Goal: Task Accomplishment & Management: Manage account settings

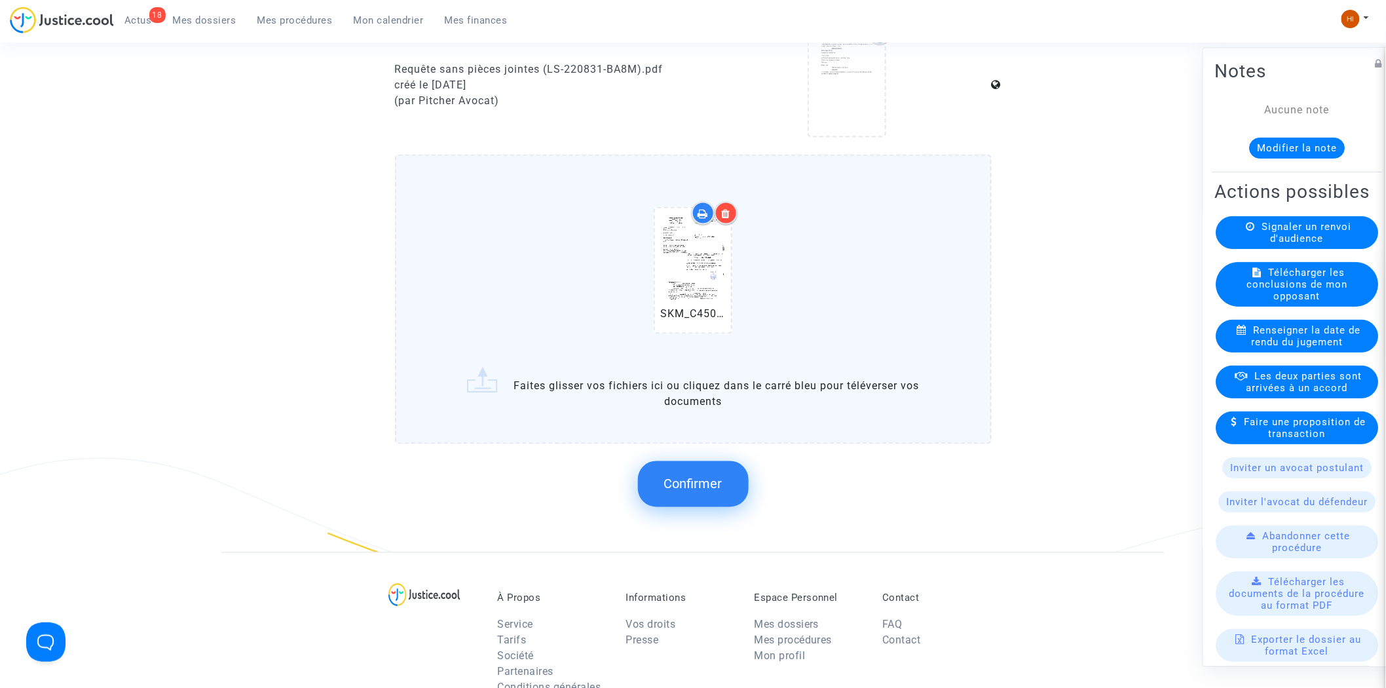
click at [656, 507] on button "Confirmer" at bounding box center [693, 484] width 111 height 46
click at [710, 492] on span "Confirmer" at bounding box center [693, 484] width 58 height 16
click at [682, 291] on icon at bounding box center [693, 270] width 43 height 42
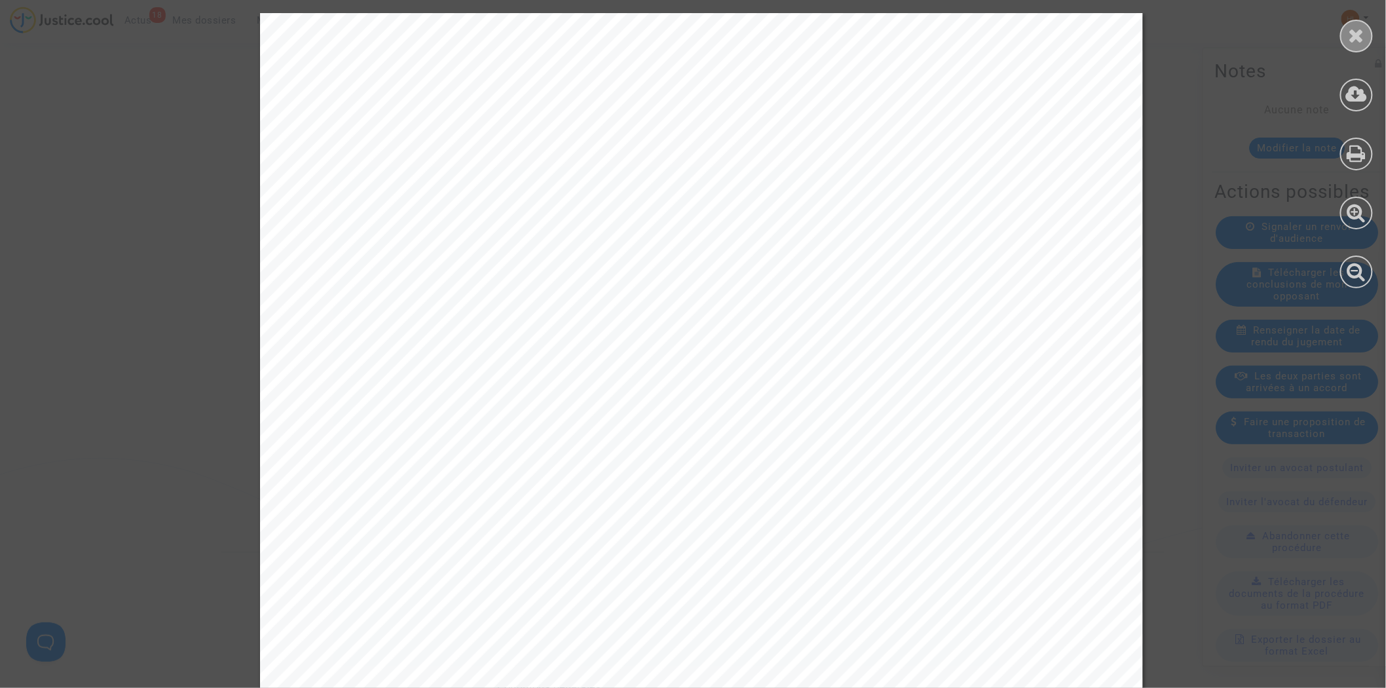
click at [1358, 46] on div at bounding box center [1356, 36] width 33 height 33
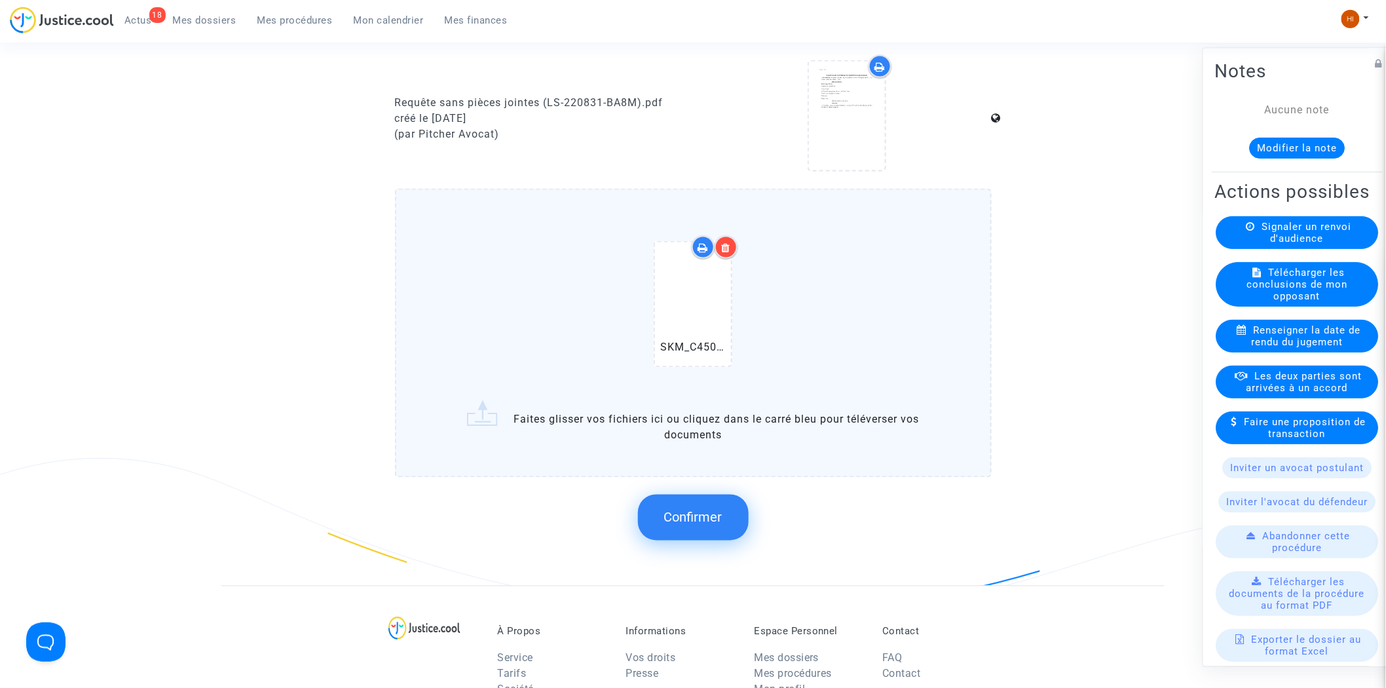
click at [708, 527] on button "Confirmer" at bounding box center [693, 517] width 111 height 46
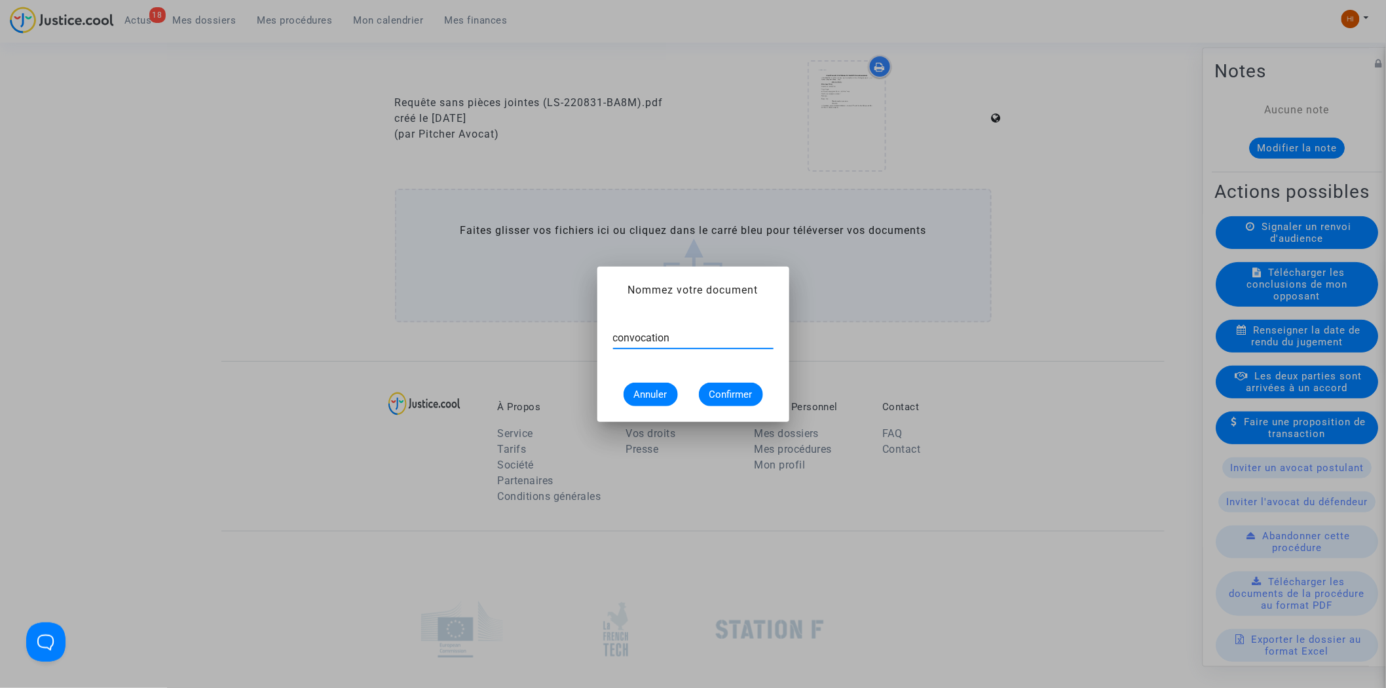
type input "convocation"
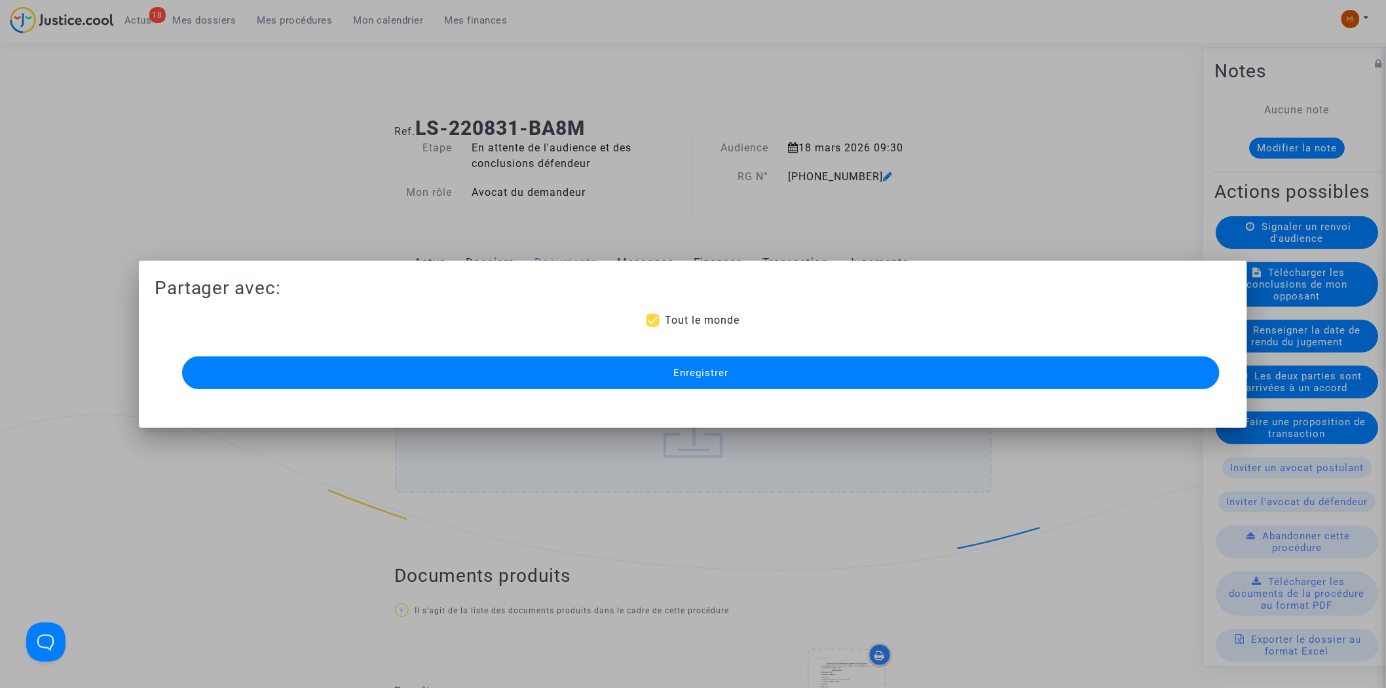
scroll to position [727, 0]
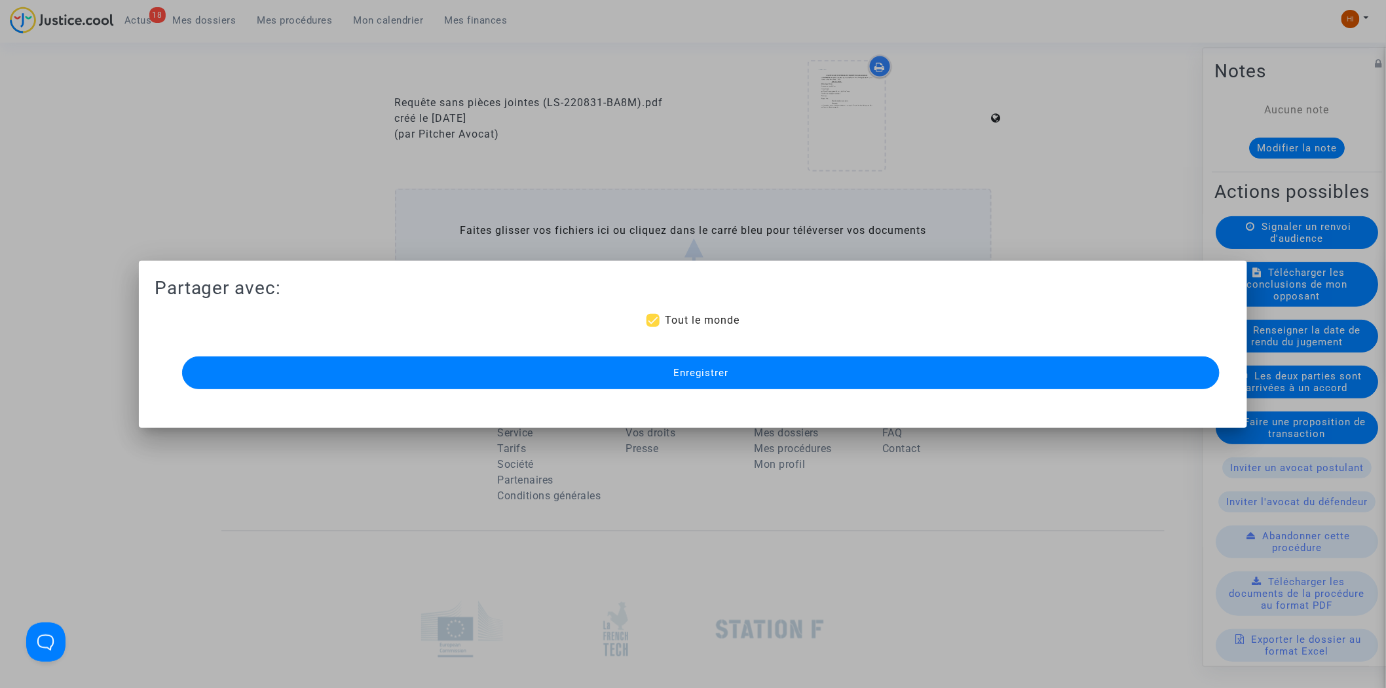
click at [558, 391] on div "Enregistrer" at bounding box center [693, 372] width 1038 height 39
click at [580, 375] on button "Enregistrer" at bounding box center [701, 372] width 1038 height 33
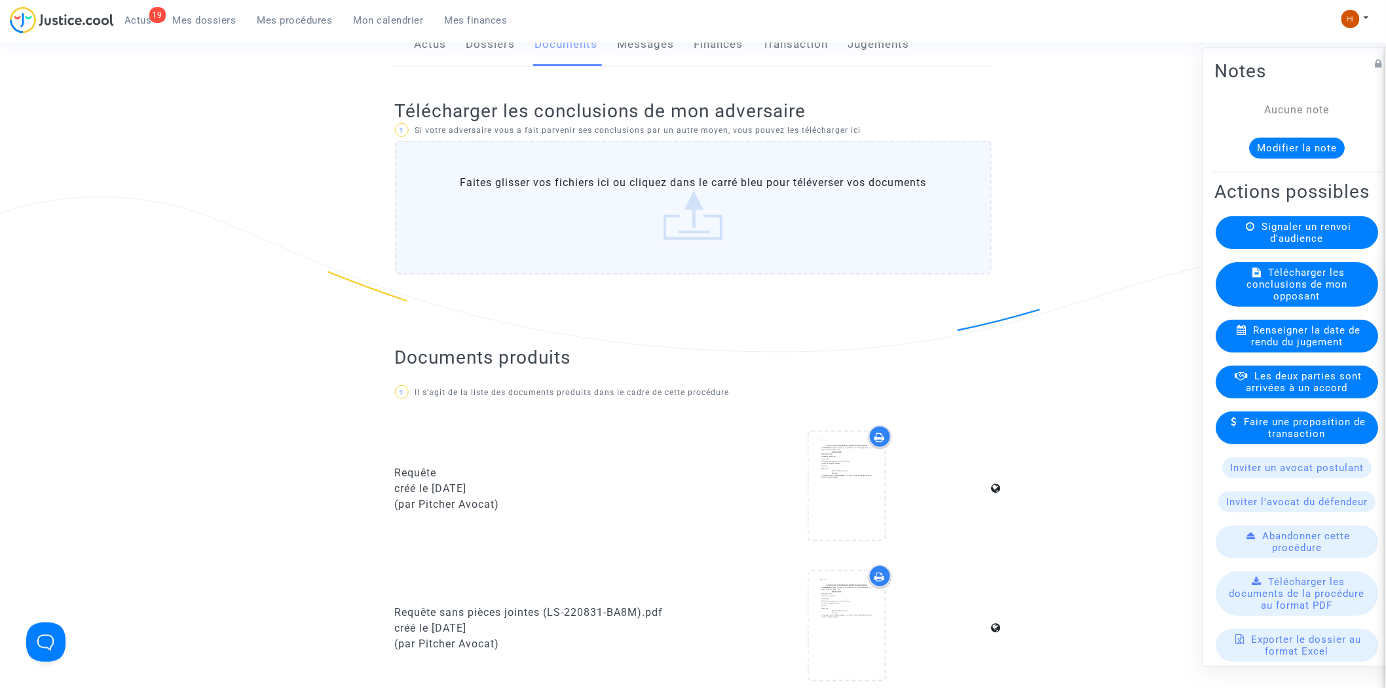
scroll to position [0, 0]
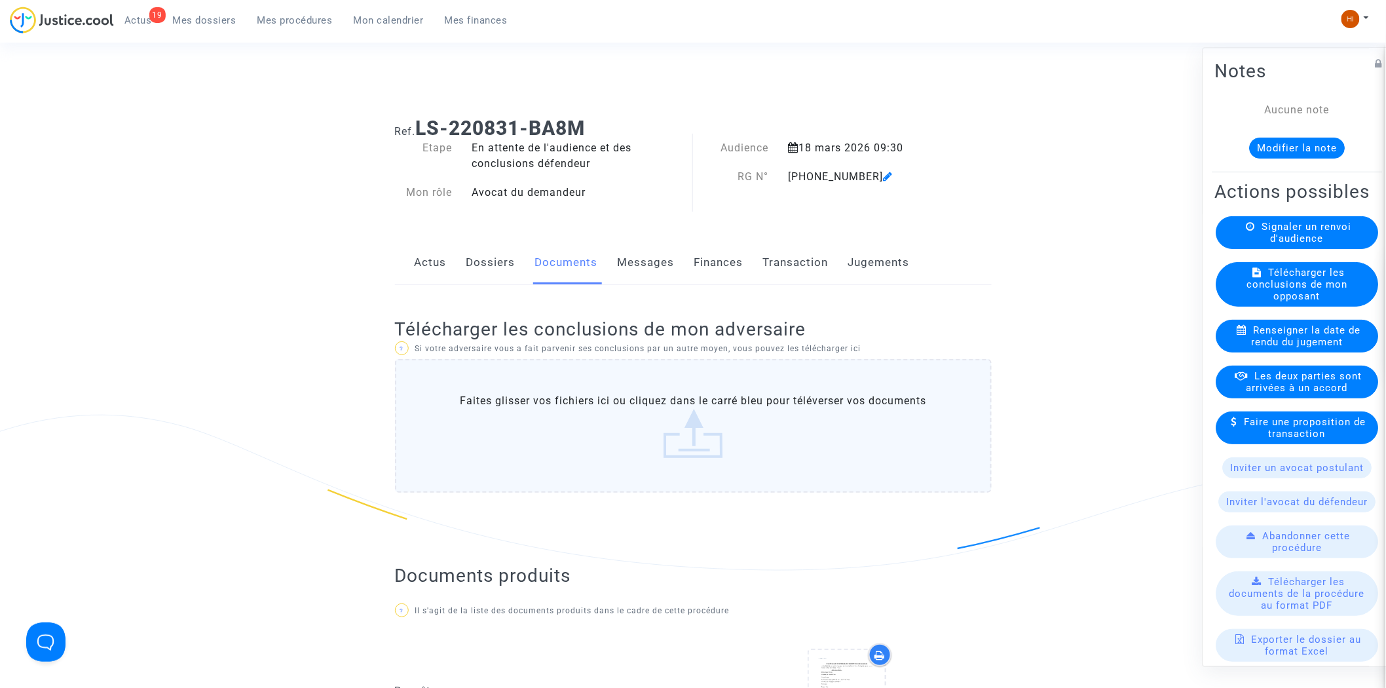
click at [323, 22] on span "Mes procédures" at bounding box center [294, 20] width 75 height 12
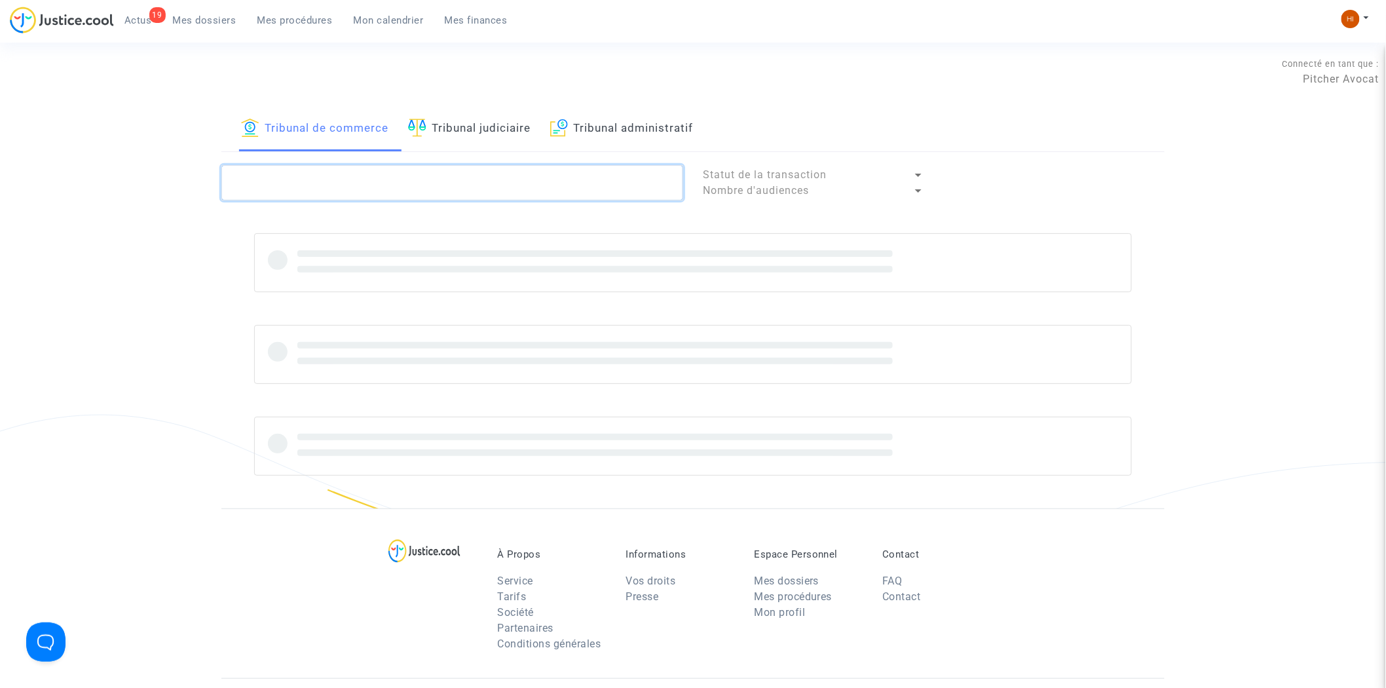
click at [426, 181] on textarea at bounding box center [452, 182] width 462 height 35
paste textarea "LS-250603-KQZY"
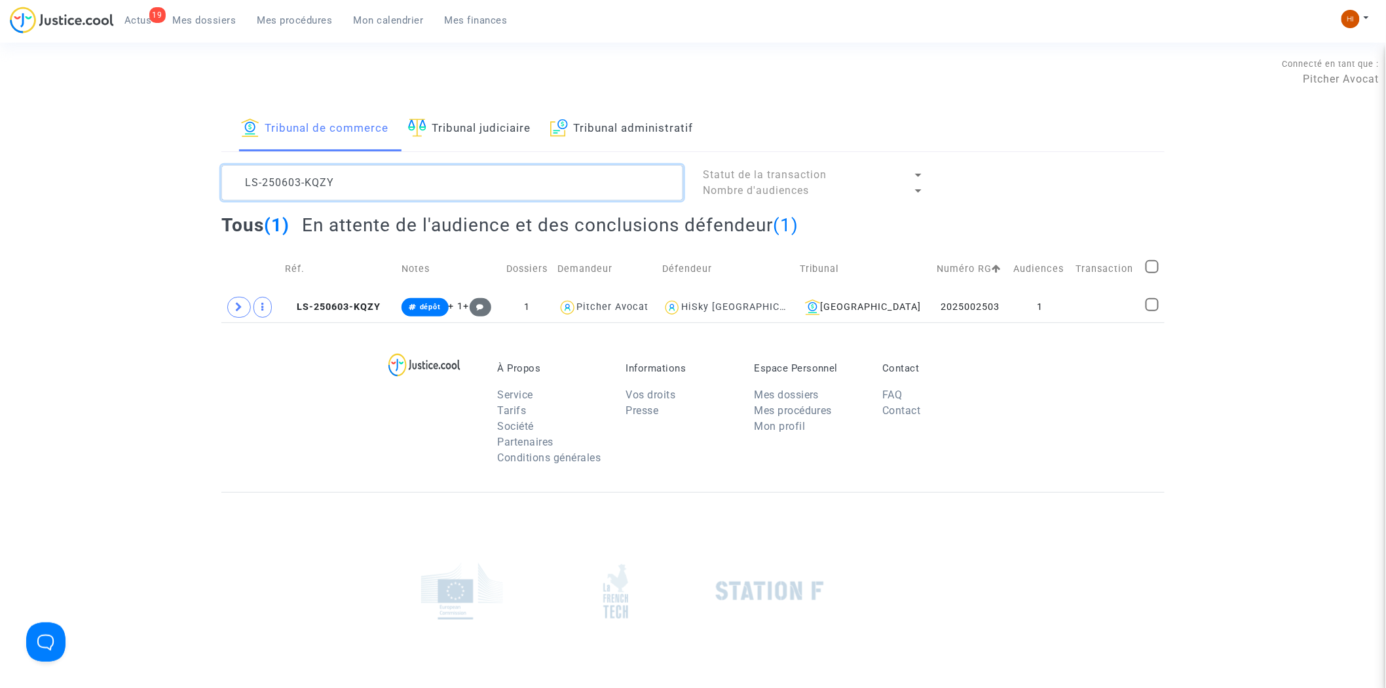
type textarea "LS-250603-KQZY"
click at [1050, 303] on td "1" at bounding box center [1039, 307] width 62 height 30
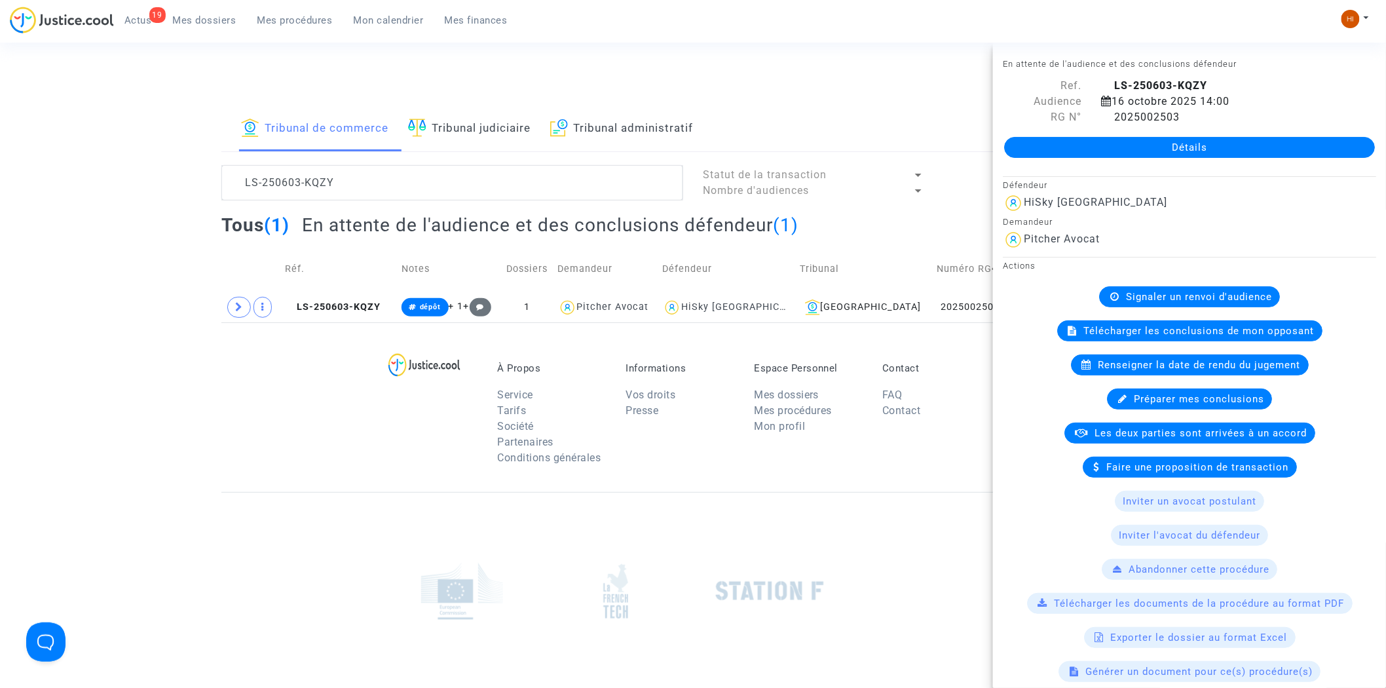
click at [1299, 154] on link "Détails" at bounding box center [1189, 147] width 371 height 21
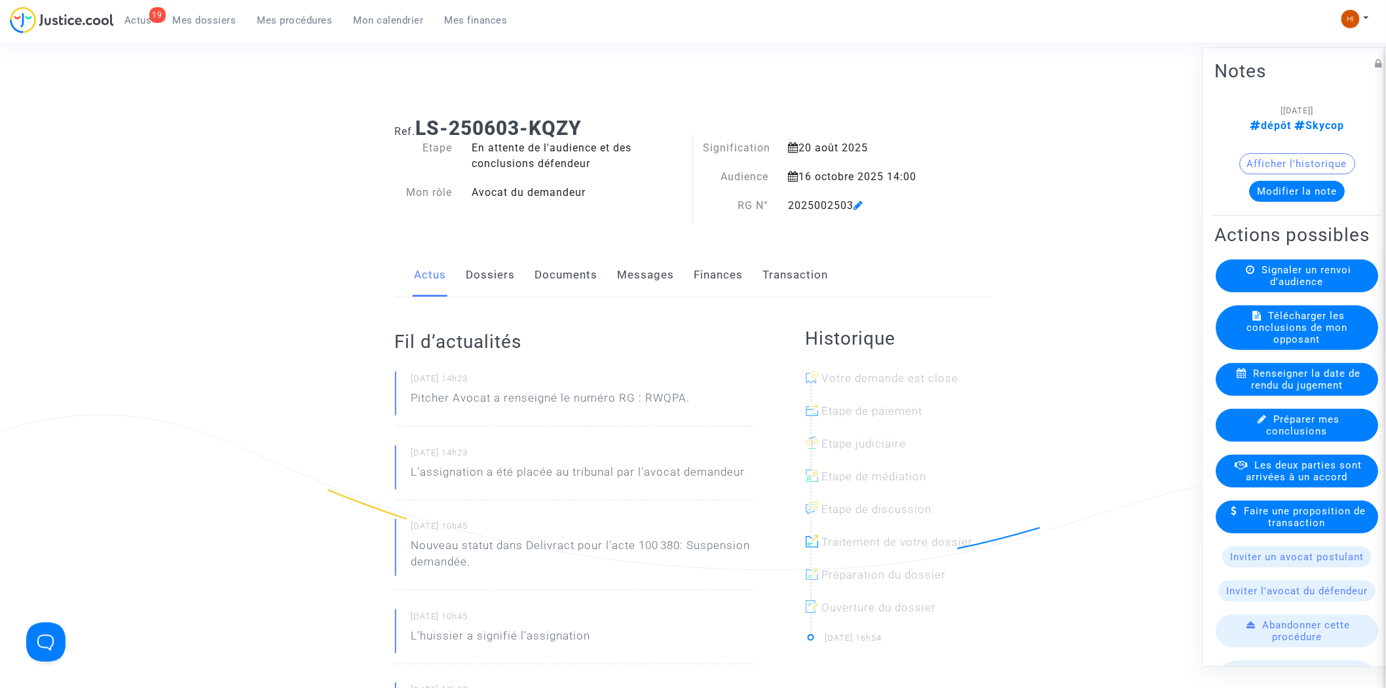
click at [538, 269] on link "Documents" at bounding box center [566, 274] width 63 height 43
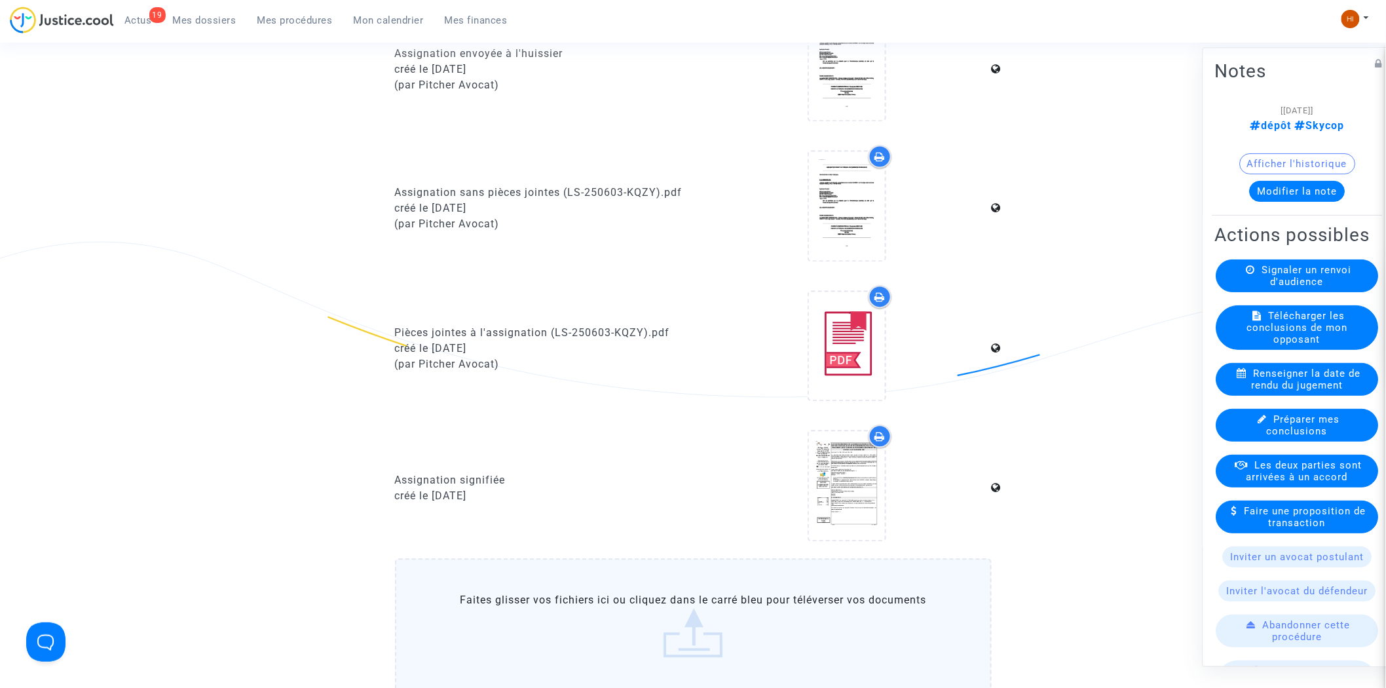
scroll to position [946, 0]
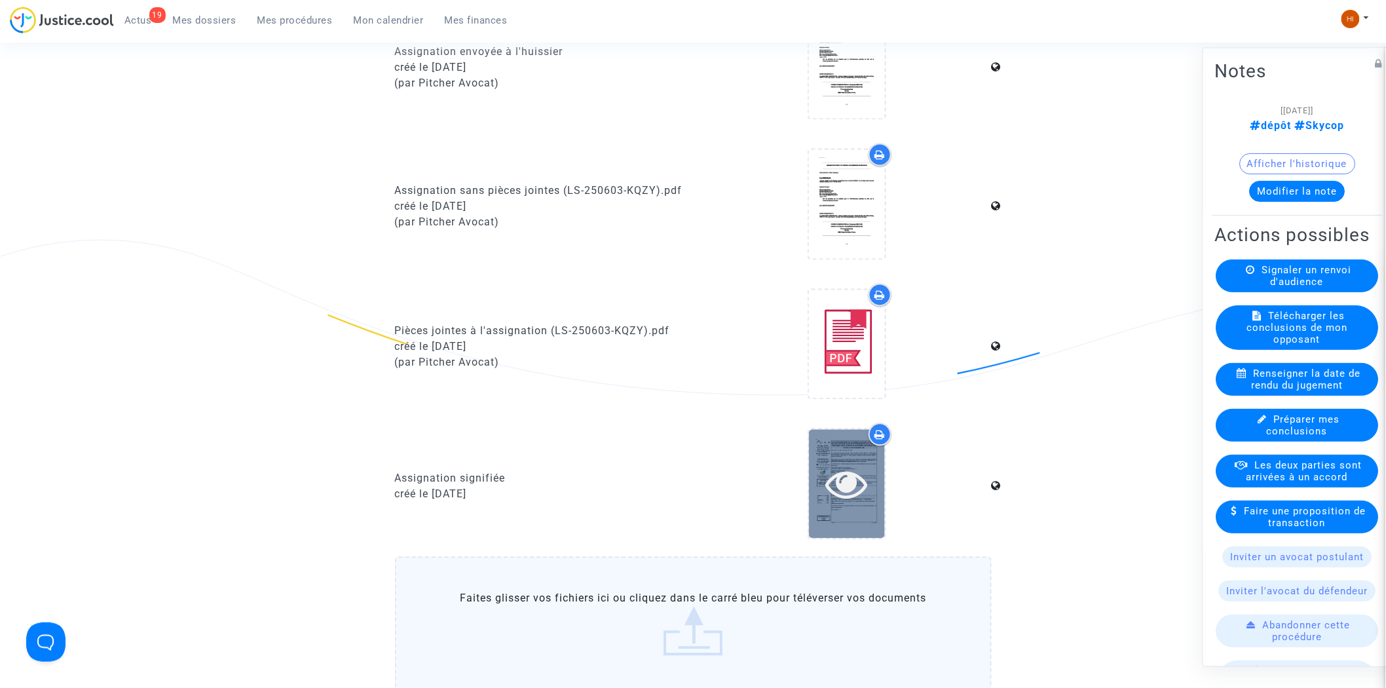
click at [837, 454] on div at bounding box center [847, 484] width 76 height 108
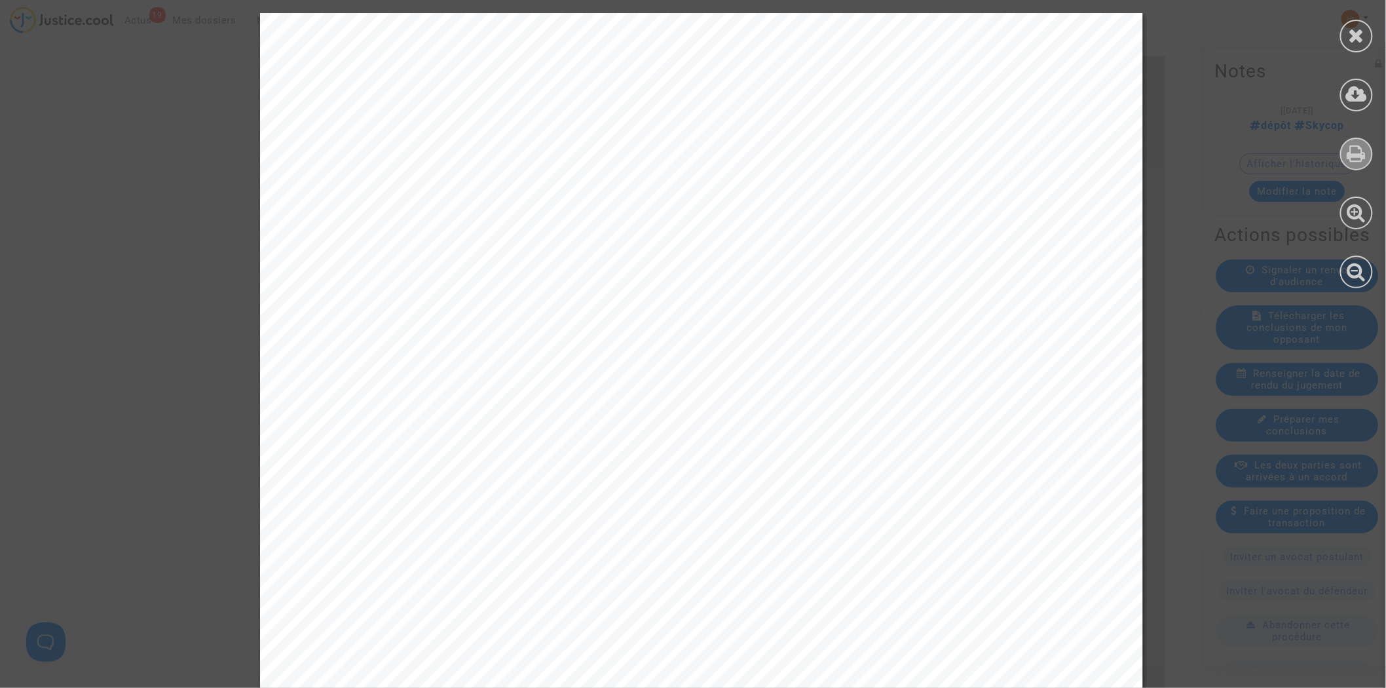
click at [1355, 151] on icon at bounding box center [1356, 153] width 19 height 20
click at [1367, 23] on div at bounding box center [1356, 36] width 33 height 33
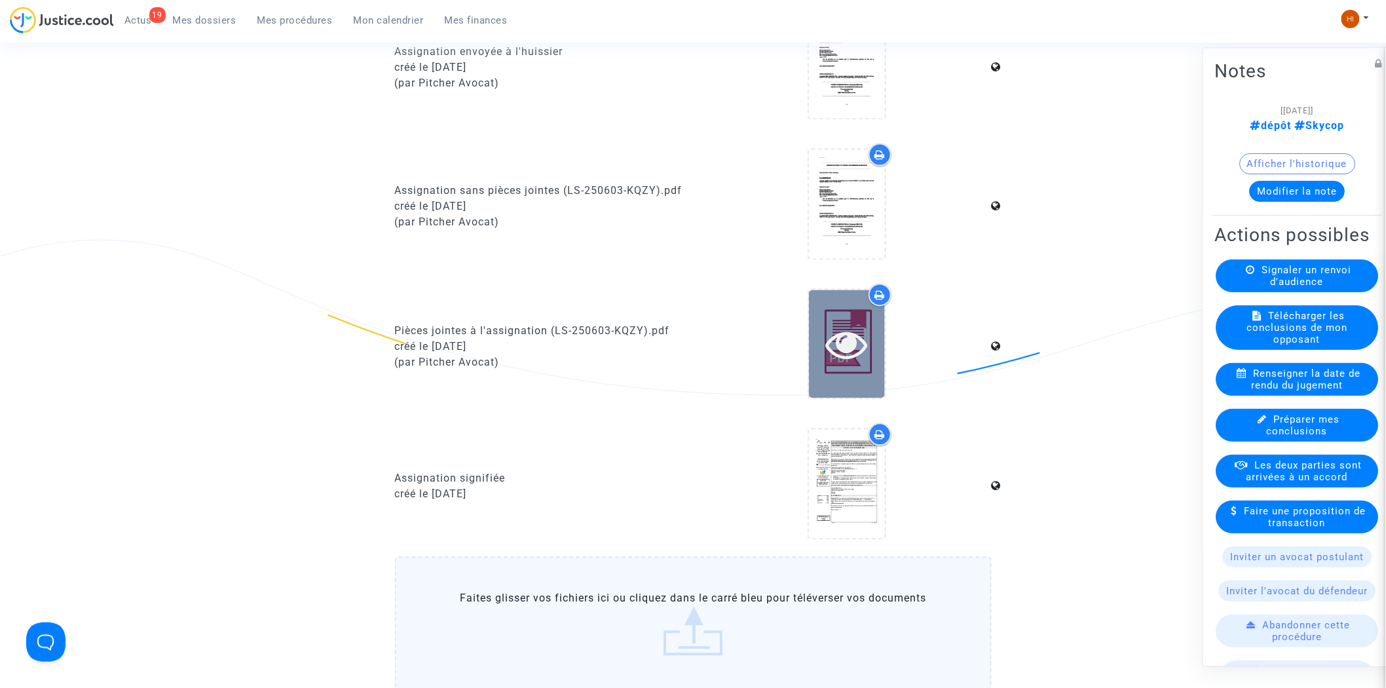
click at [818, 348] on div at bounding box center [847, 344] width 76 height 42
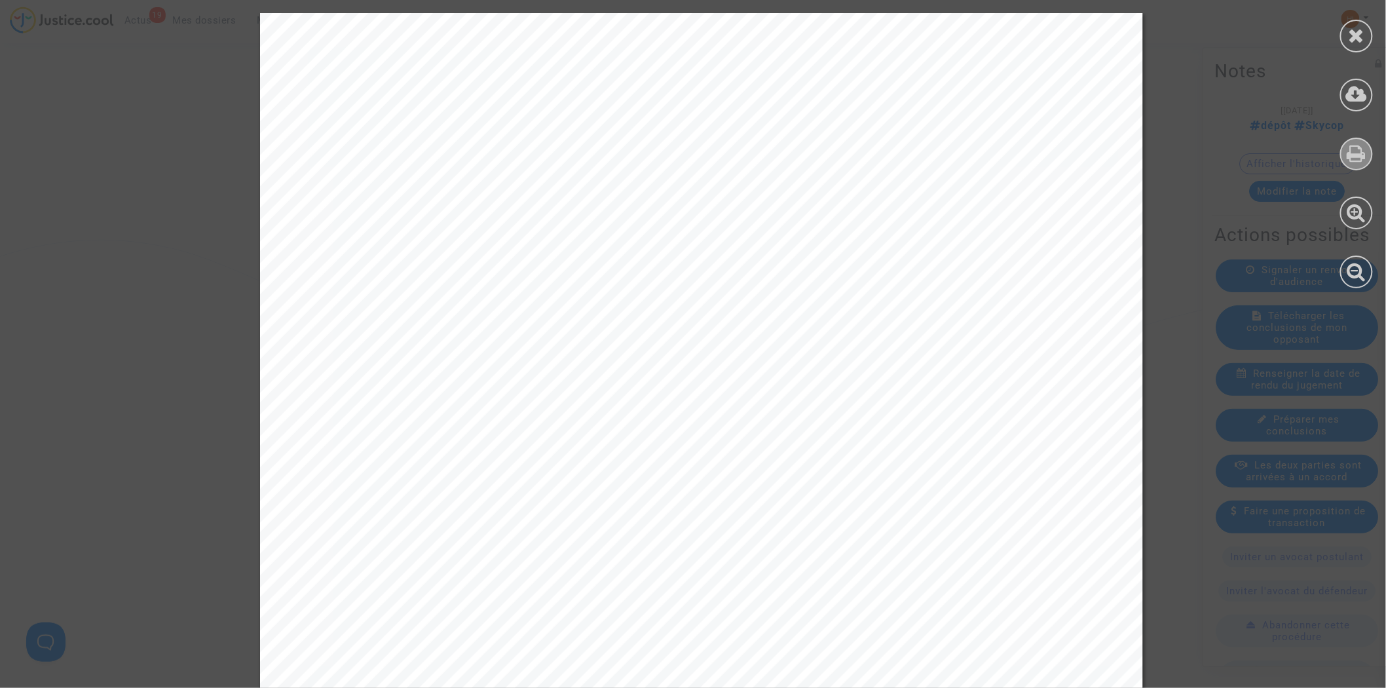
drag, startPoint x: 1360, startPoint y: 158, endPoint x: 1367, endPoint y: 156, distance: 7.5
click at [1363, 158] on icon at bounding box center [1356, 153] width 19 height 20
click at [1353, 151] on icon at bounding box center [1356, 153] width 19 height 20
click at [1363, 37] on div at bounding box center [1356, 36] width 33 height 33
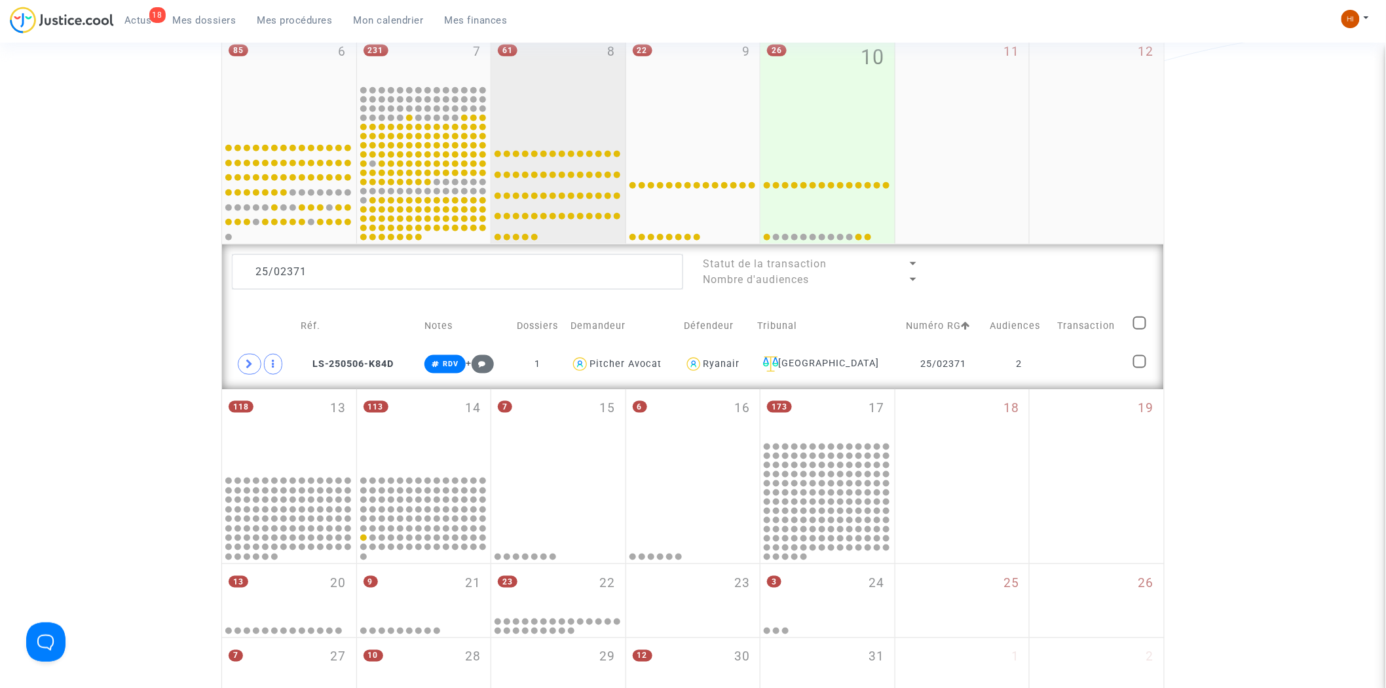
click at [587, 60] on div "61 8" at bounding box center [558, 84] width 134 height 103
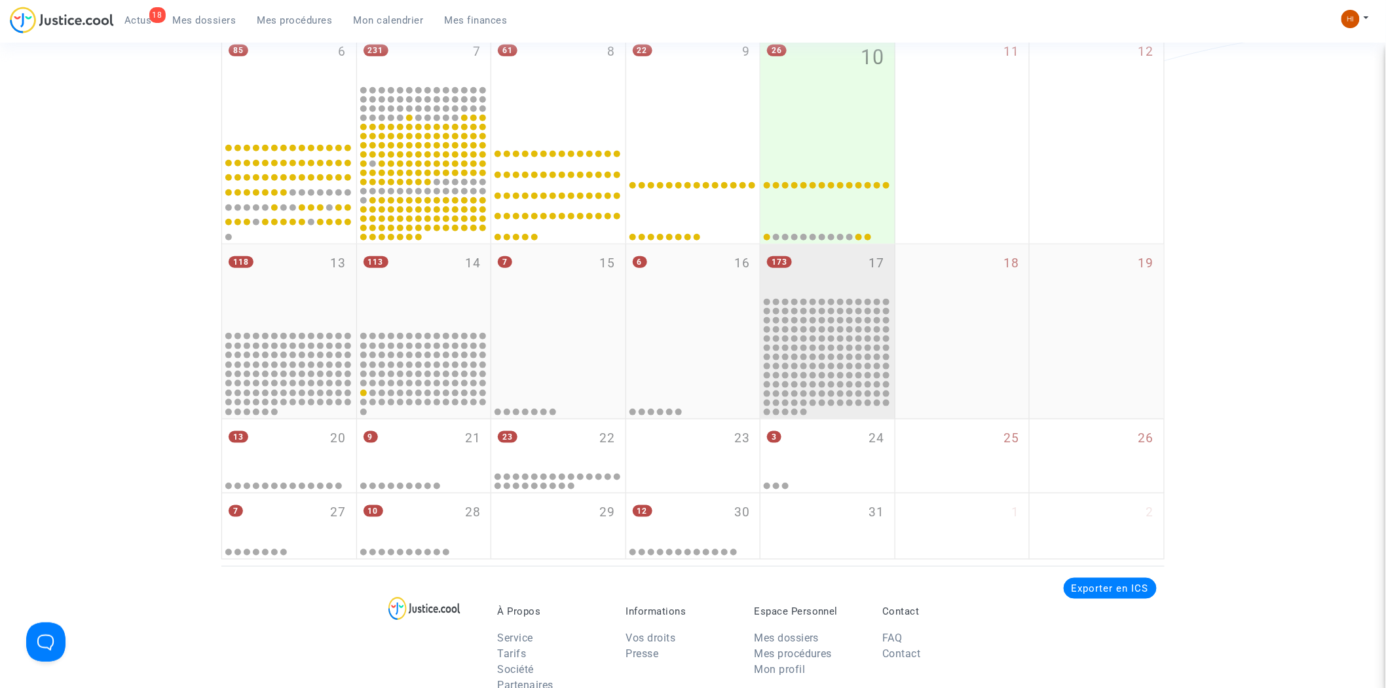
click at [822, 272] on div "173 17" at bounding box center [827, 269] width 134 height 51
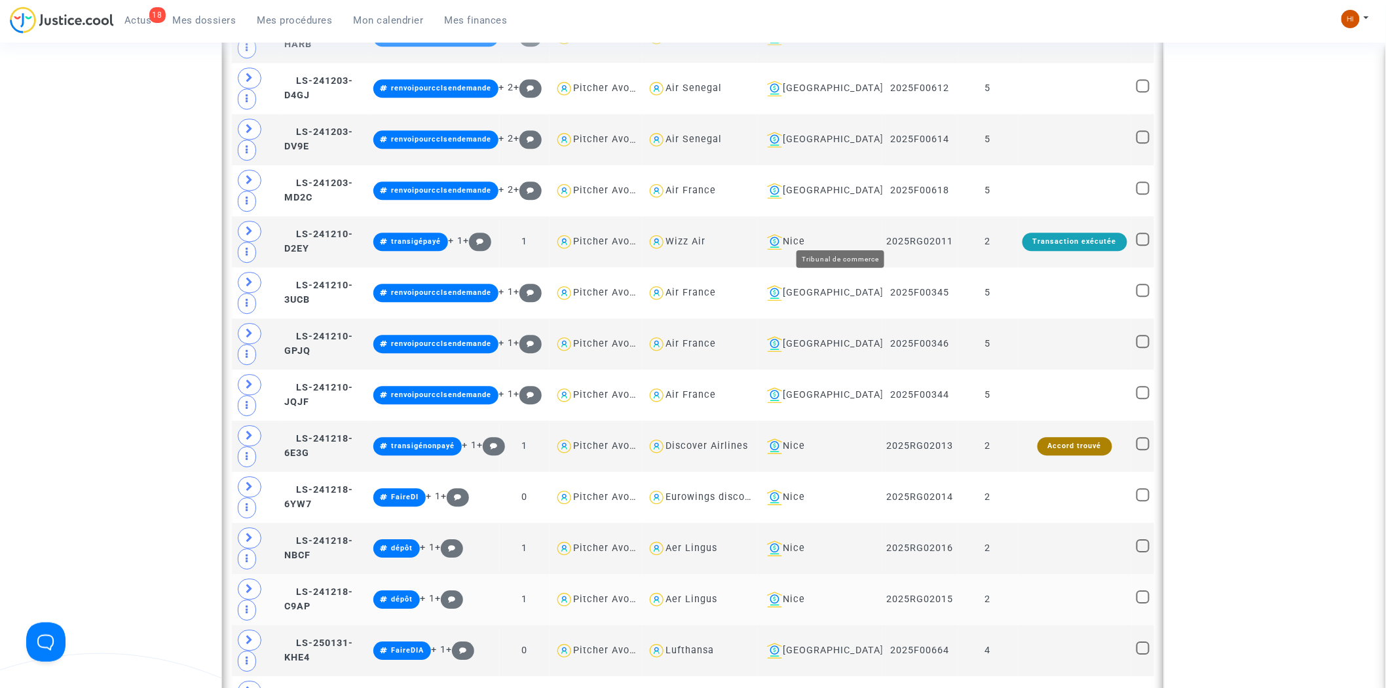
scroll to position [1666, 0]
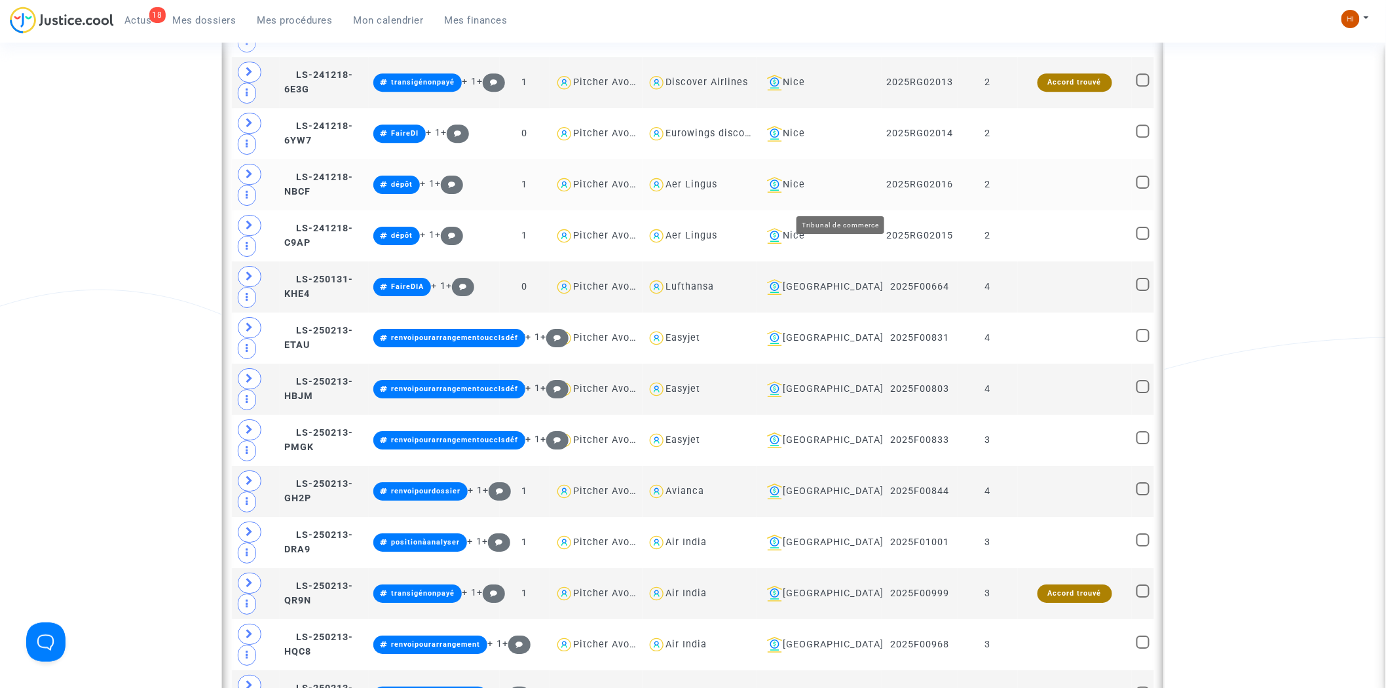
click at [849, 193] on div "Nice" at bounding box center [819, 185] width 115 height 16
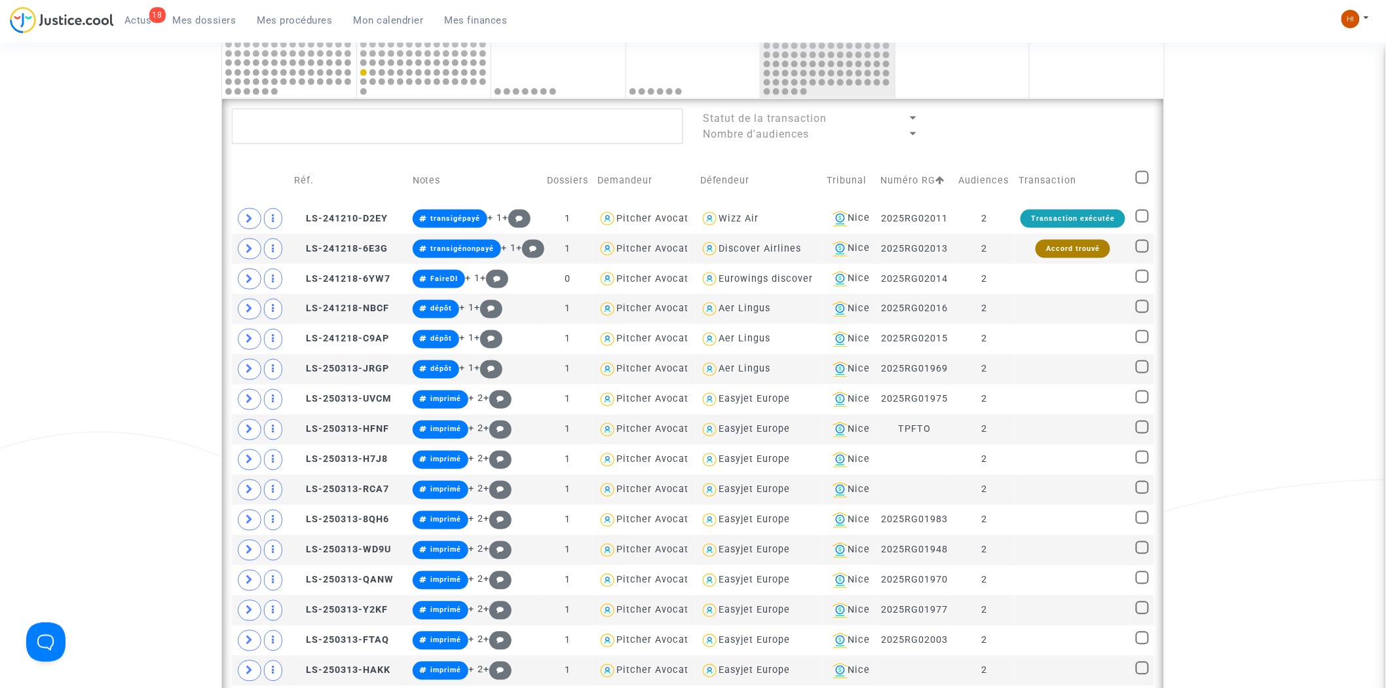
scroll to position [648, 0]
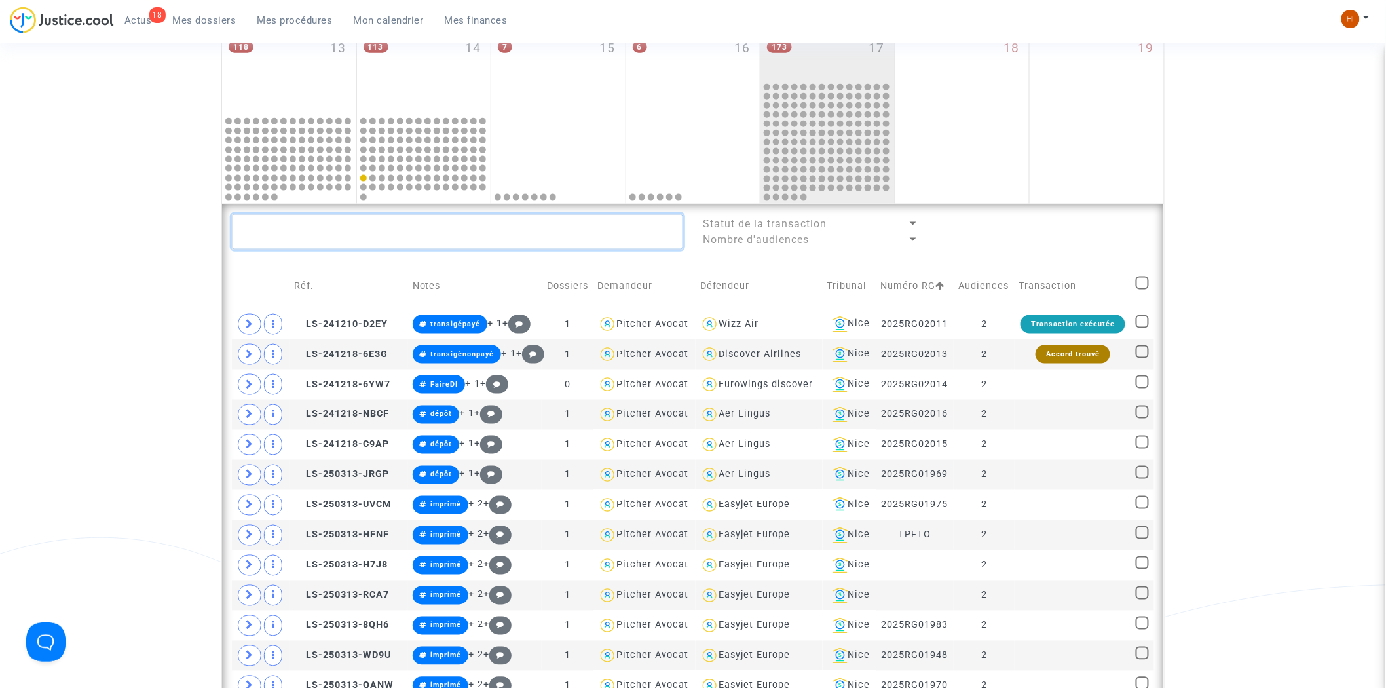
click at [403, 219] on textarea at bounding box center [457, 231] width 451 height 35
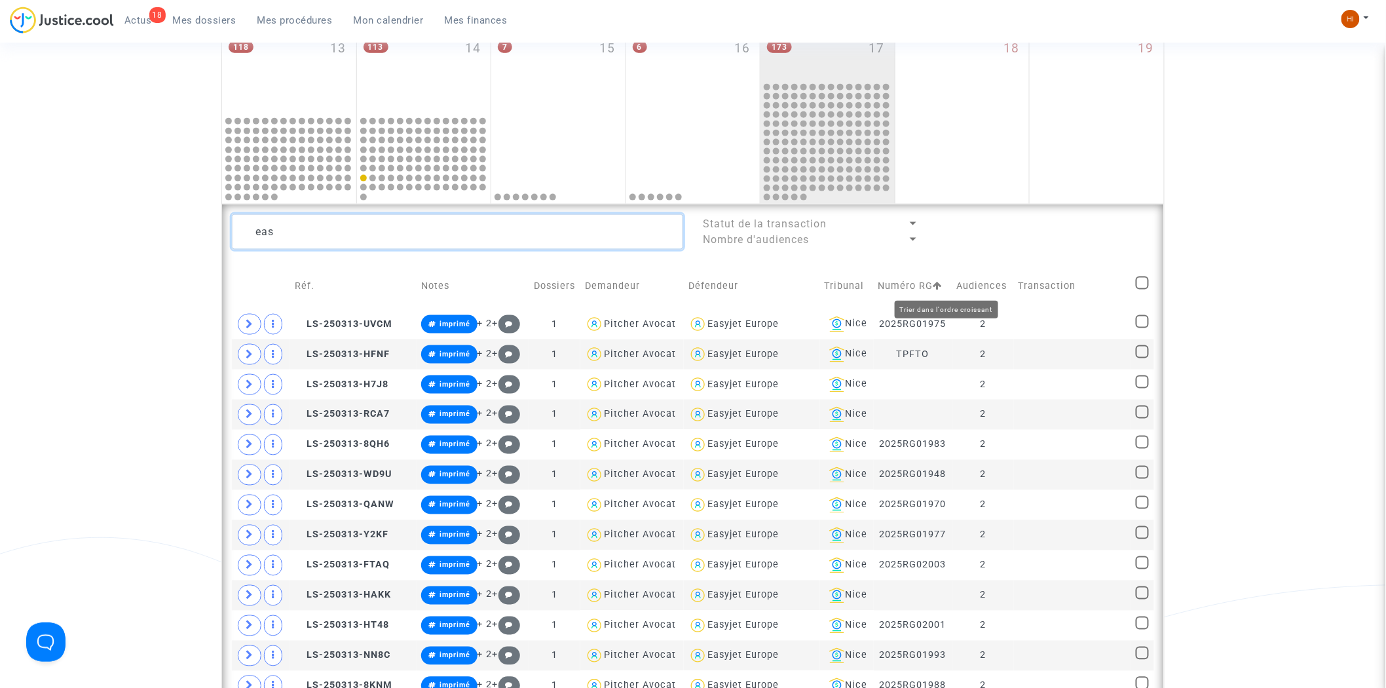
type textarea "eas"
click at [942, 285] on icon at bounding box center [937, 285] width 9 height 9
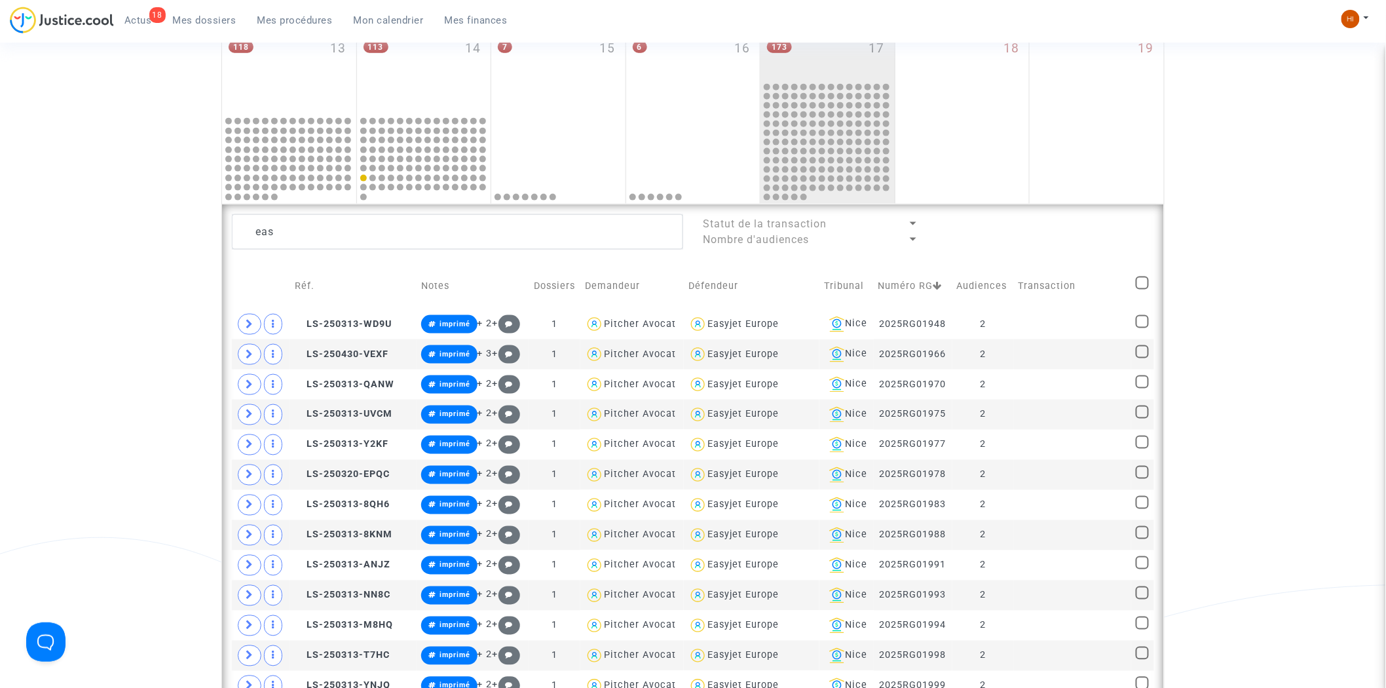
click at [949, 279] on td "Numéro RG" at bounding box center [912, 286] width 79 height 46
click at [942, 285] on icon at bounding box center [937, 285] width 9 height 9
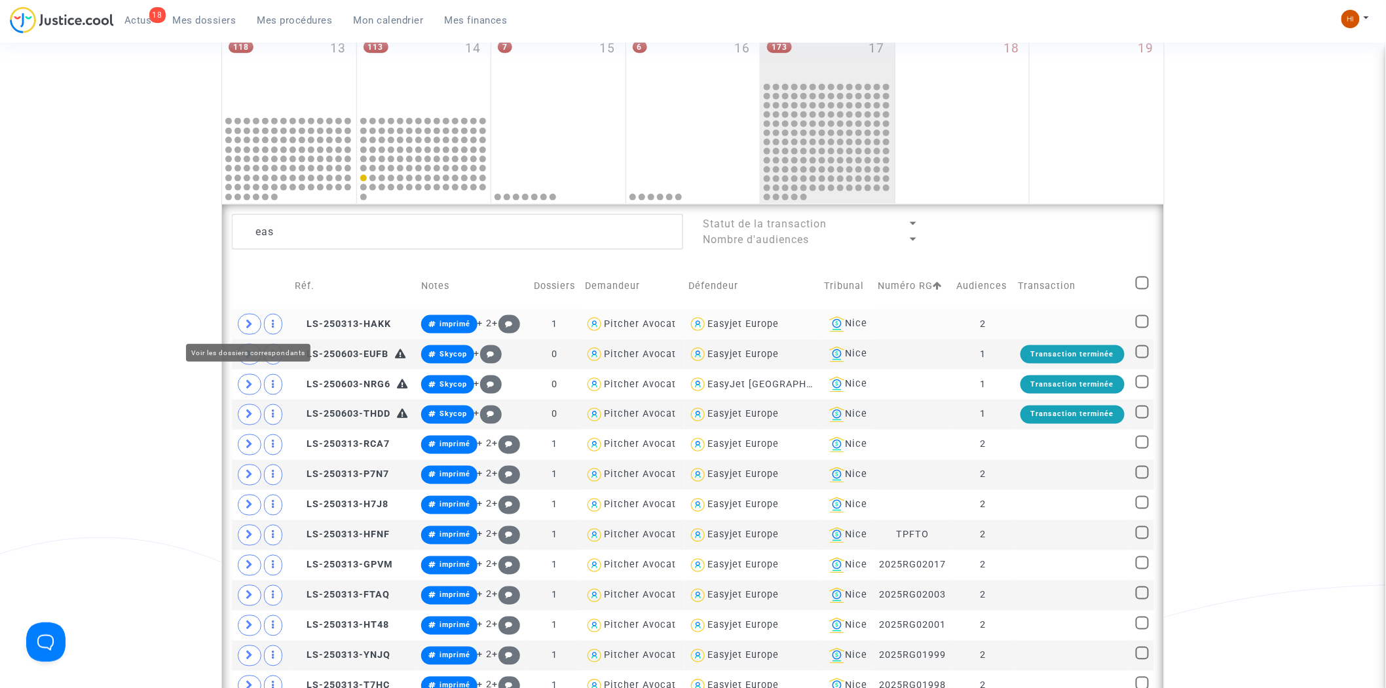
click at [251, 320] on icon at bounding box center [250, 324] width 8 height 10
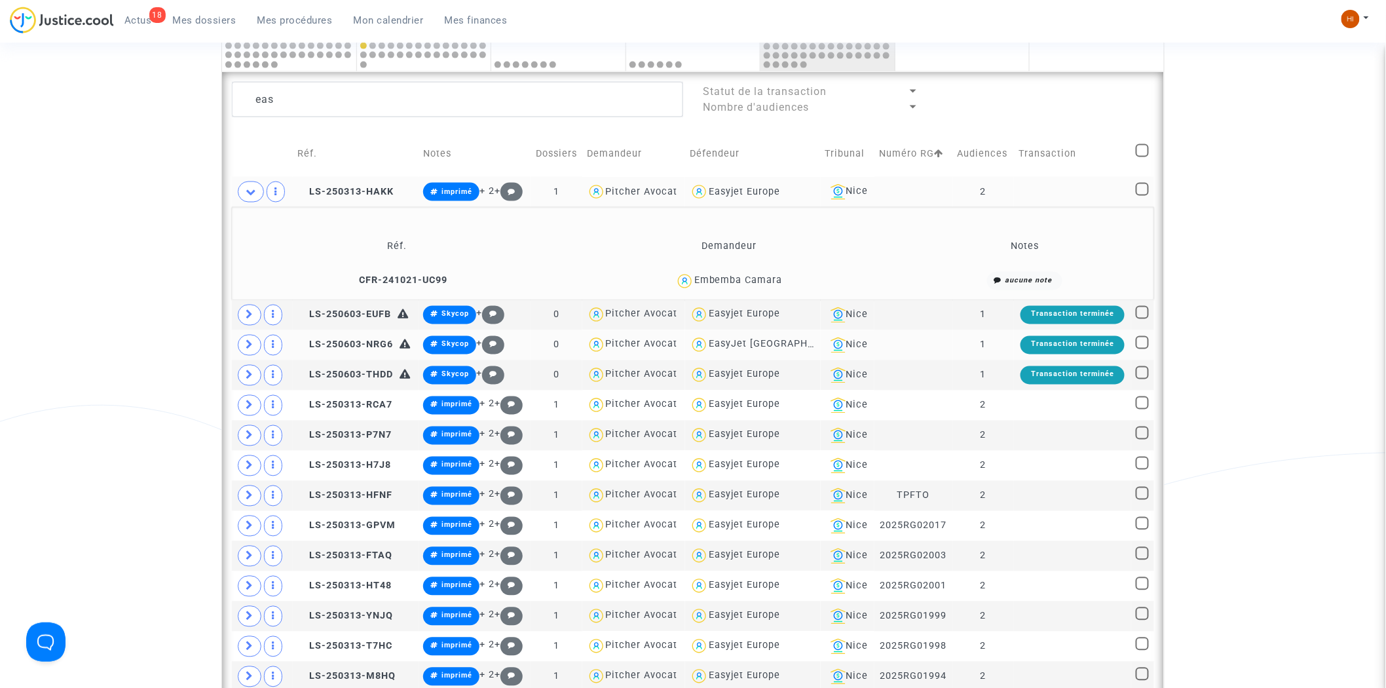
scroll to position [794, 0]
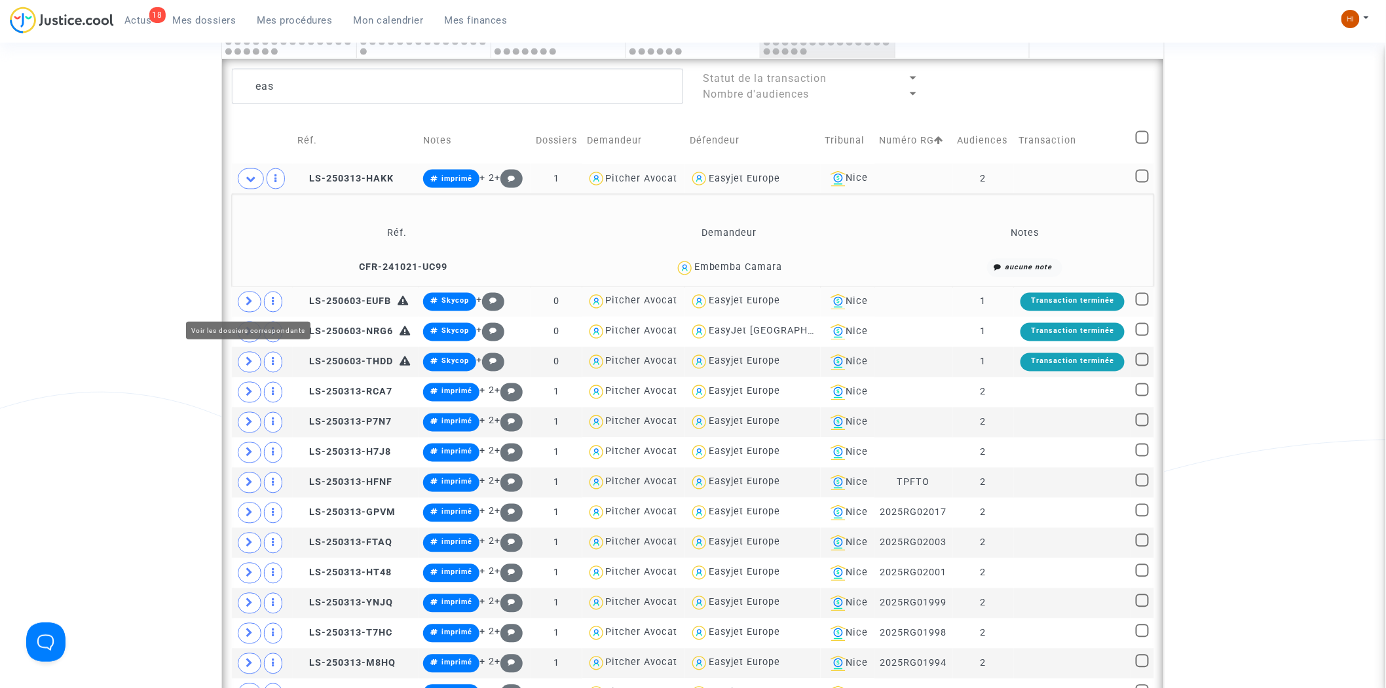
click at [251, 297] on icon at bounding box center [250, 302] width 8 height 10
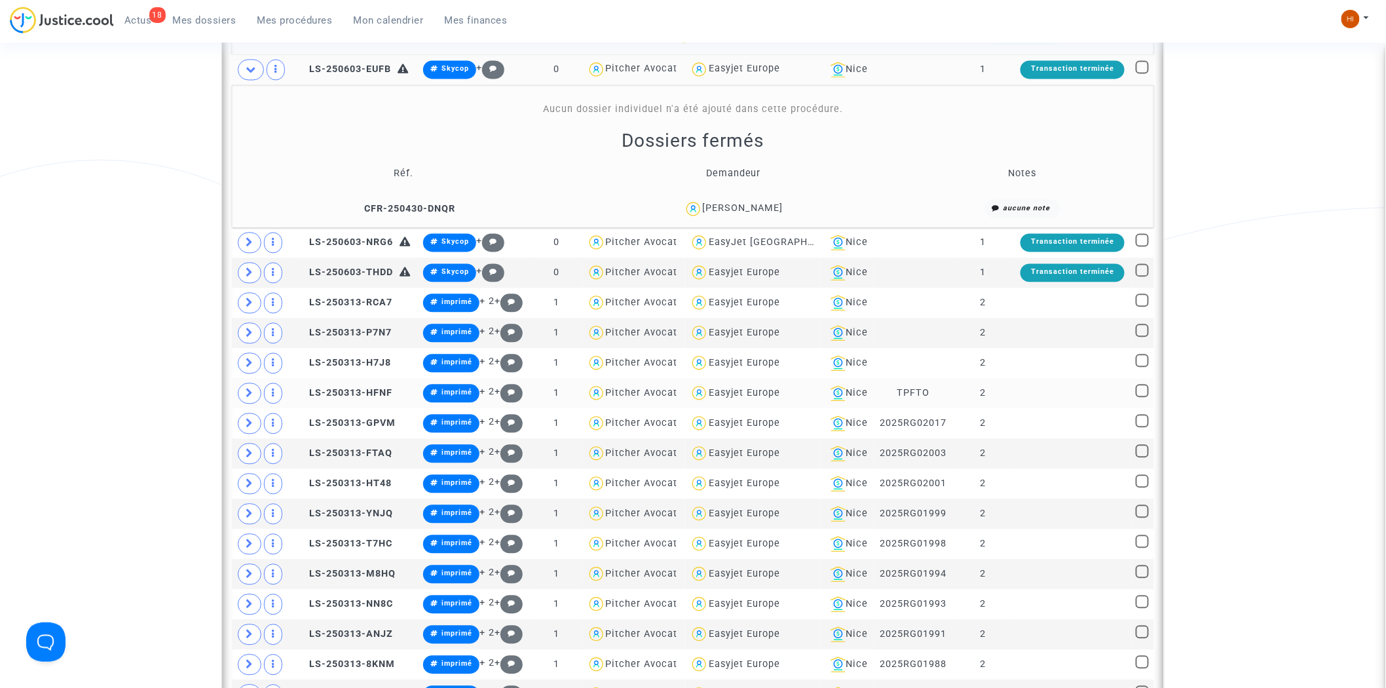
scroll to position [1012, 0]
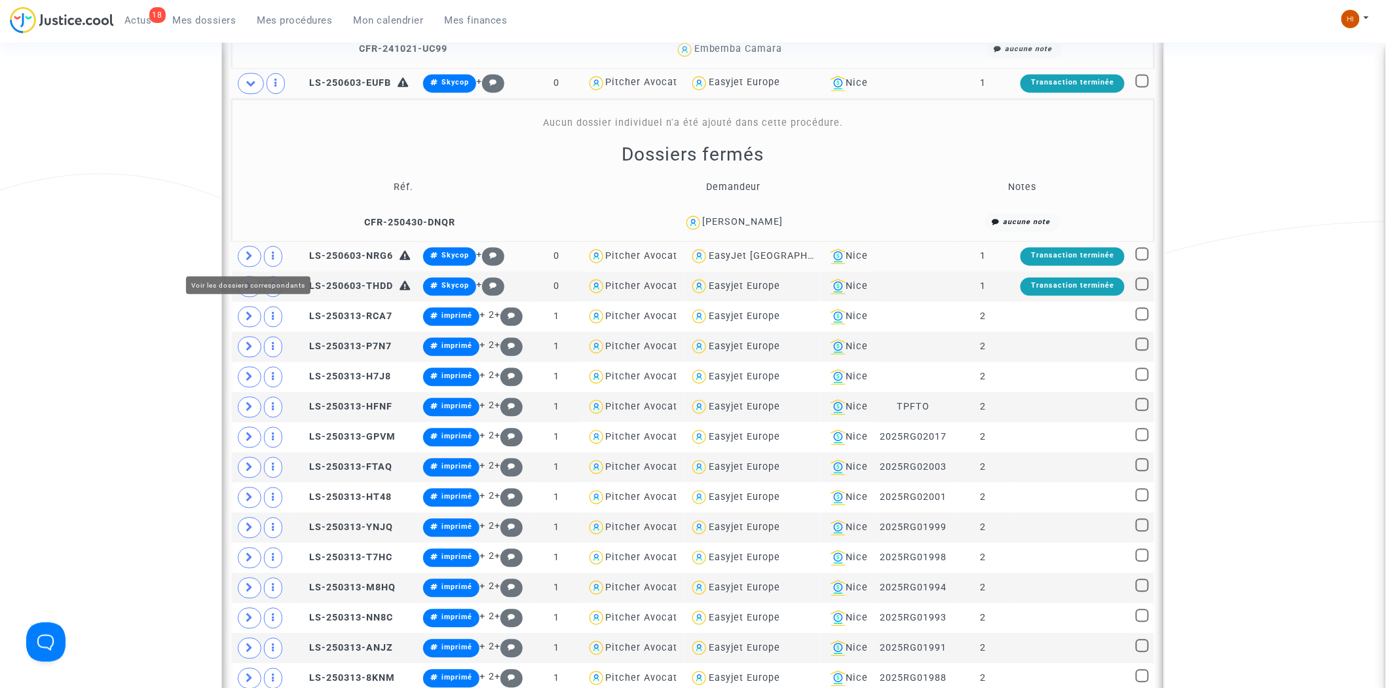
click at [255, 261] on span at bounding box center [250, 256] width 24 height 21
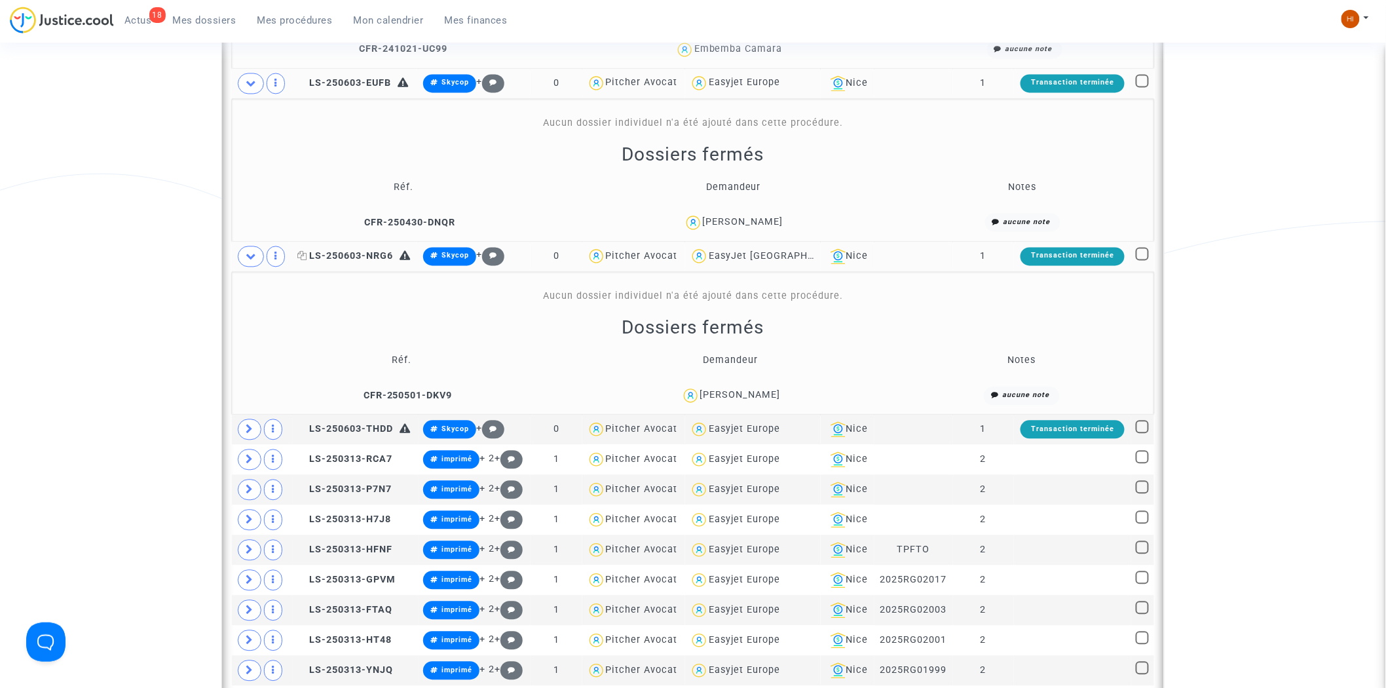
click at [389, 252] on span "LS-250603-NRG6" at bounding box center [345, 256] width 96 height 11
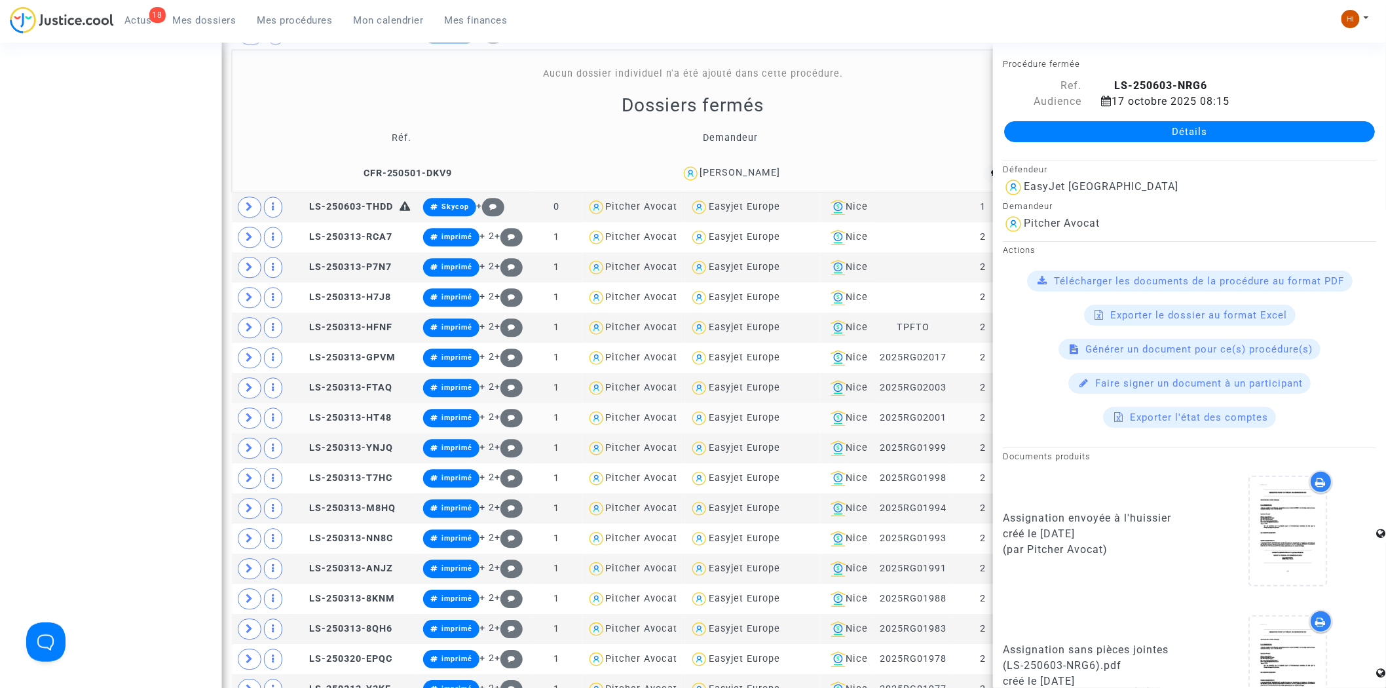
scroll to position [1230, 0]
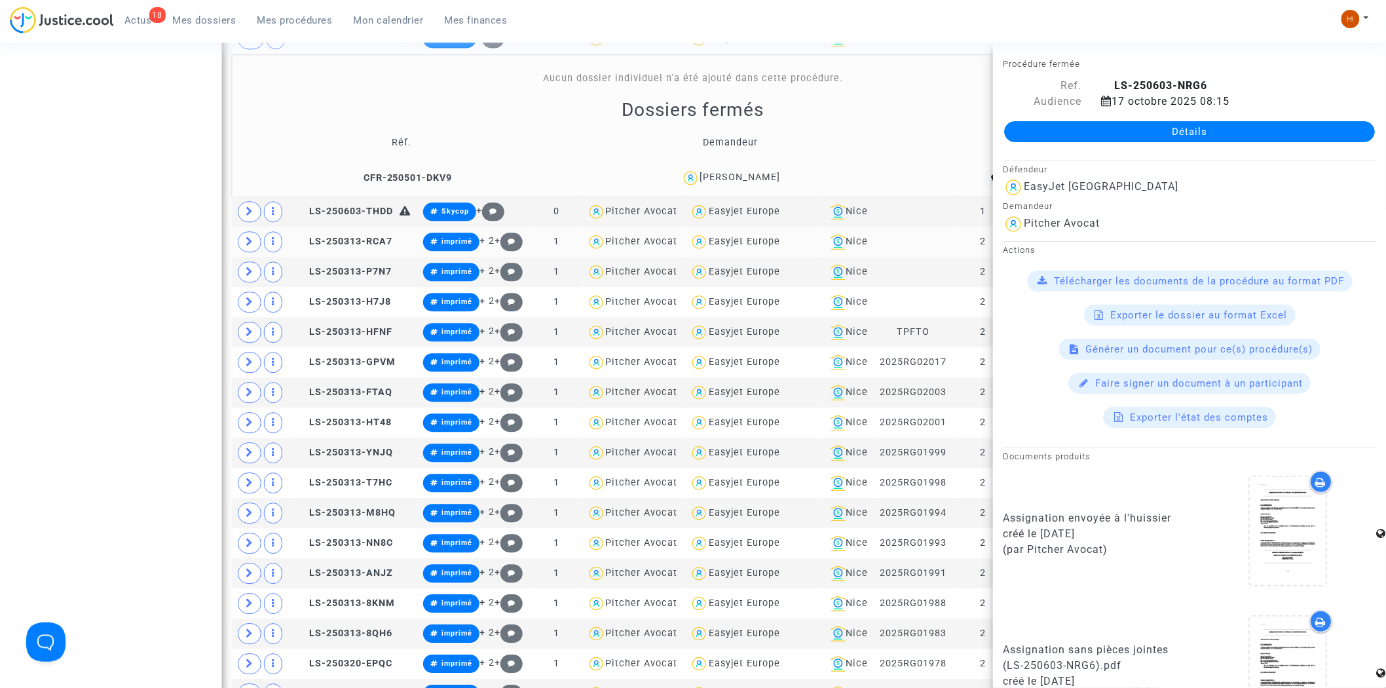
click at [370, 248] on td "LS-250313-RCA7" at bounding box center [356, 242] width 126 height 30
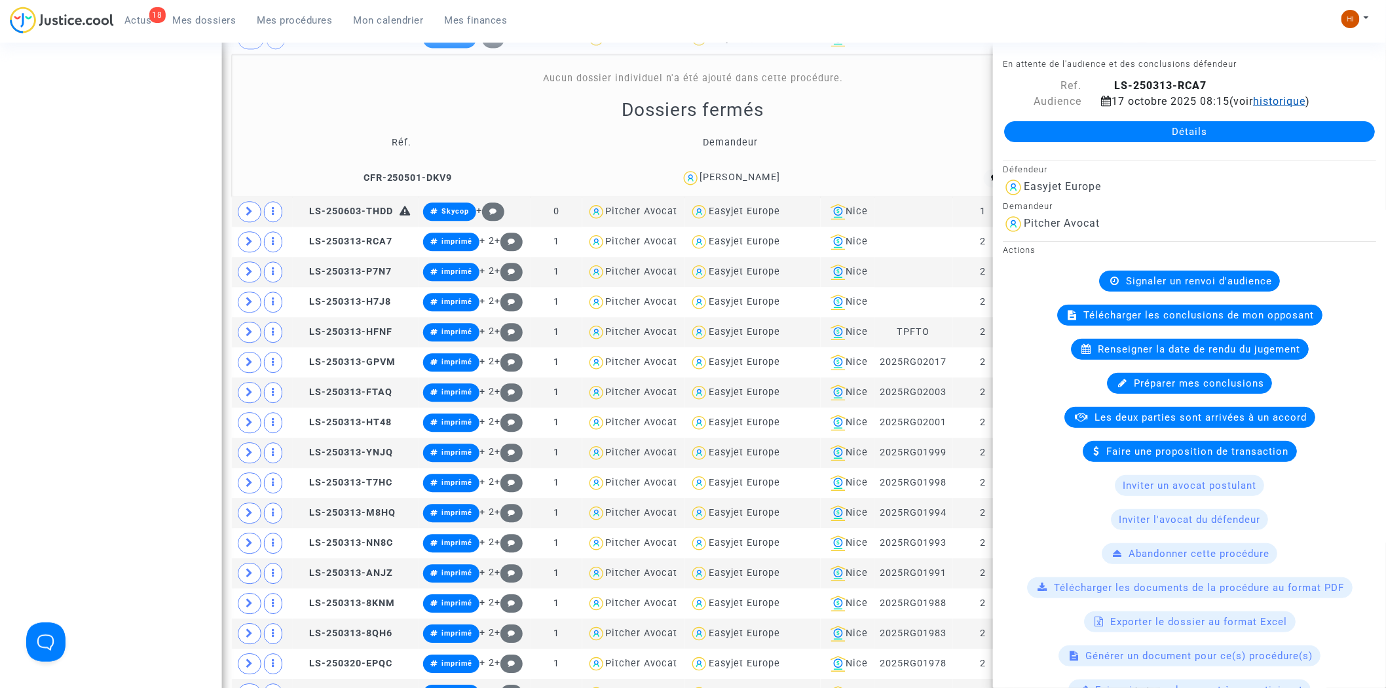
click at [1280, 101] on span "historique" at bounding box center [1279, 101] width 52 height 12
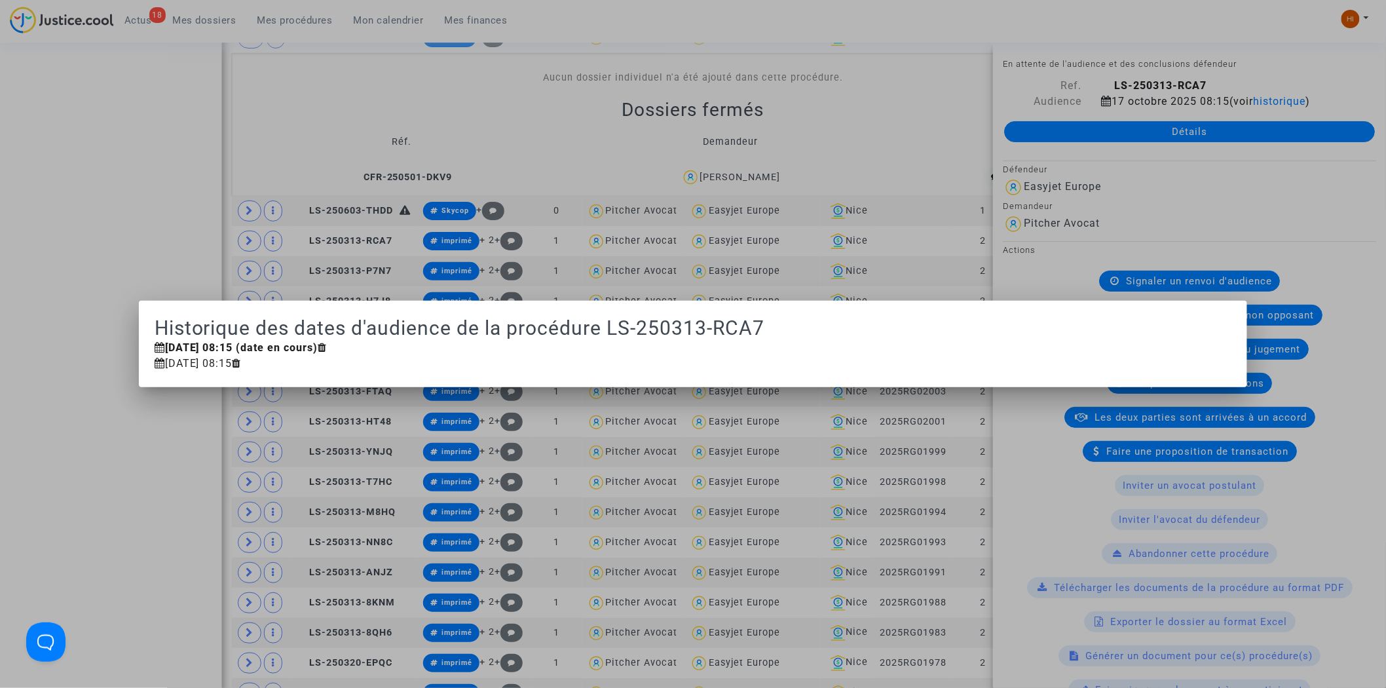
click at [123, 206] on div at bounding box center [693, 344] width 1386 height 688
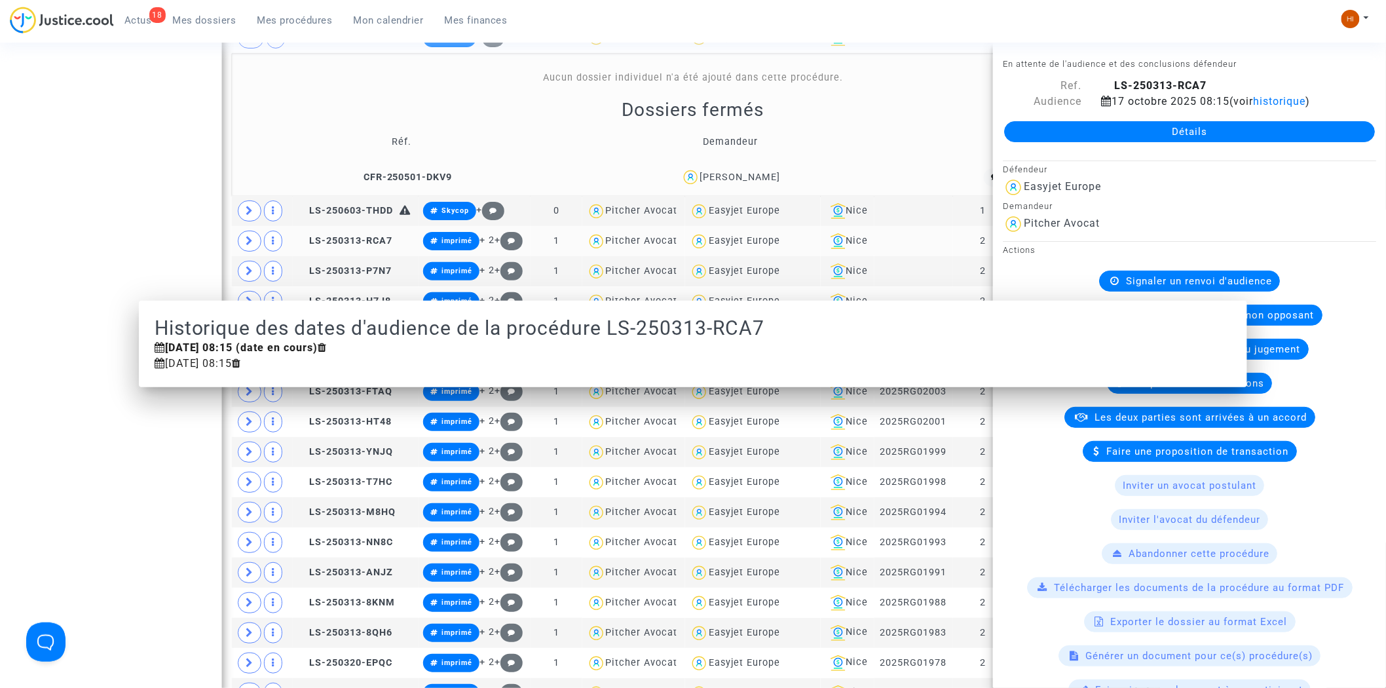
scroll to position [1230, 0]
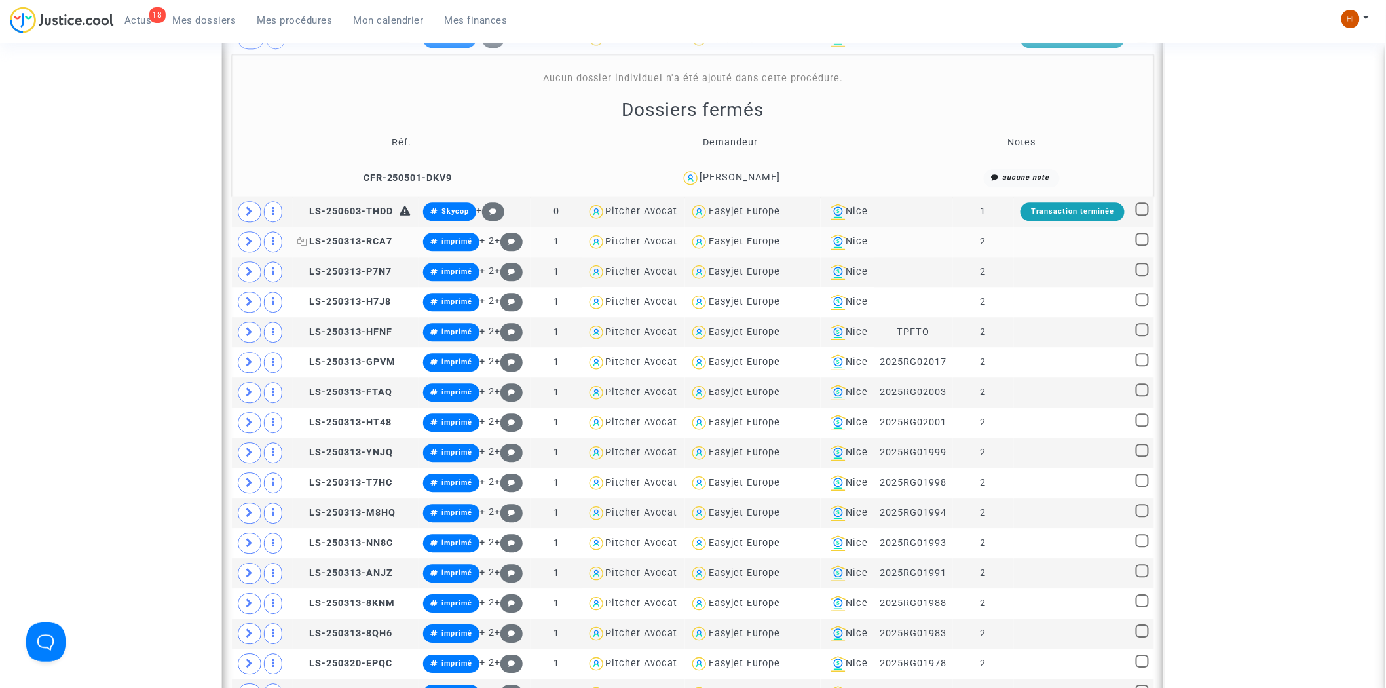
click at [351, 237] on span "LS-250313-RCA7" at bounding box center [344, 241] width 95 height 11
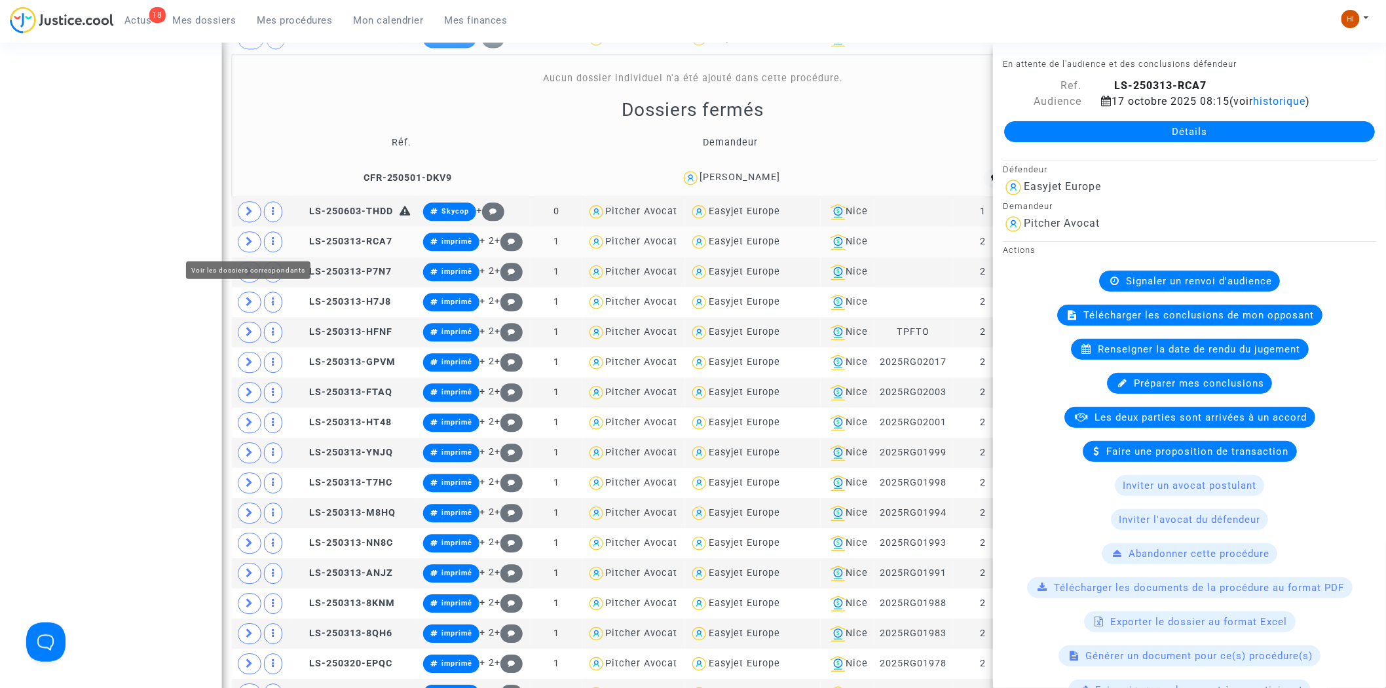
click at [246, 246] on icon at bounding box center [250, 241] width 8 height 10
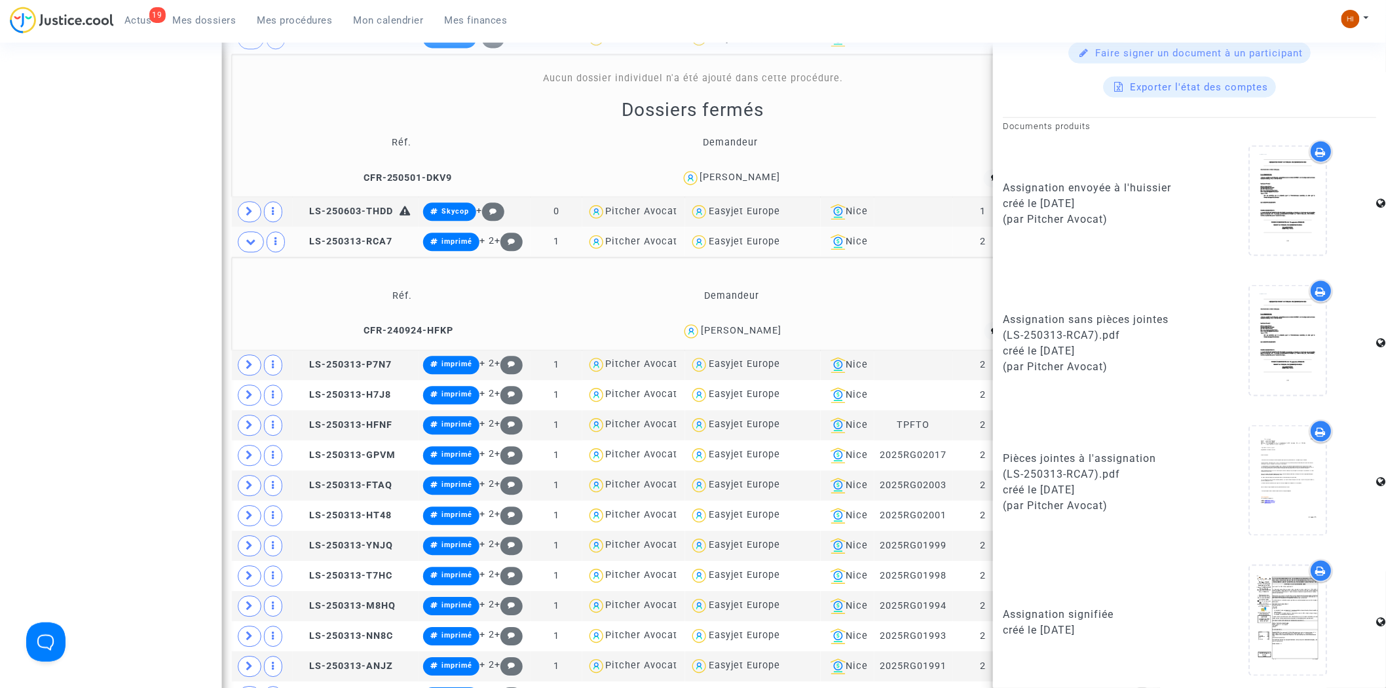
scroll to position [638, 0]
click at [1288, 621] on icon at bounding box center [1287, 618] width 43 height 42
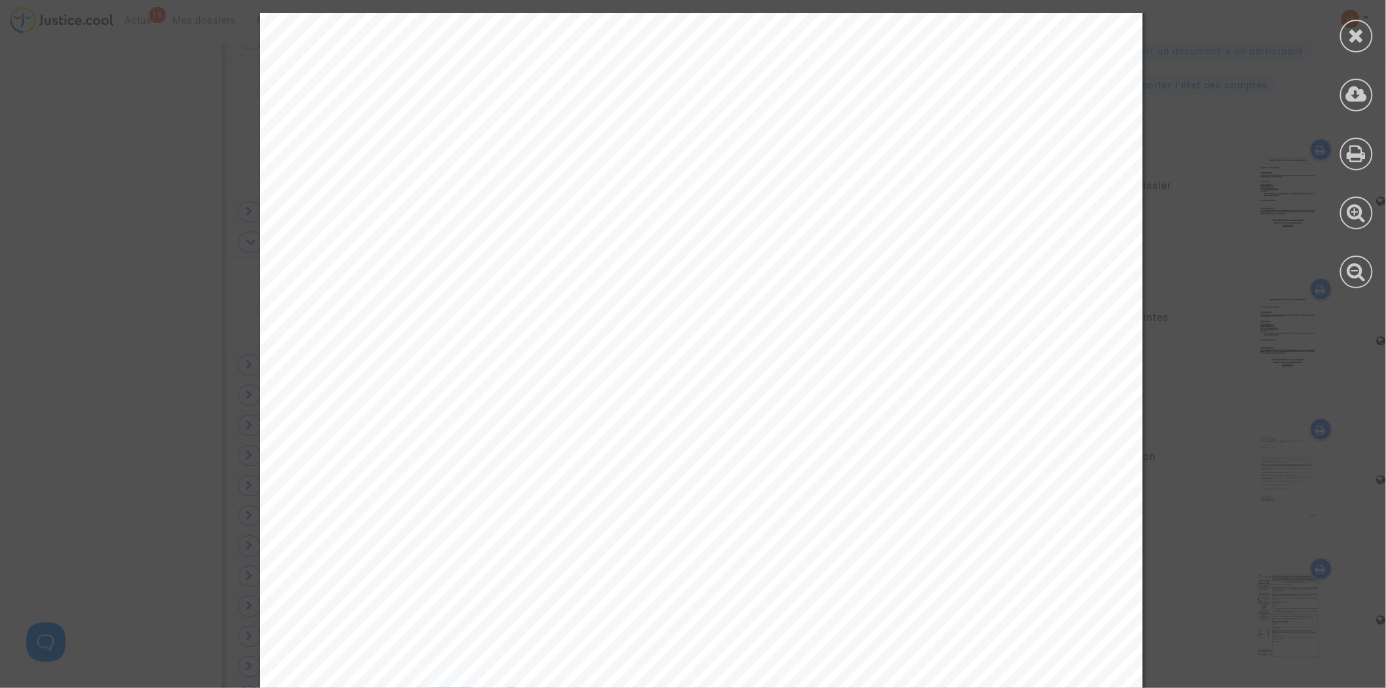
scroll to position [12732, 0]
click at [1351, 31] on icon at bounding box center [1356, 36] width 16 height 20
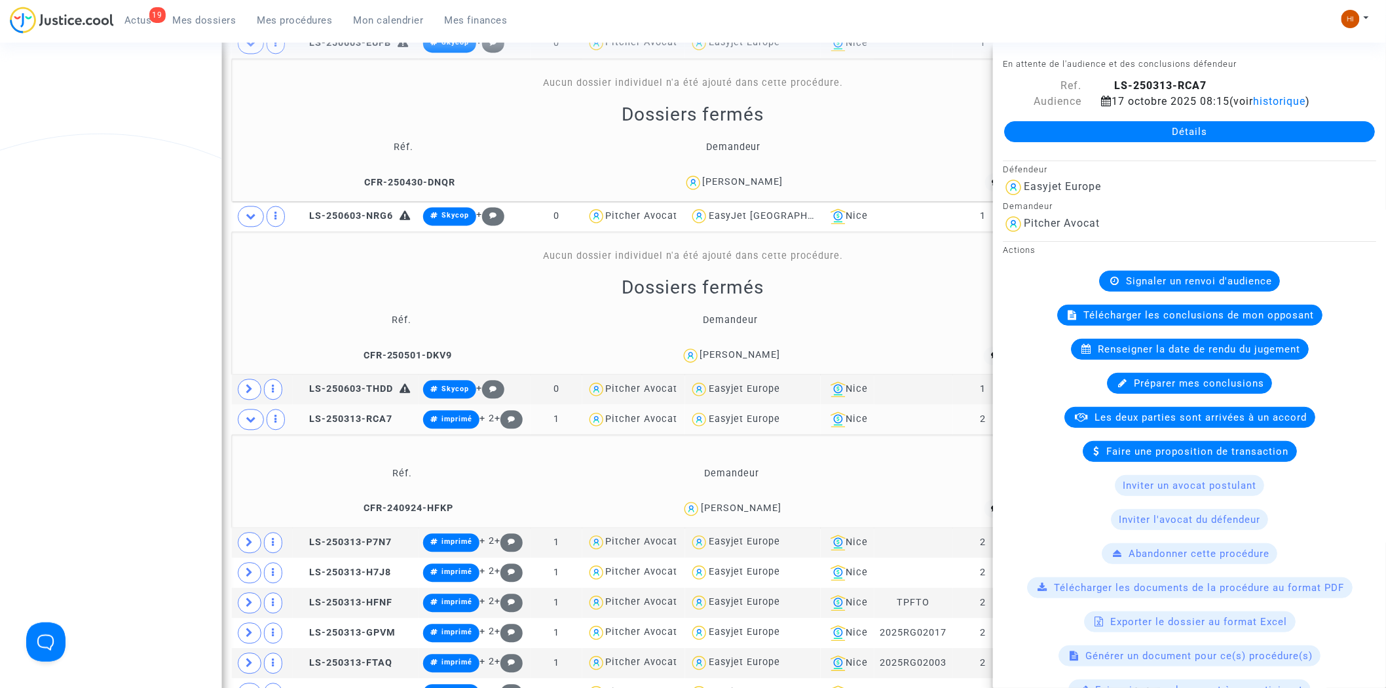
scroll to position [721, 0]
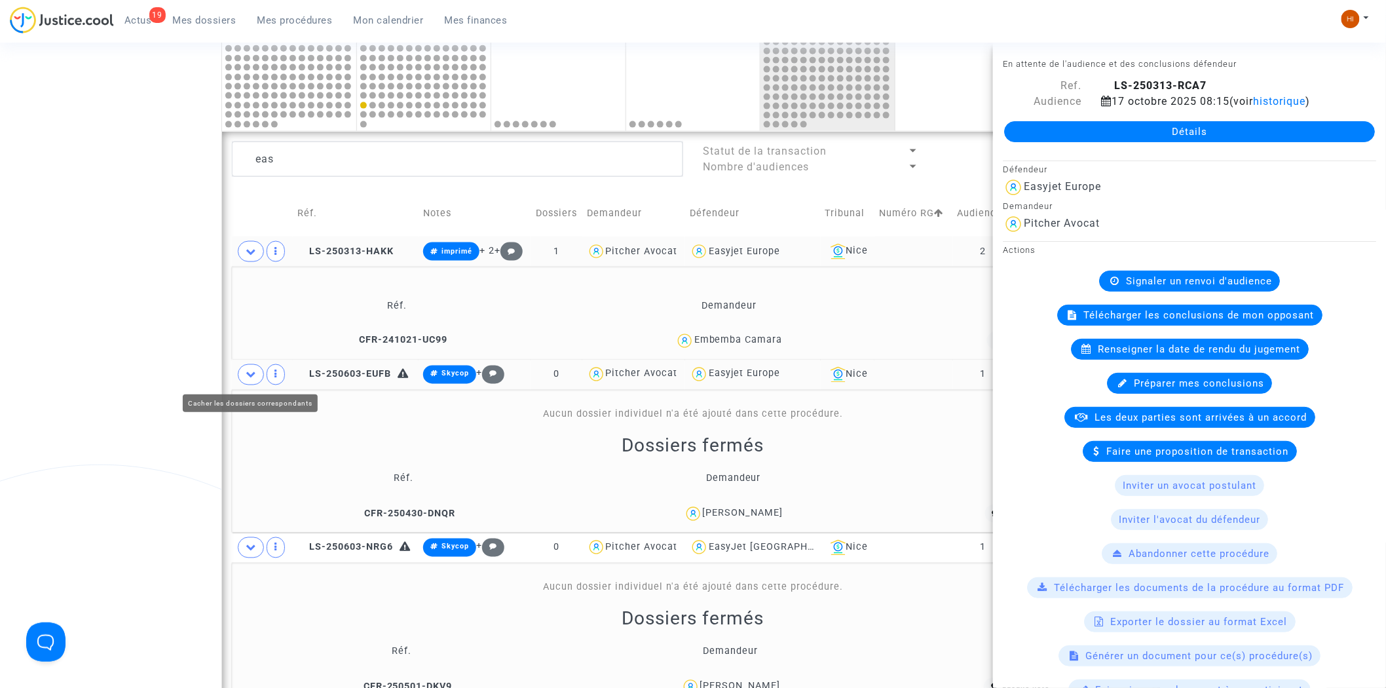
click at [248, 374] on icon at bounding box center [251, 374] width 10 height 10
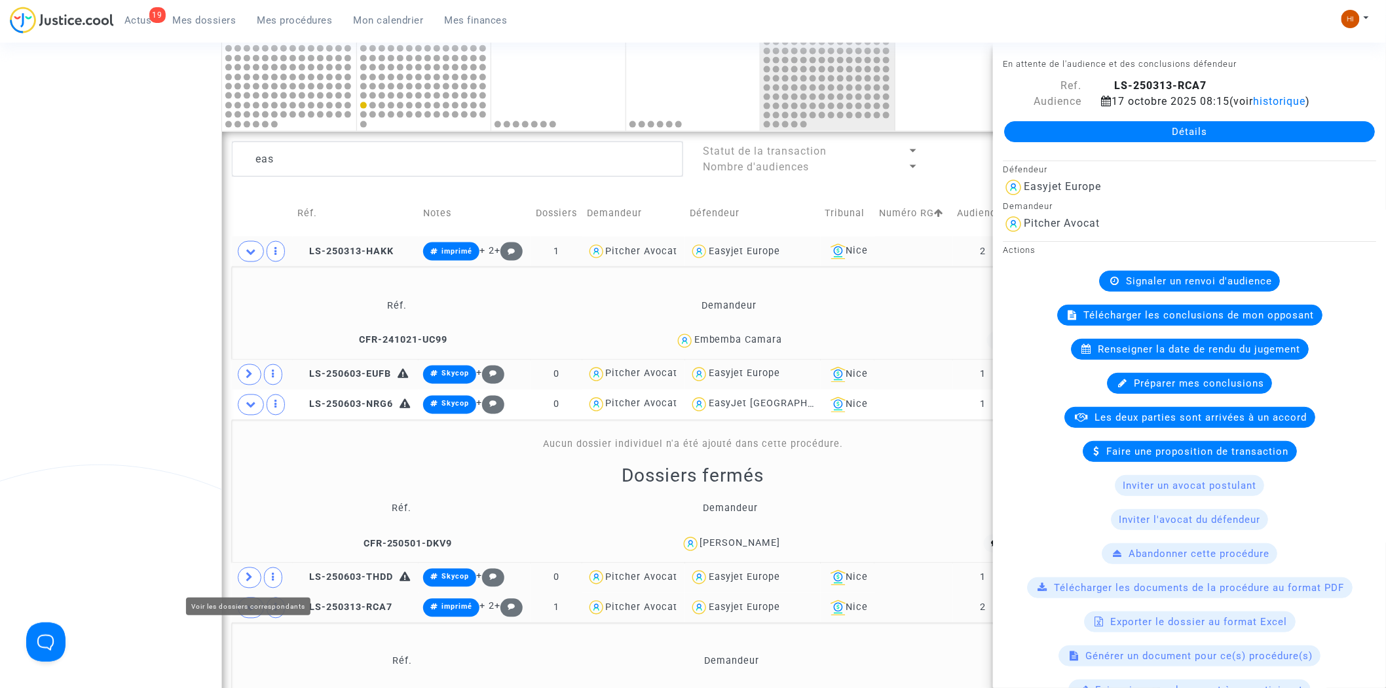
click at [247, 579] on icon at bounding box center [250, 577] width 8 height 10
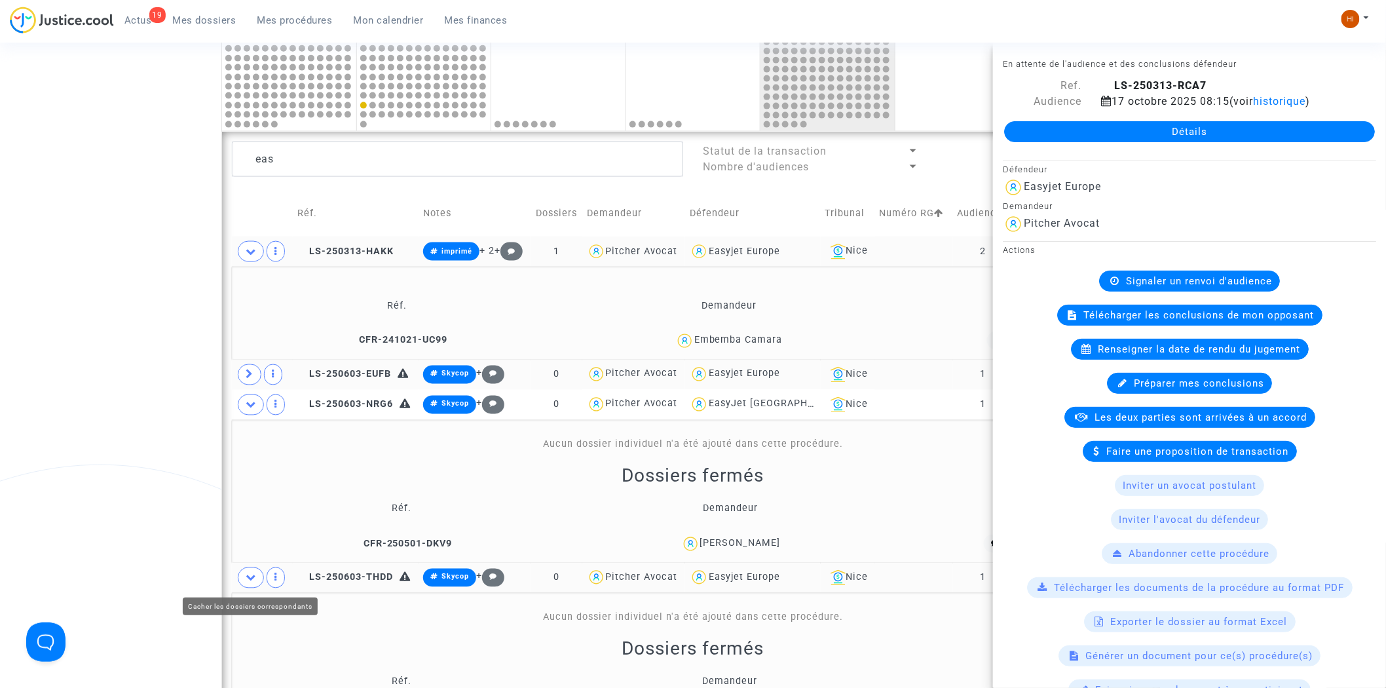
click at [249, 576] on icon at bounding box center [251, 577] width 10 height 10
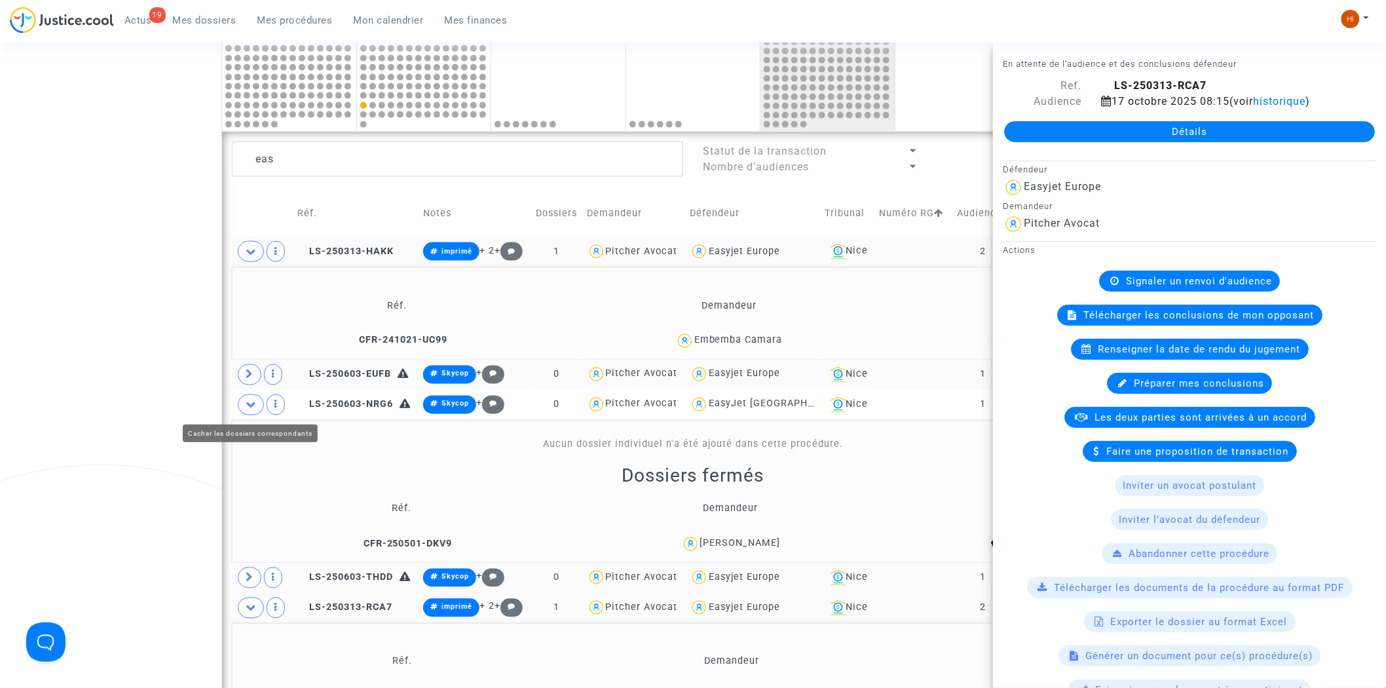
click at [249, 409] on icon at bounding box center [251, 404] width 10 height 10
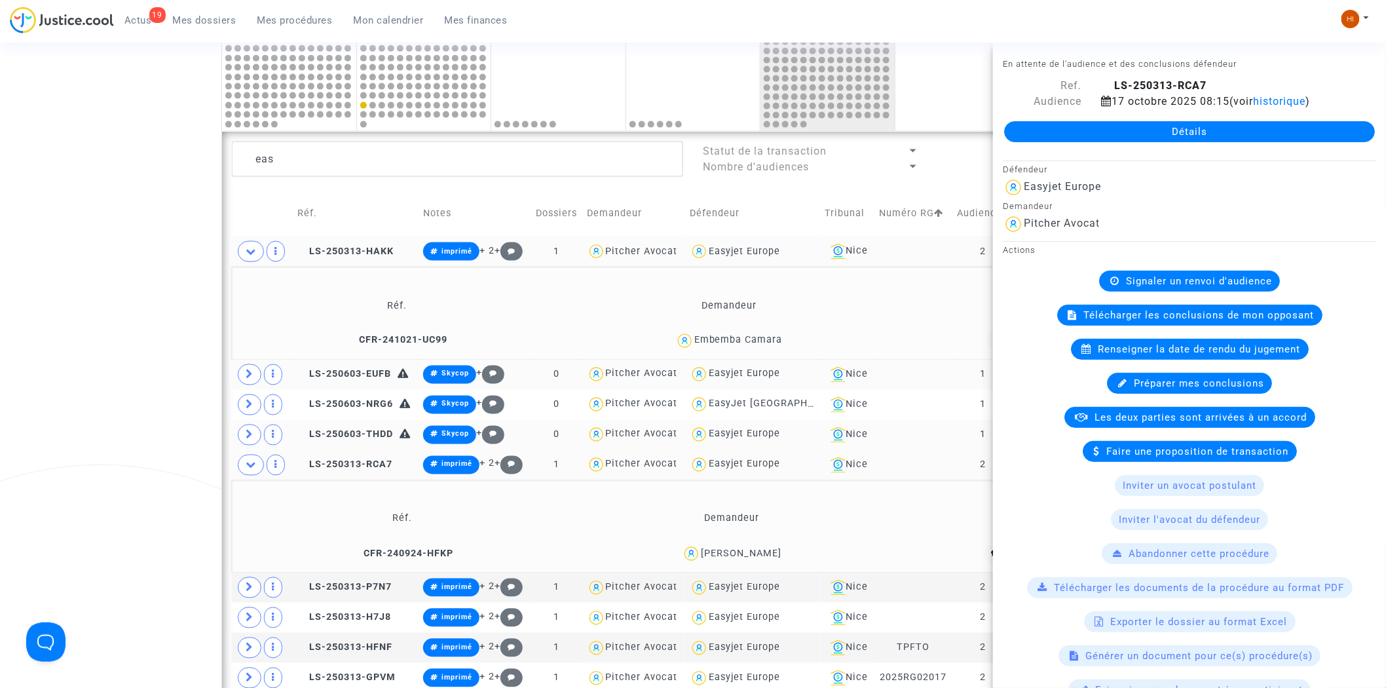
drag, startPoint x: 395, startPoint y: 340, endPoint x: 843, endPoint y: 350, distance: 448.0
click at [395, 340] on span "CFR-241021-UC99" at bounding box center [397, 340] width 100 height 11
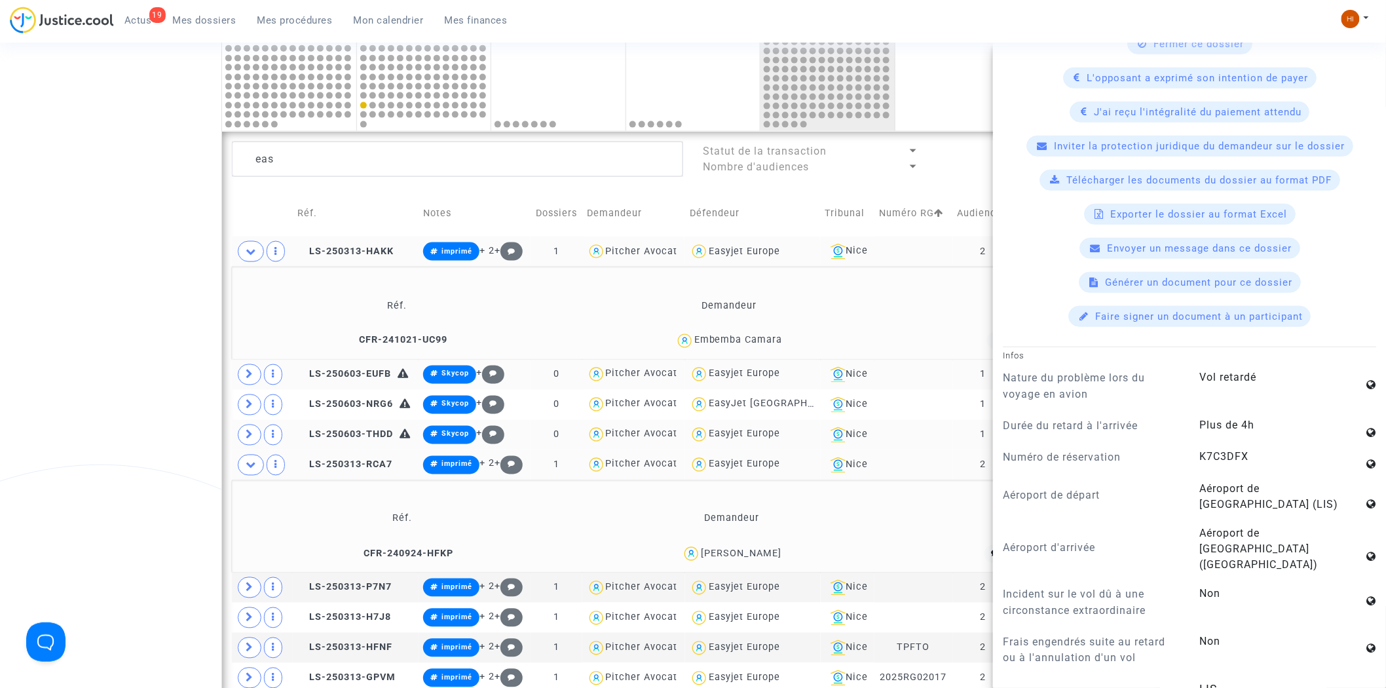
scroll to position [509, 0]
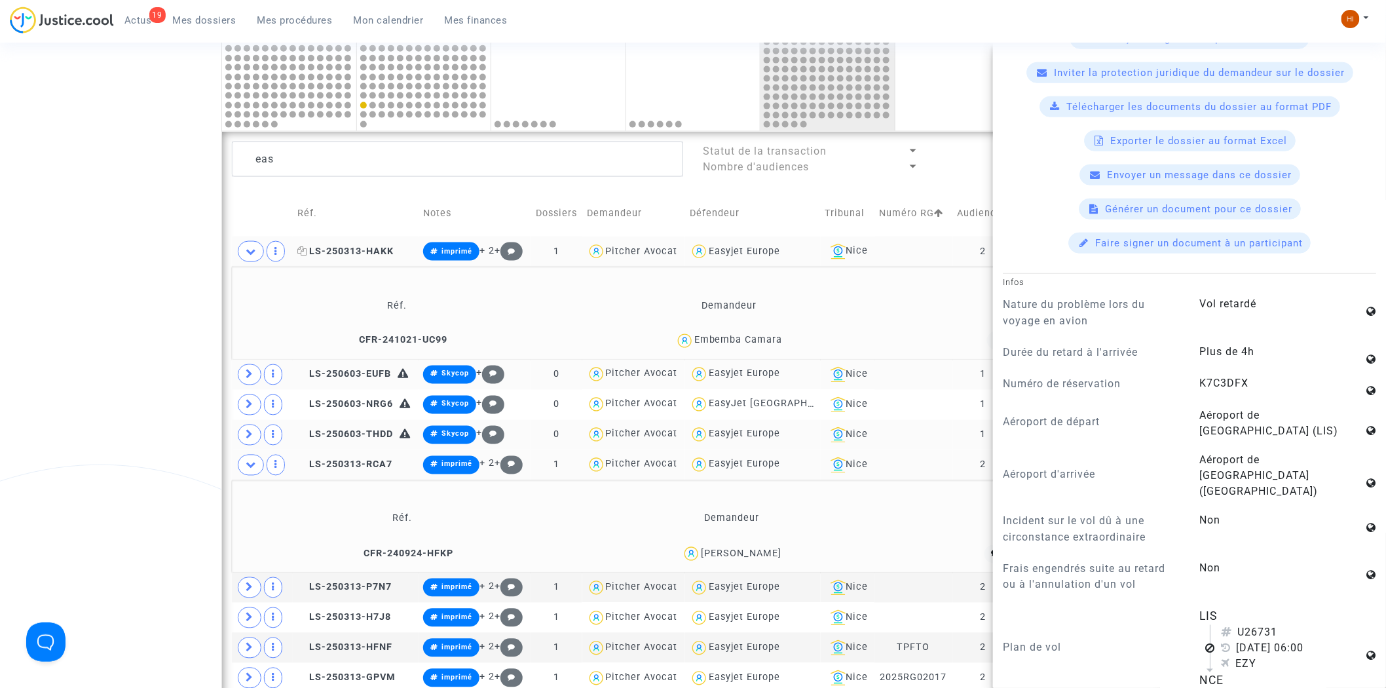
click at [360, 254] on span "LS-250313-HAKK" at bounding box center [345, 251] width 96 height 11
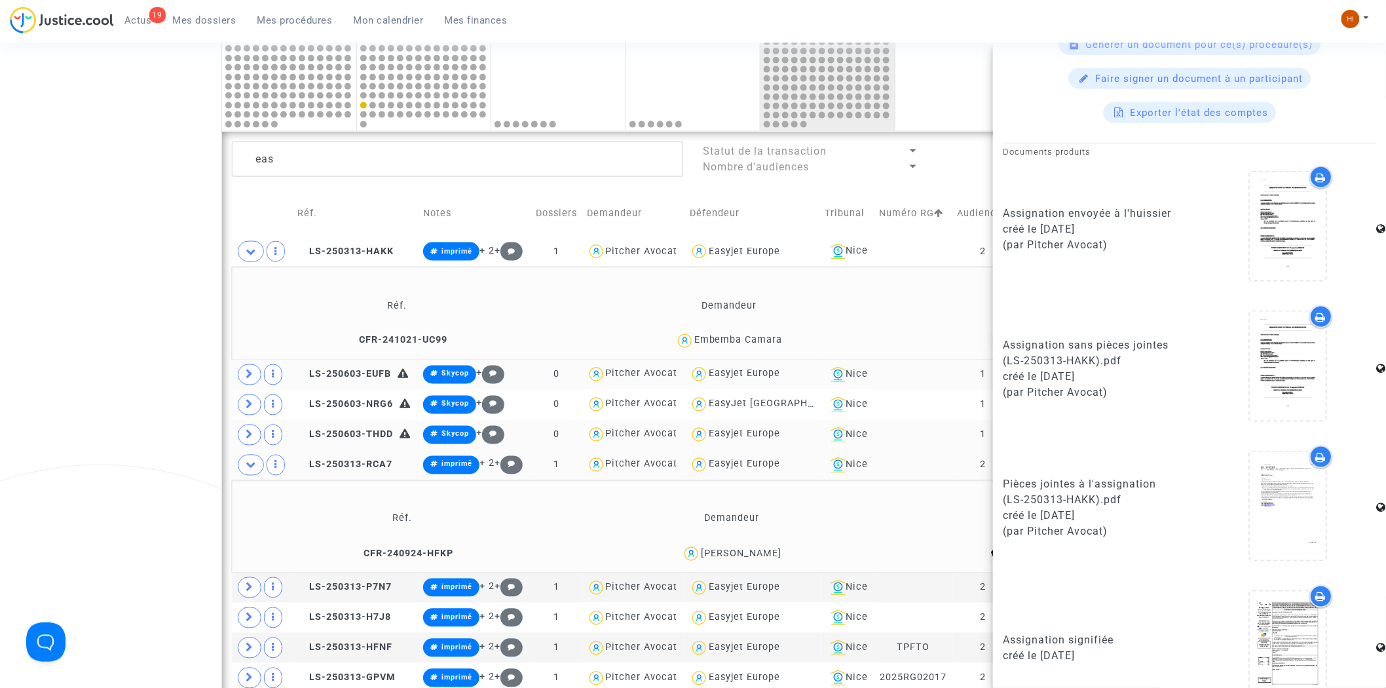
scroll to position [638, 0]
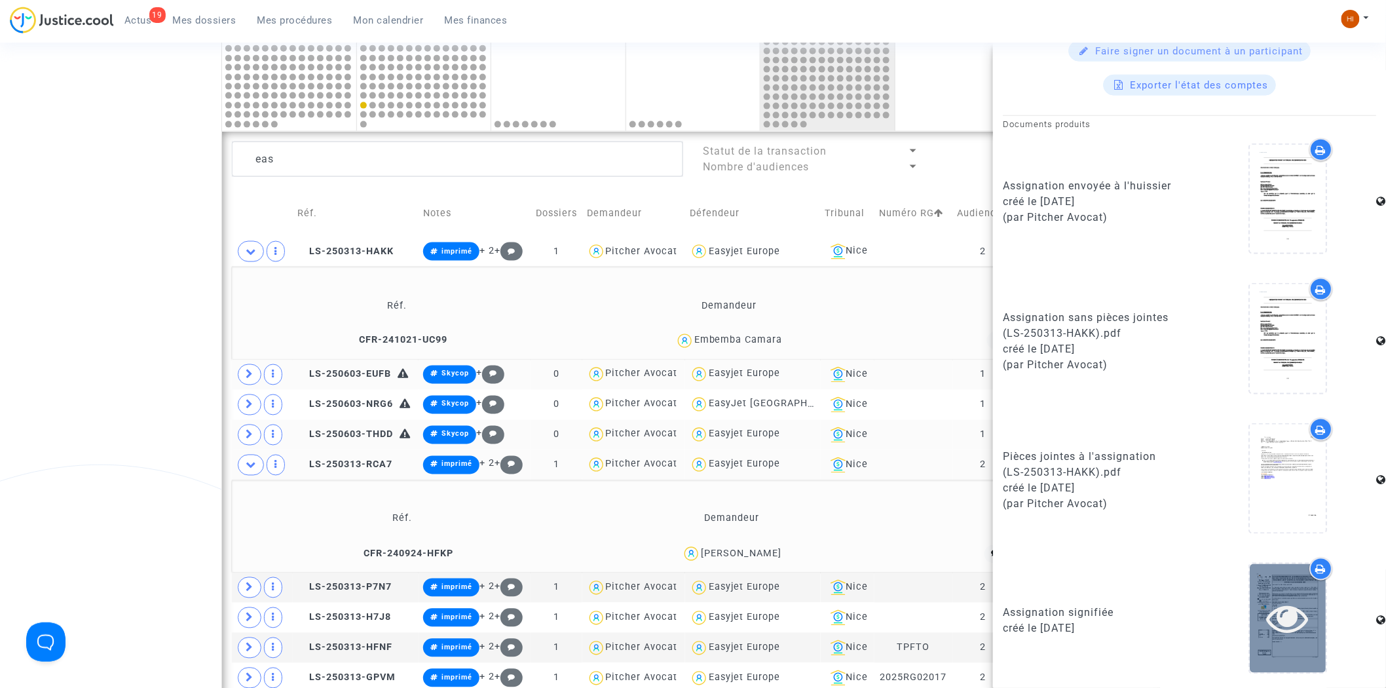
click at [1278, 606] on icon at bounding box center [1287, 618] width 43 height 42
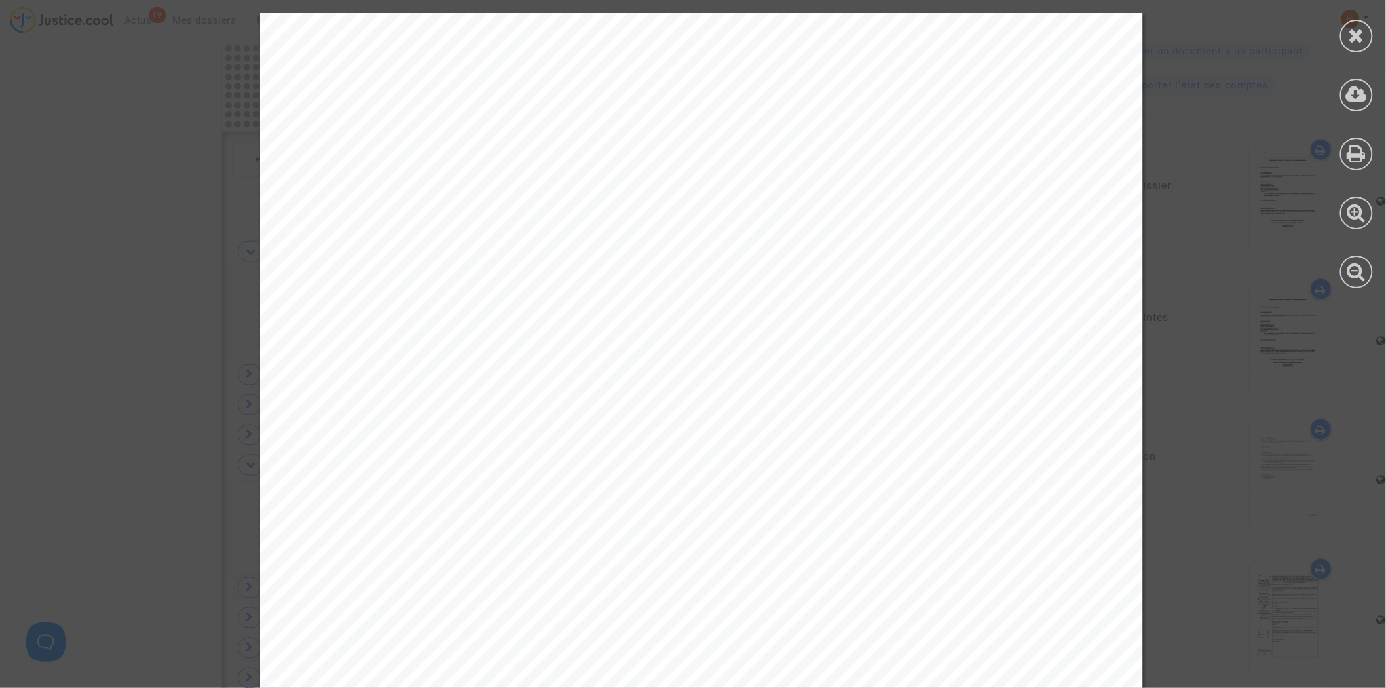
scroll to position [1600, 0]
click at [1359, 30] on icon at bounding box center [1356, 36] width 16 height 20
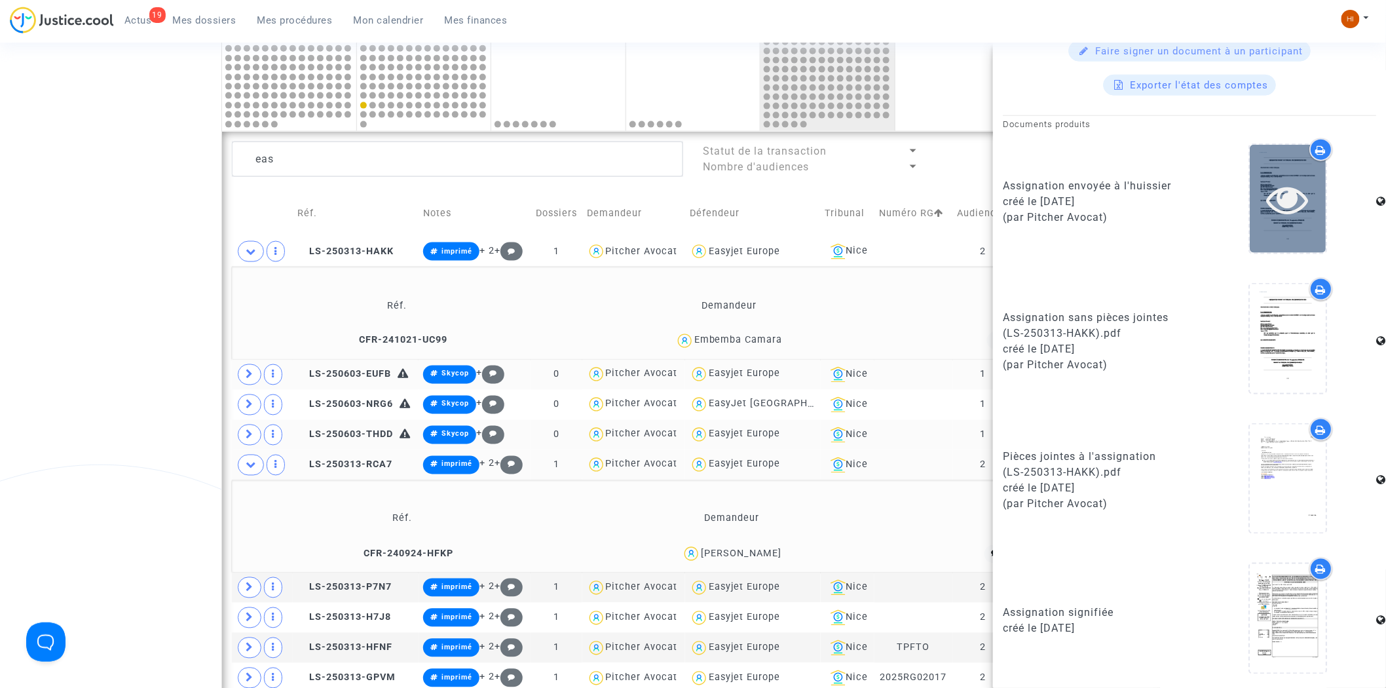
click at [1292, 184] on icon at bounding box center [1287, 199] width 43 height 42
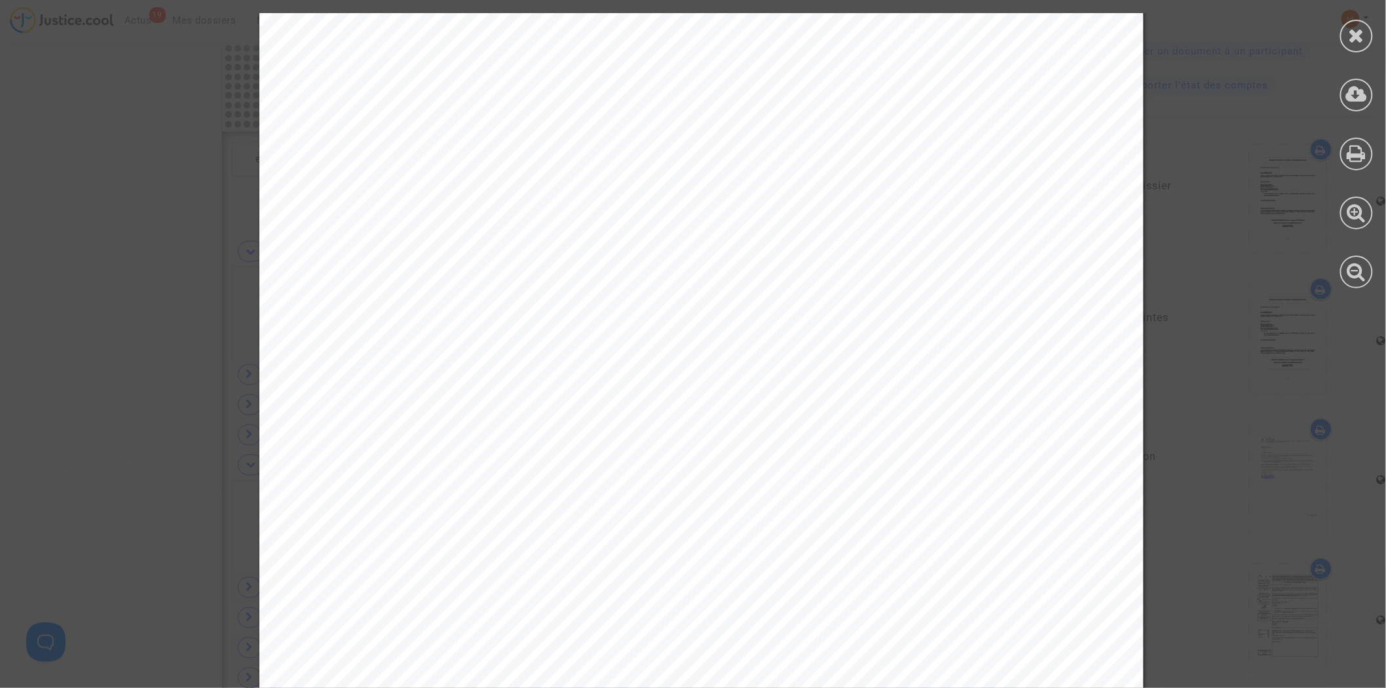
scroll to position [655, 0]
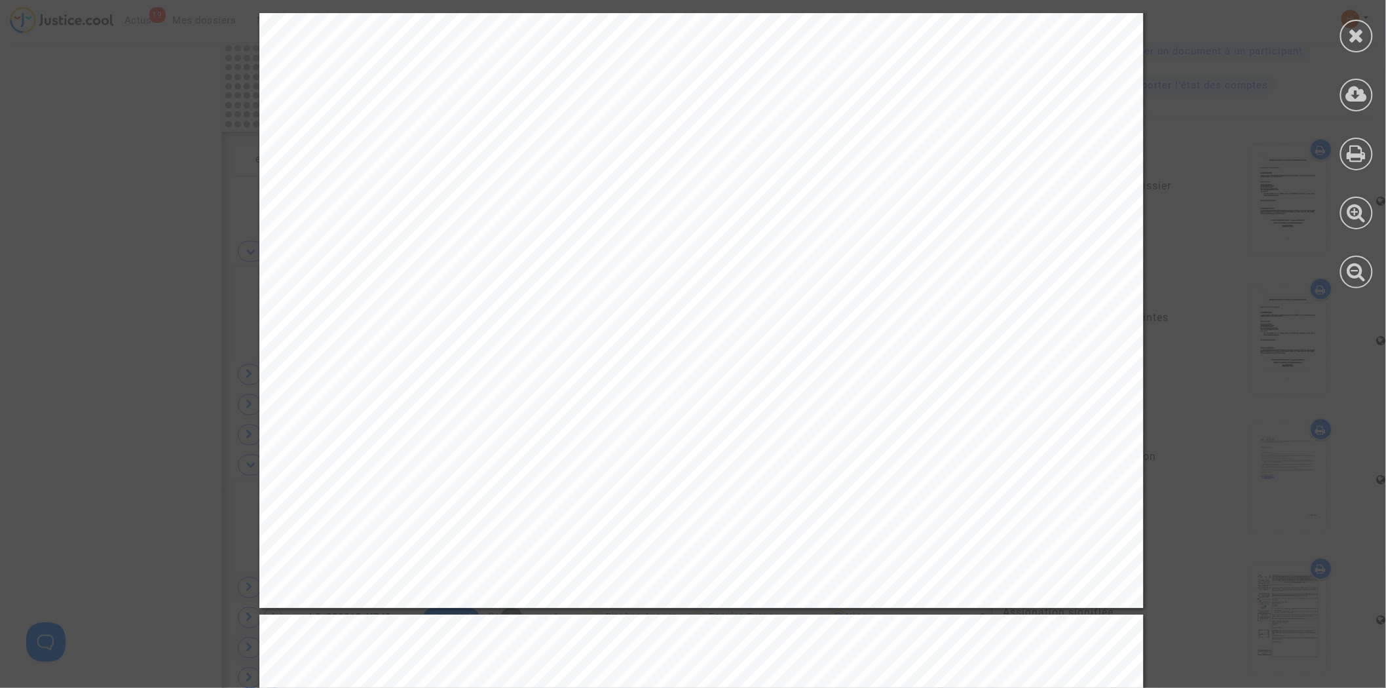
drag, startPoint x: 1344, startPoint y: 34, endPoint x: 1186, endPoint y: 120, distance: 179.3
click at [1344, 34] on div at bounding box center [1356, 36] width 33 height 33
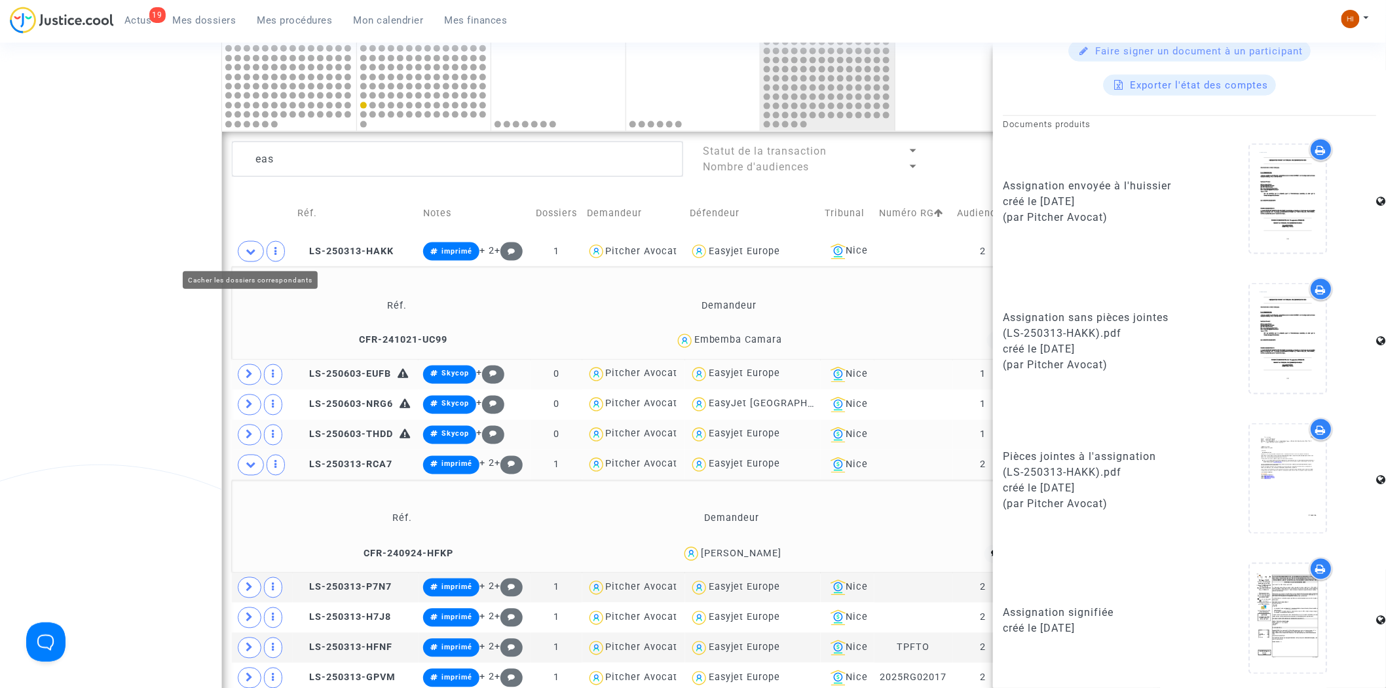
click at [248, 251] on icon at bounding box center [251, 251] width 10 height 10
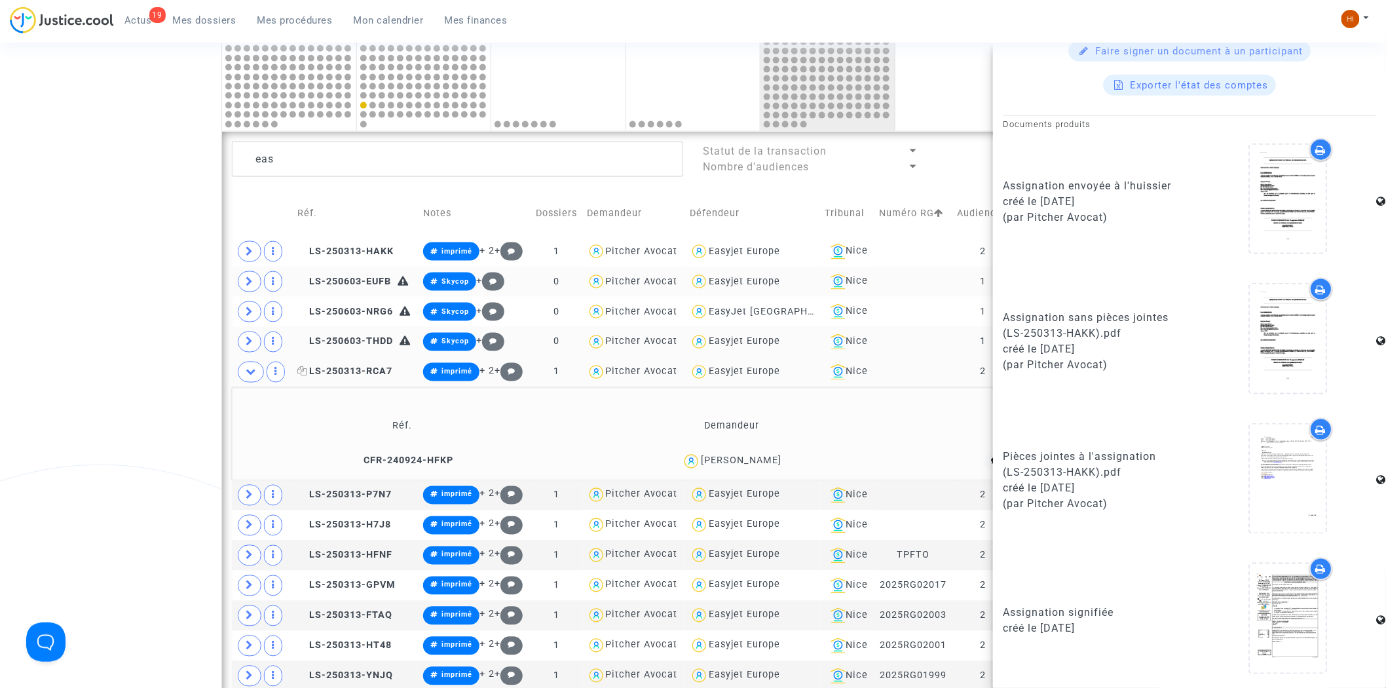
click at [376, 374] on span "LS-250313-RCA7" at bounding box center [344, 371] width 95 height 11
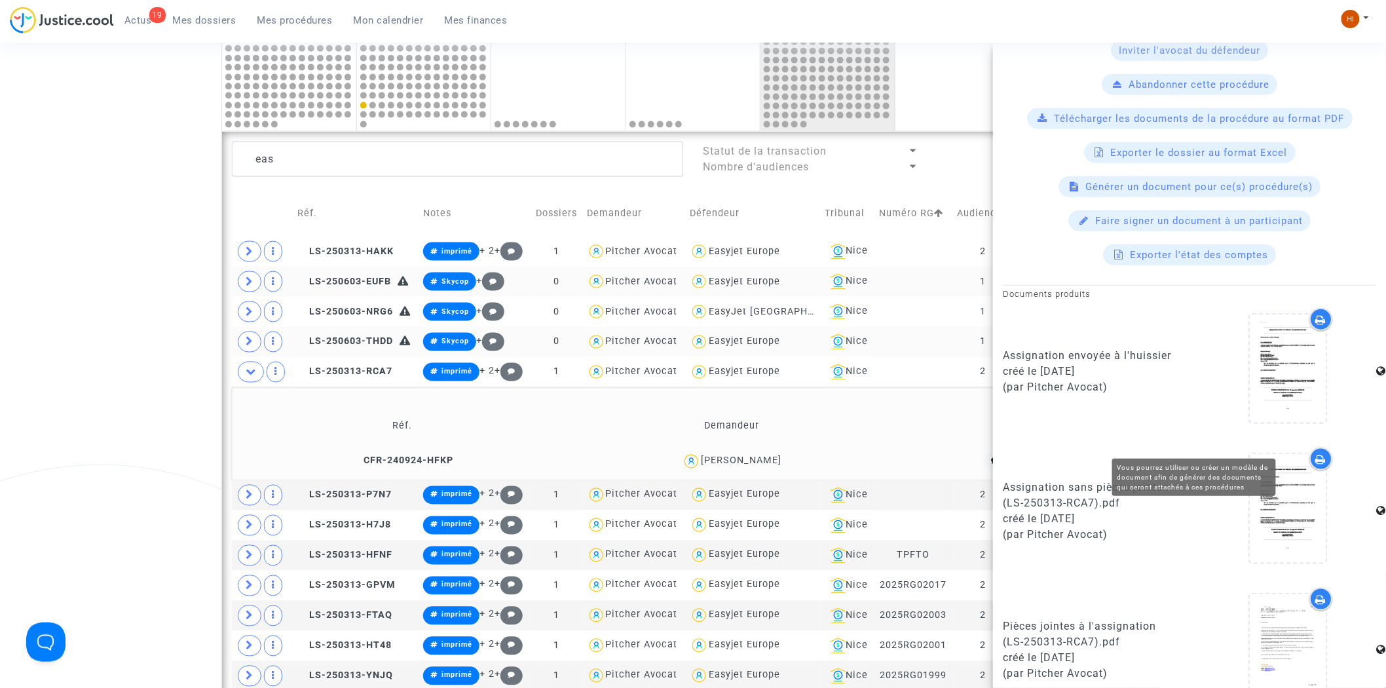
scroll to position [509, 0]
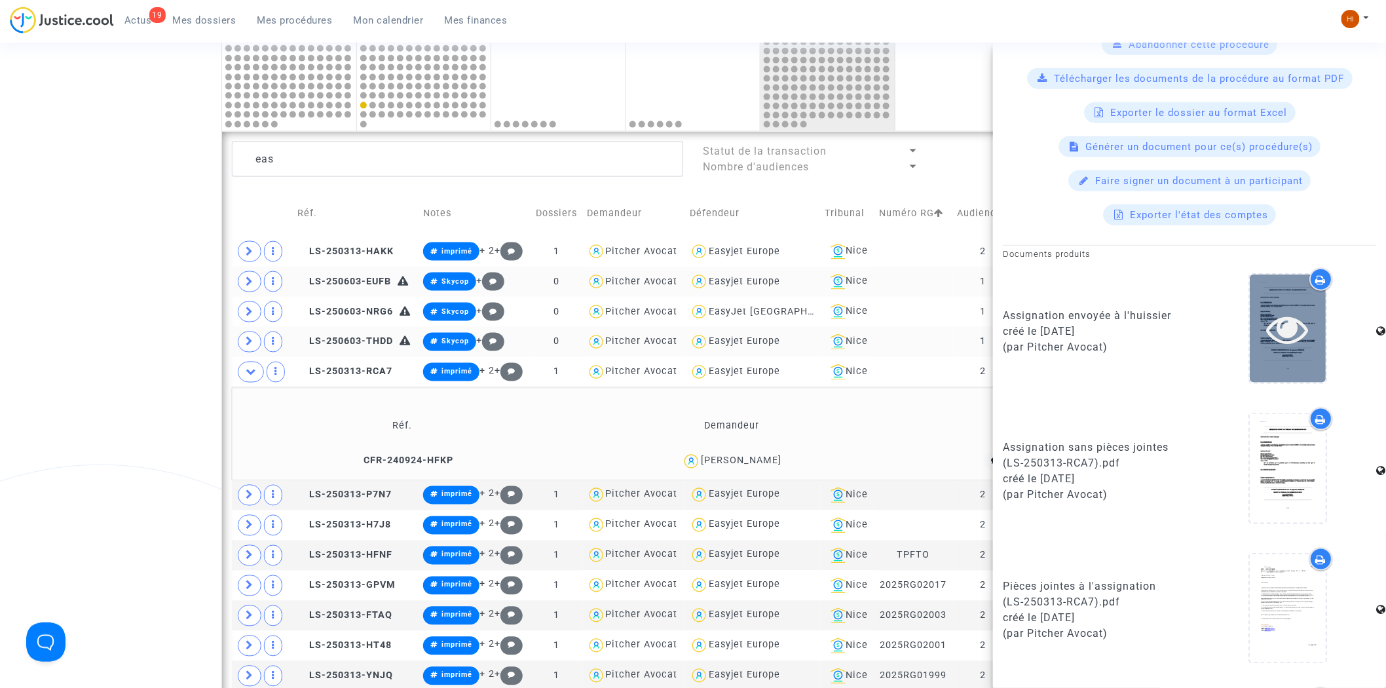
click at [1300, 326] on div at bounding box center [1287, 329] width 76 height 42
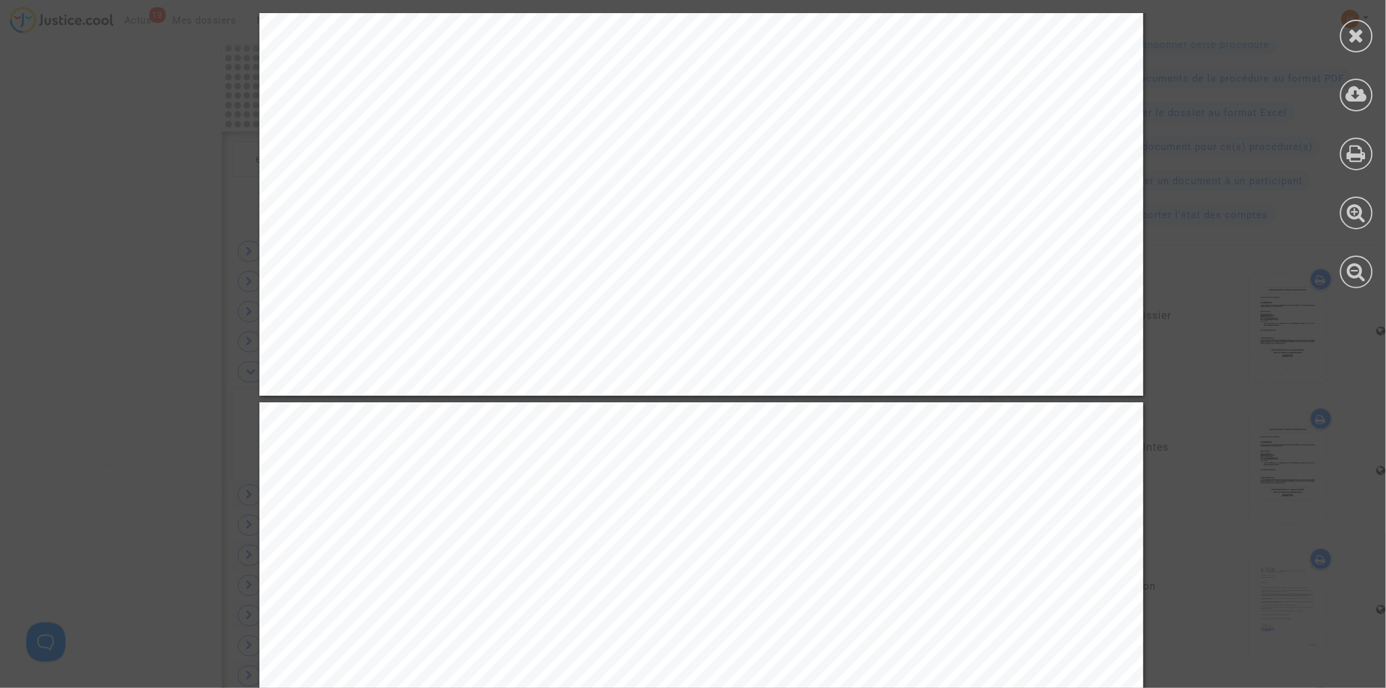
scroll to position [946, 0]
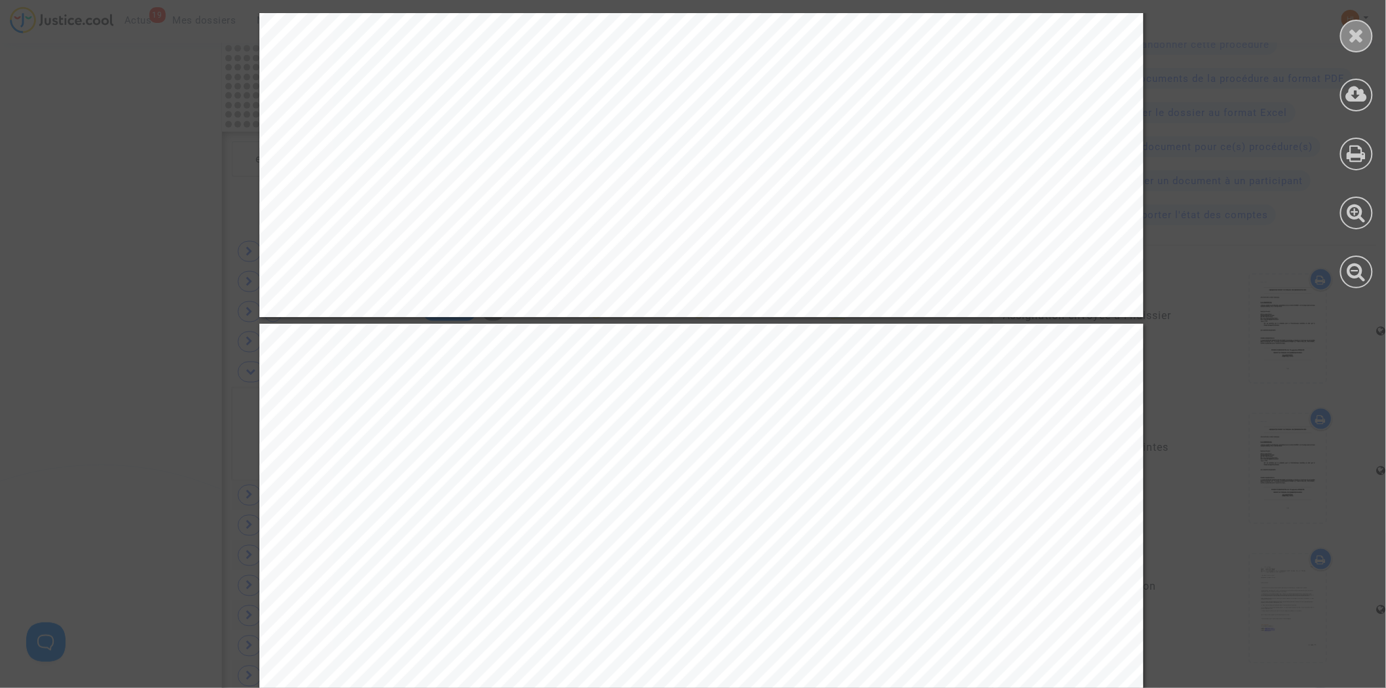
drag, startPoint x: 1373, startPoint y: 35, endPoint x: 1347, endPoint y: 43, distance: 27.3
click at [1373, 35] on div at bounding box center [1356, 150] width 59 height 301
click at [1330, 29] on div at bounding box center [1356, 150] width 59 height 301
click at [1357, 33] on icon at bounding box center [1356, 36] width 16 height 20
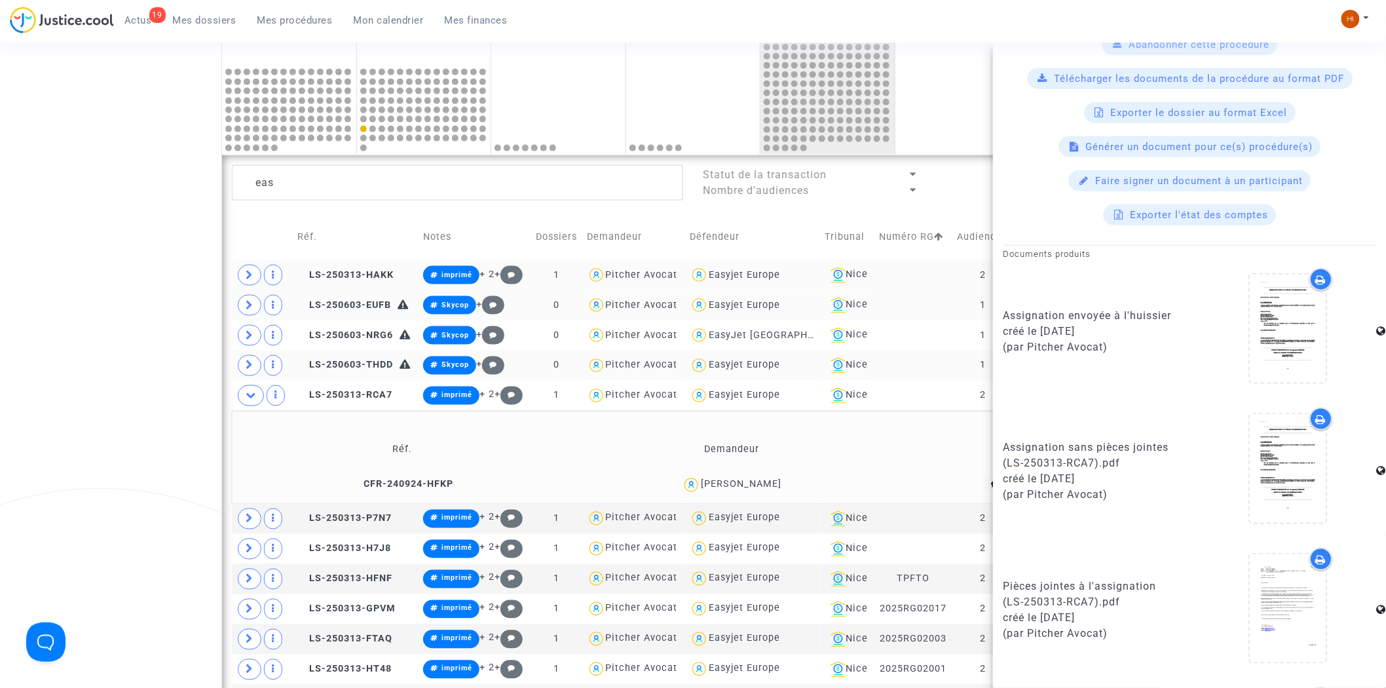
scroll to position [721, 0]
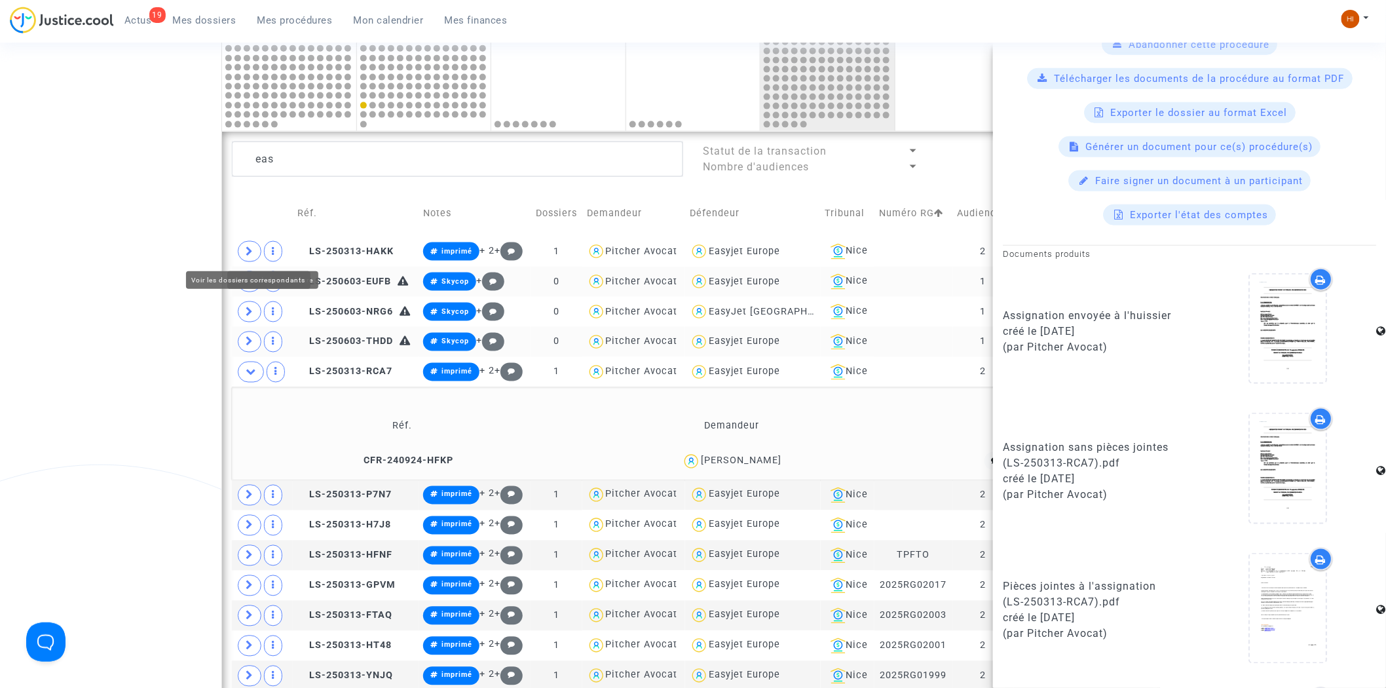
click at [249, 249] on icon at bounding box center [250, 251] width 8 height 10
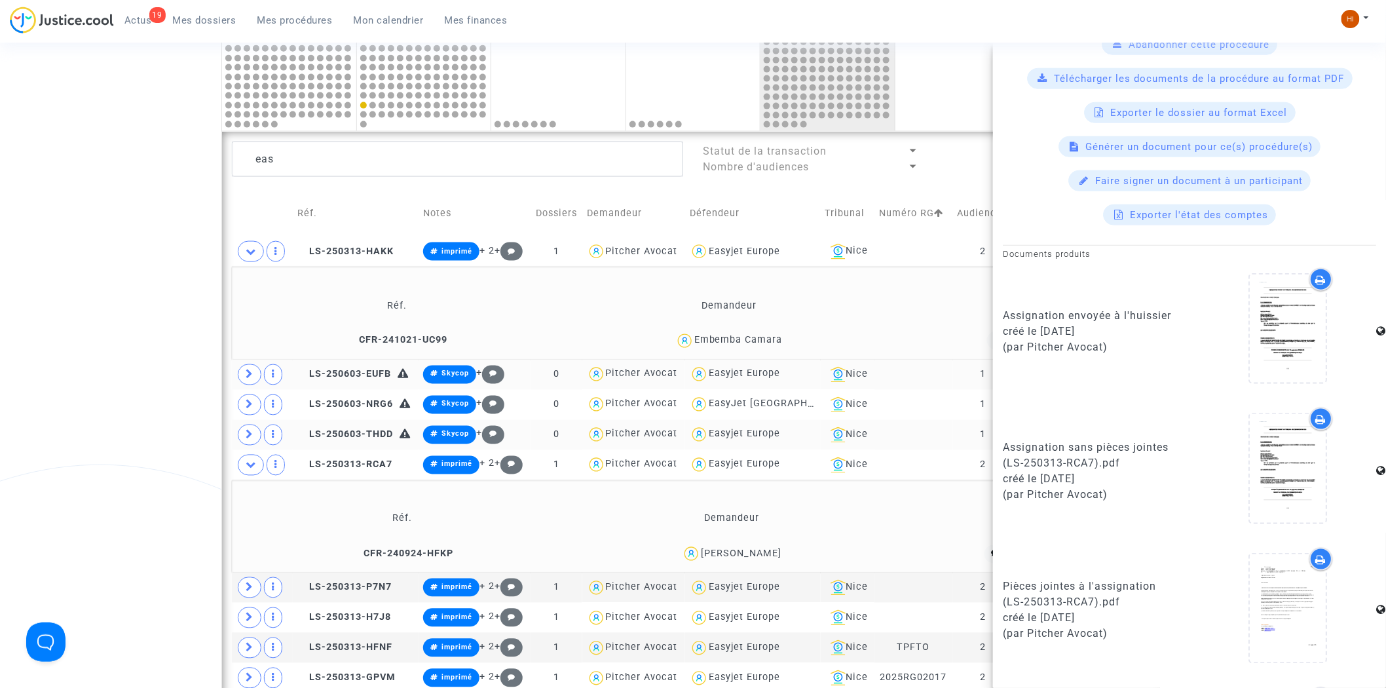
drag, startPoint x: 731, startPoint y: 328, endPoint x: 695, endPoint y: 339, distance: 37.7
click at [695, 339] on div "Embemba Camara" at bounding box center [728, 340] width 333 height 19
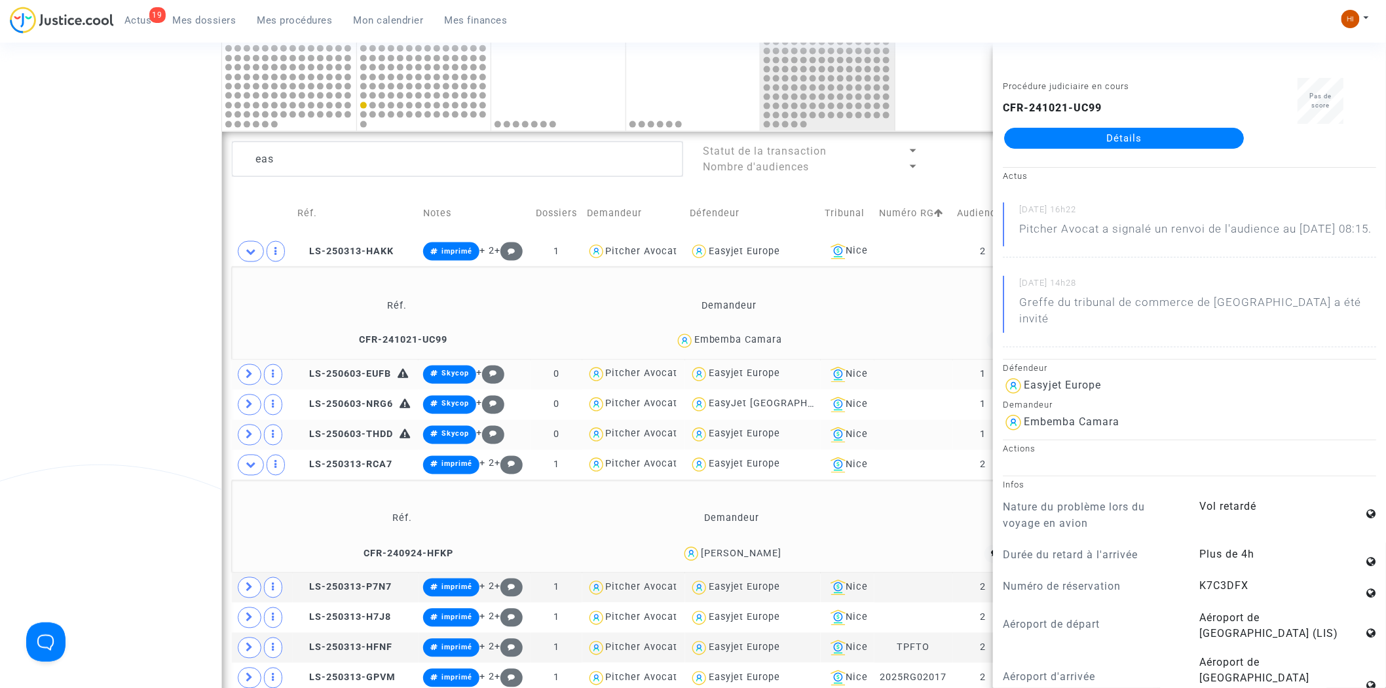
copy div "Embemba Camara"
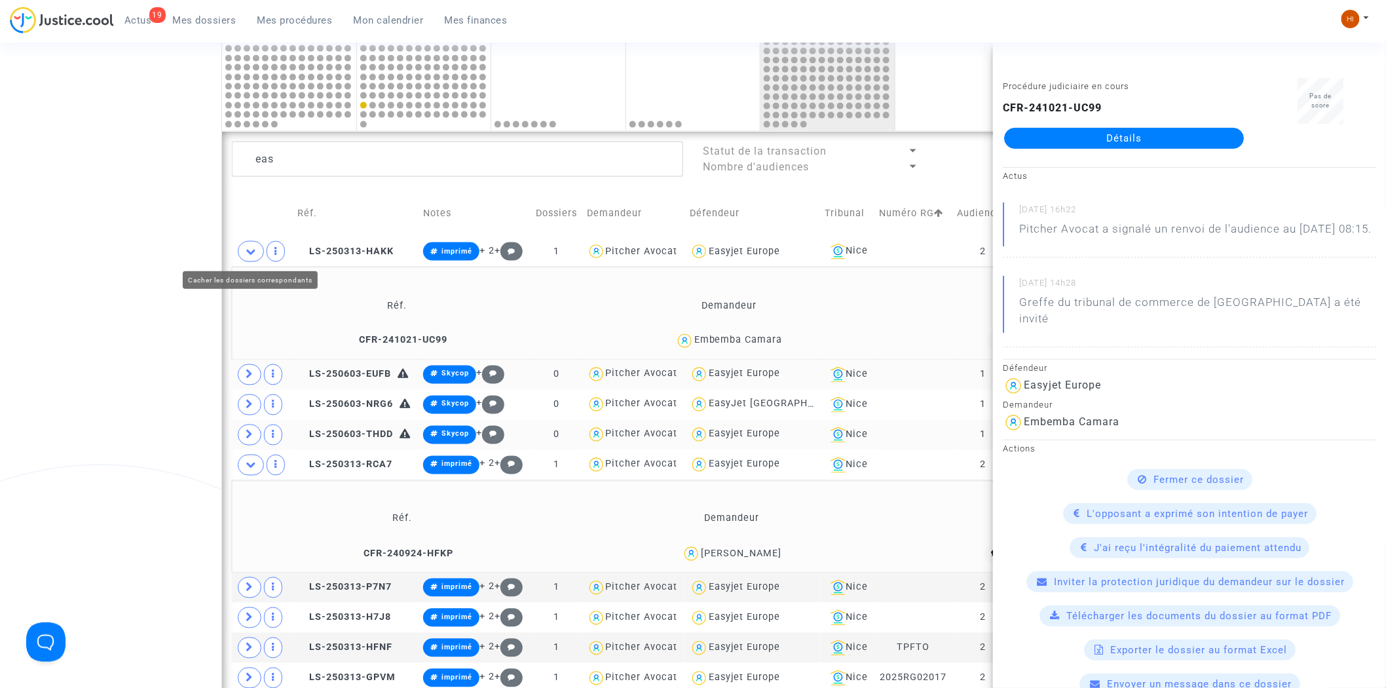
click at [248, 251] on icon at bounding box center [251, 251] width 10 height 10
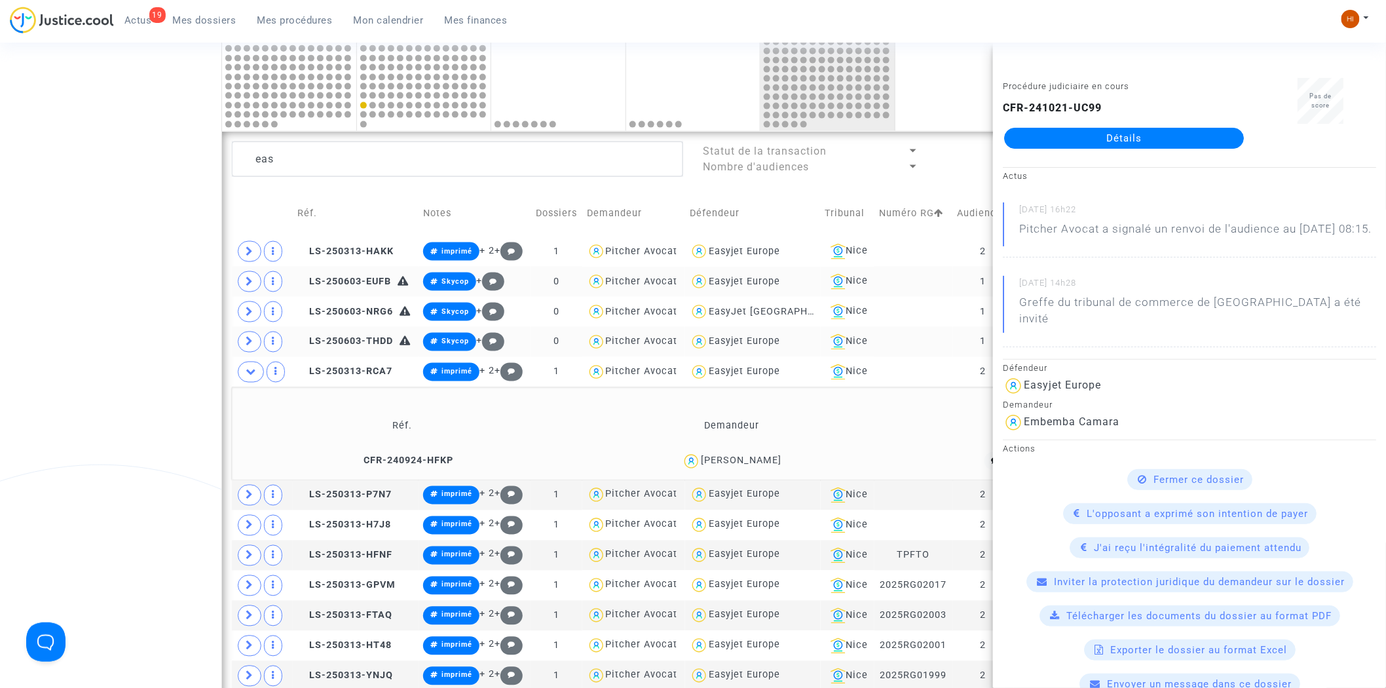
drag, startPoint x: 820, startPoint y: 457, endPoint x: 678, endPoint y: 464, distance: 142.2
click at [678, 464] on div "DOMINIQUE TREBITSCH" at bounding box center [731, 461] width 317 height 19
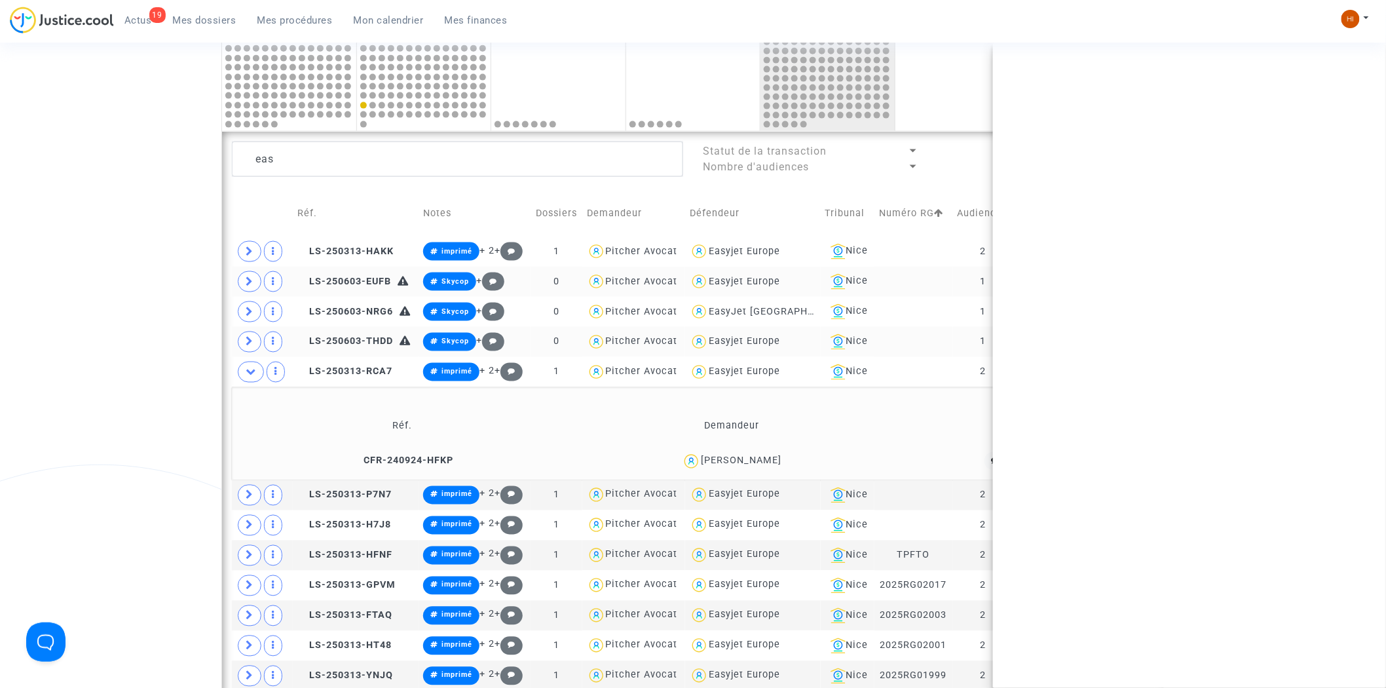
copy div "DOMINIQUE TREBITSCH"
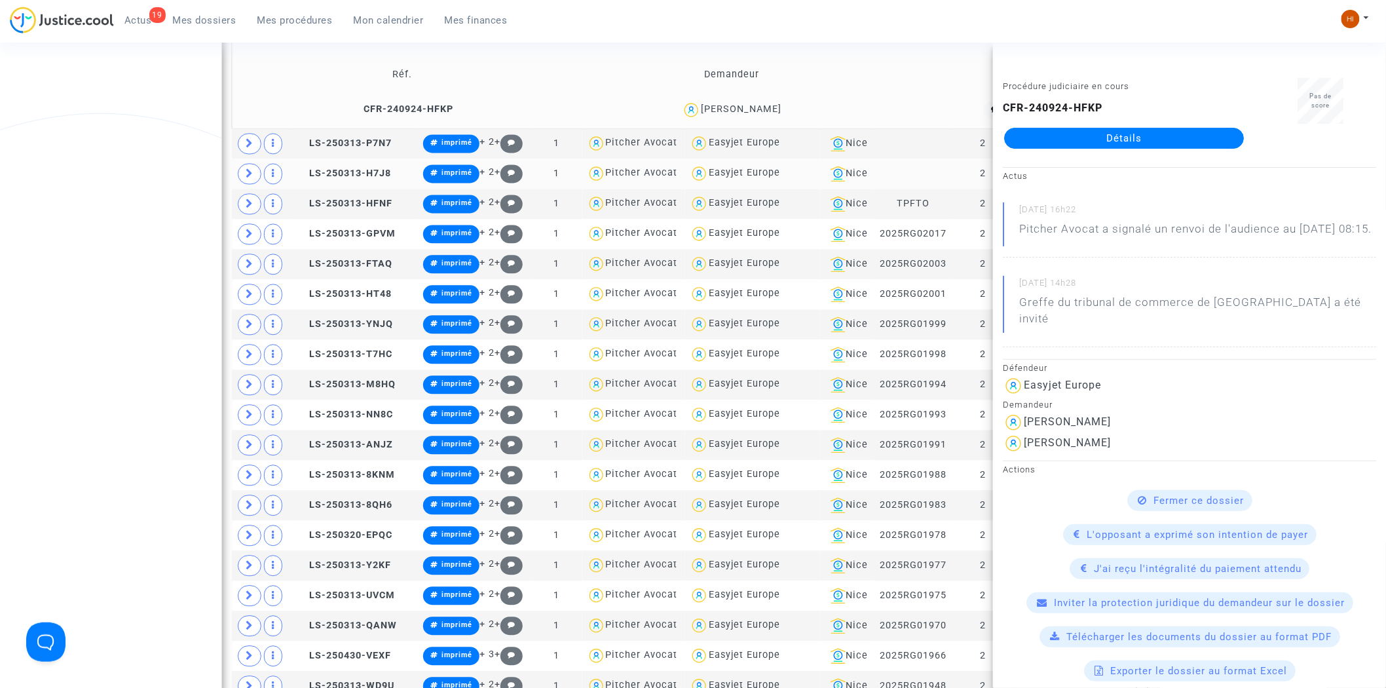
scroll to position [866, 0]
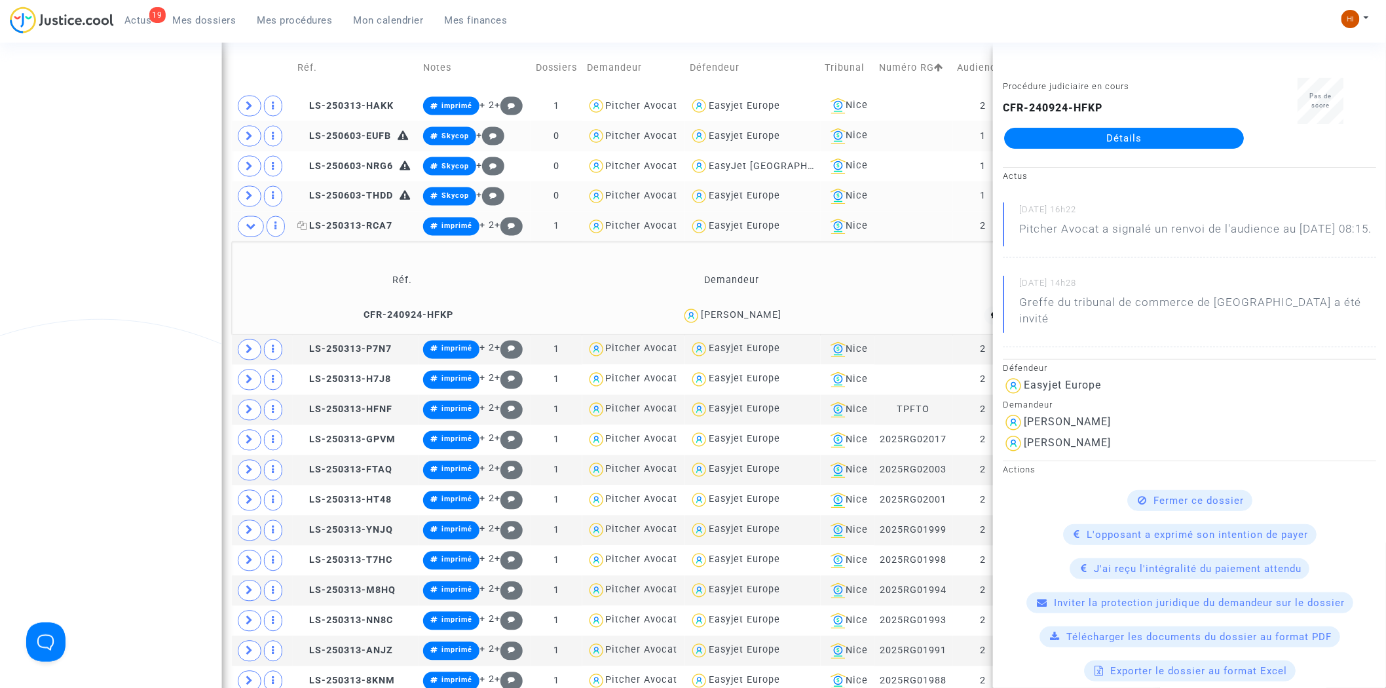
click at [378, 224] on span "LS-250313-RCA7" at bounding box center [344, 226] width 95 height 11
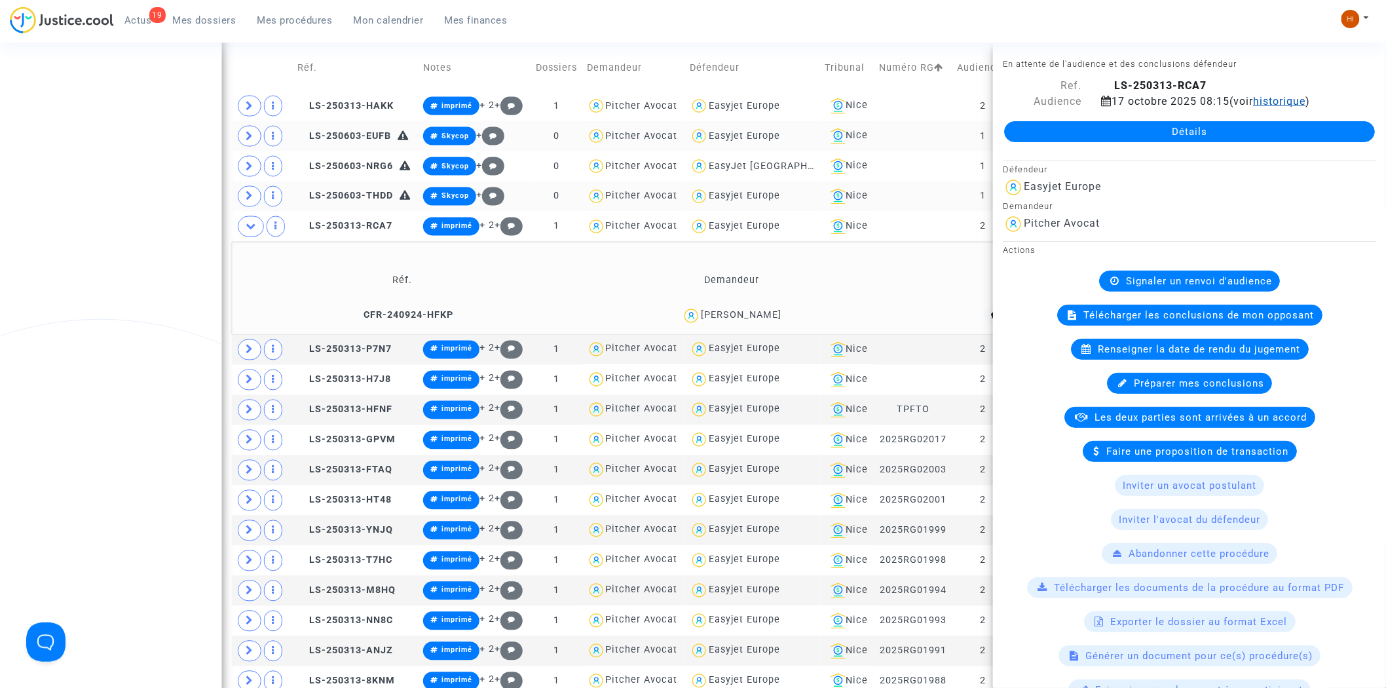
click at [1264, 105] on span "historique" at bounding box center [1279, 101] width 52 height 12
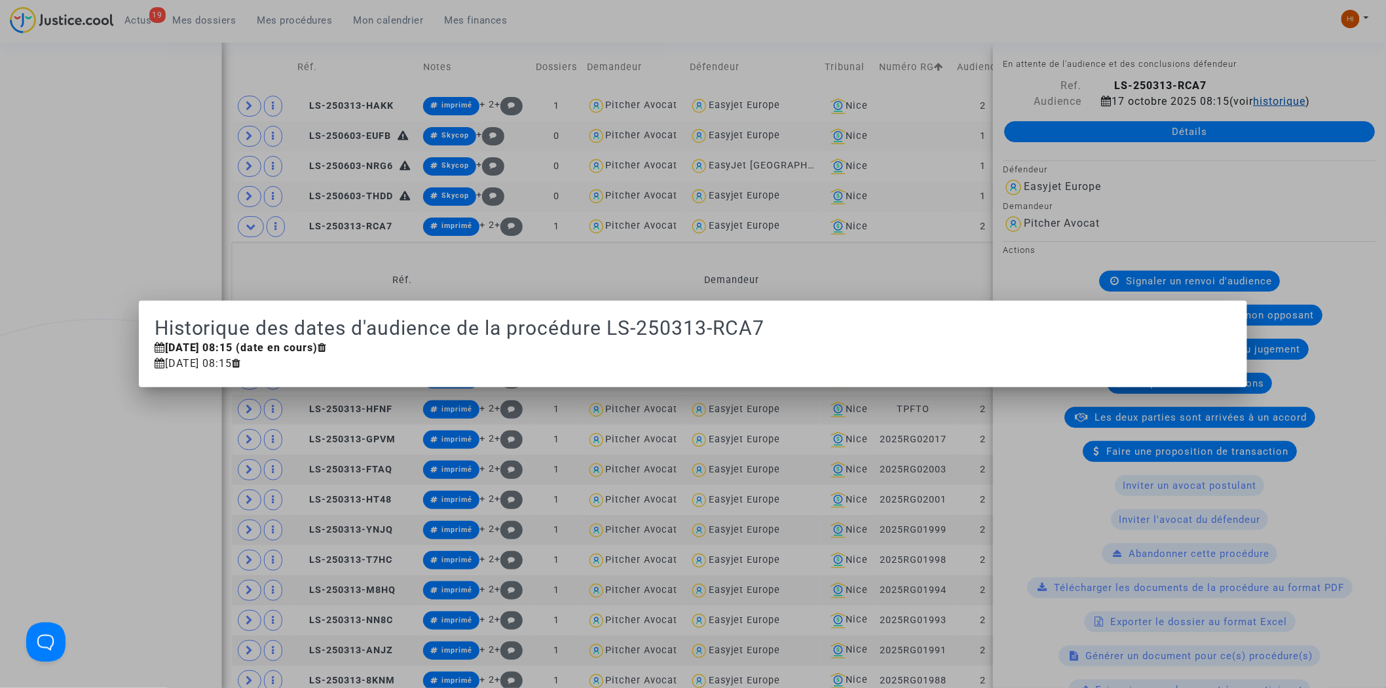
scroll to position [0, 0]
drag, startPoint x: 28, startPoint y: 196, endPoint x: 85, endPoint y: 205, distance: 57.6
click at [28, 196] on div at bounding box center [693, 344] width 1386 height 688
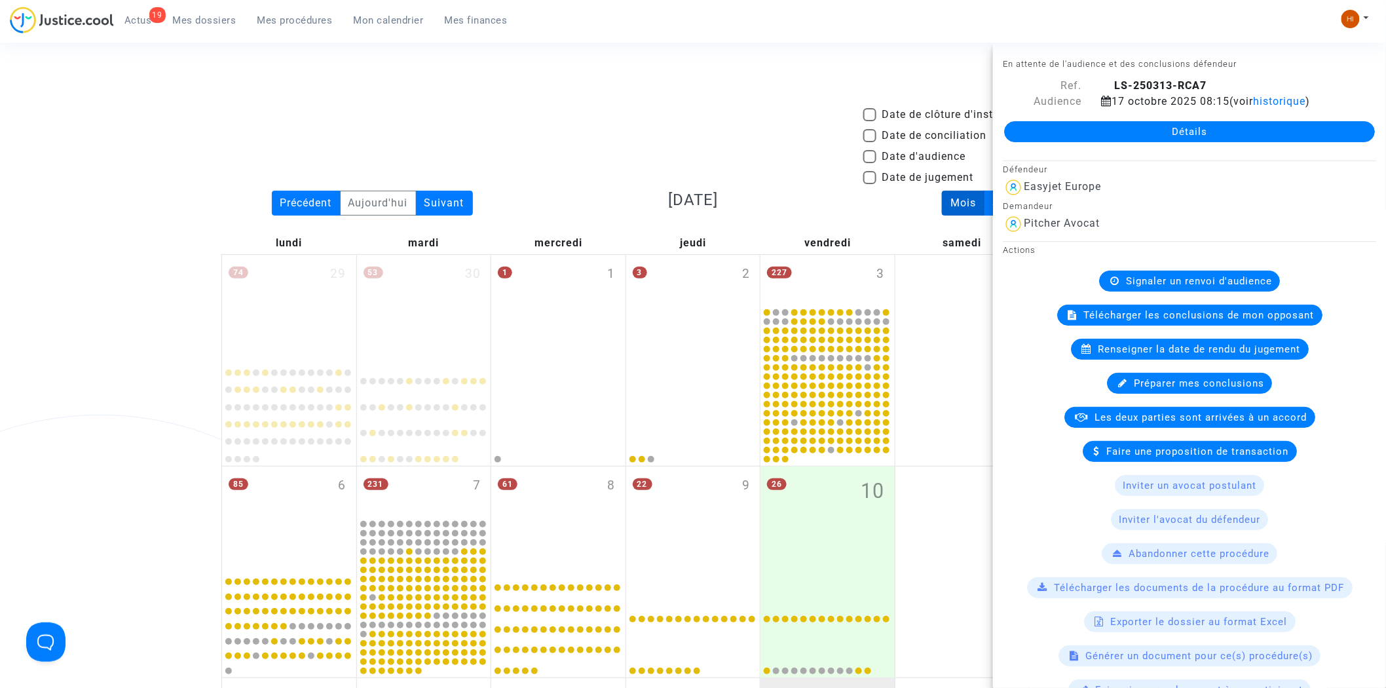
scroll to position [866, 0]
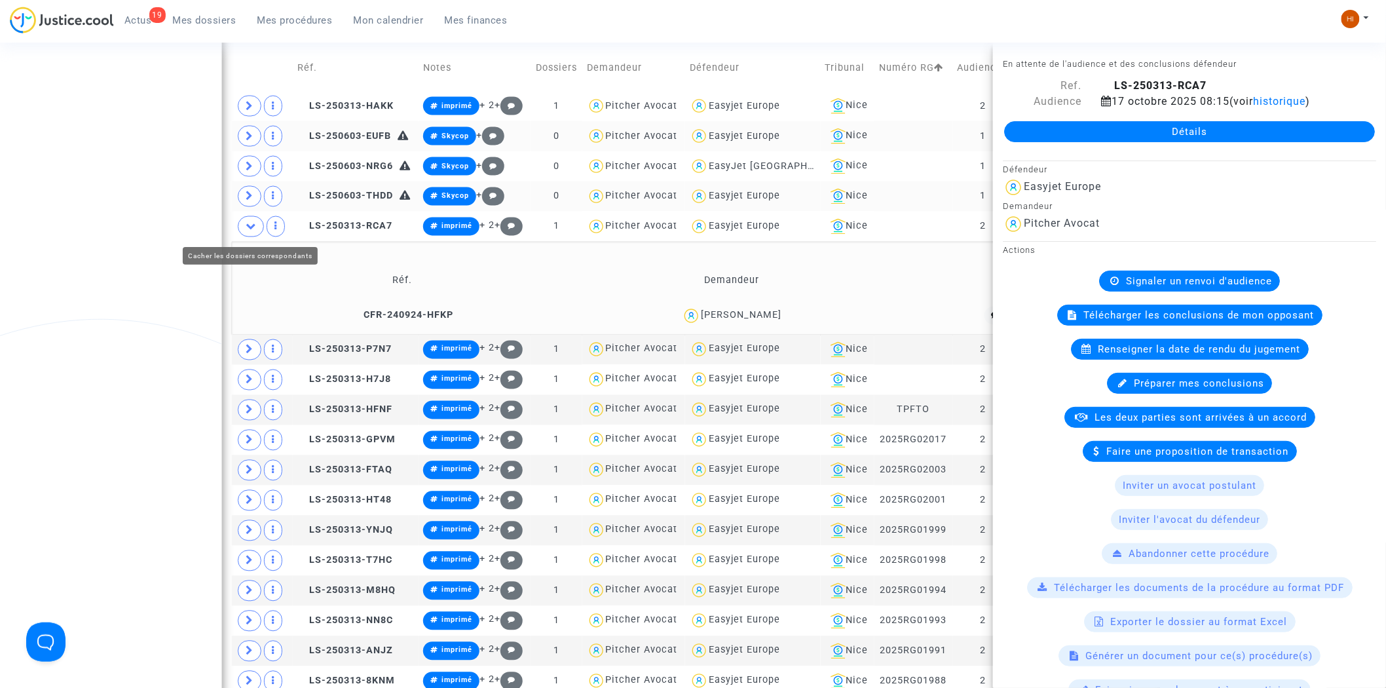
click at [251, 225] on icon at bounding box center [251, 226] width 10 height 10
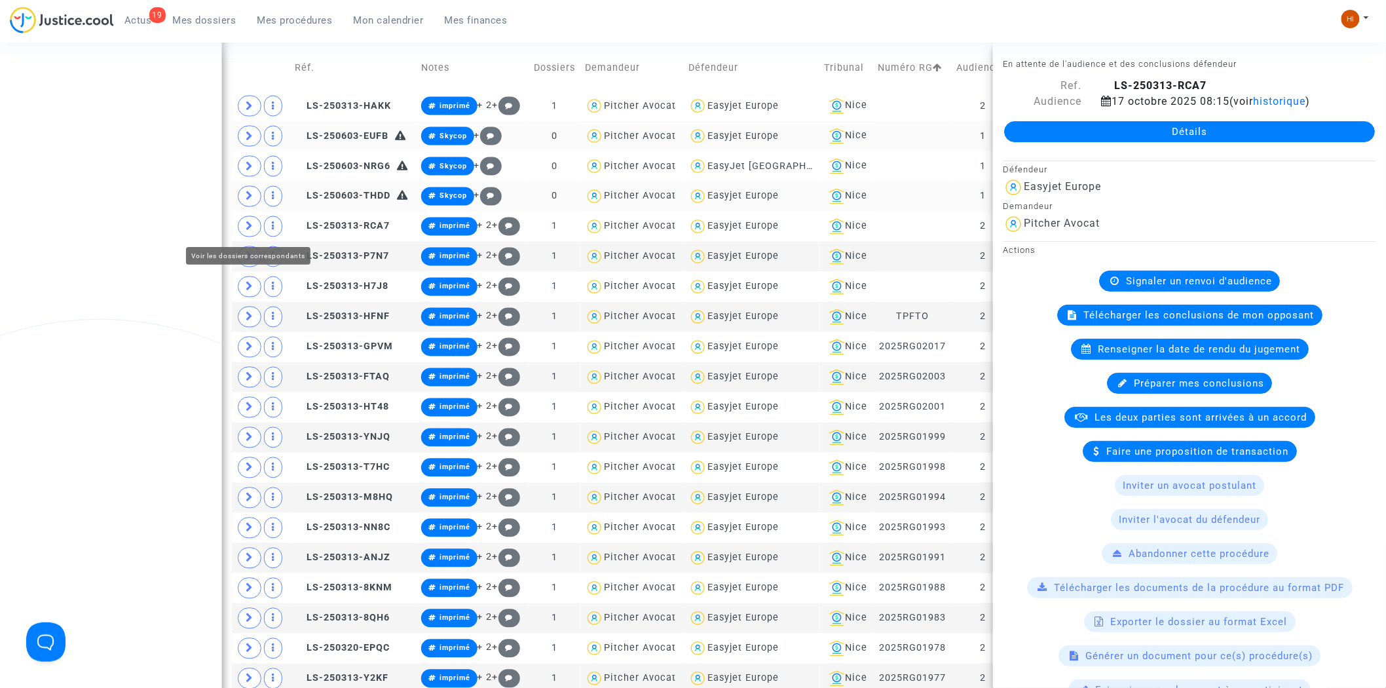
click at [251, 225] on icon at bounding box center [250, 226] width 8 height 10
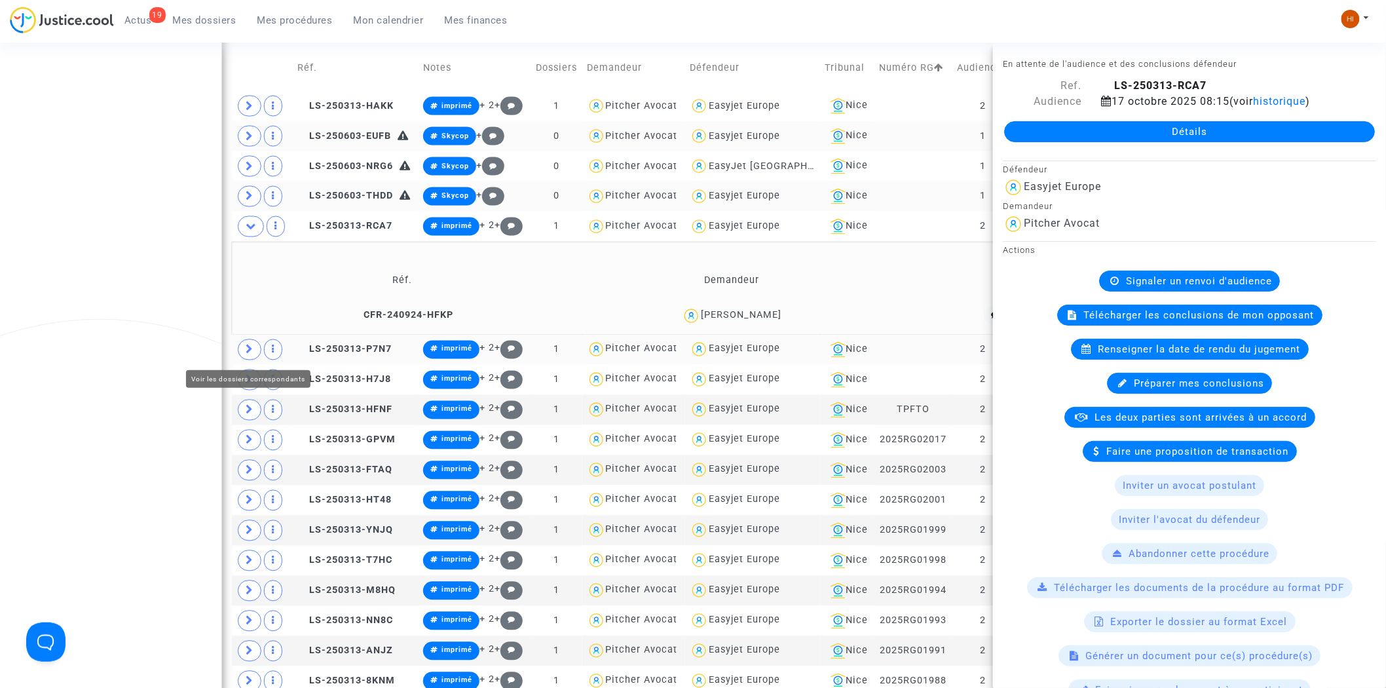
click at [249, 350] on icon at bounding box center [250, 349] width 8 height 10
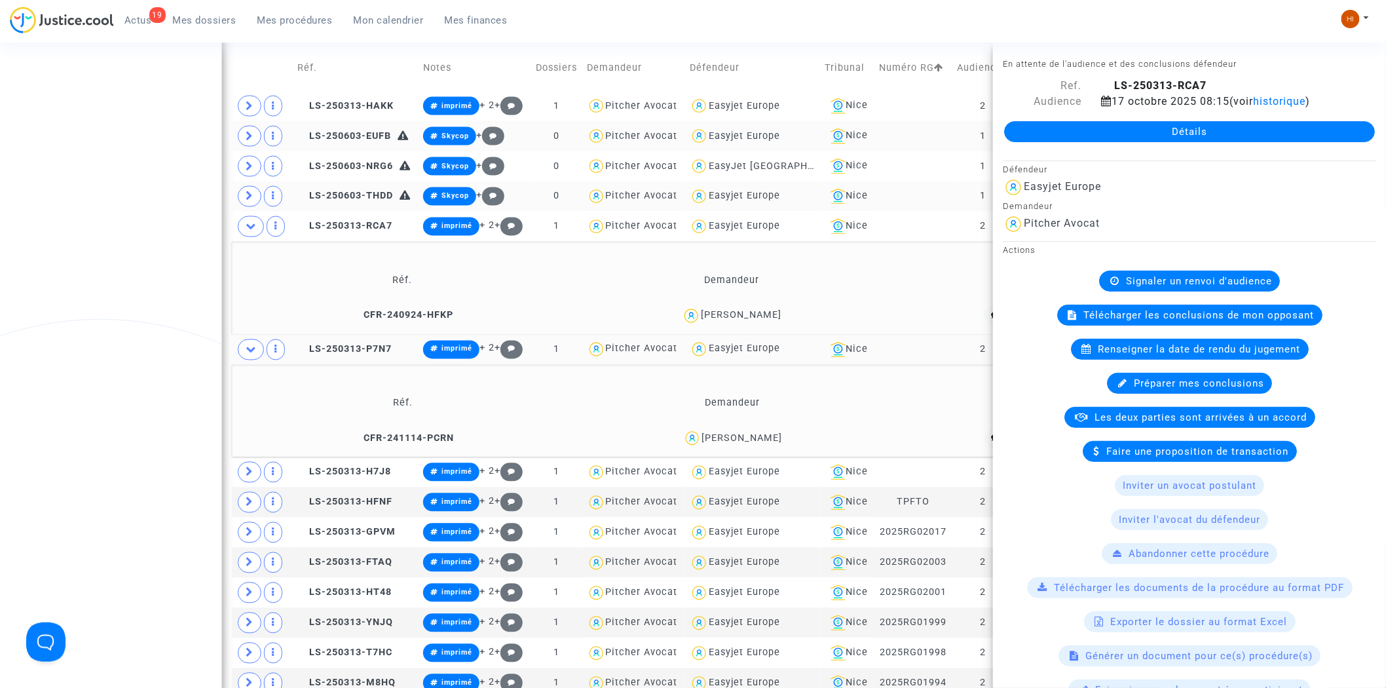
drag, startPoint x: 839, startPoint y: 436, endPoint x: 682, endPoint y: 441, distance: 157.2
click at [682, 441] on div "MEHMET SINAN CAKIM" at bounding box center [732, 438] width 316 height 19
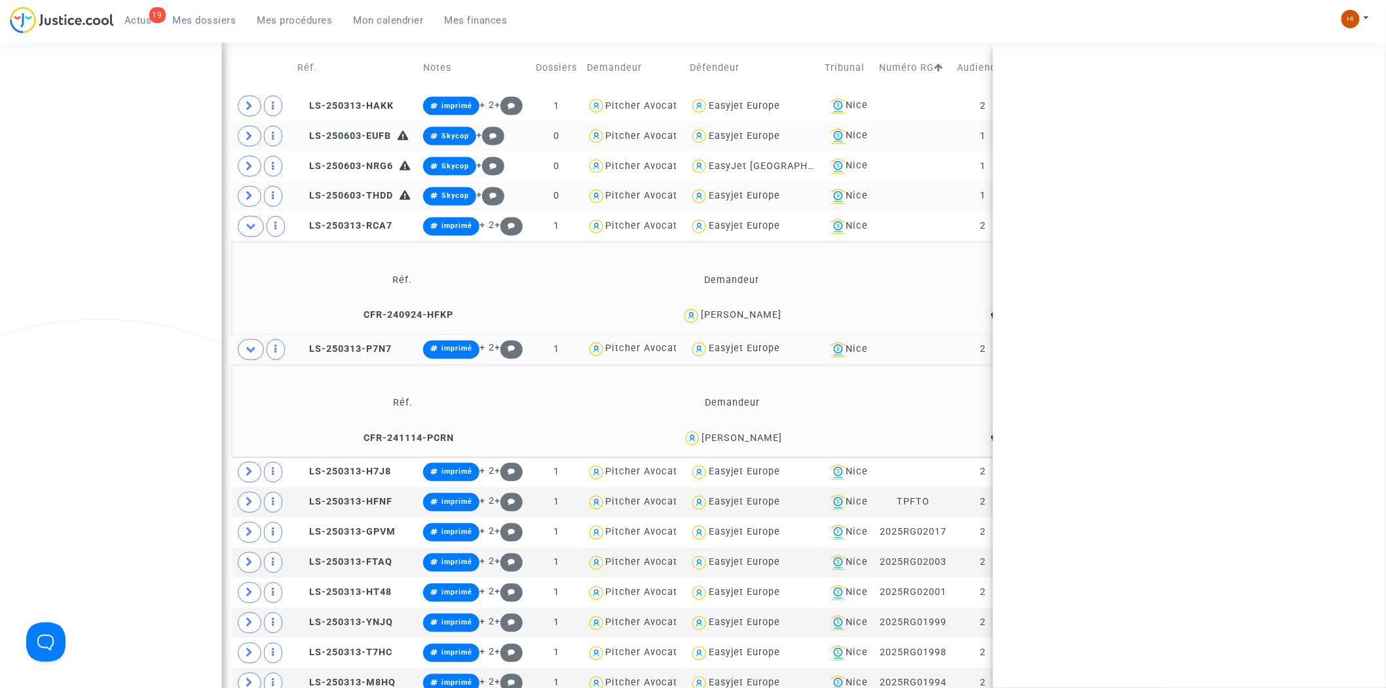
copy div "MEHMET SINAN CAKIM"
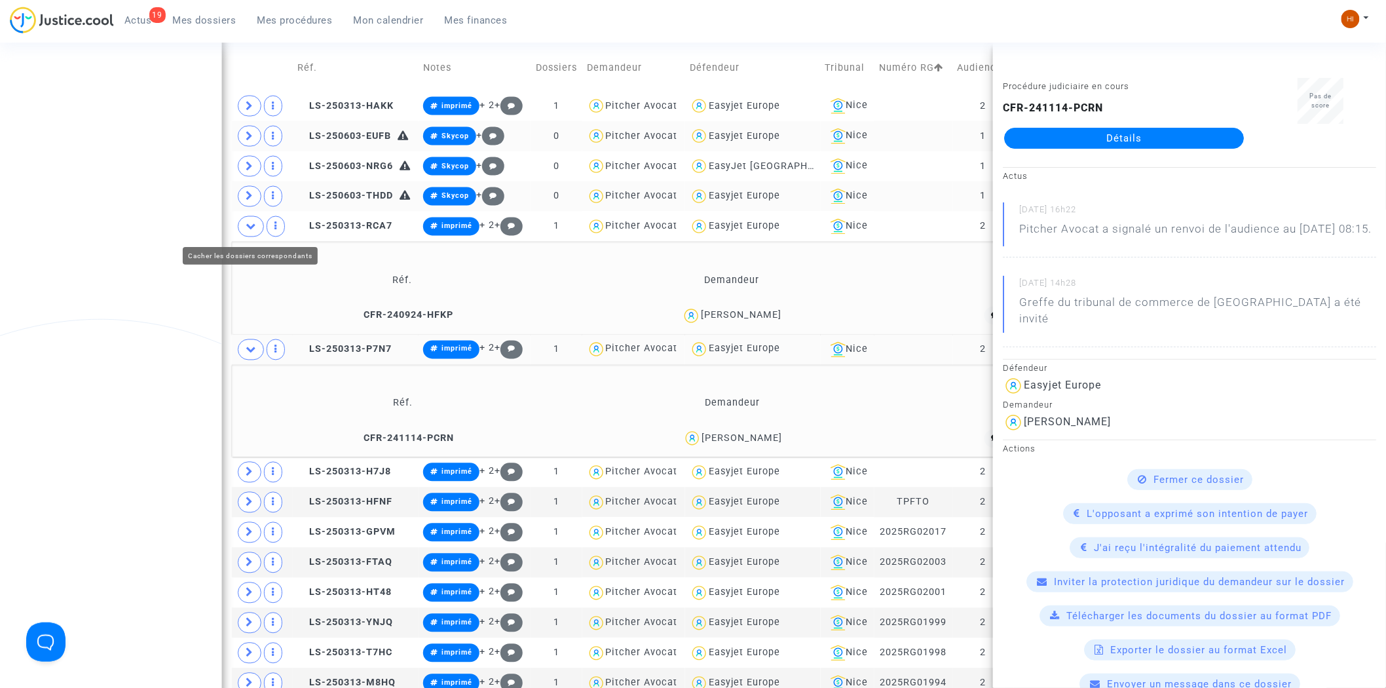
click at [251, 221] on icon at bounding box center [251, 226] width 10 height 10
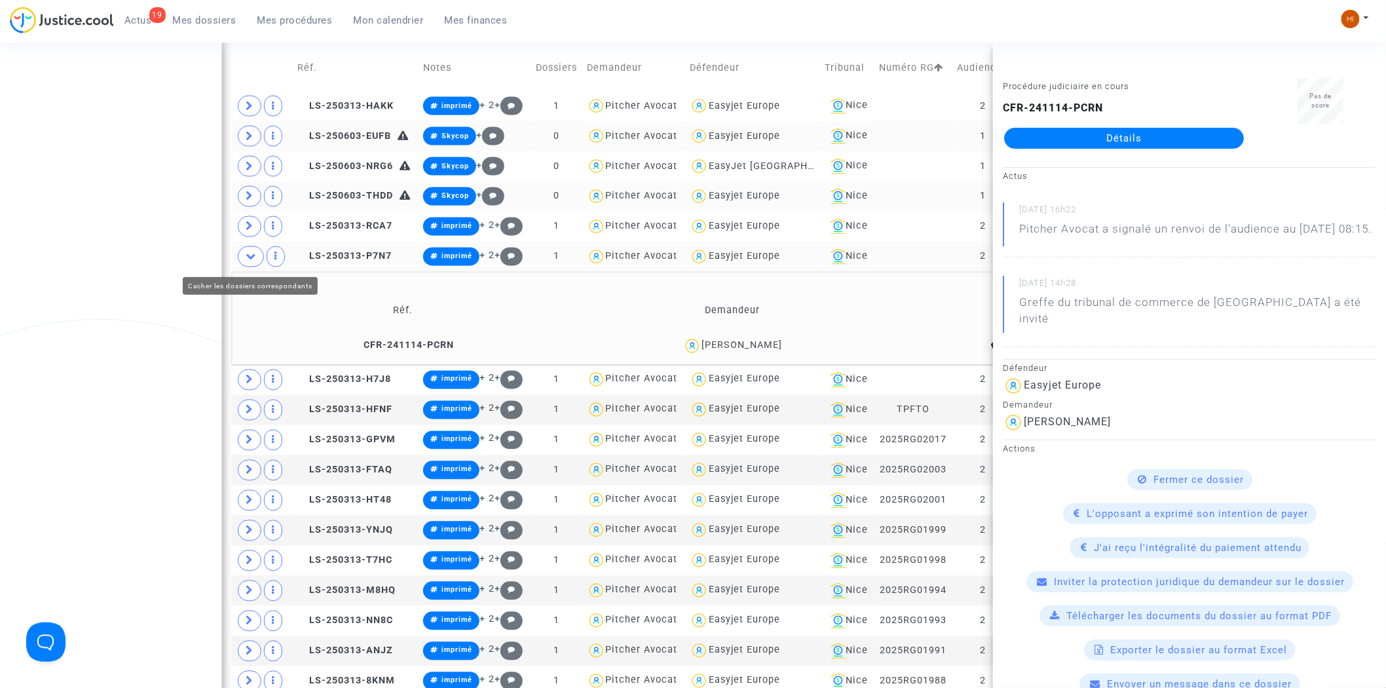
click at [246, 253] on icon at bounding box center [251, 256] width 10 height 10
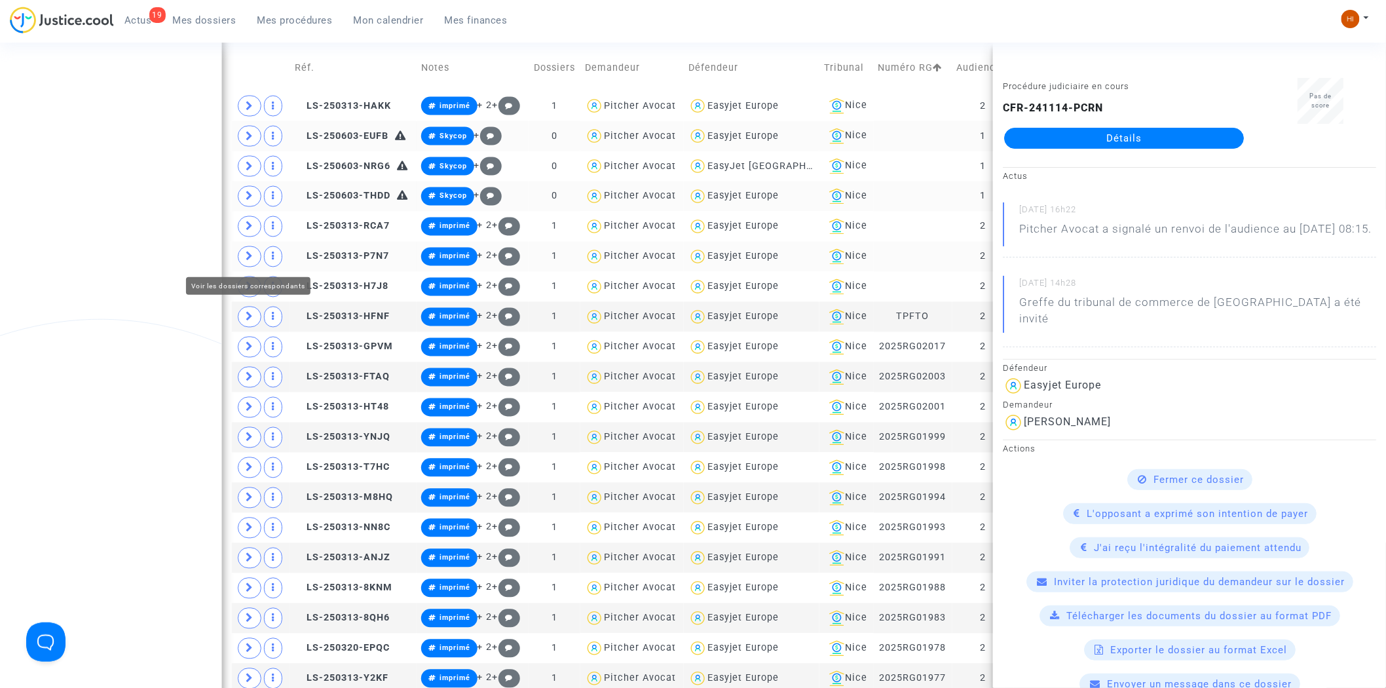
click at [254, 255] on span at bounding box center [250, 256] width 24 height 21
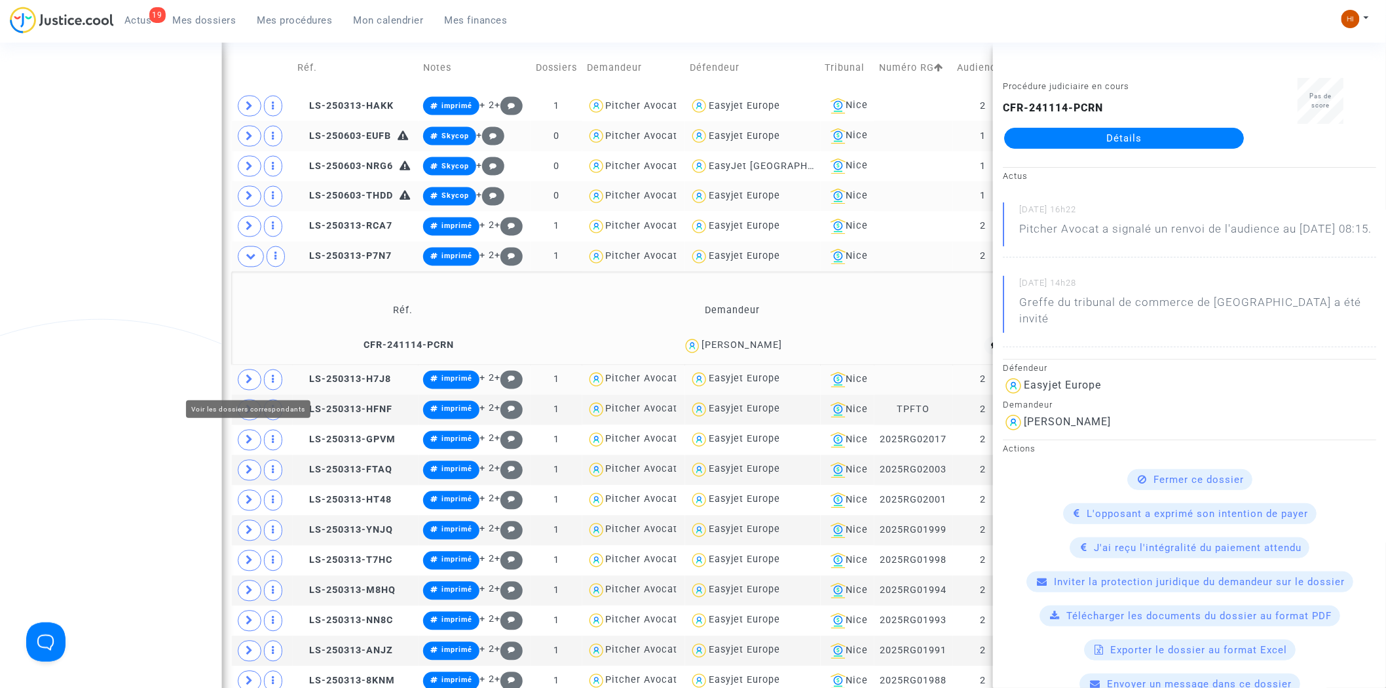
click at [250, 381] on icon at bounding box center [250, 380] width 8 height 10
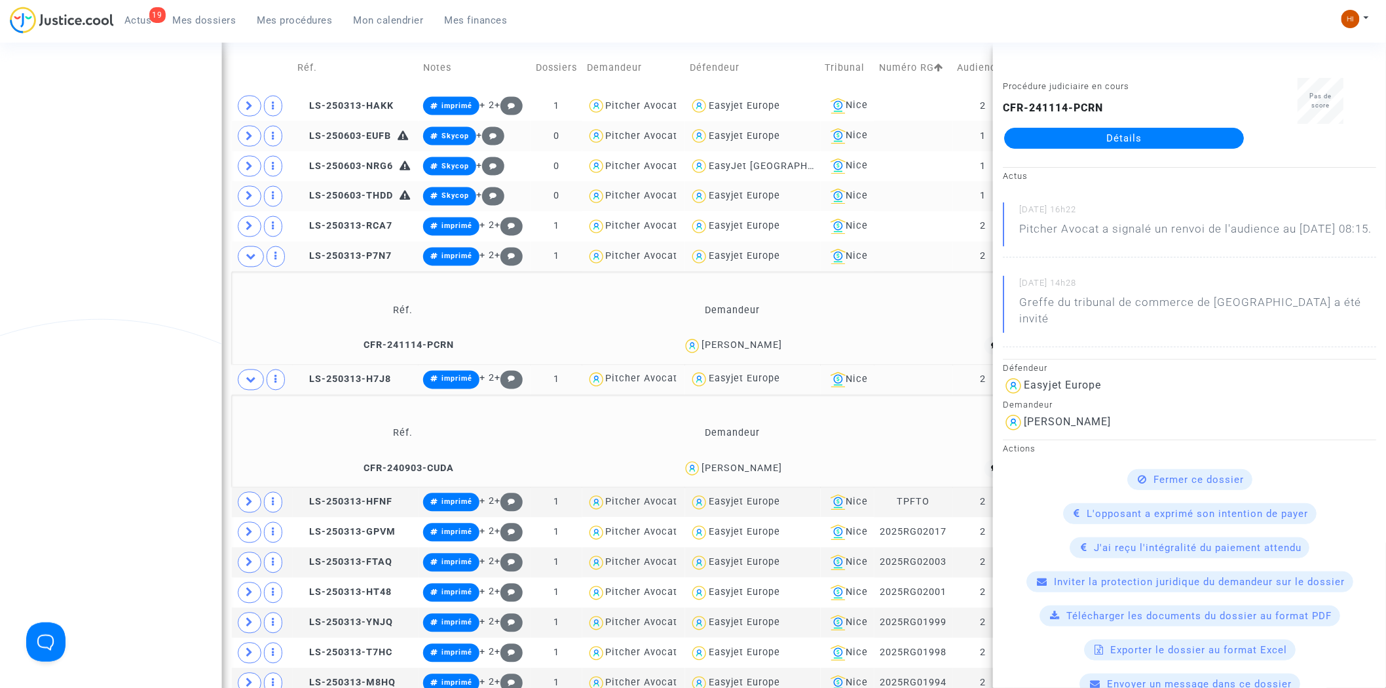
drag, startPoint x: 794, startPoint y: 466, endPoint x: 704, endPoint y: 475, distance: 90.2
click at [704, 475] on div "Jeronimo Pinto" at bounding box center [732, 468] width 316 height 19
copy div "Jeronimo Pinto"
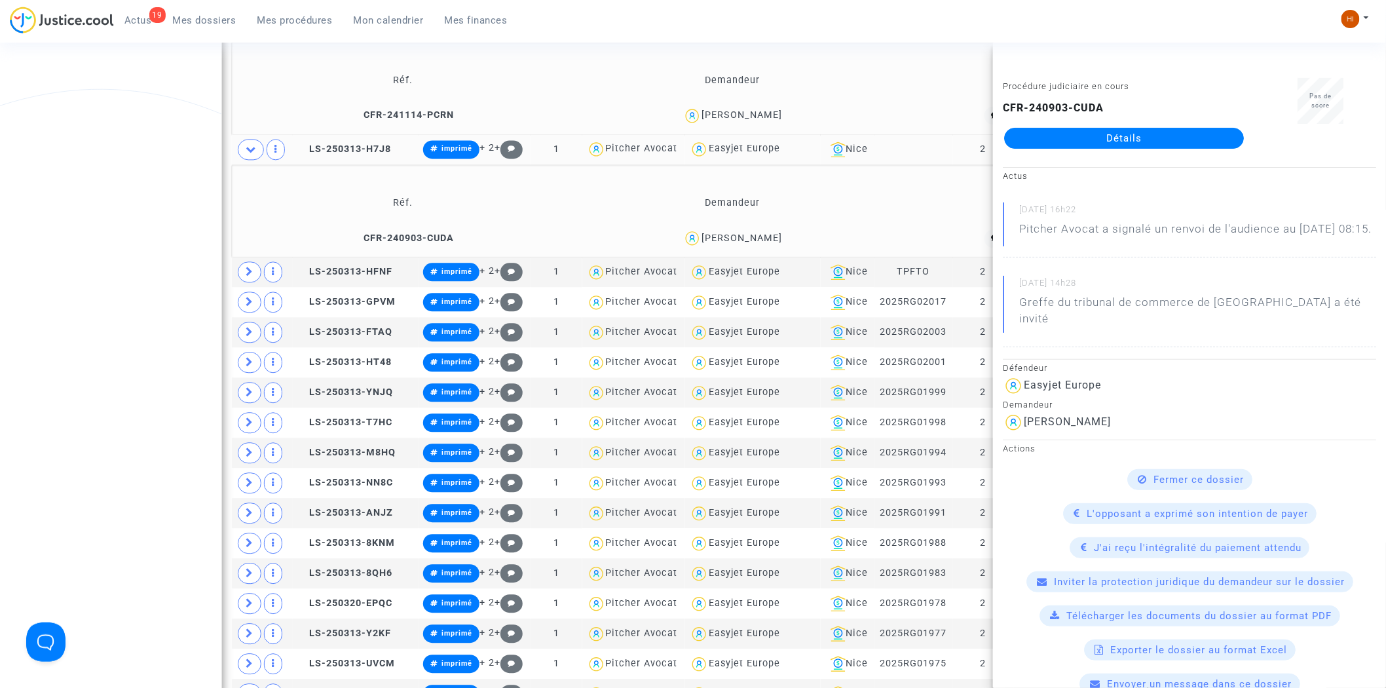
scroll to position [1157, 0]
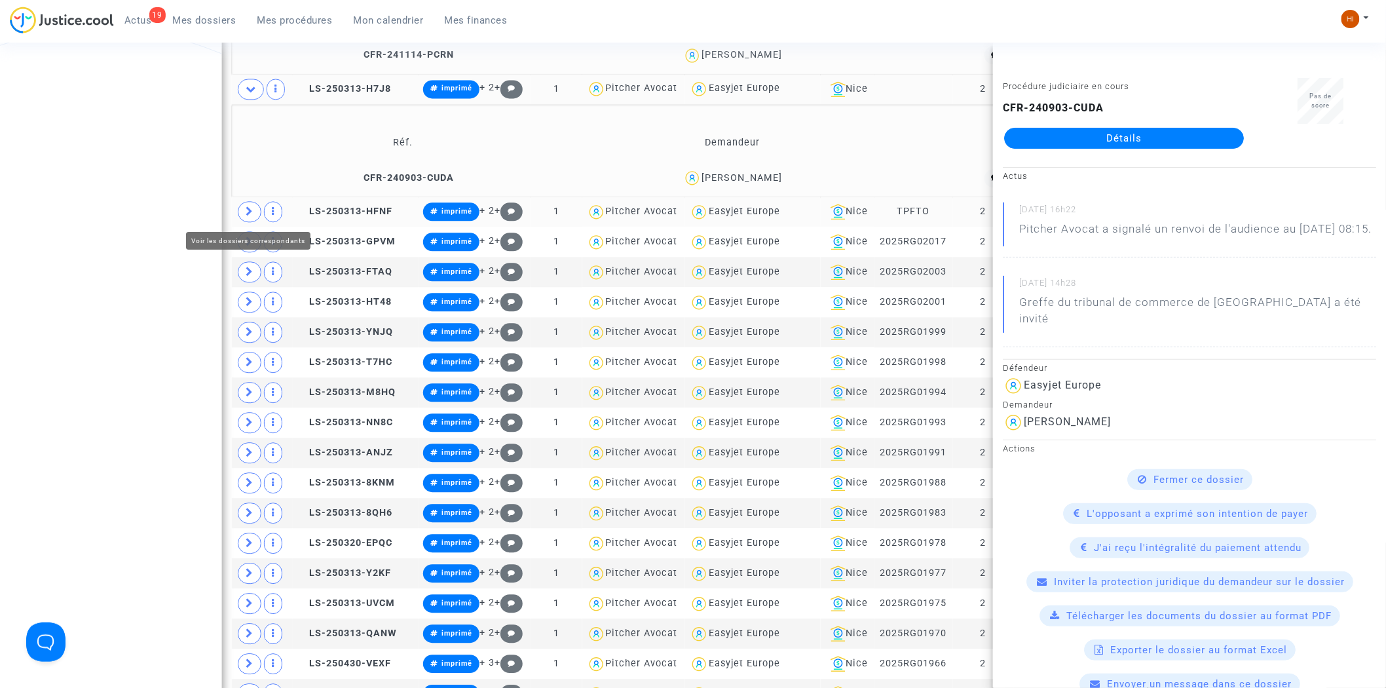
drag, startPoint x: 246, startPoint y: 219, endPoint x: 265, endPoint y: 219, distance: 19.0
click at [246, 219] on span at bounding box center [250, 211] width 24 height 21
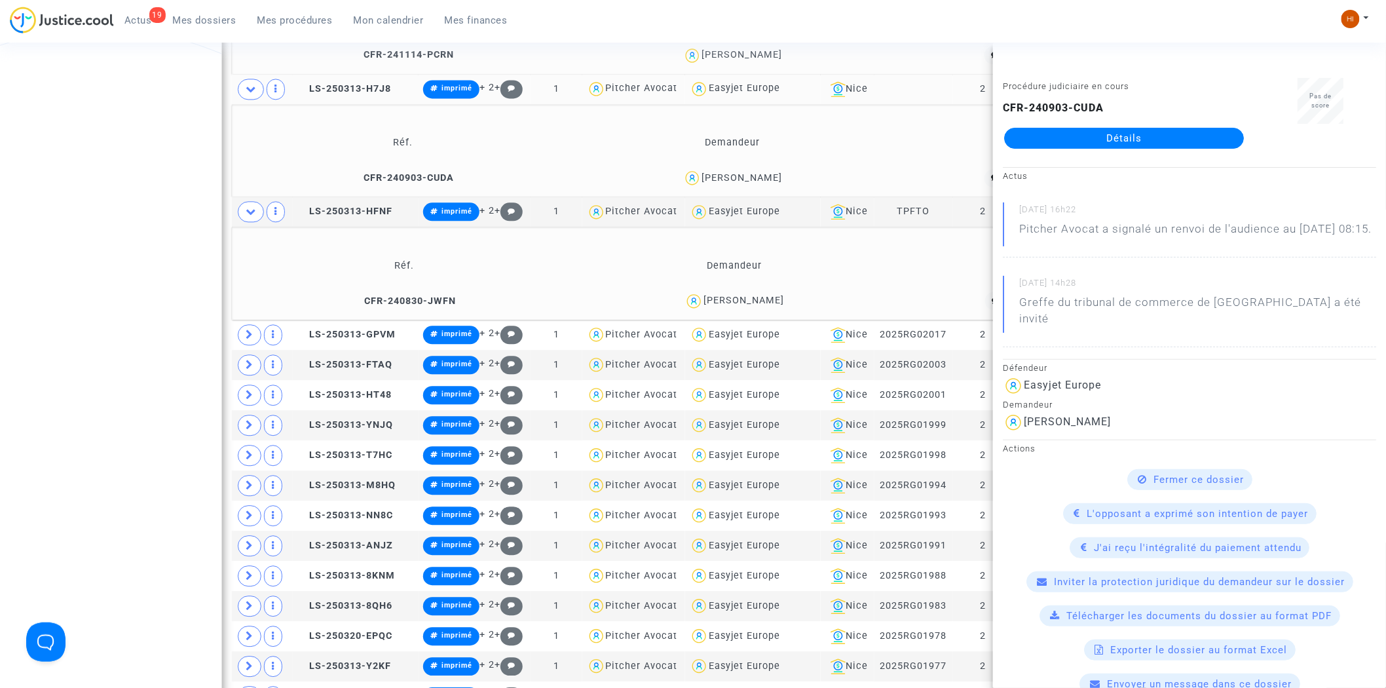
drag, startPoint x: 807, startPoint y: 303, endPoint x: 712, endPoint y: 306, distance: 94.3
click at [711, 306] on div "Joana Guerra" at bounding box center [734, 300] width 314 height 19
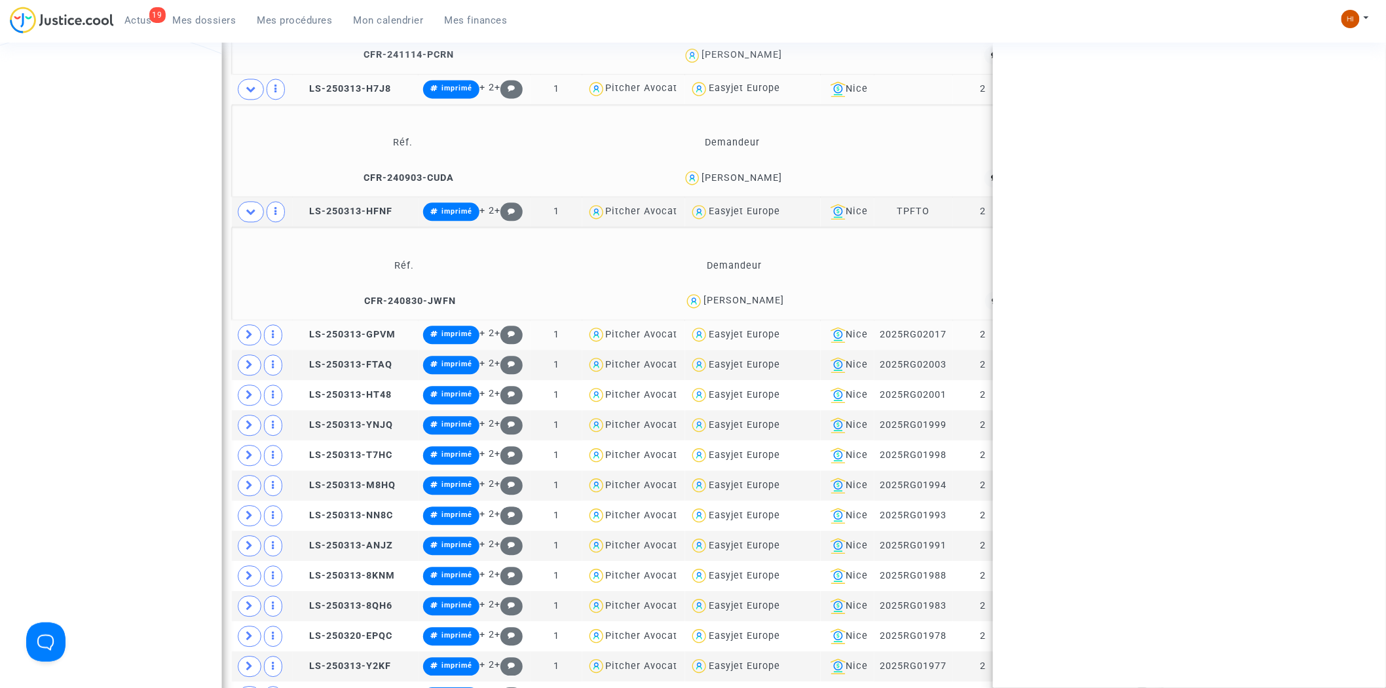
copy div "Joana Guerra"
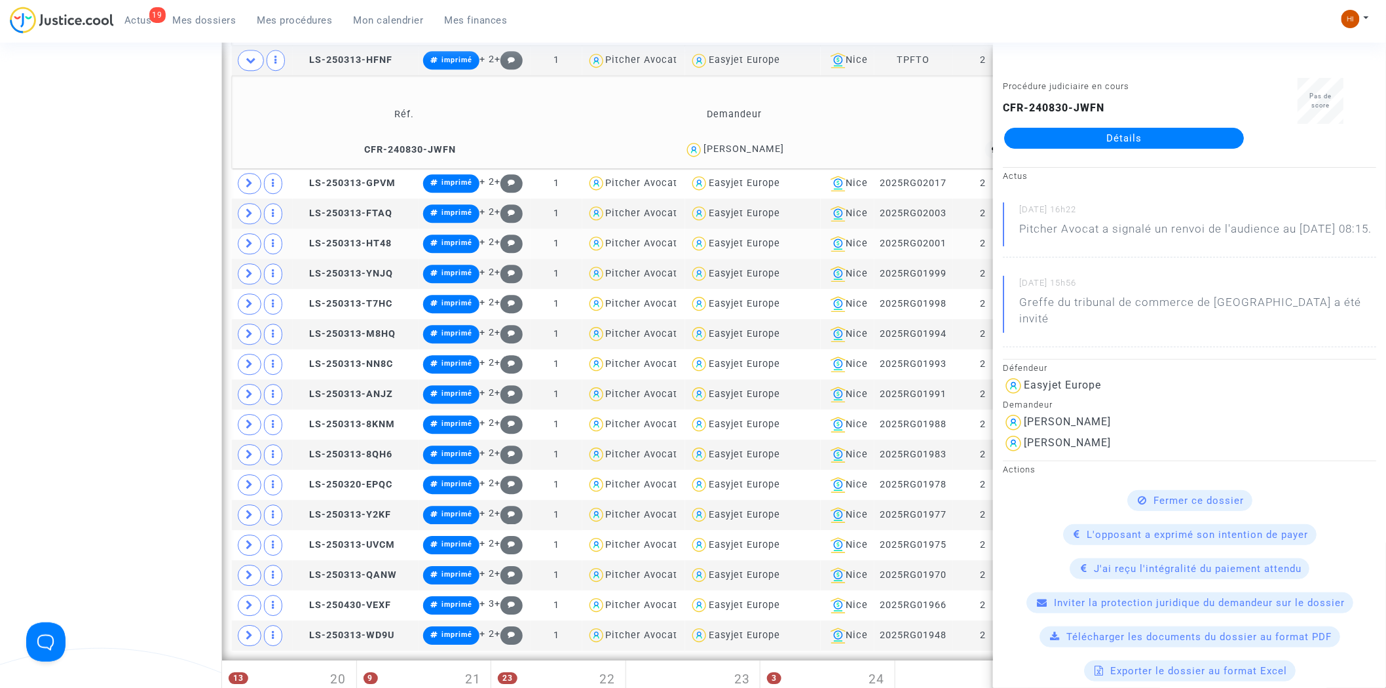
scroll to position [1376, 0]
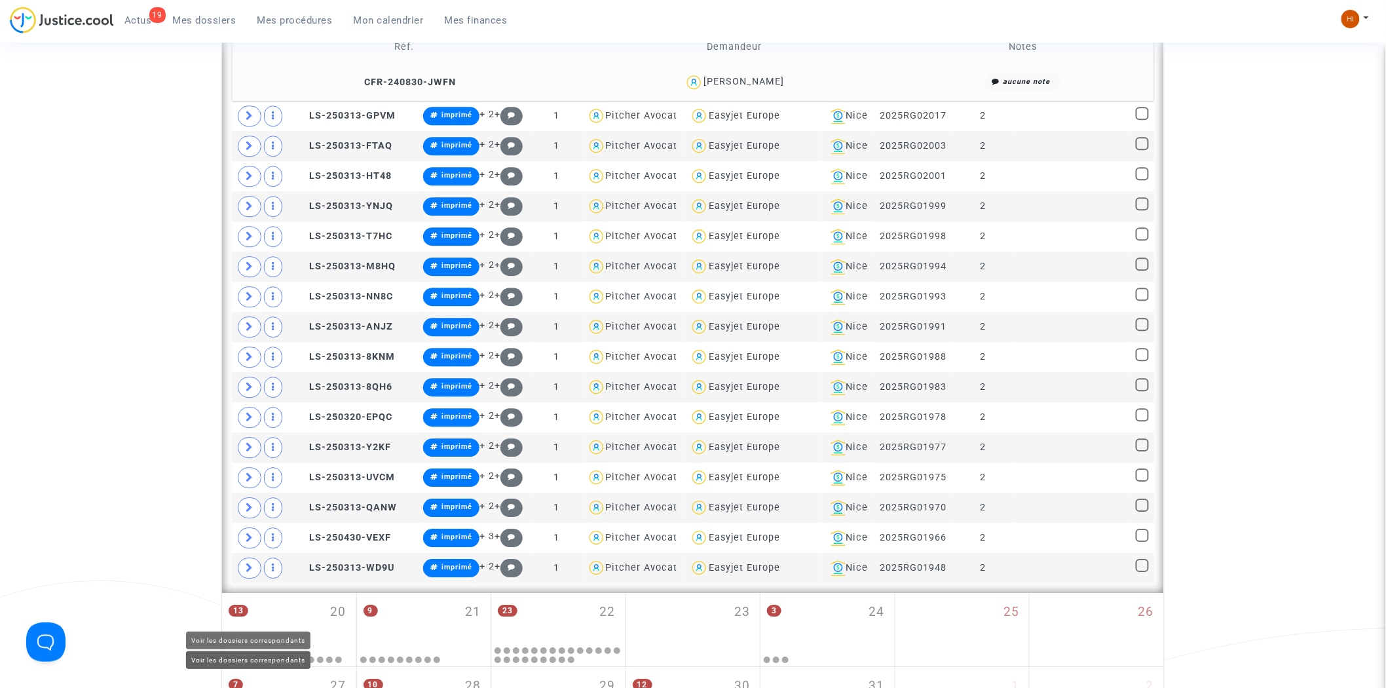
scroll to position [1012, 0]
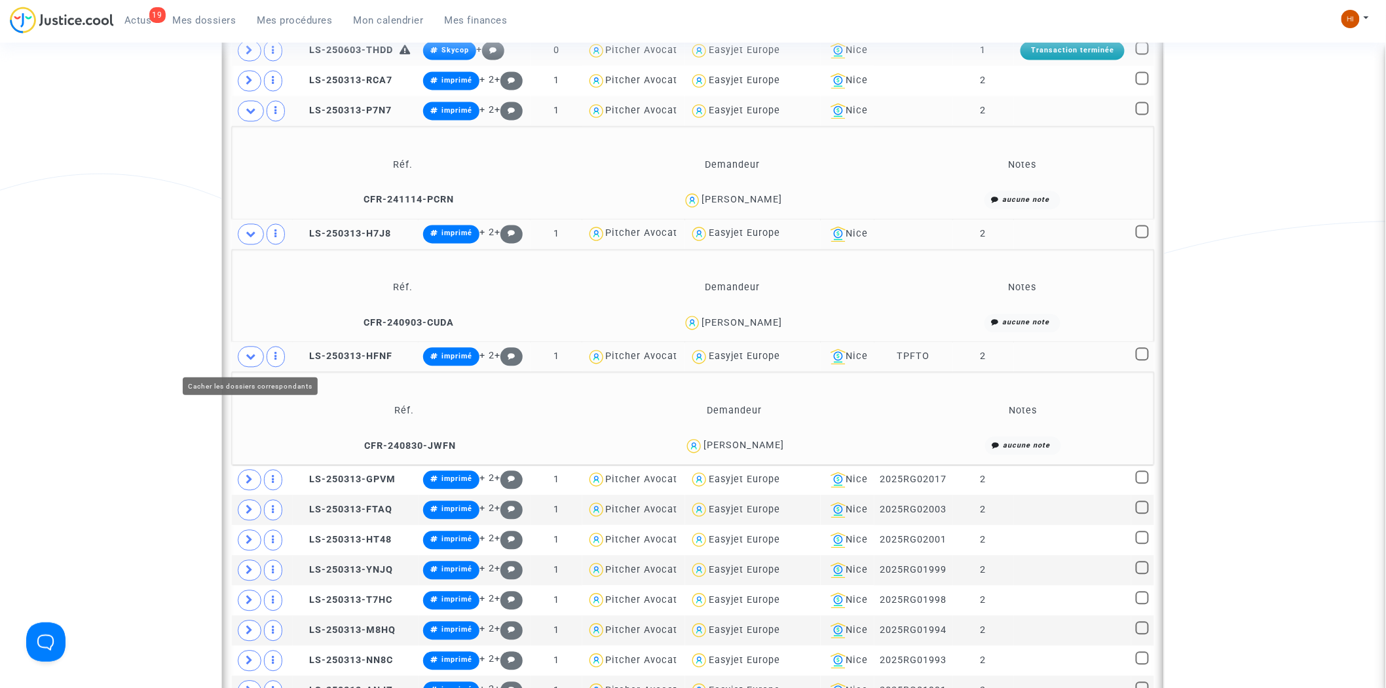
click at [255, 356] on icon at bounding box center [251, 357] width 10 height 10
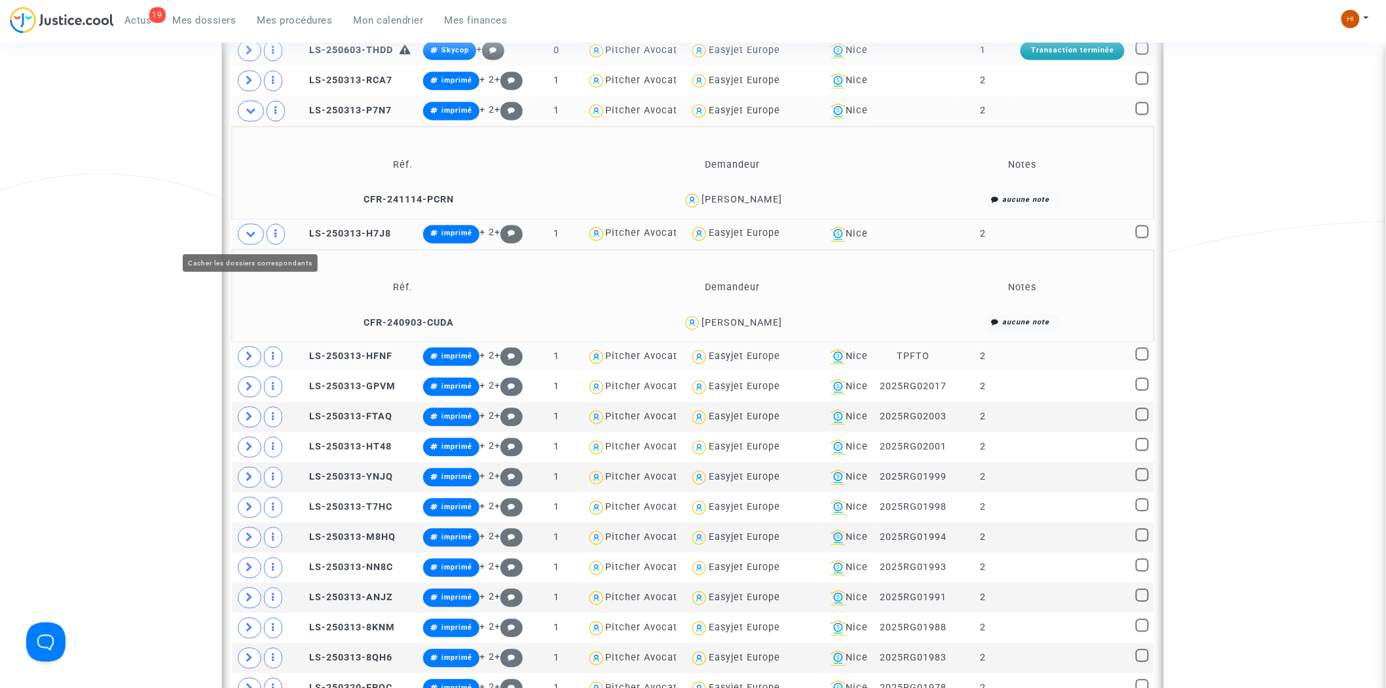
click at [248, 238] on icon at bounding box center [251, 234] width 10 height 10
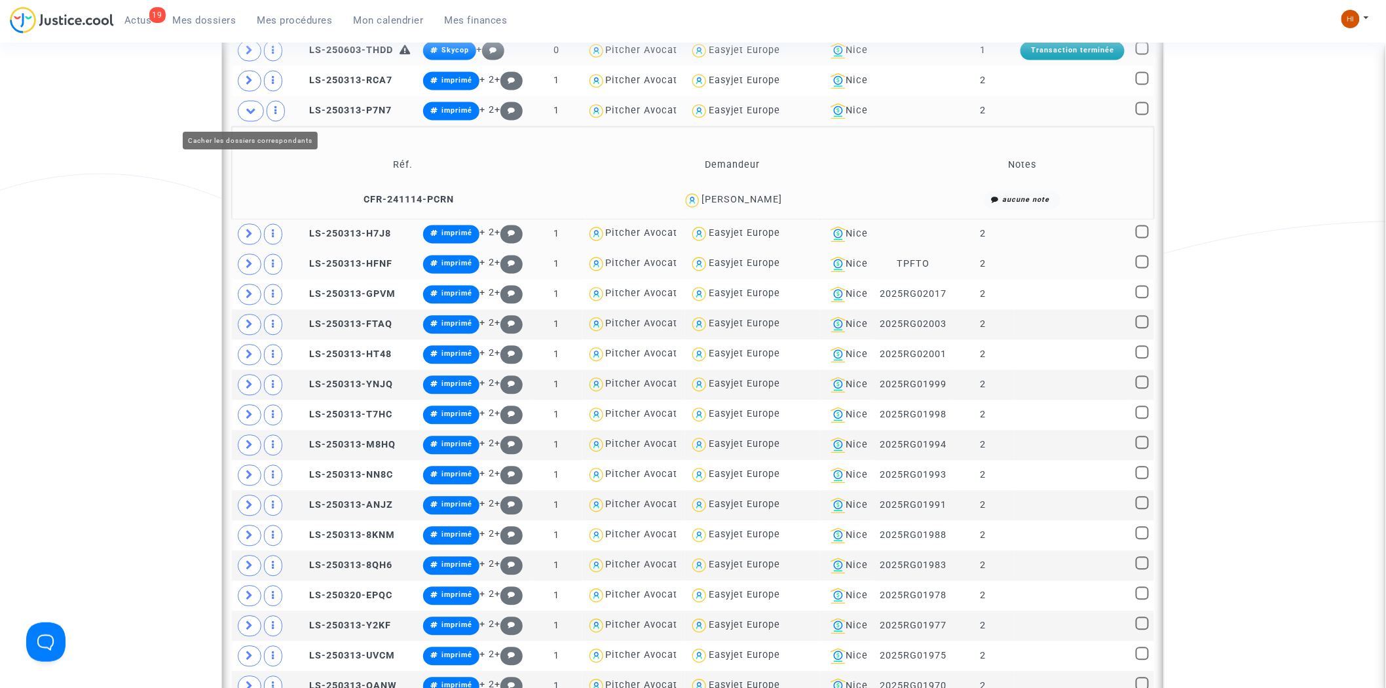
click at [250, 113] on icon at bounding box center [251, 111] width 10 height 10
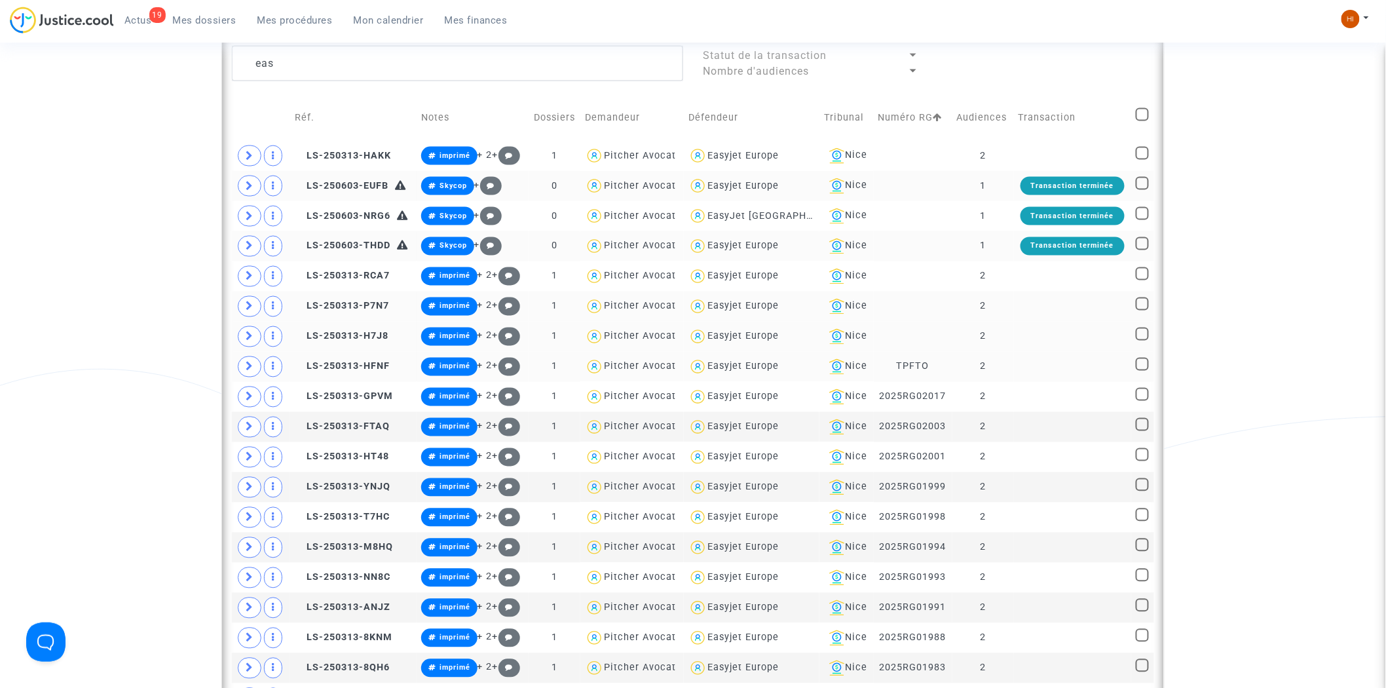
scroll to position [794, 0]
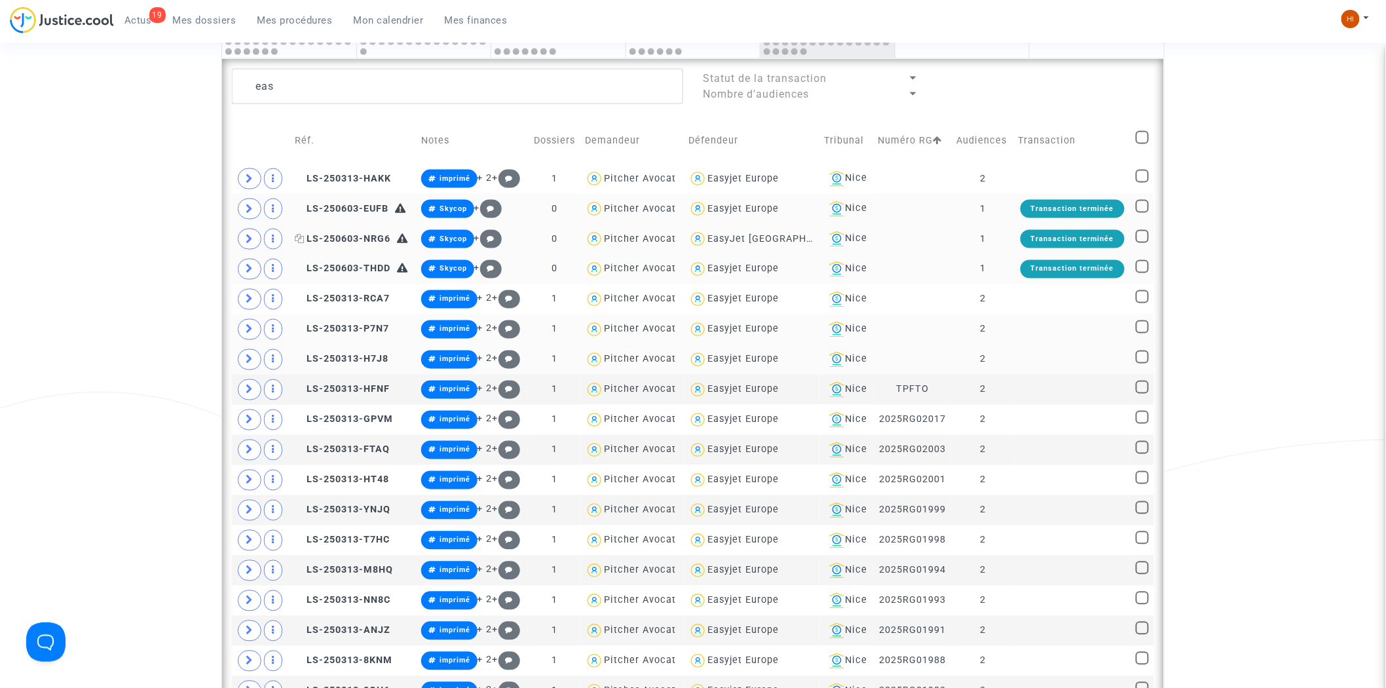
click at [337, 234] on span "LS-250603-NRG6" at bounding box center [343, 238] width 96 height 11
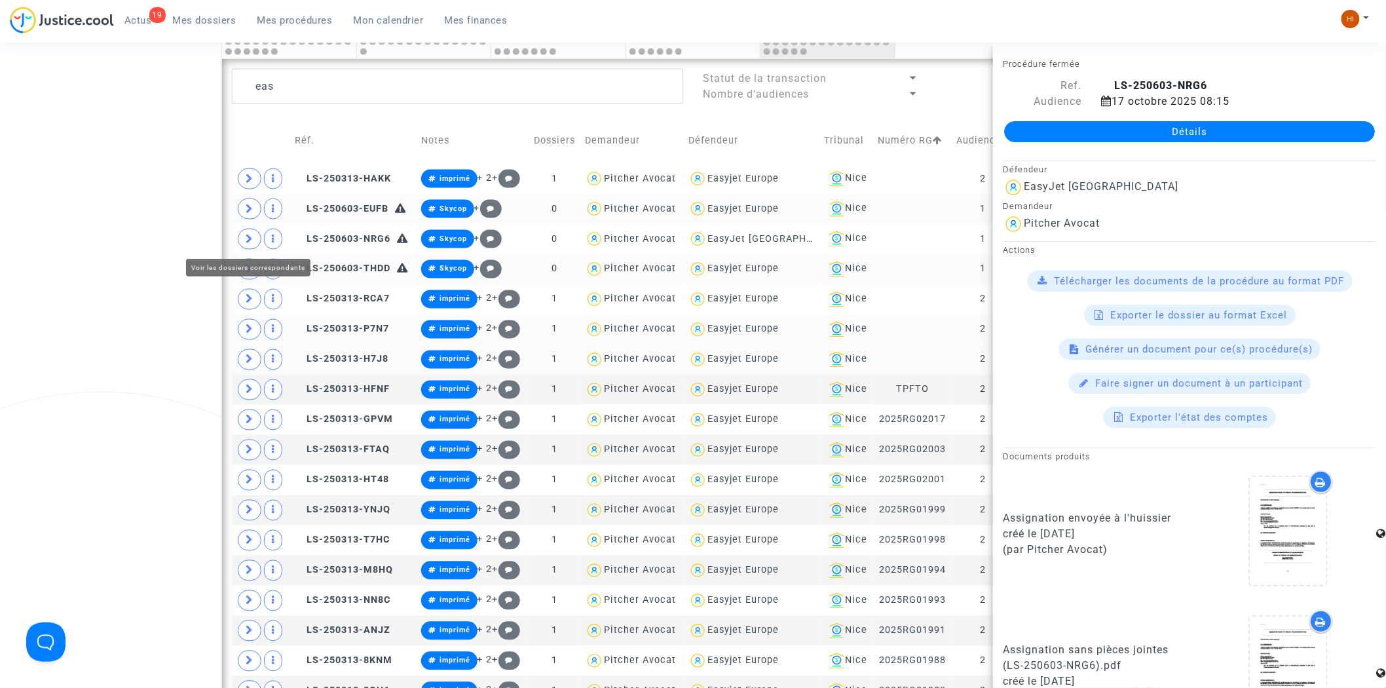
click at [246, 238] on icon at bounding box center [250, 239] width 8 height 10
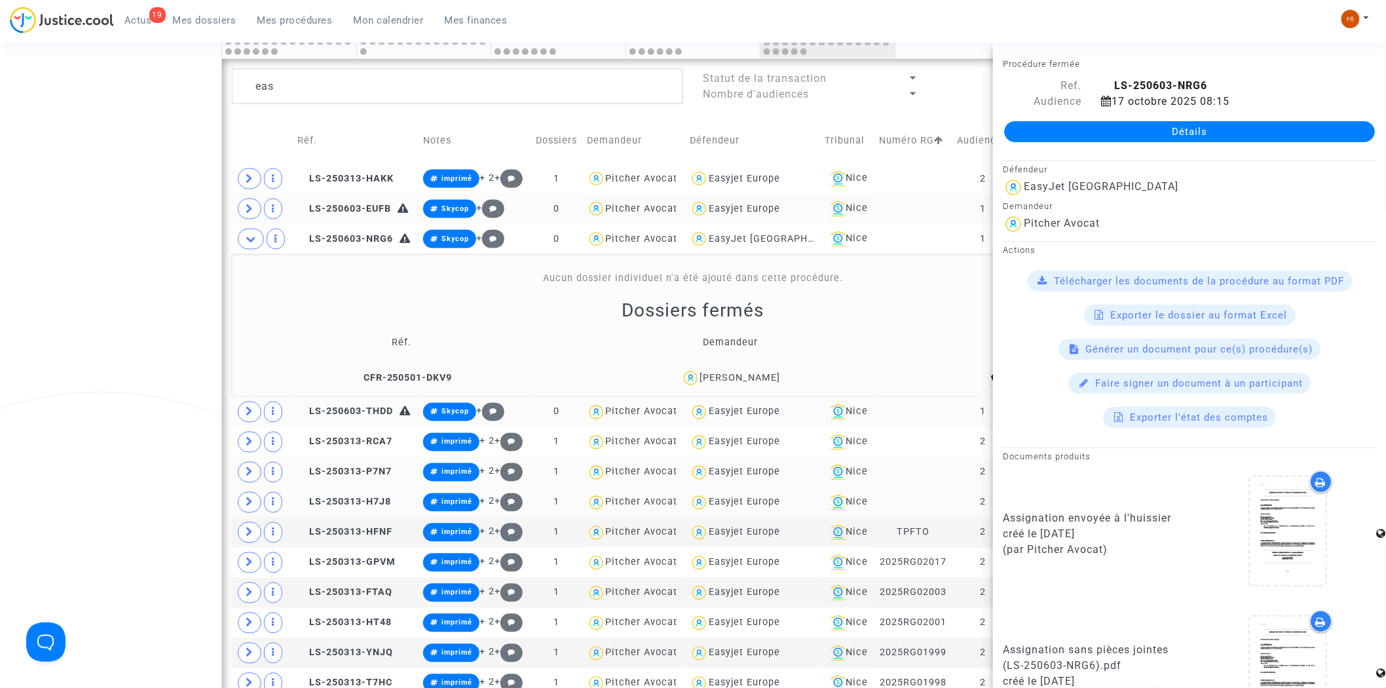
click at [309, 22] on span "Mes procédures" at bounding box center [294, 20] width 75 height 12
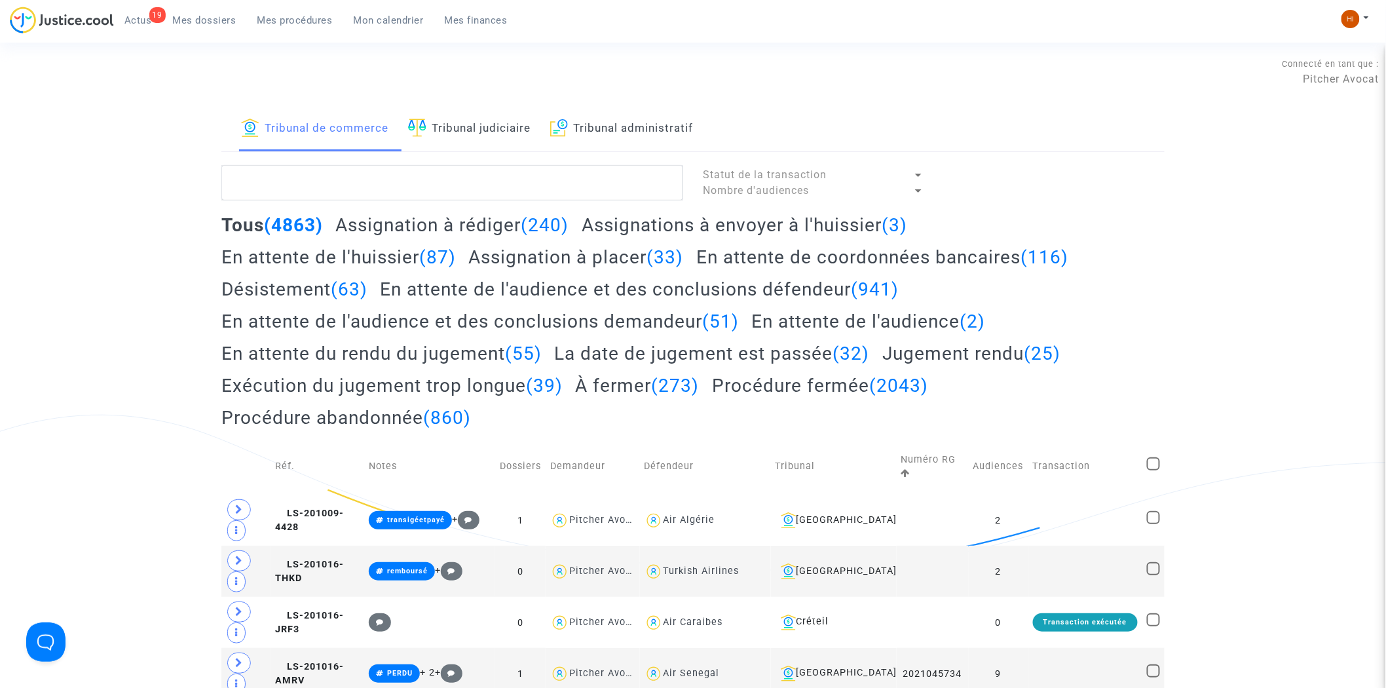
click at [460, 124] on link "Tribunal judiciaire" at bounding box center [469, 129] width 122 height 45
click at [449, 193] on textarea at bounding box center [452, 182] width 462 height 35
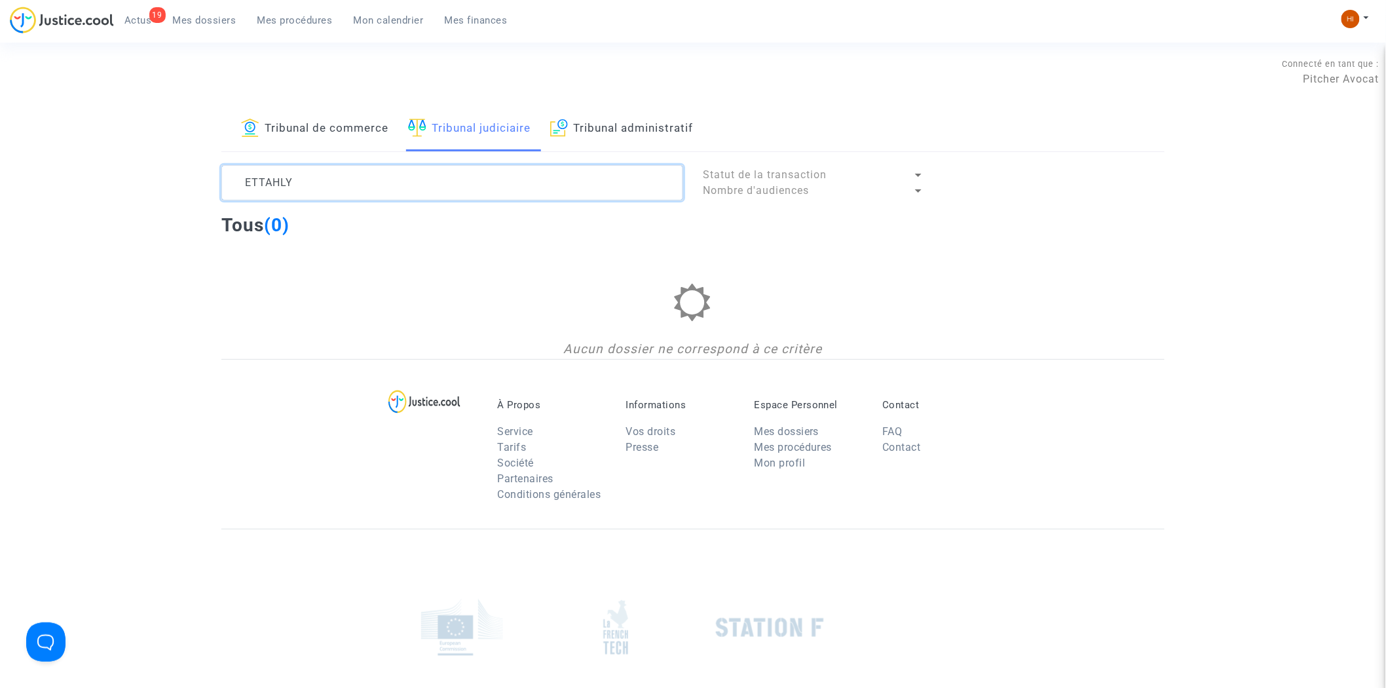
click at [376, 177] on textarea at bounding box center [452, 182] width 462 height 35
drag, startPoint x: 441, startPoint y: 177, endPoint x: 256, endPoint y: 179, distance: 184.7
click at [262, 178] on textarea at bounding box center [452, 182] width 462 height 35
click at [327, 177] on textarea at bounding box center [452, 182] width 462 height 35
drag, startPoint x: 320, startPoint y: 185, endPoint x: 220, endPoint y: 175, distance: 100.1
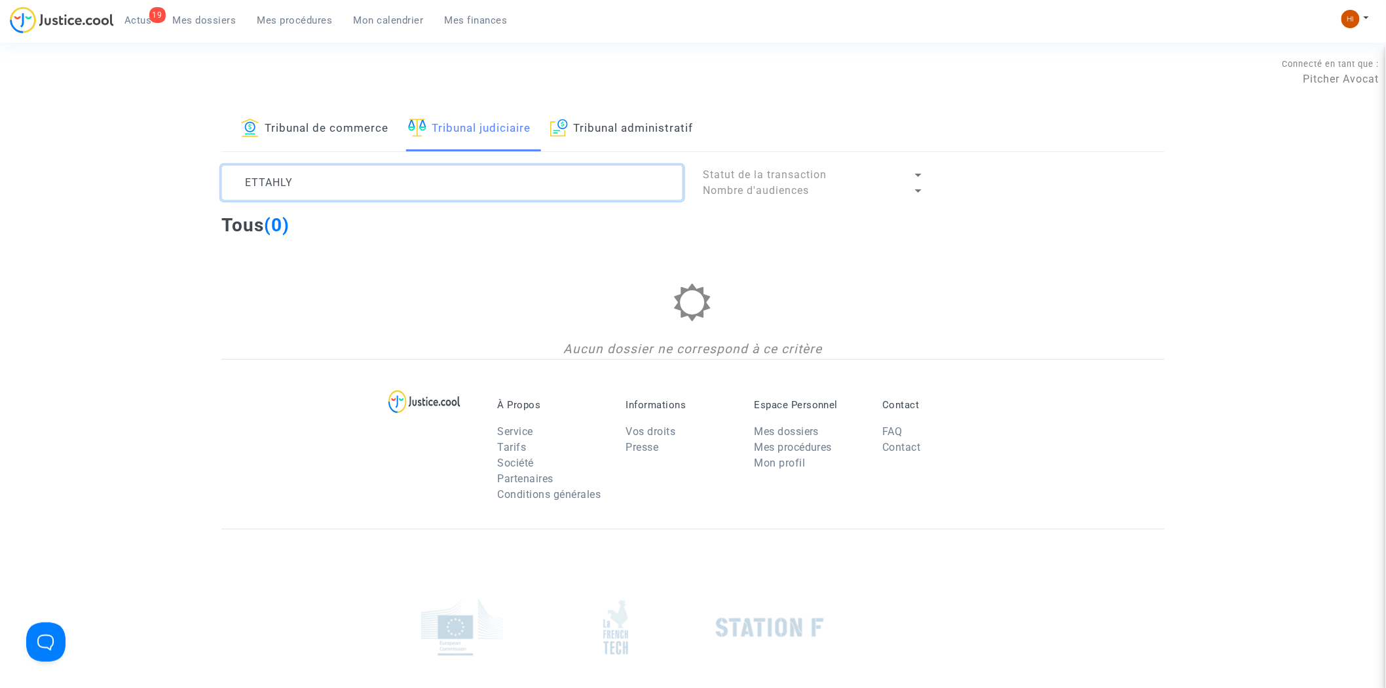
click at [220, 175] on div "ETTAHLY" at bounding box center [451, 182] width 481 height 35
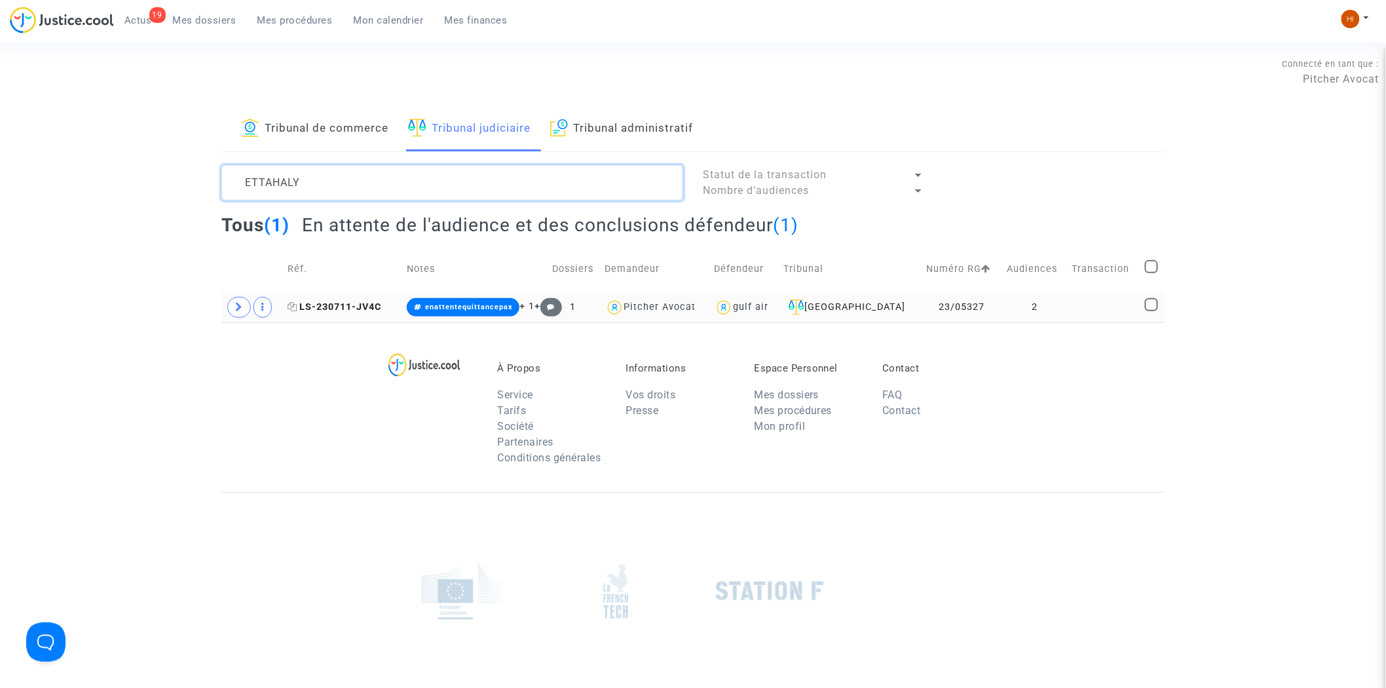
type textarea "ETTAHALY"
click at [363, 305] on span "LS-230711-JV4C" at bounding box center [334, 306] width 94 height 11
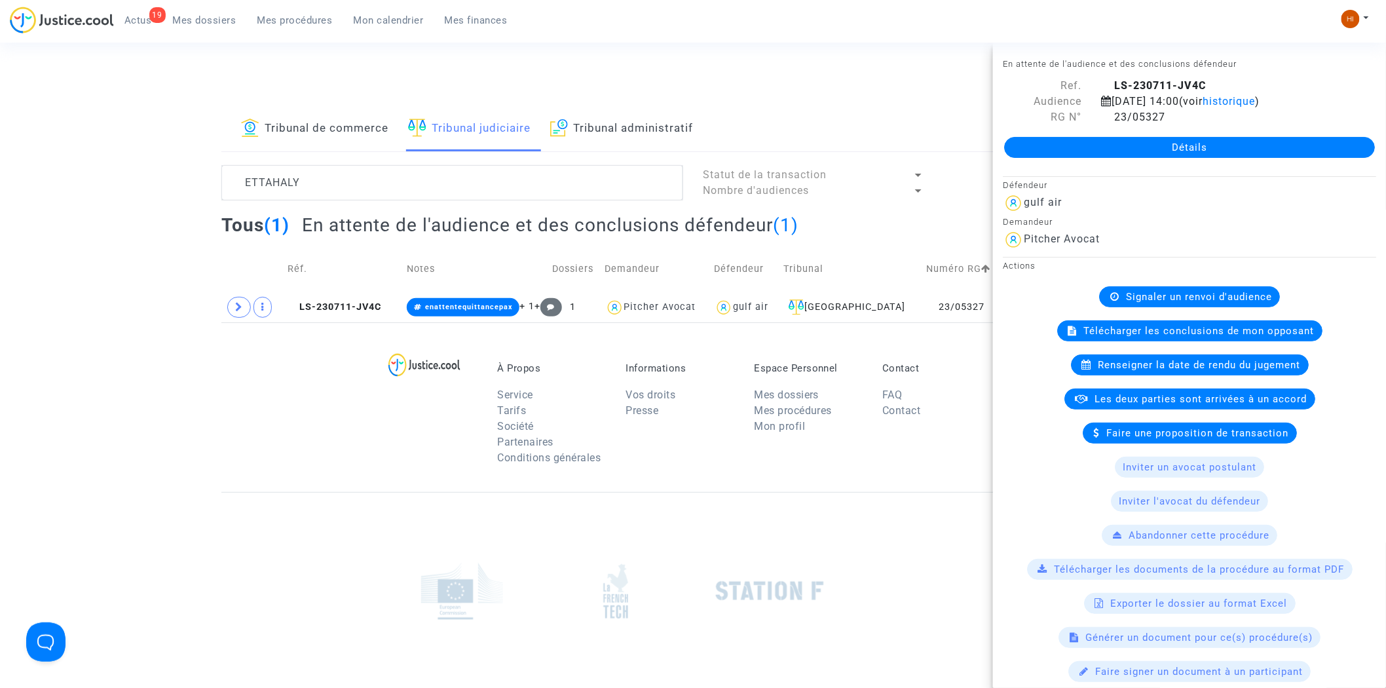
click at [1264, 145] on link "Détails" at bounding box center [1189, 147] width 371 height 21
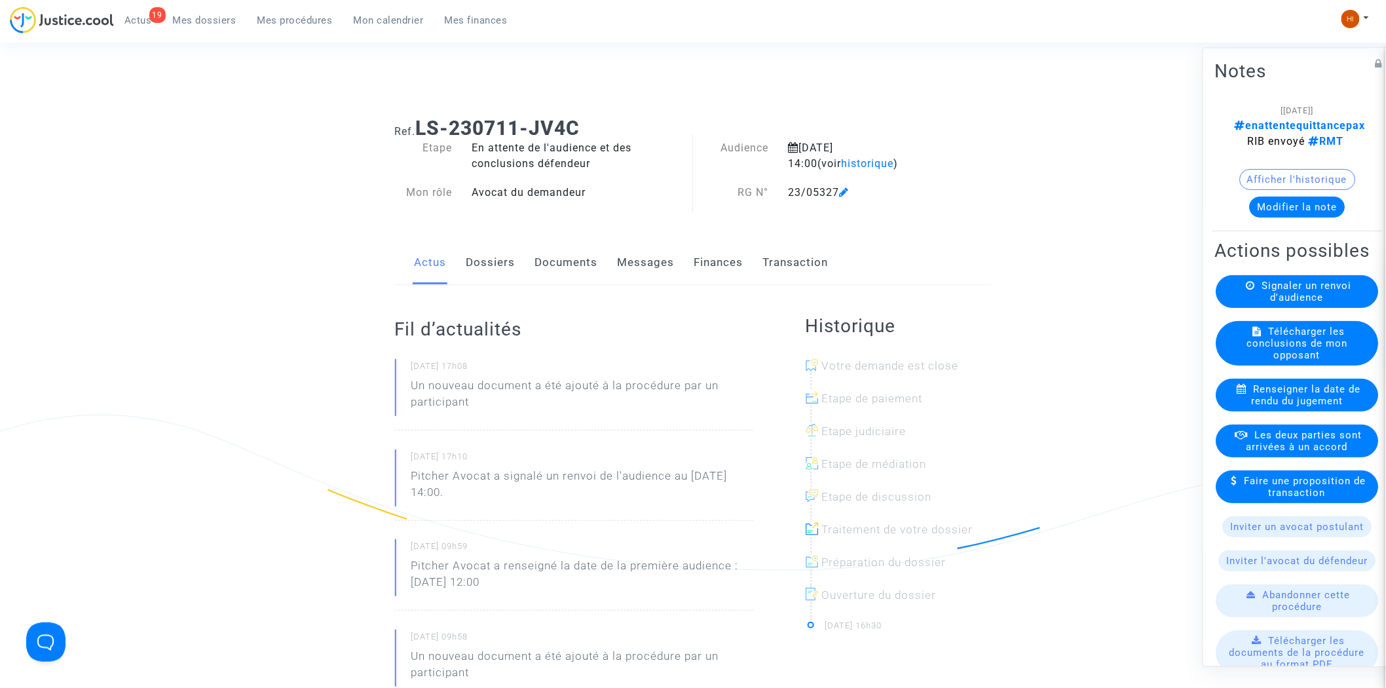
click at [536, 259] on link "Documents" at bounding box center [566, 262] width 63 height 43
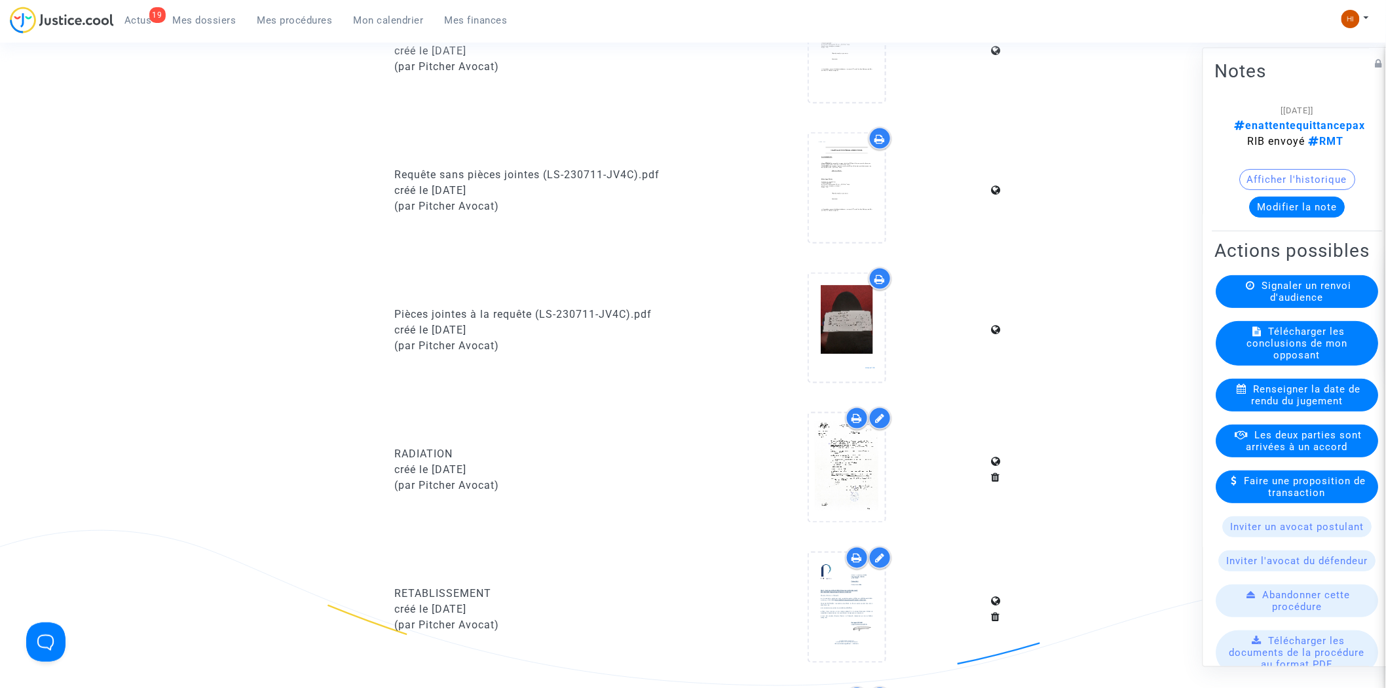
scroll to position [581, 0]
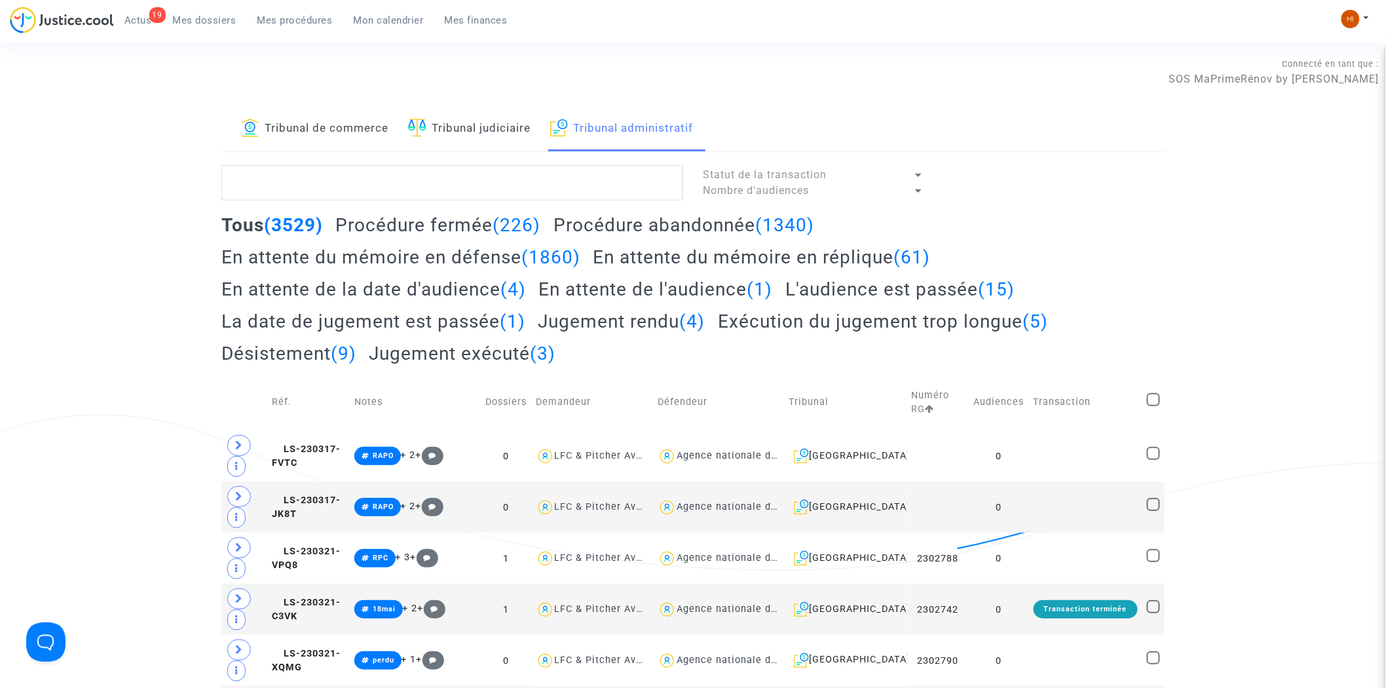
click at [224, 17] on span "Mes dossiers" at bounding box center [205, 20] width 64 height 12
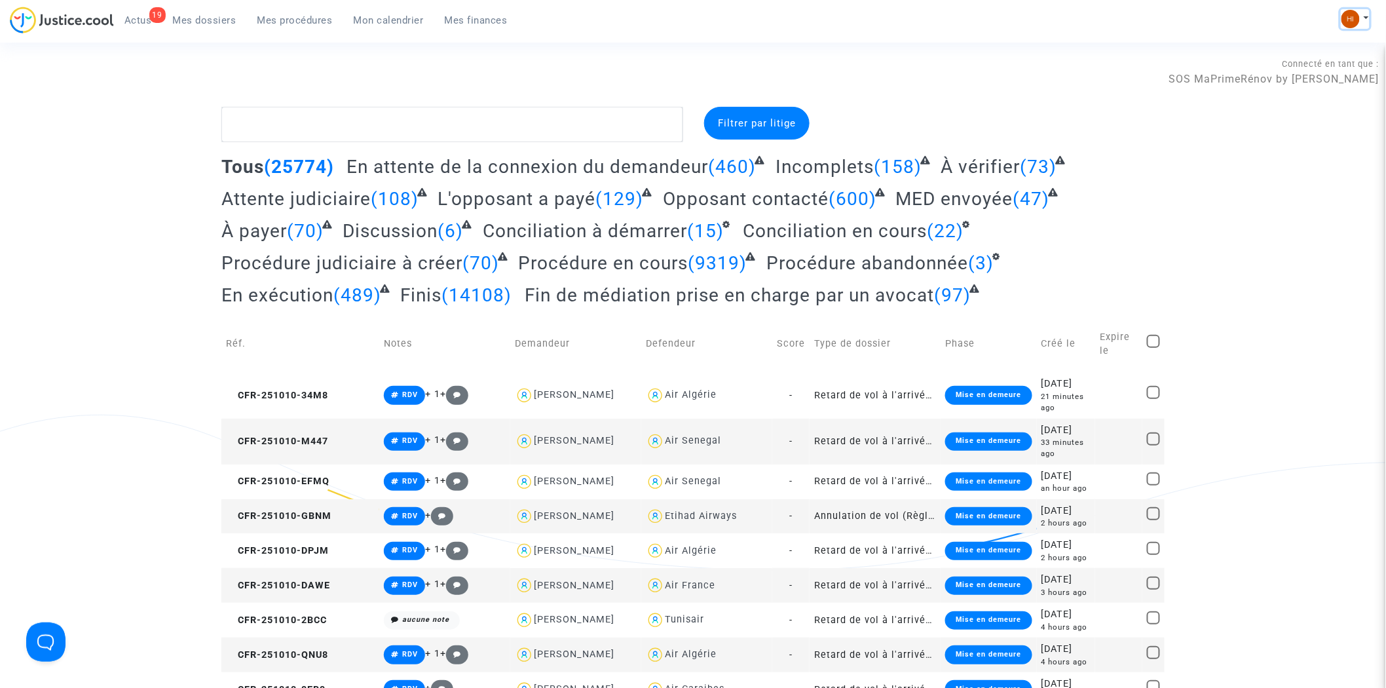
click at [1350, 9] on button at bounding box center [1354, 19] width 29 height 20
click at [1298, 56] on link "Mon profil" at bounding box center [1302, 46] width 132 height 21
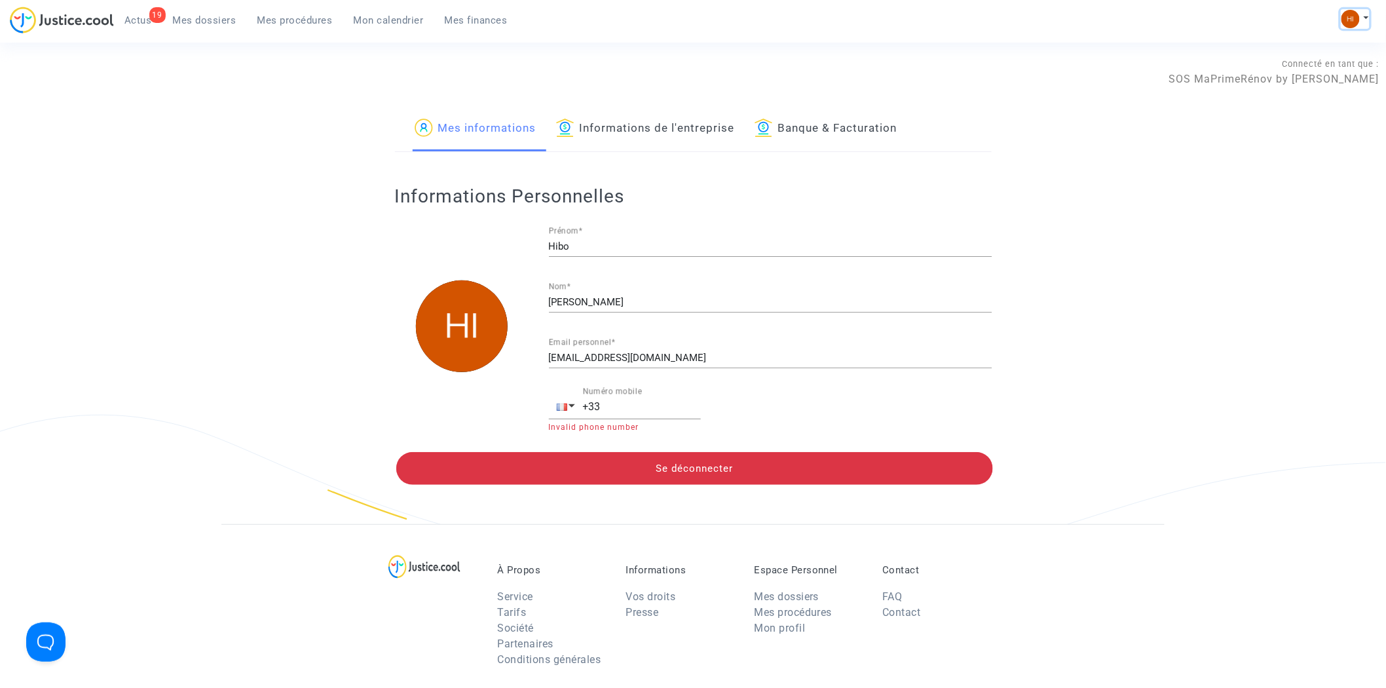
click at [1343, 18] on img at bounding box center [1350, 19] width 18 height 18
click at [1332, 57] on link "Changer de compte" at bounding box center [1302, 67] width 132 height 21
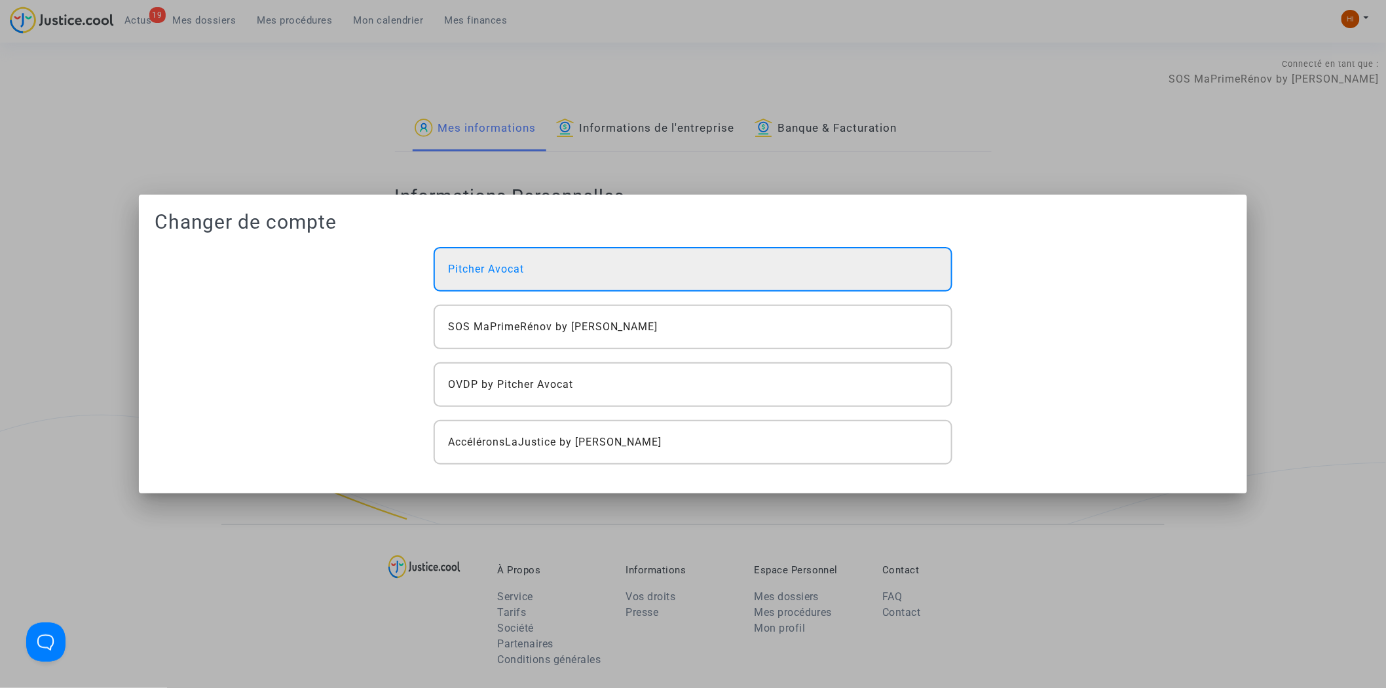
drag, startPoint x: 688, startPoint y: 284, endPoint x: 601, endPoint y: 240, distance: 96.9
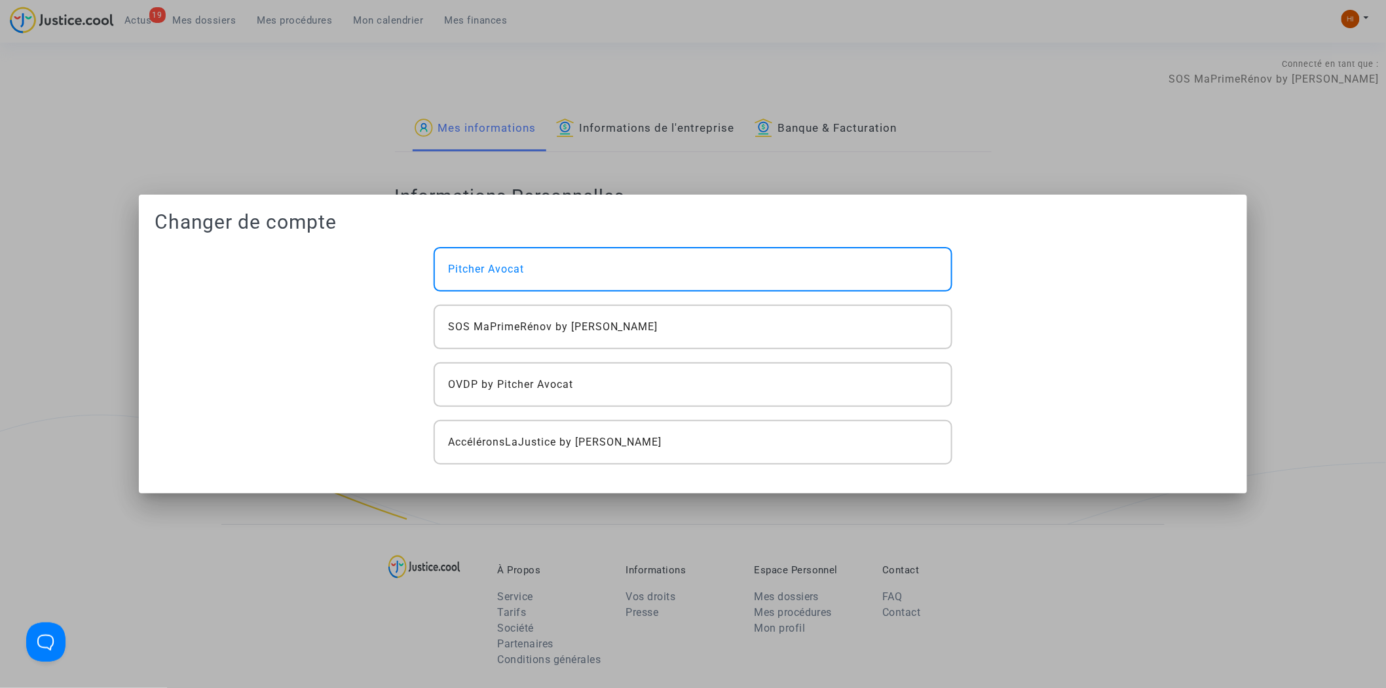
click at [688, 284] on div "Pitcher Avocat" at bounding box center [692, 269] width 519 height 45
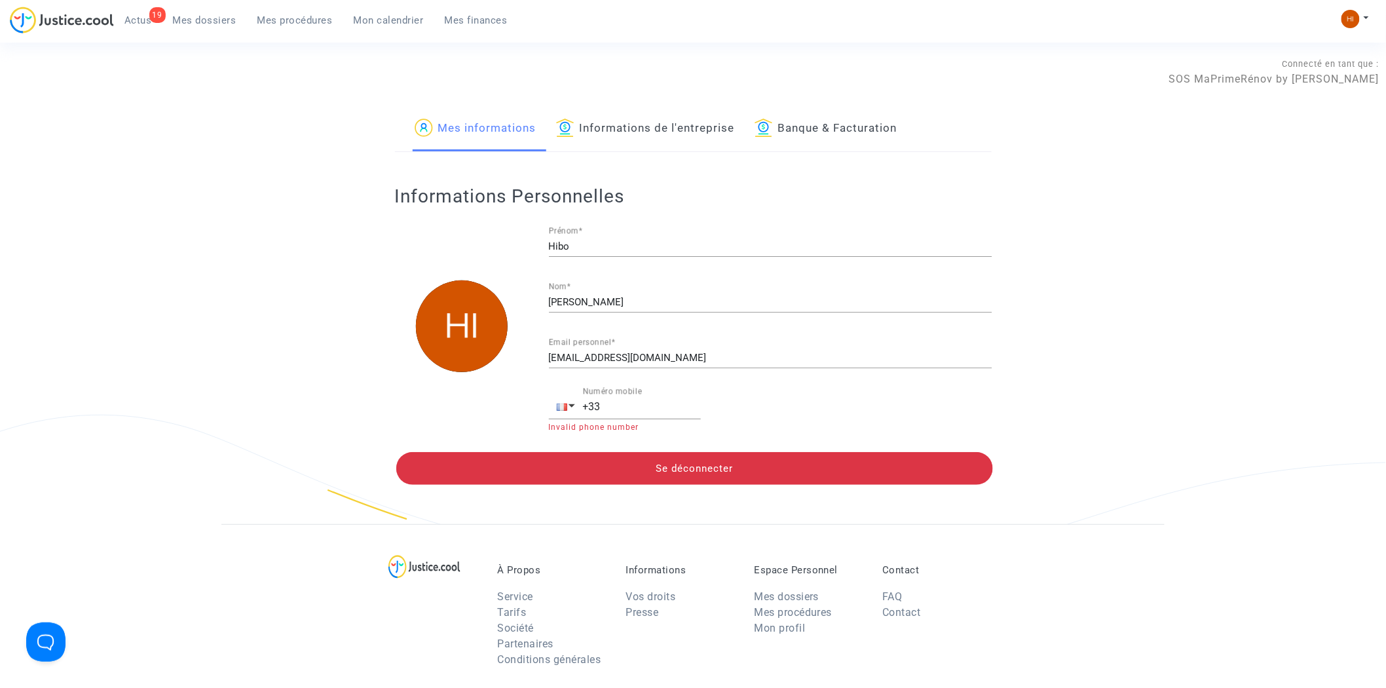
click at [194, 24] on span "Mes dossiers" at bounding box center [205, 20] width 64 height 12
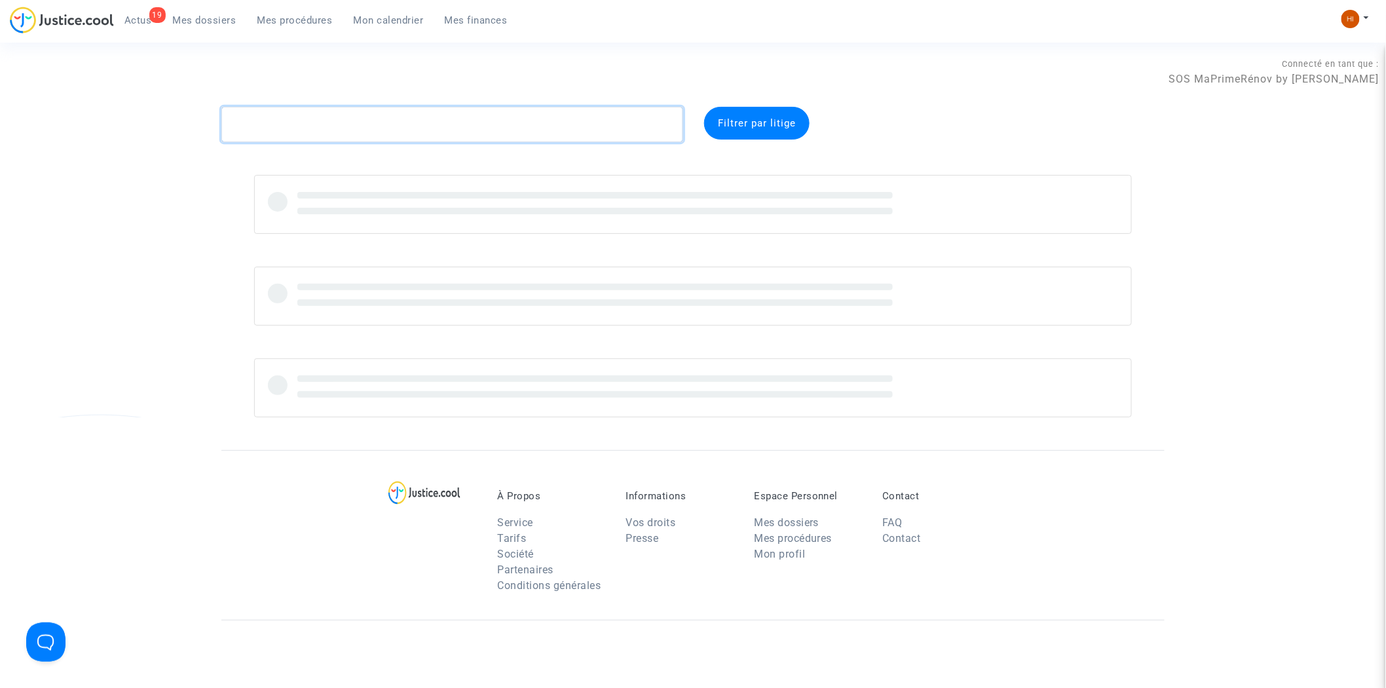
click at [542, 126] on textarea at bounding box center [452, 124] width 462 height 35
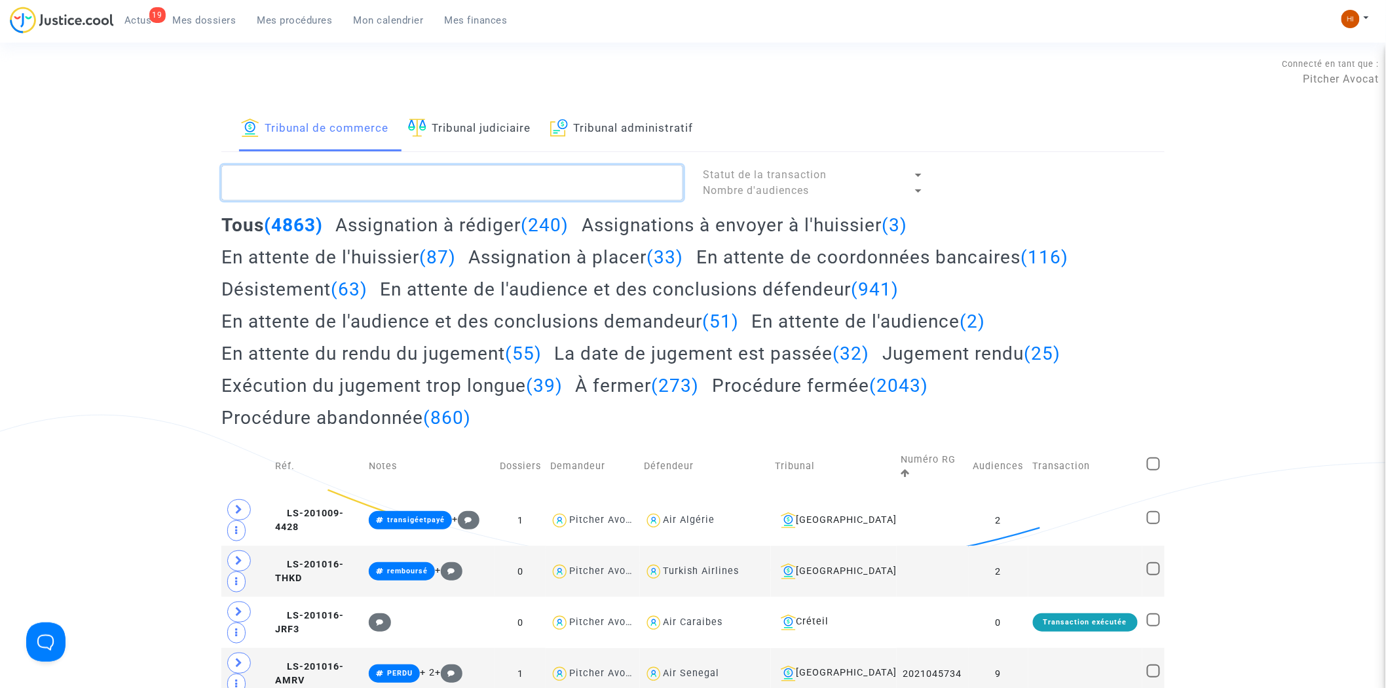
click at [293, 181] on textarea at bounding box center [452, 182] width 462 height 35
paste textarea "LS-250603-DDFH"
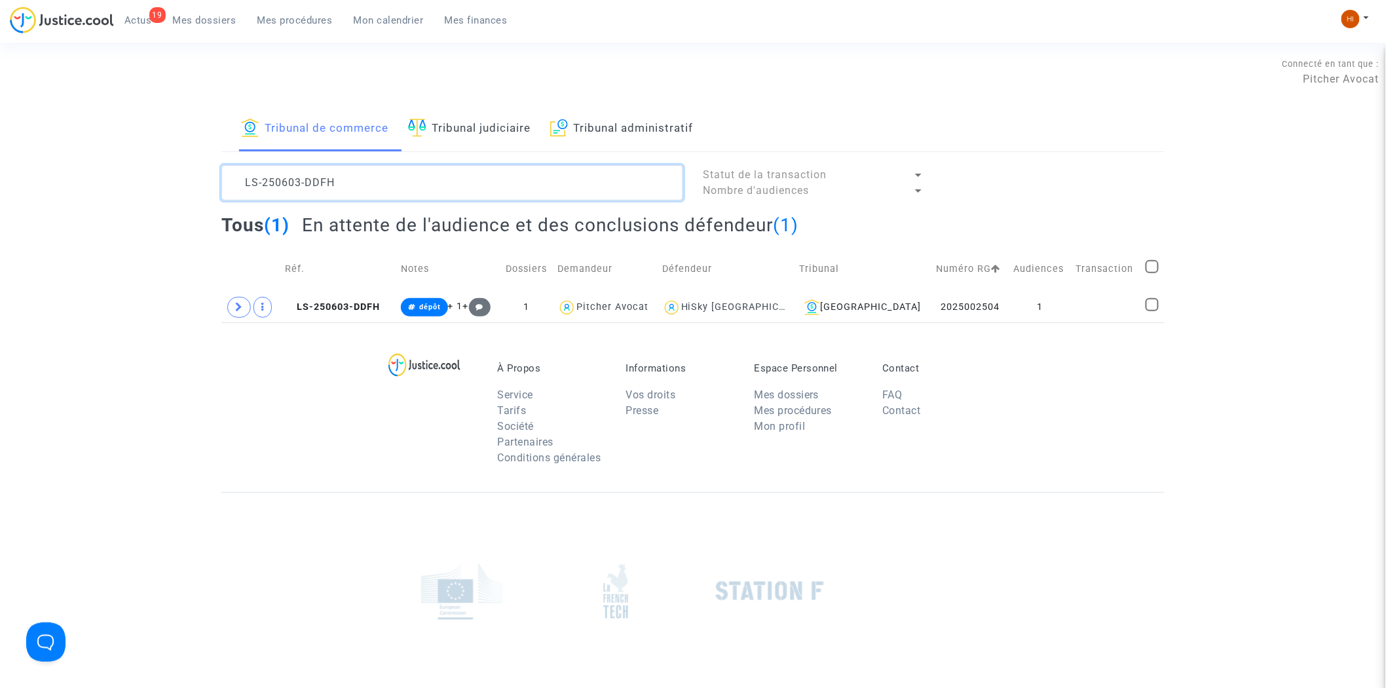
type textarea "LS-250603-DDFH"
click at [343, 282] on td "Réf." at bounding box center [338, 269] width 116 height 46
click at [344, 302] on span "LS-250603-DDFH" at bounding box center [332, 306] width 95 height 11
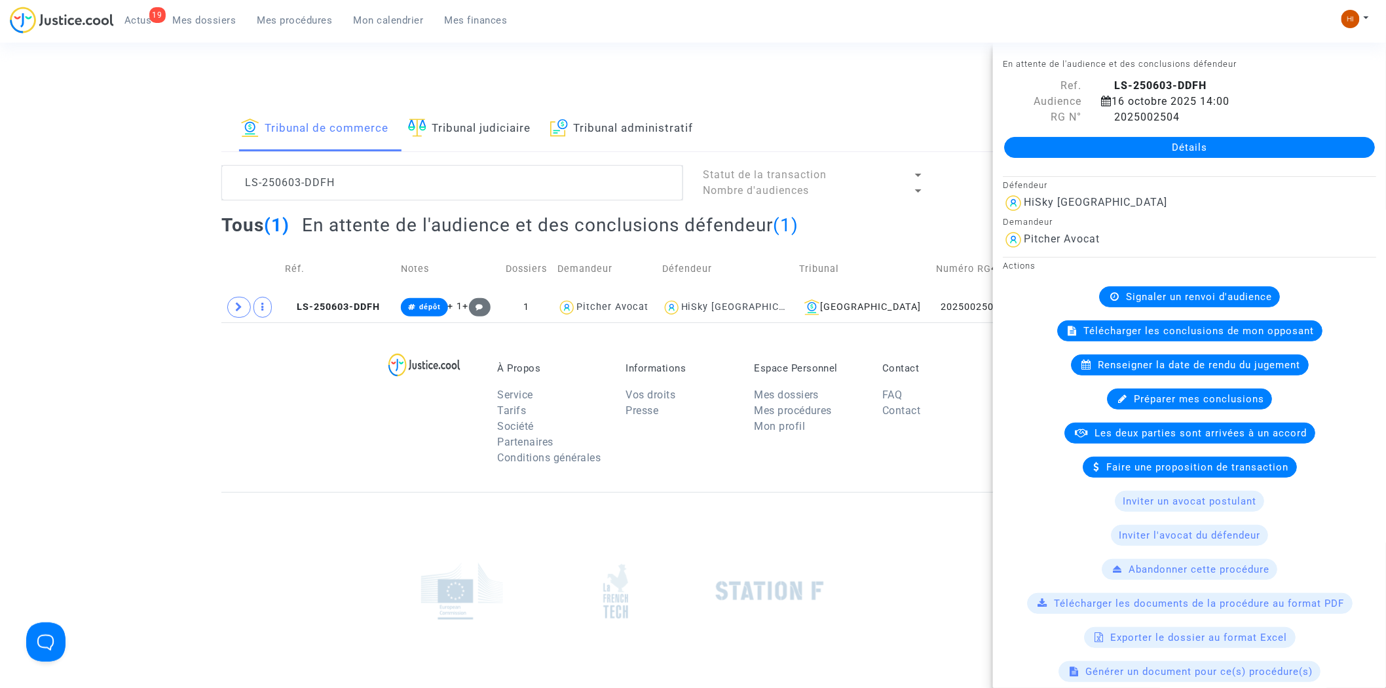
click at [1182, 158] on div "Détails" at bounding box center [1189, 147] width 393 height 45
click at [1180, 143] on link "Détails" at bounding box center [1189, 147] width 371 height 21
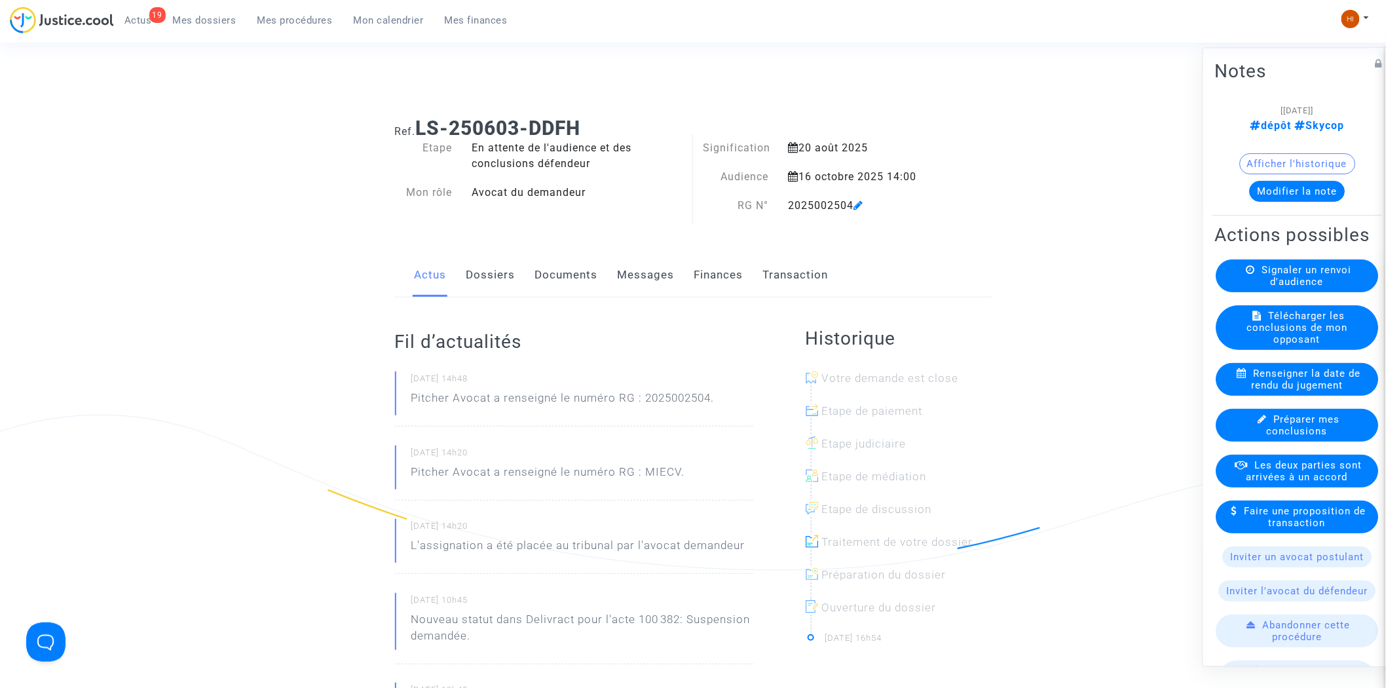
click at [544, 272] on link "Documents" at bounding box center [566, 274] width 63 height 43
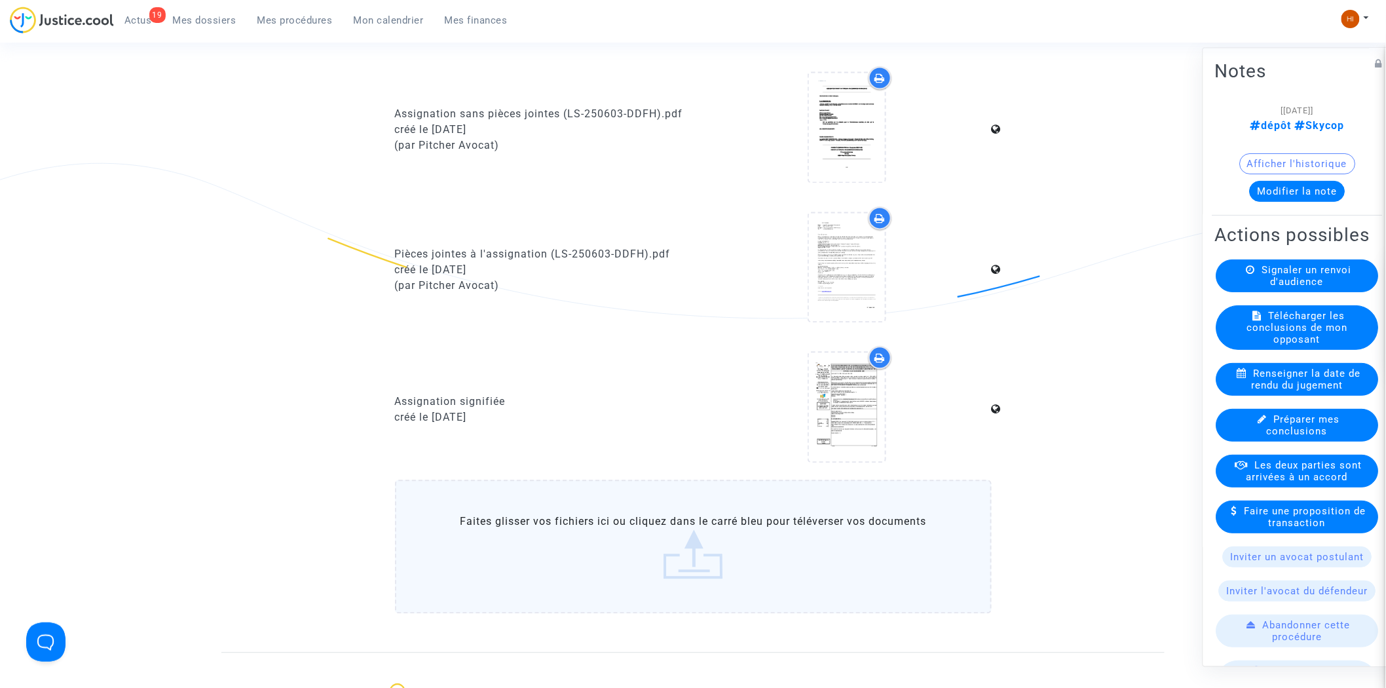
scroll to position [1236, 0]
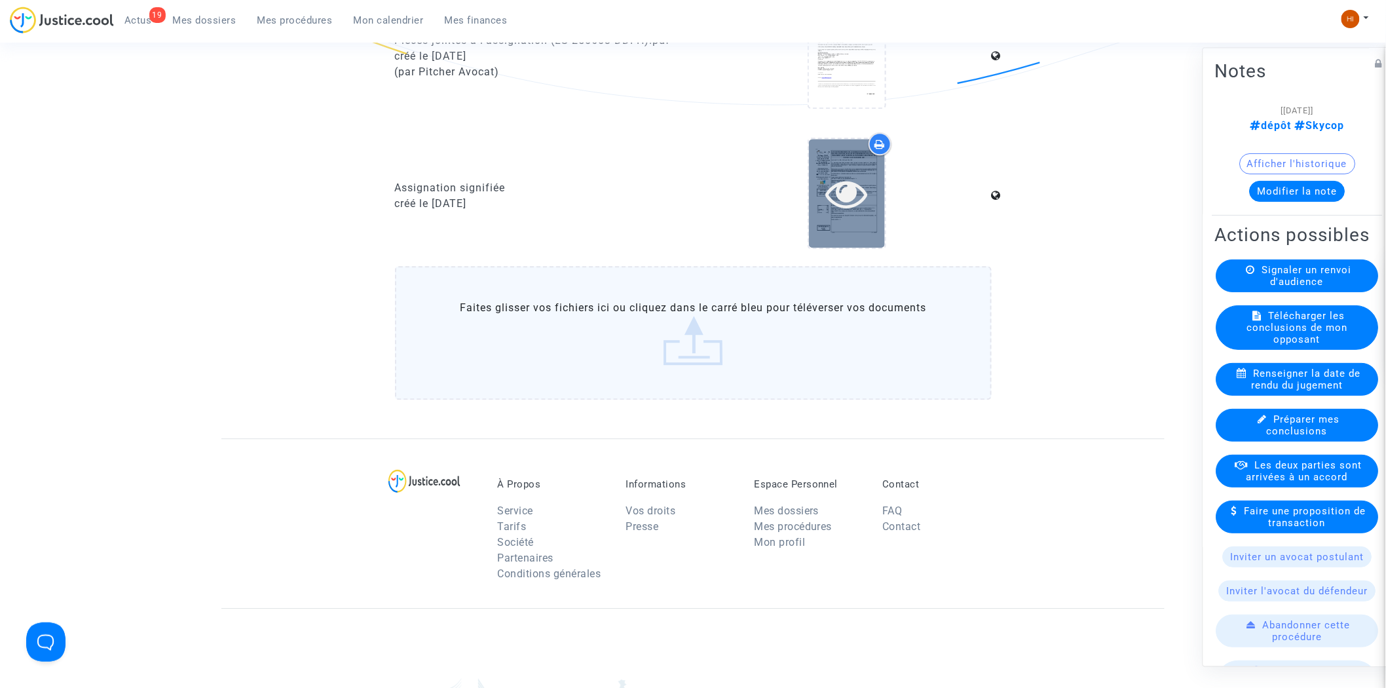
click at [850, 172] on icon at bounding box center [847, 193] width 43 height 42
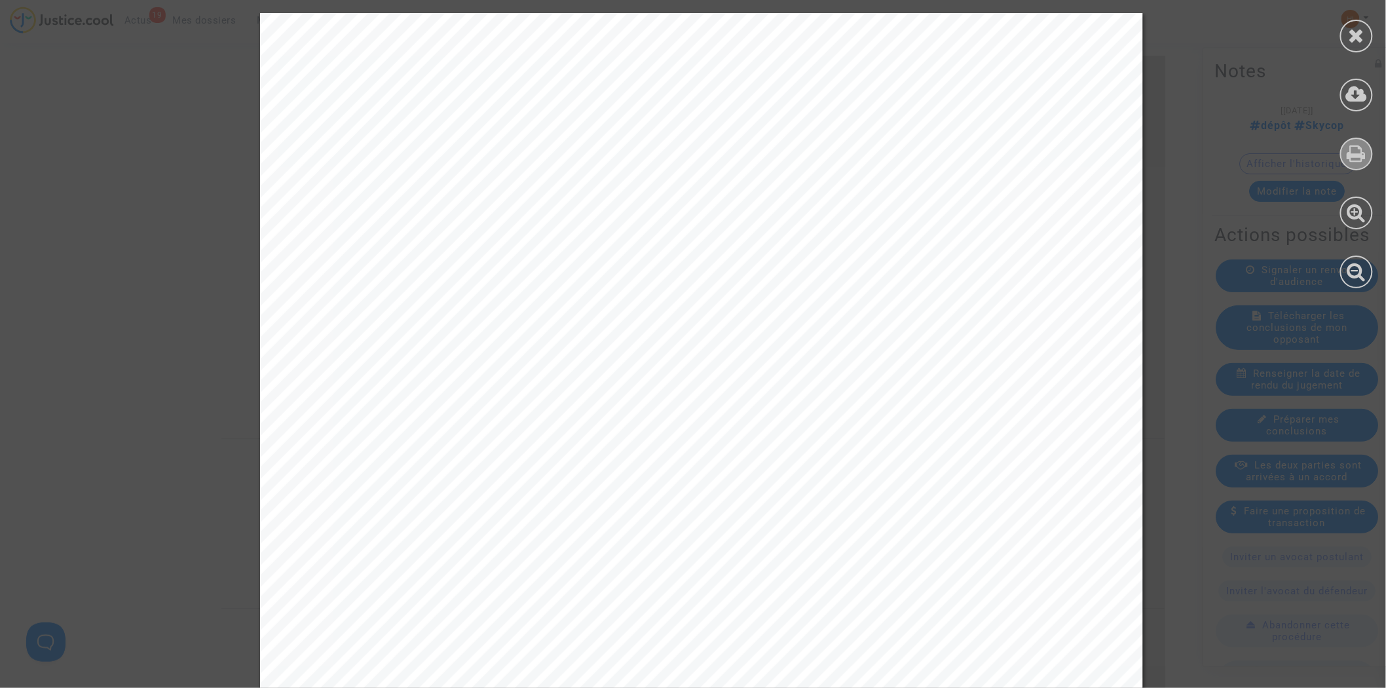
click at [1360, 151] on icon at bounding box center [1356, 153] width 19 height 20
drag, startPoint x: 1353, startPoint y: 45, endPoint x: 1346, endPoint y: 67, distance: 23.4
click at [1353, 44] on div at bounding box center [1356, 36] width 33 height 33
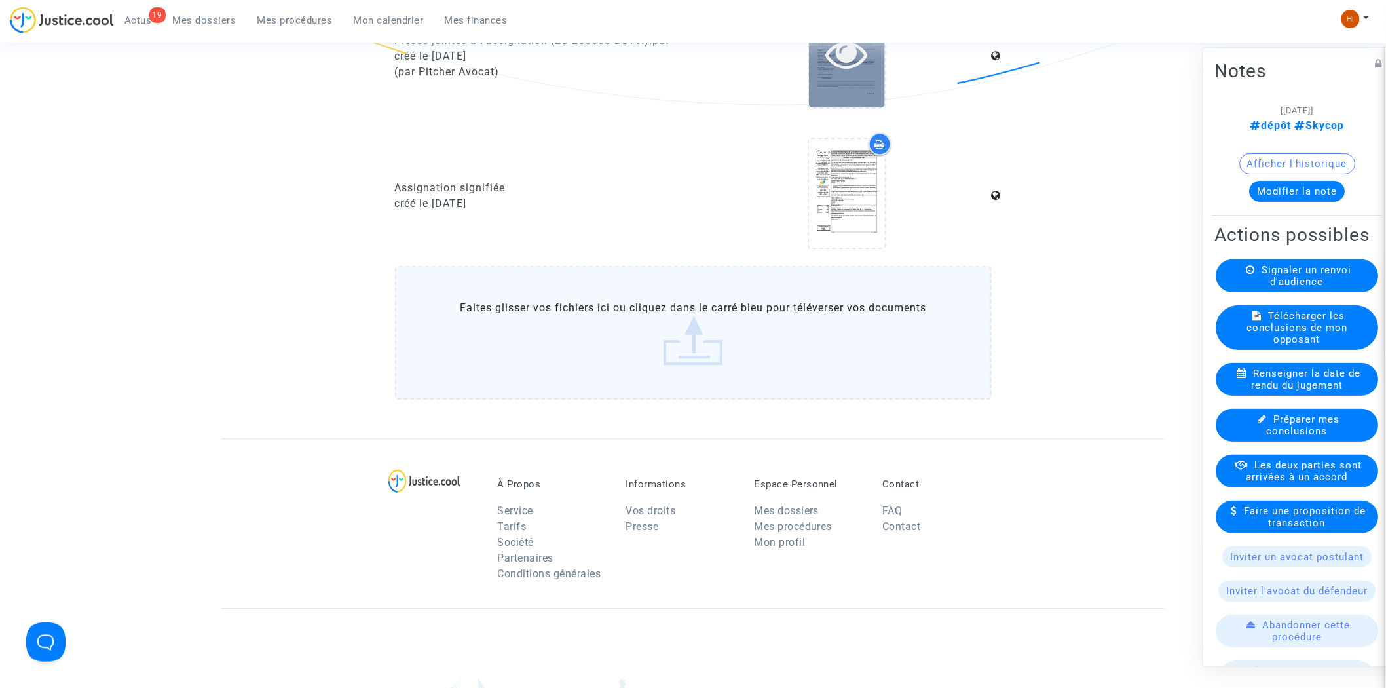
click at [836, 54] on icon at bounding box center [847, 54] width 43 height 42
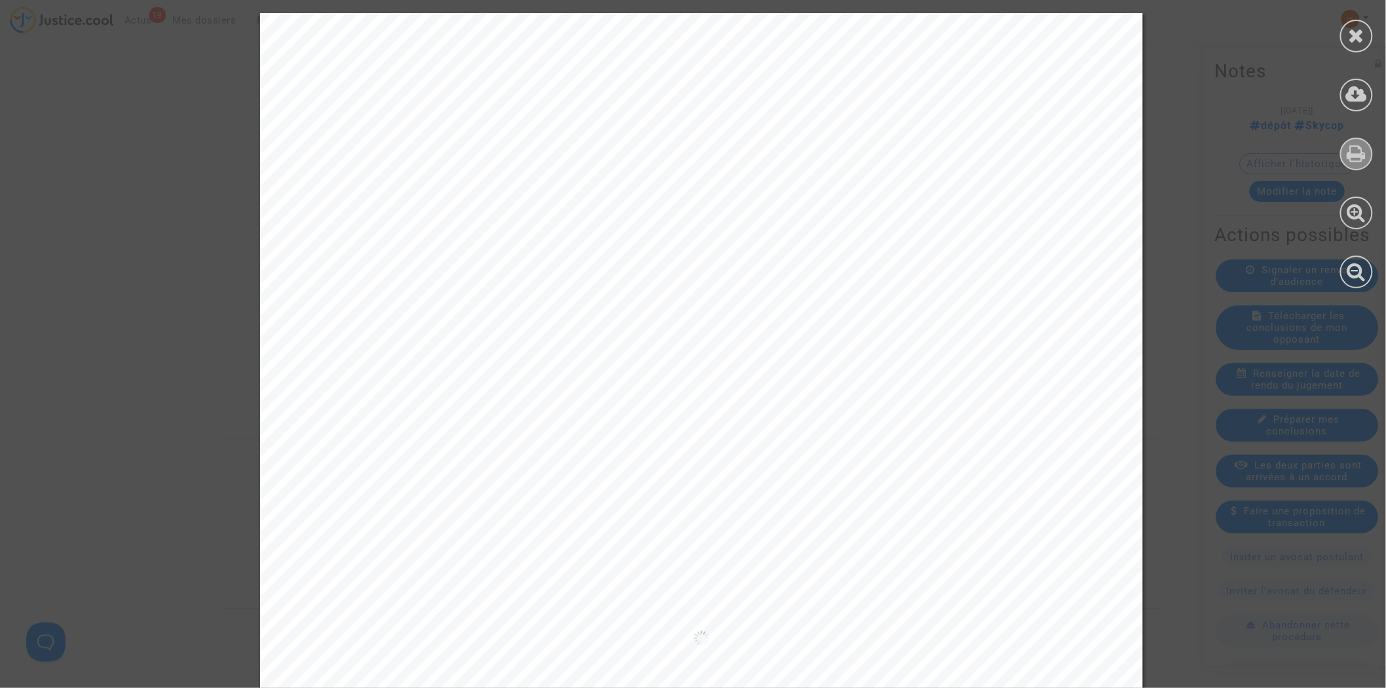
click at [1357, 138] on div at bounding box center [1356, 154] width 33 height 33
click at [1361, 33] on icon at bounding box center [1356, 36] width 16 height 20
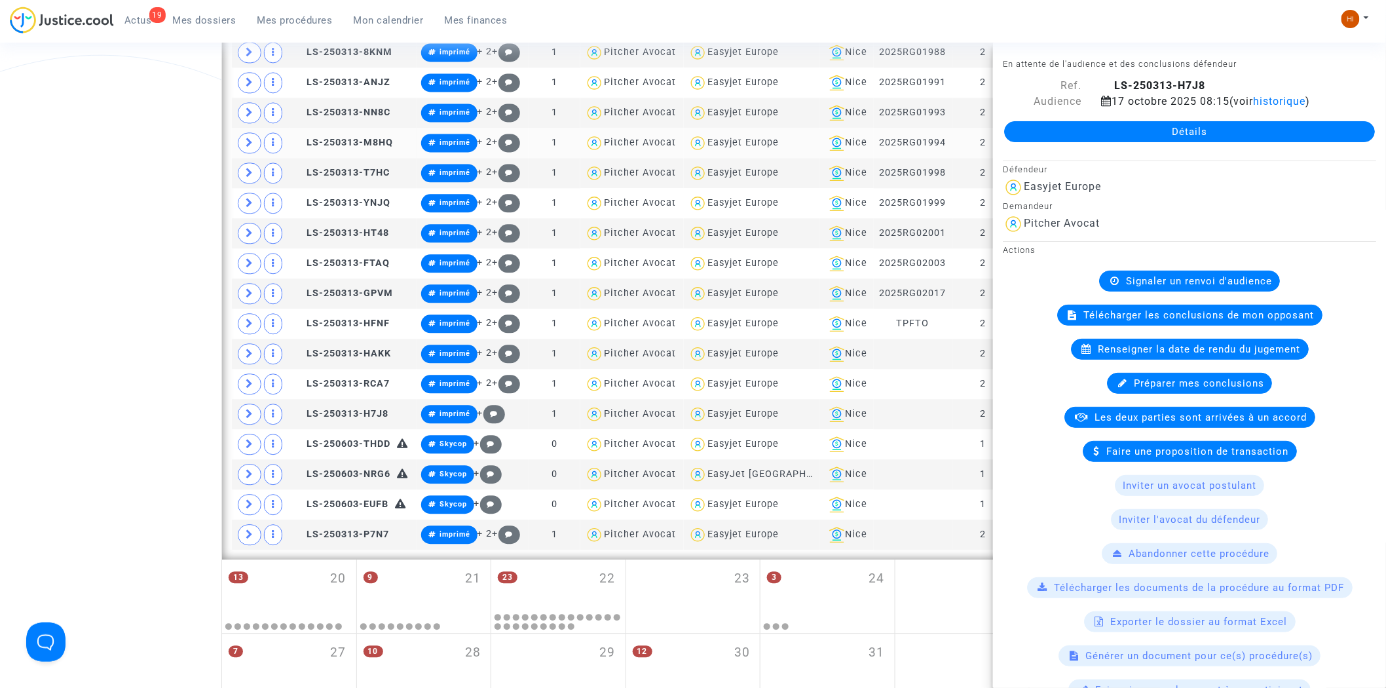
scroll to position [1009, 0]
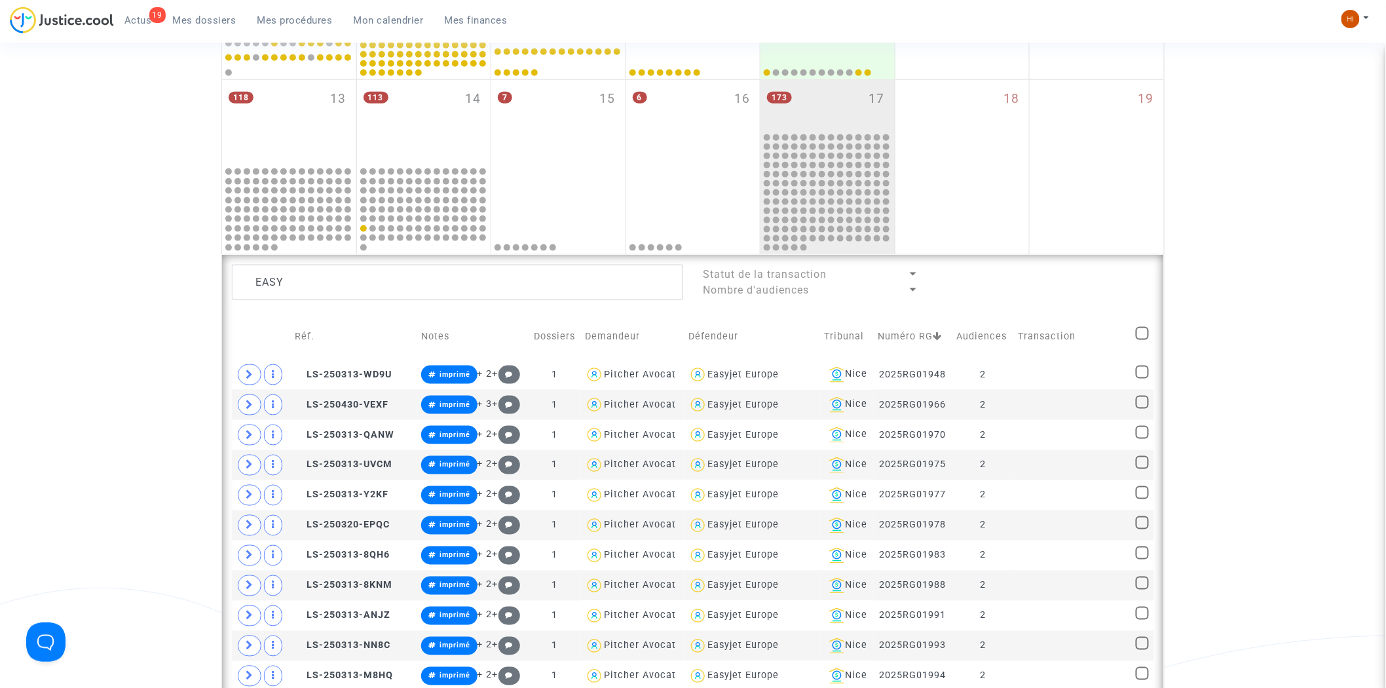
scroll to position [572, 0]
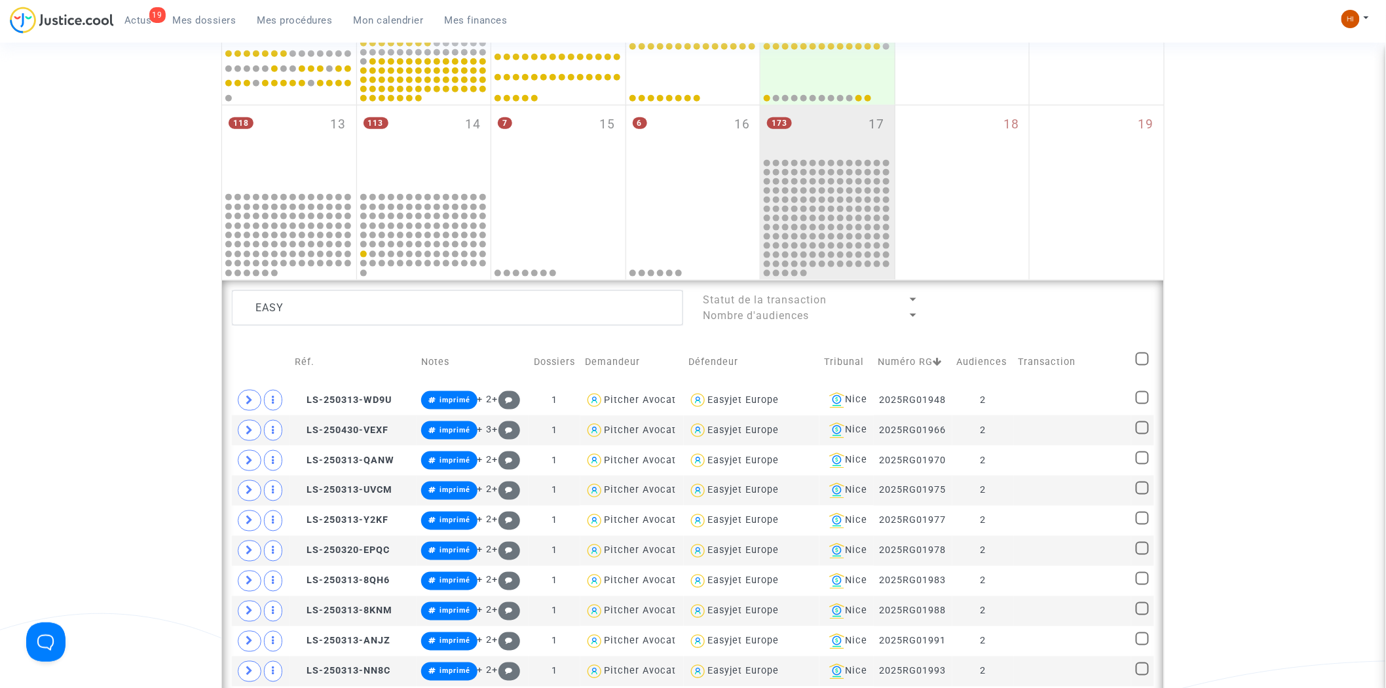
click at [446, 184] on span at bounding box center [1141, 358] width 13 height 13
click at [446, 184] on input "checkbox" at bounding box center [1141, 365] width 1 height 1
checkbox input "true"
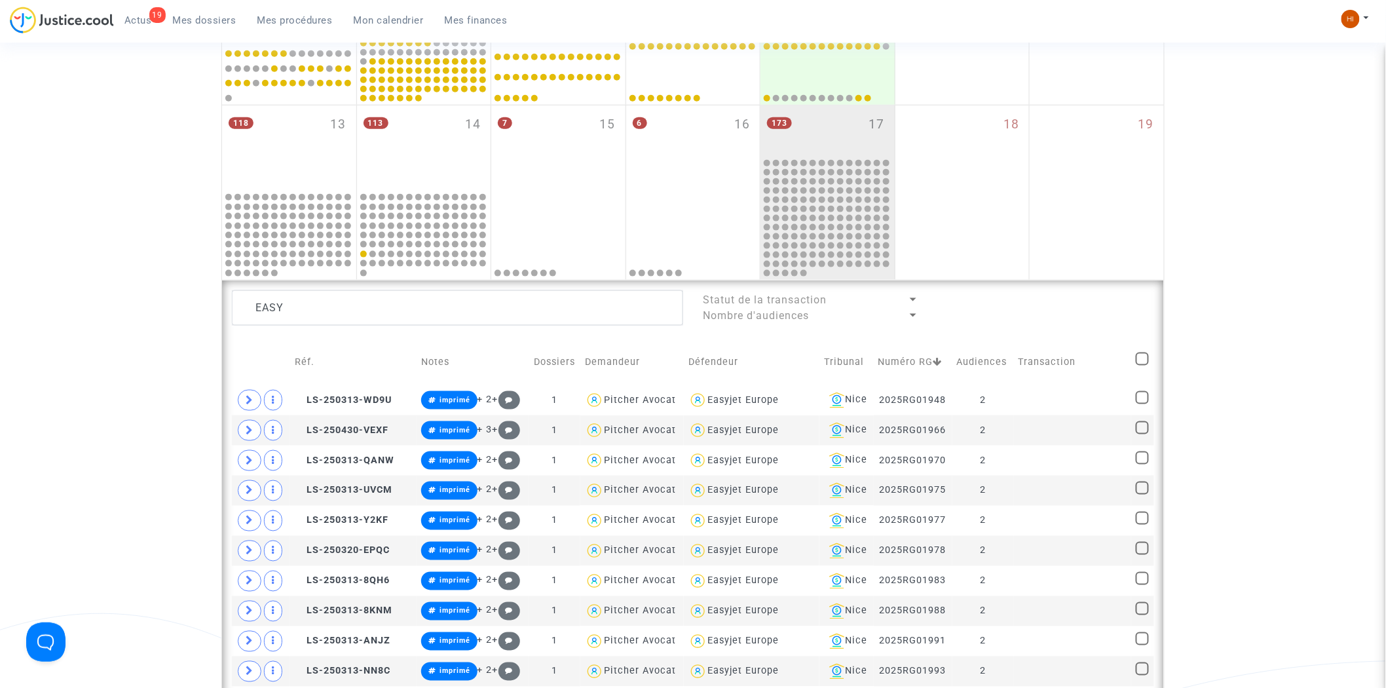
checkbox input "true"
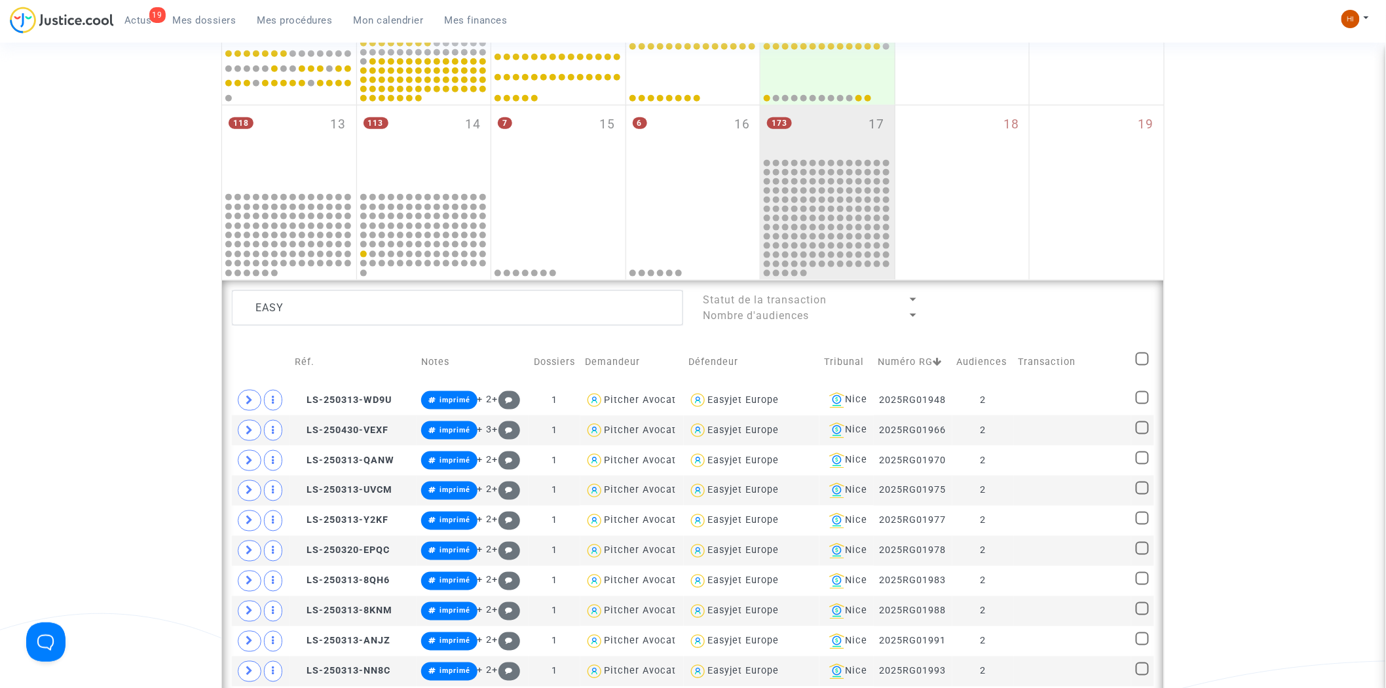
checkbox input "true"
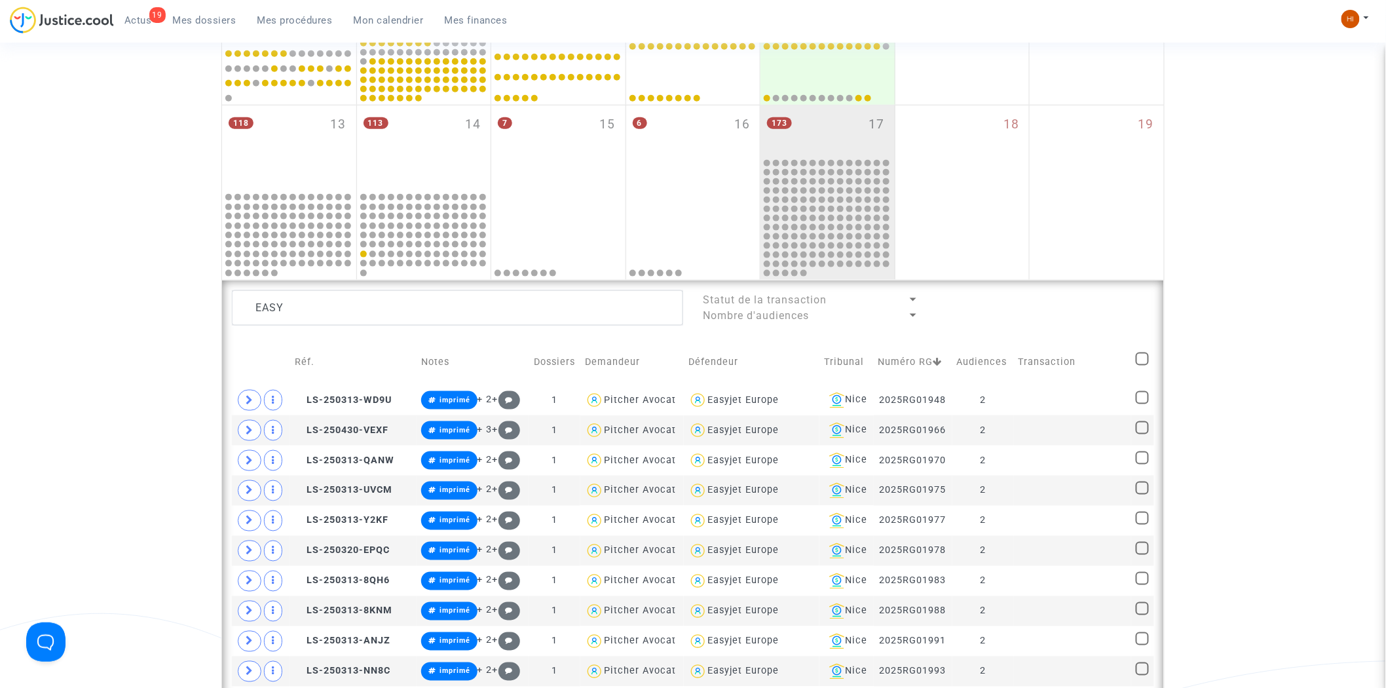
checkbox input "true"
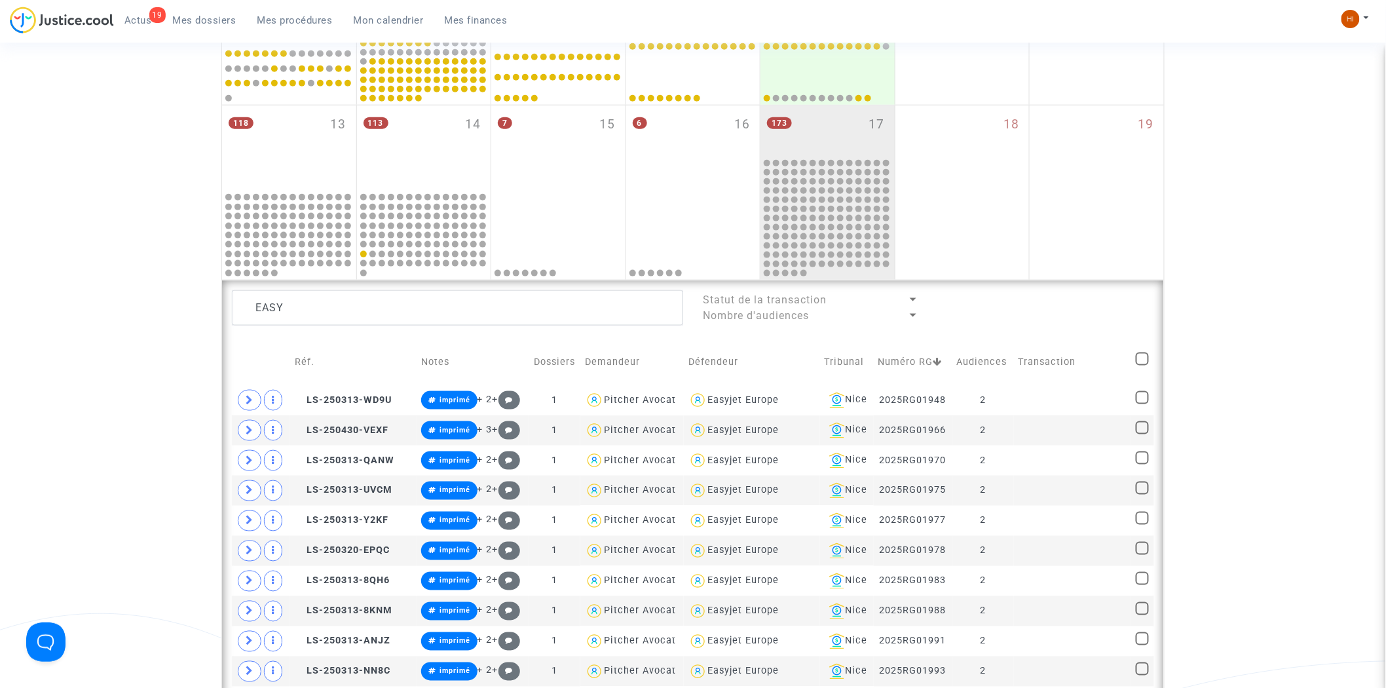
checkbox input "true"
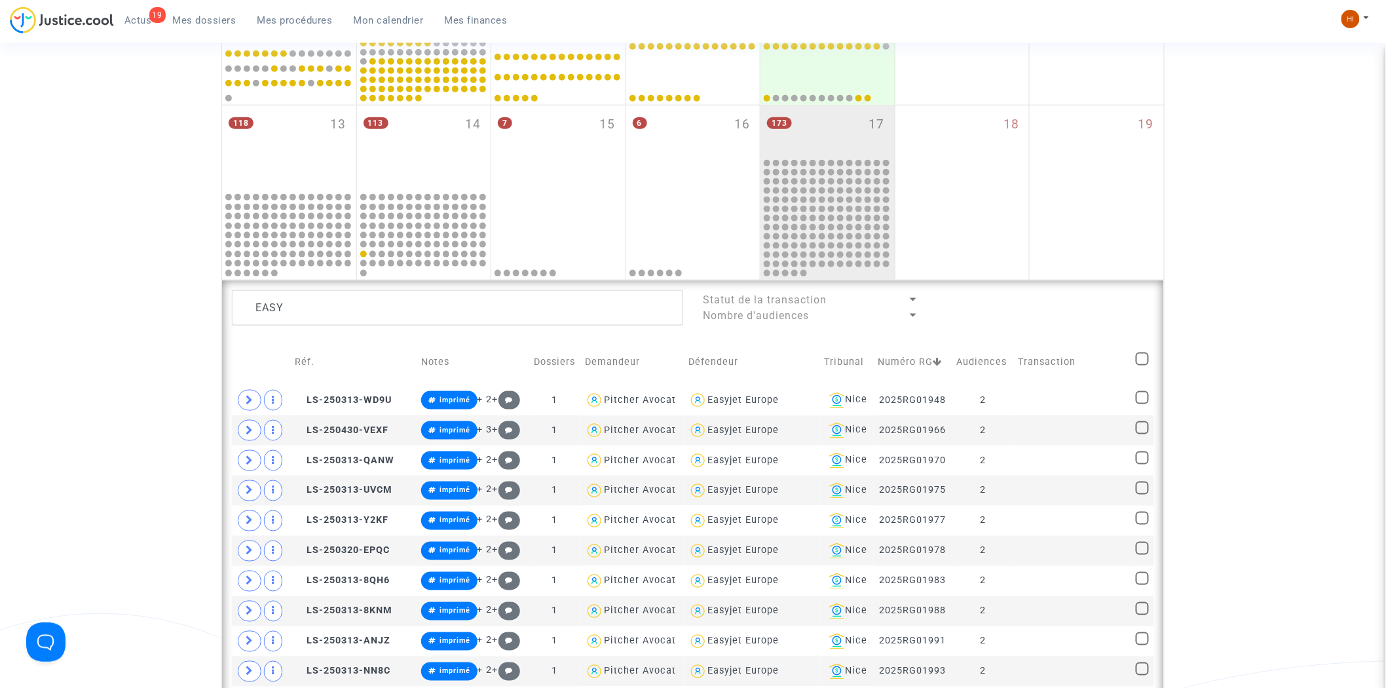
checkbox input "true"
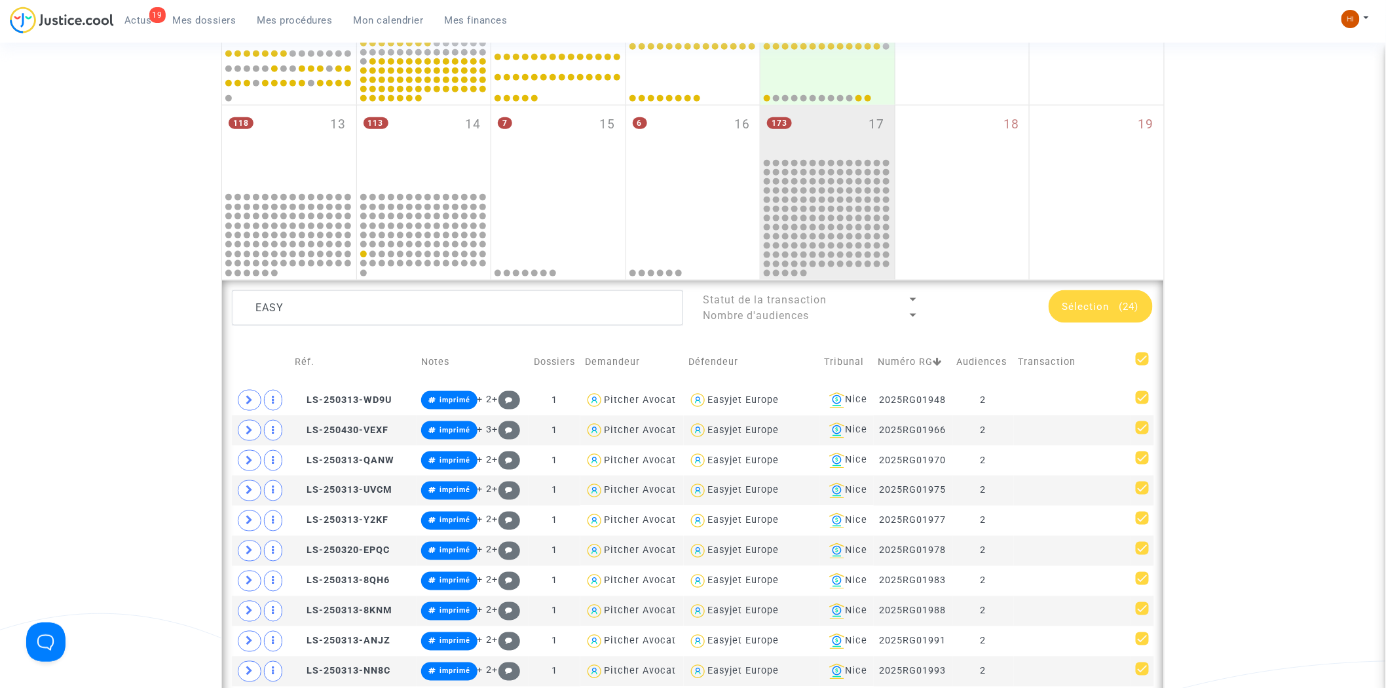
click at [446, 184] on div "Date de clôture d'instruction Date de conciliation Date d'audience Date de juge…" at bounding box center [693, 395] width 1386 height 1723
click at [446, 86] on div "Date de clôture d'instruction Date de conciliation Date d'audience Date de juge…" at bounding box center [693, 395] width 1386 height 1723
click at [446, 184] on textarea at bounding box center [457, 307] width 451 height 35
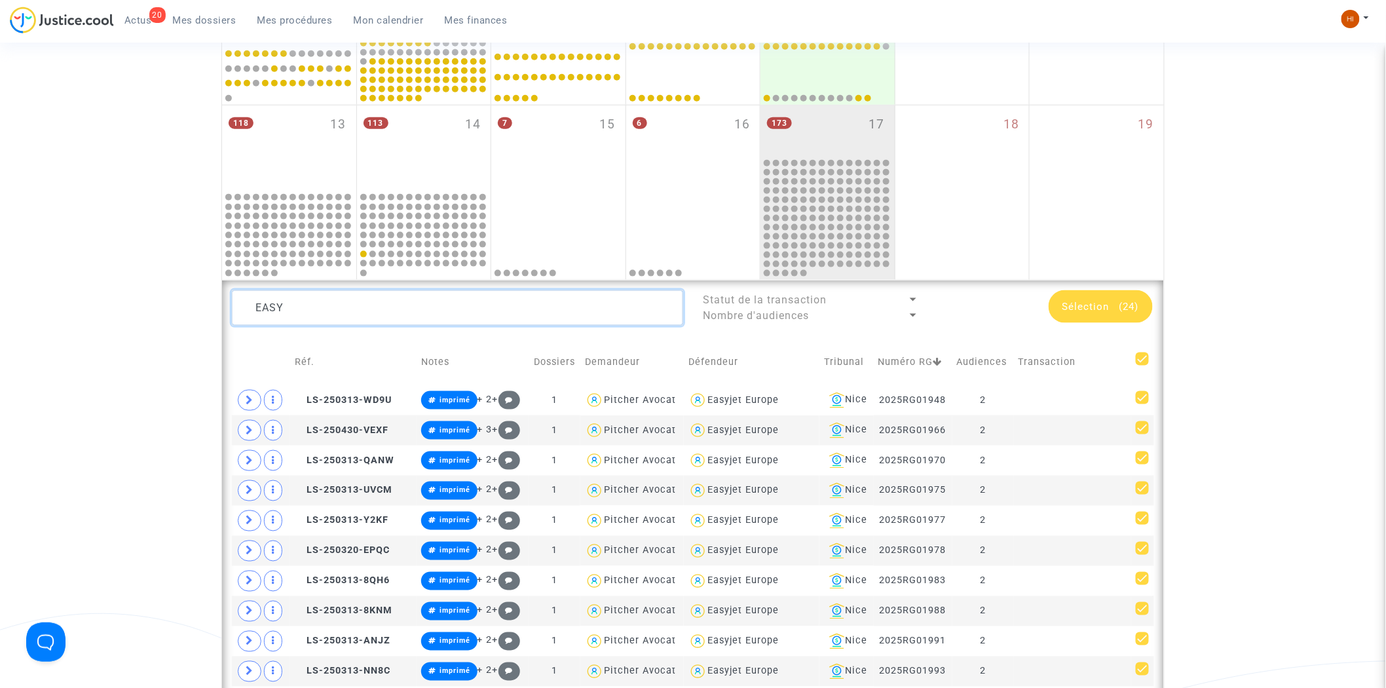
click at [446, 184] on textarea at bounding box center [457, 307] width 451 height 35
paste textarea "LS-250313-X8HQ"
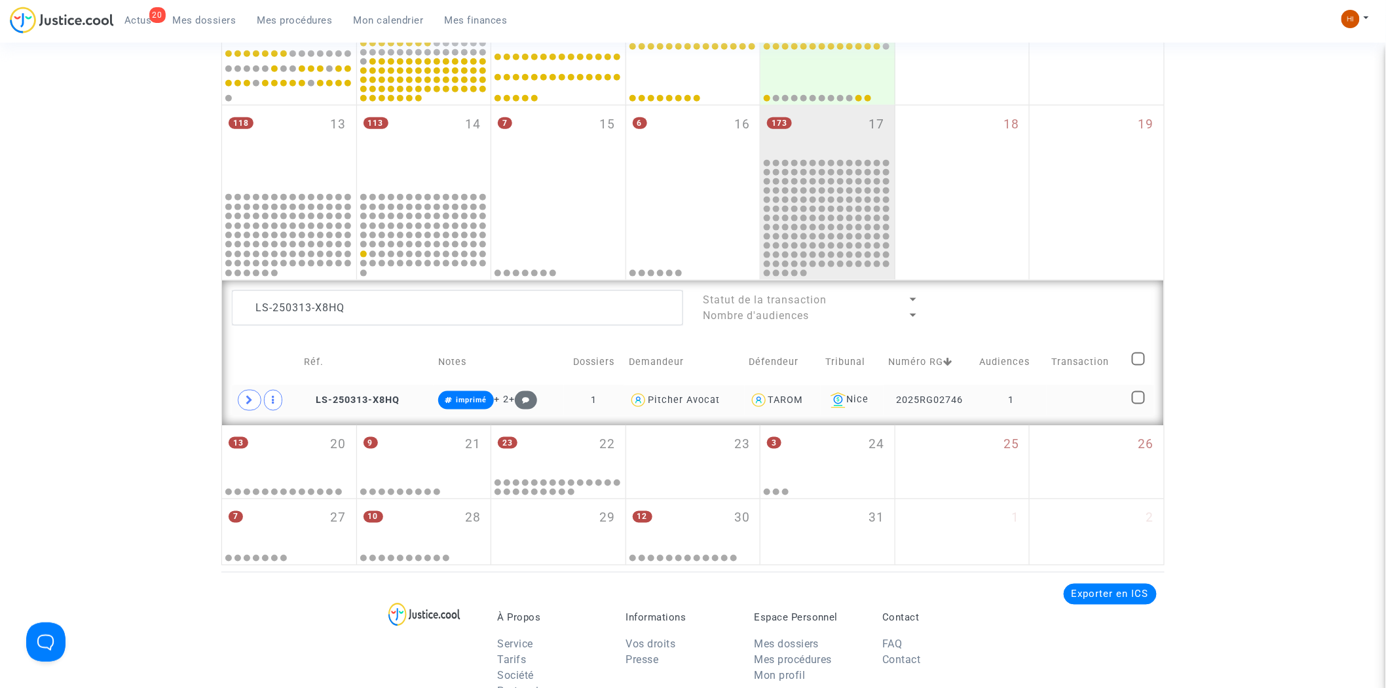
click at [446, 184] on td "1" at bounding box center [1010, 400] width 71 height 30
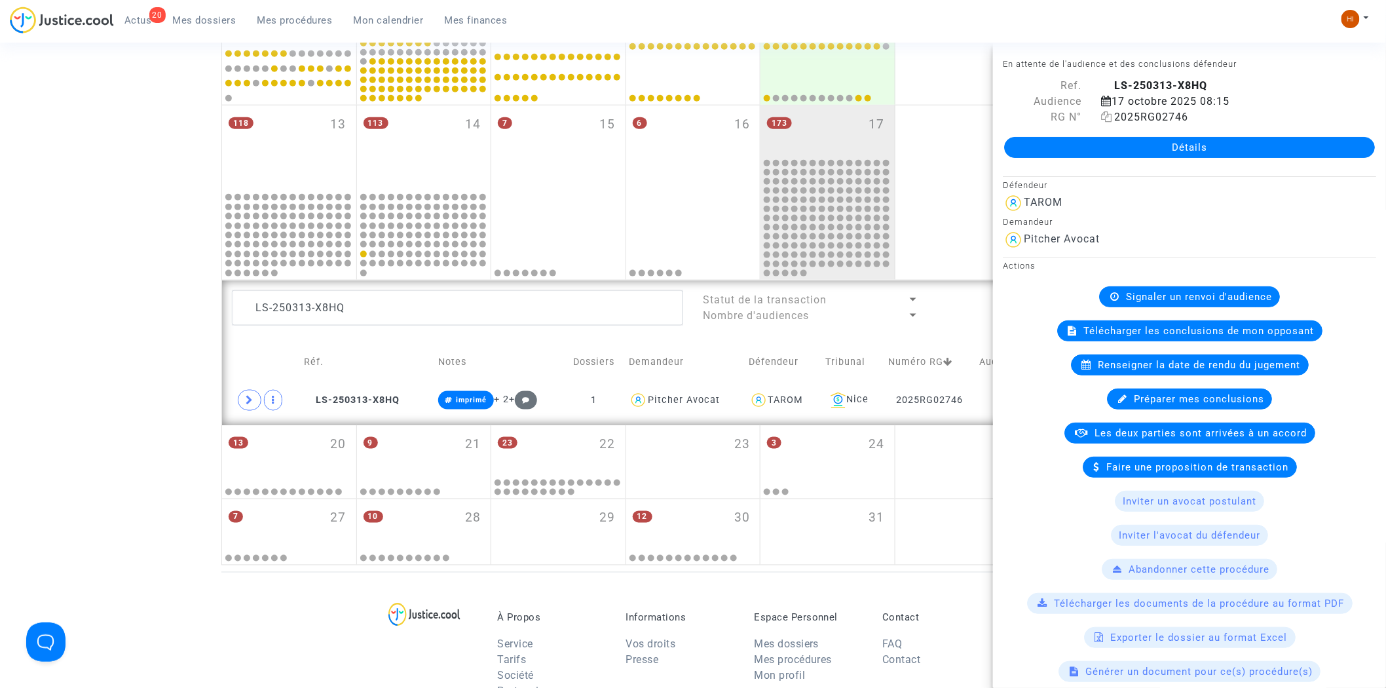
click at [446, 120] on icon at bounding box center [1106, 116] width 11 height 10
click at [253, 184] on icon at bounding box center [250, 400] width 8 height 10
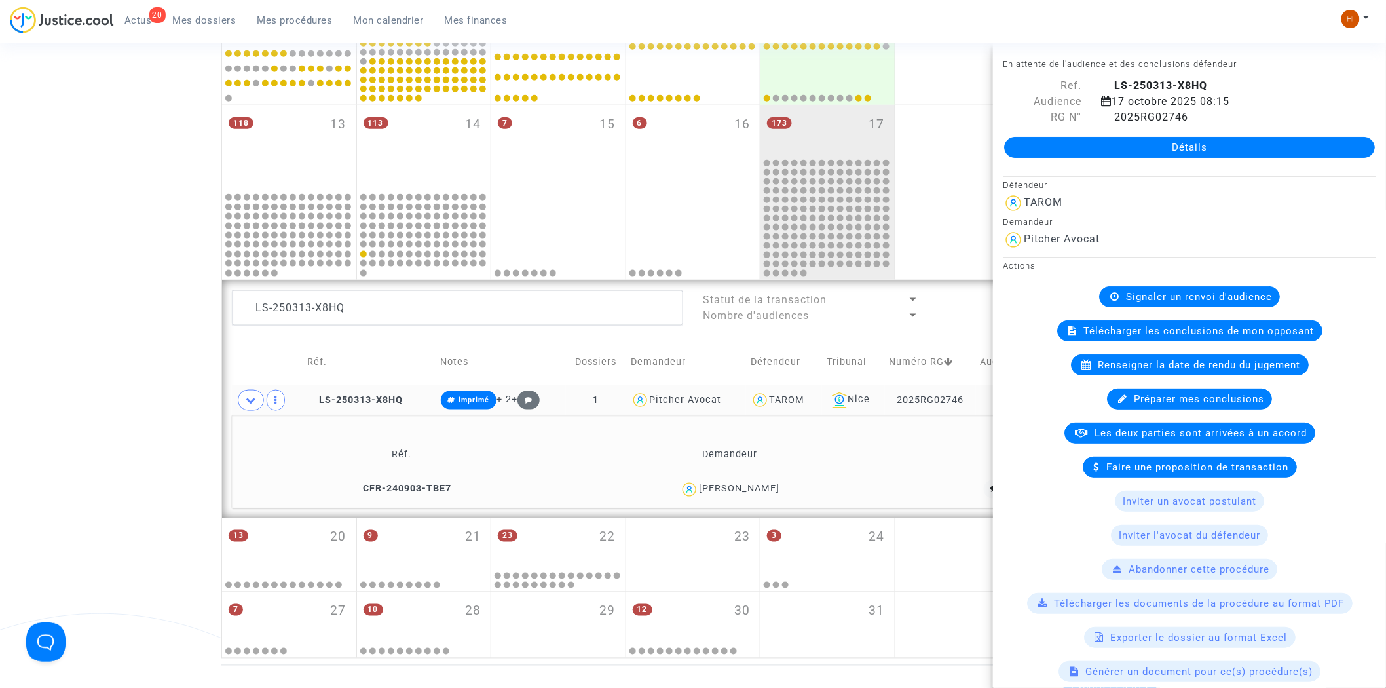
drag, startPoint x: 815, startPoint y: 478, endPoint x: 703, endPoint y: 496, distance: 113.5
click at [446, 184] on td "Daniela Manecj" at bounding box center [729, 489] width 327 height 28
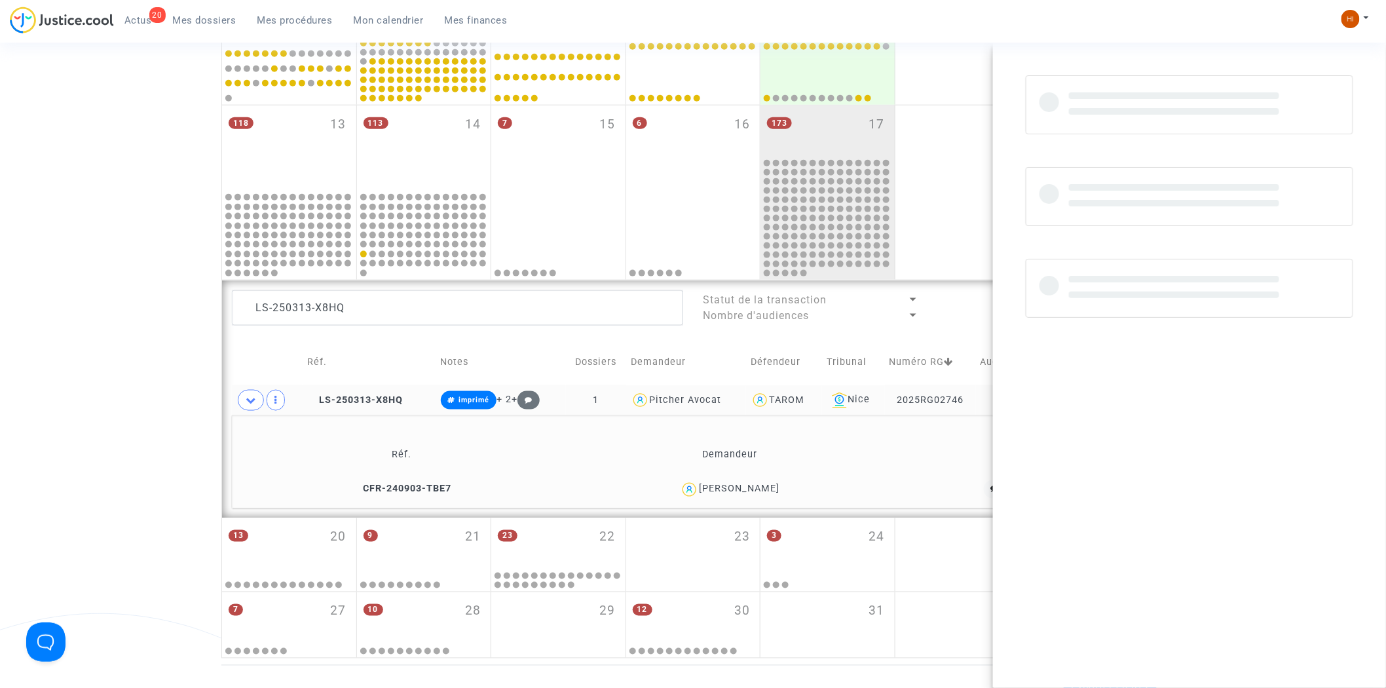
copy div "Daniela Manecj"
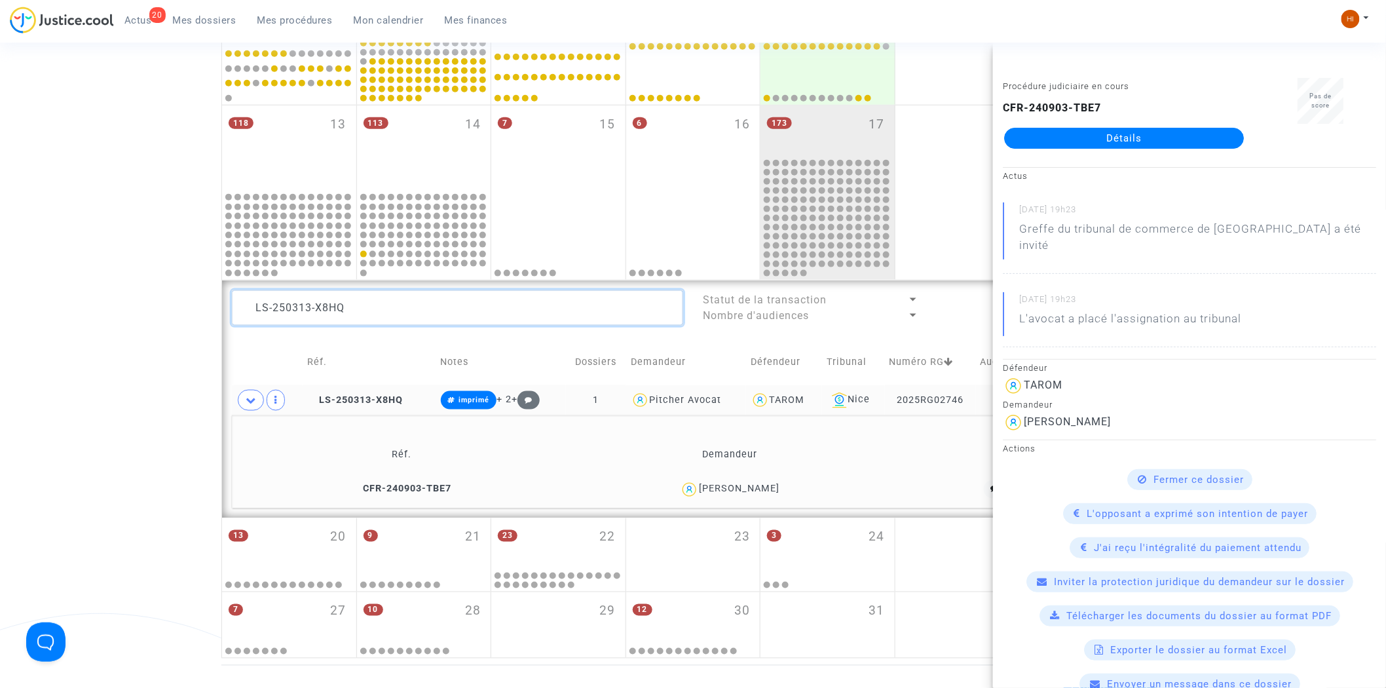
click at [446, 184] on textarea at bounding box center [457, 307] width 451 height 35
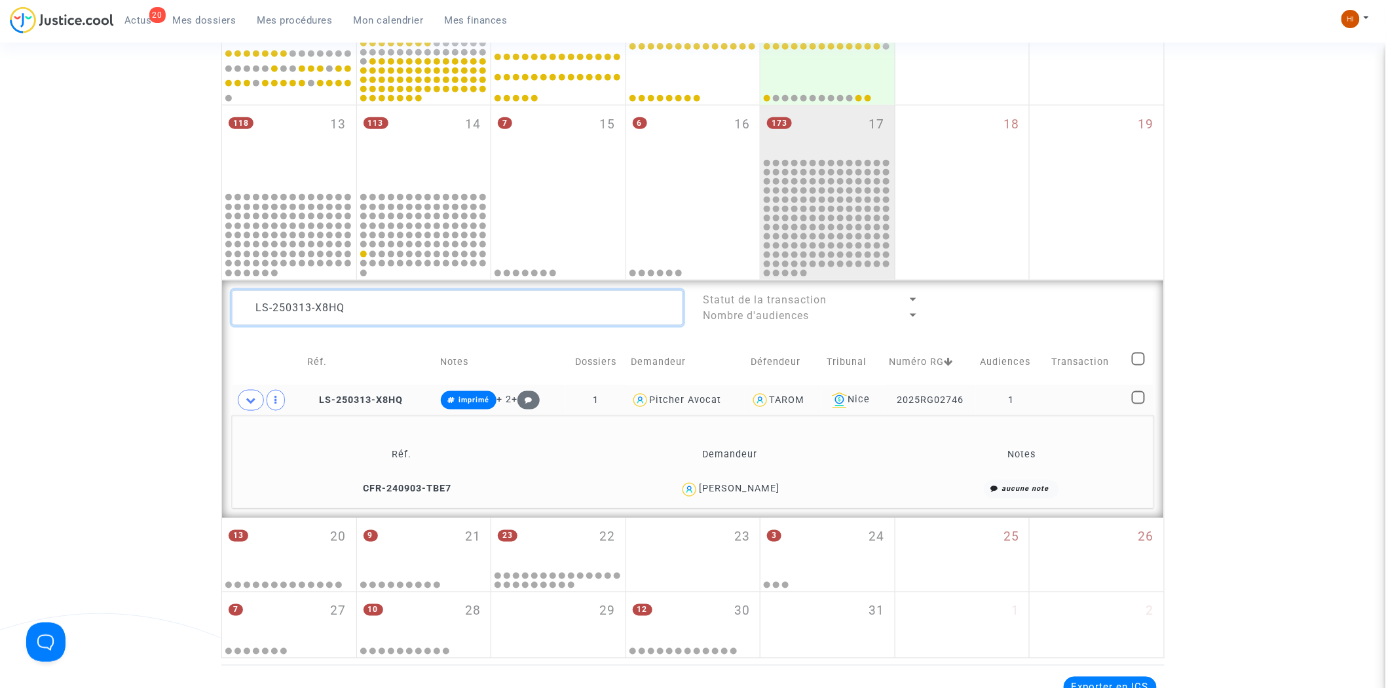
drag, startPoint x: 476, startPoint y: 301, endPoint x: 92, endPoint y: 279, distance: 384.3
click at [92, 184] on div "Date de clôture d'instruction Date de conciliation Date d'audience Date de juge…" at bounding box center [693, 96] width 1386 height 1124
paste textarea "Daniela Manecj"
type textarea "Daniela Manecj"
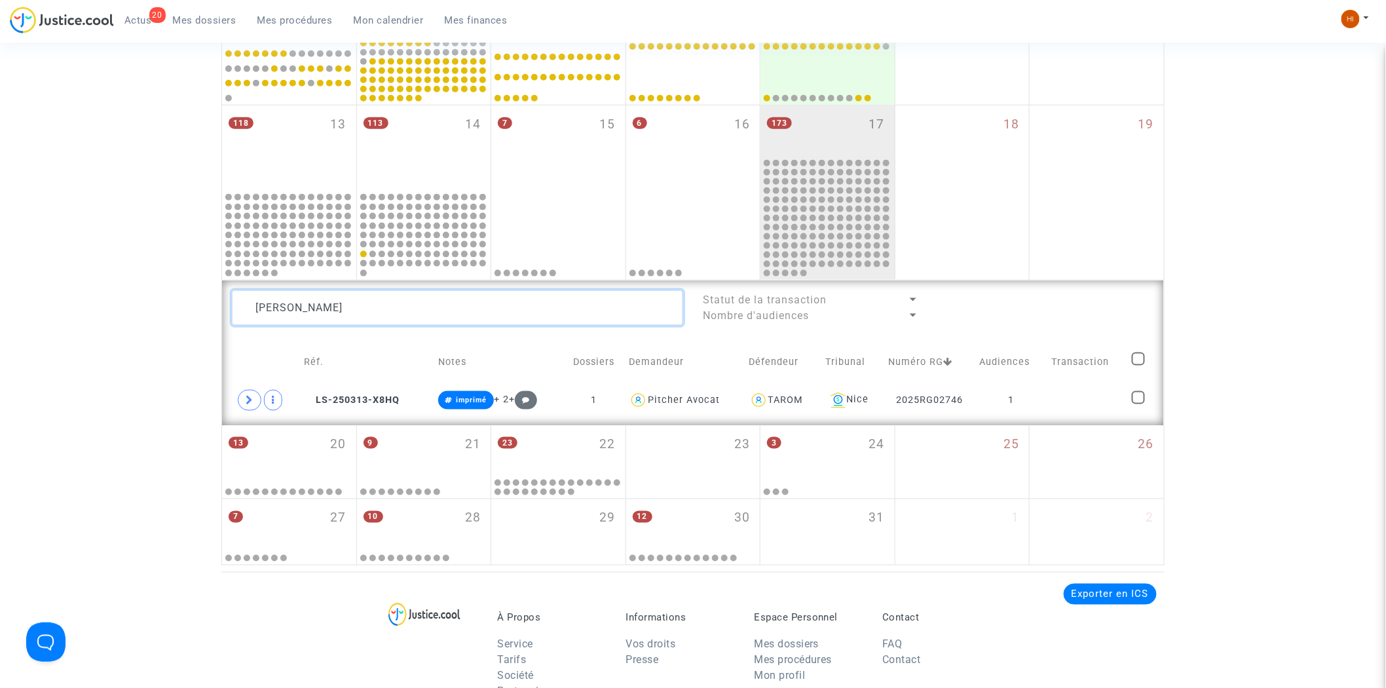
drag, startPoint x: 376, startPoint y: 310, endPoint x: 236, endPoint y: 303, distance: 140.3
click at [236, 184] on textarea at bounding box center [457, 307] width 451 height 35
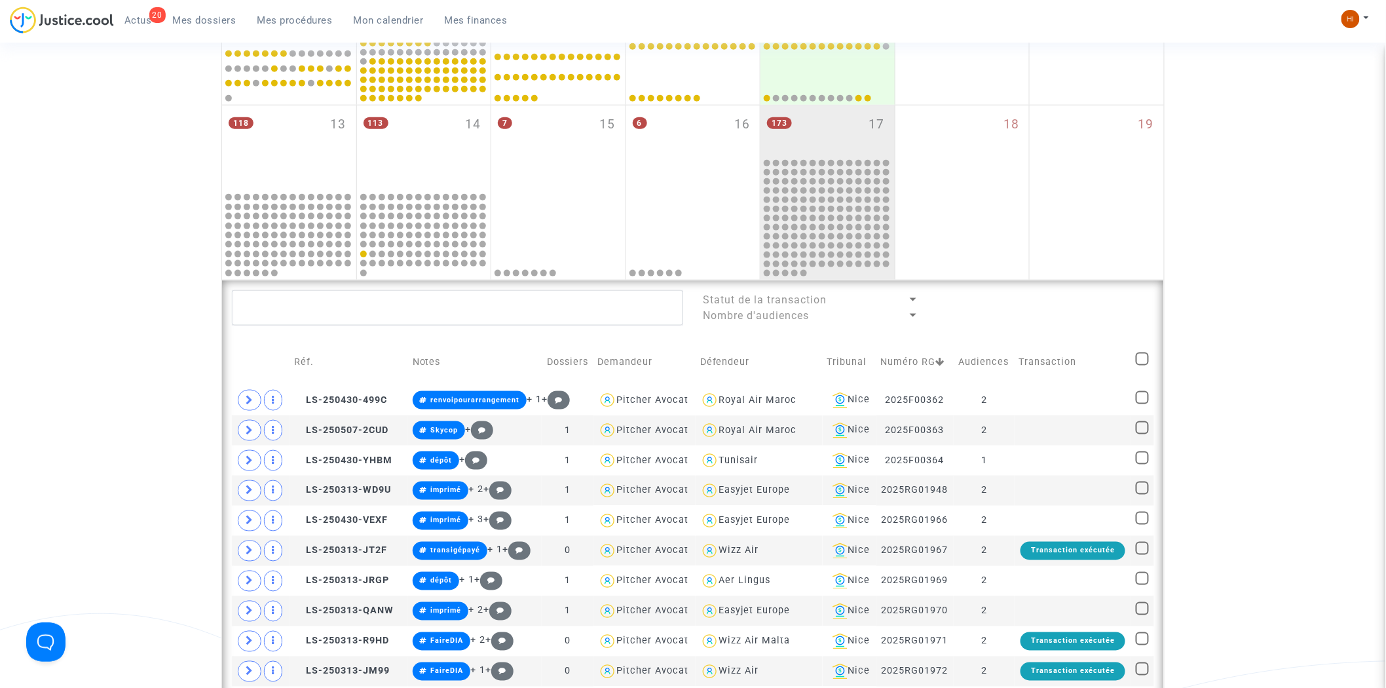
drag, startPoint x: 394, startPoint y: 334, endPoint x: 411, endPoint y: 312, distance: 27.5
click at [416, 184] on textarea at bounding box center [457, 307] width 451 height 35
paste textarea "LS-250624-F4GA"
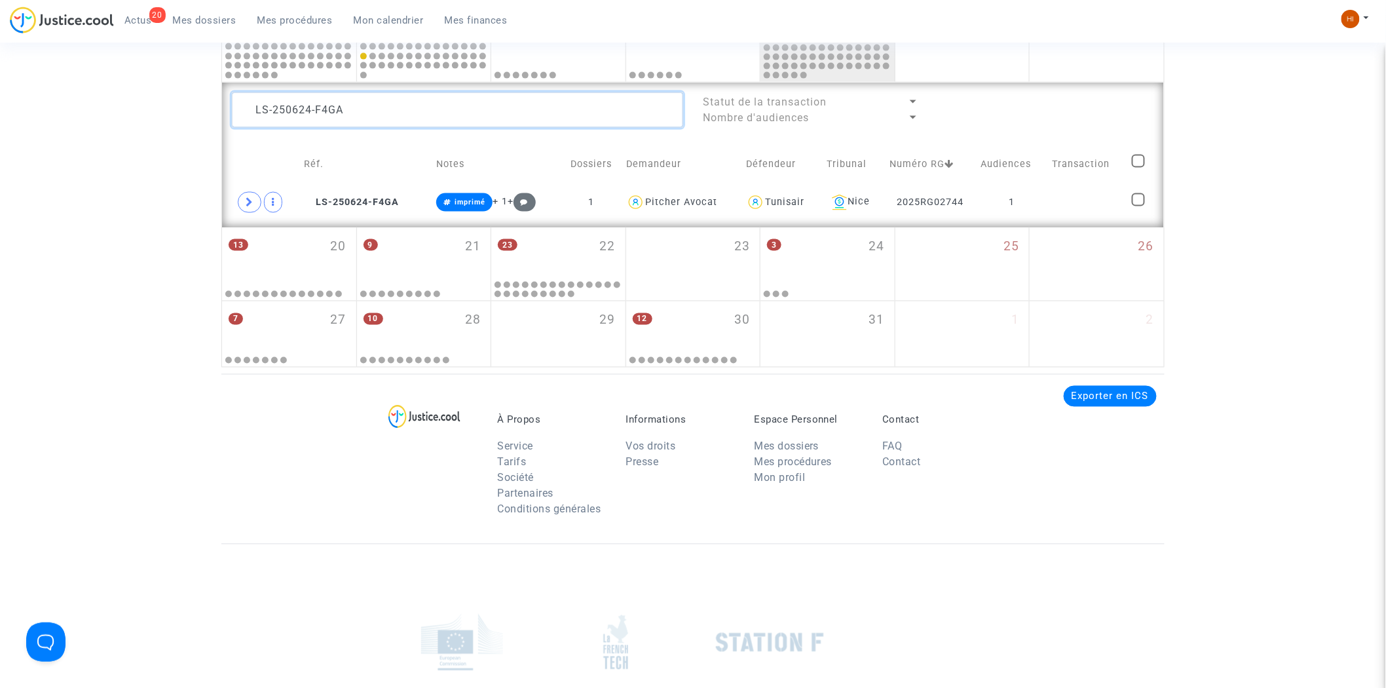
scroll to position [724, 0]
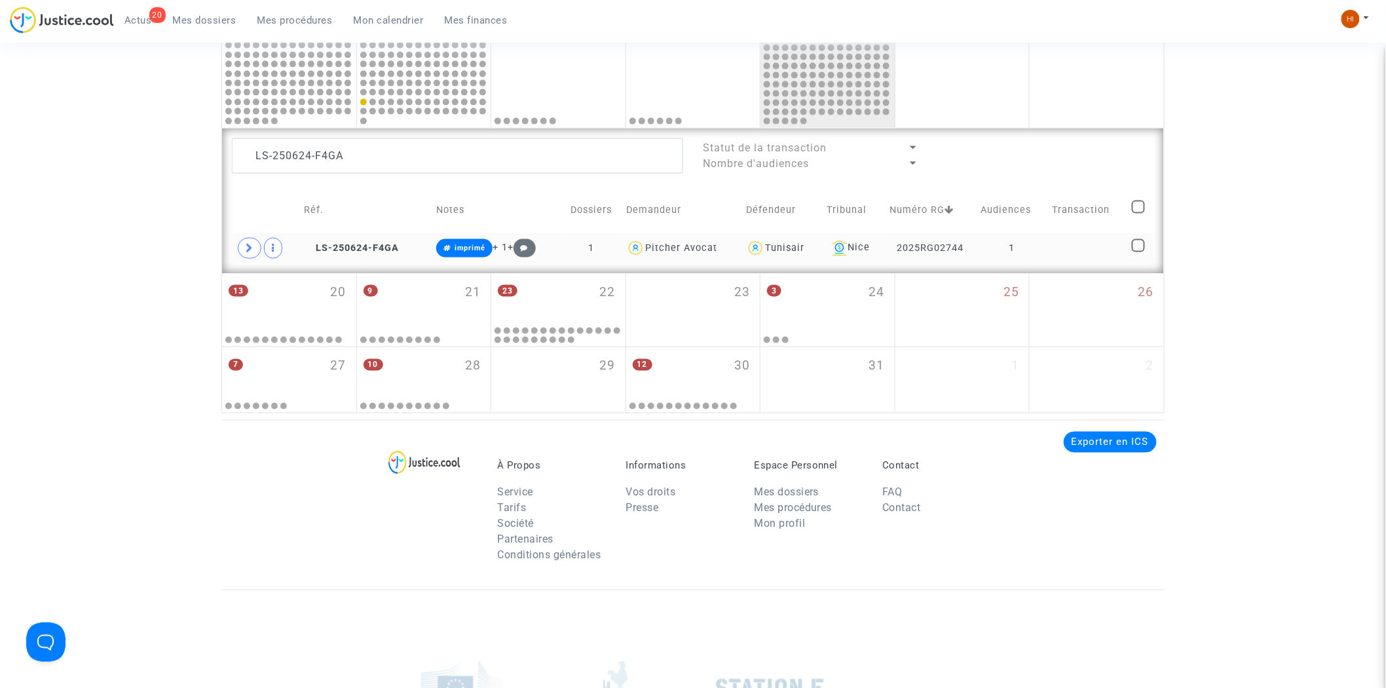
click at [446, 184] on td "1" at bounding box center [1011, 248] width 71 height 30
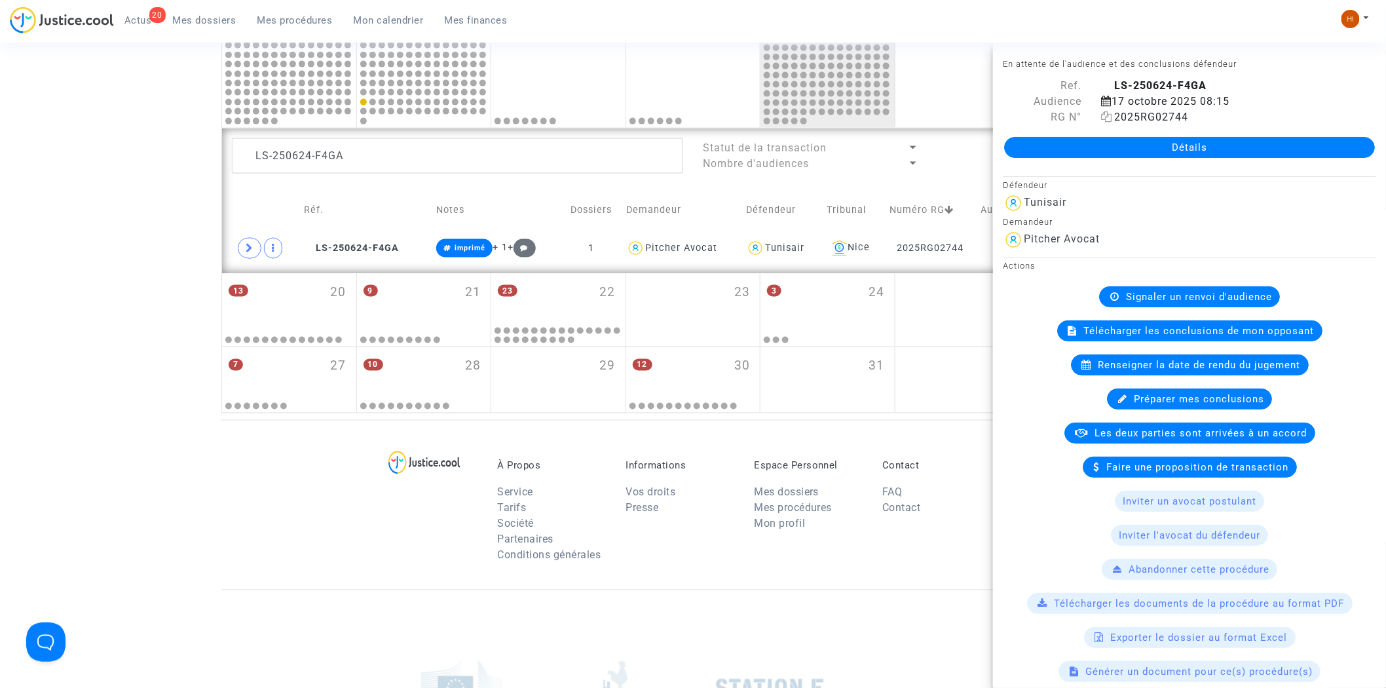
click at [446, 115] on icon at bounding box center [1106, 116] width 11 height 10
drag, startPoint x: 131, startPoint y: 493, endPoint x: 267, endPoint y: 352, distance: 196.3
click at [138, 184] on footerbar "À Propos Service Tarifs Société Partenaires Conditions générales Informations V…" at bounding box center [693, 663] width 1386 height 486
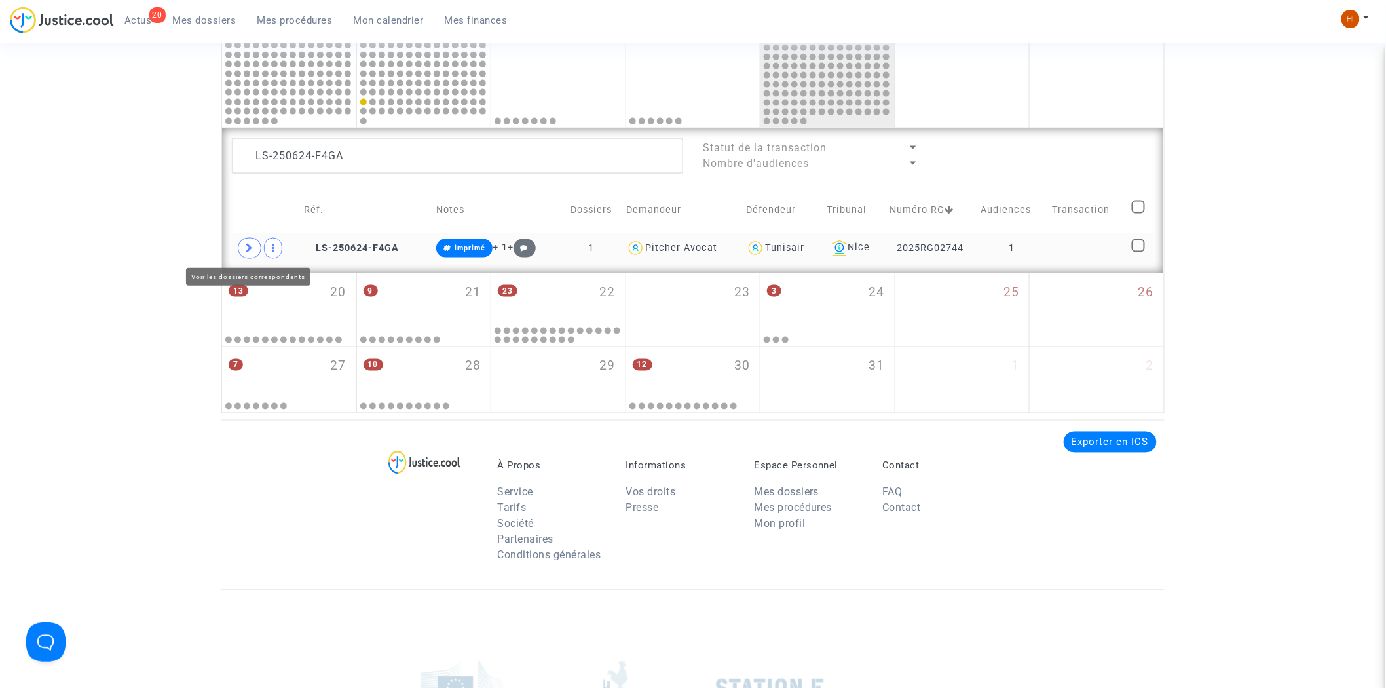
click at [247, 184] on icon at bounding box center [250, 248] width 8 height 10
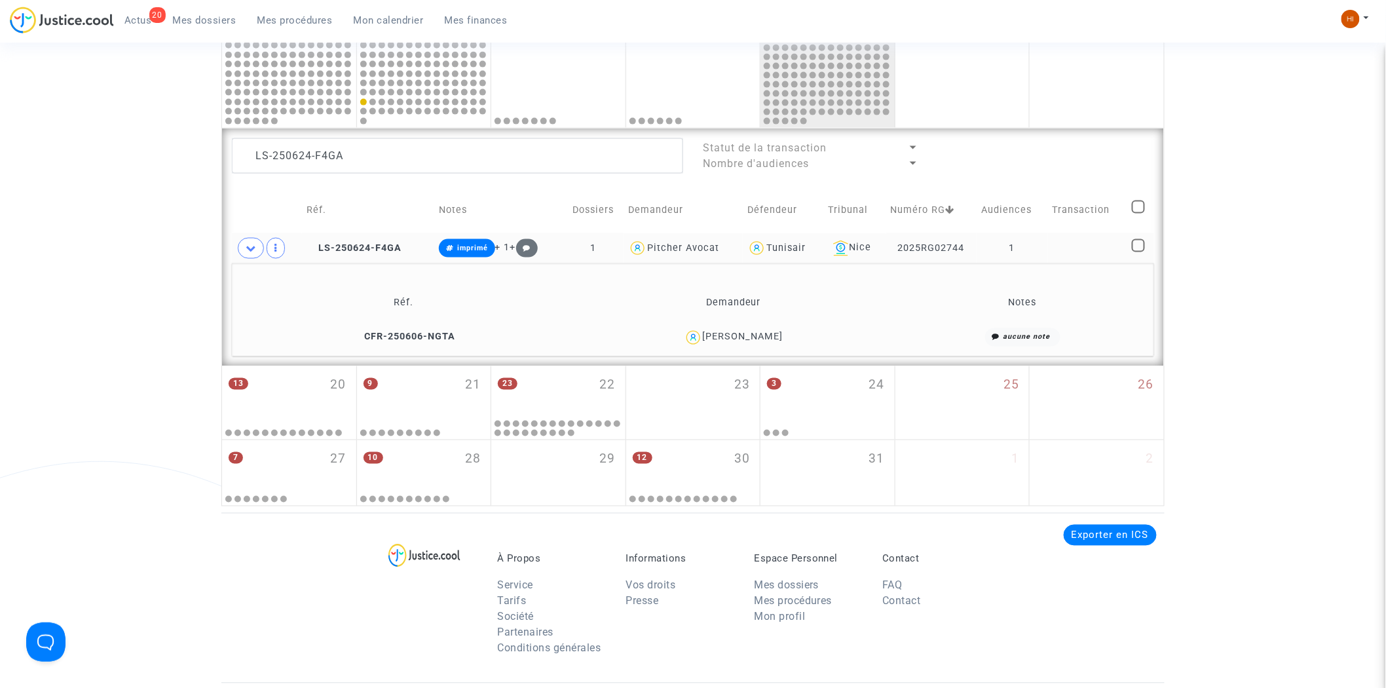
drag, startPoint x: 804, startPoint y: 333, endPoint x: 701, endPoint y: 342, distance: 103.9
click at [446, 184] on div "Gregory Bodiang" at bounding box center [734, 337] width 316 height 19
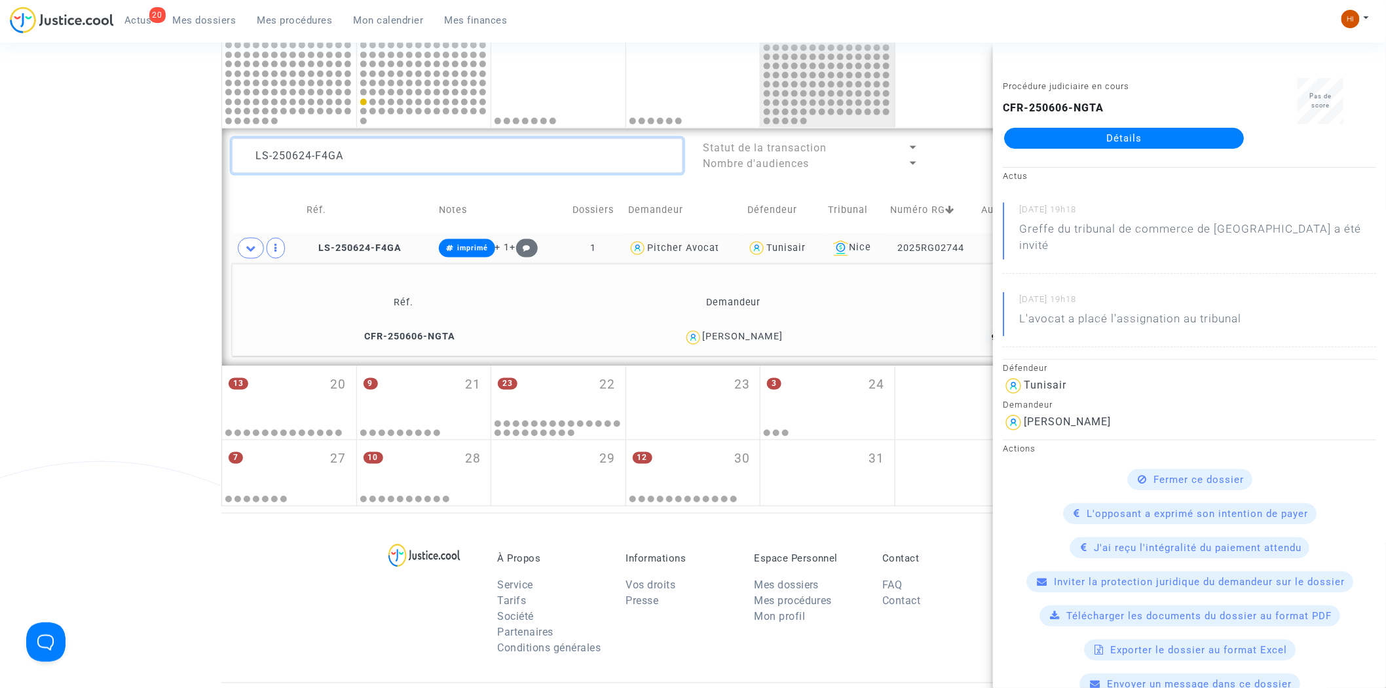
click at [446, 148] on textarea at bounding box center [457, 155] width 451 height 35
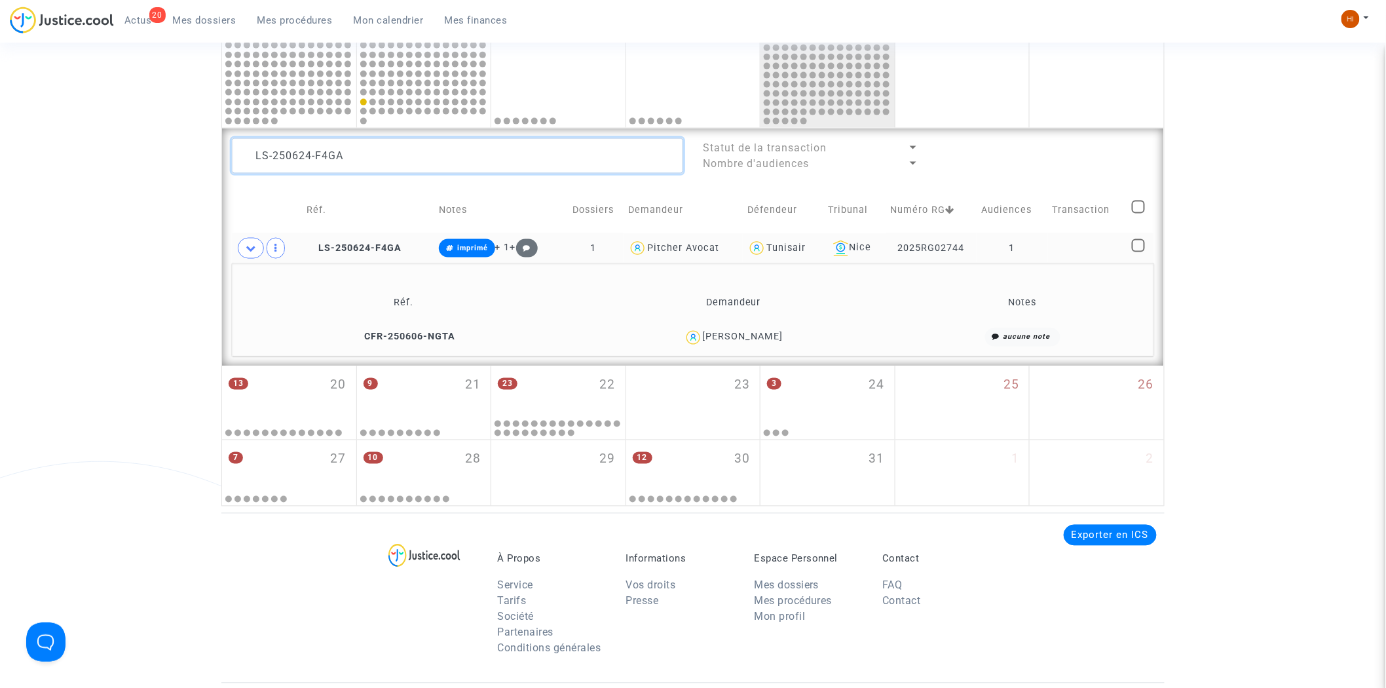
click at [446, 148] on textarea at bounding box center [457, 155] width 451 height 35
paste textarea "3-BDBU"
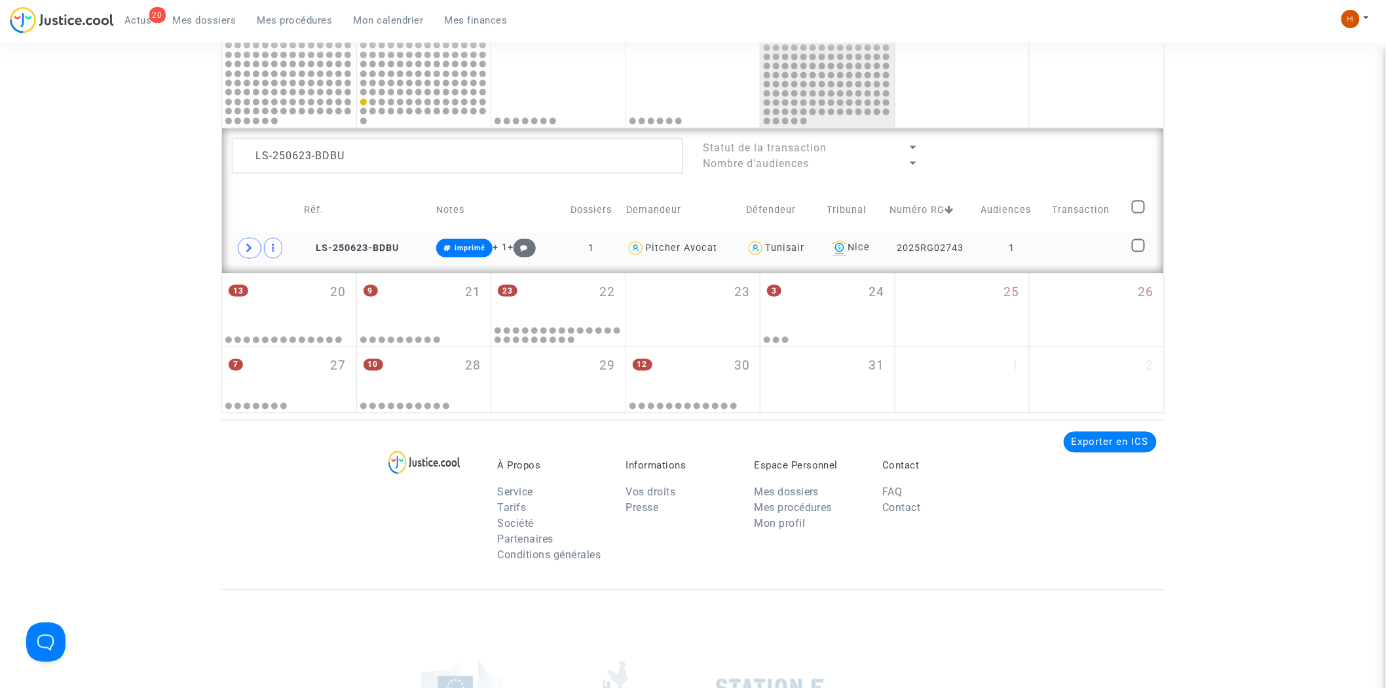
click at [446, 184] on td at bounding box center [1087, 248] width 80 height 30
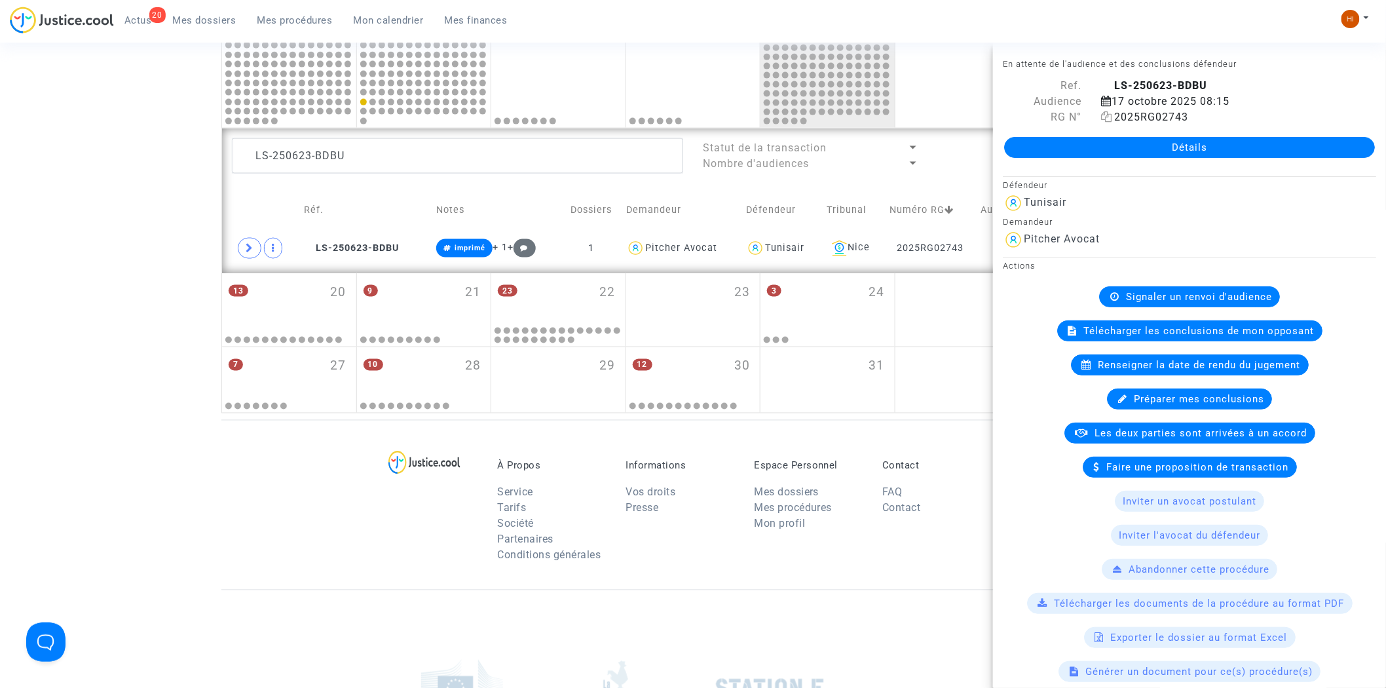
click at [446, 113] on icon at bounding box center [1106, 116] width 11 height 10
drag, startPoint x: 250, startPoint y: 246, endPoint x: 279, endPoint y: 261, distance: 32.5
click at [250, 184] on icon at bounding box center [250, 248] width 8 height 10
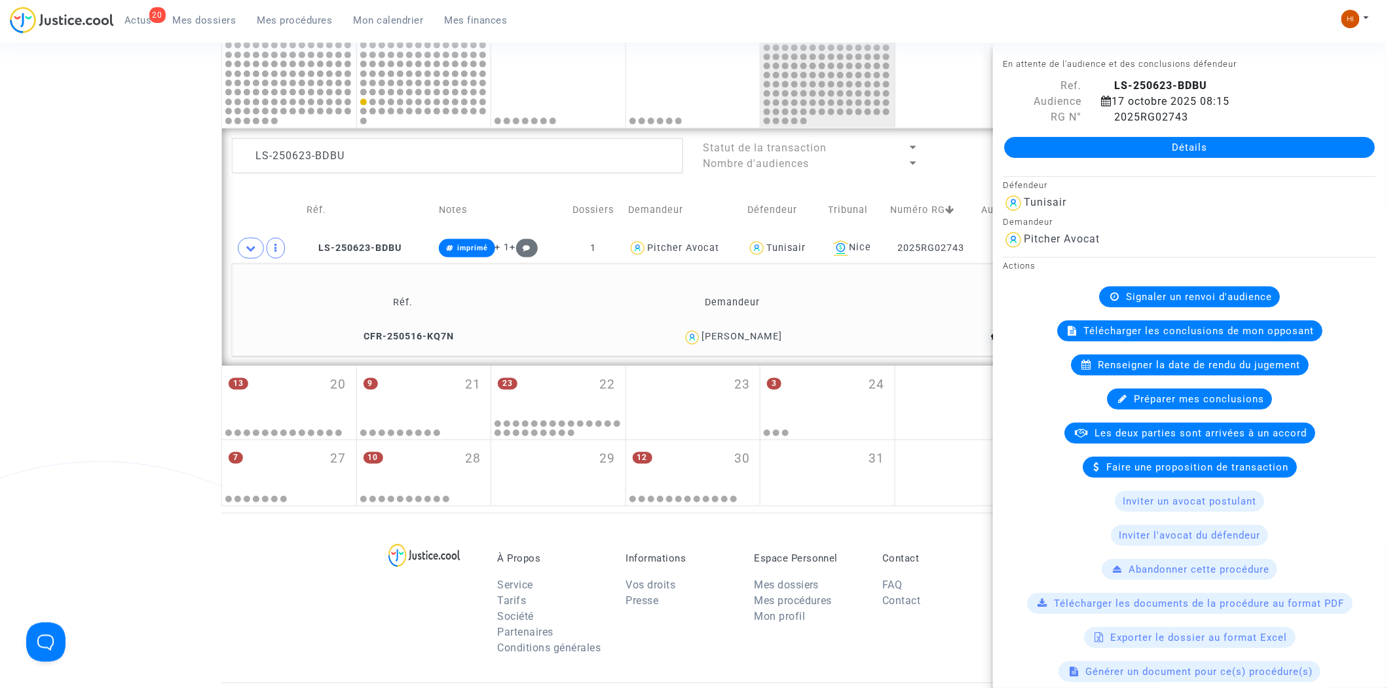
drag, startPoint x: 815, startPoint y: 333, endPoint x: 697, endPoint y: 343, distance: 117.7
click at [446, 184] on div "Charlotte Desnoes" at bounding box center [732, 337] width 316 height 19
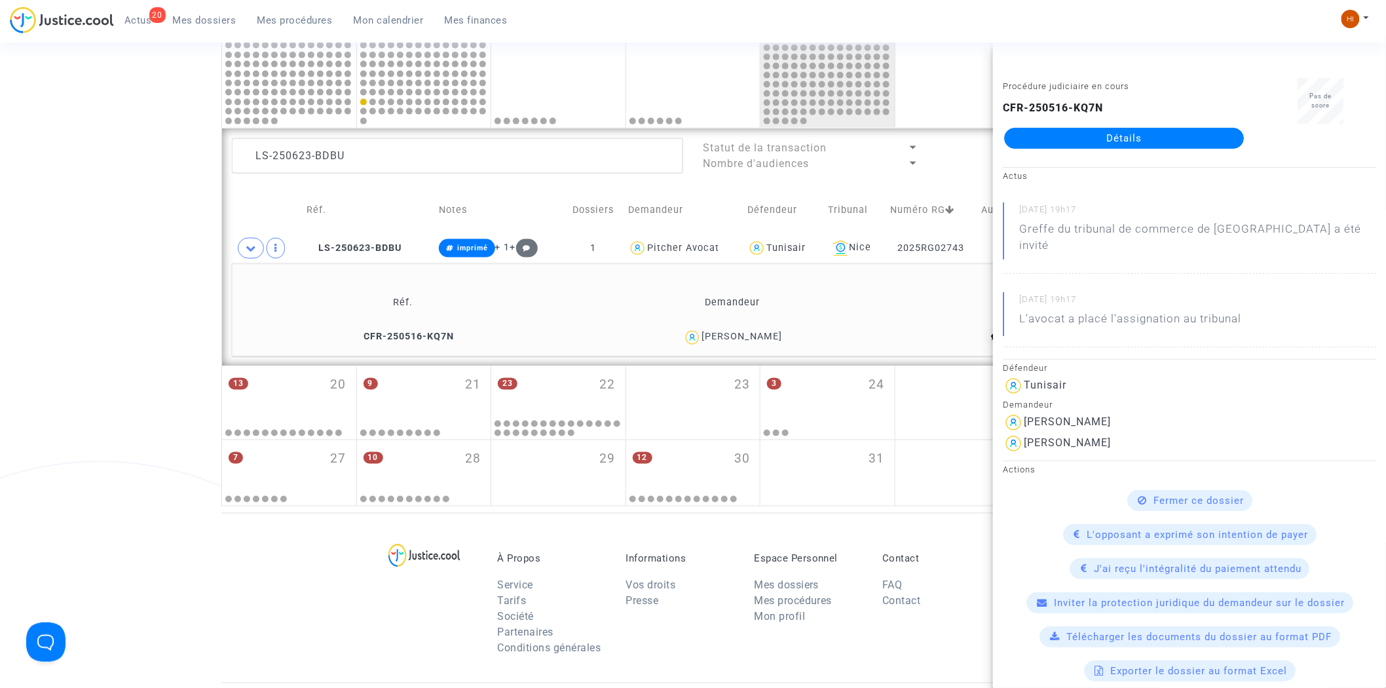
copy div "Charlotte Desnoes"
click at [308, 184] on icon at bounding box center [311, 247] width 10 height 9
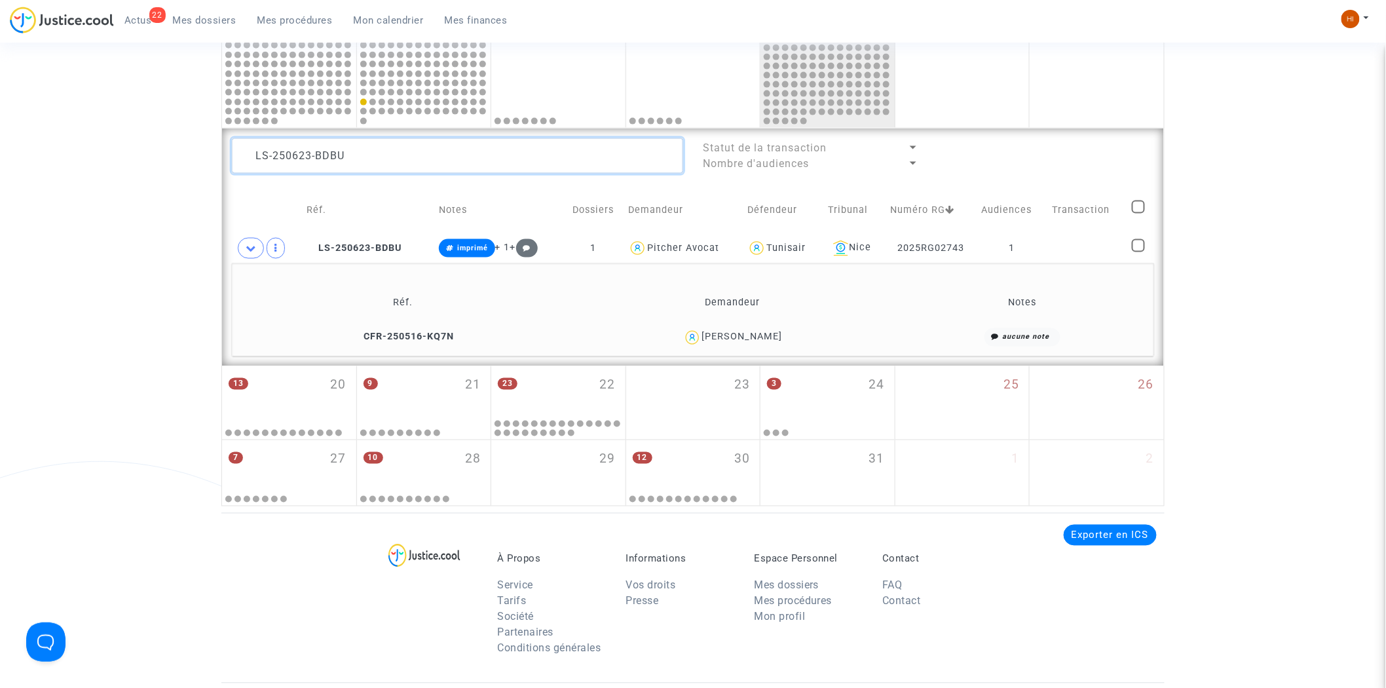
drag, startPoint x: 528, startPoint y: 157, endPoint x: -32, endPoint y: 129, distance: 561.2
click at [0, 129] on html "22 Actus Mes dossiers Mes procédures Mon calendrier Mes finances Mon profil Cha…" at bounding box center [693, 137] width 1386 height 1723
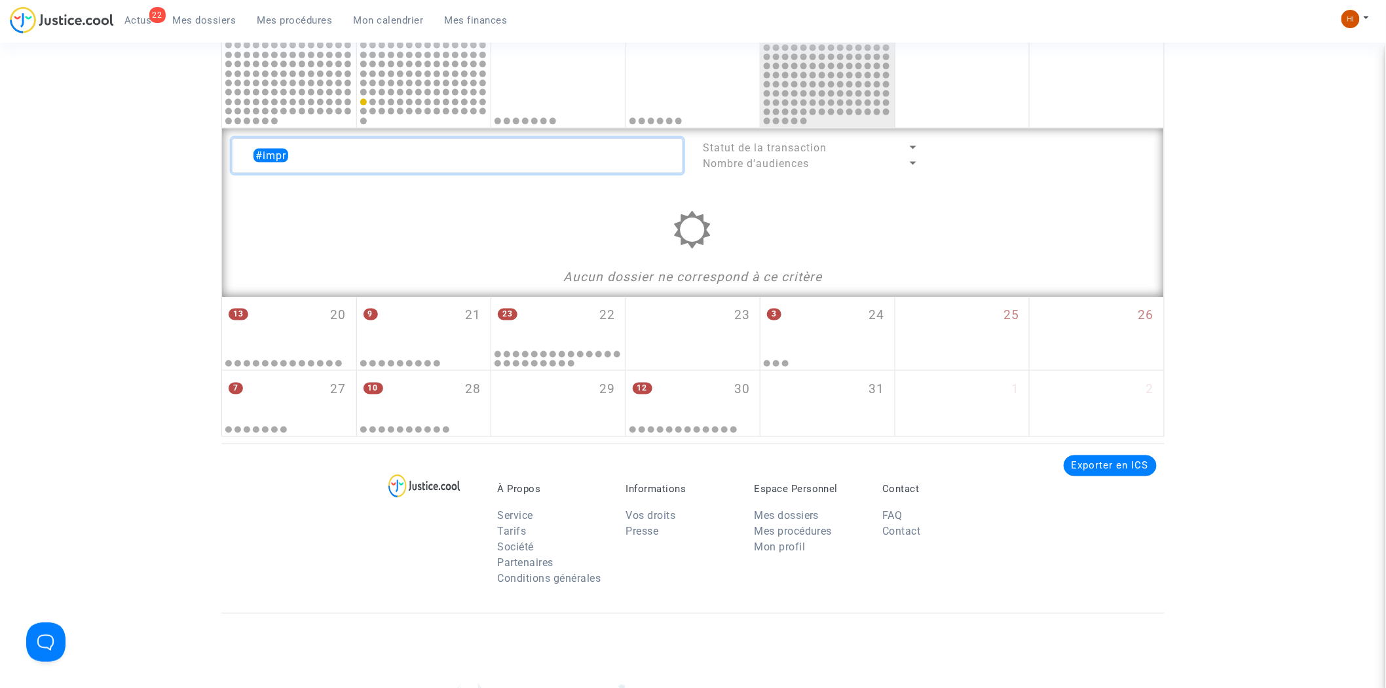
click at [365, 160] on textarea at bounding box center [457, 155] width 451 height 35
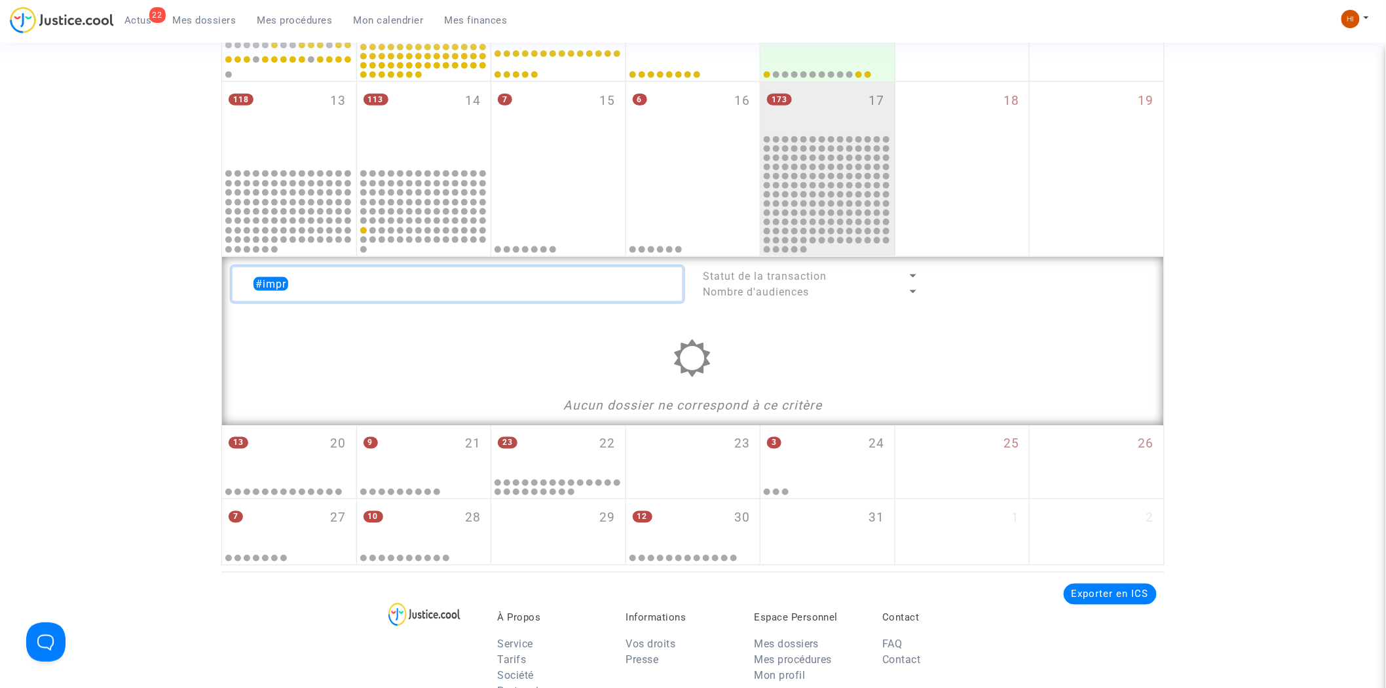
scroll to position [579, 0]
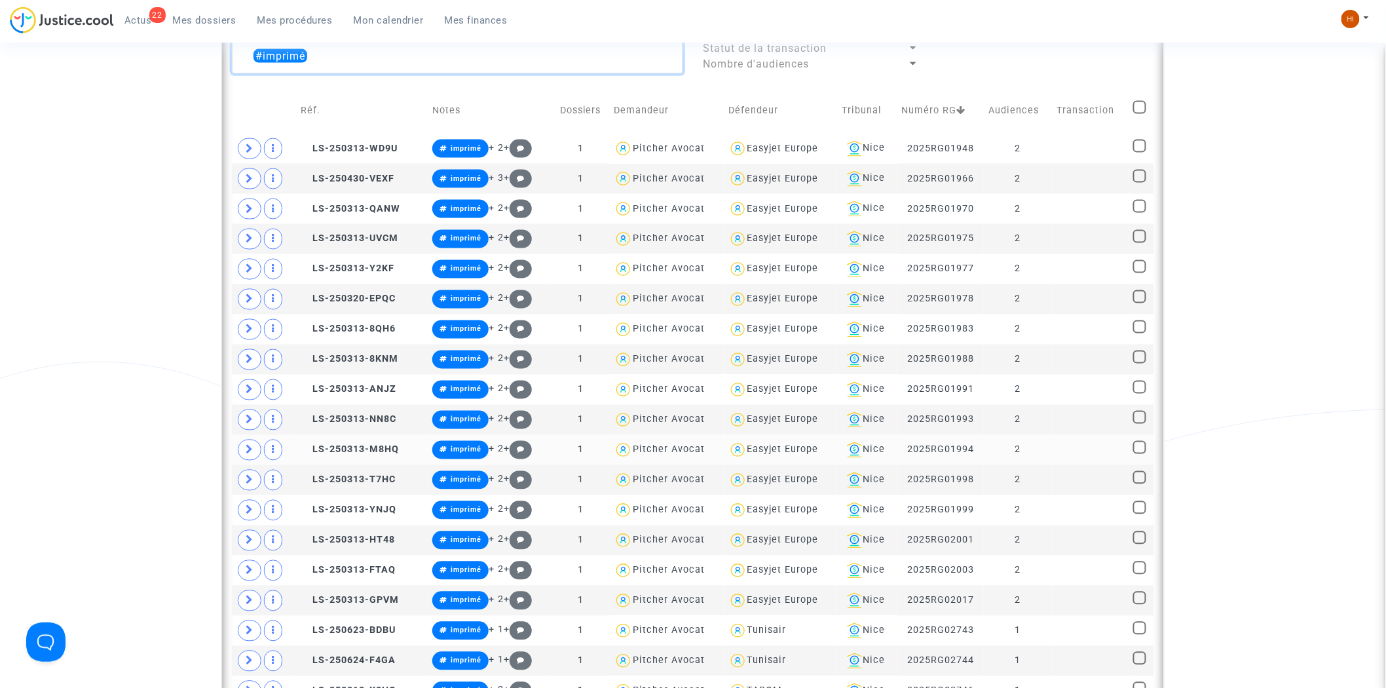
scroll to position [797, 0]
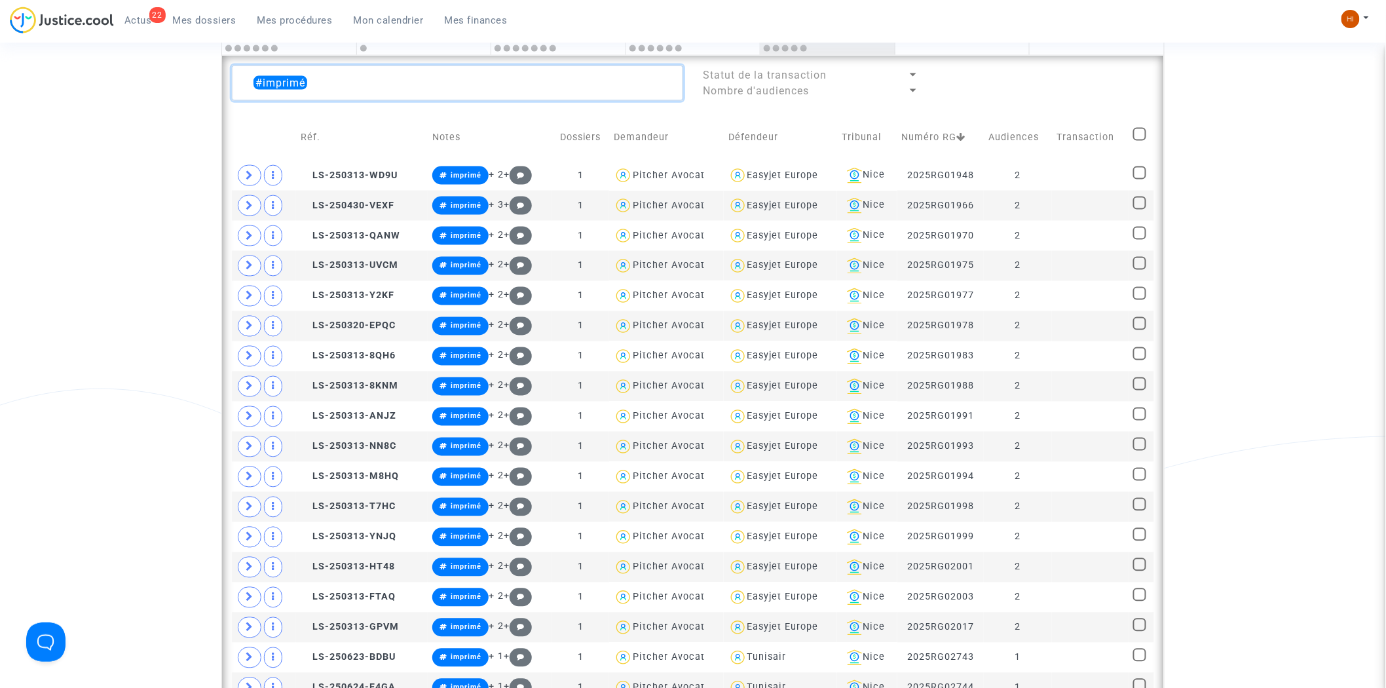
type textarea "#imprimé"
drag, startPoint x: 1143, startPoint y: 129, endPoint x: 1096, endPoint y: 134, distance: 46.8
click at [446, 129] on span at bounding box center [1139, 134] width 13 height 13
click at [446, 141] on input "checkbox" at bounding box center [1139, 141] width 1 height 1
checkbox input "true"
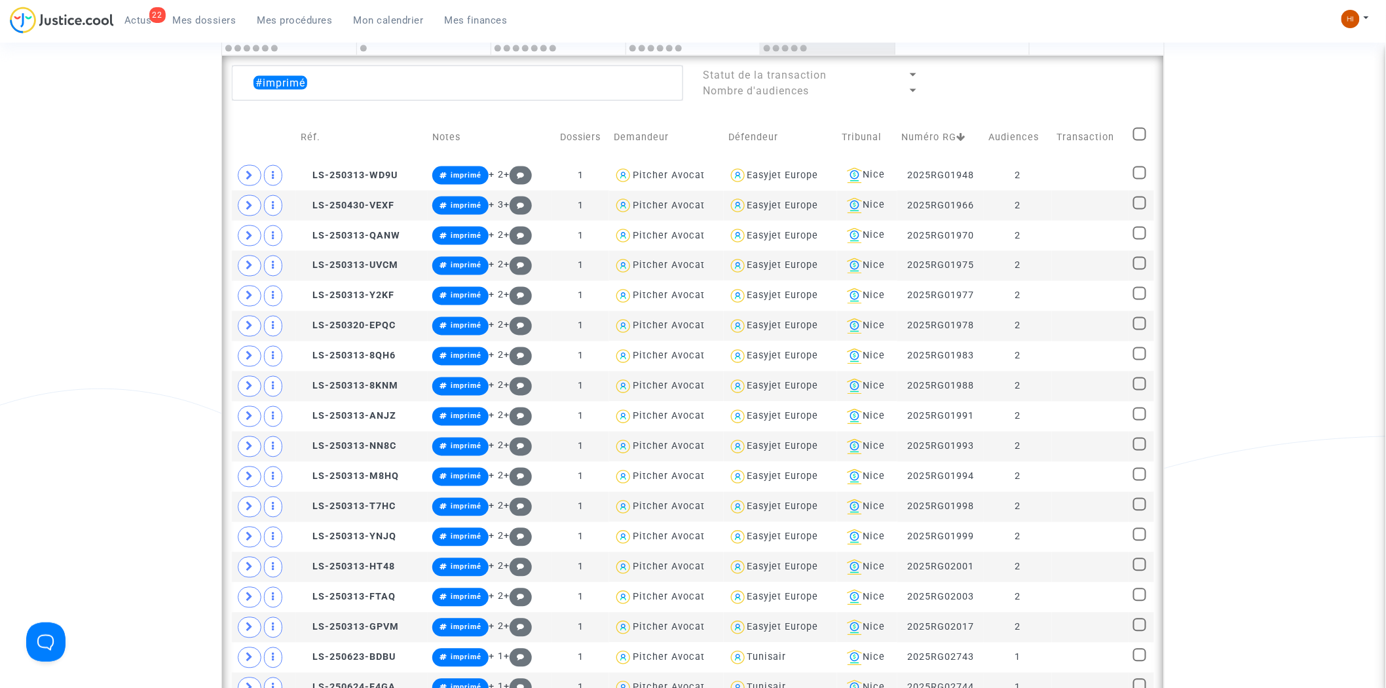
checkbox input "true"
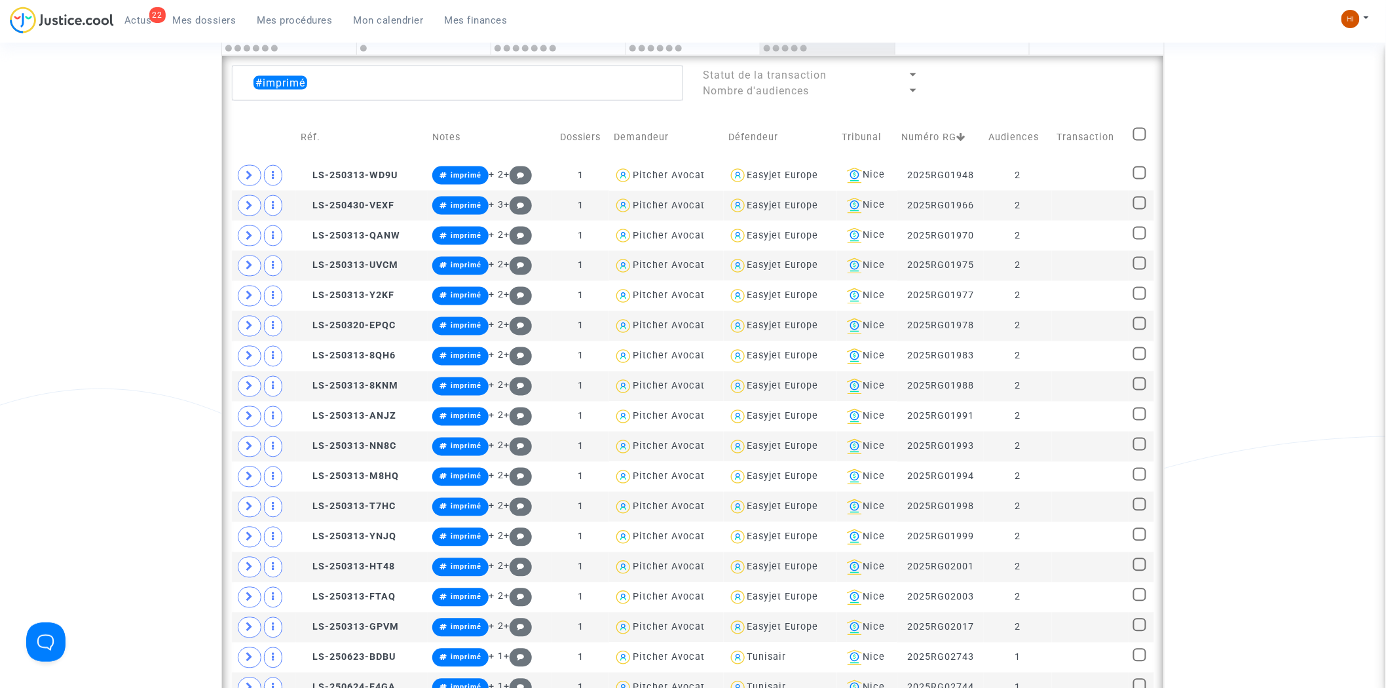
checkbox input "true"
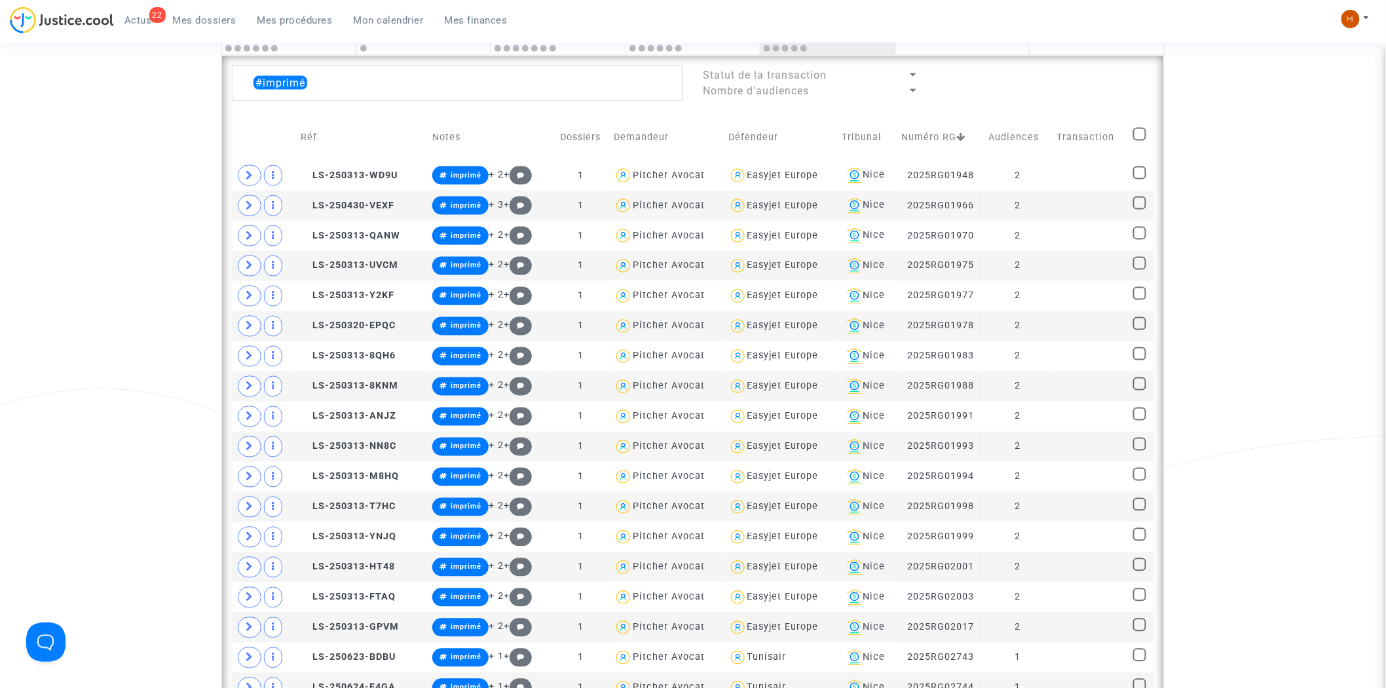
checkbox input "true"
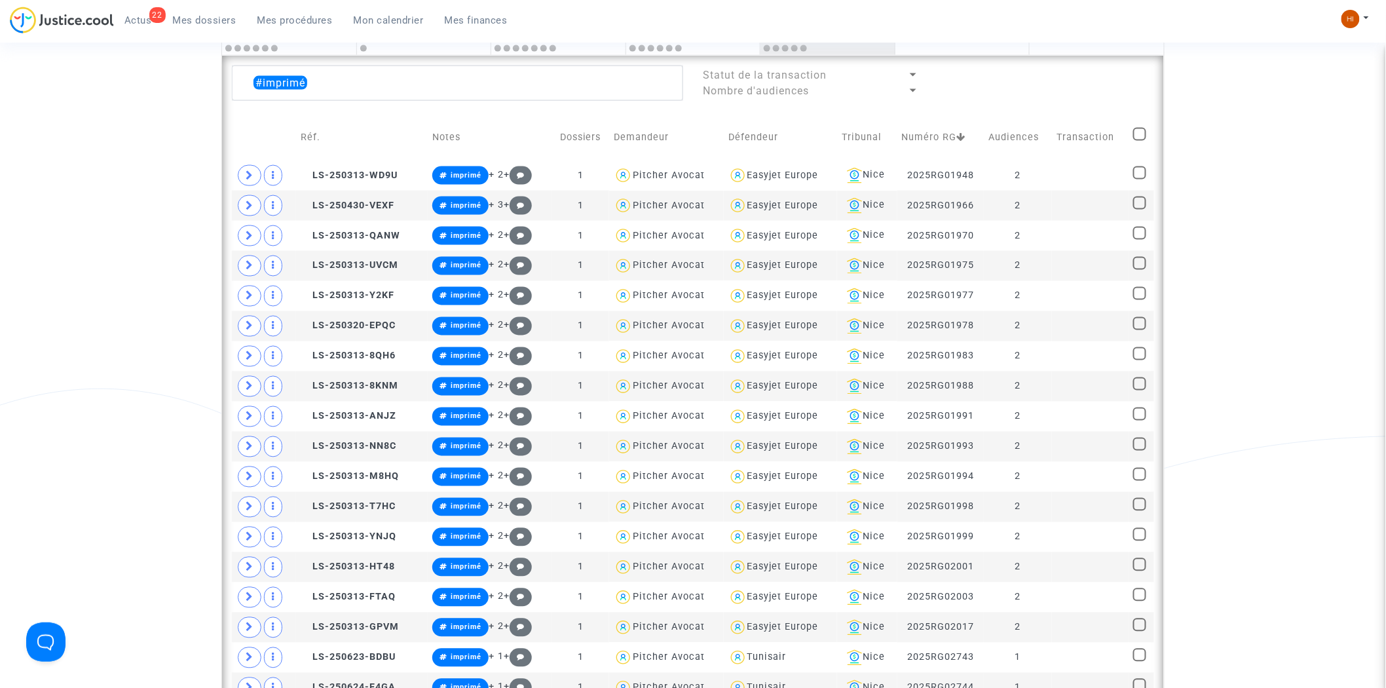
checkbox input "true"
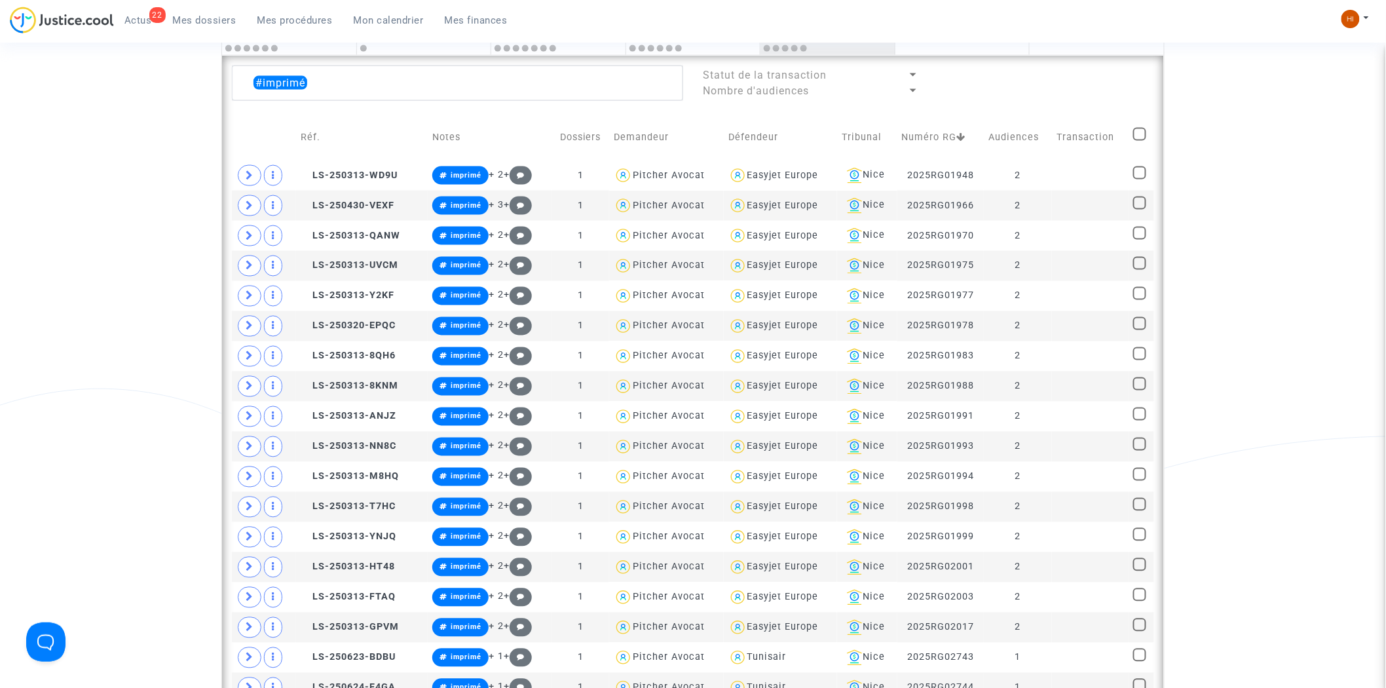
checkbox input "true"
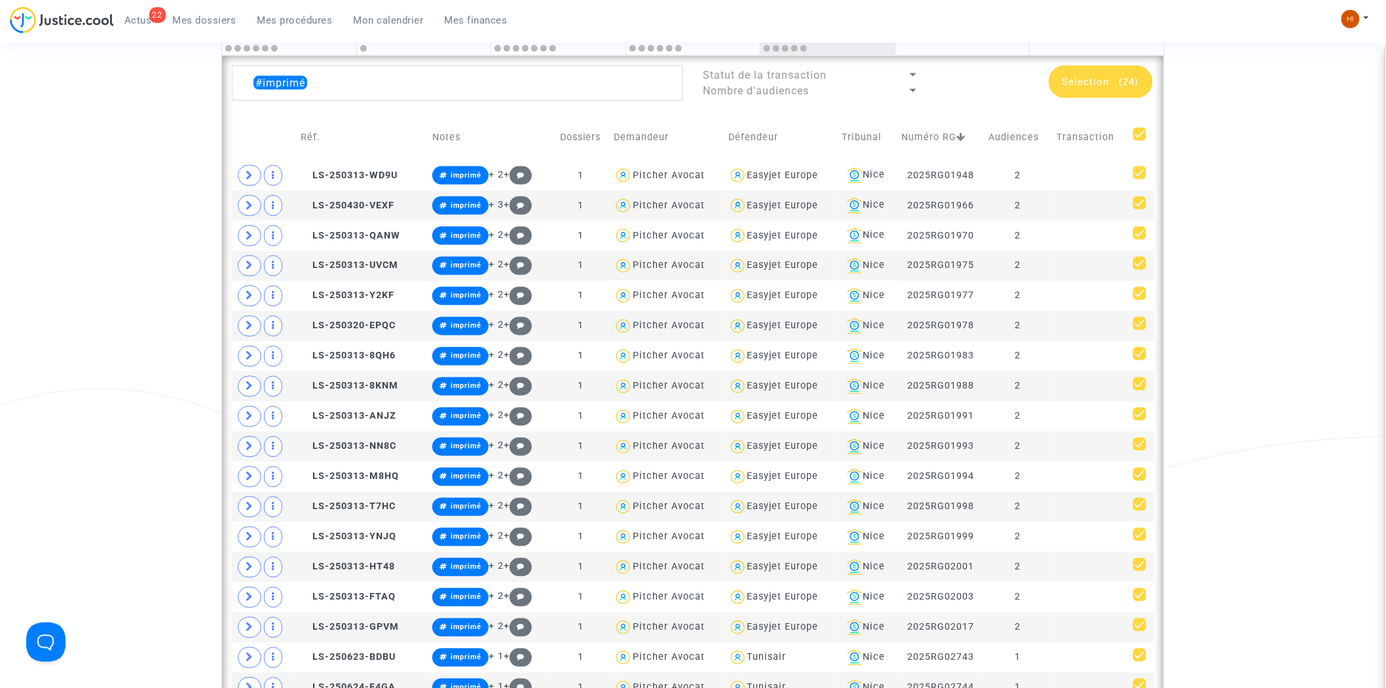
click at [446, 81] on span "Sélection (24)" at bounding box center [1100, 82] width 77 height 12
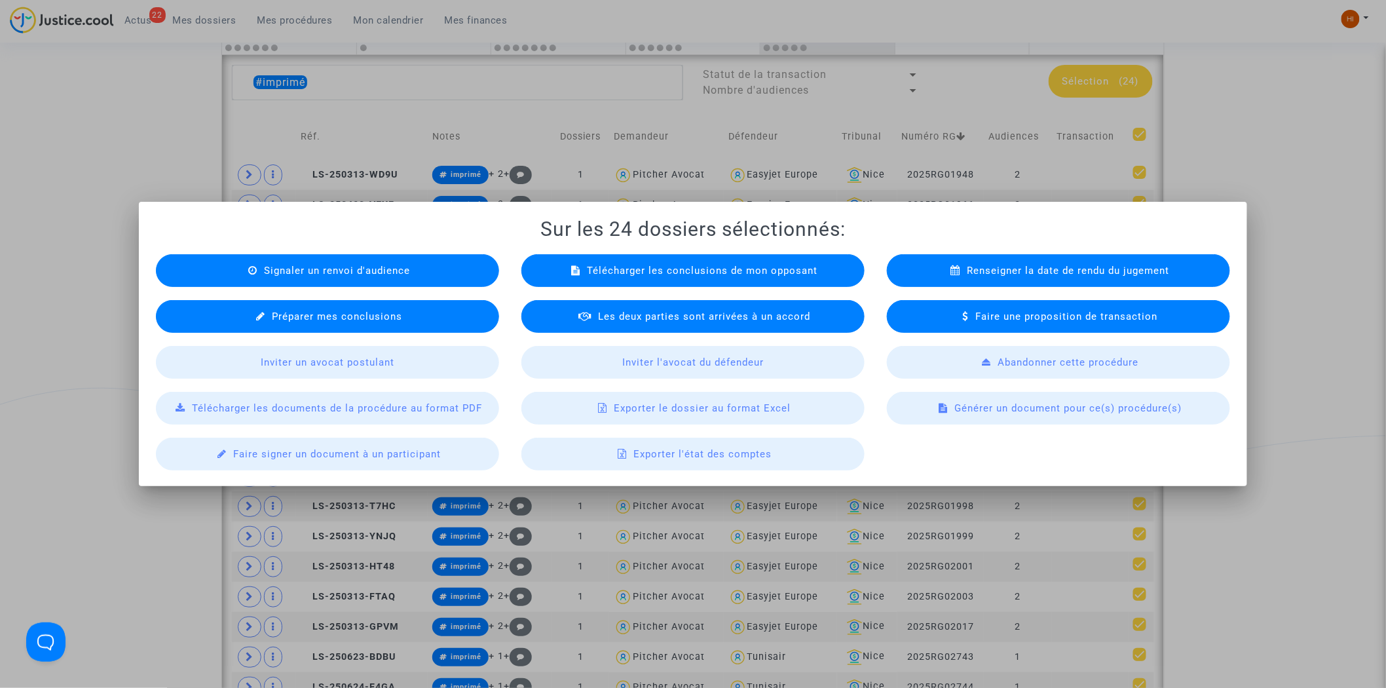
click at [446, 184] on span "Exporter le dossier au format Excel" at bounding box center [702, 408] width 177 height 12
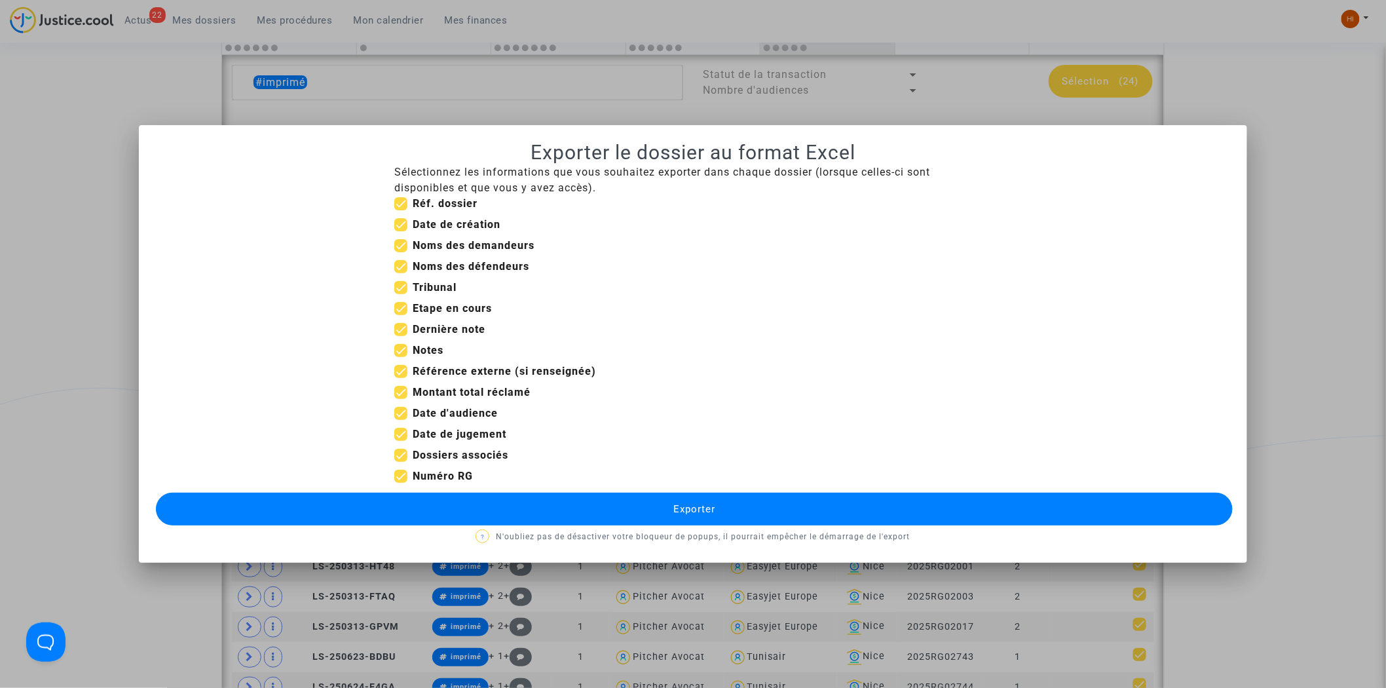
click at [403, 184] on span at bounding box center [400, 203] width 13 height 13
click at [401, 184] on input "Réf. dossier" at bounding box center [400, 210] width 1 height 1
checkbox input "false"
click at [403, 184] on span at bounding box center [400, 224] width 13 height 13
click at [401, 184] on input "Date de création" at bounding box center [400, 231] width 1 height 1
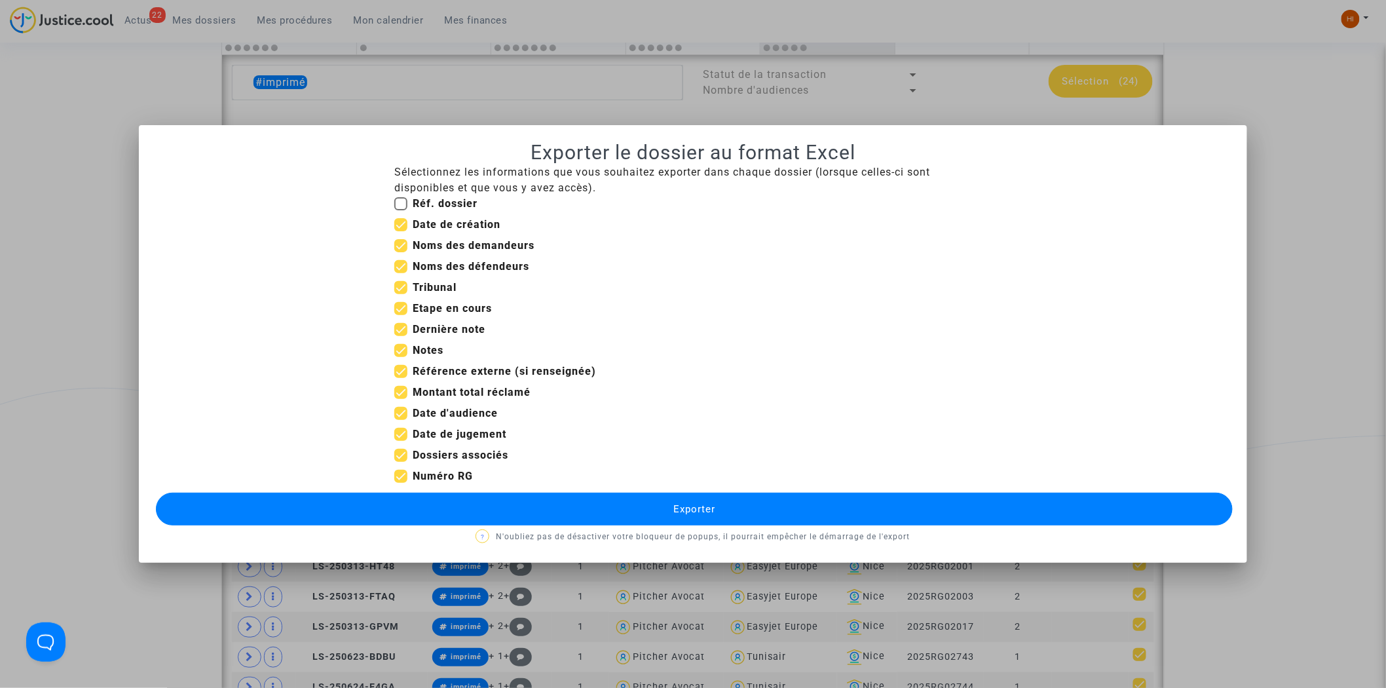
checkbox input "false"
drag, startPoint x: 402, startPoint y: 306, endPoint x: 401, endPoint y: 313, distance: 6.6
click at [401, 184] on span at bounding box center [400, 308] width 13 height 13
click at [401, 184] on input "Etape en cours" at bounding box center [400, 315] width 1 height 1
checkbox input "false"
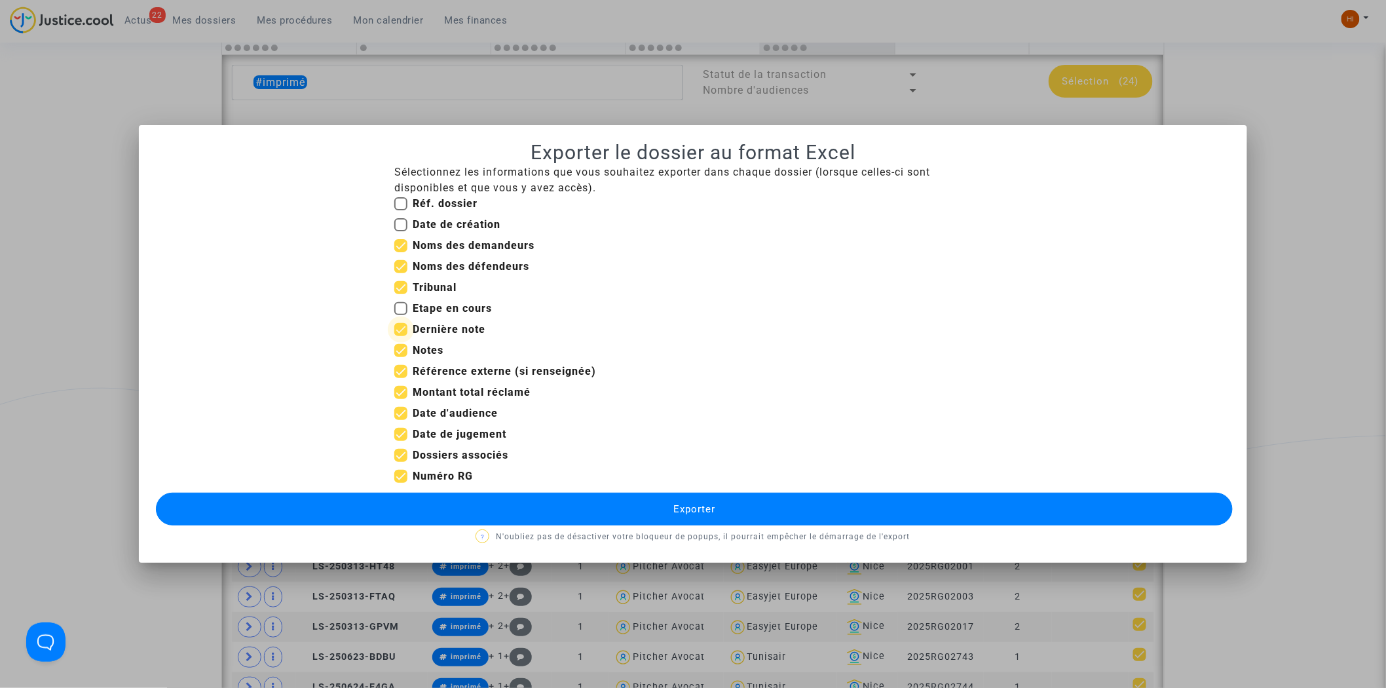
drag, startPoint x: 402, startPoint y: 325, endPoint x: 400, endPoint y: 339, distance: 13.2
click at [401, 184] on span at bounding box center [400, 329] width 13 height 13
click at [401, 184] on input "Dernière note" at bounding box center [400, 336] width 1 height 1
checkbox input "false"
click at [399, 184] on label "Notes" at bounding box center [418, 350] width 49 height 16
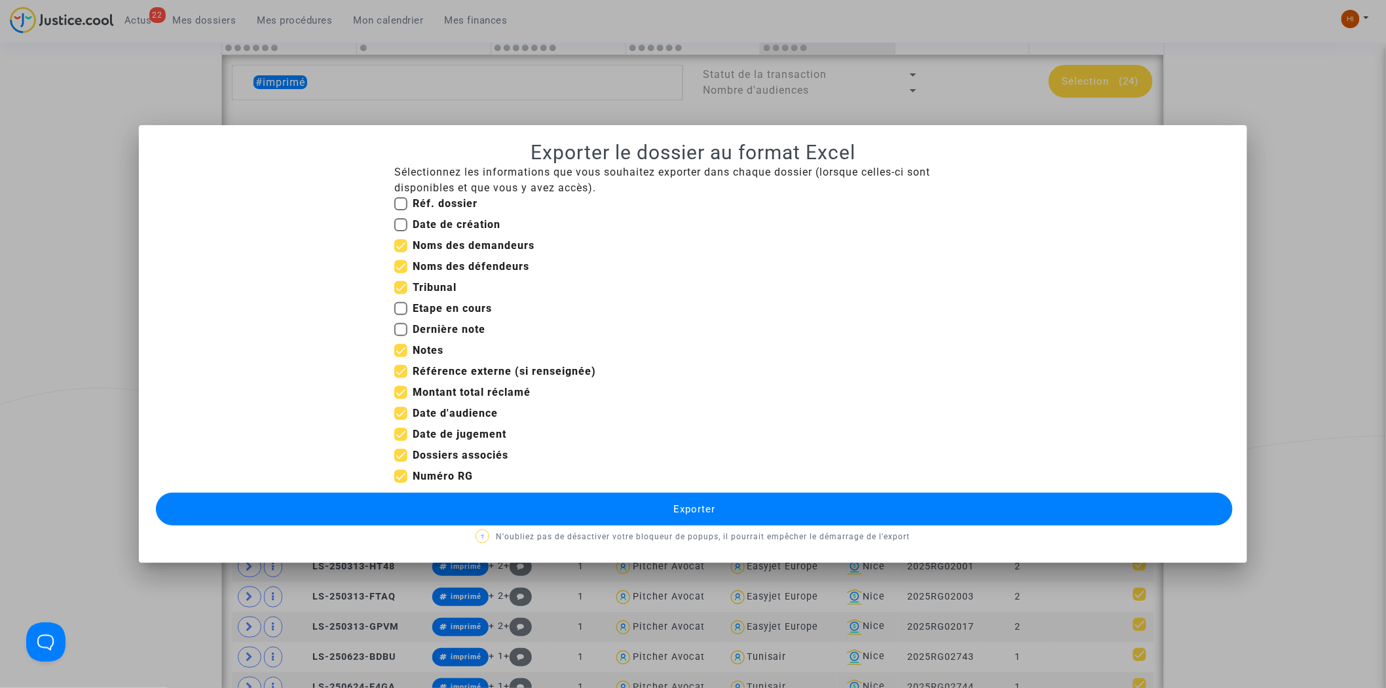
click at [400, 184] on input "Notes" at bounding box center [400, 357] width 1 height 1
checkbox input "false"
click at [401, 184] on span at bounding box center [400, 371] width 13 height 13
click at [401, 184] on input "Référence externe (si renseignée)" at bounding box center [400, 378] width 1 height 1
checkbox input "false"
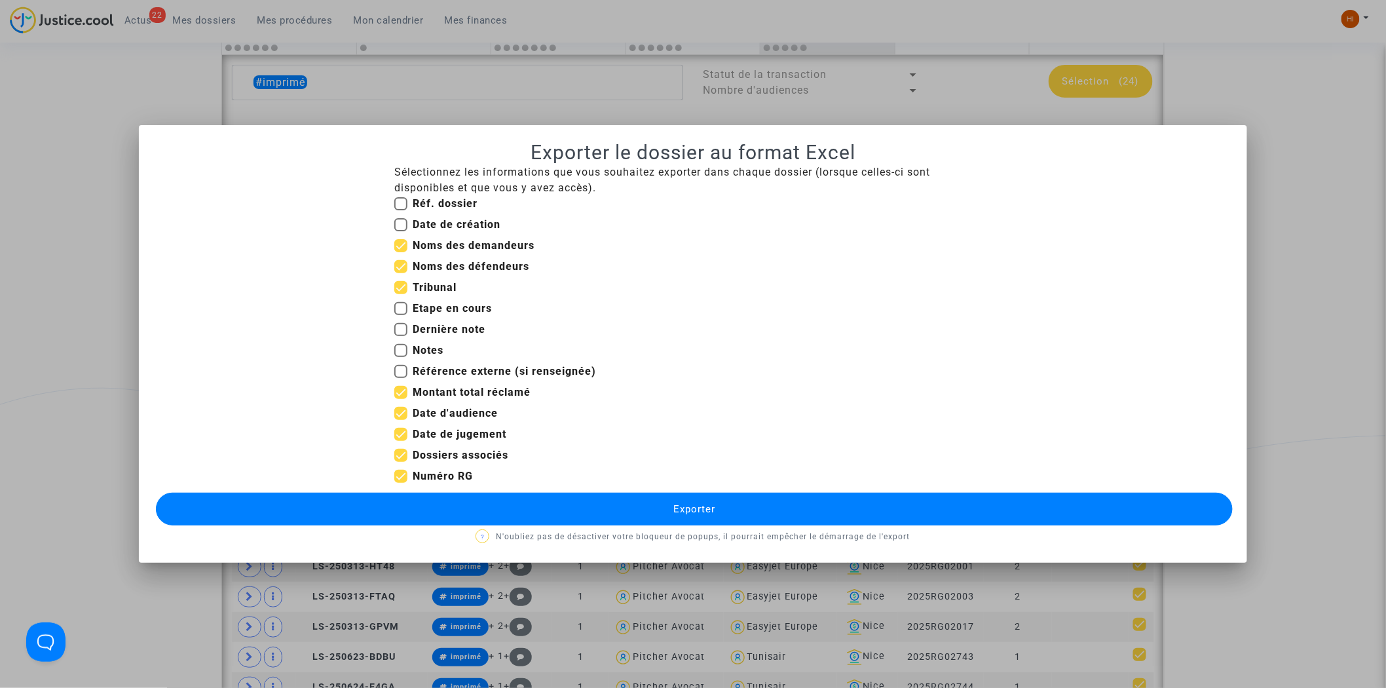
click at [402, 184] on span at bounding box center [400, 392] width 13 height 13
click at [401, 184] on input "Montant total réclamé" at bounding box center [400, 399] width 1 height 1
checkbox input "false"
click at [401, 184] on span at bounding box center [400, 413] width 13 height 13
click at [401, 184] on input "Date d'audience" at bounding box center [400, 420] width 1 height 1
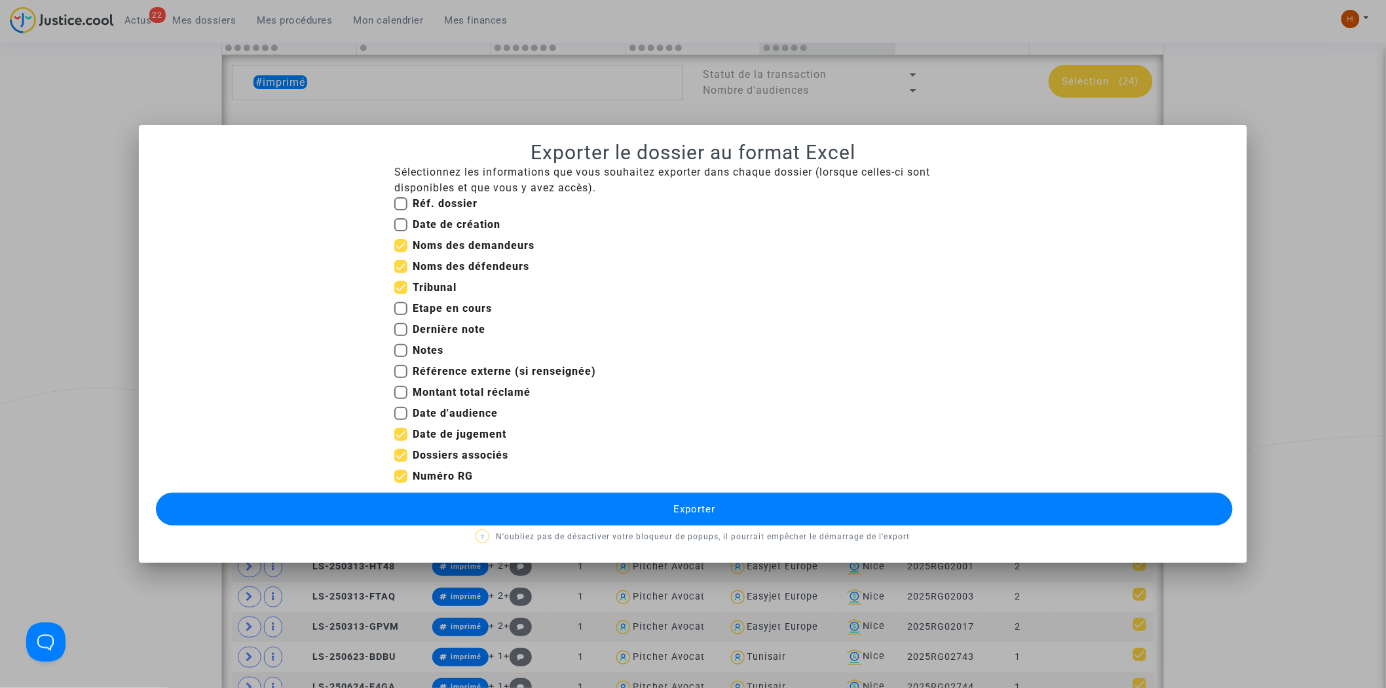
click at [397, 184] on label "Date d'audience" at bounding box center [445, 413] width 103 height 16
click at [400, 184] on input "Date d'audience" at bounding box center [400, 420] width 1 height 1
checkbox input "true"
click at [406, 184] on span at bounding box center [400, 434] width 13 height 13
click at [401, 184] on input "Date de jugement" at bounding box center [400, 441] width 1 height 1
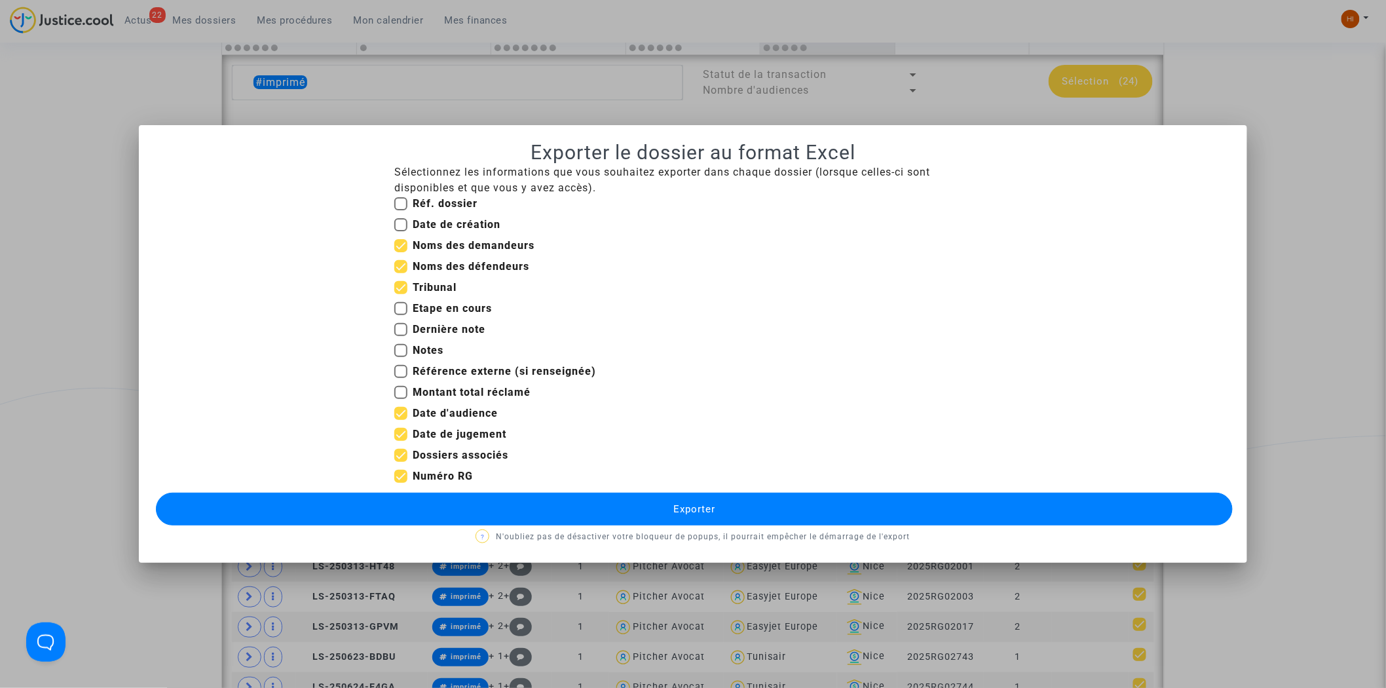
checkbox input "false"
click at [402, 184] on span at bounding box center [400, 455] width 13 height 13
click at [401, 184] on input "Dossiers associés" at bounding box center [400, 462] width 1 height 1
checkbox input "false"
click at [403, 184] on button "Exporter" at bounding box center [694, 508] width 1077 height 33
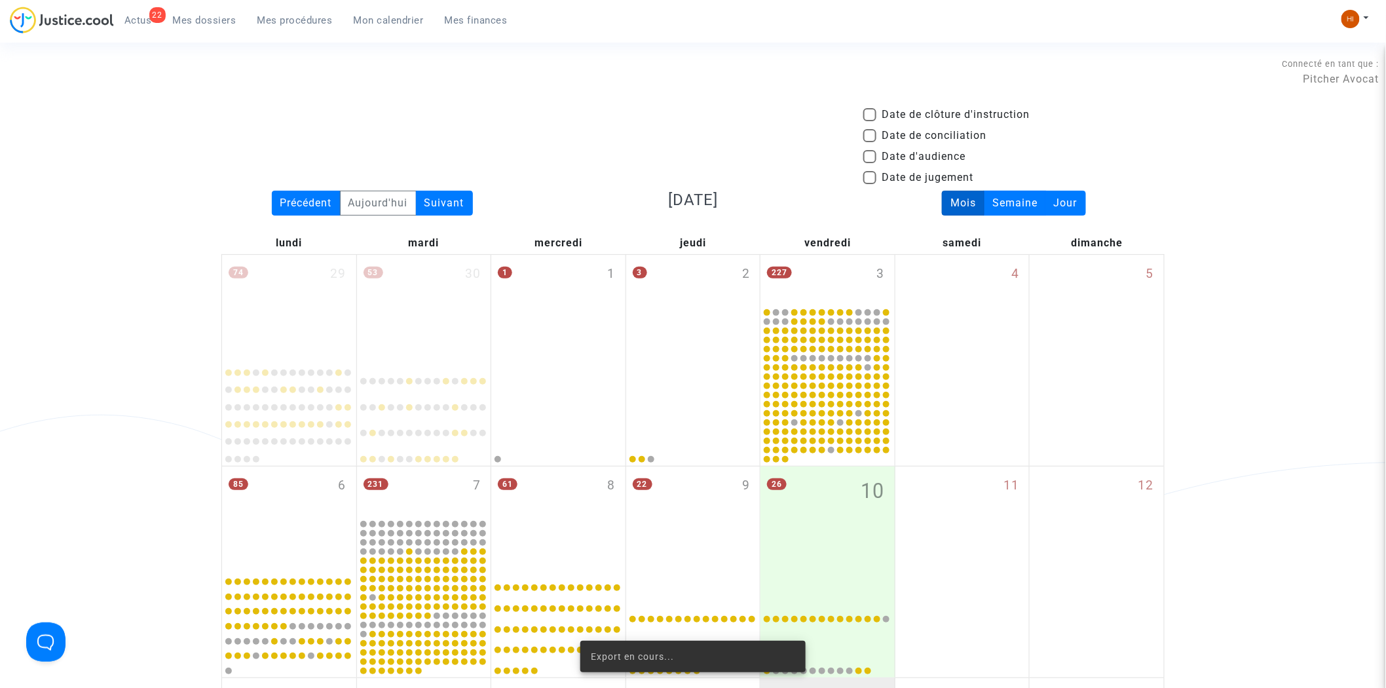
scroll to position [797, 0]
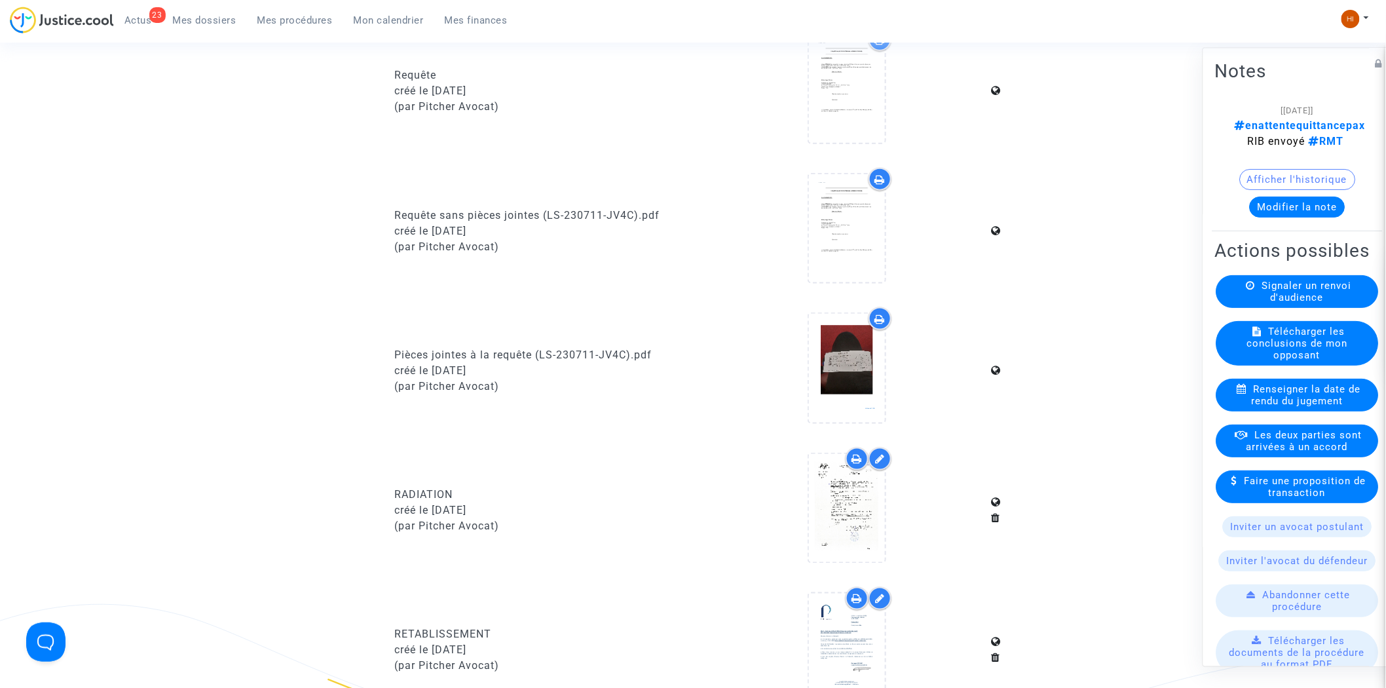
drag, startPoint x: 1148, startPoint y: 144, endPoint x: 1088, endPoint y: 134, distance: 60.4
click at [1102, 141] on ng-component "Ref. LS-230711-JV4C Etape En attente de l'audience et des conclusions défendeur…" at bounding box center [692, 348] width 943 height 1646
click at [1295, 211] on button "Modifier la note" at bounding box center [1297, 207] width 96 height 21
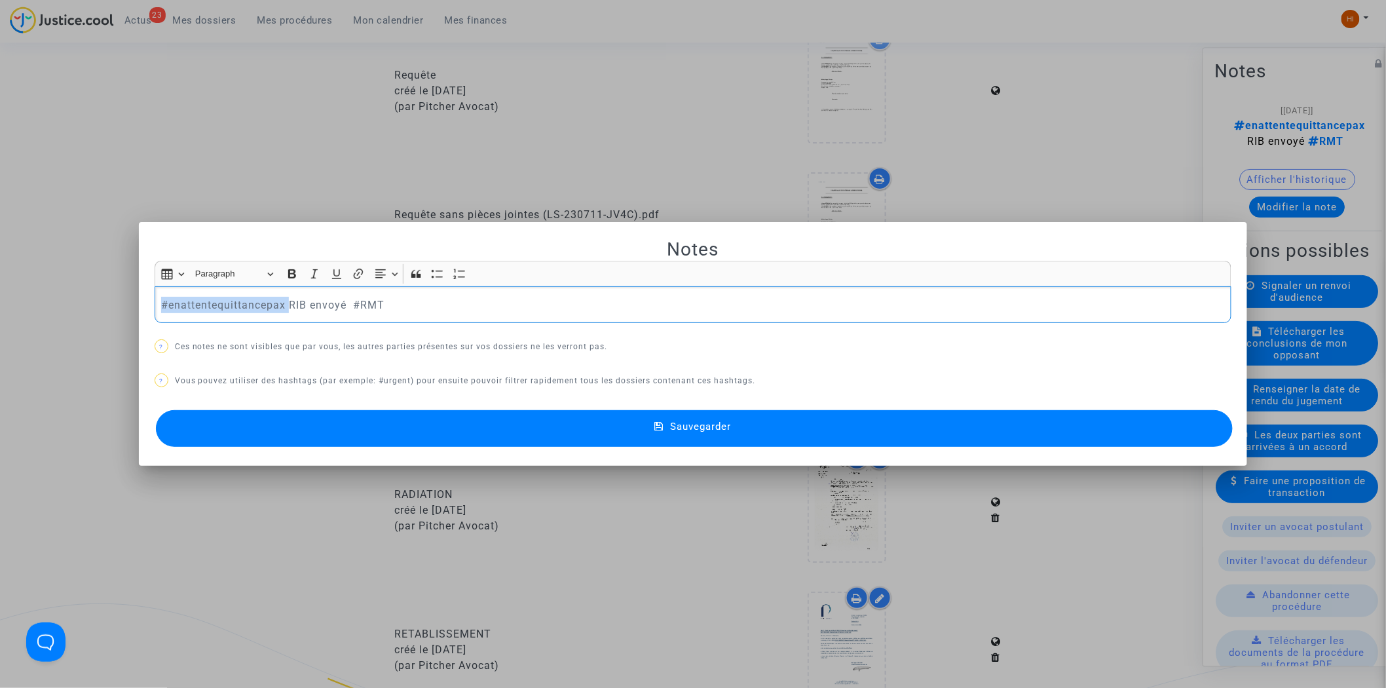
drag, startPoint x: 286, startPoint y: 305, endPoint x: 148, endPoint y: 297, distance: 138.4
click at [148, 297] on mat-dialog-container "Notes Rich Text Editor Insert table Insert table Heading Paragraph Paragraph He…" at bounding box center [693, 344] width 1109 height 244
click at [468, 441] on button "Sauvegarder" at bounding box center [694, 428] width 1077 height 37
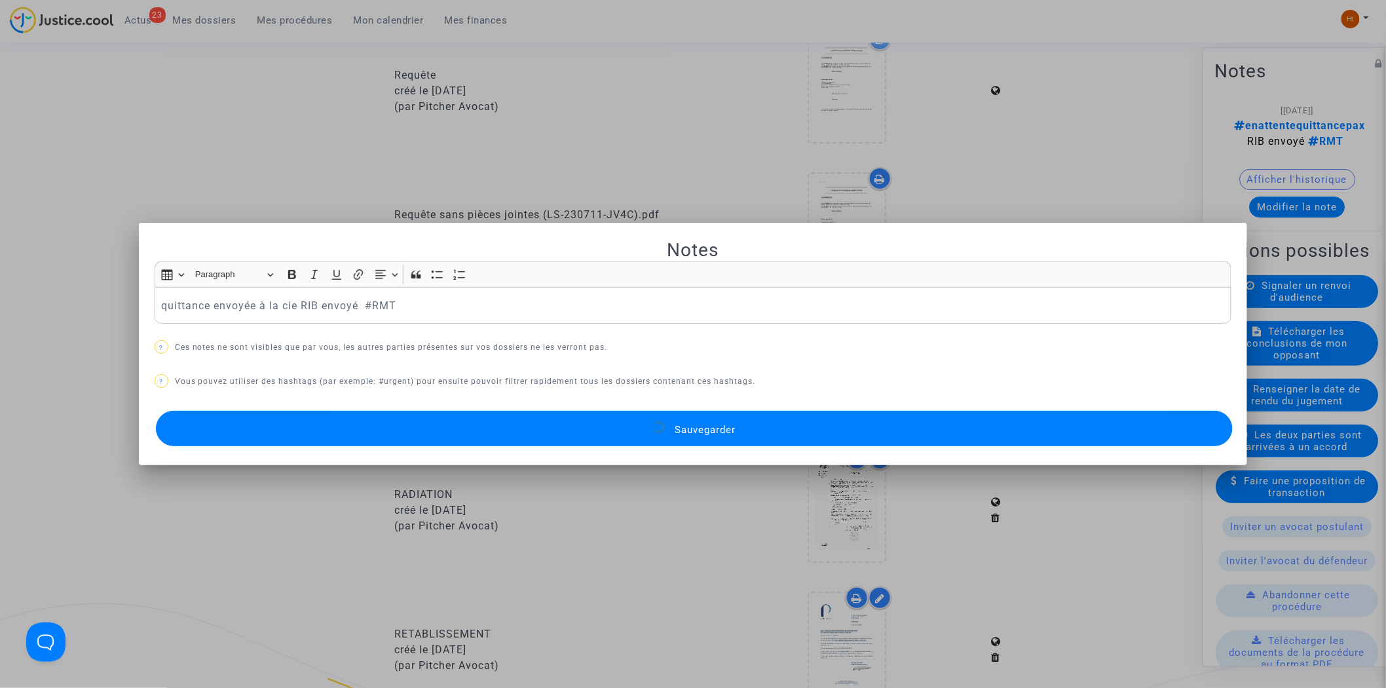
click at [482, 432] on button "Sauvegarder" at bounding box center [694, 428] width 1077 height 35
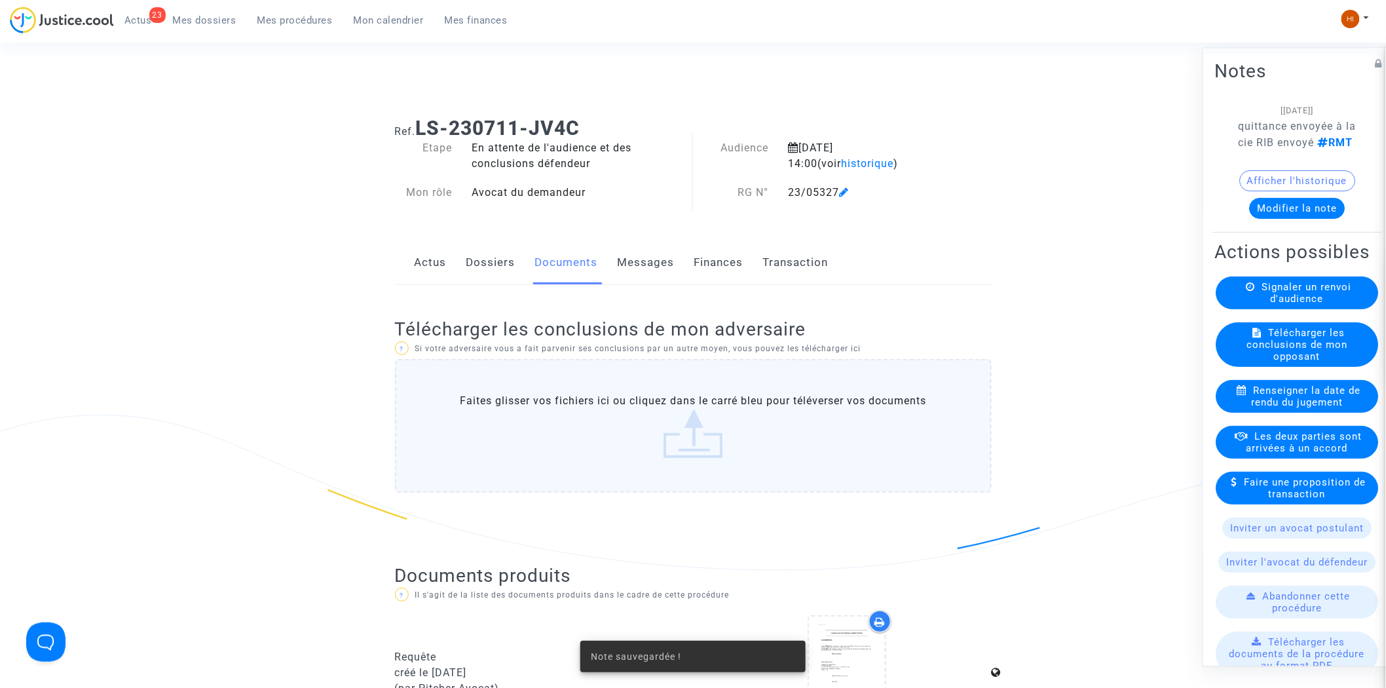
scroll to position [581, 0]
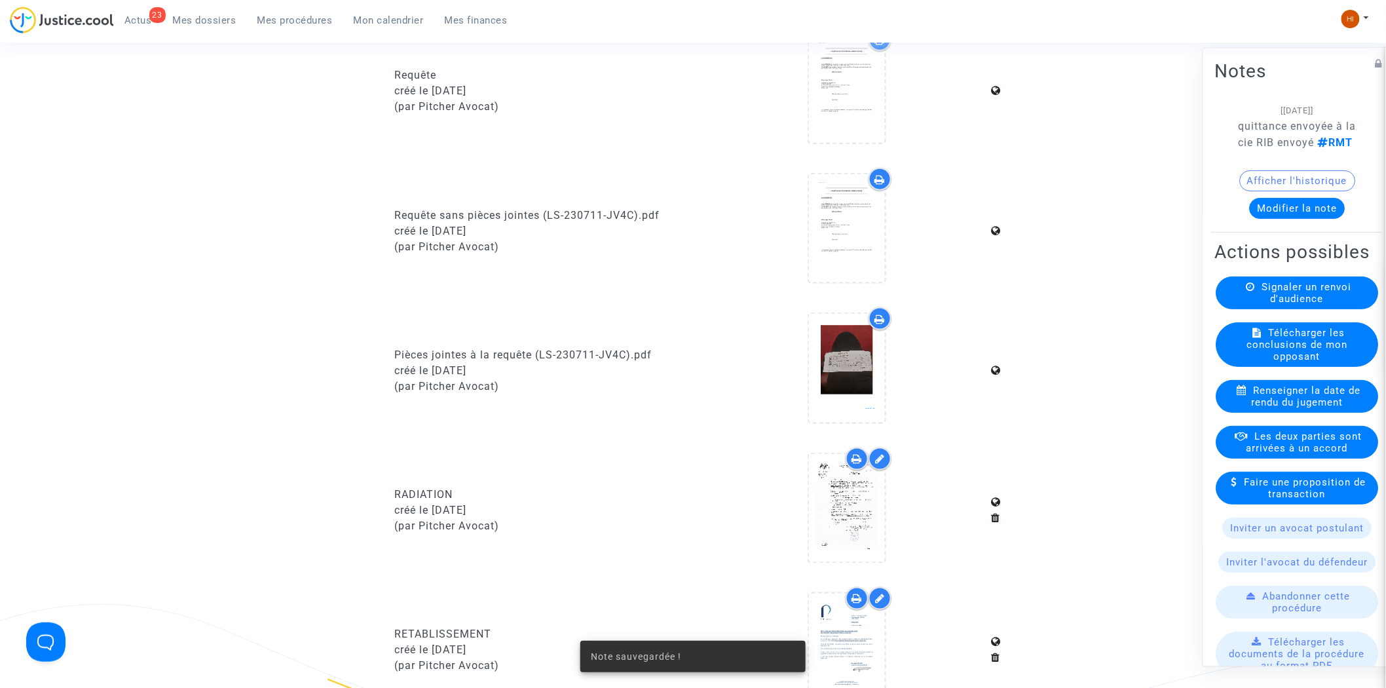
drag, startPoint x: 304, startPoint y: 25, endPoint x: 299, endPoint y: 4, distance: 21.6
click at [304, 25] on span "Mes procédures" at bounding box center [294, 20] width 75 height 12
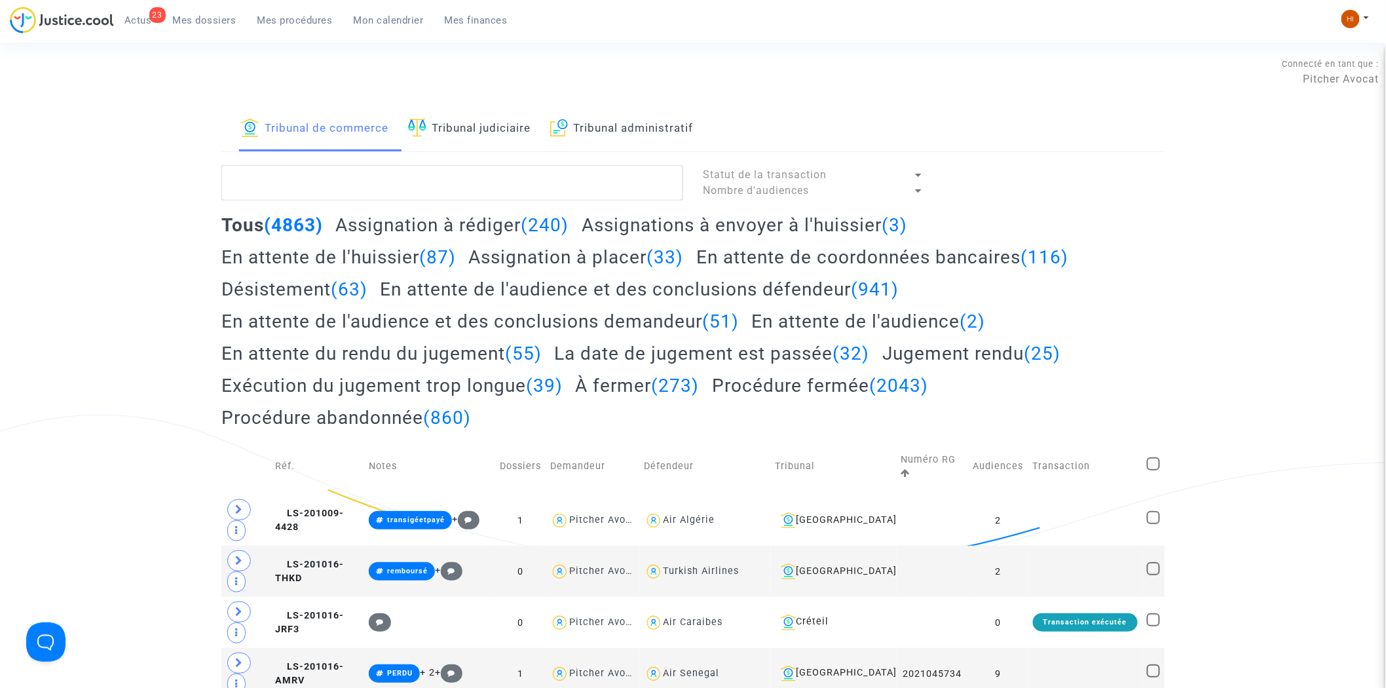
click at [194, 9] on ul "23 Actus Mes dossiers Mes procédures Mon calendrier Mes finances" at bounding box center [316, 19] width 404 height 24
click at [177, 18] on span "Mes dossiers" at bounding box center [205, 20] width 64 height 12
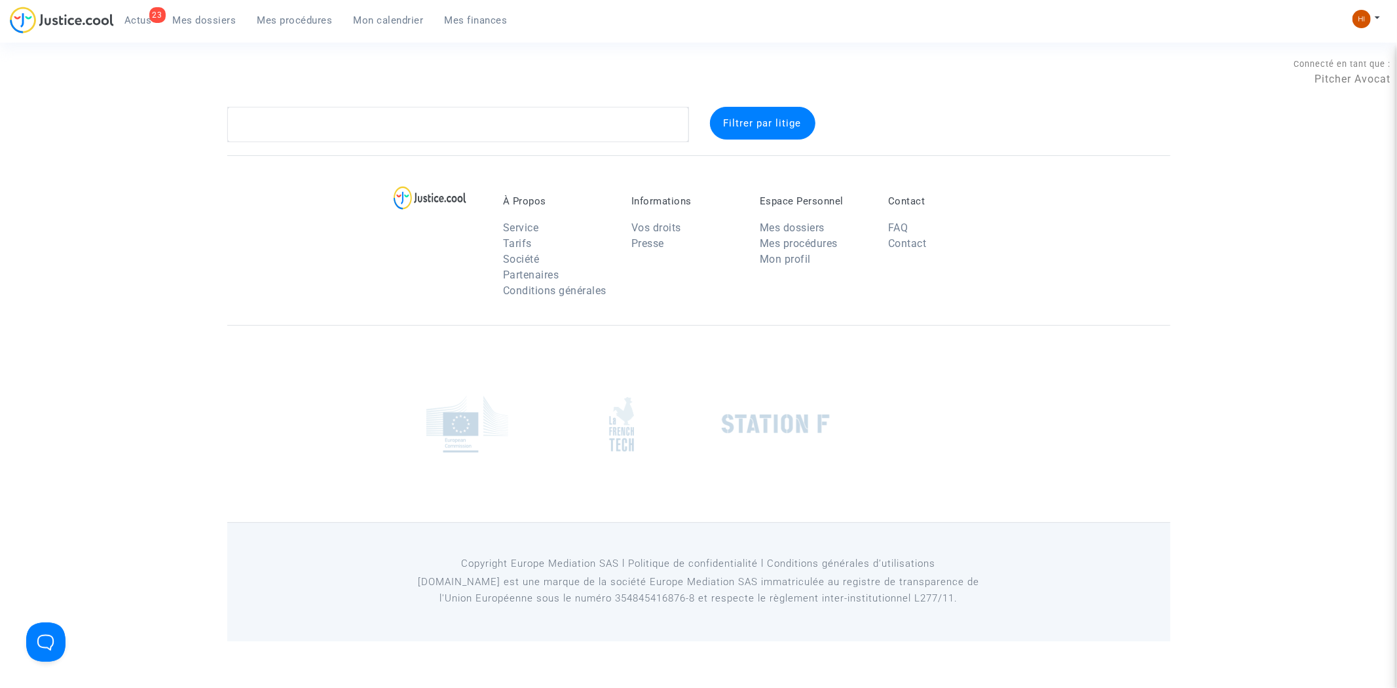
drag, startPoint x: 319, startPoint y: 100, endPoint x: 316, endPoint y: 120, distance: 20.6
click at [319, 106] on section "Connecté en tant que : Pitcher Avocat Filtrer par litige À Propos Service Tarif…" at bounding box center [698, 320] width 1397 height 641
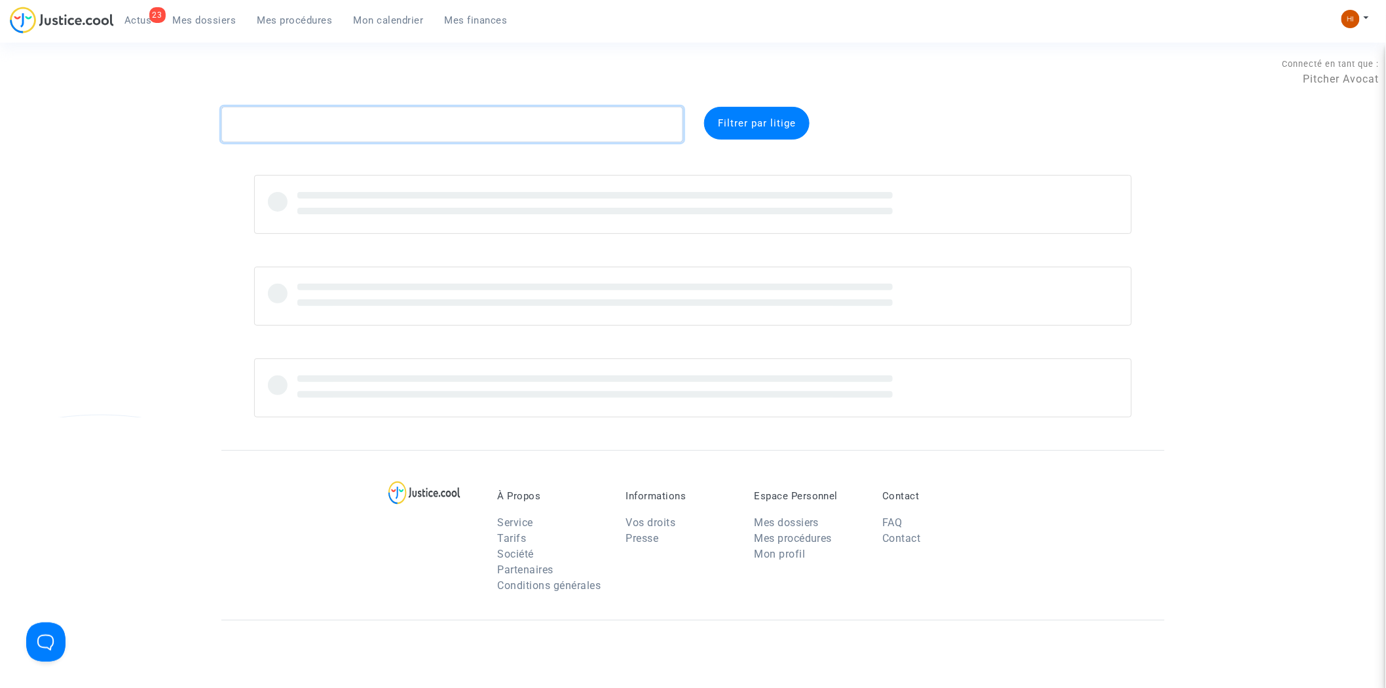
click at [315, 122] on textarea at bounding box center [452, 124] width 462 height 35
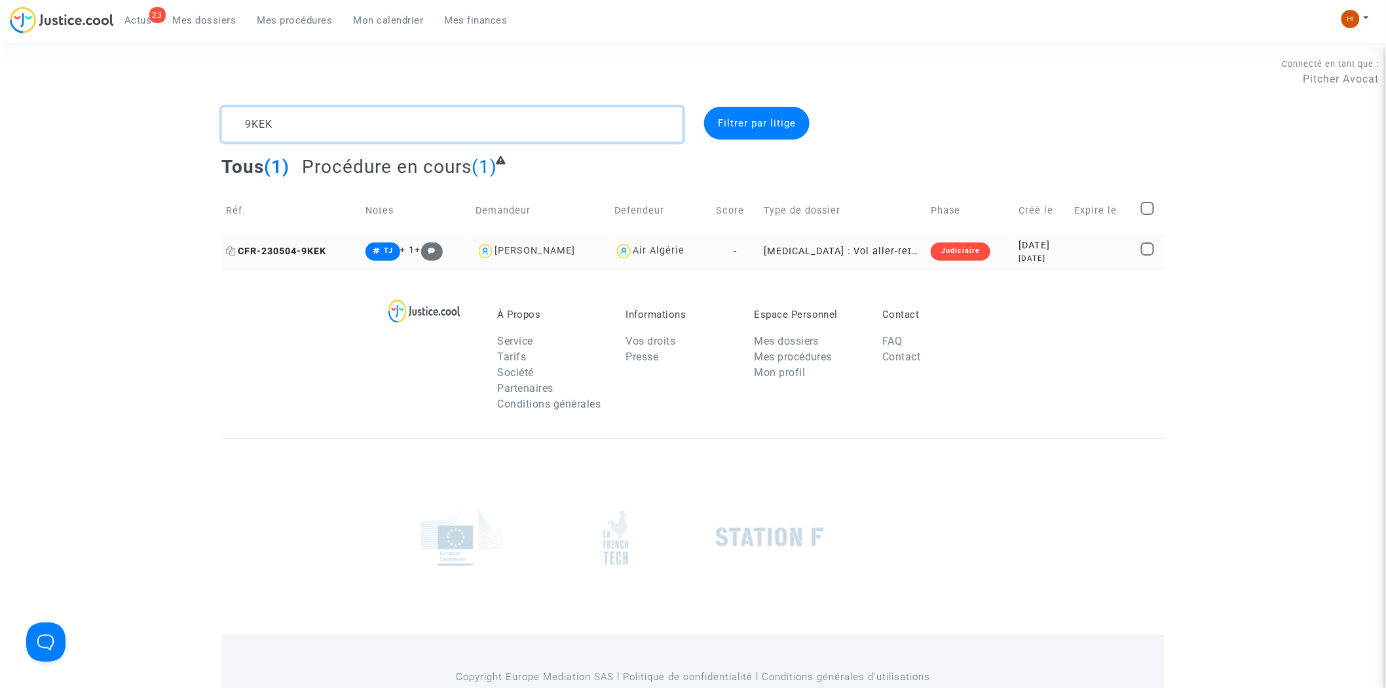
type textarea "9KEK"
click at [303, 249] on span "CFR-230504-9KEK" at bounding box center [276, 251] width 100 height 11
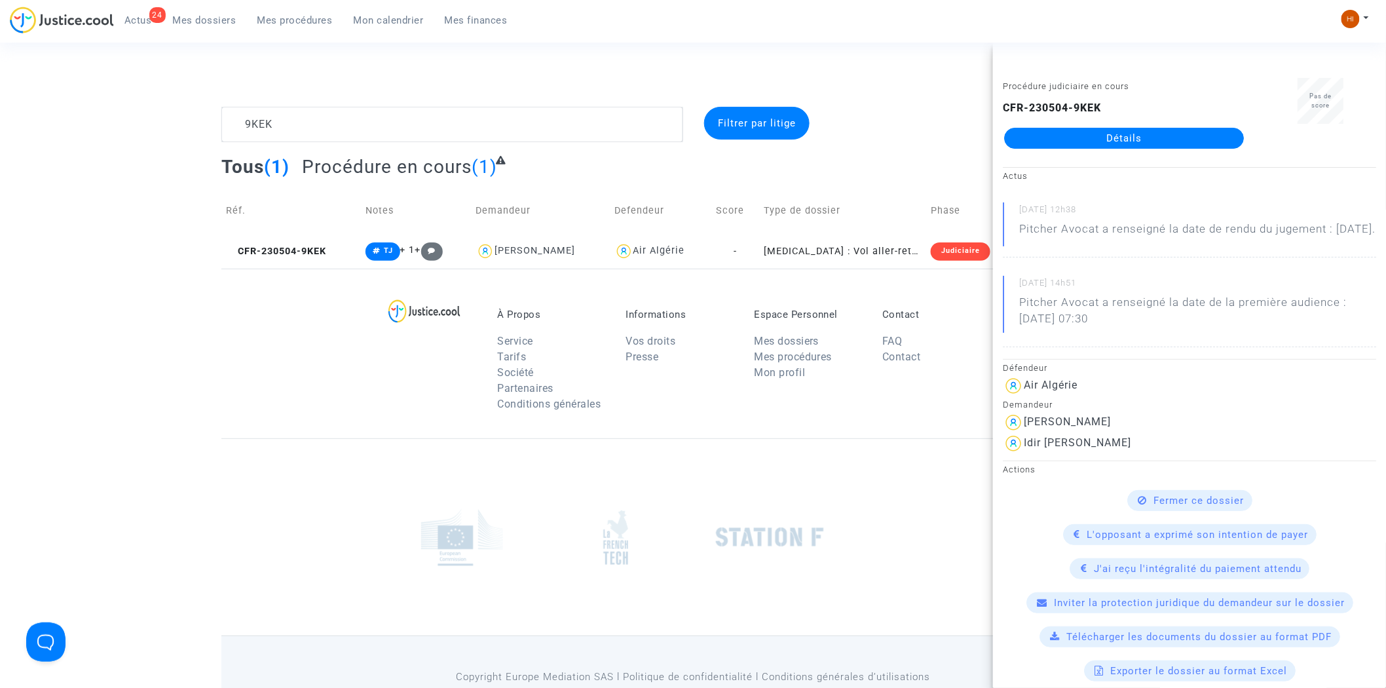
click at [1202, 132] on link "Détails" at bounding box center [1124, 138] width 240 height 21
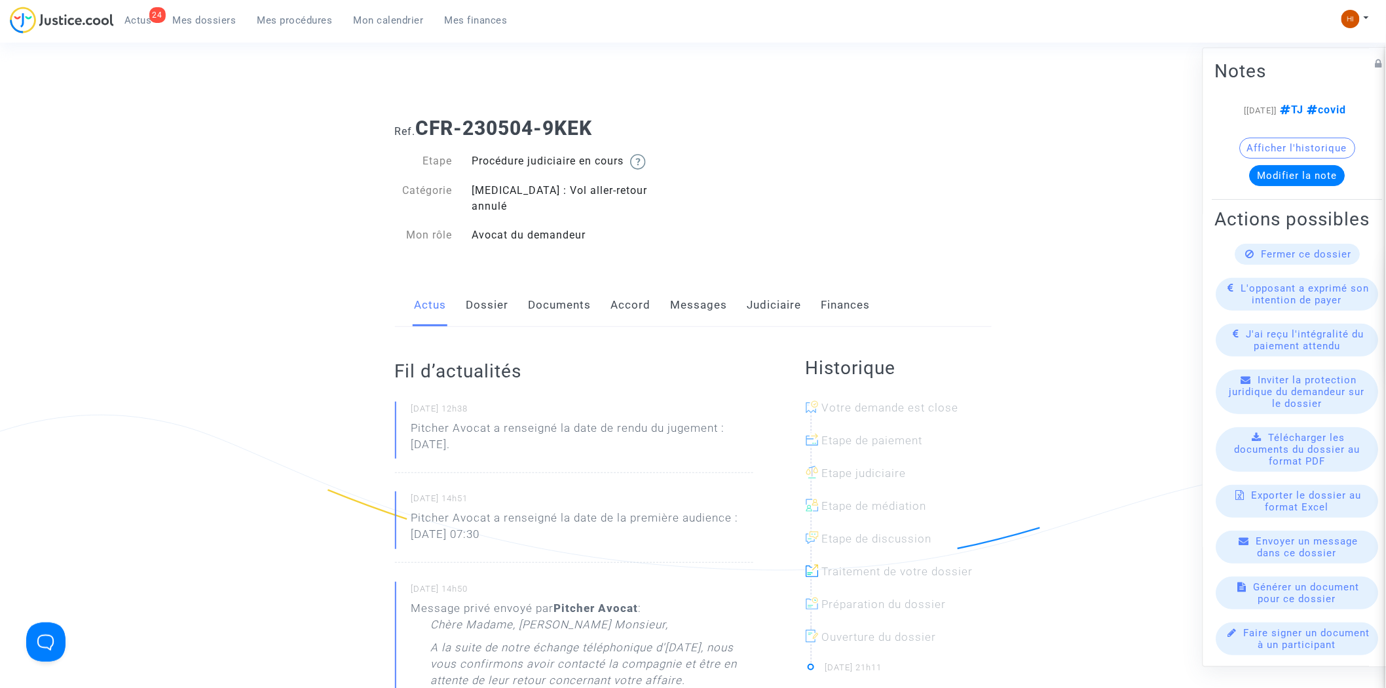
click at [758, 290] on link "Judiciaire" at bounding box center [774, 305] width 54 height 43
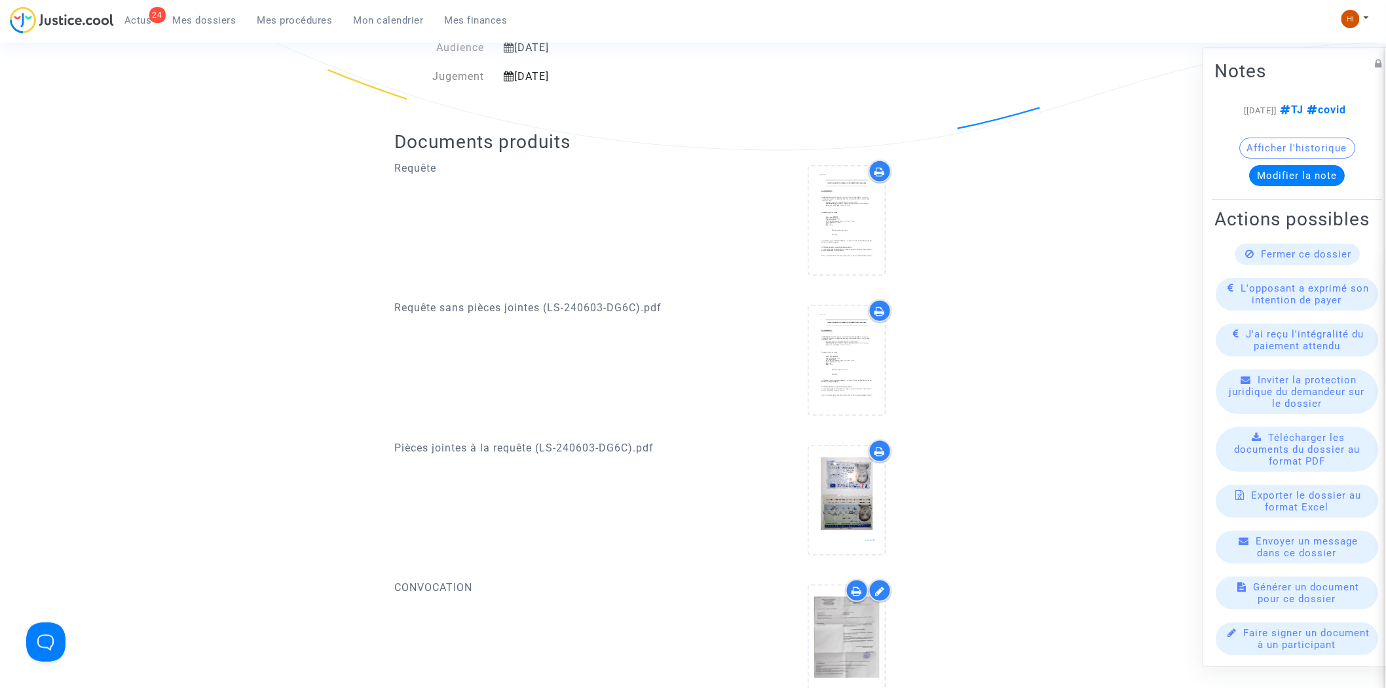
scroll to position [73, 0]
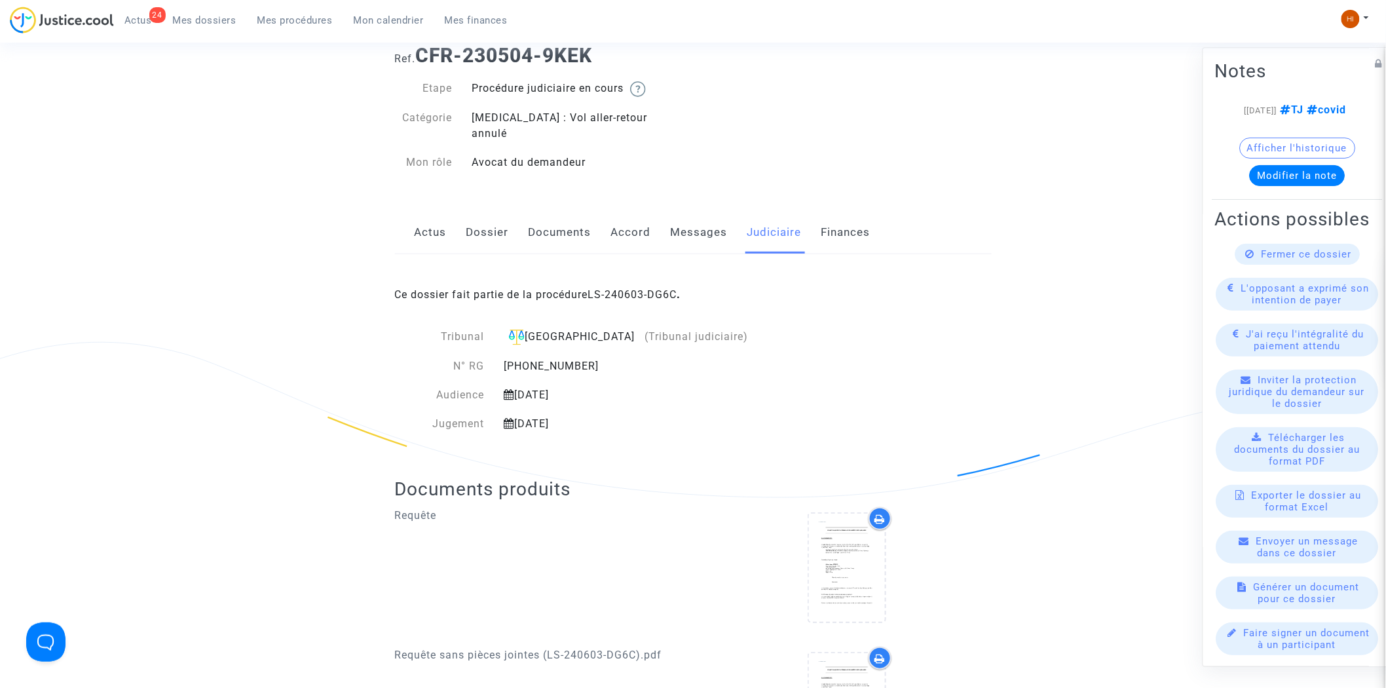
click at [493, 211] on link "Dossier" at bounding box center [487, 232] width 43 height 43
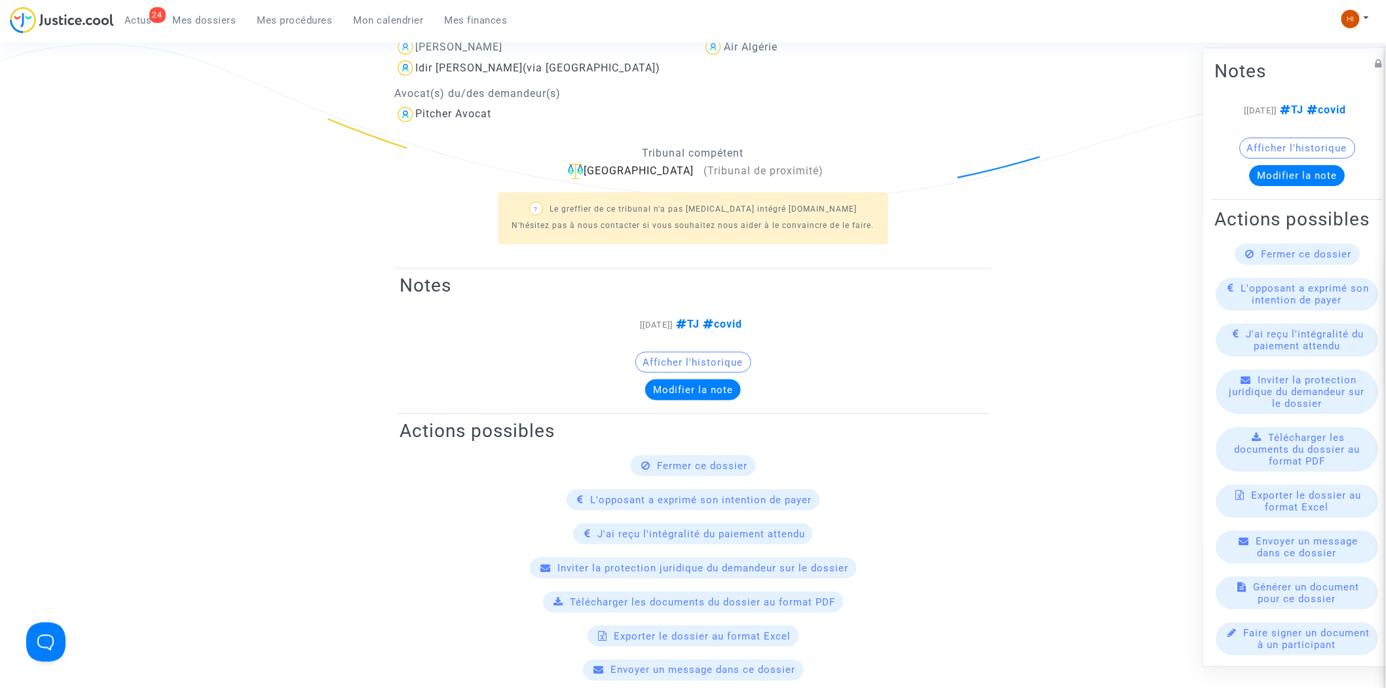
scroll to position [73, 0]
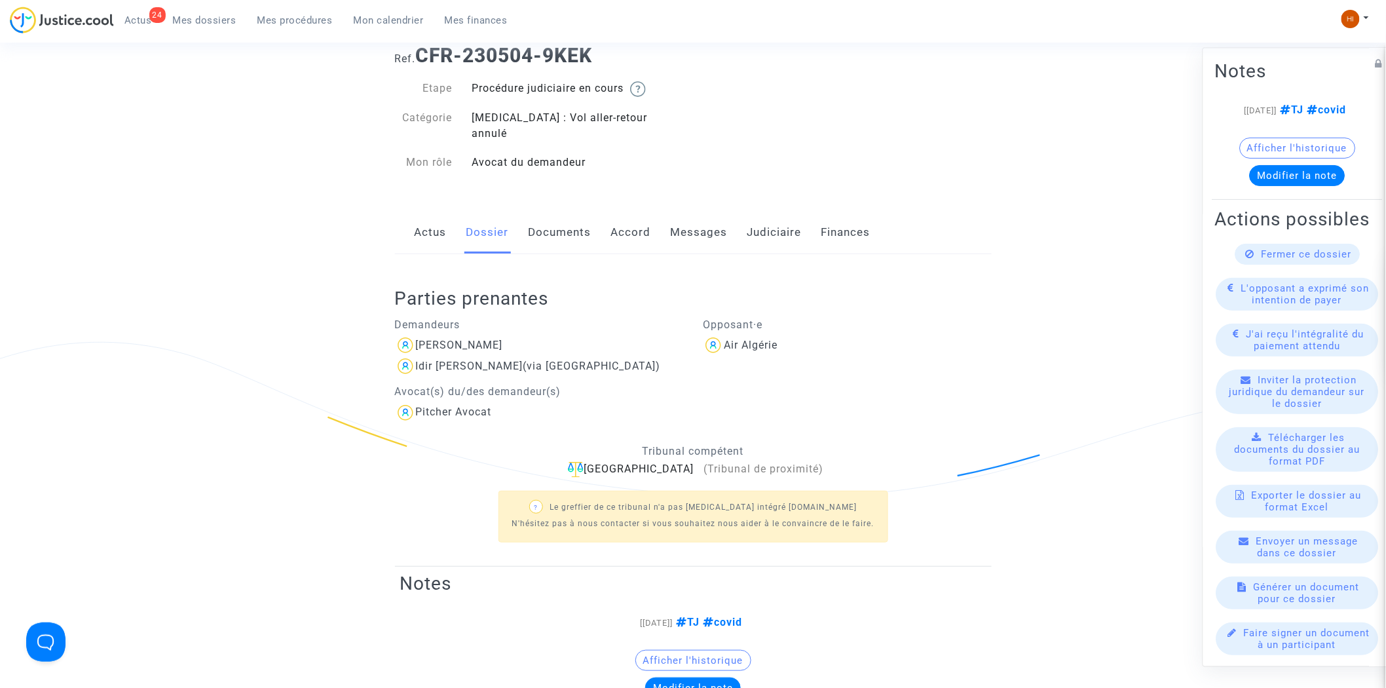
click at [765, 219] on link "Judiciaire" at bounding box center [774, 232] width 54 height 43
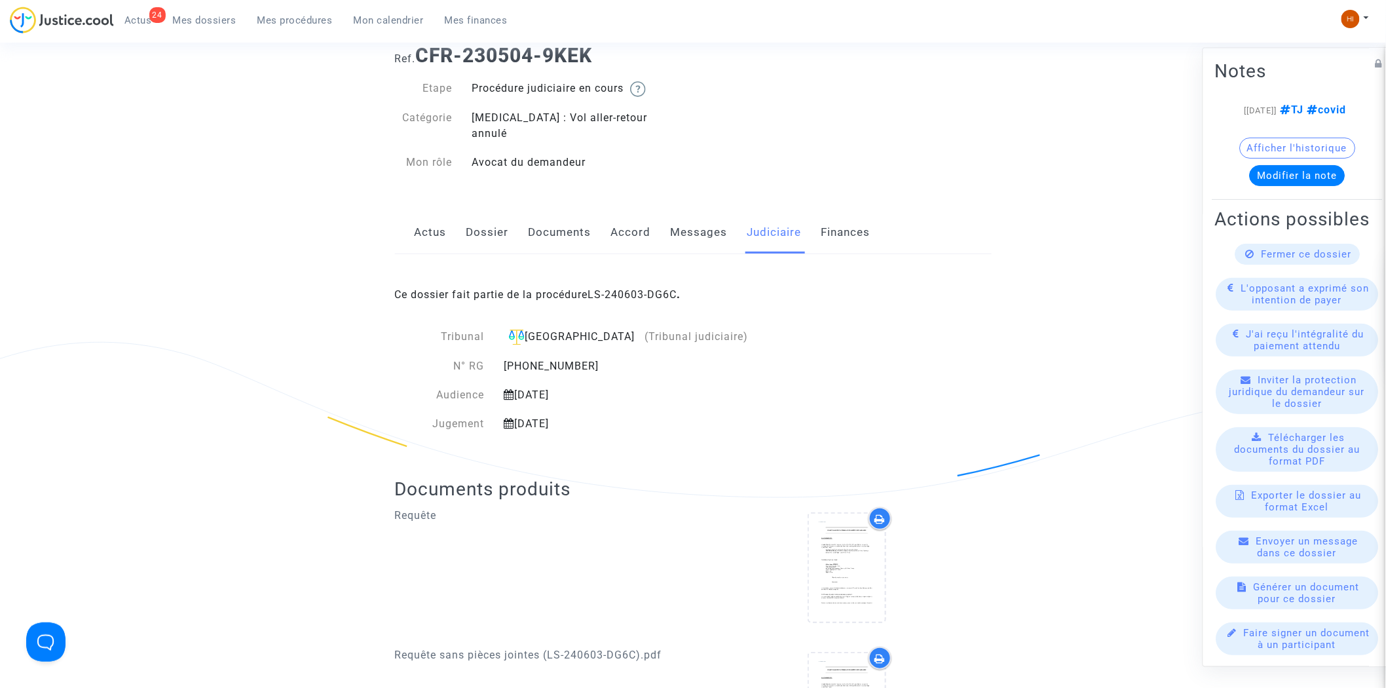
click at [488, 221] on link "Dossier" at bounding box center [487, 232] width 43 height 43
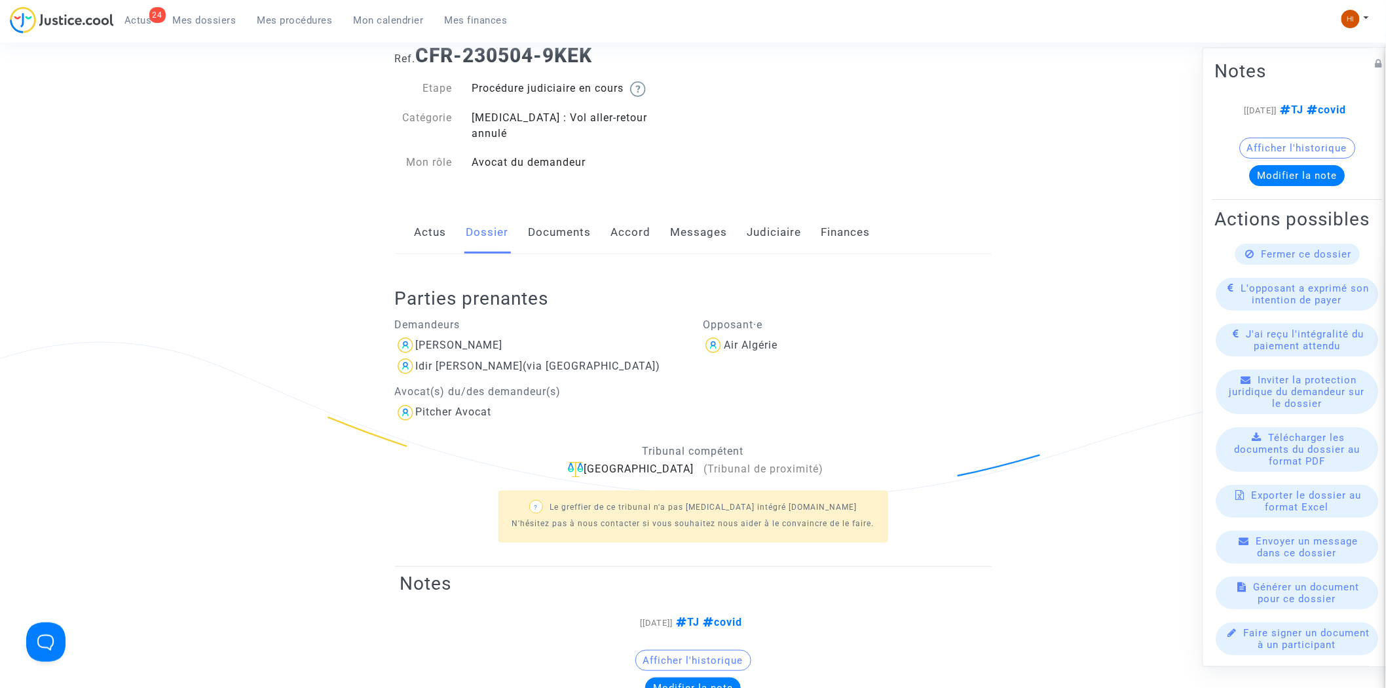
click at [537, 211] on link "Documents" at bounding box center [559, 232] width 63 height 43
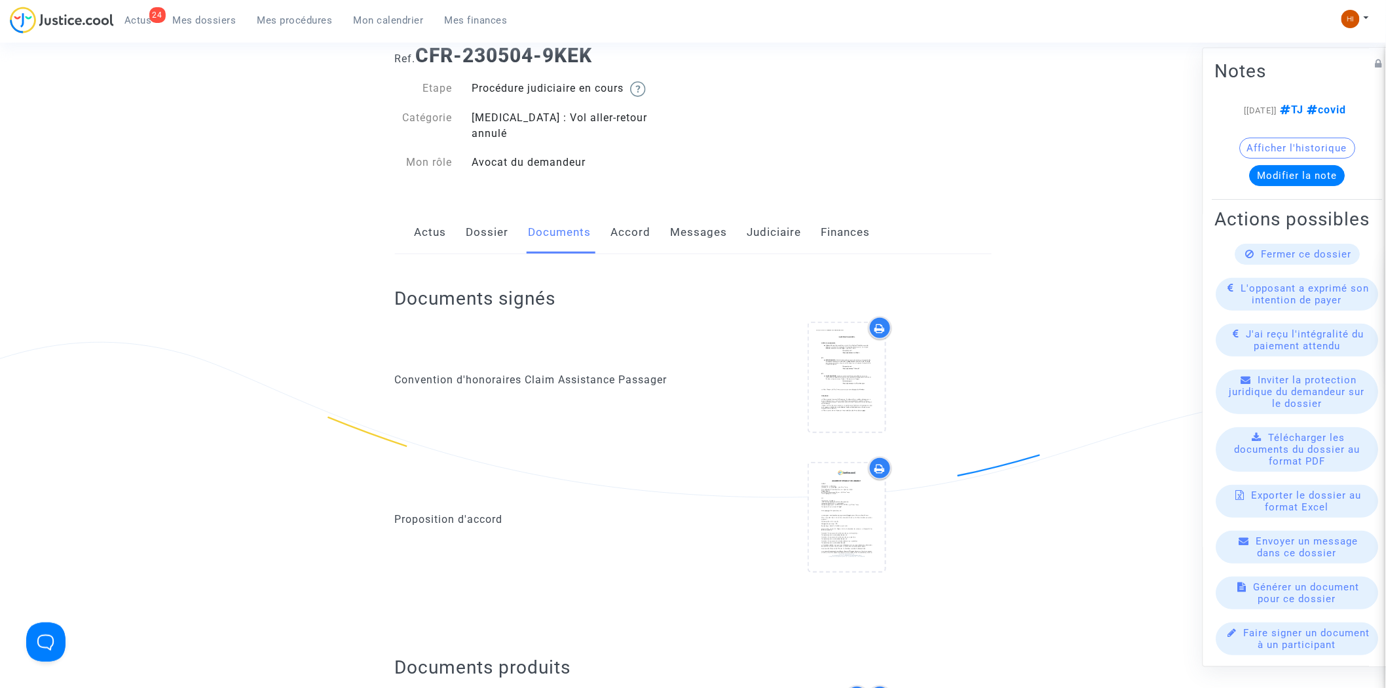
click at [419, 225] on link "Actus" at bounding box center [430, 232] width 32 height 43
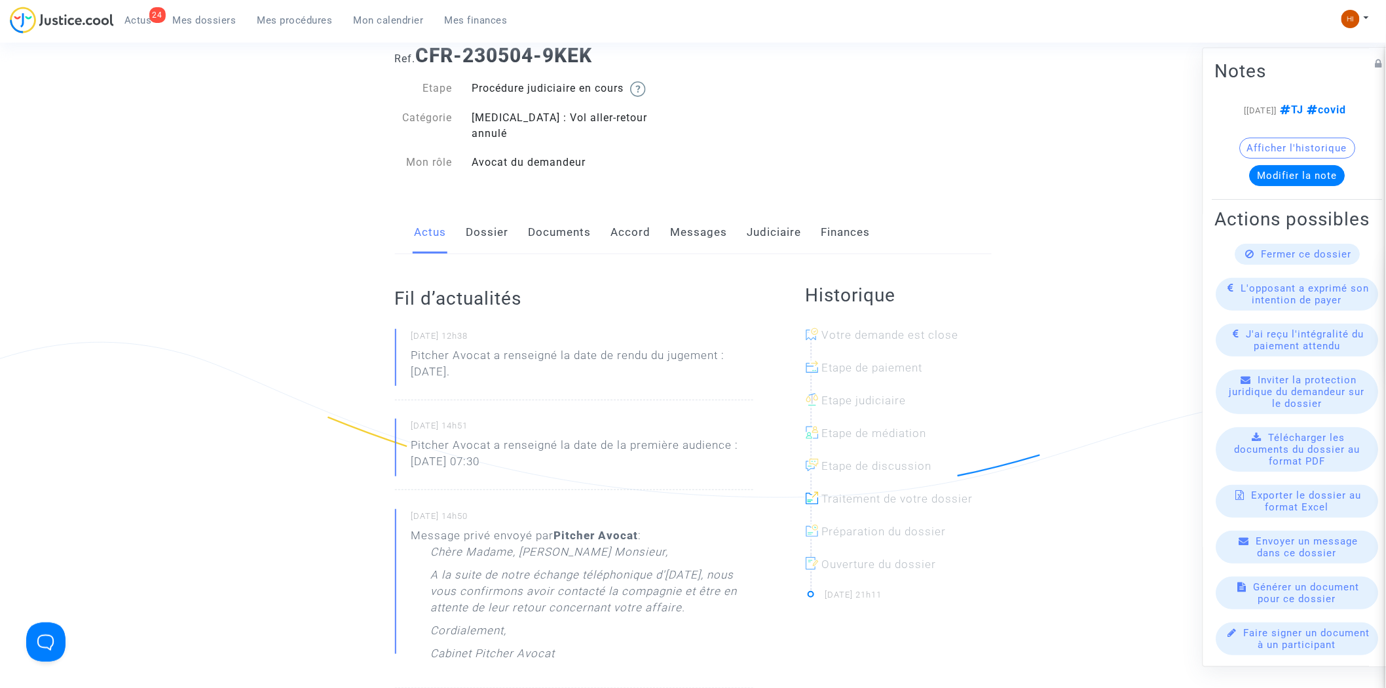
click at [736, 218] on div "Actus Dossier Documents Accord Messages Judiciaire Finances" at bounding box center [693, 233] width 597 height 44
click at [801, 211] on div "Actus Dossier Documents Accord Messages Judiciaire Finances" at bounding box center [693, 233] width 597 height 44
click at [773, 221] on link "Judiciaire" at bounding box center [774, 232] width 54 height 43
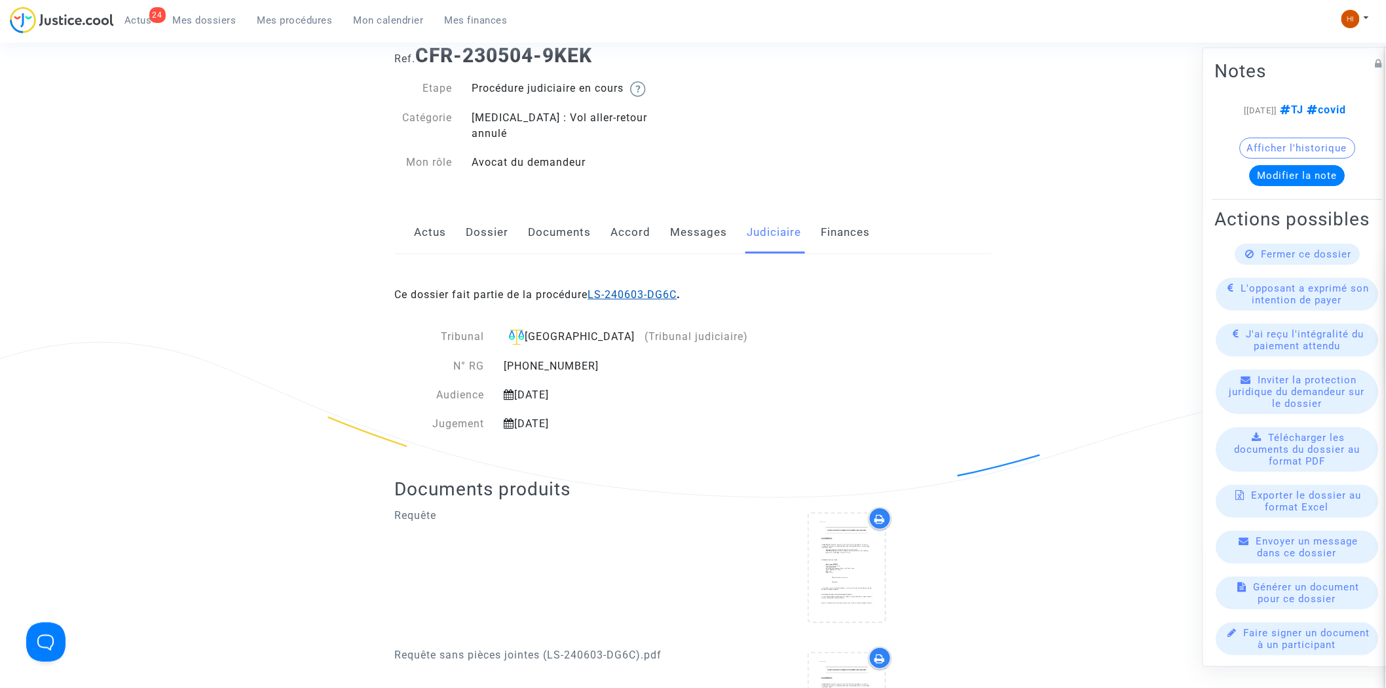
click at [644, 288] on link "LS-240603-DG6C" at bounding box center [632, 294] width 89 height 12
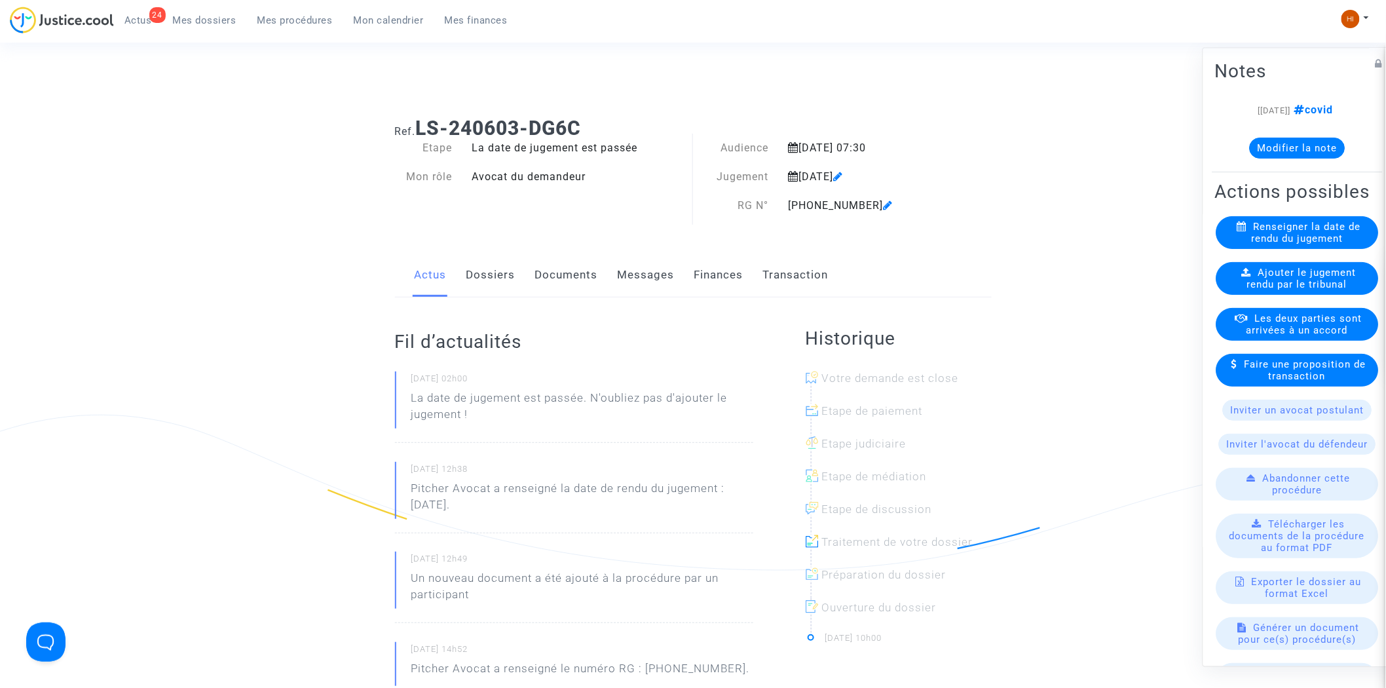
click at [549, 278] on link "Documents" at bounding box center [566, 274] width 63 height 43
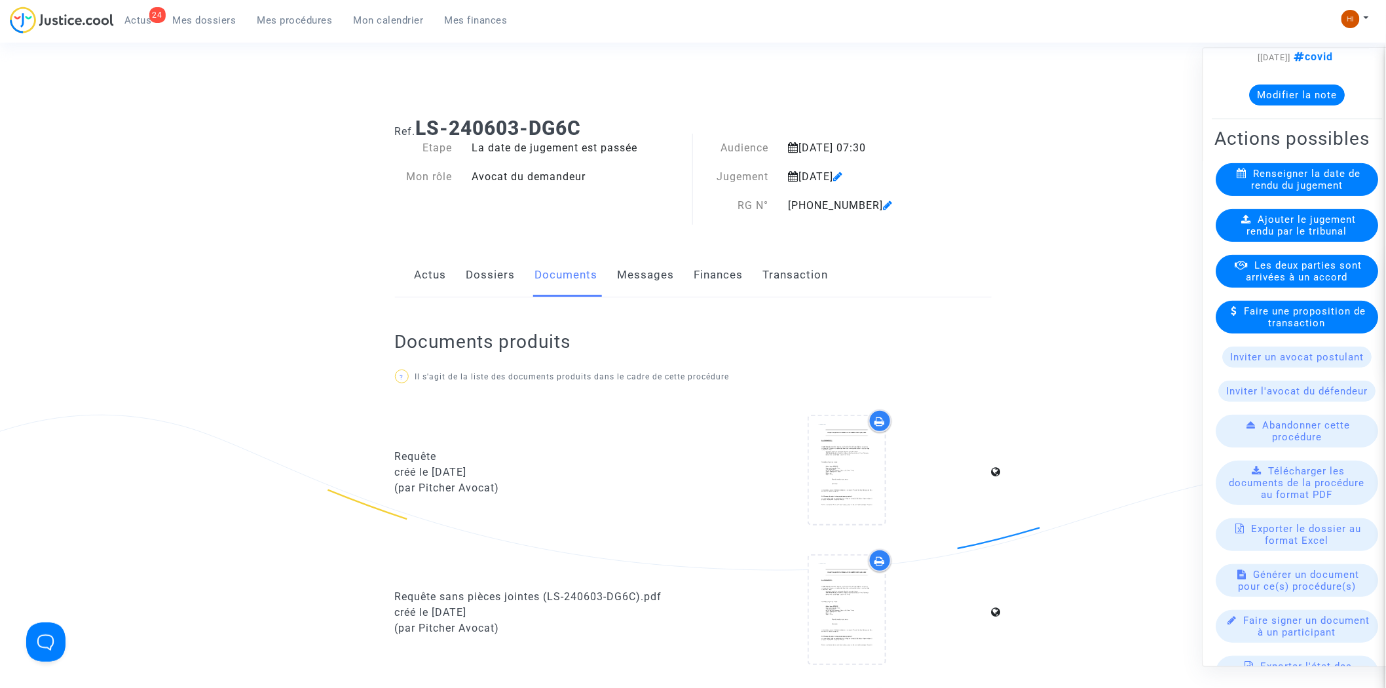
scroll to position [170, 0]
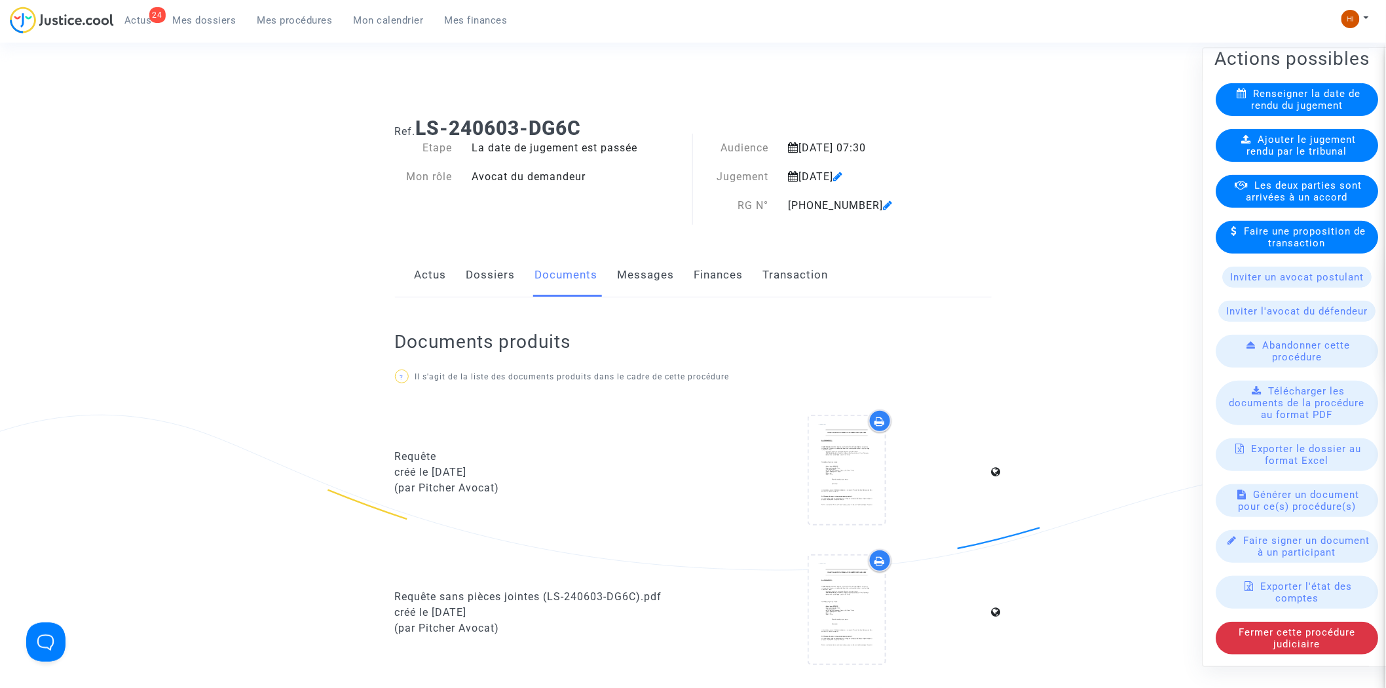
click at [485, 272] on link "Dossiers" at bounding box center [490, 274] width 49 height 43
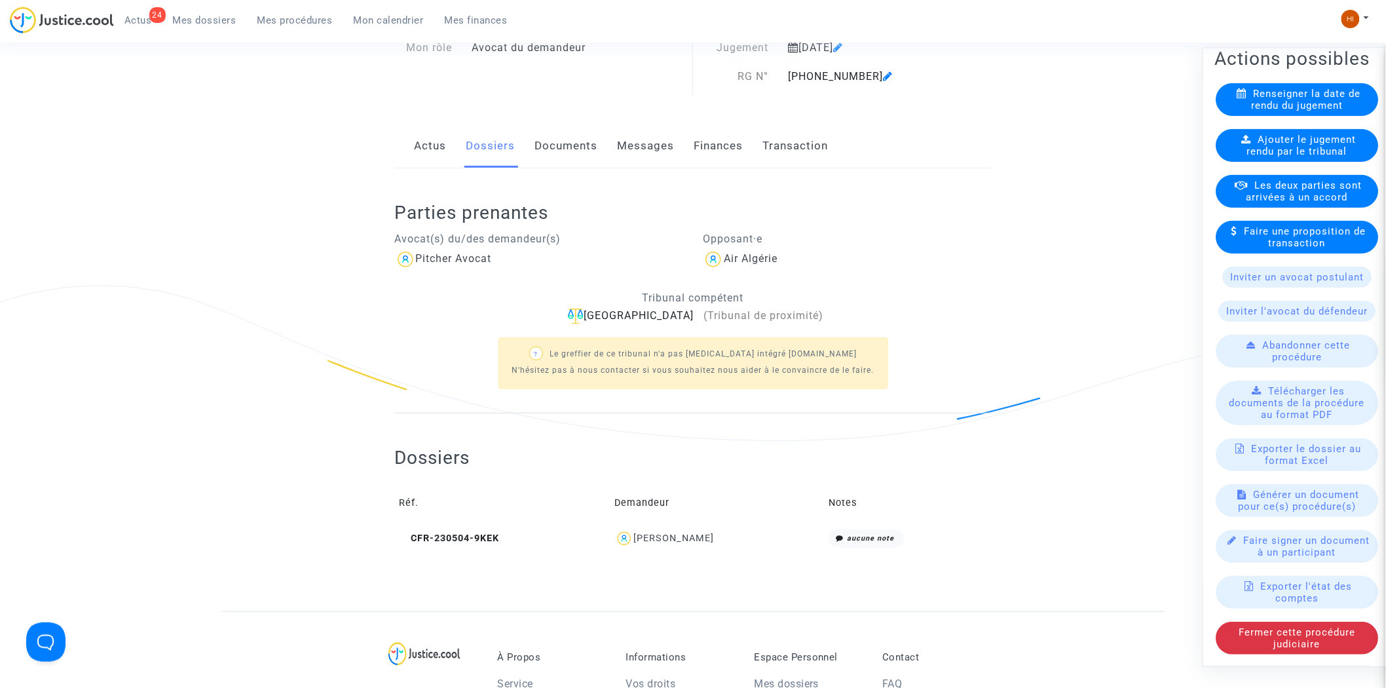
scroll to position [73, 0]
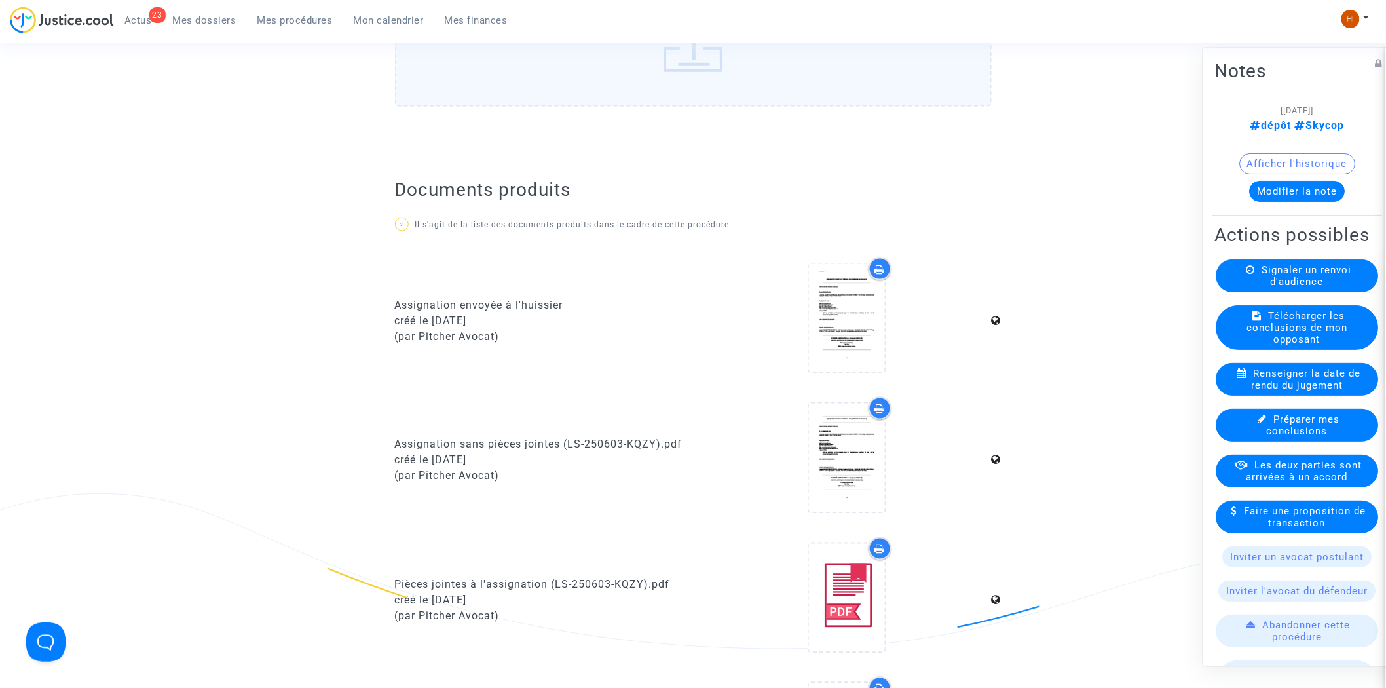
scroll to position [655, 0]
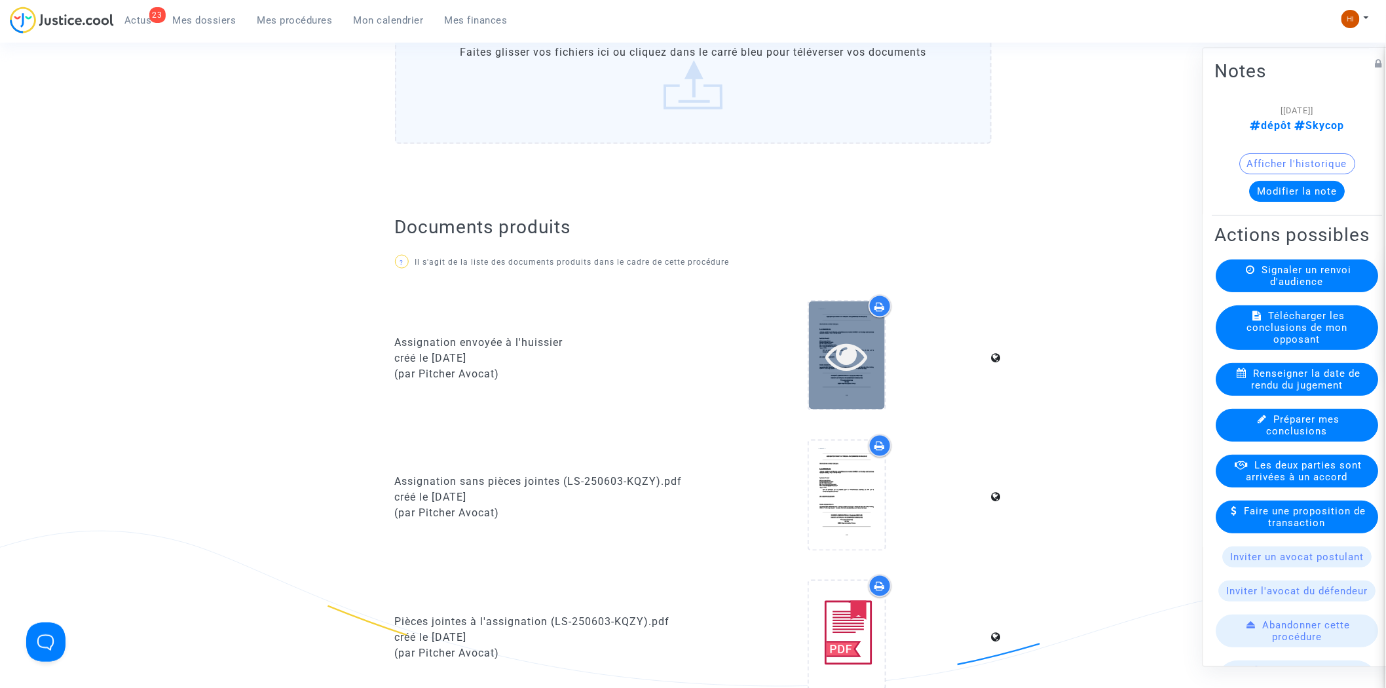
click at [872, 350] on div at bounding box center [847, 356] width 76 height 42
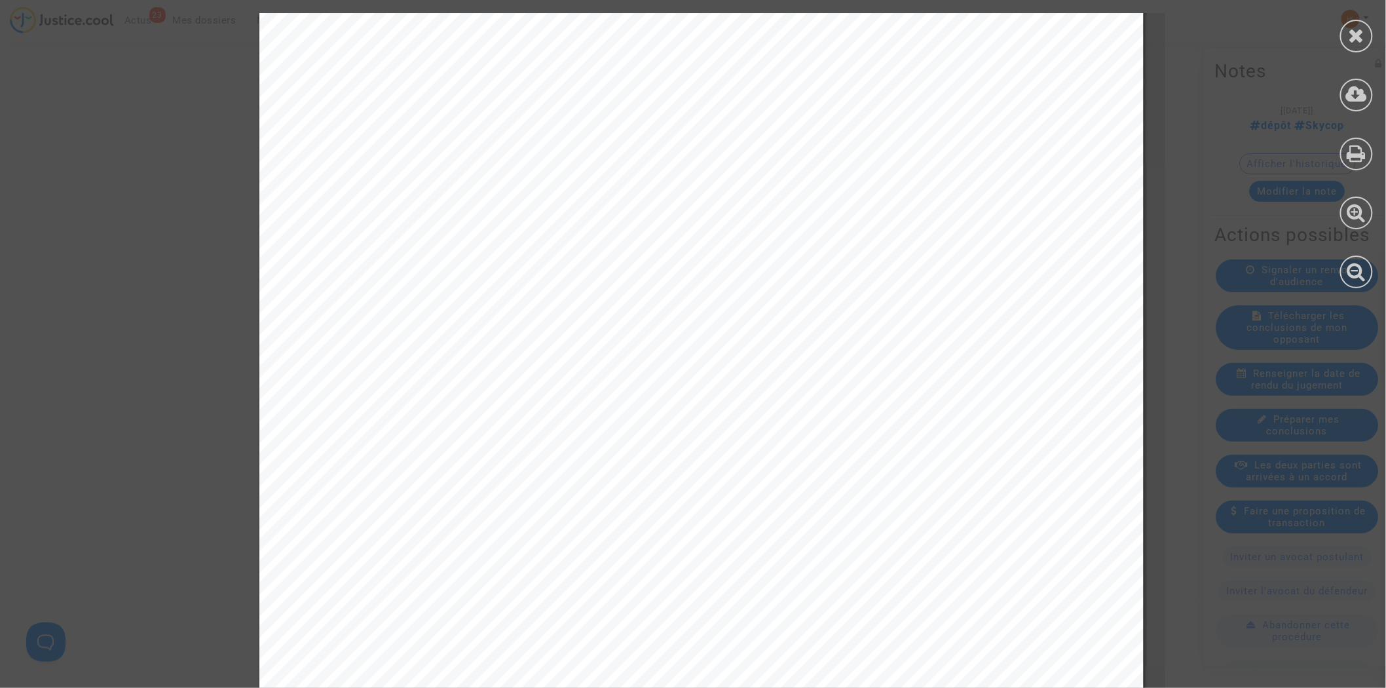
scroll to position [291, 0]
click at [1360, 42] on icon at bounding box center [1356, 36] width 16 height 20
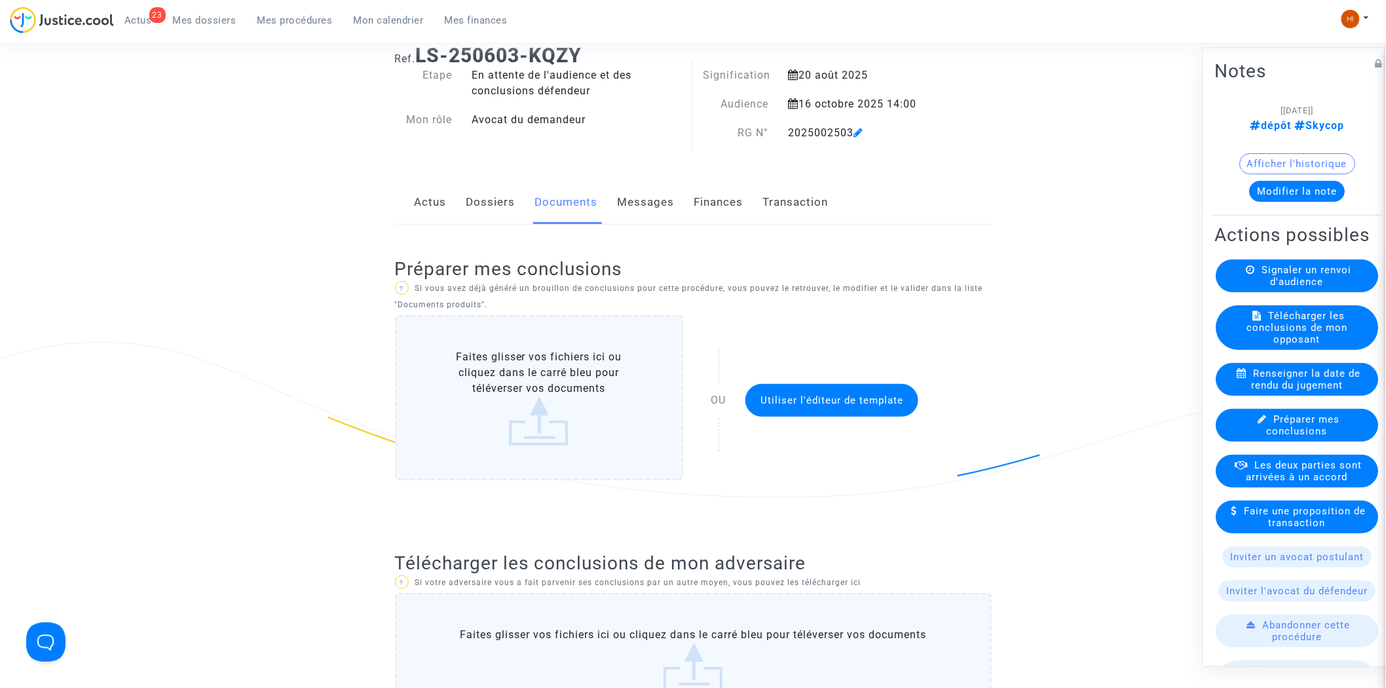
scroll to position [673, 0]
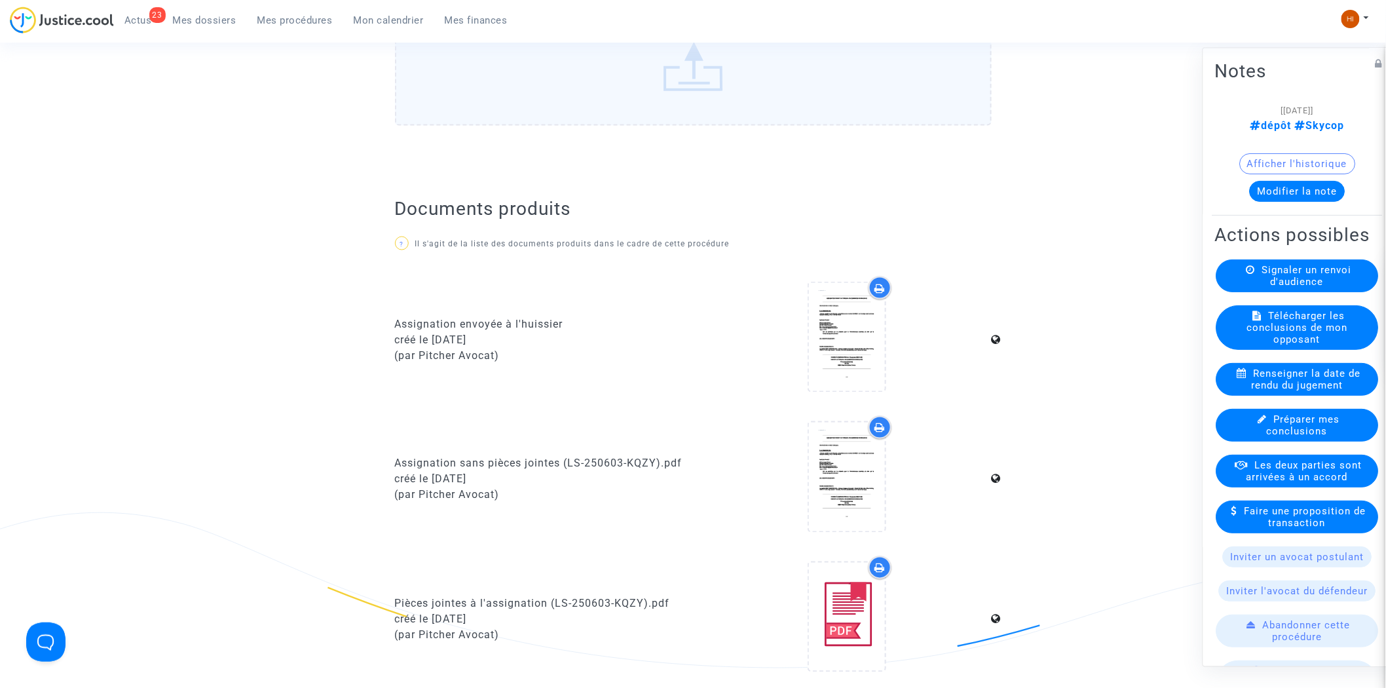
click at [1316, 187] on button "Modifier la note" at bounding box center [1297, 191] width 96 height 21
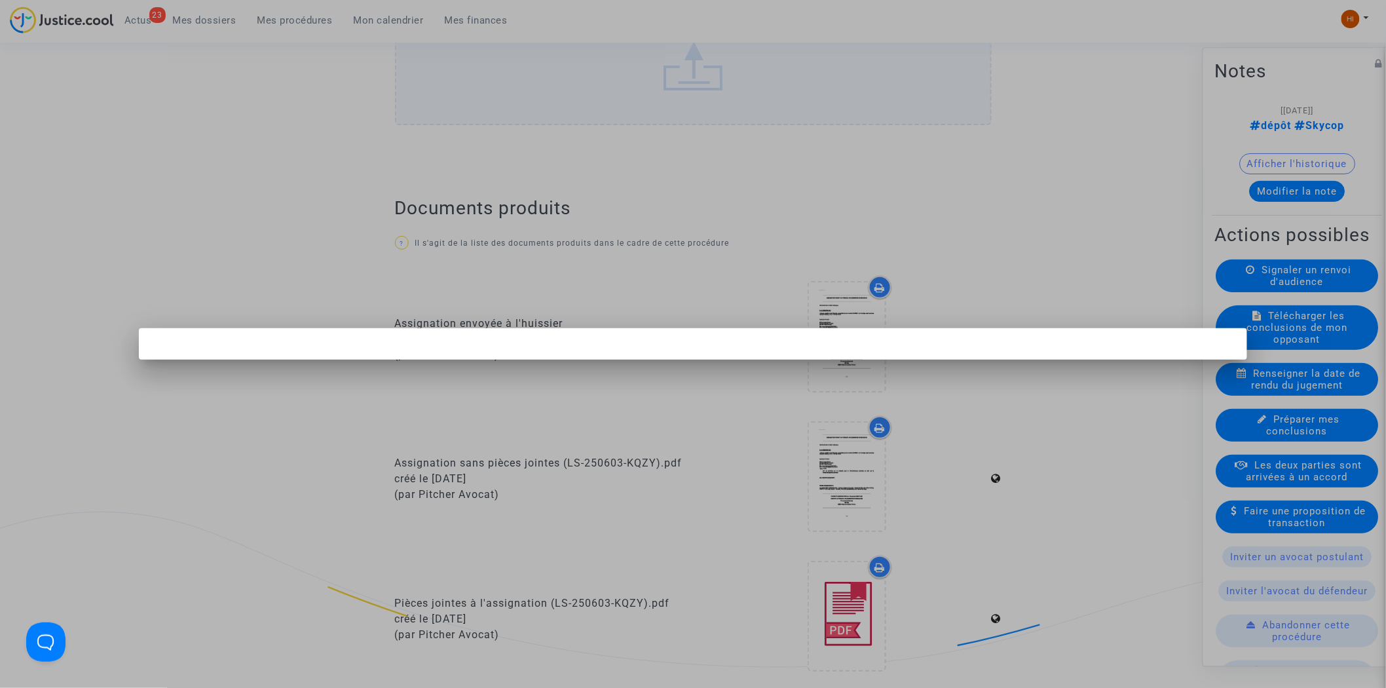
scroll to position [0, 0]
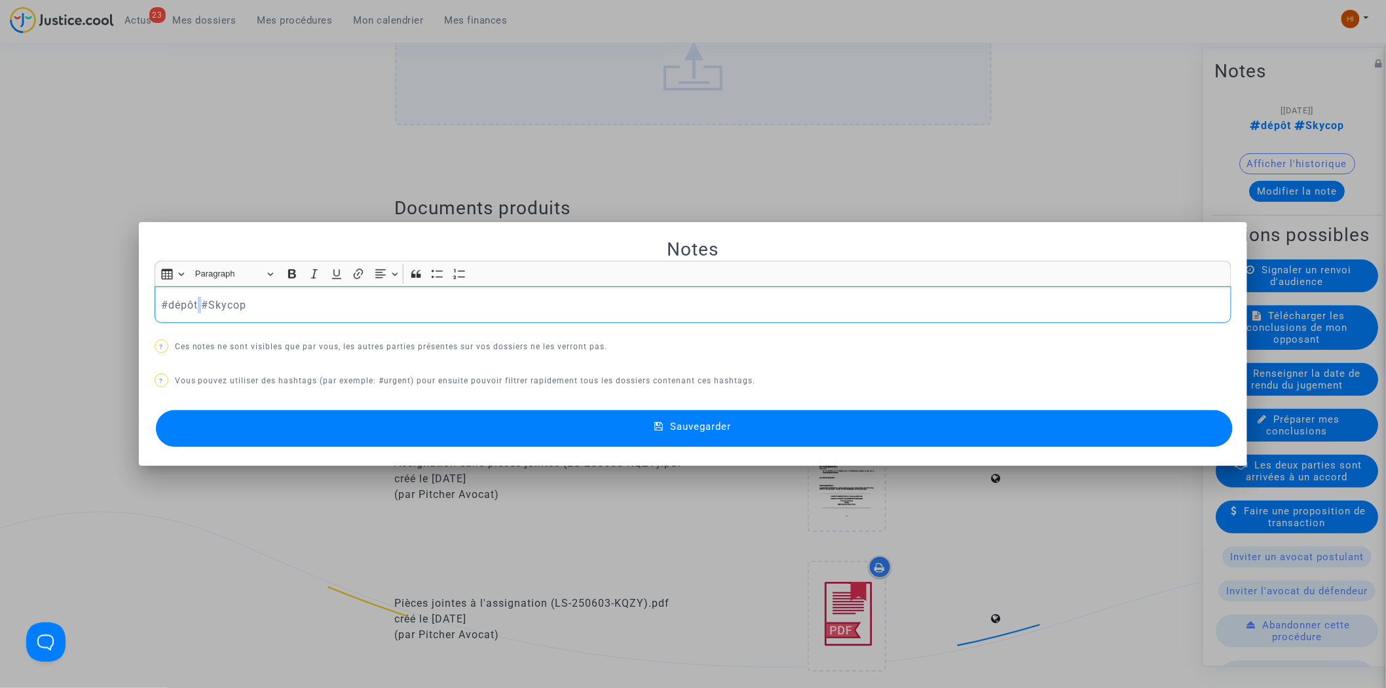
drag, startPoint x: 199, startPoint y: 308, endPoint x: 190, endPoint y: 308, distance: 9.2
click at [191, 308] on p "#dépôt #Skycop" at bounding box center [692, 305] width 1063 height 16
click at [192, 305] on p "#dépôt #Skycop" at bounding box center [692, 305] width 1063 height 16
click at [187, 302] on p "#impr#Skycop" at bounding box center [692, 305] width 1063 height 16
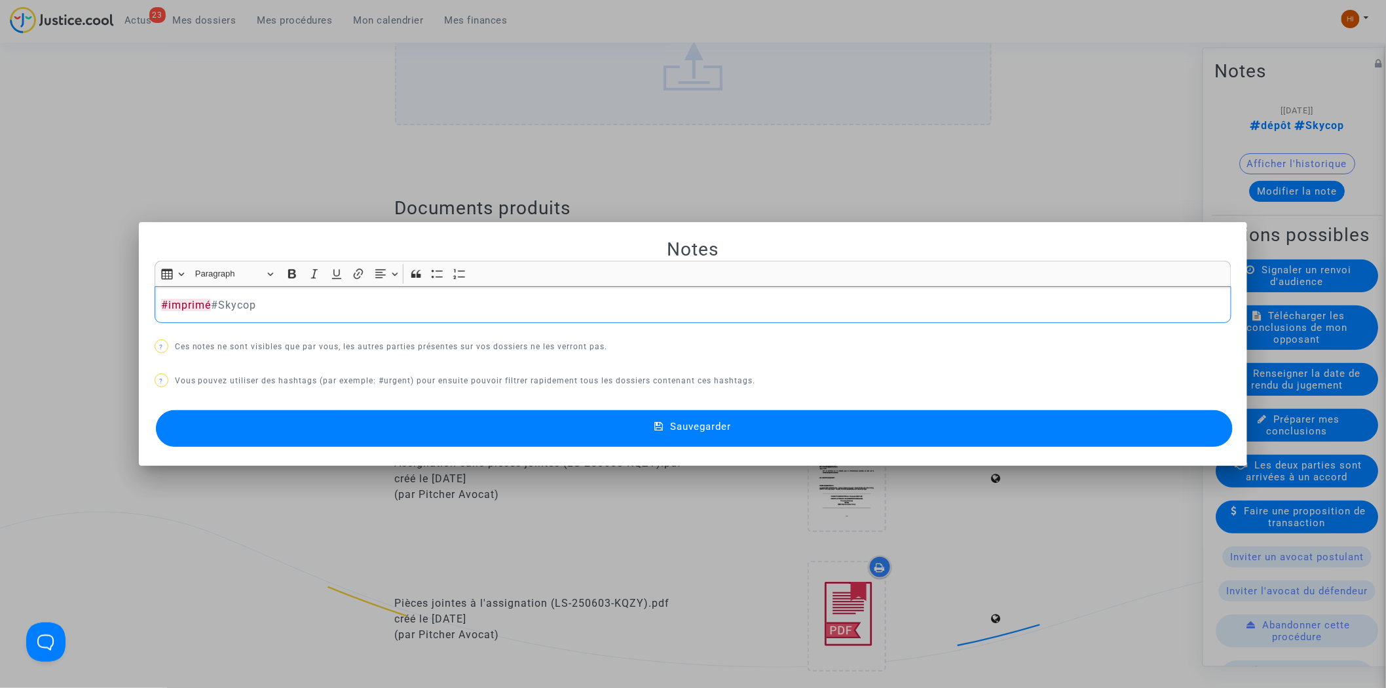
click at [422, 417] on button "Sauvegarder" at bounding box center [694, 428] width 1077 height 37
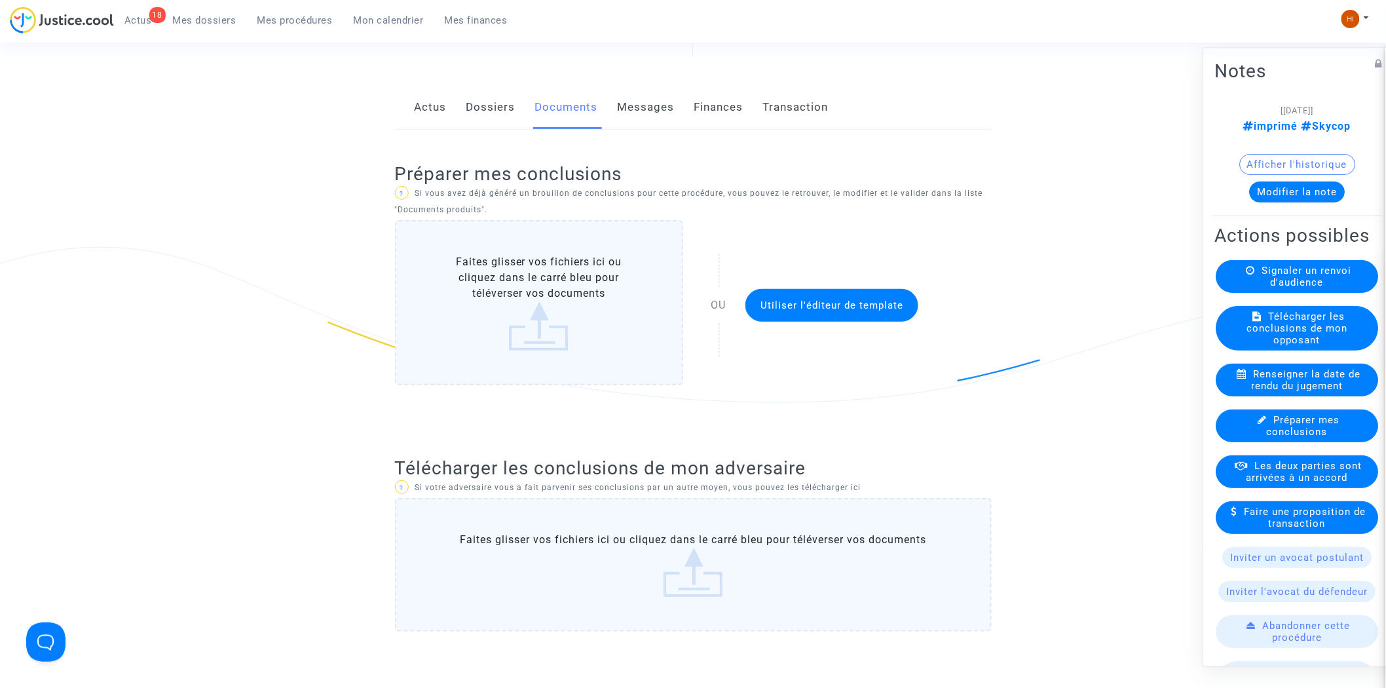
scroll to position [164, 0]
drag, startPoint x: 276, startPoint y: 14, endPoint x: 437, endPoint y: 77, distance: 172.9
click at [276, 14] on span "Mes procédures" at bounding box center [294, 20] width 75 height 12
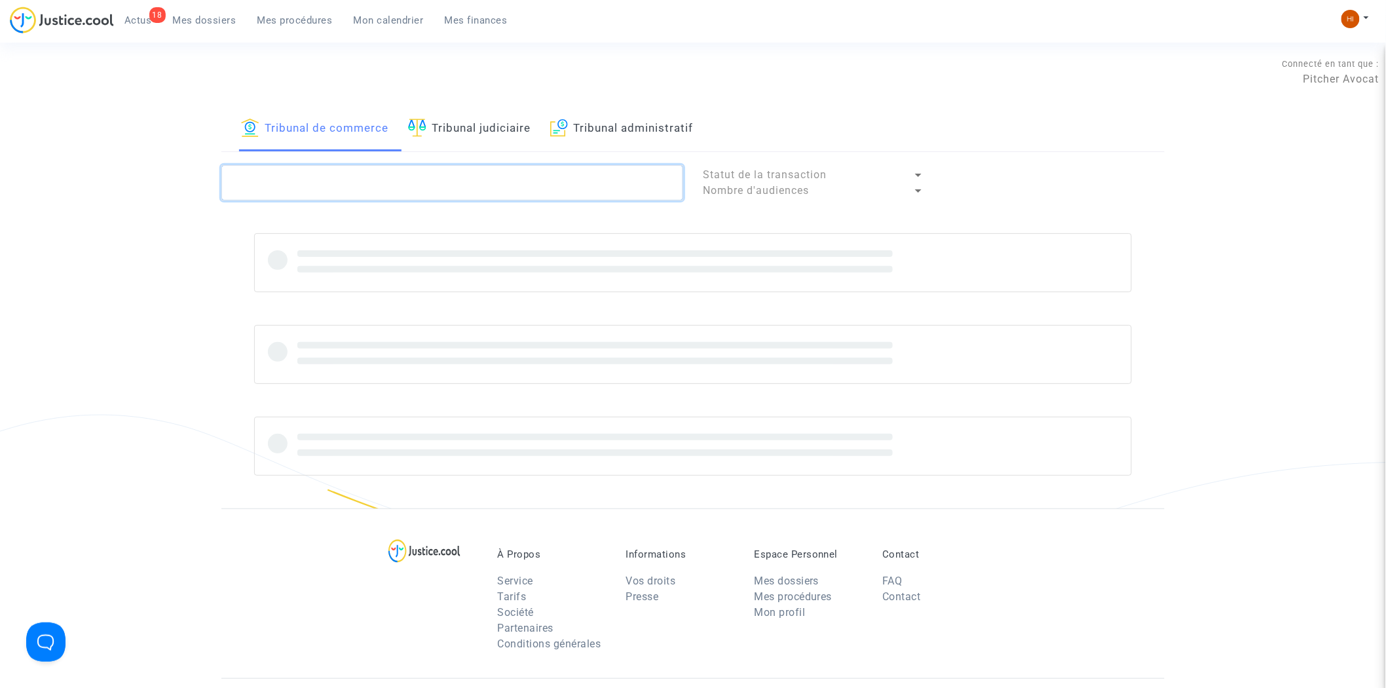
click at [397, 168] on textarea at bounding box center [452, 182] width 462 height 35
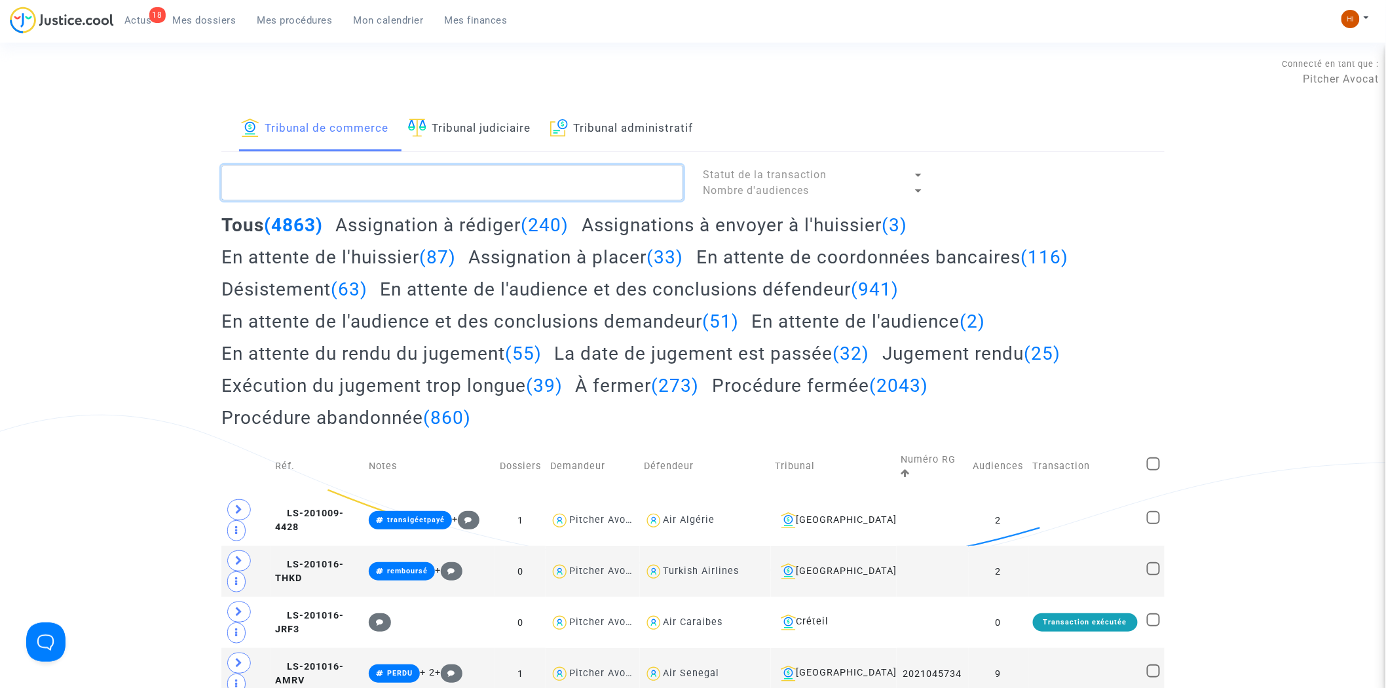
paste textarea "LS-241125-NMGG"
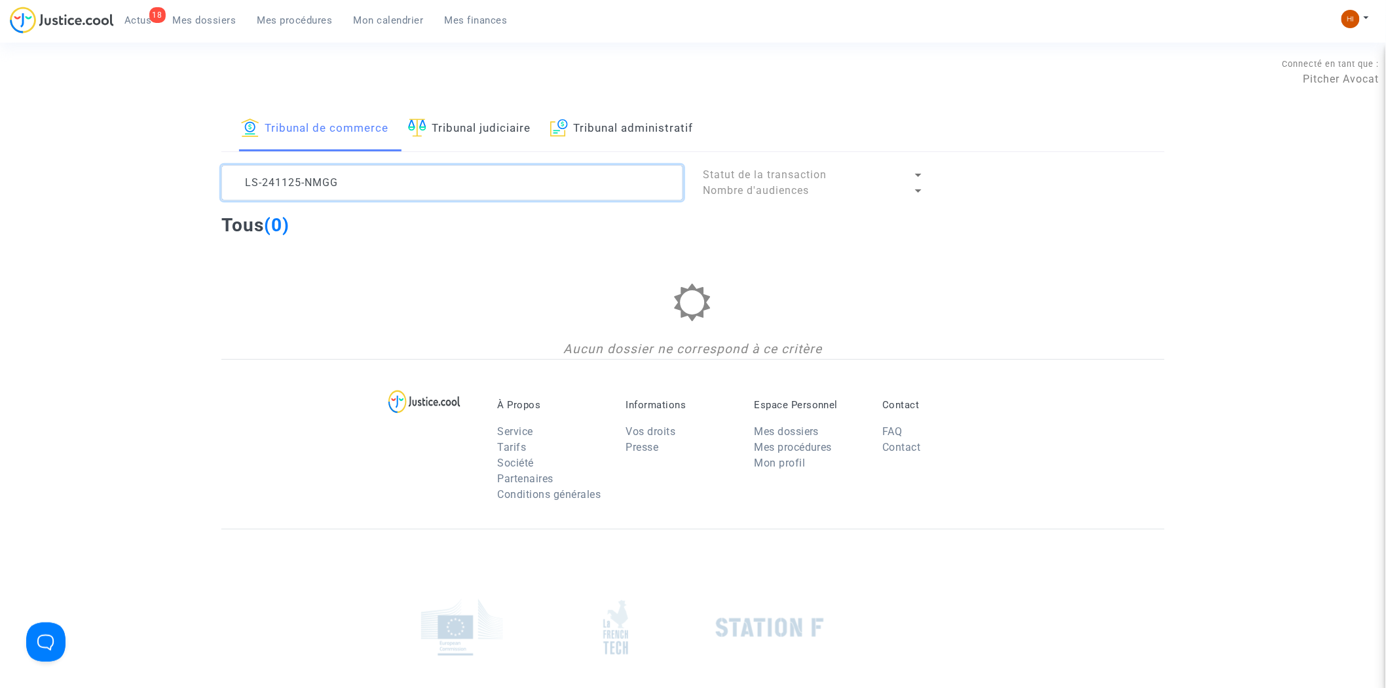
type textarea "LS-241125-NMGG"
click at [530, 148] on link "Tribunal judiciaire" at bounding box center [469, 129] width 122 height 45
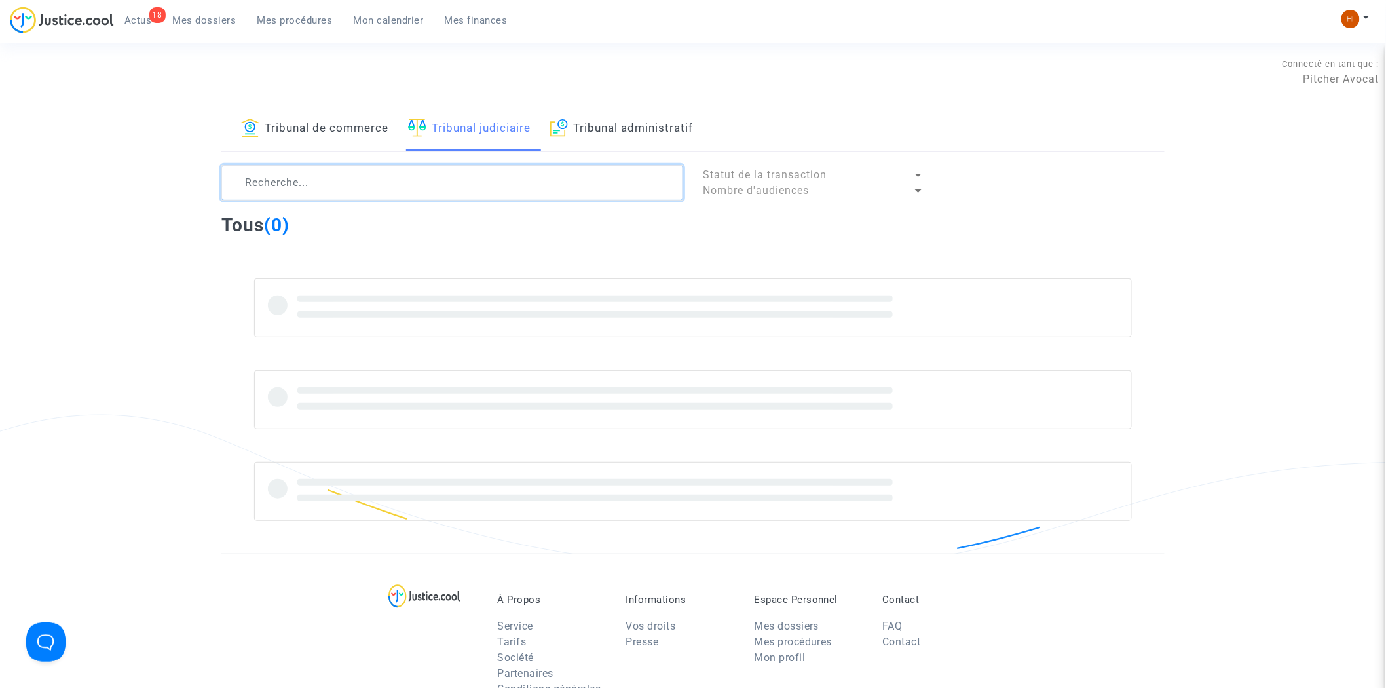
click at [470, 189] on textarea at bounding box center [452, 182] width 462 height 35
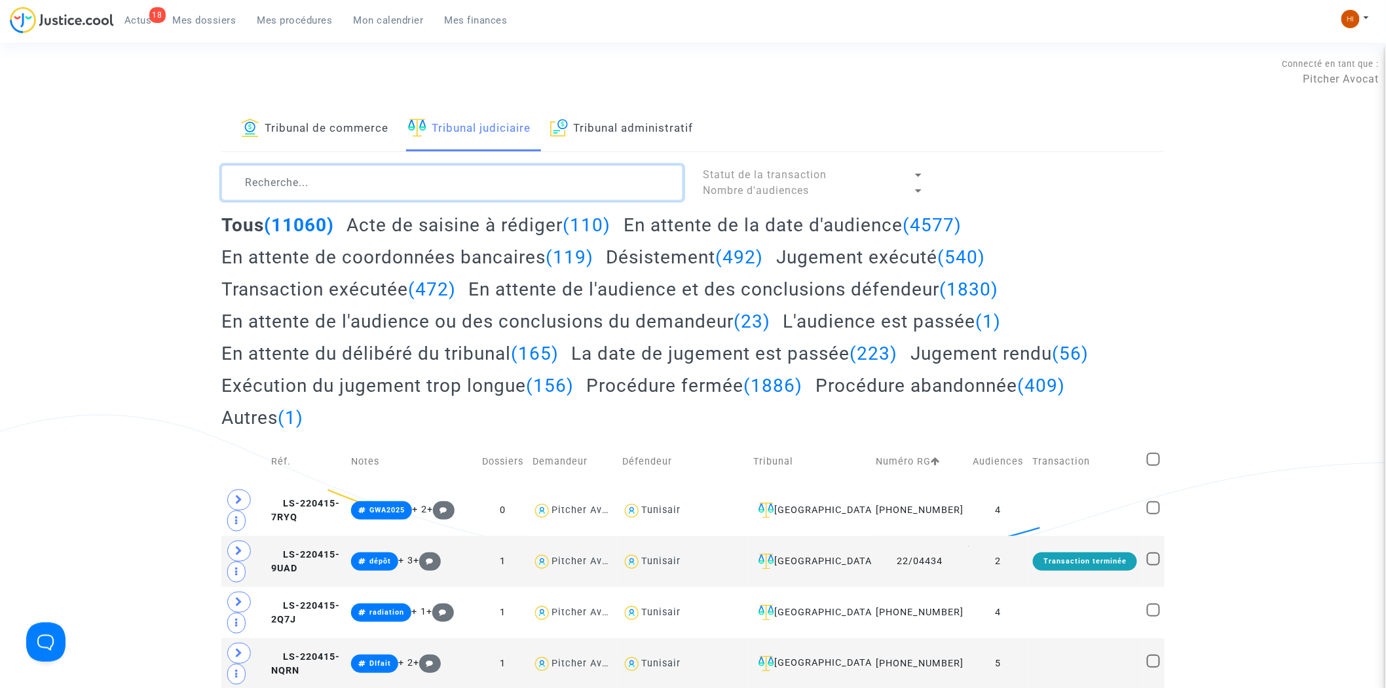
paste textarea "LS-241125-NMGG"
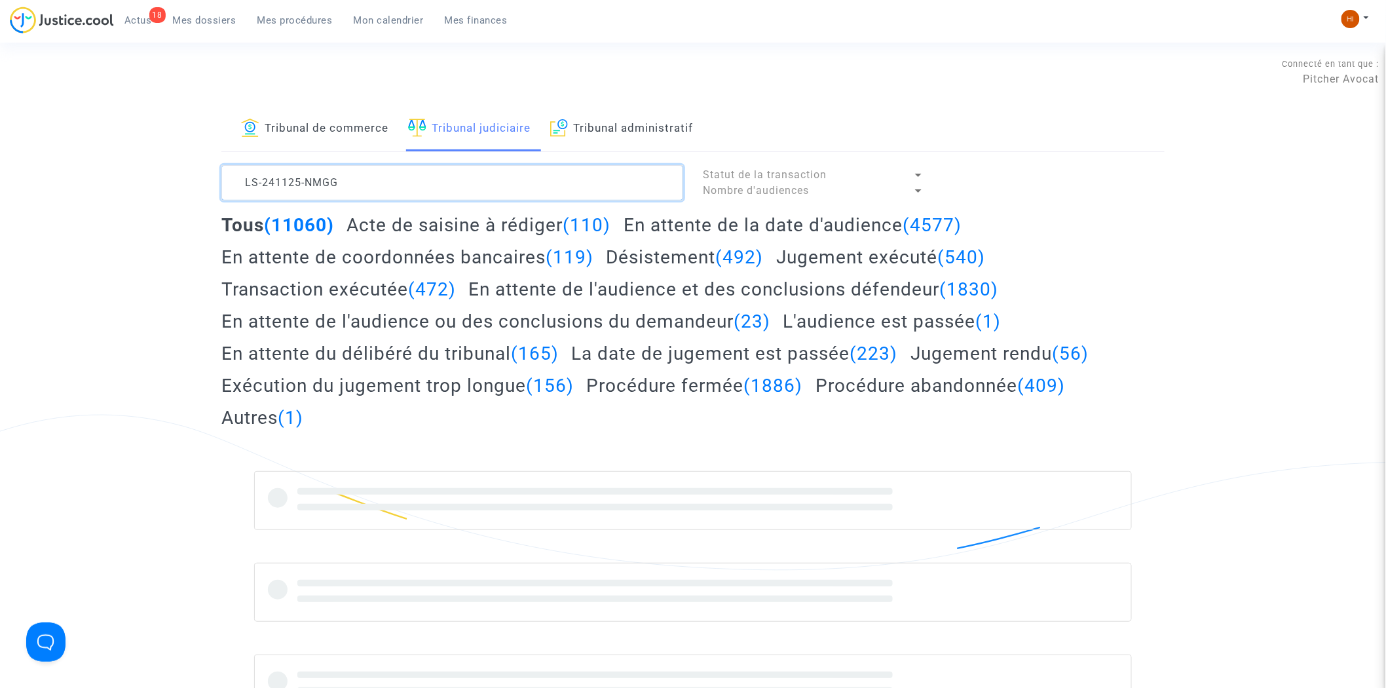
type textarea "LS-241125-NMGG"
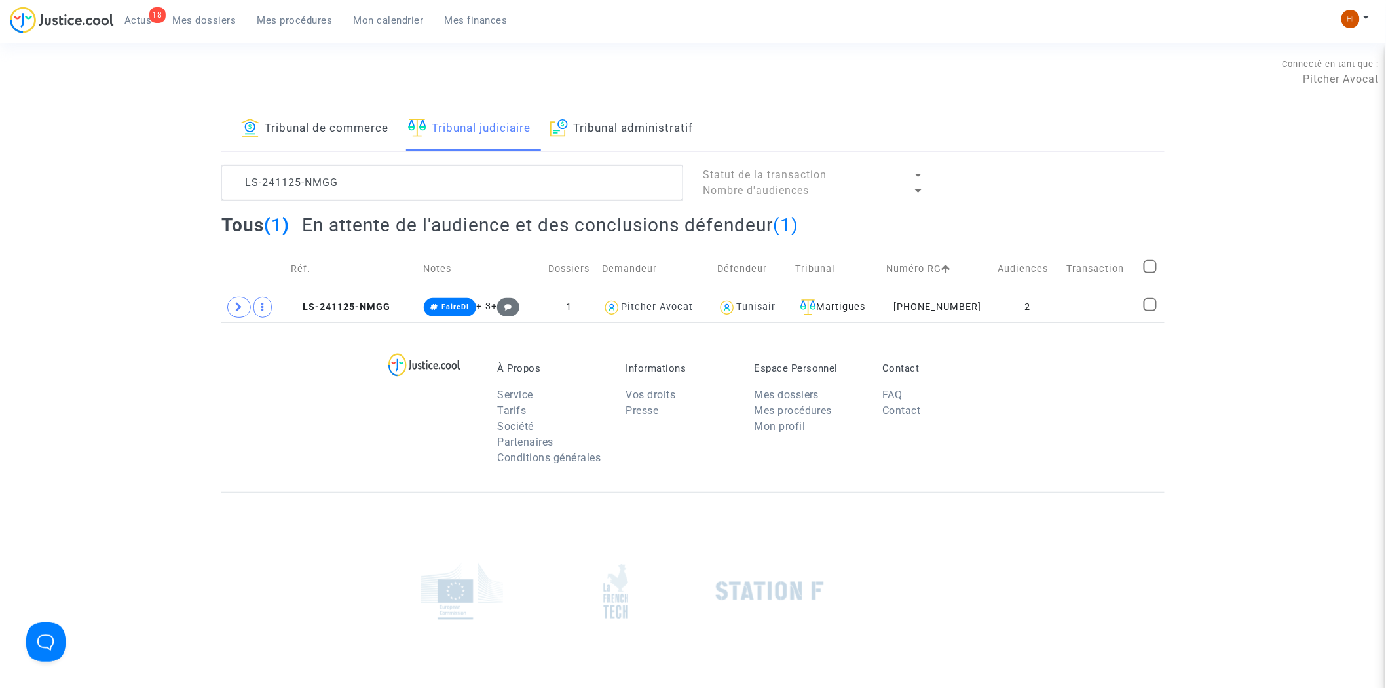
click at [1072, 289] on td "Transaction" at bounding box center [1099, 269] width 77 height 46
click at [1068, 306] on td at bounding box center [1099, 307] width 77 height 30
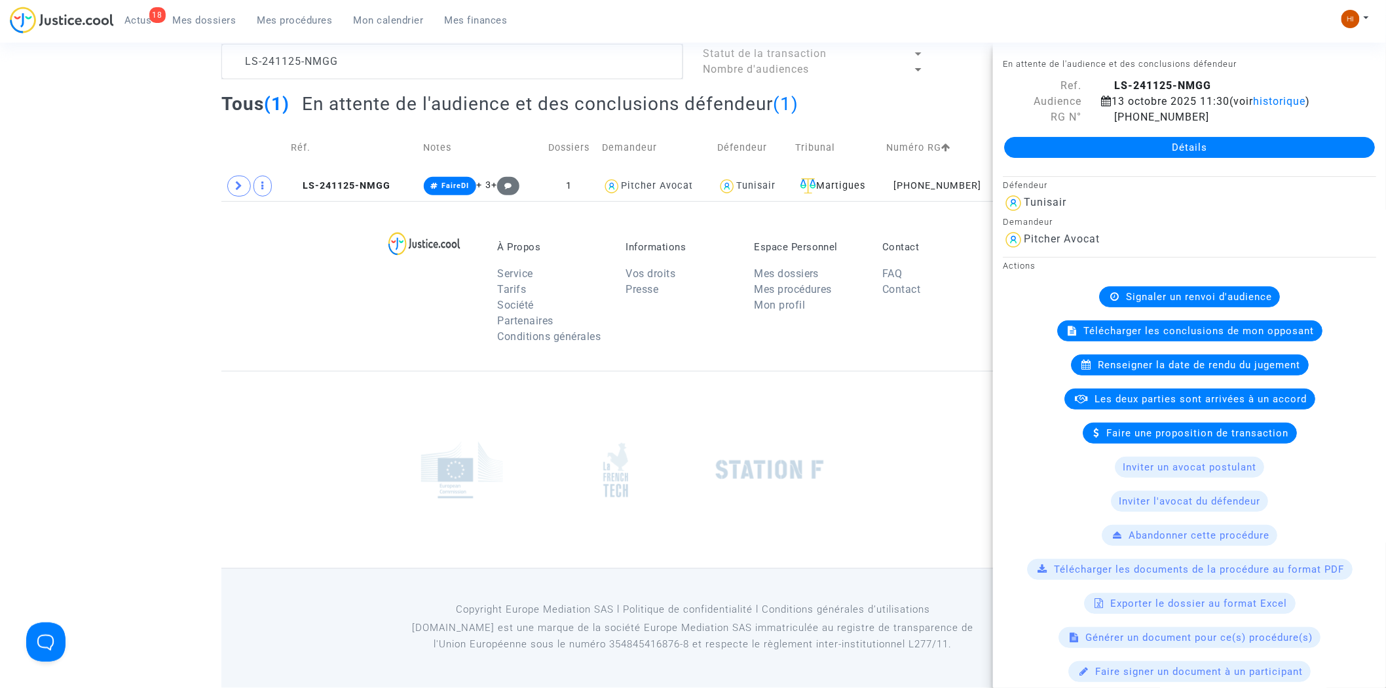
click at [1215, 293] on span "Signaler un renvoi d'audience" at bounding box center [1199, 297] width 146 height 12
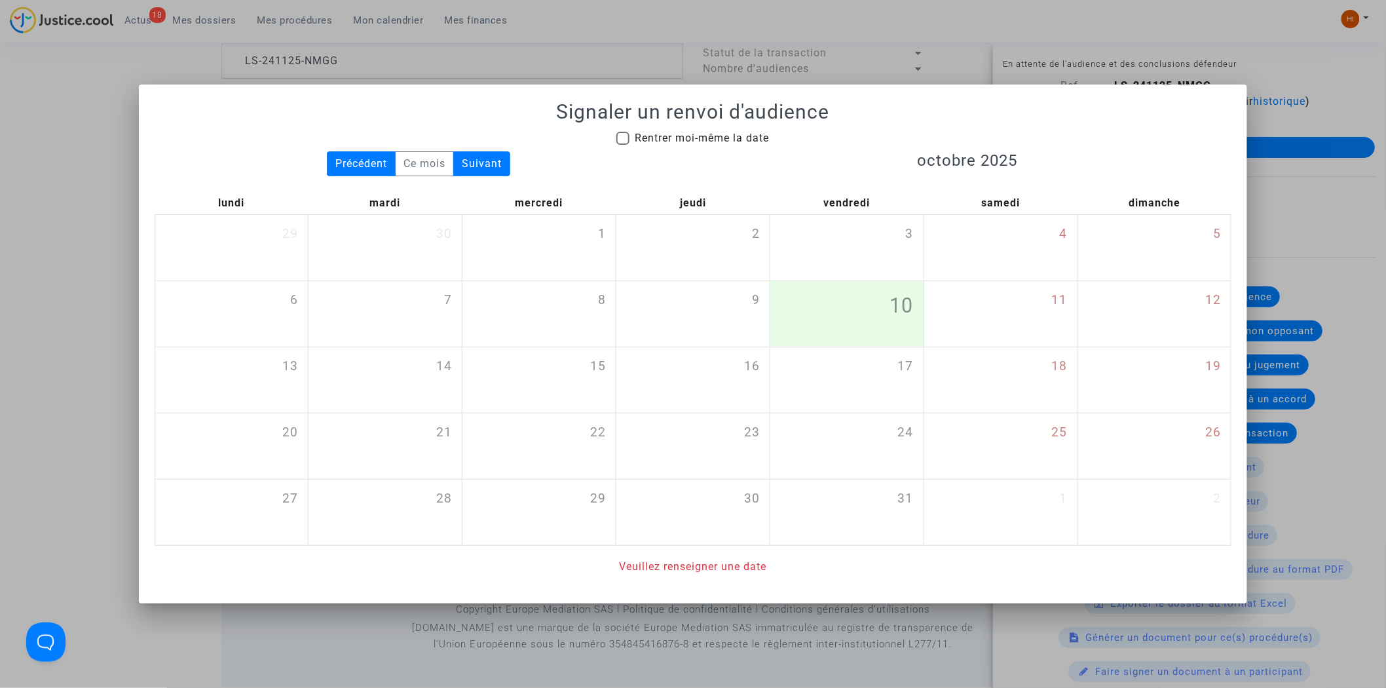
click at [732, 141] on span "Rentrer moi-même la date" at bounding box center [701, 138] width 134 height 12
click at [623, 145] on input "Rentrer moi-même la date" at bounding box center [622, 145] width 1 height 1
checkbox input "true"
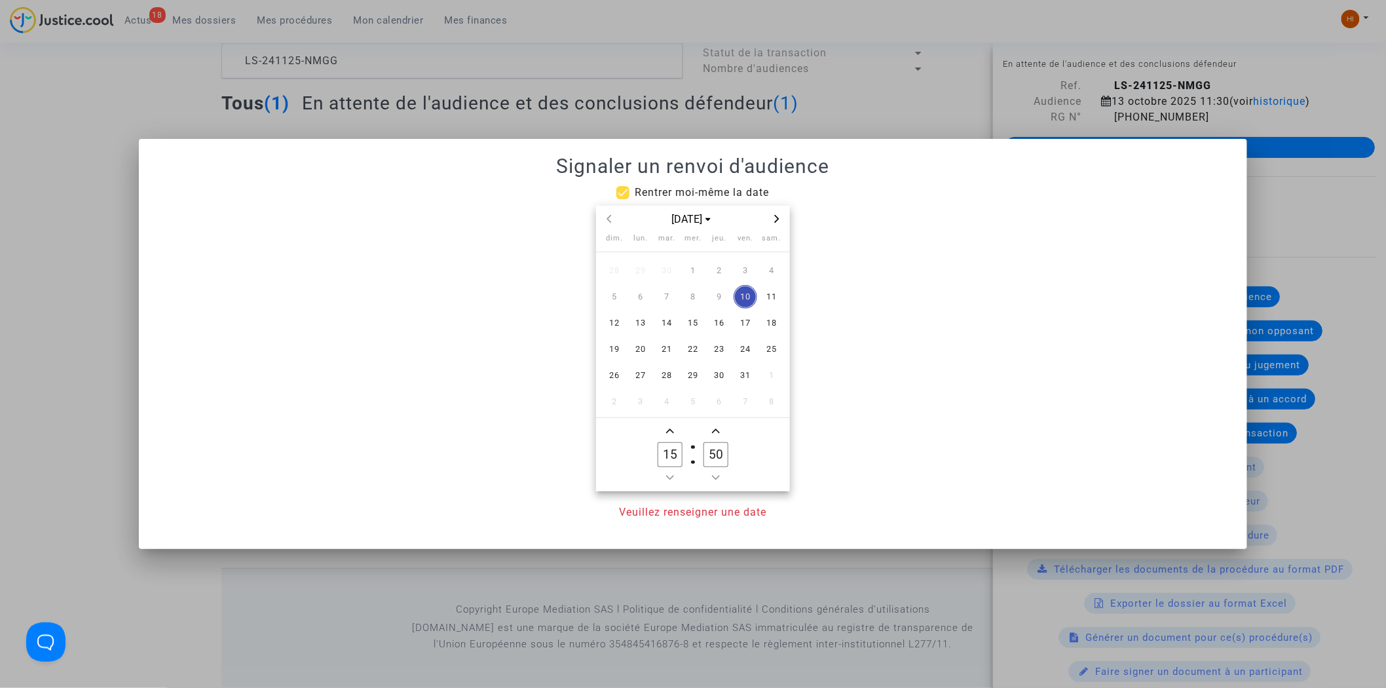
click at [788, 33] on div at bounding box center [693, 344] width 1386 height 688
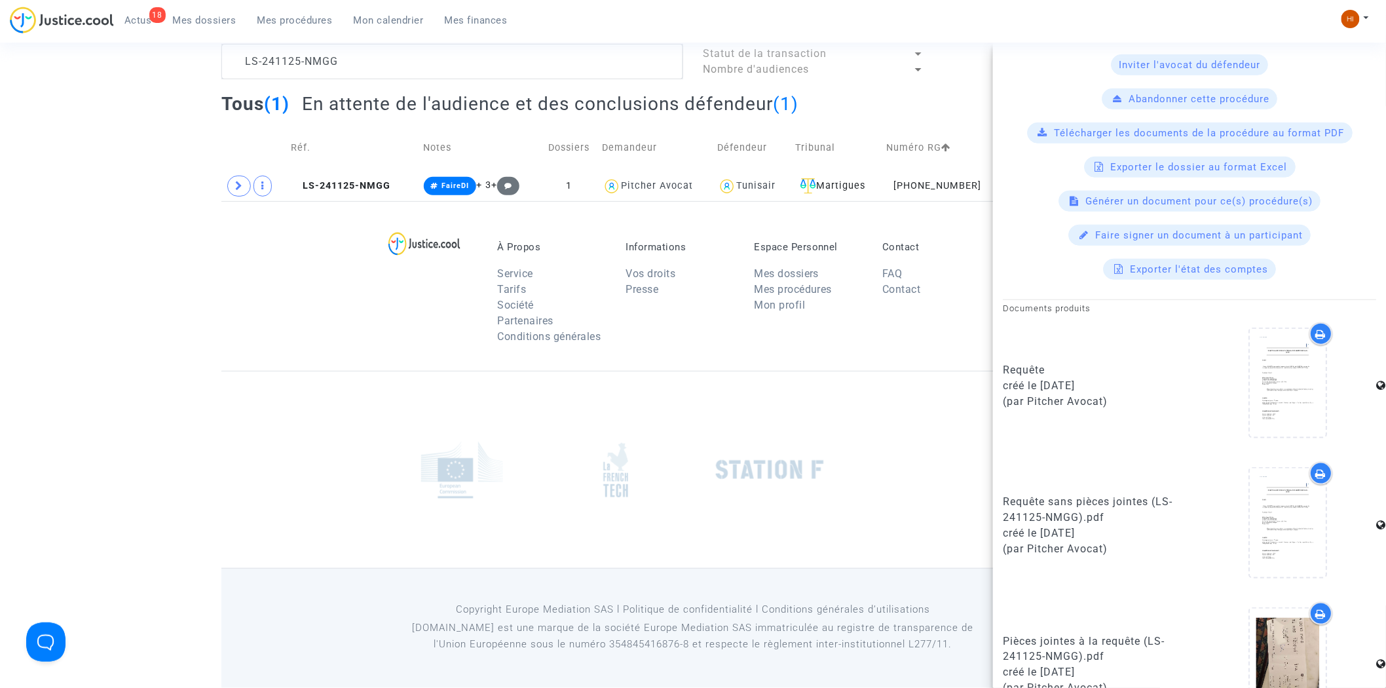
scroll to position [758, 0]
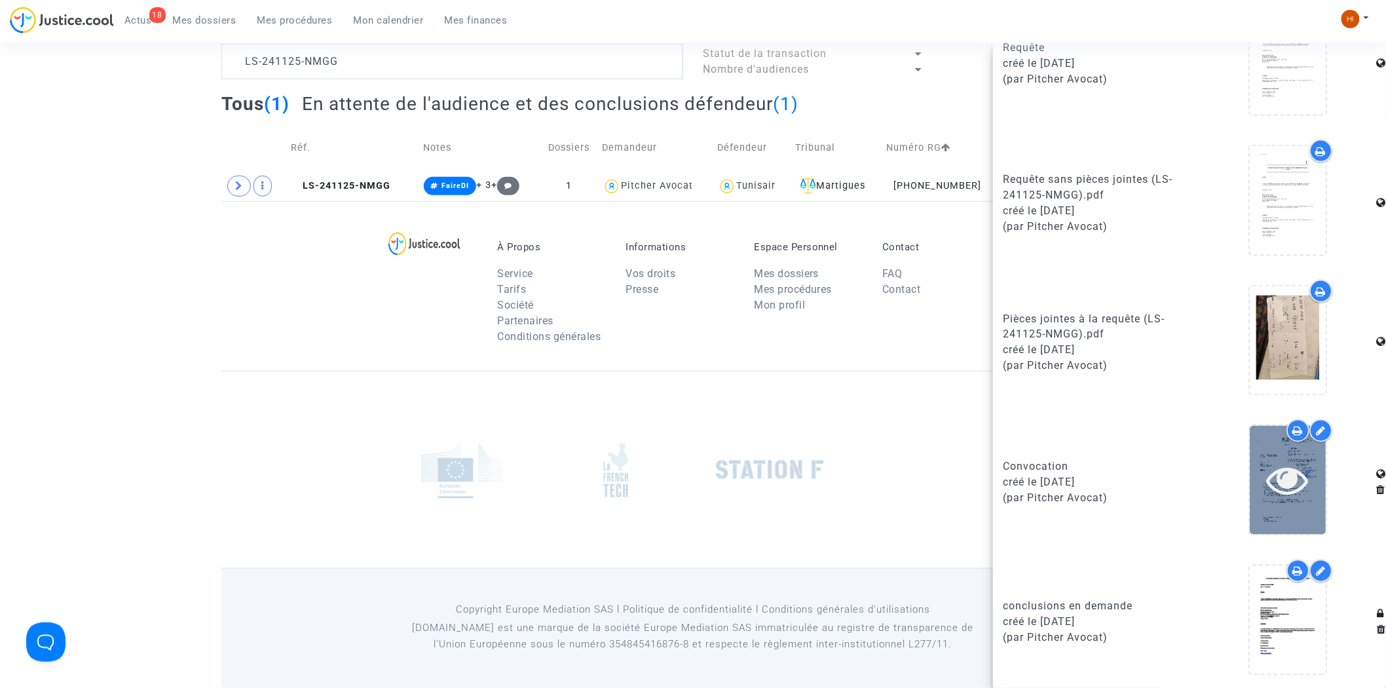
click at [1281, 483] on icon at bounding box center [1287, 480] width 43 height 42
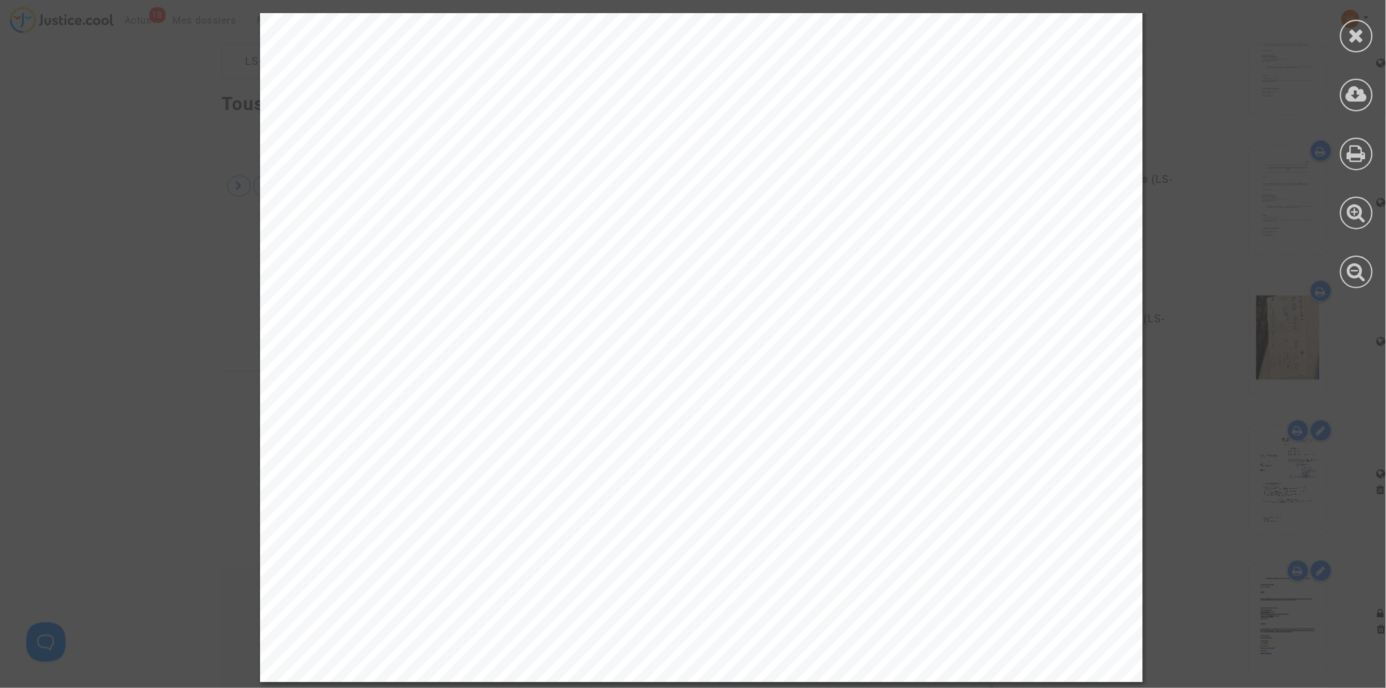
scroll to position [592, 0]
click at [1350, 26] on icon at bounding box center [1356, 36] width 16 height 20
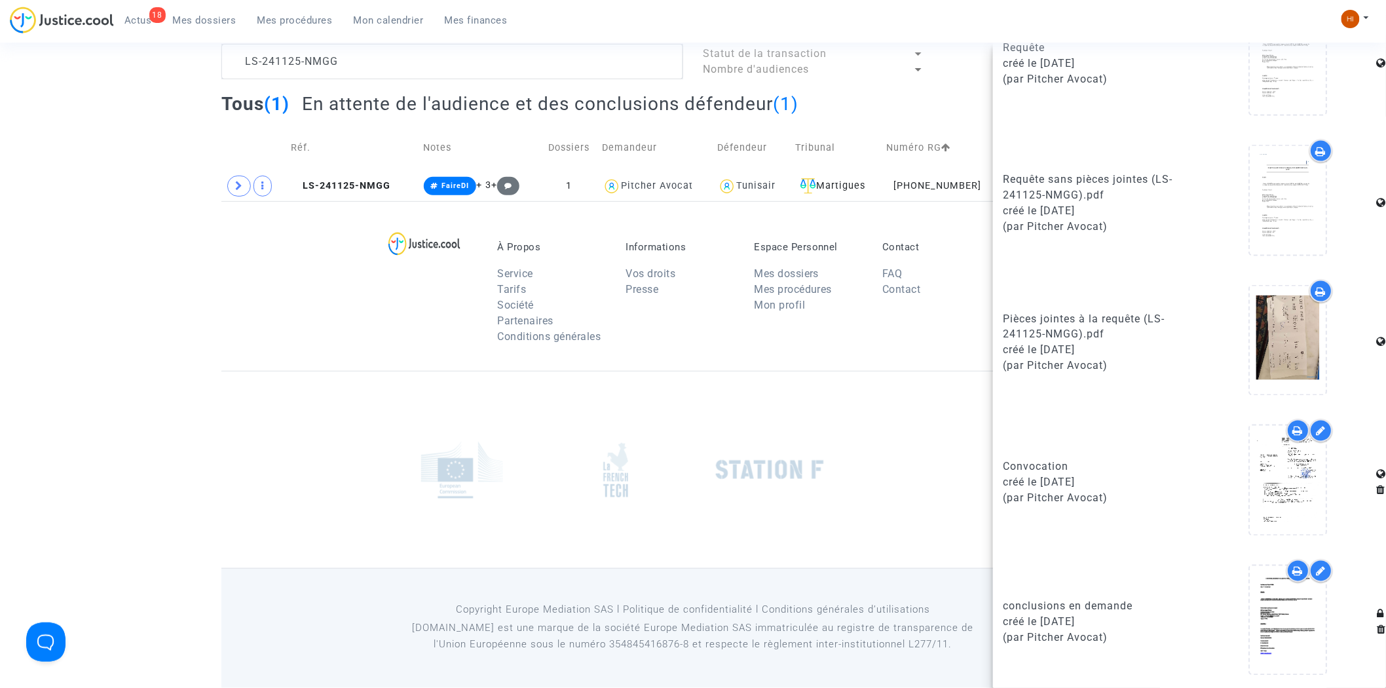
click at [280, 439] on div at bounding box center [692, 469] width 943 height 197
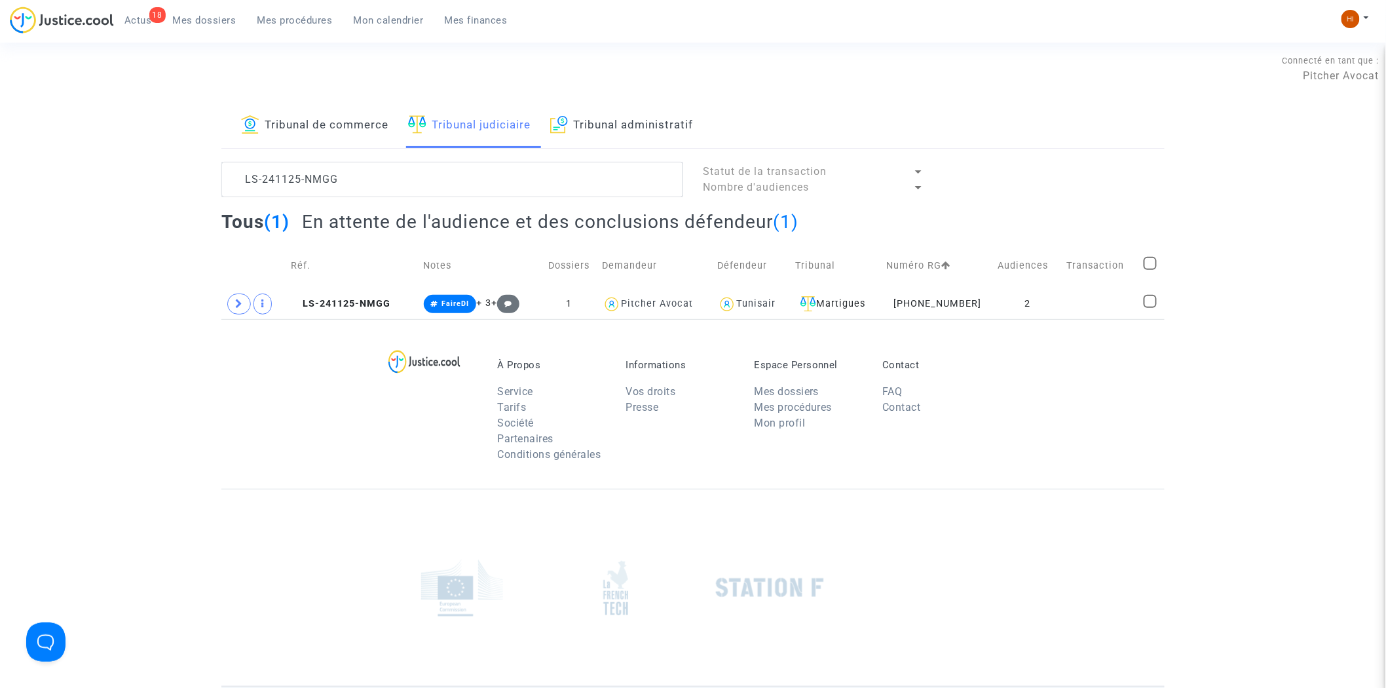
scroll to position [0, 0]
click at [1071, 318] on td at bounding box center [1099, 307] width 77 height 30
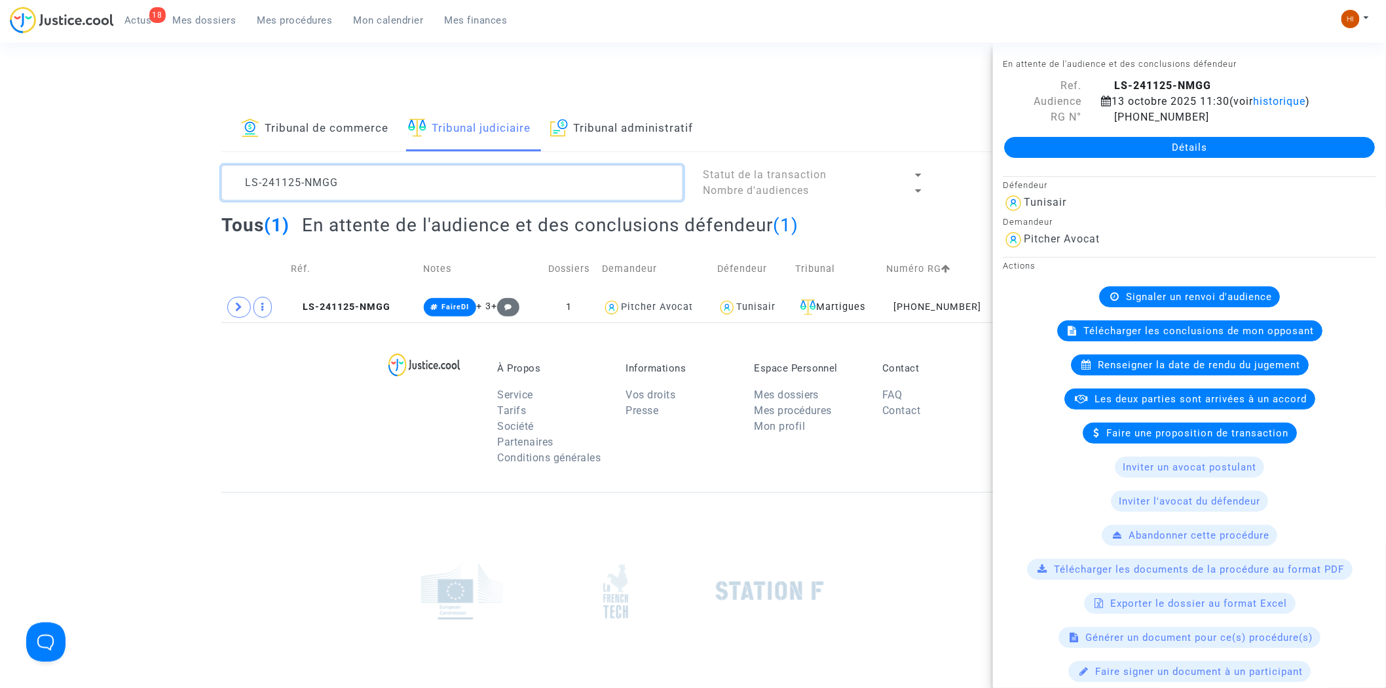
drag, startPoint x: 266, startPoint y: 175, endPoint x: 128, endPoint y: 167, distance: 138.4
click at [128, 167] on div "Tribunal de commerce Tribunal judiciaire Tribunal administratif LS-241125-NMGG …" at bounding box center [693, 214] width 1386 height 215
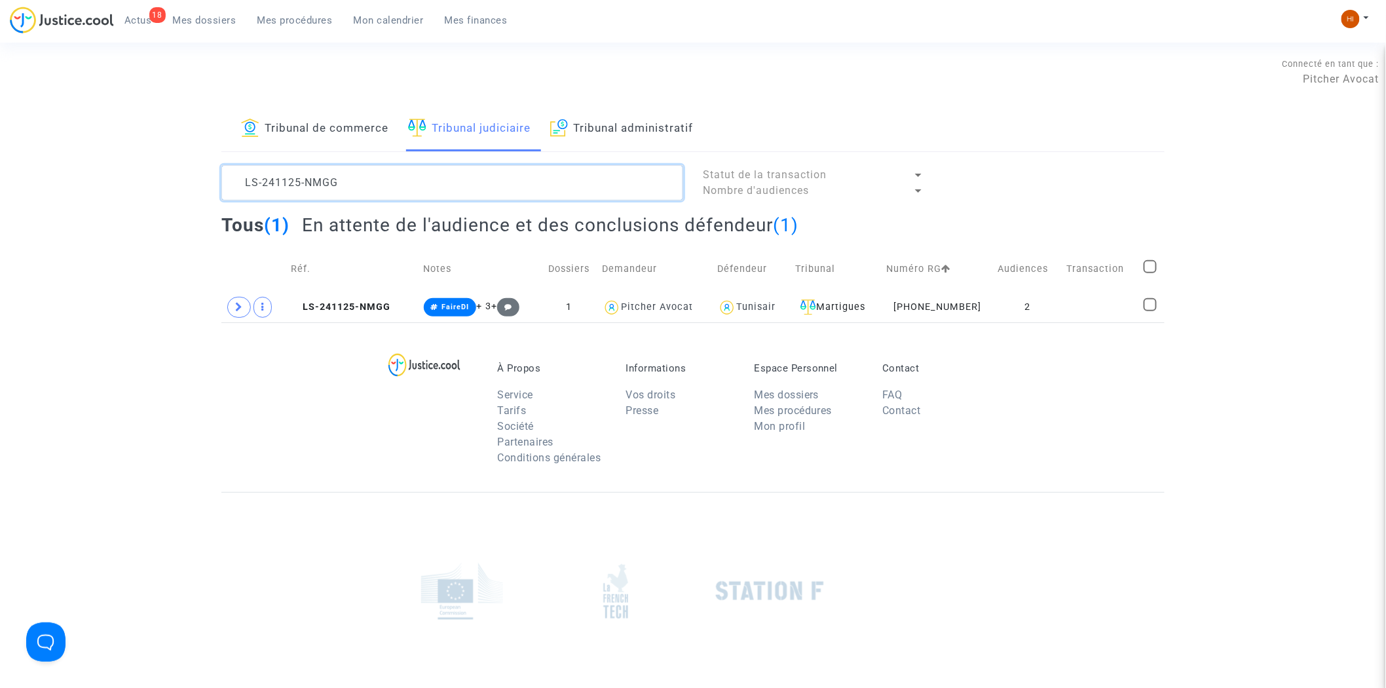
paste textarea "MENDES"
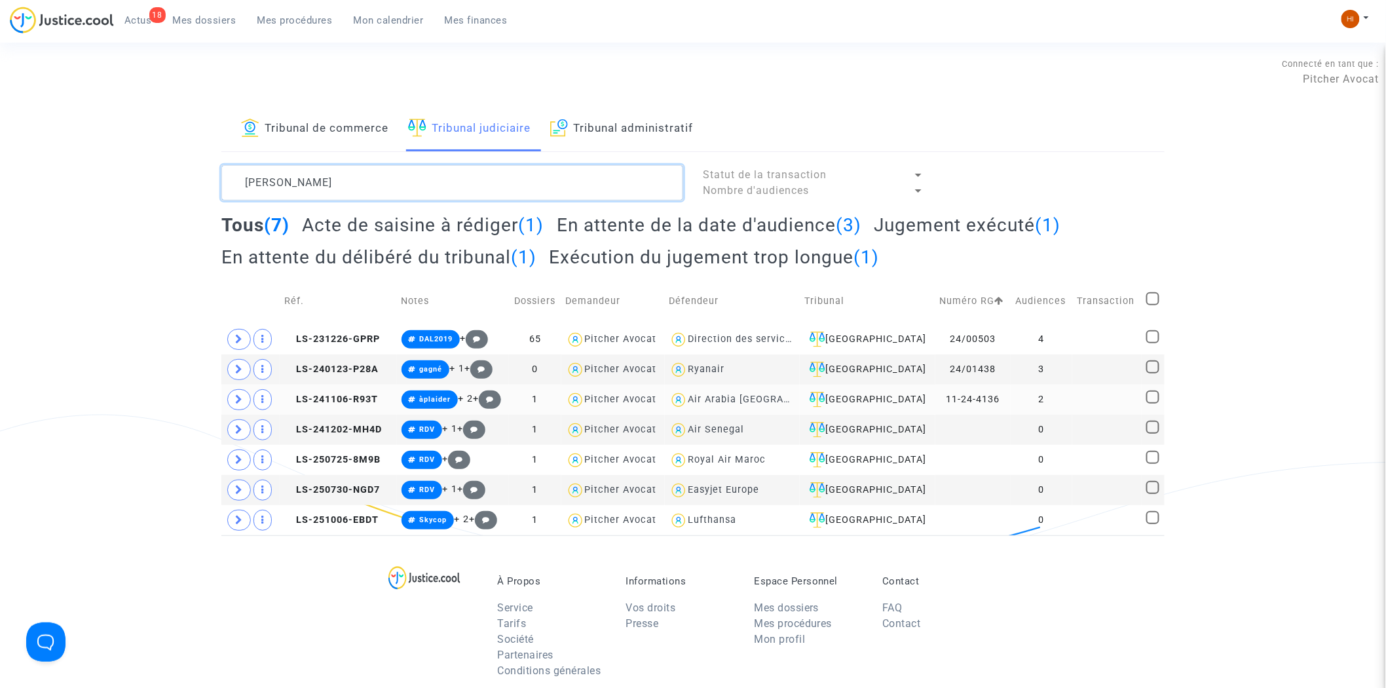
type textarea "MENDES"
click at [1046, 396] on td "2" at bounding box center [1041, 399] width 62 height 30
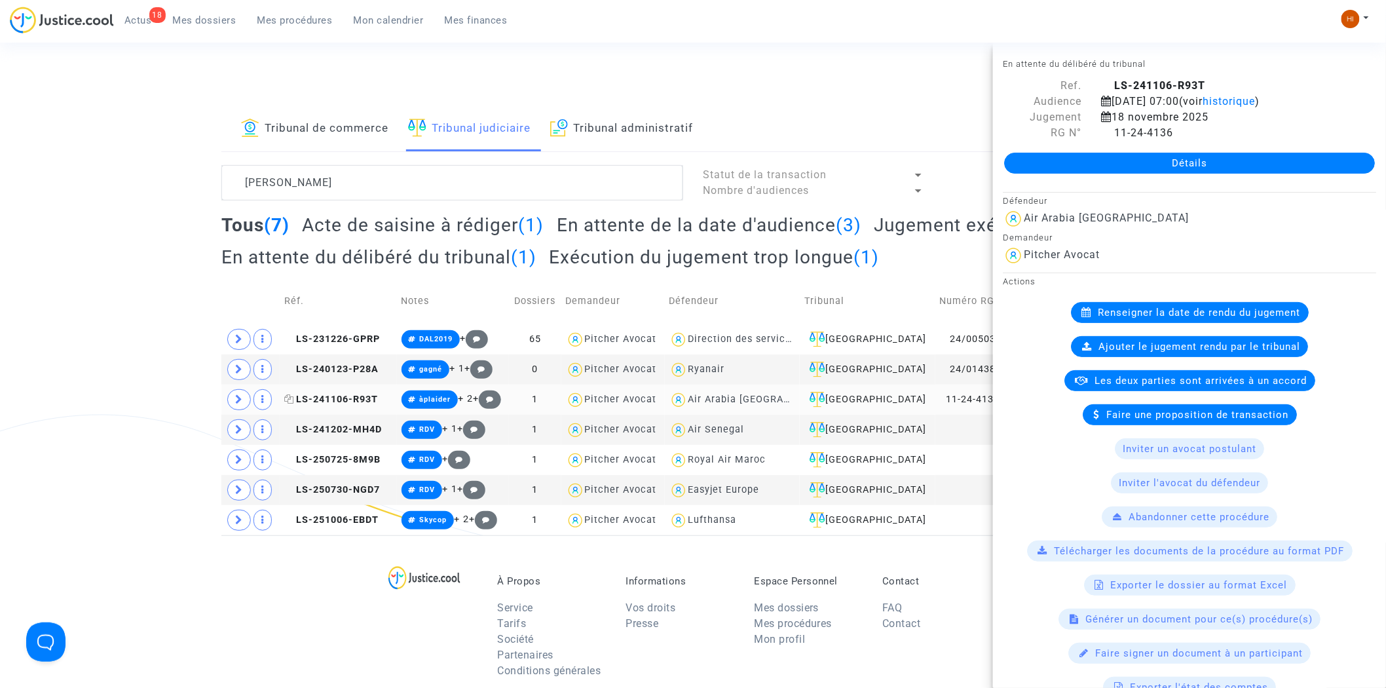
click at [321, 403] on span "LS-241106-R93T" at bounding box center [331, 399] width 94 height 11
click at [242, 402] on icon at bounding box center [239, 399] width 8 height 10
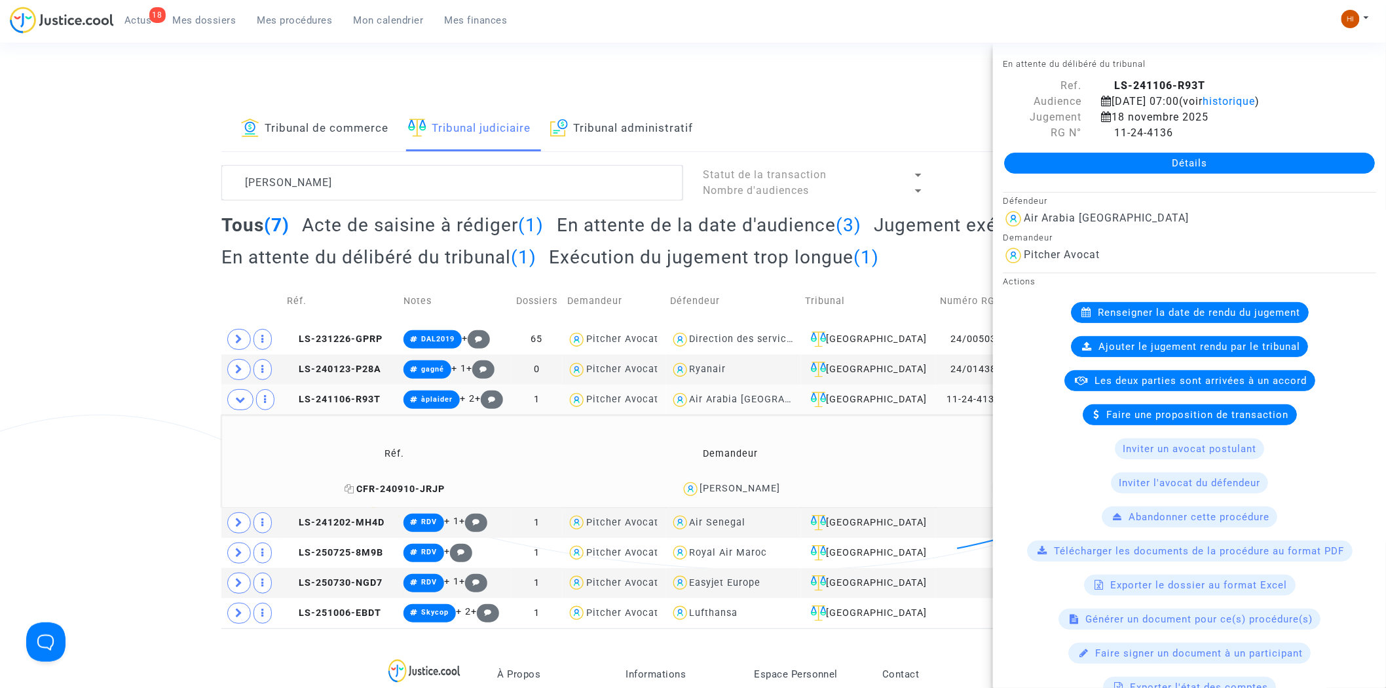
click at [392, 488] on span "CFR-240910-JRJP" at bounding box center [394, 488] width 100 height 11
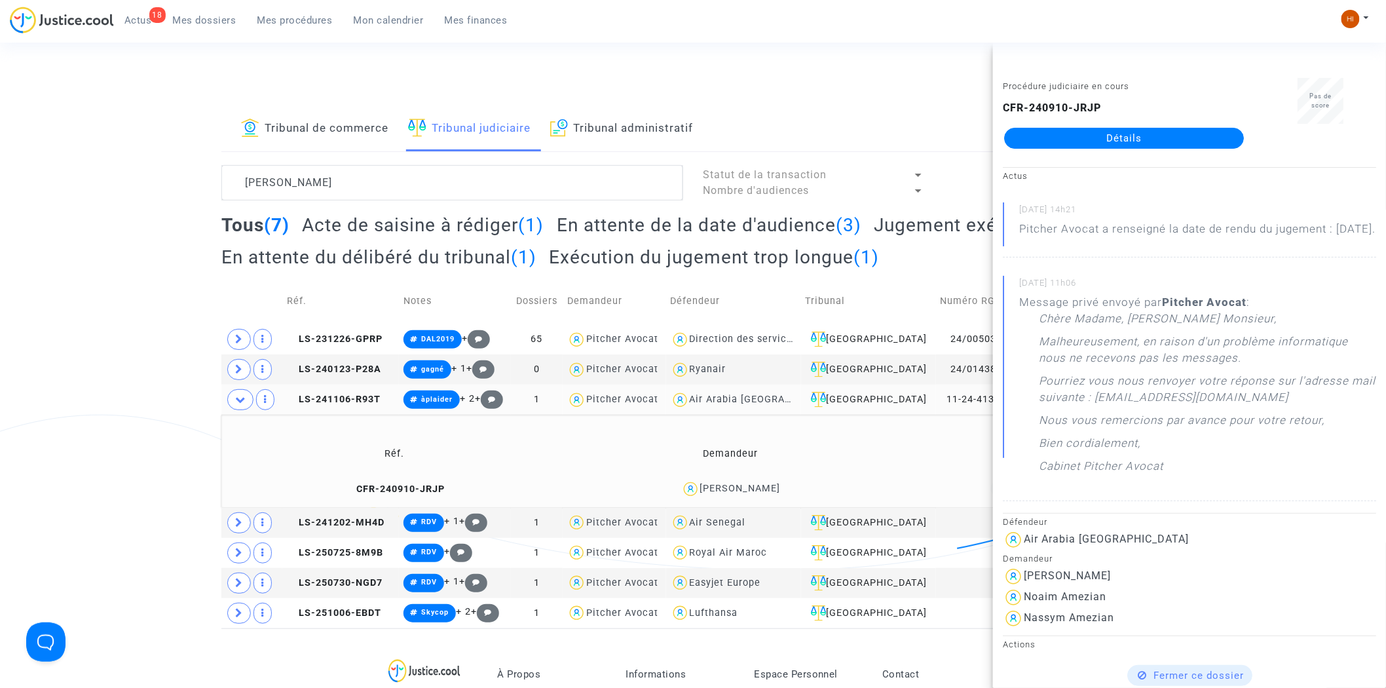
click at [1187, 141] on link "Détails" at bounding box center [1124, 138] width 240 height 21
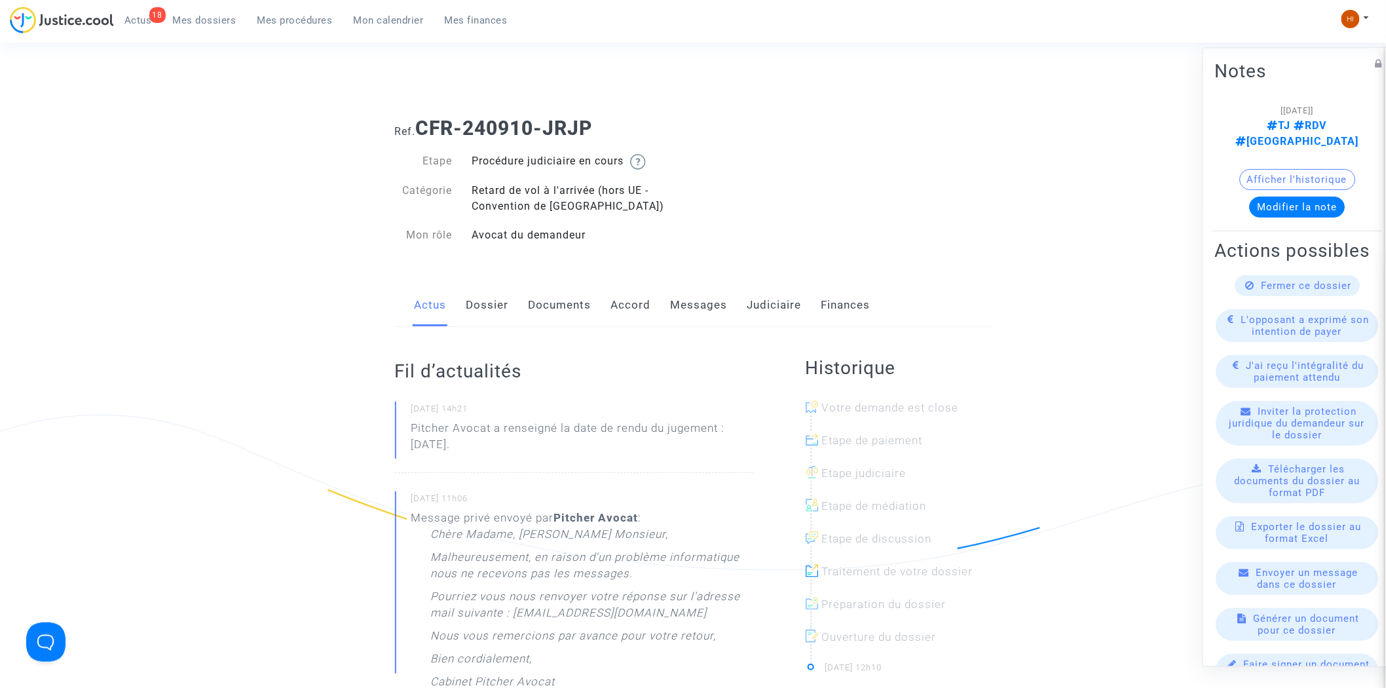
click at [688, 303] on link "Messages" at bounding box center [698, 305] width 57 height 43
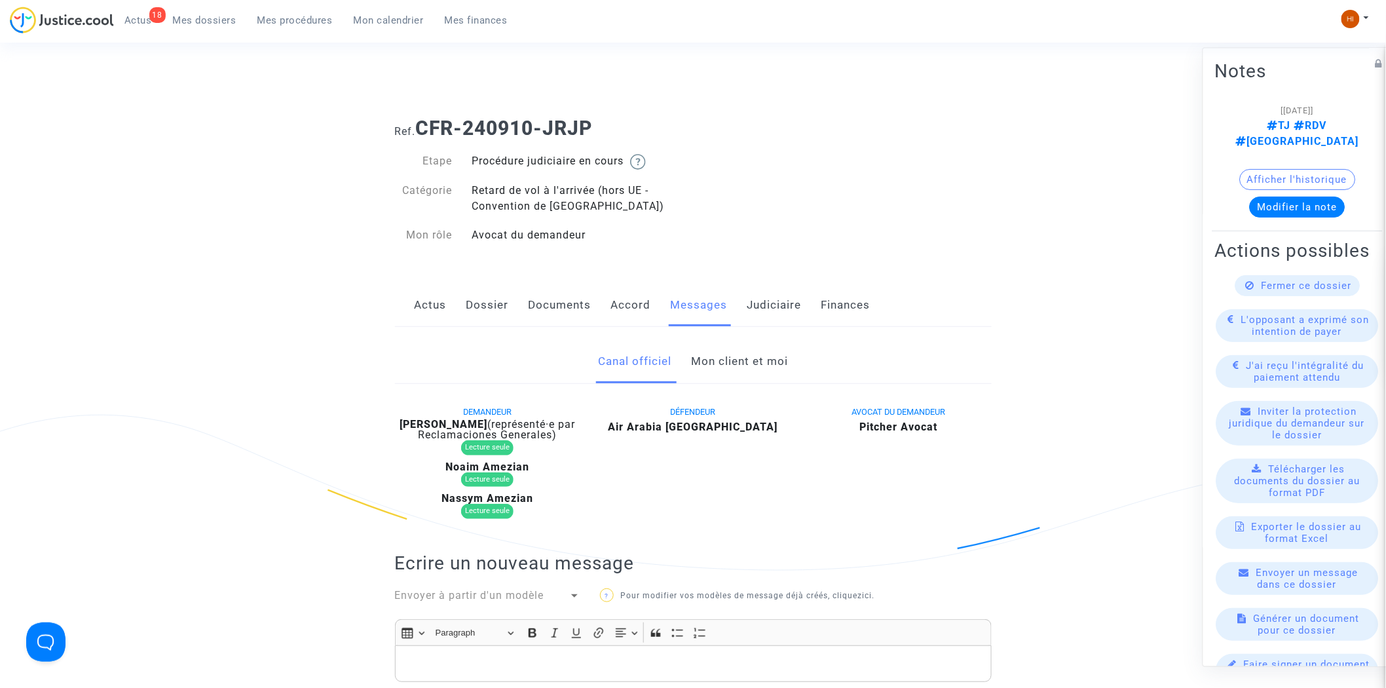
click at [742, 356] on link "Mon client et moi" at bounding box center [739, 361] width 97 height 43
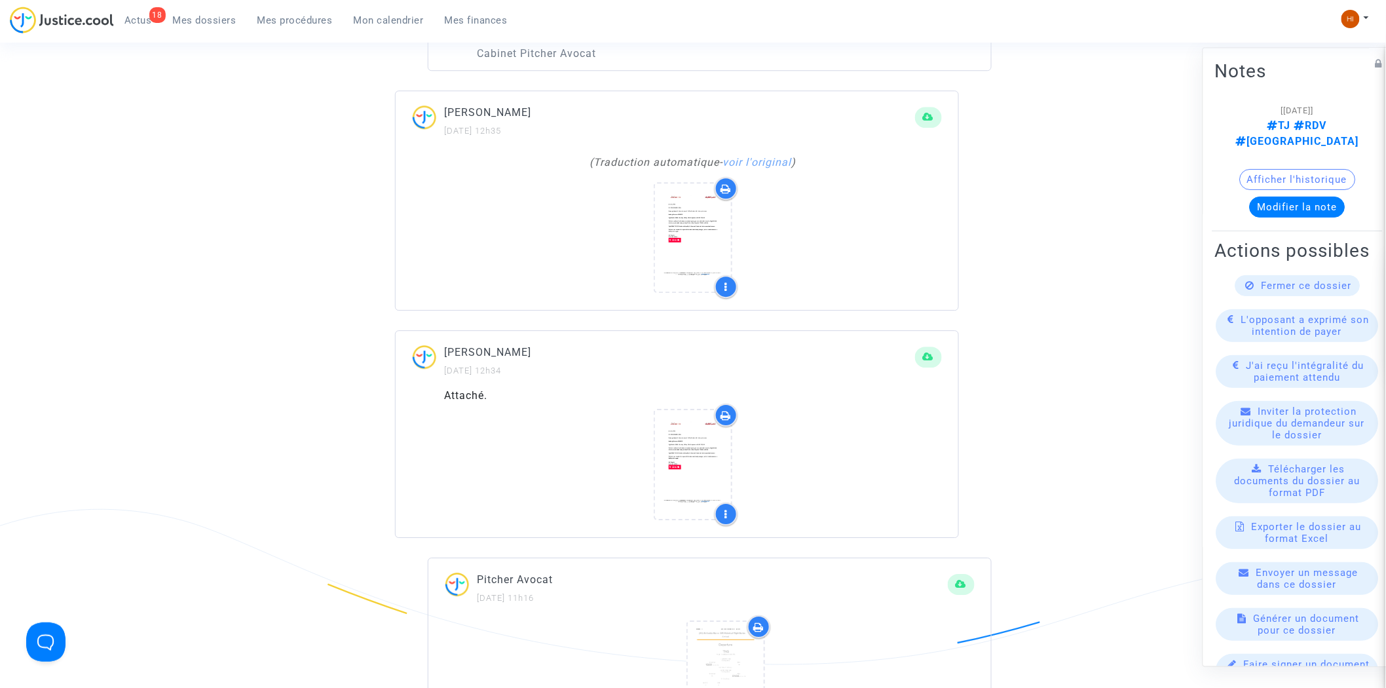
scroll to position [1455, 0]
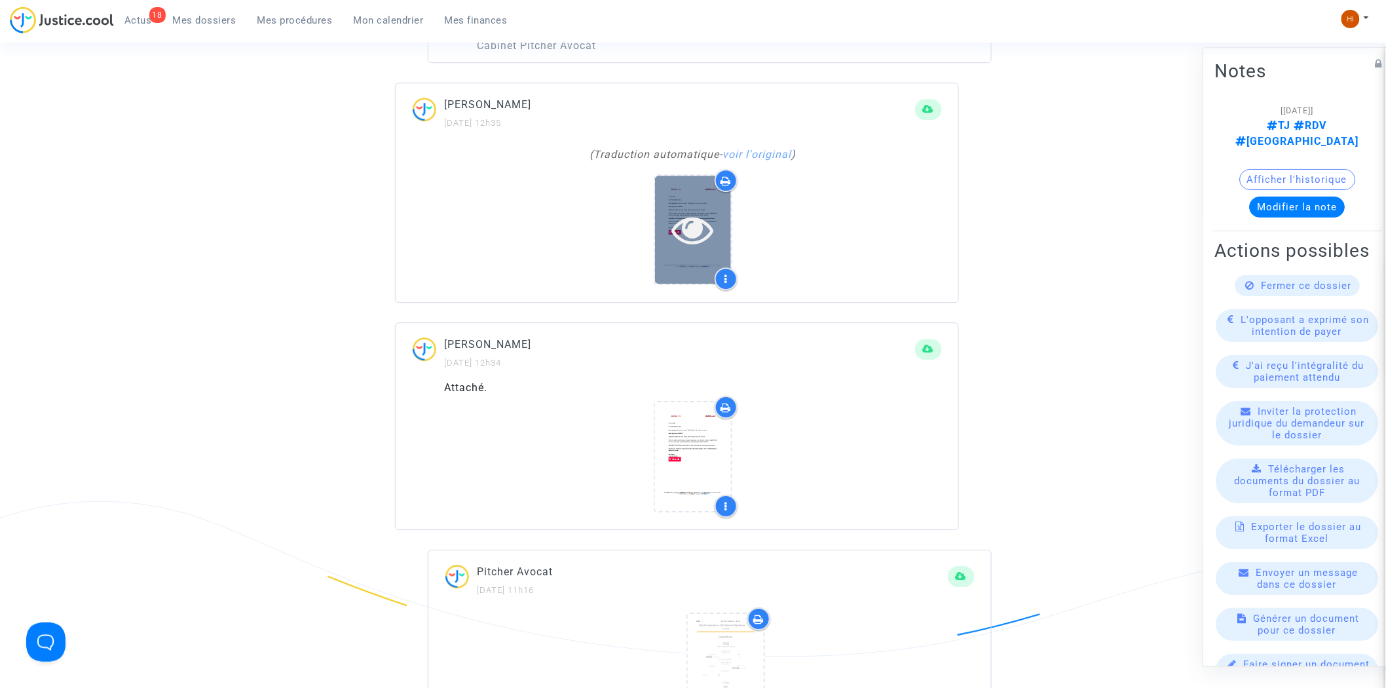
click at [672, 232] on icon at bounding box center [693, 229] width 43 height 42
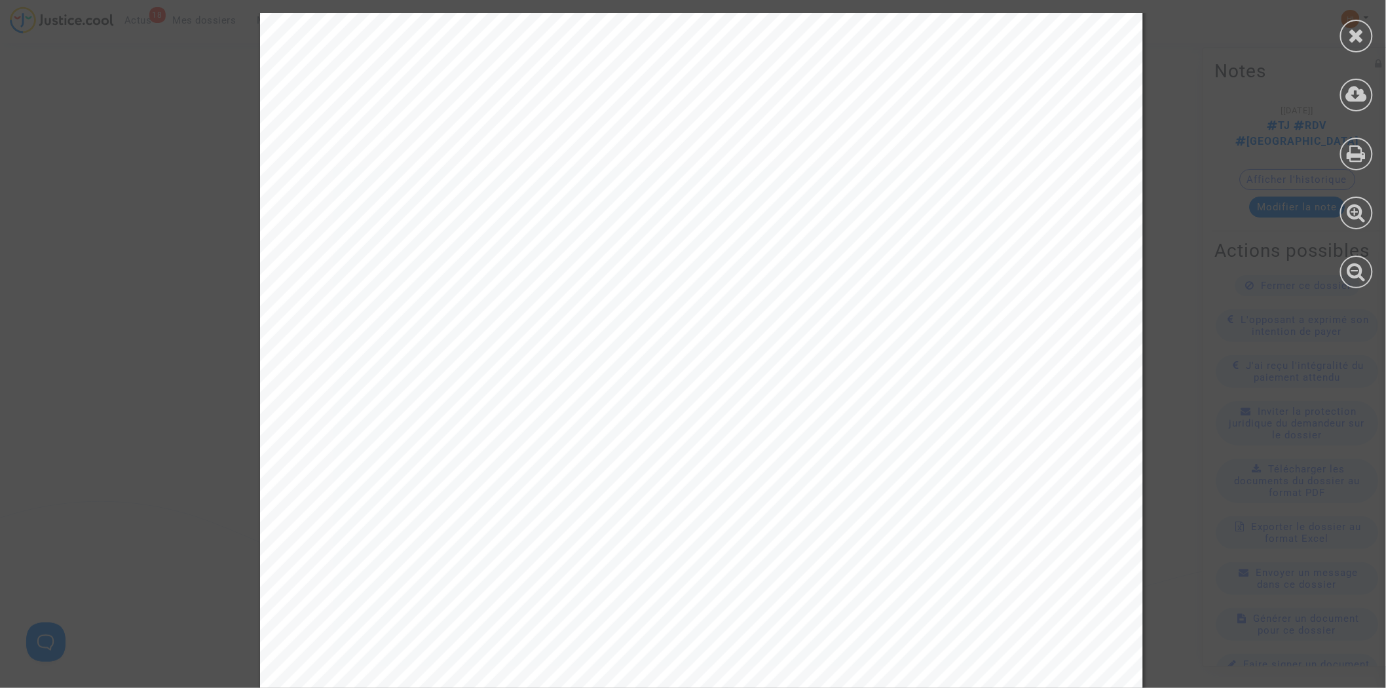
scroll to position [519, 0]
click at [1352, 42] on icon at bounding box center [1356, 36] width 16 height 20
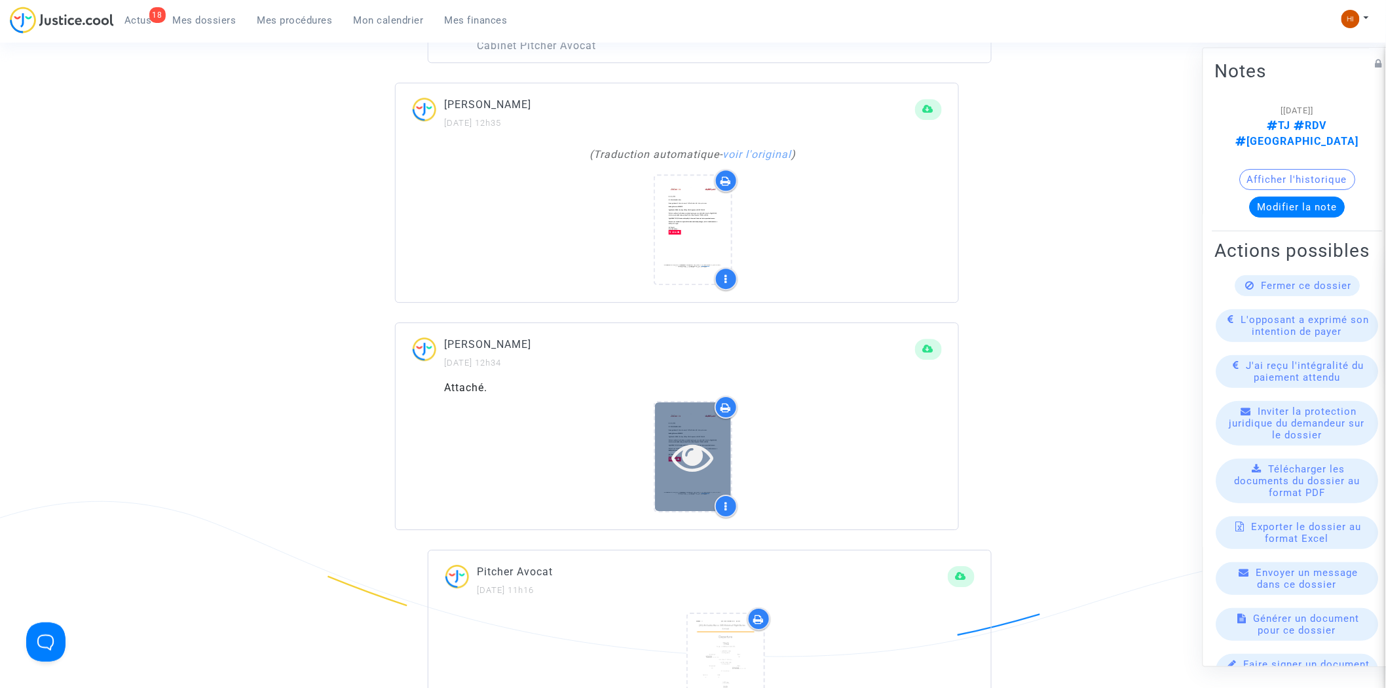
click at [694, 449] on icon at bounding box center [693, 456] width 43 height 42
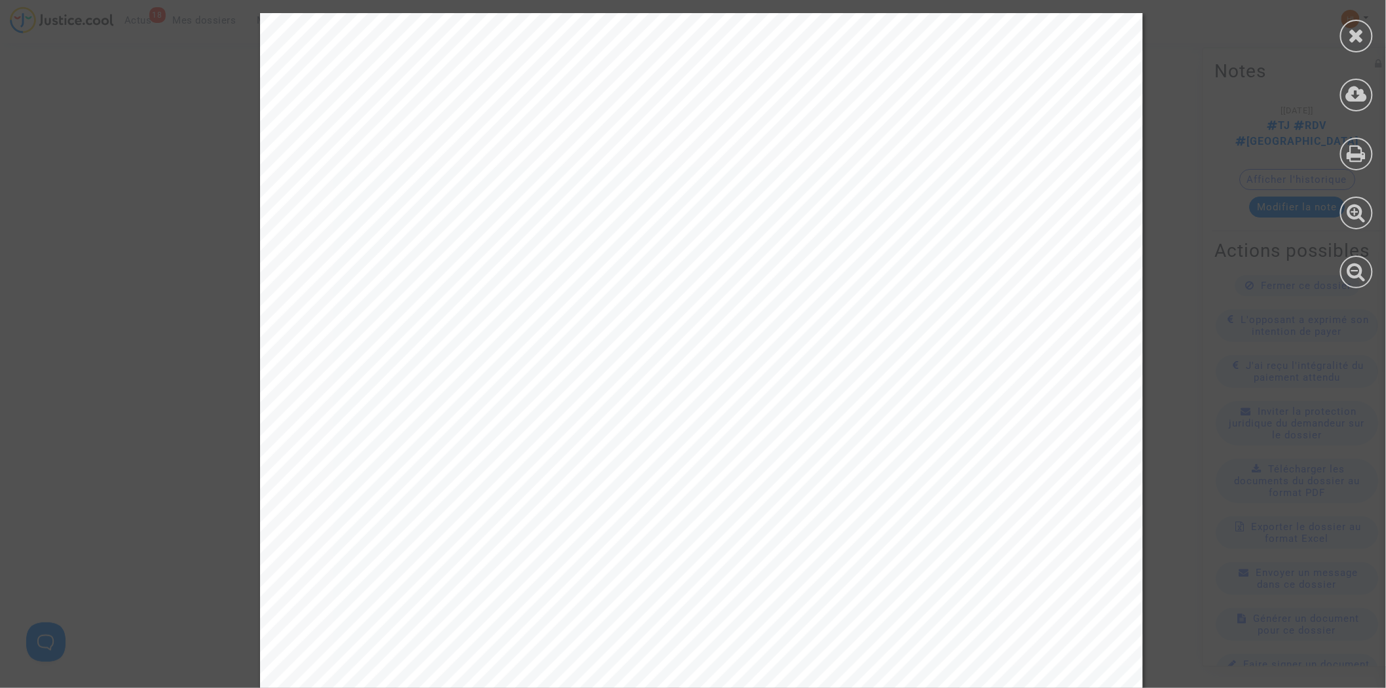
scroll to position [946, 0]
click at [1359, 58] on div at bounding box center [1356, 150] width 59 height 301
click at [1357, 38] on icon at bounding box center [1356, 36] width 16 height 20
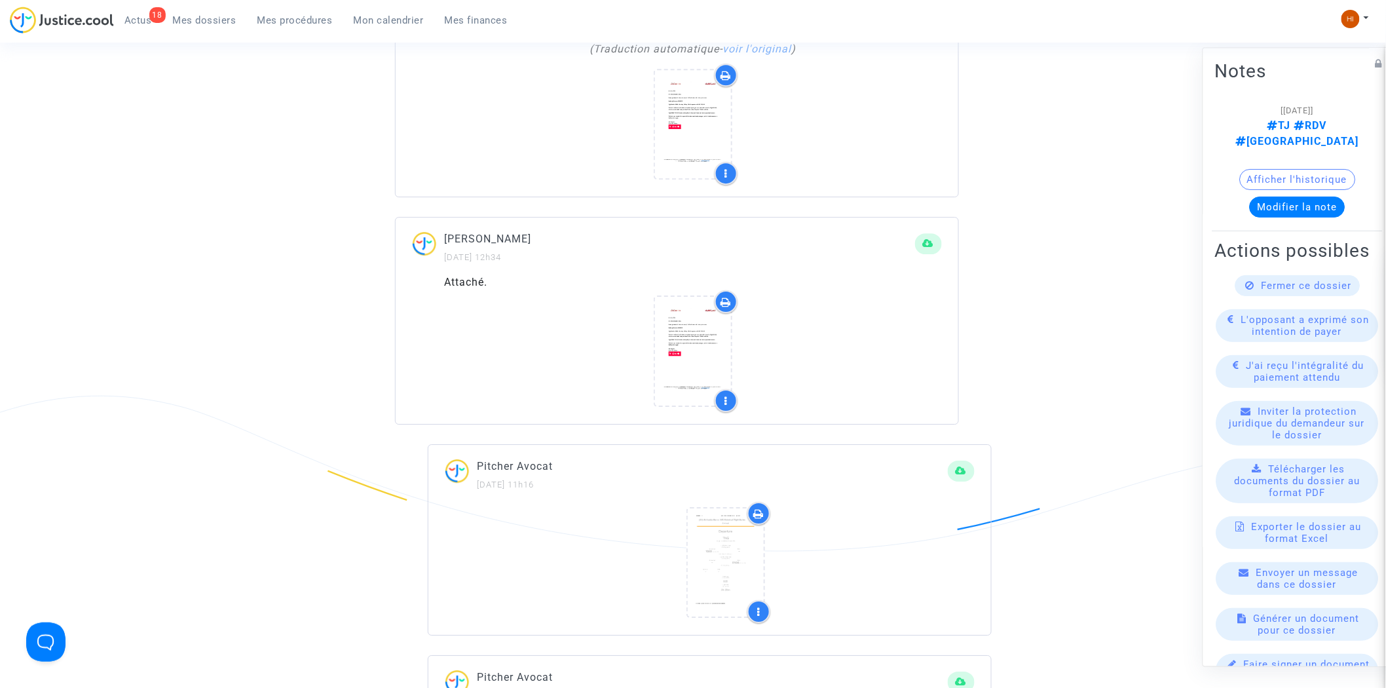
scroll to position [1600, 0]
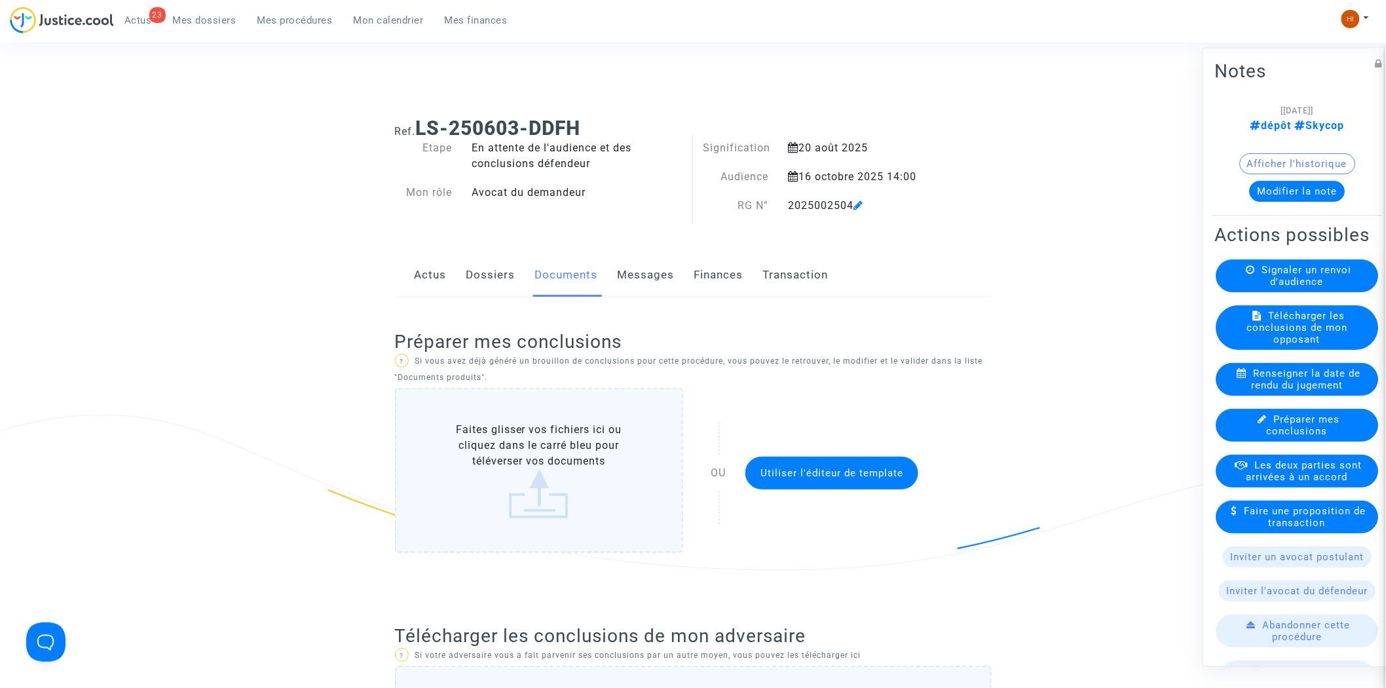
click at [1293, 199] on button "Modifier la note" at bounding box center [1297, 191] width 96 height 21
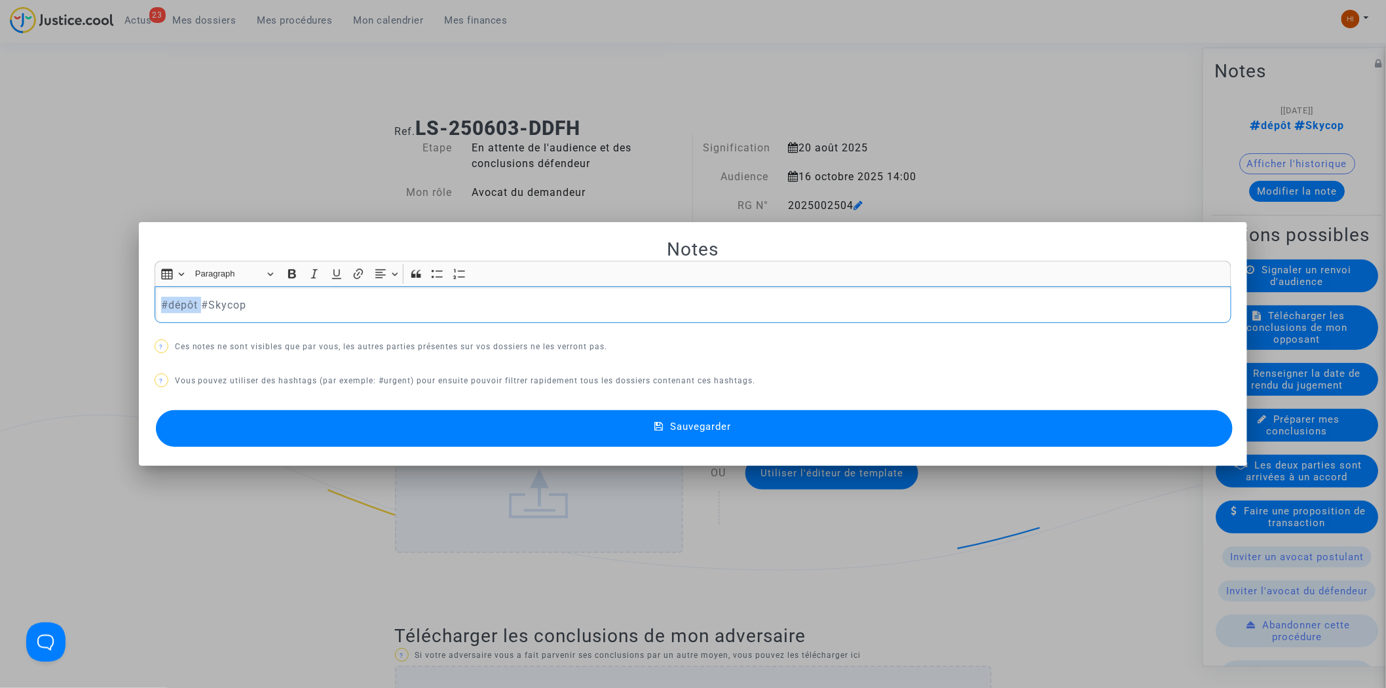
drag, startPoint x: 195, startPoint y: 303, endPoint x: -164, endPoint y: 168, distance: 383.9
click at [538, 416] on button "Sauvegarder" at bounding box center [694, 428] width 1077 height 37
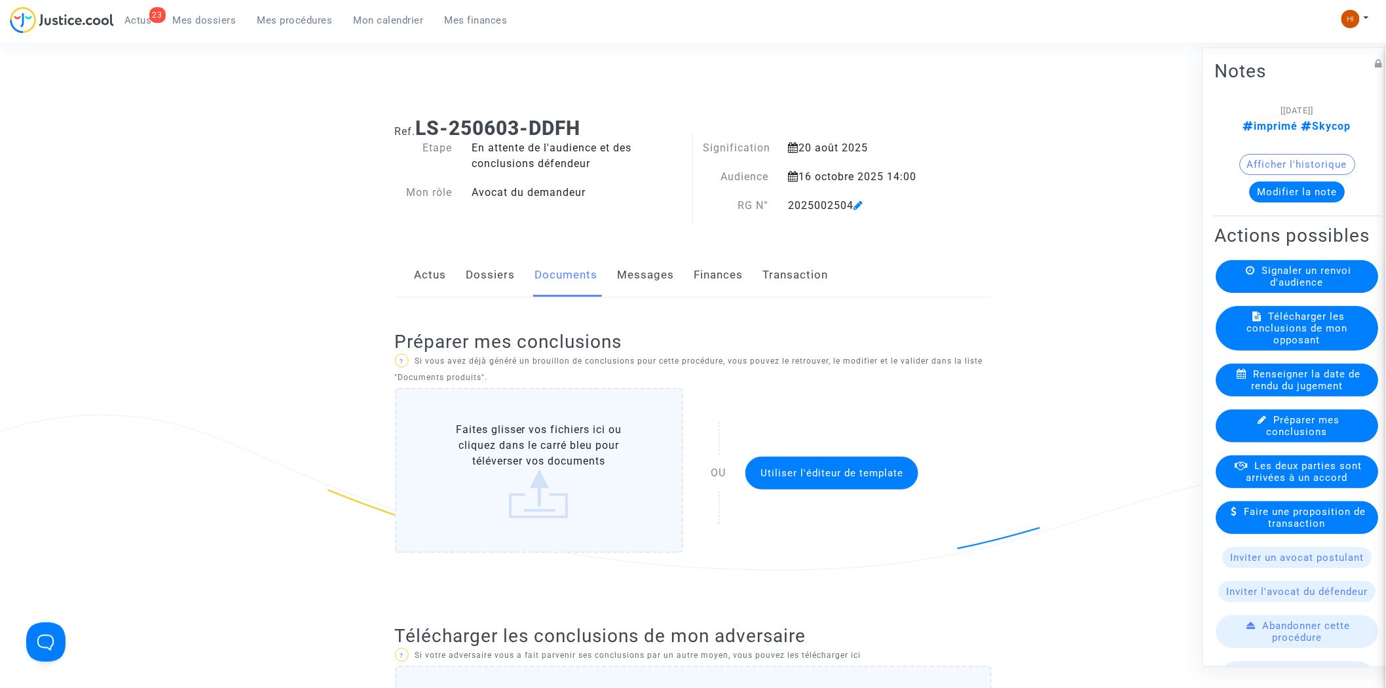
click at [485, 285] on link "Dossiers" at bounding box center [490, 274] width 49 height 43
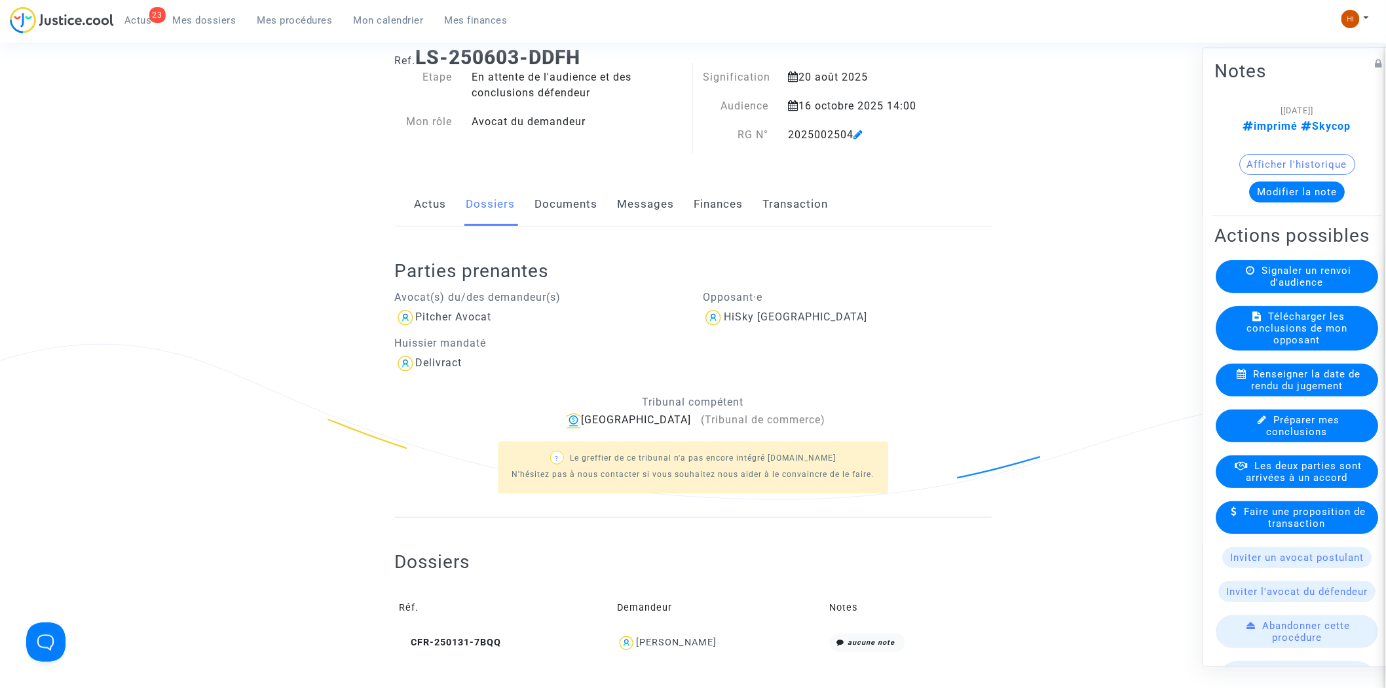
scroll to position [73, 0]
click at [551, 205] on link "Documents" at bounding box center [566, 202] width 63 height 43
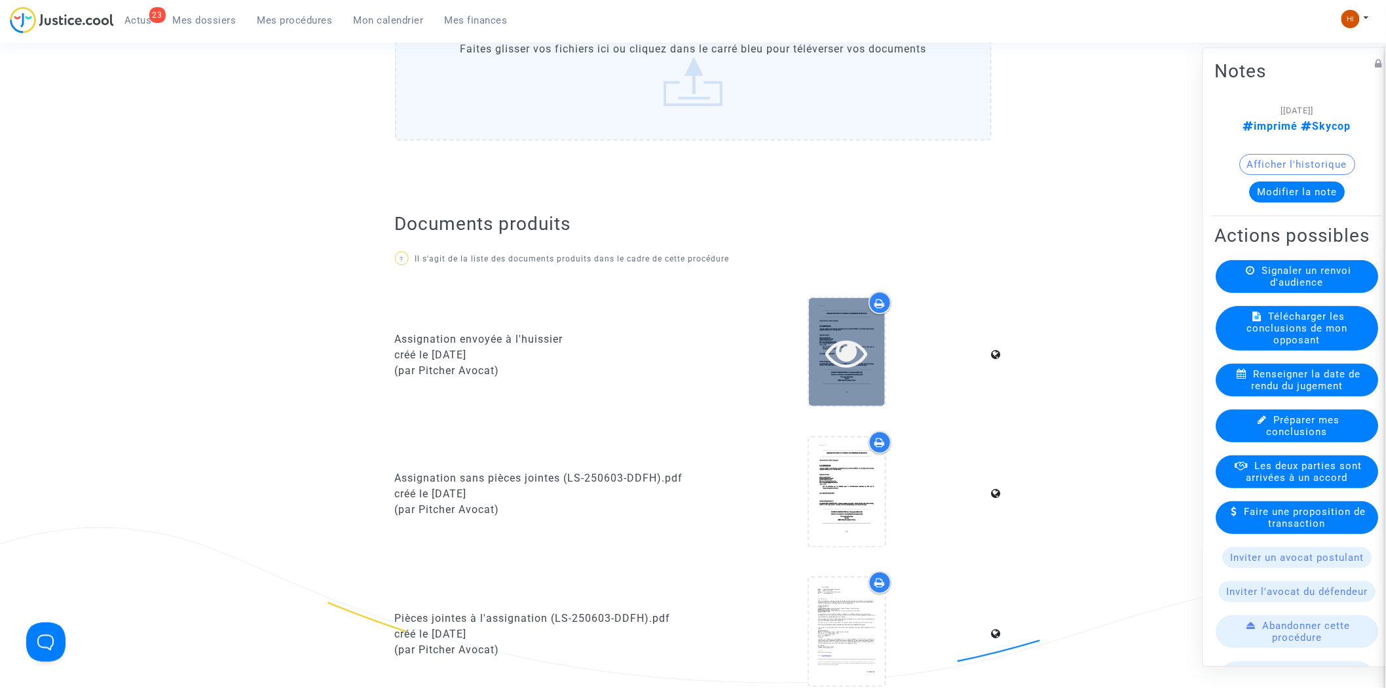
scroll to position [655, 0]
click at [829, 361] on icon at bounding box center [847, 356] width 43 height 42
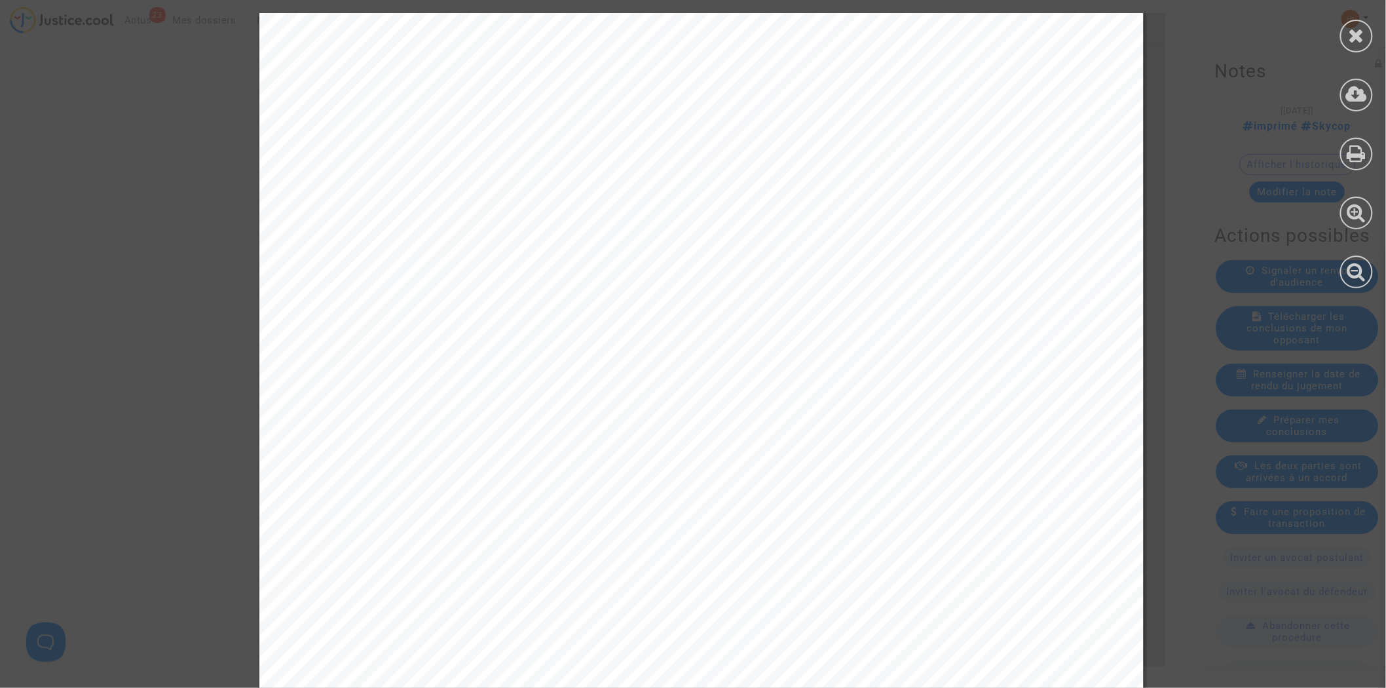
scroll to position [363, 0]
click at [1353, 35] on icon at bounding box center [1356, 36] width 16 height 20
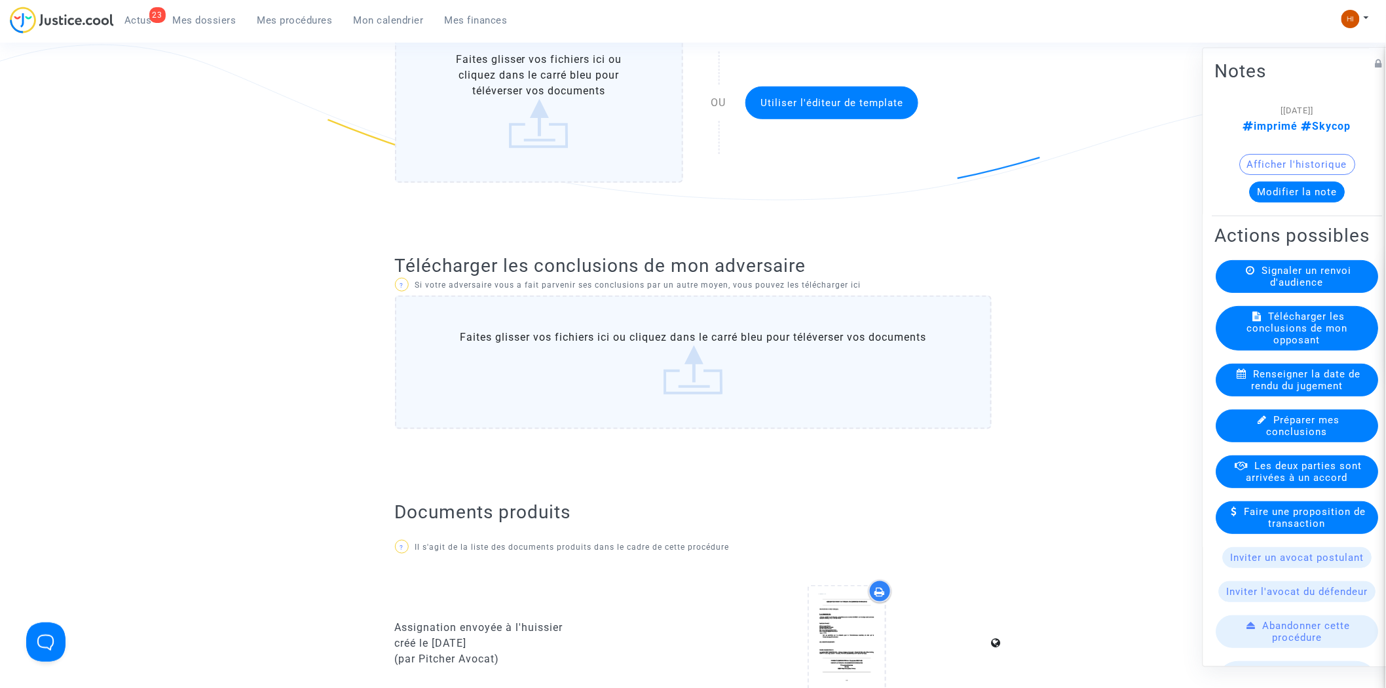
scroll to position [0, 0]
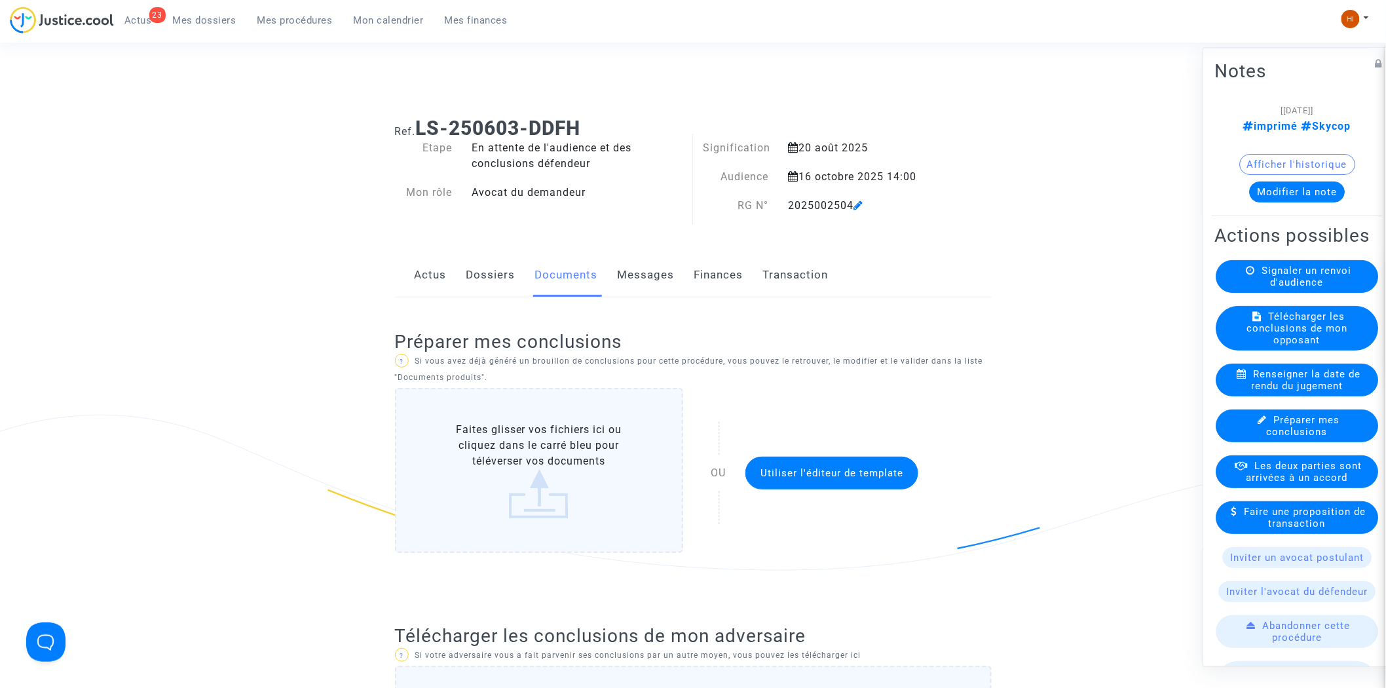
drag, startPoint x: 485, startPoint y: 285, endPoint x: 489, endPoint y: 280, distance: 7.0
click at [485, 285] on link "Dossiers" at bounding box center [490, 274] width 49 height 43
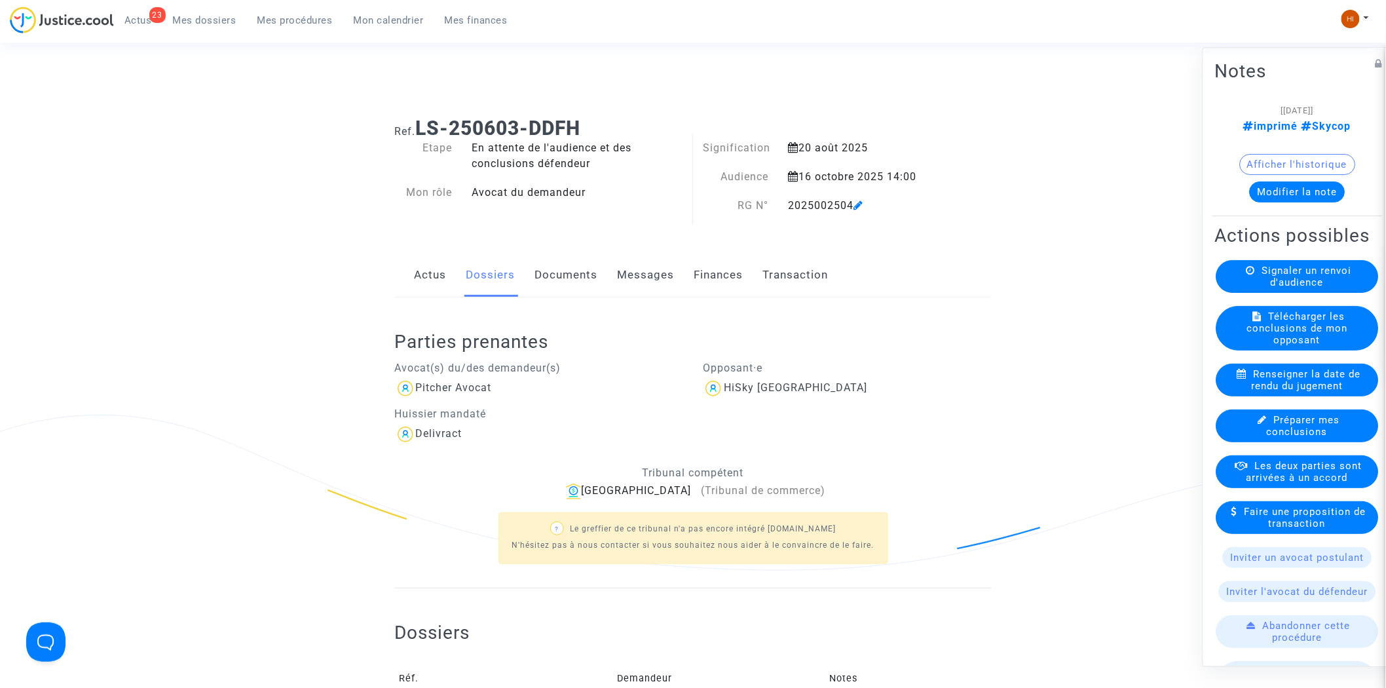
drag, startPoint x: 554, startPoint y: 277, endPoint x: 561, endPoint y: 282, distance: 8.5
click at [554, 277] on link "Documents" at bounding box center [566, 274] width 63 height 43
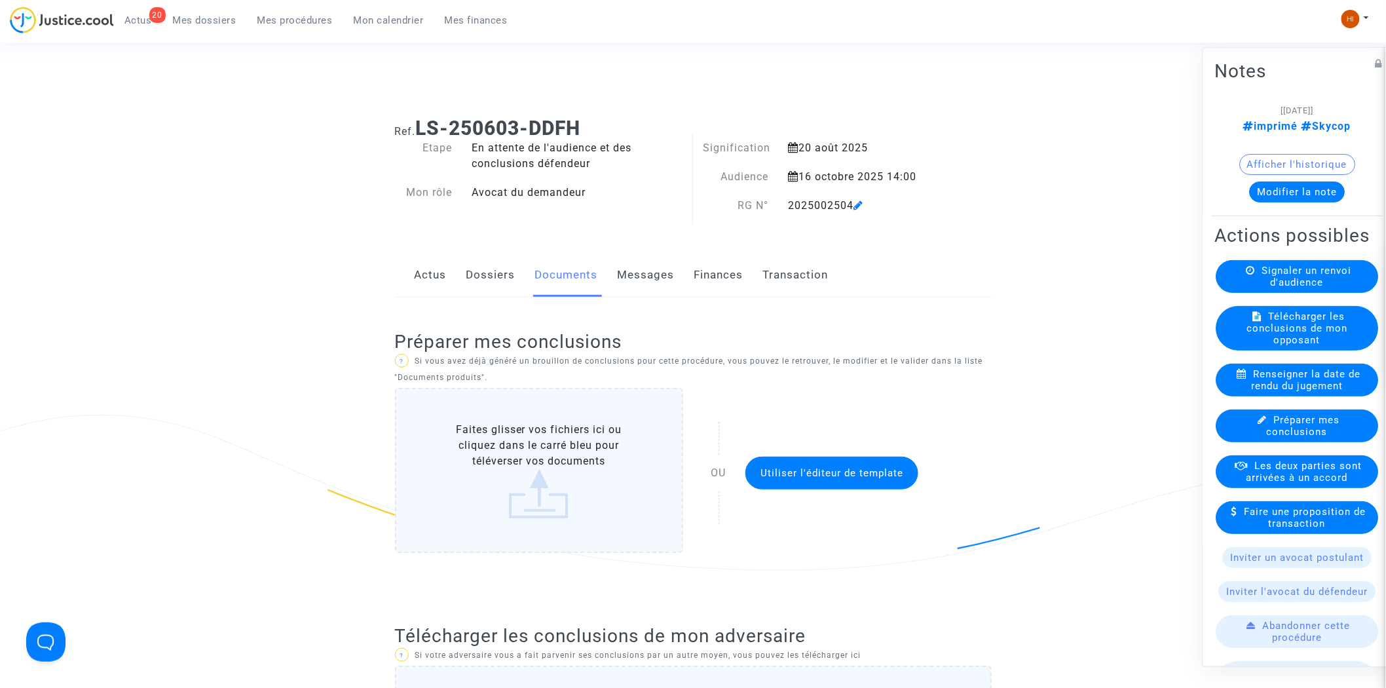
click at [502, 283] on link "Dossiers" at bounding box center [490, 274] width 49 height 43
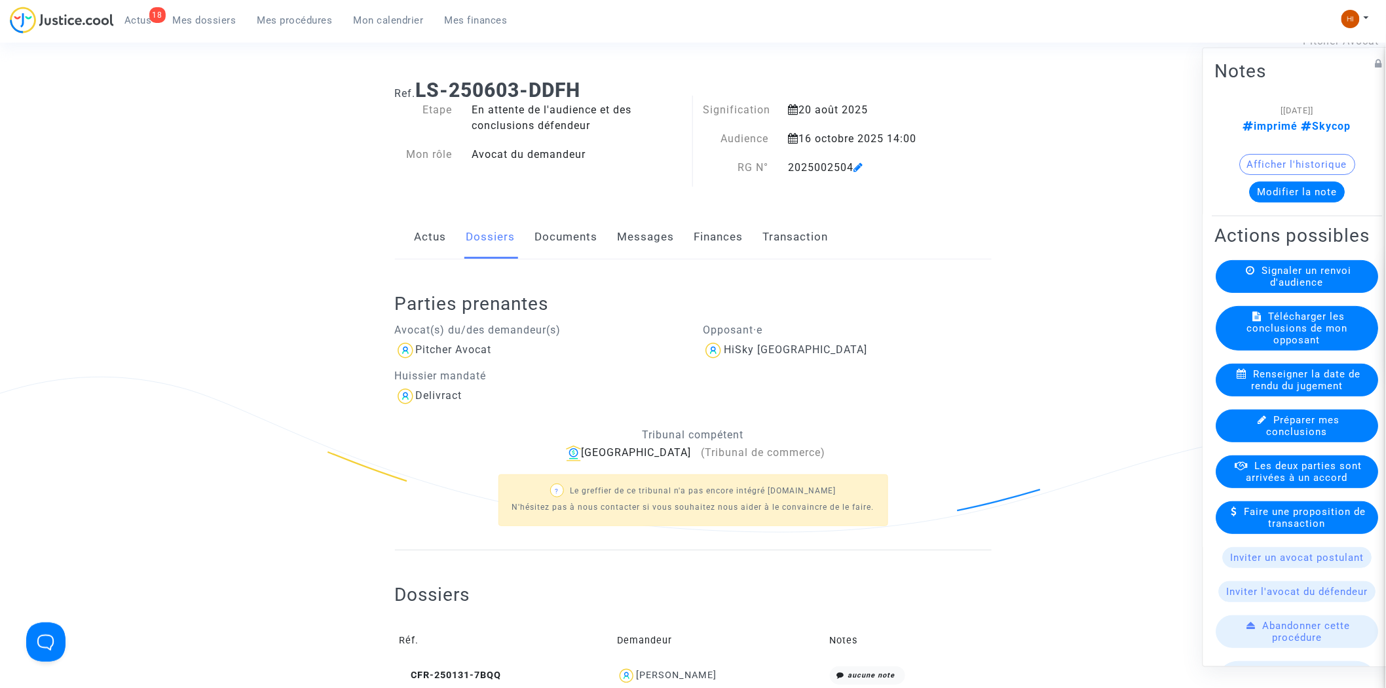
scroll to position [73, 0]
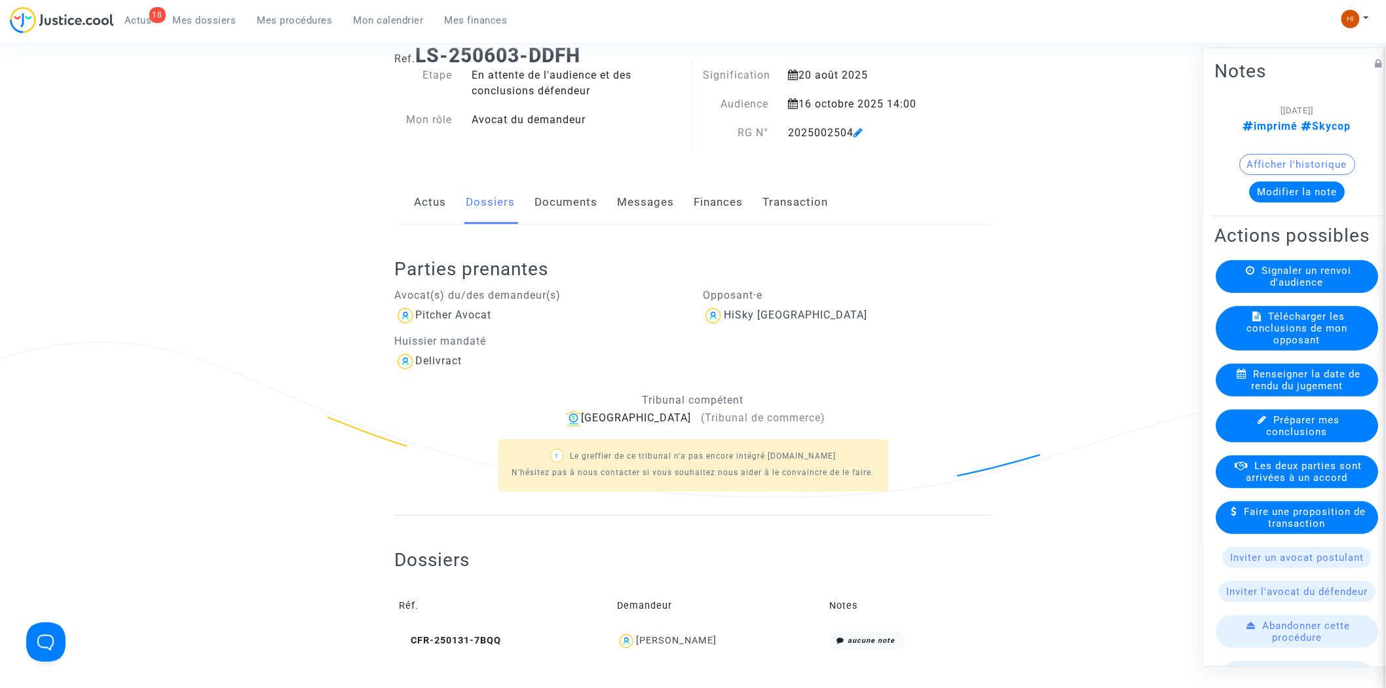
click at [384, 23] on span "Mon calendrier" at bounding box center [389, 20] width 70 height 12
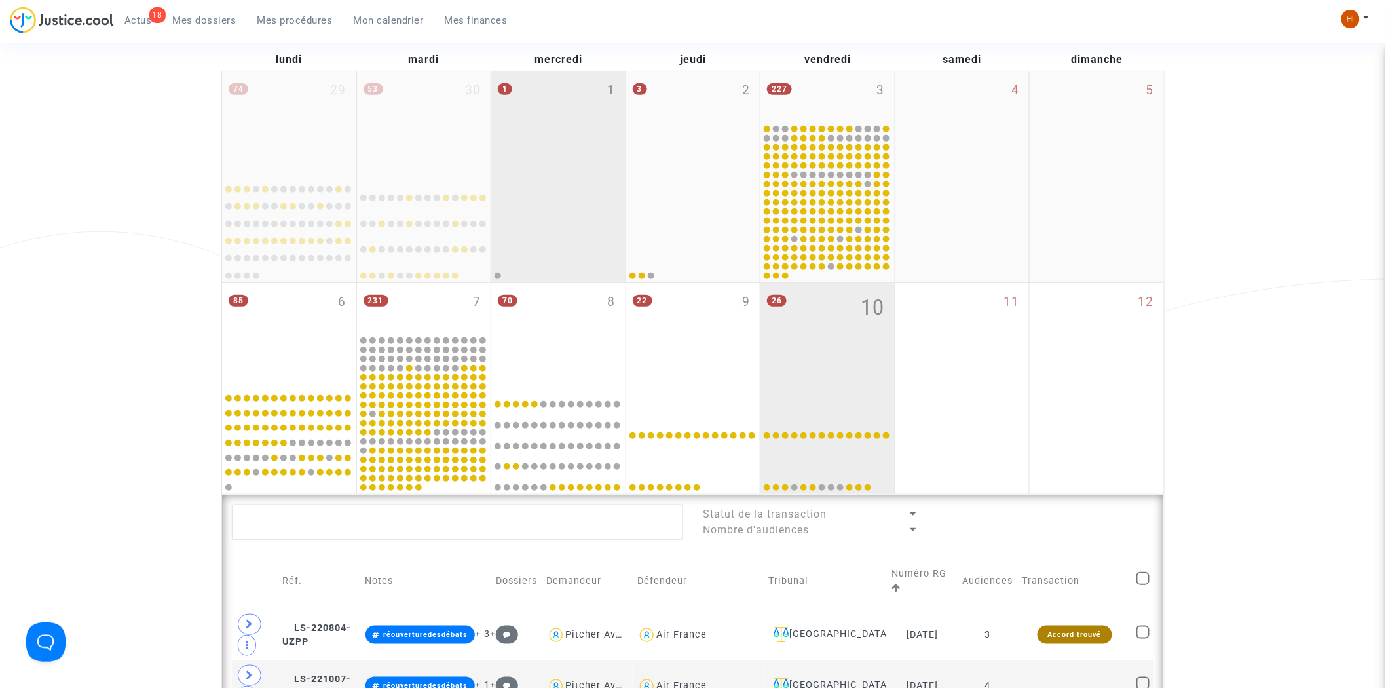
scroll to position [73, 0]
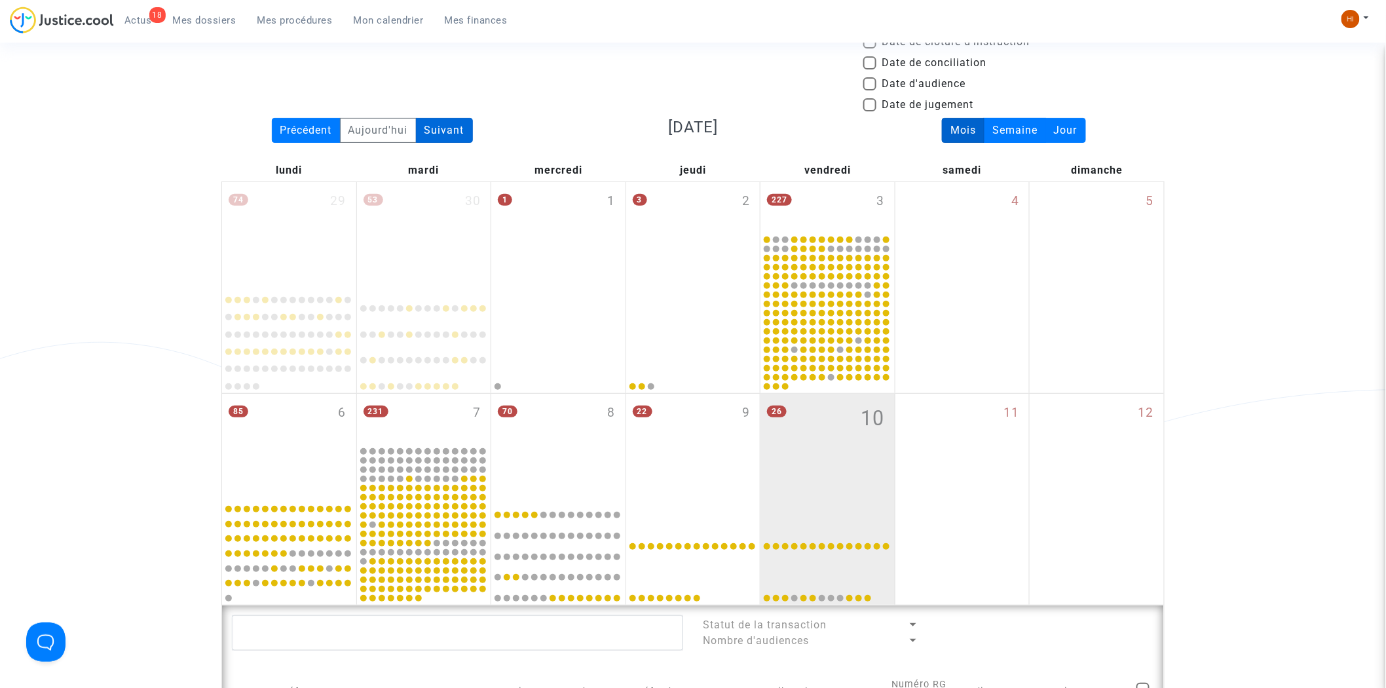
click at [449, 126] on div "Suivant" at bounding box center [444, 130] width 57 height 25
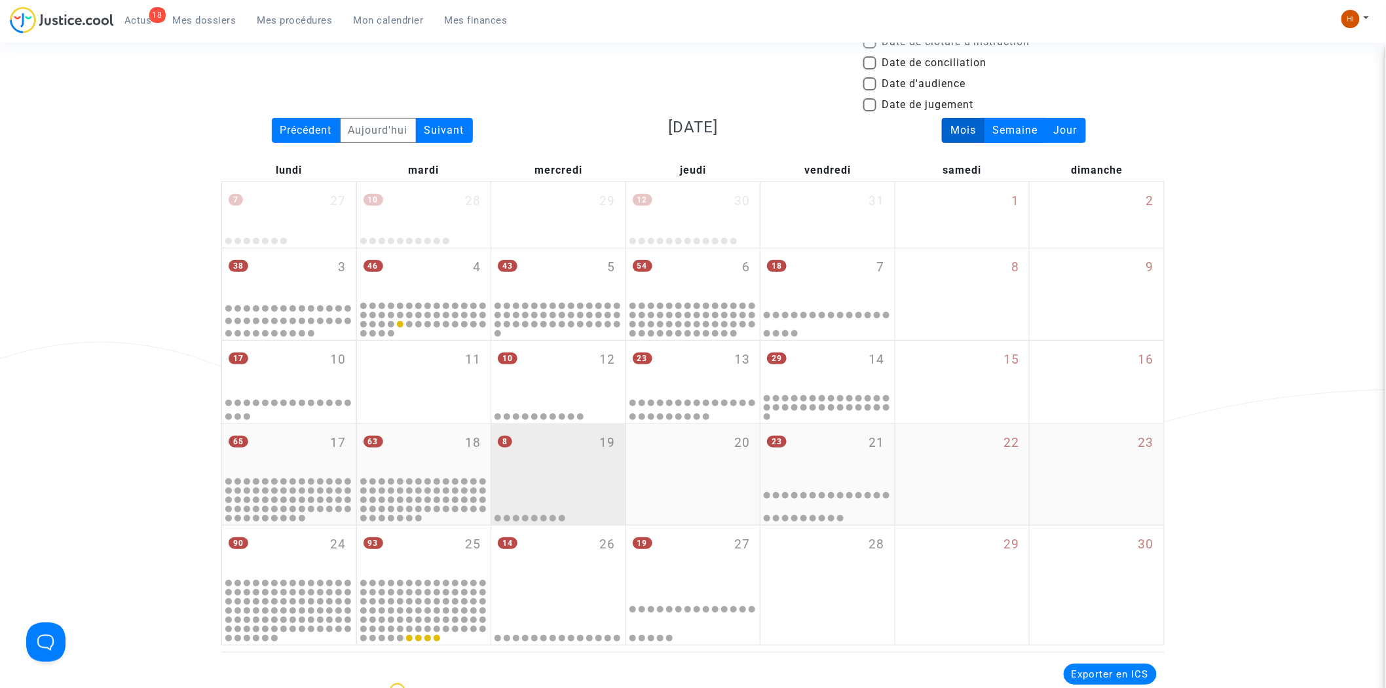
click at [570, 509] on div at bounding box center [558, 500] width 130 height 46
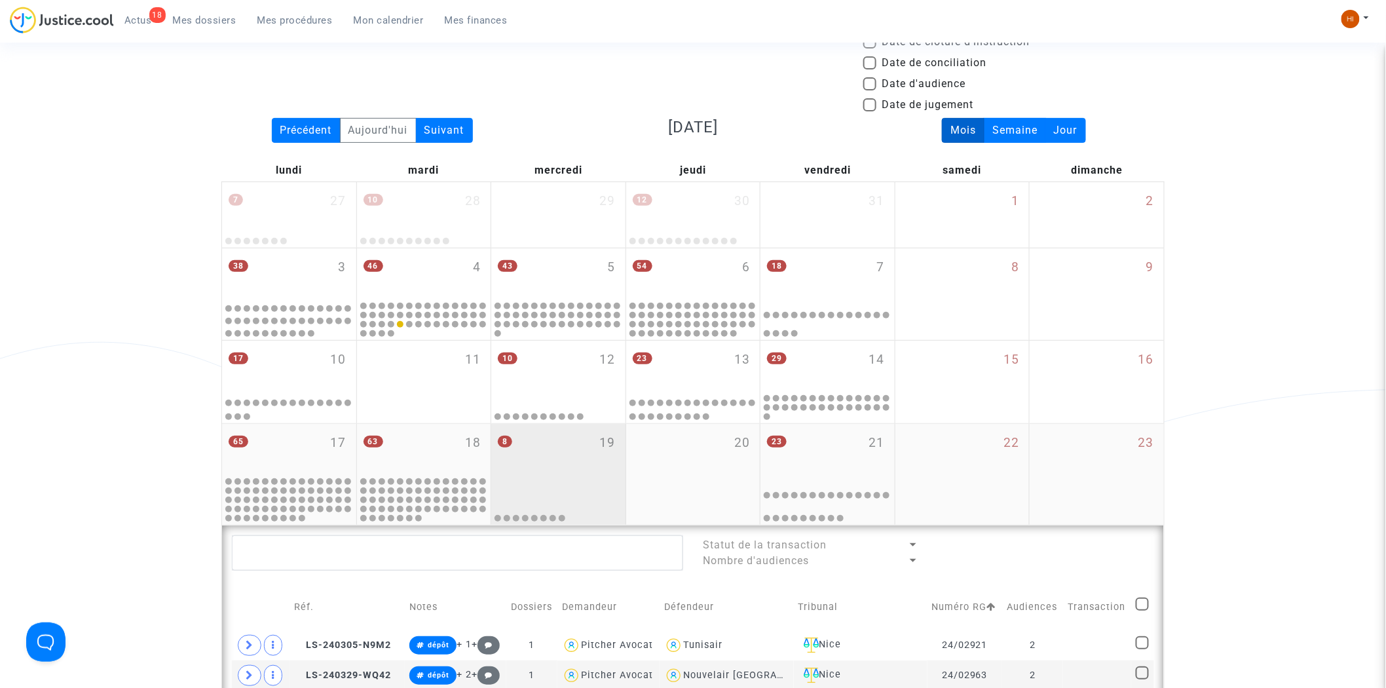
click at [579, 470] on div "8 19" at bounding box center [558, 449] width 134 height 51
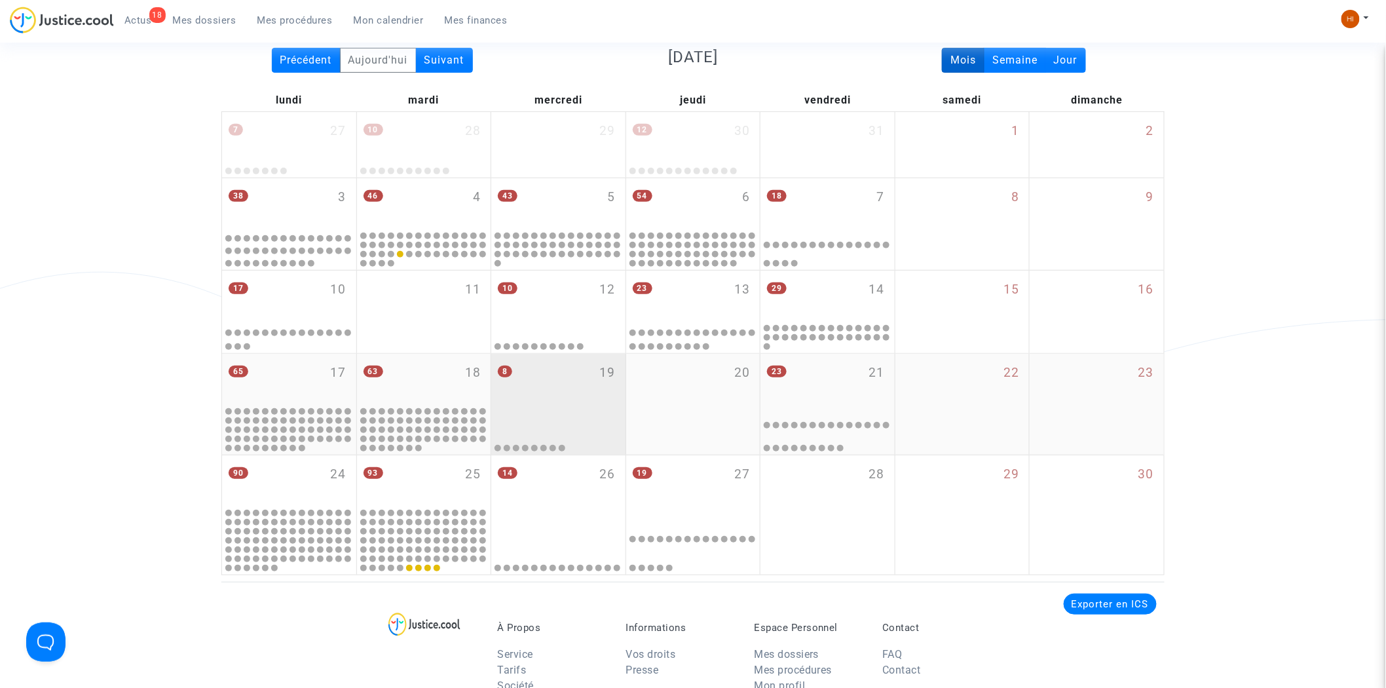
scroll to position [145, 0]
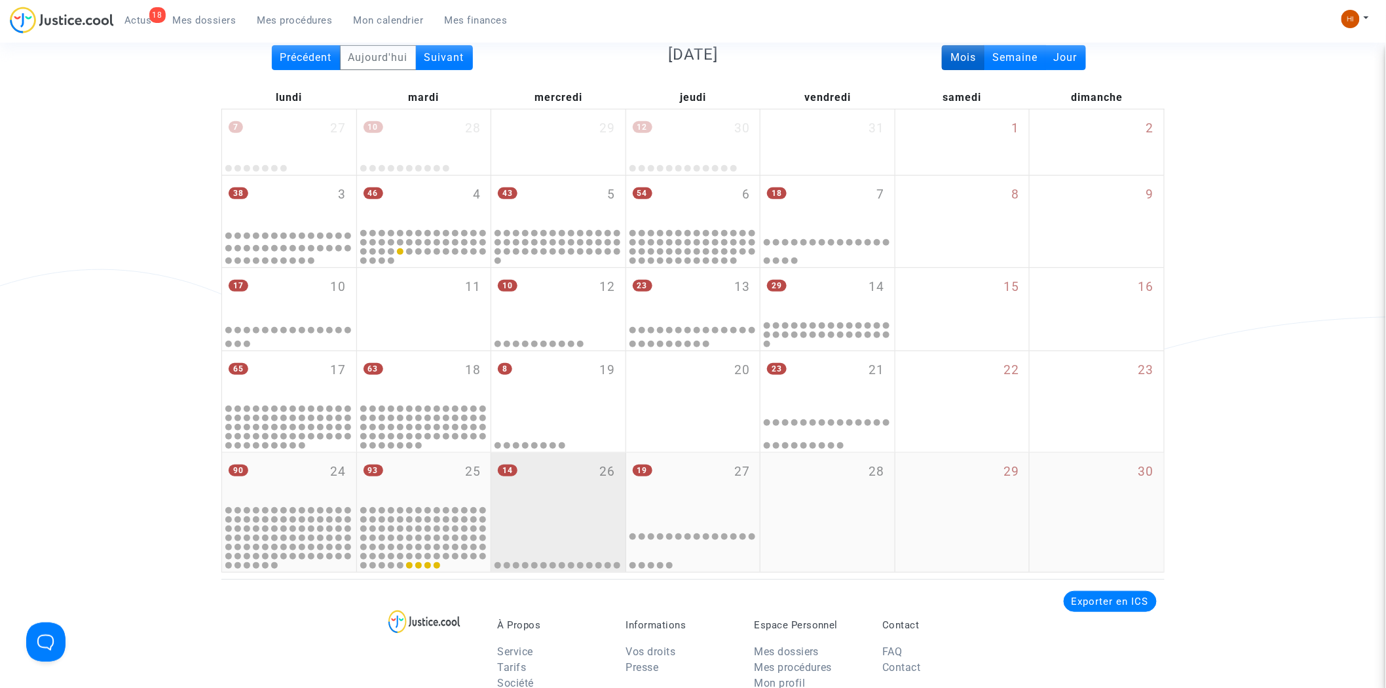
click at [558, 500] on div "14 26" at bounding box center [558, 481] width 134 height 58
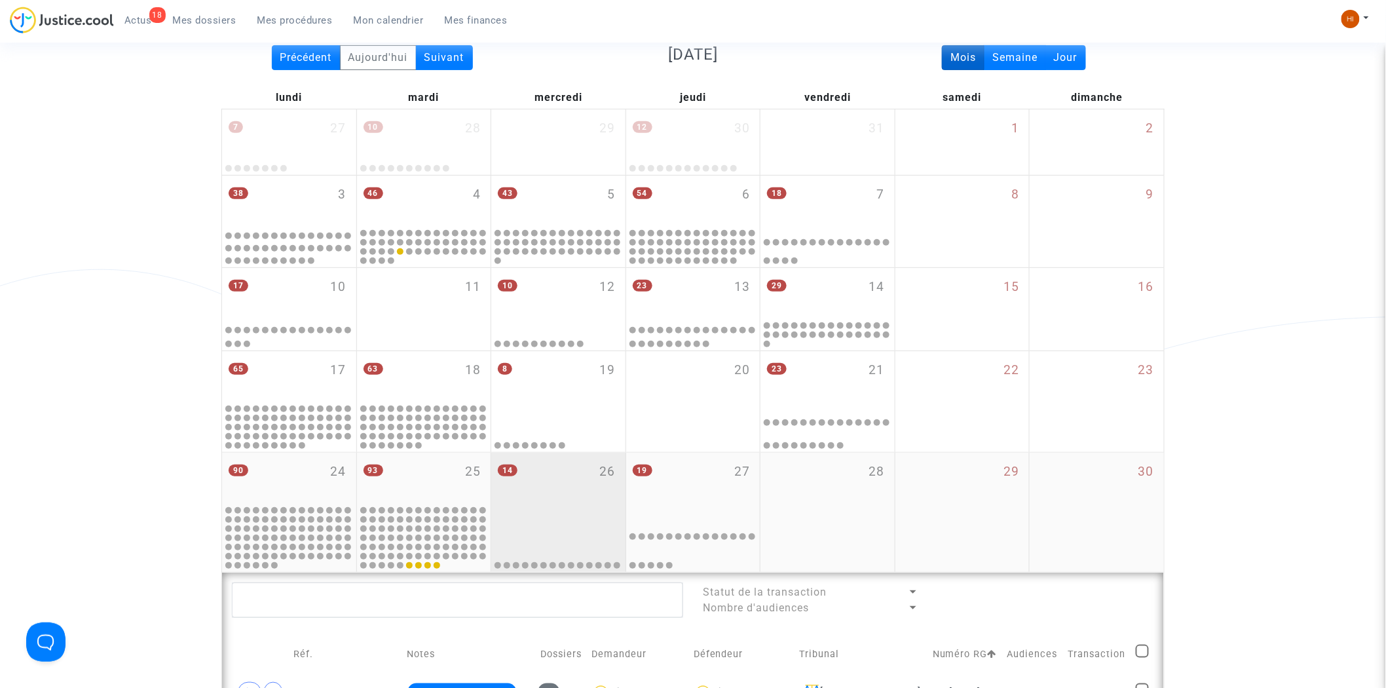
scroll to position [581, 0]
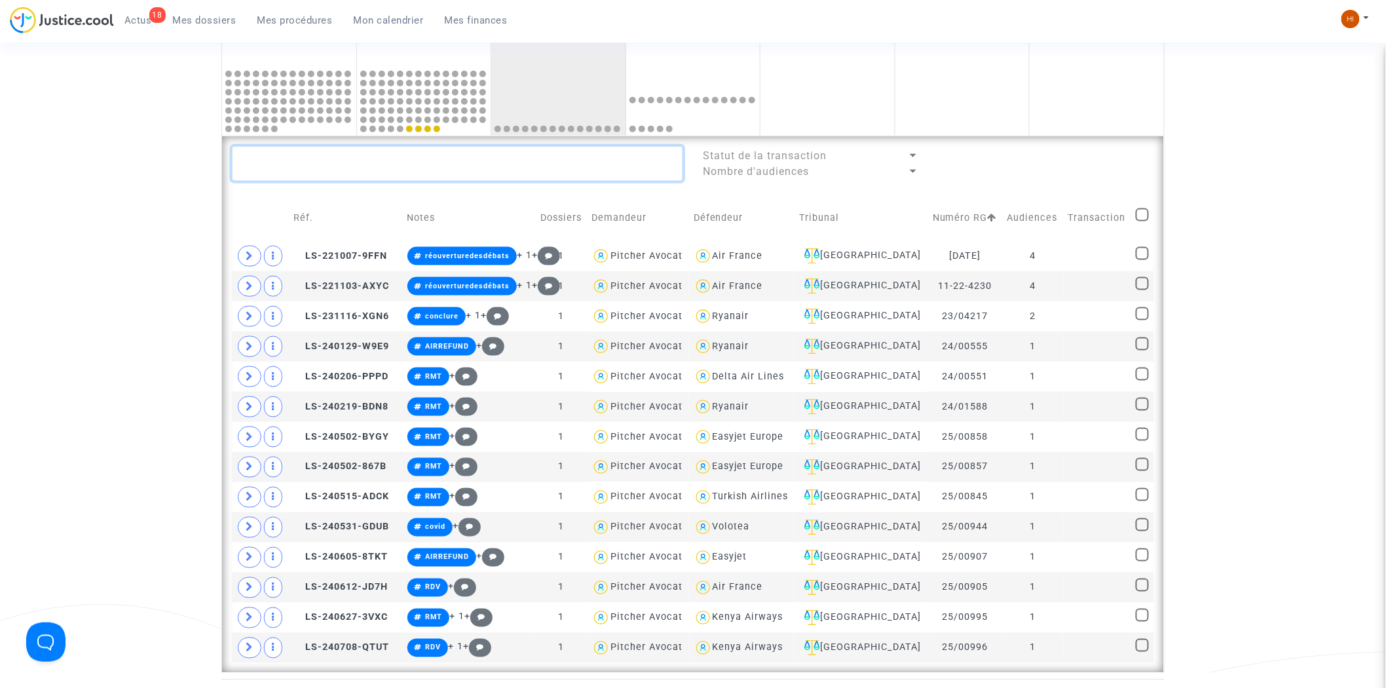
click at [420, 151] on textarea at bounding box center [457, 163] width 451 height 35
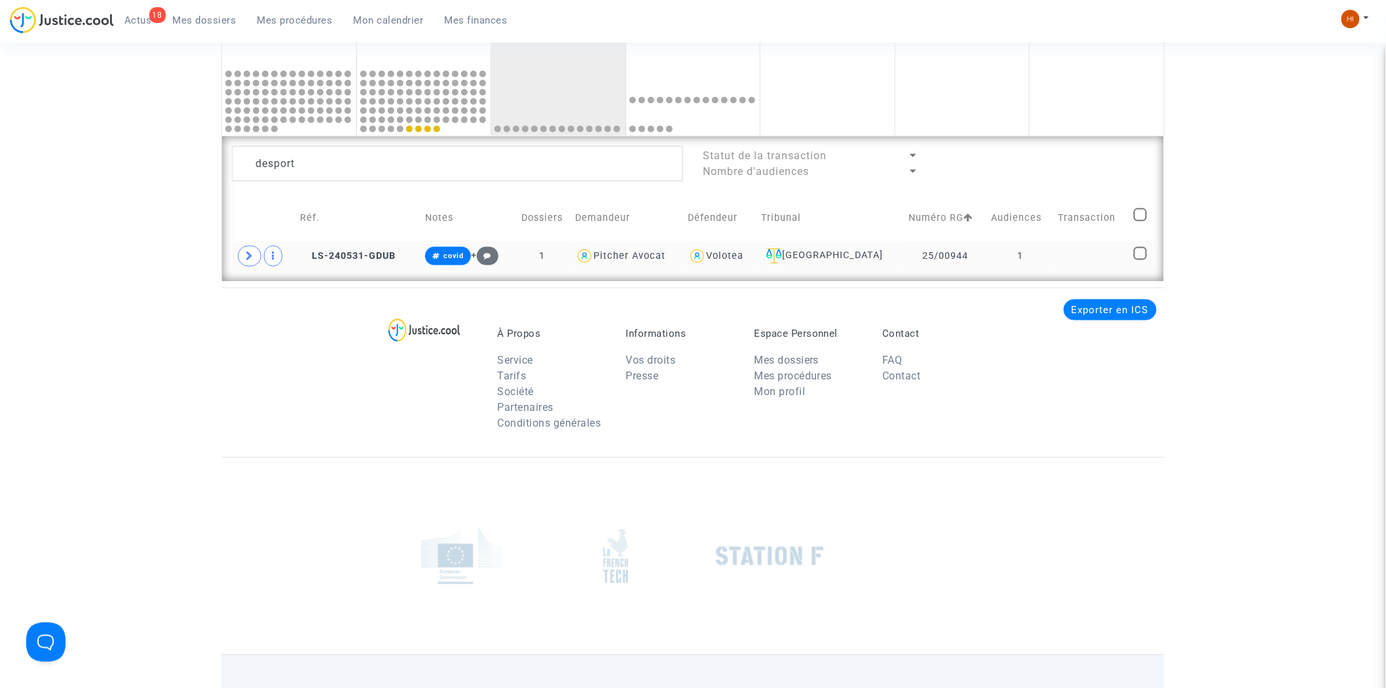
click at [1091, 267] on td at bounding box center [1091, 256] width 75 height 30
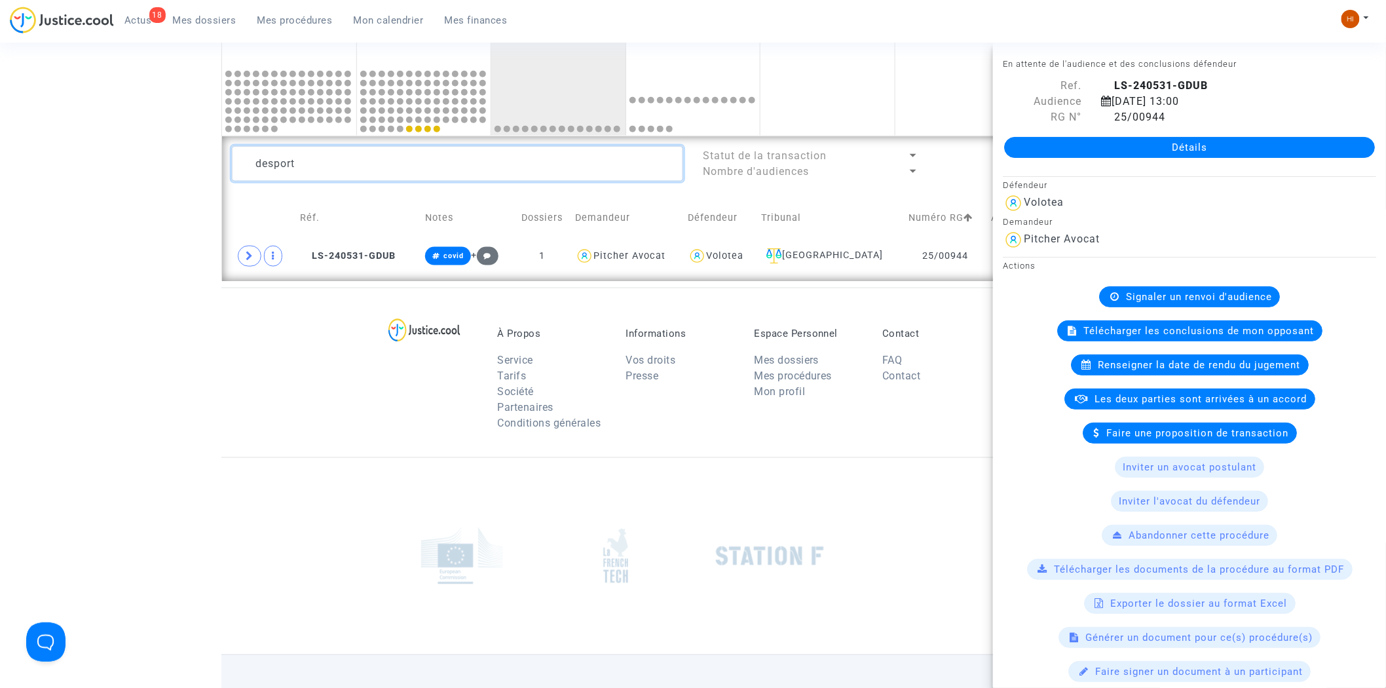
drag, startPoint x: 522, startPoint y: 160, endPoint x: 29, endPoint y: 96, distance: 497.1
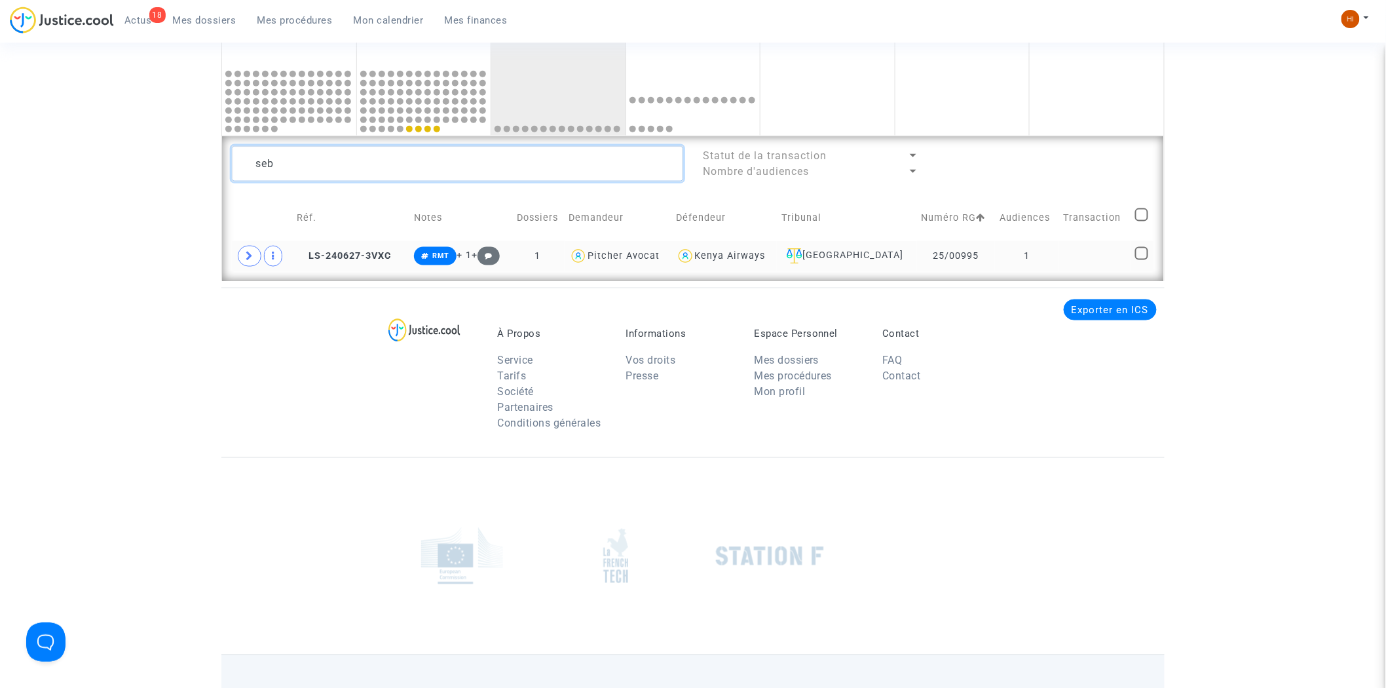
type textarea "seb"
click at [1059, 263] on td at bounding box center [1094, 256] width 71 height 30
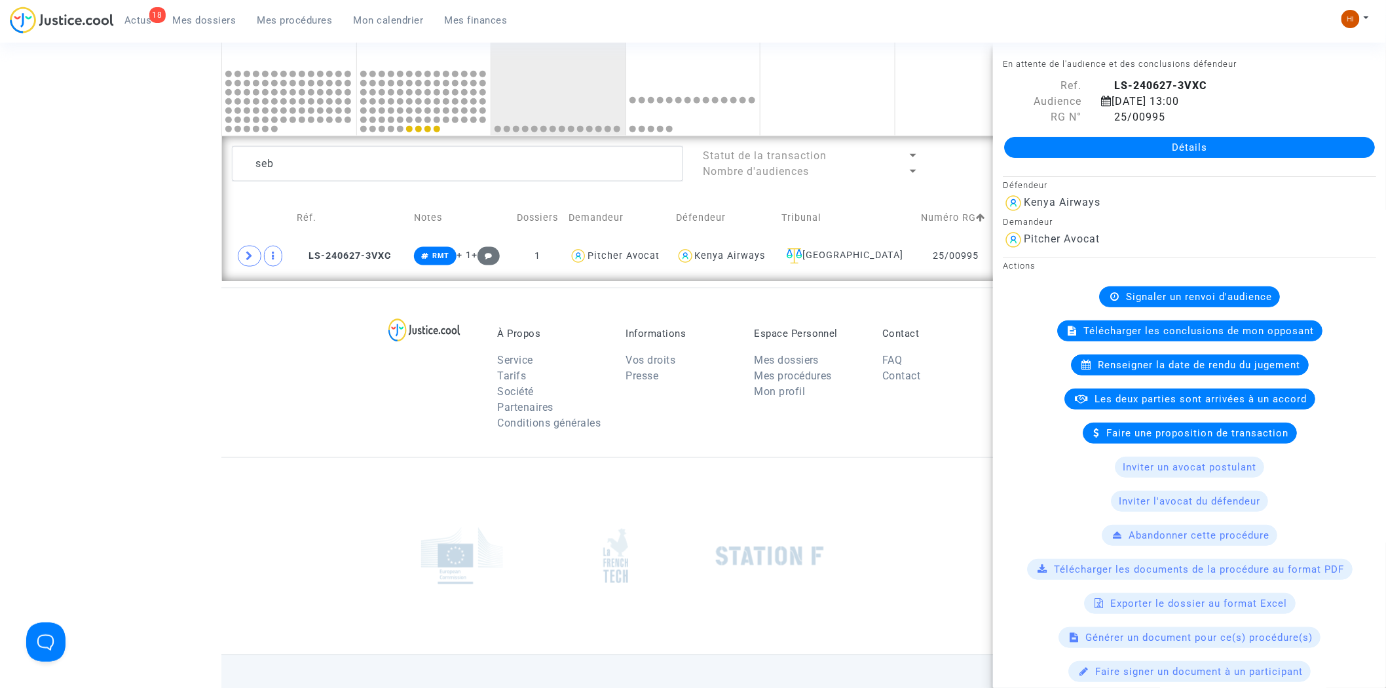
click at [287, 18] on span "Mes procédures" at bounding box center [294, 20] width 75 height 12
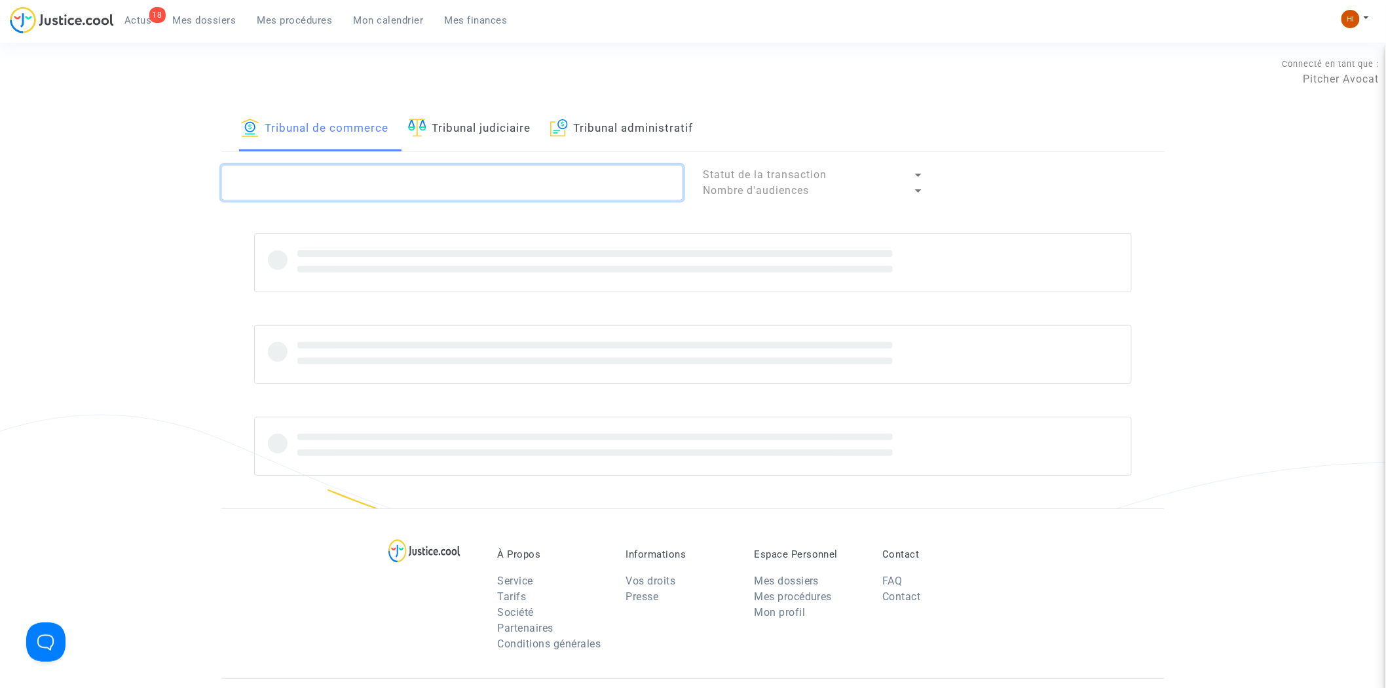
click at [325, 179] on textarea at bounding box center [452, 182] width 462 height 35
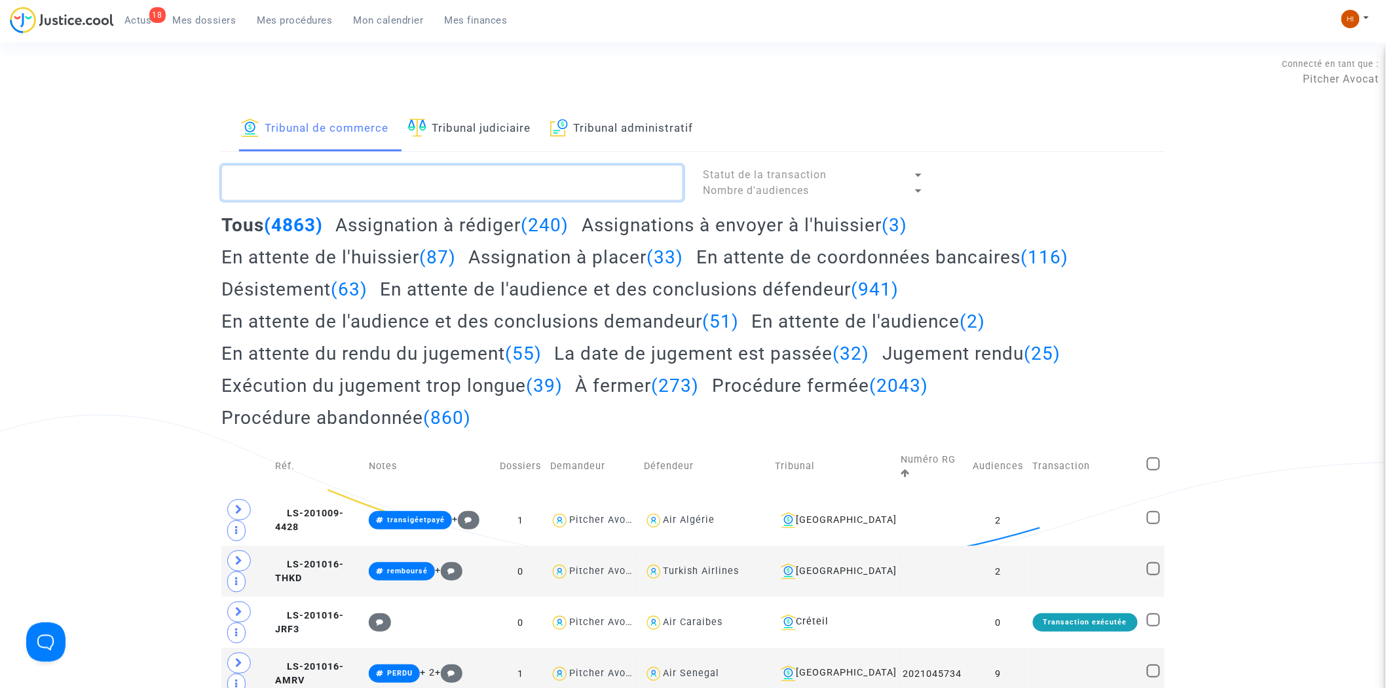
paste textarea "025005681"
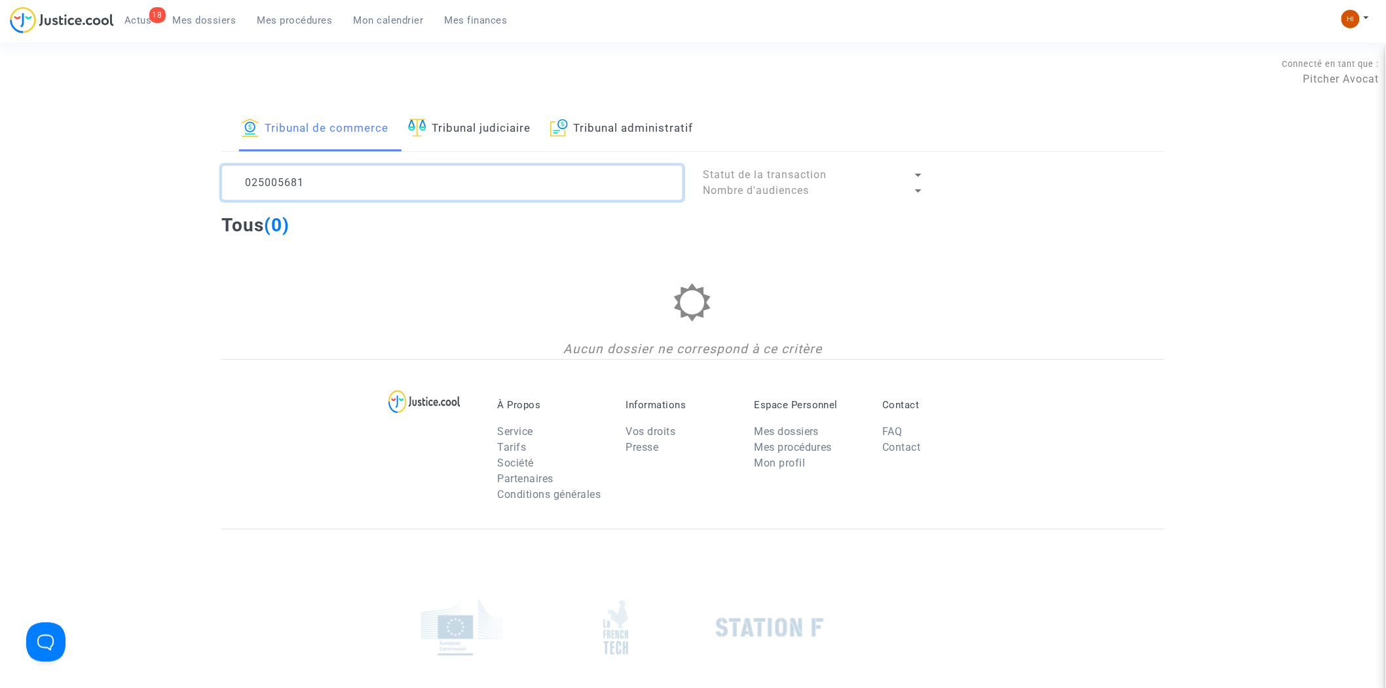
click at [245, 177] on textarea at bounding box center [452, 182] width 462 height 35
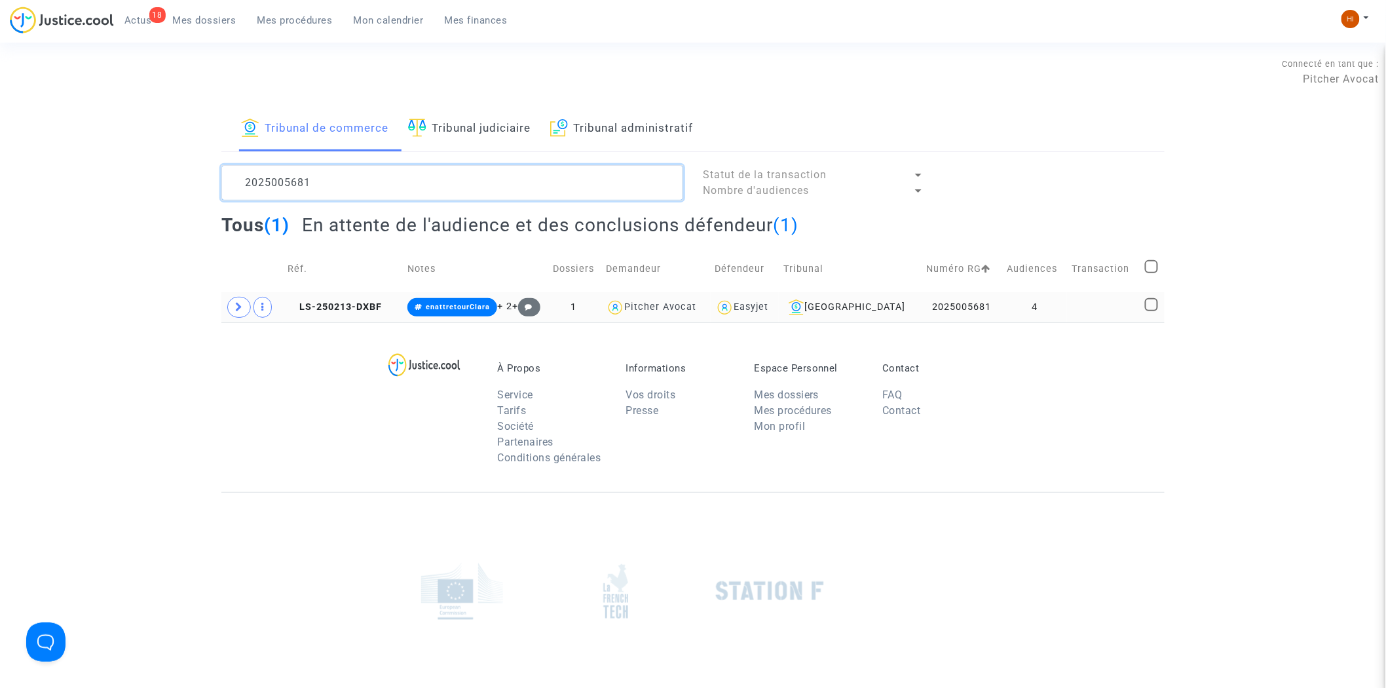
type textarea "2025005681"
click at [1052, 310] on td "4" at bounding box center [1034, 307] width 65 height 30
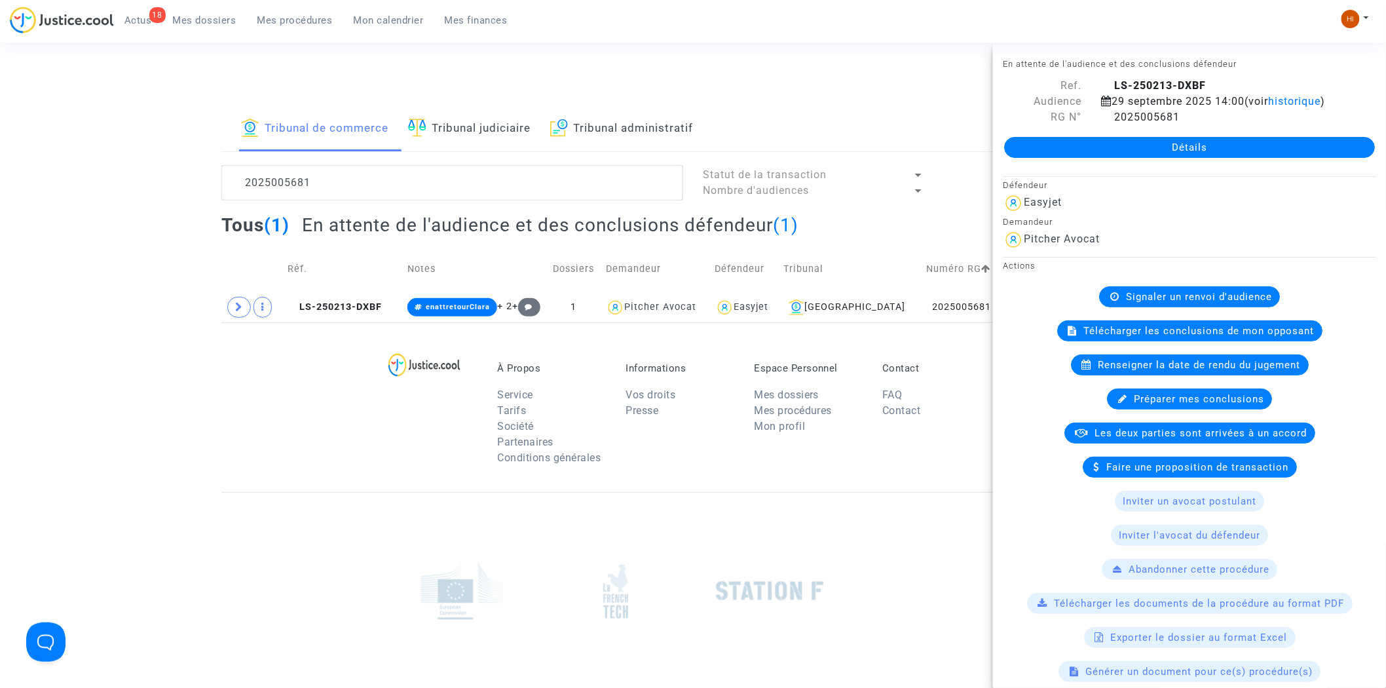
click at [1188, 303] on div "Signaler un renvoi d'audience" at bounding box center [1189, 296] width 181 height 21
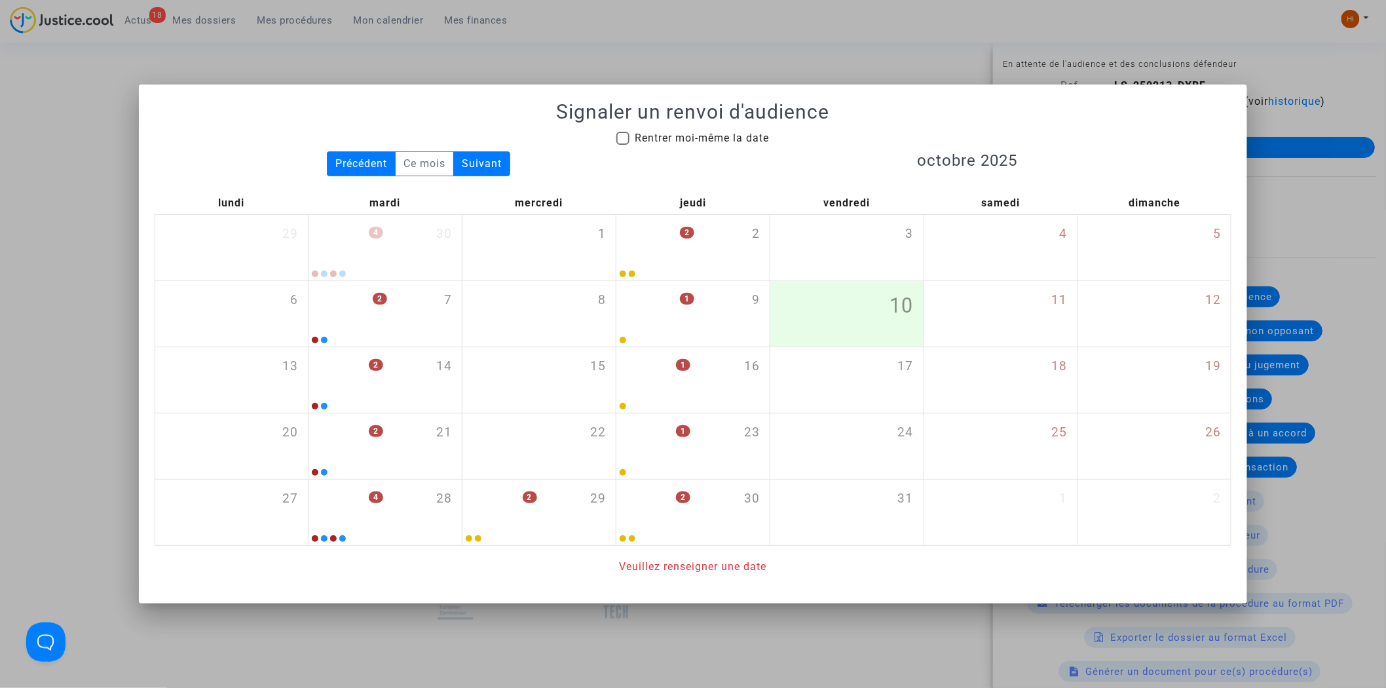
click at [676, 136] on span "Rentrer moi-même la date" at bounding box center [701, 138] width 134 height 12
click at [623, 145] on input "Rentrer moi-même la date" at bounding box center [622, 145] width 1 height 1
checkbox input "true"
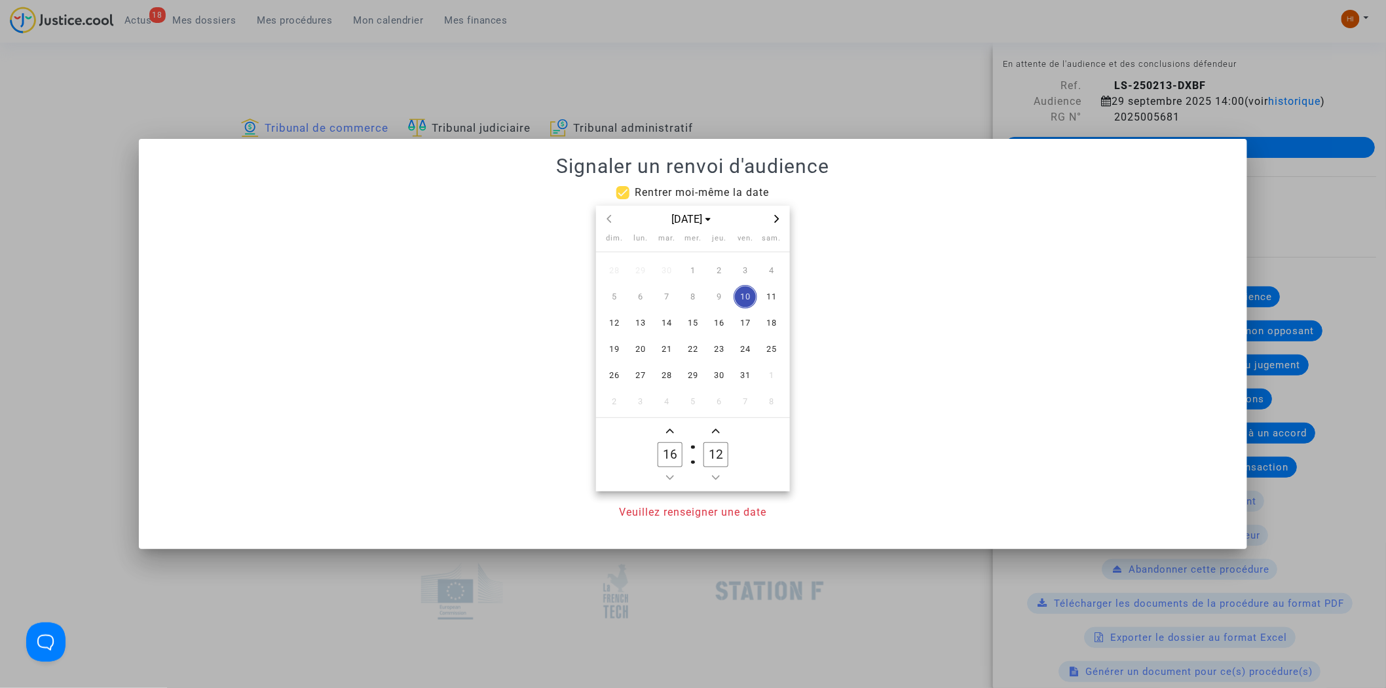
click at [777, 88] on div at bounding box center [693, 344] width 1386 height 688
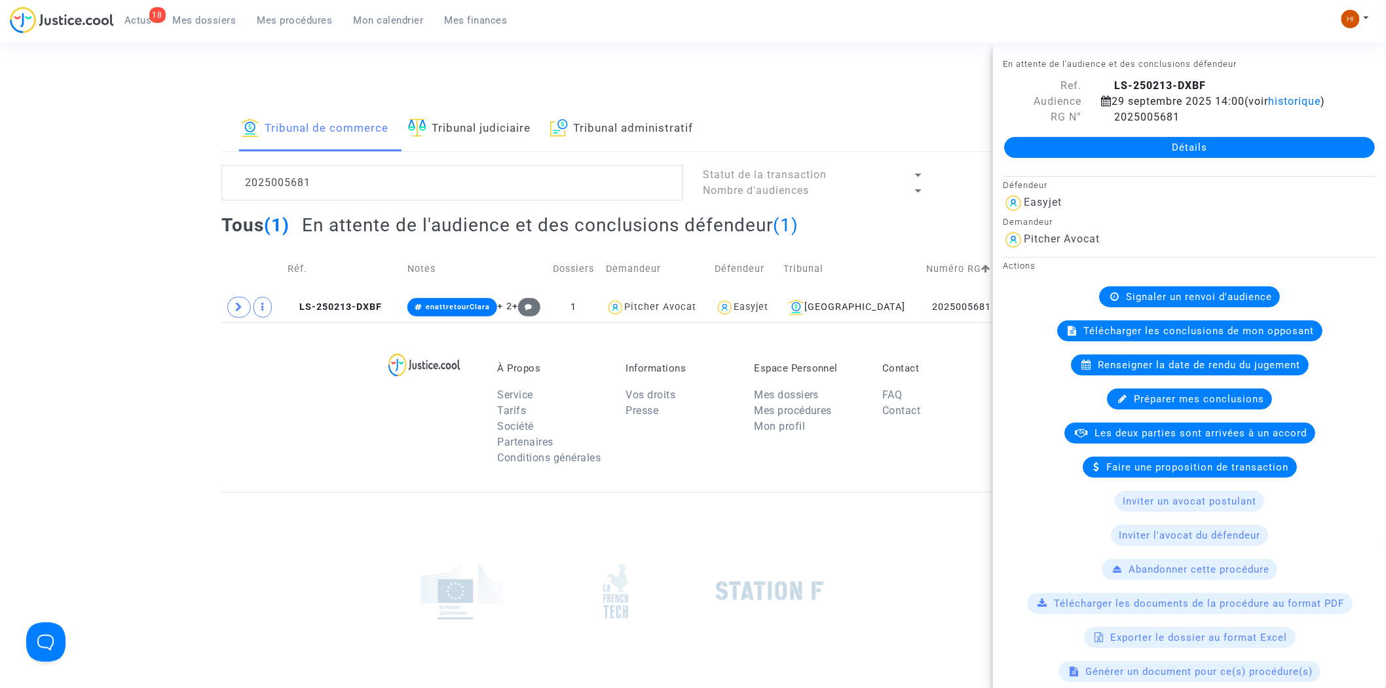
click at [1128, 303] on span "Signaler un renvoi d'audience" at bounding box center [1199, 297] width 146 height 12
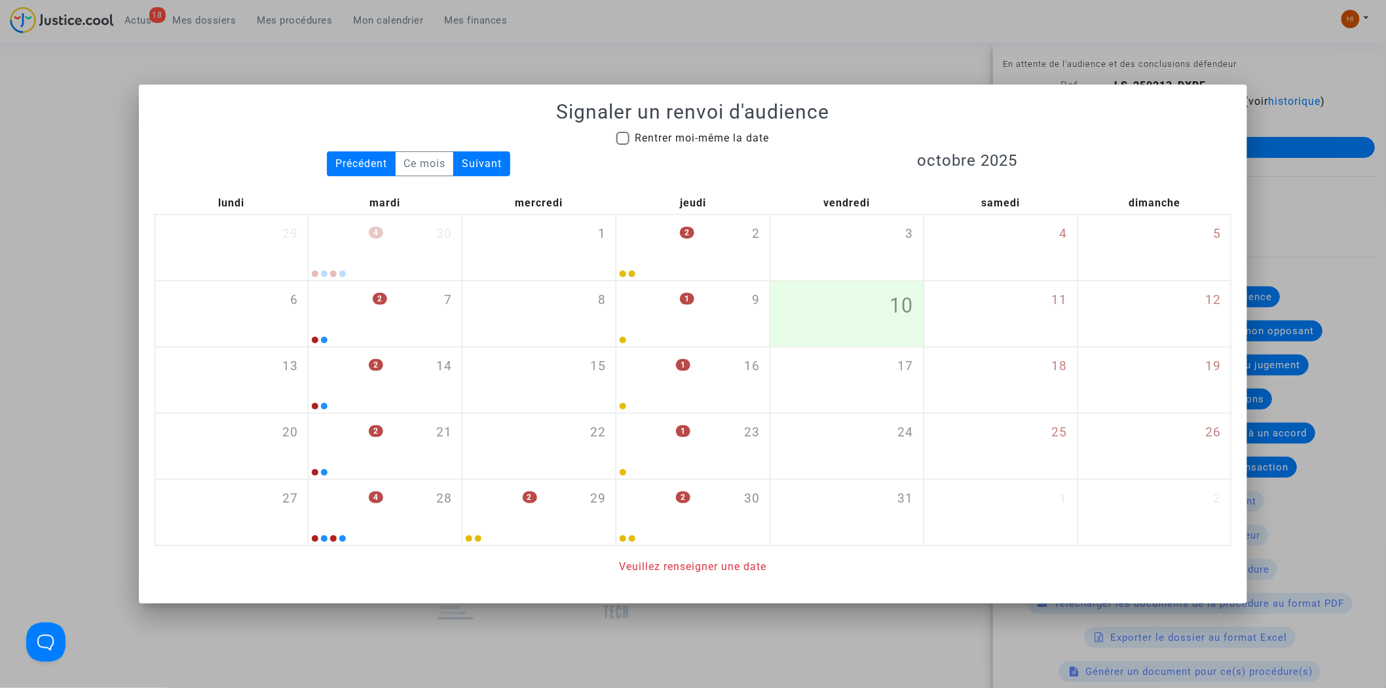
click at [745, 147] on mat-checkbox "Rentrer moi-même la date" at bounding box center [692, 140] width 153 height 21
click at [741, 143] on span "Rentrer moi-même la date" at bounding box center [701, 138] width 134 height 12
click at [623, 145] on input "Rentrer moi-même la date" at bounding box center [622, 145] width 1 height 1
checkbox input "true"
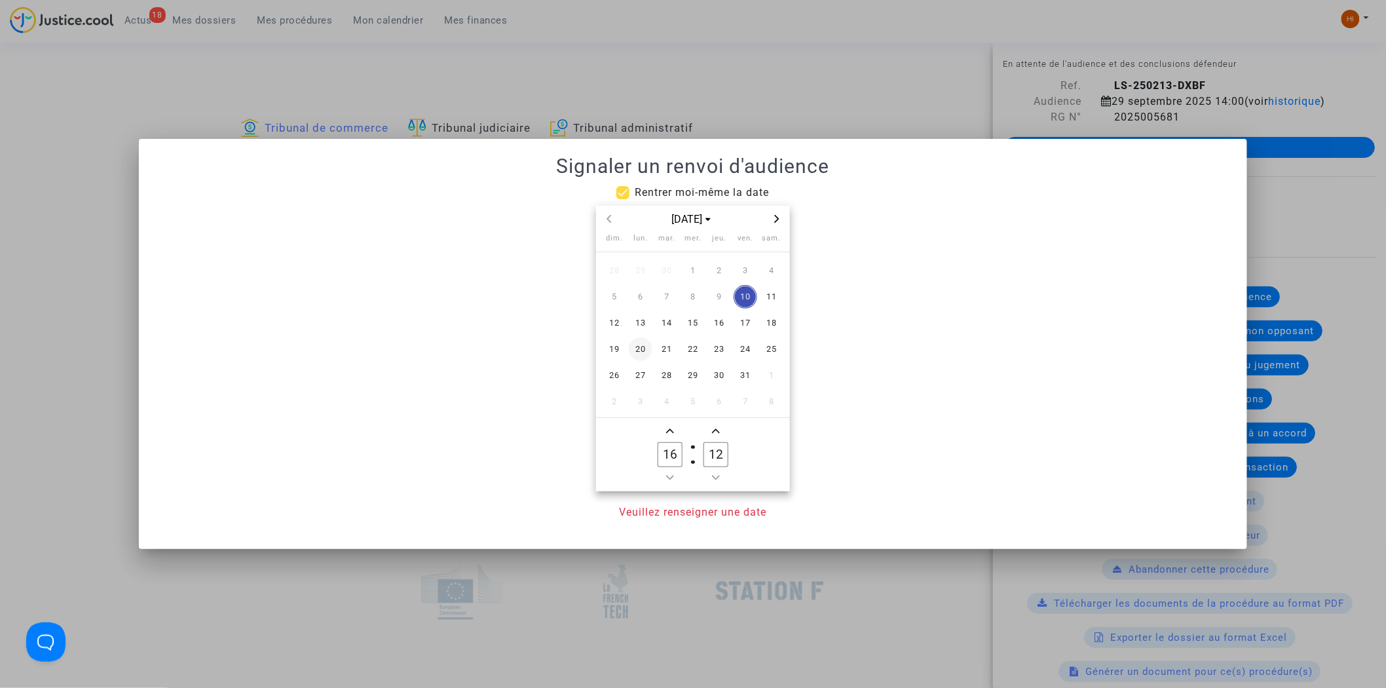
click at [634, 344] on span "20" at bounding box center [641, 349] width 24 height 24
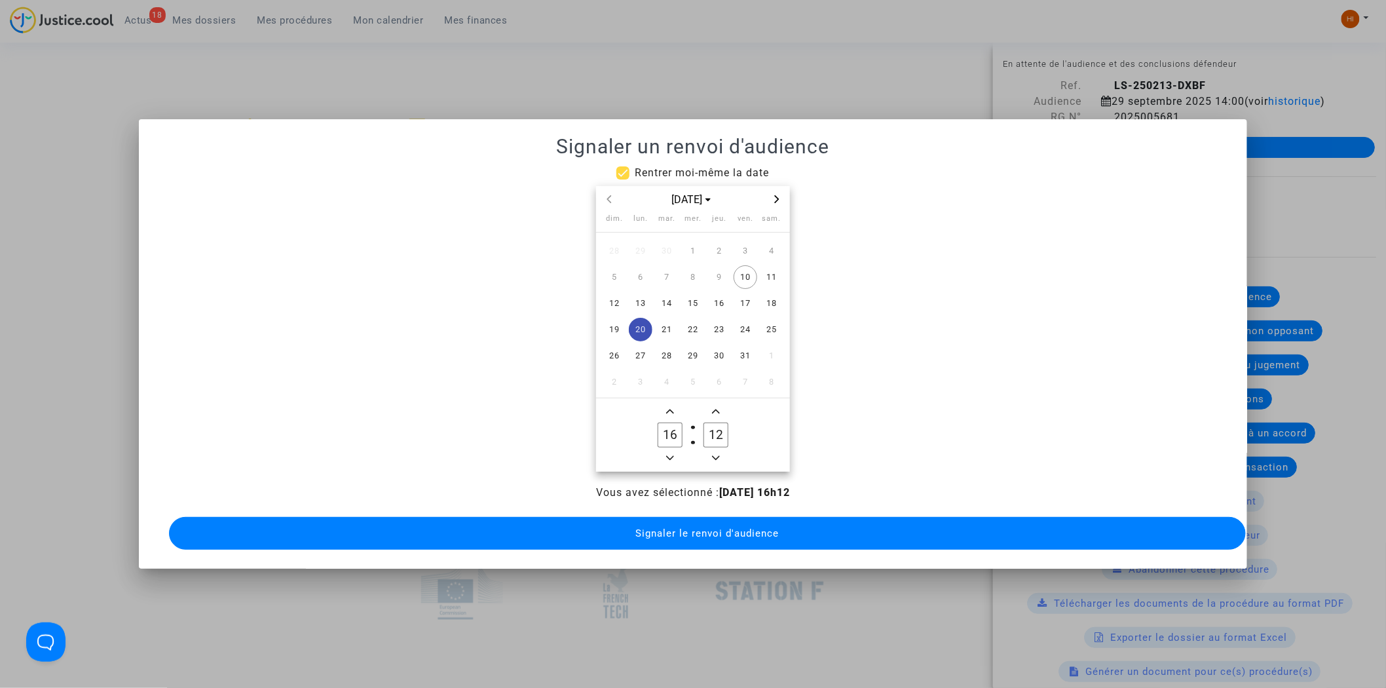
click at [669, 450] on span "Minus a hour" at bounding box center [670, 458] width 16 height 16
type input "14"
click at [718, 430] on input "12" at bounding box center [715, 434] width 25 height 25
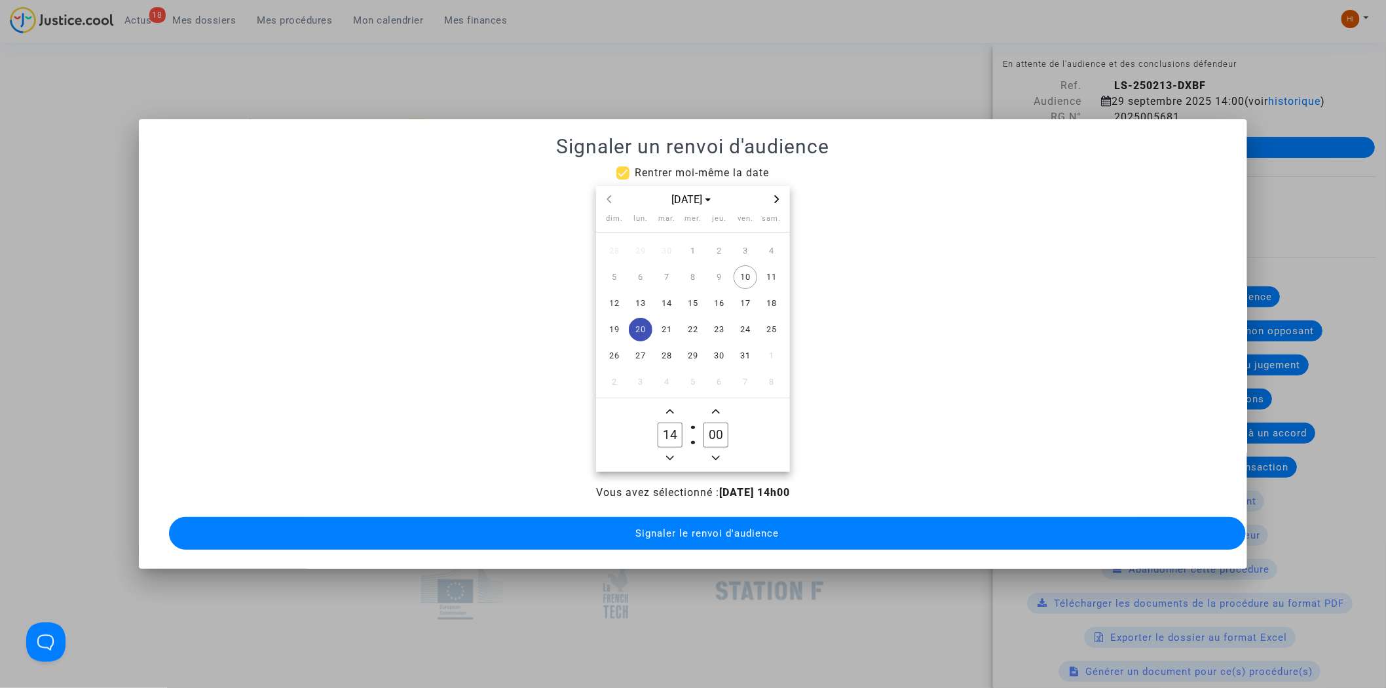
type input "00"
click at [699, 532] on span "Signaler le renvoi d'audience" at bounding box center [706, 533] width 143 height 12
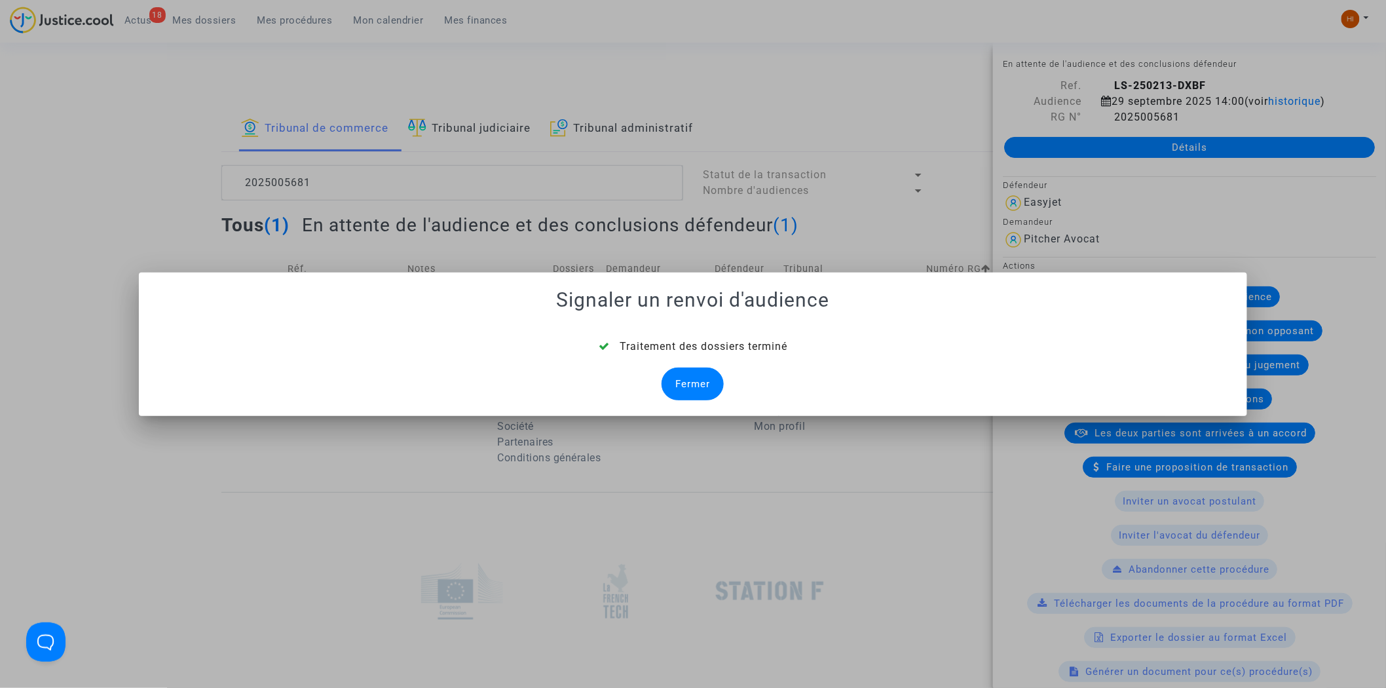
click at [706, 370] on div "Fermer" at bounding box center [692, 383] width 62 height 33
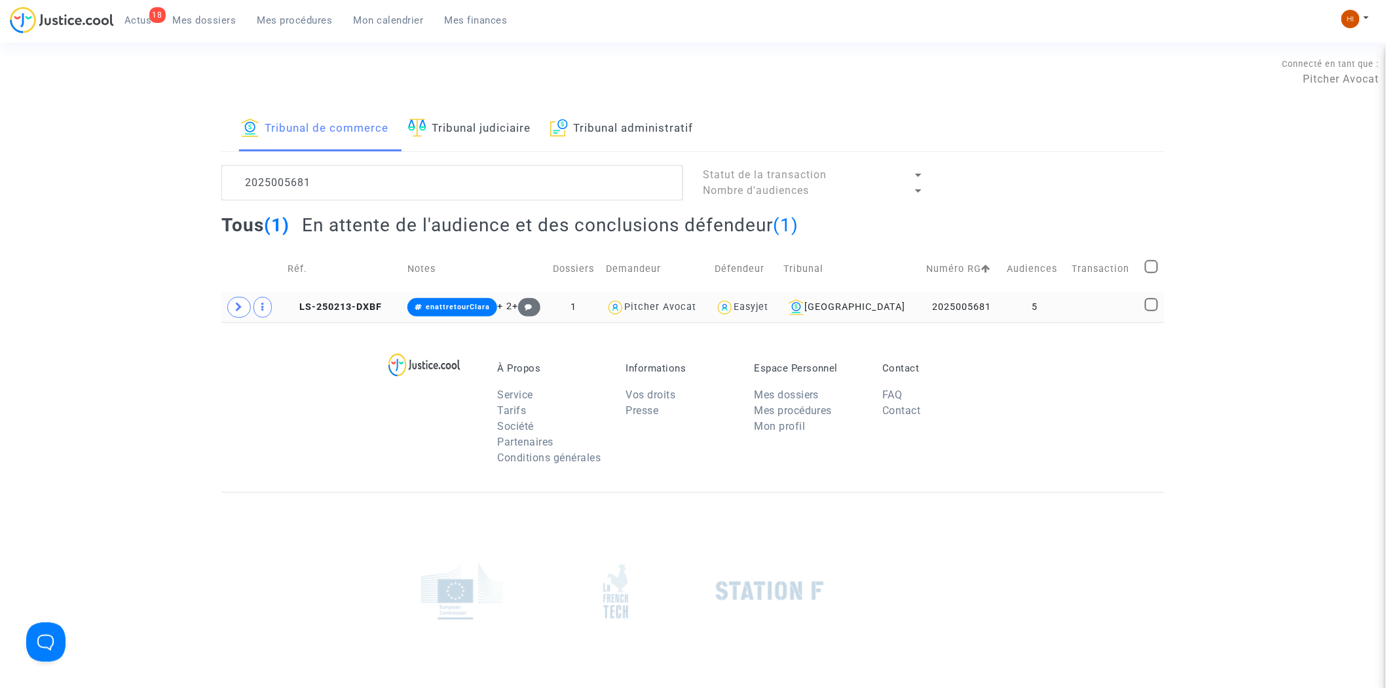
click at [947, 297] on td "2025005681" at bounding box center [962, 307] width 80 height 30
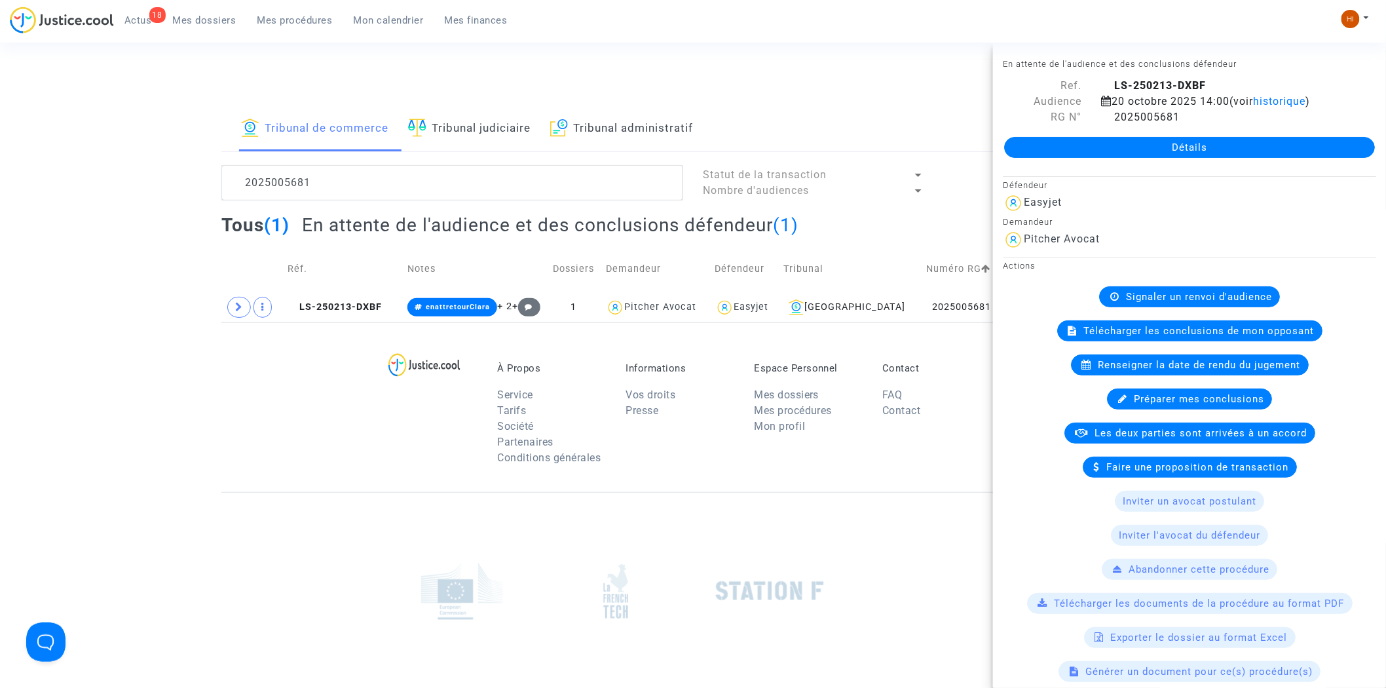
click at [1183, 138] on link "Détails" at bounding box center [1189, 147] width 371 height 21
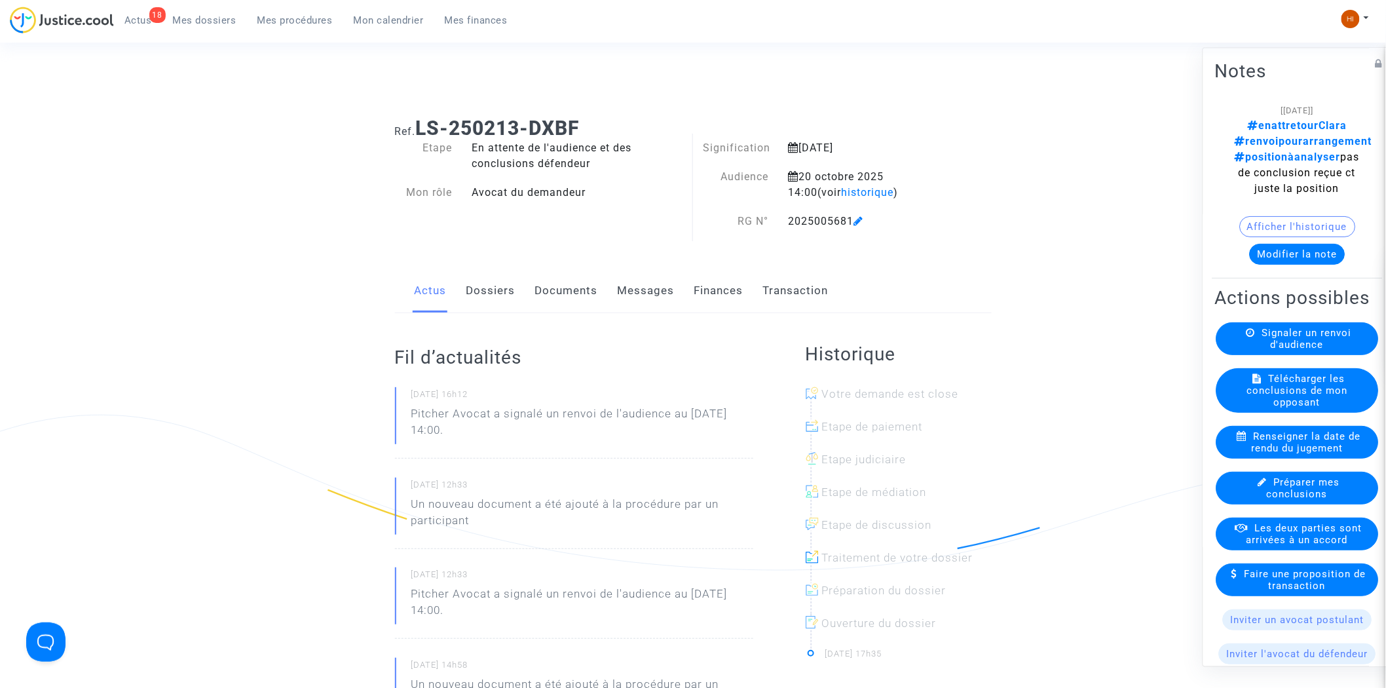
drag, startPoint x: 532, startPoint y: 295, endPoint x: 554, endPoint y: 290, distance: 22.1
click at [532, 293] on div "Actus Dossiers Documents Messages Finances Transaction" at bounding box center [693, 291] width 597 height 44
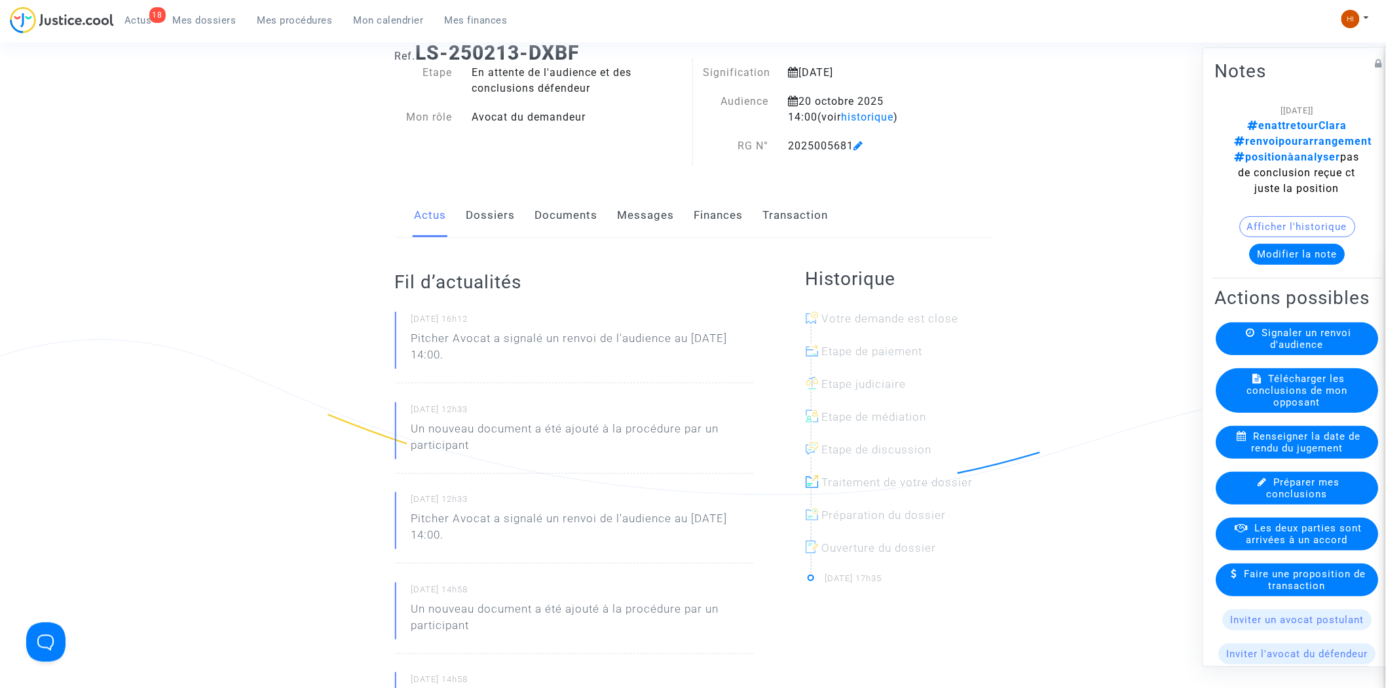
scroll to position [73, 0]
click at [568, 219] on link "Documents" at bounding box center [566, 217] width 63 height 43
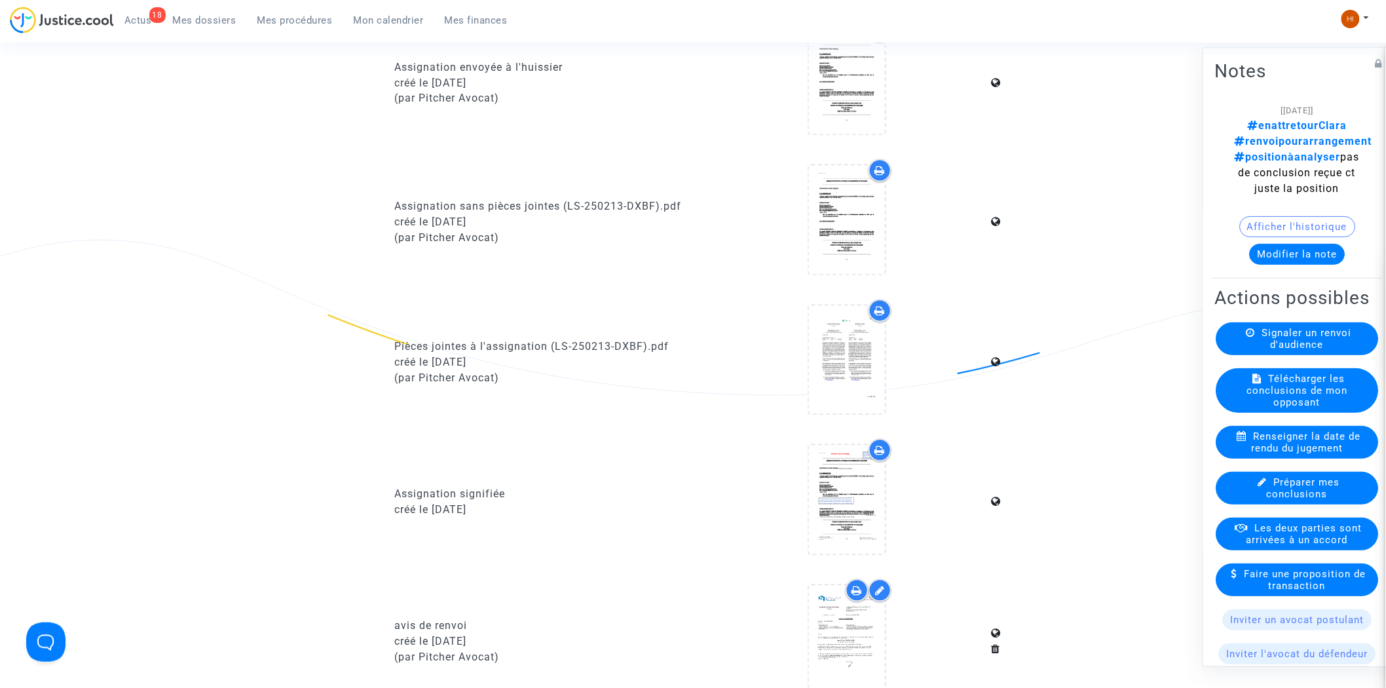
scroll to position [1382, 0]
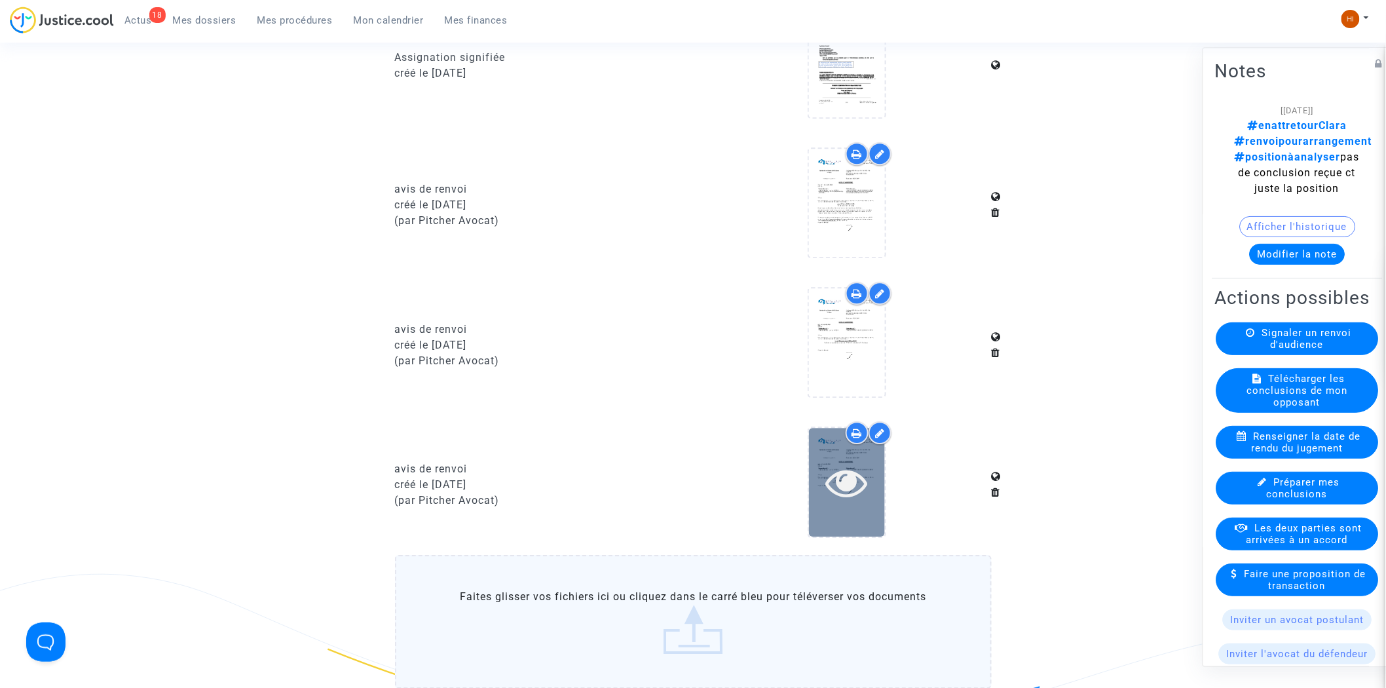
click at [835, 485] on icon at bounding box center [847, 482] width 43 height 42
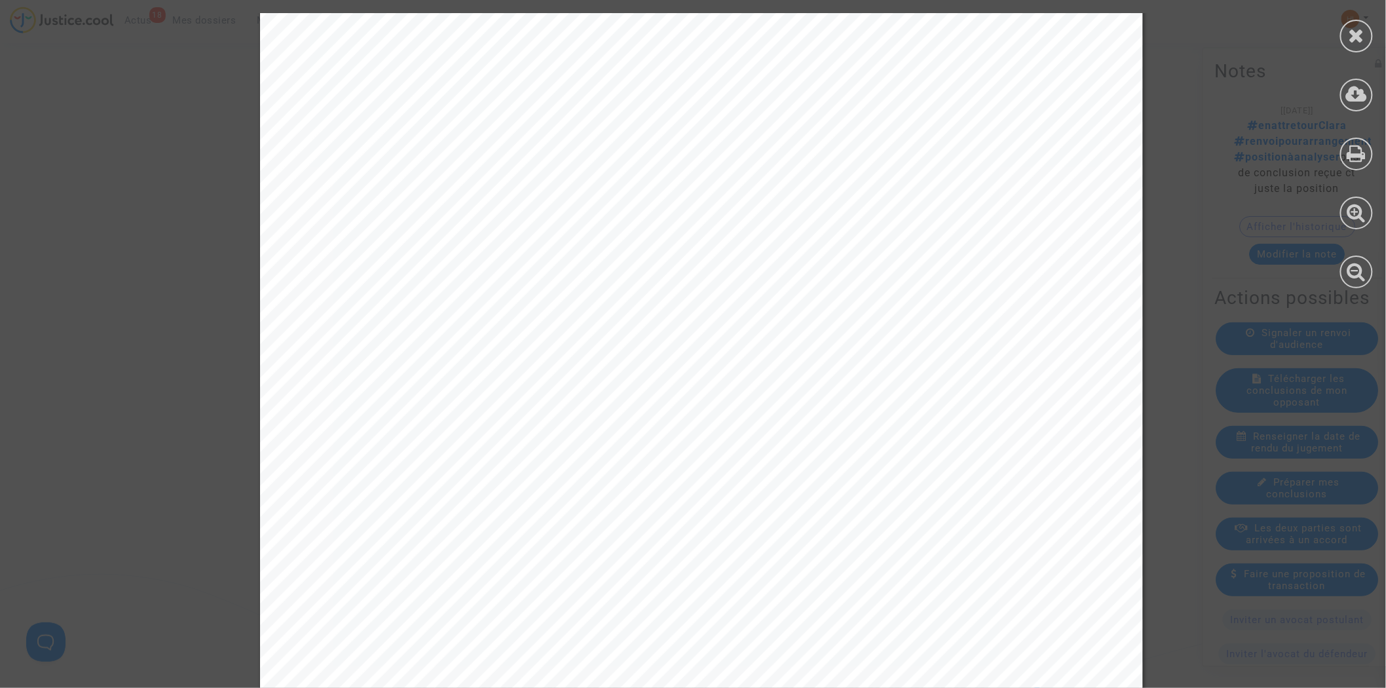
scroll to position [145, 0]
click at [1375, 33] on div at bounding box center [1356, 150] width 59 height 301
click at [1359, 37] on icon at bounding box center [1356, 36] width 16 height 20
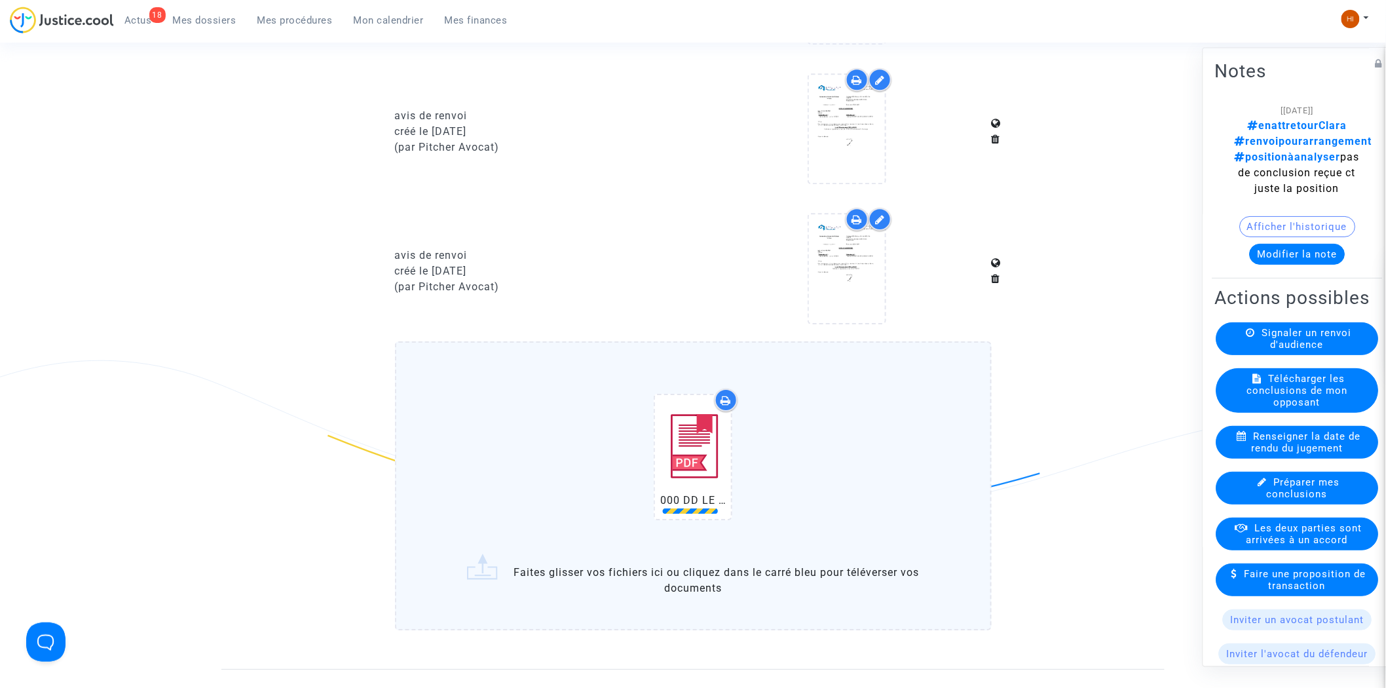
scroll to position [1818, 0]
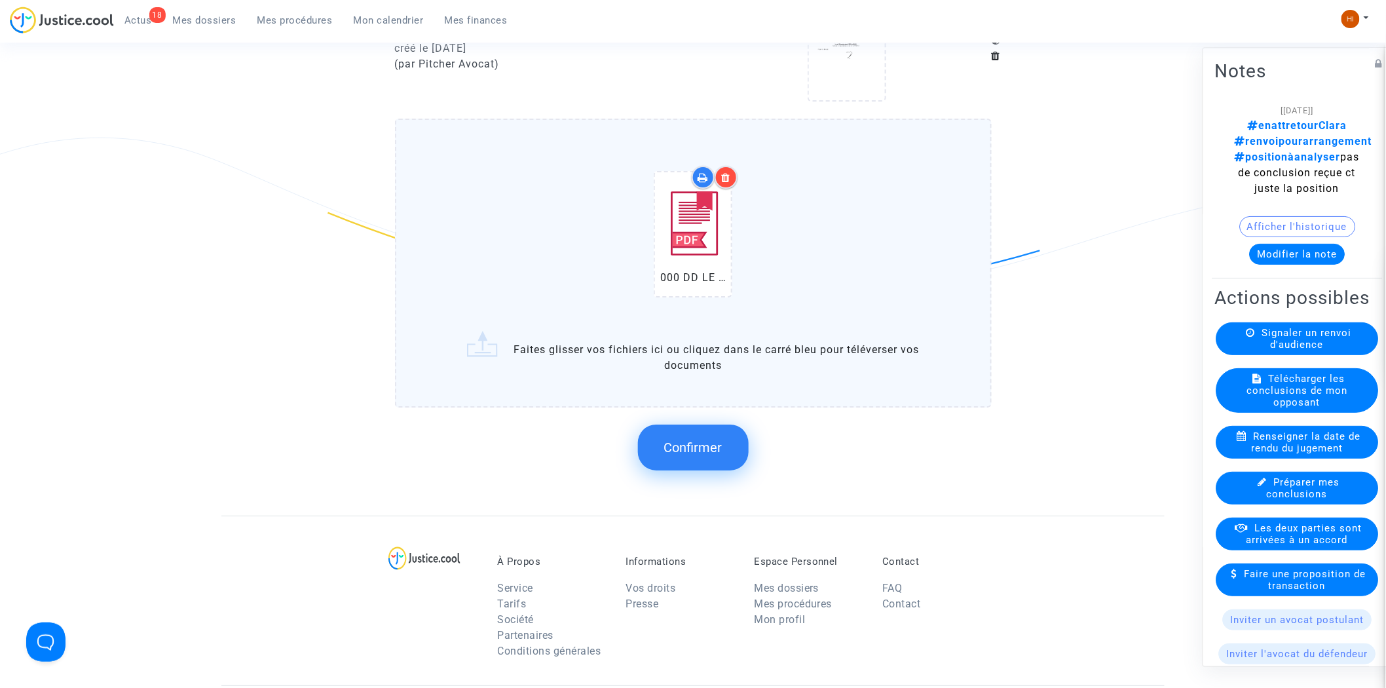
click at [692, 442] on button "Confirmer" at bounding box center [693, 447] width 111 height 46
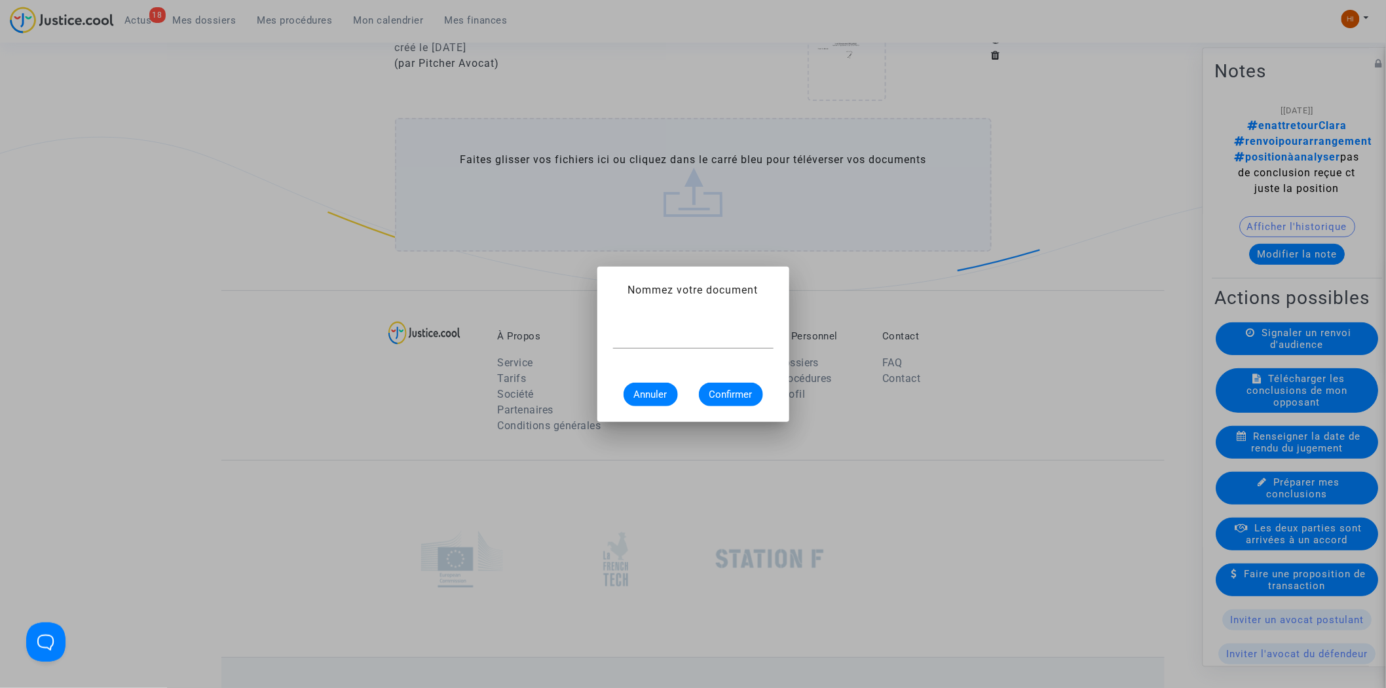
scroll to position [0, 0]
type input "avis de renvoi"
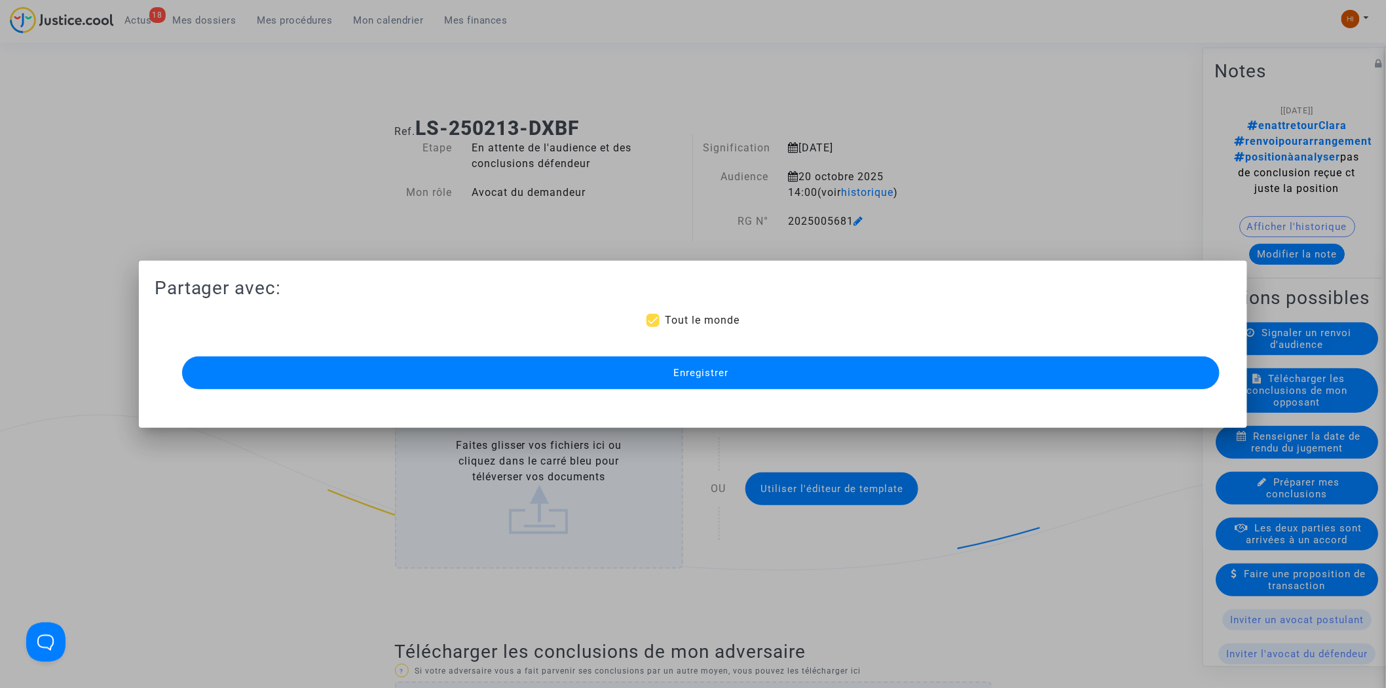
scroll to position [1818, 0]
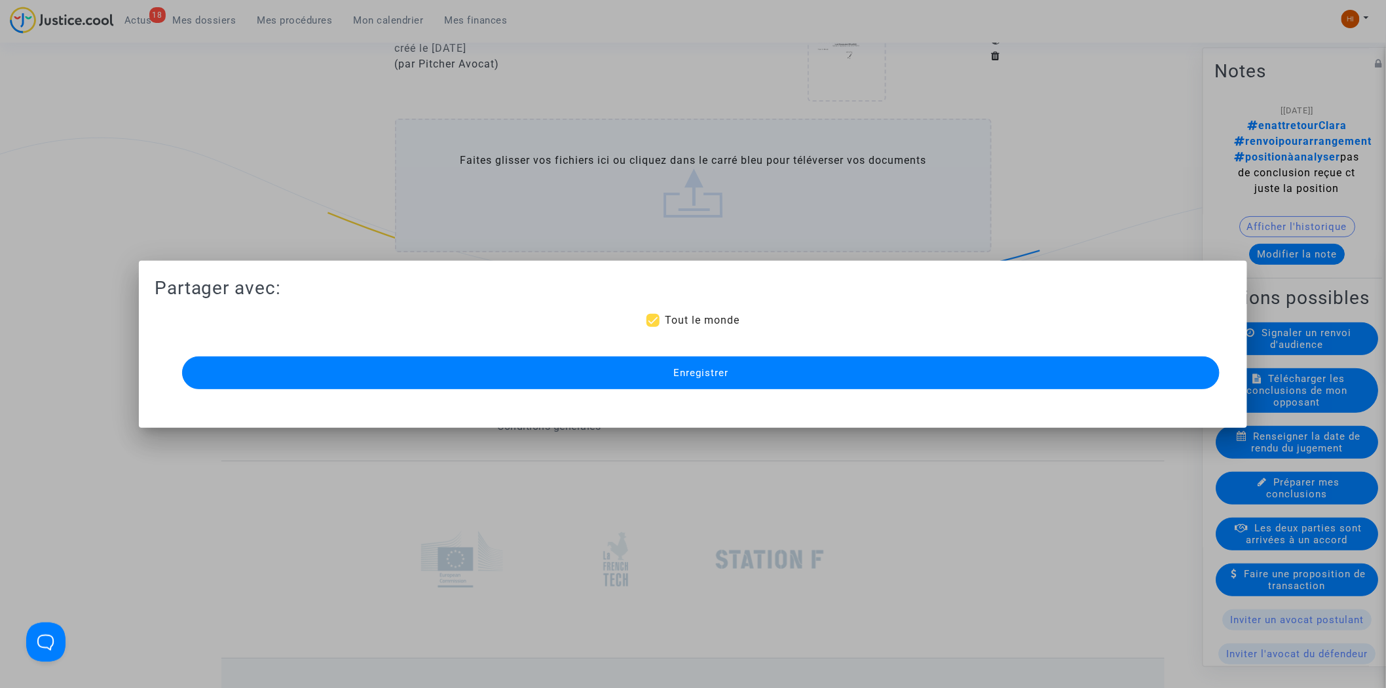
click at [892, 378] on button "Enregistrer" at bounding box center [701, 372] width 1038 height 33
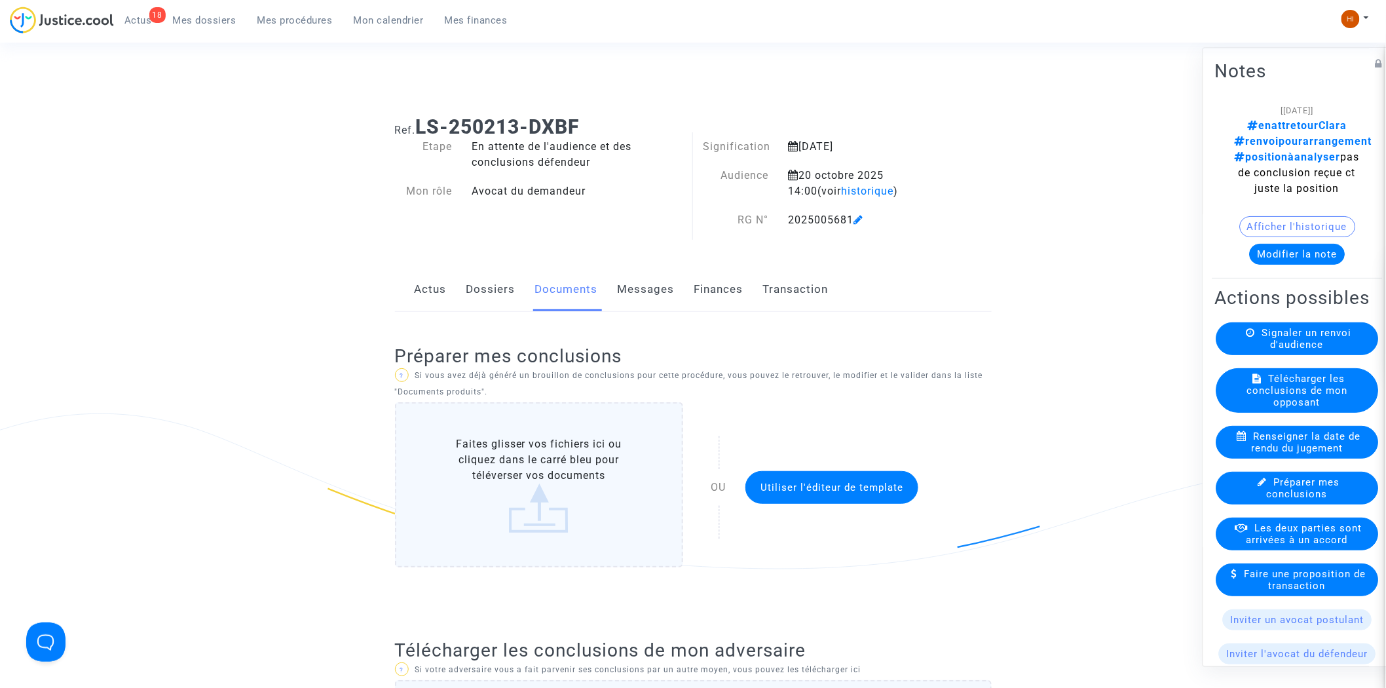
scroll to position [0, 0]
click at [834, 200] on div "20 octobre 2025 14:00 (voir historique )" at bounding box center [864, 184] width 171 height 31
click at [841, 193] on span "historique" at bounding box center [867, 192] width 52 height 12
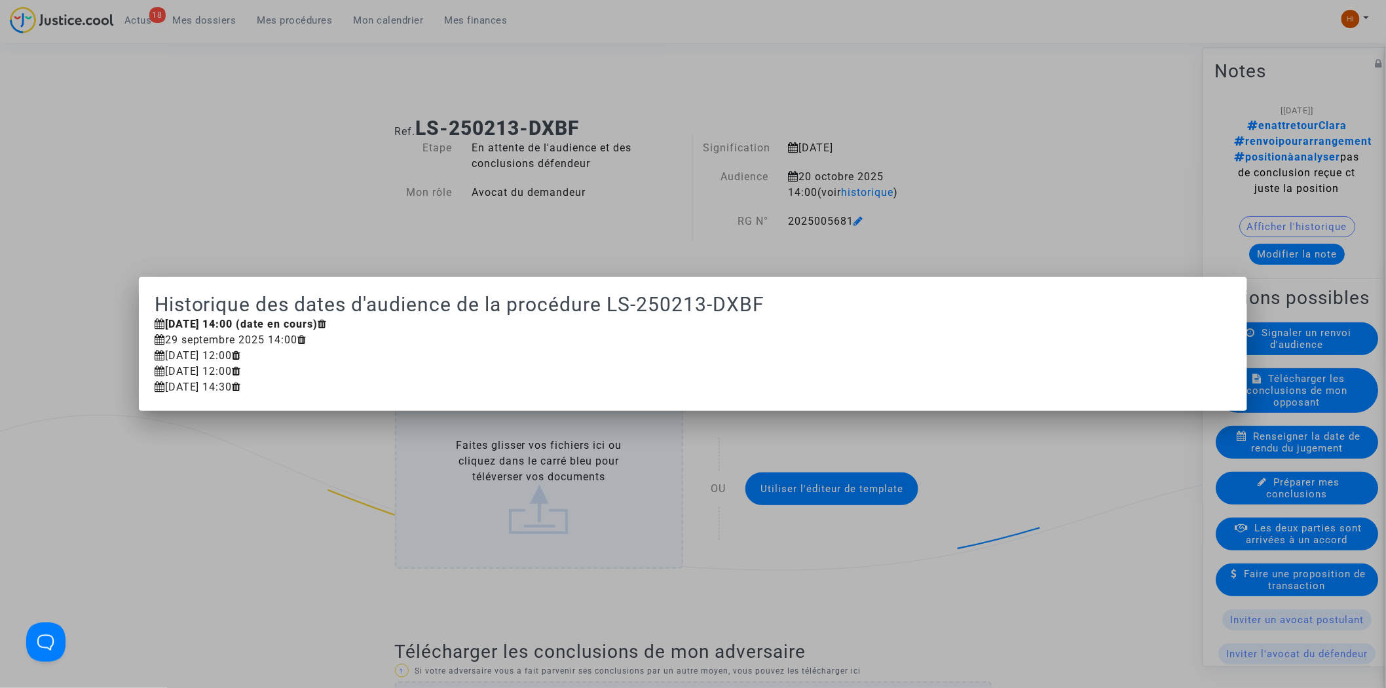
click at [382, 141] on div at bounding box center [693, 344] width 1386 height 688
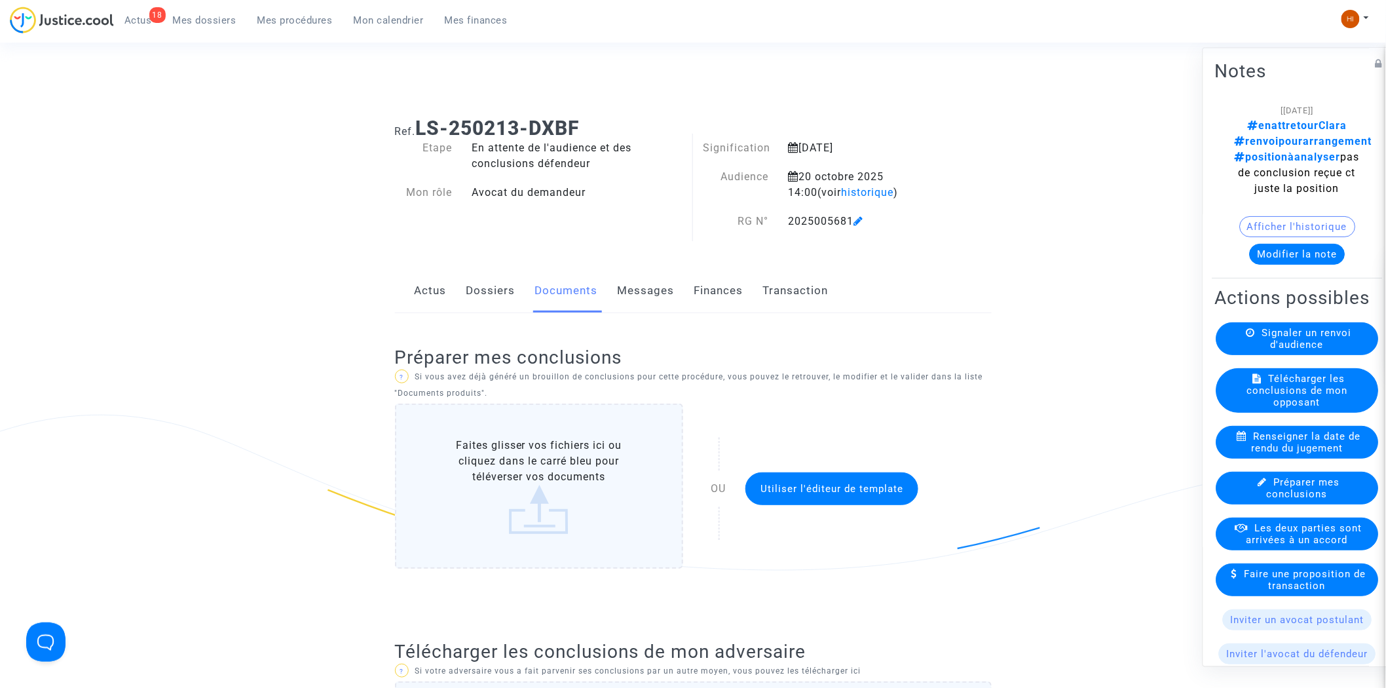
click at [306, 20] on span "Mes procédures" at bounding box center [294, 20] width 75 height 12
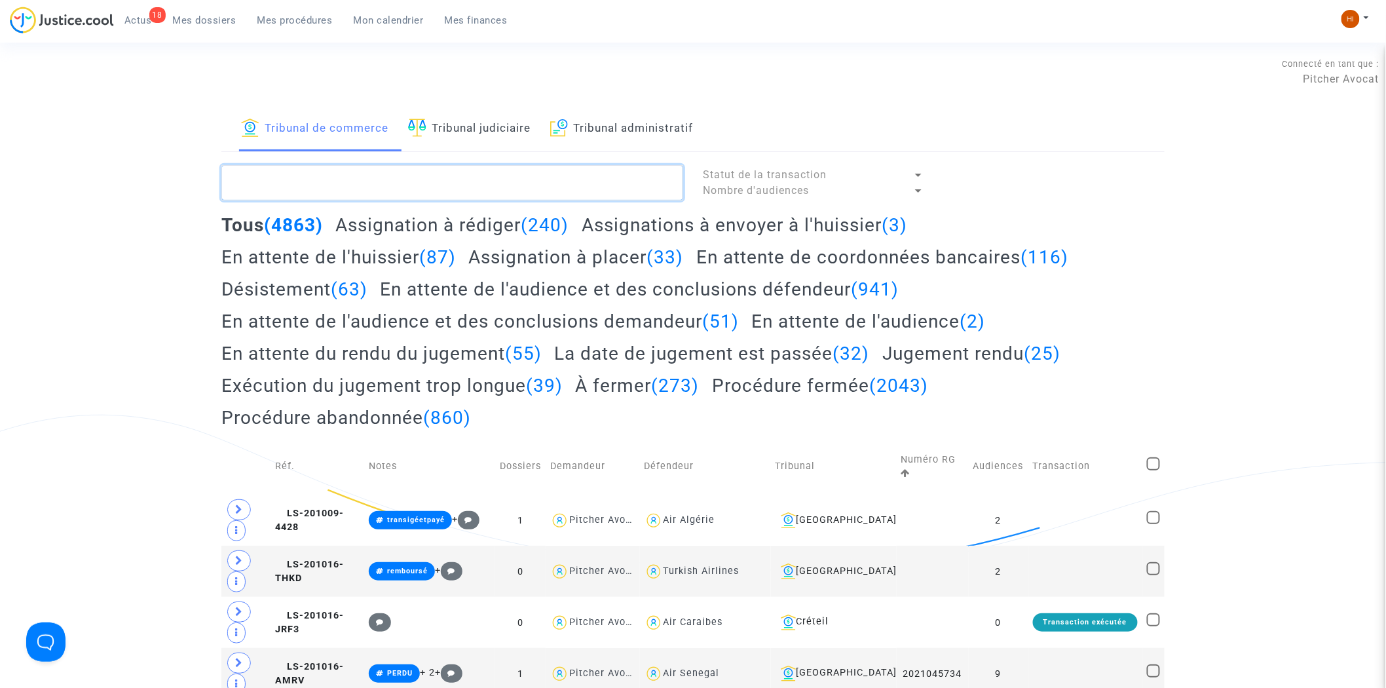
click at [327, 192] on textarea at bounding box center [452, 182] width 462 height 35
paste textarea "202500569"
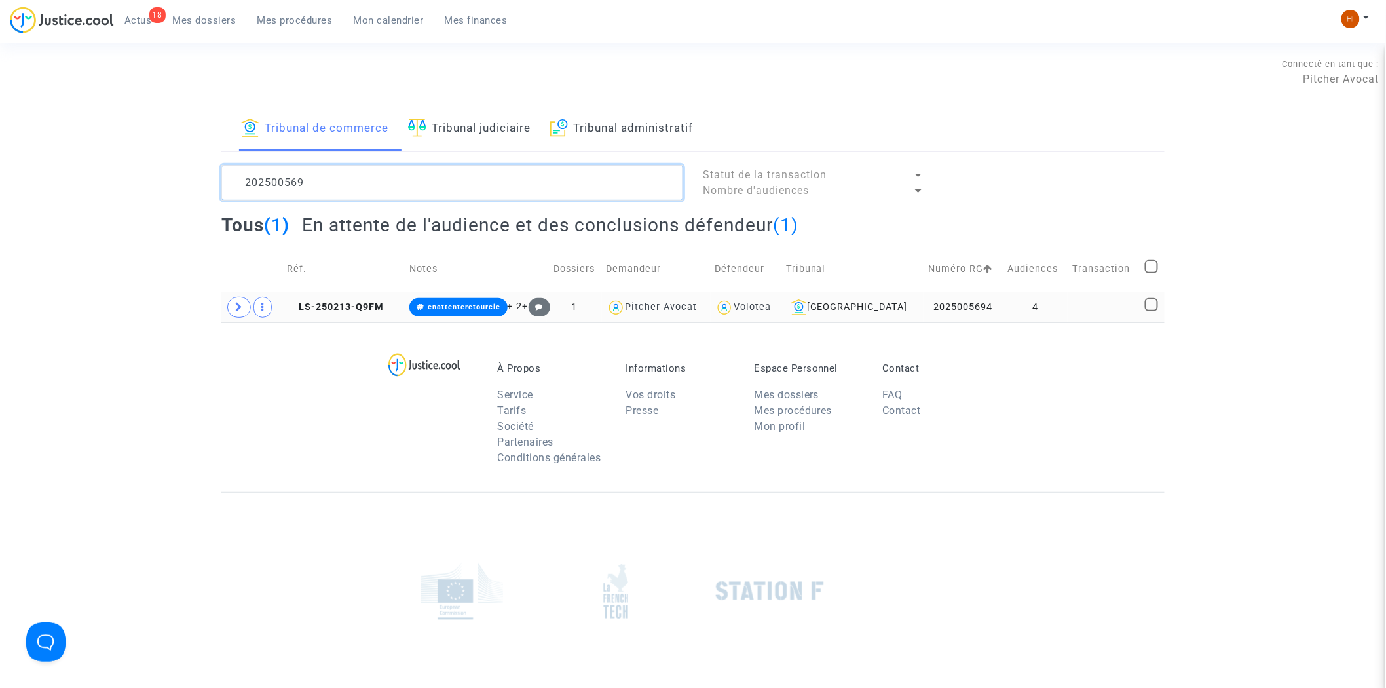
type textarea "202500569"
click at [1003, 317] on td "4" at bounding box center [1035, 307] width 65 height 30
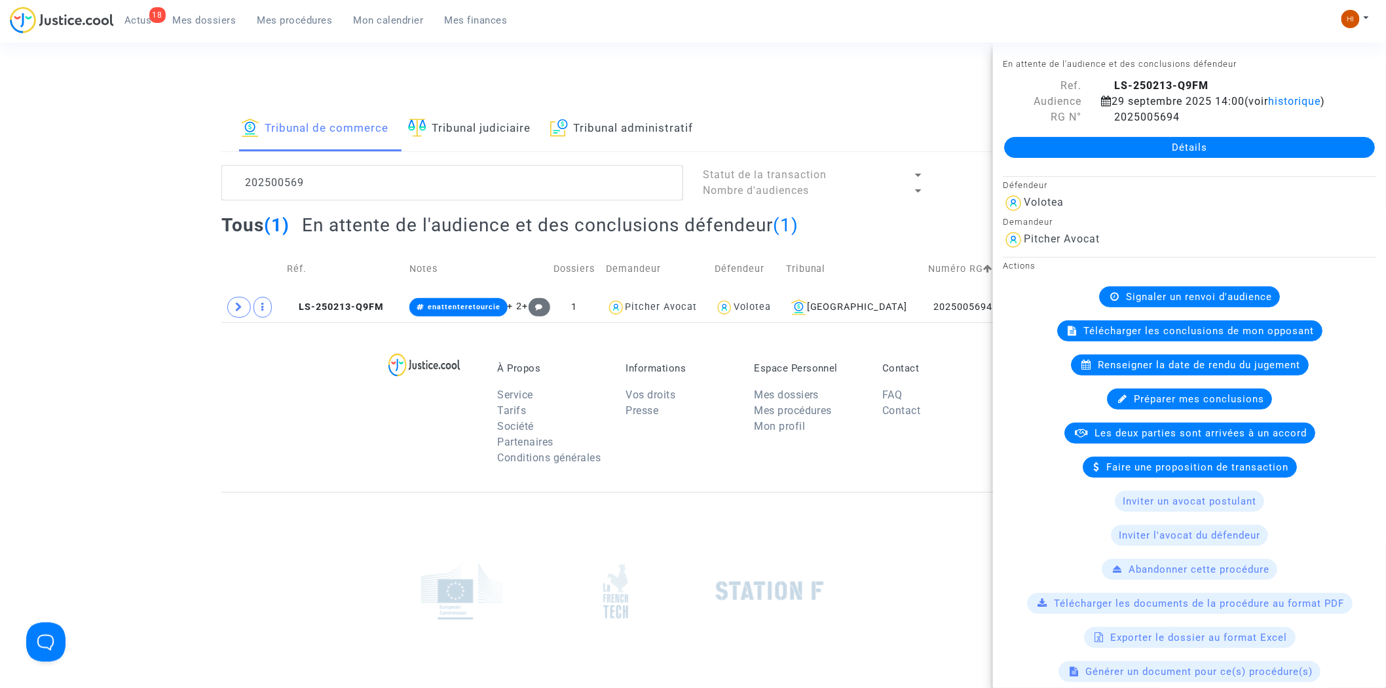
click at [1234, 158] on link "Détails" at bounding box center [1189, 147] width 371 height 21
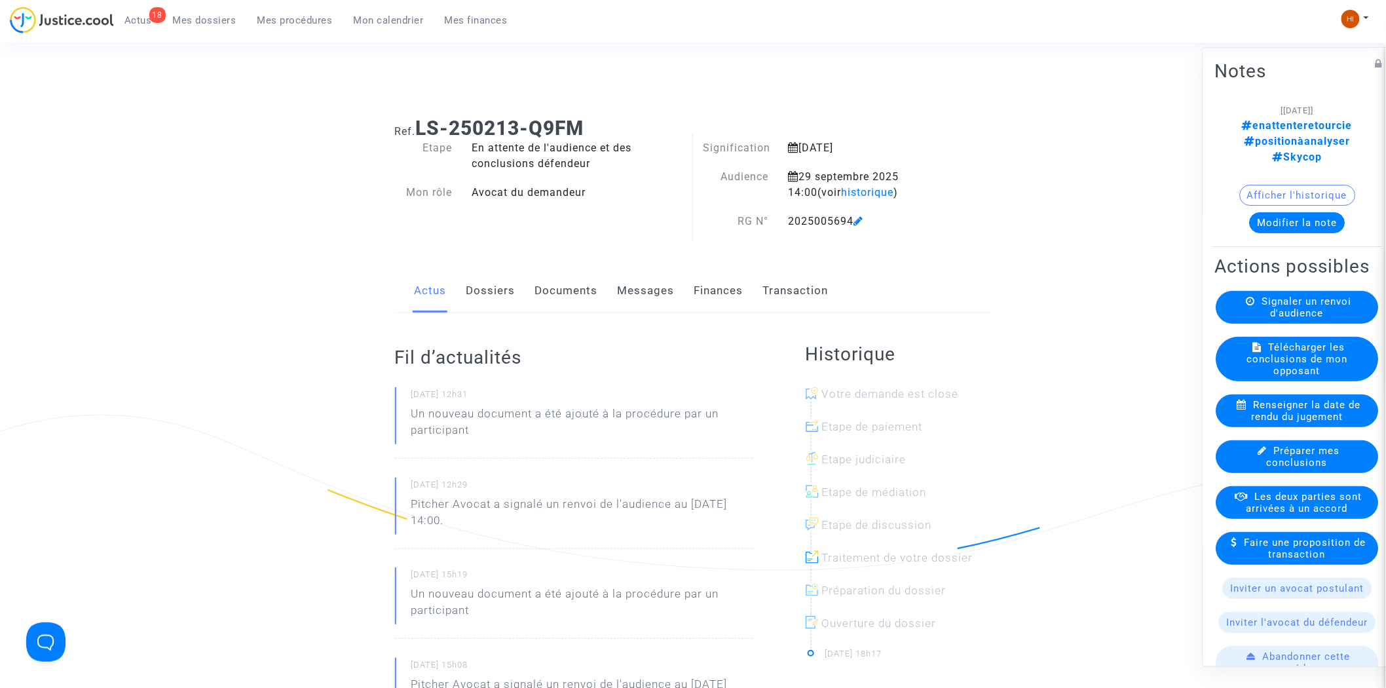
click at [1270, 314] on span "Signaler un renvoi d'audience" at bounding box center [1307, 308] width 90 height 24
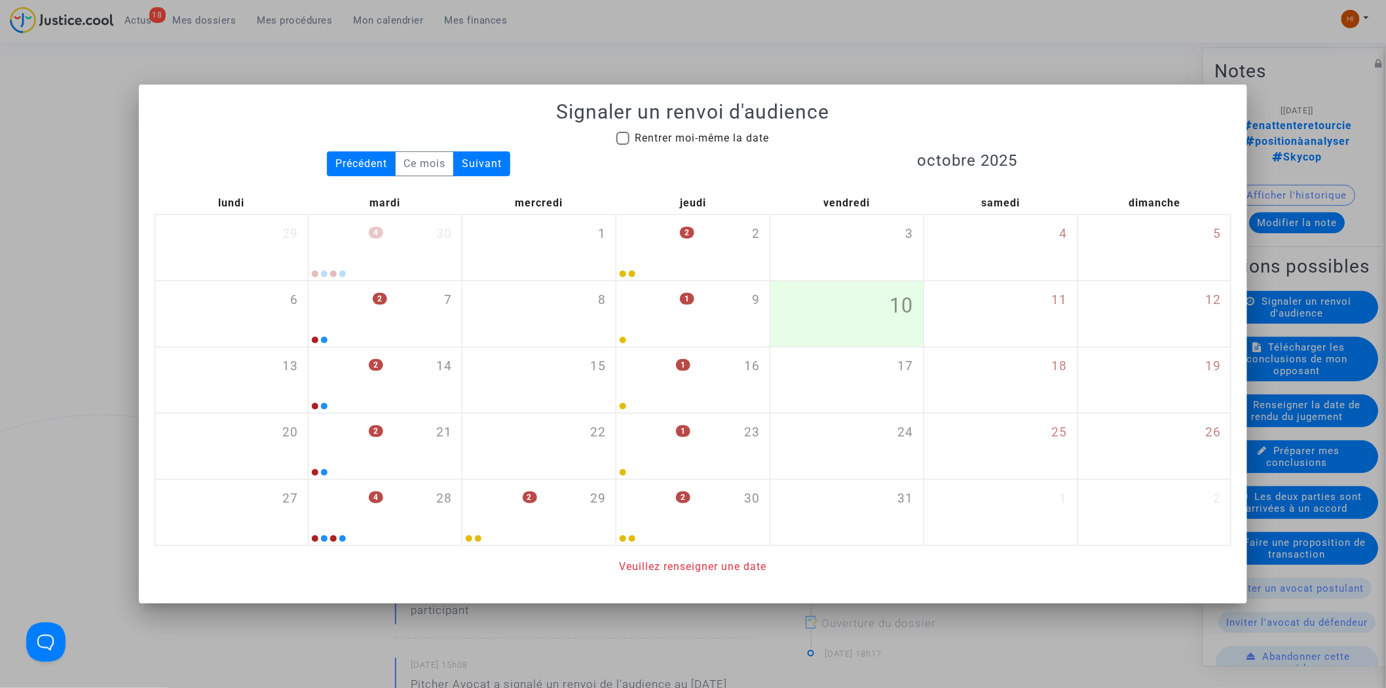
click at [663, 139] on span "Rentrer moi-même la date" at bounding box center [701, 138] width 134 height 12
click at [623, 145] on input "Rentrer moi-même la date" at bounding box center [622, 145] width 1 height 1
checkbox input "true"
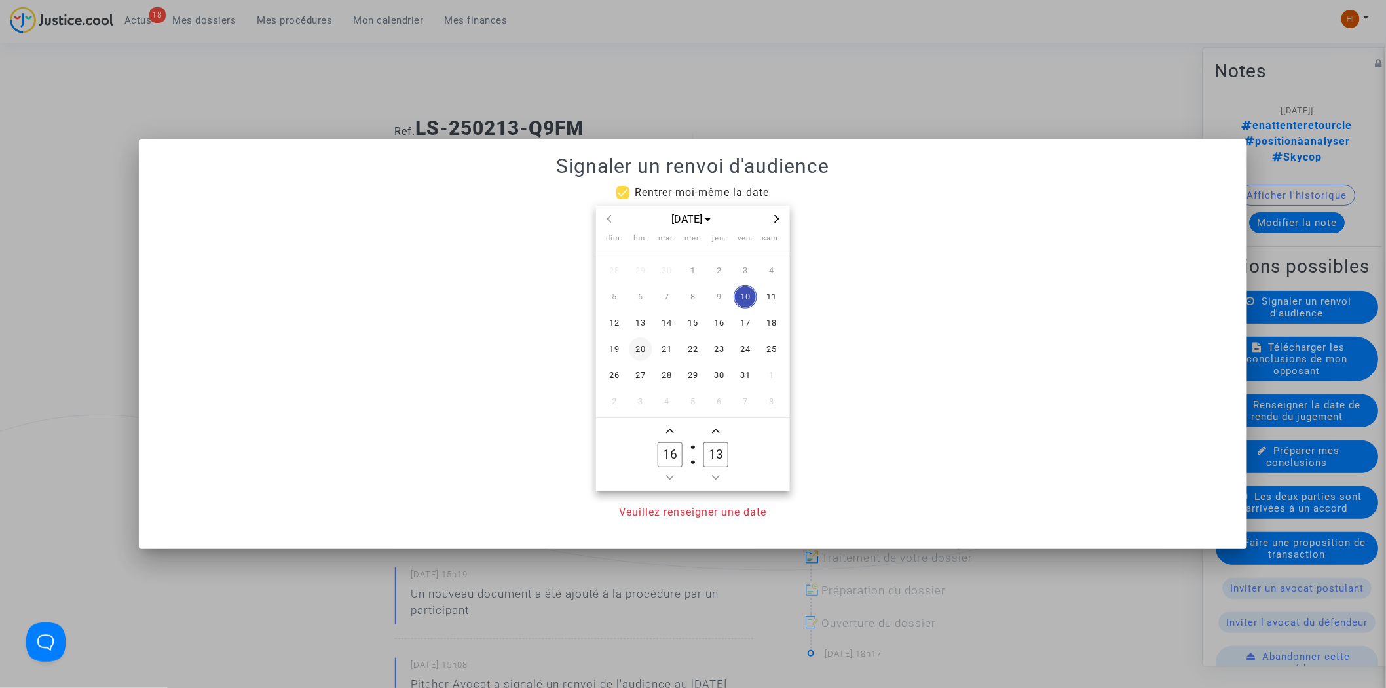
click at [642, 350] on span "20" at bounding box center [641, 349] width 24 height 24
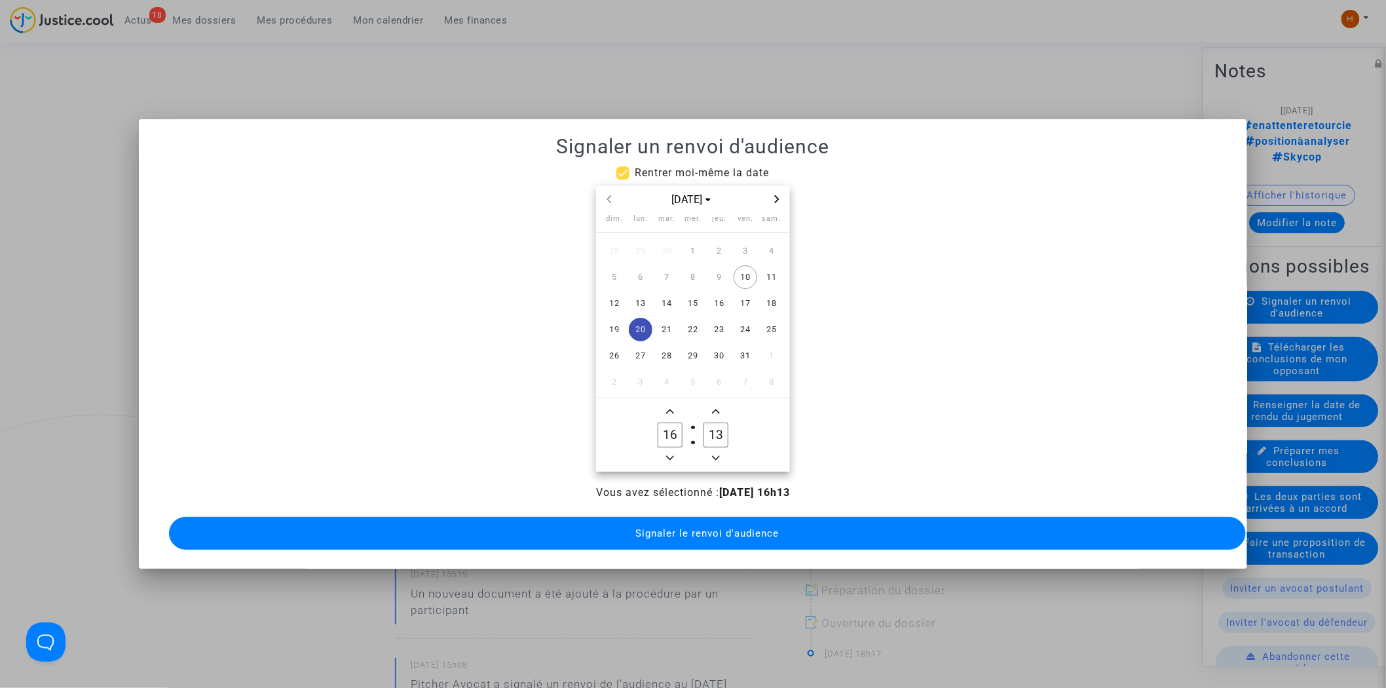
click at [666, 454] on icon "Minus a hour" at bounding box center [670, 458] width 8 height 8
click at [671, 454] on icon "Minus a hour" at bounding box center [670, 458] width 8 height 8
click at [667, 414] on button "Add a hour" at bounding box center [670, 411] width 16 height 16
type input "14"
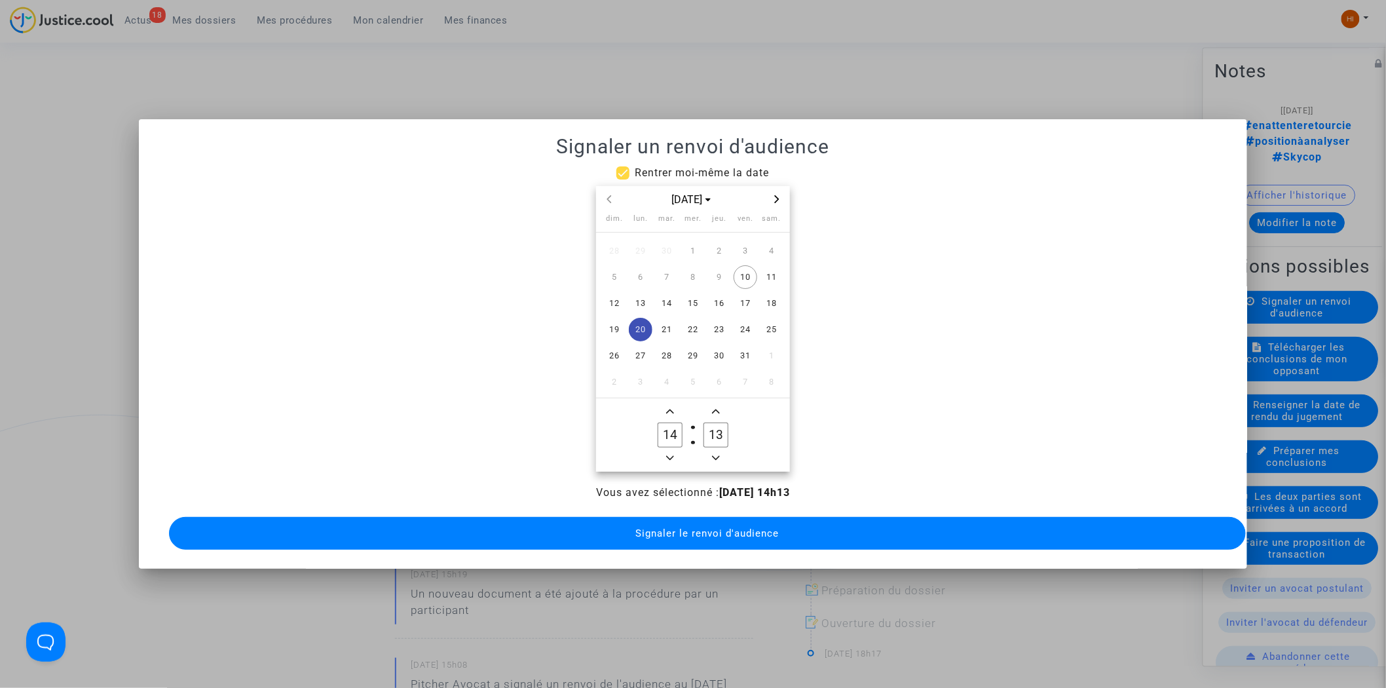
click at [703, 430] on input "13" at bounding box center [715, 434] width 25 height 25
click at [709, 430] on input "13" at bounding box center [715, 434] width 25 height 25
type input "00"
click at [729, 527] on span "Signaler le renvoi d'audience" at bounding box center [706, 533] width 143 height 12
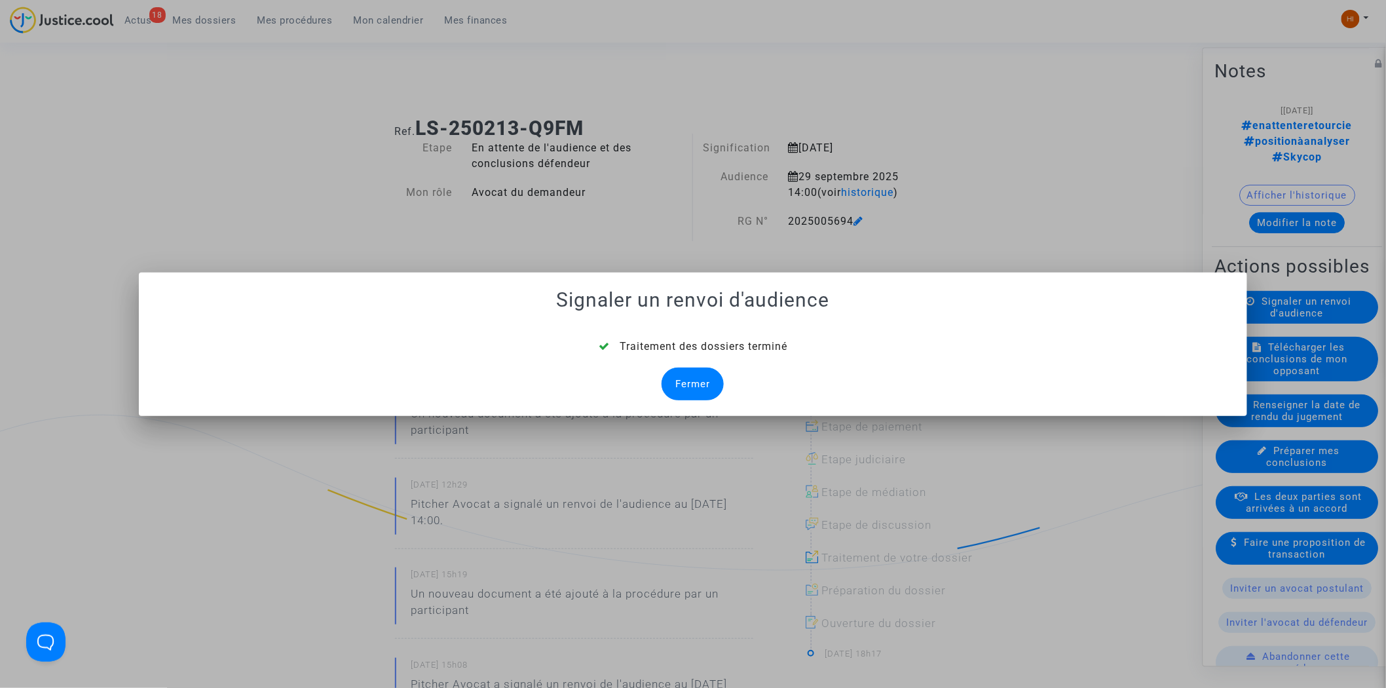
drag, startPoint x: 705, startPoint y: 384, endPoint x: 686, endPoint y: 355, distance: 34.9
click at [705, 384] on div "Fermer" at bounding box center [692, 383] width 62 height 33
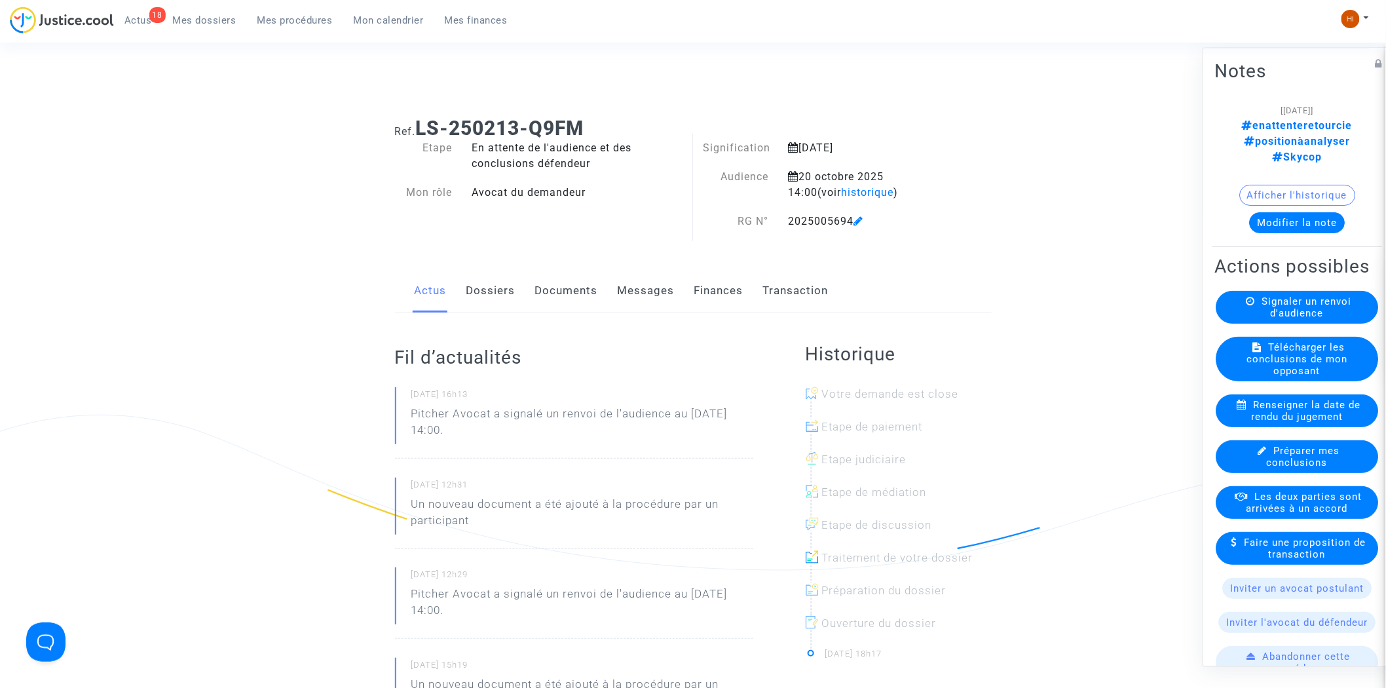
click at [570, 291] on link "Documents" at bounding box center [566, 290] width 63 height 43
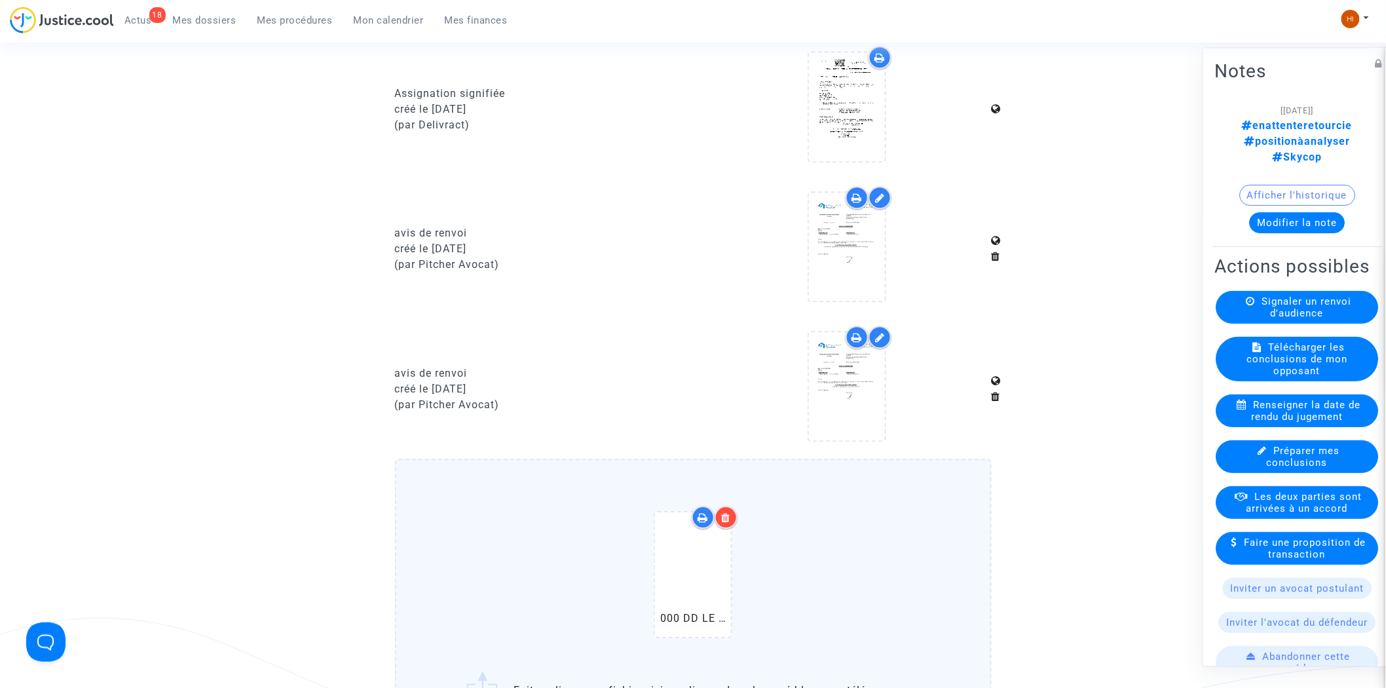
scroll to position [1746, 0]
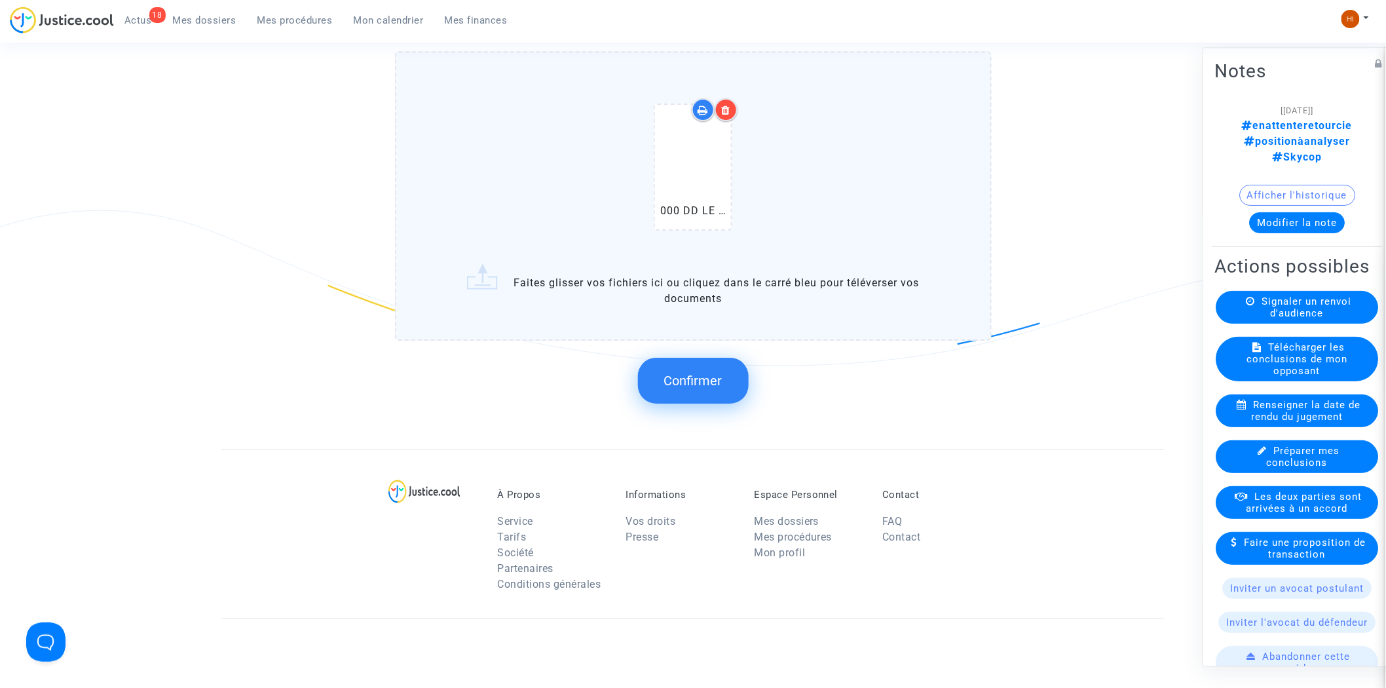
click at [690, 382] on button "Confirmer" at bounding box center [693, 381] width 111 height 46
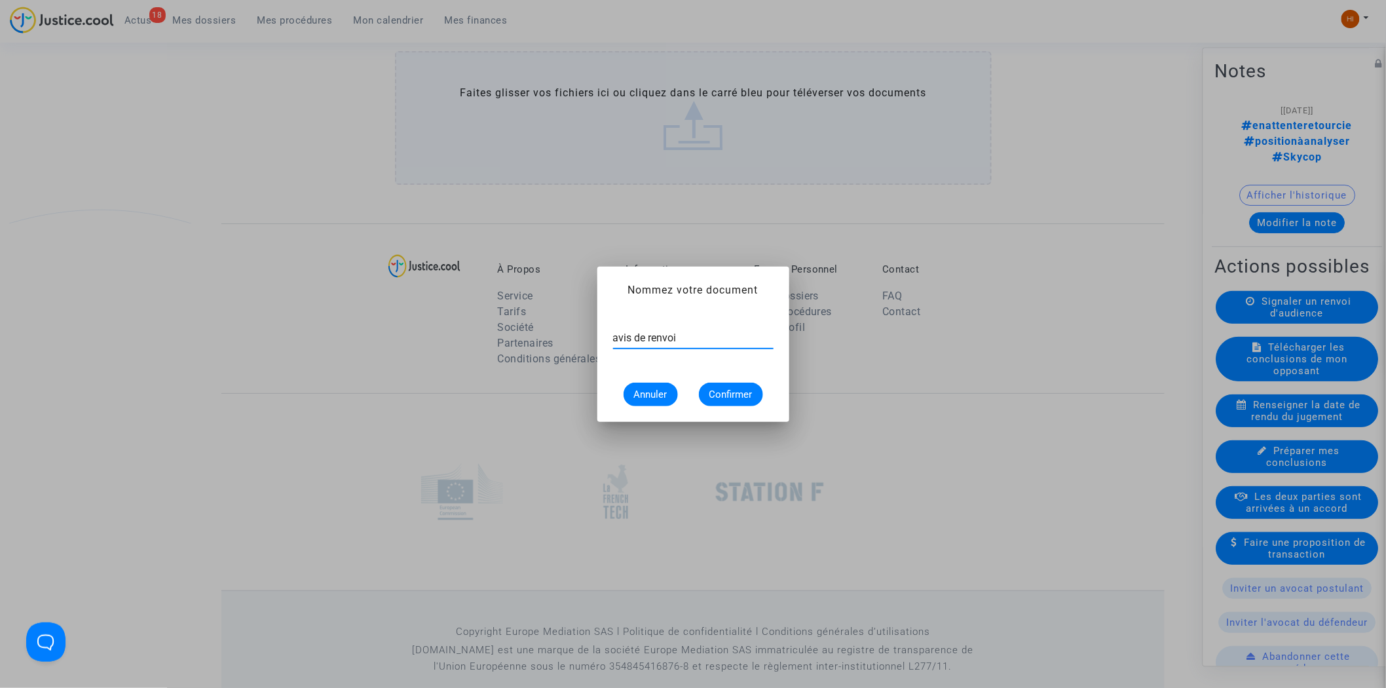
type input "avis de renvoi"
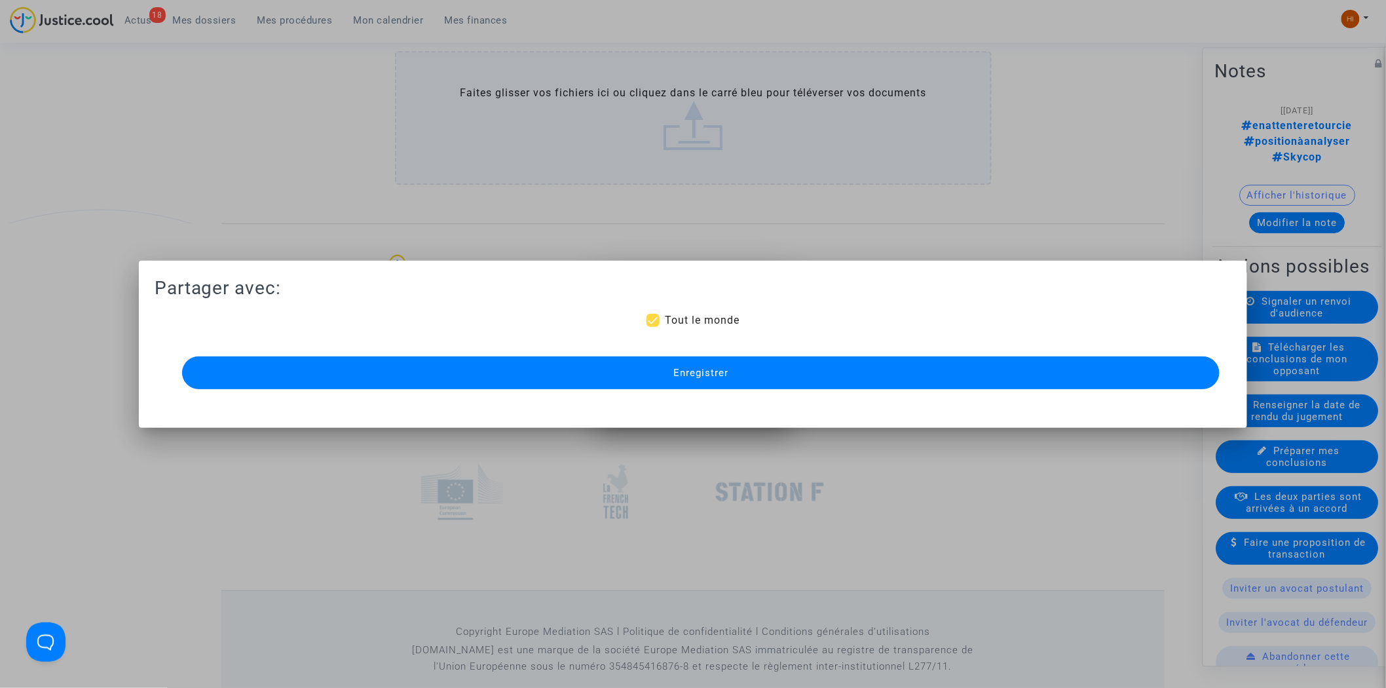
scroll to position [1746, 0]
click at [650, 374] on button "Enregistrer" at bounding box center [701, 372] width 1038 height 33
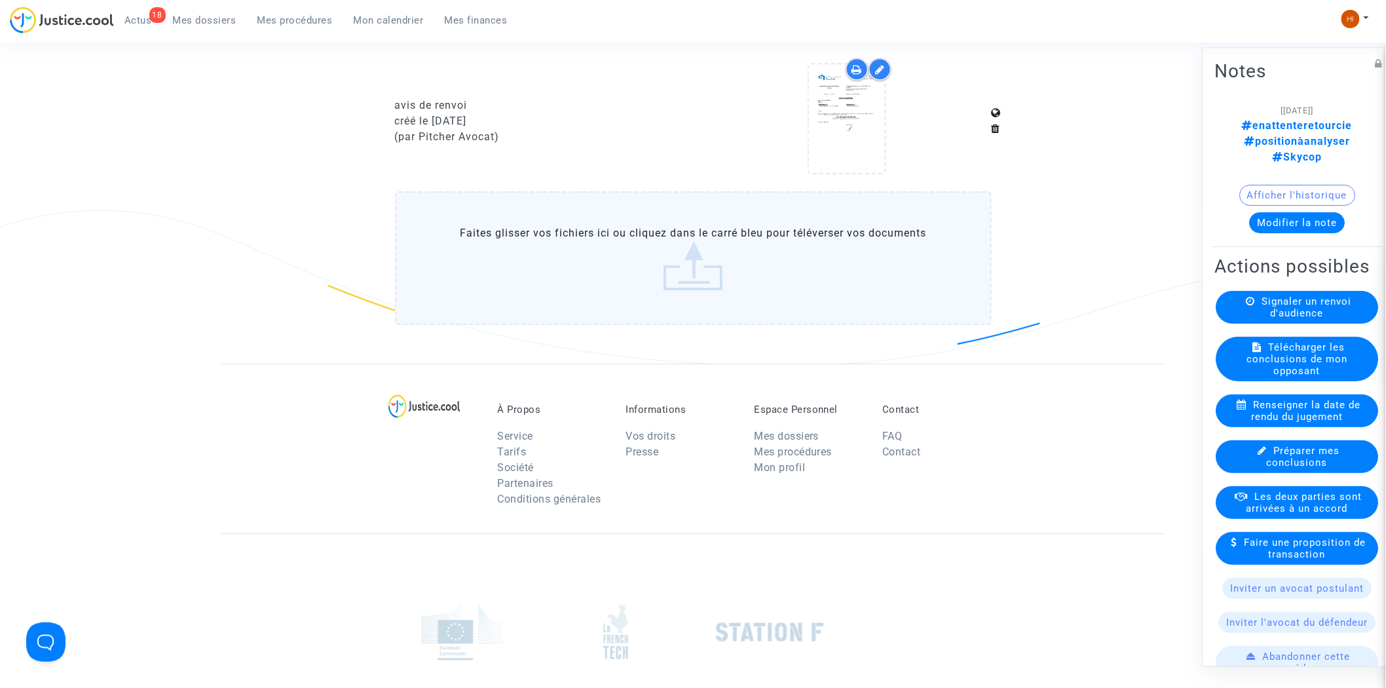
click at [291, 28] on link "Mes procédures" at bounding box center [295, 20] width 96 height 20
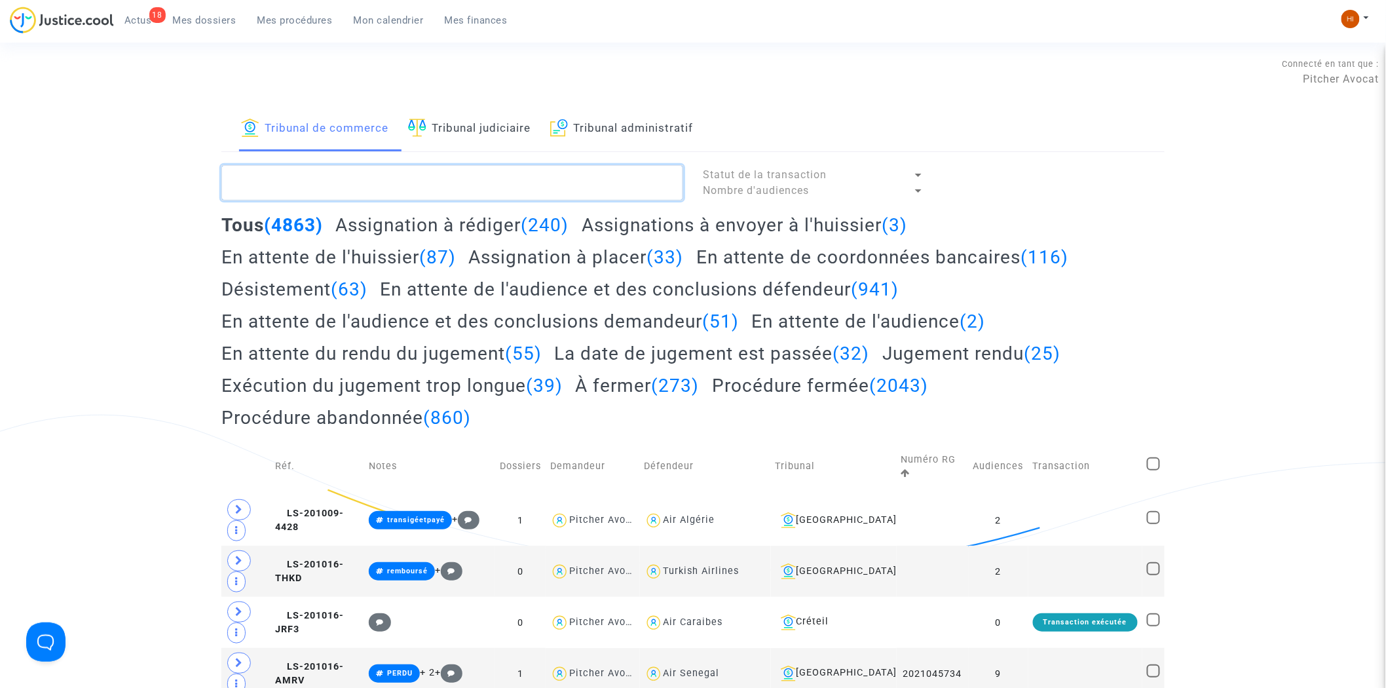
click at [408, 184] on textarea at bounding box center [452, 182] width 462 height 35
click at [476, 187] on textarea at bounding box center [452, 182] width 462 height 35
paste textarea "202500785"
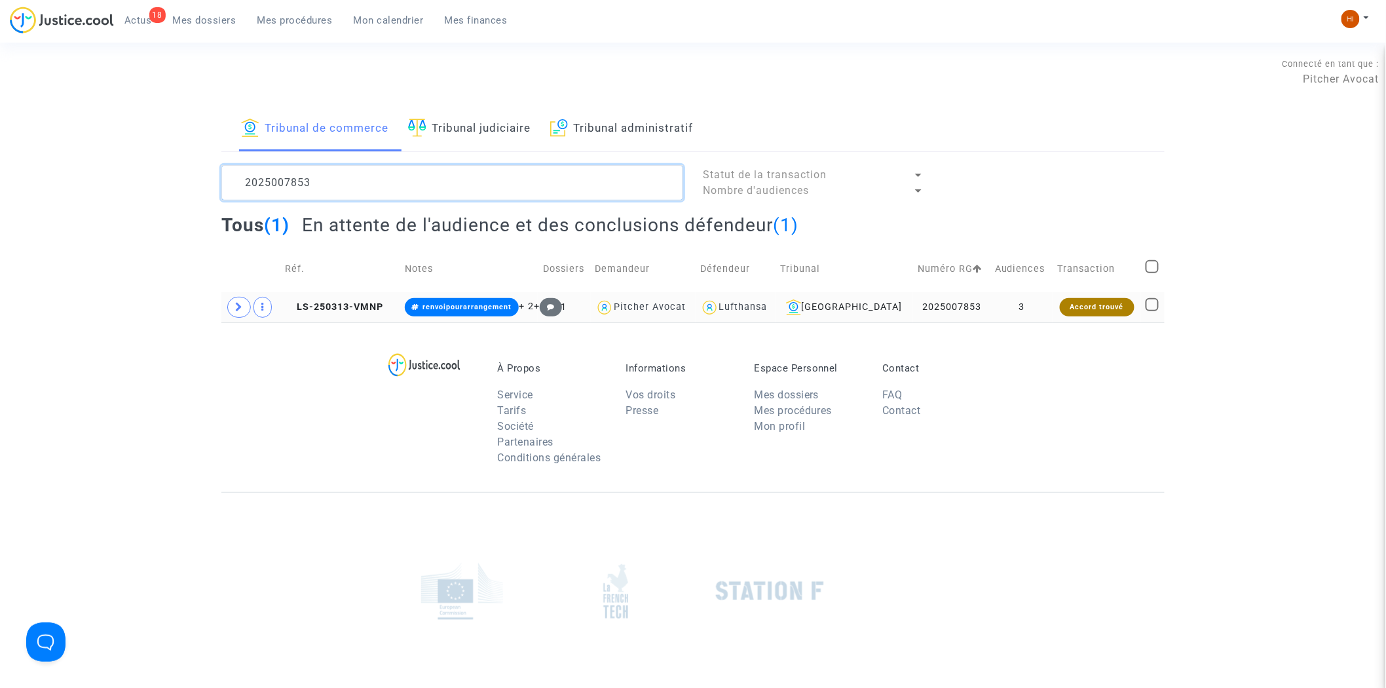
type textarea "2025007853"
click at [999, 310] on td "3" at bounding box center [1021, 307] width 63 height 30
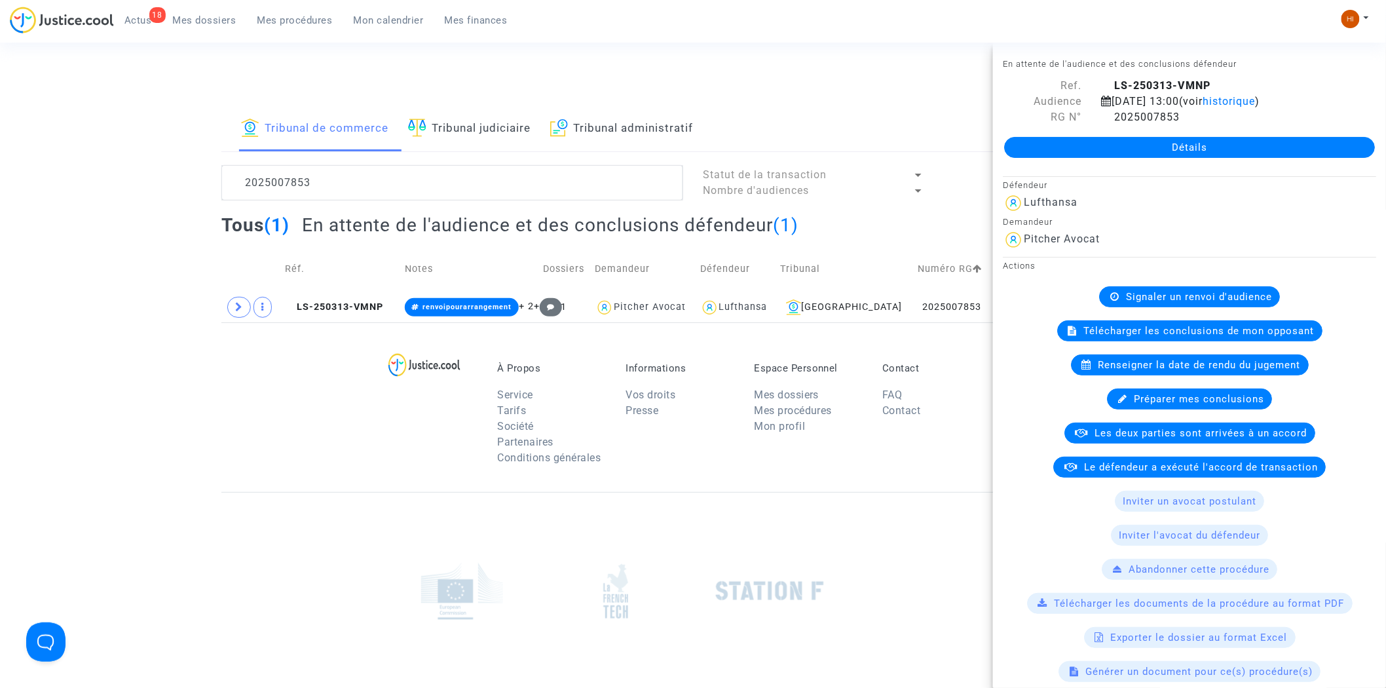
click at [1232, 303] on span "Signaler un renvoi d'audience" at bounding box center [1199, 297] width 146 height 12
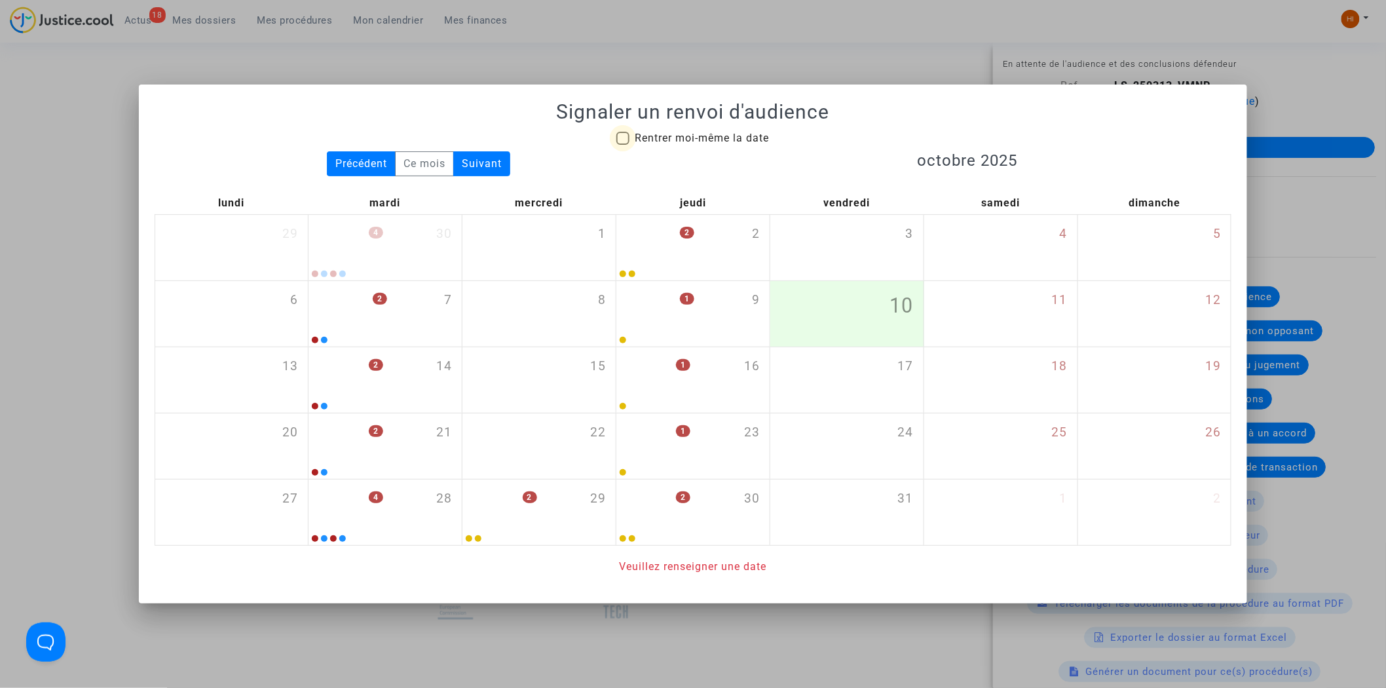
click at [705, 139] on span "Rentrer moi-même la date" at bounding box center [701, 138] width 134 height 12
click at [623, 145] on input "Rentrer moi-même la date" at bounding box center [622, 145] width 1 height 1
checkbox input "true"
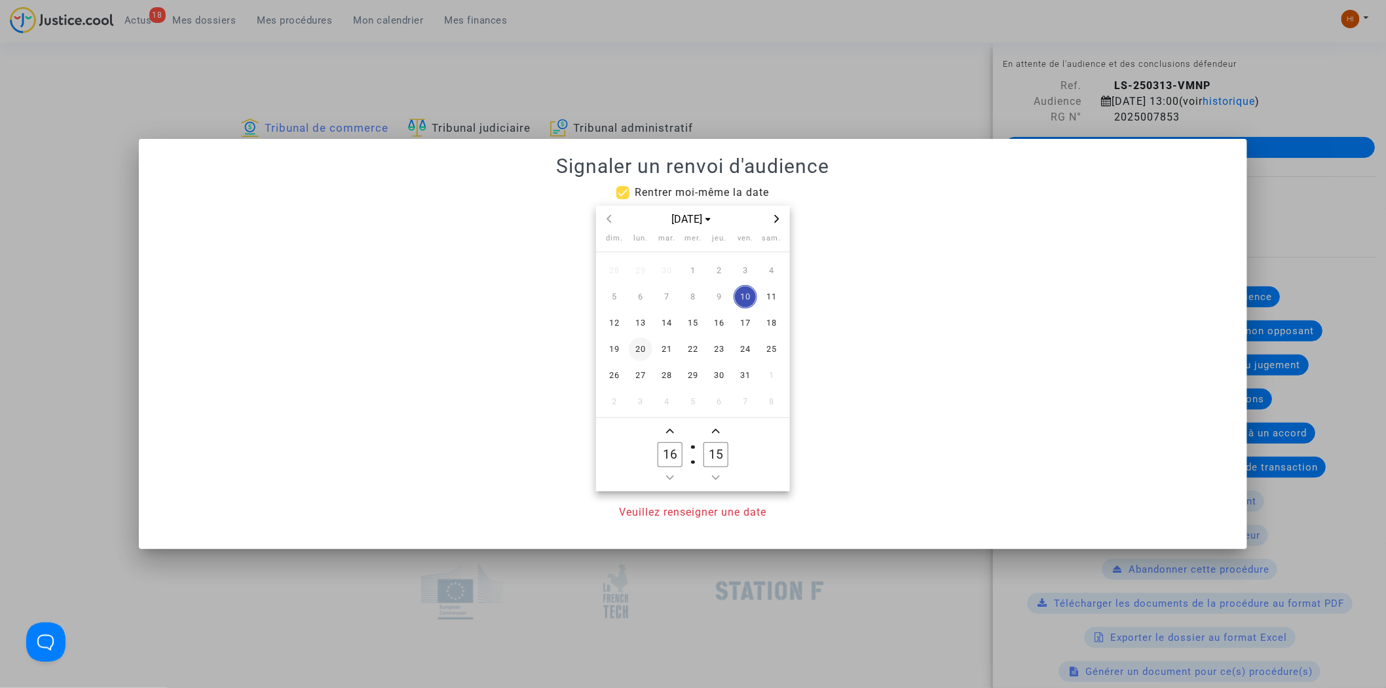
drag, startPoint x: 642, startPoint y: 347, endPoint x: 648, endPoint y: 434, distance: 87.3
click at [642, 347] on span "20" at bounding box center [641, 349] width 24 height 24
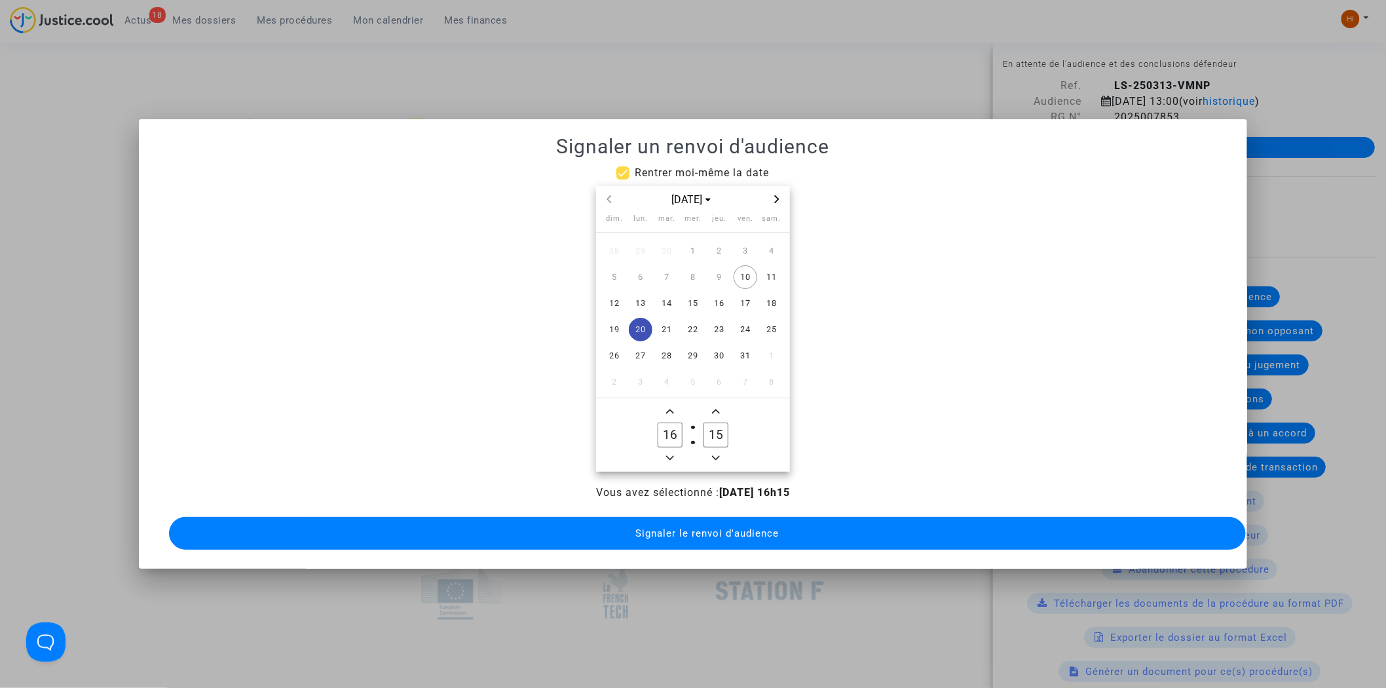
click at [665, 456] on span "Minus a hour" at bounding box center [670, 458] width 16 height 16
type input "14"
click at [718, 430] on input "15" at bounding box center [715, 434] width 25 height 25
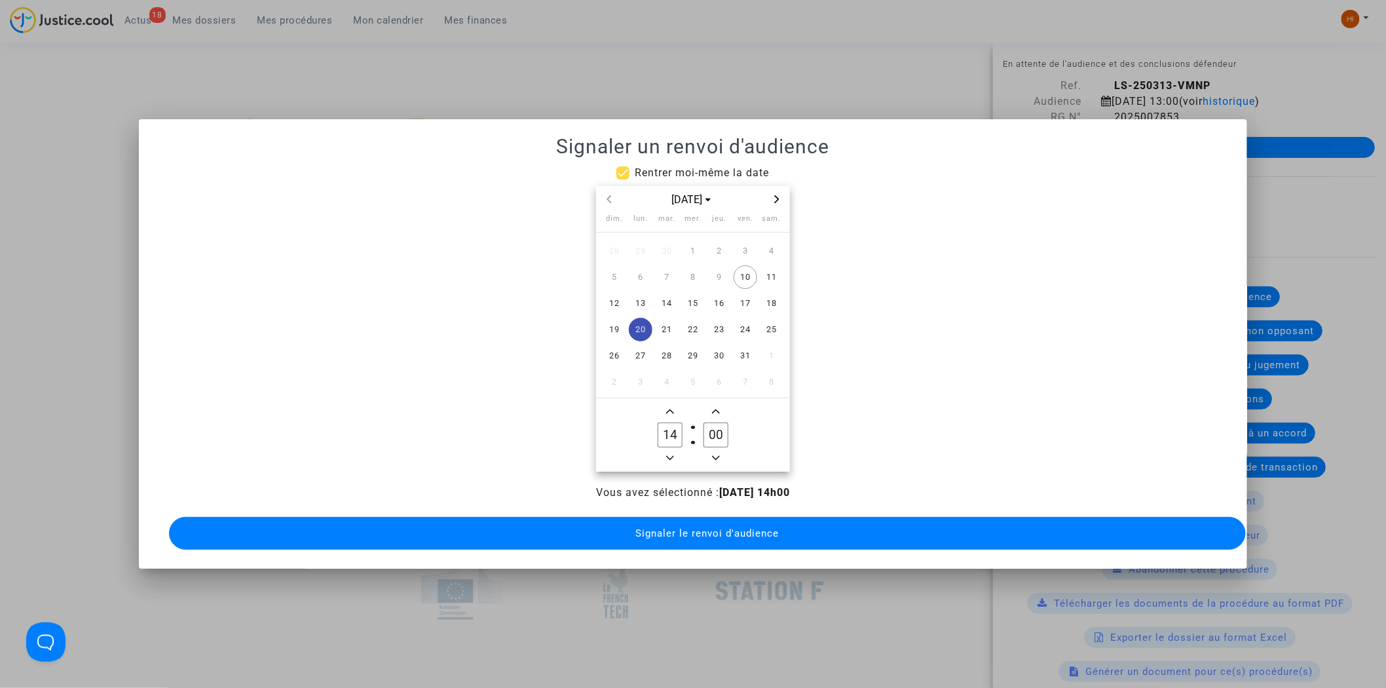
type input "00"
drag, startPoint x: 703, startPoint y: 521, endPoint x: 665, endPoint y: 524, distance: 38.1
click at [701, 527] on span "Signaler le renvoi d'audience" at bounding box center [706, 533] width 143 height 12
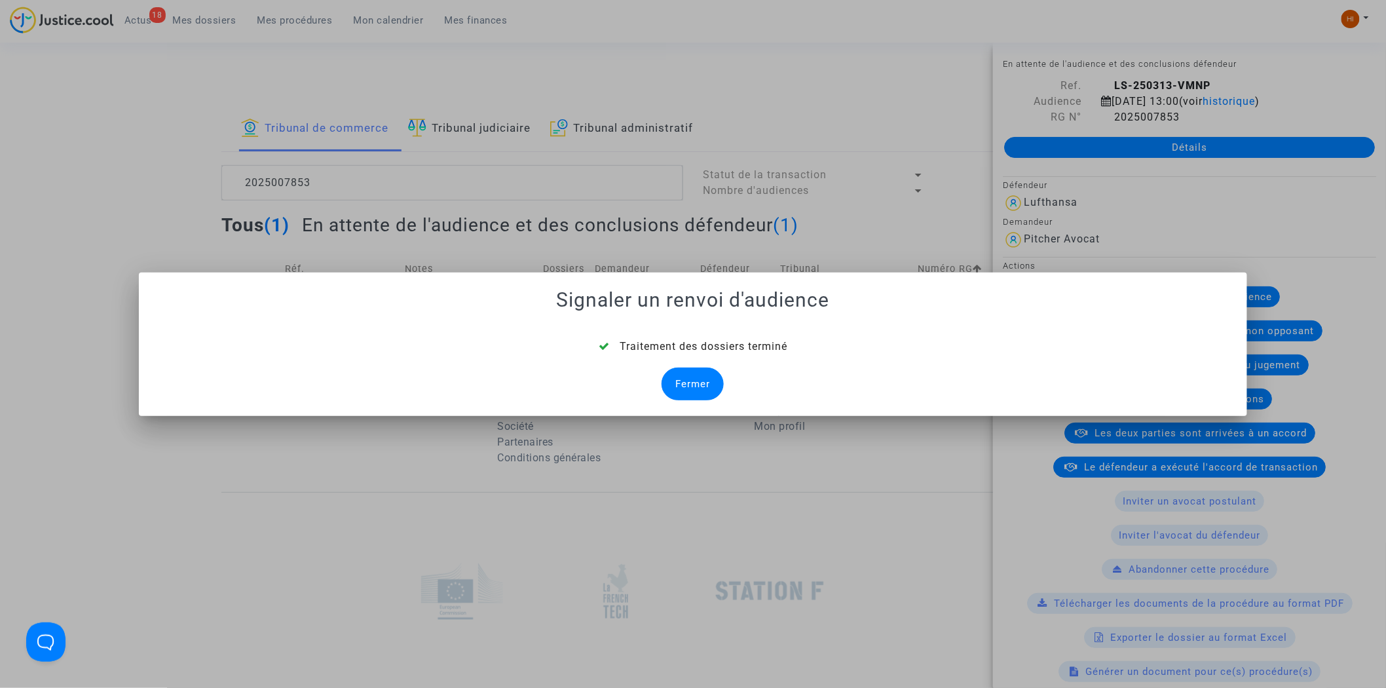
click at [692, 396] on div "Fermer" at bounding box center [692, 383] width 62 height 33
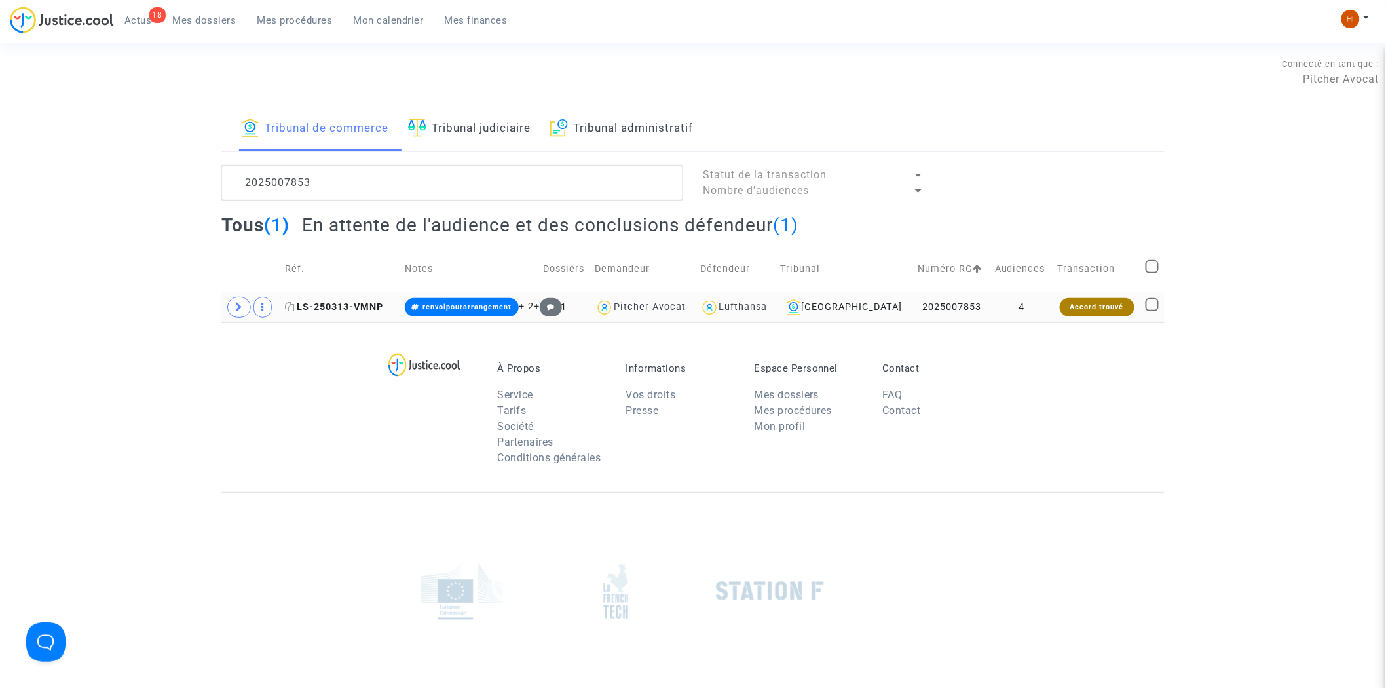
click at [349, 308] on span "LS-250313-VMNP" at bounding box center [334, 306] width 98 height 11
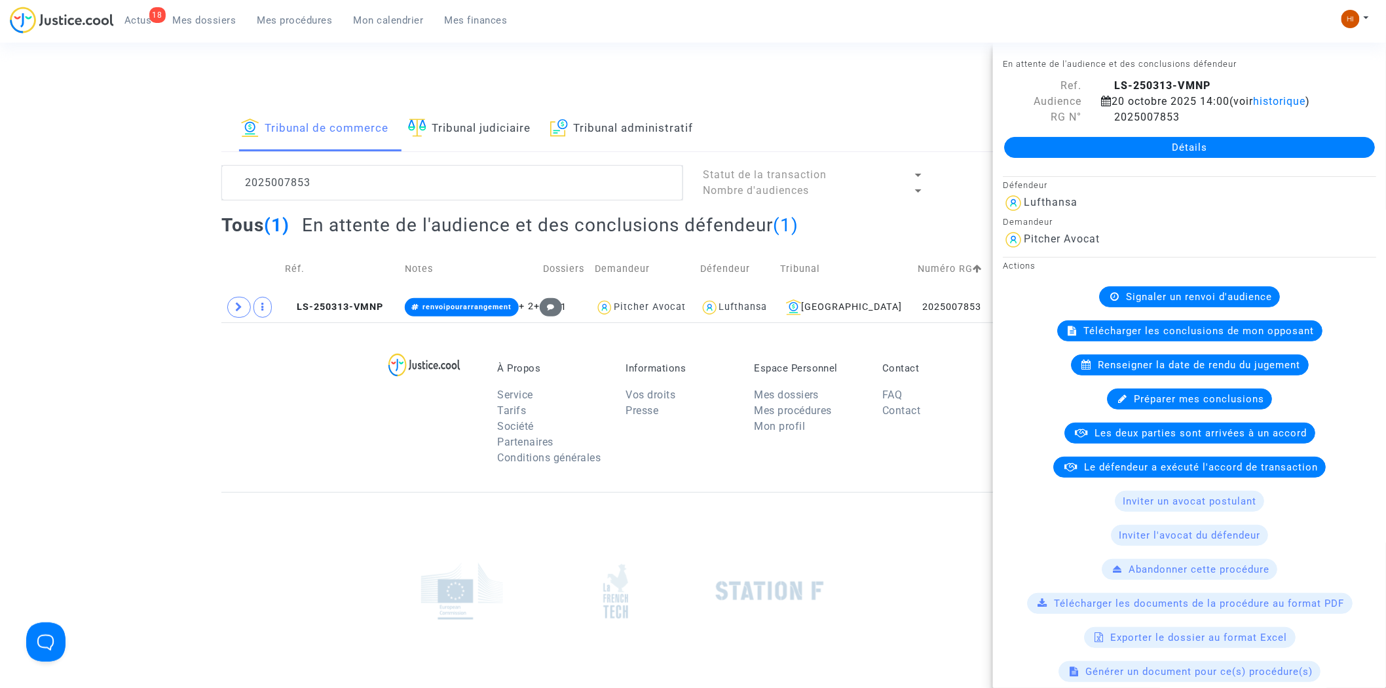
click at [1190, 130] on div "Détails" at bounding box center [1189, 147] width 393 height 45
click at [1188, 143] on link "Détails" at bounding box center [1189, 147] width 371 height 21
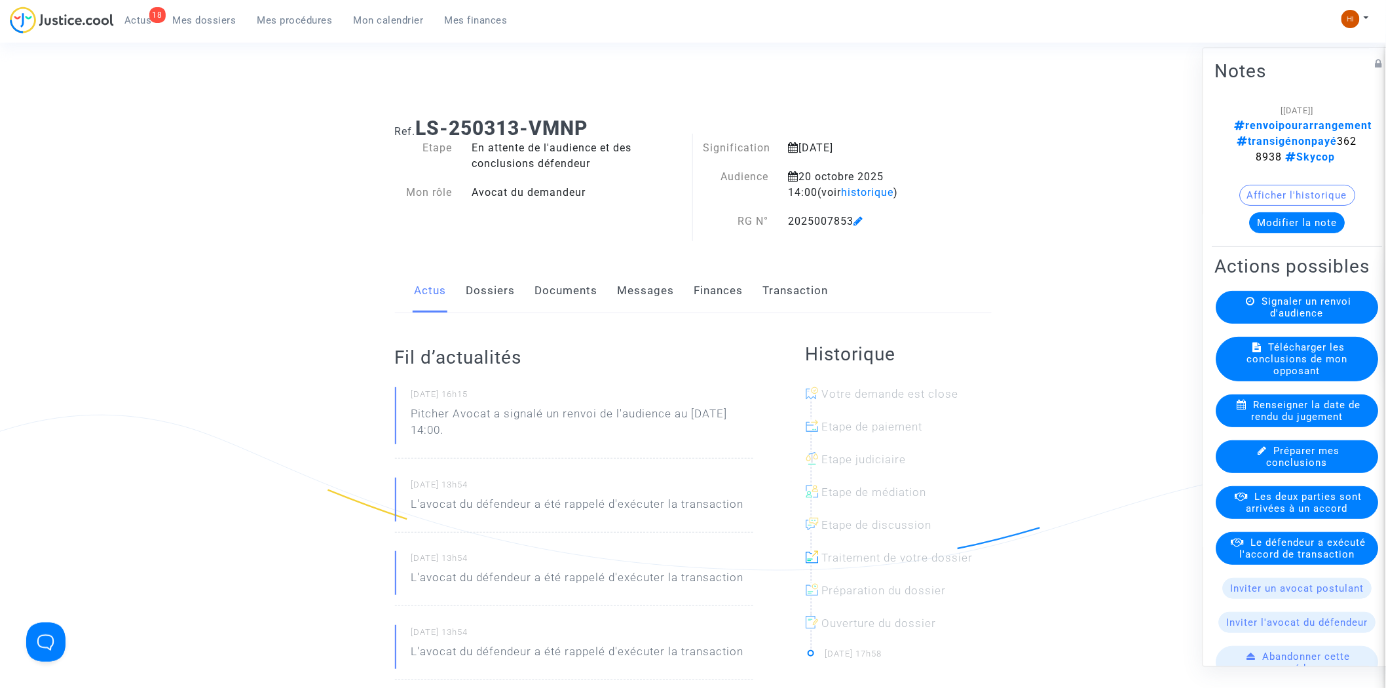
click at [550, 288] on link "Documents" at bounding box center [566, 290] width 63 height 43
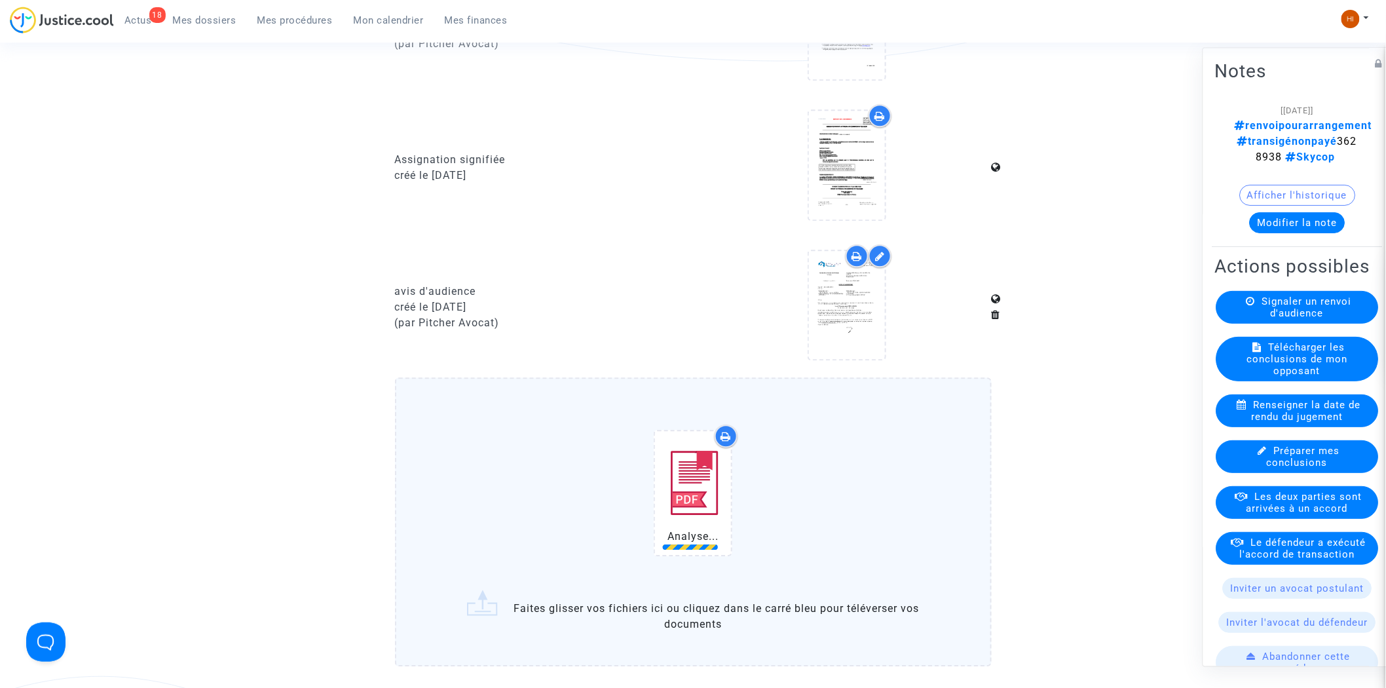
scroll to position [1382, 0]
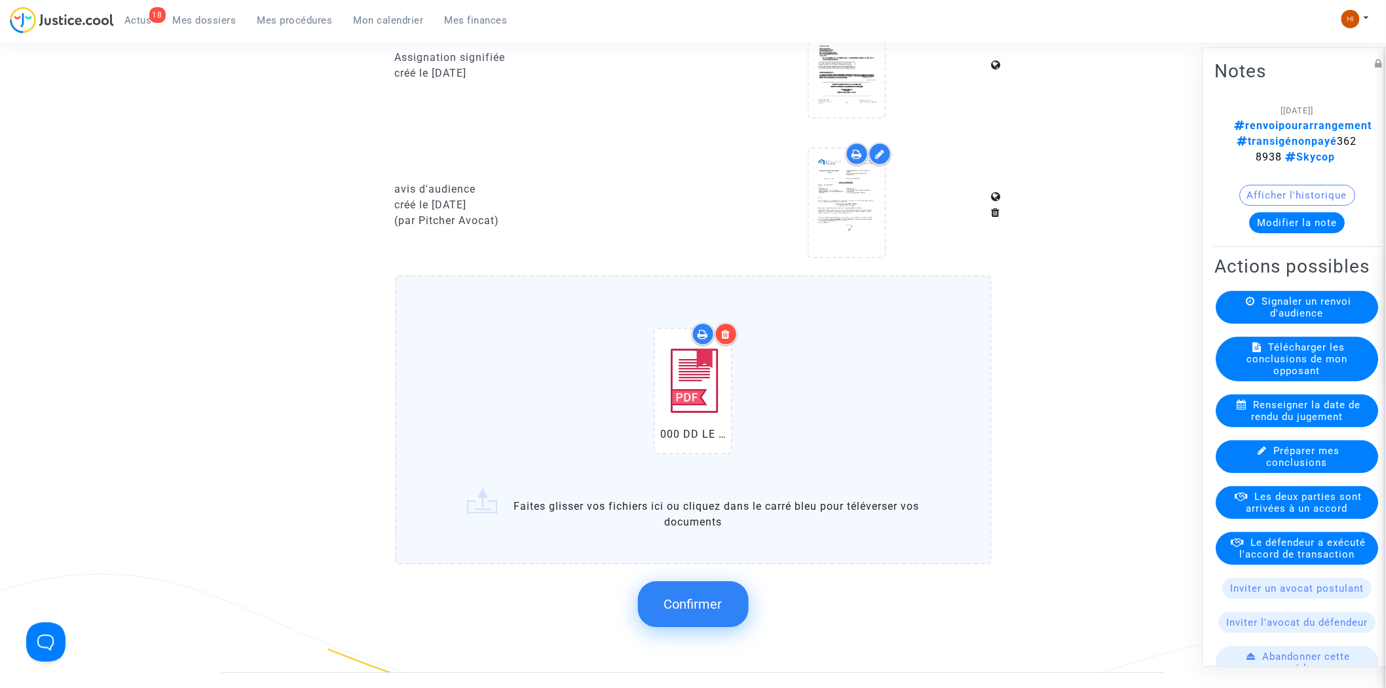
click at [719, 598] on span "Confirmer" at bounding box center [693, 604] width 58 height 16
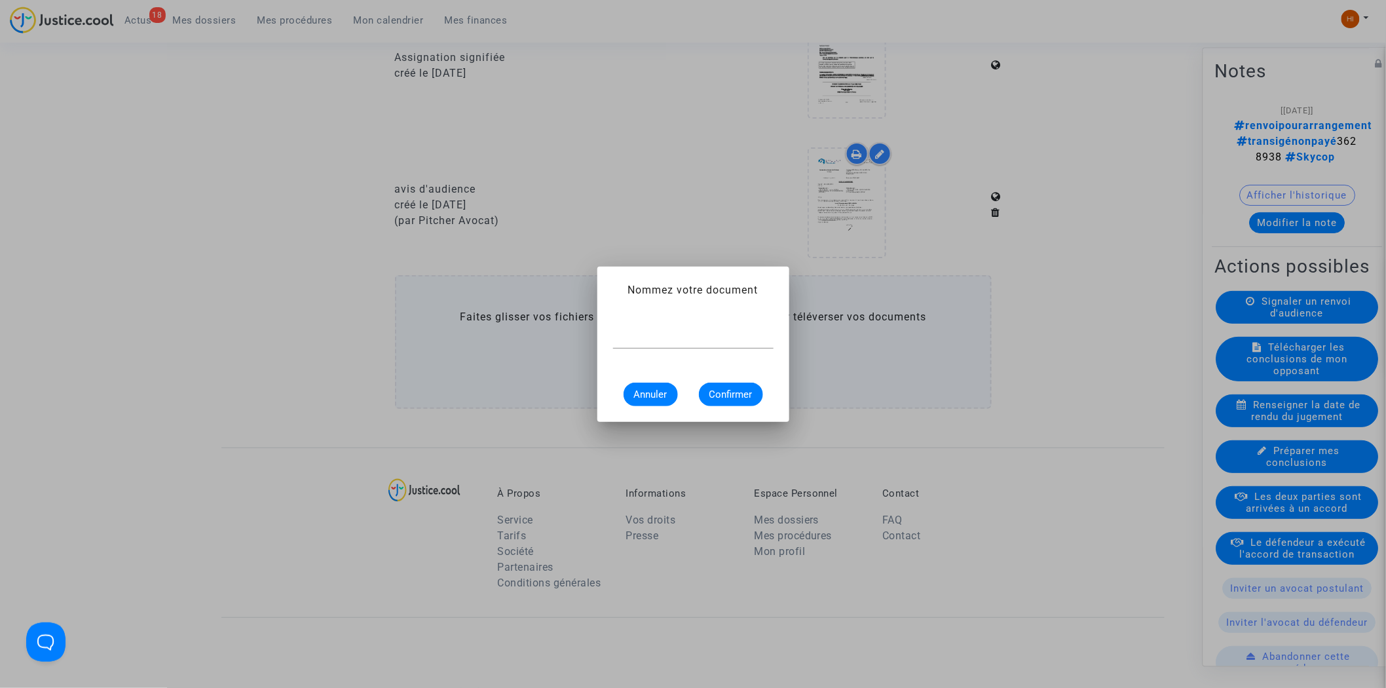
scroll to position [0, 0]
type input "AVIS DE RENVOI"
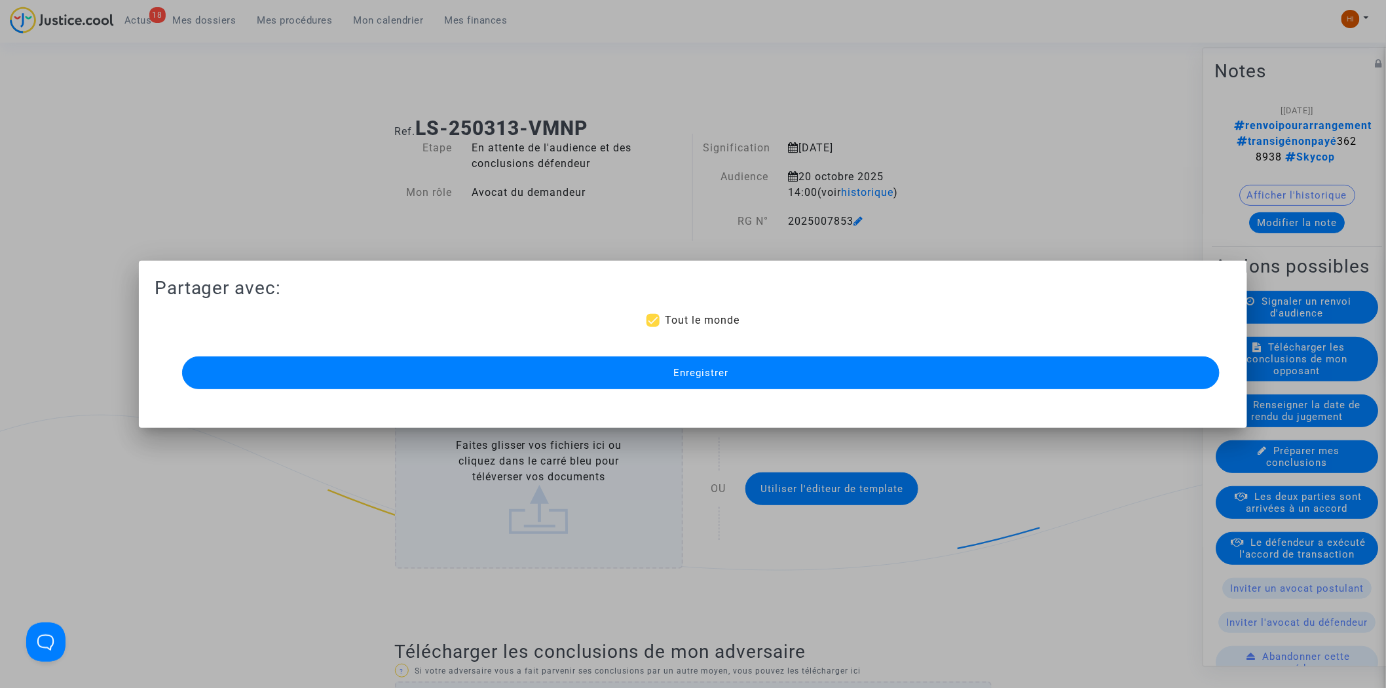
scroll to position [1382, 0]
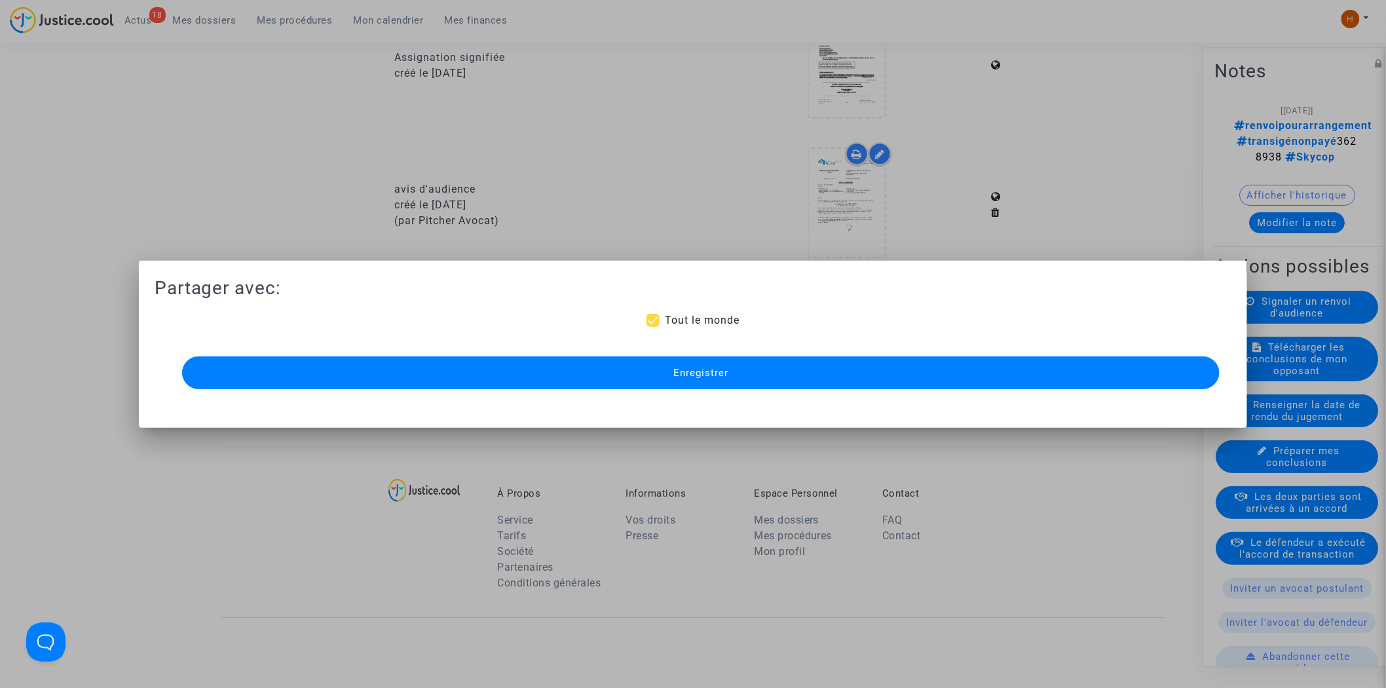
click at [755, 371] on button "Enregistrer" at bounding box center [701, 372] width 1038 height 33
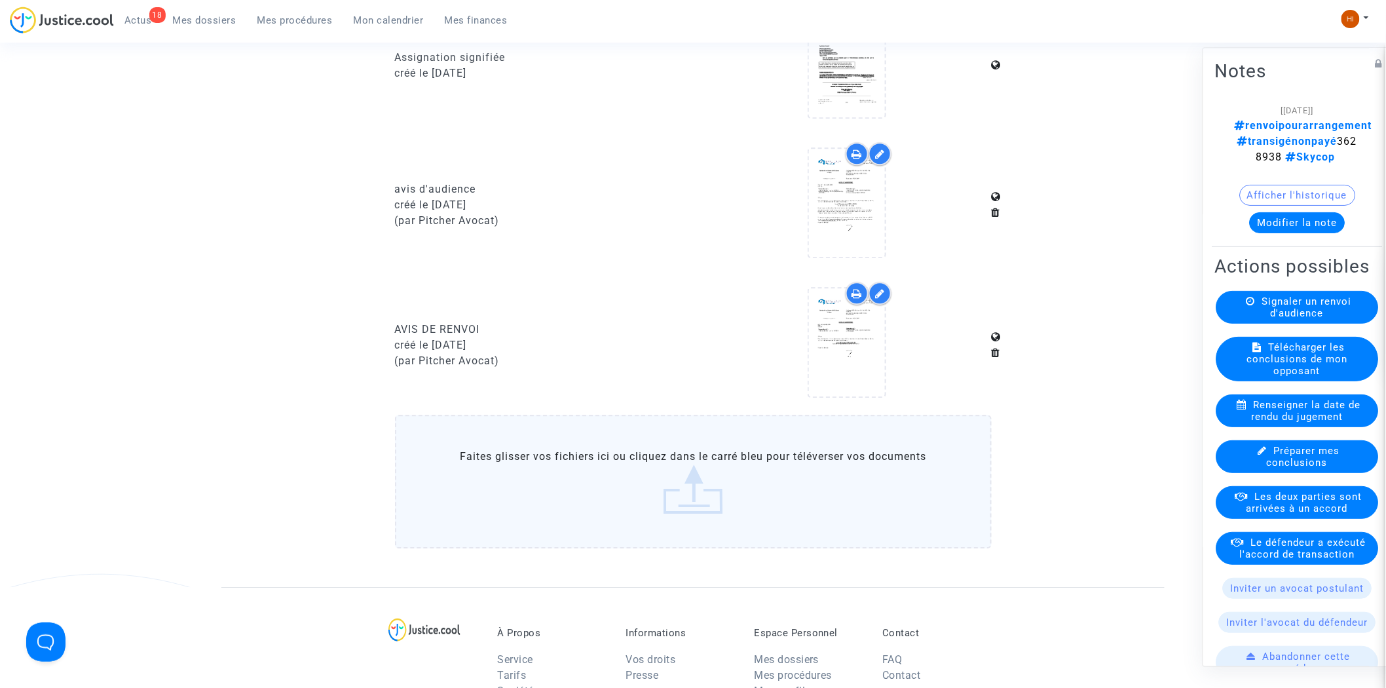
click at [283, 25] on span "Mes procédures" at bounding box center [294, 20] width 75 height 12
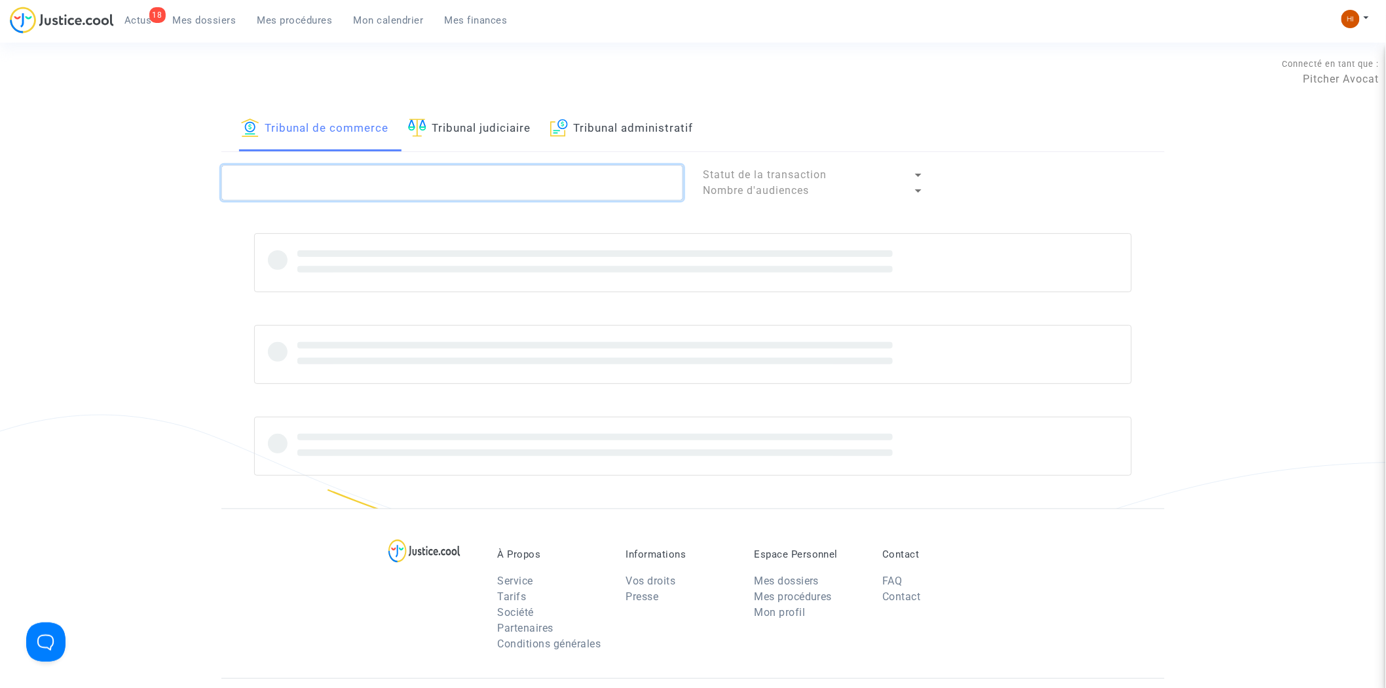
click at [375, 187] on textarea at bounding box center [452, 182] width 462 height 35
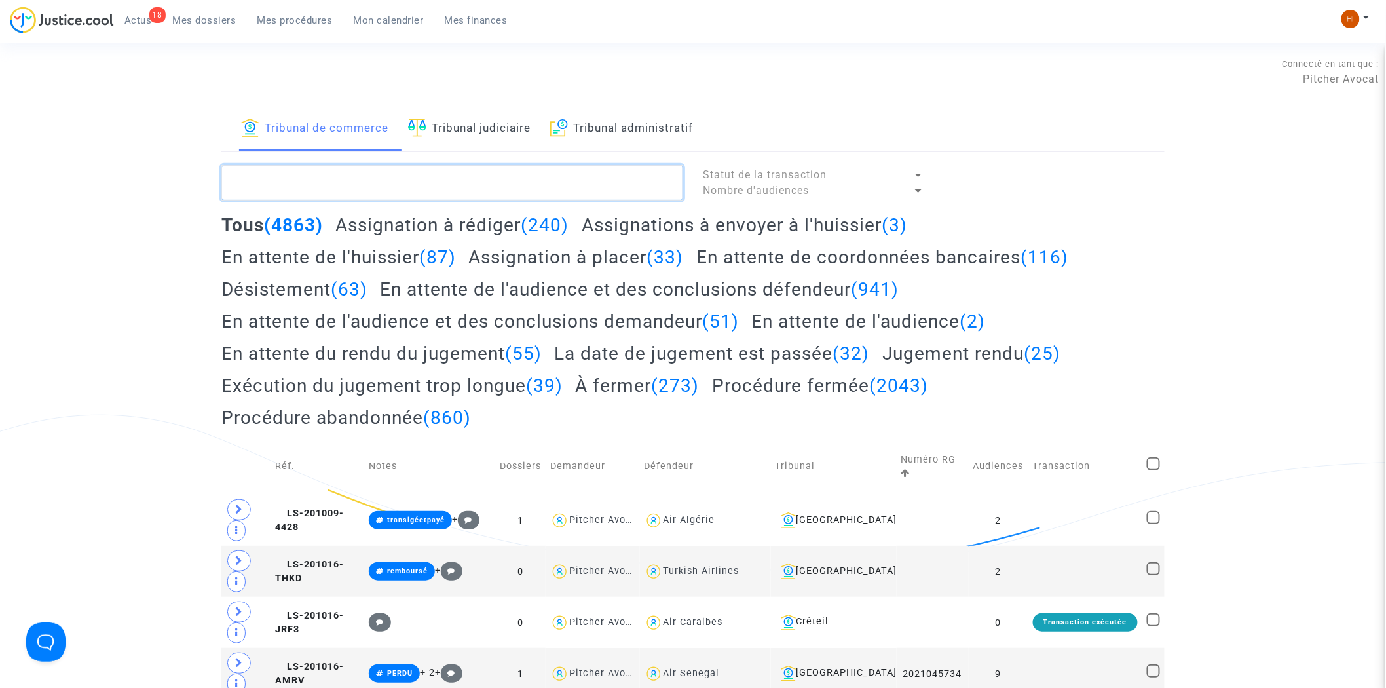
paste textarea "LS-241218-PMWB"
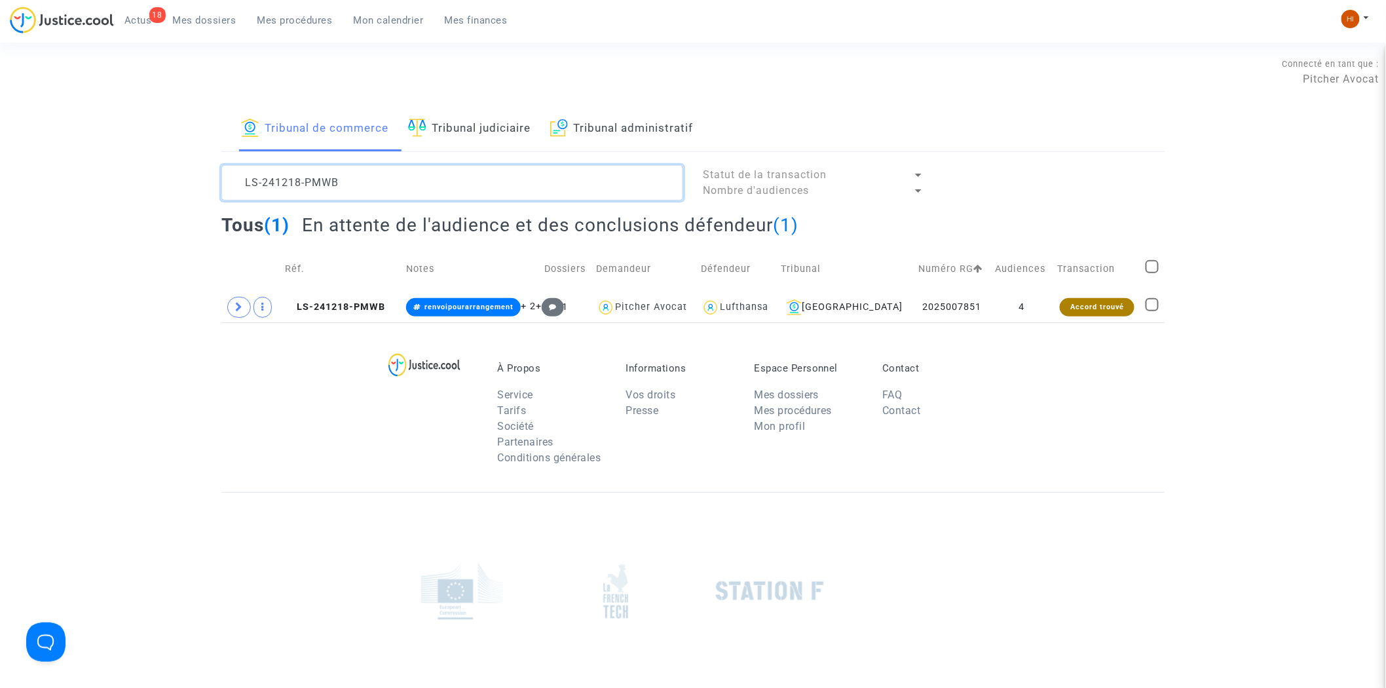
type textarea "LS-241218-PMWB"
click at [995, 309] on td "4" at bounding box center [1022, 307] width 62 height 30
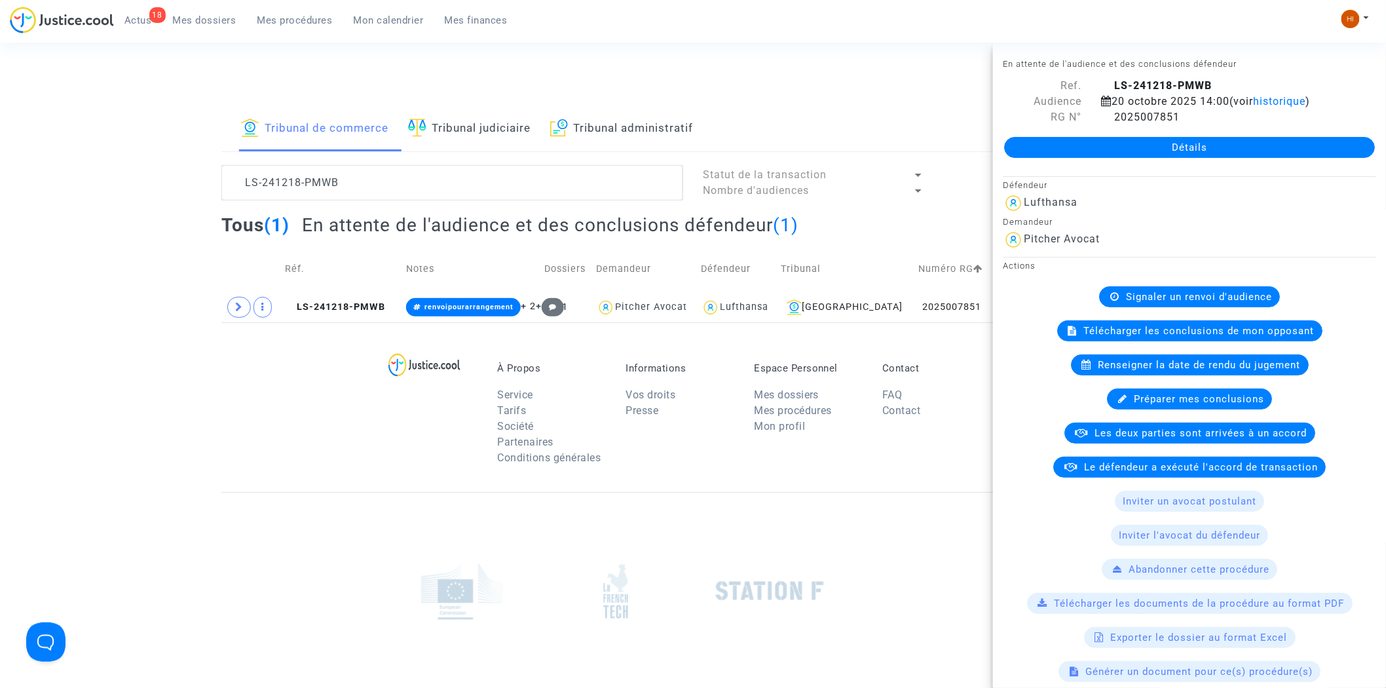
click at [1293, 140] on link "Détails" at bounding box center [1189, 147] width 371 height 21
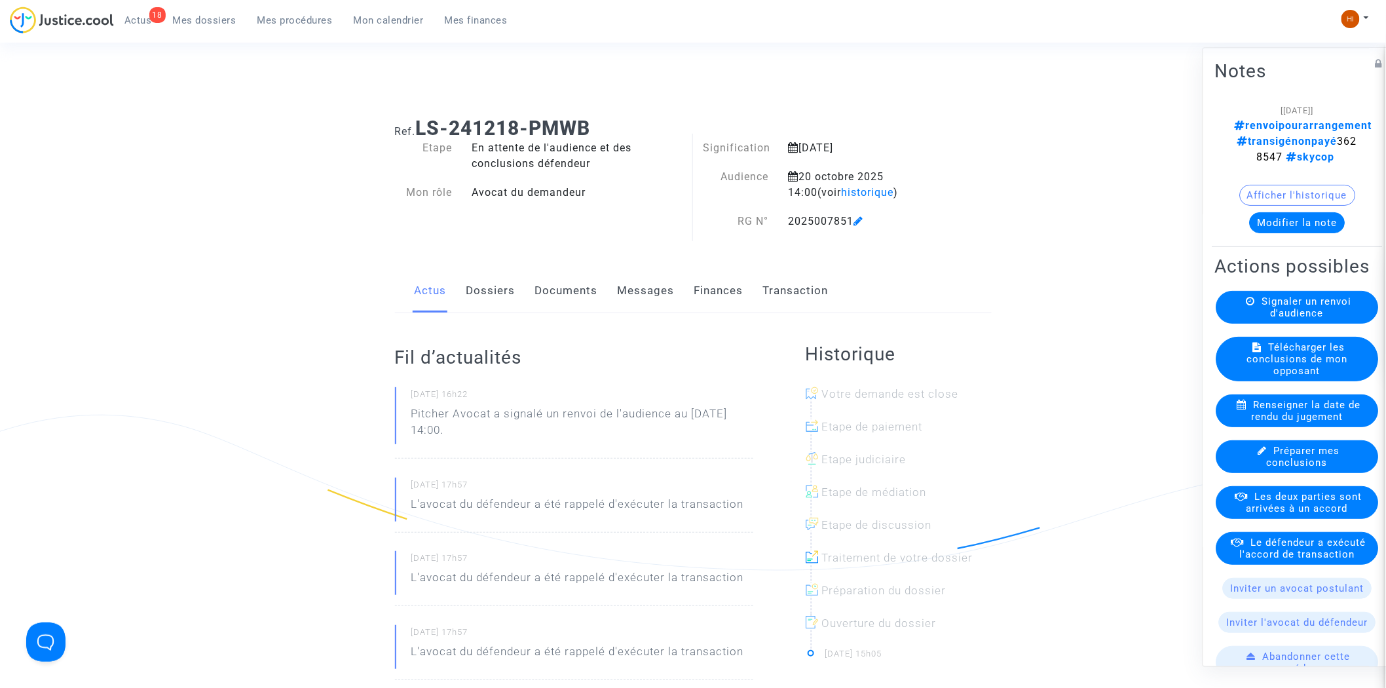
drag, startPoint x: 579, startPoint y: 296, endPoint x: 564, endPoint y: 296, distance: 14.4
click at [578, 296] on link "Documents" at bounding box center [566, 290] width 63 height 43
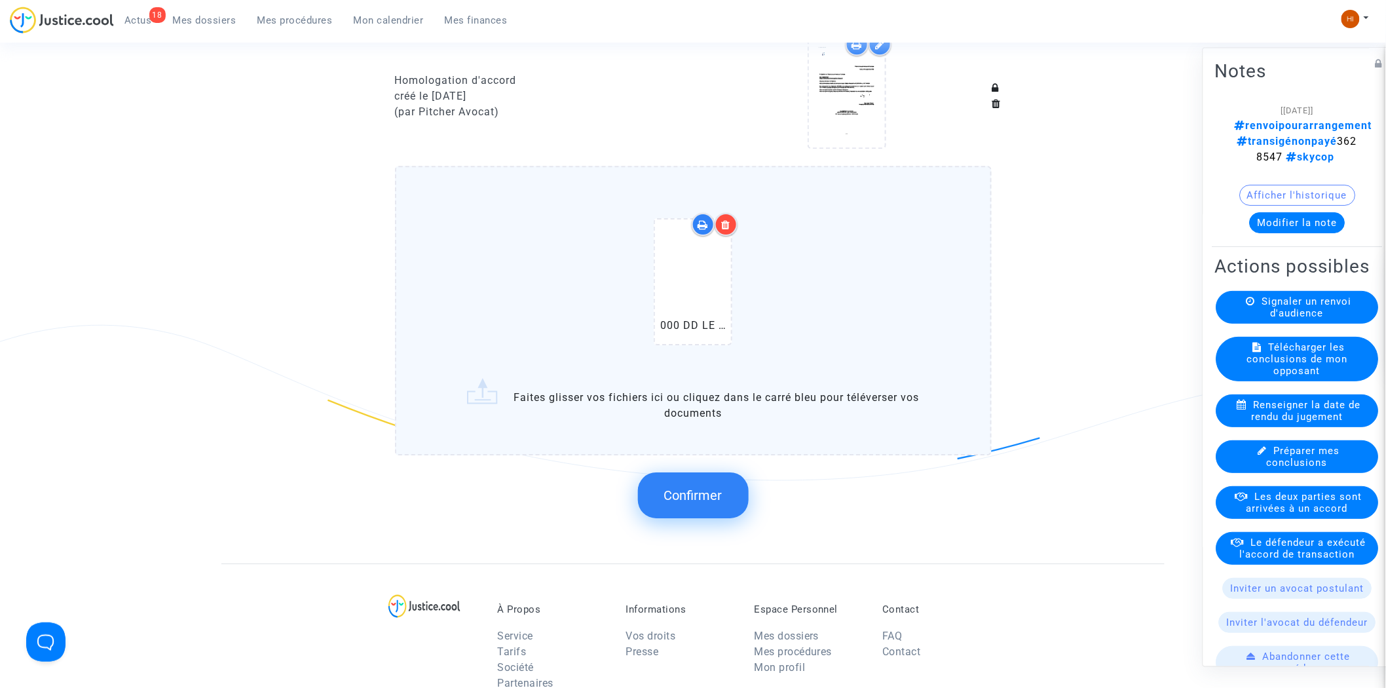
scroll to position [1891, 0]
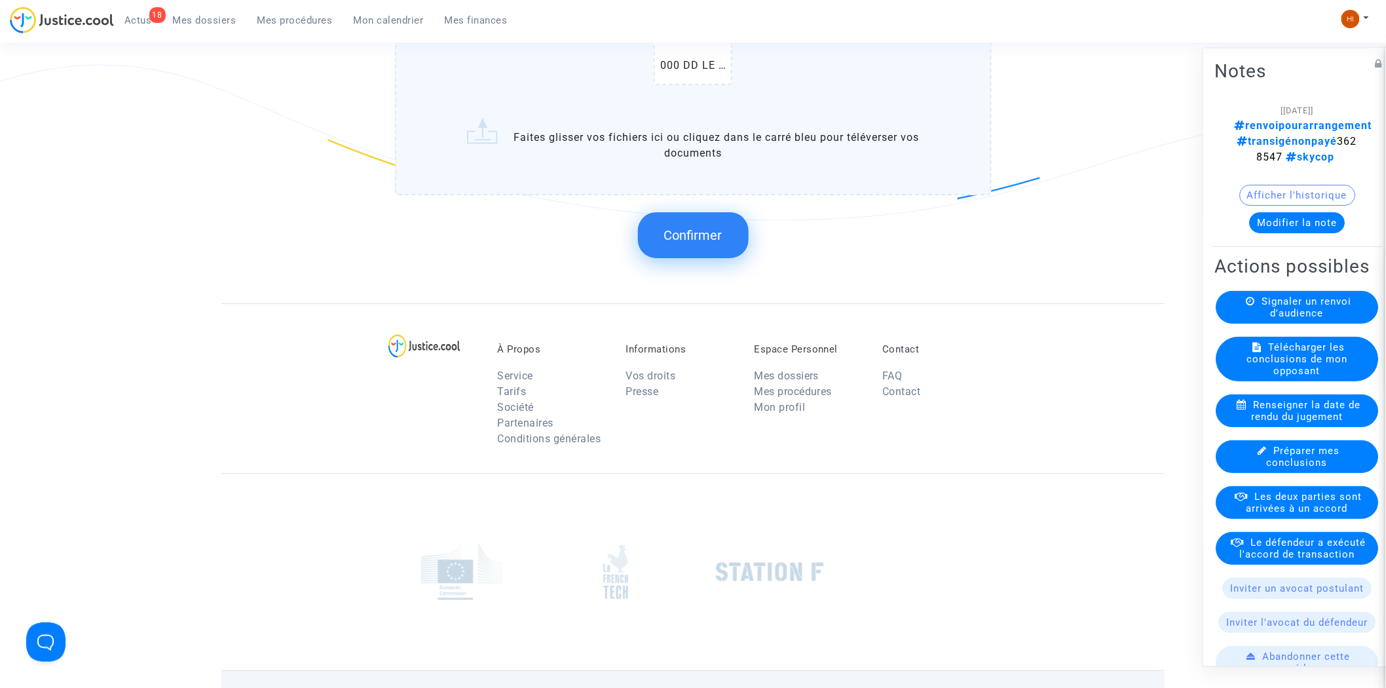
click at [694, 227] on span "Confirmer" at bounding box center [693, 235] width 58 height 16
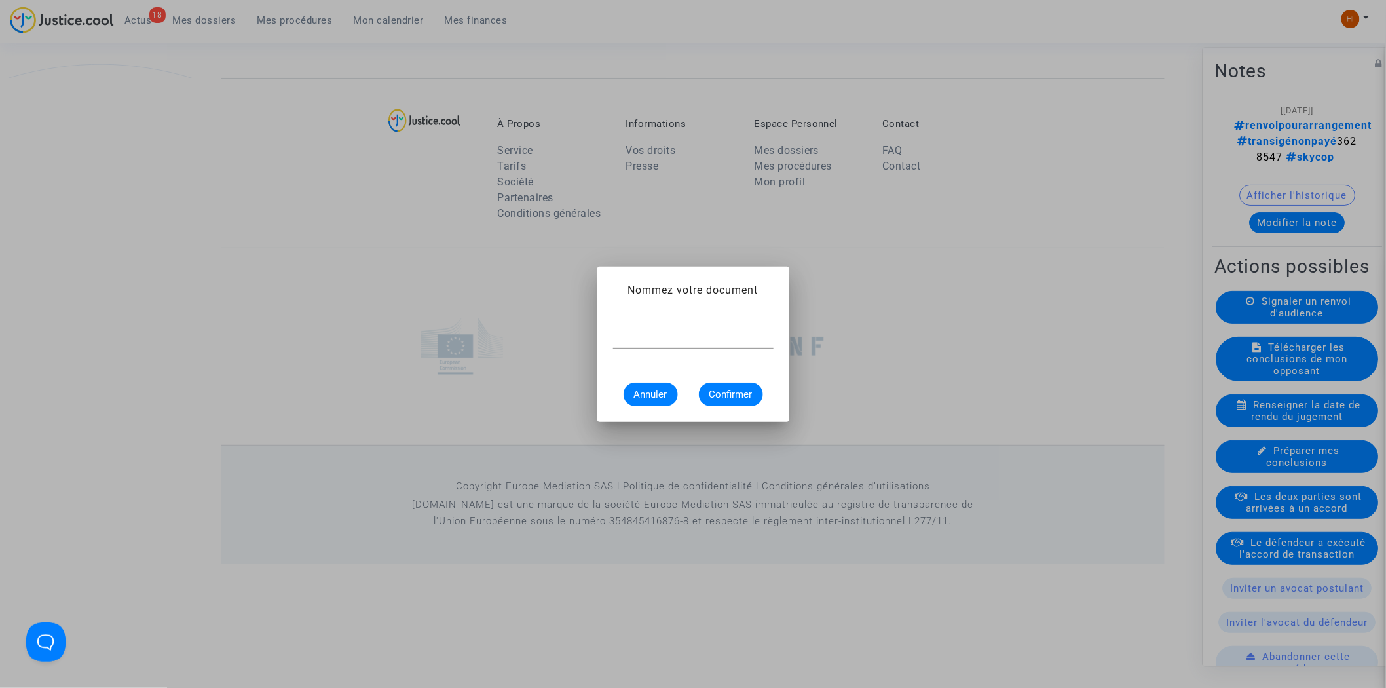
click at [733, 338] on input "text" at bounding box center [693, 338] width 160 height 12
type input "AVIS DE RENVOI"
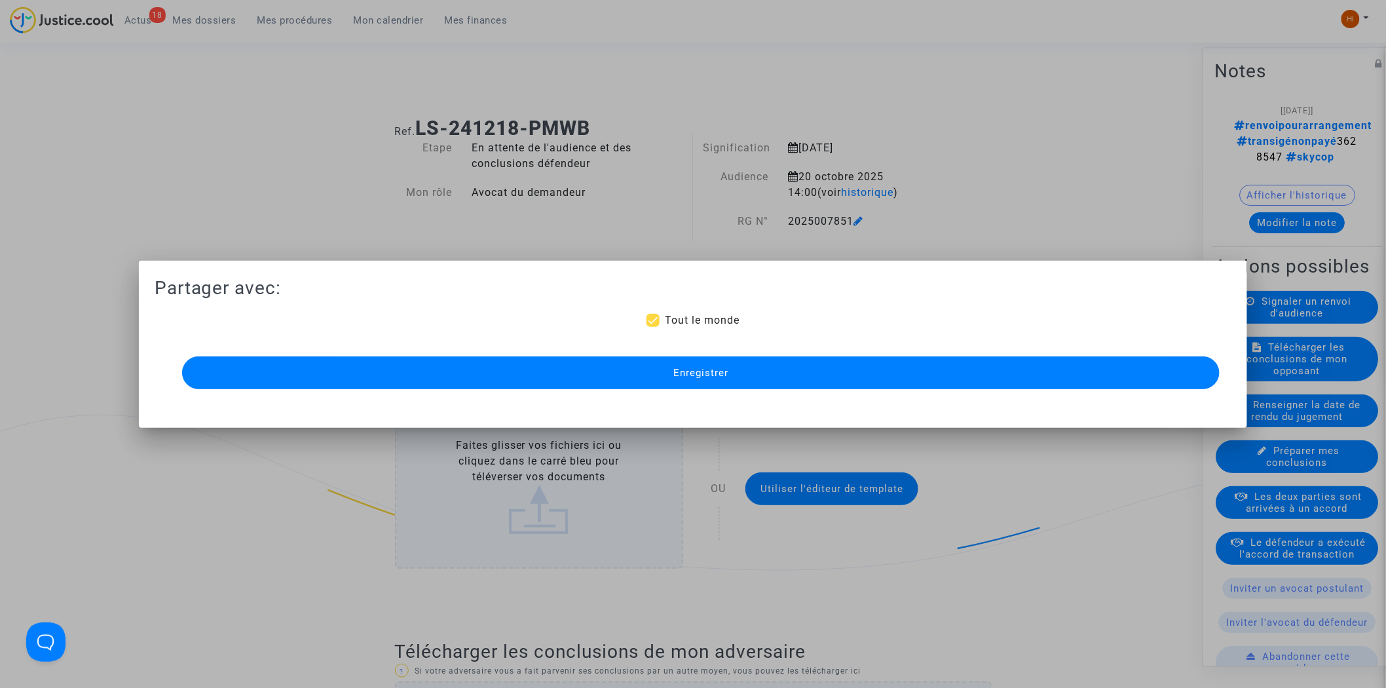
scroll to position [1757, 0]
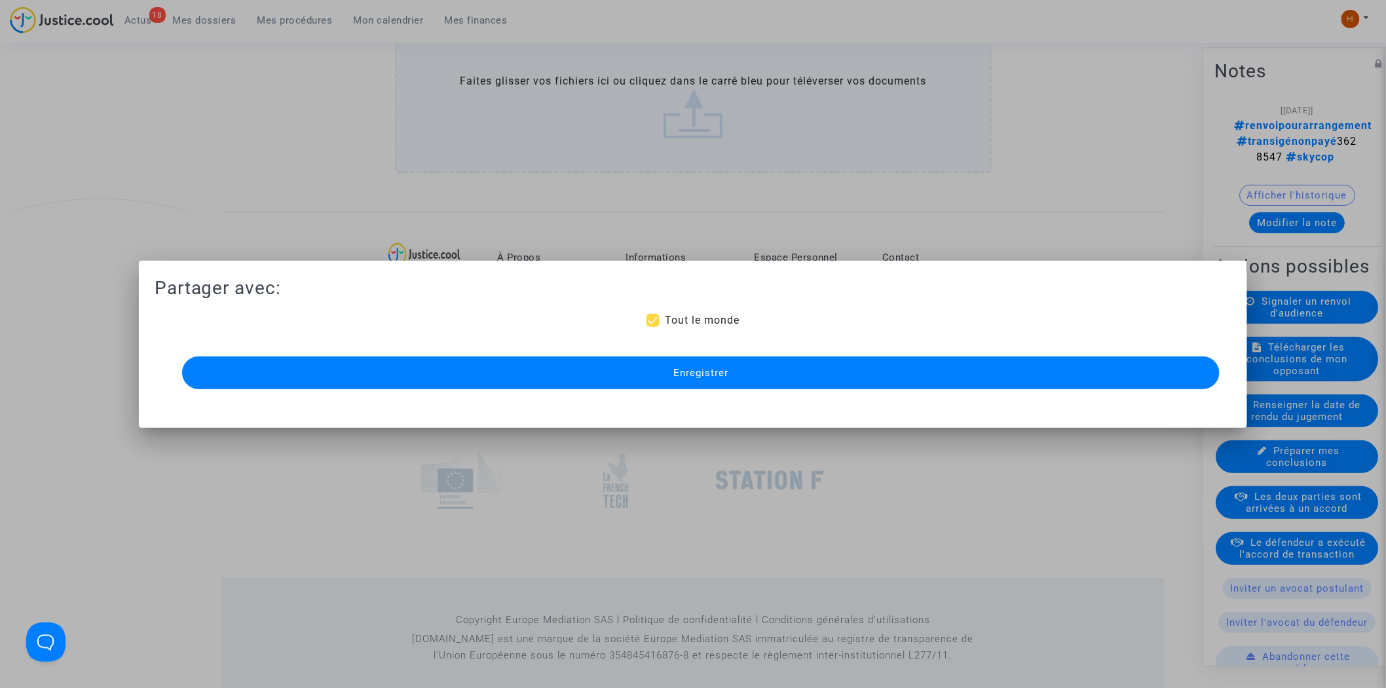
click at [881, 375] on button "Enregistrer" at bounding box center [701, 372] width 1038 height 33
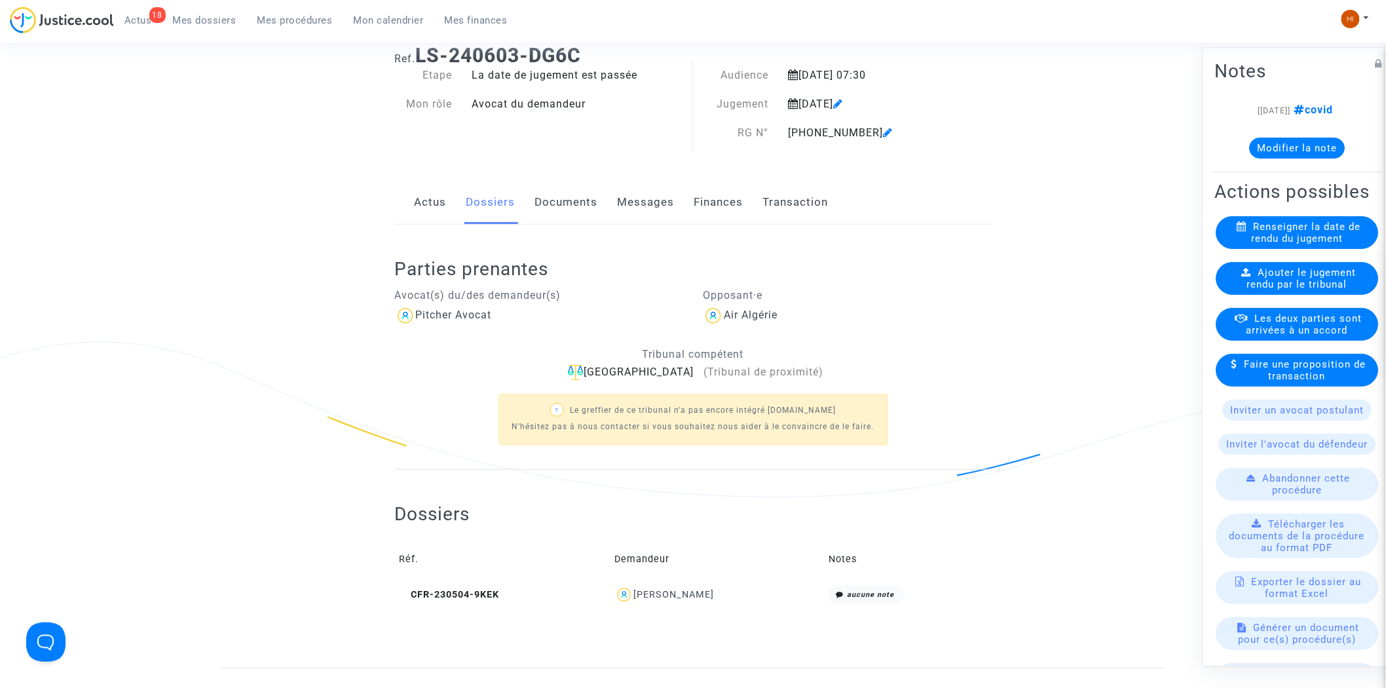
scroll to position [170, 0]
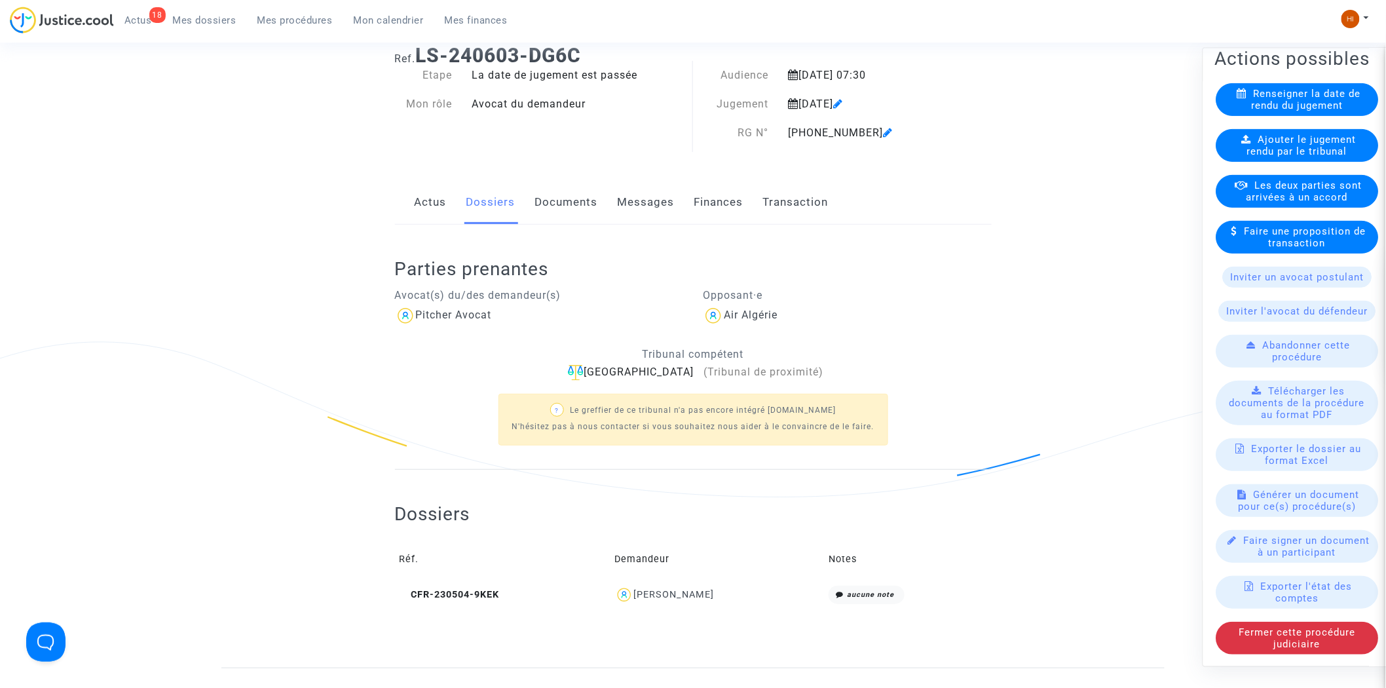
click at [373, 16] on span "Mon calendrier" at bounding box center [389, 20] width 70 height 12
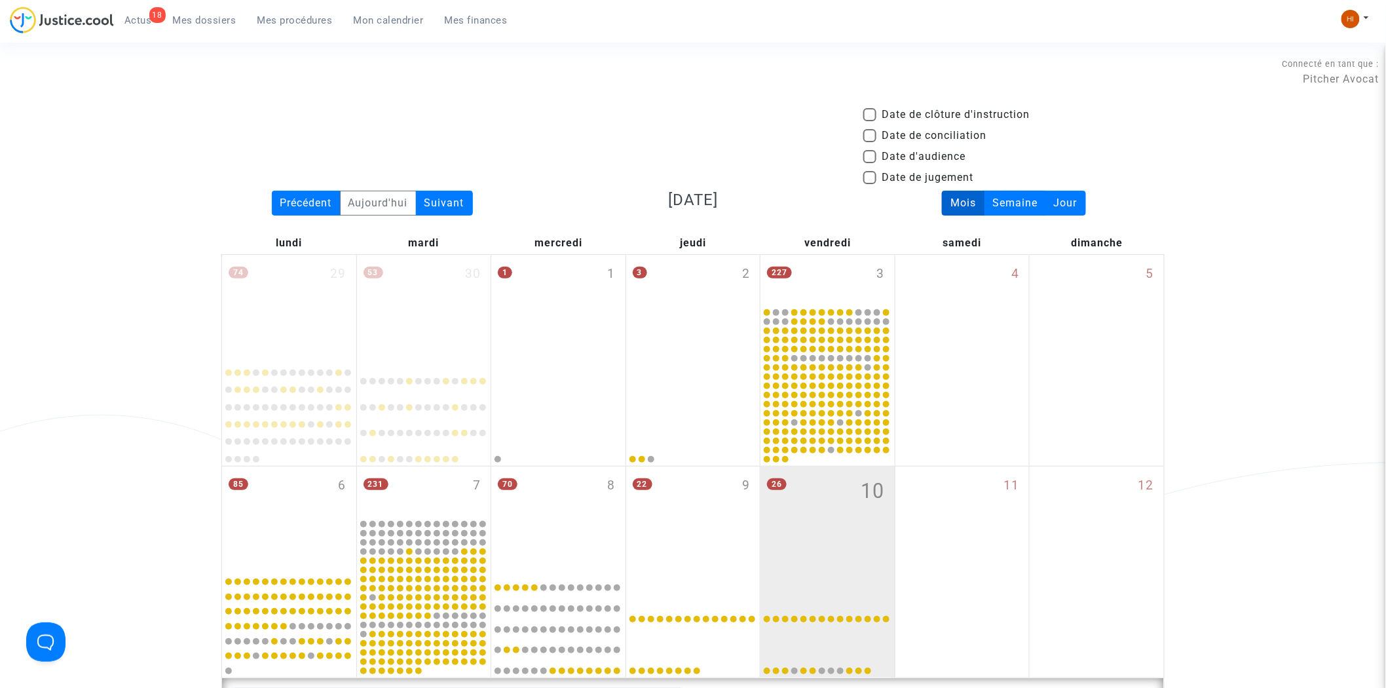
click at [563, 120] on div "Date de clôture d'instruction Date de conciliation Date d'audience Date de juge…" at bounding box center [692, 149] width 963 height 84
click at [284, 201] on div "Précédent" at bounding box center [306, 203] width 69 height 25
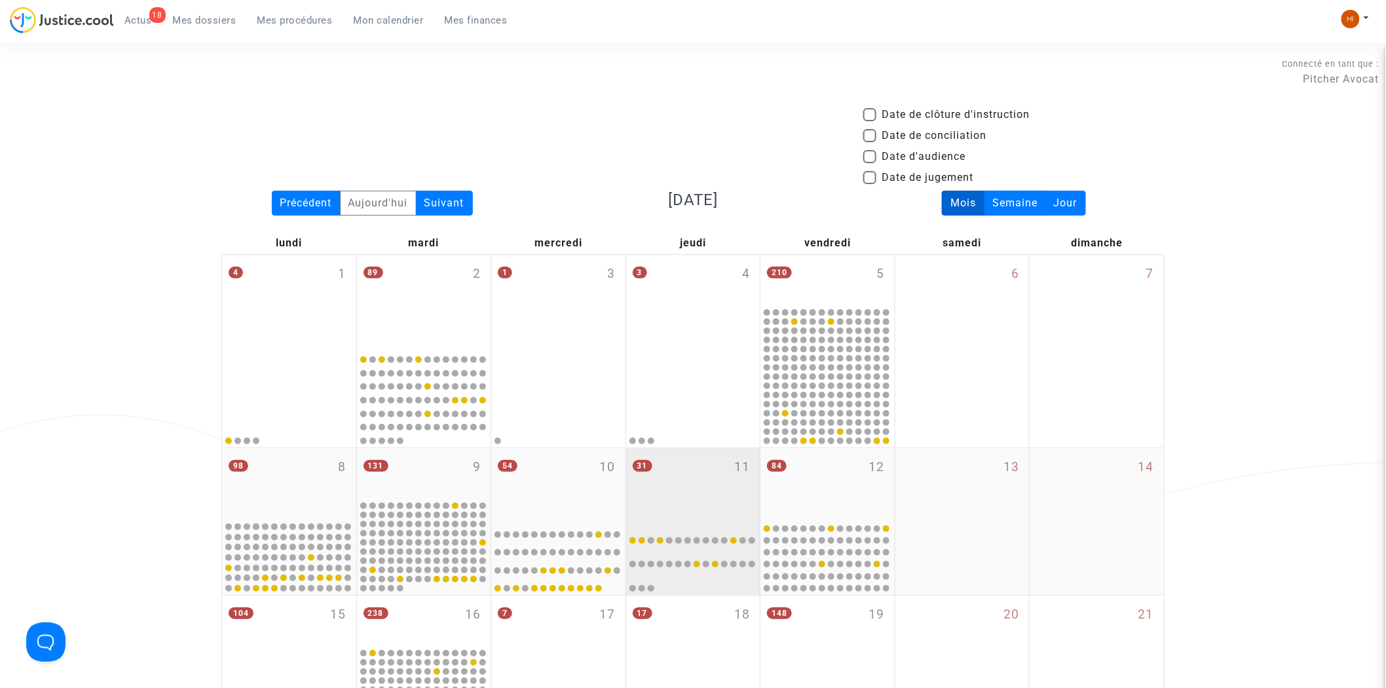
scroll to position [509, 0]
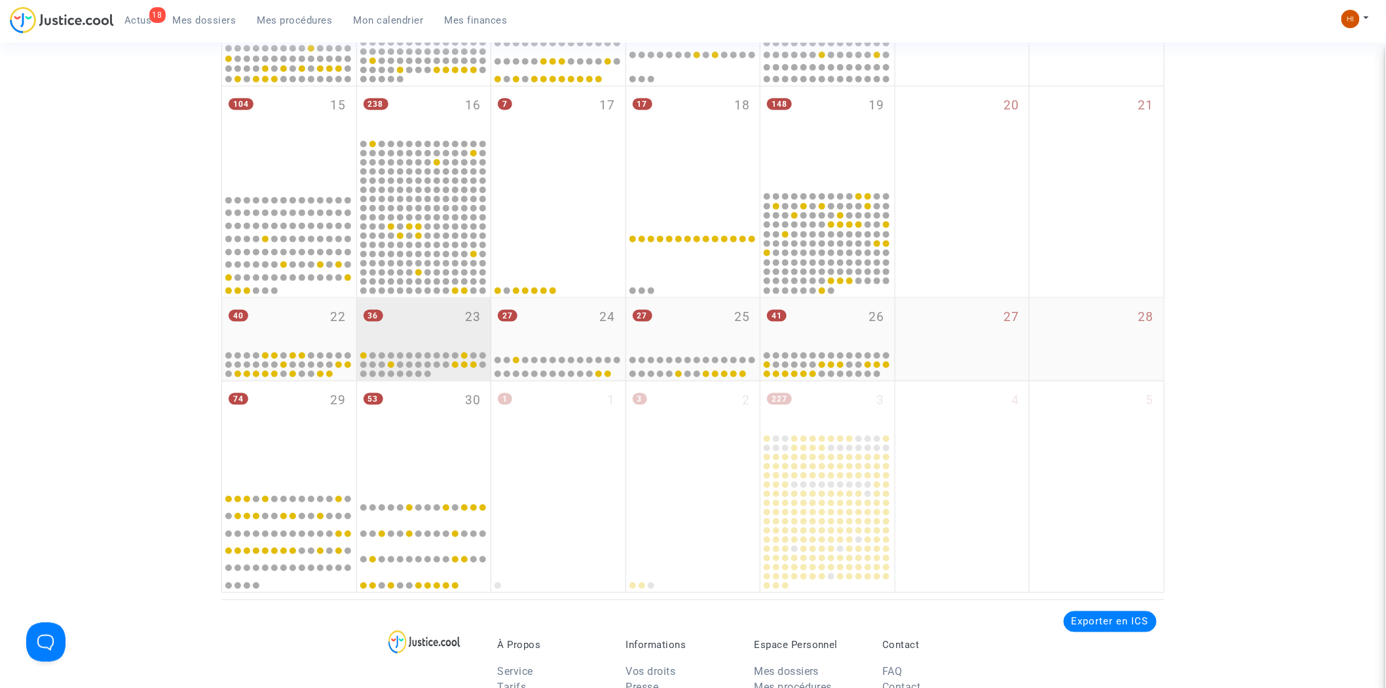
click at [423, 316] on div "36 23" at bounding box center [424, 323] width 134 height 51
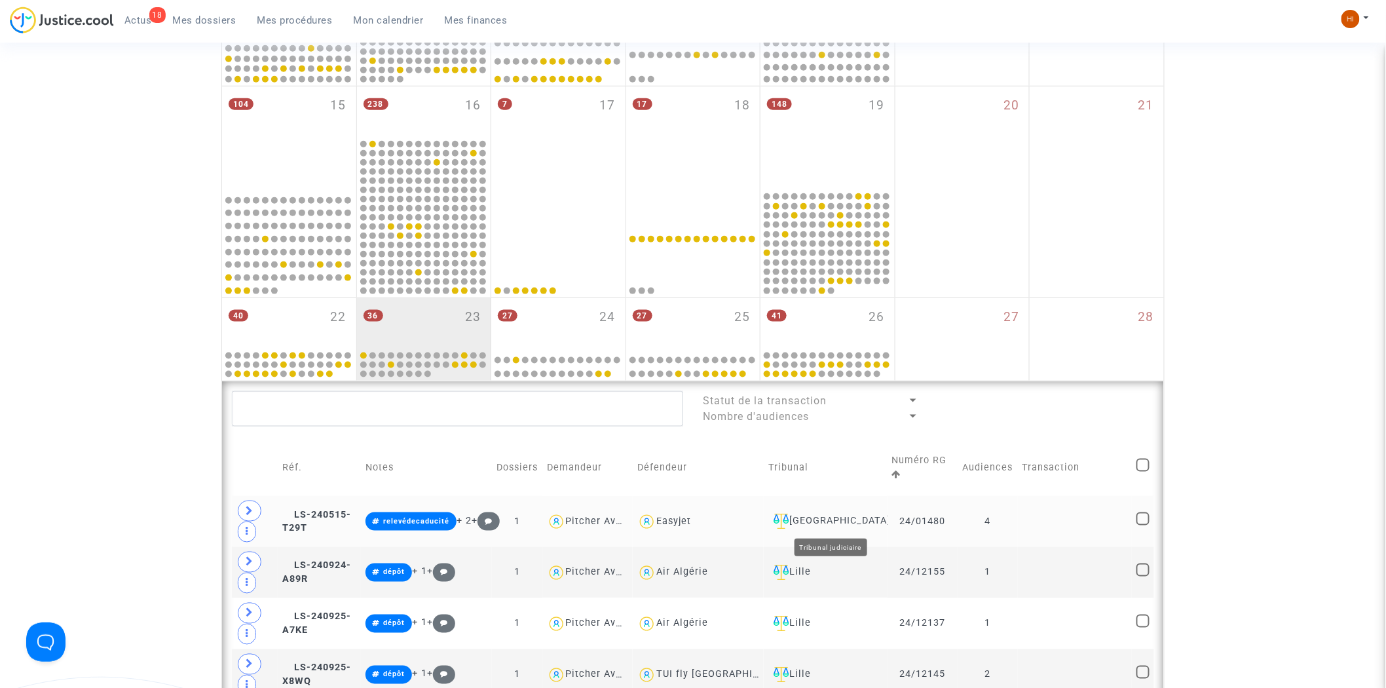
click at [839, 516] on div "[GEOGRAPHIC_DATA]" at bounding box center [825, 521] width 114 height 16
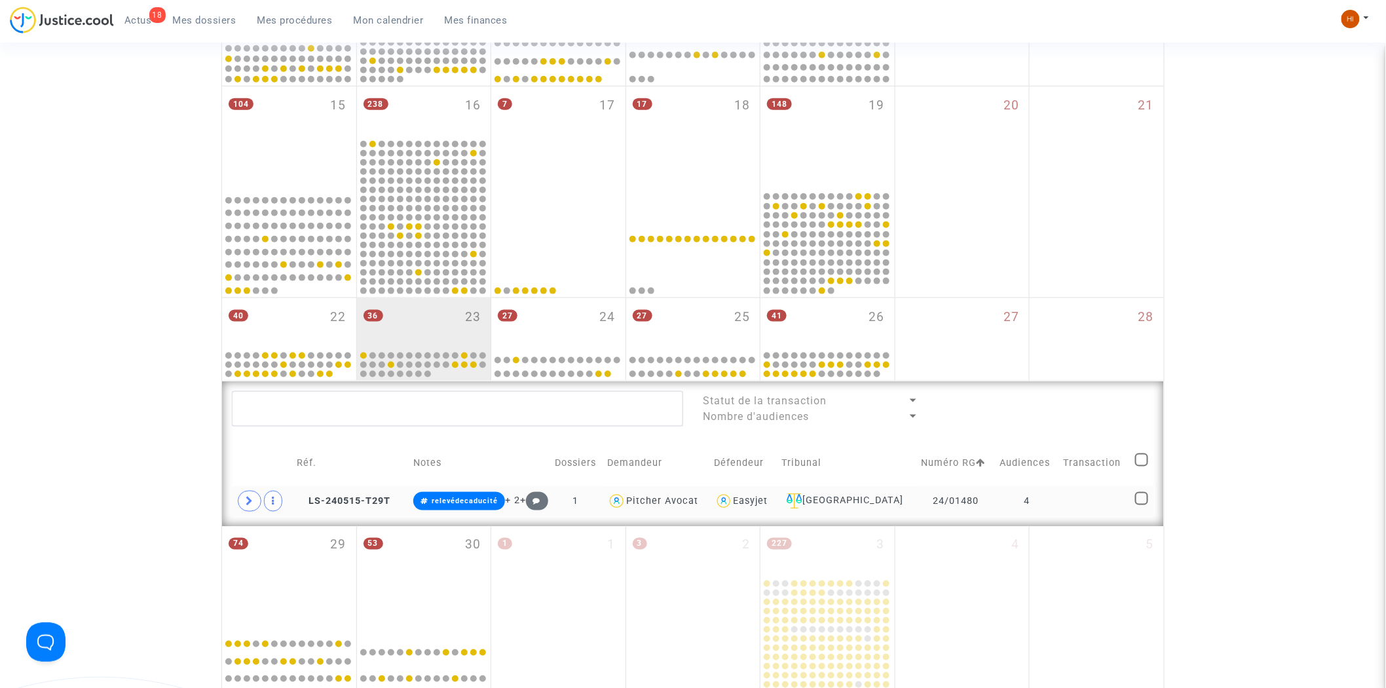
click at [1035, 505] on td "4" at bounding box center [1027, 501] width 64 height 30
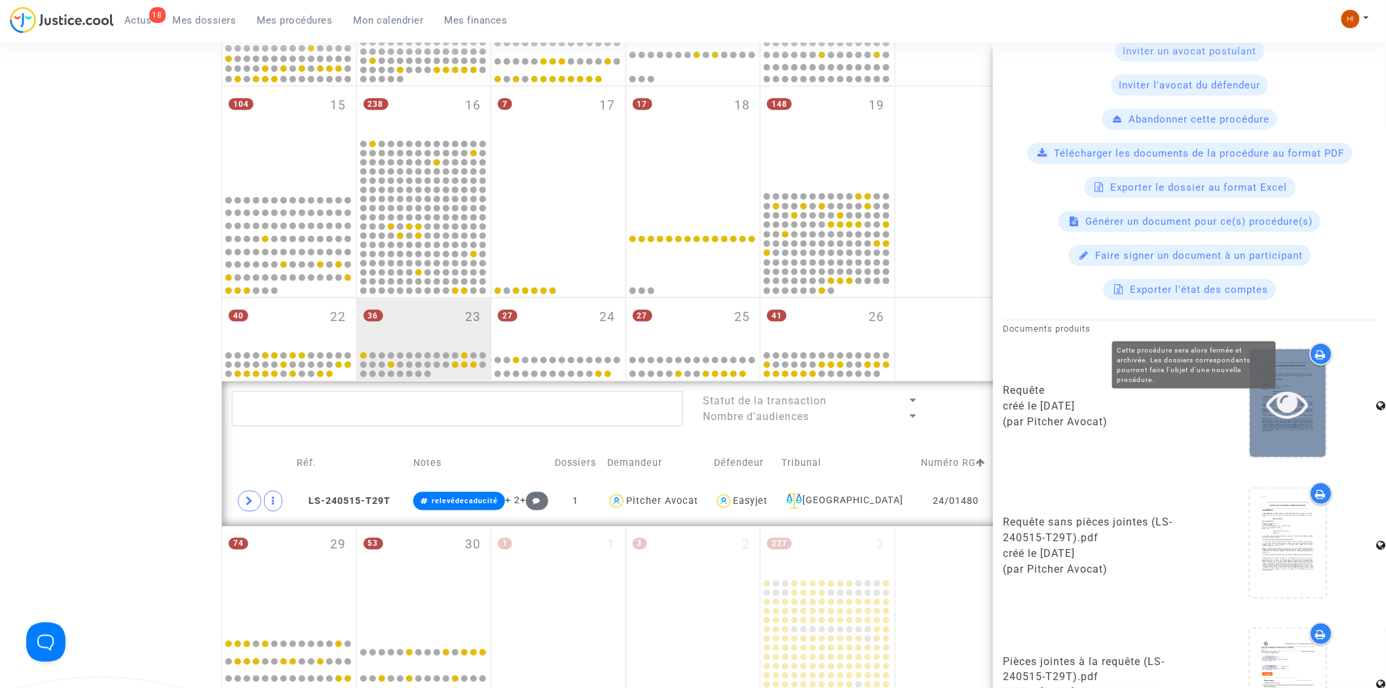
scroll to position [509, 0]
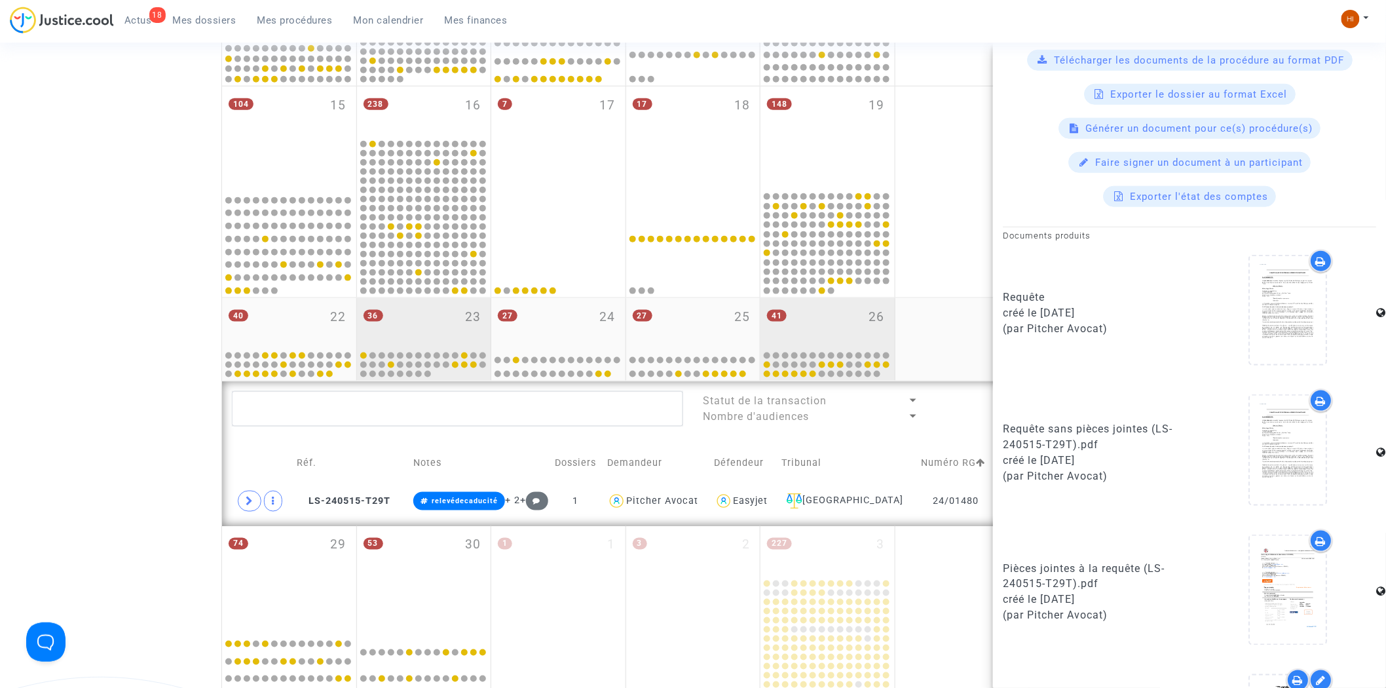
click at [841, 317] on div "41 26" at bounding box center [827, 323] width 134 height 51
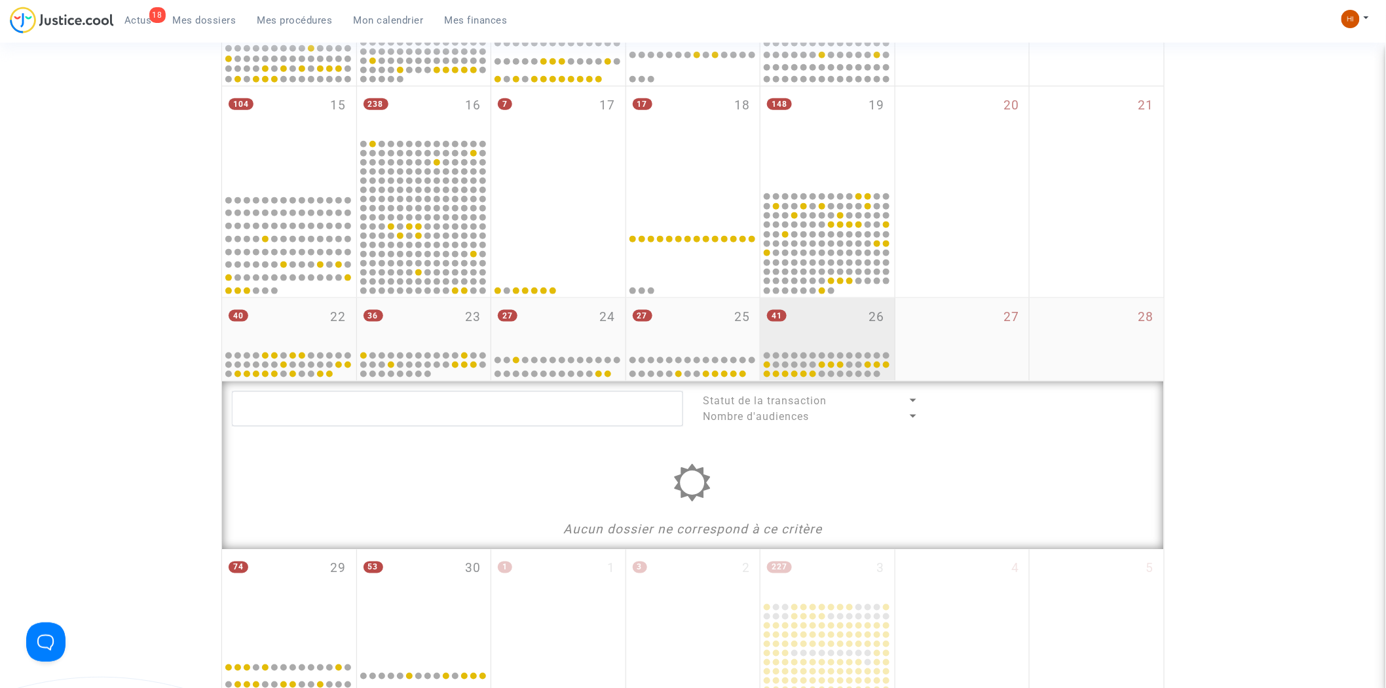
click at [854, 312] on div "41 26" at bounding box center [827, 323] width 134 height 51
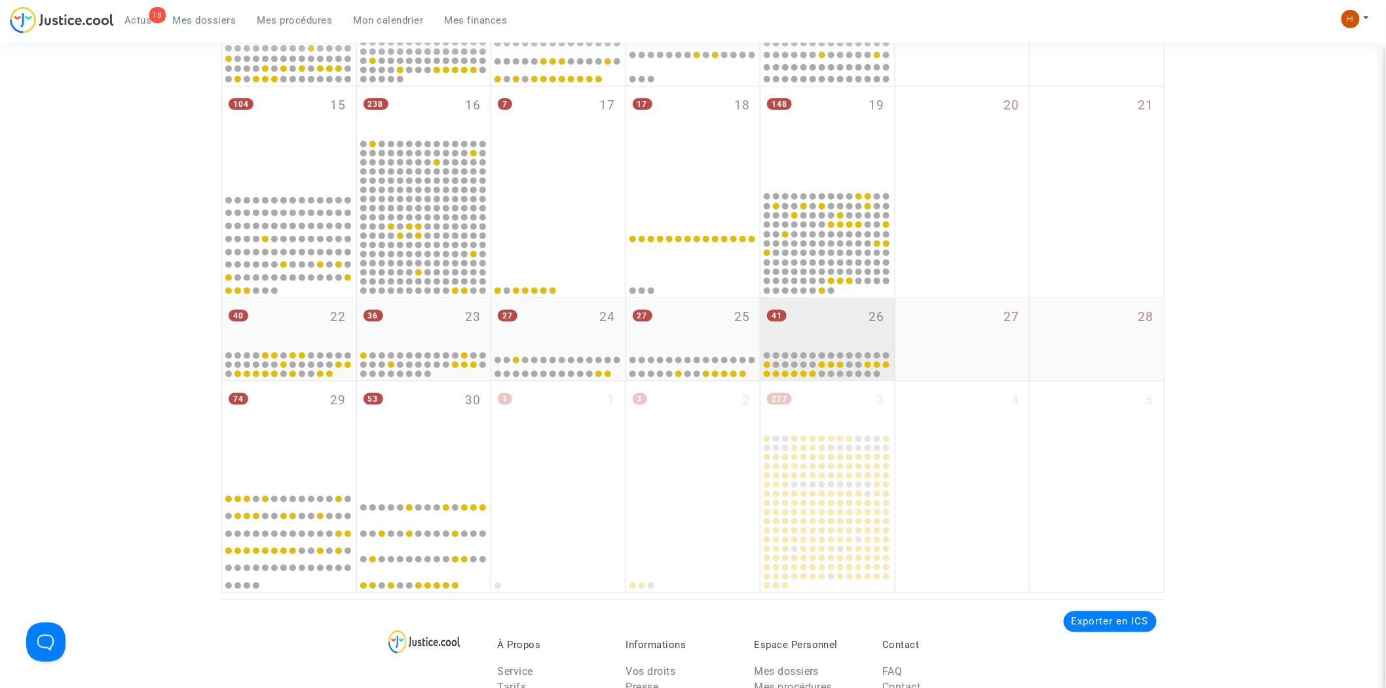
click at [854, 312] on div "41 26" at bounding box center [827, 323] width 134 height 51
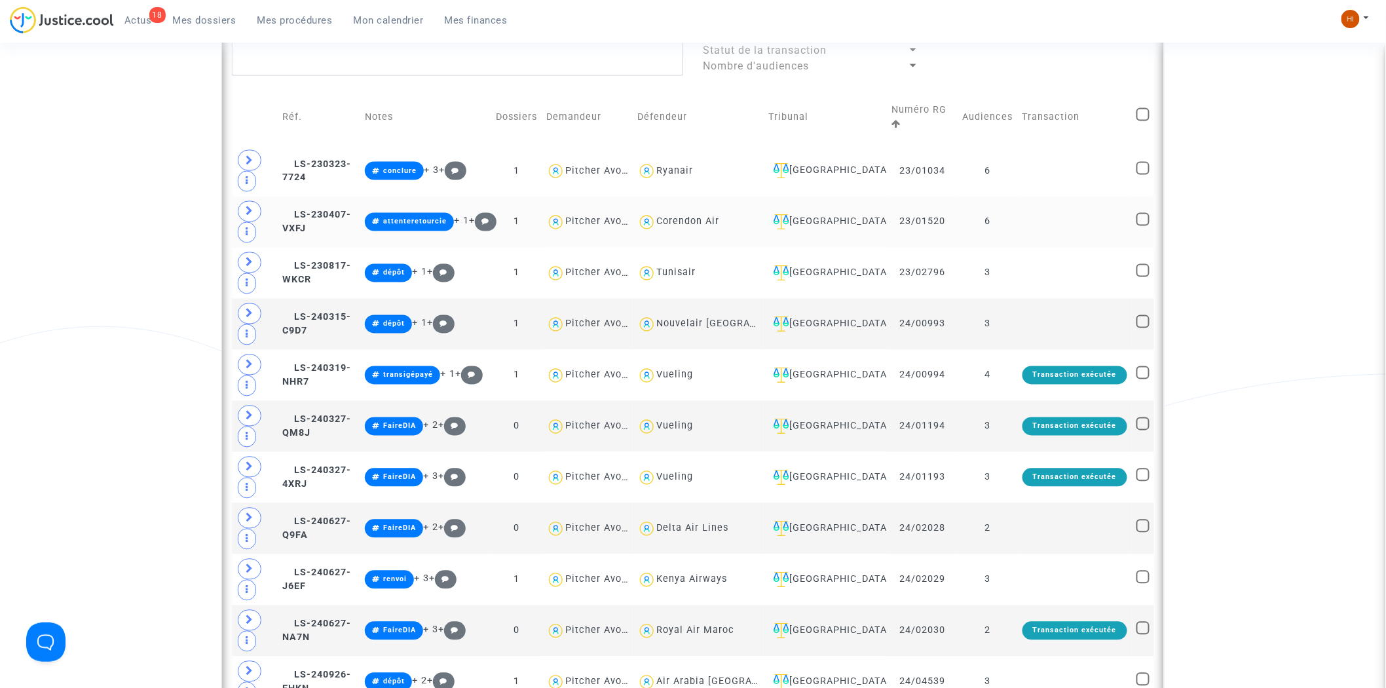
scroll to position [873, 0]
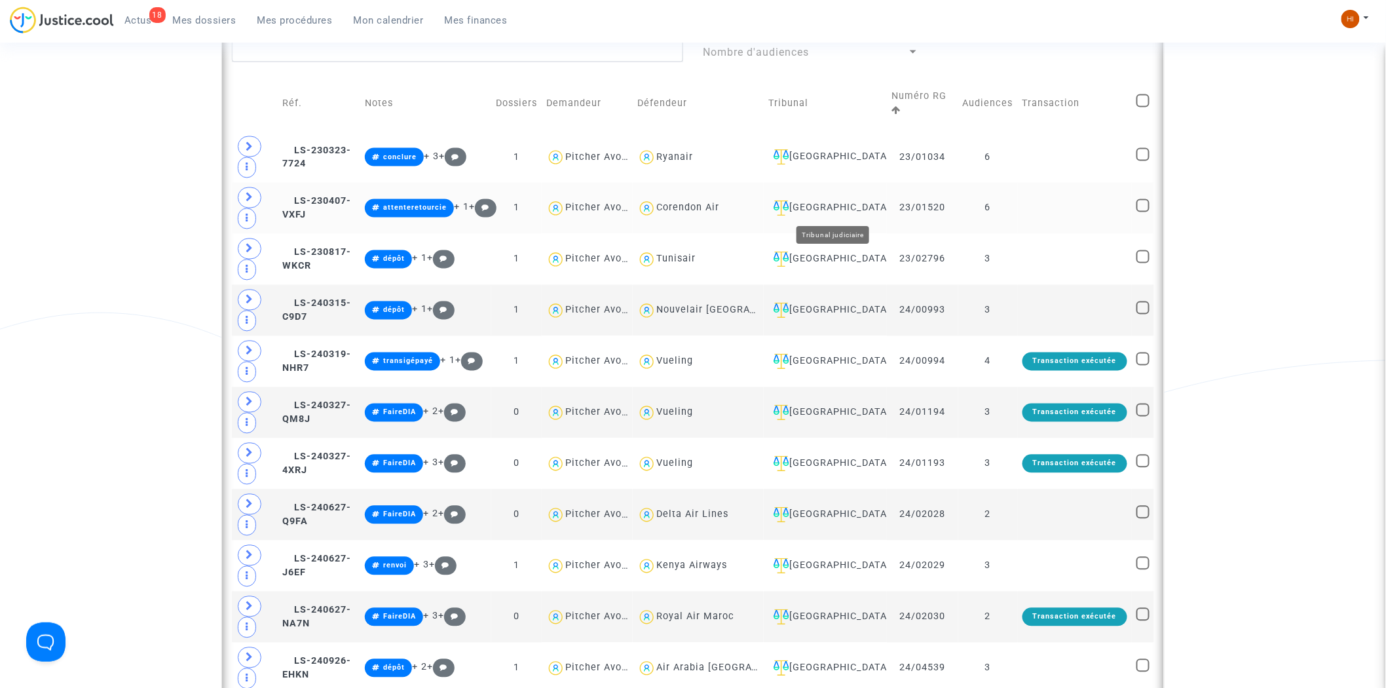
click at [850, 205] on div "Nantes" at bounding box center [825, 208] width 114 height 16
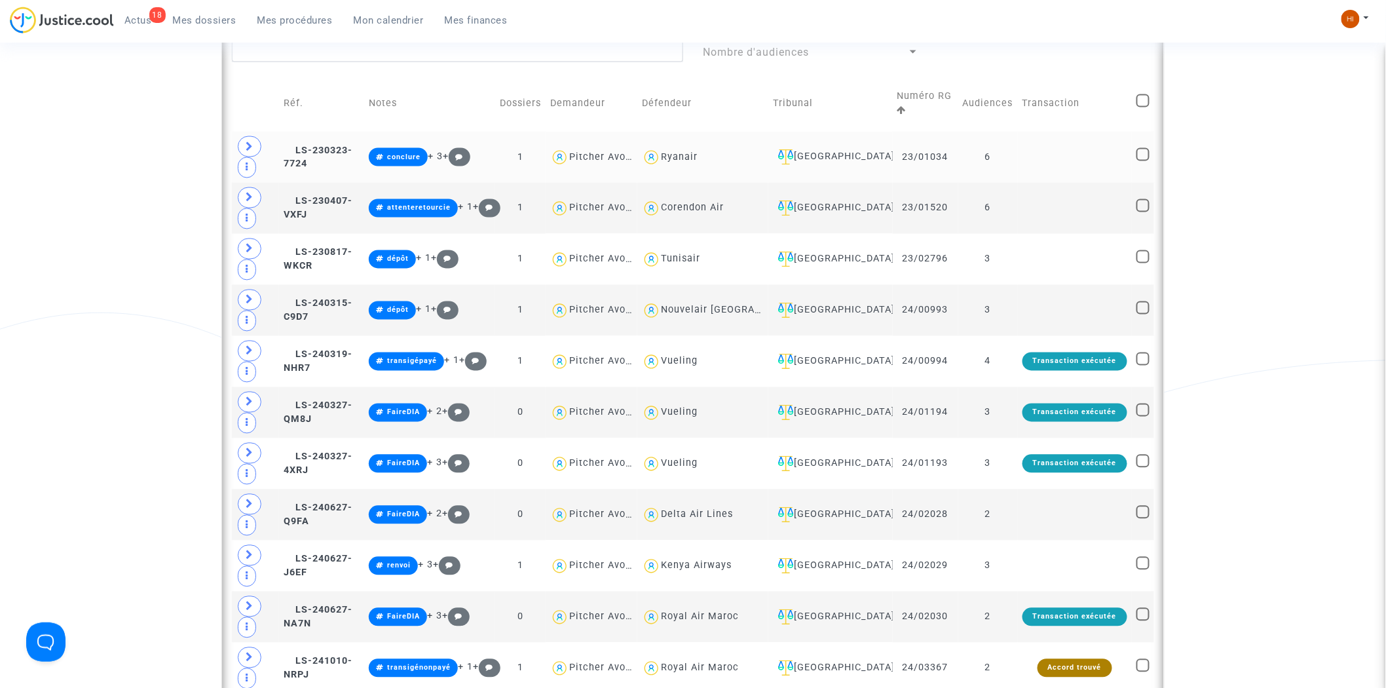
click at [1057, 132] on td at bounding box center [1075, 157] width 114 height 51
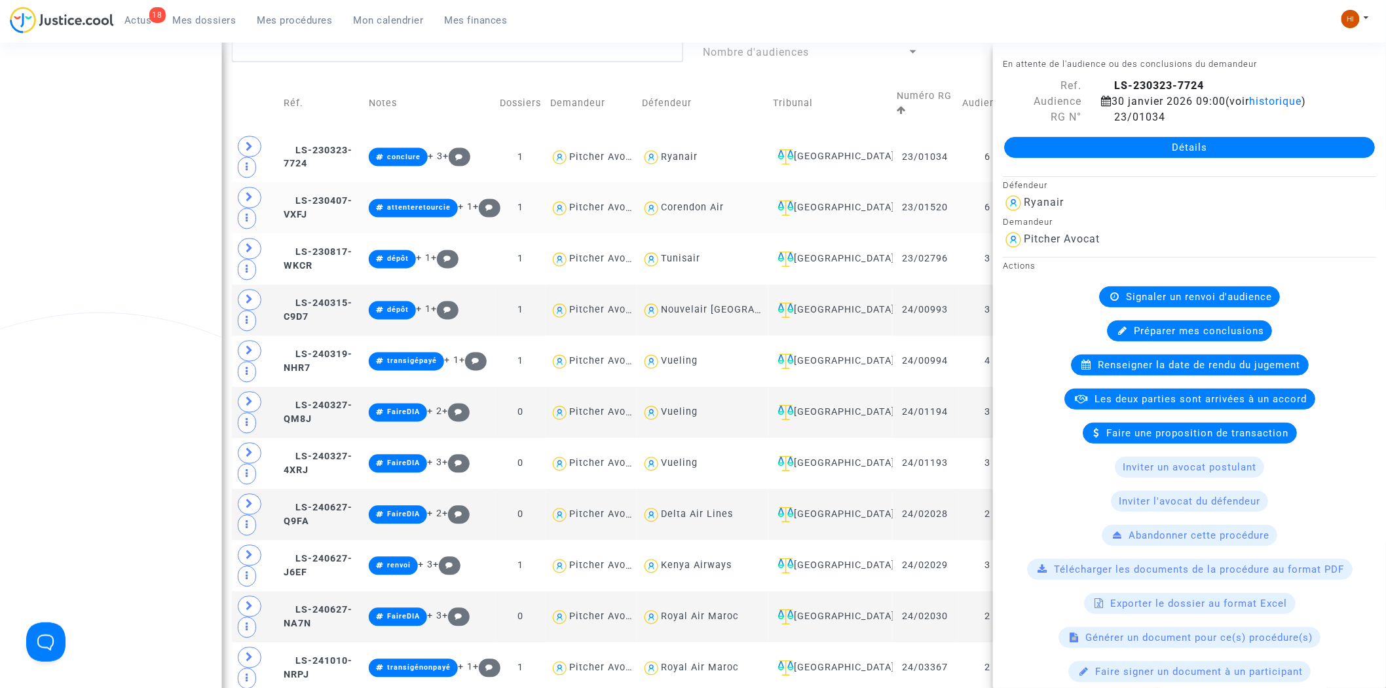
click at [344, 183] on td "LS-230407-VXFJ" at bounding box center [321, 208] width 85 height 51
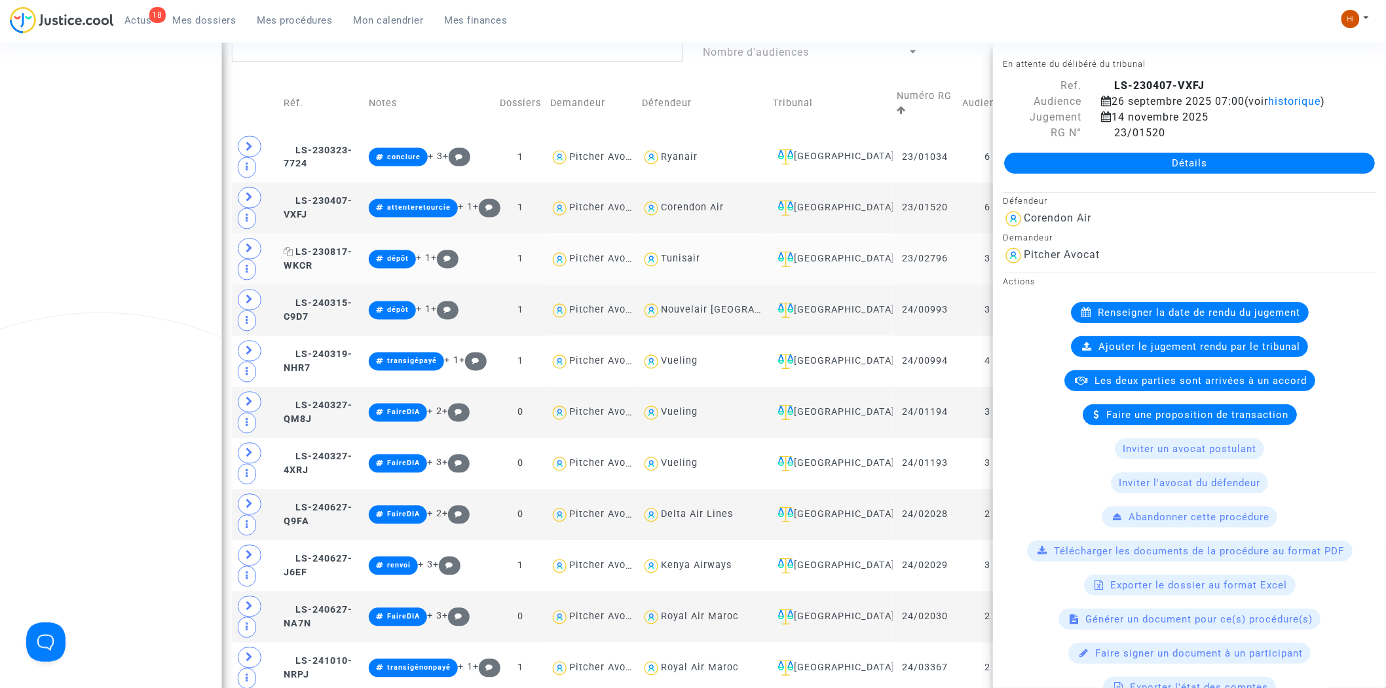
click at [340, 247] on span "LS-230817-WKCR" at bounding box center [318, 260] width 69 height 26
click at [344, 285] on td "LS-240315-C9D7" at bounding box center [321, 310] width 85 height 51
click at [344, 336] on td "LS-240319-NHR7" at bounding box center [321, 361] width 85 height 51
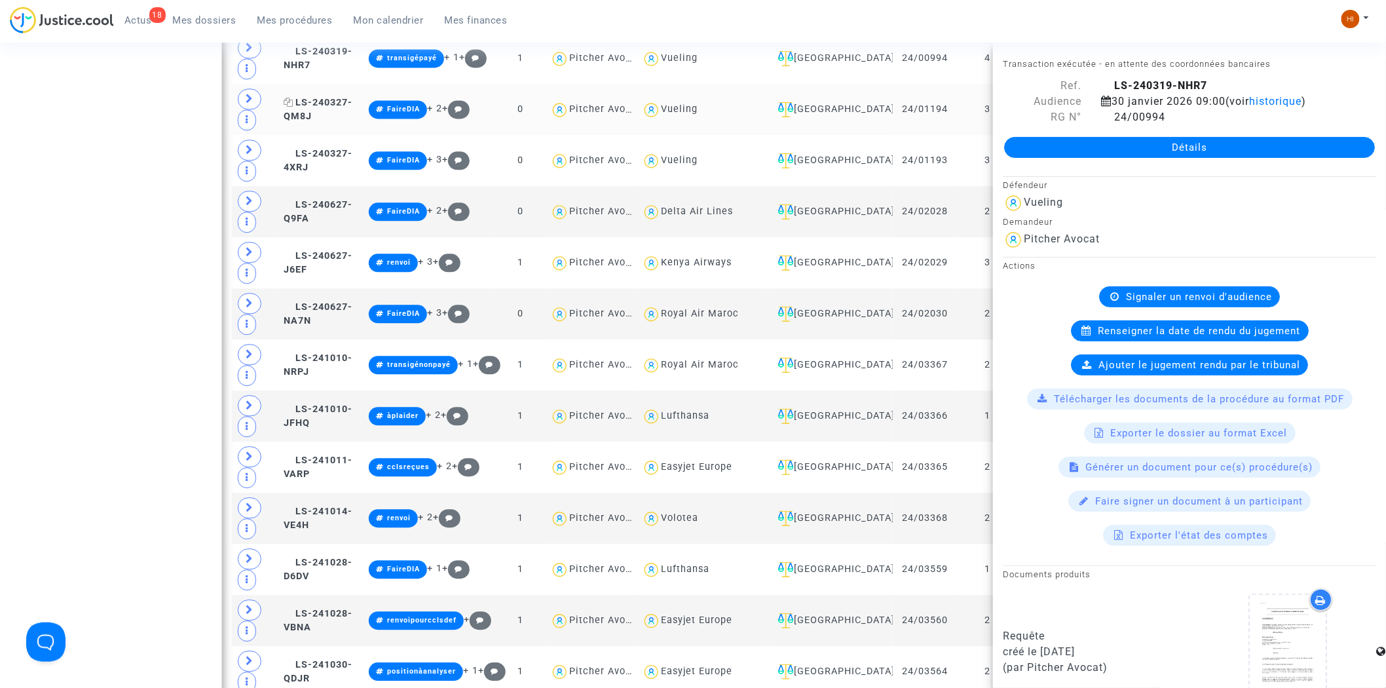
scroll to position [1236, 0]
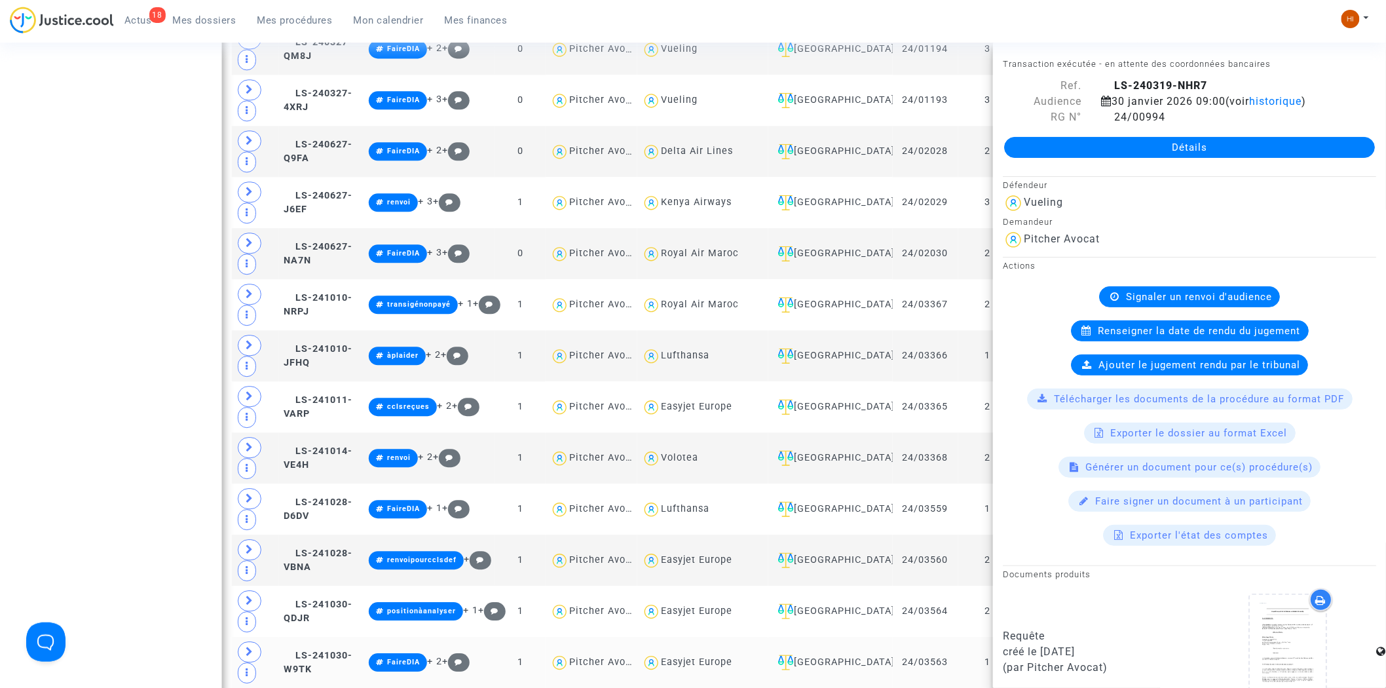
click at [347, 636] on td "LS-241030-W9TK" at bounding box center [321, 661] width 85 height 51
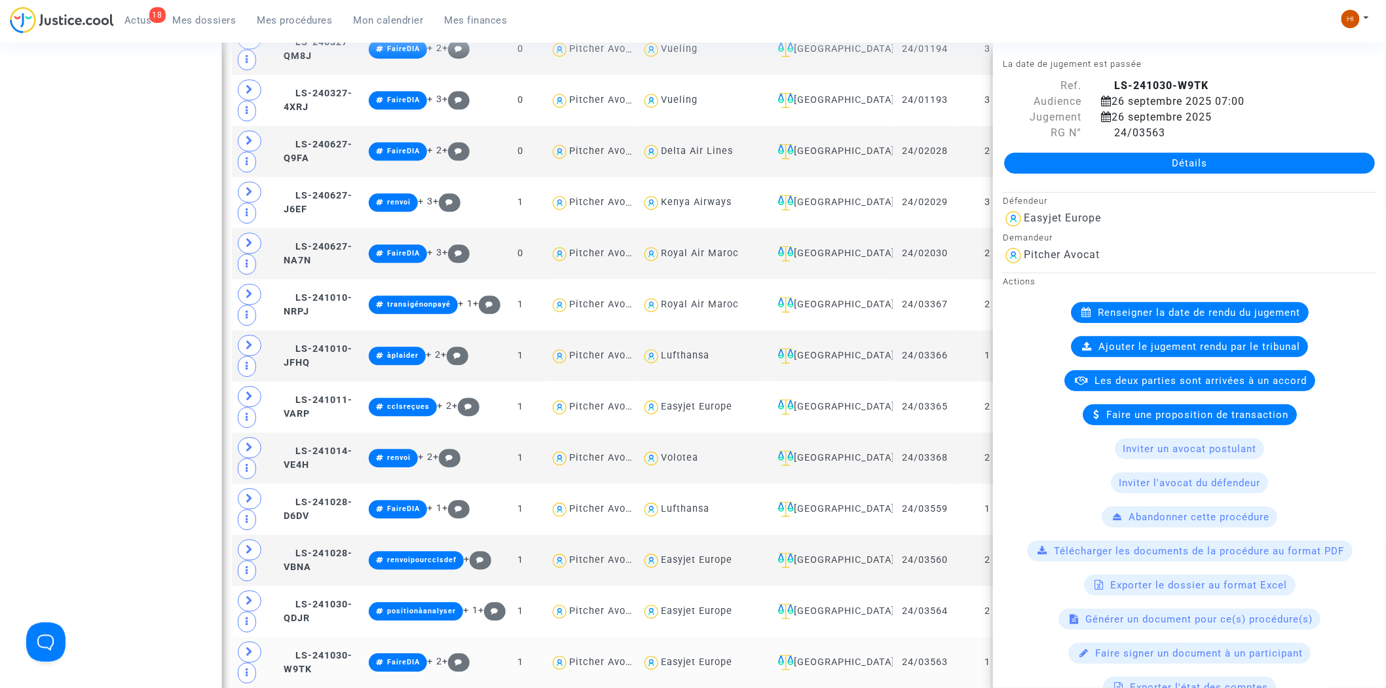
click at [351, 636] on td "LS-241030-W9TK" at bounding box center [321, 661] width 85 height 51
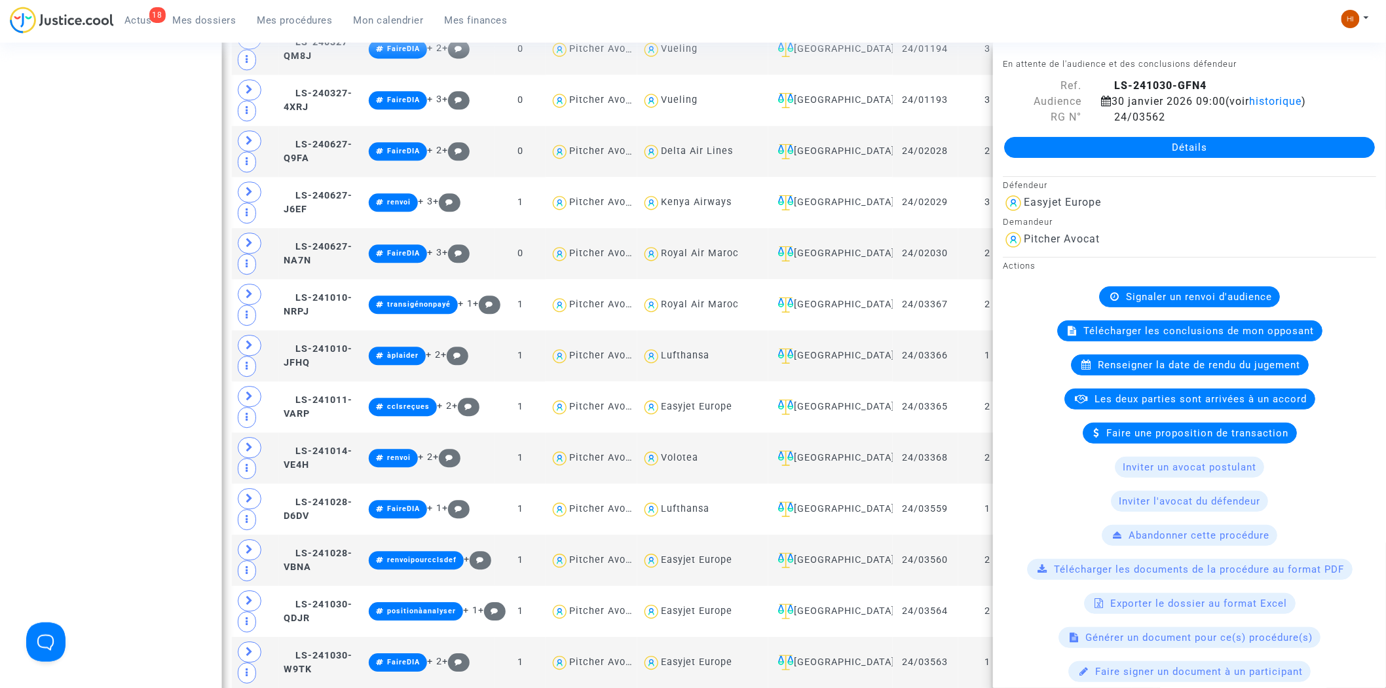
drag, startPoint x: 156, startPoint y: 241, endPoint x: 361, endPoint y: 291, distance: 210.9
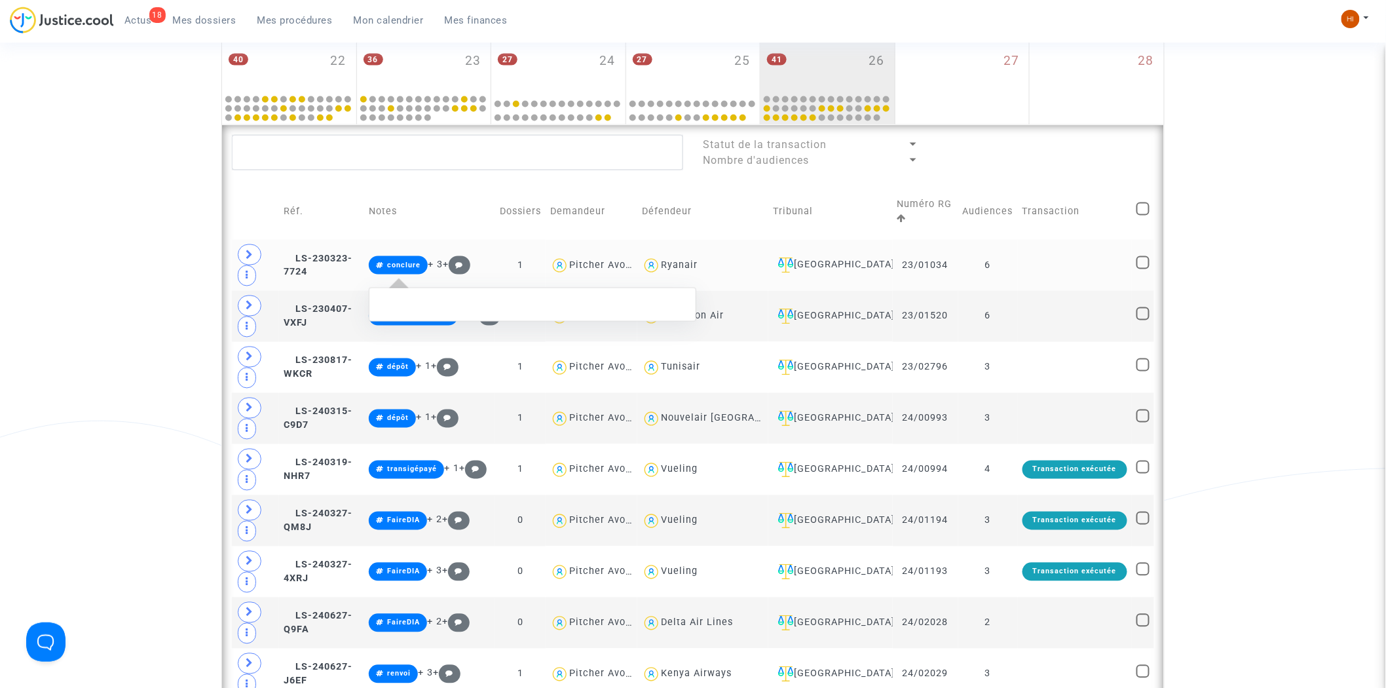
scroll to position [727, 0]
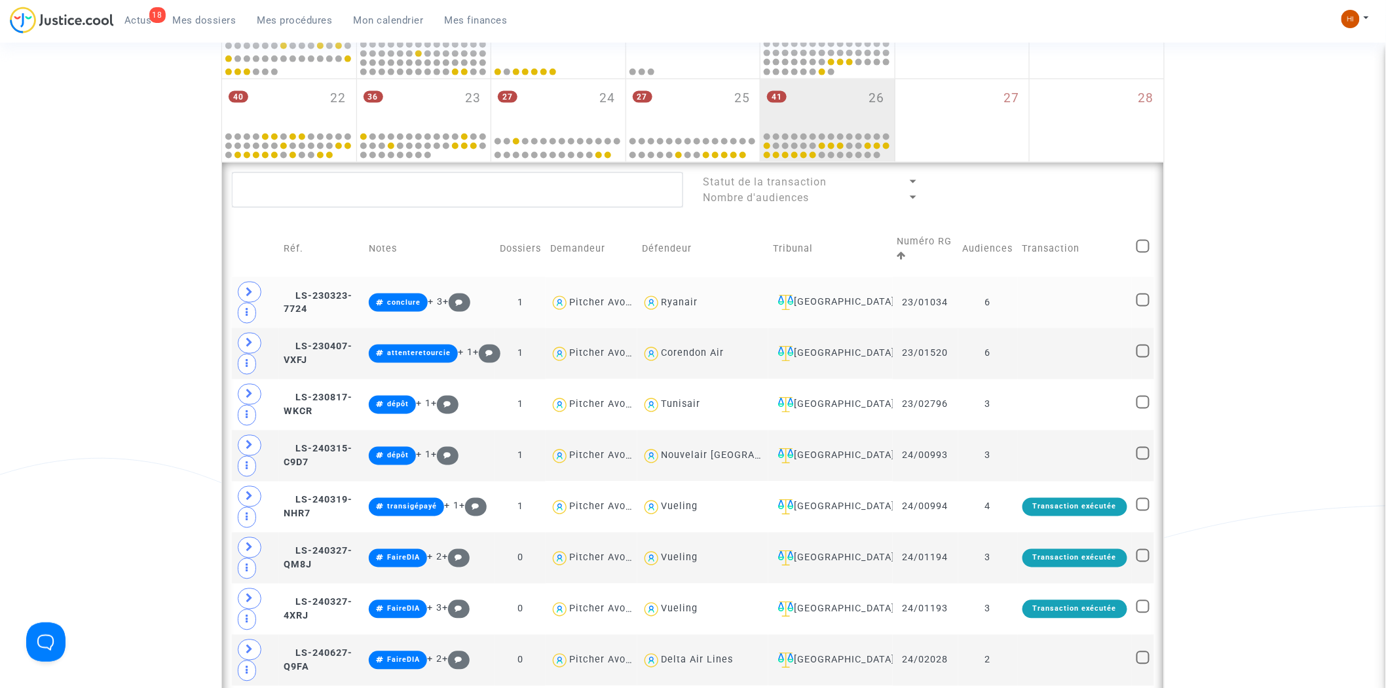
click at [849, 90] on div "41 26" at bounding box center [827, 104] width 134 height 51
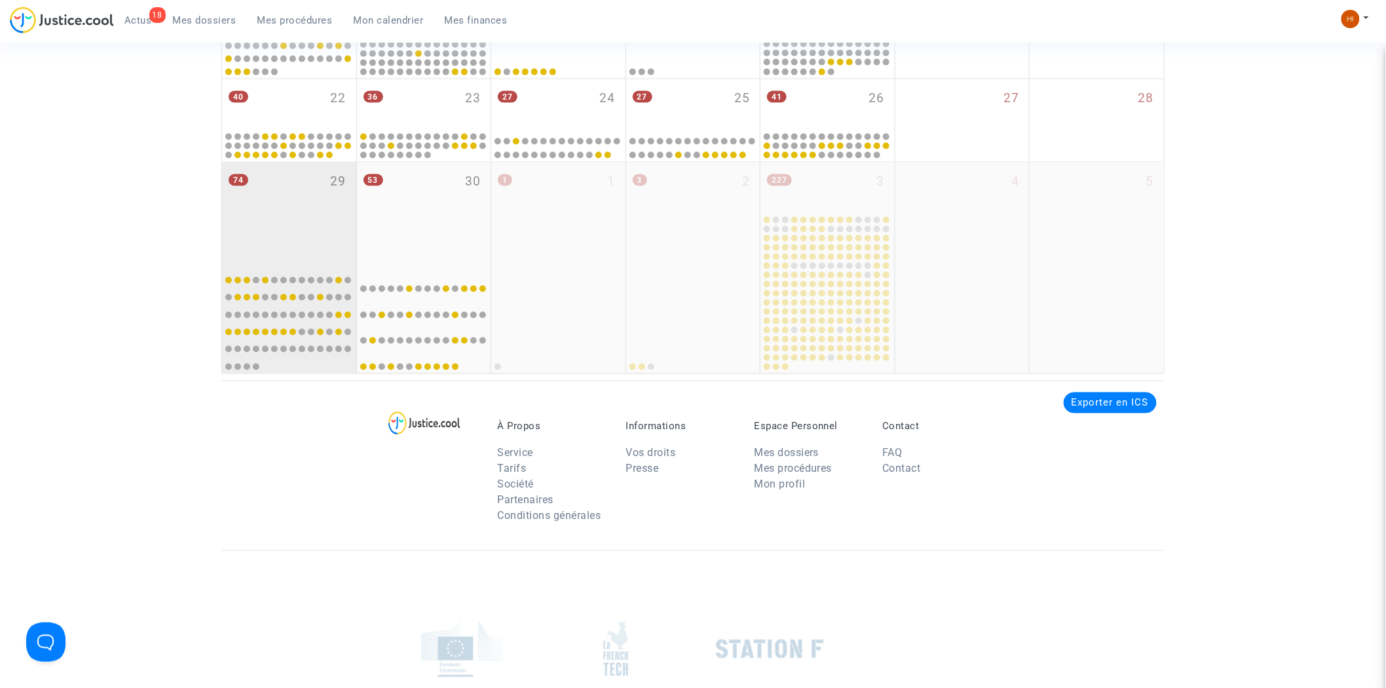
click at [325, 199] on div "74 29" at bounding box center [289, 213] width 134 height 103
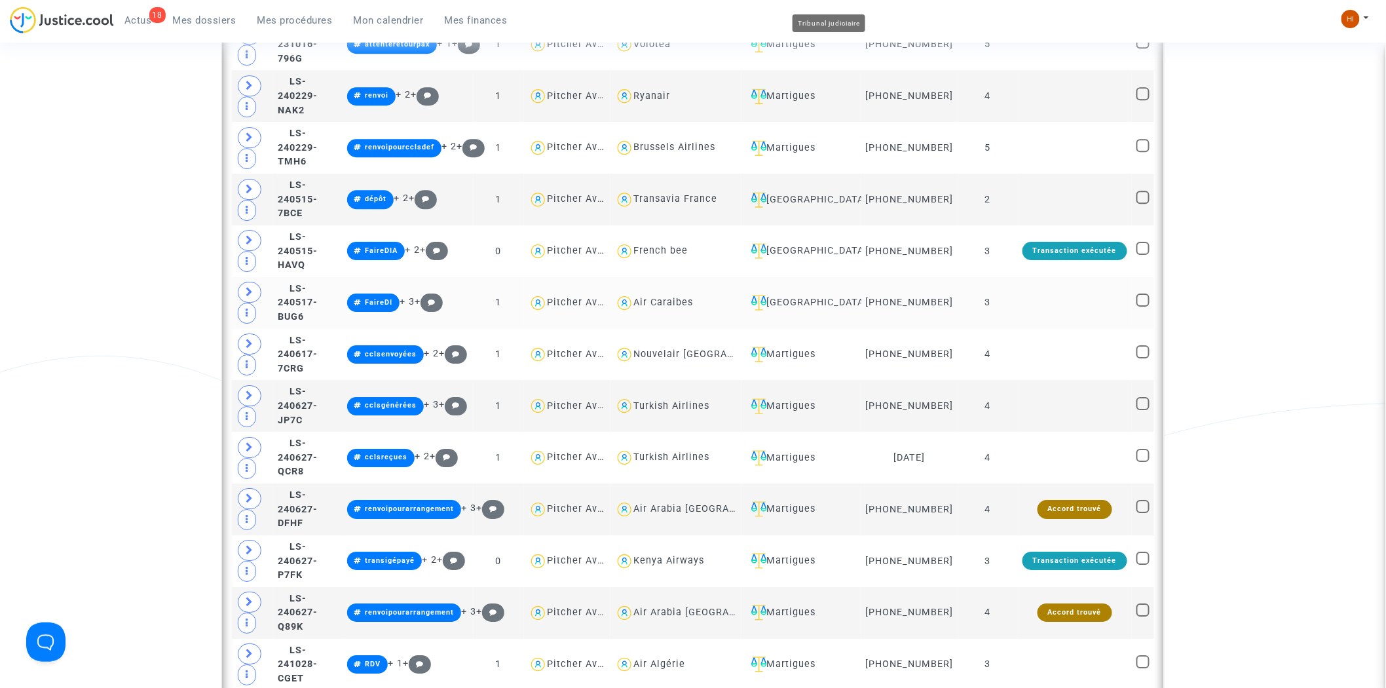
scroll to position [1818, 0]
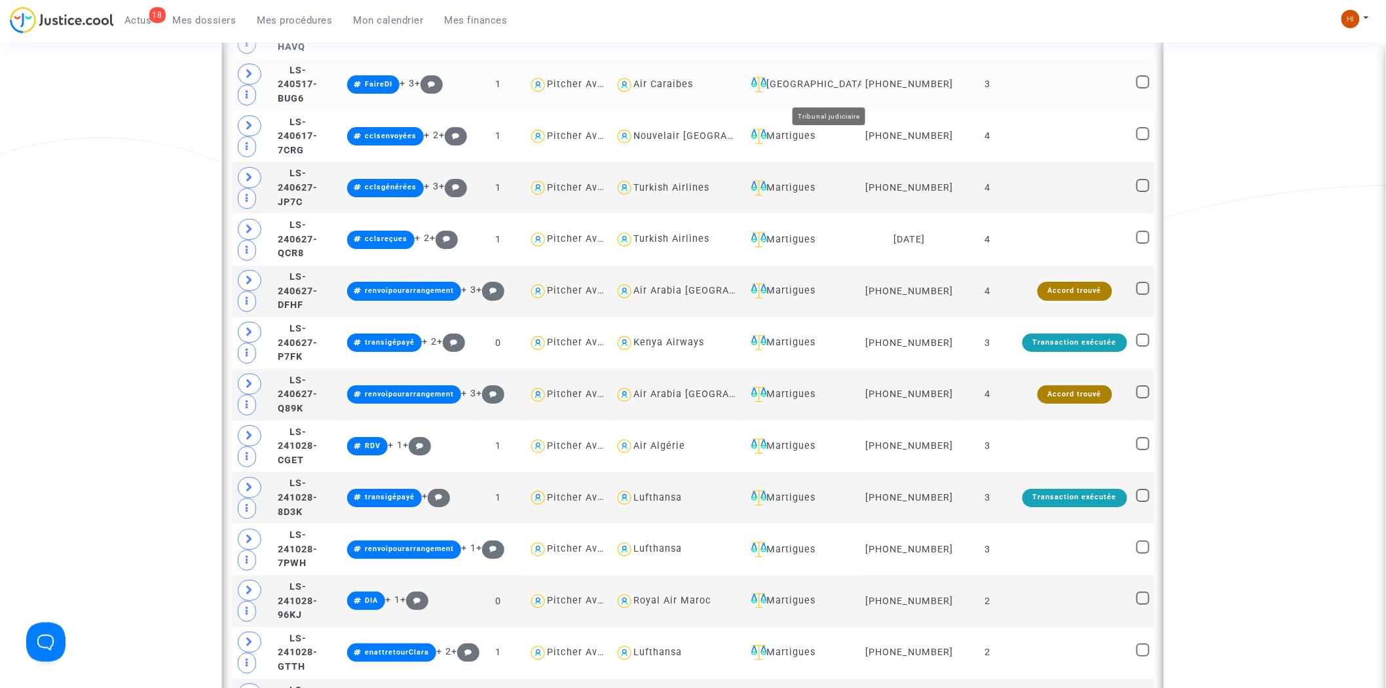
click at [856, 85] on div "Ivry-sur-Seine" at bounding box center [801, 85] width 111 height 16
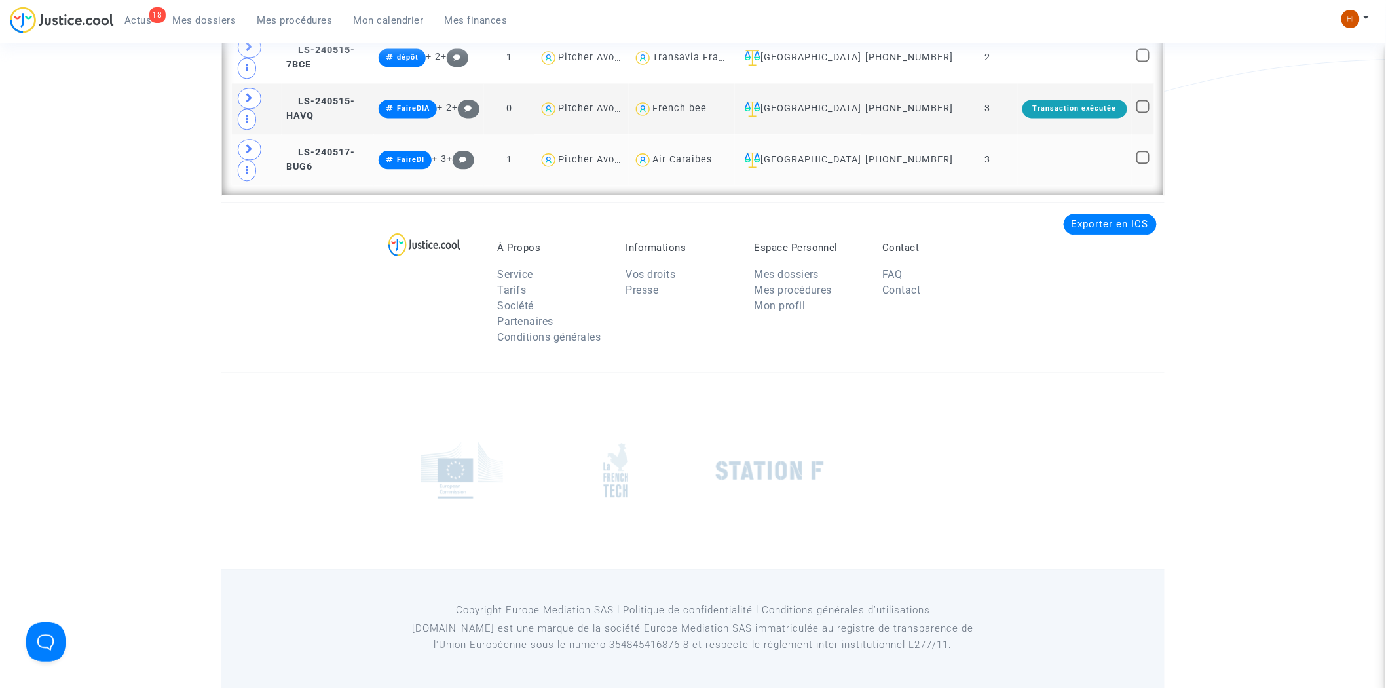
click at [1004, 158] on td "3" at bounding box center [988, 159] width 60 height 51
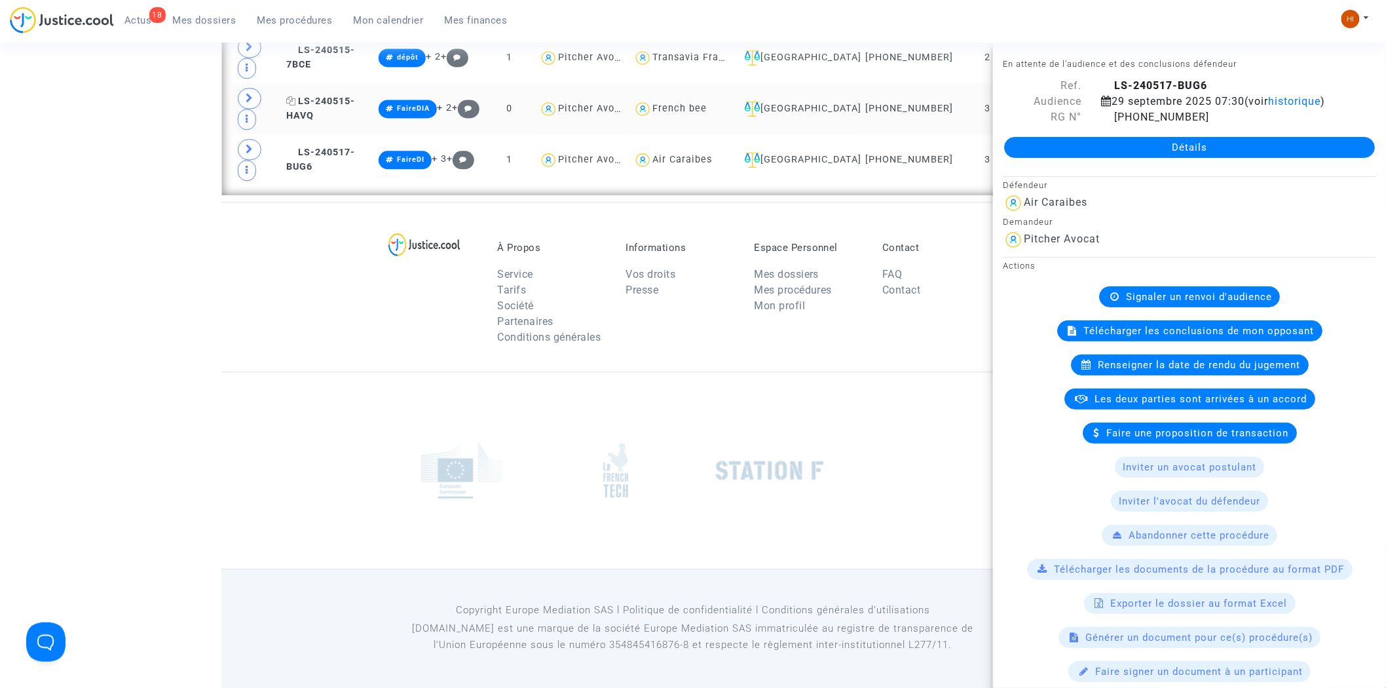
click at [342, 101] on span "LS-240515-HAVQ" at bounding box center [320, 109] width 69 height 26
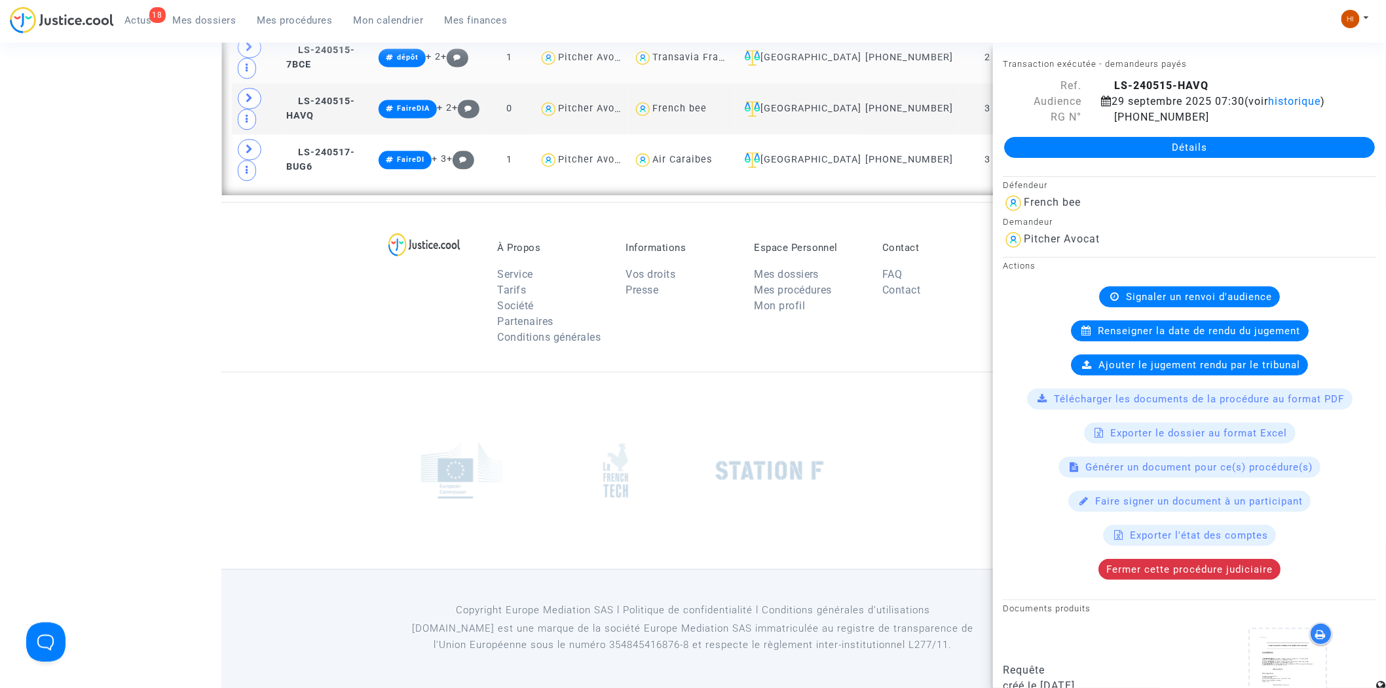
scroll to position [1112, 0]
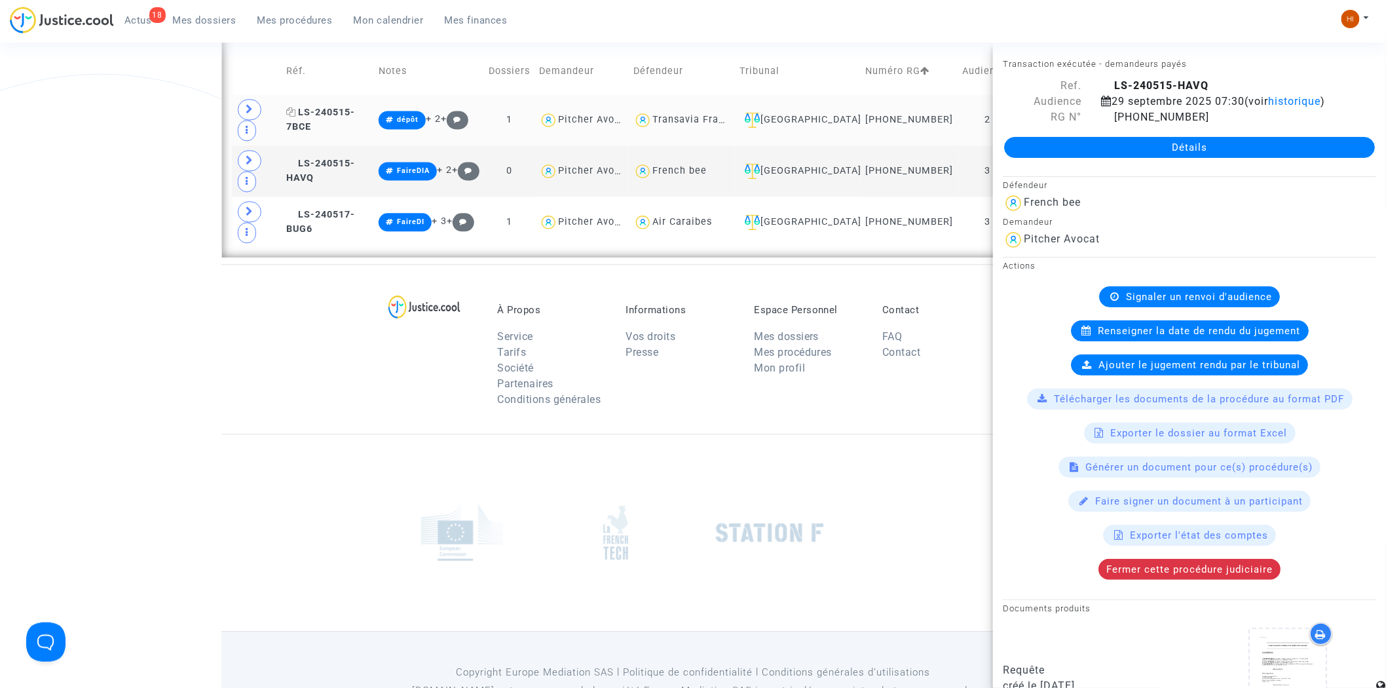
click at [349, 132] on span "LS-240515-7BCE" at bounding box center [320, 120] width 69 height 26
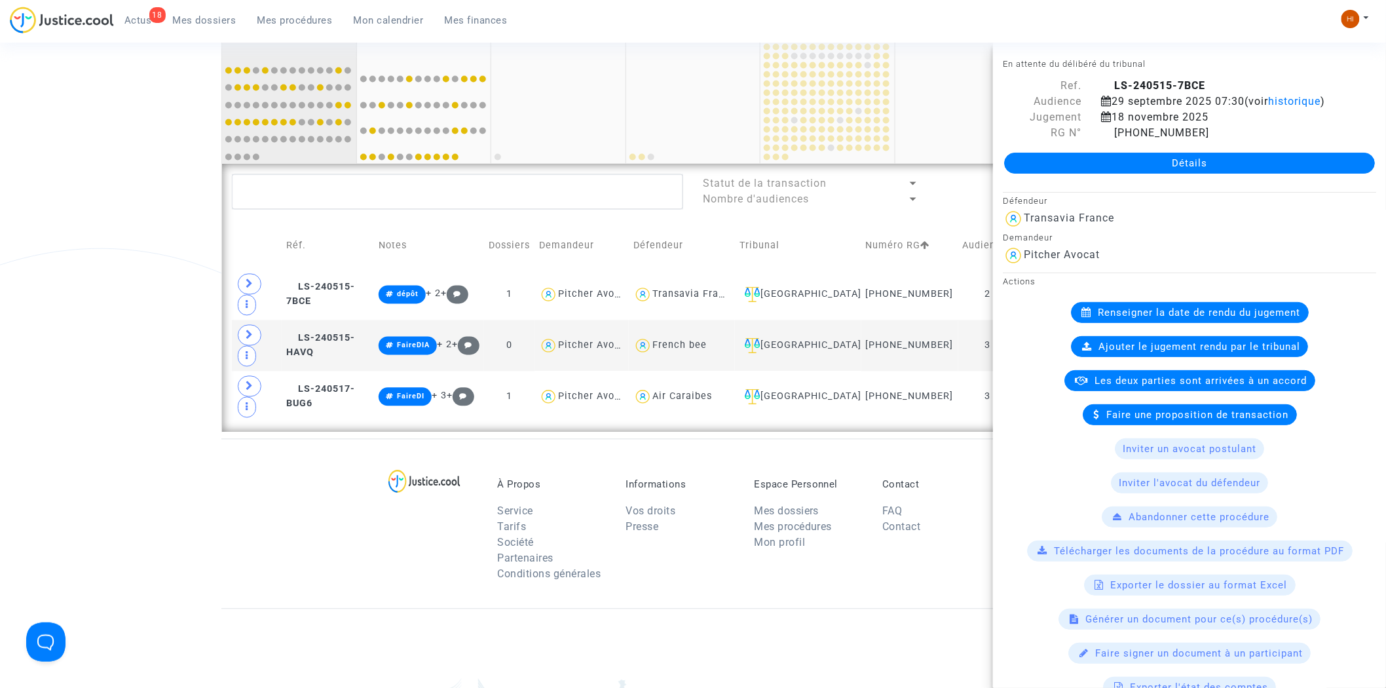
scroll to position [894, 0]
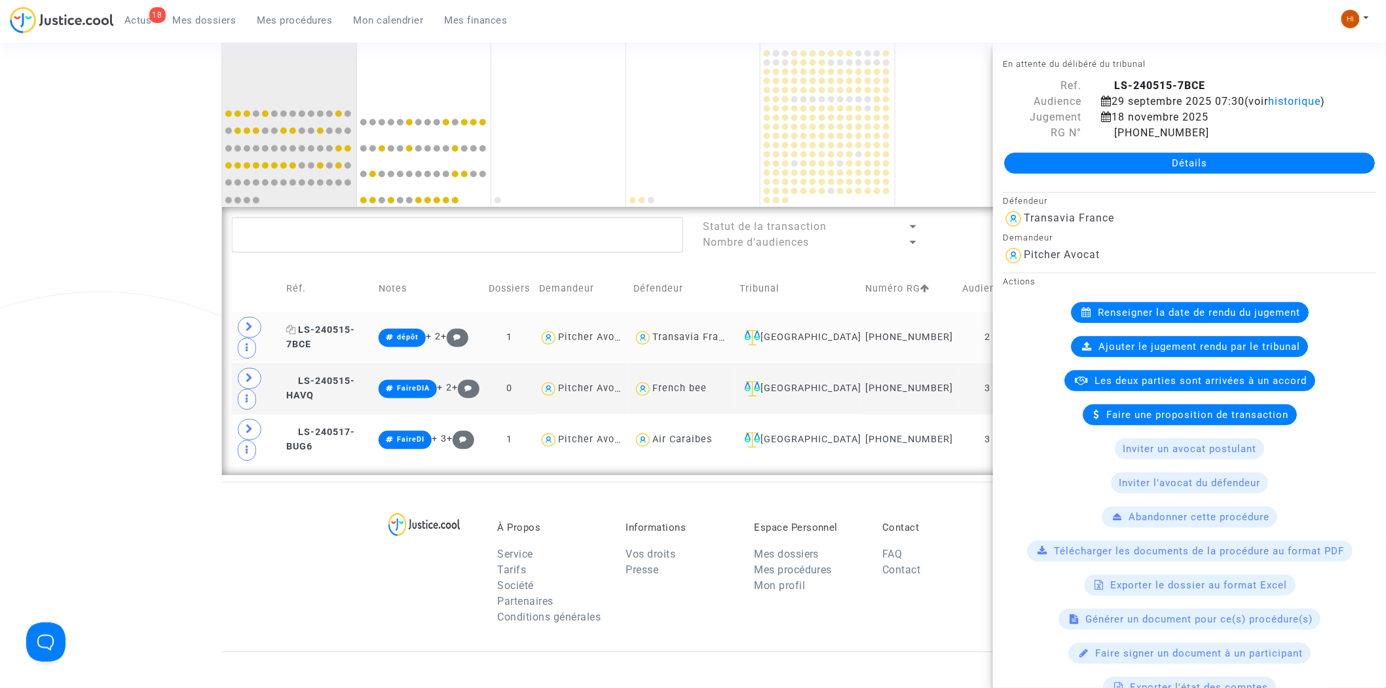
click at [342, 350] on span "LS-240515-7BCE" at bounding box center [320, 338] width 69 height 26
click at [397, 223] on textarea at bounding box center [457, 234] width 451 height 35
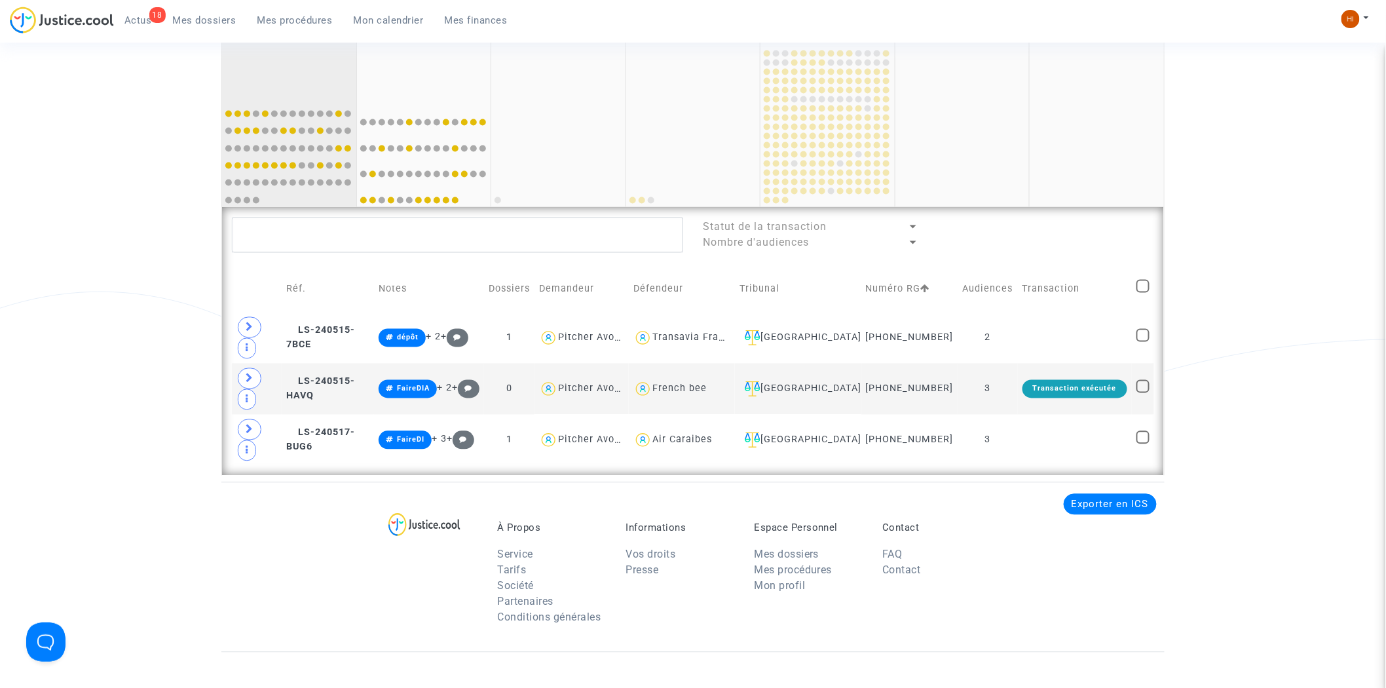
click at [312, 67] on div "74 29" at bounding box center [289, 47] width 134 height 103
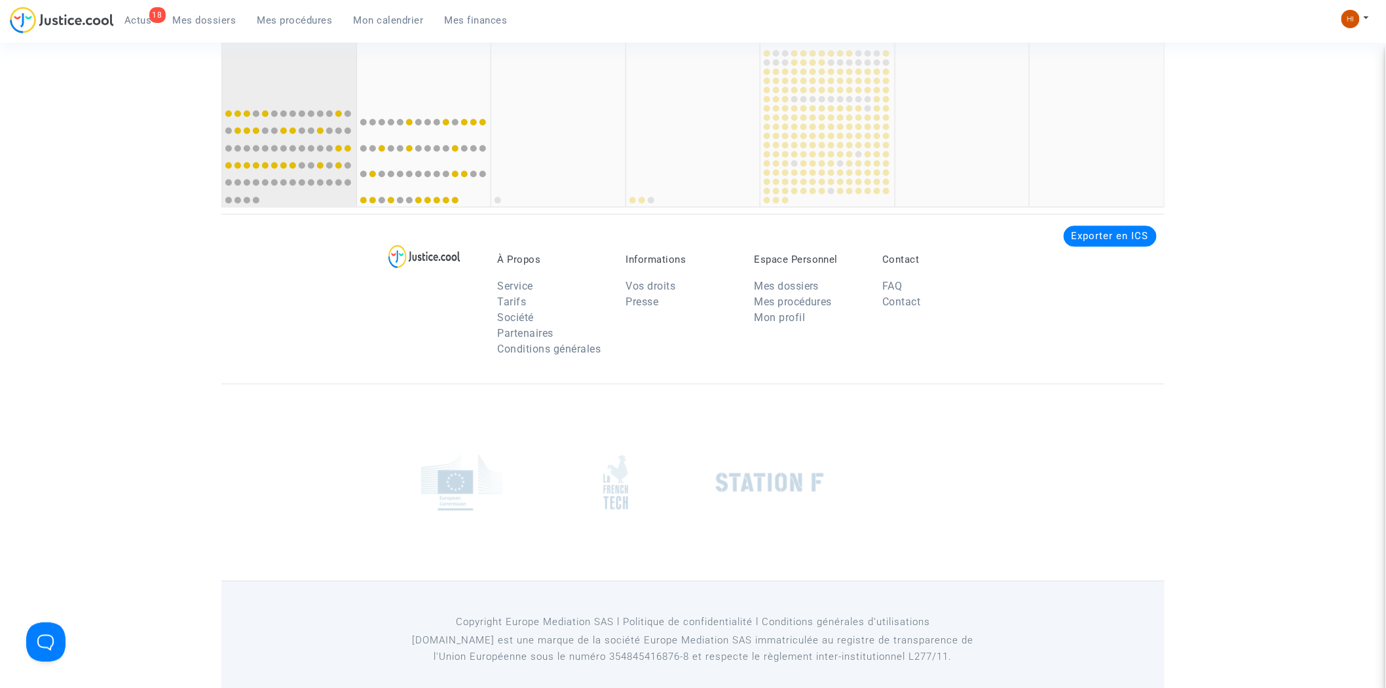
click at [312, 67] on div "74 29" at bounding box center [289, 47] width 134 height 103
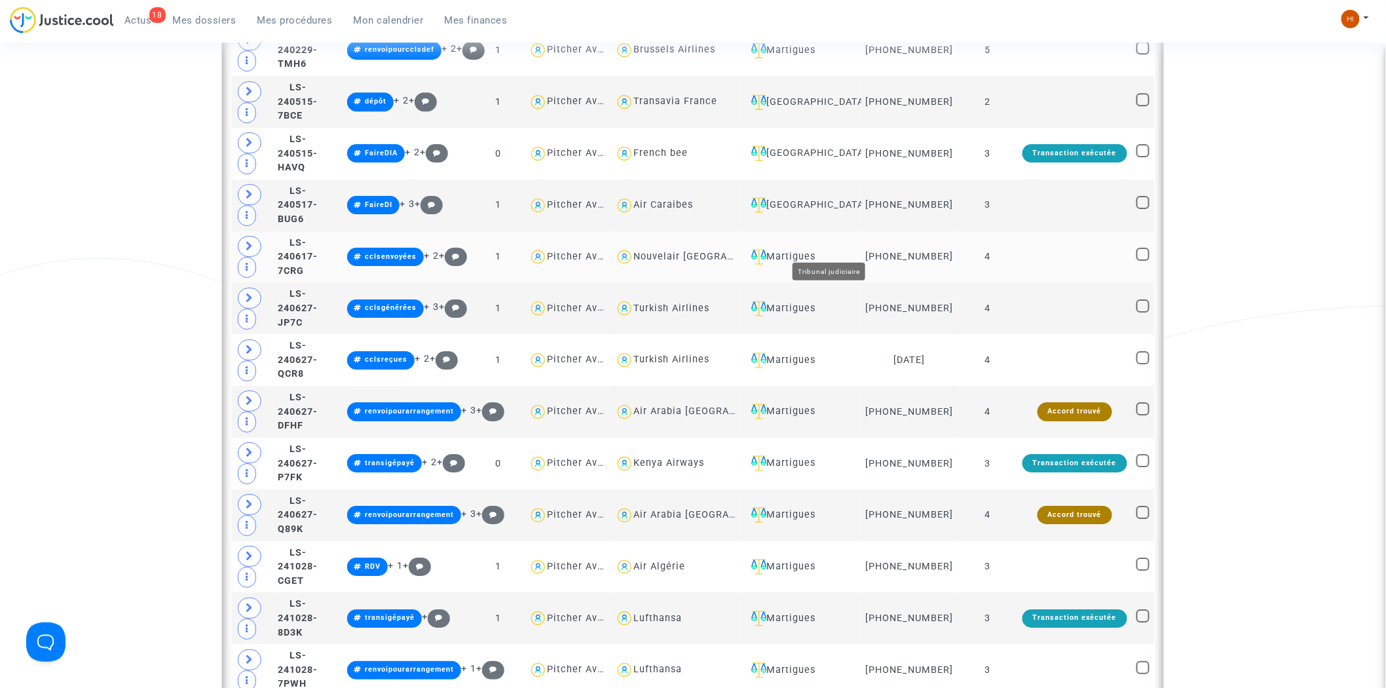
scroll to position [1694, 0]
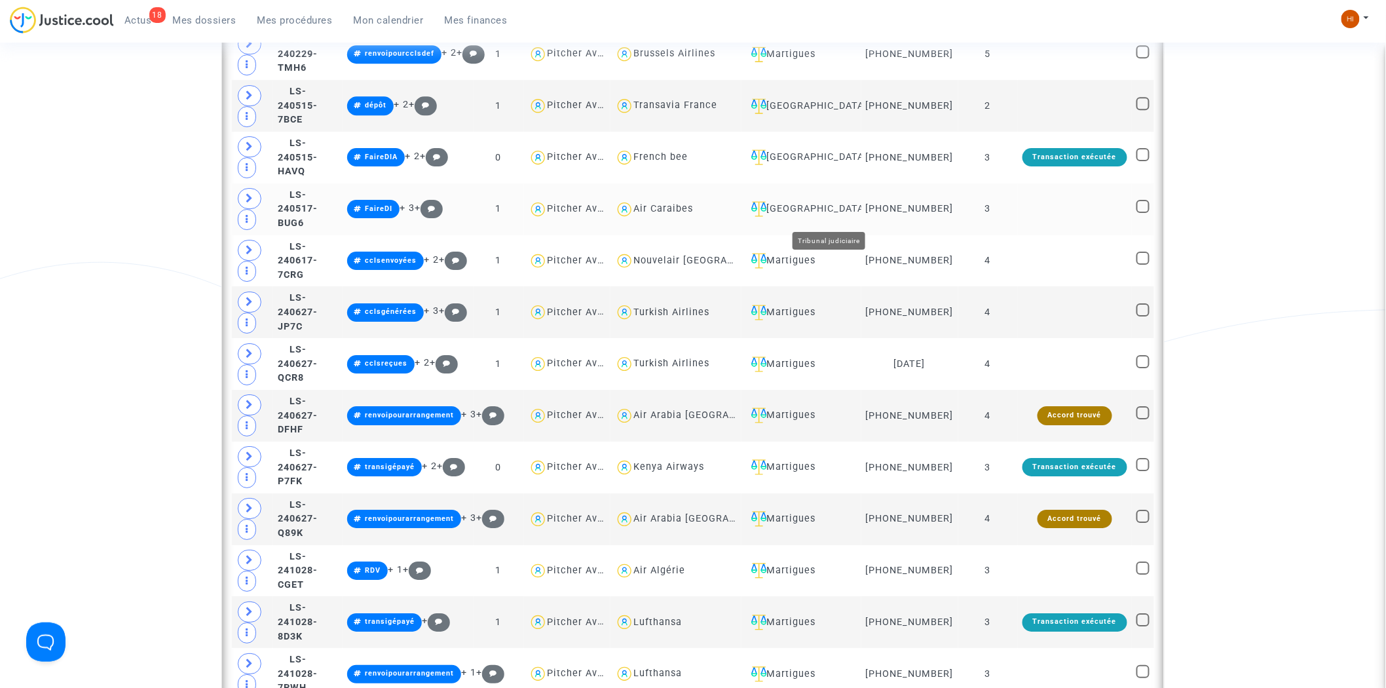
click at [847, 208] on div "Ivry-sur-Seine" at bounding box center [801, 209] width 111 height 16
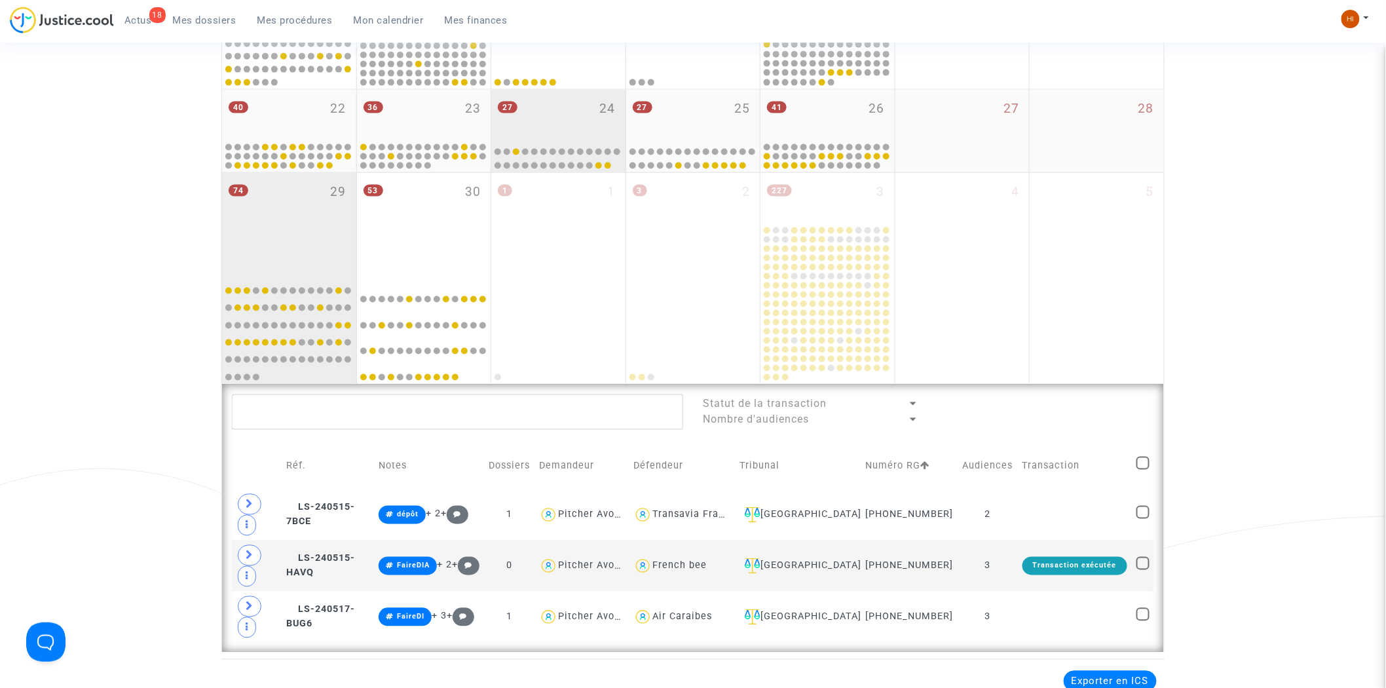
scroll to position [676, 0]
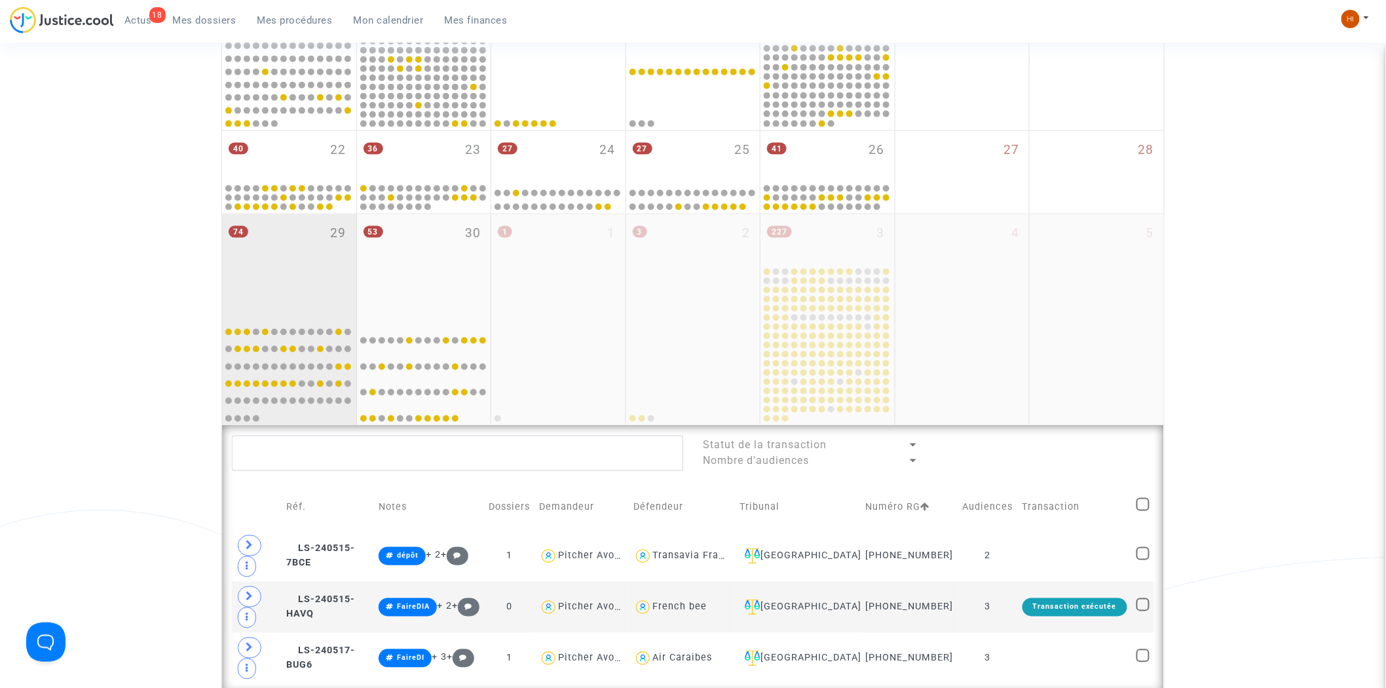
click at [302, 251] on div "74 29" at bounding box center [289, 265] width 134 height 103
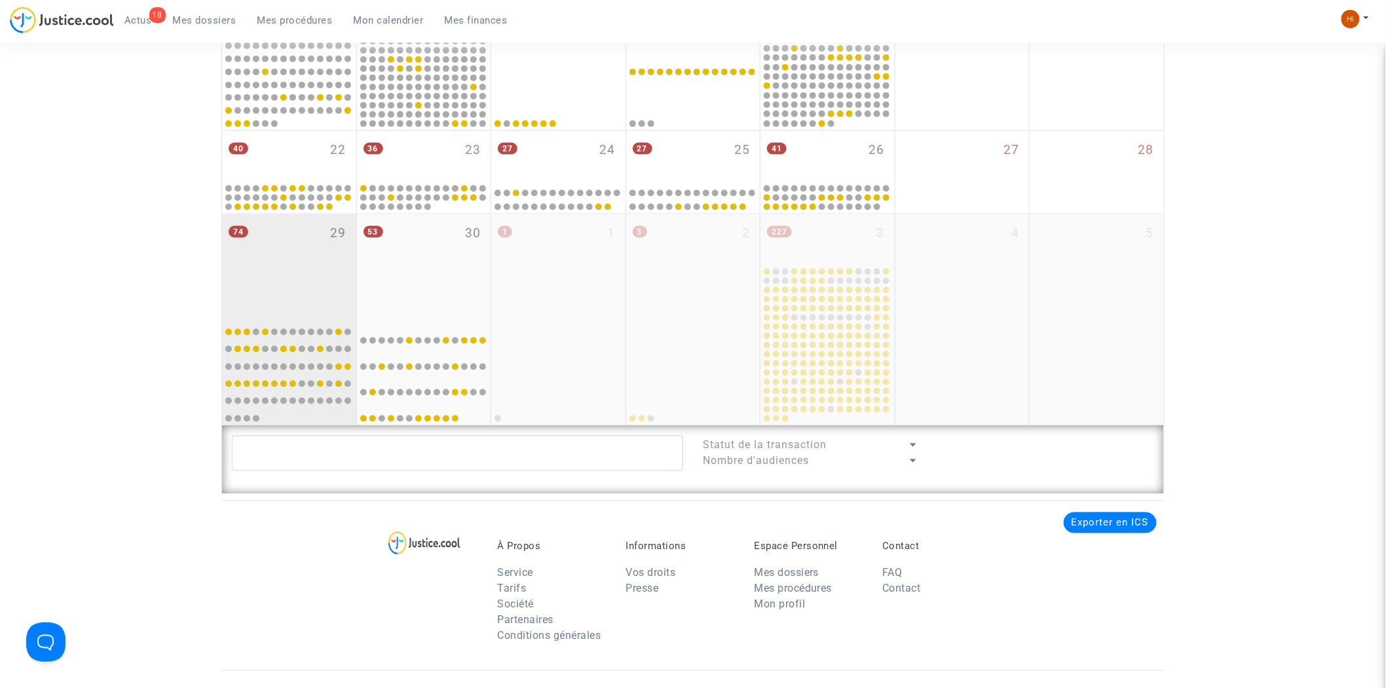
click at [302, 251] on div "74 29" at bounding box center [289, 265] width 134 height 103
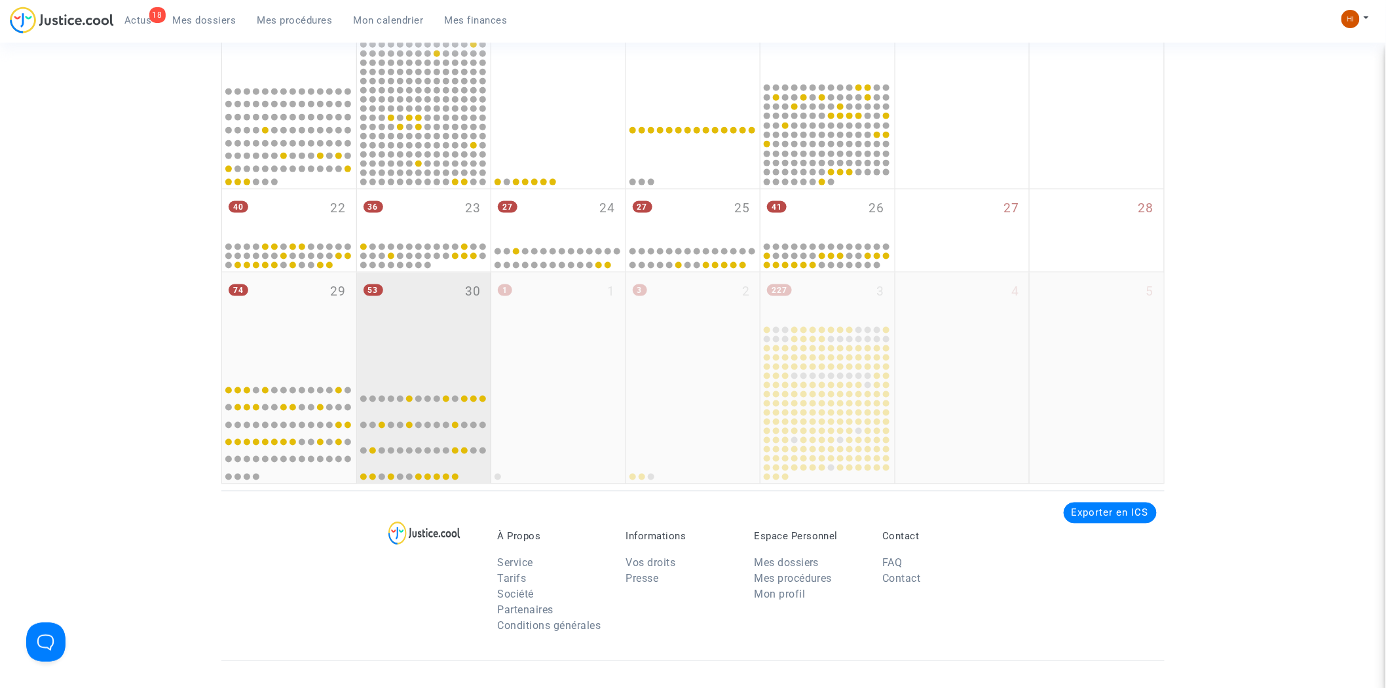
scroll to position [615, 0]
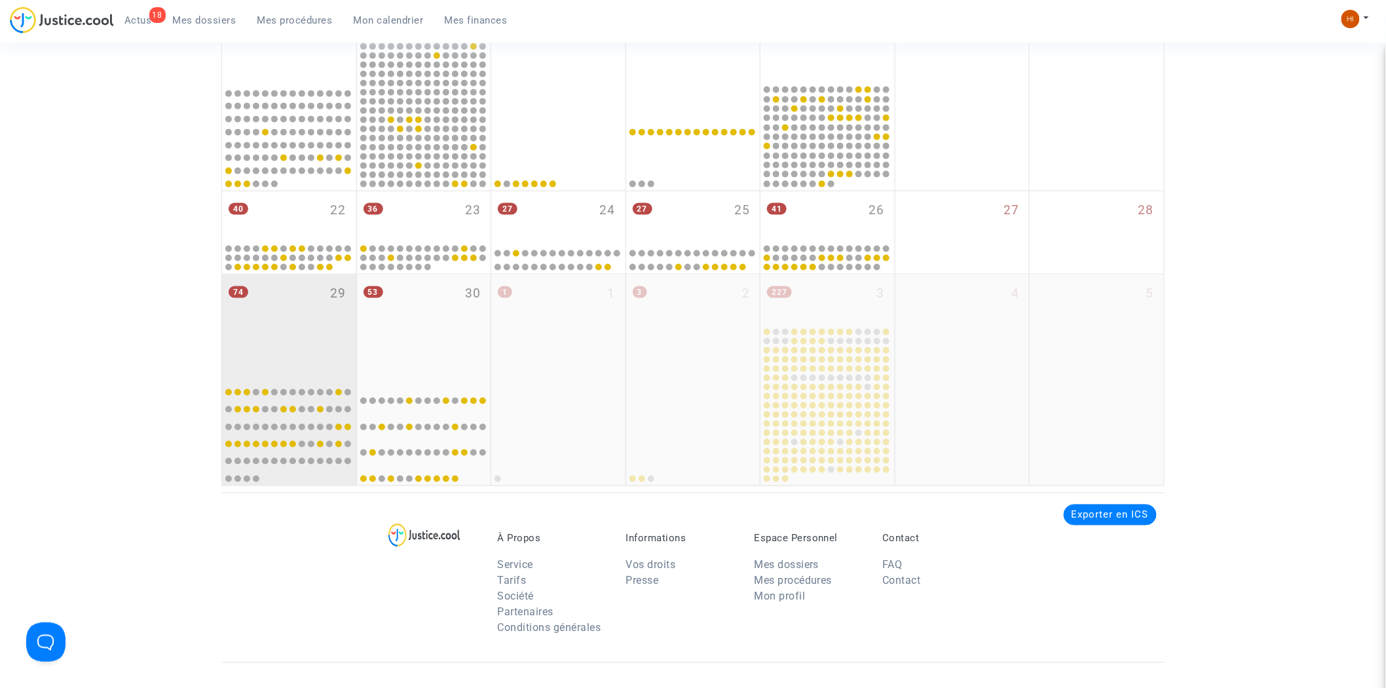
click at [262, 304] on div "74 29" at bounding box center [289, 325] width 134 height 103
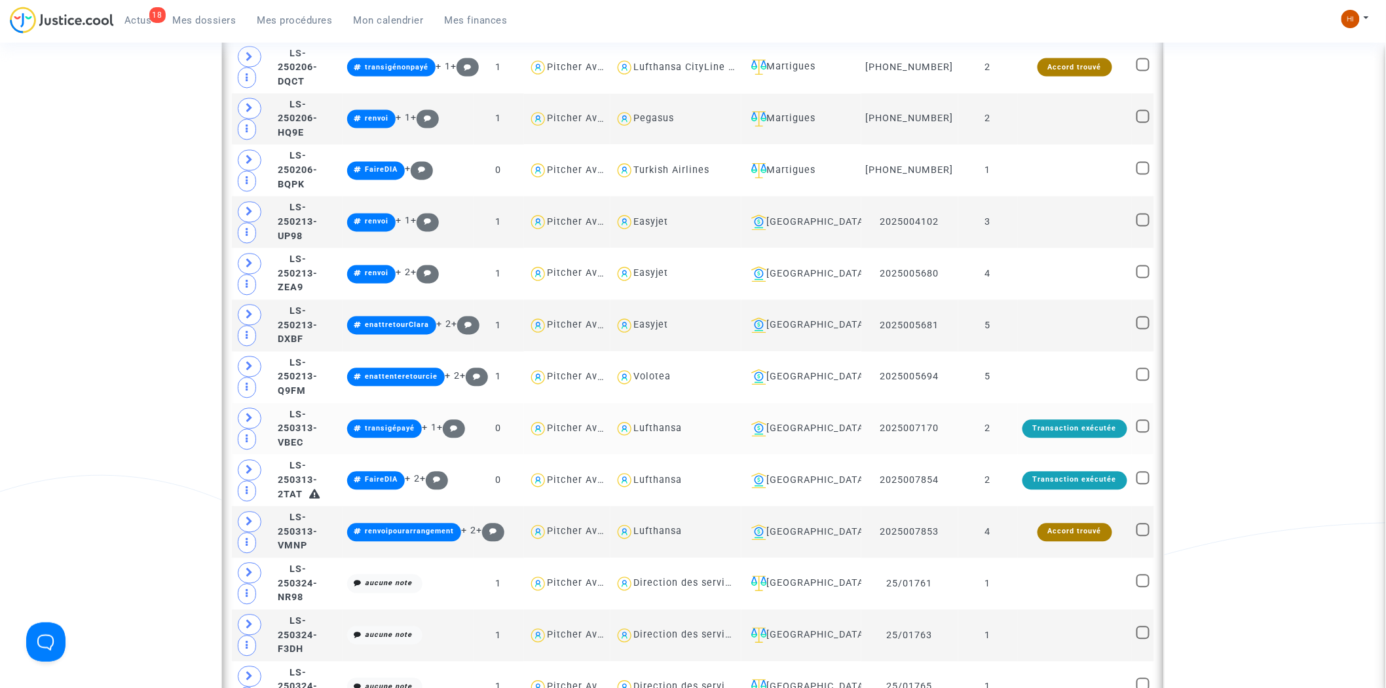
scroll to position [3016, 0]
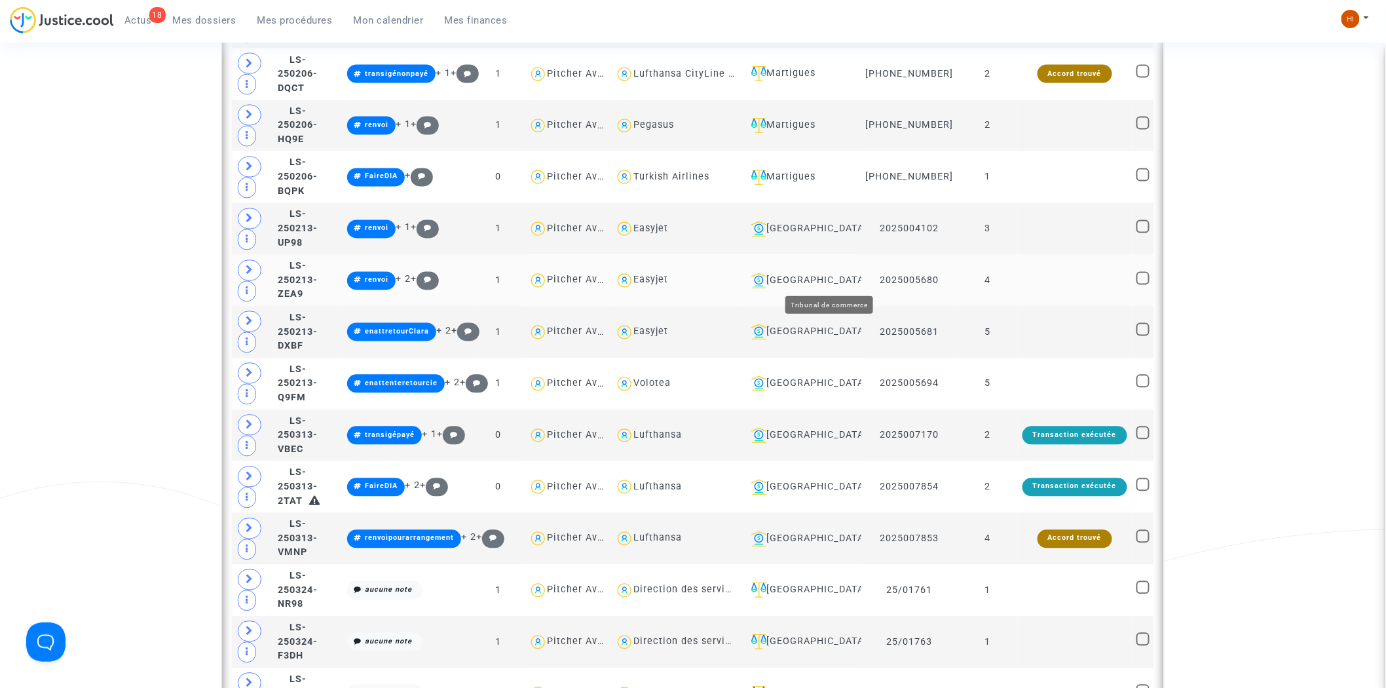
click at [842, 280] on div "Toulouse" at bounding box center [801, 281] width 111 height 16
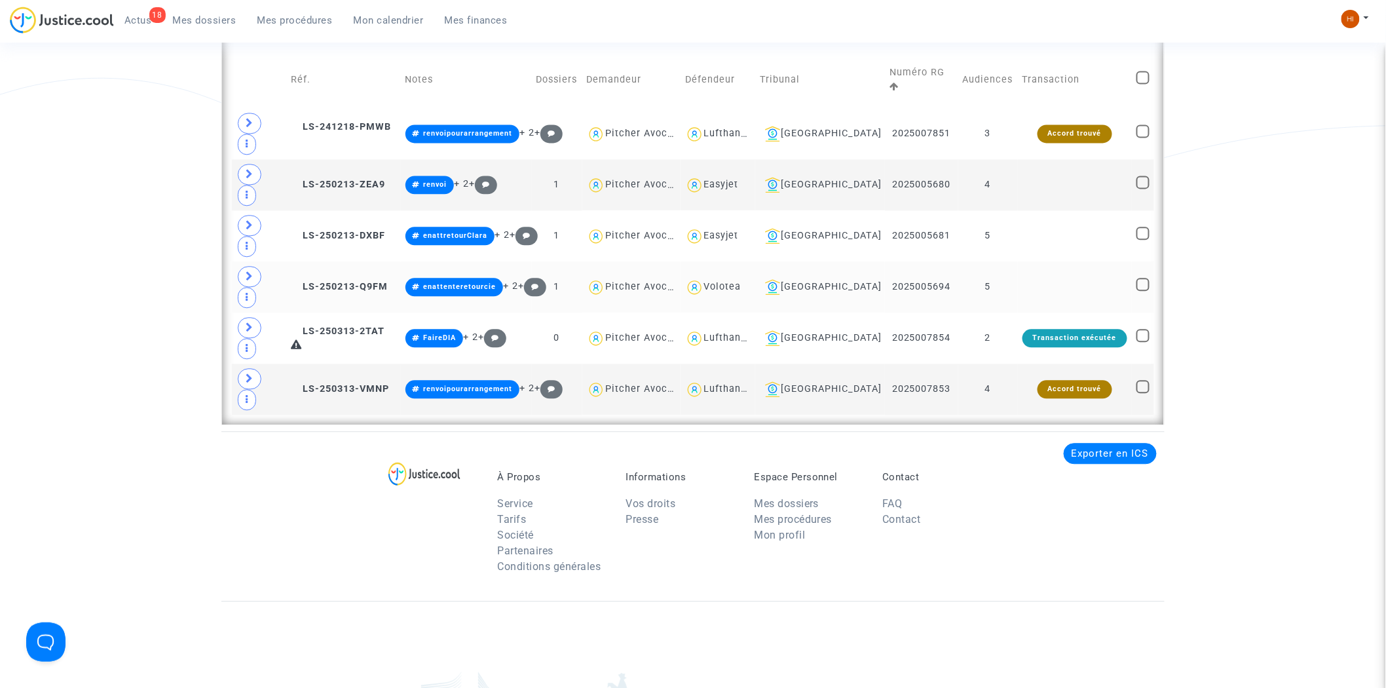
scroll to position [1057, 0]
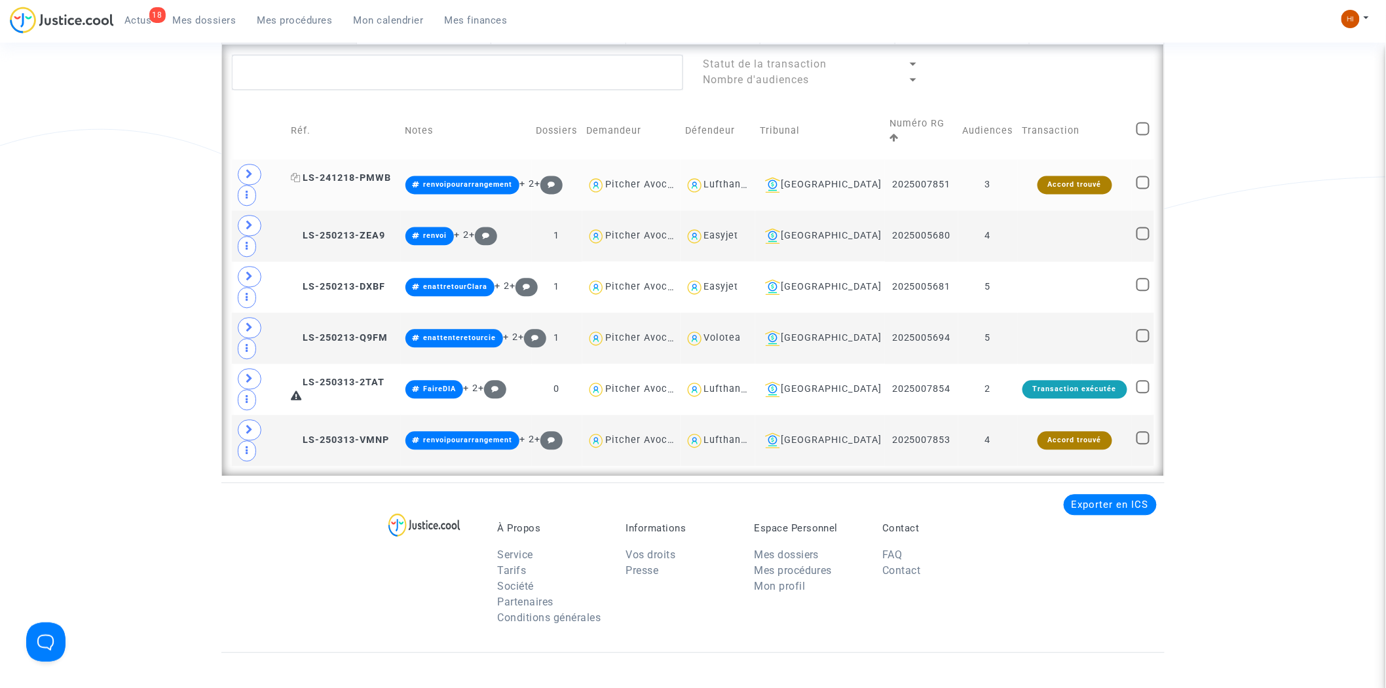
click at [365, 172] on span "LS-241218-PMWB" at bounding box center [341, 177] width 100 height 11
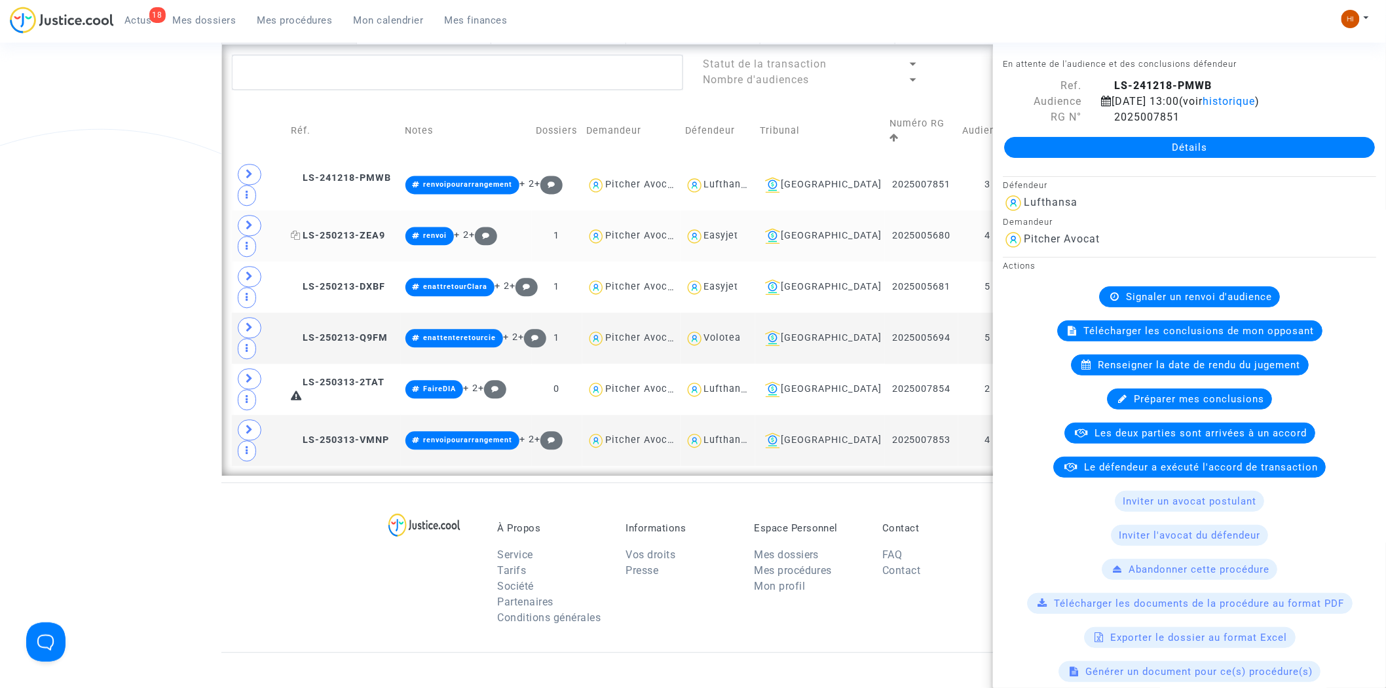
click at [348, 230] on span "LS-250213-ZEA9" at bounding box center [338, 235] width 94 height 11
click at [349, 172] on td "LS-241218-PMWB" at bounding box center [343, 184] width 114 height 51
click at [358, 159] on td "LS-241218-PMWB" at bounding box center [343, 184] width 114 height 51
click at [244, 165] on span at bounding box center [250, 174] width 24 height 21
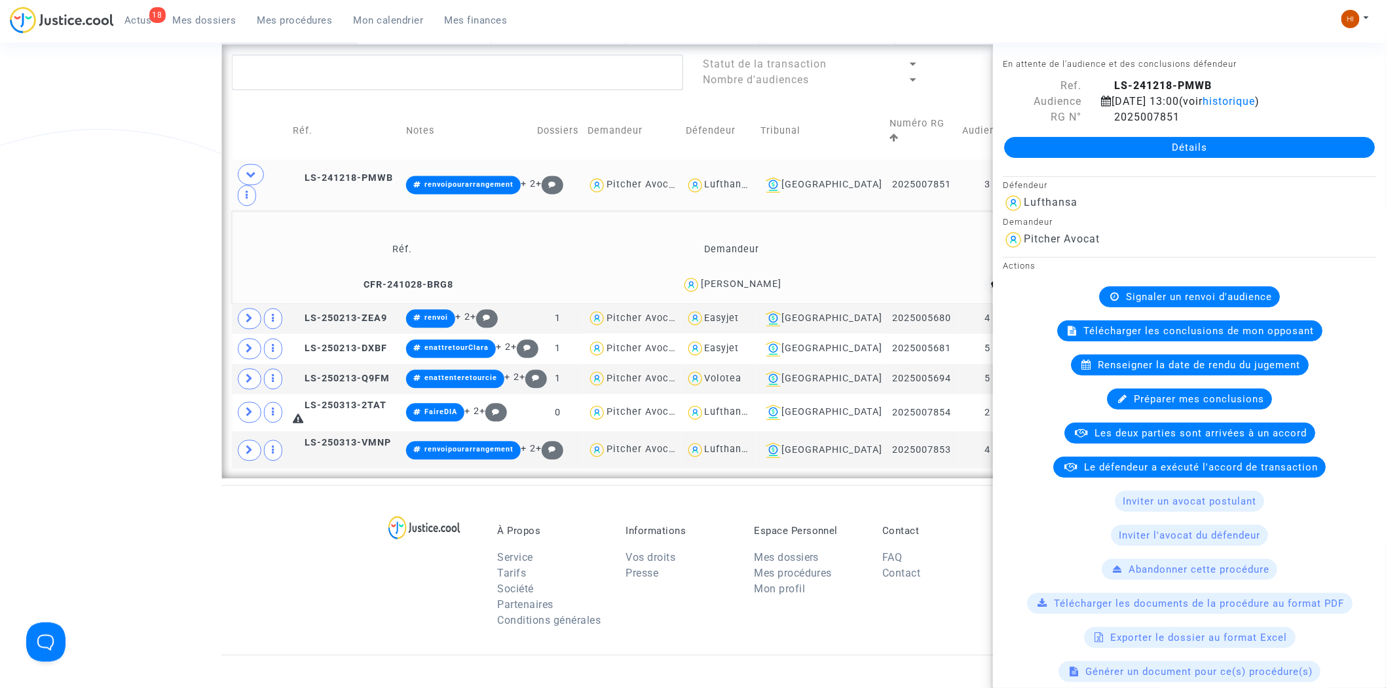
click at [973, 173] on td "3" at bounding box center [988, 184] width 60 height 51
drag, startPoint x: 1105, startPoint y: 133, endPoint x: 437, endPoint y: 383, distance: 712.6
click at [1105, 122] on icon at bounding box center [1106, 116] width 11 height 10
click at [356, 172] on span "LS-241218-PMWB" at bounding box center [343, 177] width 100 height 11
click at [1133, 303] on span "Signaler un renvoi d'audience" at bounding box center [1199, 297] width 146 height 12
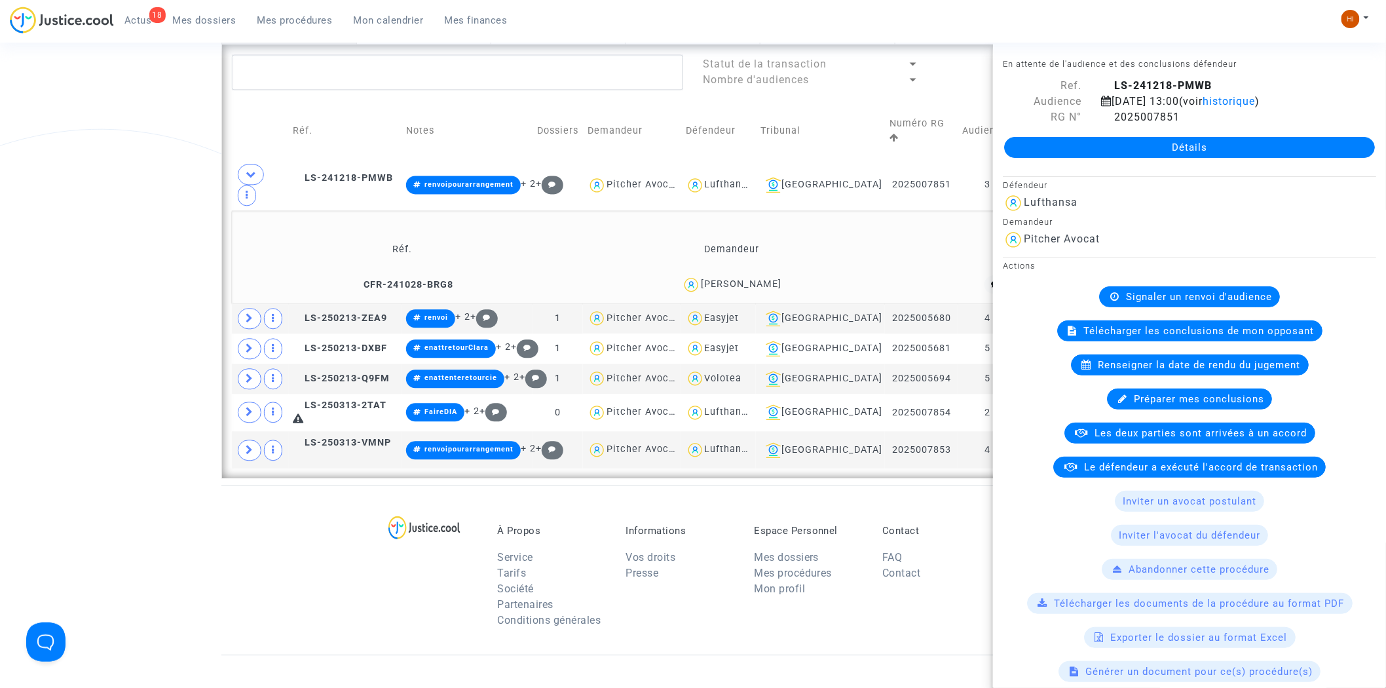
scroll to position [0, 0]
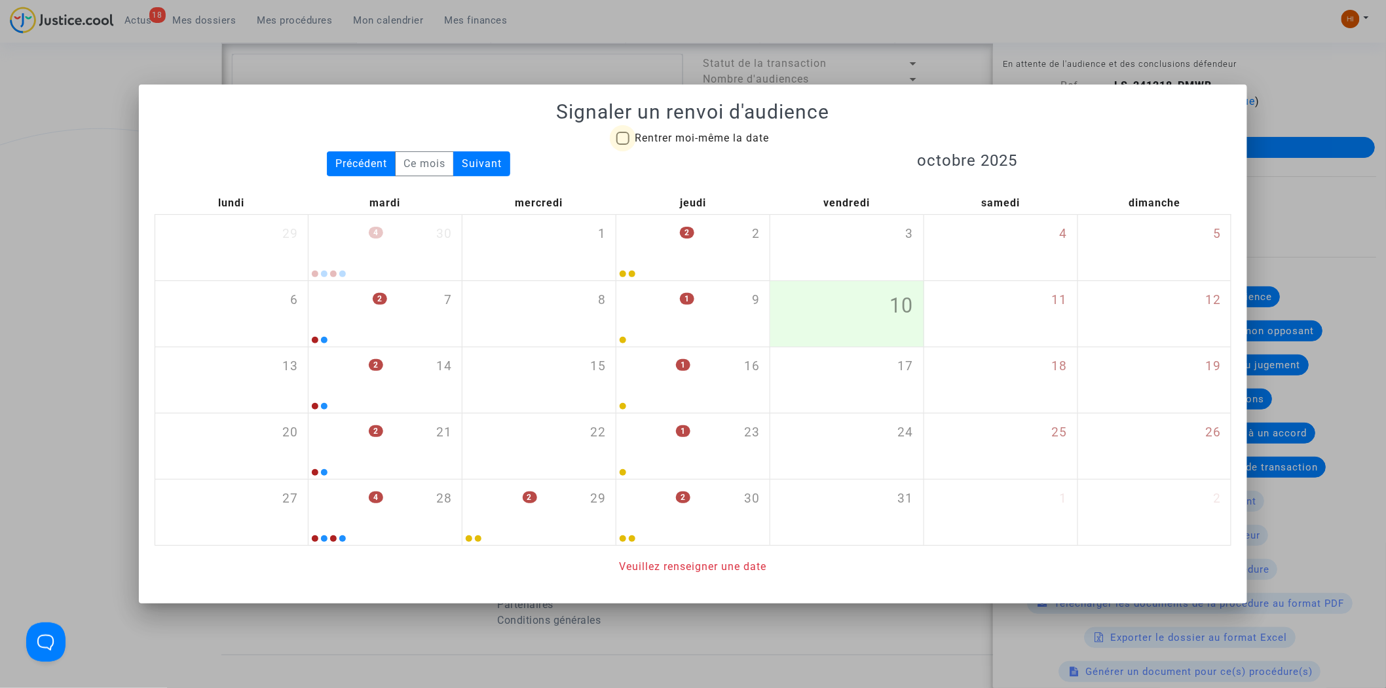
click at [657, 141] on span "Rentrer moi-même la date" at bounding box center [701, 138] width 134 height 12
click at [623, 145] on input "Rentrer moi-même la date" at bounding box center [622, 145] width 1 height 1
checkbox input "true"
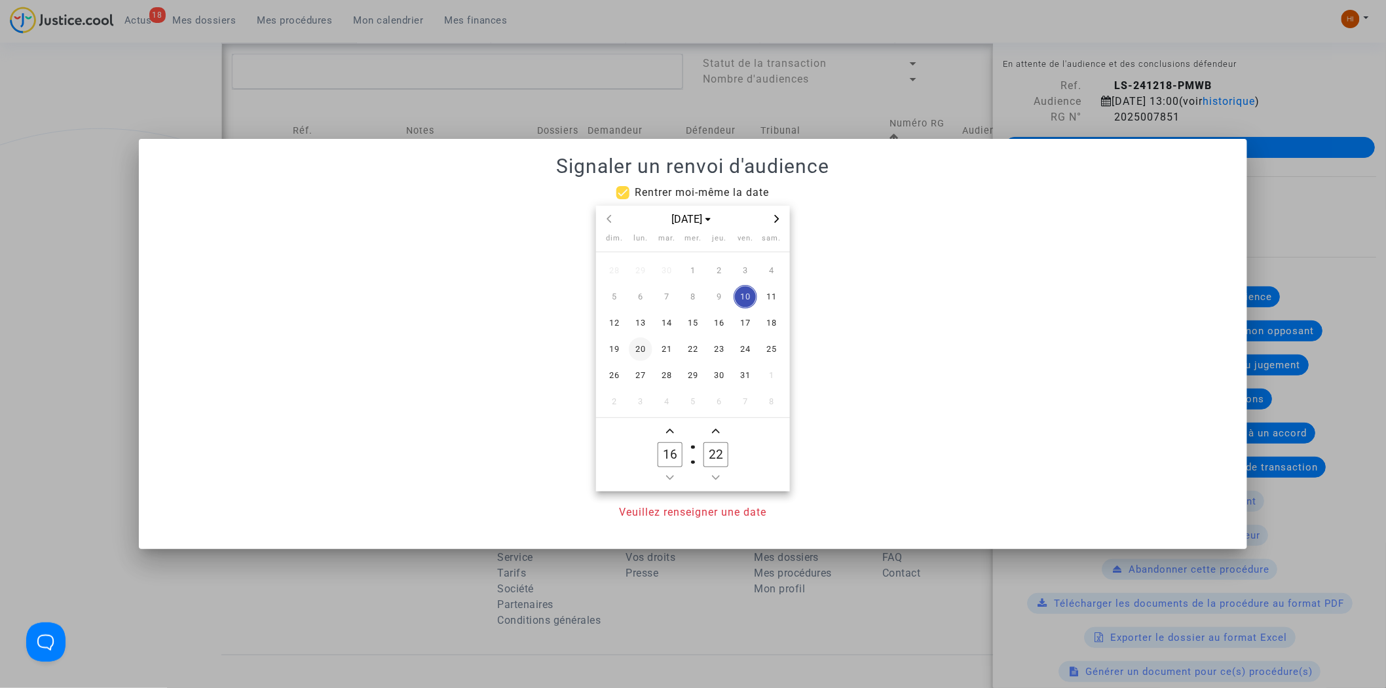
click at [644, 346] on span "20" at bounding box center [641, 349] width 24 height 24
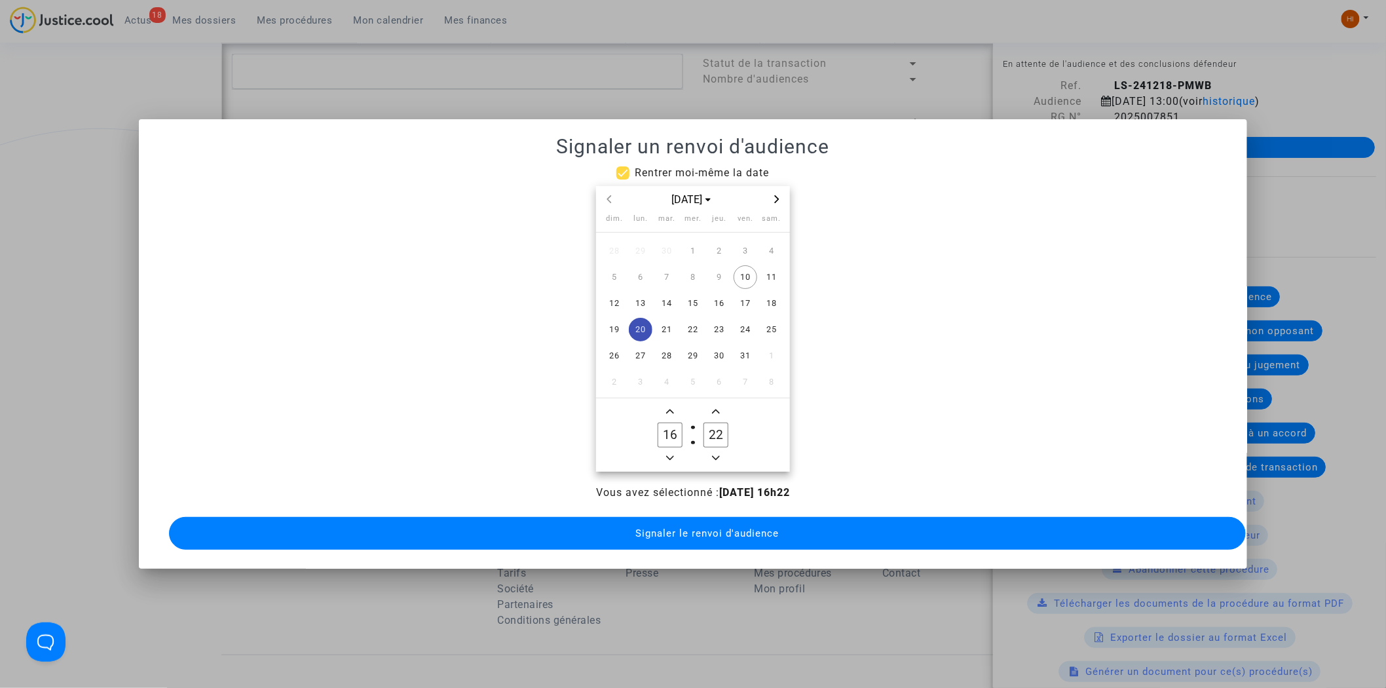
click at [674, 455] on span "Minus a hour" at bounding box center [670, 458] width 16 height 16
click at [673, 456] on span "Minus a hour" at bounding box center [670, 458] width 16 height 16
type input "14"
click at [704, 433] on input "22" at bounding box center [715, 434] width 25 height 25
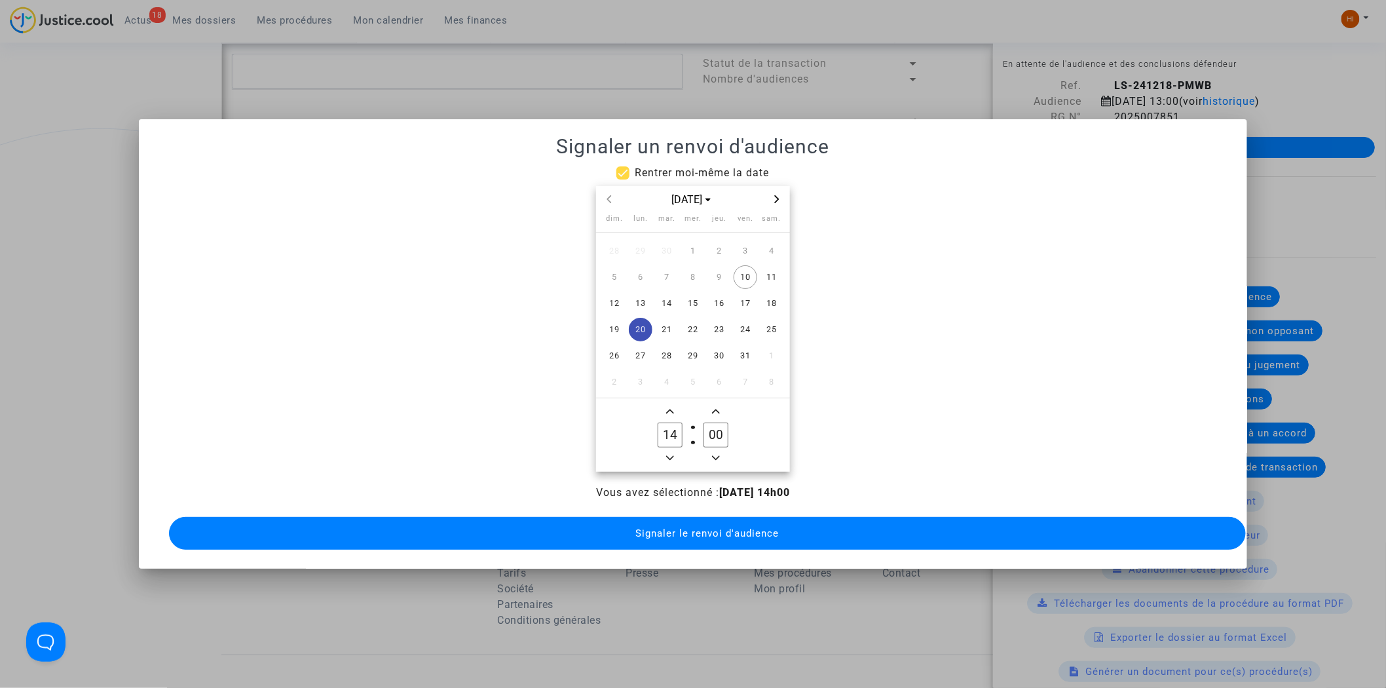
type input "00"
click at [706, 531] on span "Signaler le renvoi d'audience" at bounding box center [706, 533] width 143 height 12
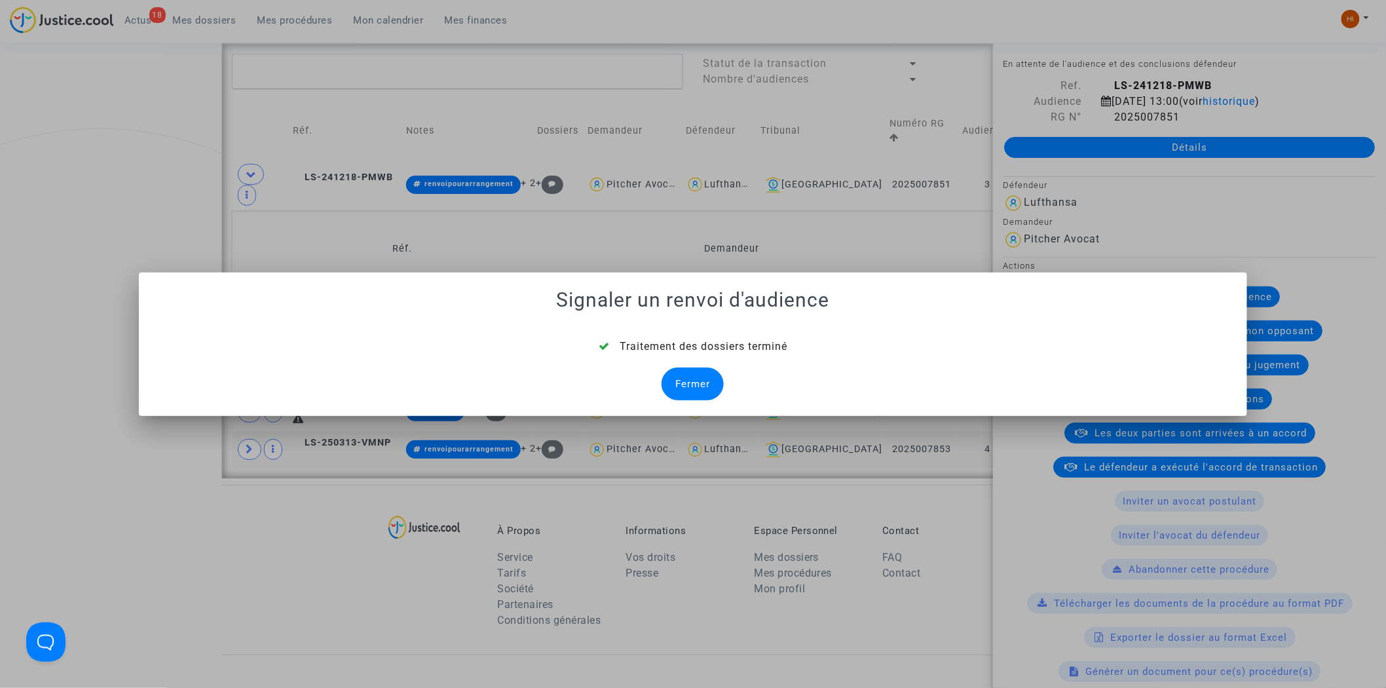
click at [701, 380] on div "Fermer" at bounding box center [692, 383] width 62 height 33
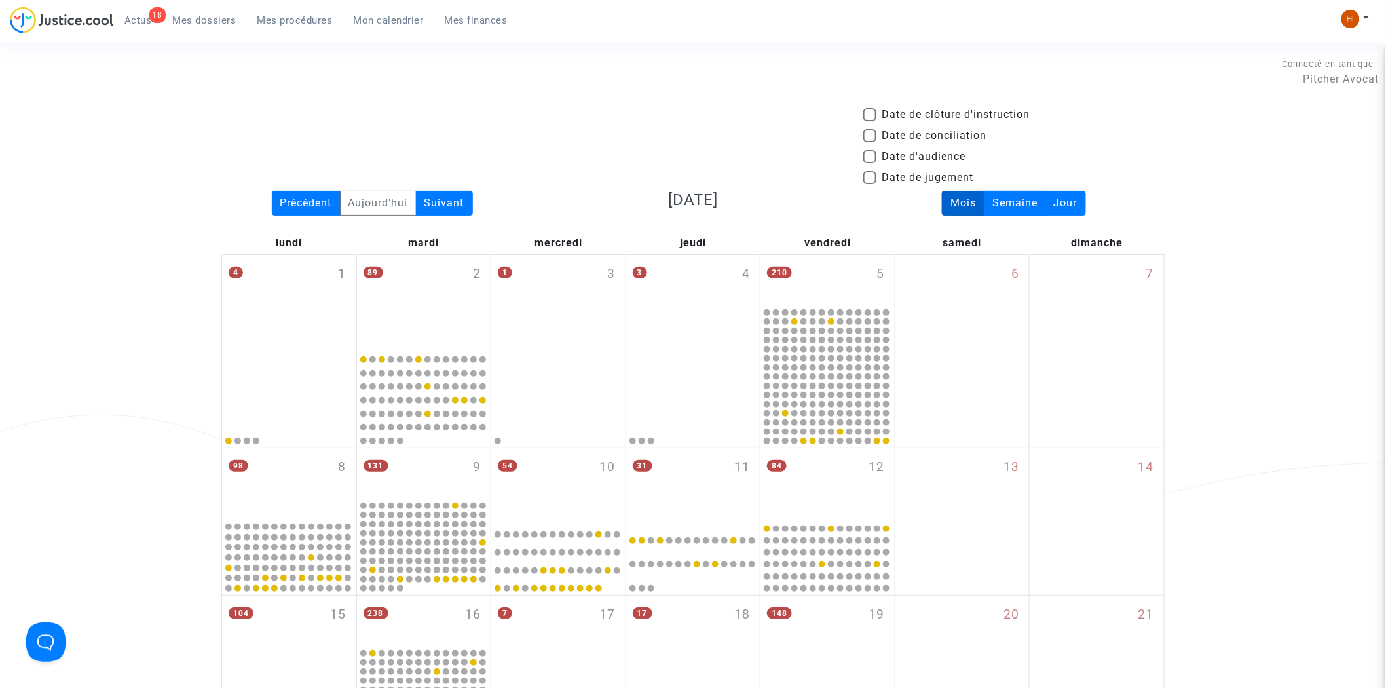
scroll to position [1057, 0]
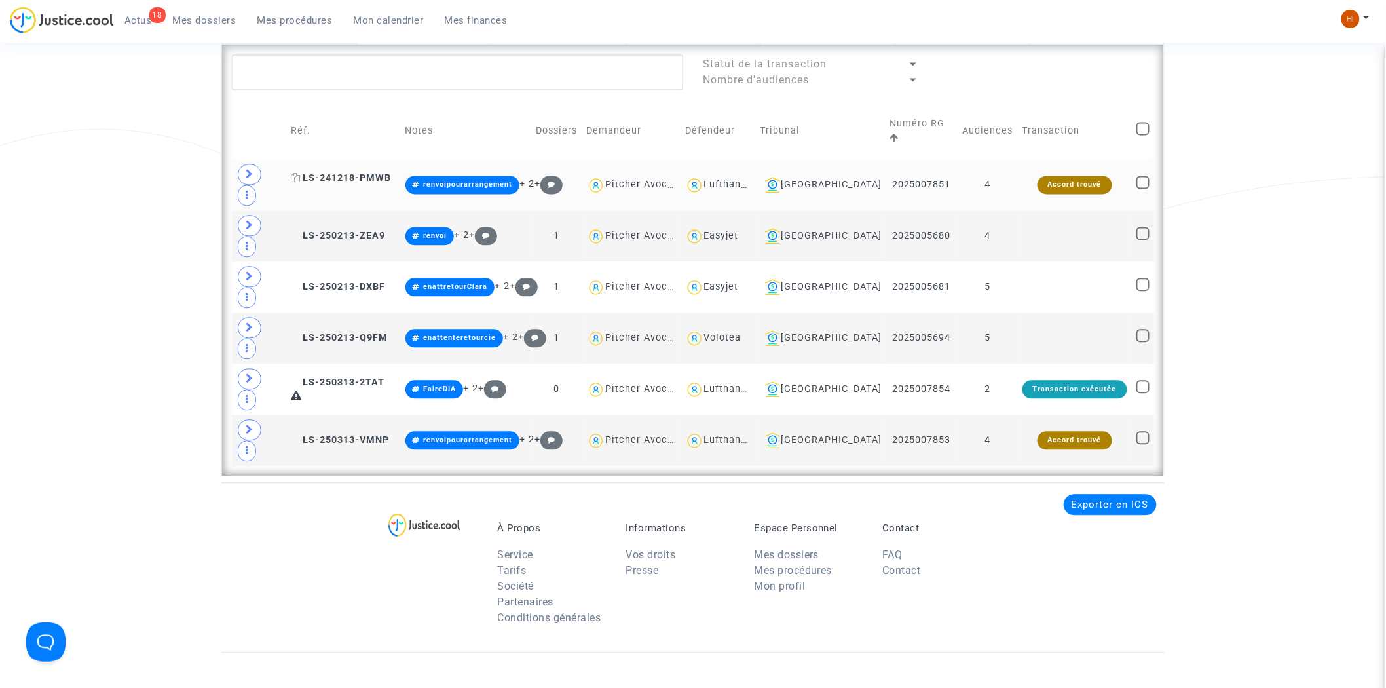
click at [297, 173] on icon at bounding box center [296, 177] width 10 height 9
drag, startPoint x: 357, startPoint y: 187, endPoint x: 355, endPoint y: 196, distance: 9.4
click at [356, 210] on td "LS-250213-ZEA9" at bounding box center [343, 235] width 114 height 51
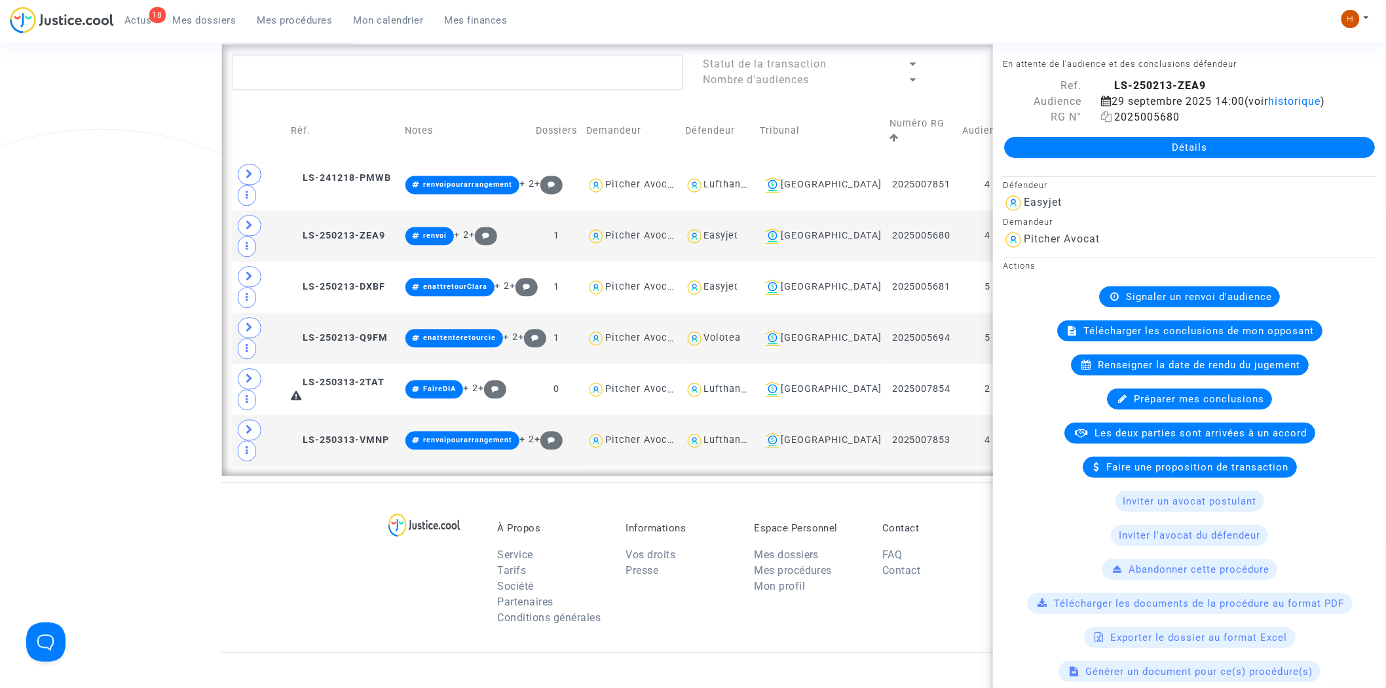
click at [1104, 122] on icon at bounding box center [1106, 116] width 11 height 10
drag, startPoint x: 378, startPoint y: 196, endPoint x: 947, endPoint y: 217, distance: 569.4
click at [378, 230] on span "LS-250213-ZEA9" at bounding box center [338, 235] width 94 height 11
click at [1162, 303] on span "Signaler un renvoi d'audience" at bounding box center [1199, 297] width 146 height 12
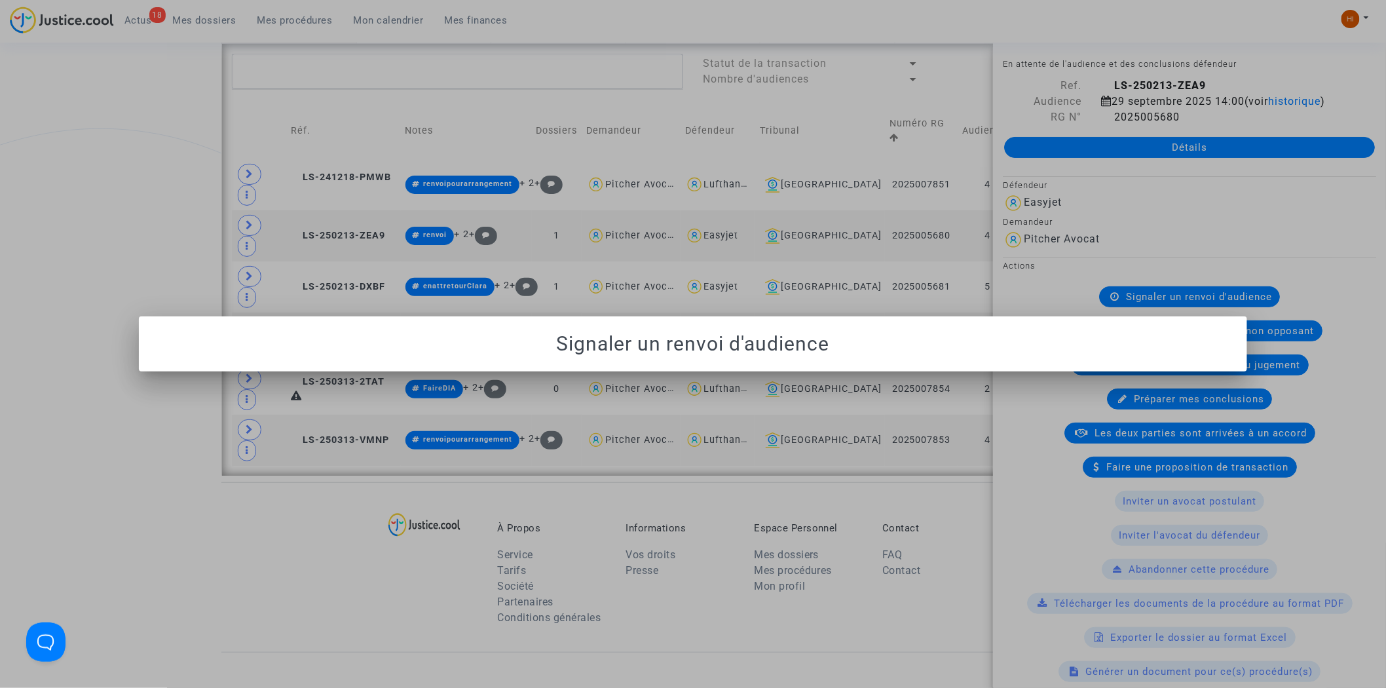
scroll to position [0, 0]
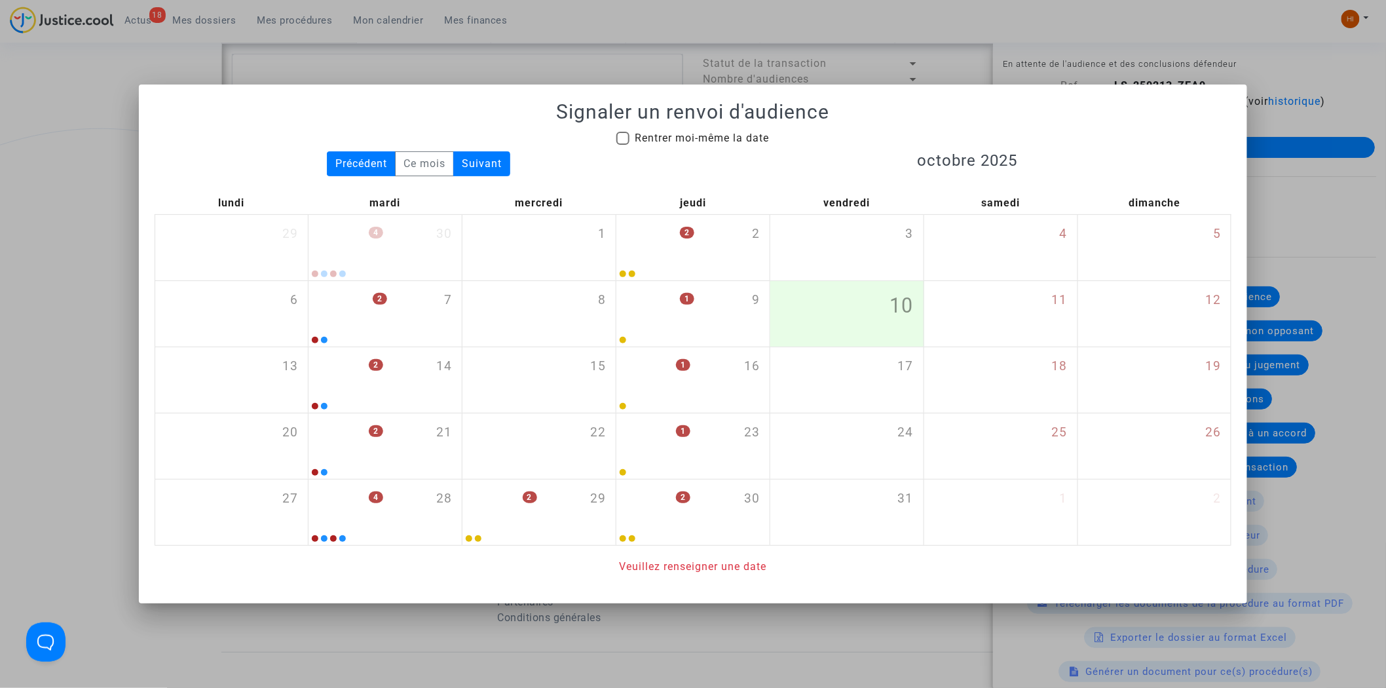
drag, startPoint x: 715, startPoint y: 136, endPoint x: 756, endPoint y: 184, distance: 62.7
click at [716, 136] on span "Rentrer moi-même la date" at bounding box center [701, 138] width 134 height 12
click at [623, 145] on input "Rentrer moi-même la date" at bounding box center [622, 145] width 1 height 1
checkbox input "true"
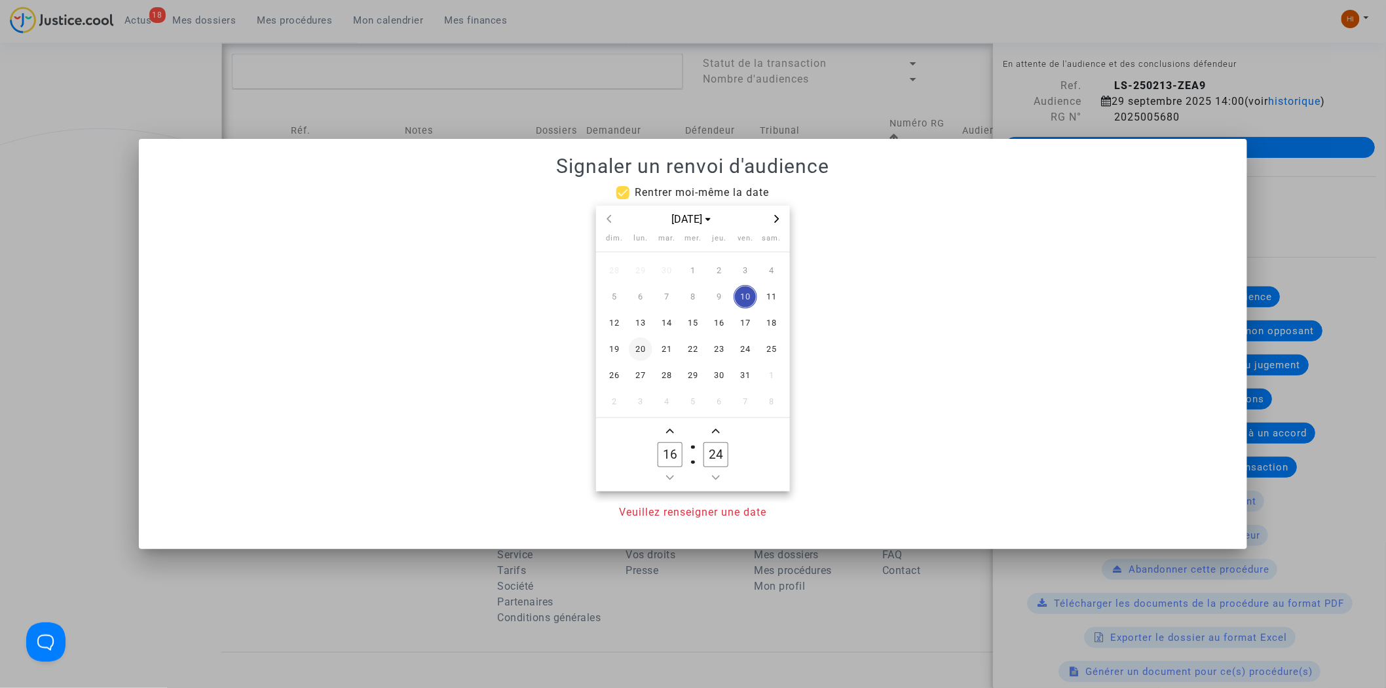
click at [647, 342] on span "20" at bounding box center [641, 349] width 24 height 24
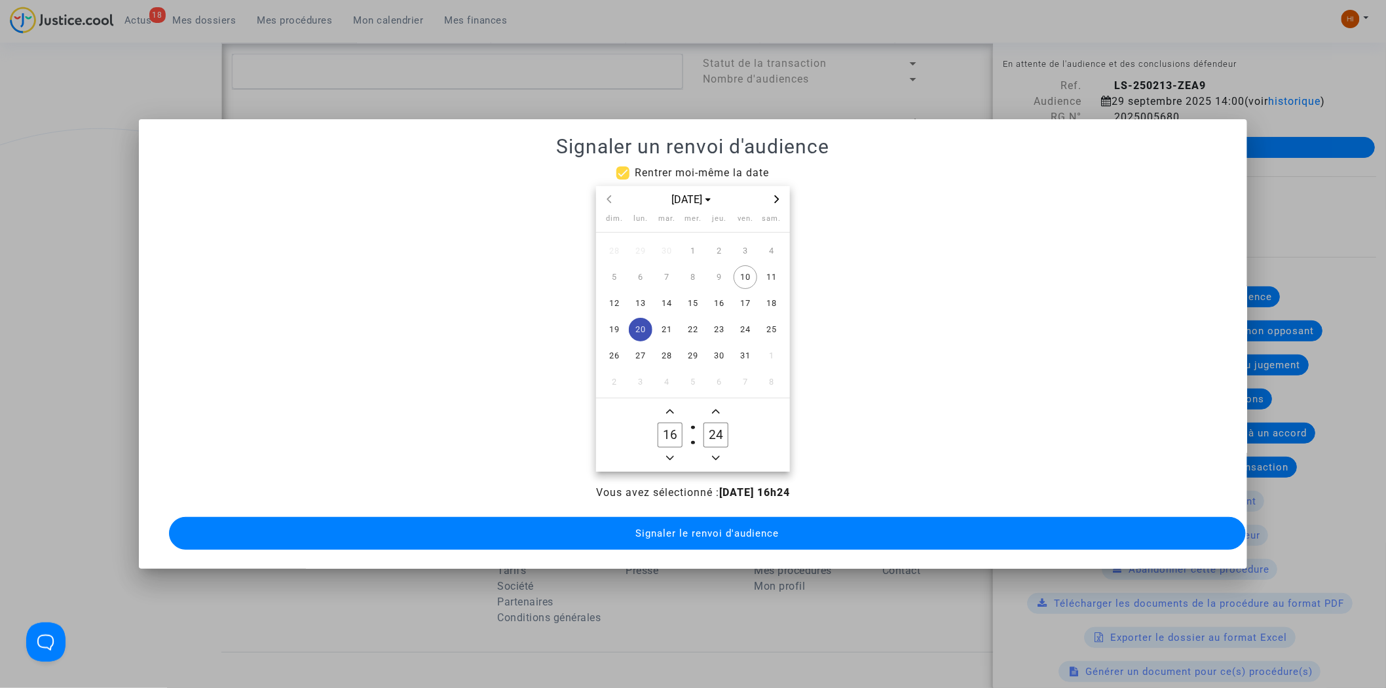
click at [669, 454] on icon "Minus a hour" at bounding box center [670, 458] width 8 height 8
type input "14"
click at [714, 428] on input "24" at bounding box center [715, 434] width 25 height 25
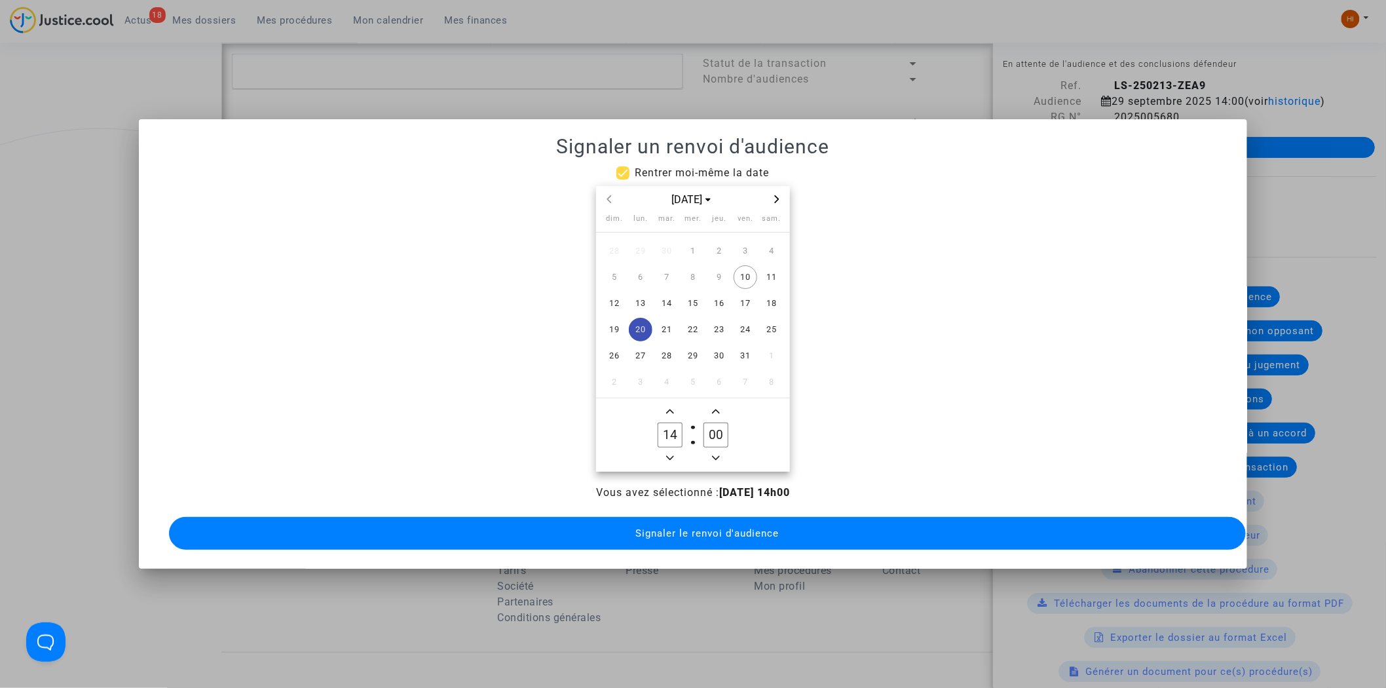
type input "00"
click at [705, 541] on button "Signaler le renvoi d'audience" at bounding box center [707, 533] width 1077 height 33
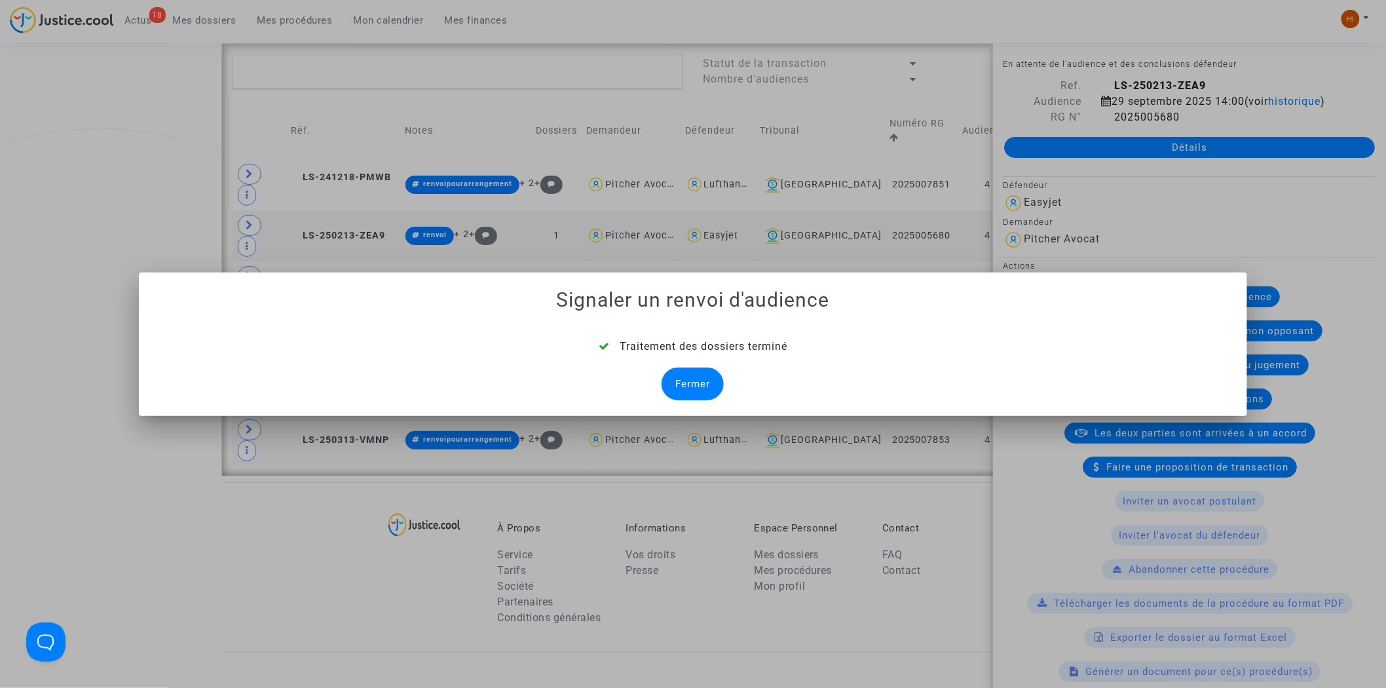
click at [679, 380] on div "Fermer" at bounding box center [692, 383] width 62 height 33
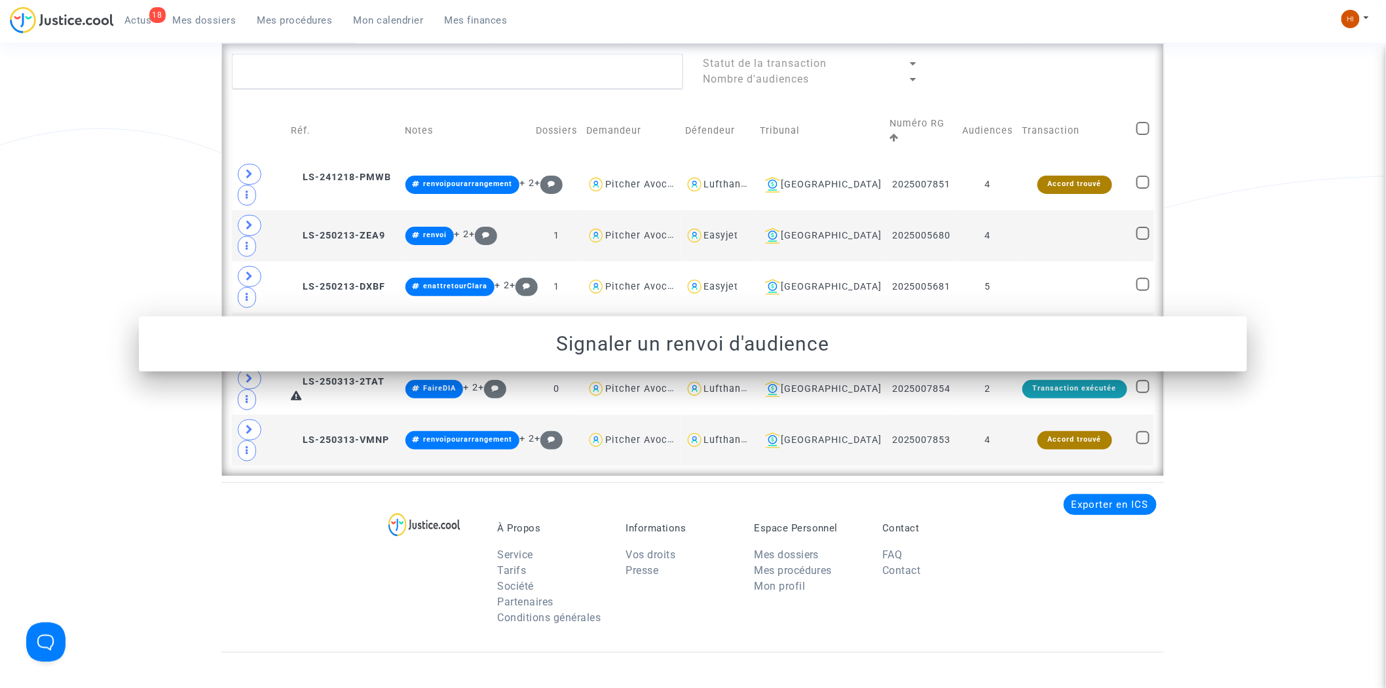
scroll to position [1057, 0]
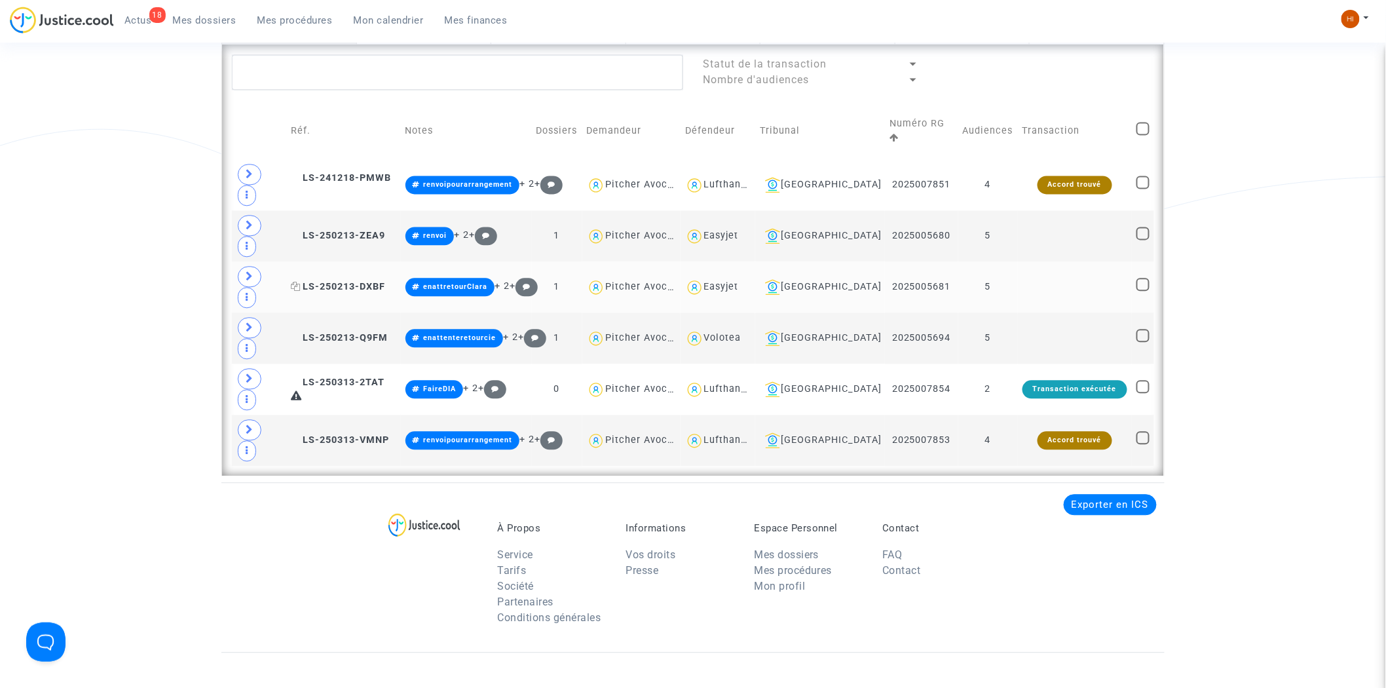
click at [345, 281] on span "LS-250213-DXBF" at bounding box center [338, 286] width 94 height 11
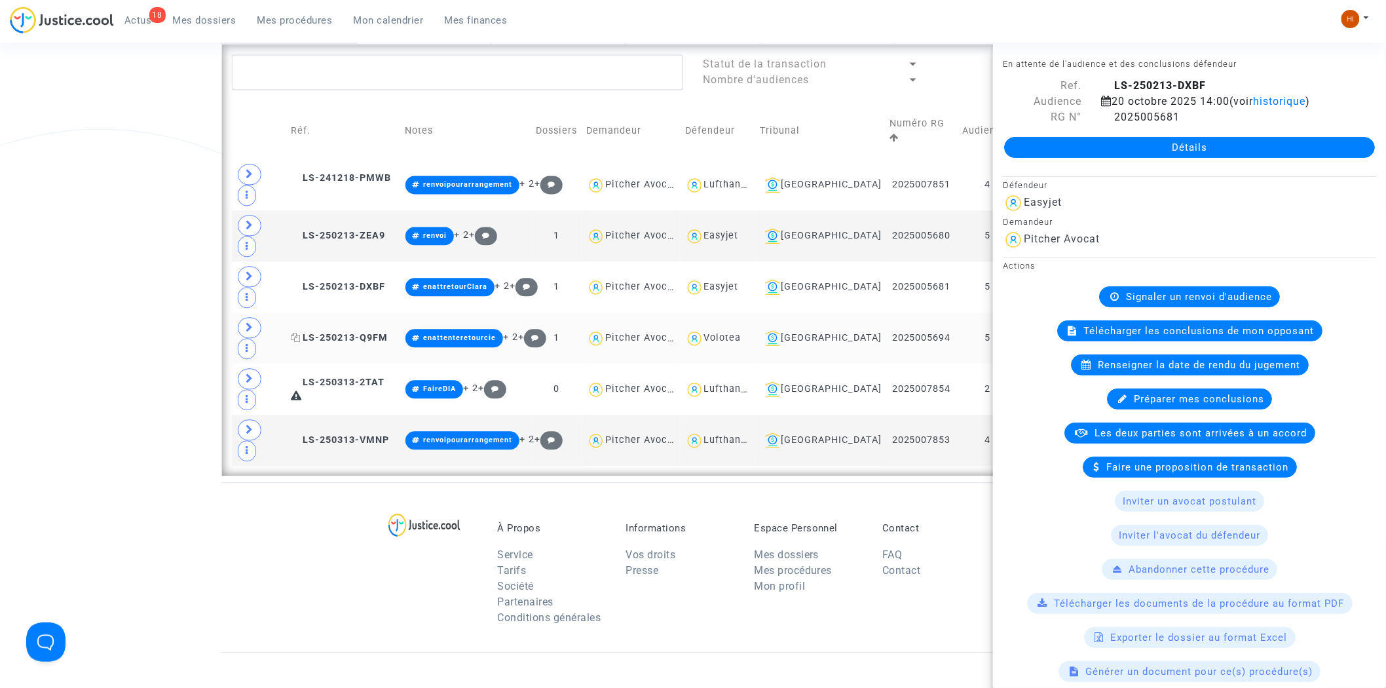
click at [348, 332] on span "LS-250213-Q9FM" at bounding box center [339, 337] width 97 height 11
click at [354, 363] on td "LS-250313-2TAT" at bounding box center [343, 388] width 114 height 51
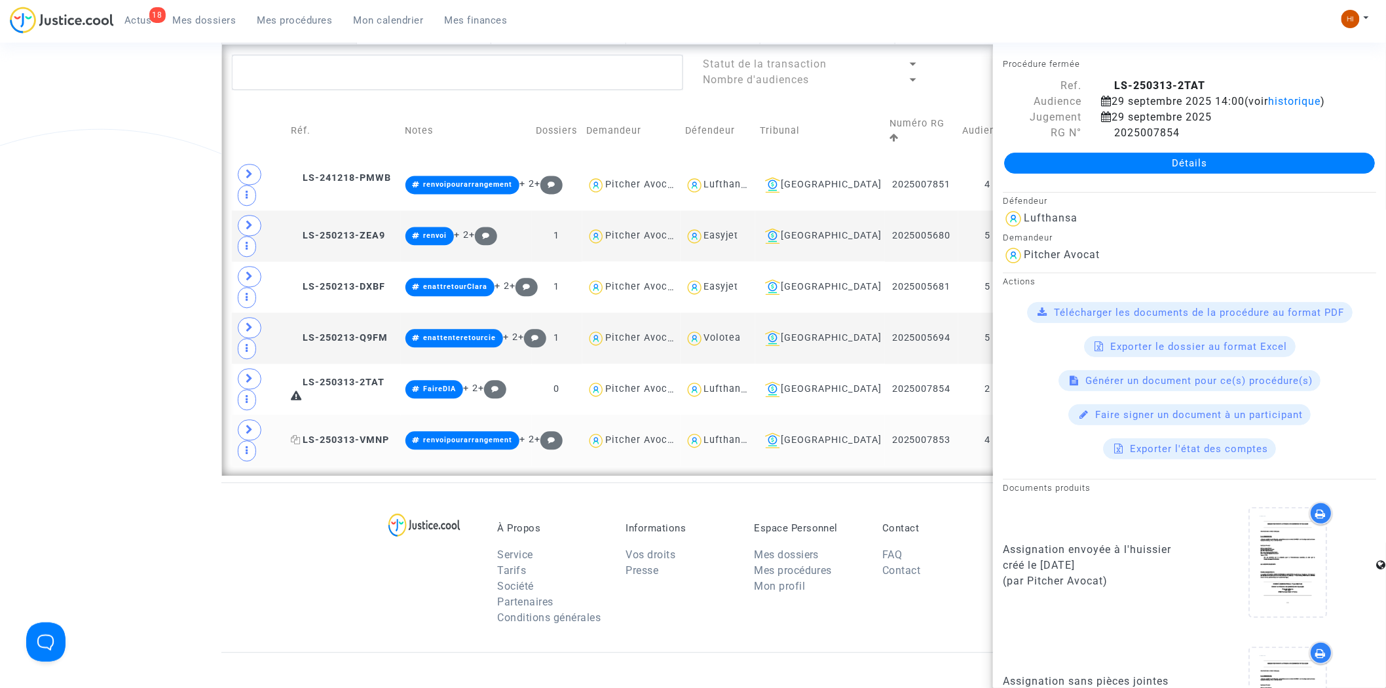
click at [354, 434] on span "LS-250313-VMNP" at bounding box center [340, 439] width 98 height 11
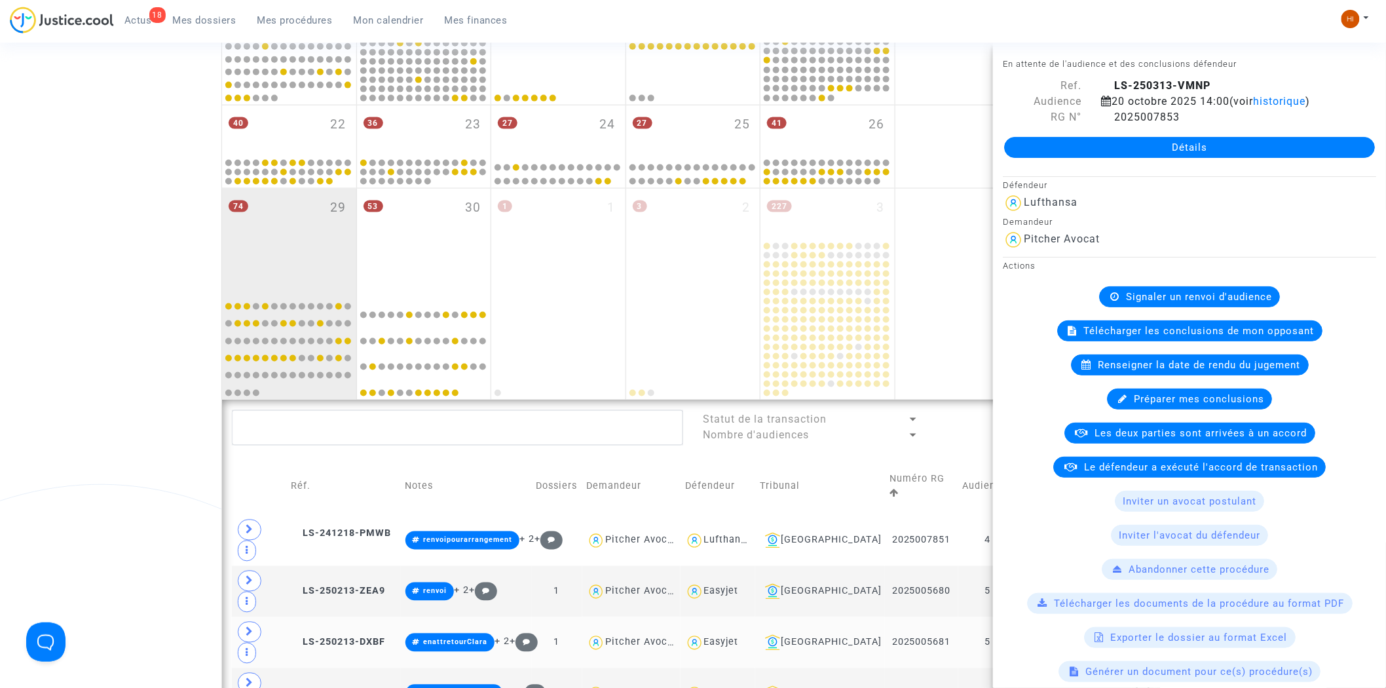
scroll to position [693, 0]
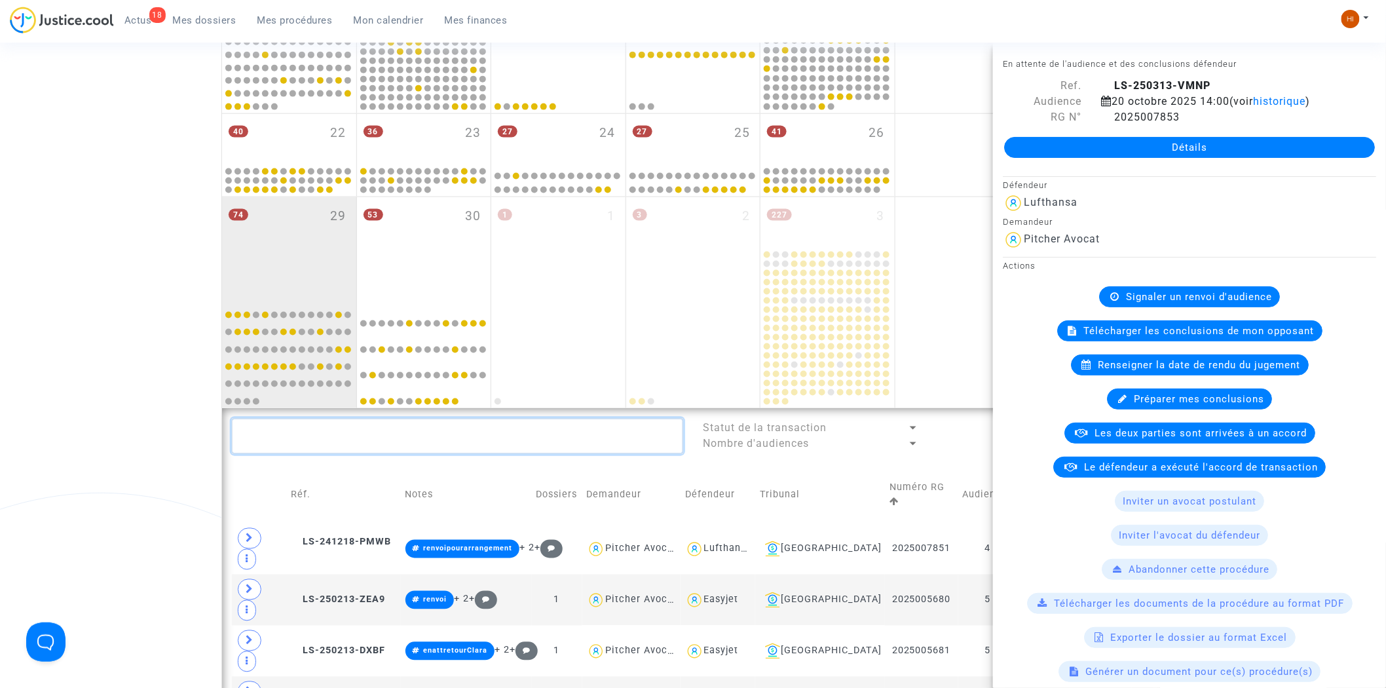
click at [344, 432] on textarea at bounding box center [457, 435] width 451 height 35
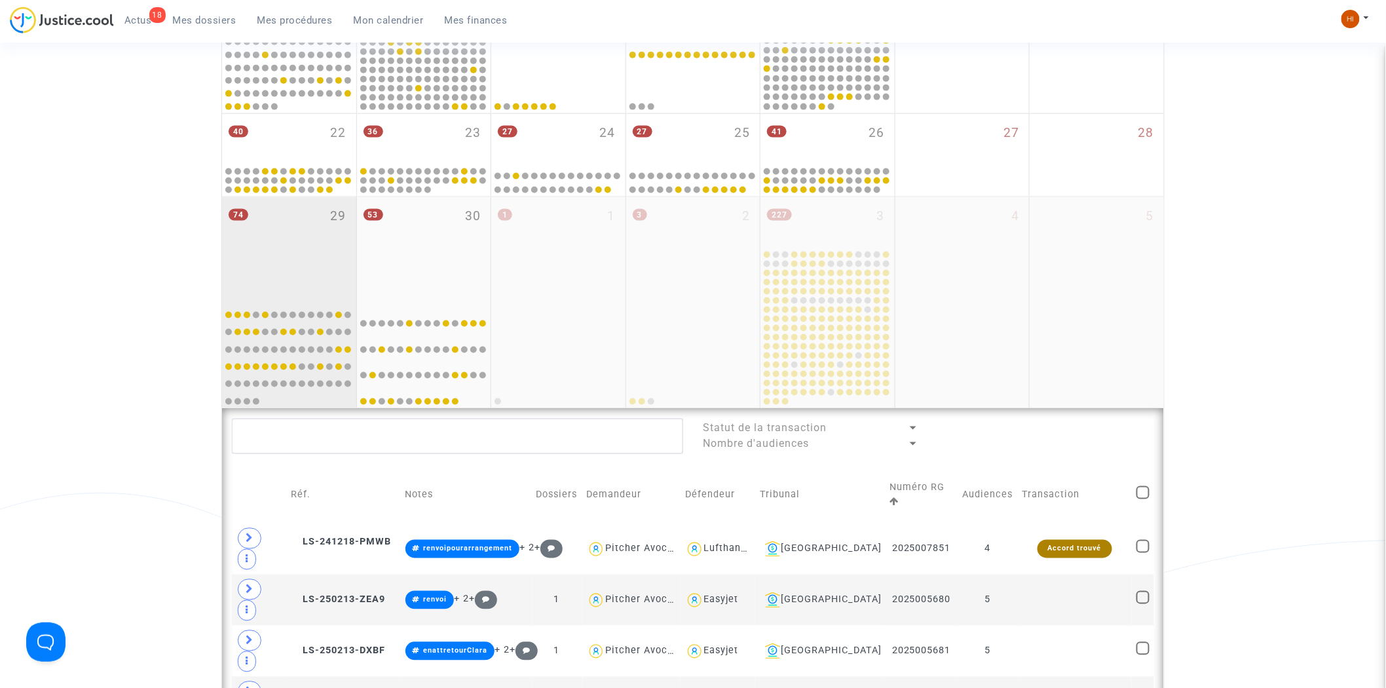
click at [283, 223] on div "74 29" at bounding box center [289, 248] width 134 height 103
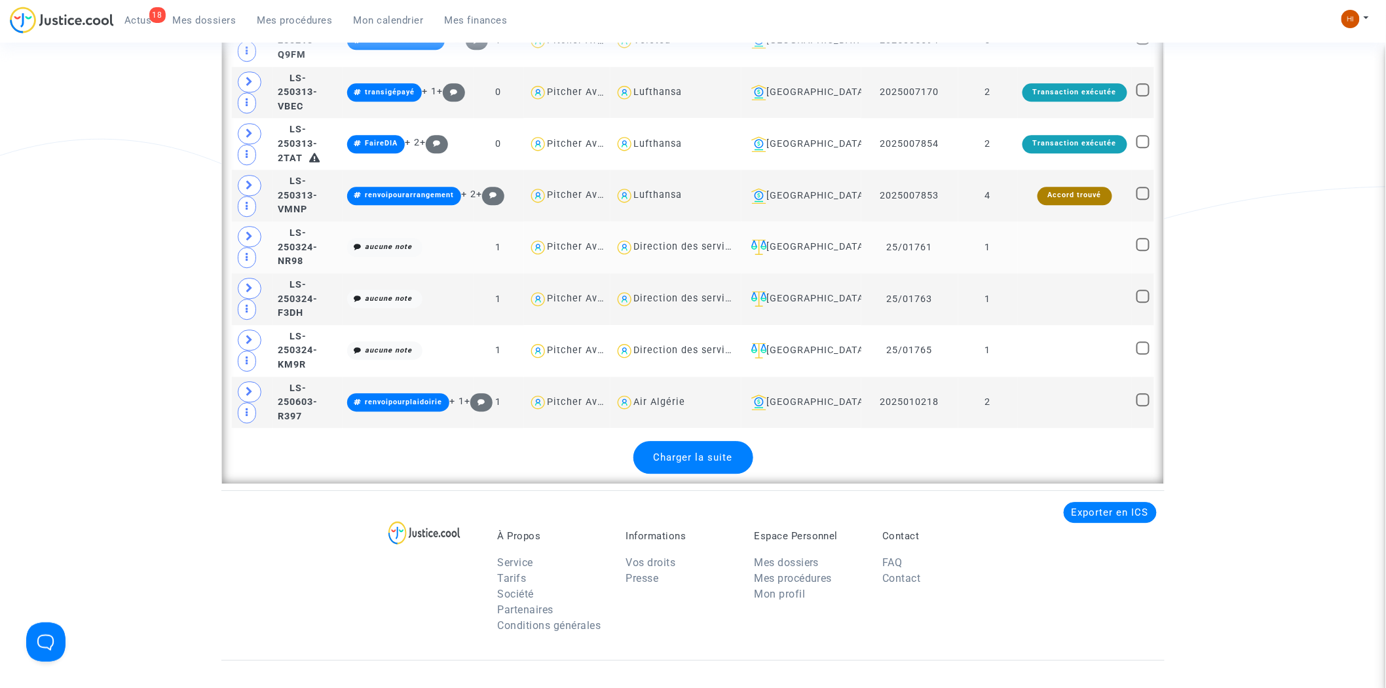
scroll to position [3531, 0]
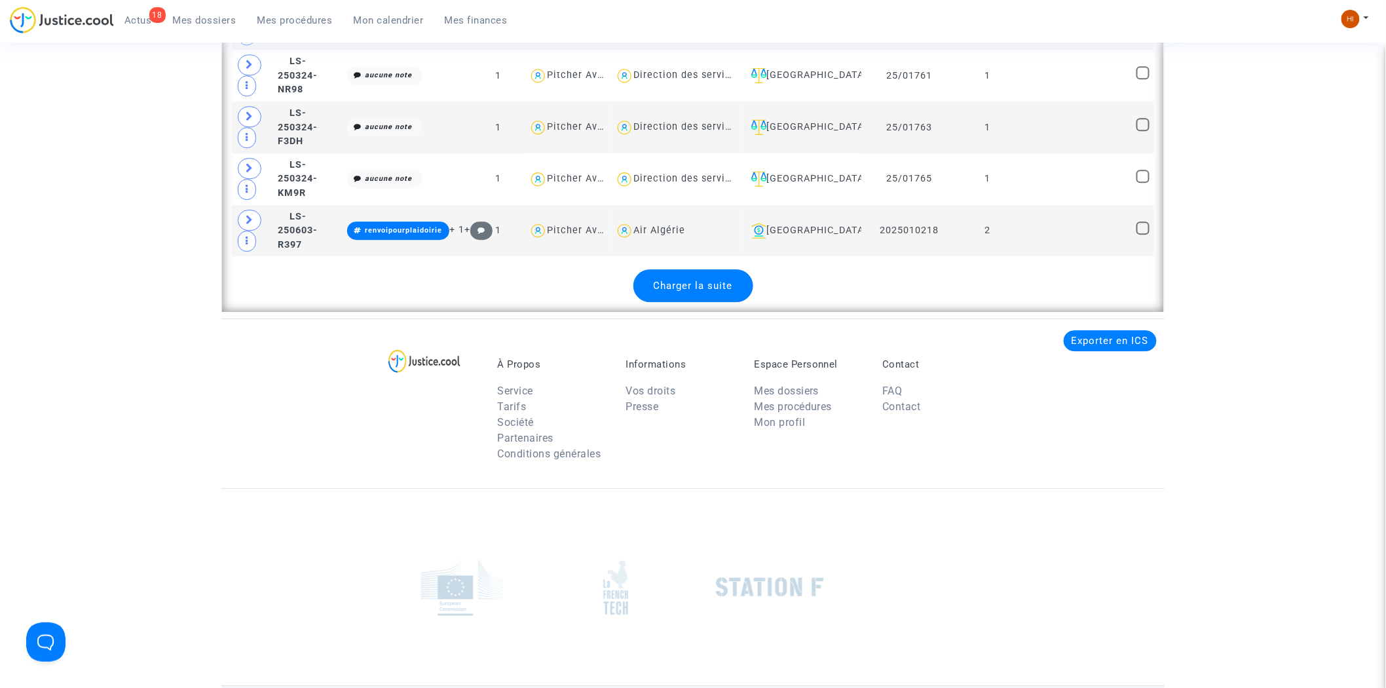
click at [716, 282] on span "Charger la suite" at bounding box center [692, 286] width 79 height 12
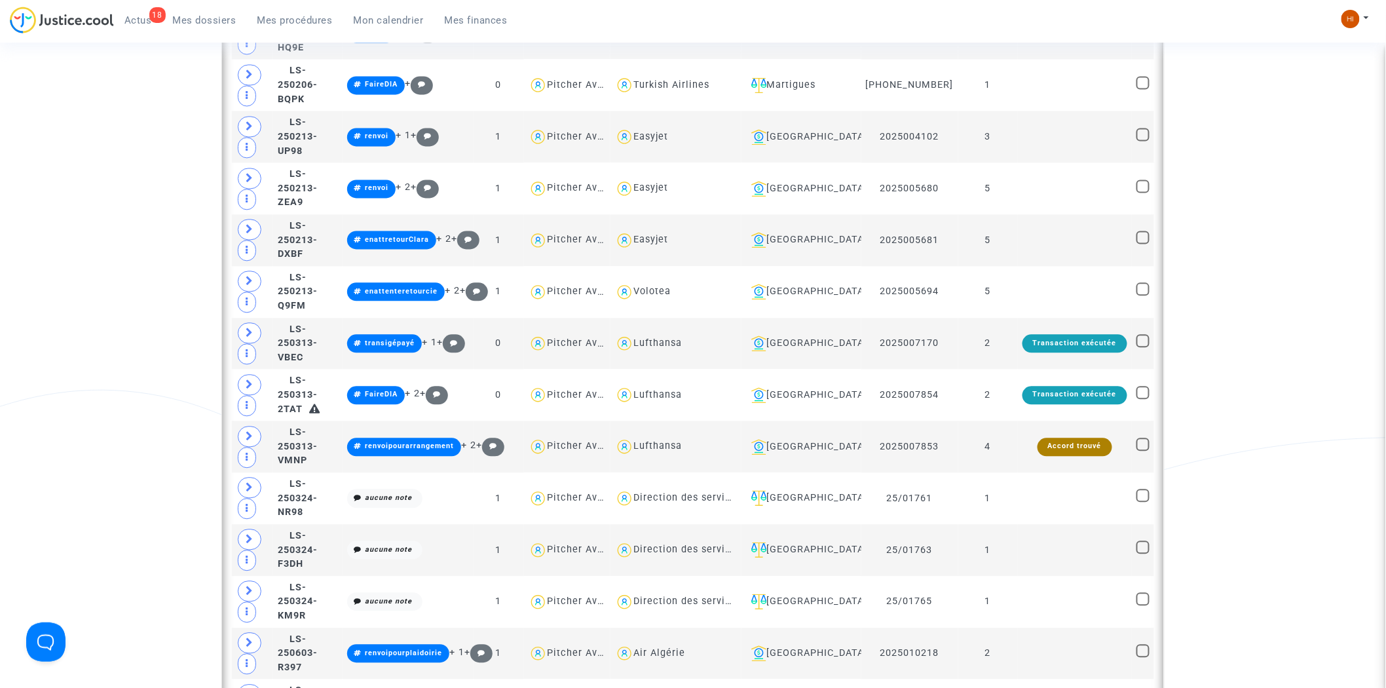
scroll to position [3021, 0]
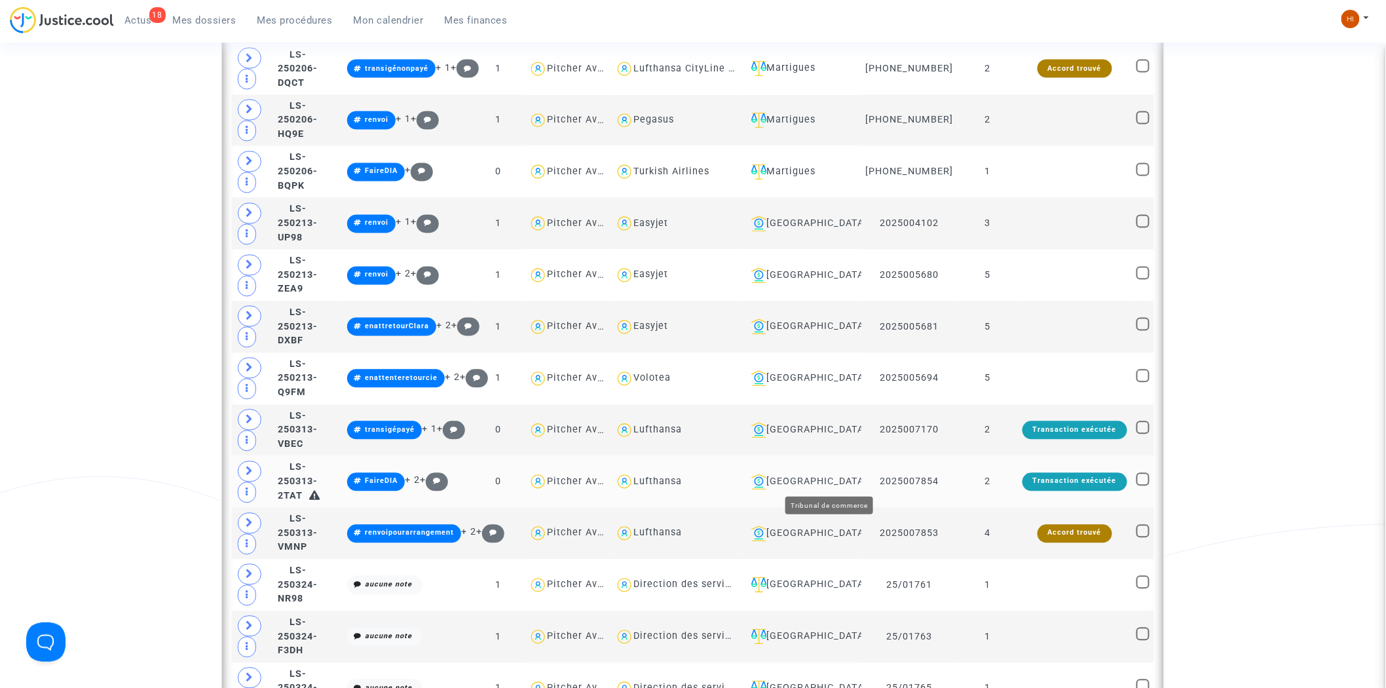
click at [846, 474] on div "Toulouse" at bounding box center [801, 482] width 111 height 16
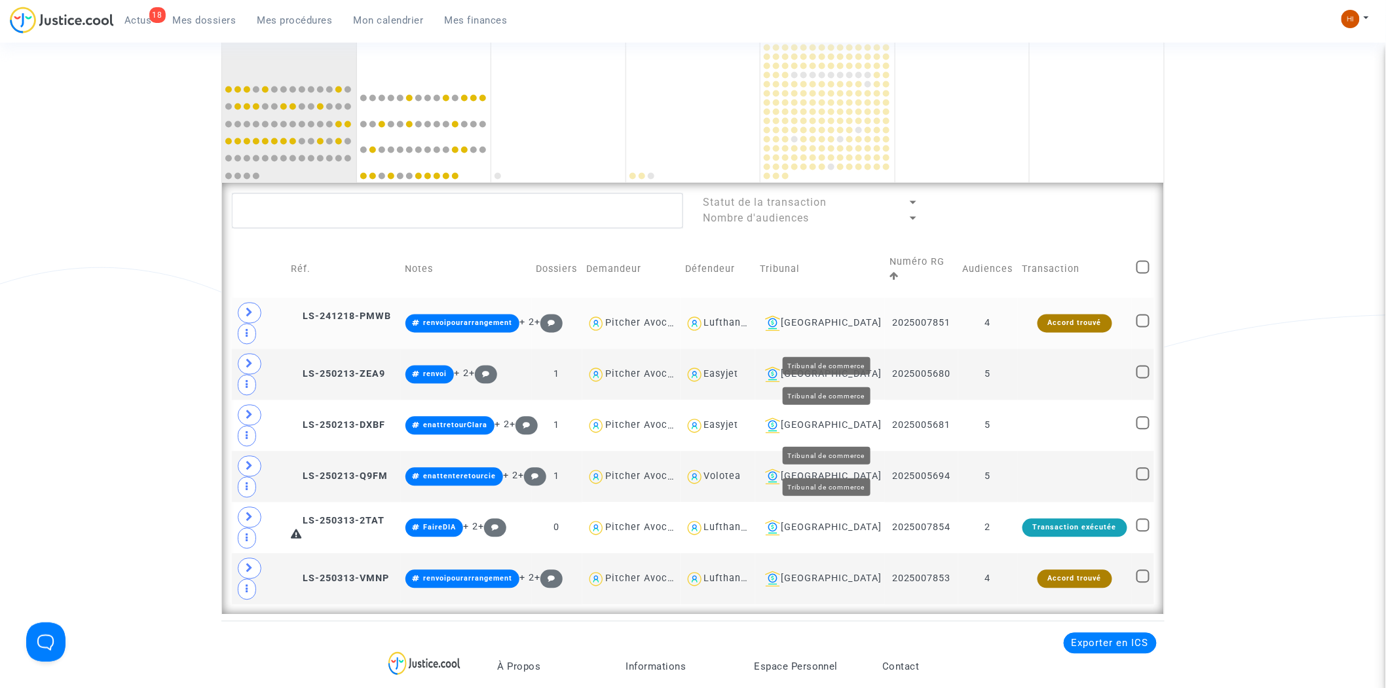
scroll to position [911, 0]
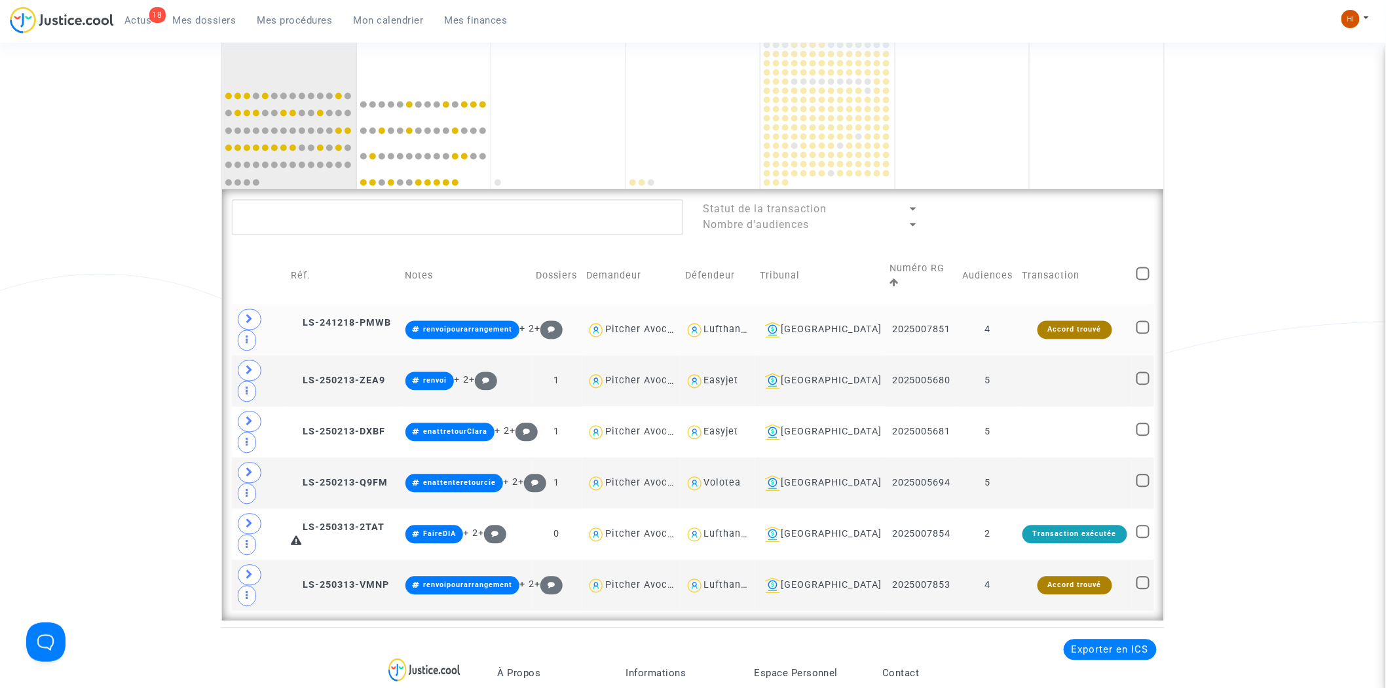
click at [361, 316] on td "LS-241218-PMWB" at bounding box center [343, 329] width 114 height 51
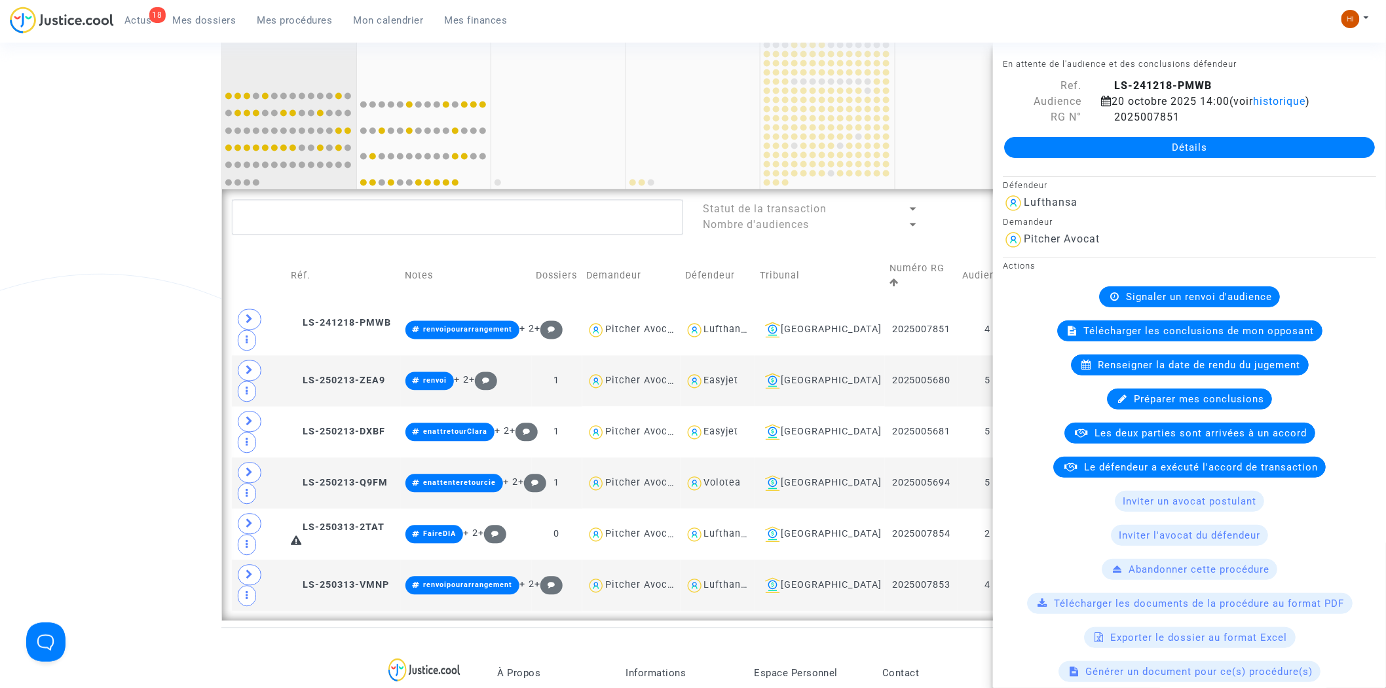
click at [321, 46] on div "74 29" at bounding box center [289, 29] width 134 height 103
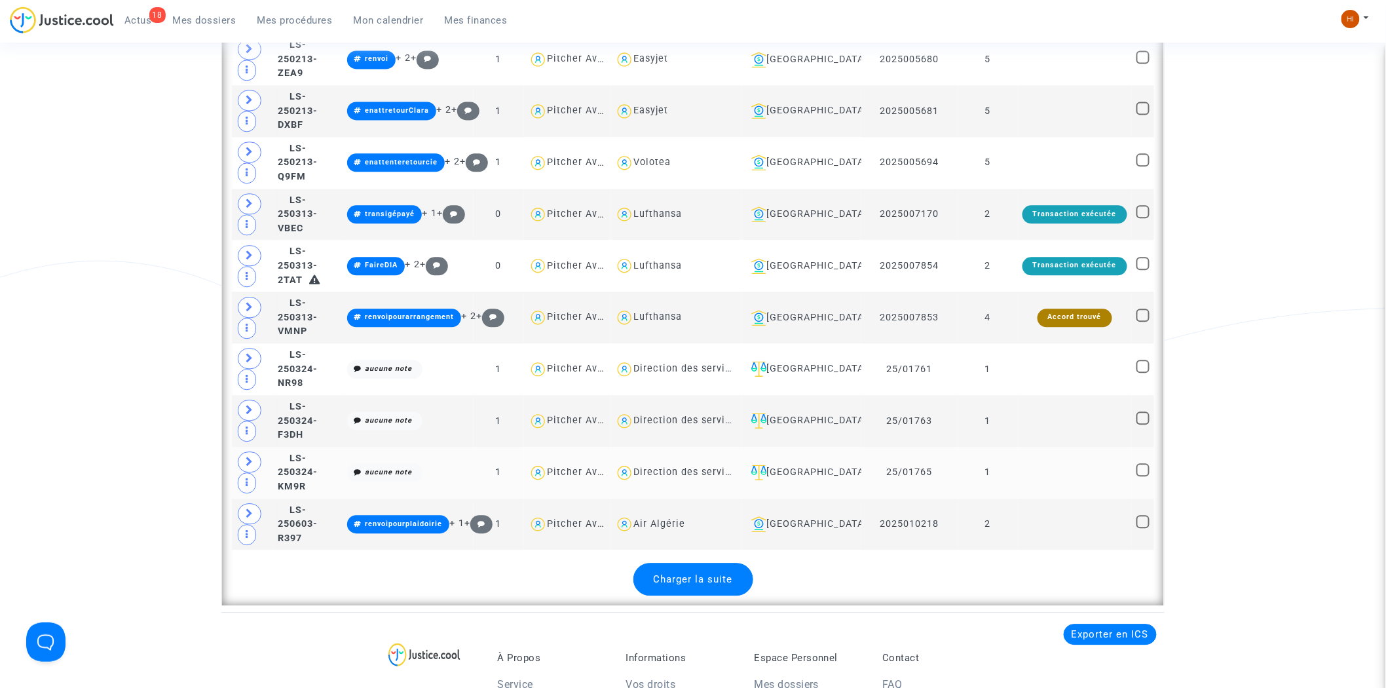
scroll to position [3239, 0]
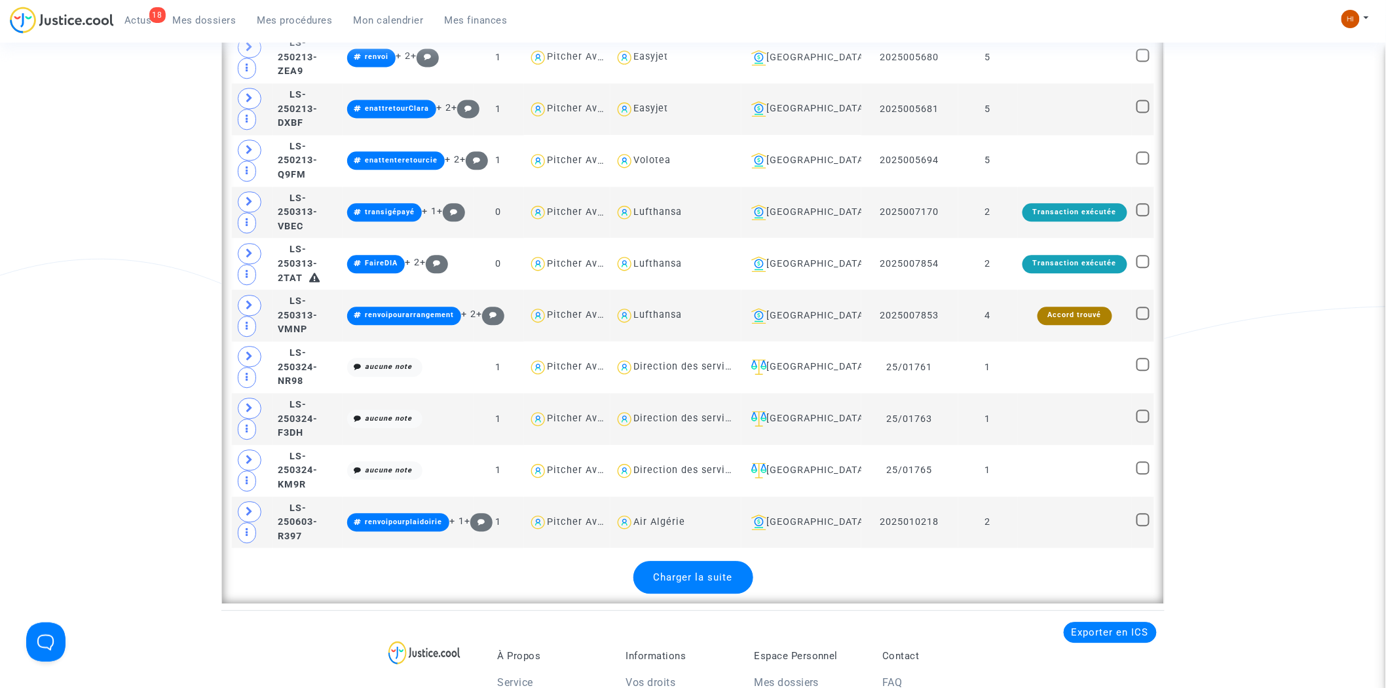
click at [727, 574] on span "Charger la suite" at bounding box center [692, 577] width 79 height 12
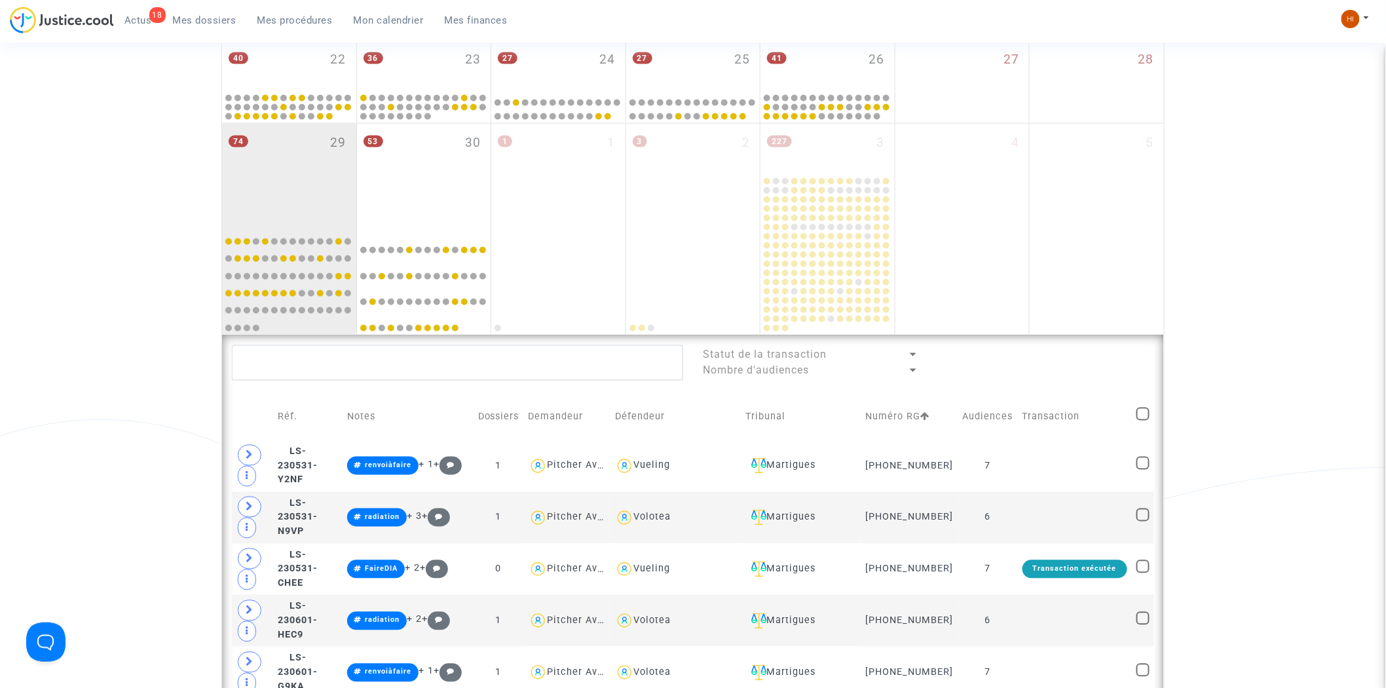
scroll to position [329, 0]
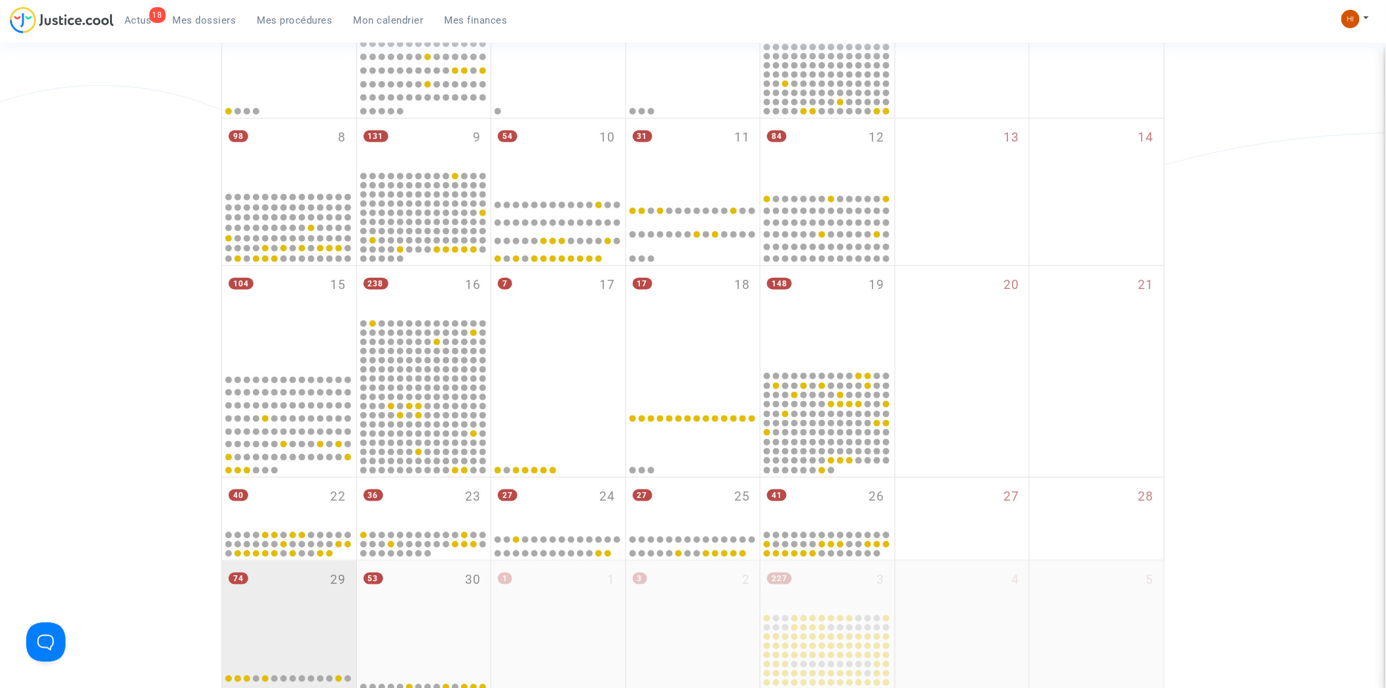
click at [299, 585] on div "74 29" at bounding box center [289, 611] width 134 height 103
click at [302, 585] on div "74 29" at bounding box center [289, 611] width 134 height 103
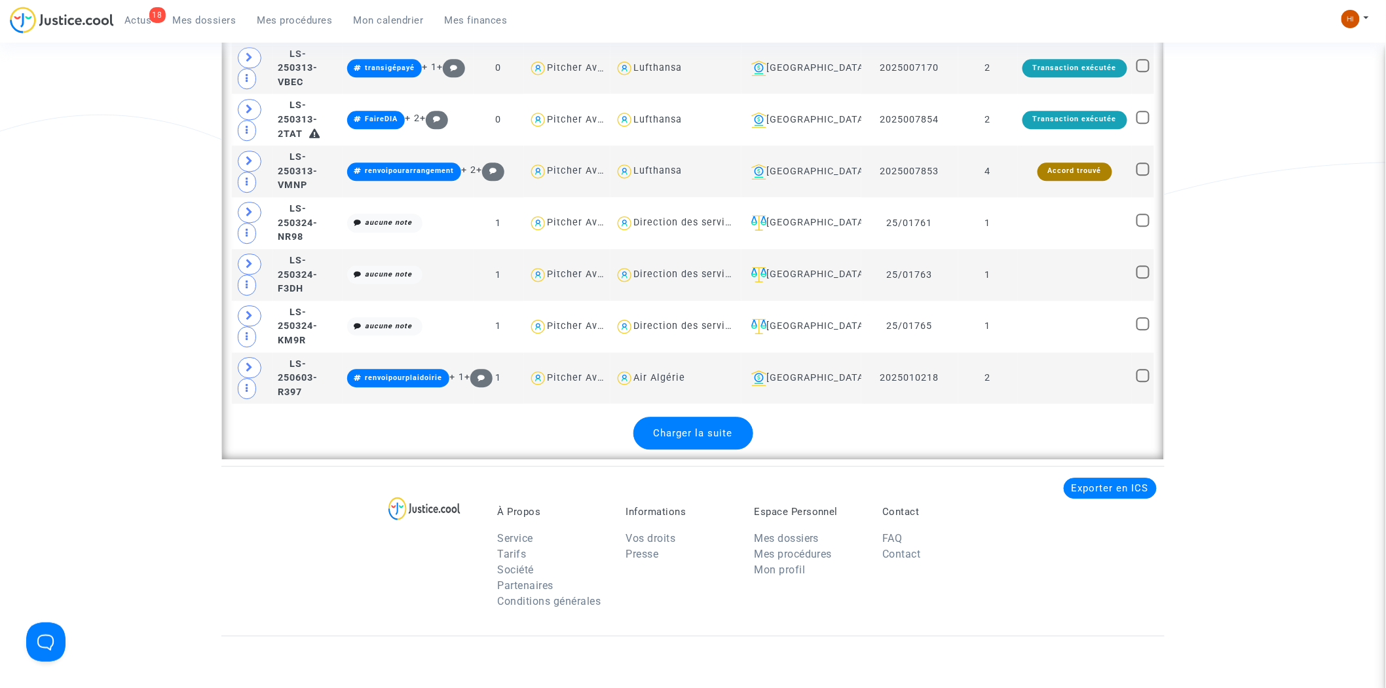
scroll to position [3385, 0]
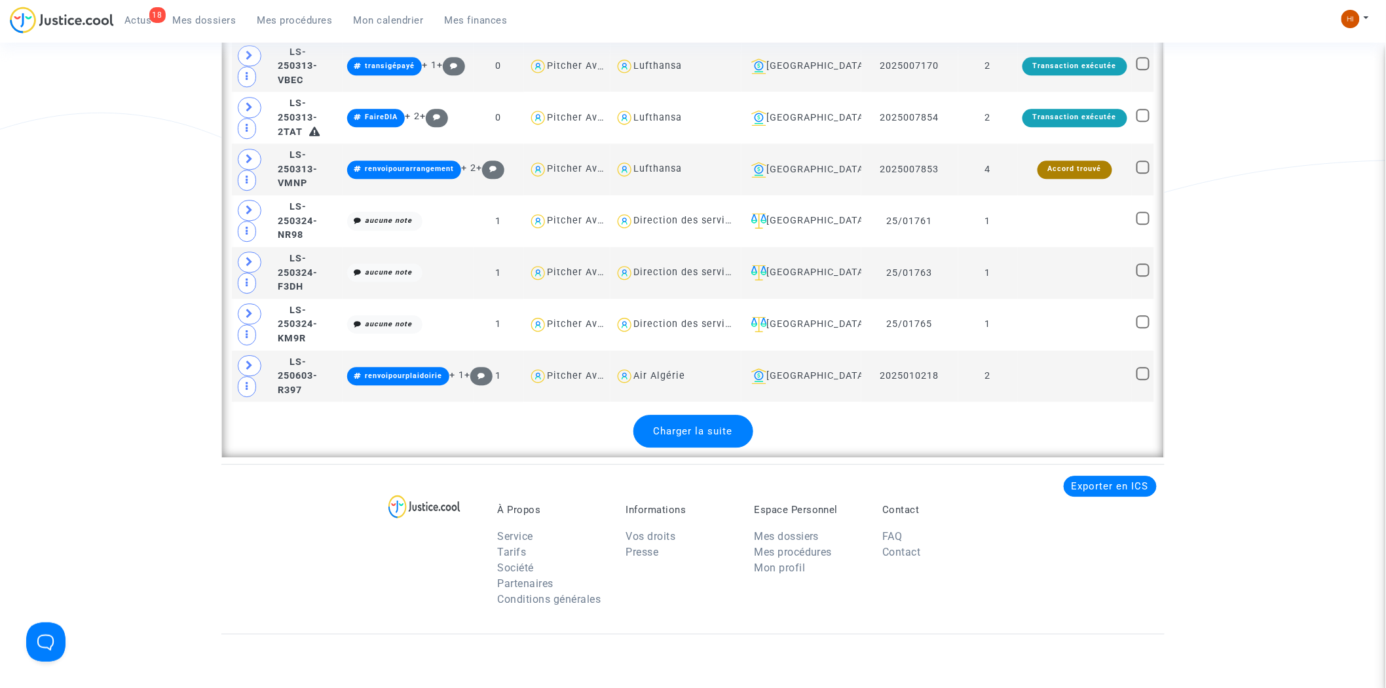
click at [707, 430] on span "Charger la suite" at bounding box center [692, 431] width 79 height 12
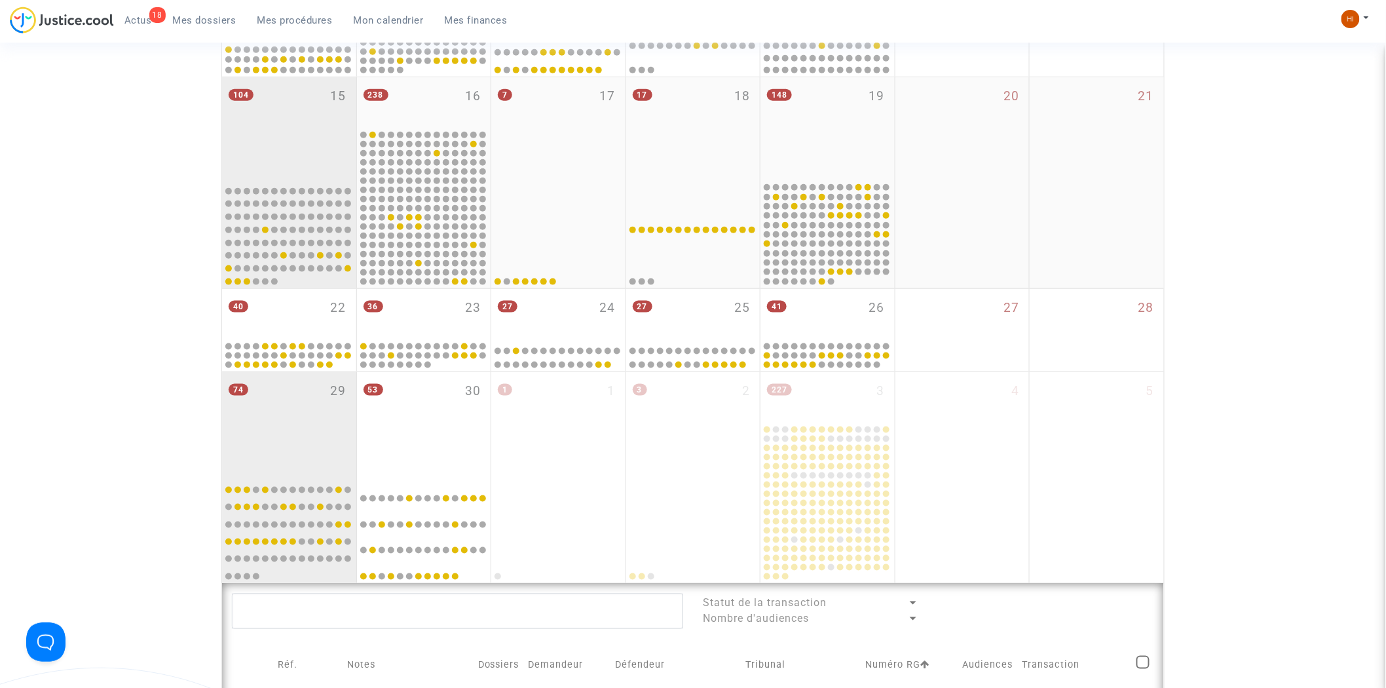
scroll to position [564, 0]
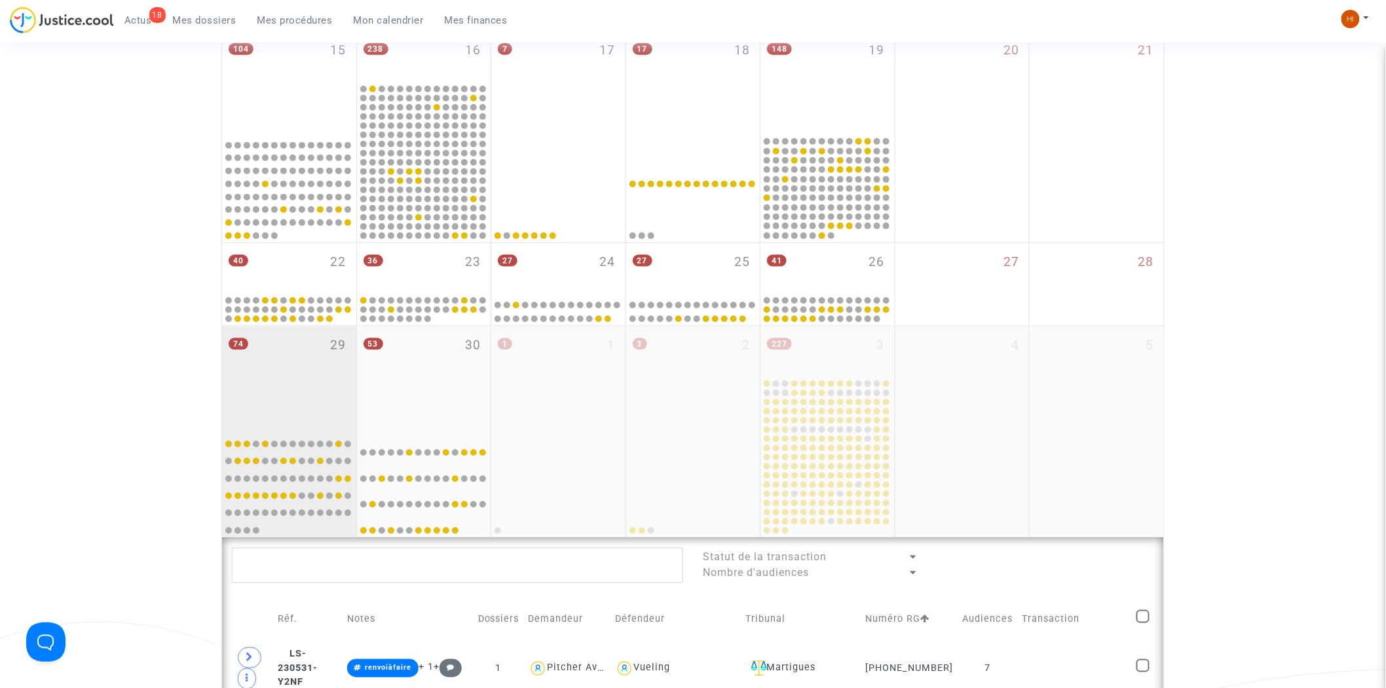
click at [310, 369] on div "74 29" at bounding box center [289, 377] width 134 height 103
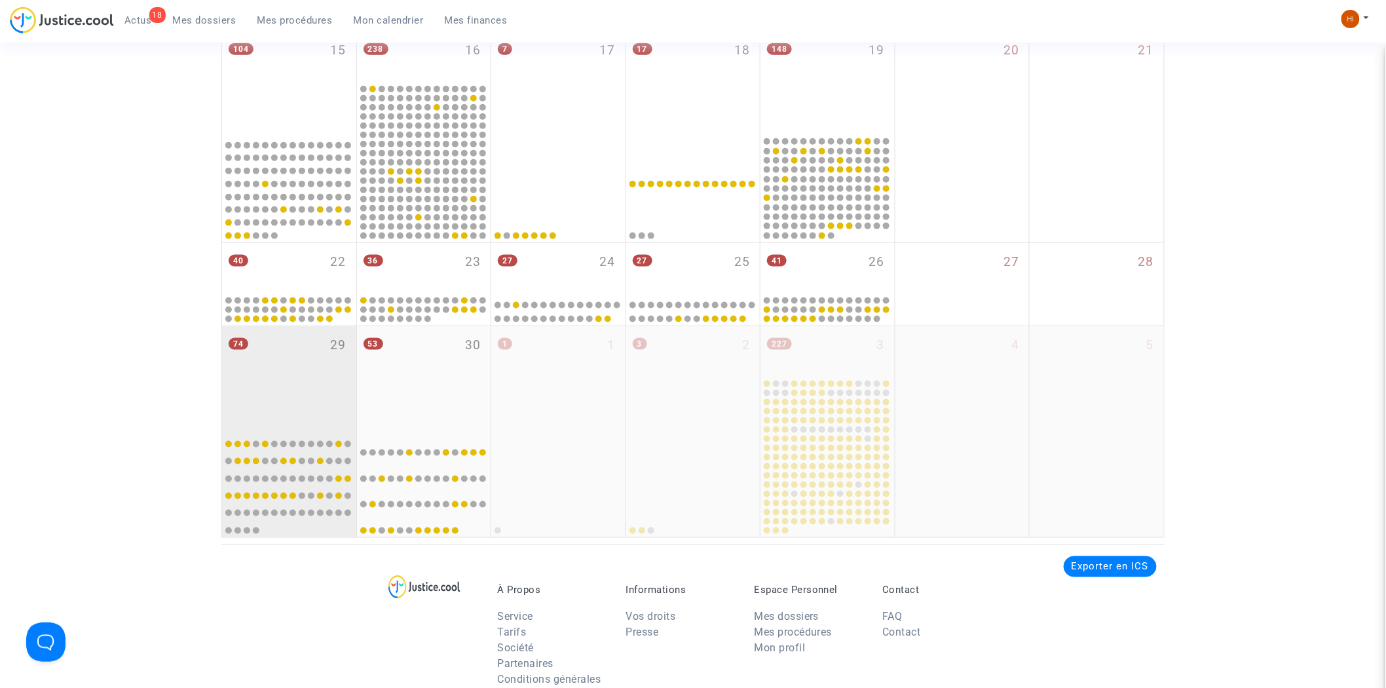
click at [309, 370] on div "74 29" at bounding box center [289, 377] width 134 height 103
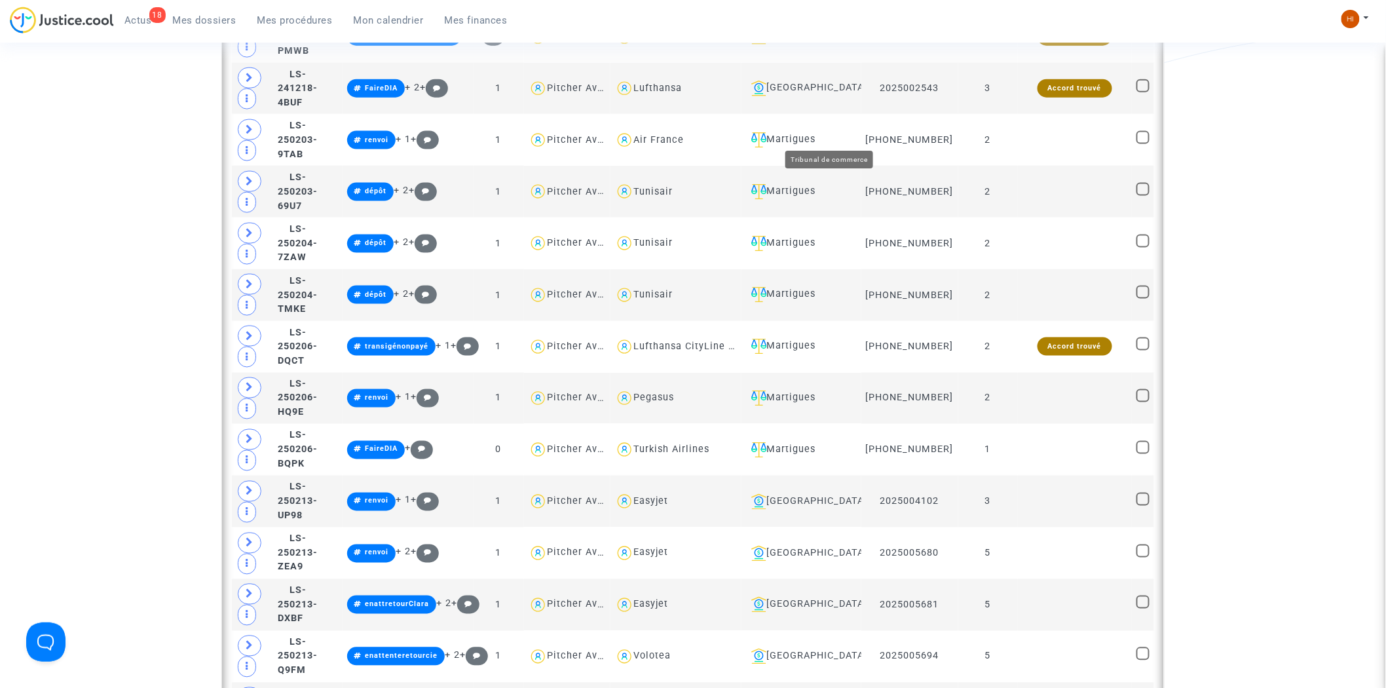
scroll to position [2746, 0]
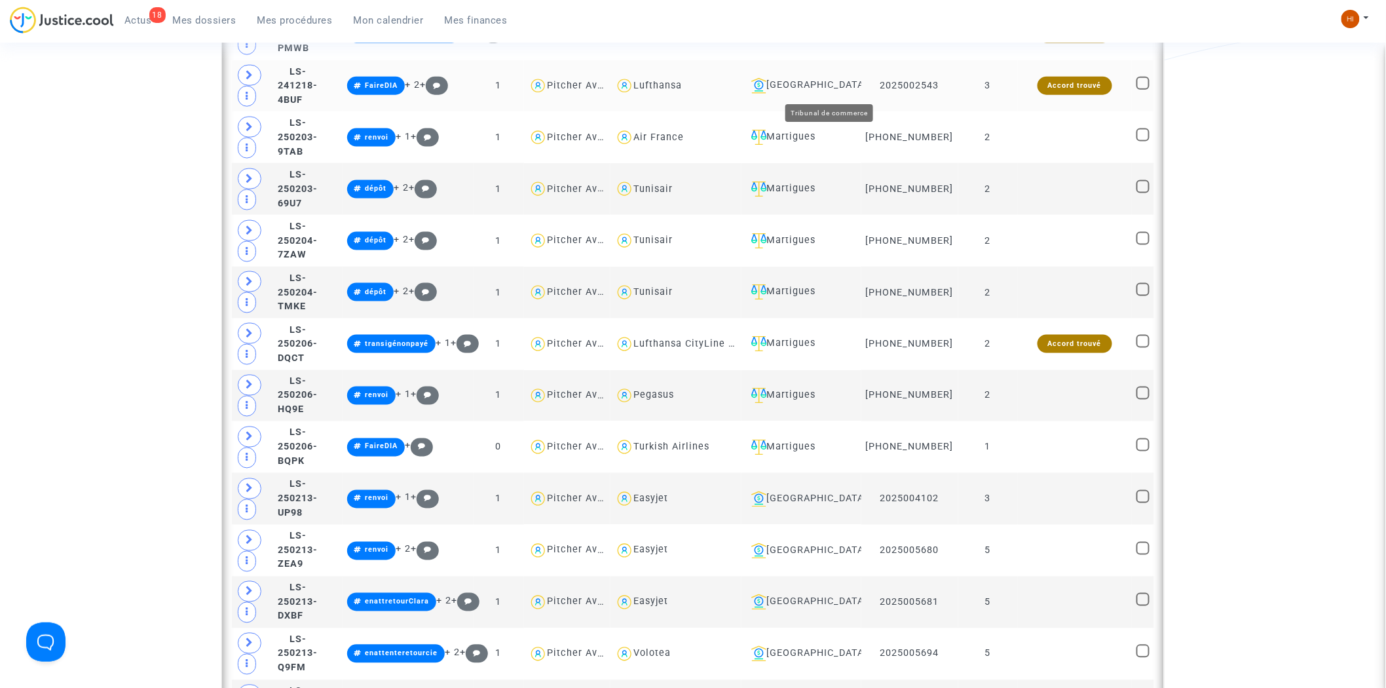
click at [832, 86] on div "Nantes" at bounding box center [801, 86] width 111 height 16
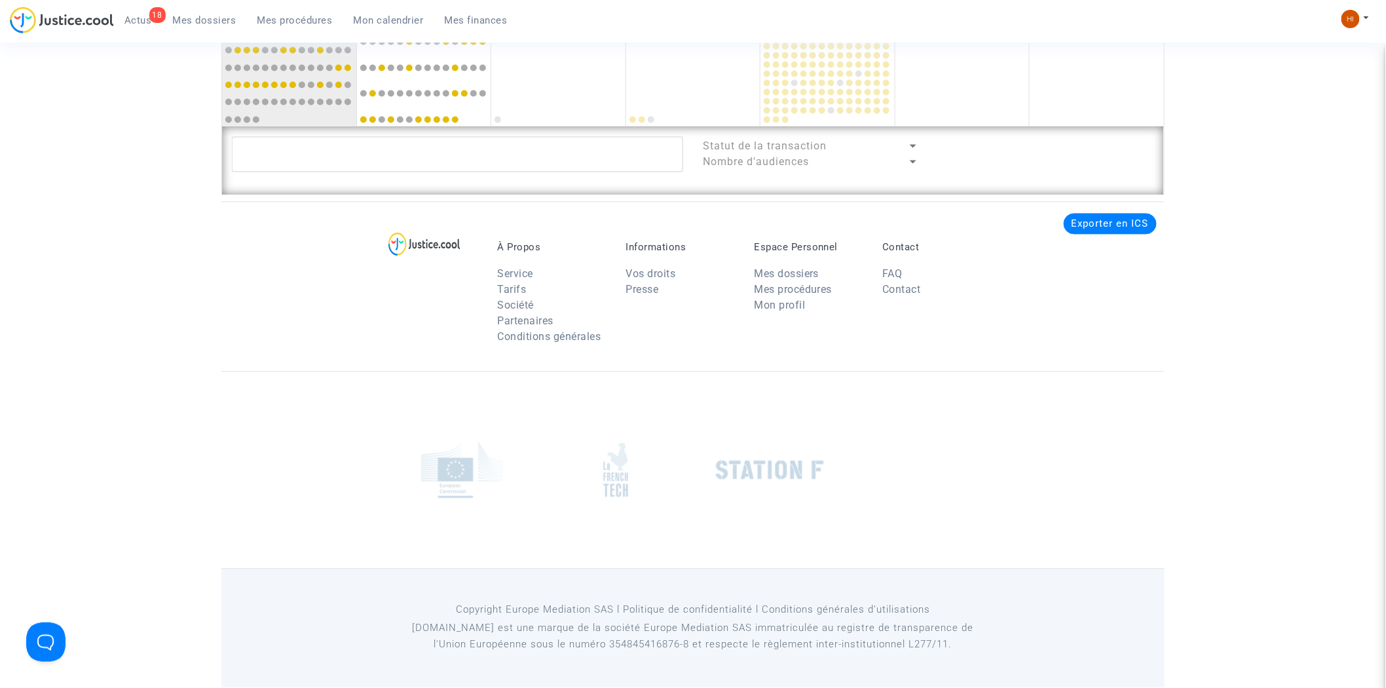
scroll to position [1082, 0]
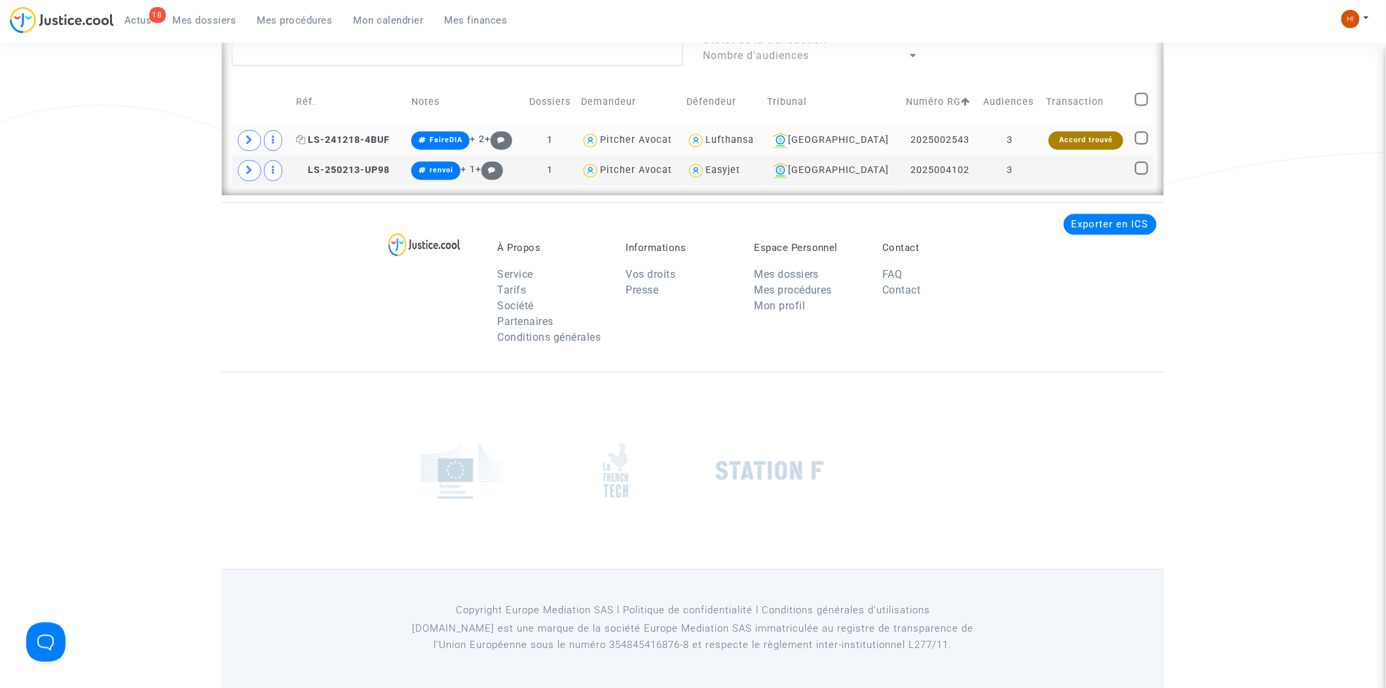
click at [364, 136] on span "LS-241218-4BUF" at bounding box center [343, 139] width 94 height 11
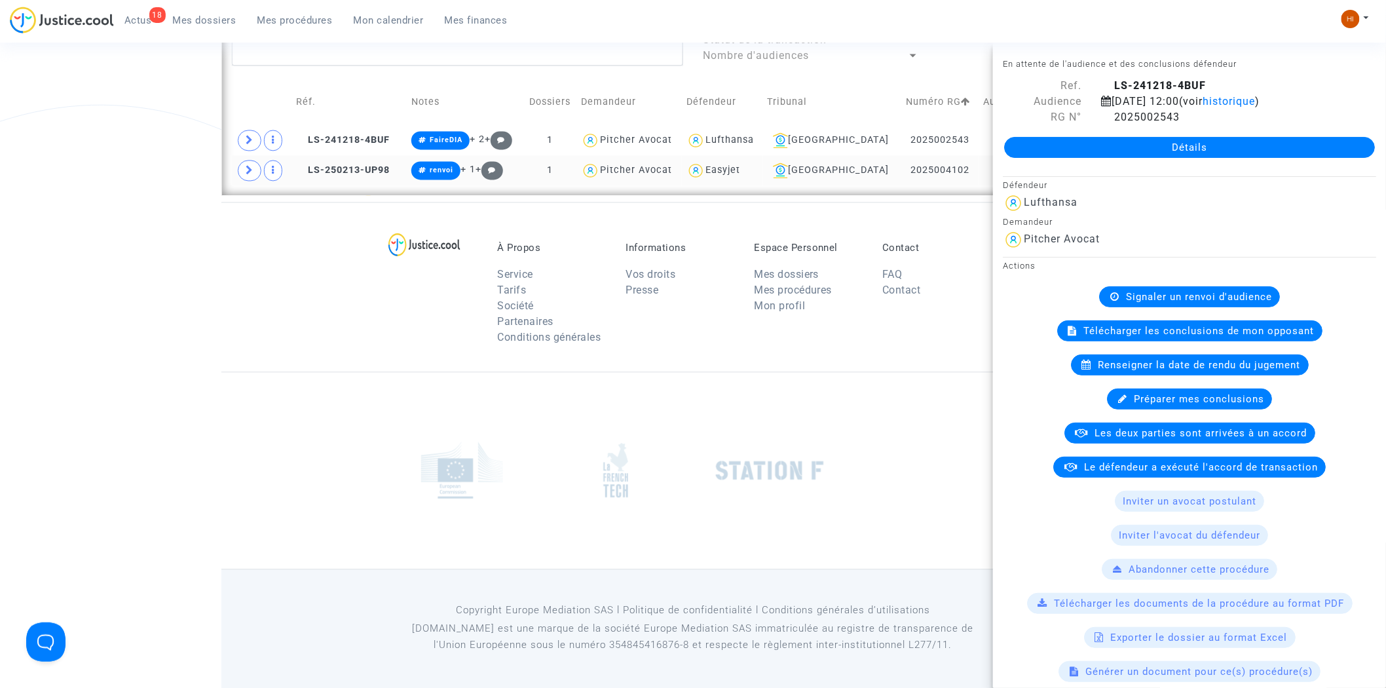
click at [369, 175] on td "LS-250213-UP98" at bounding box center [348, 170] width 115 height 30
click at [363, 139] on span "LS-241218-4BUF" at bounding box center [343, 139] width 94 height 11
click at [253, 145] on span at bounding box center [250, 140] width 24 height 21
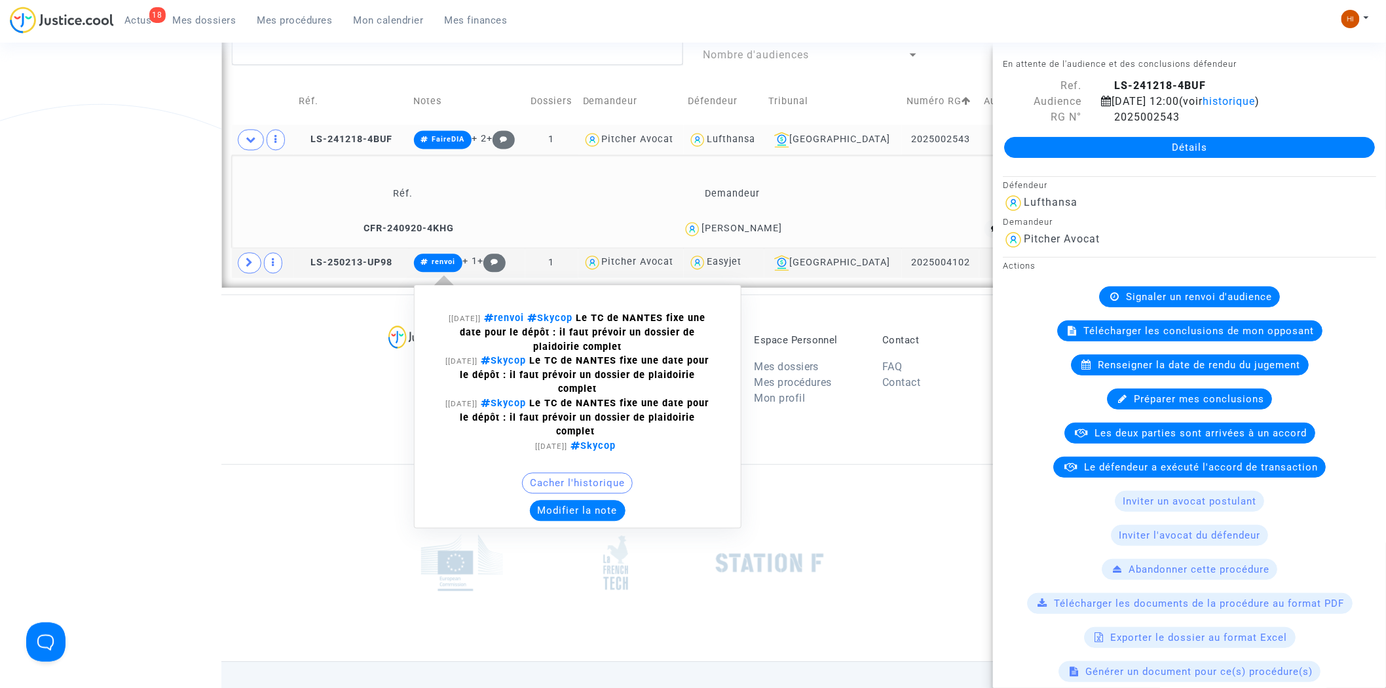
scroll to position [1174, 0]
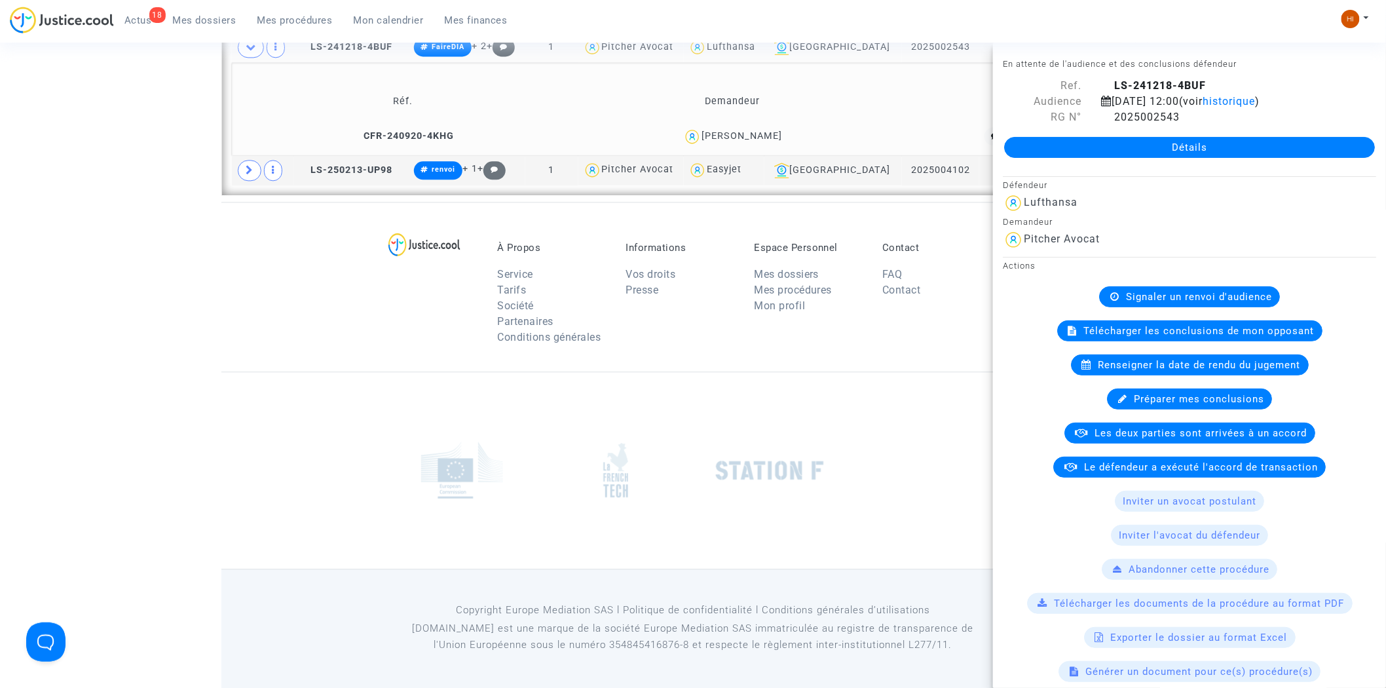
drag, startPoint x: 731, startPoint y: 139, endPoint x: 685, endPoint y: 148, distance: 47.4
click at [685, 148] on td "Oleksandr Kuchmenko" at bounding box center [732, 136] width 325 height 28
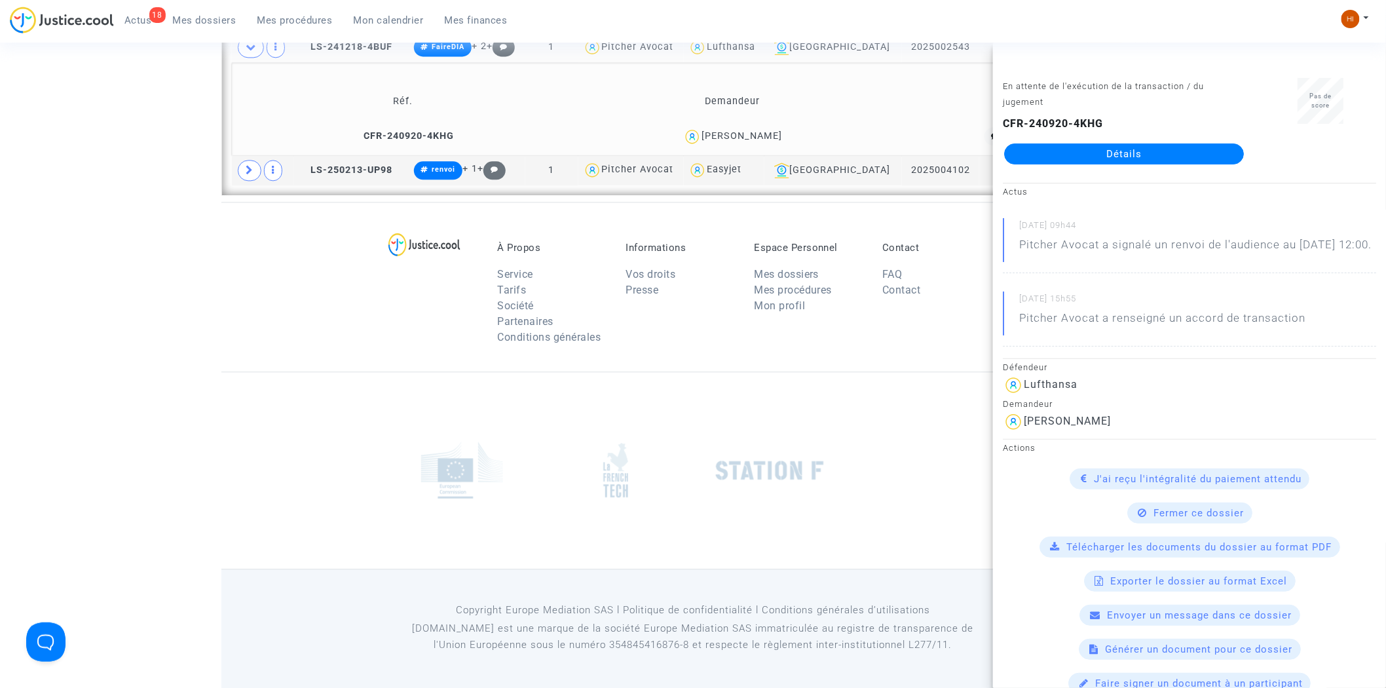
copy div "Oleksandr Kuchmenko"
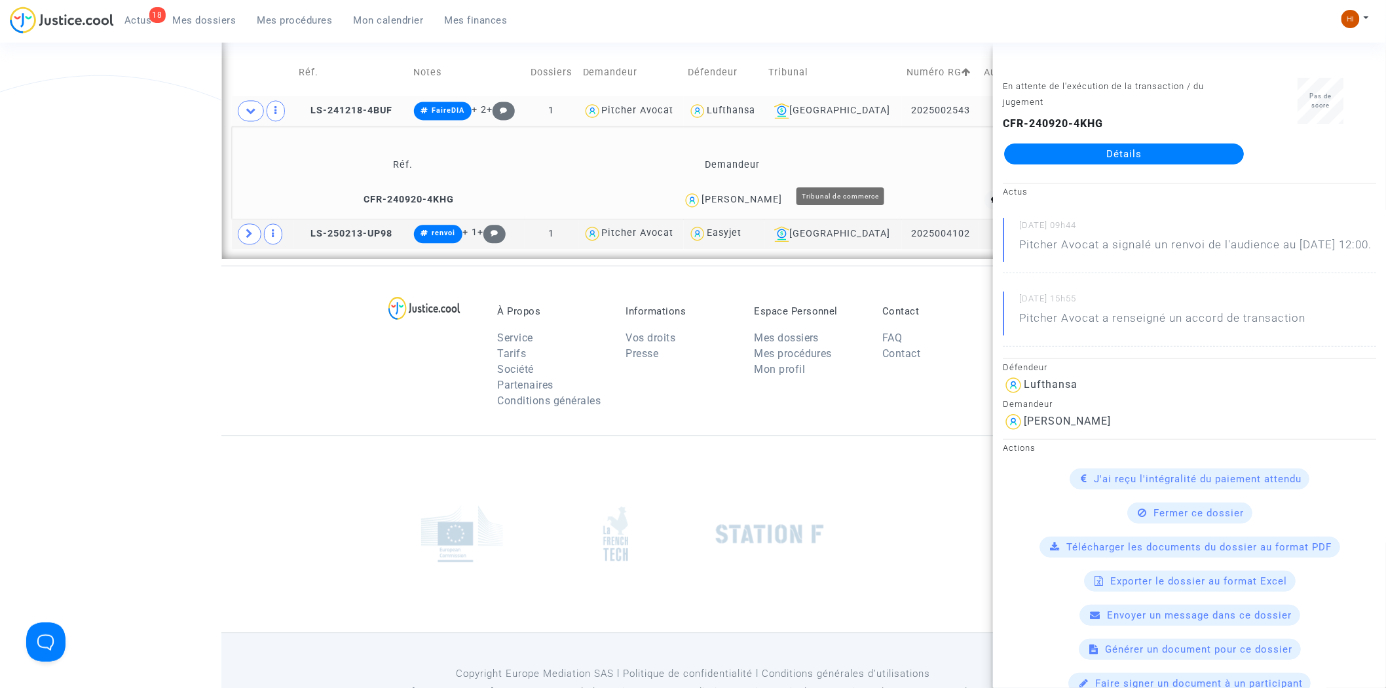
scroll to position [1029, 0]
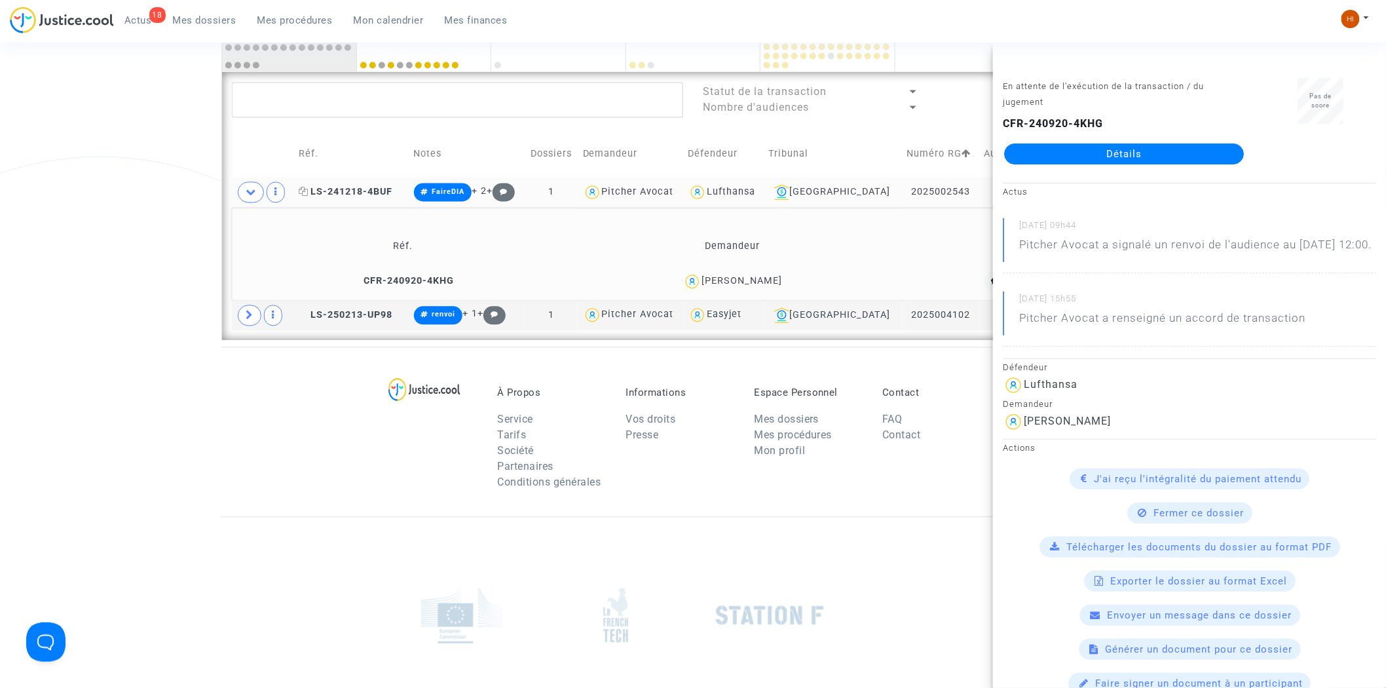
click at [373, 194] on span "LS-241218-4BUF" at bounding box center [346, 192] width 94 height 11
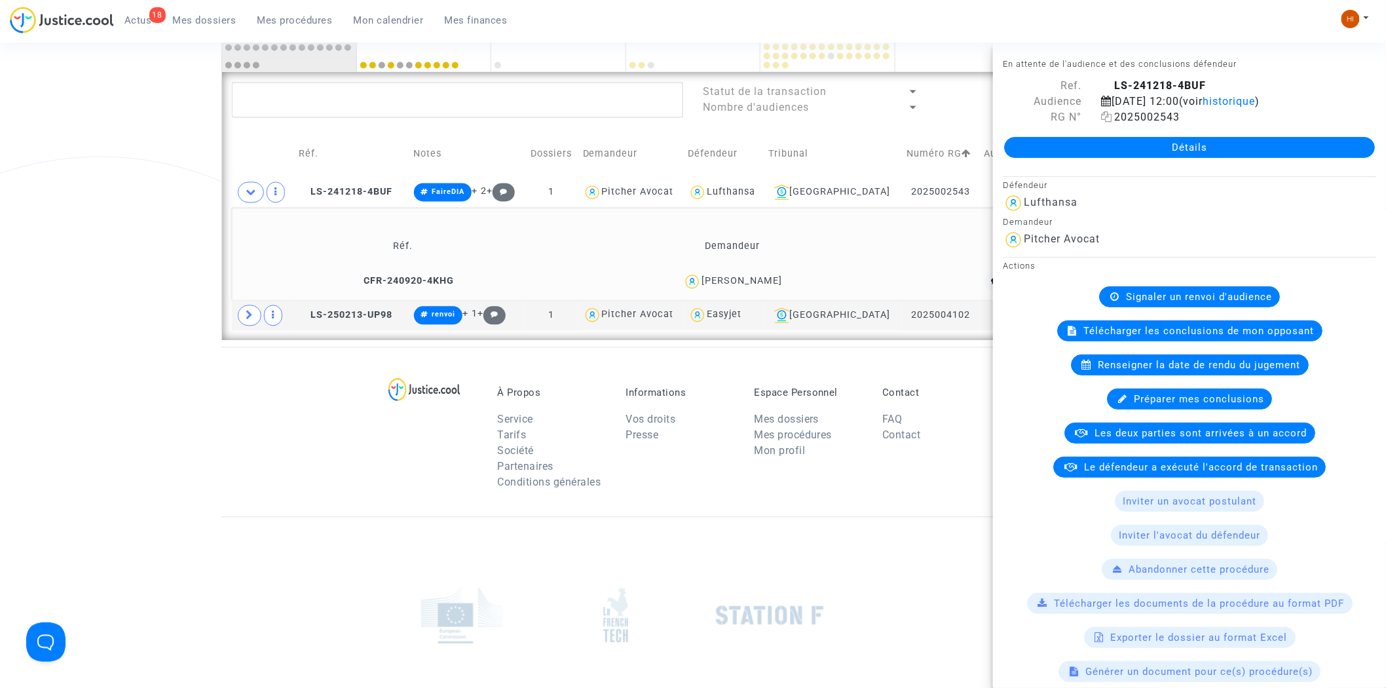
click at [1104, 122] on icon at bounding box center [1106, 116] width 11 height 10
click at [354, 314] on span "LS-250213-UP98" at bounding box center [346, 315] width 94 height 11
click at [1101, 122] on icon at bounding box center [1106, 116] width 11 height 10
drag, startPoint x: 252, startPoint y: 318, endPoint x: 333, endPoint y: 329, distance: 81.3
click at [252, 318] on icon at bounding box center [250, 315] width 8 height 10
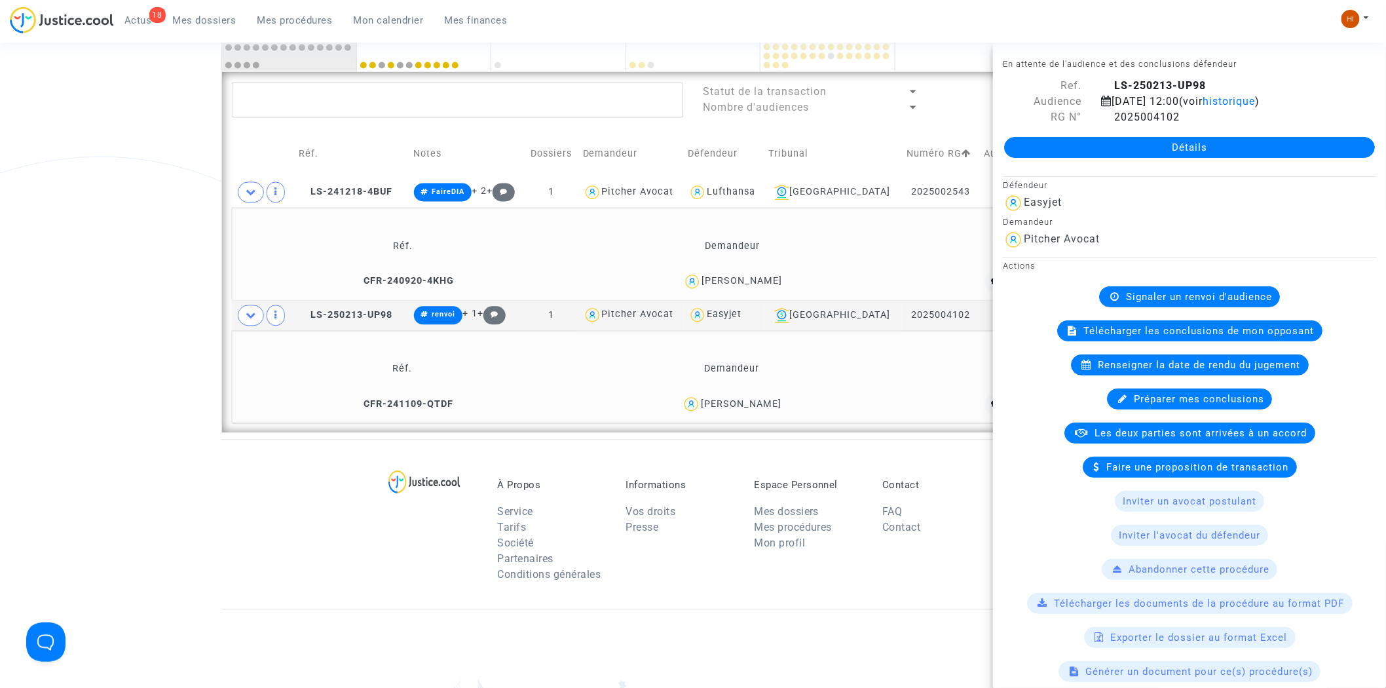
drag, startPoint x: 1101, startPoint y: 135, endPoint x: 1099, endPoint y: 145, distance: 10.2
click at [1101, 122] on icon at bounding box center [1106, 116] width 11 height 10
drag, startPoint x: 838, startPoint y: 403, endPoint x: 675, endPoint y: 405, distance: 163.0
click at [675, 405] on div "Eduarda filipa Mota Dias" at bounding box center [731, 404] width 317 height 19
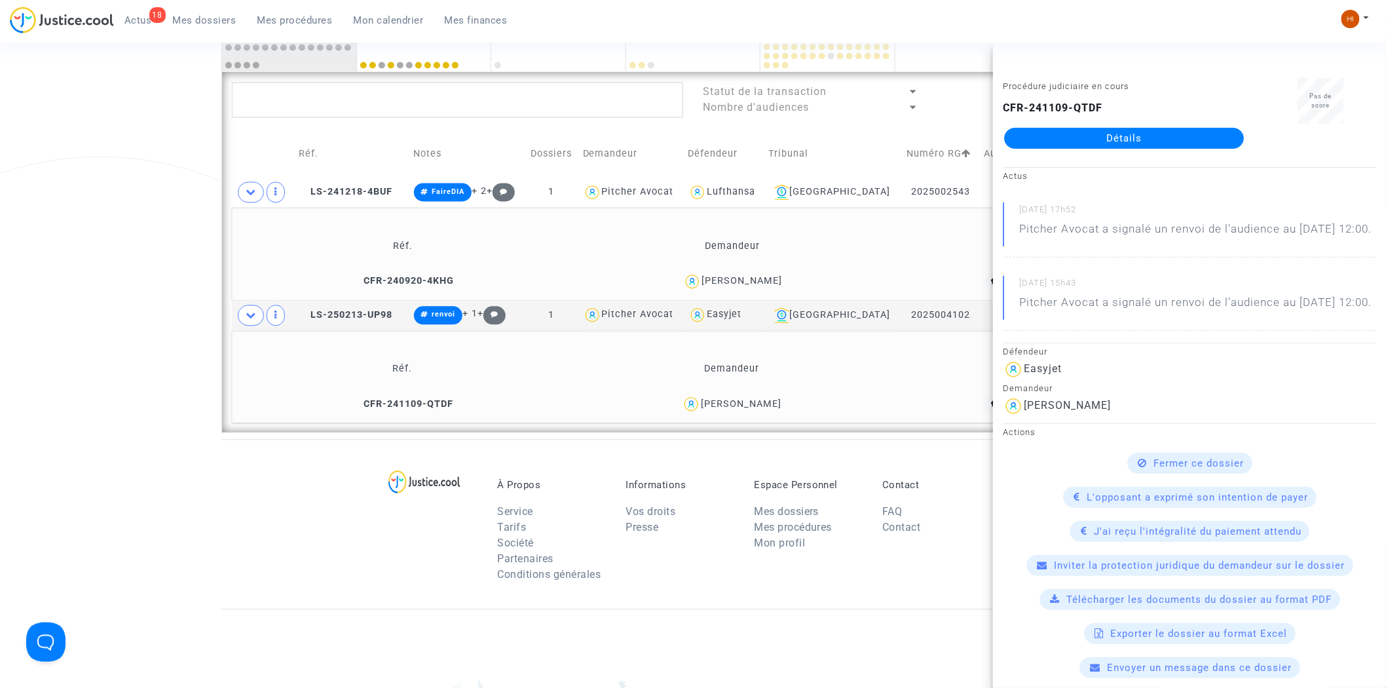
copy div "Eduarda filipa Mota Dias"
drag, startPoint x: 437, startPoint y: 304, endPoint x: 443, endPoint y: 317, distance: 13.8
click at [437, 304] on td "renvoi + 1 +" at bounding box center [467, 316] width 116 height 30
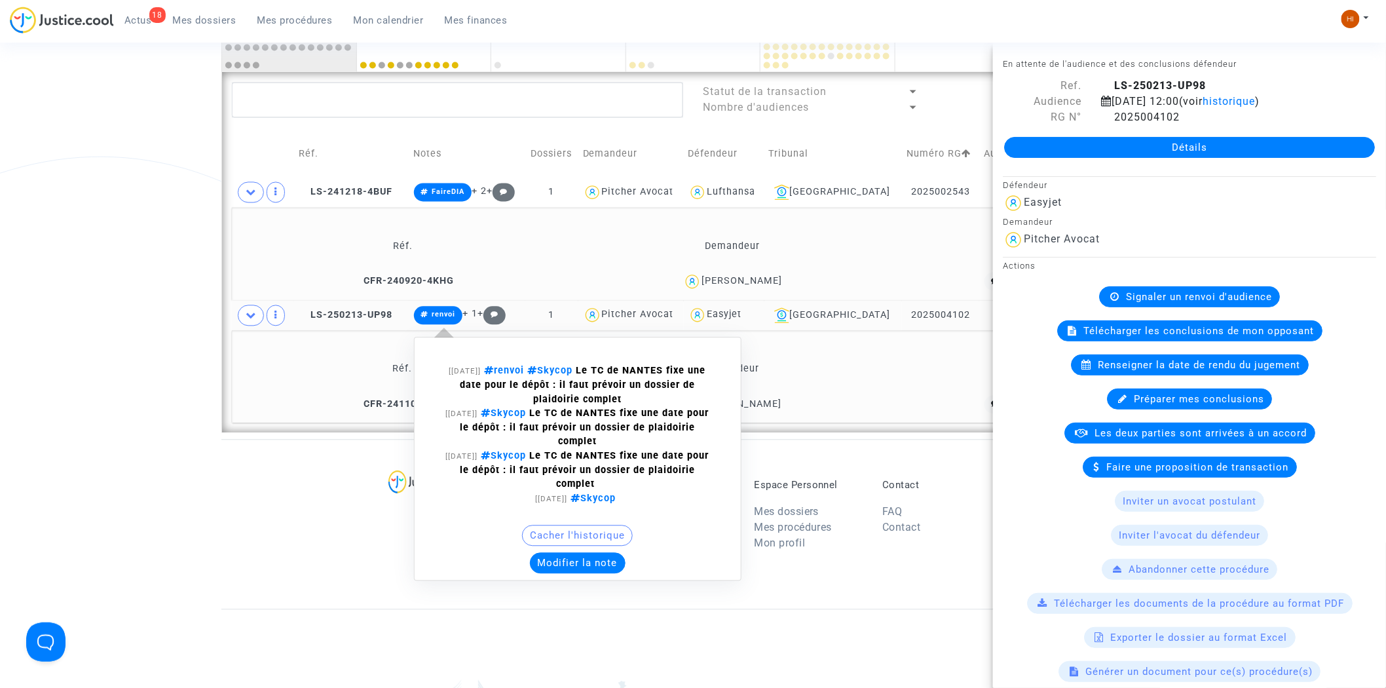
click at [591, 565] on button "Modifier la note" at bounding box center [578, 563] width 96 height 21
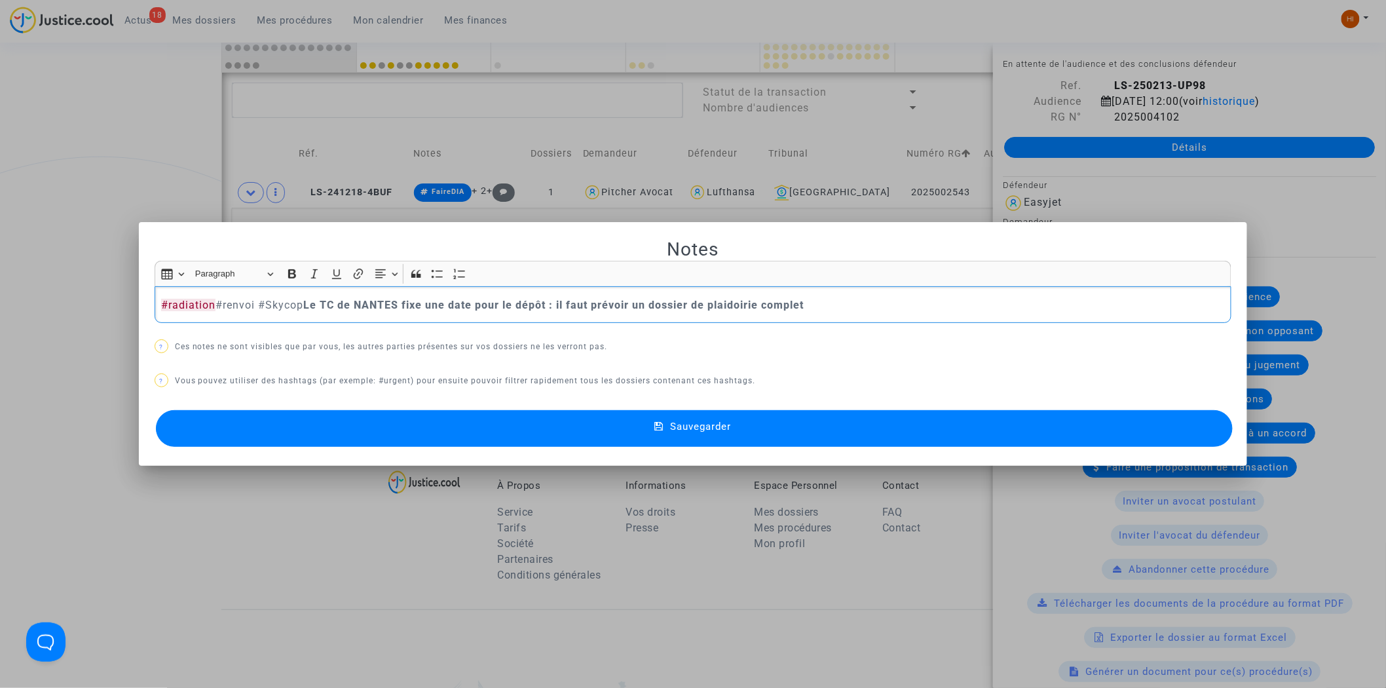
click at [455, 445] on button "Sauvegarder" at bounding box center [694, 428] width 1077 height 37
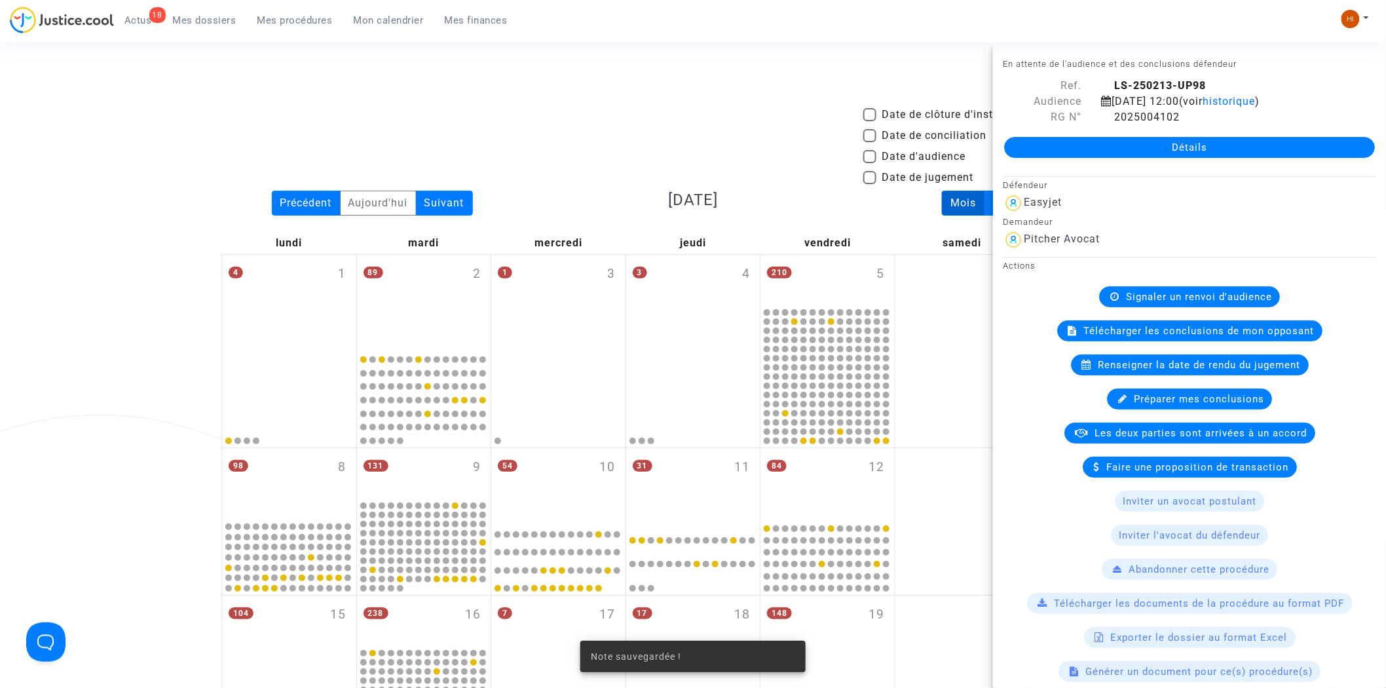
scroll to position [1029, 0]
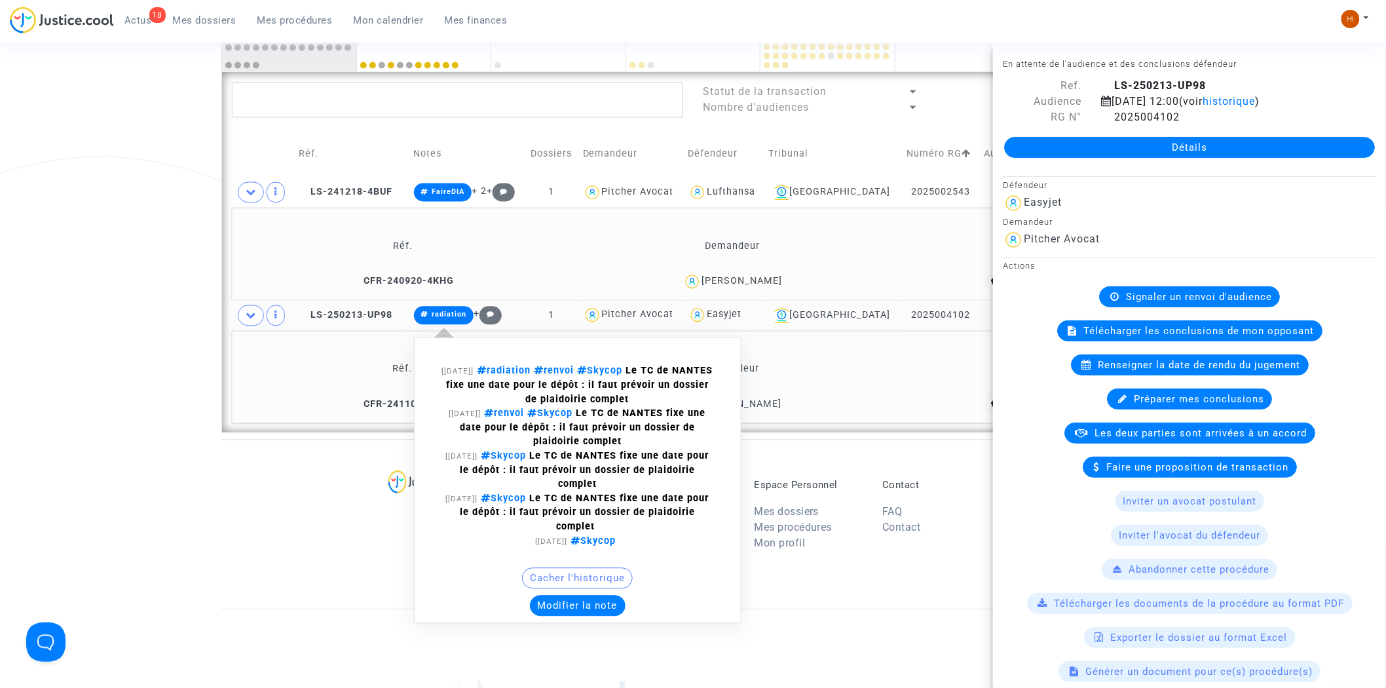
click at [459, 321] on span "radiation" at bounding box center [444, 315] width 60 height 18
click at [583, 605] on button "Modifier la note" at bounding box center [578, 605] width 96 height 21
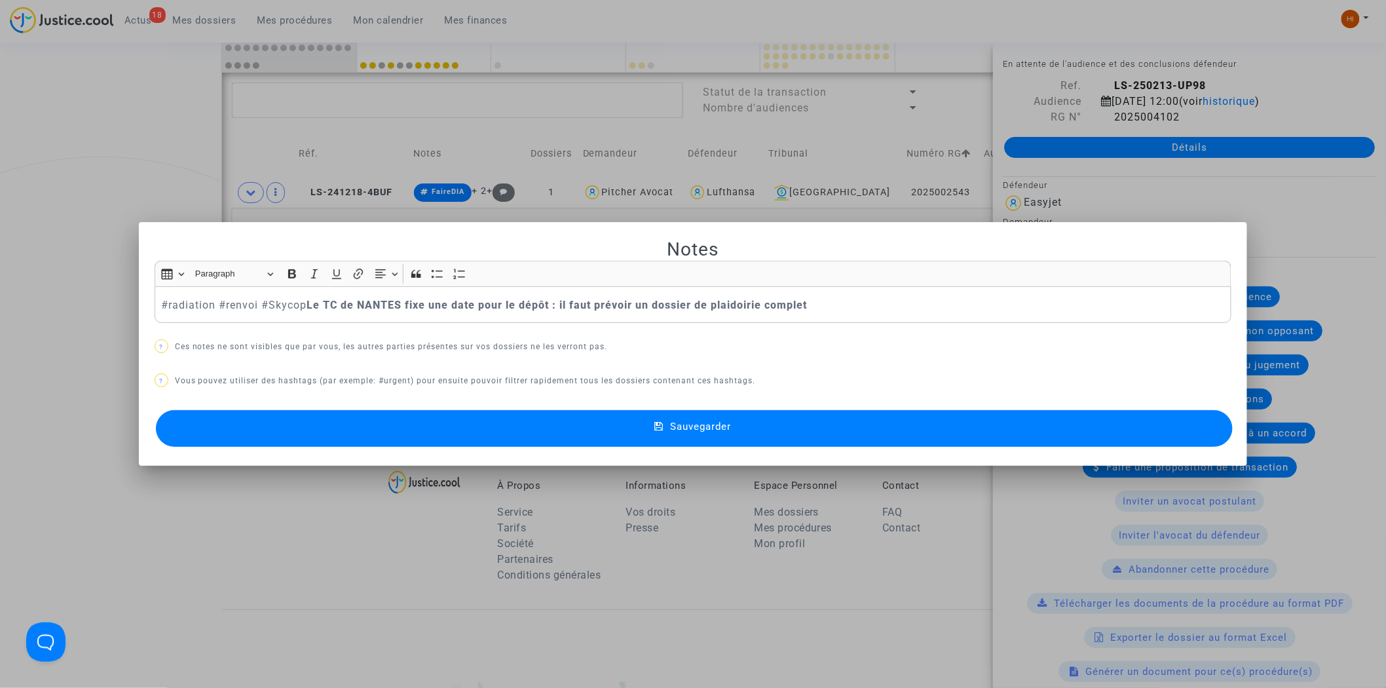
scroll to position [0, 0]
click at [414, 536] on div at bounding box center [693, 344] width 1386 height 688
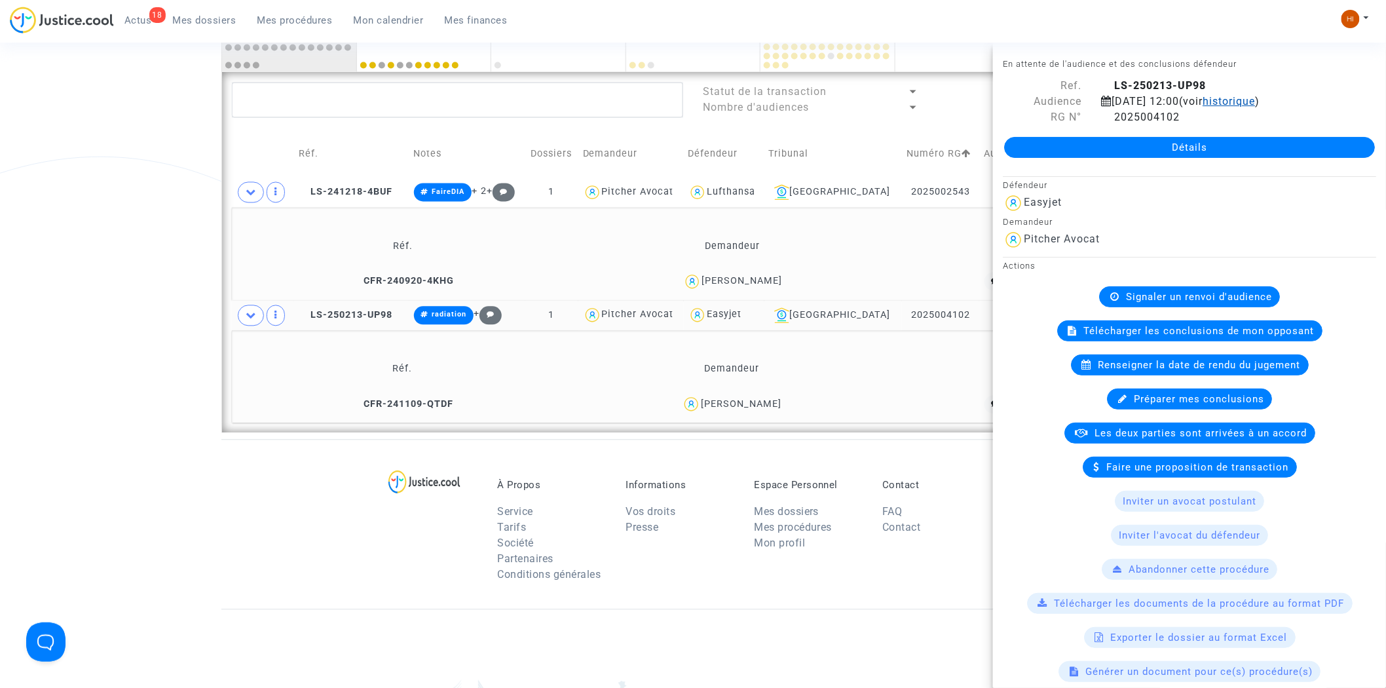
click at [1202, 107] on span "historique" at bounding box center [1228, 101] width 52 height 12
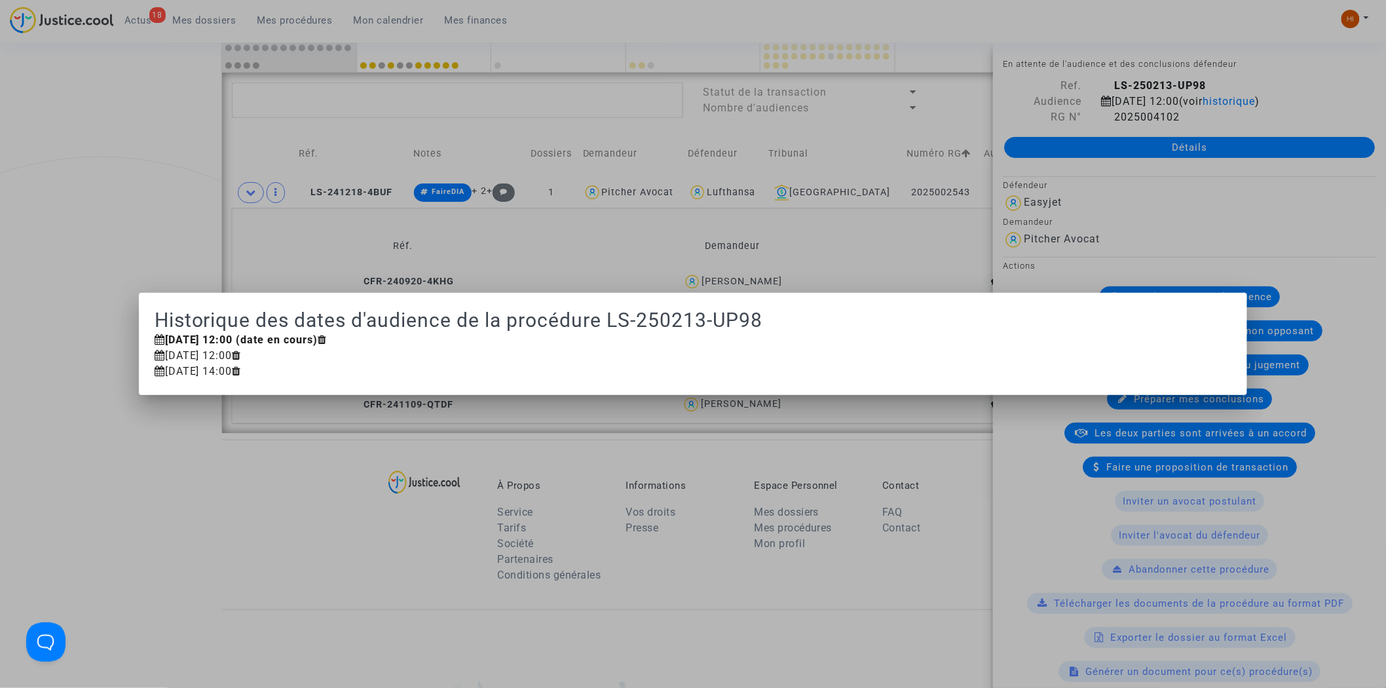
click at [162, 194] on div at bounding box center [693, 344] width 1386 height 688
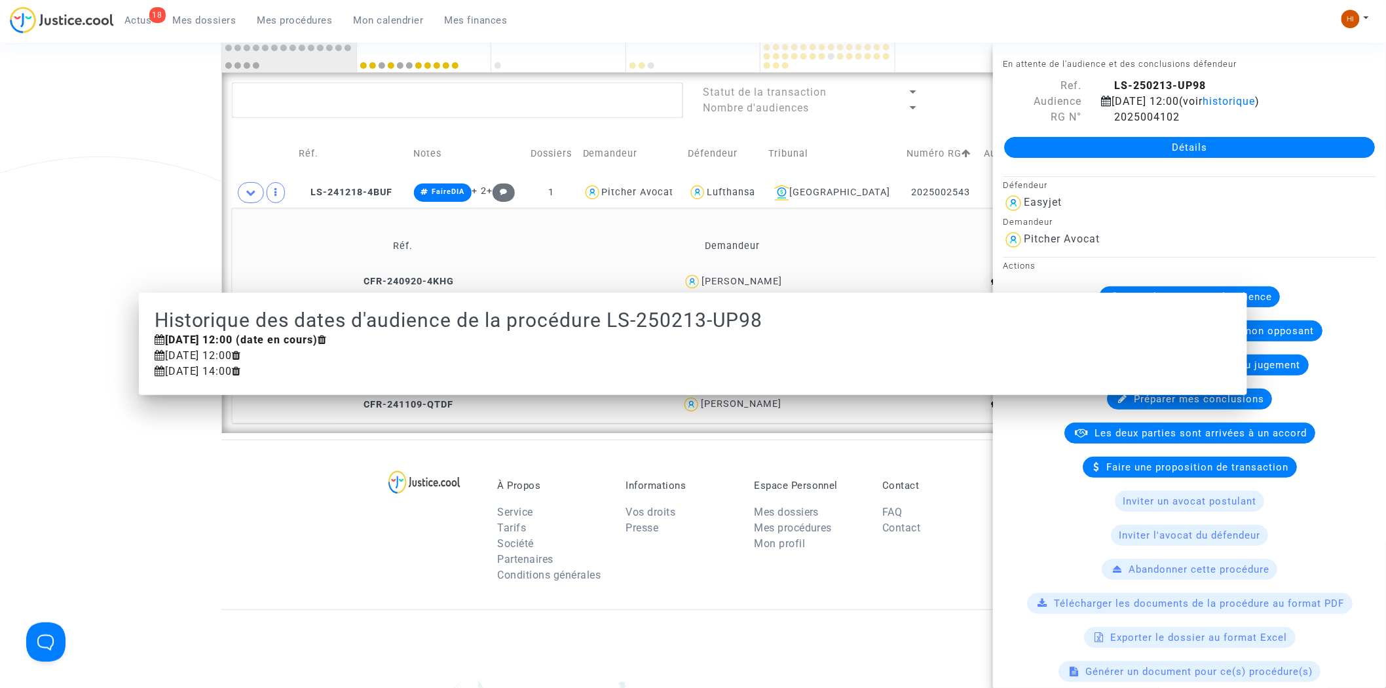
scroll to position [1029, 0]
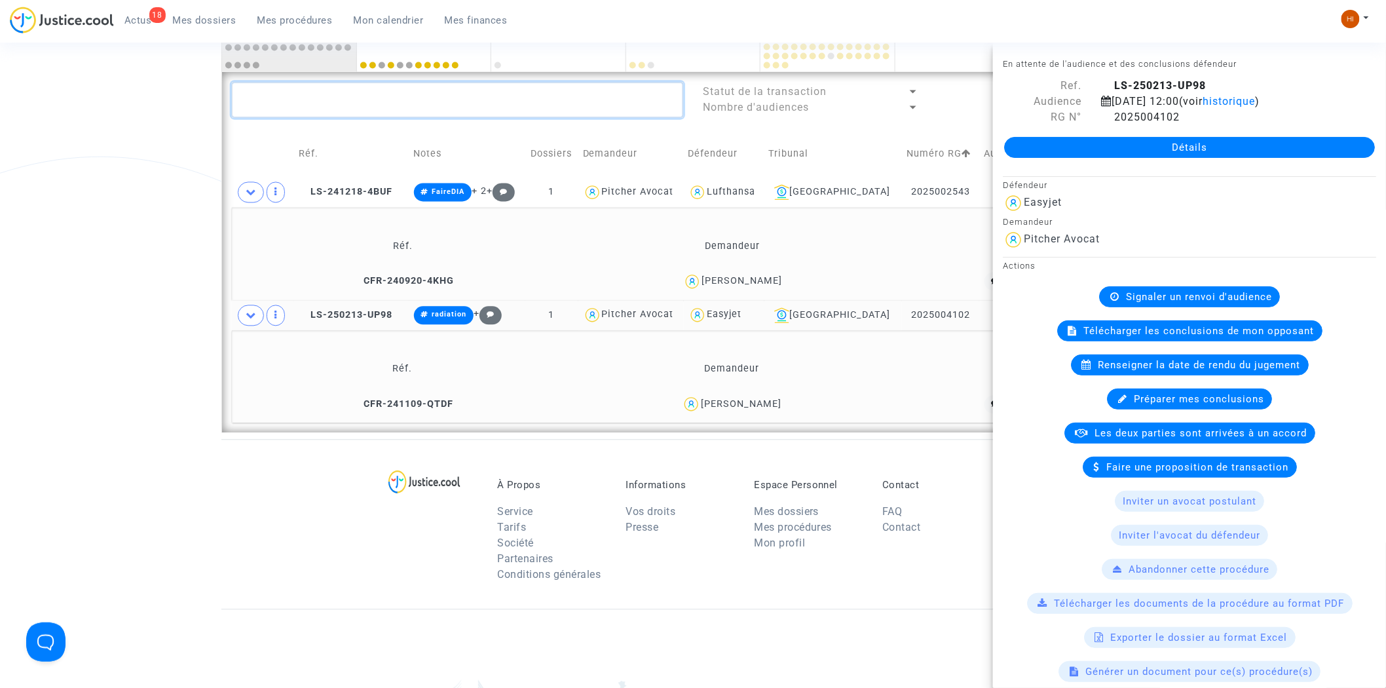
click at [583, 106] on textarea at bounding box center [457, 100] width 451 height 35
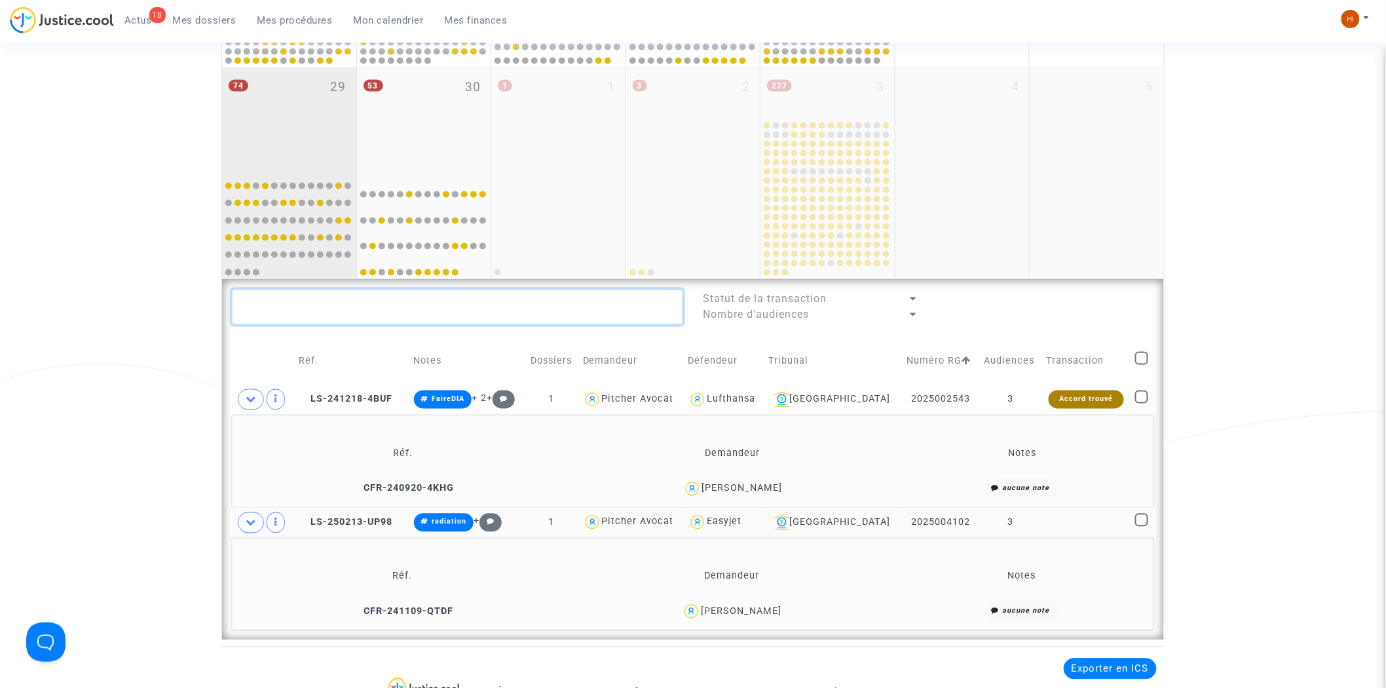
scroll to position [810, 0]
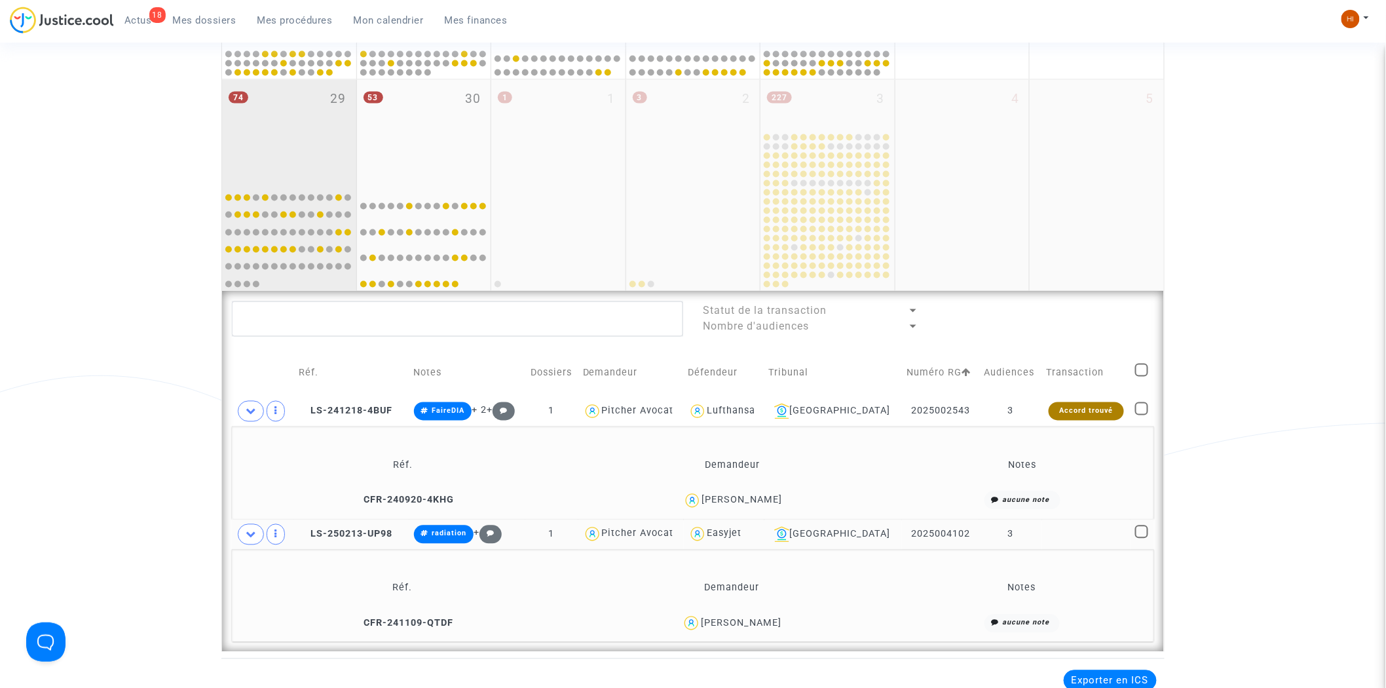
click at [297, 136] on div "74 29" at bounding box center [289, 131] width 134 height 103
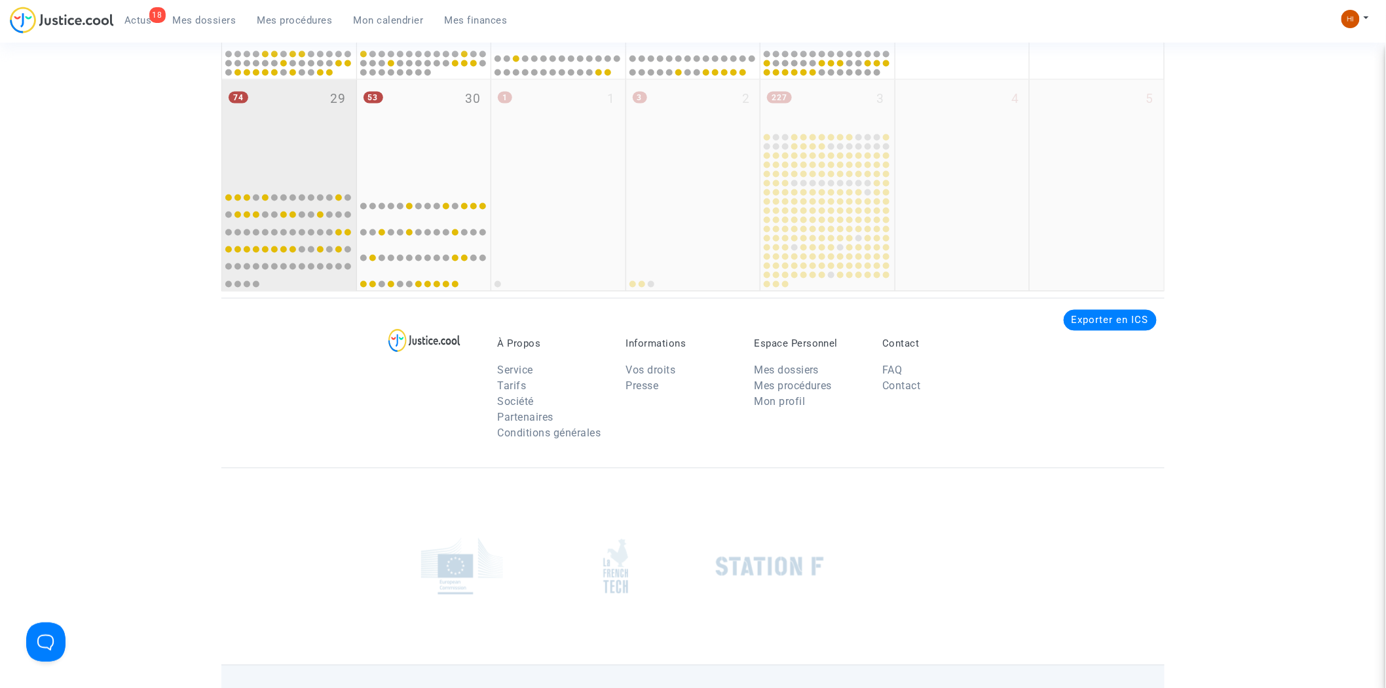
click at [297, 136] on div "74 29" at bounding box center [289, 131] width 134 height 103
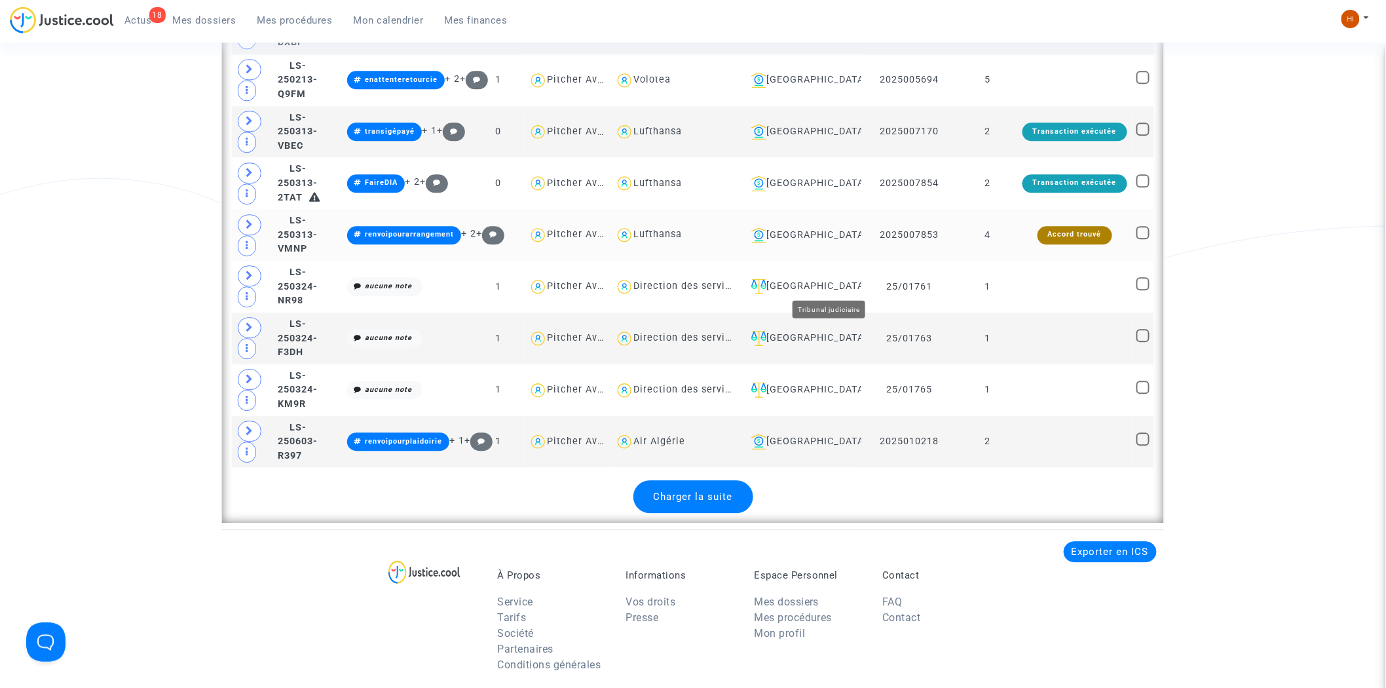
scroll to position [3429, 0]
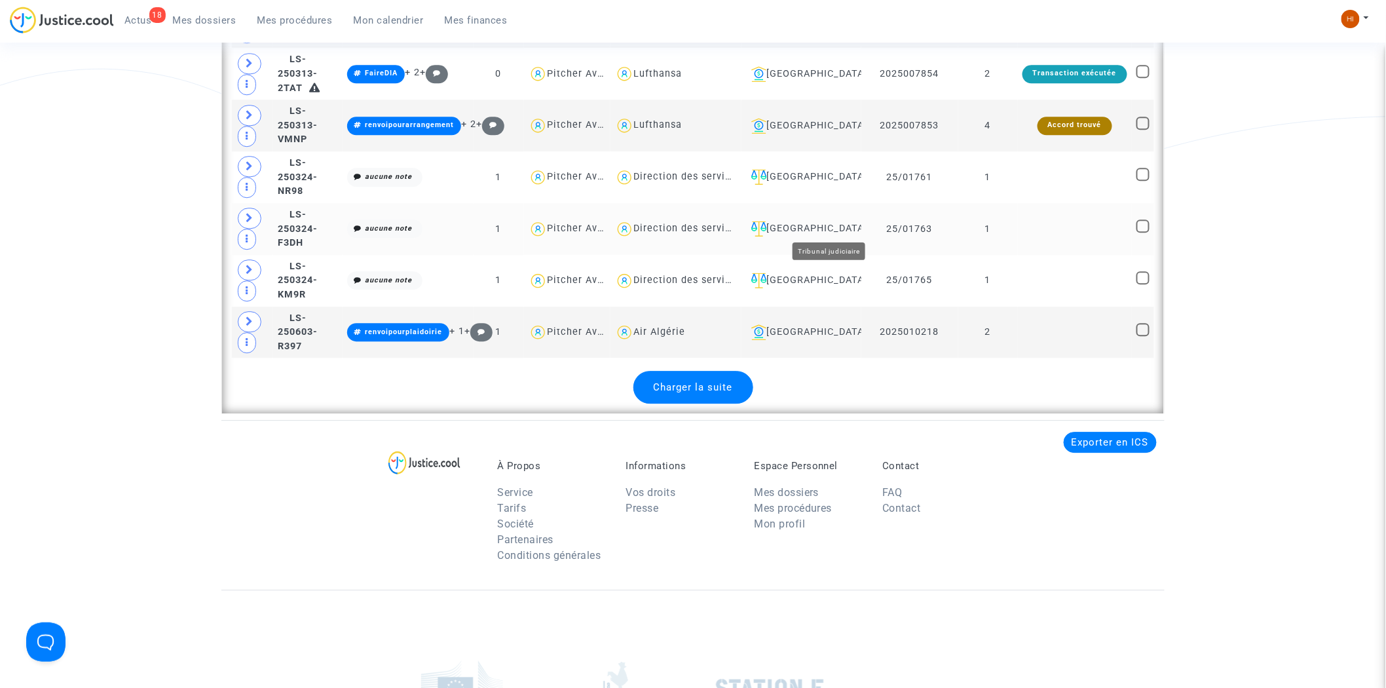
click at [819, 221] on div "Paris" at bounding box center [801, 229] width 111 height 16
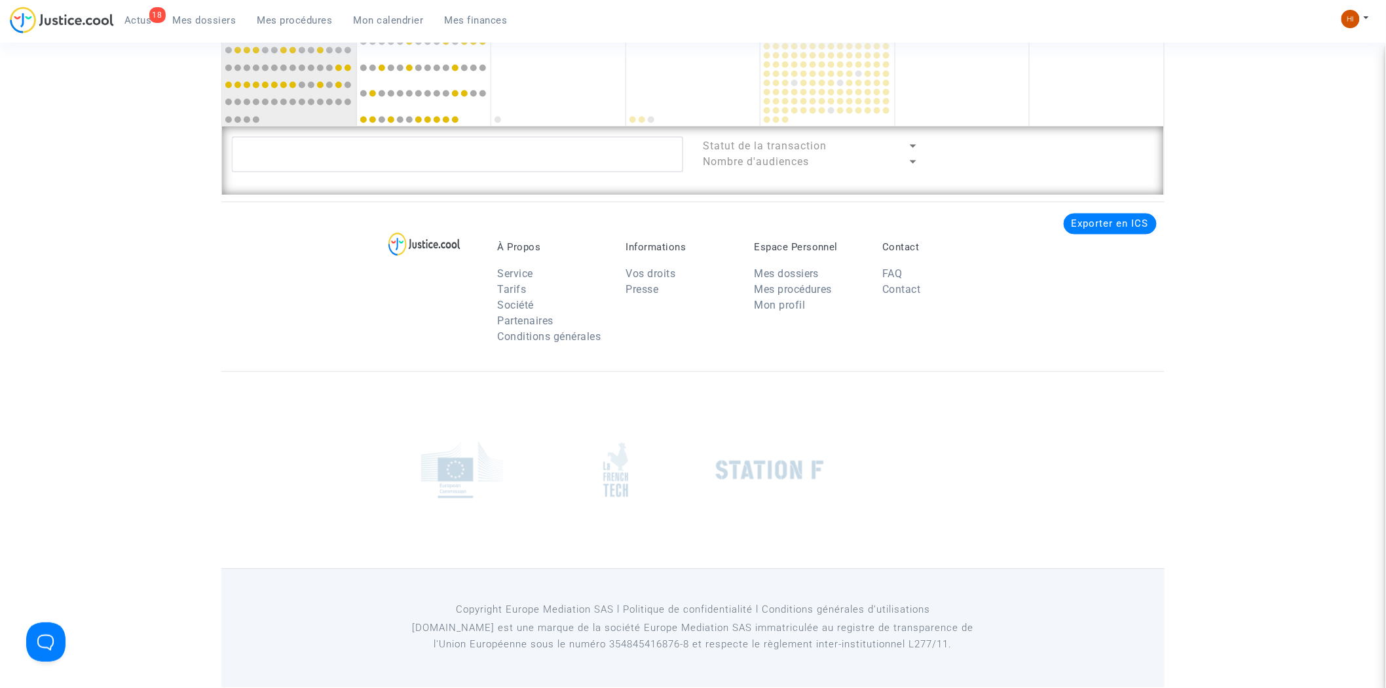
scroll to position [1112, 0]
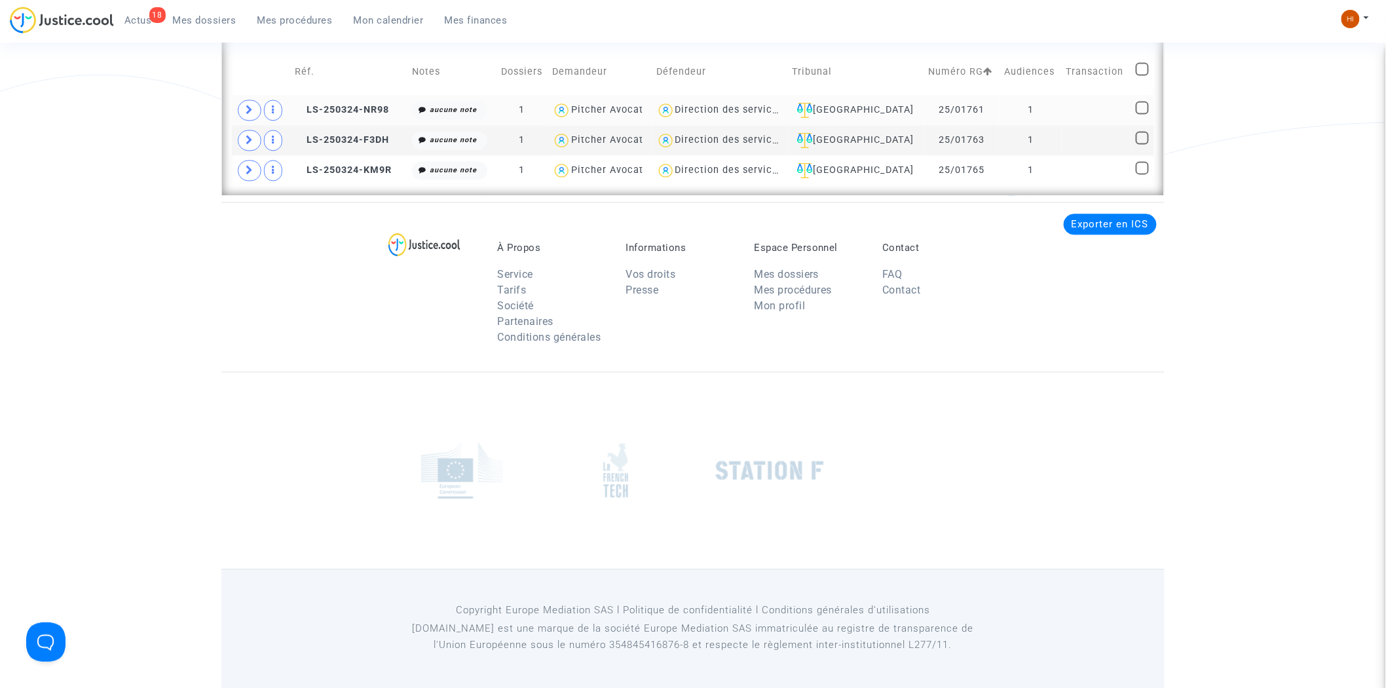
click at [339, 114] on copy "LS-250324-NR98" at bounding box center [342, 109] width 94 height 11
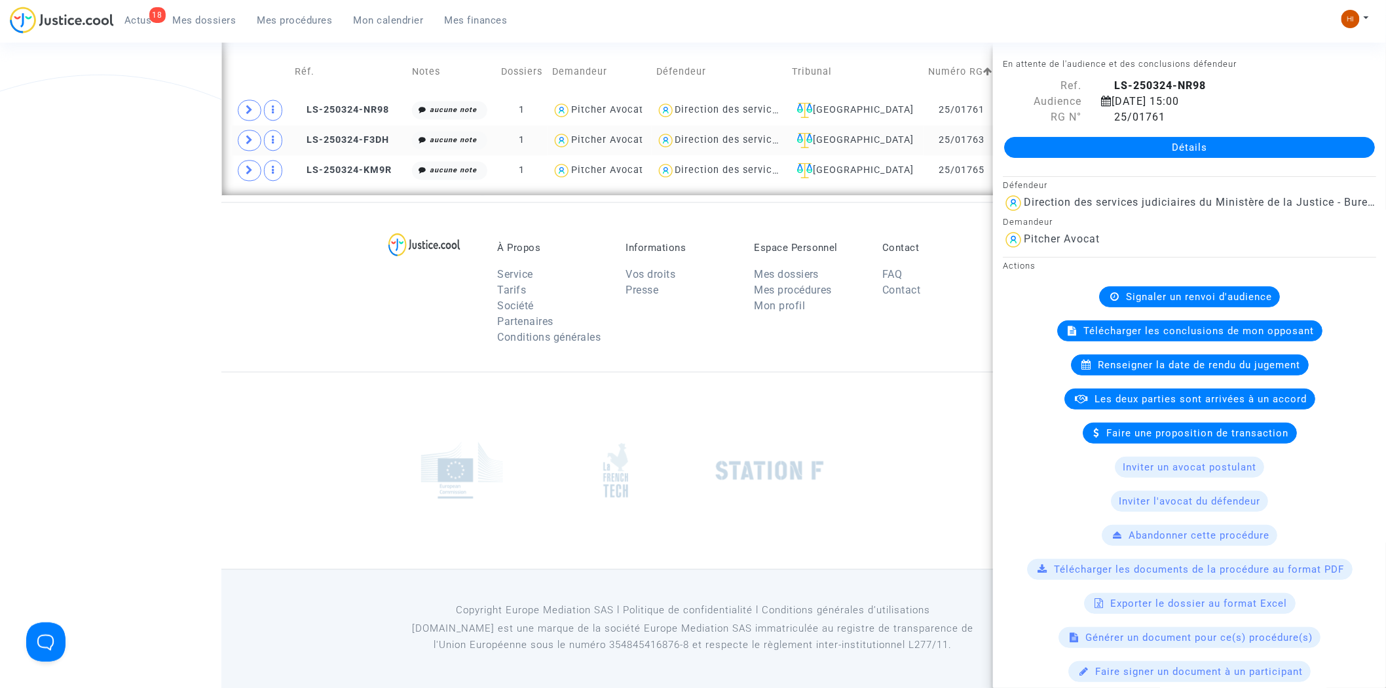
click at [363, 145] on td "LS-250324-F3DH" at bounding box center [348, 140] width 117 height 30
click at [361, 167] on span "LS-250324-KM9R" at bounding box center [343, 169] width 97 height 11
drag, startPoint x: 303, startPoint y: 276, endPoint x: 401, endPoint y: 238, distance: 105.9
click at [303, 276] on div "À Propos Service Tarifs Société Partenaires Conditions générales Informations V…" at bounding box center [692, 287] width 943 height 170
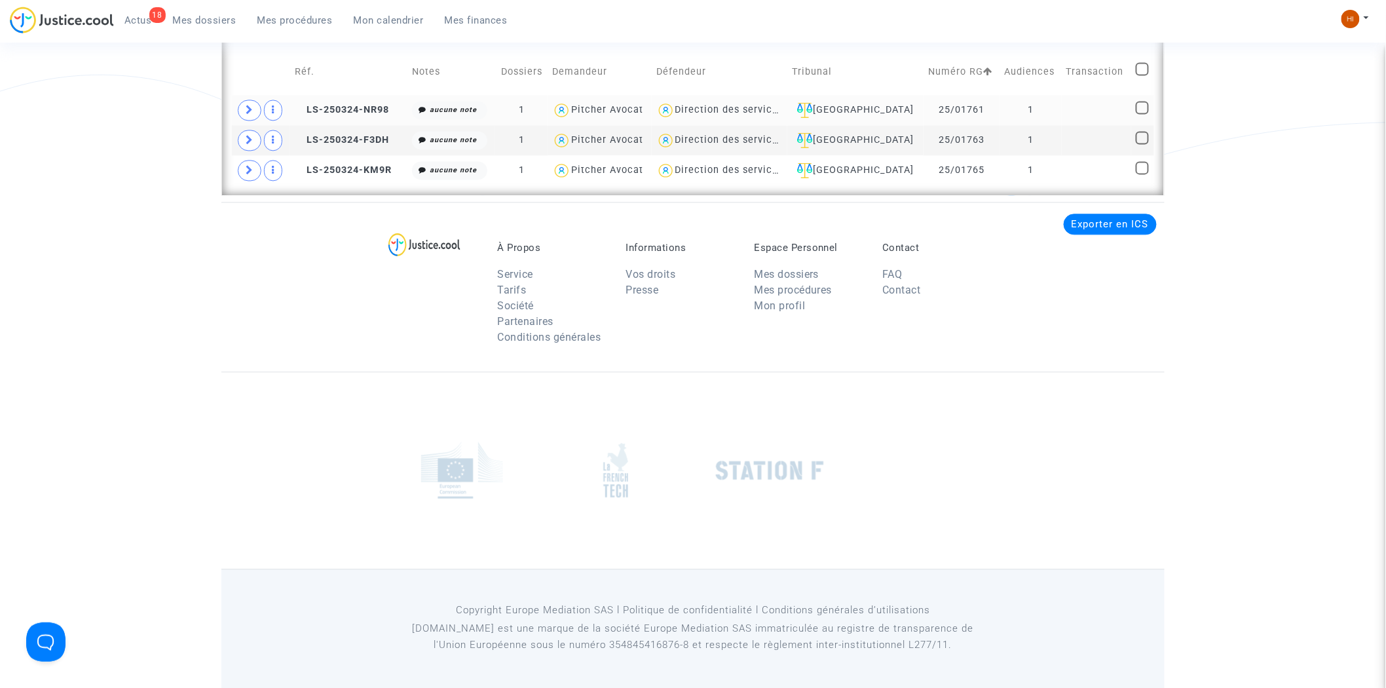
click at [1061, 107] on td at bounding box center [1095, 110] width 69 height 30
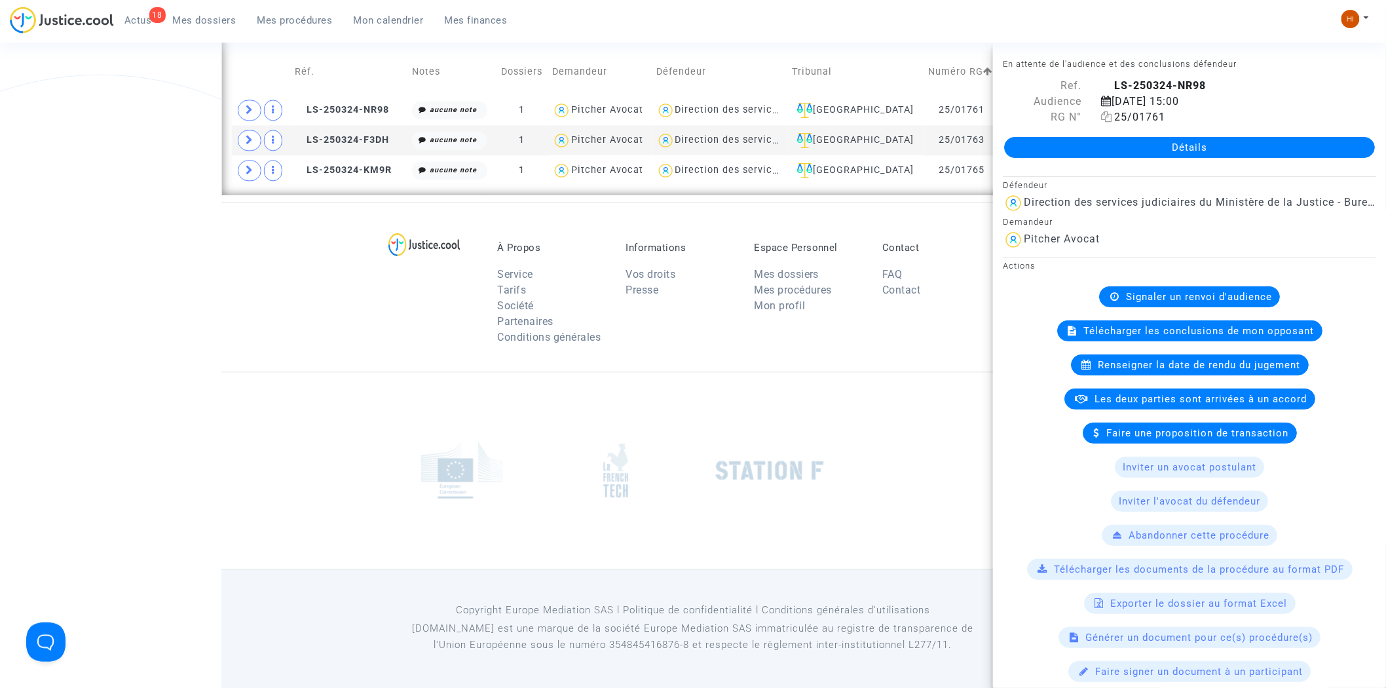
click at [1107, 114] on icon at bounding box center [1106, 116] width 11 height 10
drag, startPoint x: 260, startPoint y: 452, endPoint x: 382, endPoint y: 397, distance: 134.2
click at [262, 450] on div at bounding box center [692, 469] width 943 height 197
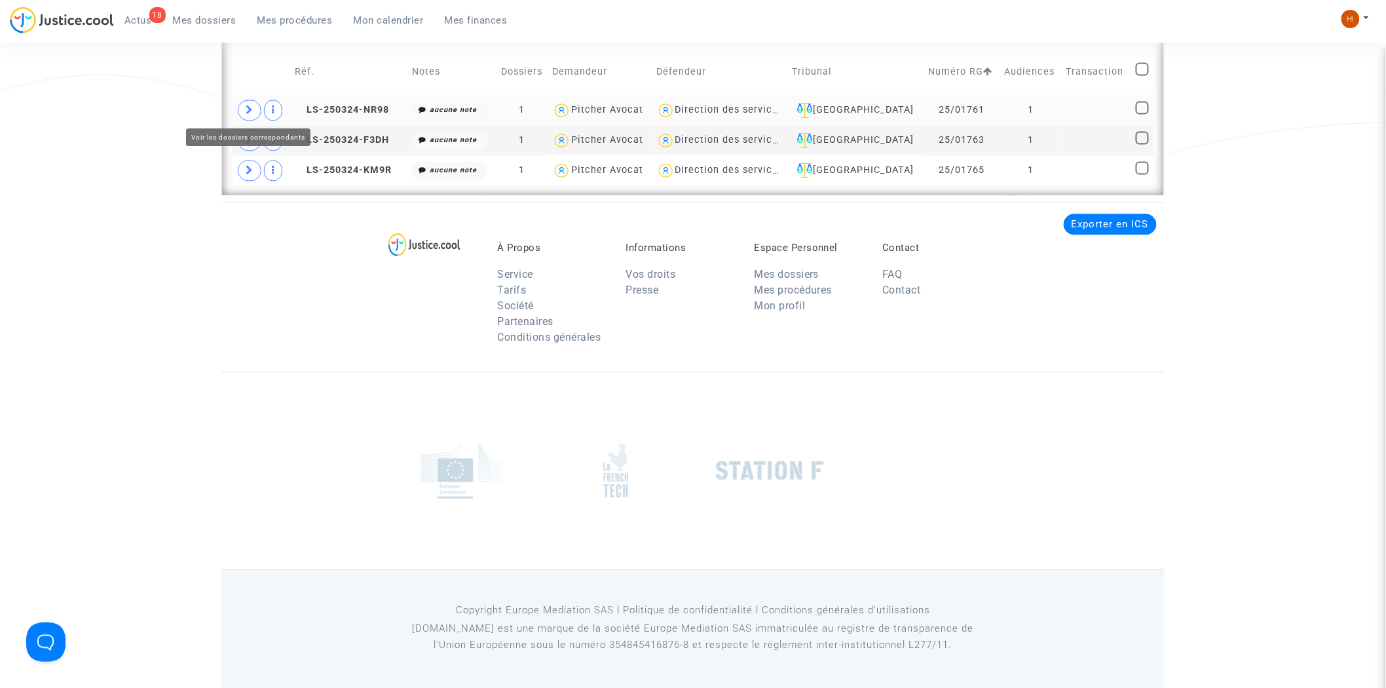
drag, startPoint x: 244, startPoint y: 108, endPoint x: 372, endPoint y: 108, distance: 128.3
click at [243, 108] on span at bounding box center [250, 110] width 24 height 21
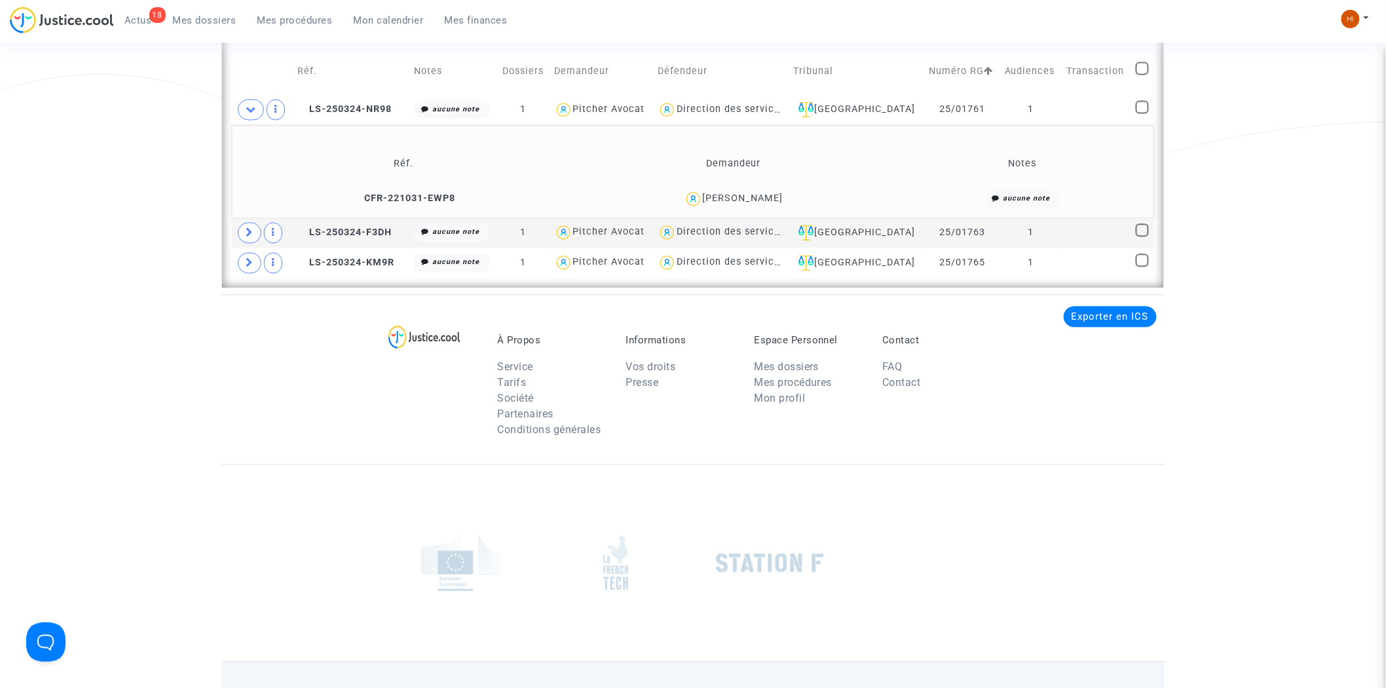
drag, startPoint x: 331, startPoint y: 232, endPoint x: 681, endPoint y: 158, distance: 357.4
click at [331, 232] on span "LS-250324-F3DH" at bounding box center [344, 232] width 94 height 11
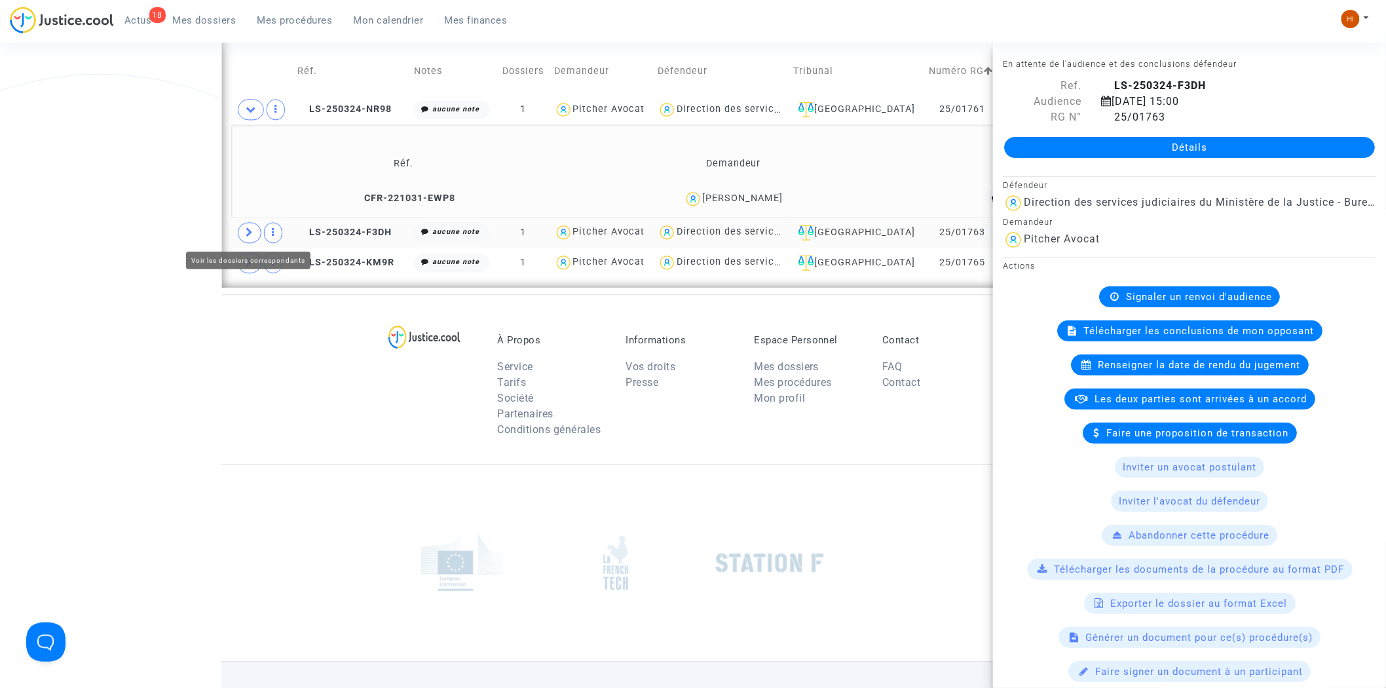
click at [250, 240] on span at bounding box center [250, 232] width 24 height 21
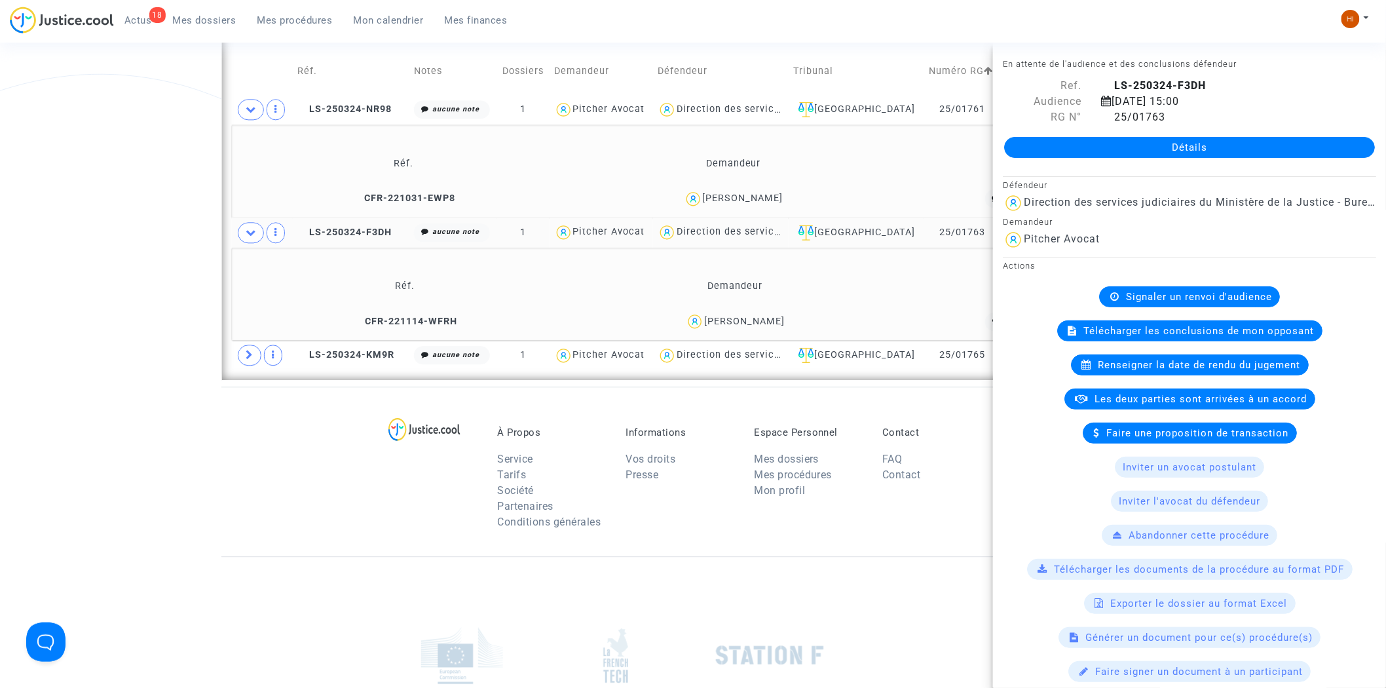
drag, startPoint x: 817, startPoint y: 320, endPoint x: 707, endPoint y: 325, distance: 109.5
click at [707, 325] on div "Mansa SINGH" at bounding box center [735, 321] width 314 height 19
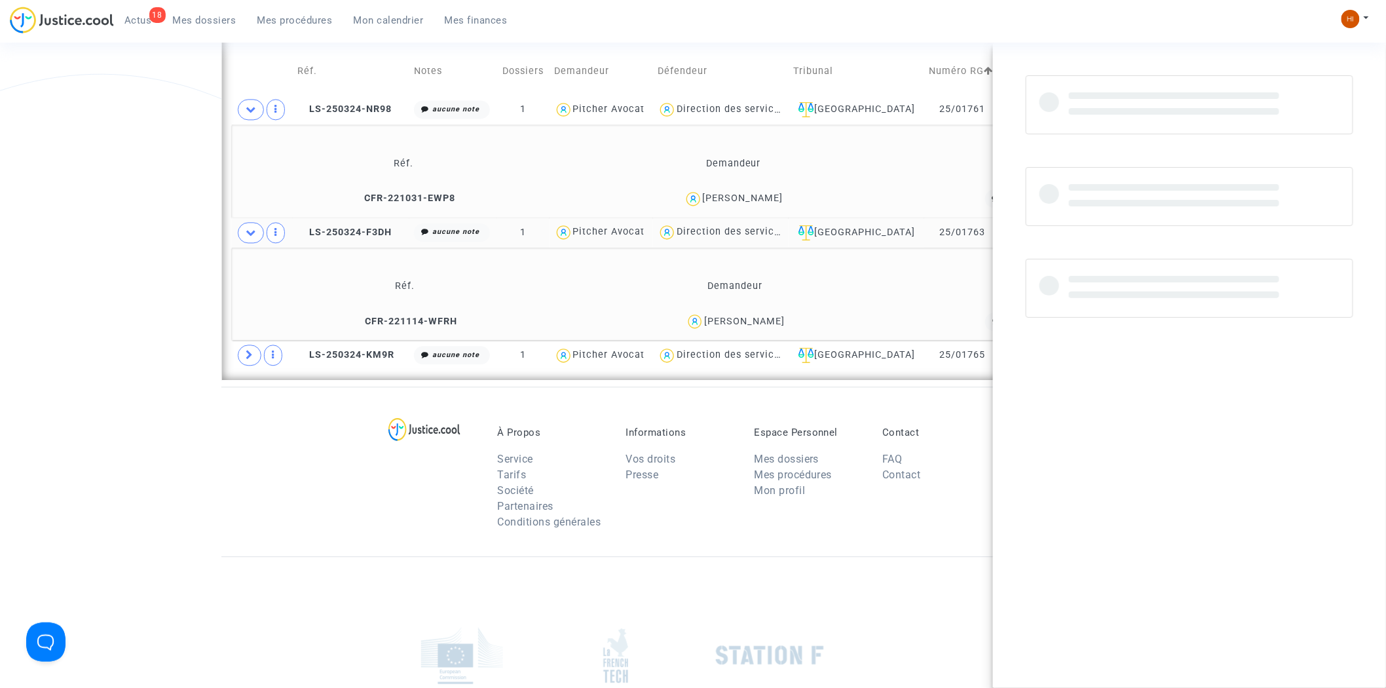
copy div "Mansa SINGH"
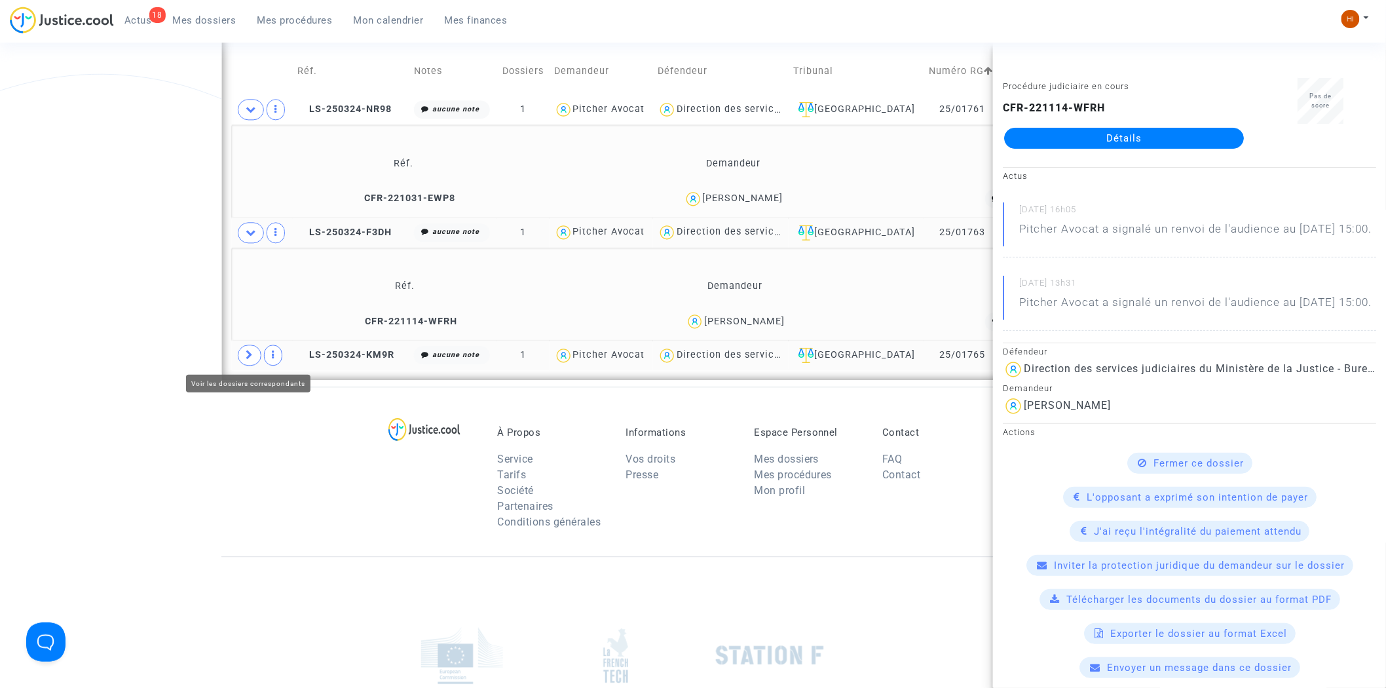
drag, startPoint x: 245, startPoint y: 361, endPoint x: 251, endPoint y: 368, distance: 9.3
click at [245, 361] on span at bounding box center [250, 354] width 24 height 21
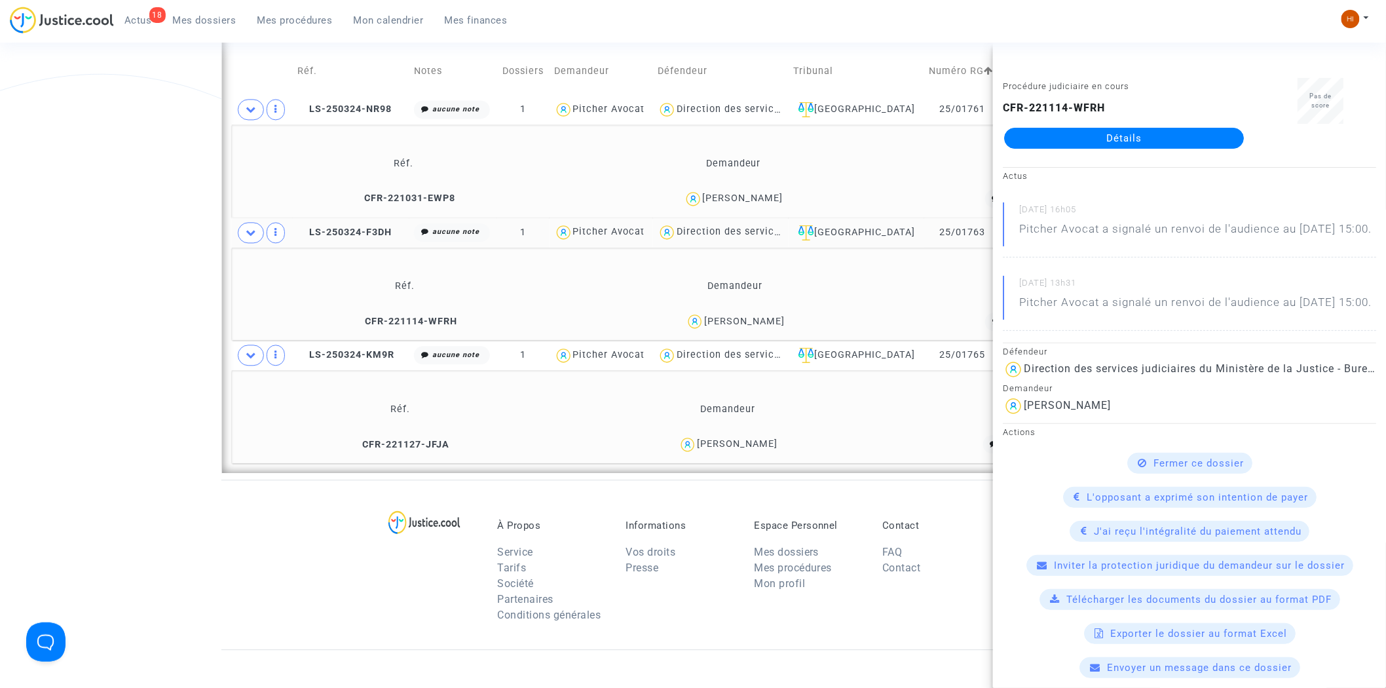
drag, startPoint x: 807, startPoint y: 449, endPoint x: 705, endPoint y: 448, distance: 102.1
click at [705, 448] on div "Serge Lidove" at bounding box center [728, 444] width 320 height 19
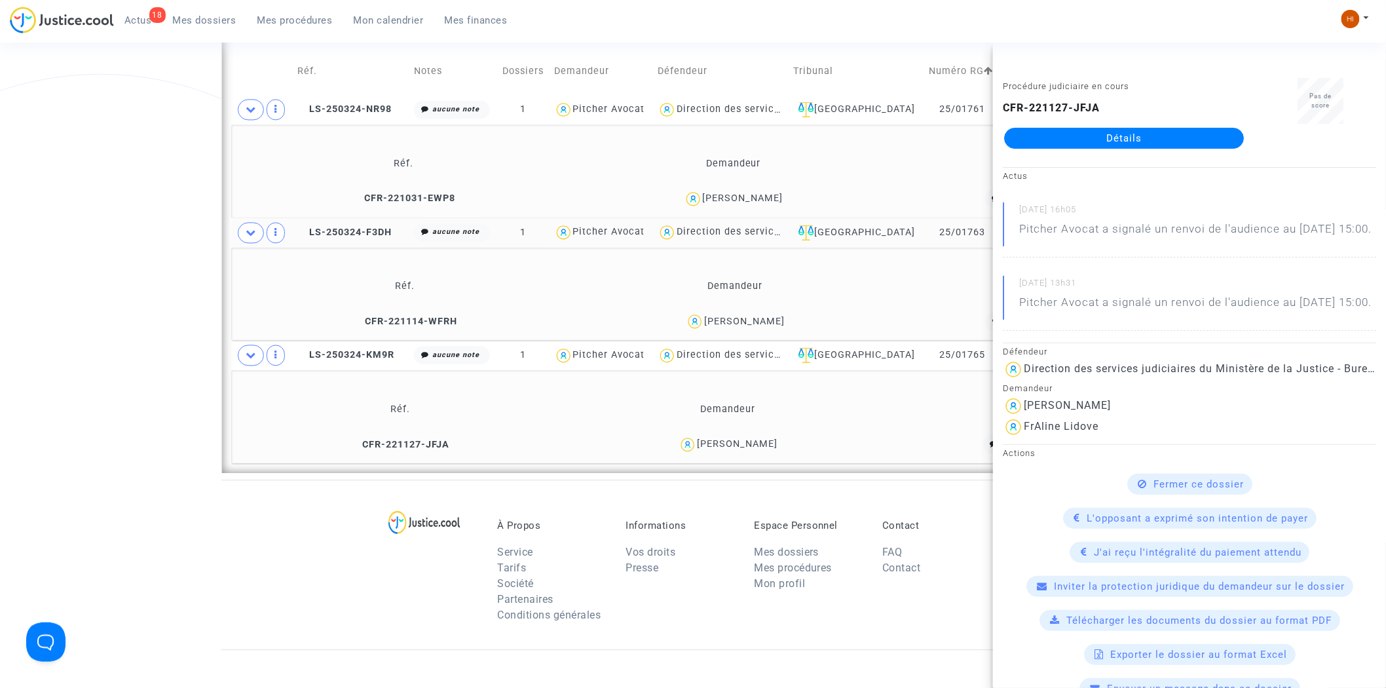
copy div "Serge Lidove"
drag, startPoint x: 200, startPoint y: 244, endPoint x: 230, endPoint y: 215, distance: 42.1
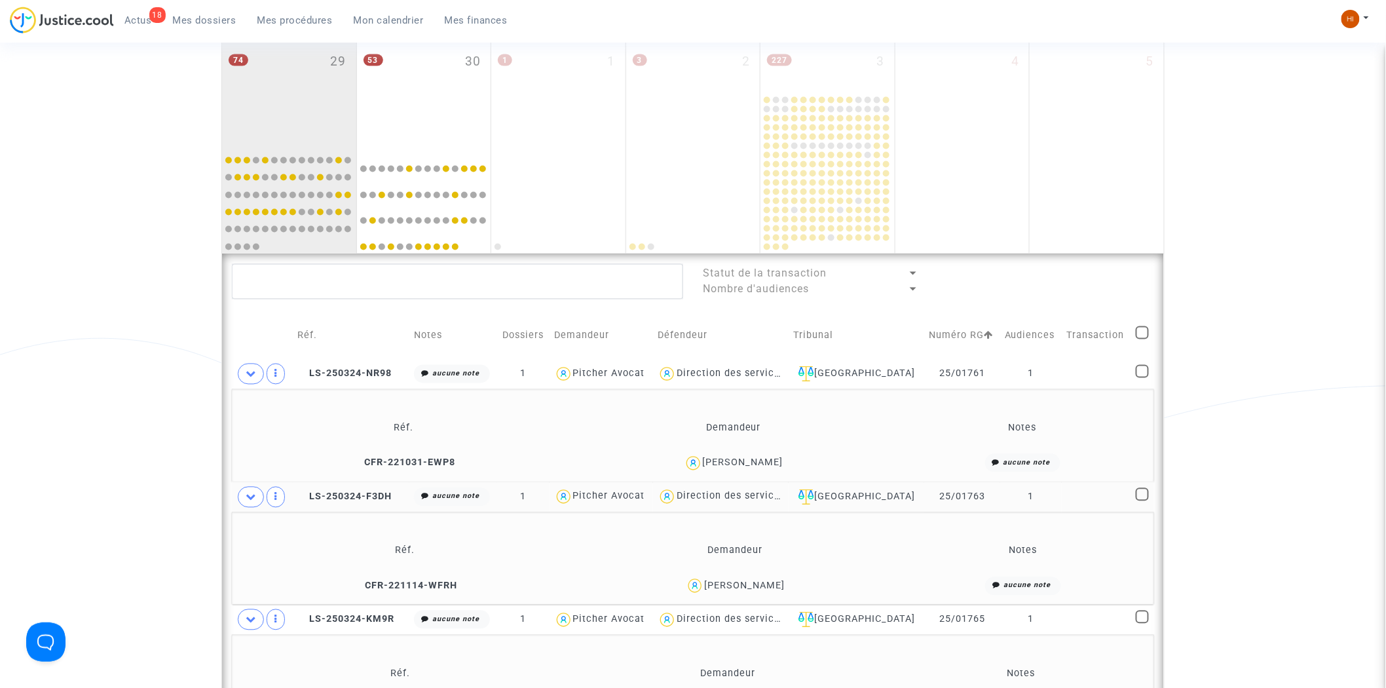
scroll to position [603, 0]
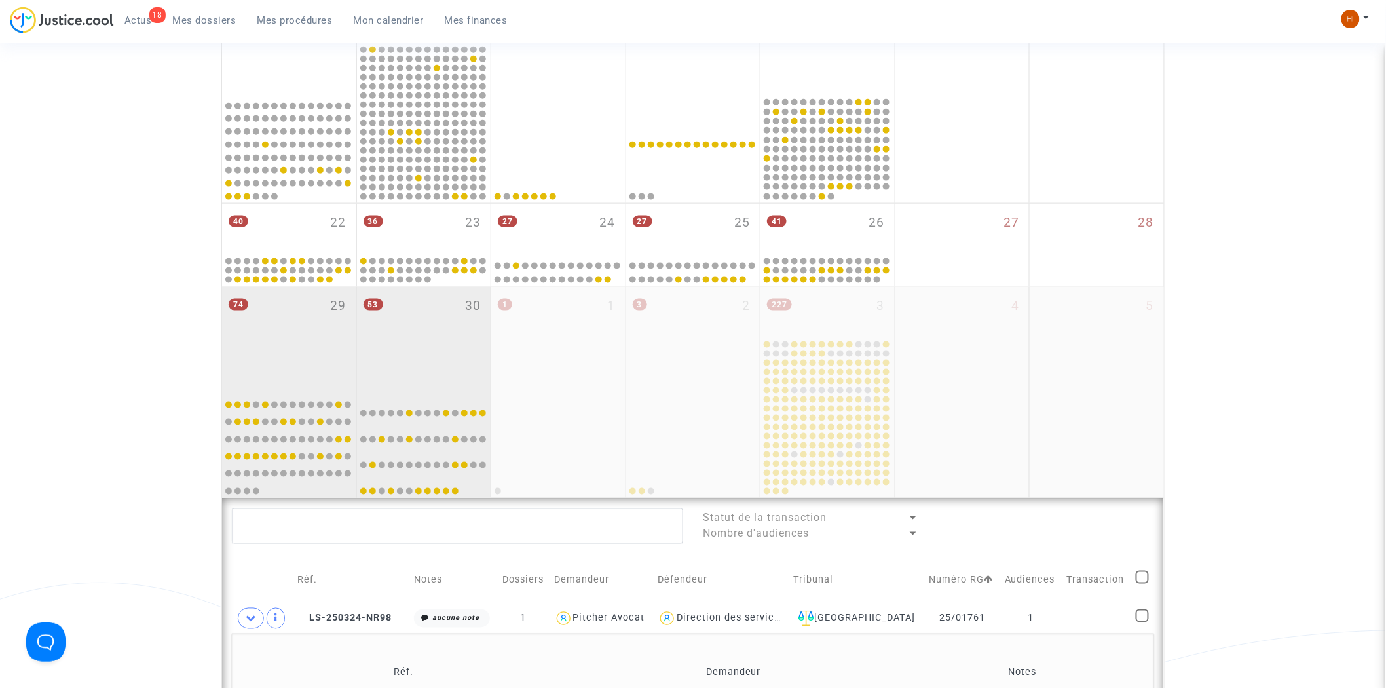
click at [414, 350] on div "53 30" at bounding box center [424, 338] width 134 height 103
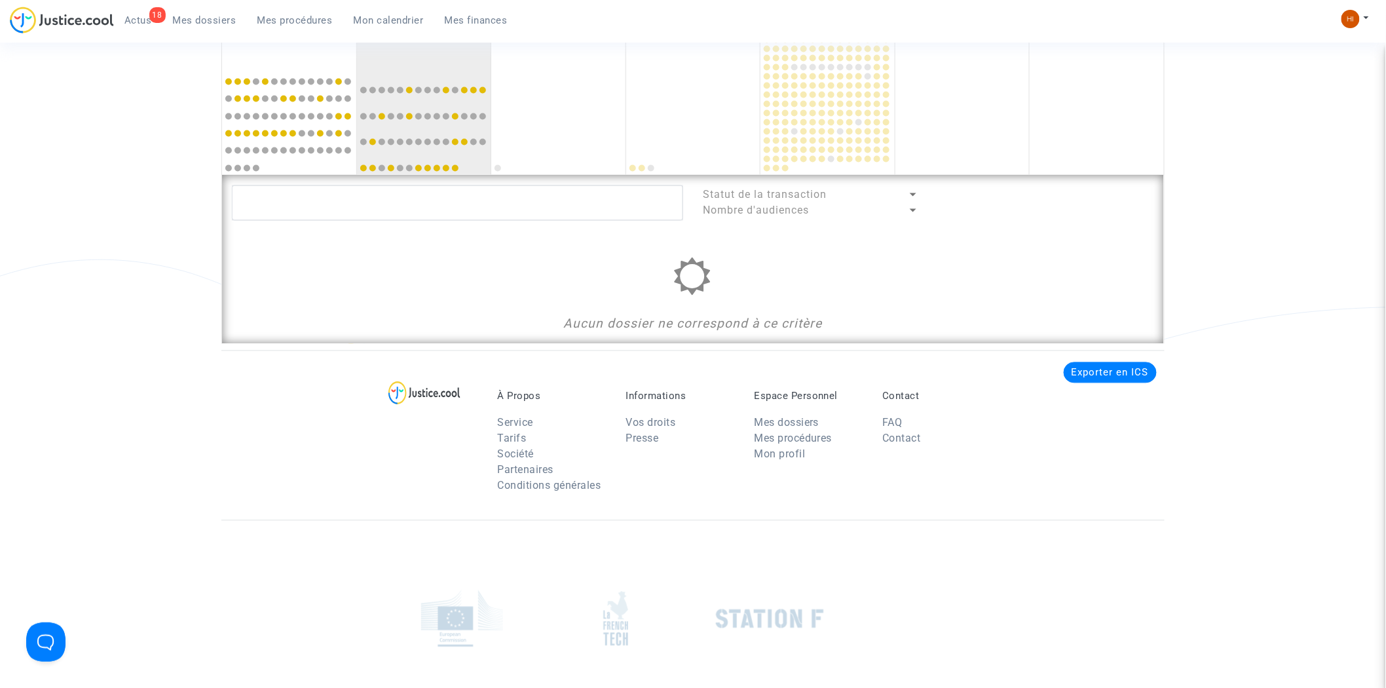
scroll to position [894, 0]
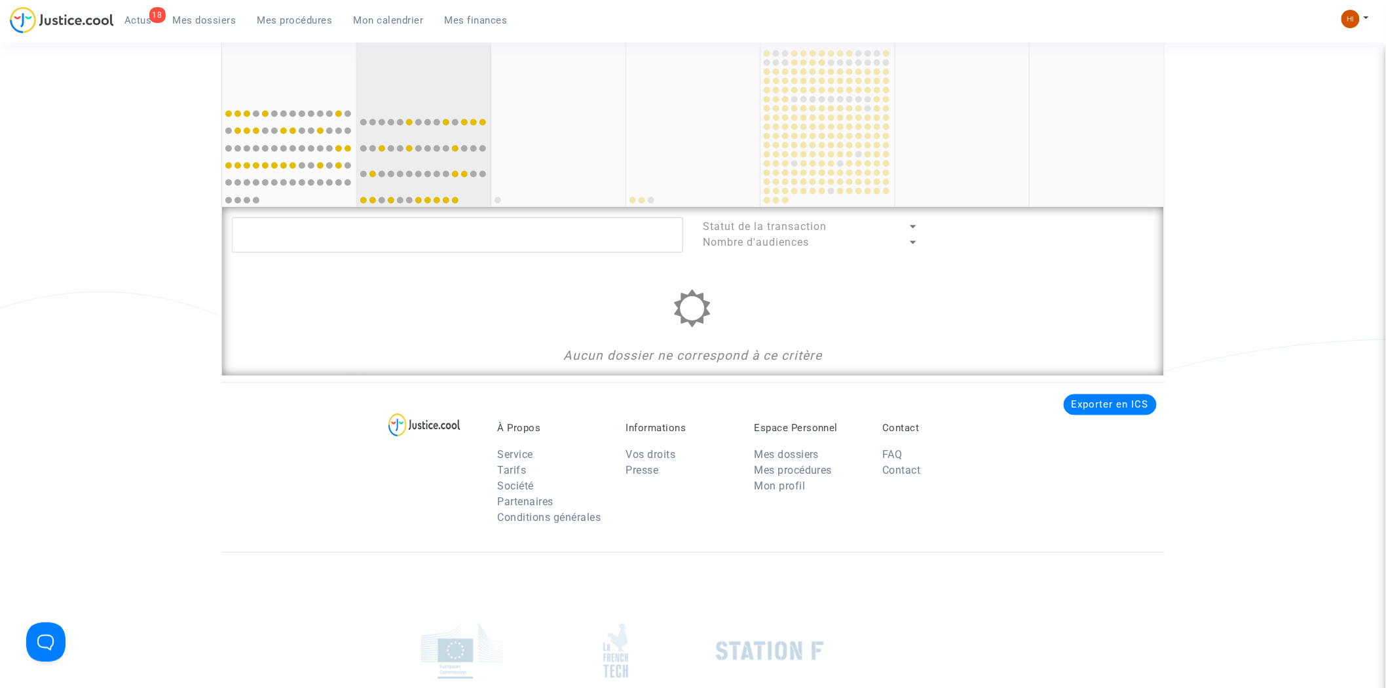
click at [427, 71] on div "53 30" at bounding box center [424, 47] width 134 height 103
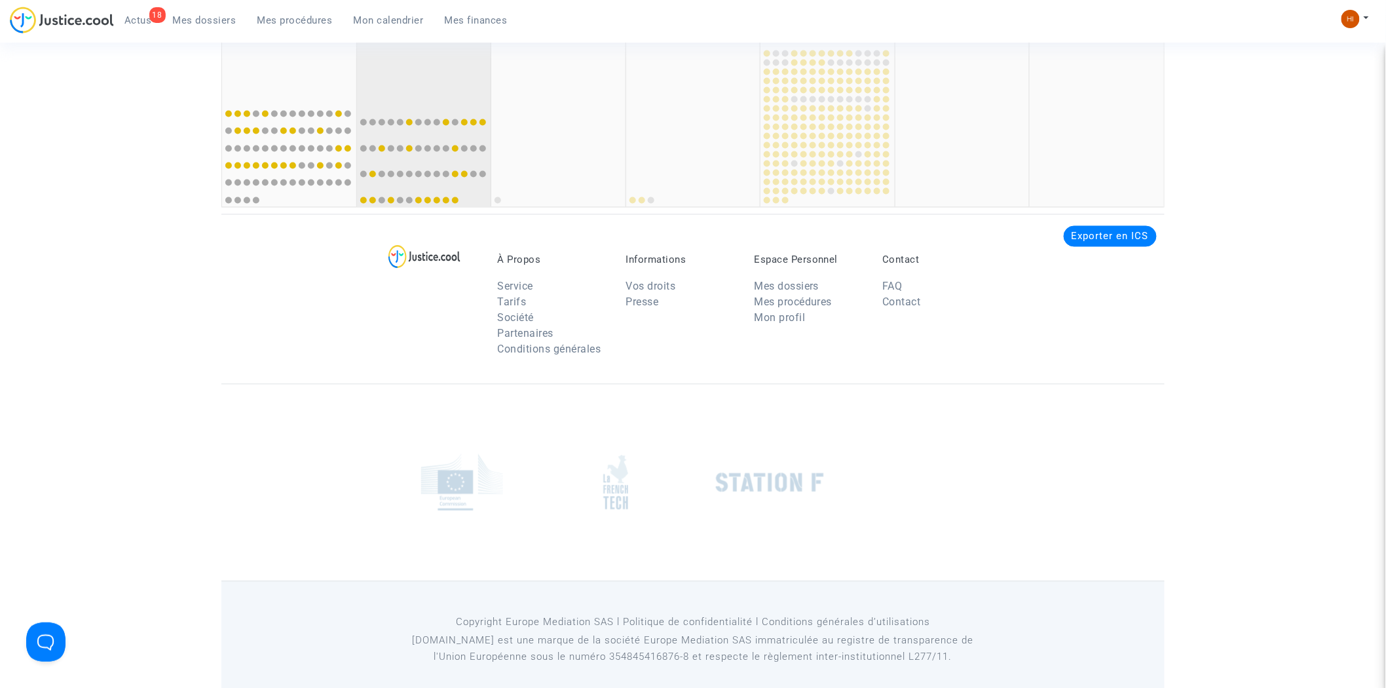
click at [427, 71] on div "53 30" at bounding box center [424, 47] width 134 height 103
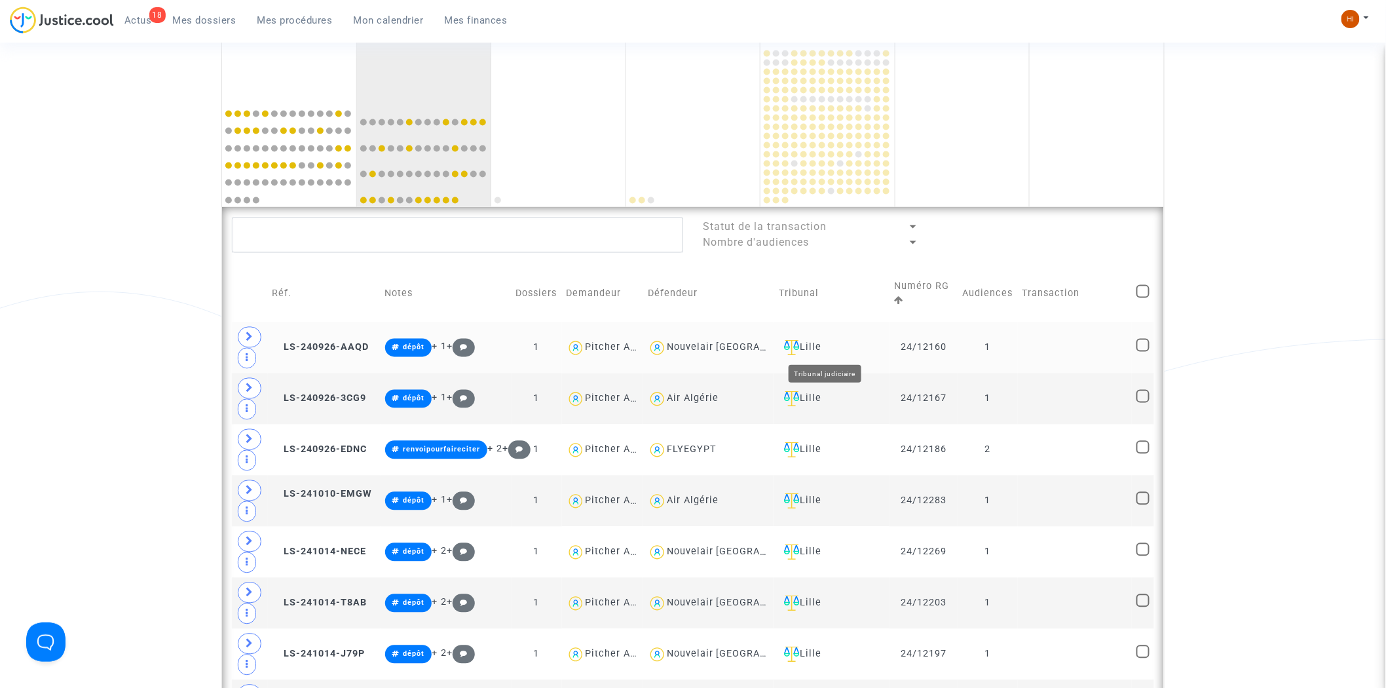
click at [815, 343] on div "Lille" at bounding box center [832, 348] width 106 height 16
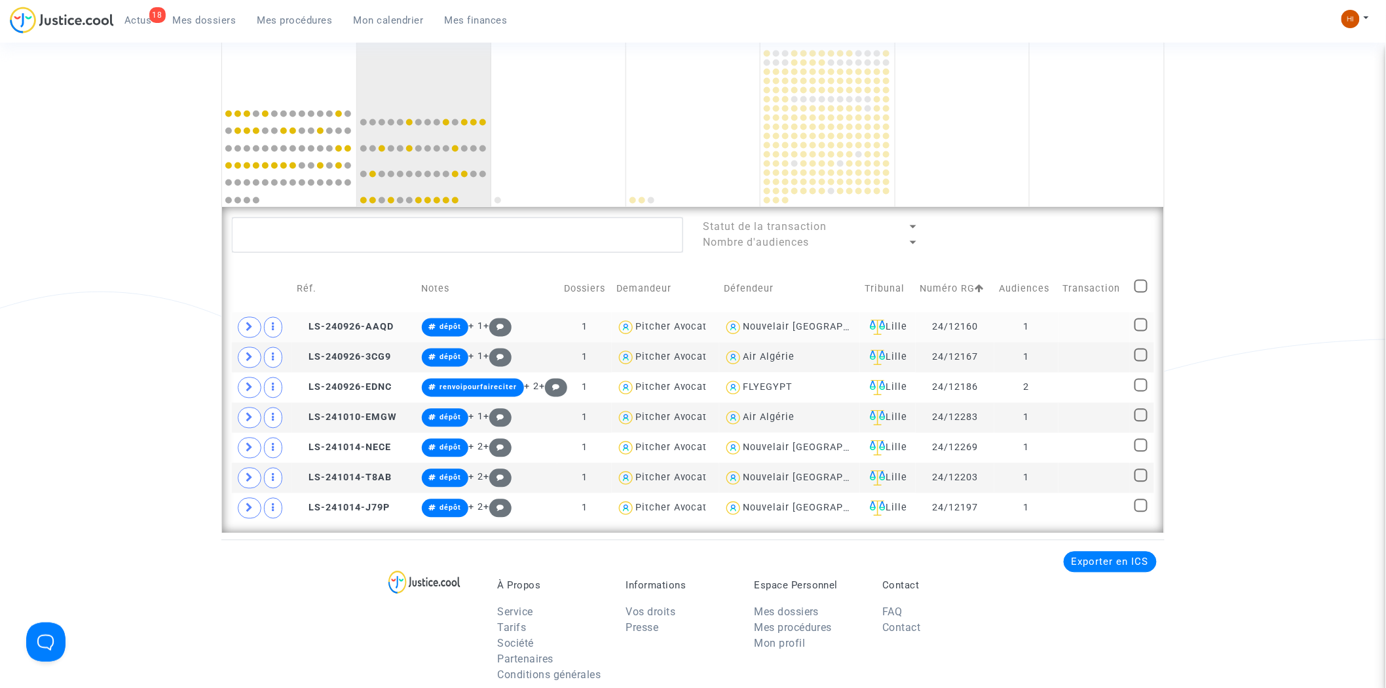
click at [369, 332] on copy "LS-240926-AAQD" at bounding box center [345, 326] width 97 height 11
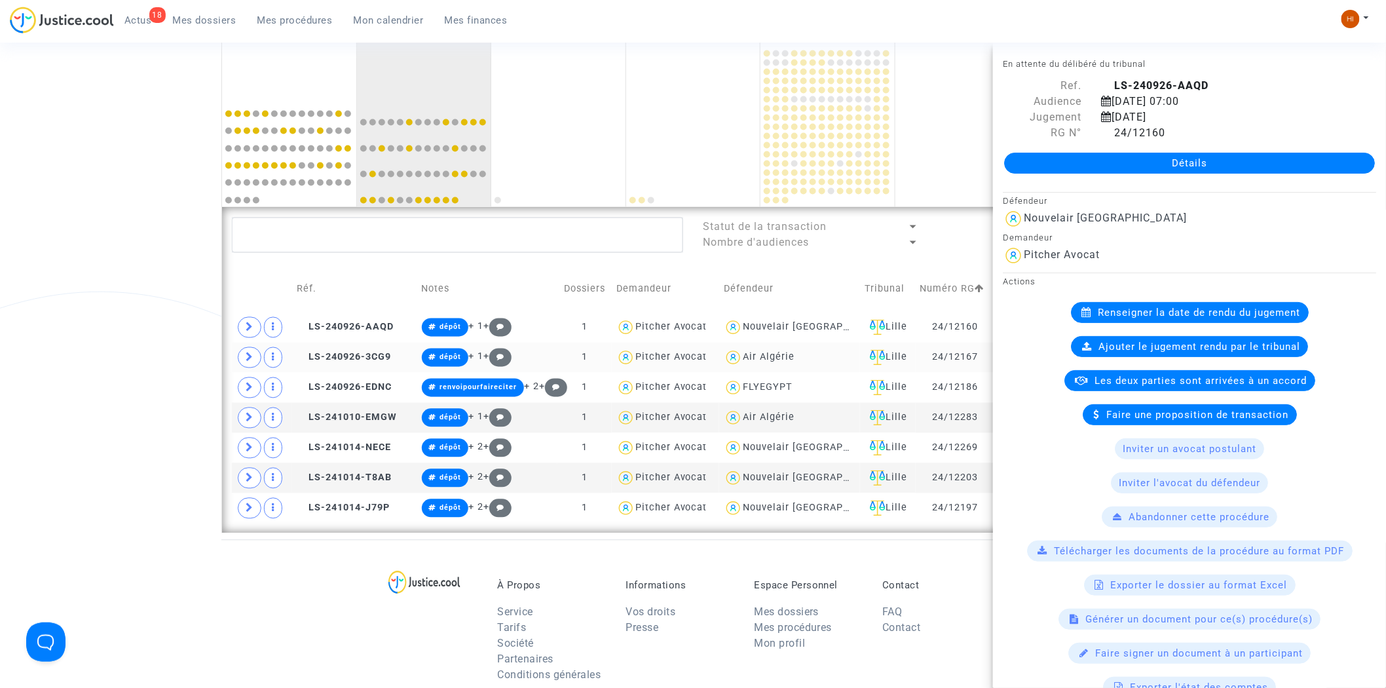
click at [350, 349] on td "LS-240926-3CG9" at bounding box center [354, 357] width 124 height 30
click at [350, 397] on td "LS-240926-EDNC" at bounding box center [354, 388] width 124 height 30
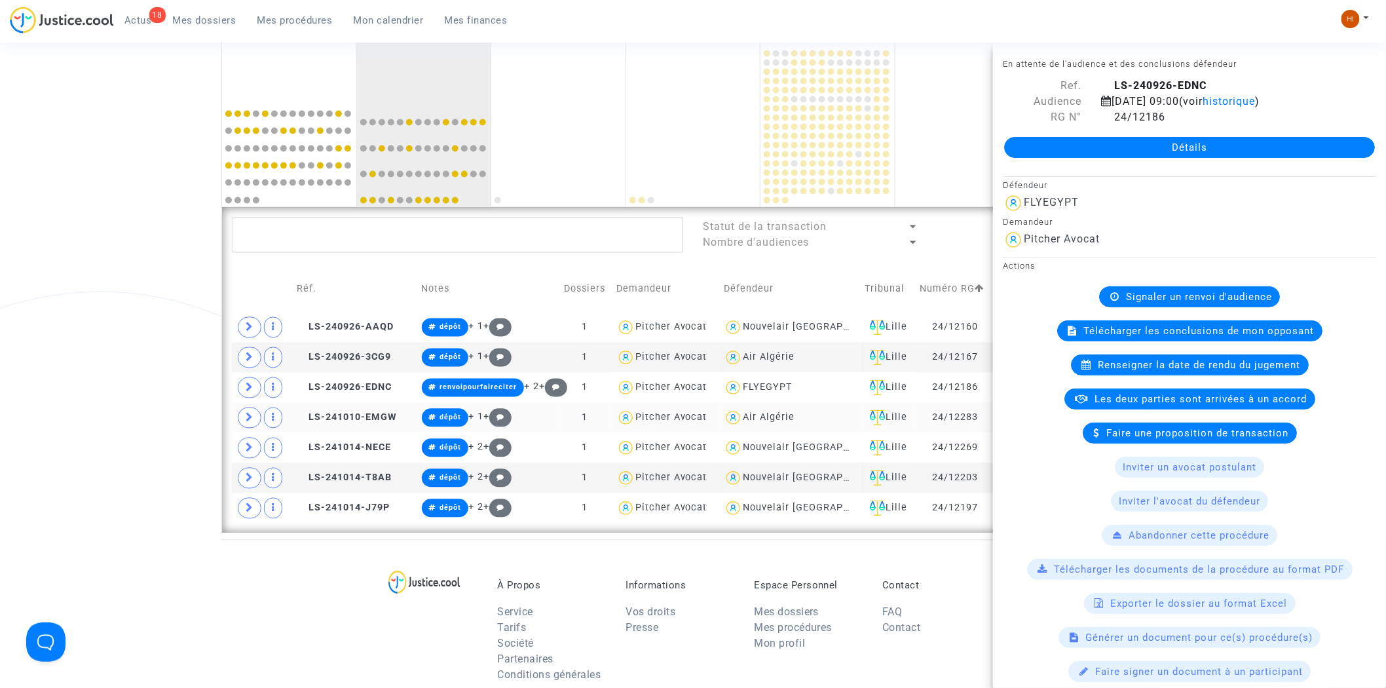
click at [347, 430] on td "LS-241010-EMGW" at bounding box center [354, 418] width 124 height 30
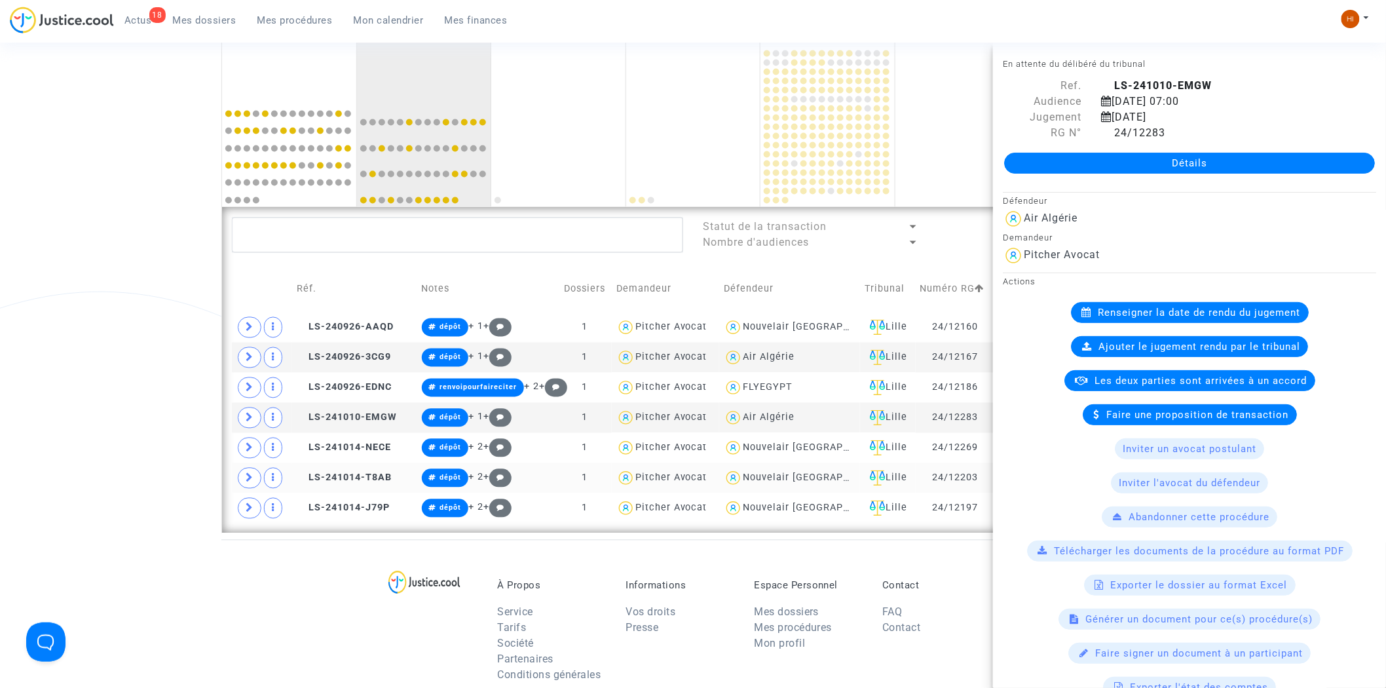
click at [343, 465] on td "LS-241014-T8AB" at bounding box center [354, 478] width 124 height 30
click at [344, 483] on span "LS-241014-T8AB" at bounding box center [344, 477] width 95 height 11
click at [338, 516] on td "LS-241014-J79P" at bounding box center [354, 508] width 124 height 30
click at [389, 229] on textarea at bounding box center [457, 234] width 451 height 35
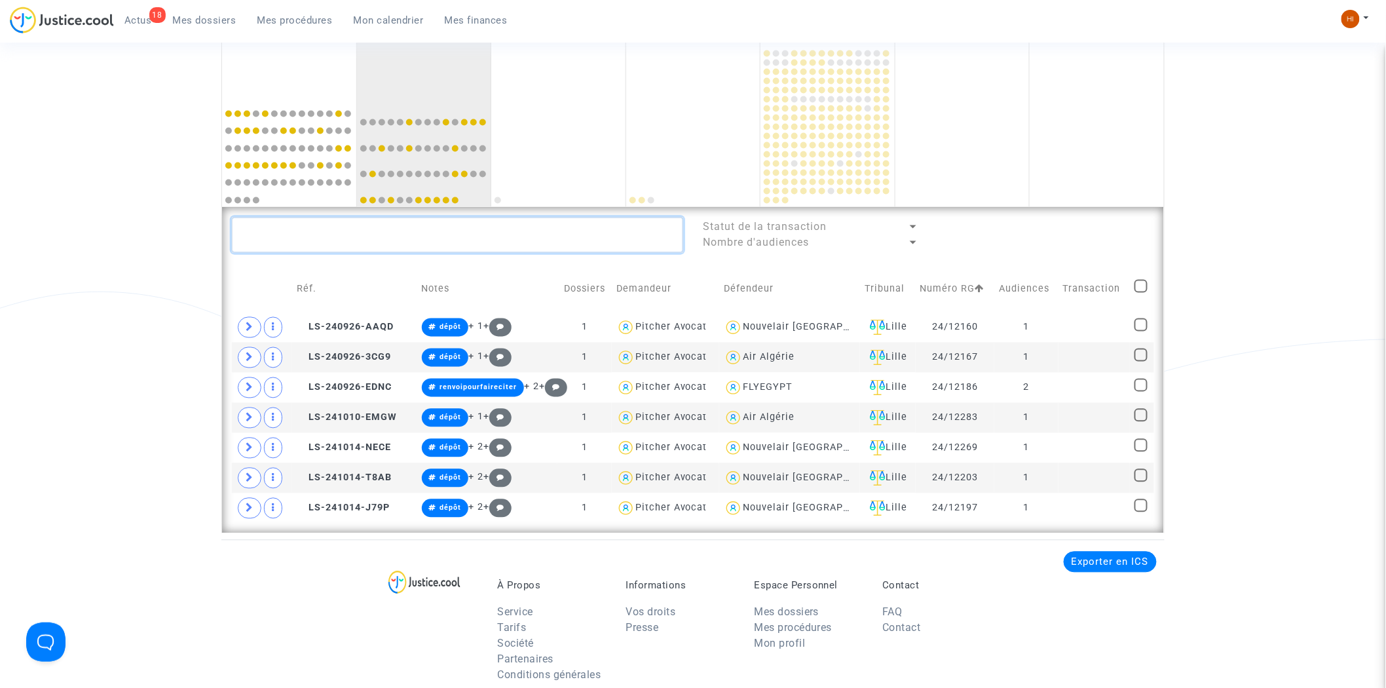
click at [389, 229] on textarea at bounding box center [457, 234] width 451 height 35
click at [422, 63] on div "53 30" at bounding box center [424, 47] width 134 height 103
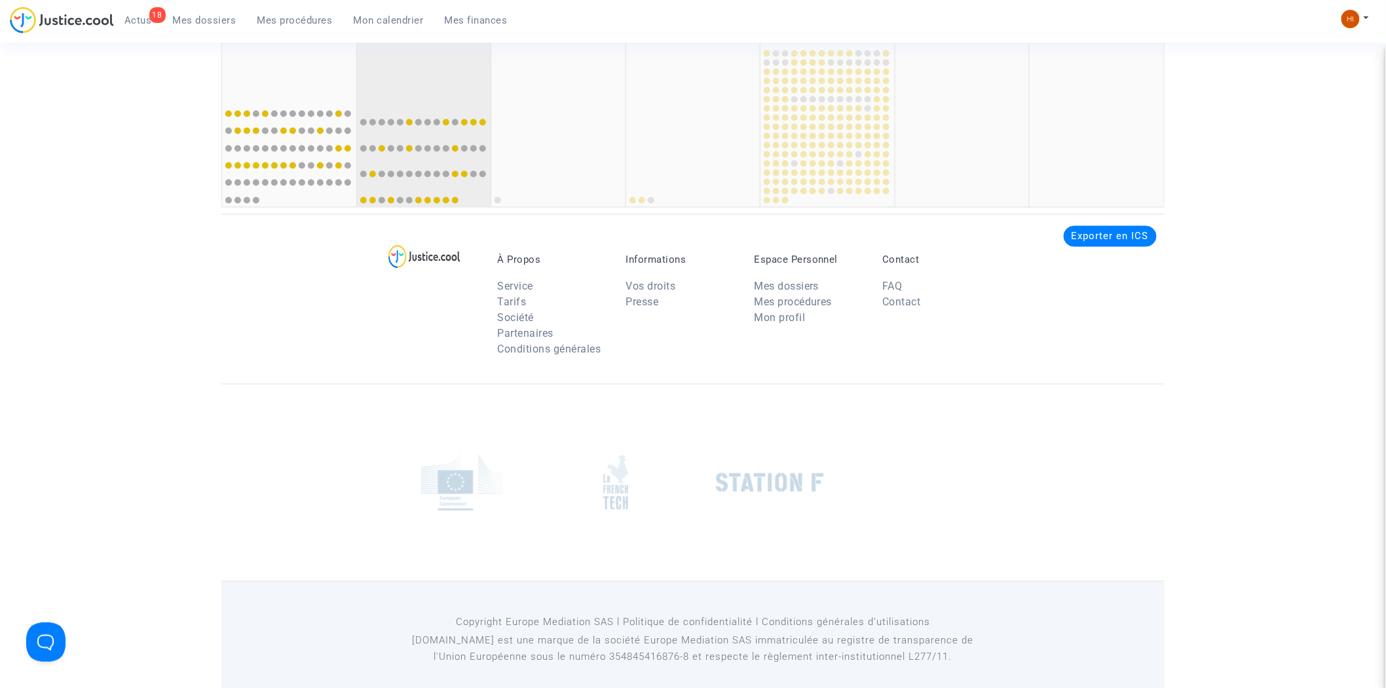
click at [422, 63] on div "53 30" at bounding box center [424, 47] width 134 height 103
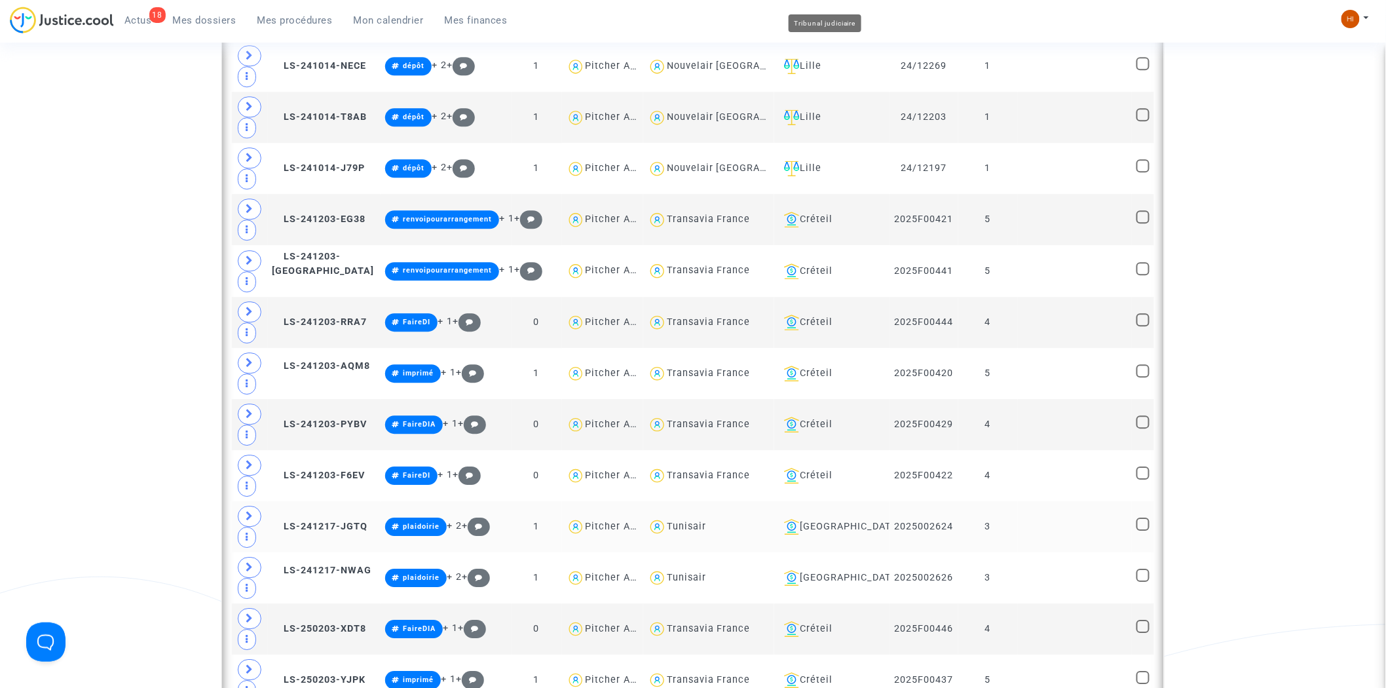
scroll to position [1549, 0]
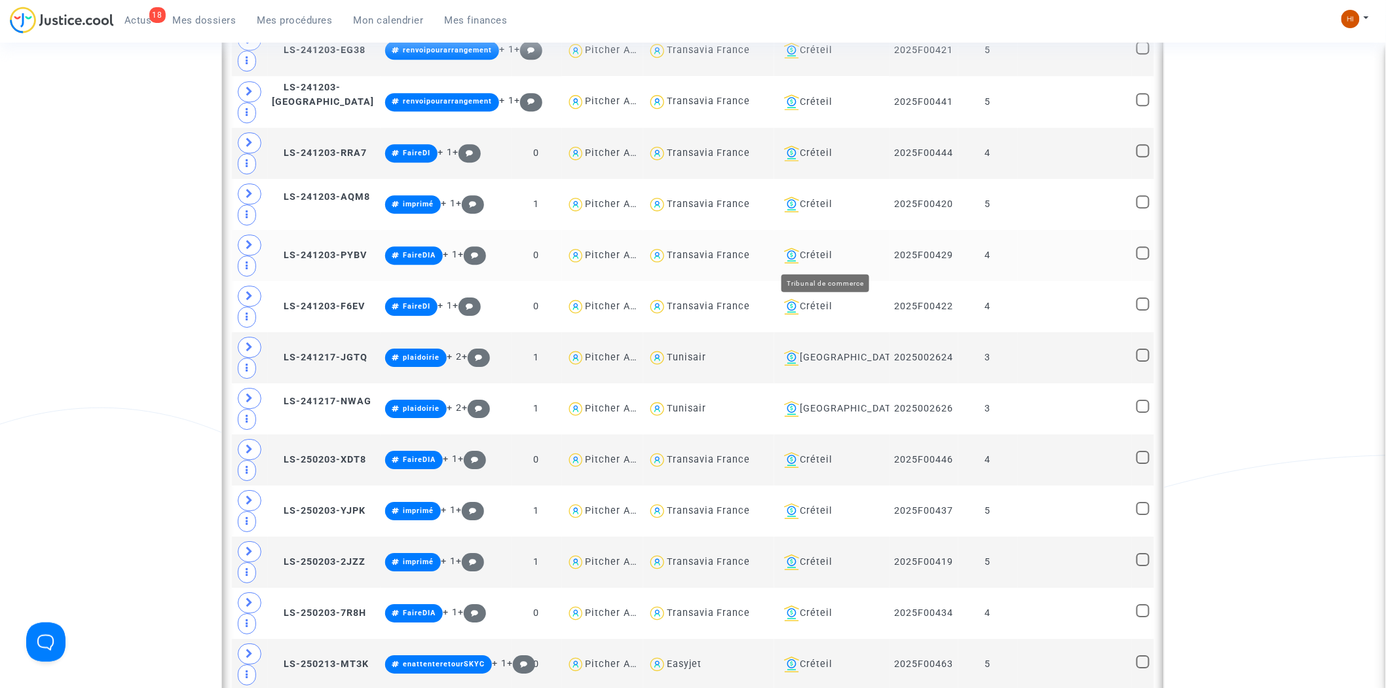
click at [812, 253] on div "Créteil" at bounding box center [832, 256] width 106 height 16
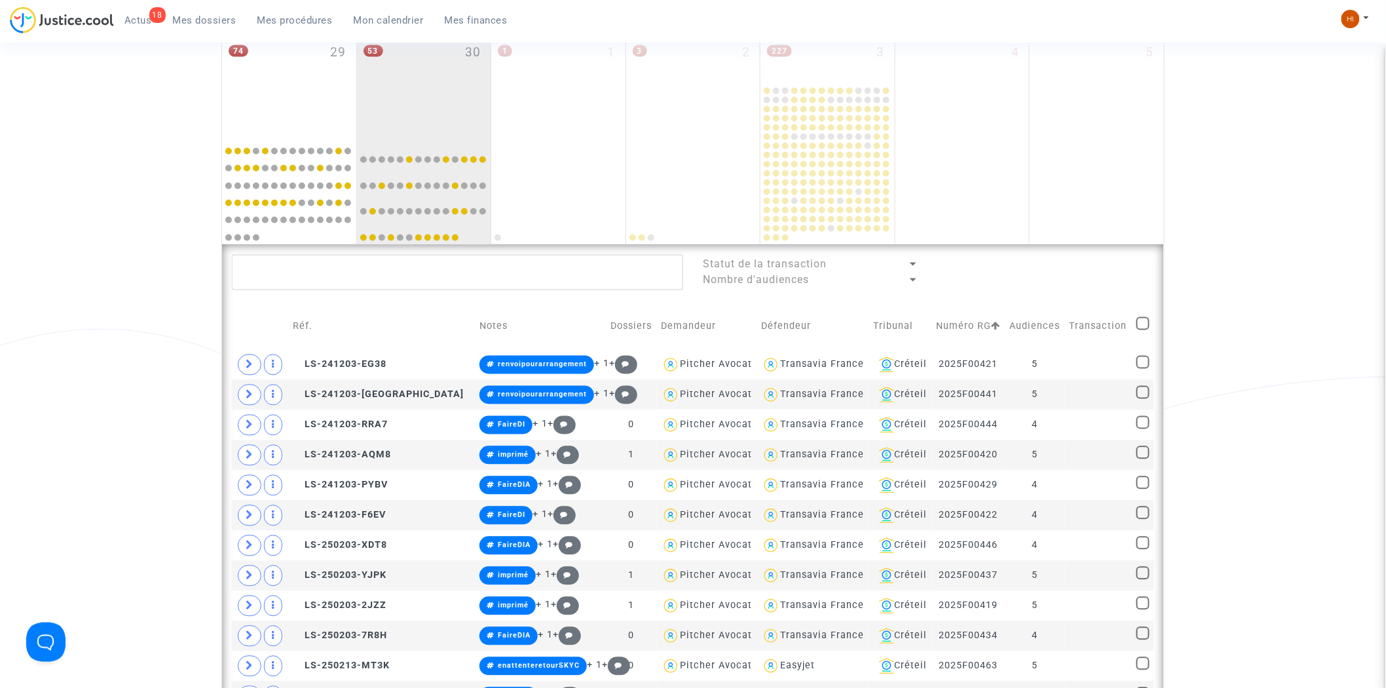
scroll to position [821, 0]
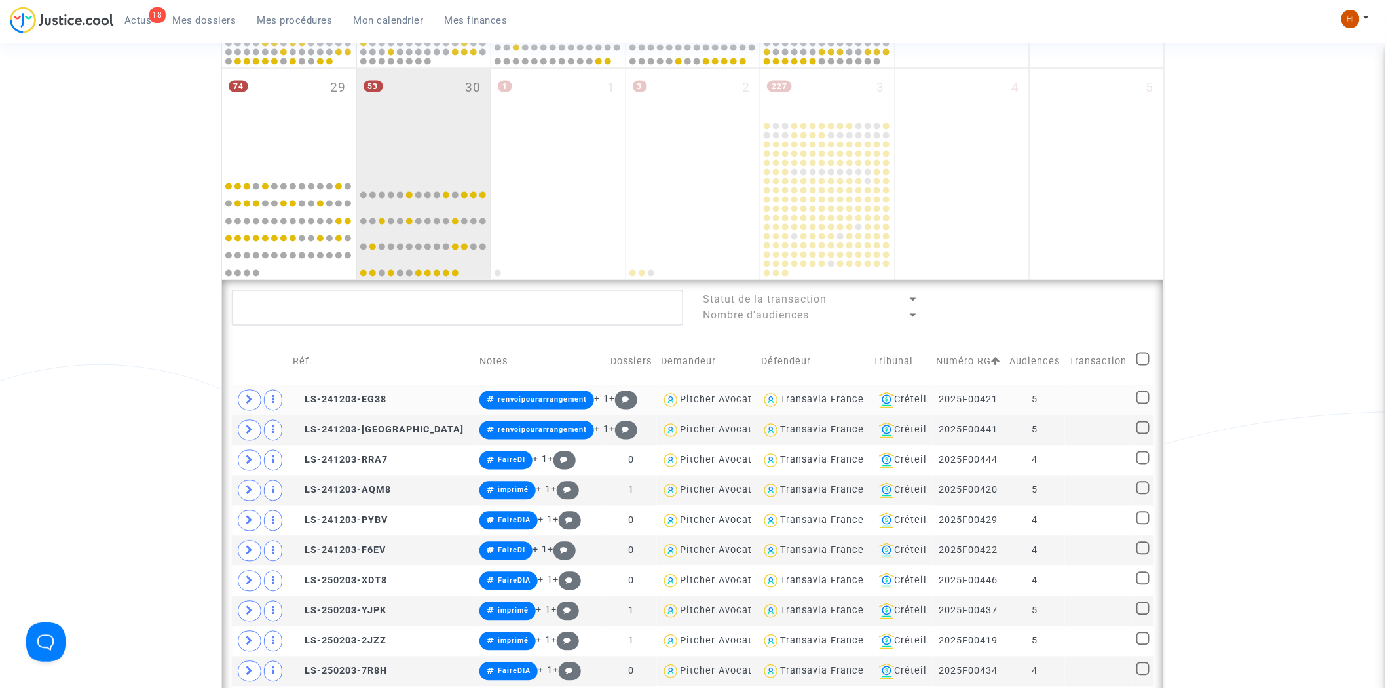
click at [350, 387] on td "LS-241203-EG38" at bounding box center [381, 400] width 187 height 30
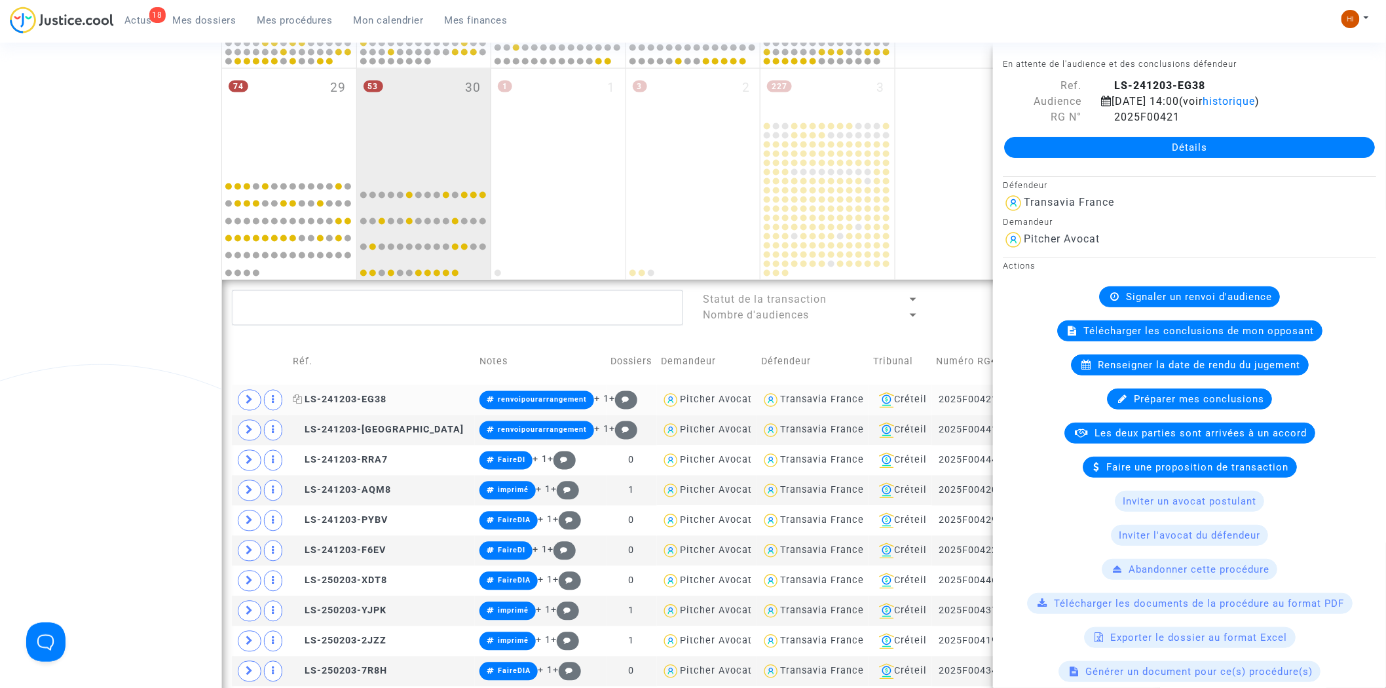
click at [351, 395] on span "LS-241203-EG38" at bounding box center [340, 399] width 94 height 11
click at [356, 424] on span "LS-241203-WZAN" at bounding box center [378, 429] width 171 height 11
click at [363, 464] on span "LS-241203-RRA7" at bounding box center [340, 459] width 95 height 11
click at [373, 498] on td "LS-241203-AQM8" at bounding box center [381, 490] width 187 height 30
click at [377, 527] on td "LS-241203-PYBV" at bounding box center [381, 520] width 187 height 30
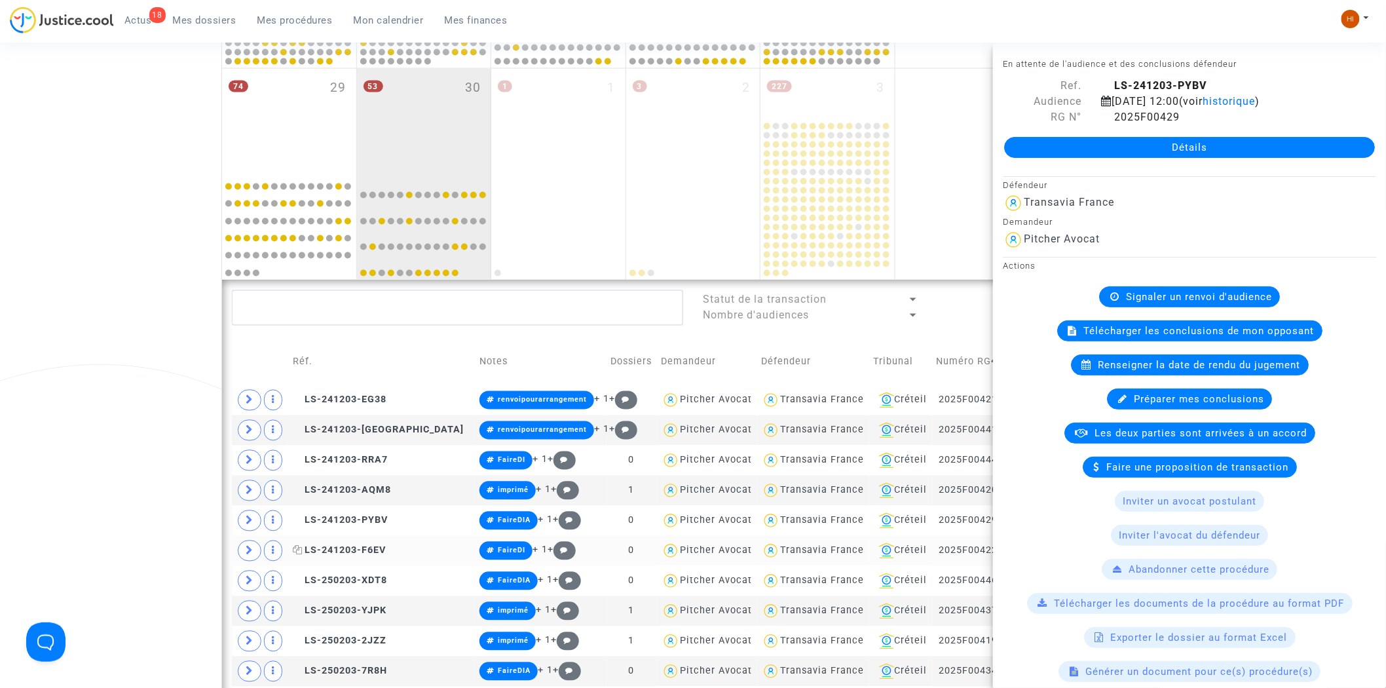
click at [370, 553] on span "LS-241203-F6EV" at bounding box center [339, 550] width 93 height 11
click at [361, 588] on td "LS-250203-XDT8" at bounding box center [381, 581] width 187 height 30
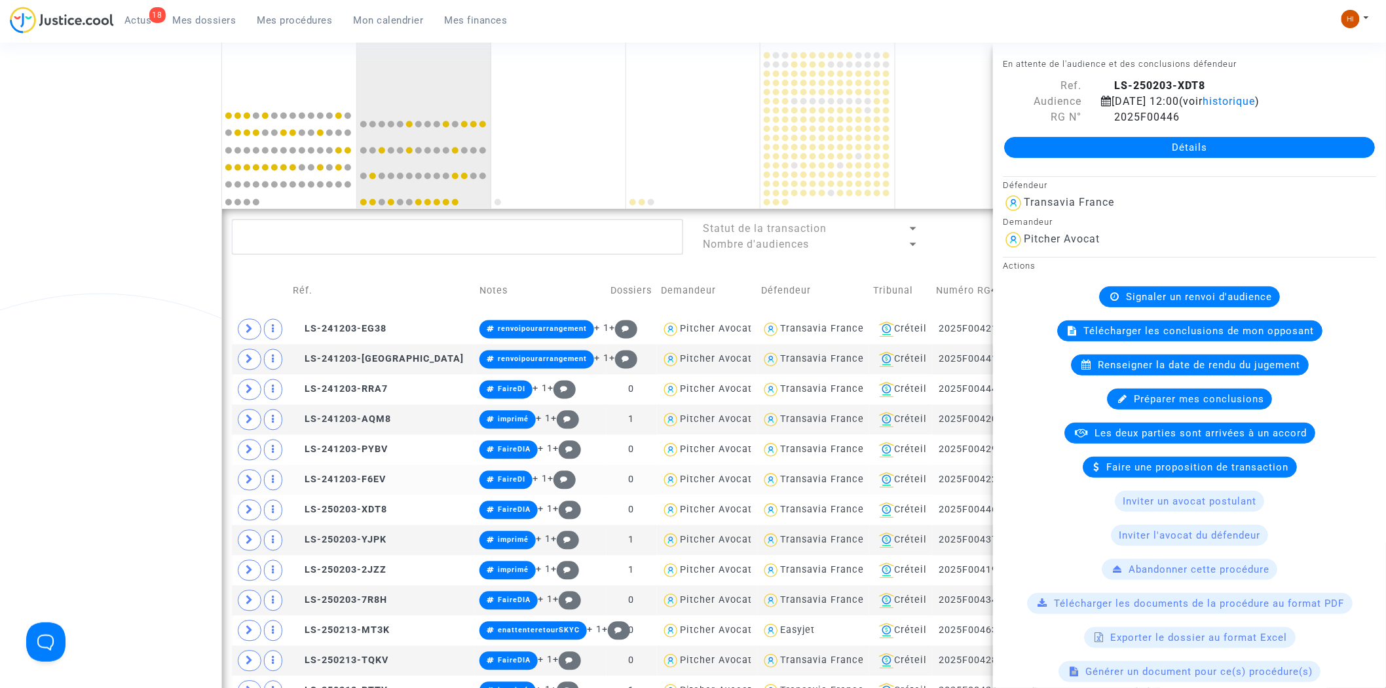
scroll to position [894, 0]
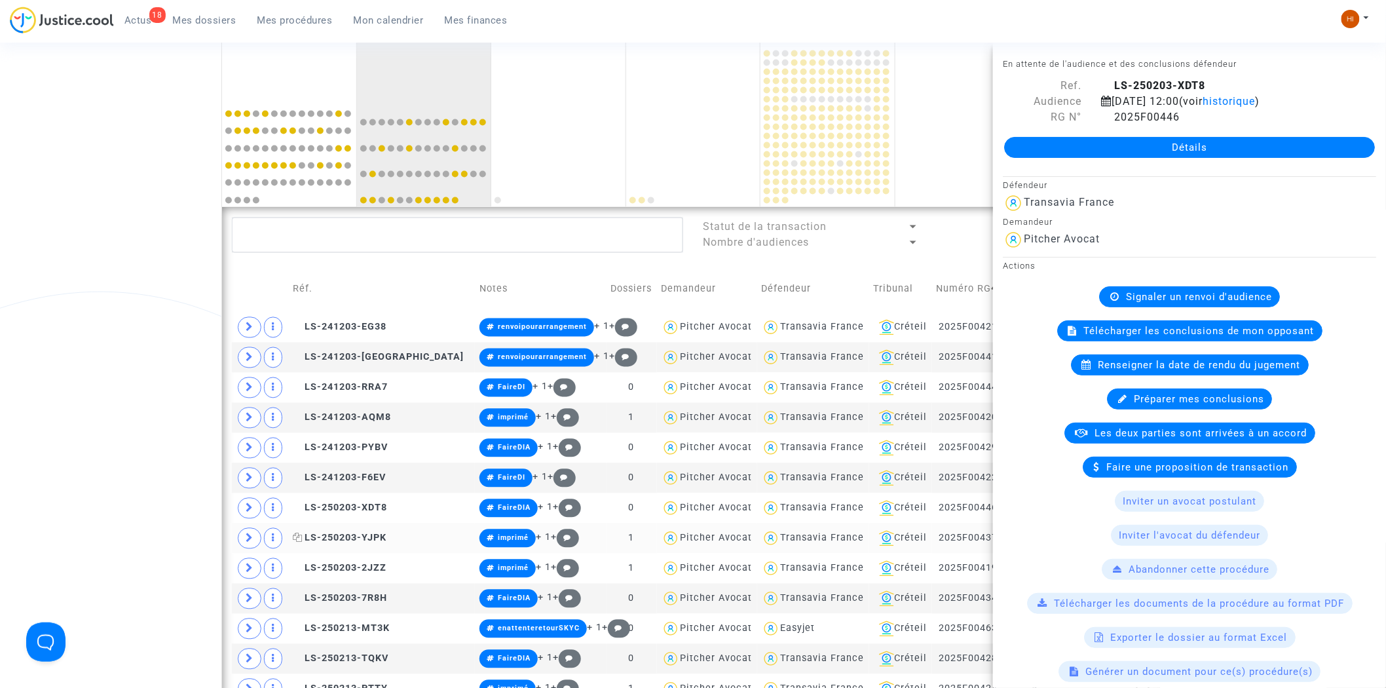
click at [361, 537] on span "LS-250203-YJPK" at bounding box center [340, 537] width 94 height 11
click at [361, 563] on copy "LS-250203-2JZZ" at bounding box center [340, 567] width 94 height 11
click at [358, 603] on span "LS-250203-7R8H" at bounding box center [340, 598] width 94 height 11
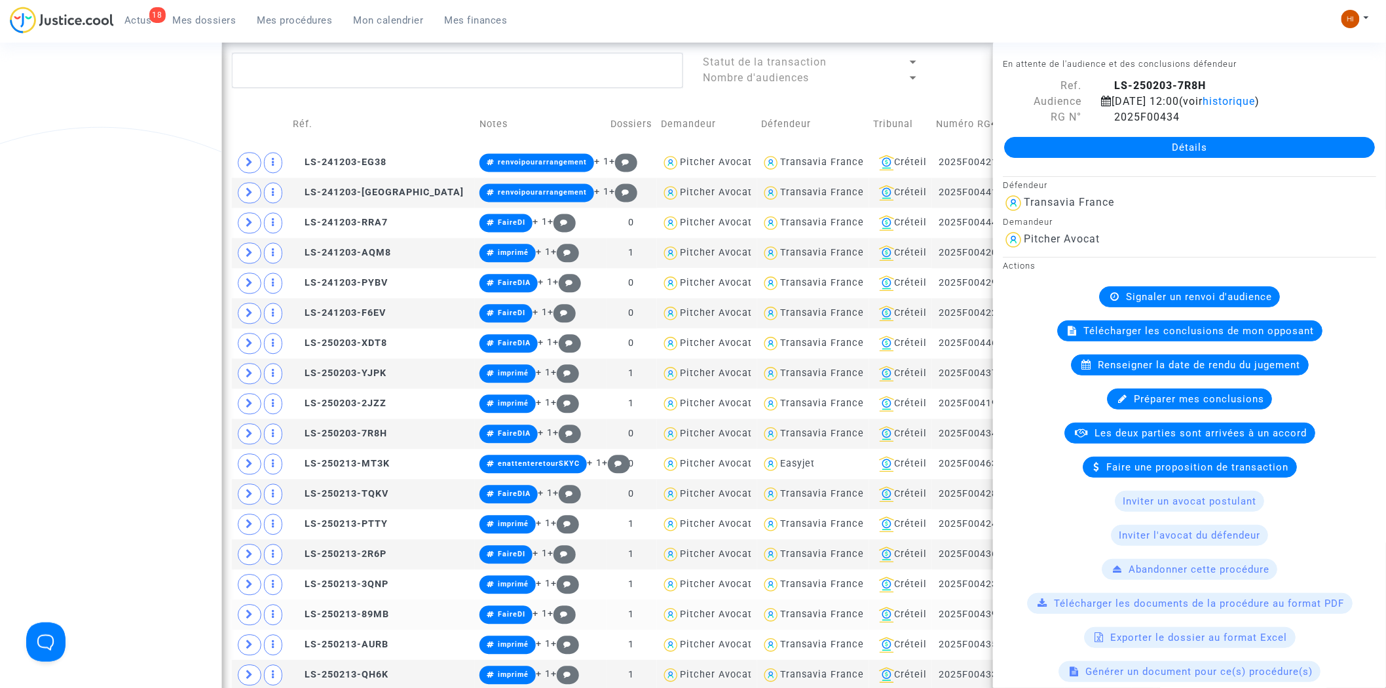
scroll to position [1112, 0]
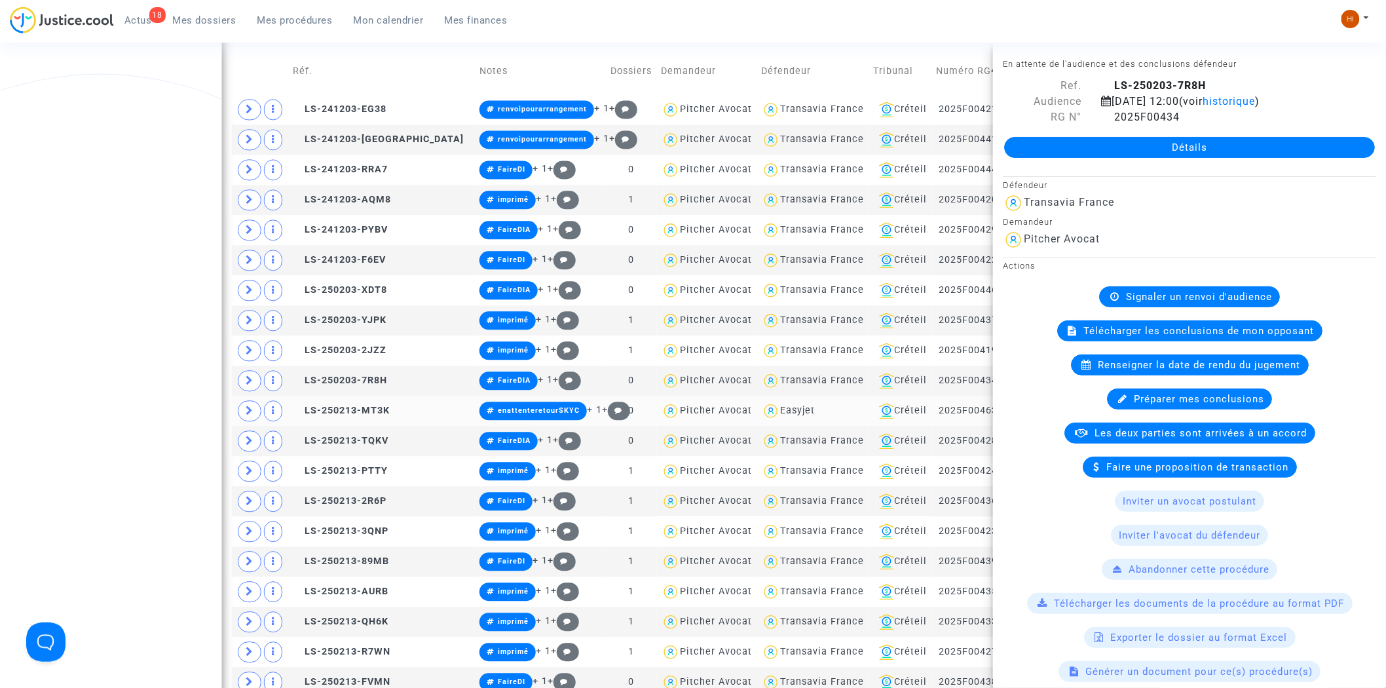
click at [382, 405] on copy "LS-250213-MT3K" at bounding box center [341, 410] width 97 height 11
click at [339, 342] on td "LS-250203-2JZZ" at bounding box center [381, 350] width 187 height 30
click at [348, 356] on td "LS-250203-2JZZ" at bounding box center [381, 350] width 187 height 30
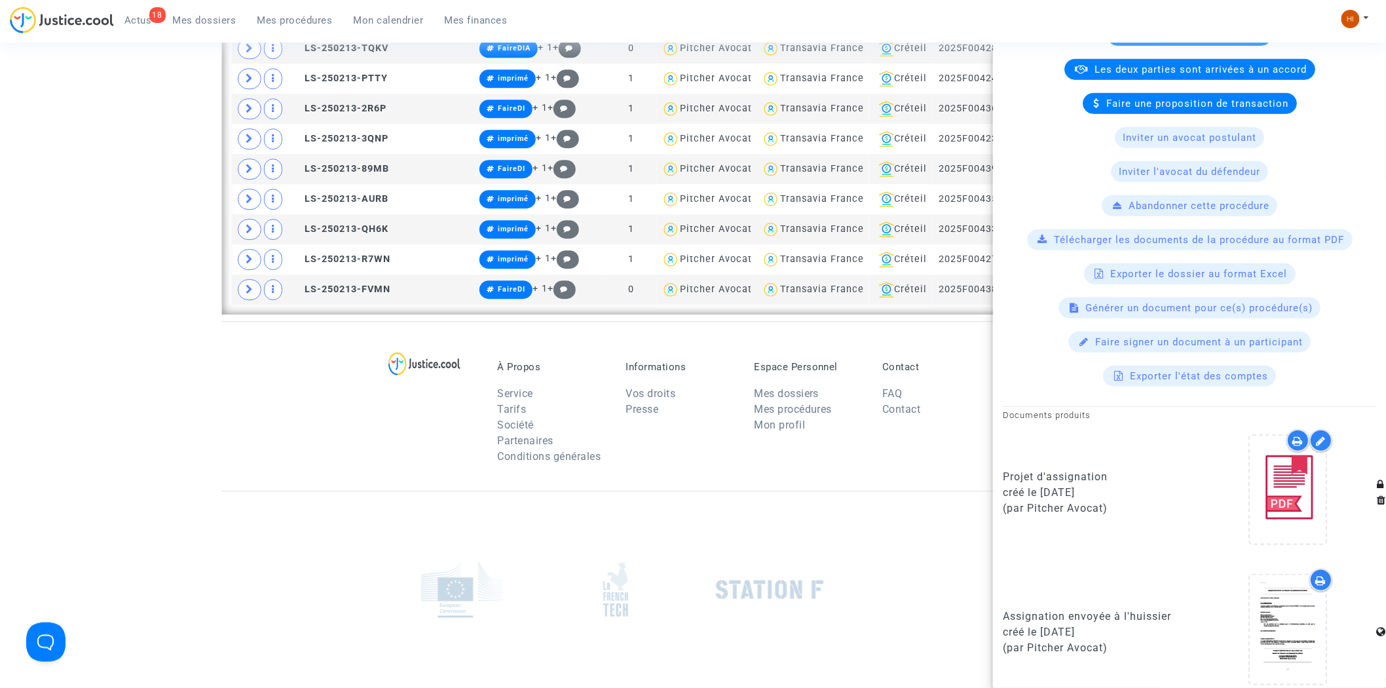
scroll to position [1549, 0]
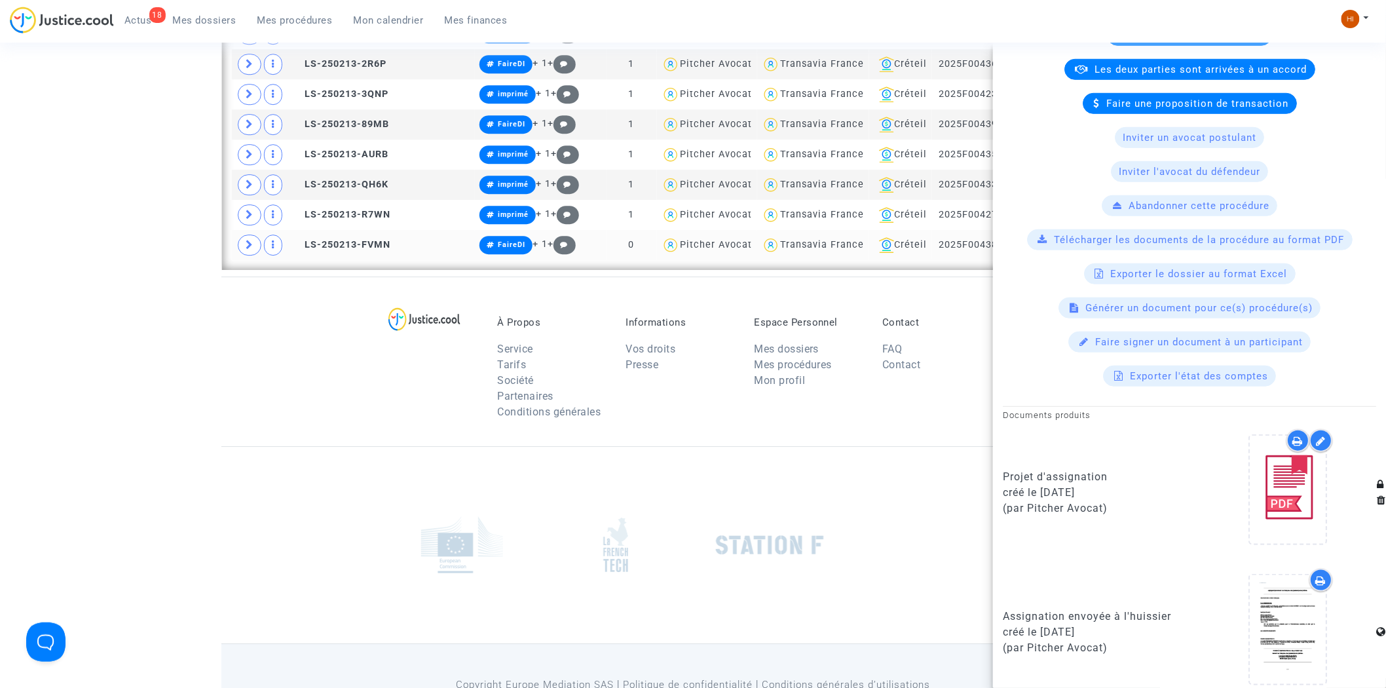
click at [363, 239] on td "LS-250213-FVMN" at bounding box center [381, 245] width 187 height 30
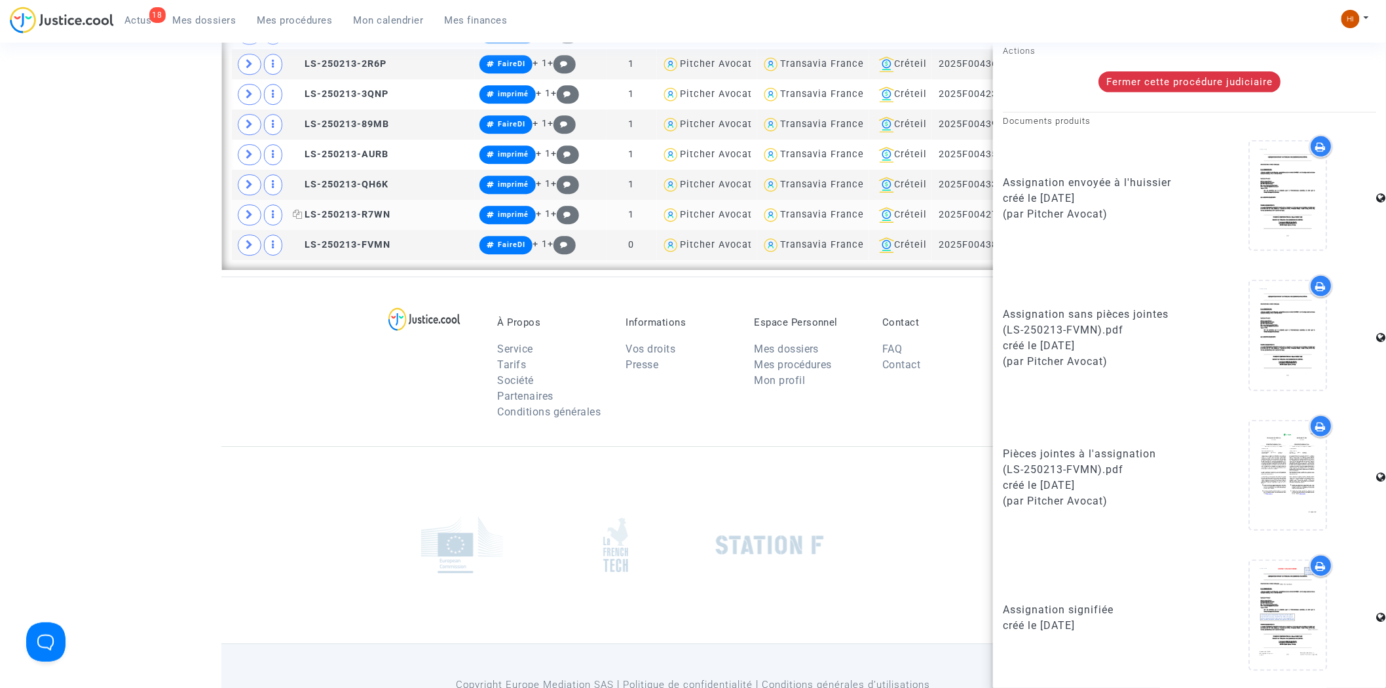
scroll to position [0, 0]
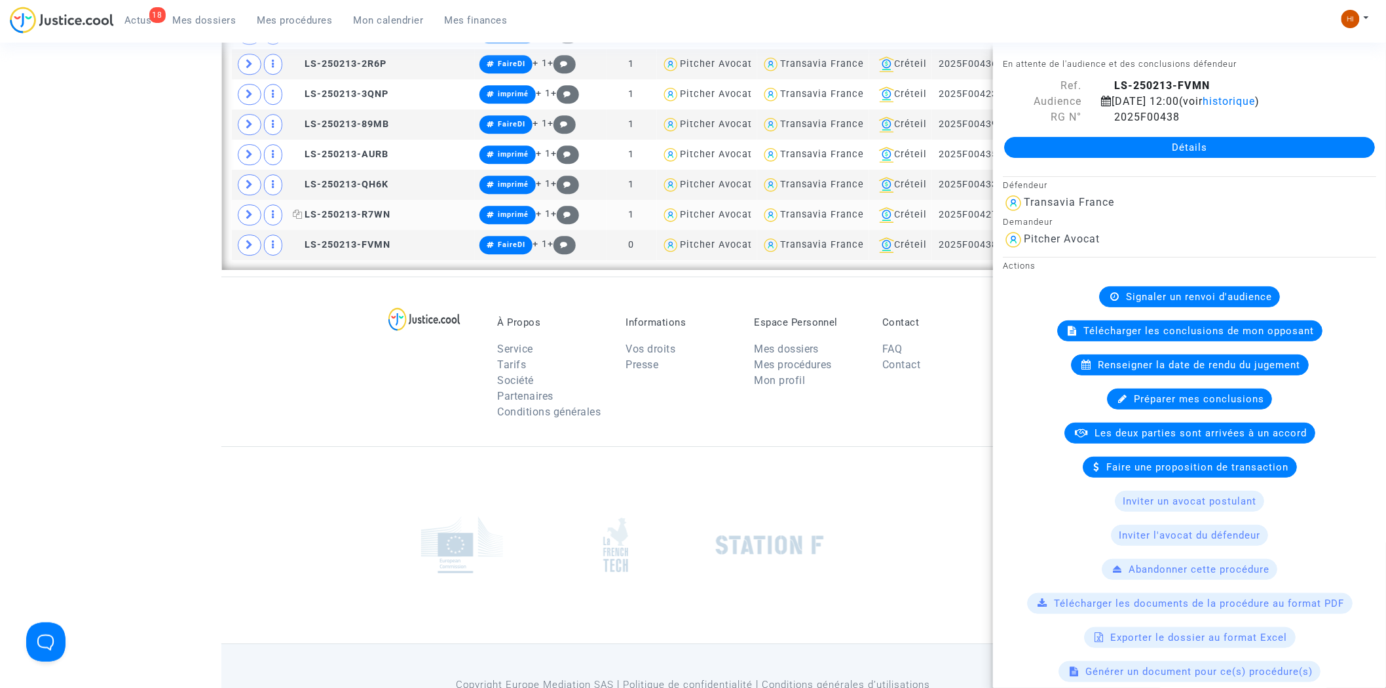
click at [372, 218] on span "LS-250213-R7WN" at bounding box center [342, 214] width 98 height 11
click at [375, 243] on span "LS-250213-FVMN" at bounding box center [342, 244] width 98 height 11
click at [377, 213] on span "LS-250213-R7WN" at bounding box center [342, 214] width 98 height 11
click at [376, 181] on span "LS-250213-QH6K" at bounding box center [341, 184] width 96 height 11
click at [376, 151] on span "LS-250213-AURB" at bounding box center [341, 154] width 96 height 11
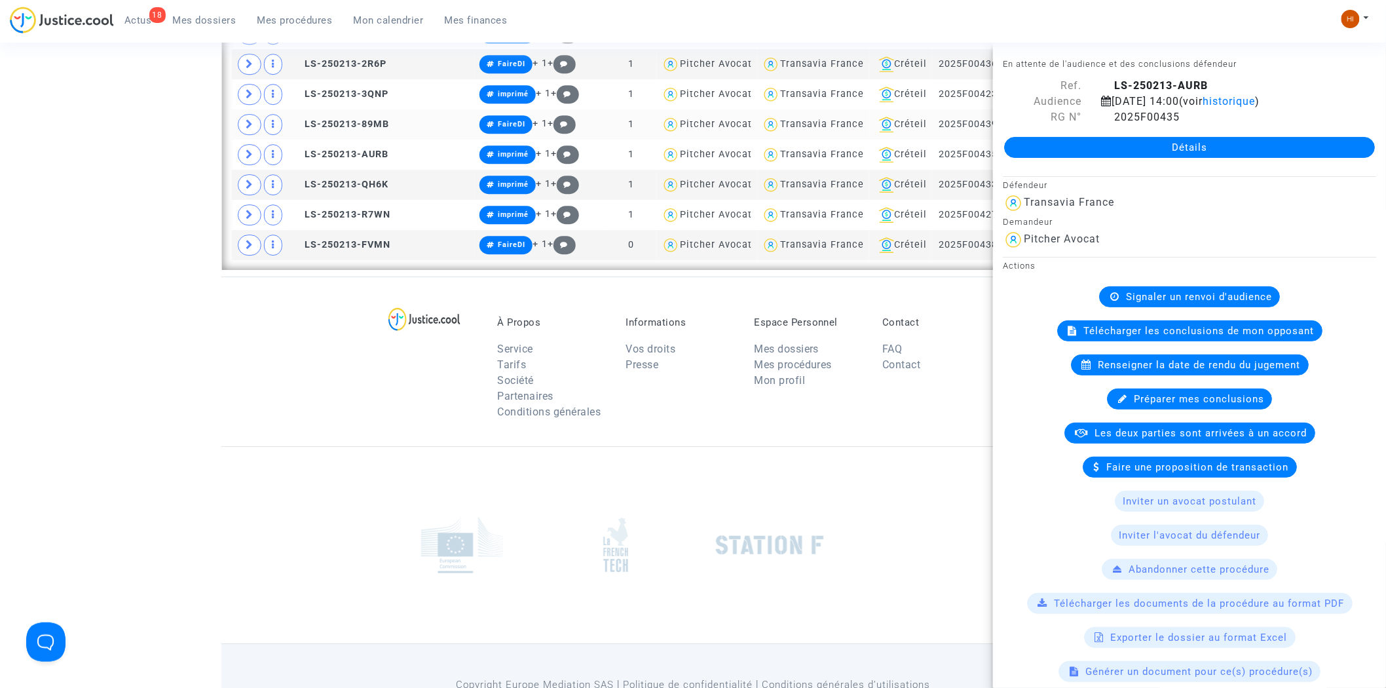
click at [380, 120] on copy "LS-250213-89MB" at bounding box center [341, 124] width 96 height 11
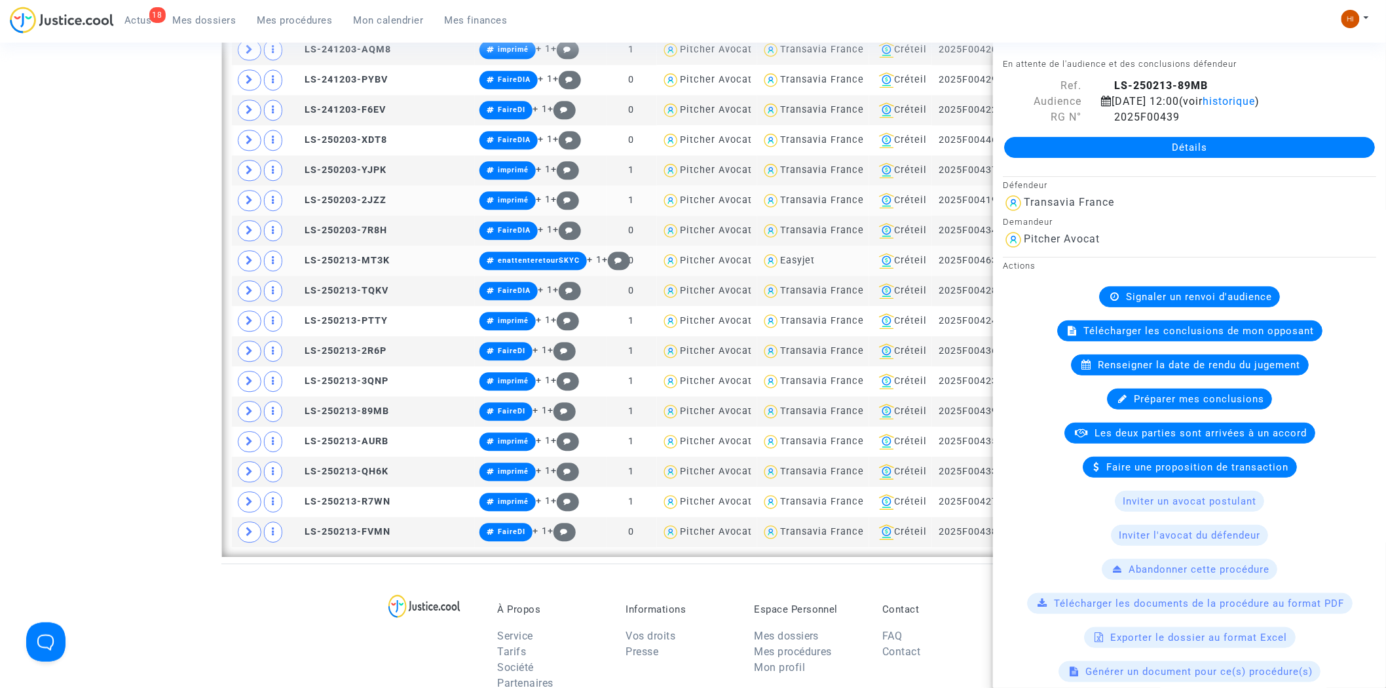
scroll to position [1258, 0]
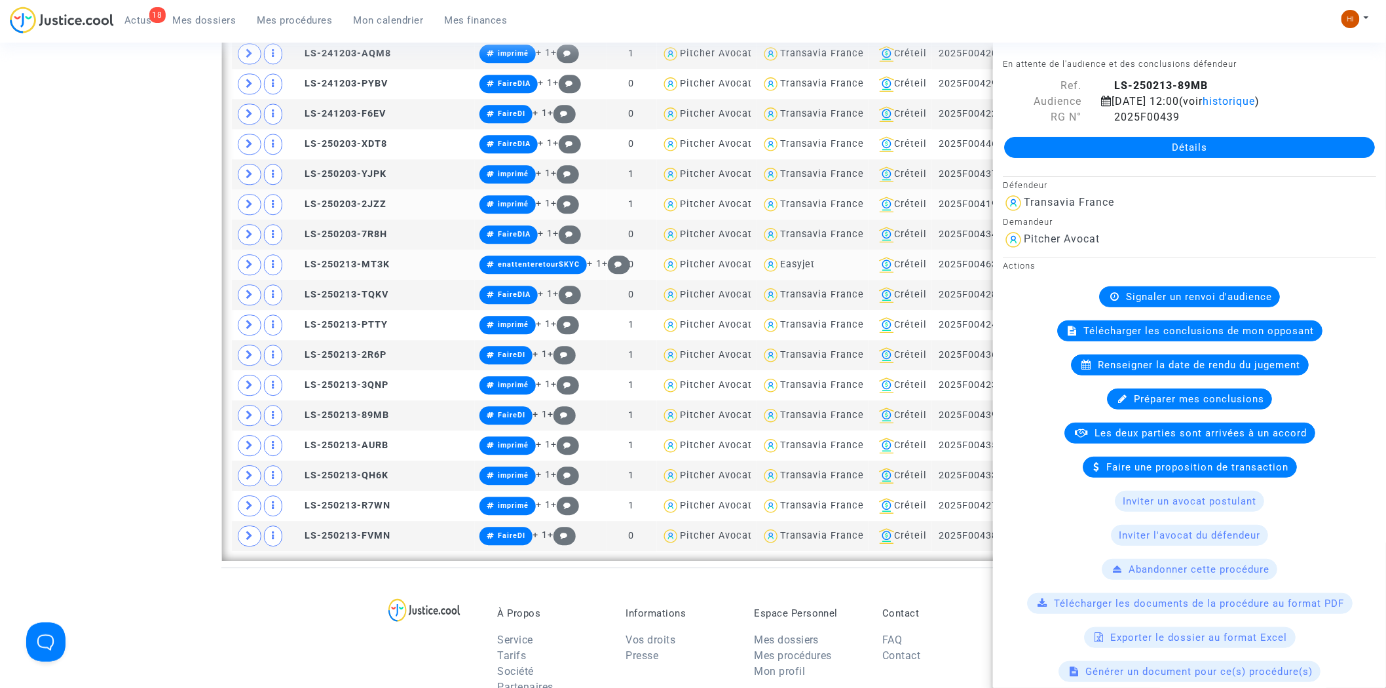
click at [360, 254] on td "LS-250213-MT3K" at bounding box center [381, 264] width 187 height 30
click at [369, 280] on td "LS-250213-MT3K" at bounding box center [381, 264] width 187 height 30
click at [371, 322] on span "LS-250213-PTTY" at bounding box center [340, 324] width 95 height 11
click at [363, 352] on span "LS-250213-2R6P" at bounding box center [340, 354] width 94 height 11
click at [358, 387] on span "LS-250213-3QNP" at bounding box center [341, 384] width 96 height 11
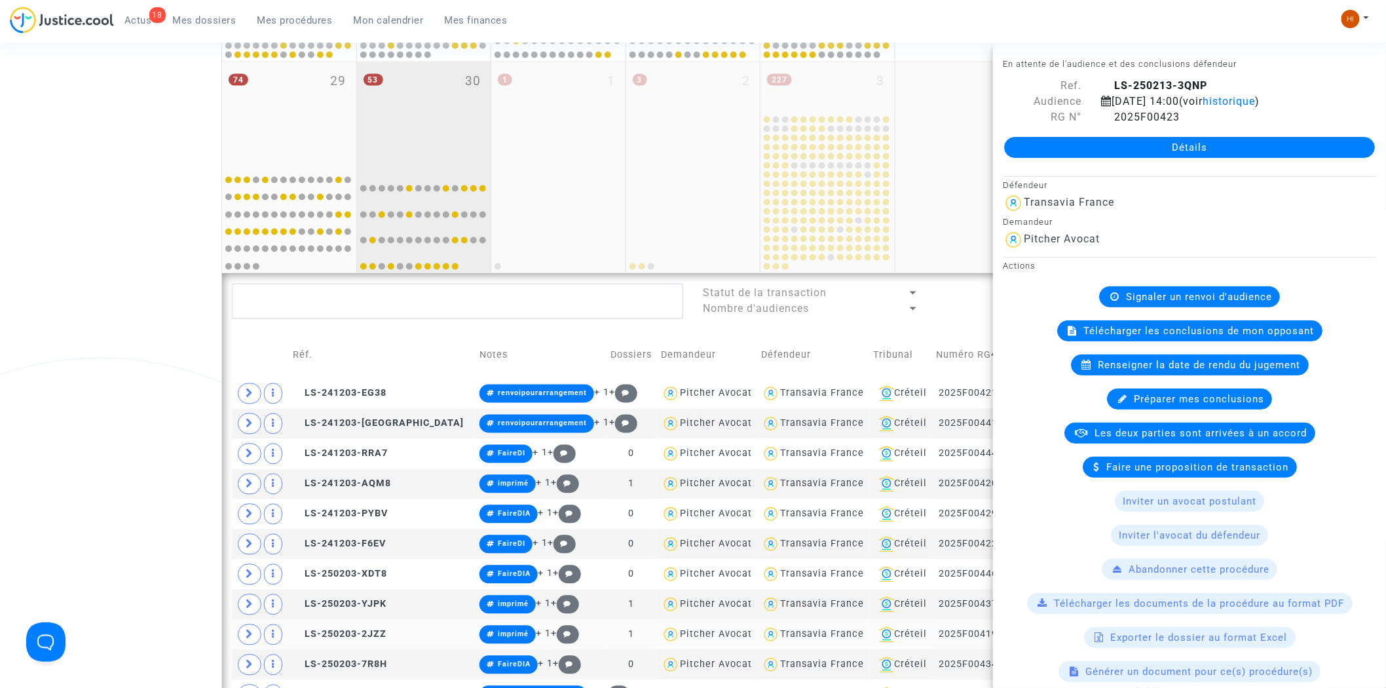
scroll to position [821, 0]
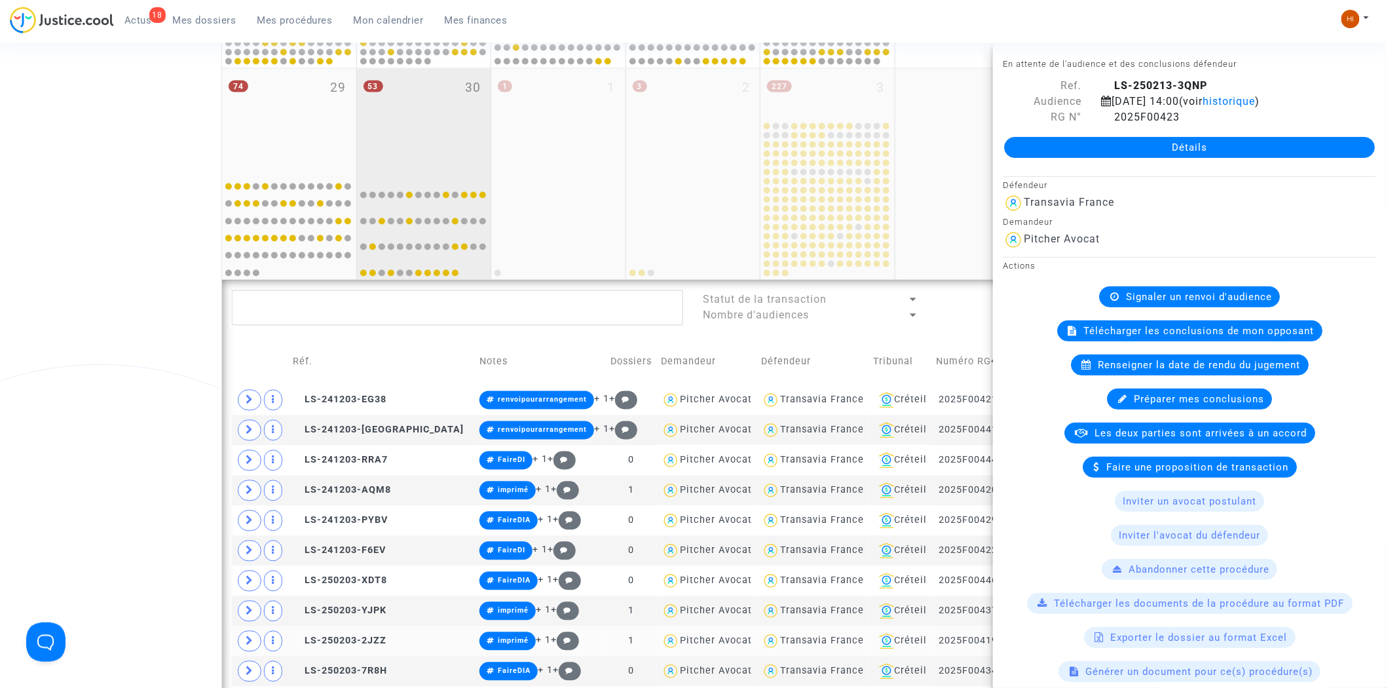
click at [430, 112] on div "53 30" at bounding box center [424, 120] width 134 height 103
click at [428, 115] on div "53 30" at bounding box center [424, 120] width 134 height 103
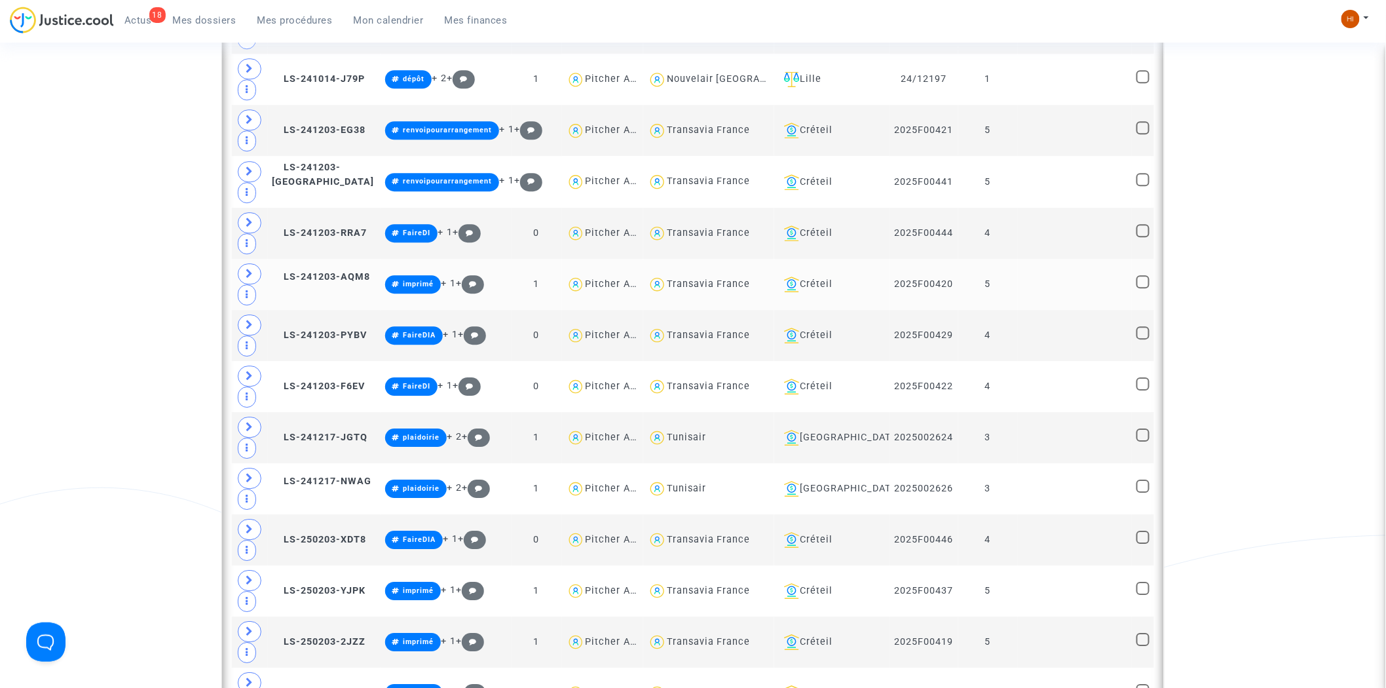
scroll to position [1621, 0]
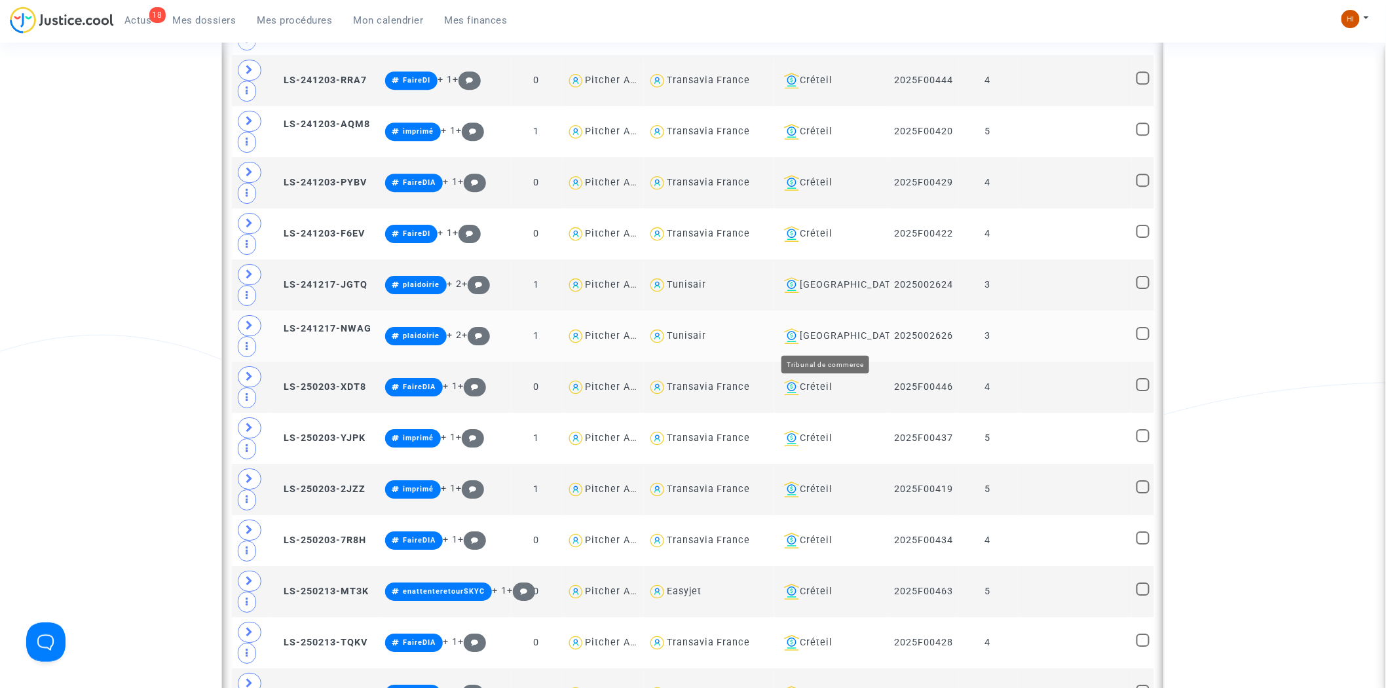
click at [832, 337] on div "Aix-en-Provence" at bounding box center [832, 336] width 106 height 16
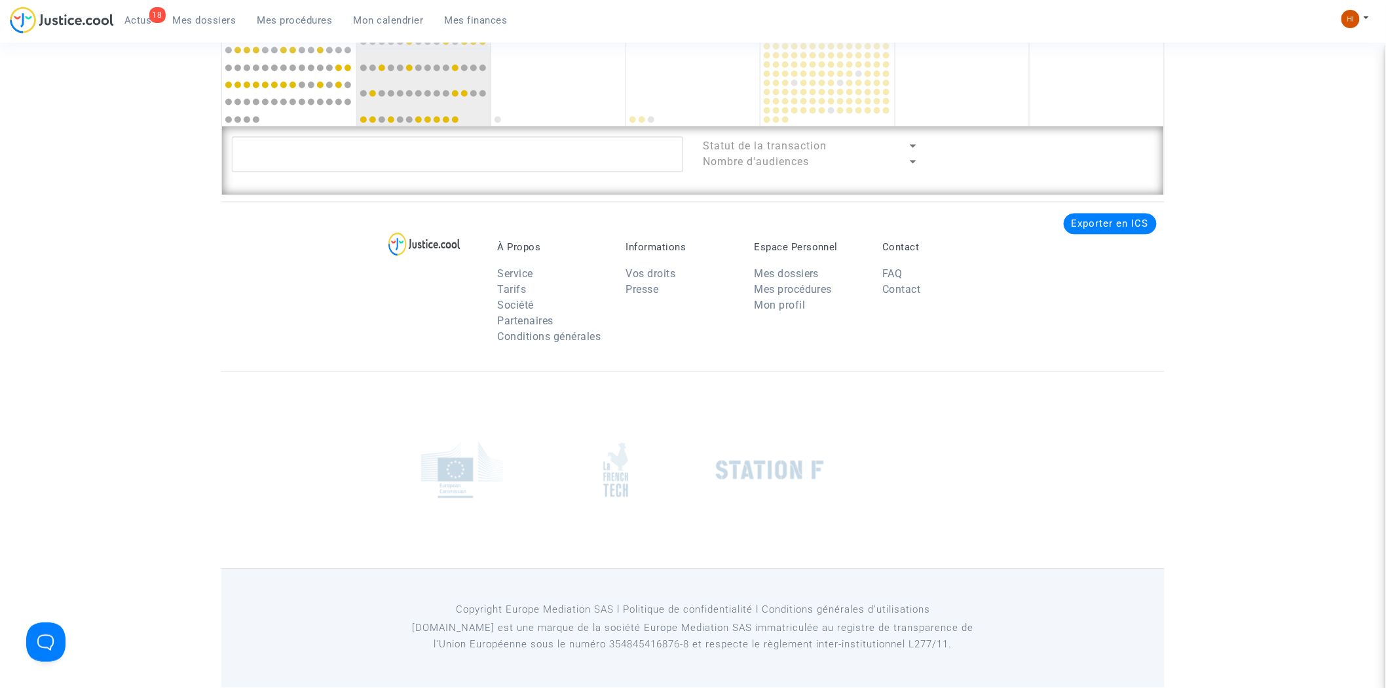
scroll to position [1082, 0]
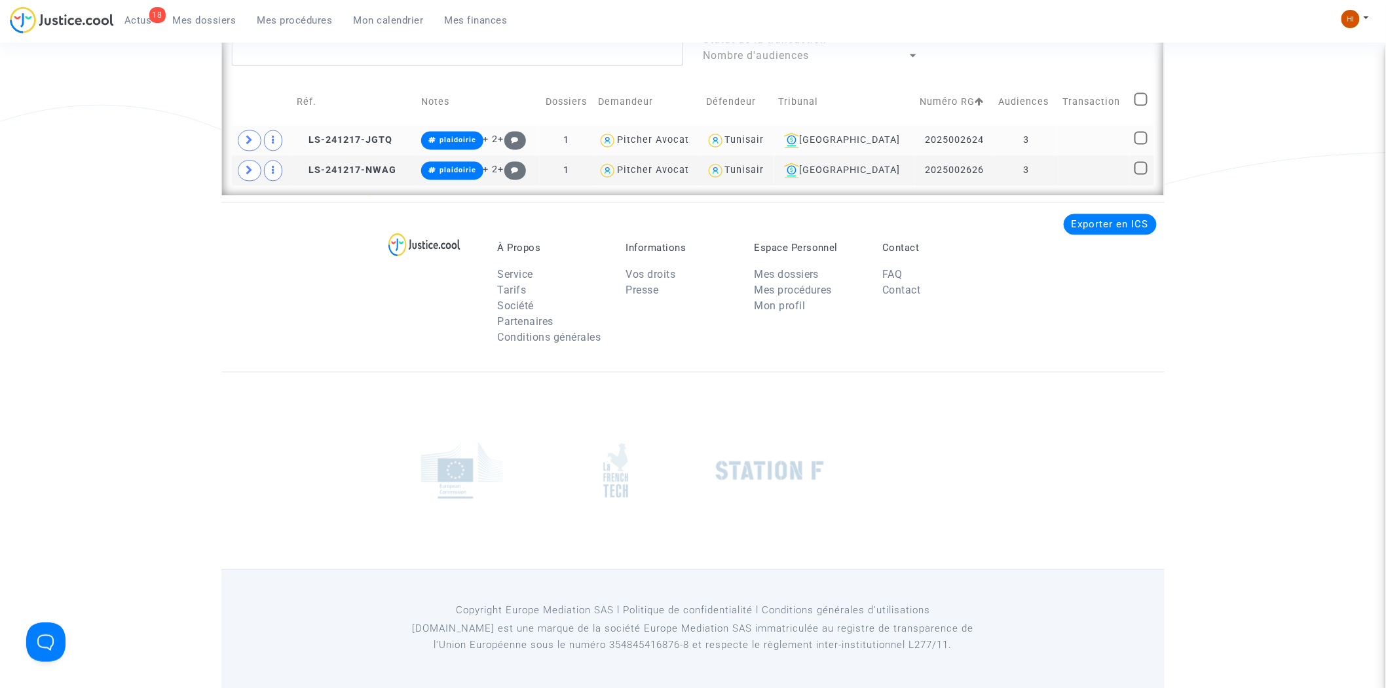
click at [374, 145] on copy "LS-241217-JGTQ" at bounding box center [345, 139] width 96 height 11
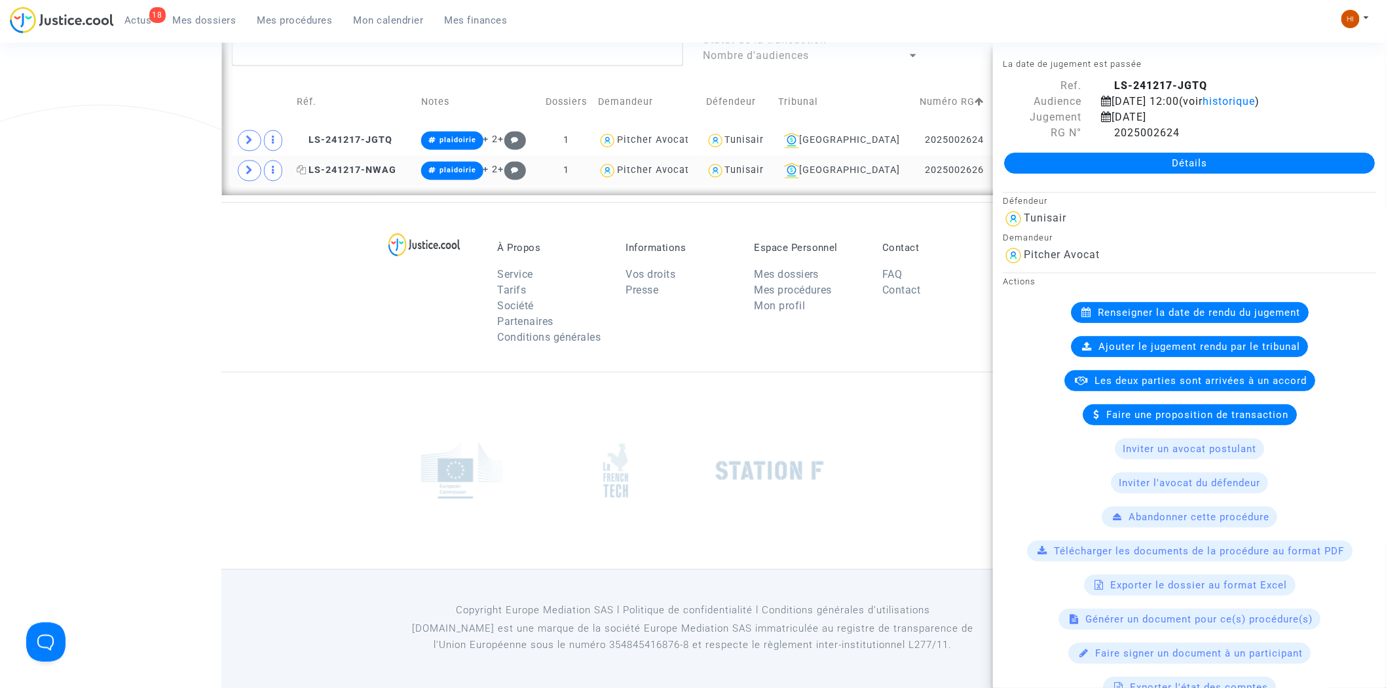
click at [371, 165] on span "LS-241217-NWAG" at bounding box center [347, 169] width 100 height 11
click at [362, 134] on span "LS-241217-JGTQ" at bounding box center [345, 139] width 96 height 11
click at [365, 172] on span "LS-241217-NWAG" at bounding box center [347, 169] width 100 height 11
drag, startPoint x: 304, startPoint y: 327, endPoint x: 463, endPoint y: 291, distance: 163.1
click at [304, 327] on div "À Propos Service Tarifs Société Partenaires Conditions générales Informations V…" at bounding box center [692, 287] width 943 height 170
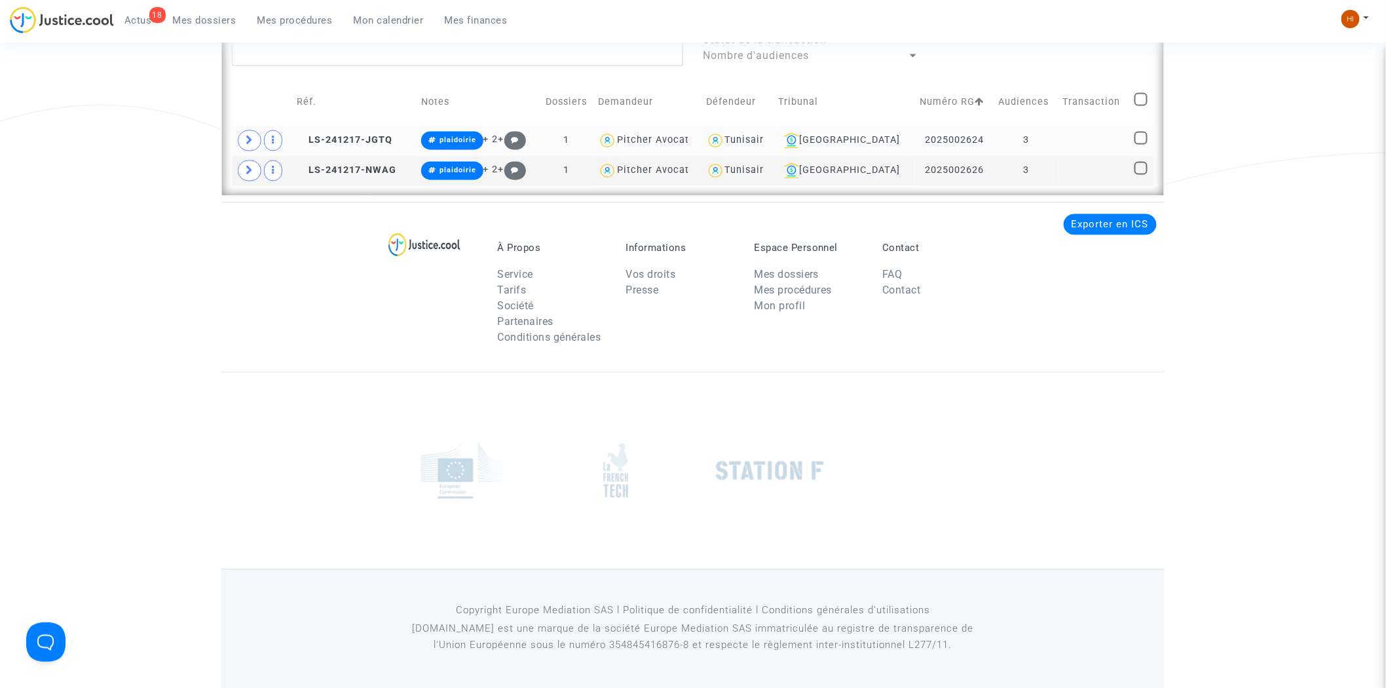
click at [1071, 138] on td at bounding box center [1094, 140] width 72 height 30
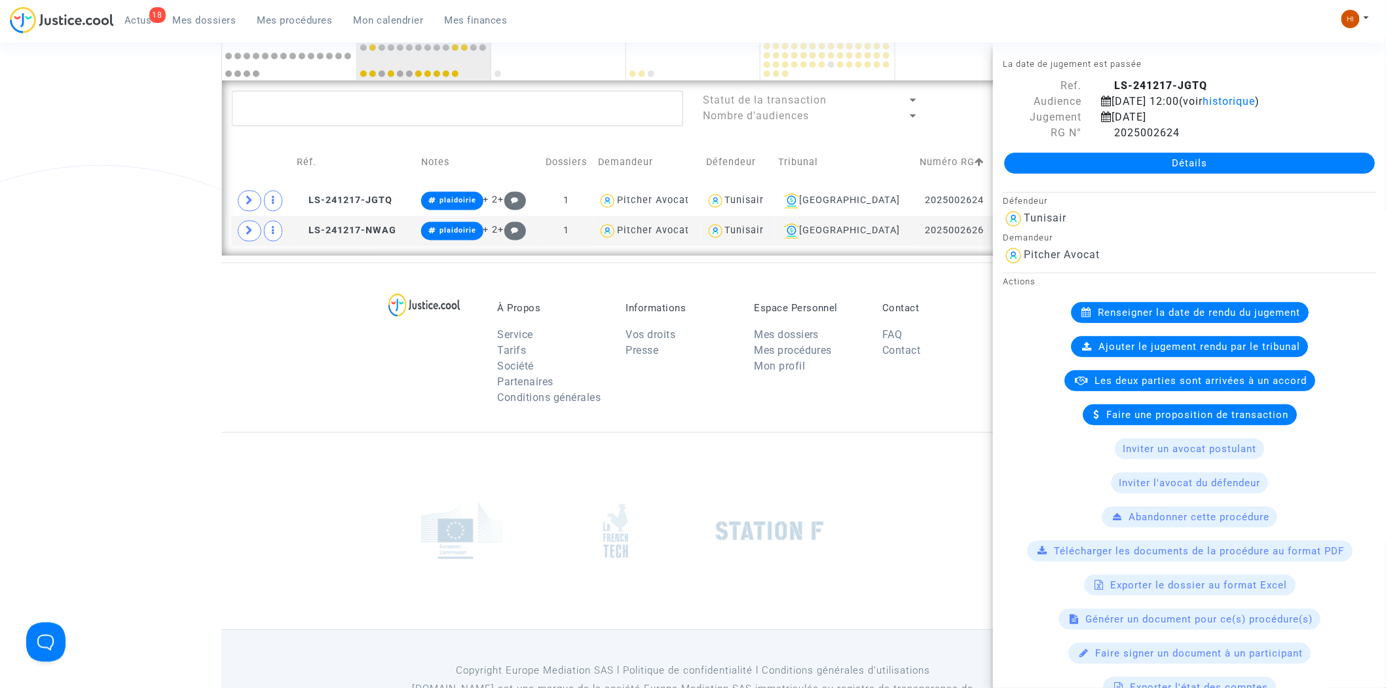
scroll to position [645, 0]
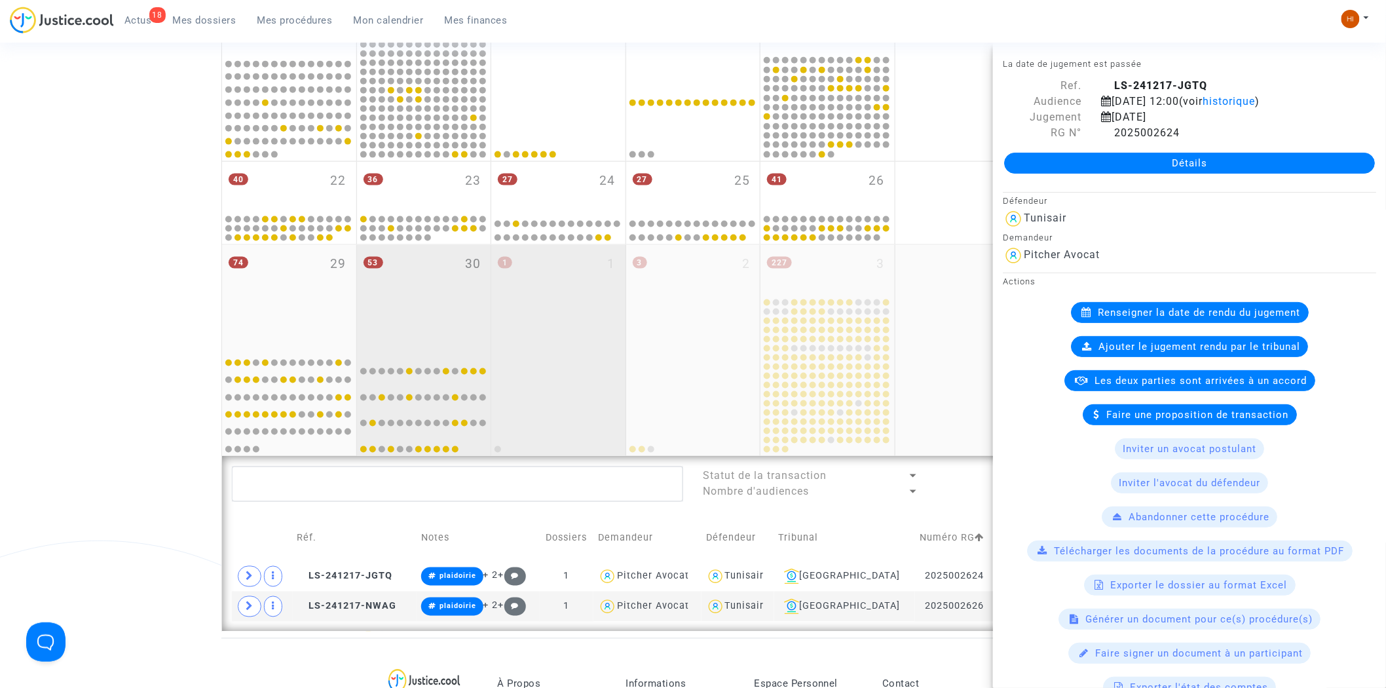
drag, startPoint x: 394, startPoint y: 284, endPoint x: 583, endPoint y: 369, distance: 207.8
click at [395, 284] on div "53 30" at bounding box center [424, 296] width 134 height 103
click at [411, 301] on div "53 30" at bounding box center [424, 296] width 134 height 103
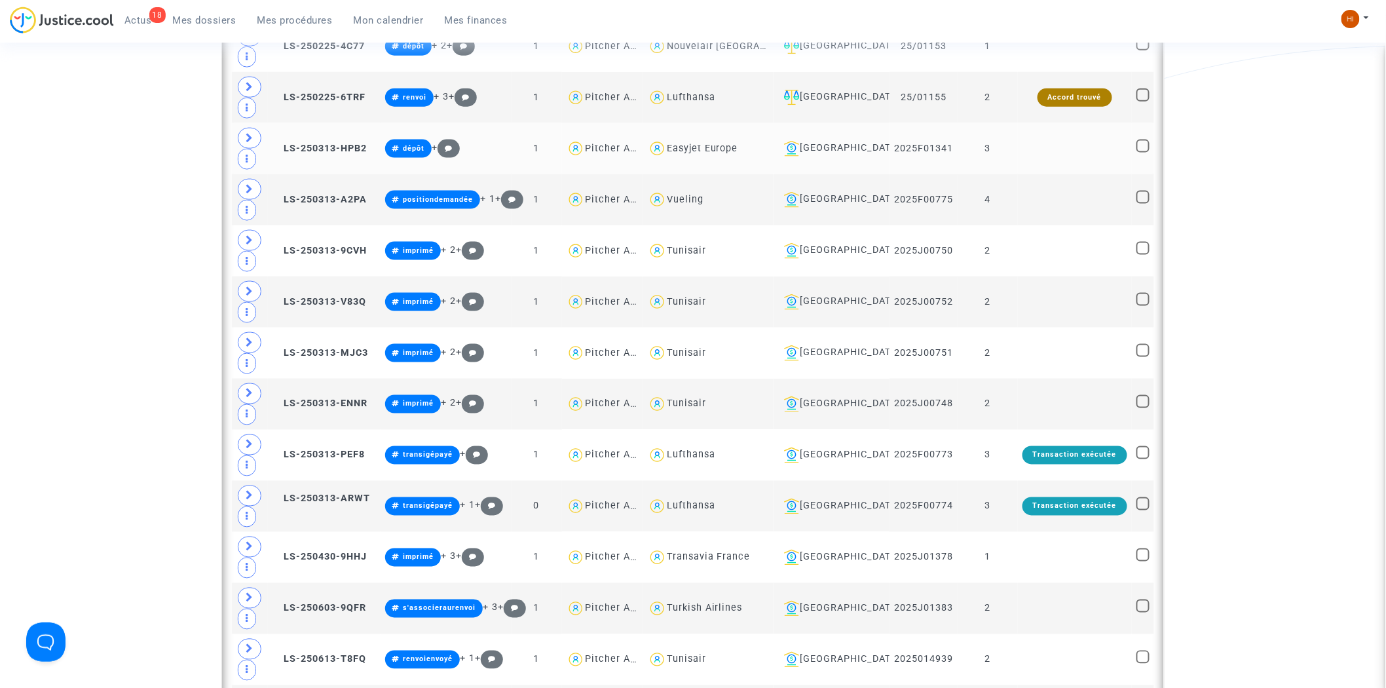
scroll to position [2682, 0]
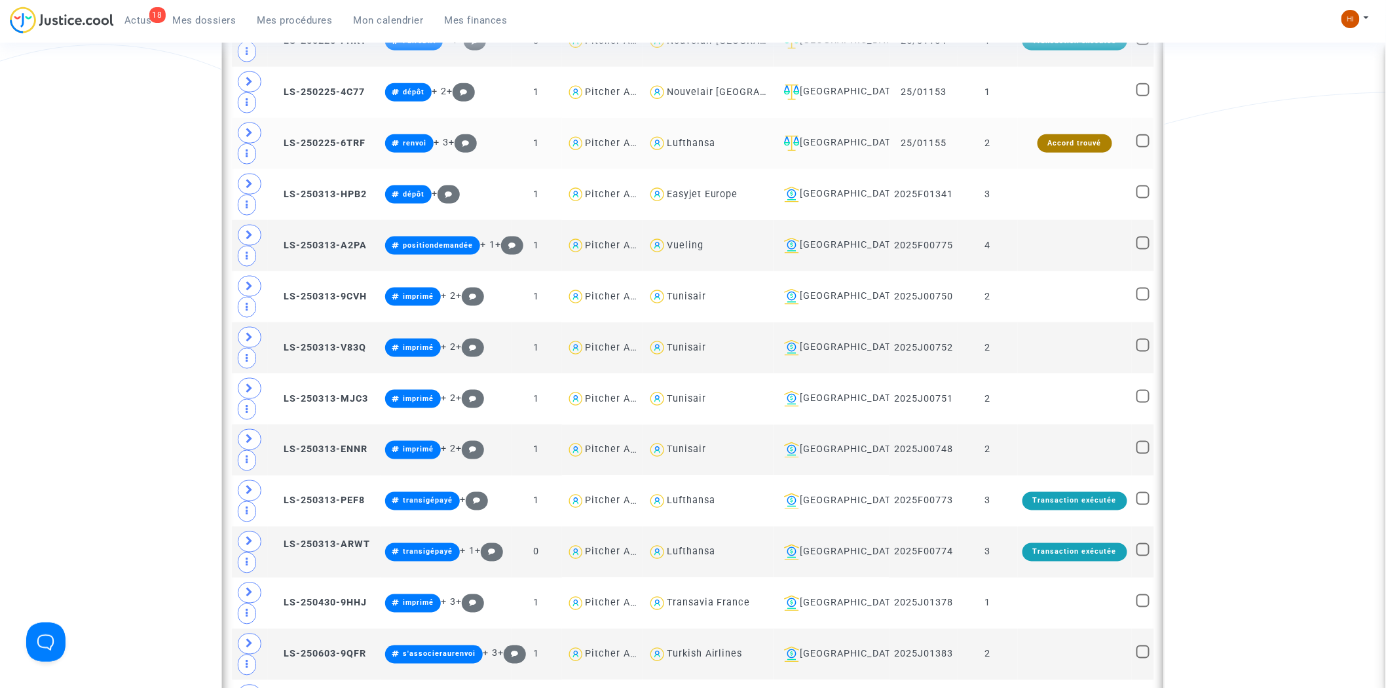
click at [834, 141] on td "[GEOGRAPHIC_DATA]" at bounding box center [831, 143] width 115 height 51
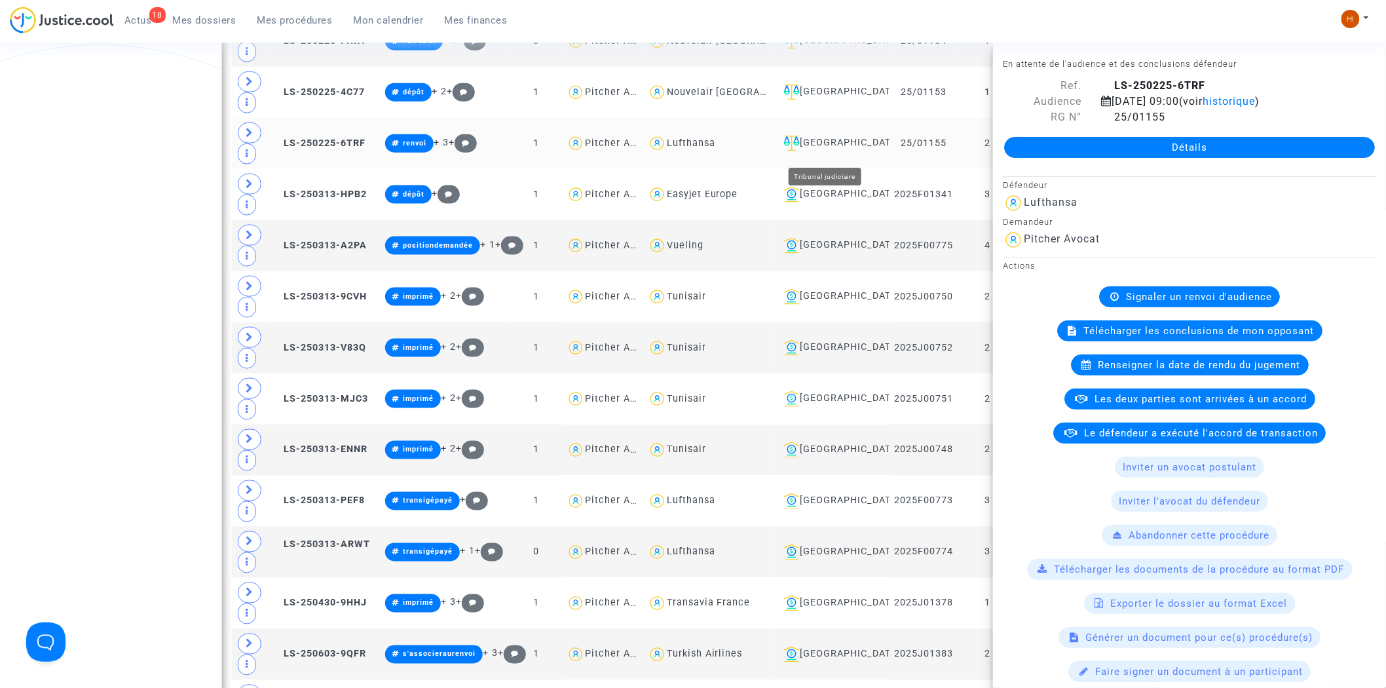
click at [832, 147] on div "[GEOGRAPHIC_DATA]" at bounding box center [832, 144] width 106 height 16
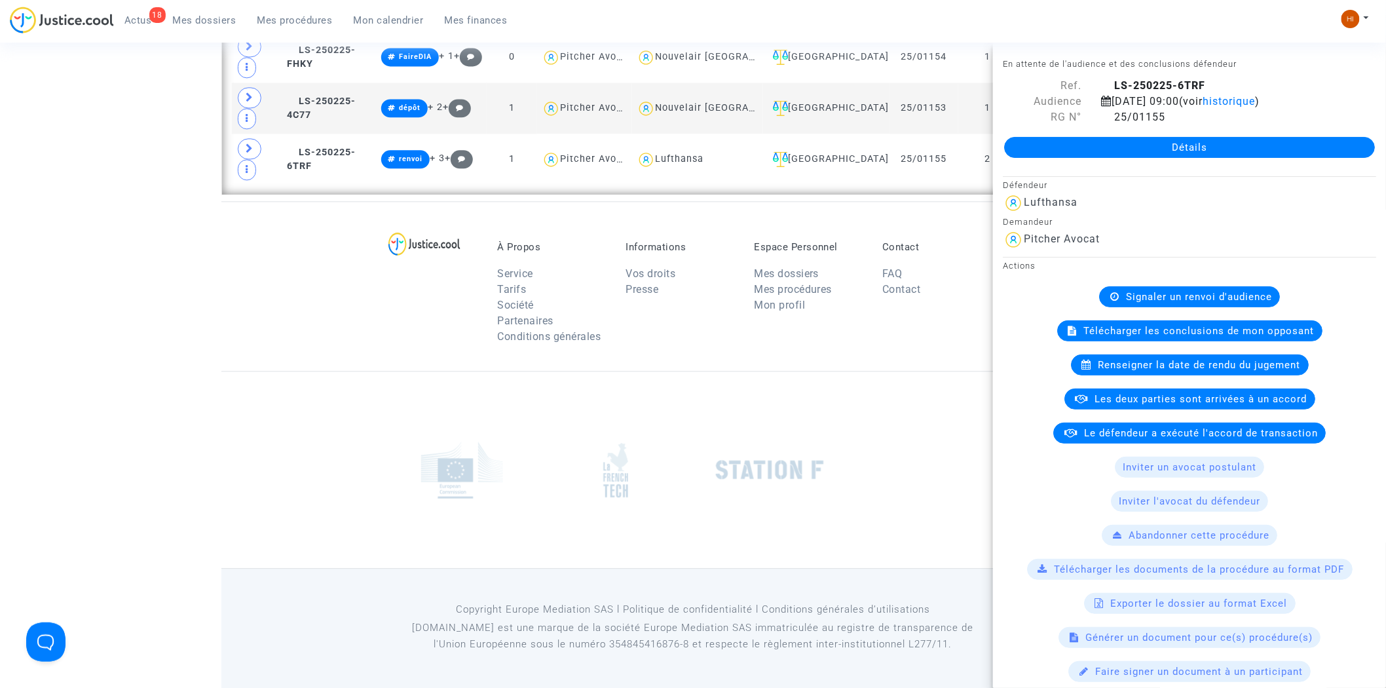
scroll to position [1112, 0]
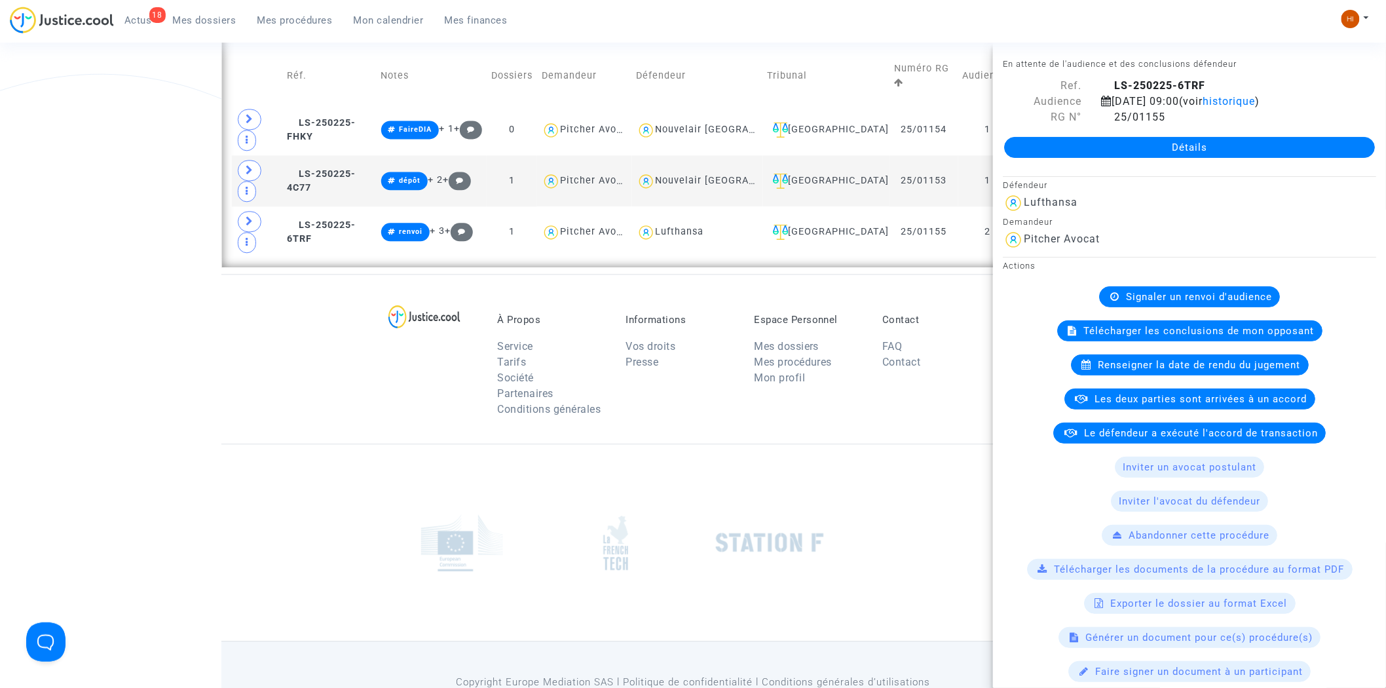
drag, startPoint x: 181, startPoint y: 310, endPoint x: 173, endPoint y: 299, distance: 14.0
click at [181, 310] on footerbar "À Propos Service Tarifs Société Partenaires Conditions générales Informations V…" at bounding box center [693, 517] width 1386 height 486
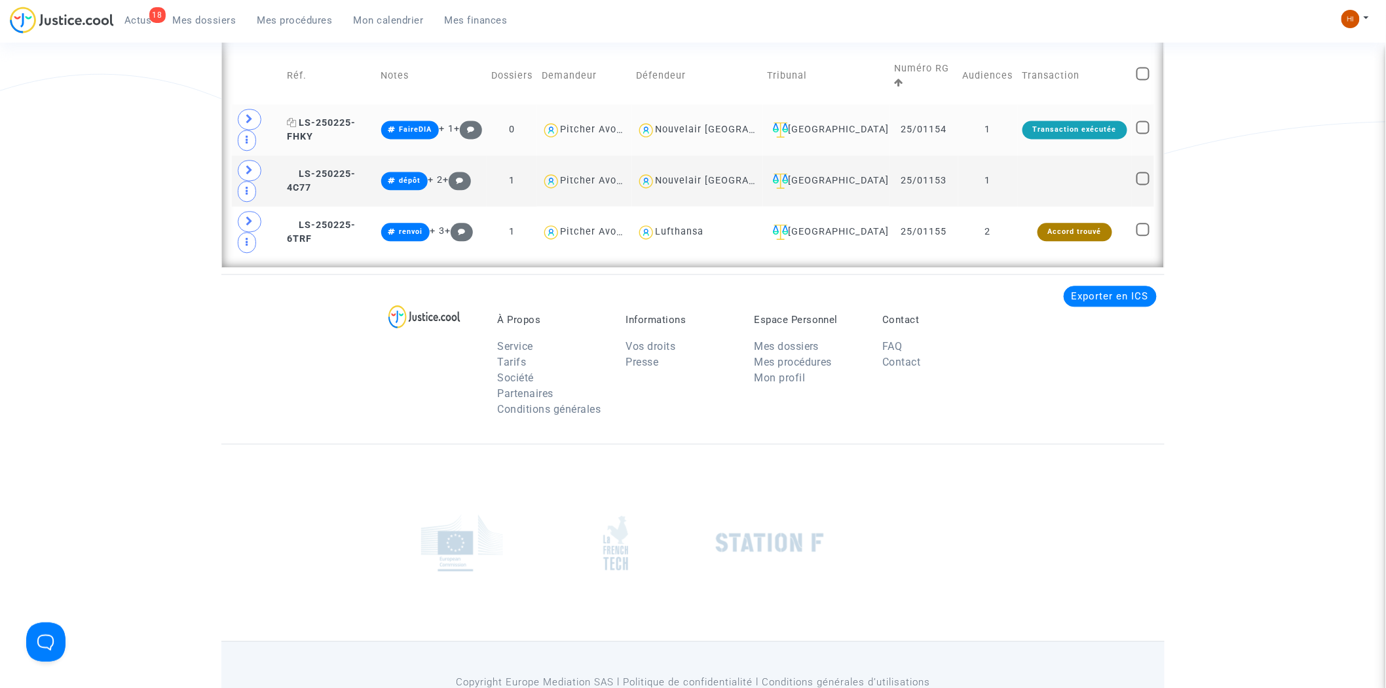
click at [329, 117] on span "LS-250225-FHKY" at bounding box center [321, 130] width 69 height 26
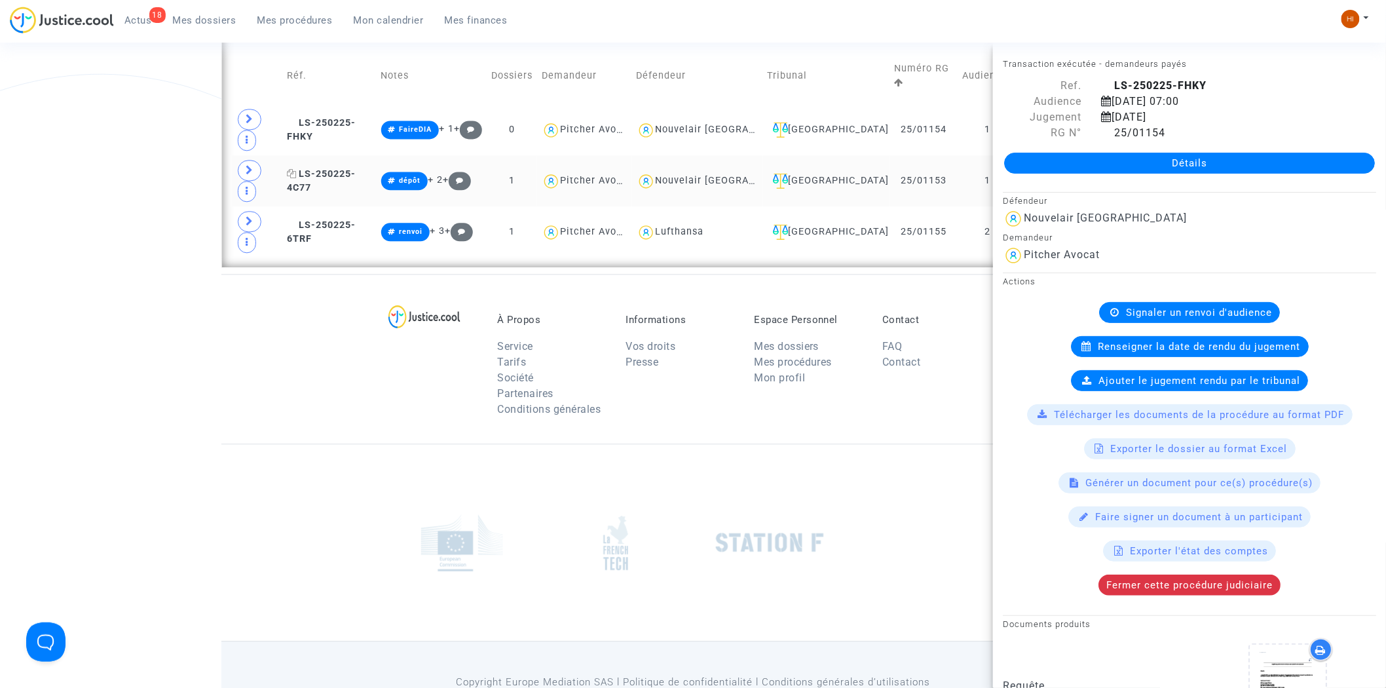
click at [335, 168] on span "LS-250225-4C77" at bounding box center [321, 181] width 69 height 26
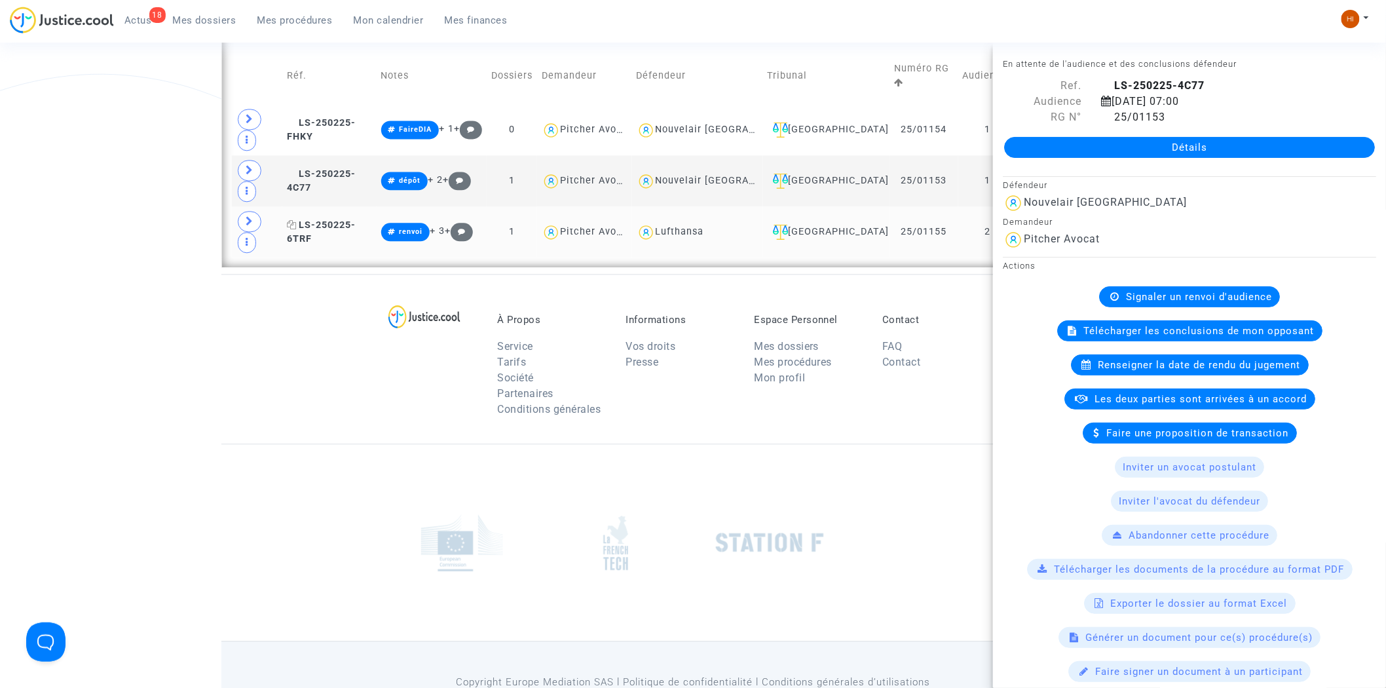
click at [348, 219] on span "LS-250225-6TRF" at bounding box center [321, 232] width 69 height 26
click at [350, 168] on span "LS-250225-4C77" at bounding box center [321, 181] width 69 height 26
click at [253, 165] on icon at bounding box center [250, 170] width 8 height 10
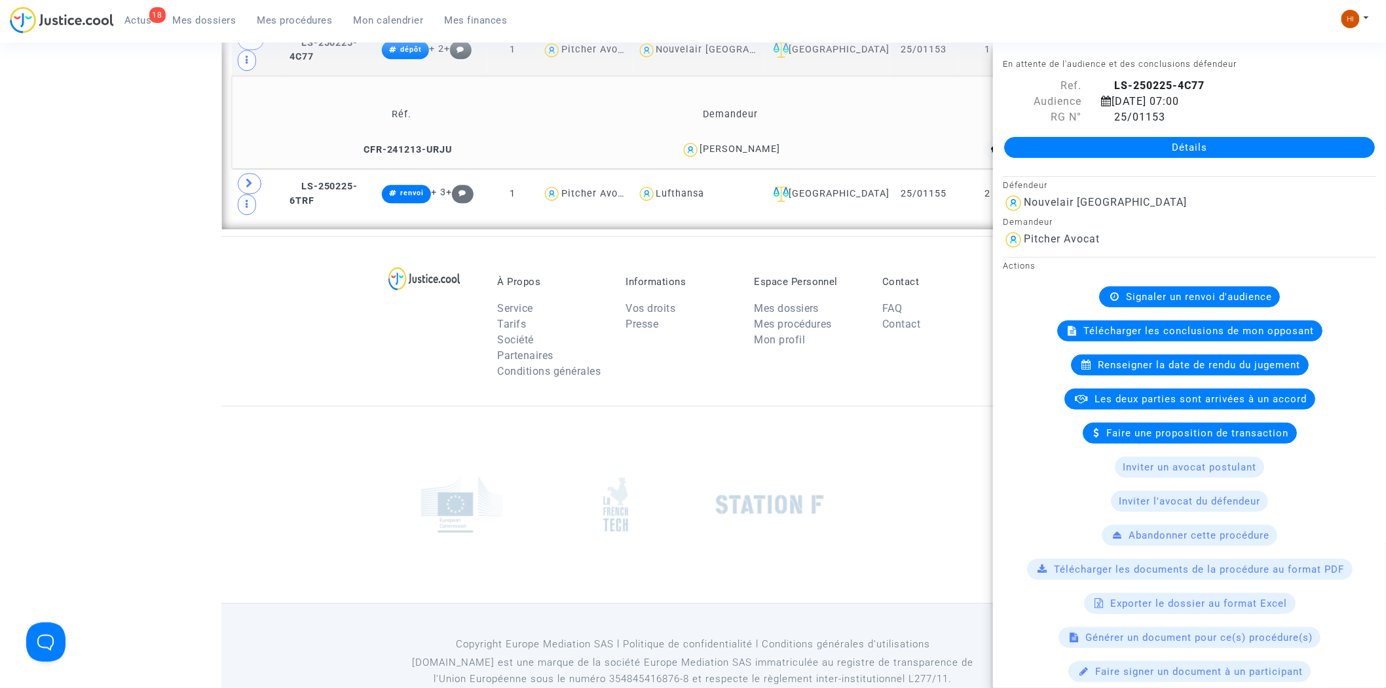
drag, startPoint x: 794, startPoint y: 130, endPoint x: 711, endPoint y: 138, distance: 83.5
click at [711, 140] on div "Fatma Abbes" at bounding box center [731, 149] width 318 height 19
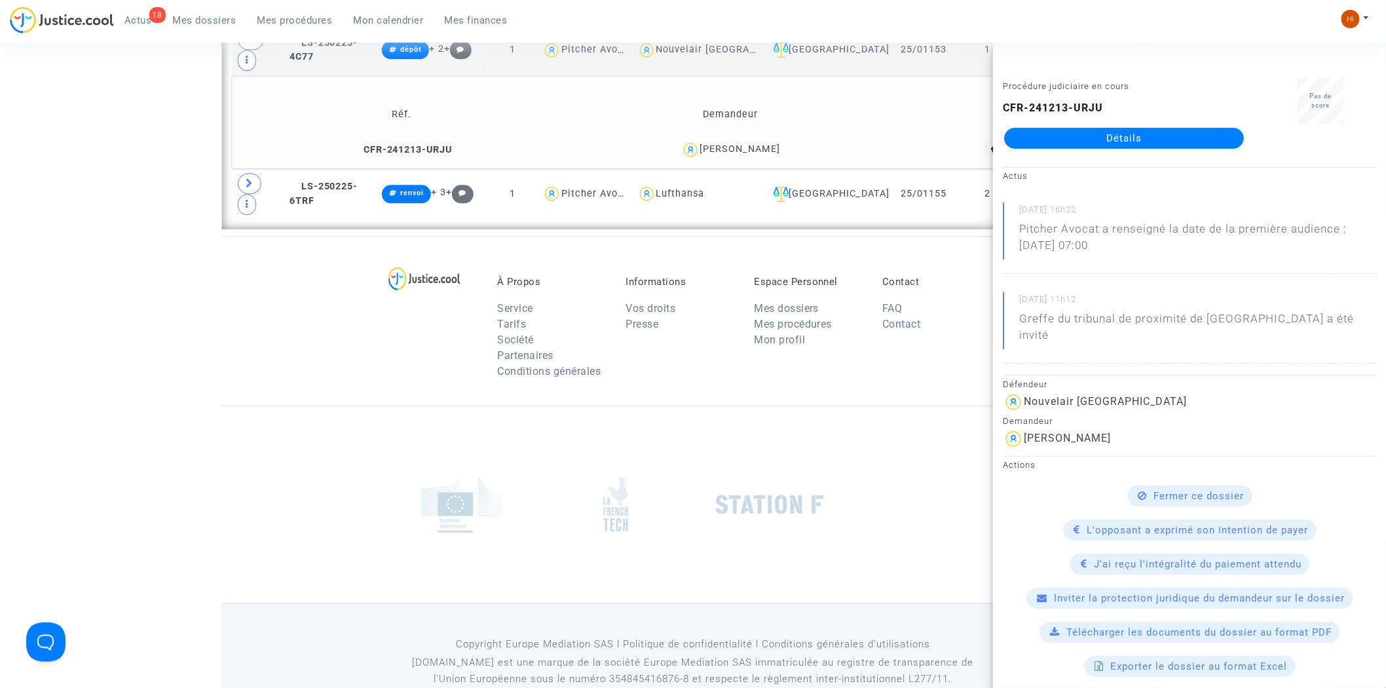
copy div "Fatma Abbes"
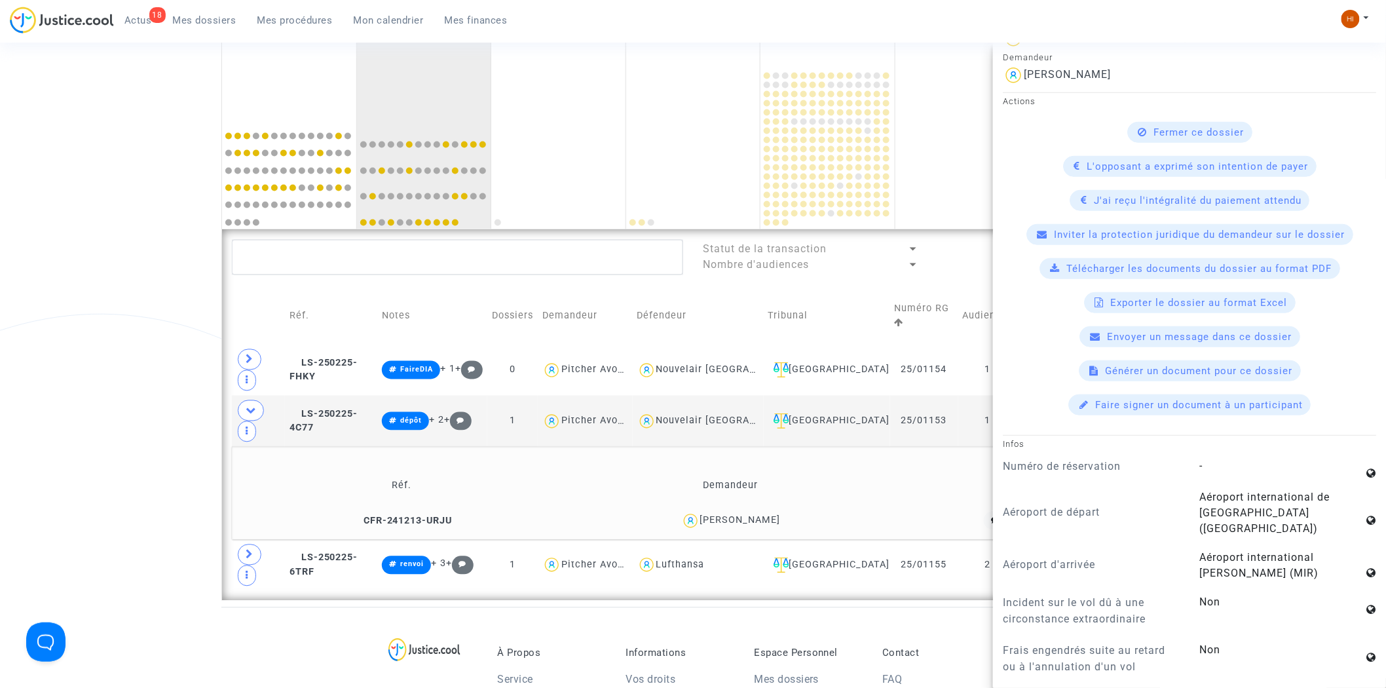
scroll to position [879, 0]
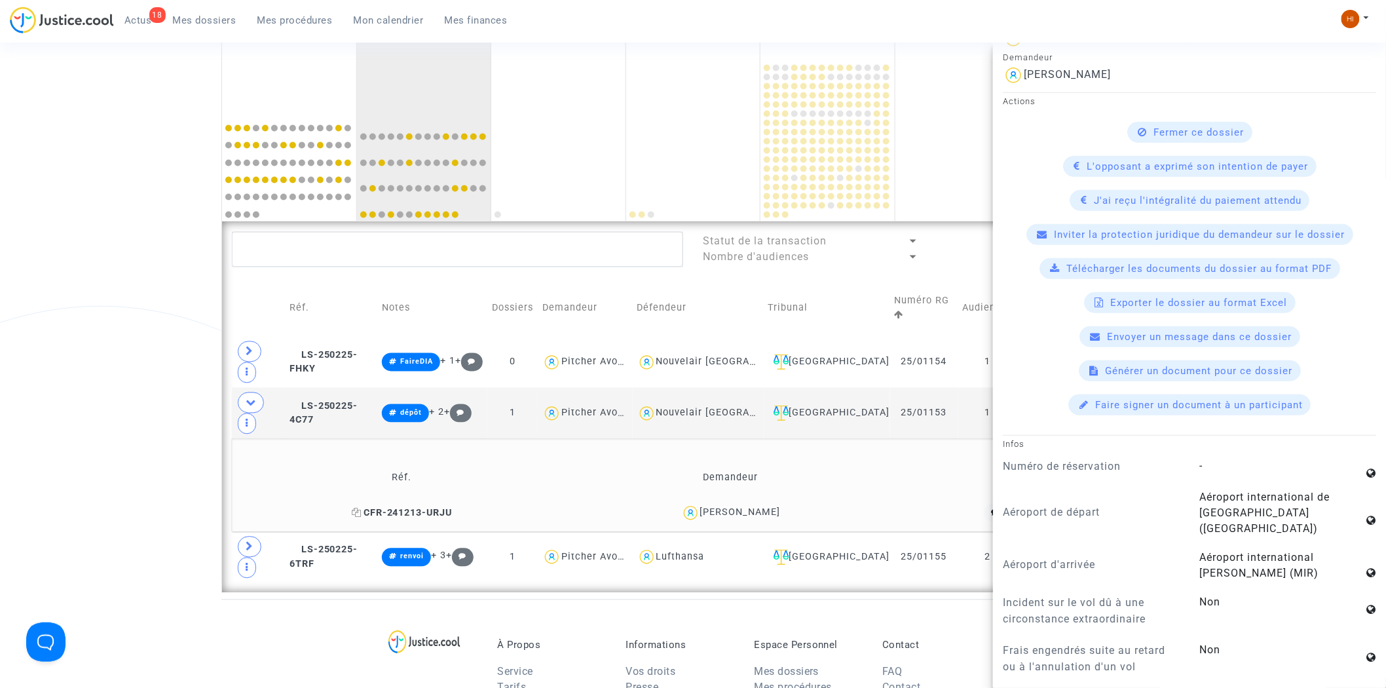
click at [434, 507] on span "CFR-241213-URJU" at bounding box center [402, 512] width 101 height 11
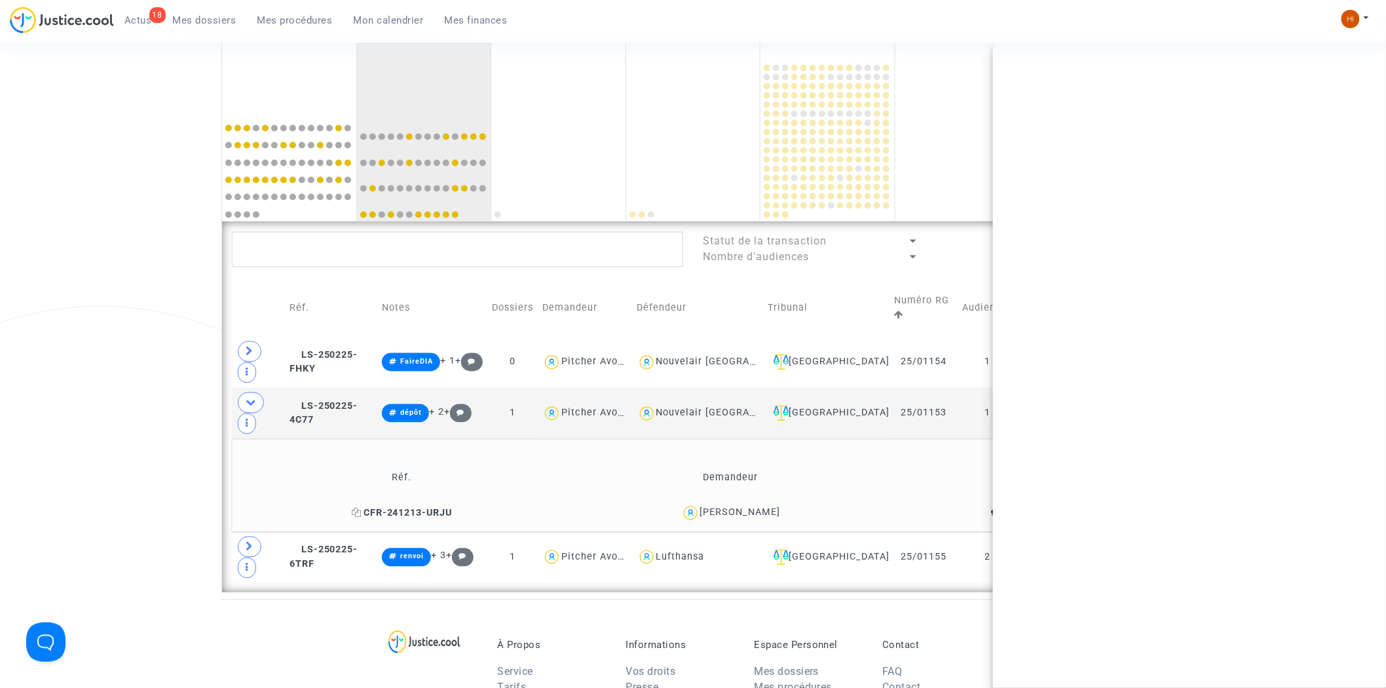
scroll to position [0, 0]
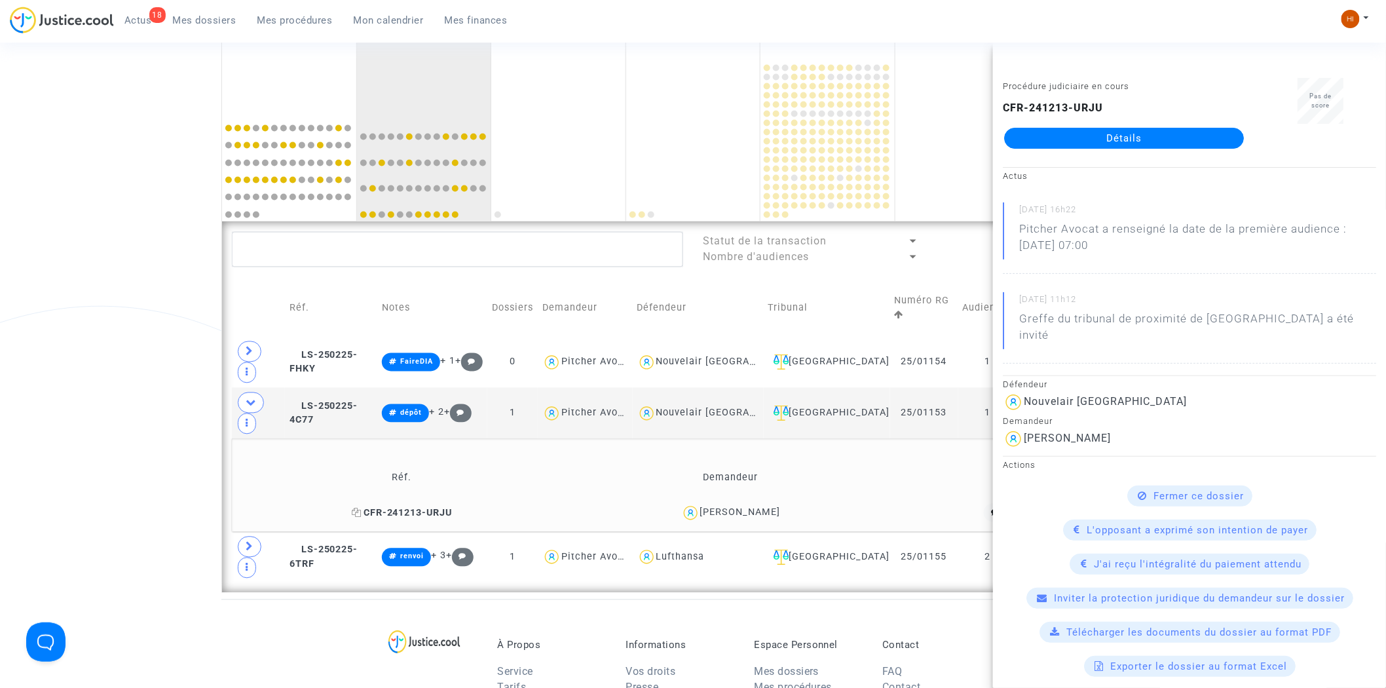
click at [441, 507] on span "CFR-241213-URJU" at bounding box center [402, 512] width 101 height 11
click at [238, 536] on span at bounding box center [250, 546] width 24 height 21
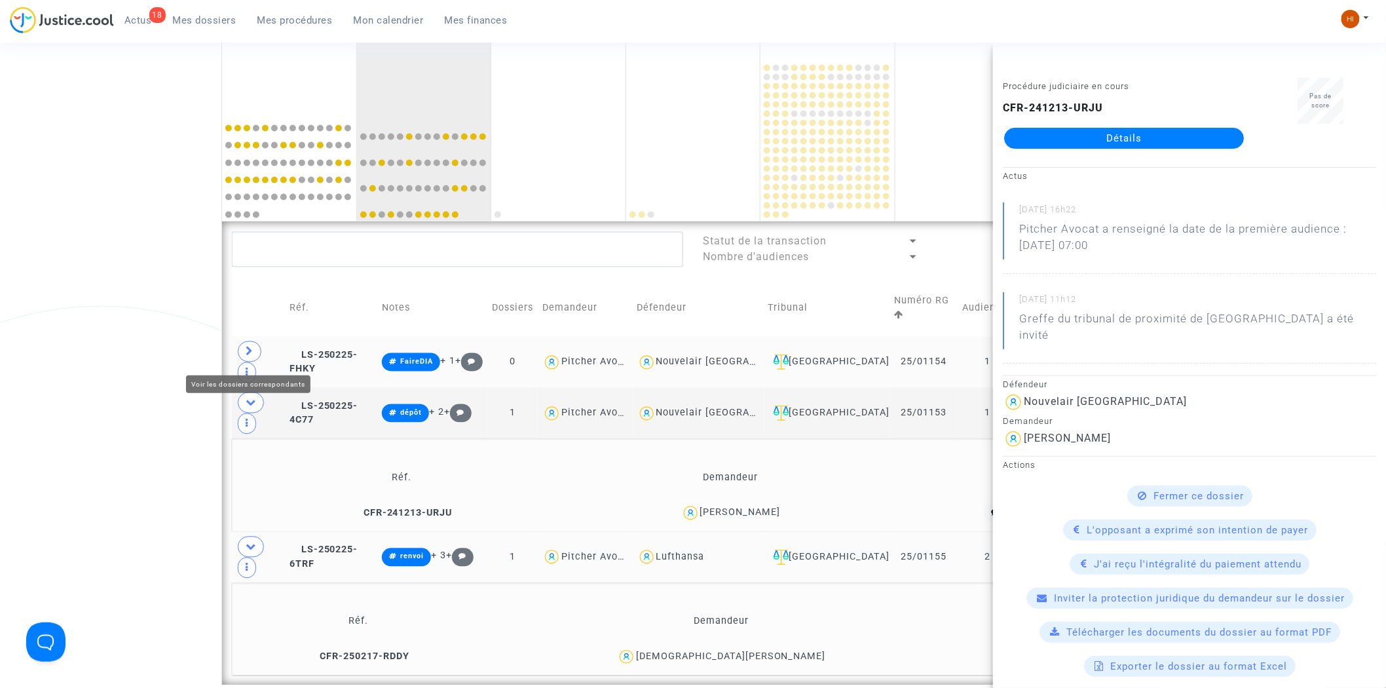
click at [246, 356] on icon at bounding box center [250, 351] width 8 height 10
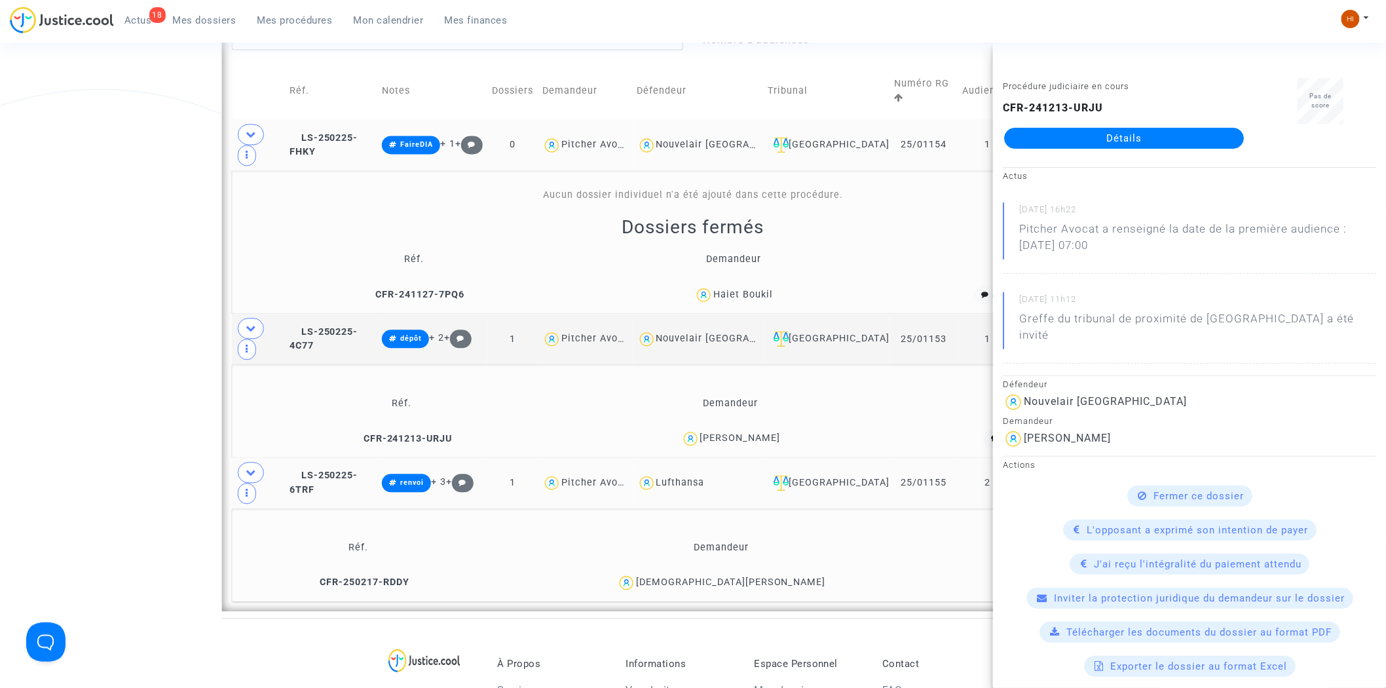
scroll to position [1097, 0]
click at [358, 341] on span "LS-250225-4C77" at bounding box center [323, 338] width 69 height 26
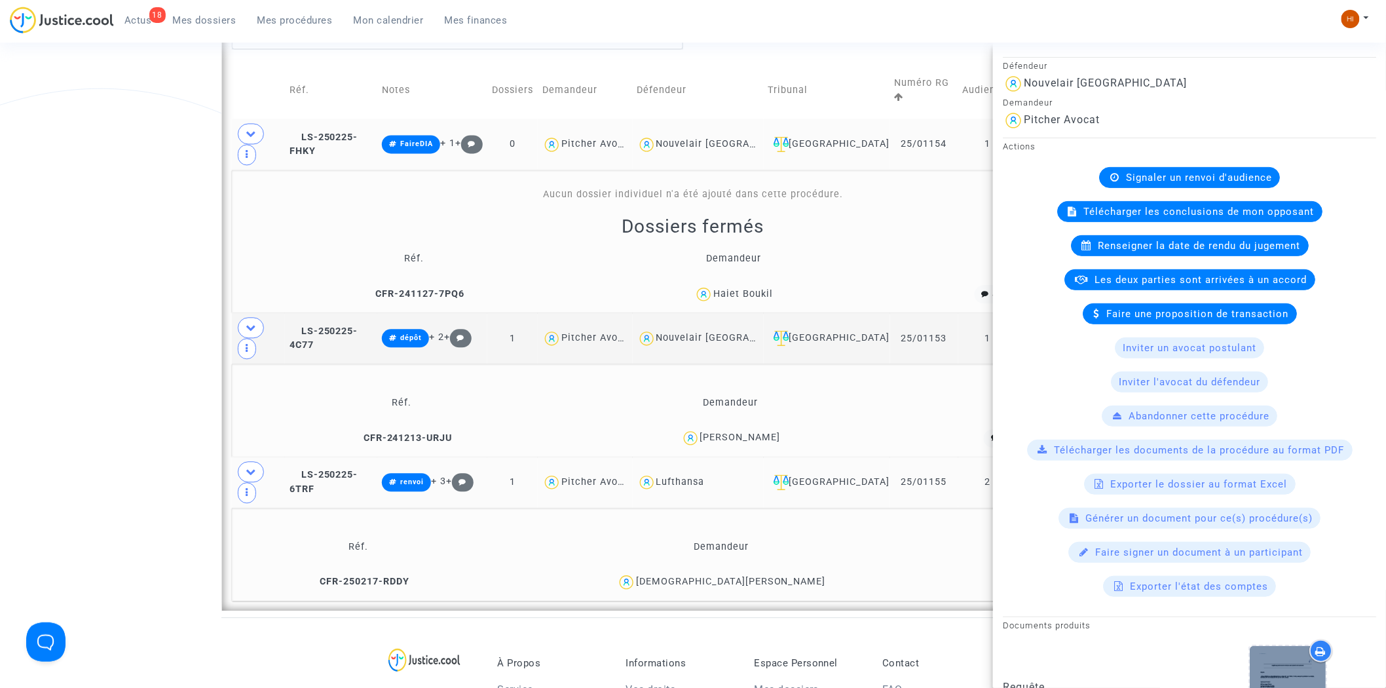
scroll to position [363, 0]
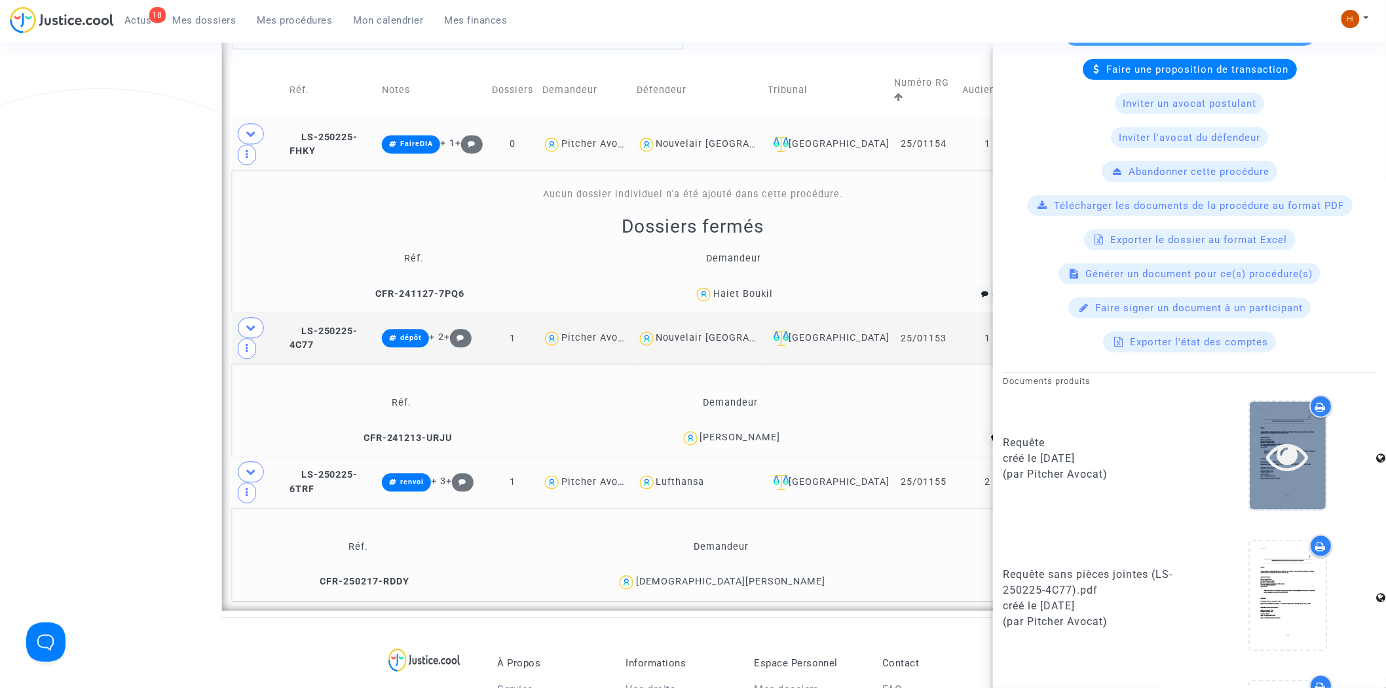
click at [1293, 464] on icon at bounding box center [1287, 456] width 43 height 42
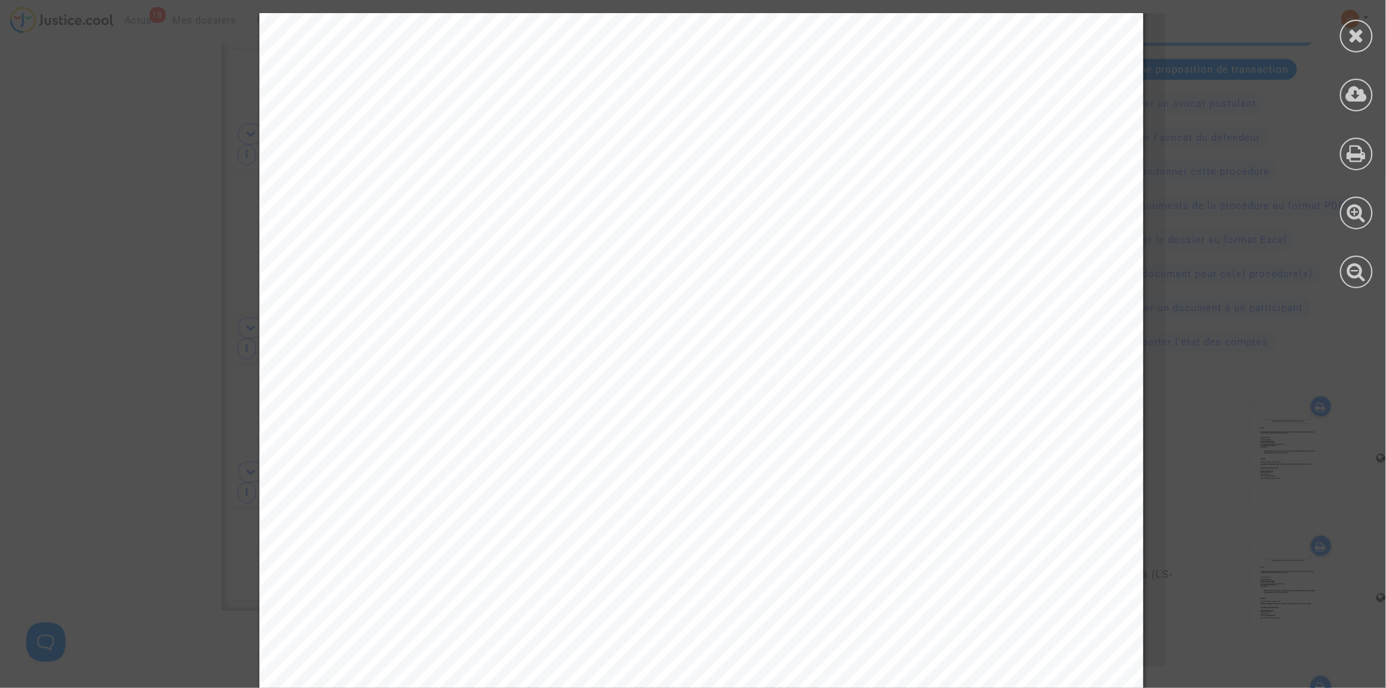
scroll to position [436, 0]
click at [1353, 27] on icon at bounding box center [1356, 36] width 16 height 20
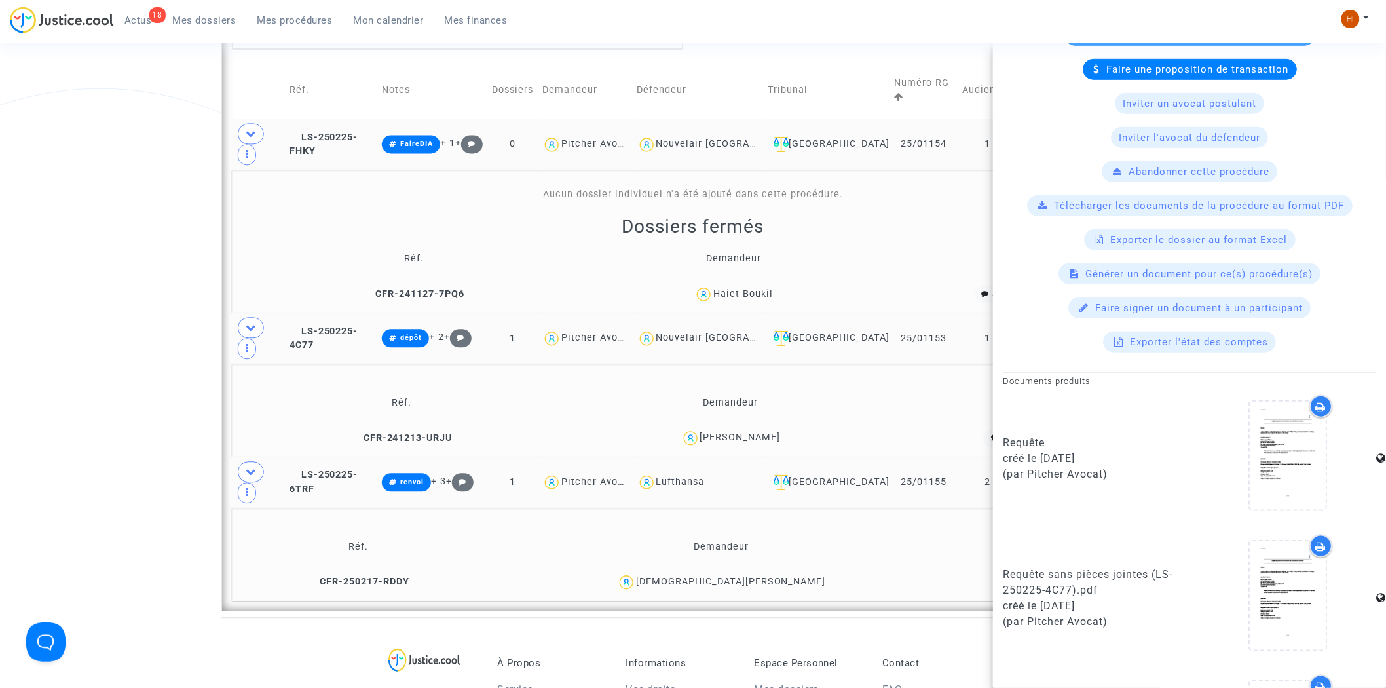
click at [362, 327] on td "LS-250225-4C77" at bounding box center [331, 337] width 93 height 51
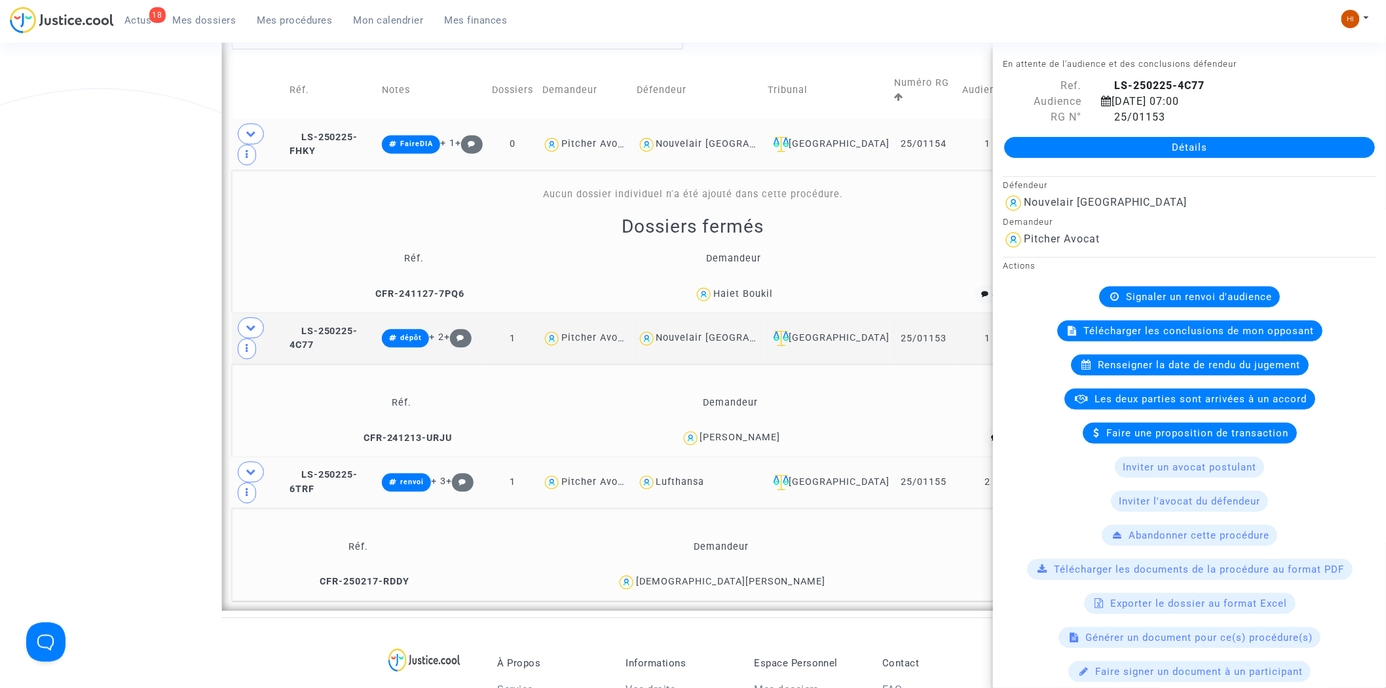
click at [1267, 358] on div "Renseigner la date de rendu du jugement" at bounding box center [1190, 364] width 238 height 21
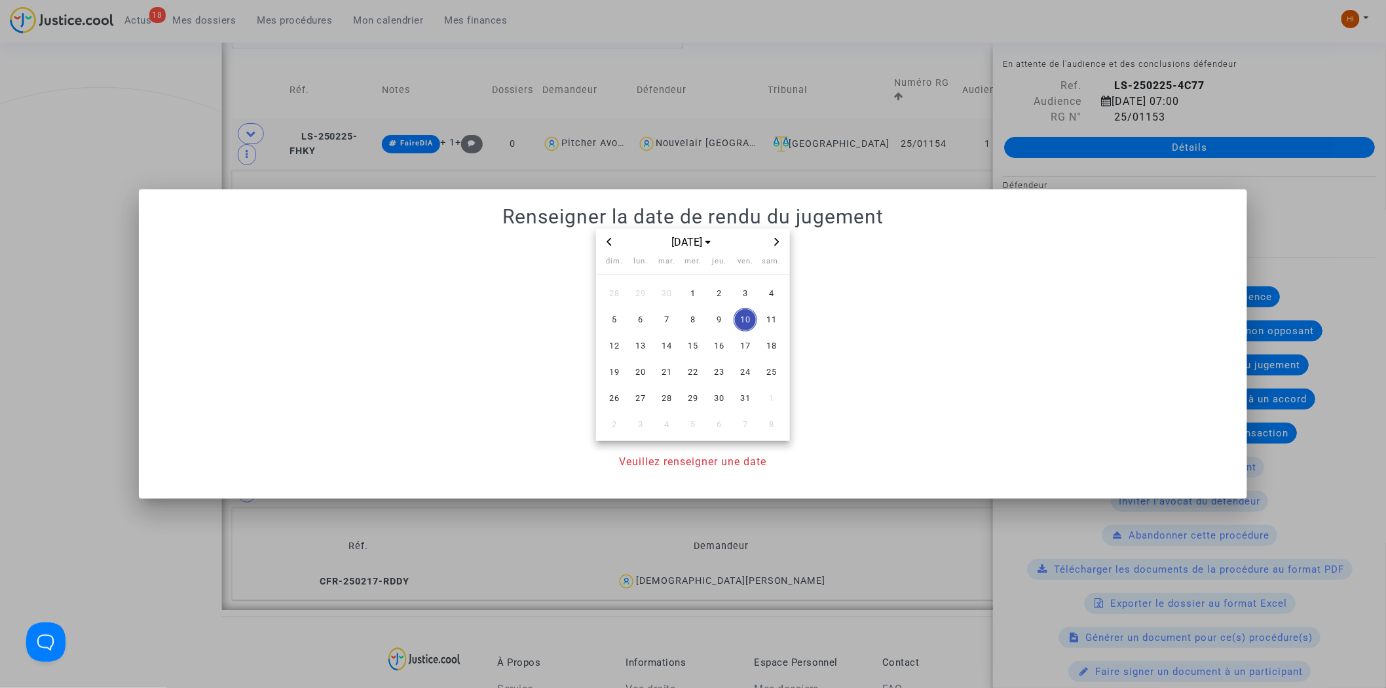
click at [777, 243] on icon "Next month" at bounding box center [777, 242] width 5 height 8
click at [692, 318] on span "5" at bounding box center [693, 320] width 24 height 24
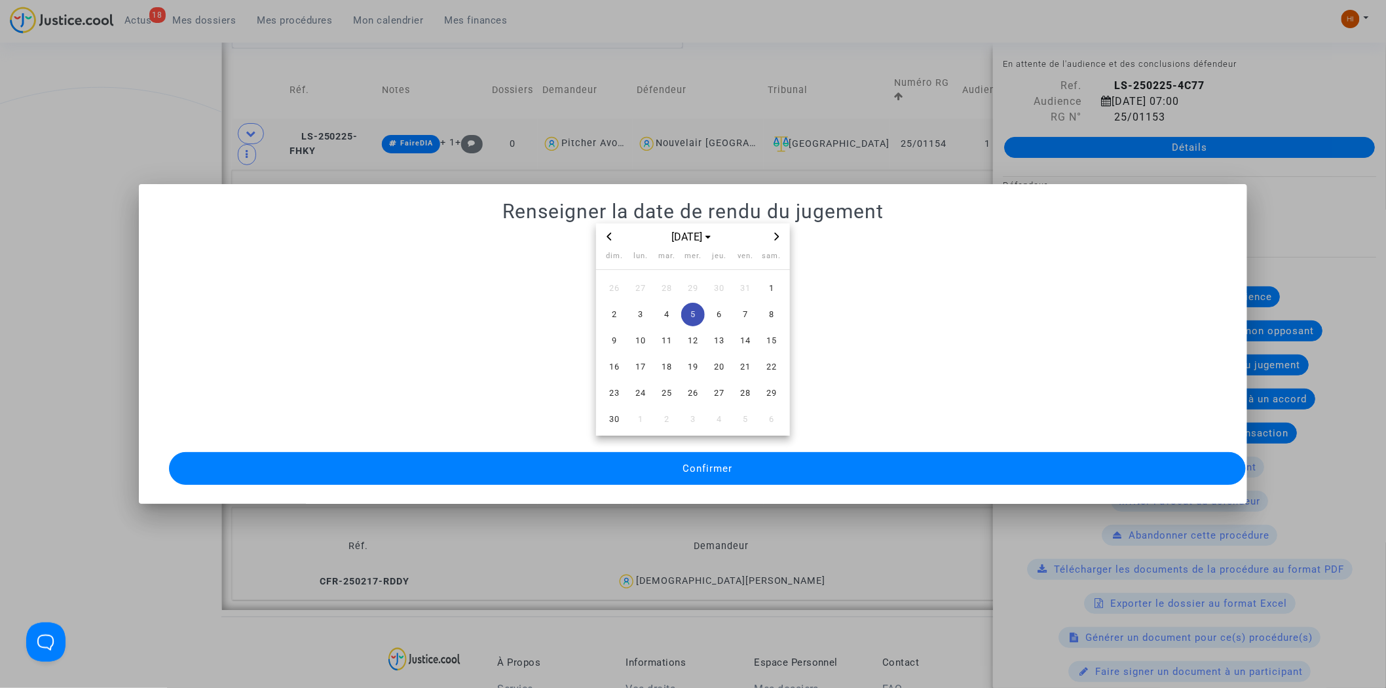
click at [669, 469] on button "Confirmer" at bounding box center [707, 468] width 1077 height 33
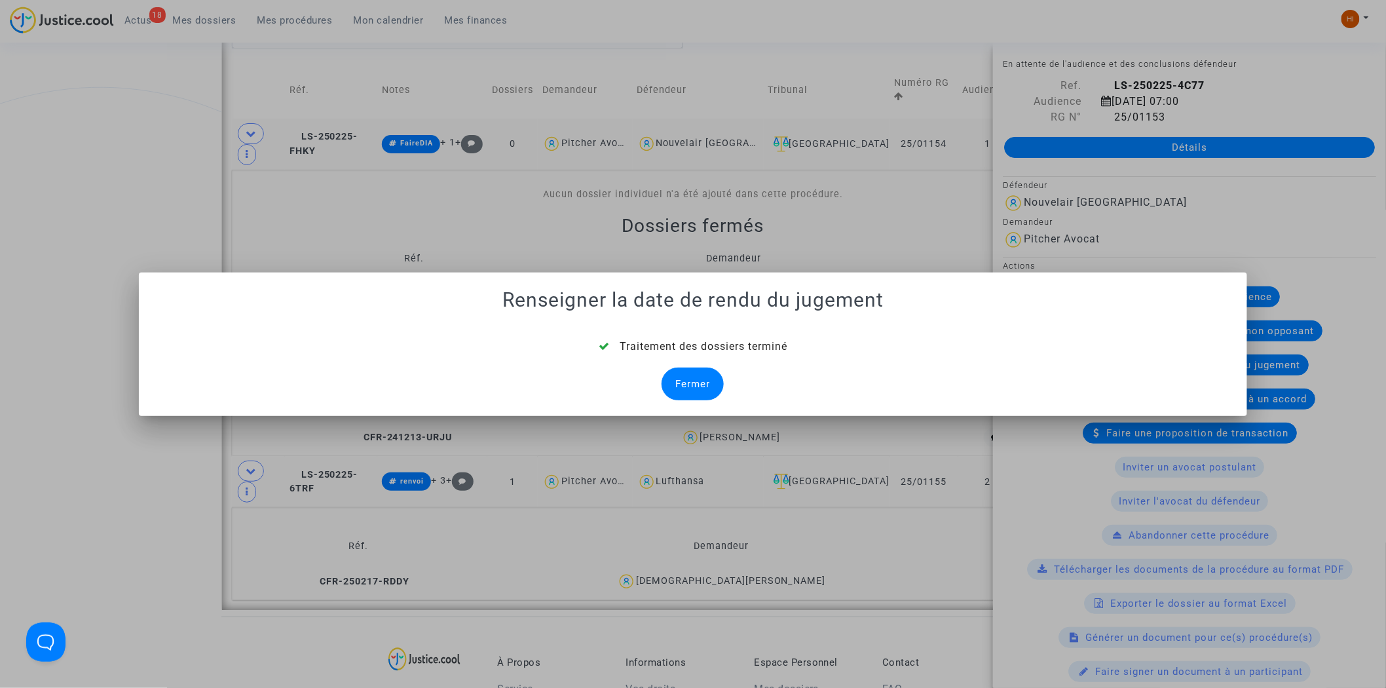
click at [675, 384] on div "Fermer" at bounding box center [692, 383] width 62 height 33
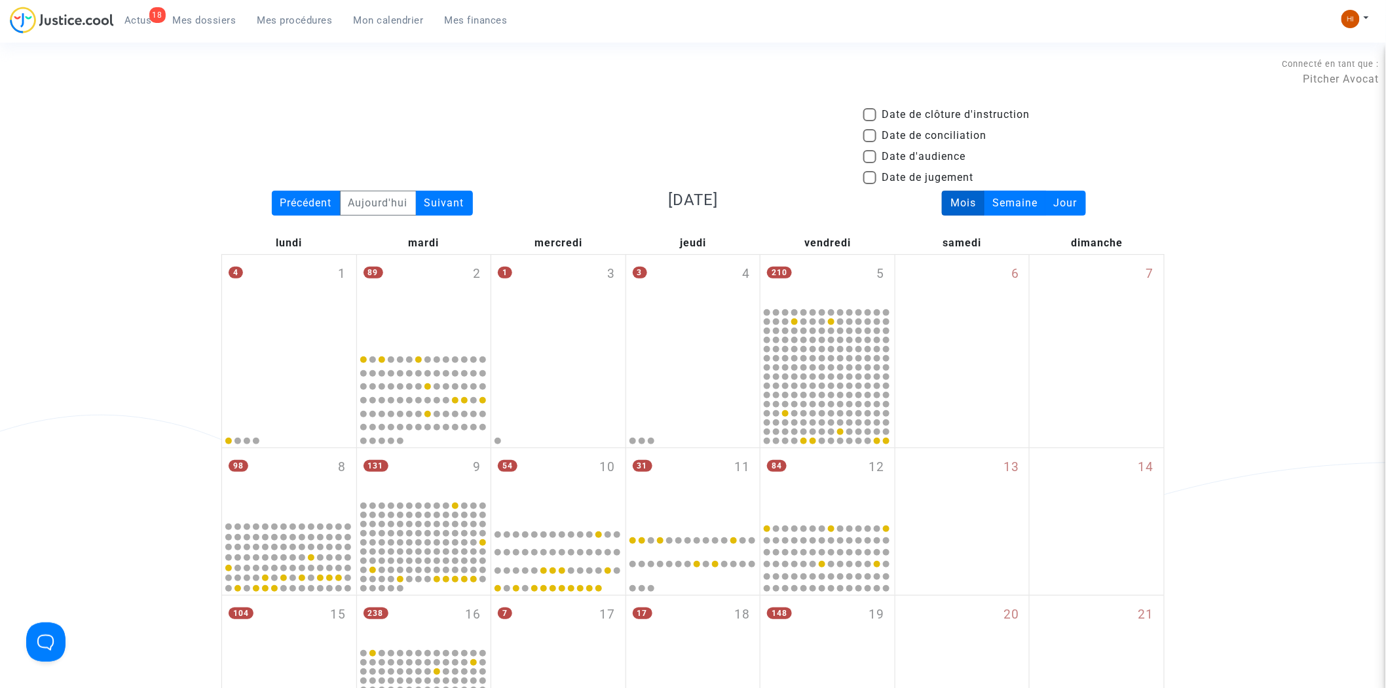
scroll to position [1097, 0]
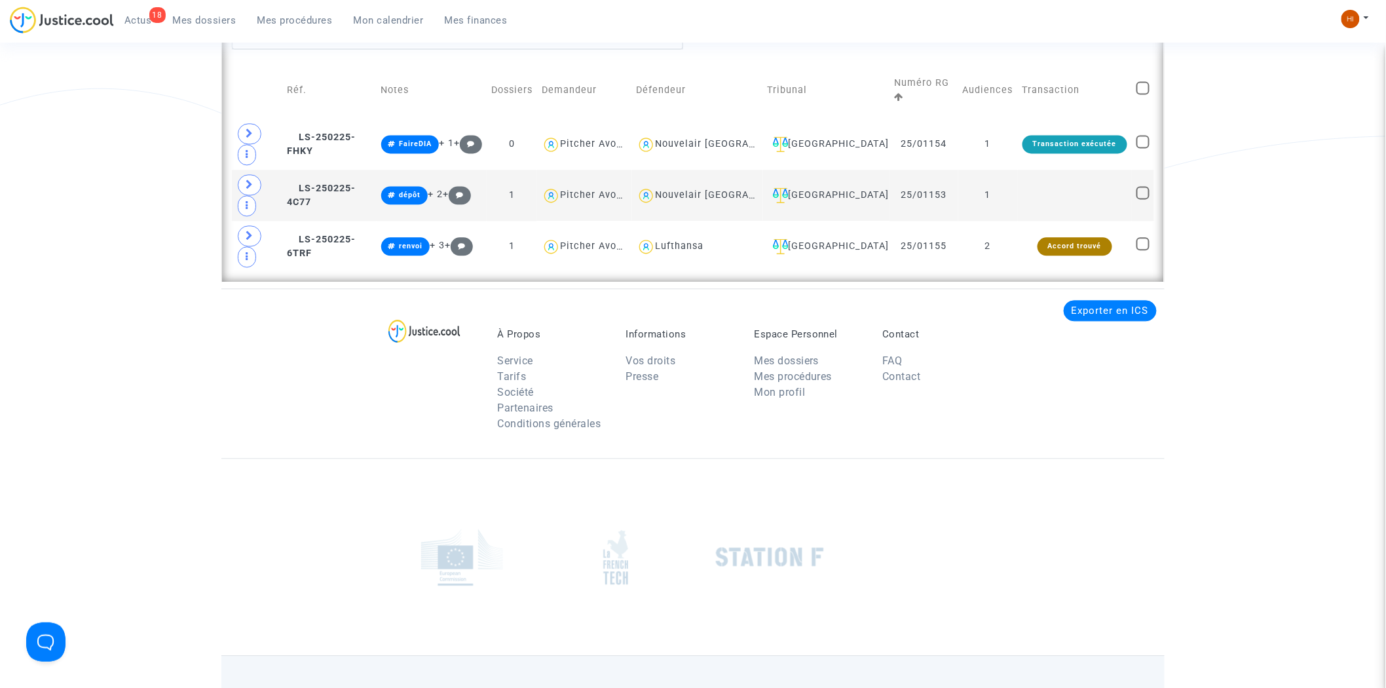
click at [149, 348] on footerbar "À Propos Service Tarifs Société Partenaires Conditions générales Informations V…" at bounding box center [693, 531] width 1386 height 486
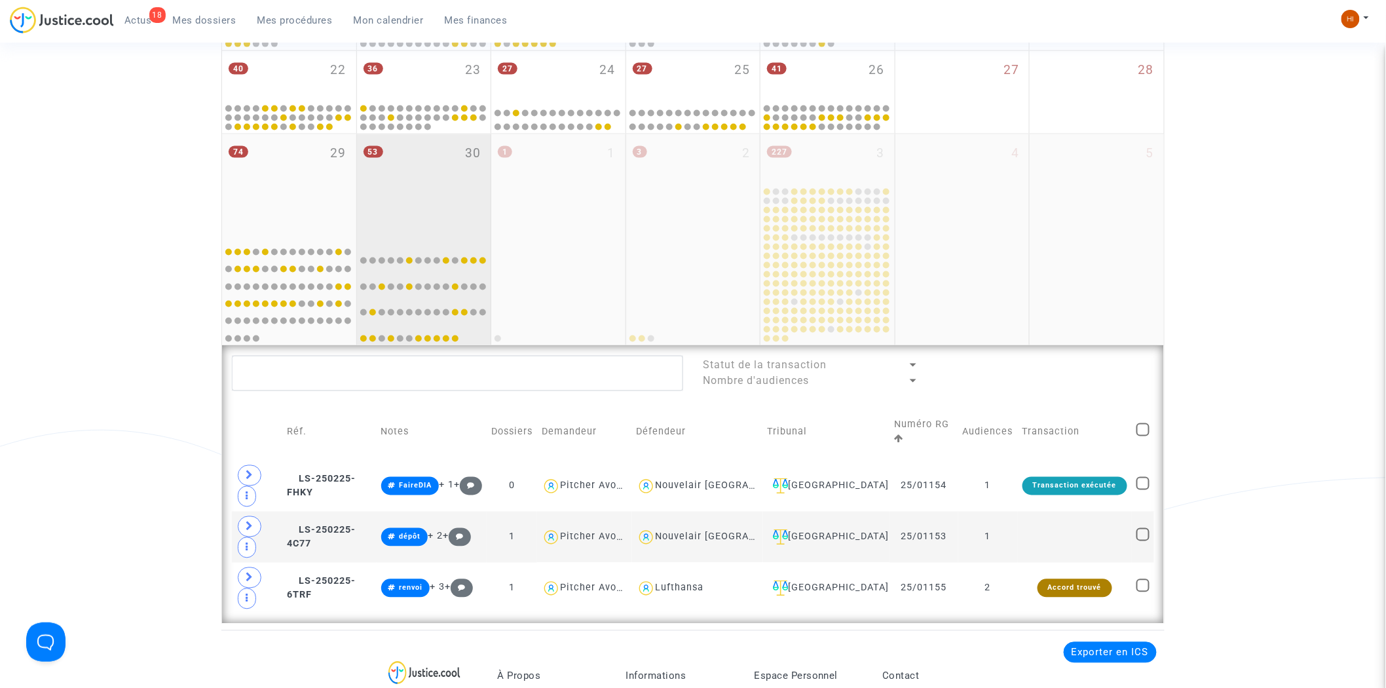
scroll to position [734, 0]
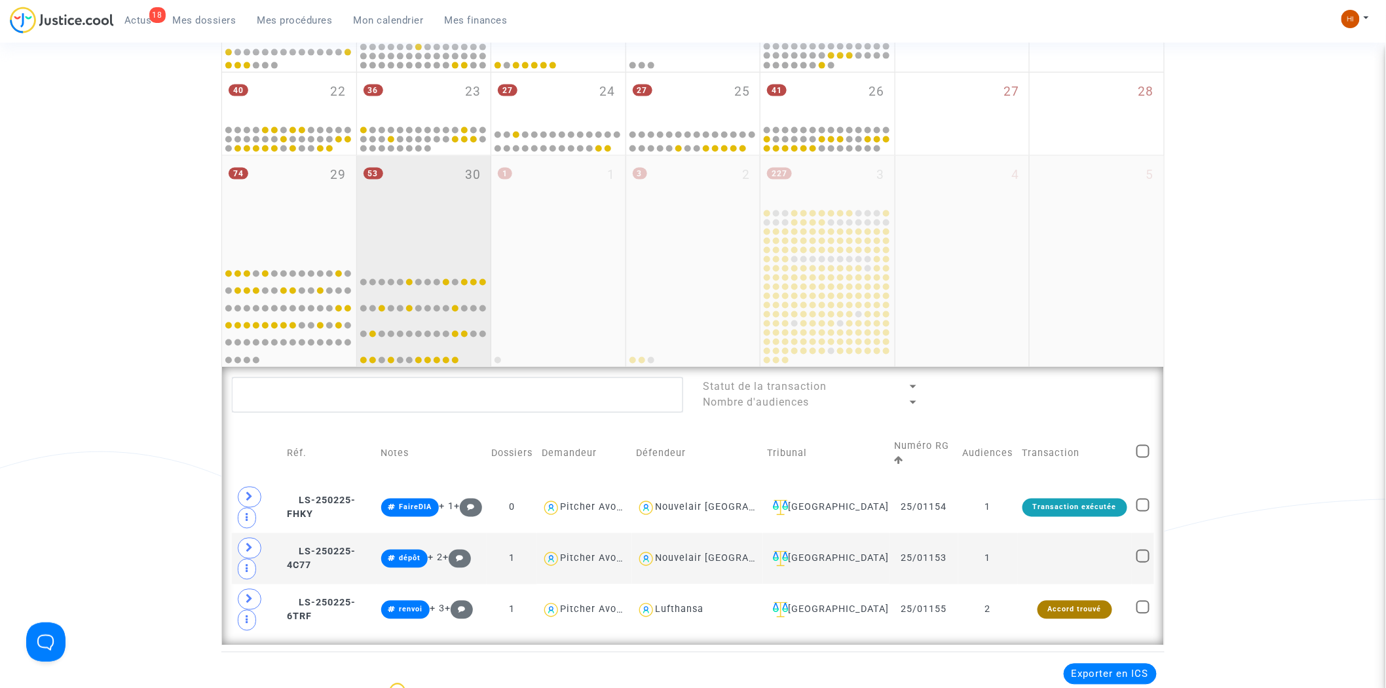
drag, startPoint x: 402, startPoint y: 227, endPoint x: 414, endPoint y: 214, distance: 17.6
click at [402, 226] on div "53 30" at bounding box center [424, 207] width 134 height 103
click at [402, 223] on div "53 30" at bounding box center [424, 207] width 134 height 103
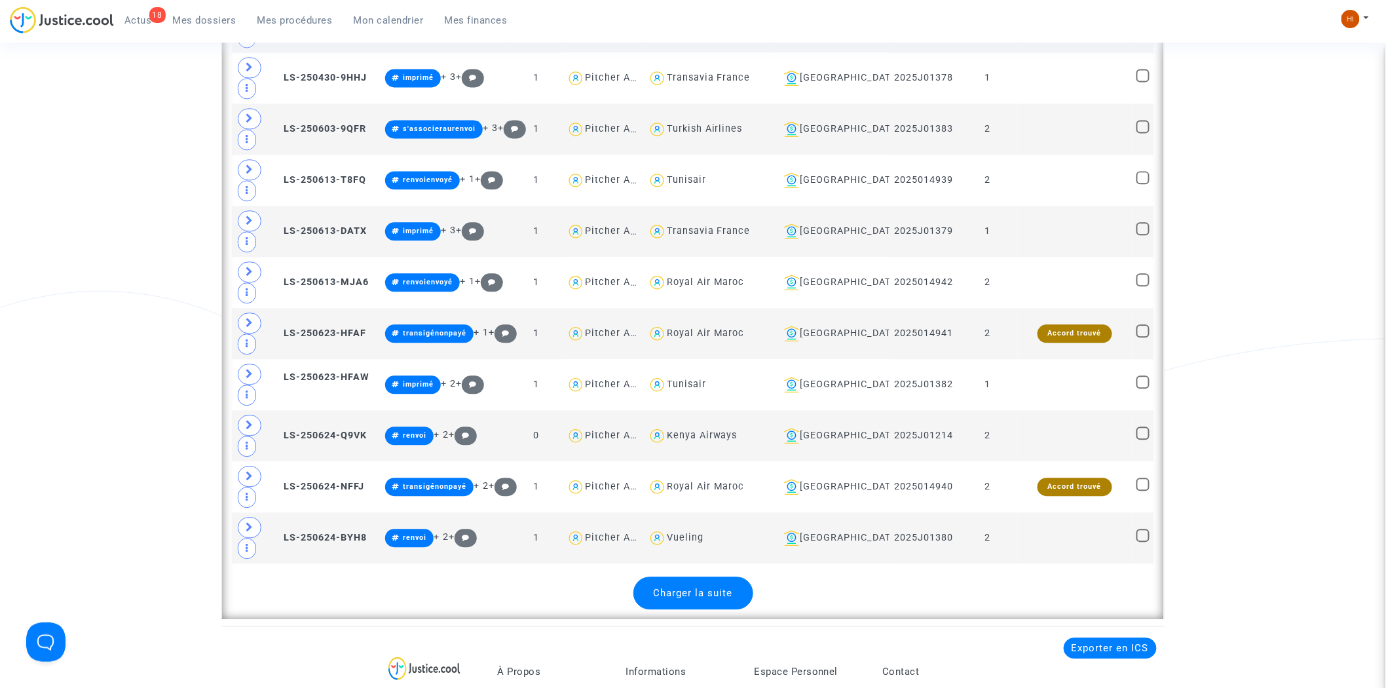
scroll to position [3644, 0]
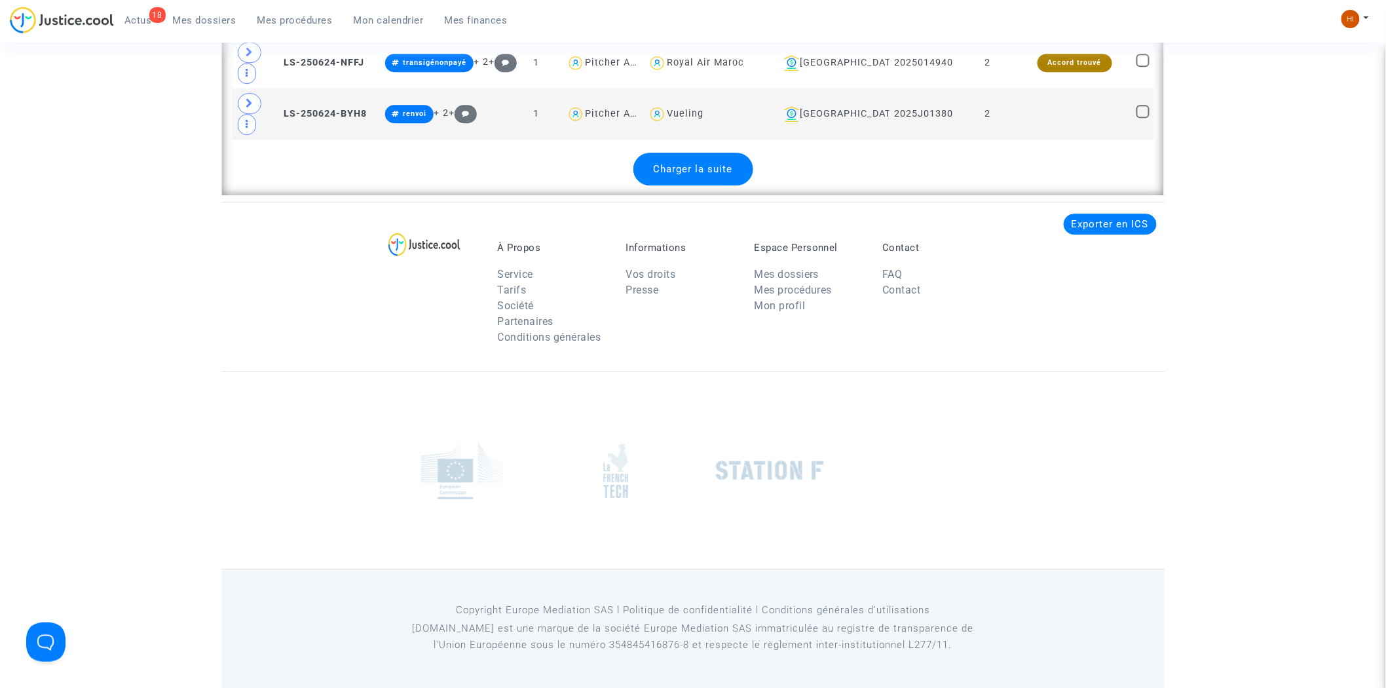
click at [741, 175] on div "Charger la suite" at bounding box center [693, 169] width 120 height 33
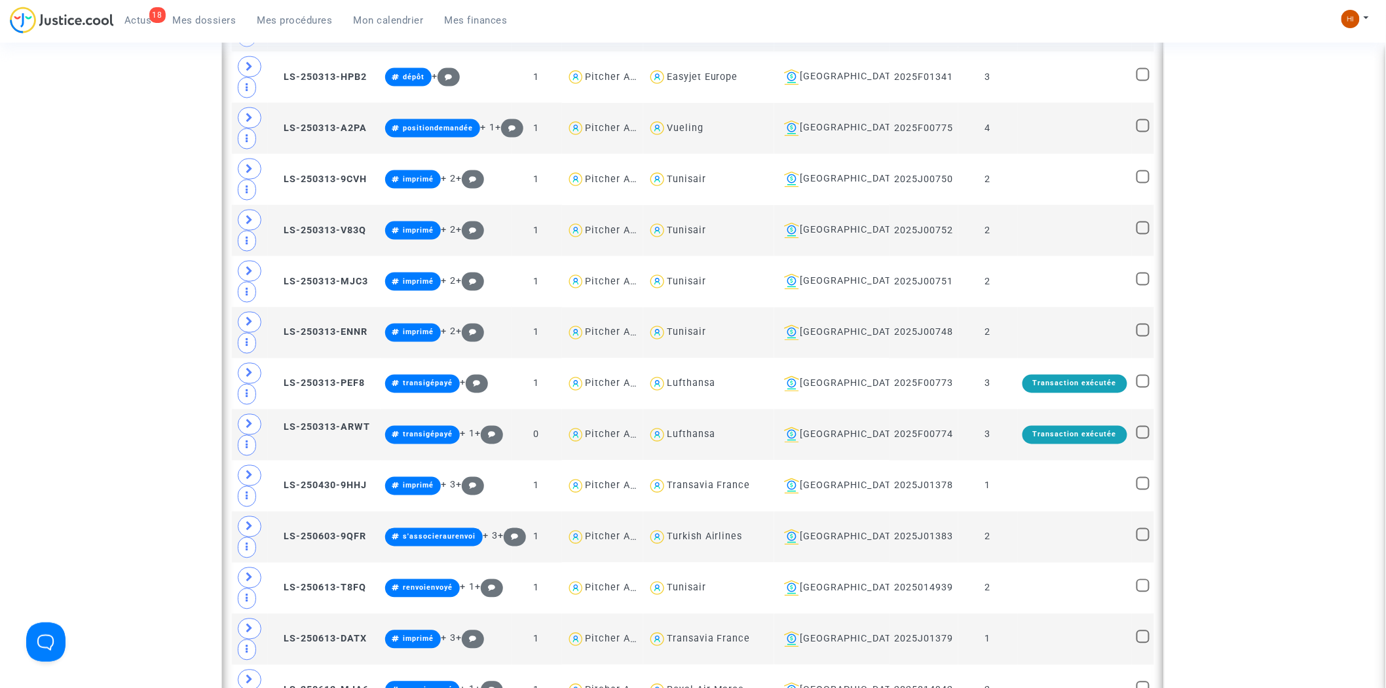
scroll to position [2771, 0]
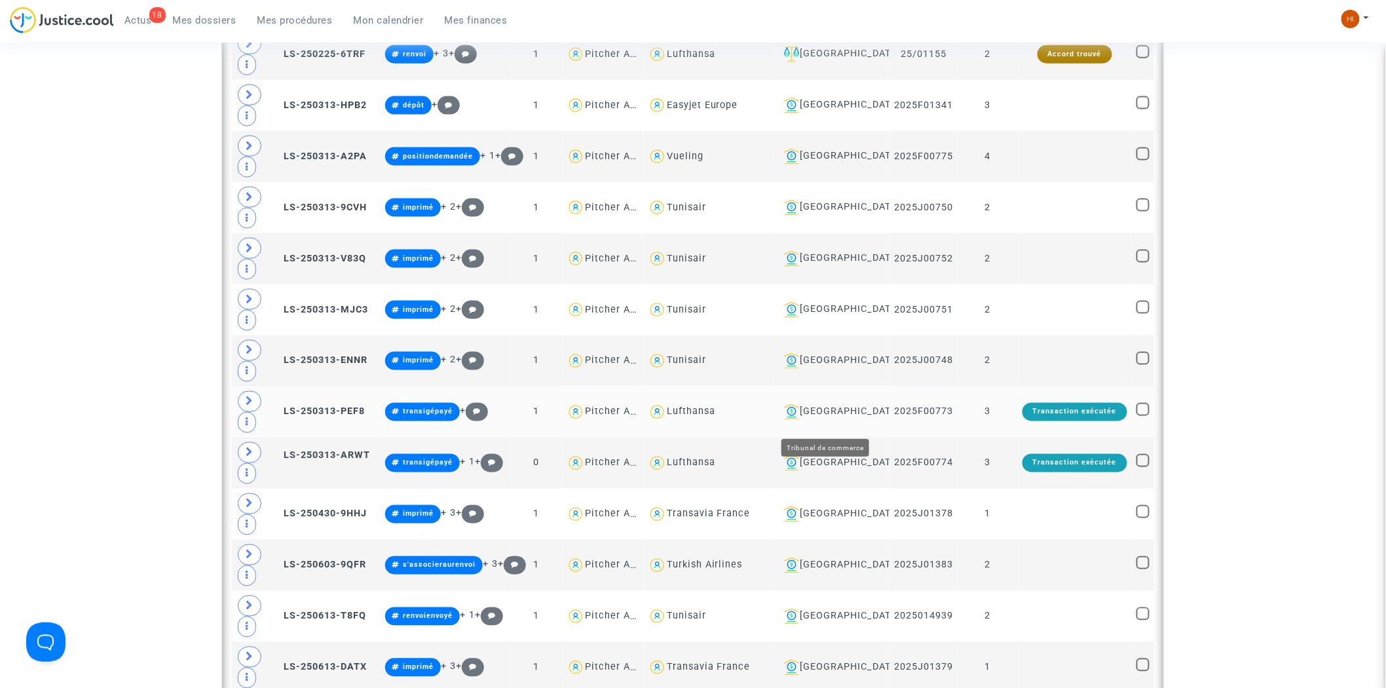
click at [832, 416] on div "Bordeaux" at bounding box center [832, 412] width 106 height 16
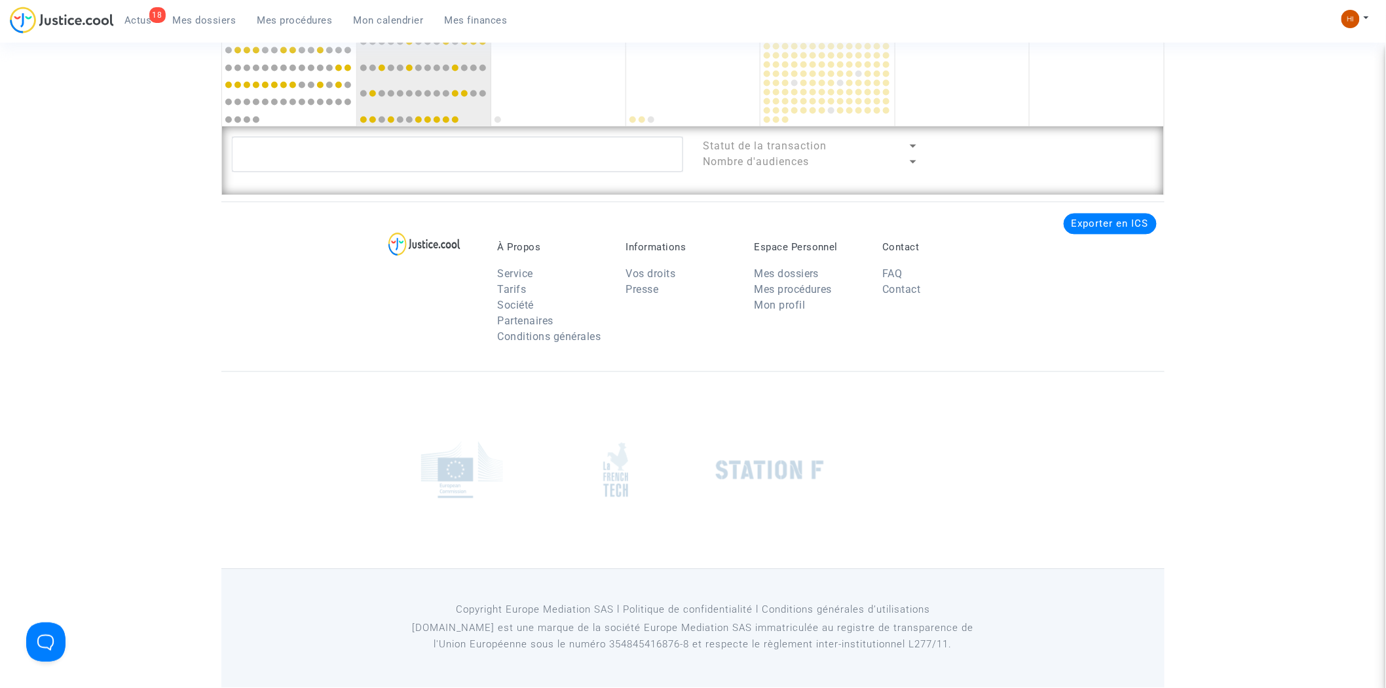
scroll to position [1142, 0]
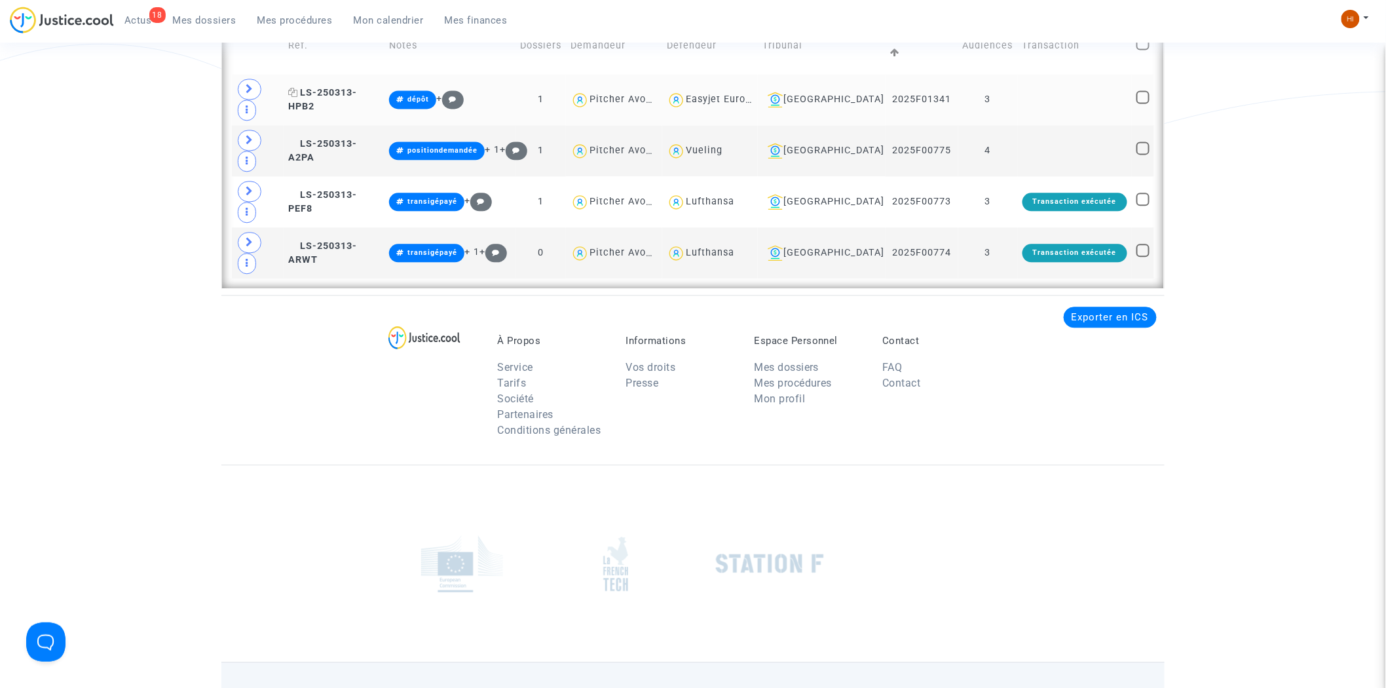
click at [357, 87] on span "LS-250313-HPB2" at bounding box center [322, 100] width 69 height 26
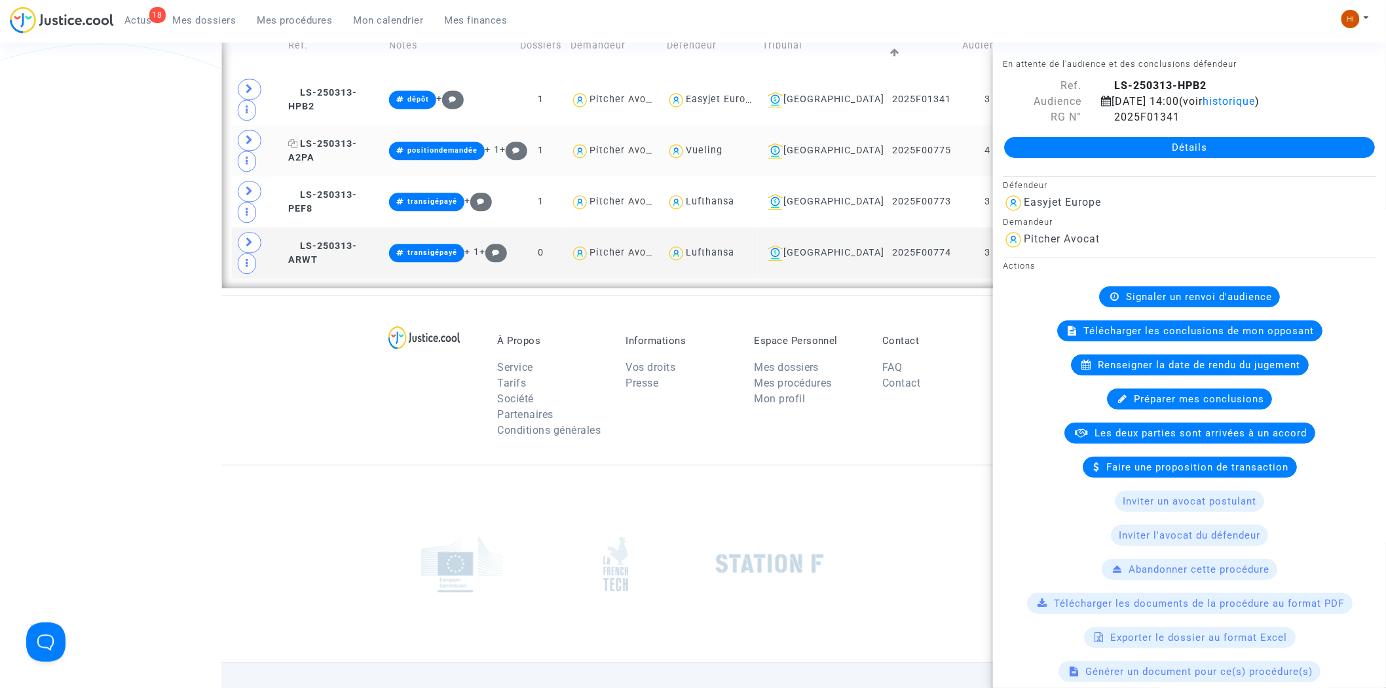
click at [357, 138] on span "LS-250313-A2PA" at bounding box center [322, 151] width 69 height 26
click at [357, 189] on span "LS-250313-PEF8" at bounding box center [322, 202] width 69 height 26
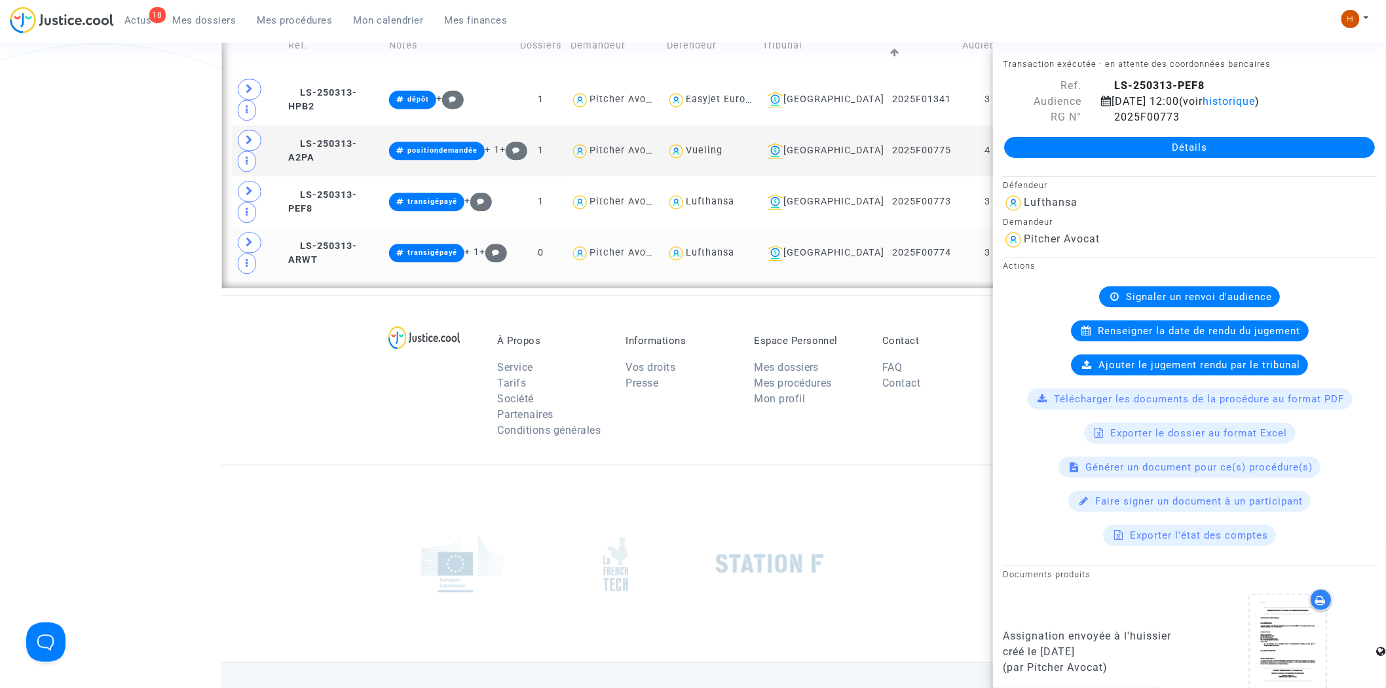
click at [364, 227] on td "LS-250313-ARWT" at bounding box center [334, 252] width 101 height 51
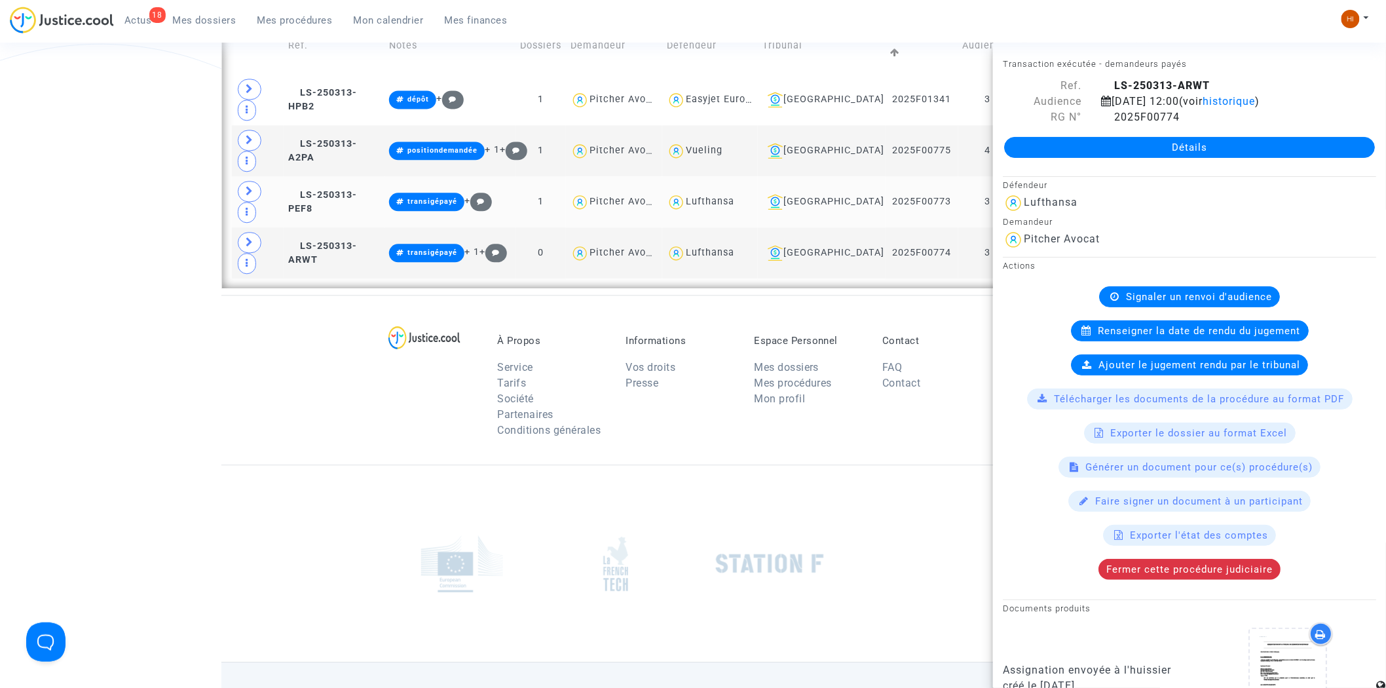
click at [364, 176] on td "LS-250313-PEF8" at bounding box center [334, 201] width 101 height 51
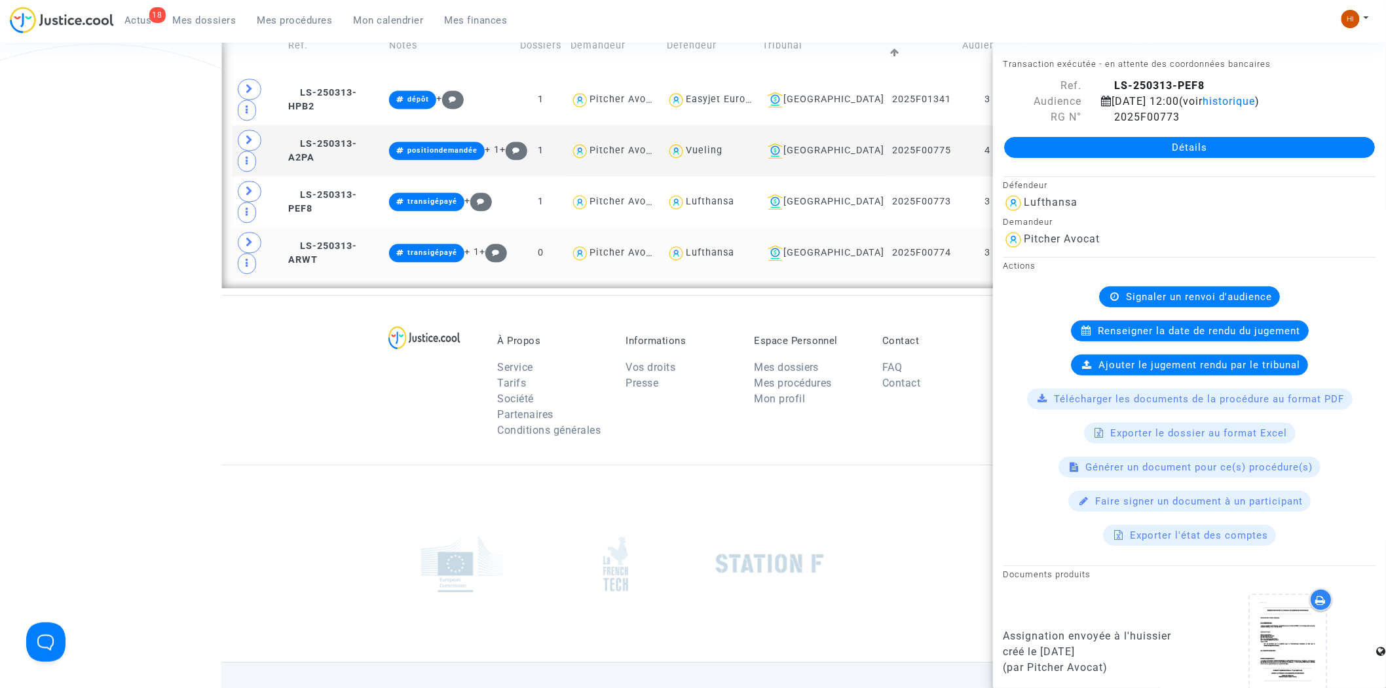
drag, startPoint x: 369, startPoint y: 153, endPoint x: 368, endPoint y: 164, distance: 11.2
click at [368, 155] on table "Réf. Notes Dossiers Demandeur Défendeur Tribunal Numéro RG Audiences Transactio…" at bounding box center [693, 148] width 922 height 261
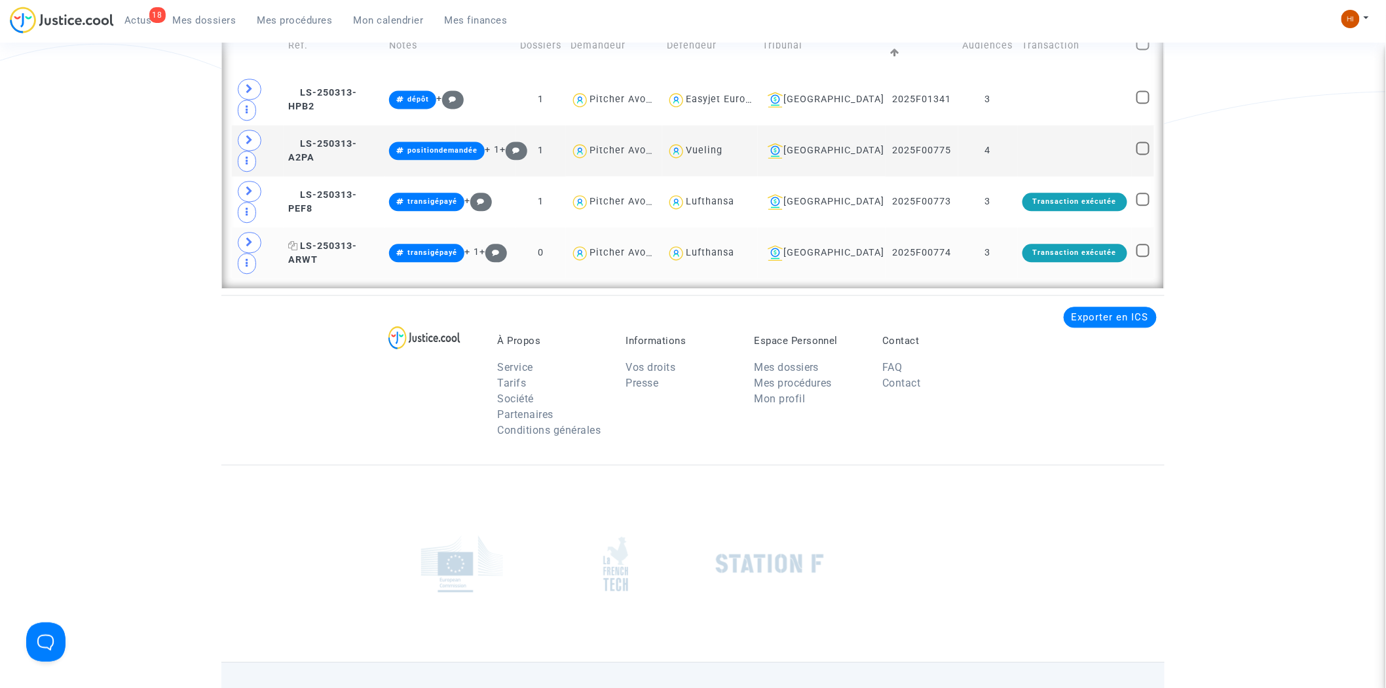
click at [357, 240] on span "LS-250313-ARWT" at bounding box center [322, 253] width 69 height 26
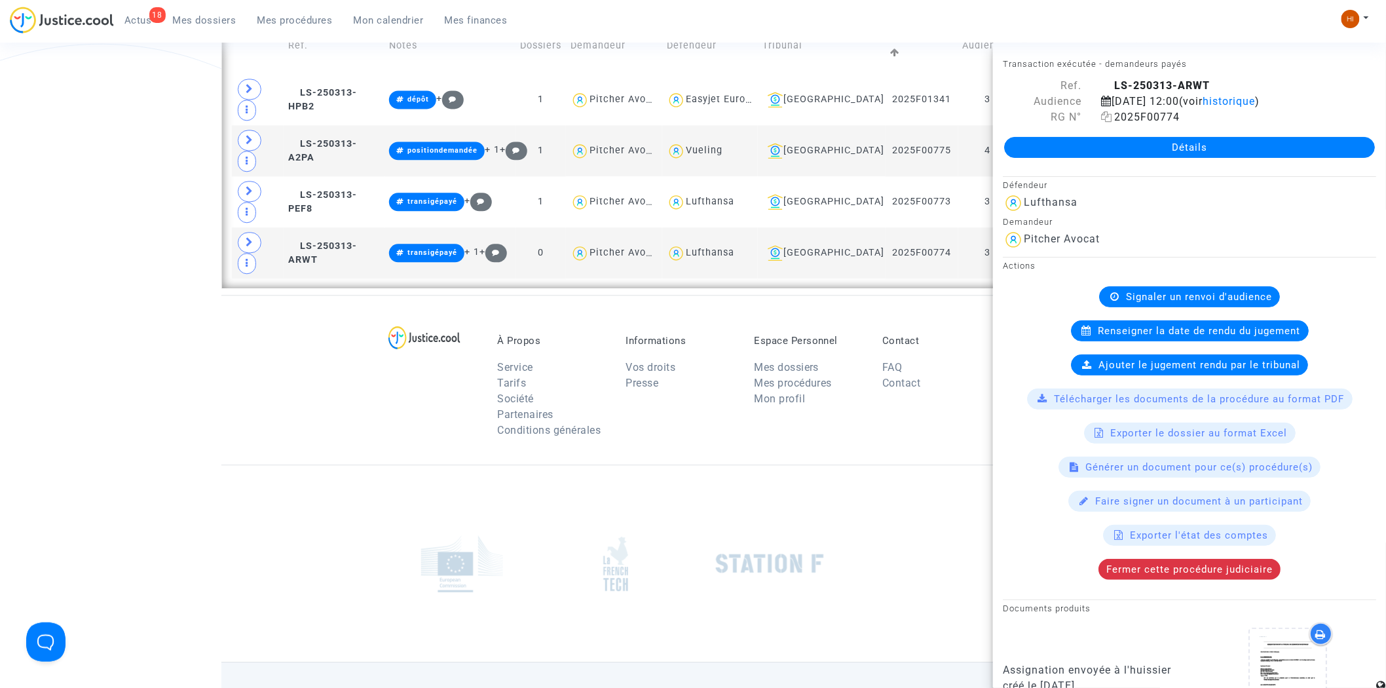
click at [1102, 122] on icon at bounding box center [1106, 116] width 11 height 10
click at [371, 125] on td "LS-250313-A2PA" at bounding box center [334, 150] width 101 height 51
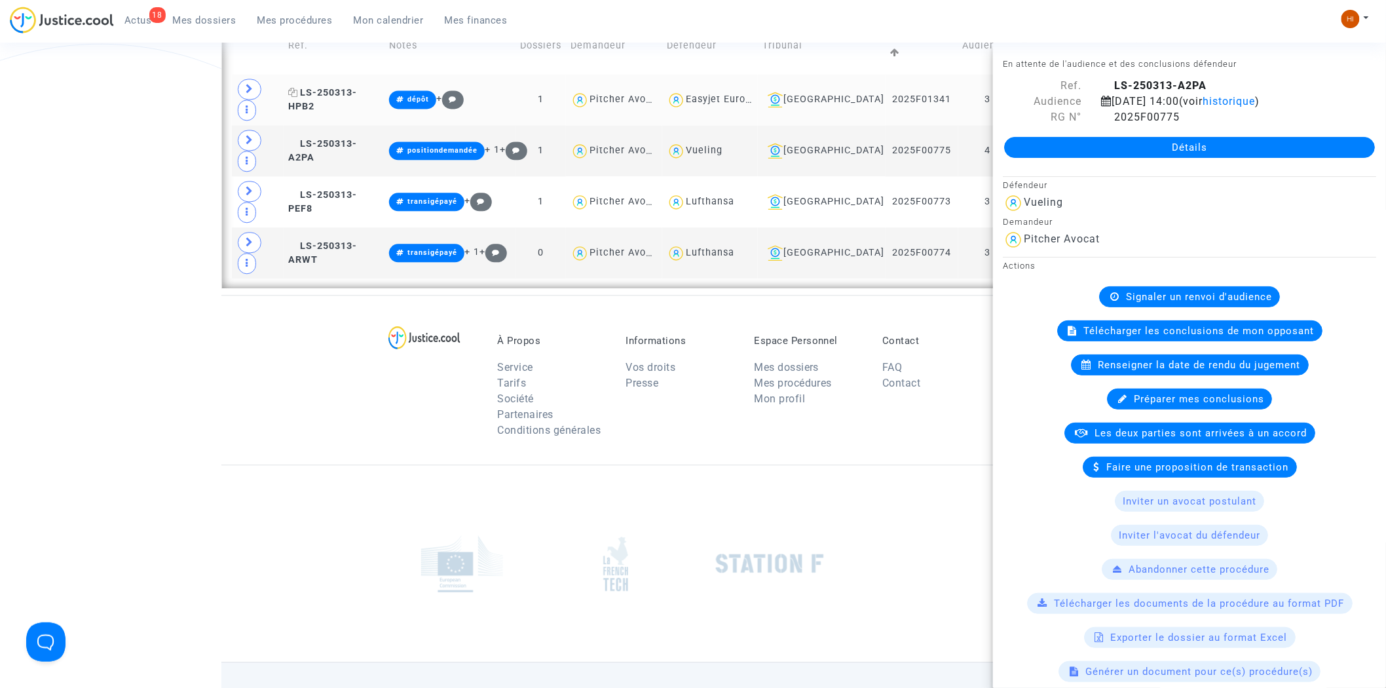
click at [357, 87] on span "LS-250313-HPB2" at bounding box center [322, 100] width 69 height 26
drag, startPoint x: 296, startPoint y: 299, endPoint x: 466, endPoint y: 79, distance: 277.3
click at [296, 299] on div "À Propos Service Tarifs Société Partenaires Conditions générales Informations V…" at bounding box center [692, 380] width 943 height 170
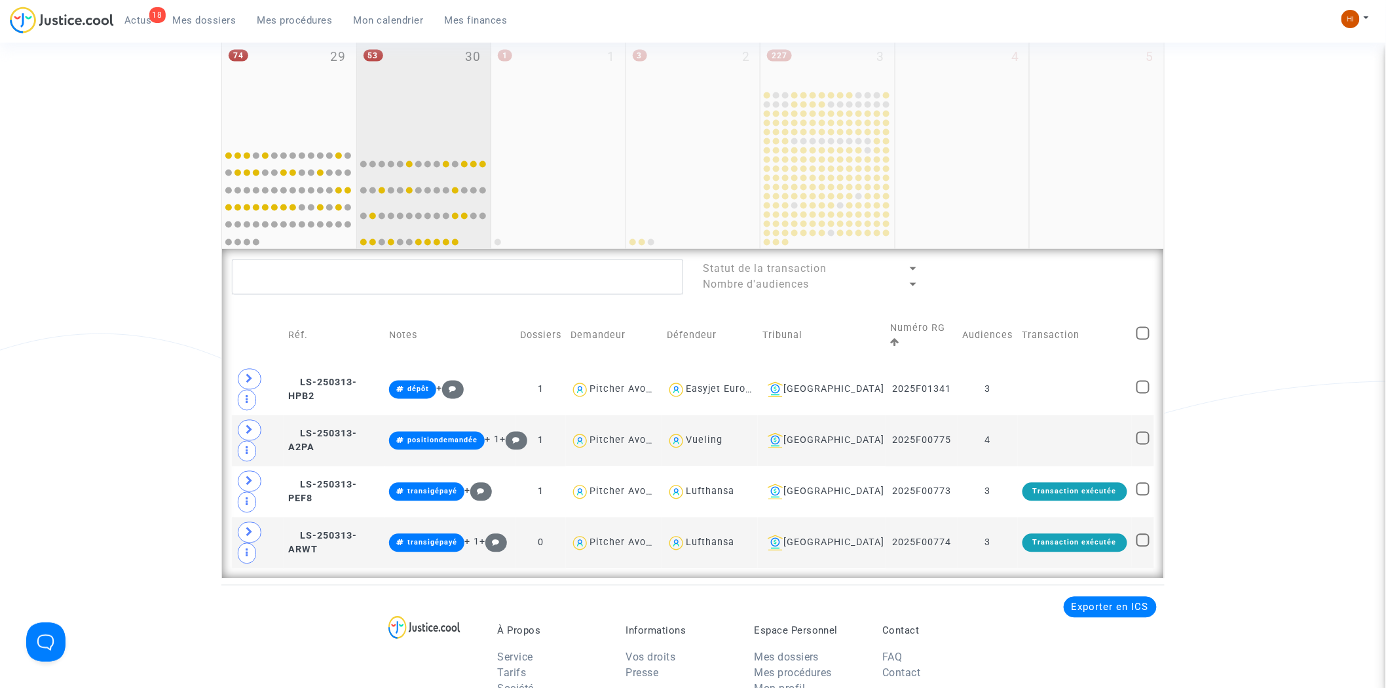
scroll to position [851, 0]
click at [409, 88] on div "53 30" at bounding box center [424, 90] width 134 height 103
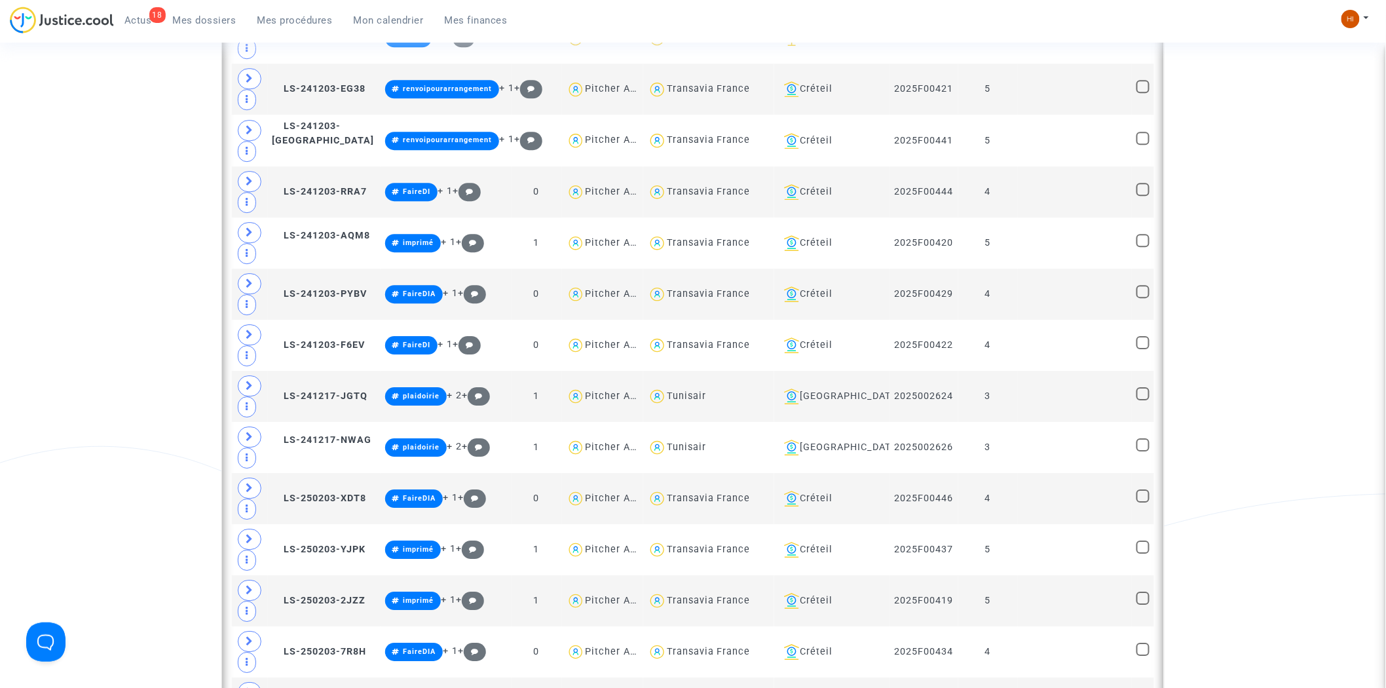
scroll to position [1506, 0]
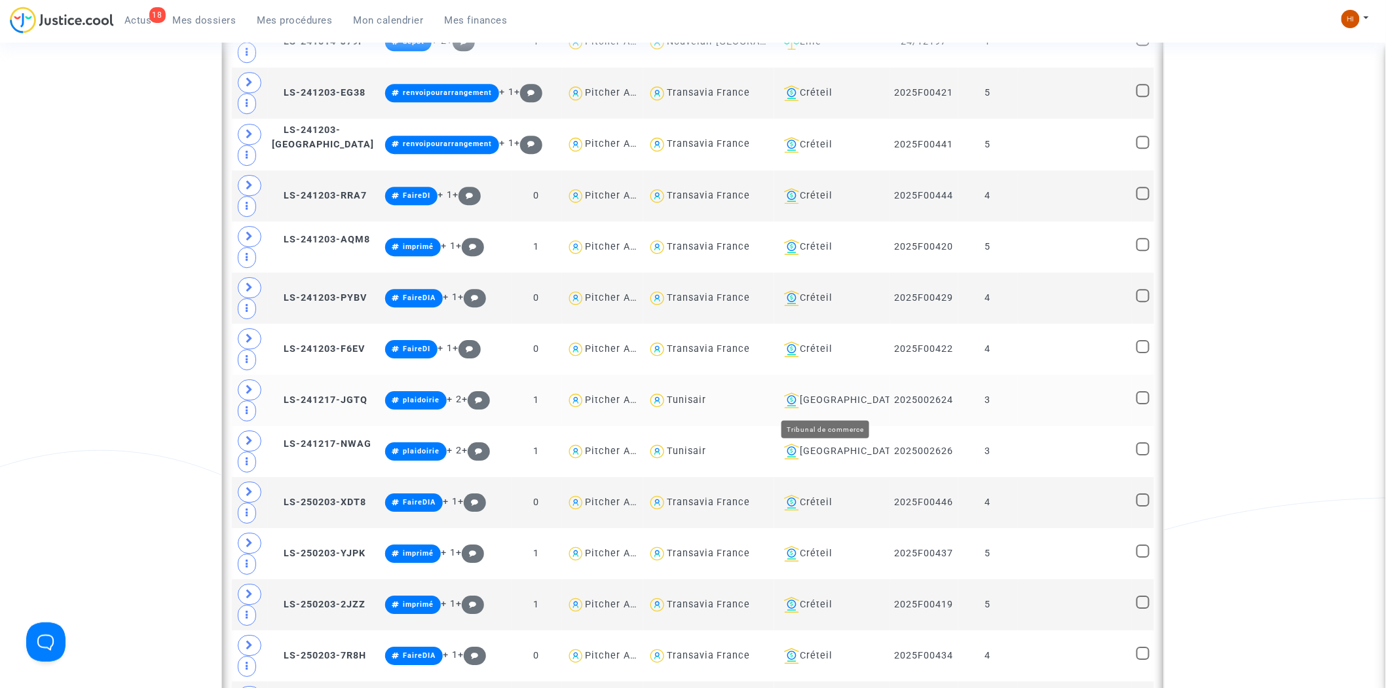
click at [833, 399] on div "Aix-en-Provence" at bounding box center [832, 400] width 106 height 16
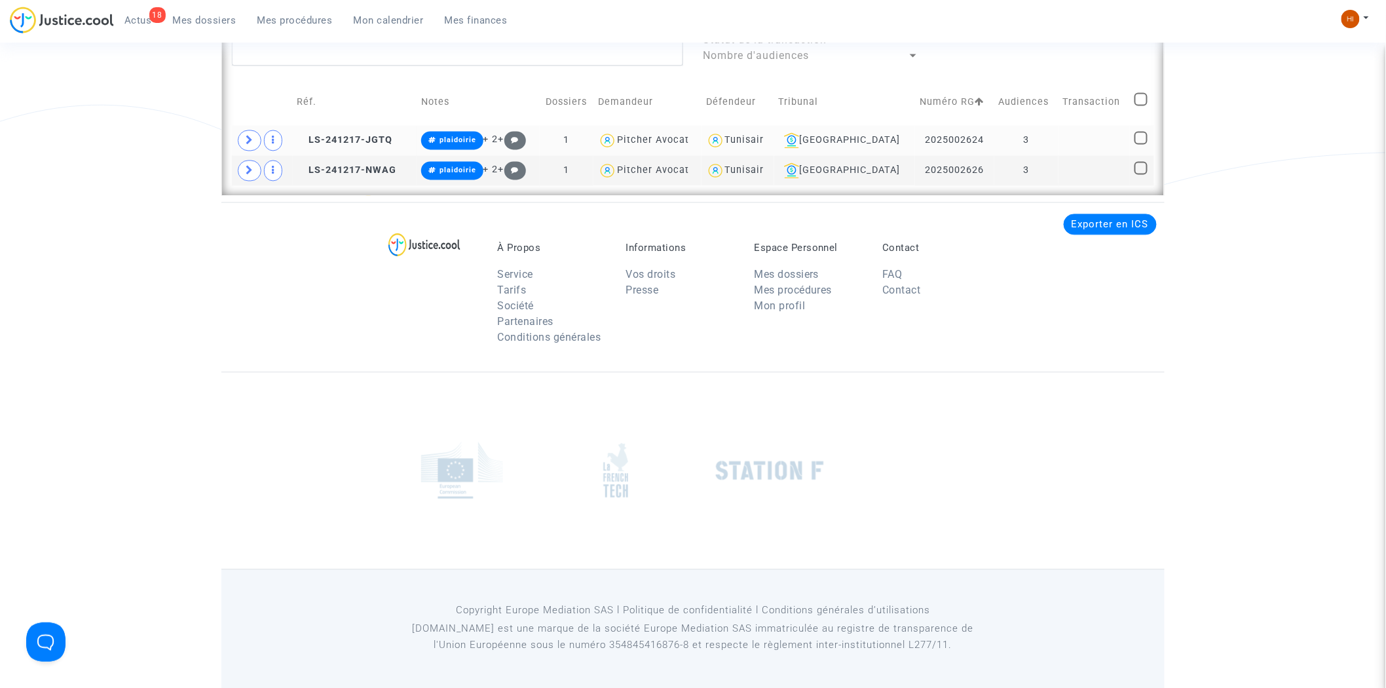
click at [355, 145] on td "LS-241217-JGTQ" at bounding box center [355, 140] width 124 height 30
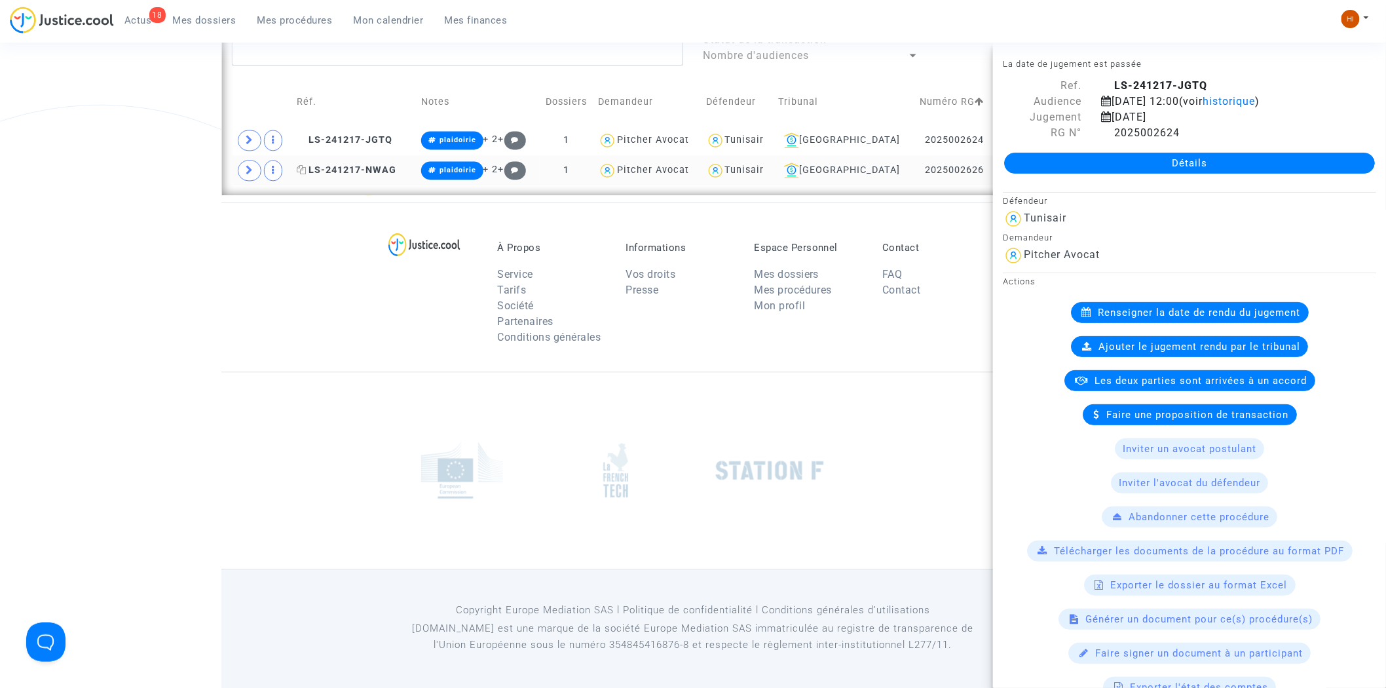
click at [359, 168] on span "LS-241217-NWAG" at bounding box center [347, 169] width 100 height 11
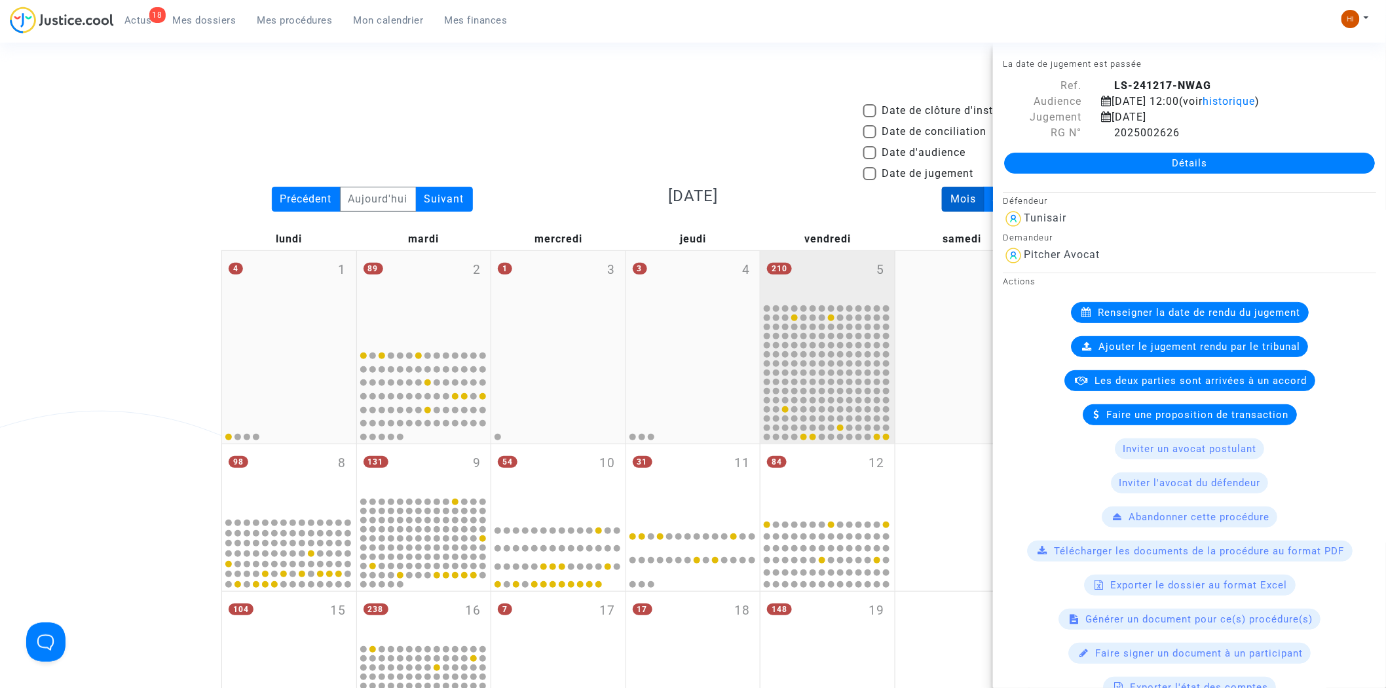
scroll to position [0, 0]
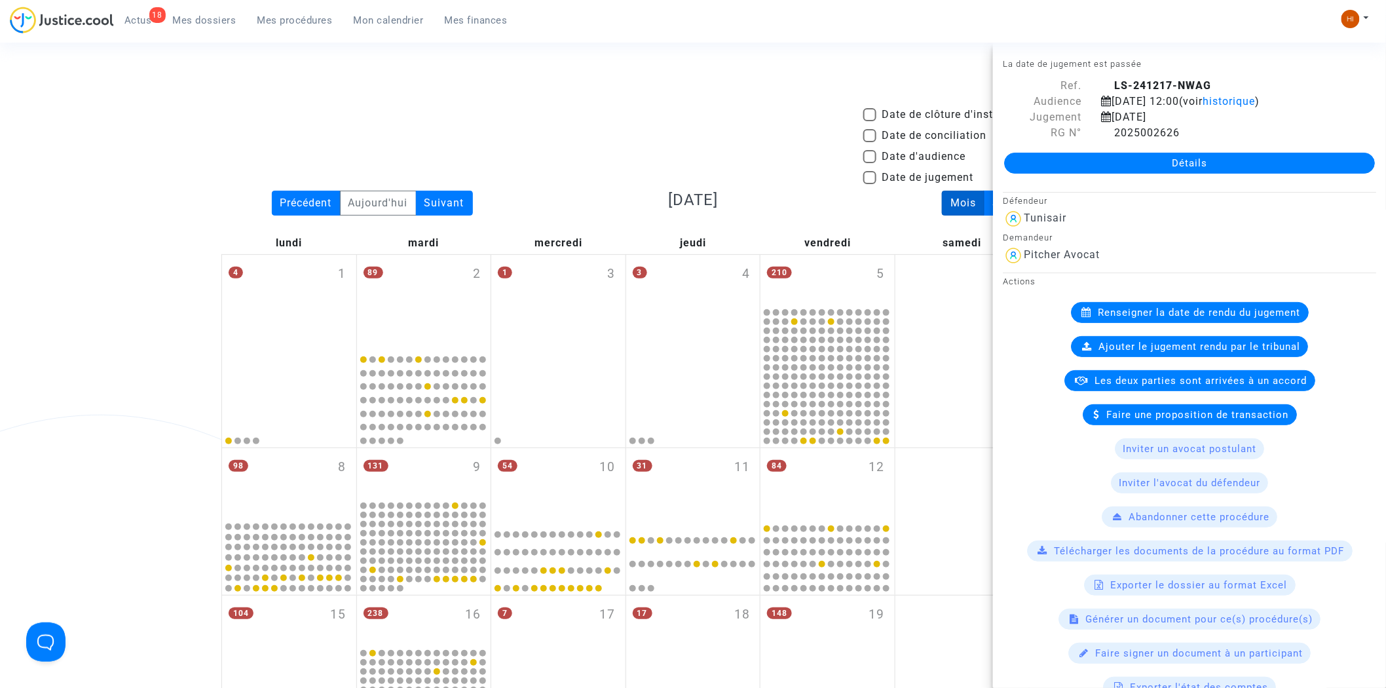
click at [897, 157] on span "Date d'audience" at bounding box center [923, 157] width 84 height 16
click at [870, 163] on input "Date d'audience" at bounding box center [869, 163] width 1 height 1
checkbox input "true"
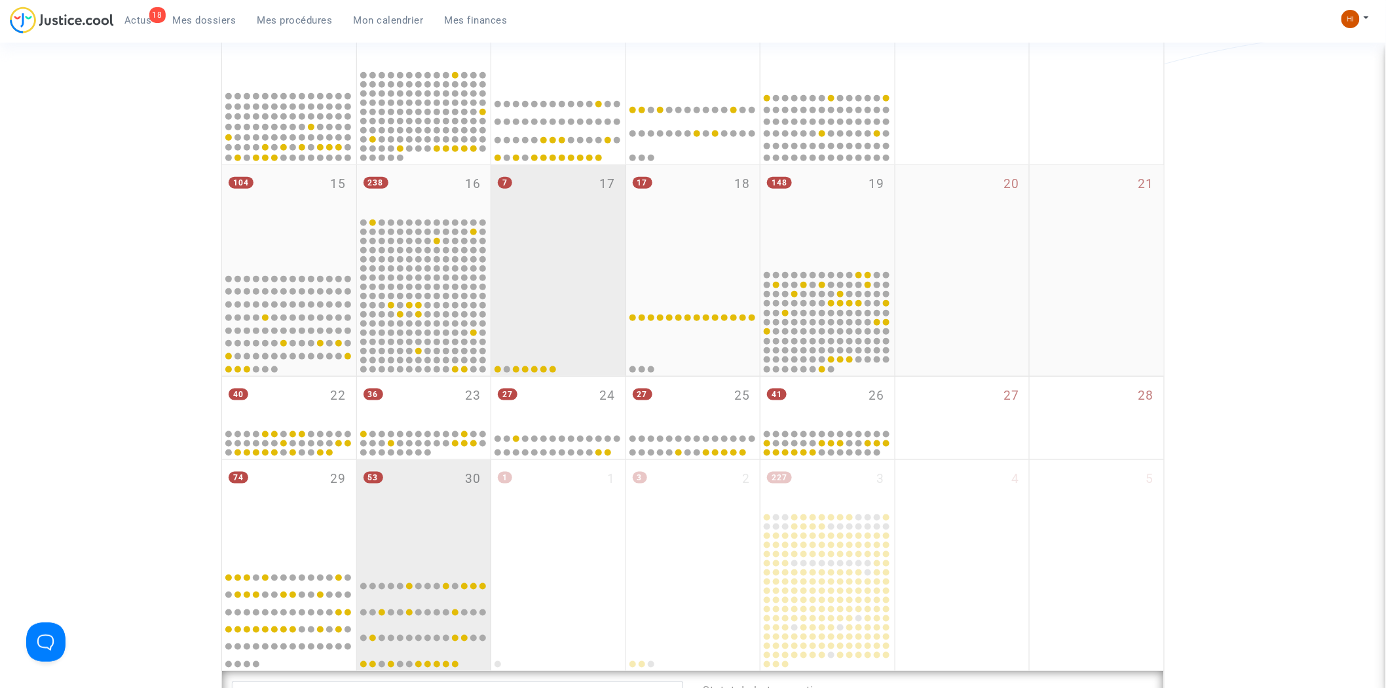
scroll to position [436, 0]
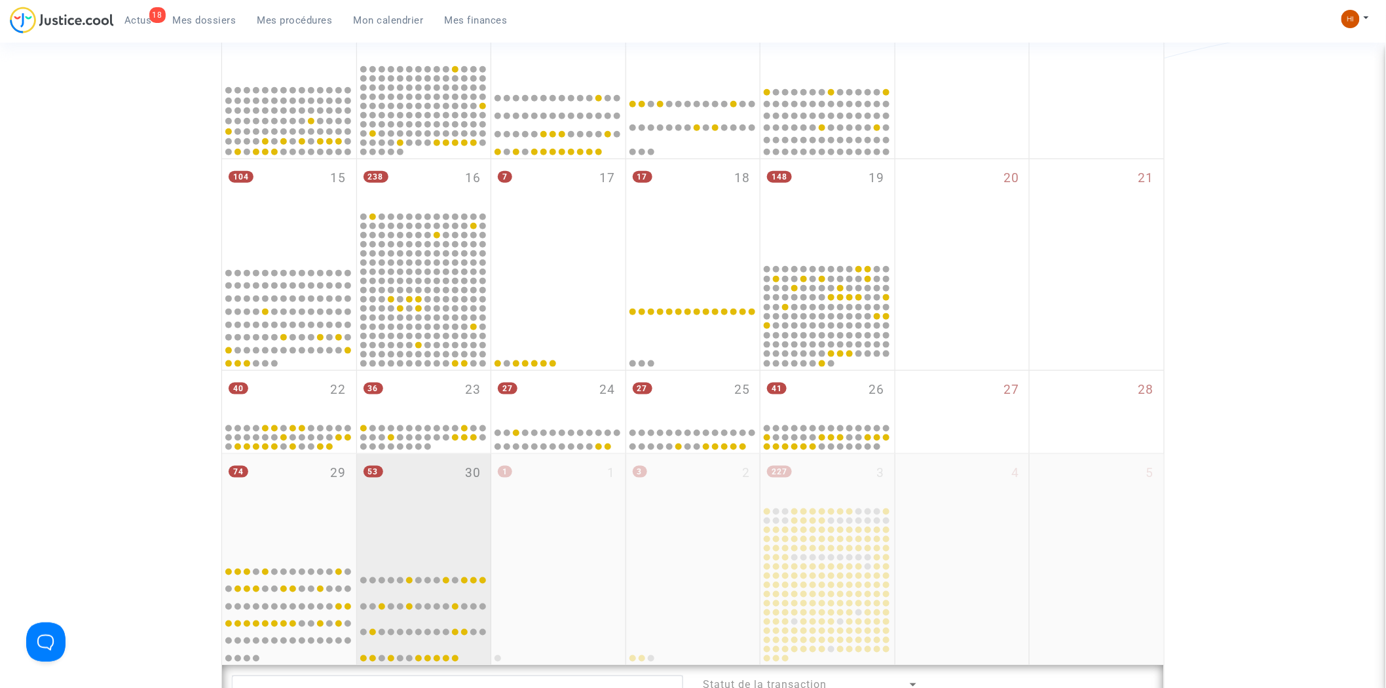
click at [435, 507] on div "53 30" at bounding box center [424, 505] width 134 height 103
click at [435, 515] on div "53 30" at bounding box center [424, 505] width 134 height 103
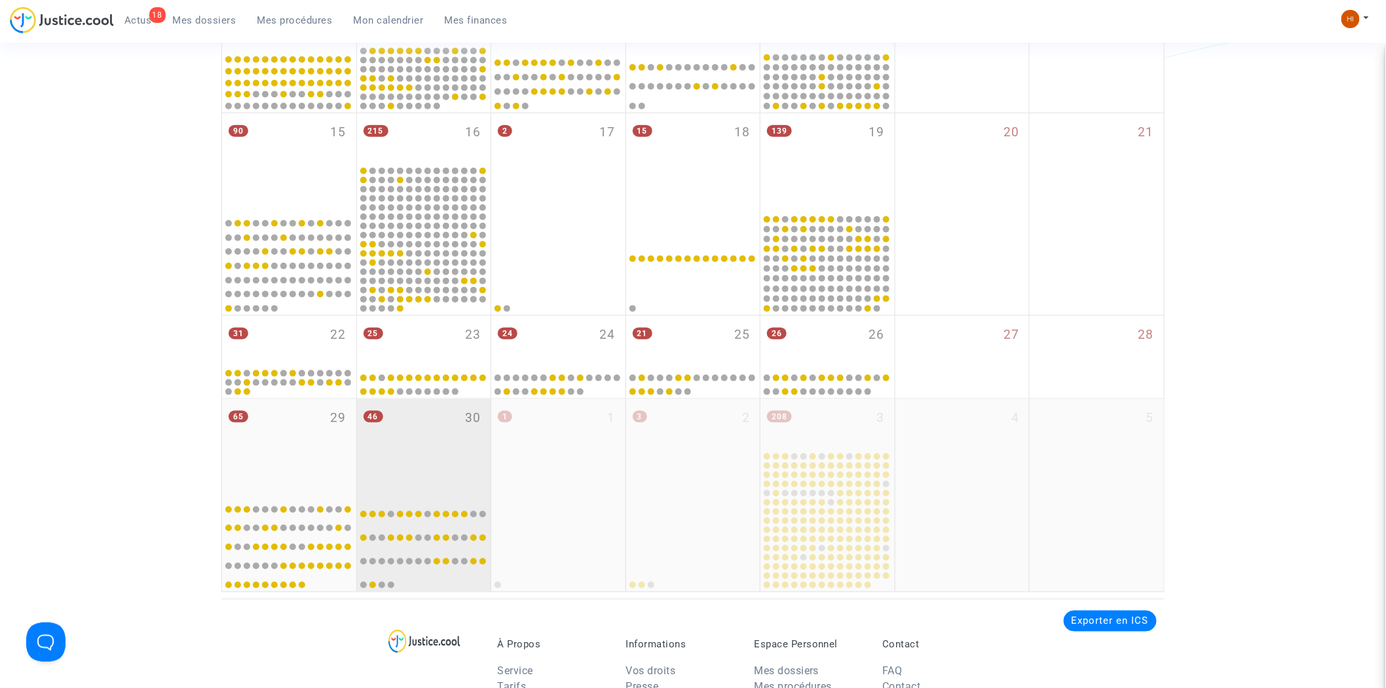
click at [435, 495] on div at bounding box center [424, 542] width 130 height 94
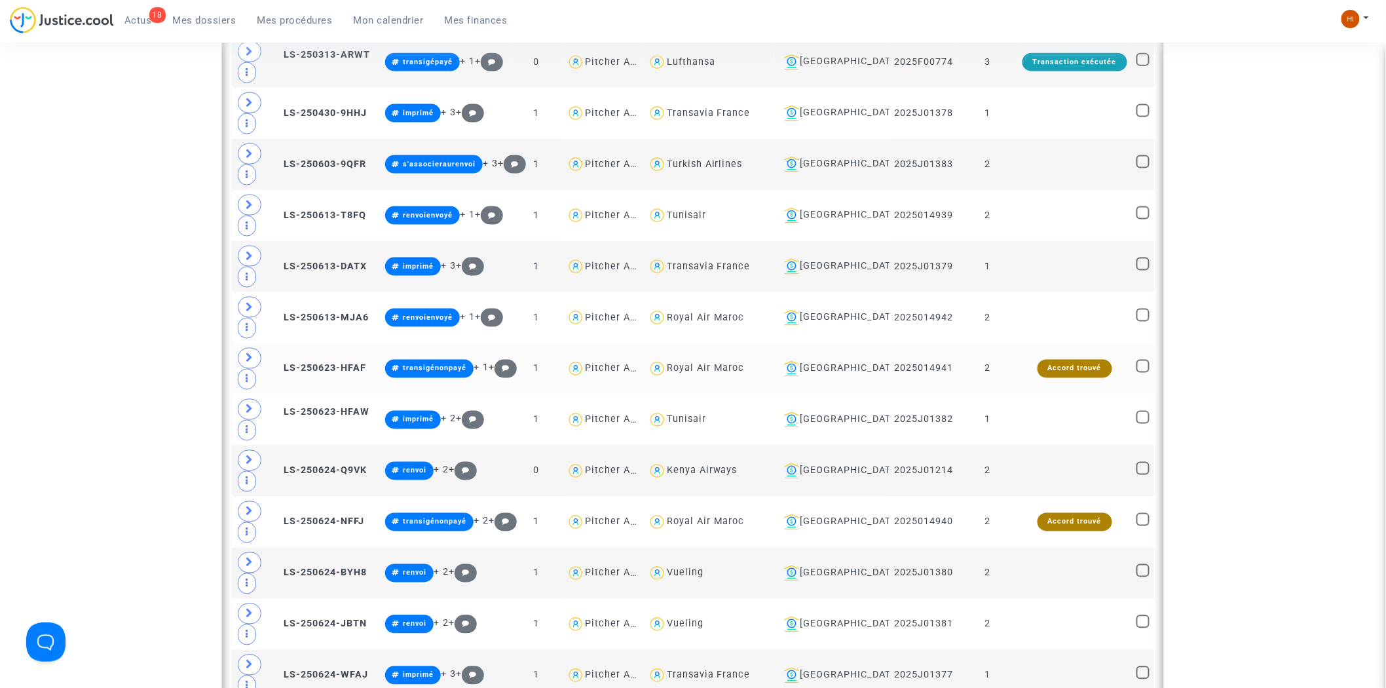
scroll to position [2793, 0]
click at [827, 422] on div "Lyon" at bounding box center [832, 419] width 106 height 16
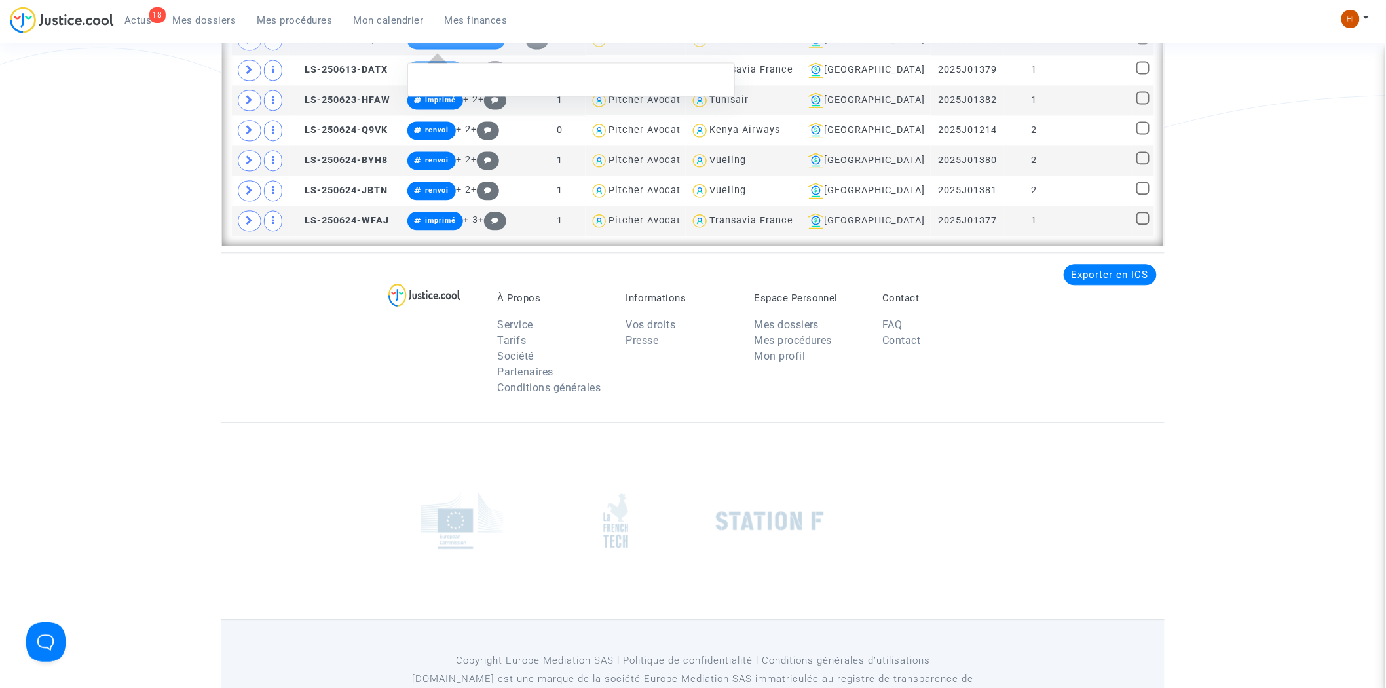
scroll to position [899, 0]
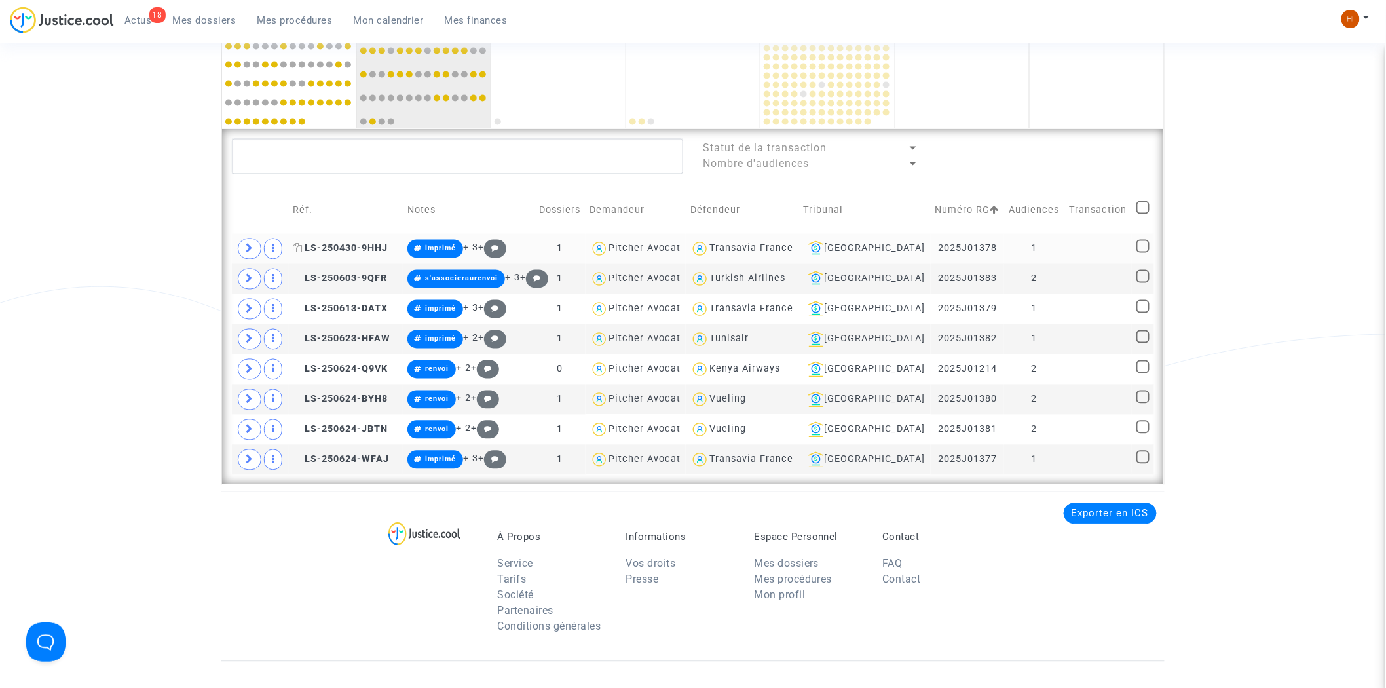
click at [359, 244] on span "LS-250430-9HHJ" at bounding box center [340, 248] width 95 height 11
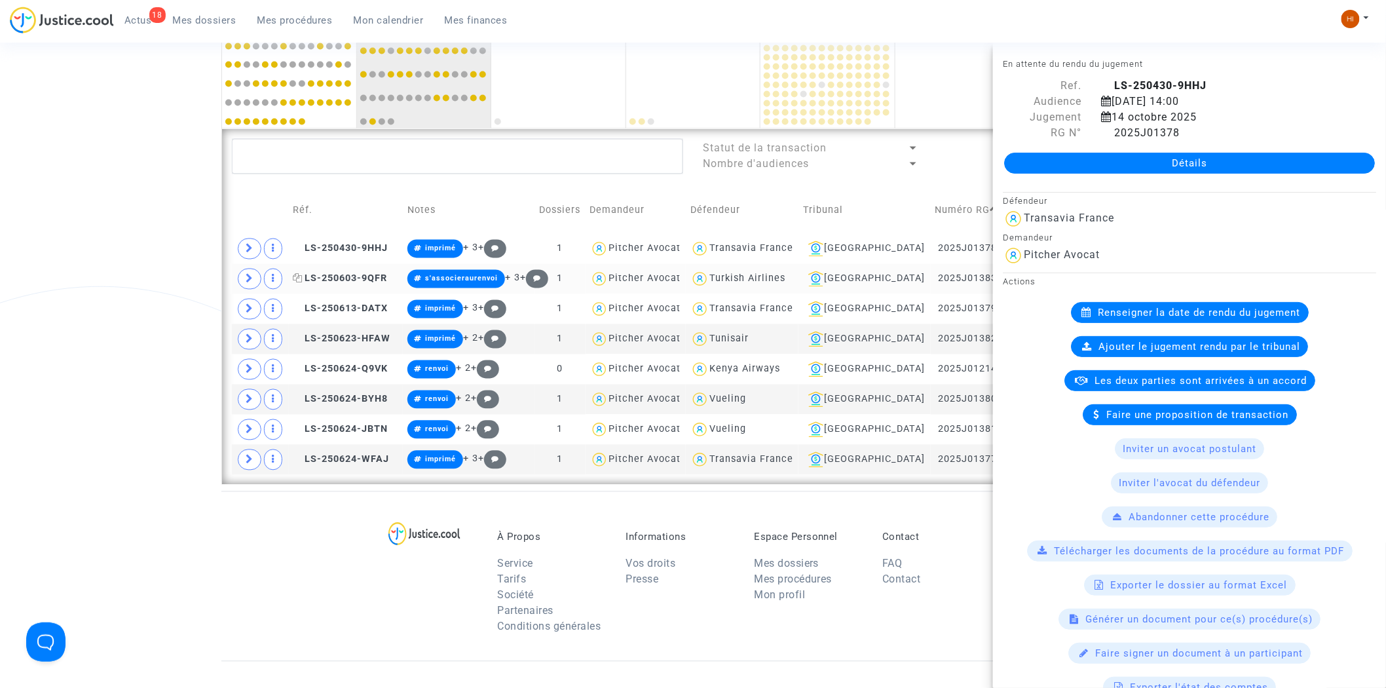
click at [363, 279] on span "LS-250603-9QFR" at bounding box center [340, 278] width 94 height 11
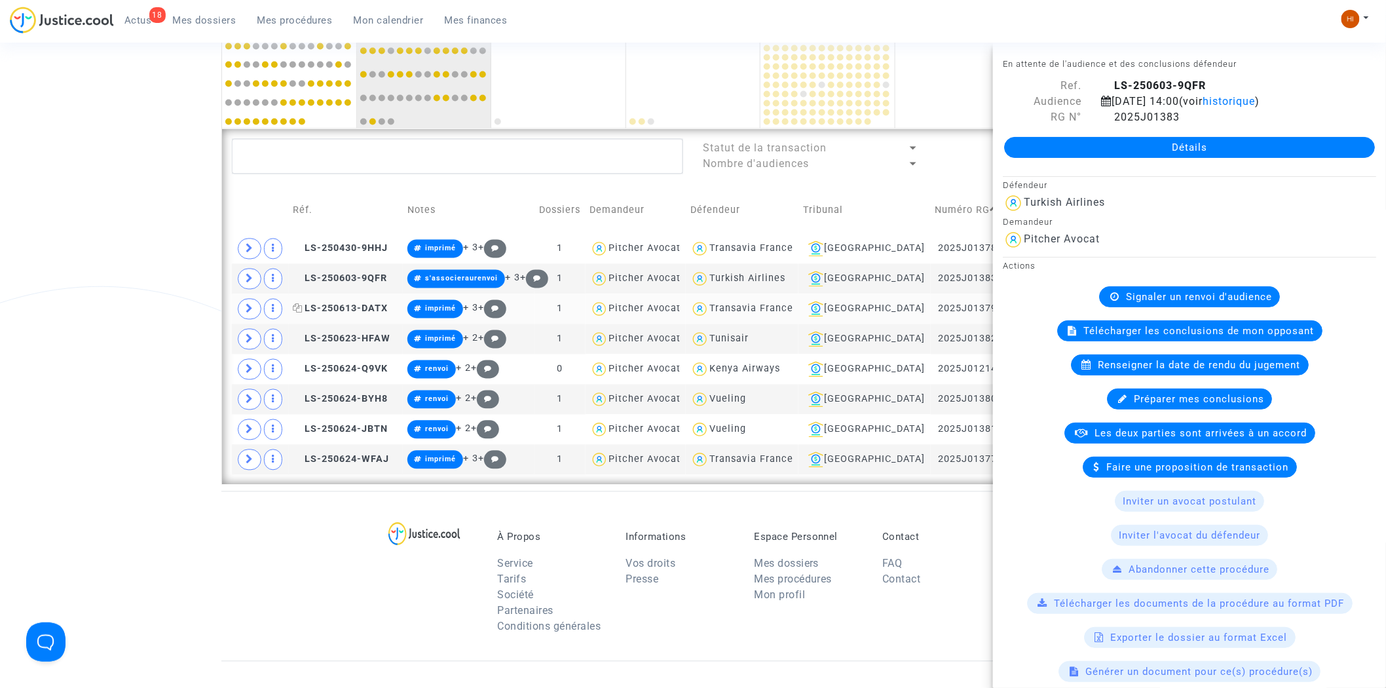
click at [352, 312] on span "LS-250613-DATX" at bounding box center [340, 308] width 95 height 11
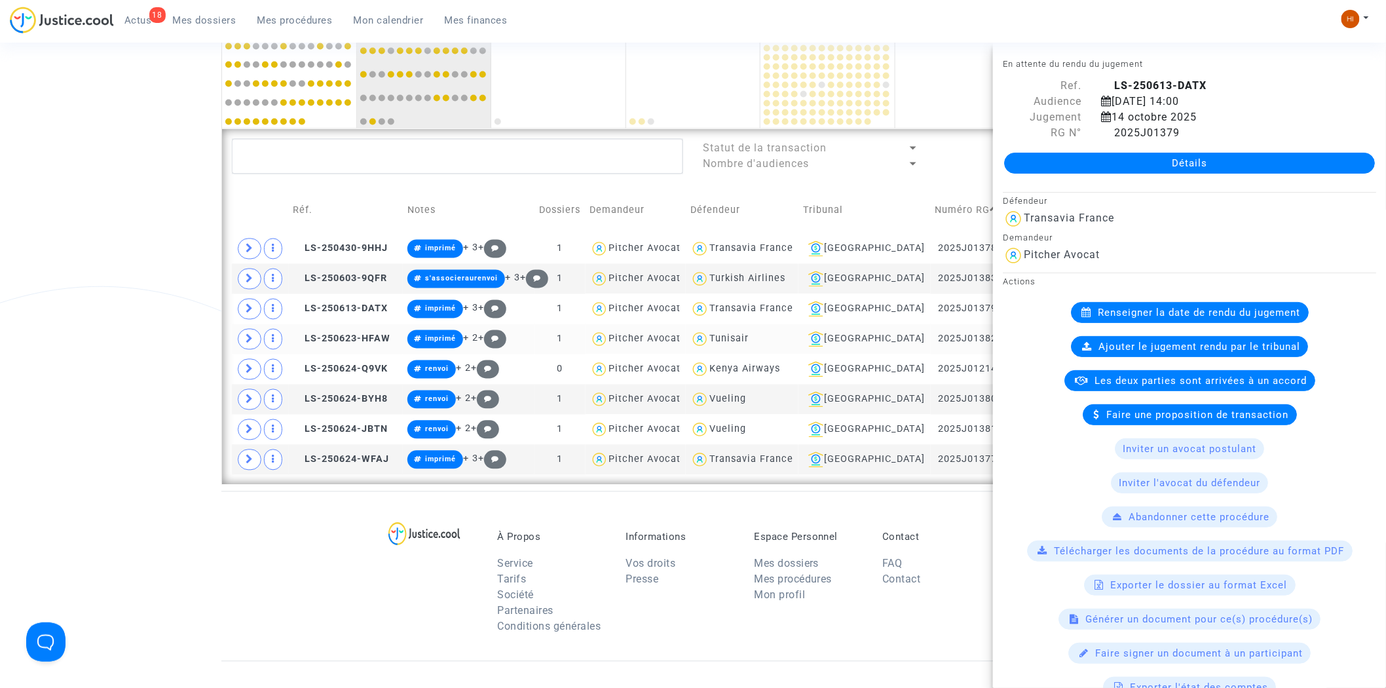
click at [359, 332] on td "LS-250623-HFAW" at bounding box center [346, 339] width 114 height 30
click at [354, 371] on span "LS-250624-Q9VK" at bounding box center [340, 368] width 95 height 11
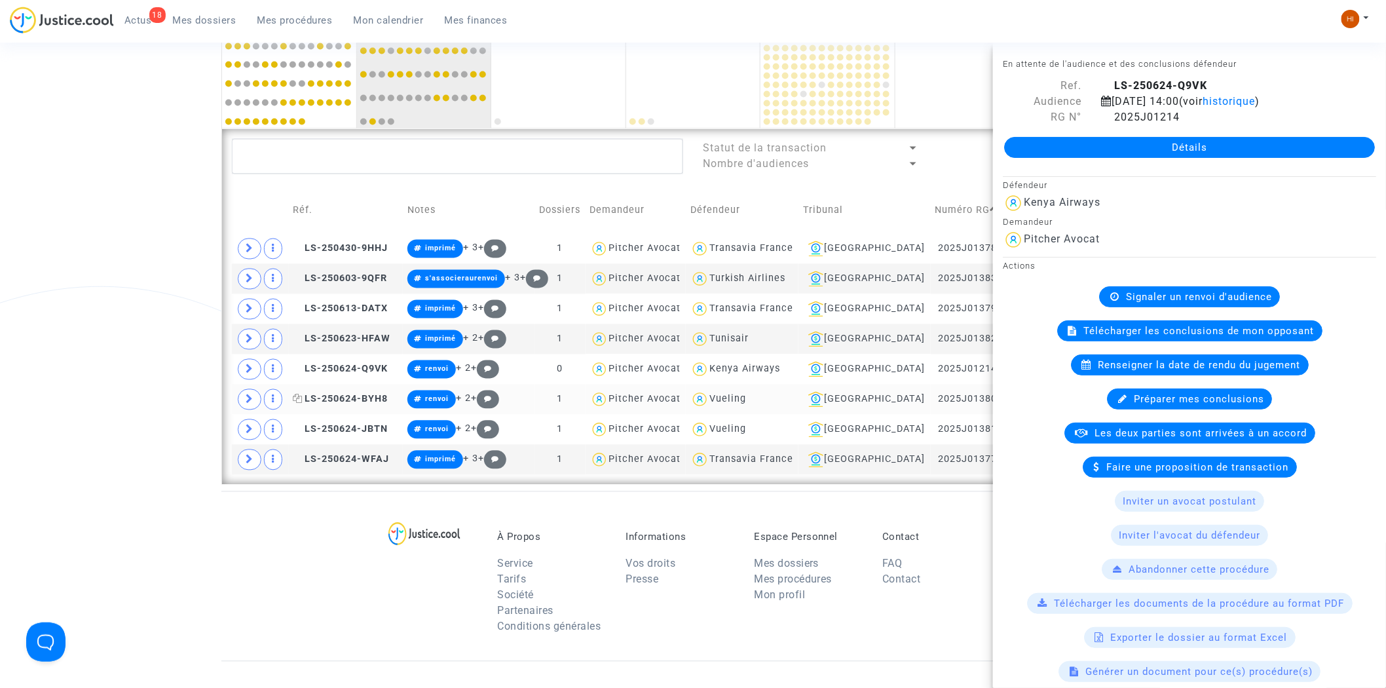
click at [356, 403] on span "LS-250624-BYH8" at bounding box center [340, 399] width 95 height 11
click at [349, 423] on td "LS-250624-JBTN" at bounding box center [346, 429] width 114 height 30
click at [350, 441] on td "LS-250624-JBTN" at bounding box center [346, 429] width 114 height 30
click at [358, 464] on span "LS-250624-WFAJ" at bounding box center [341, 459] width 96 height 11
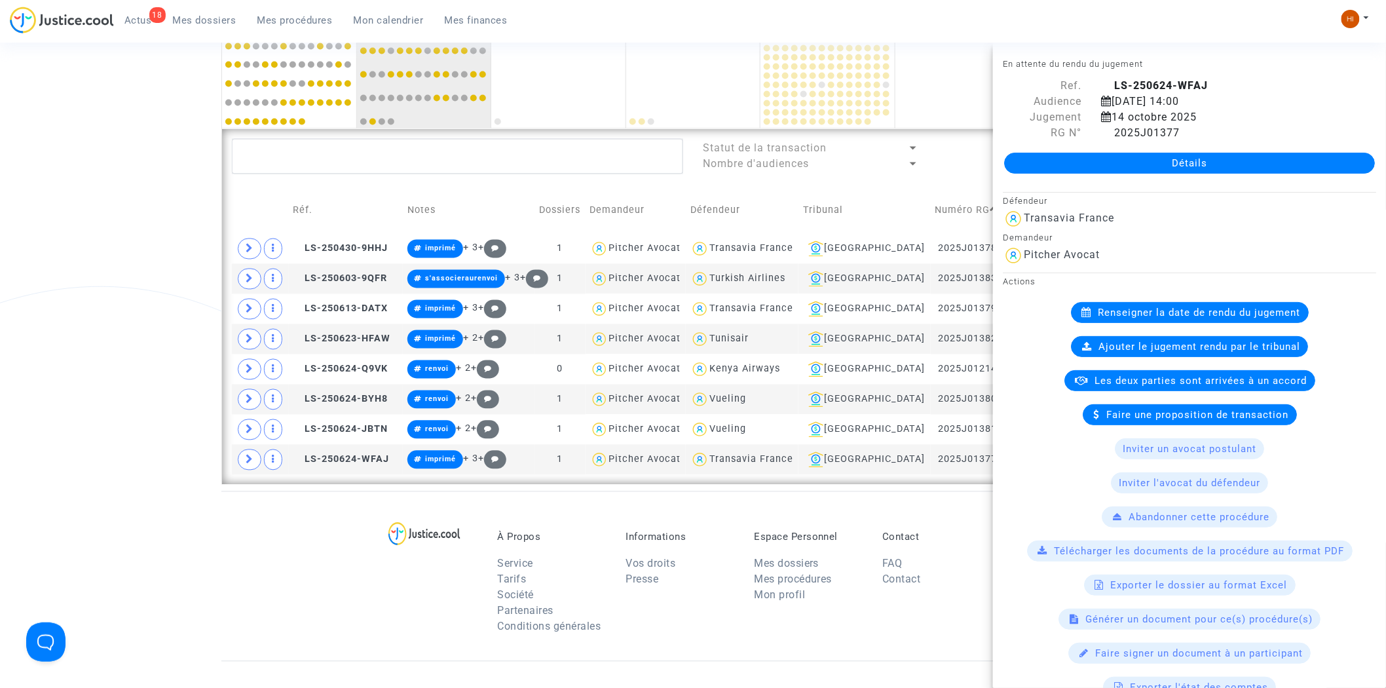
drag, startPoint x: 129, startPoint y: 168, endPoint x: 198, endPoint y: 154, distance: 70.8
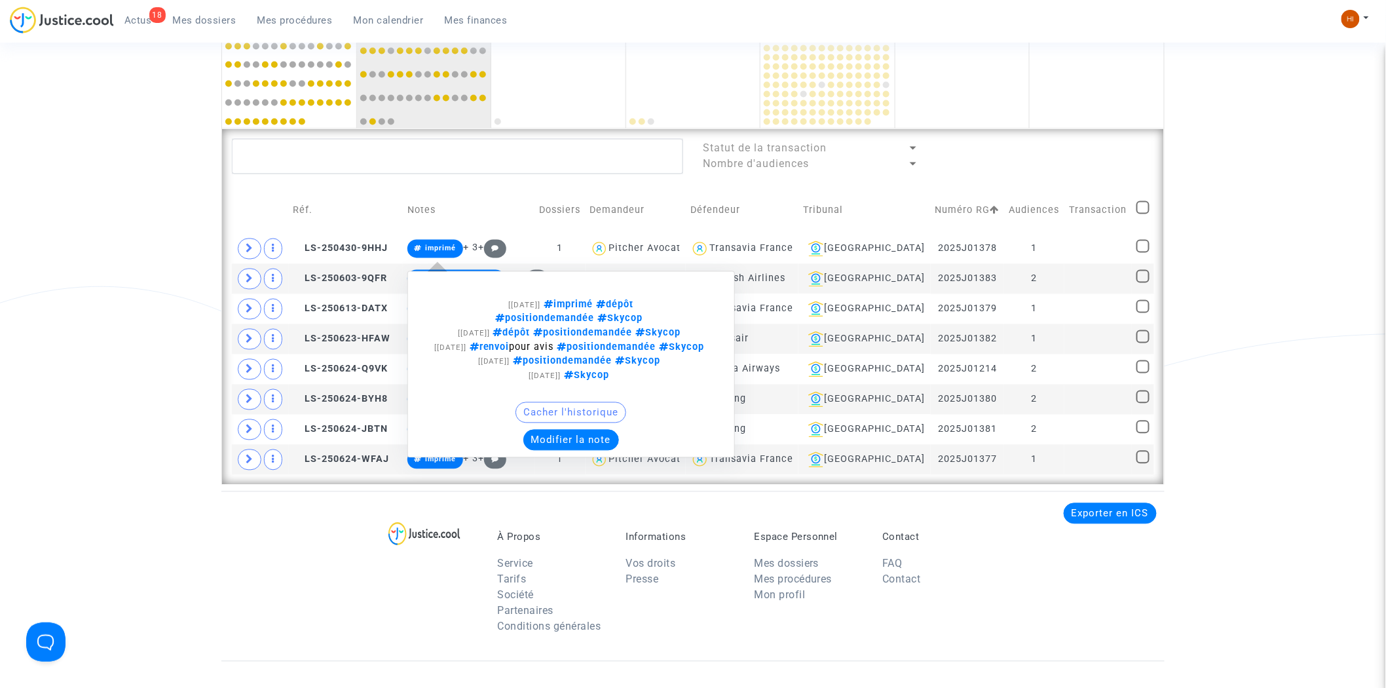
scroll to position [535, 0]
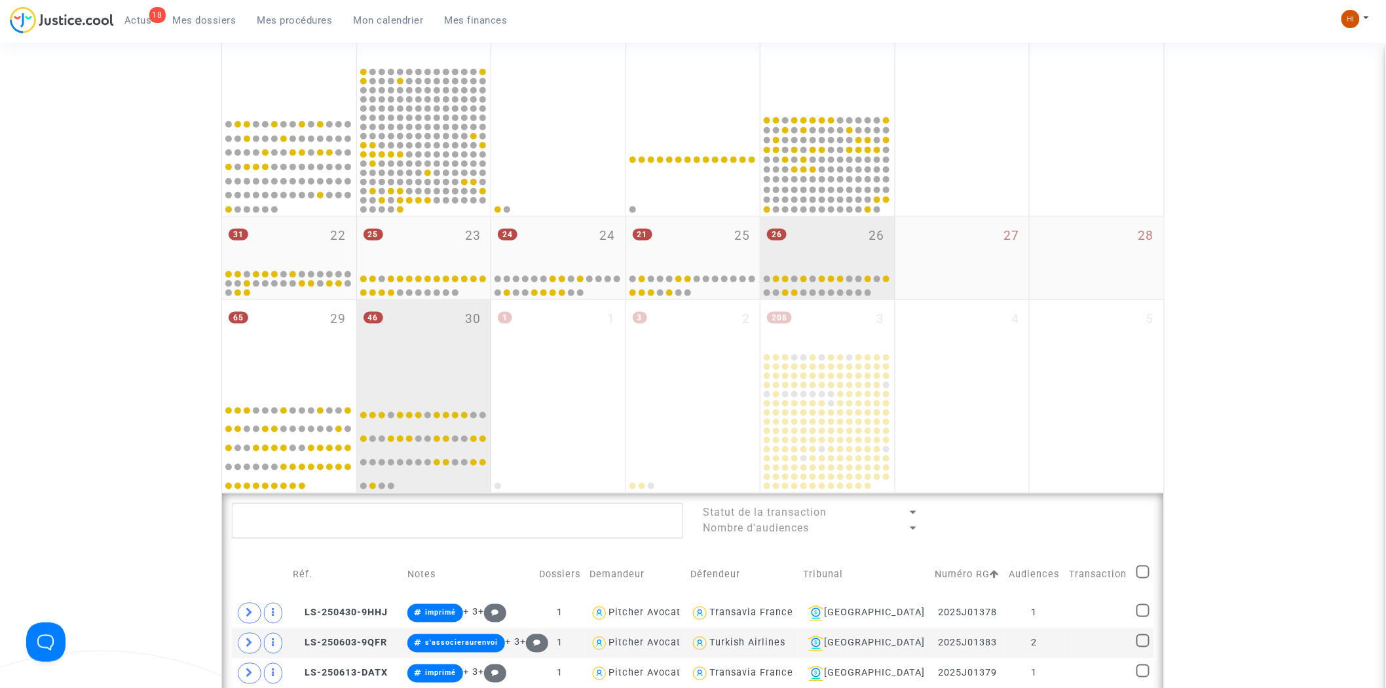
click at [447, 332] on div "46 30" at bounding box center [424, 347] width 134 height 94
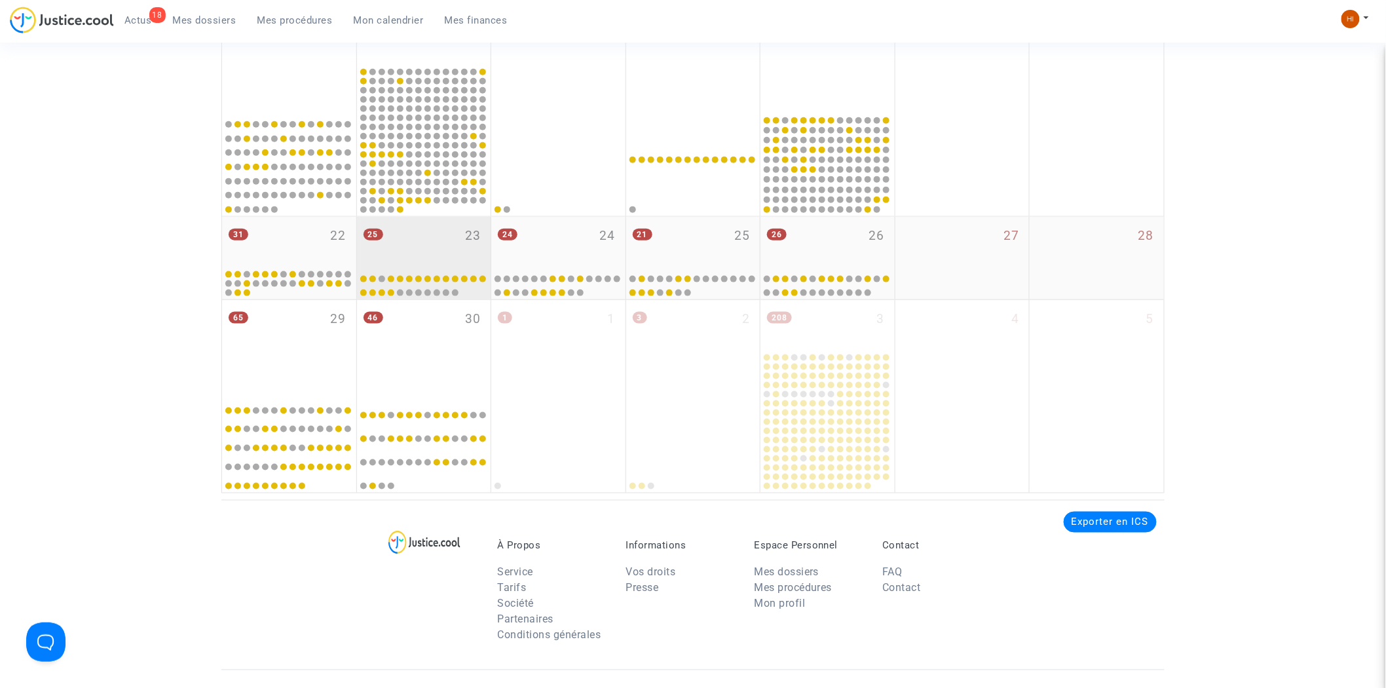
drag, startPoint x: 452, startPoint y: 232, endPoint x: 455, endPoint y: 265, distance: 32.2
click at [452, 232] on div "25 23" at bounding box center [424, 242] width 134 height 51
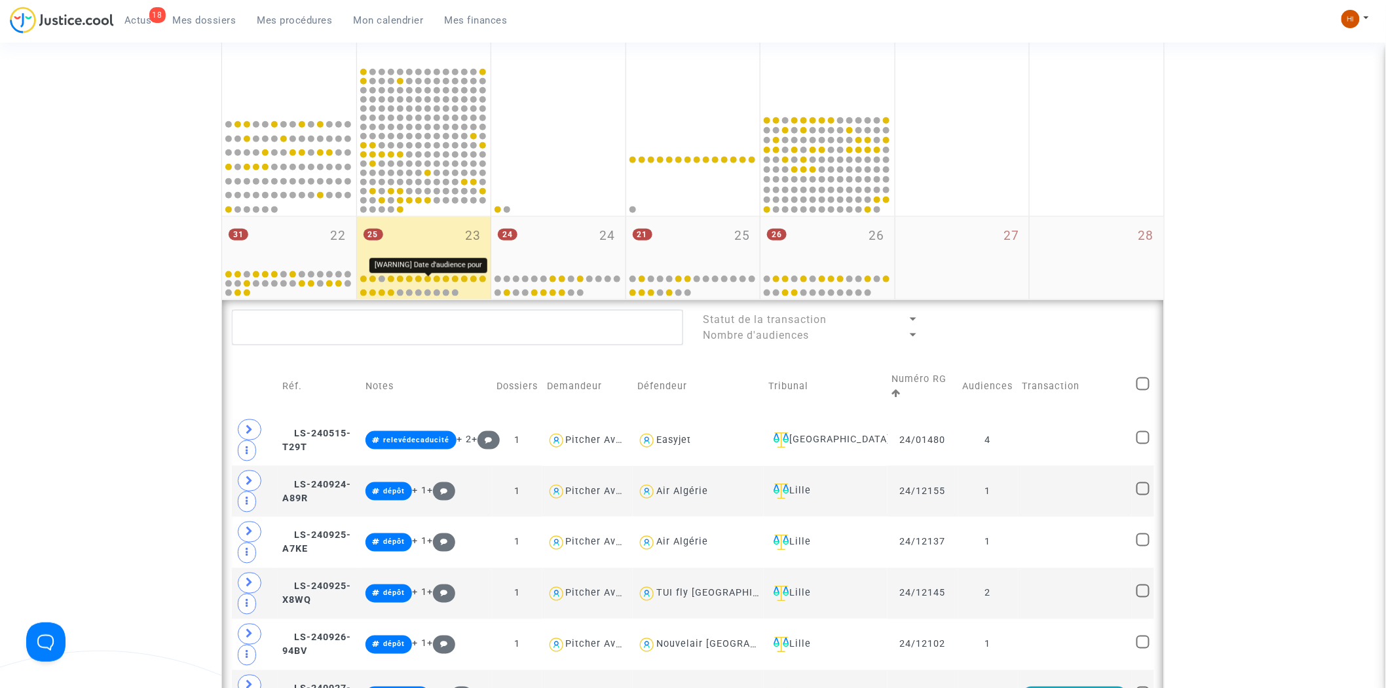
click at [426, 276] on div at bounding box center [427, 279] width 7 height 7
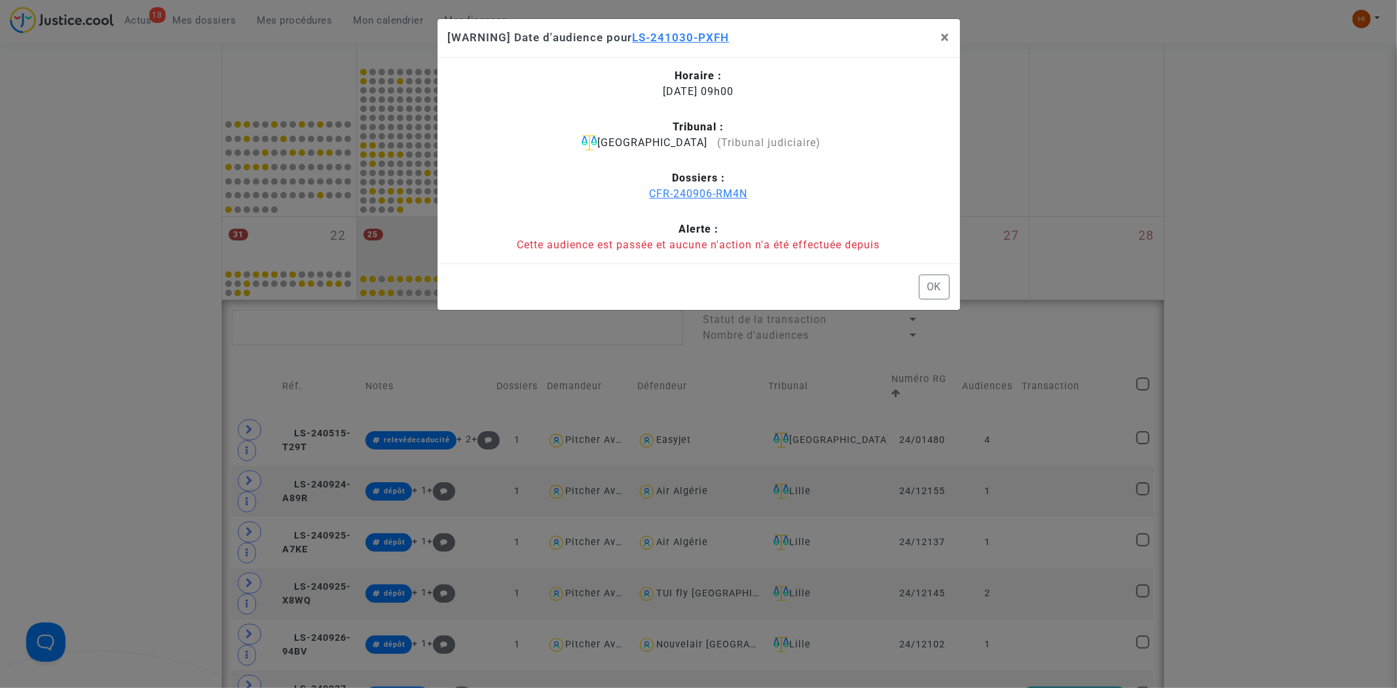
click at [718, 191] on div "CFR-240906-RM4N" at bounding box center [699, 194] width 502 height 16
click at [949, 44] on button "×" at bounding box center [944, 37] width 29 height 37
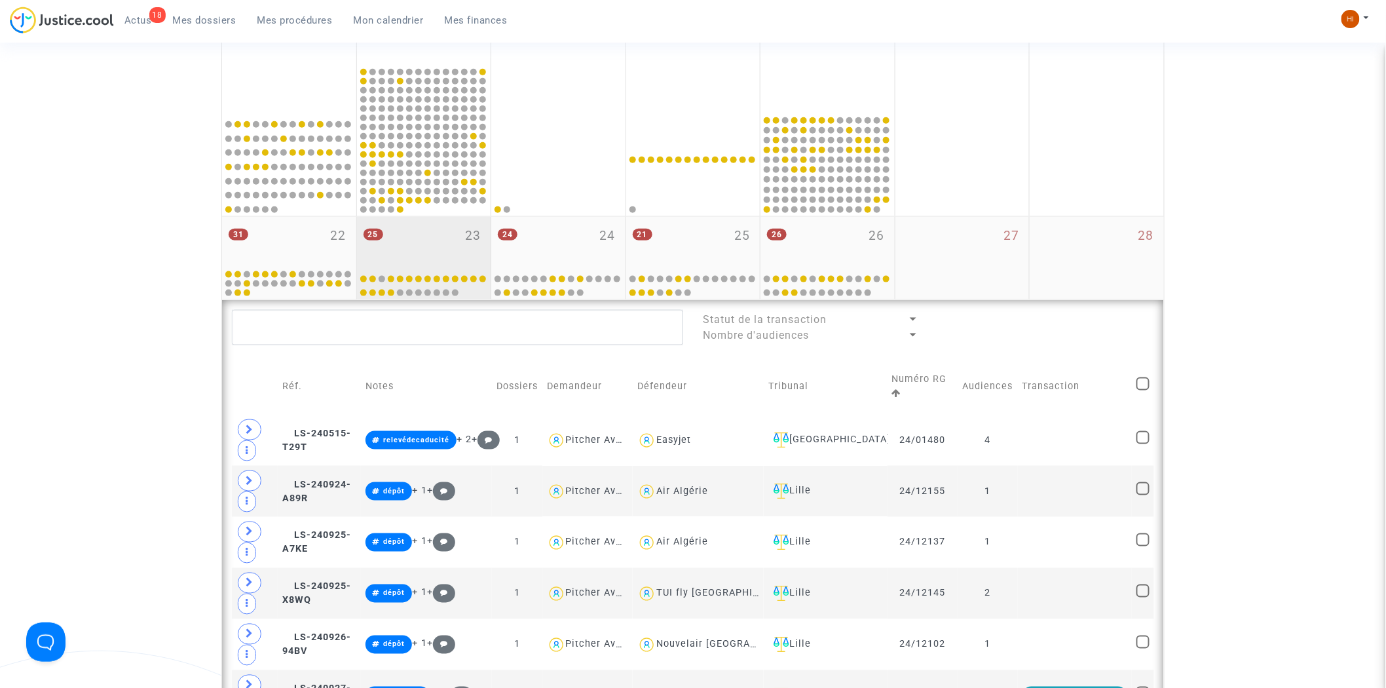
click at [385, 240] on div "25 23" at bounding box center [424, 242] width 134 height 51
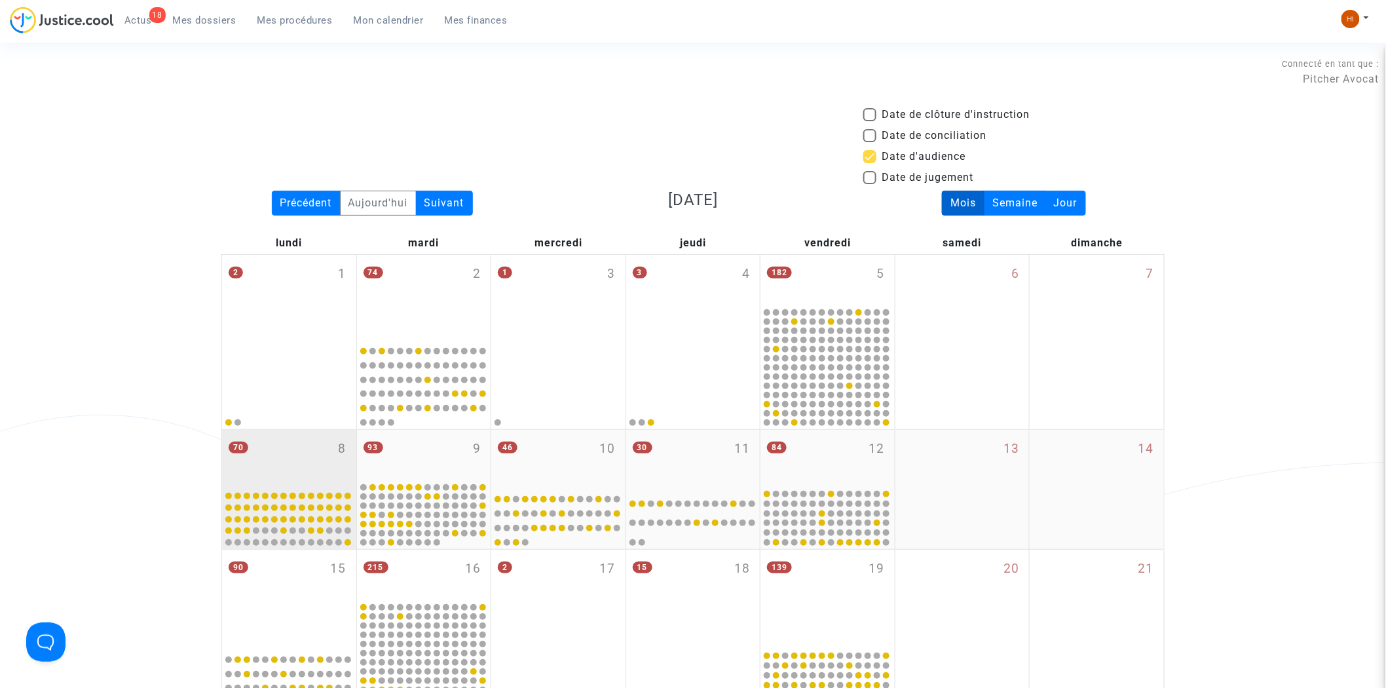
click at [318, 473] on div "70 8" at bounding box center [289, 459] width 134 height 58
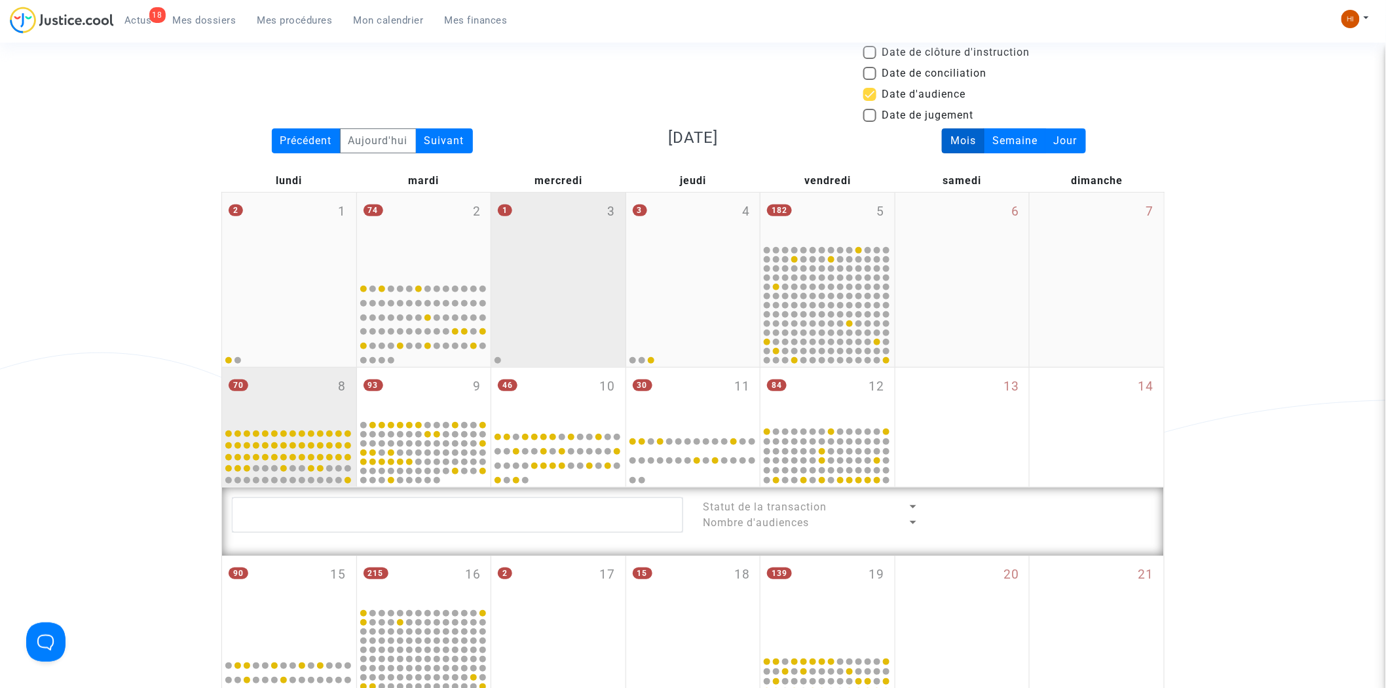
scroll to position [509, 0]
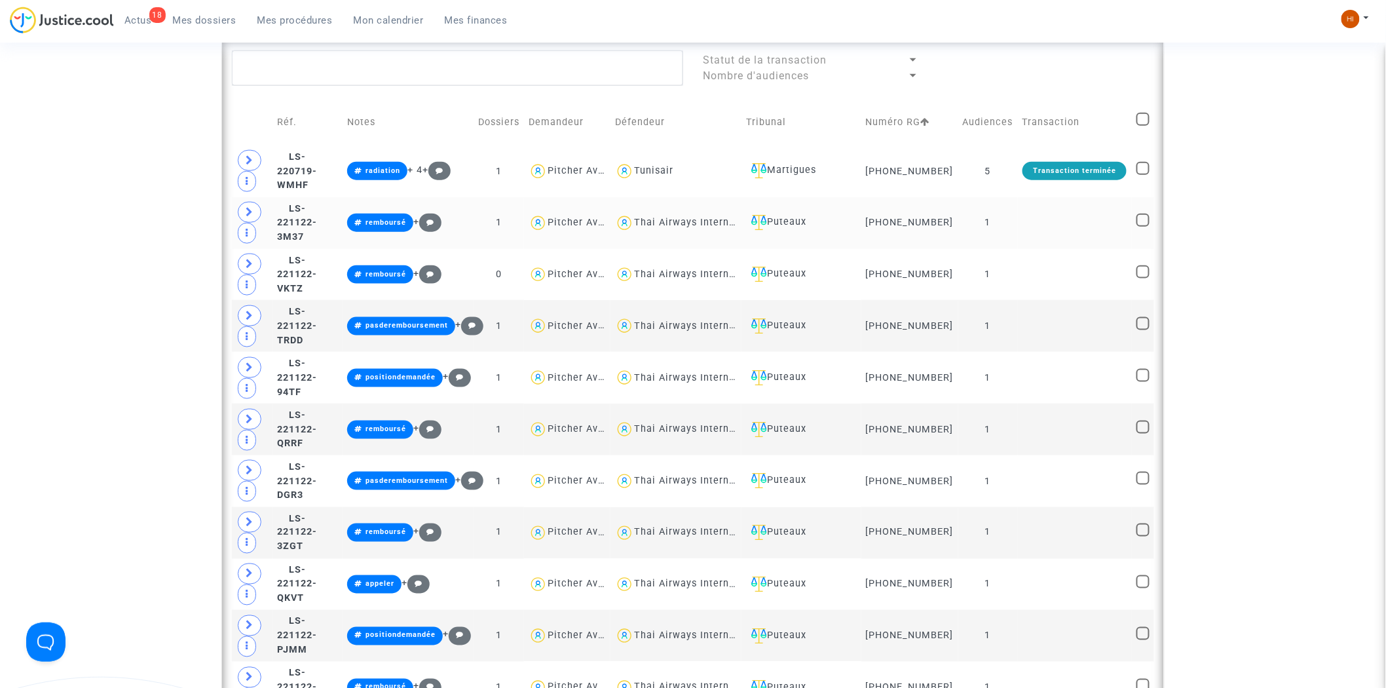
click at [1018, 232] on td "1" at bounding box center [988, 223] width 60 height 52
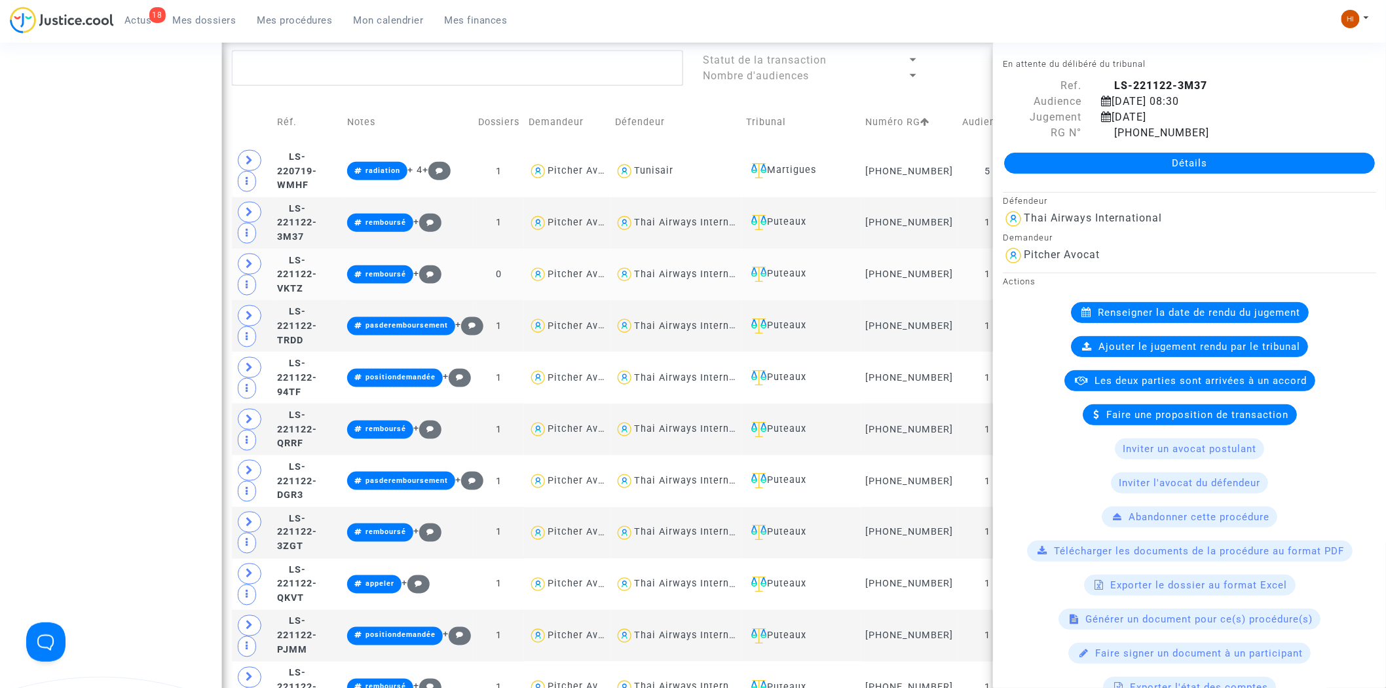
click at [1019, 273] on div "Actions Renseigner la date de rendu du jugement Ajouter le jugement rendu par l…" at bounding box center [1189, 484] width 393 height 425
click at [318, 277] on span "LS-221122-VKTZ" at bounding box center [298, 274] width 40 height 39
click at [343, 337] on td "LS-221122-TRDD" at bounding box center [308, 326] width 70 height 52
click at [339, 387] on td "LS-221122-94TF" at bounding box center [308, 378] width 70 height 52
click at [339, 401] on td "LS-221122-94TF" at bounding box center [308, 378] width 70 height 52
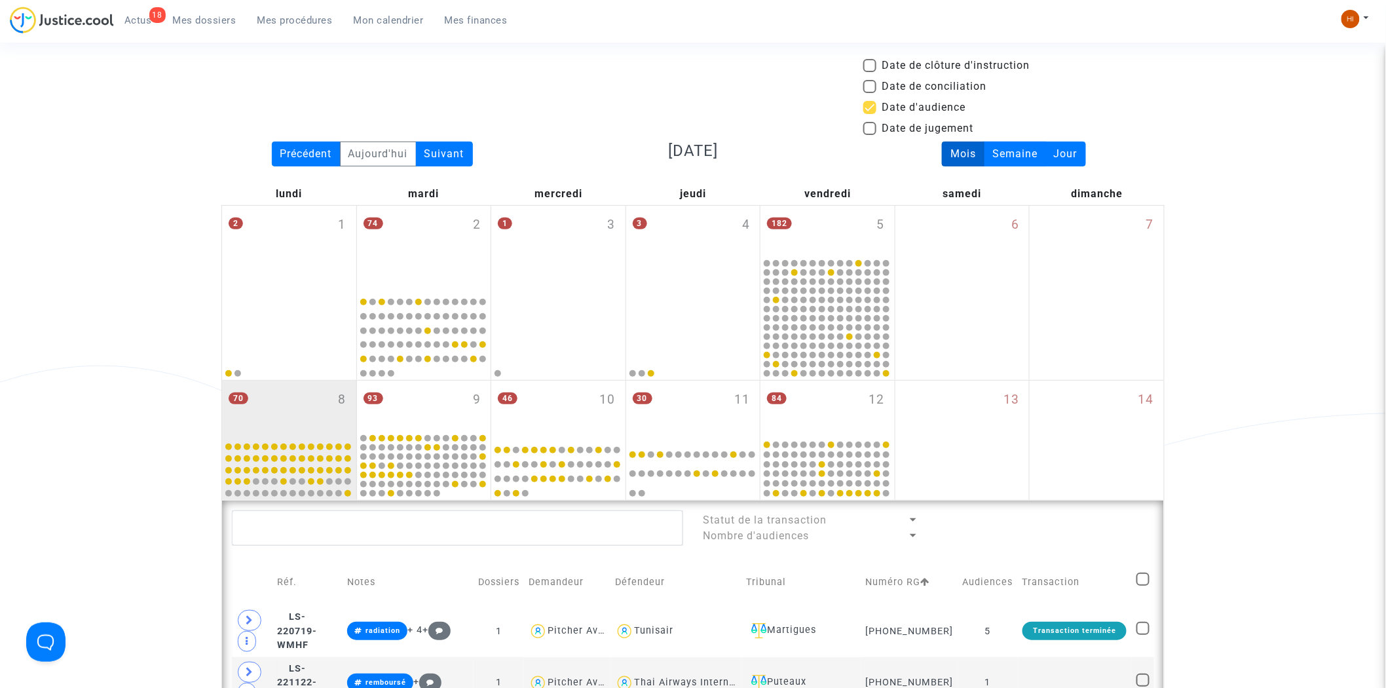
scroll to position [0, 0]
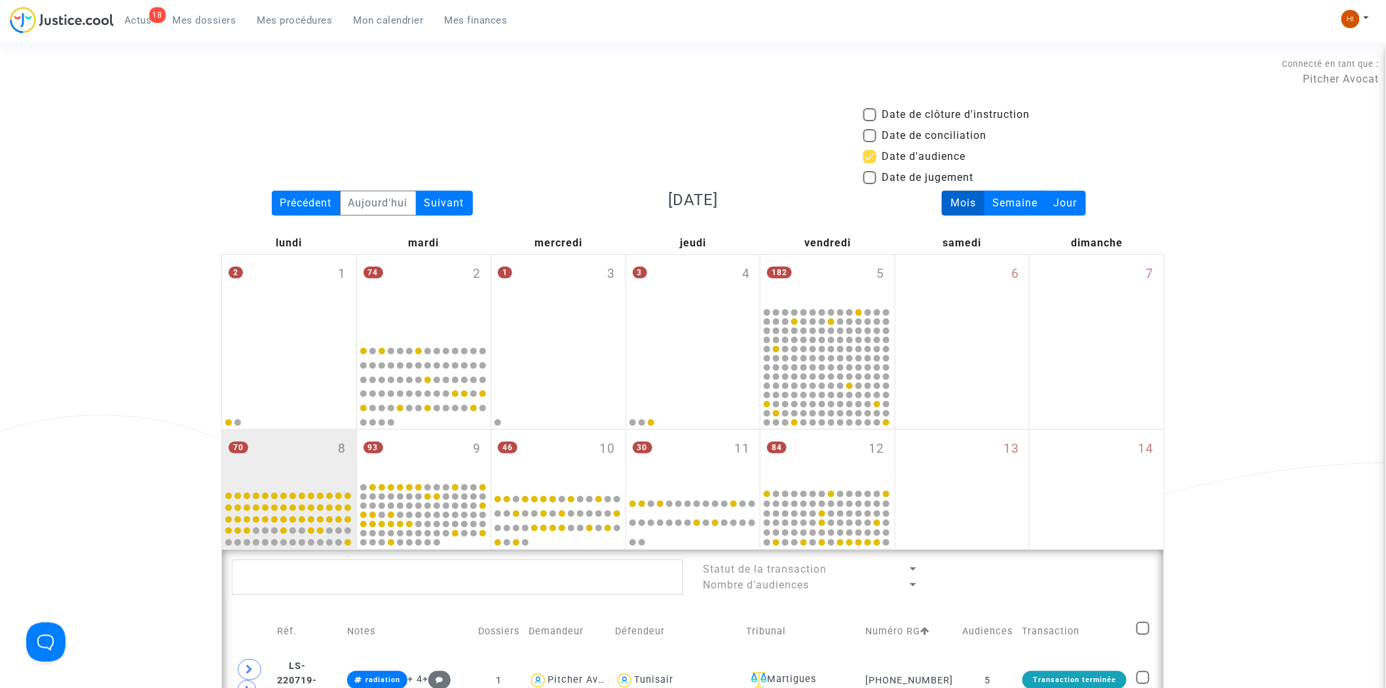
click at [303, 475] on div "70 8" at bounding box center [289, 459] width 134 height 58
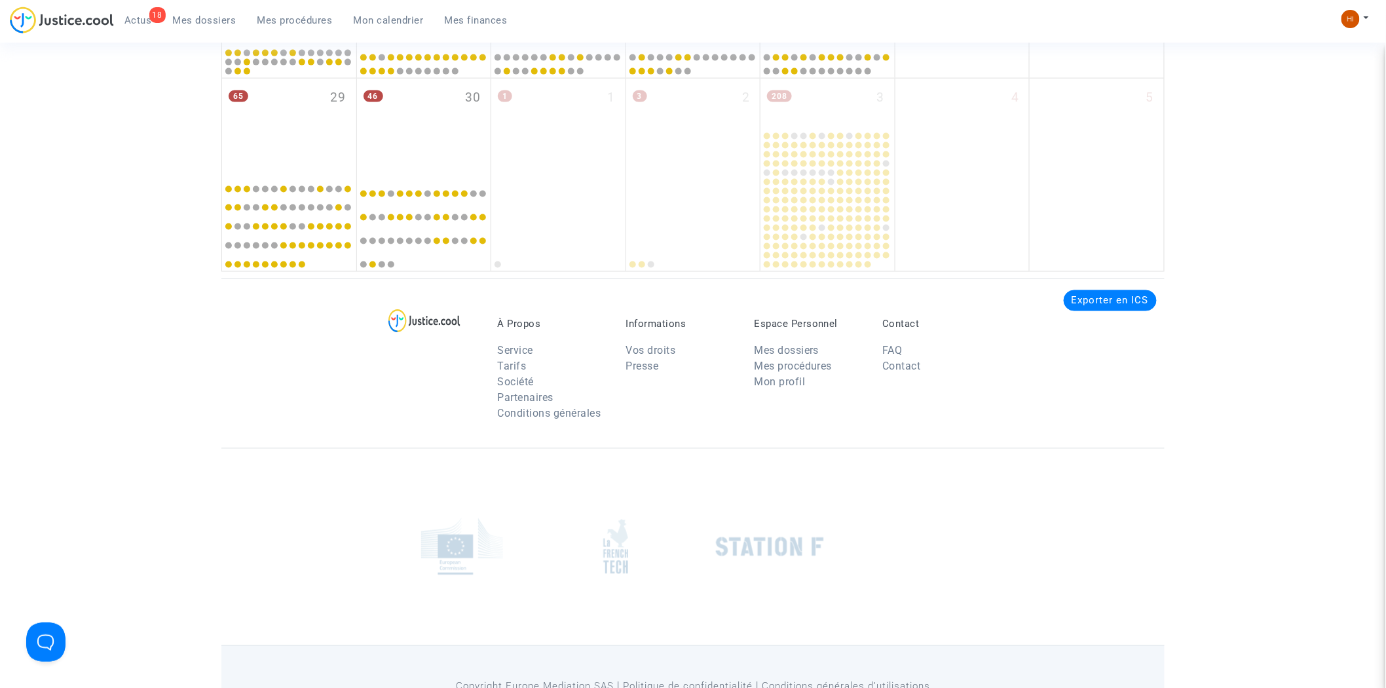
scroll to position [469, 0]
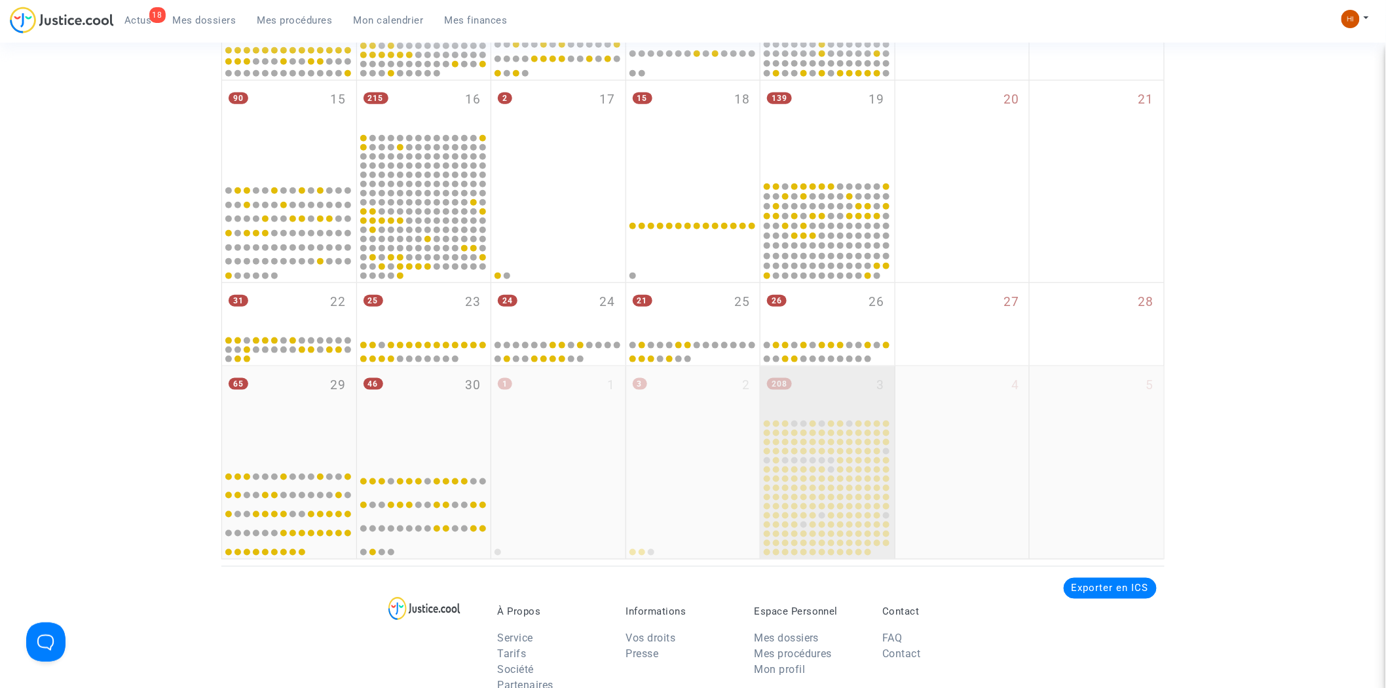
click at [843, 390] on div "208 3" at bounding box center [827, 391] width 134 height 51
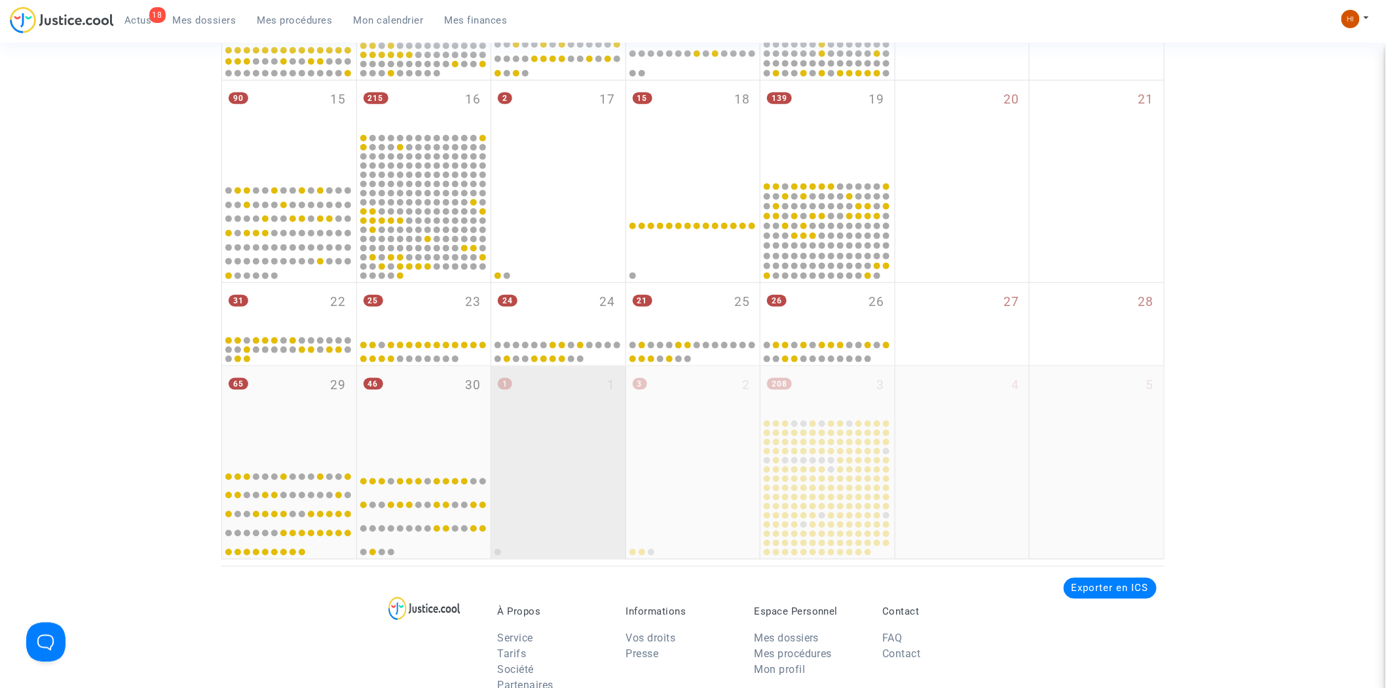
click at [507, 467] on div at bounding box center [558, 509] width 130 height 94
click at [525, 452] on div "1 1" at bounding box center [558, 413] width 134 height 94
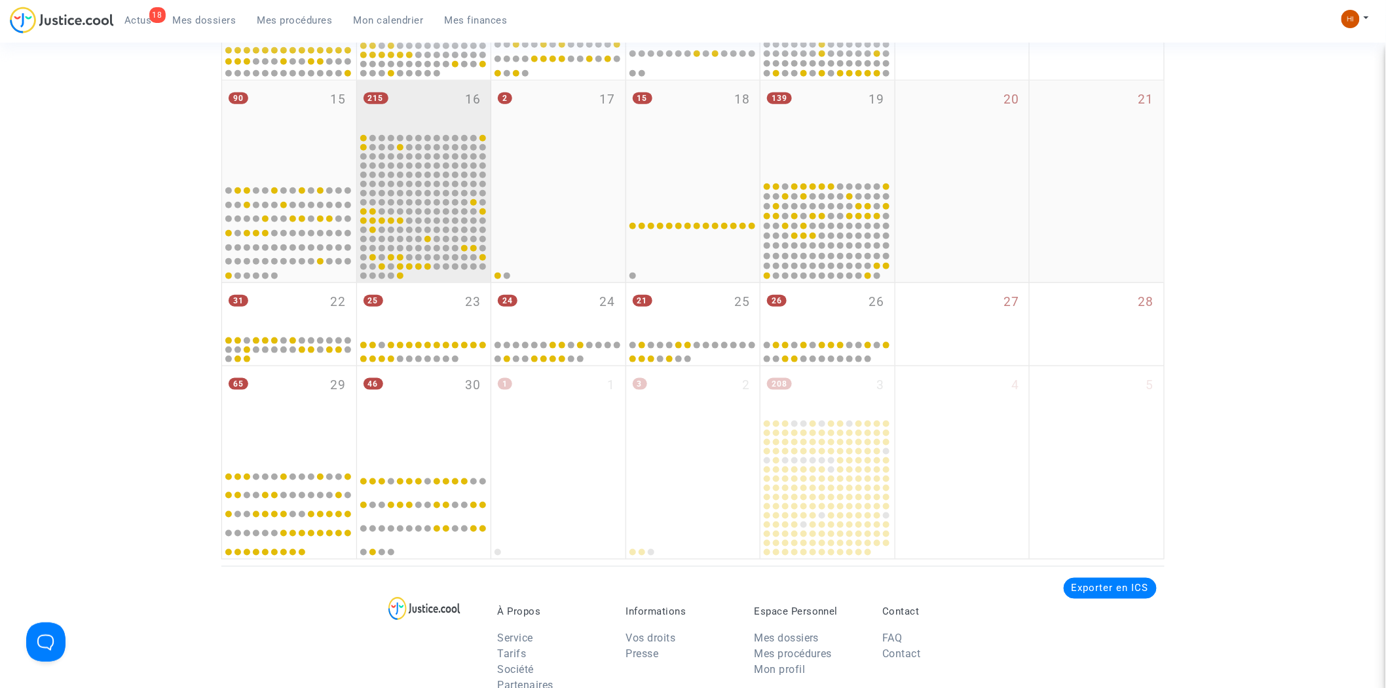
scroll to position [33, 0]
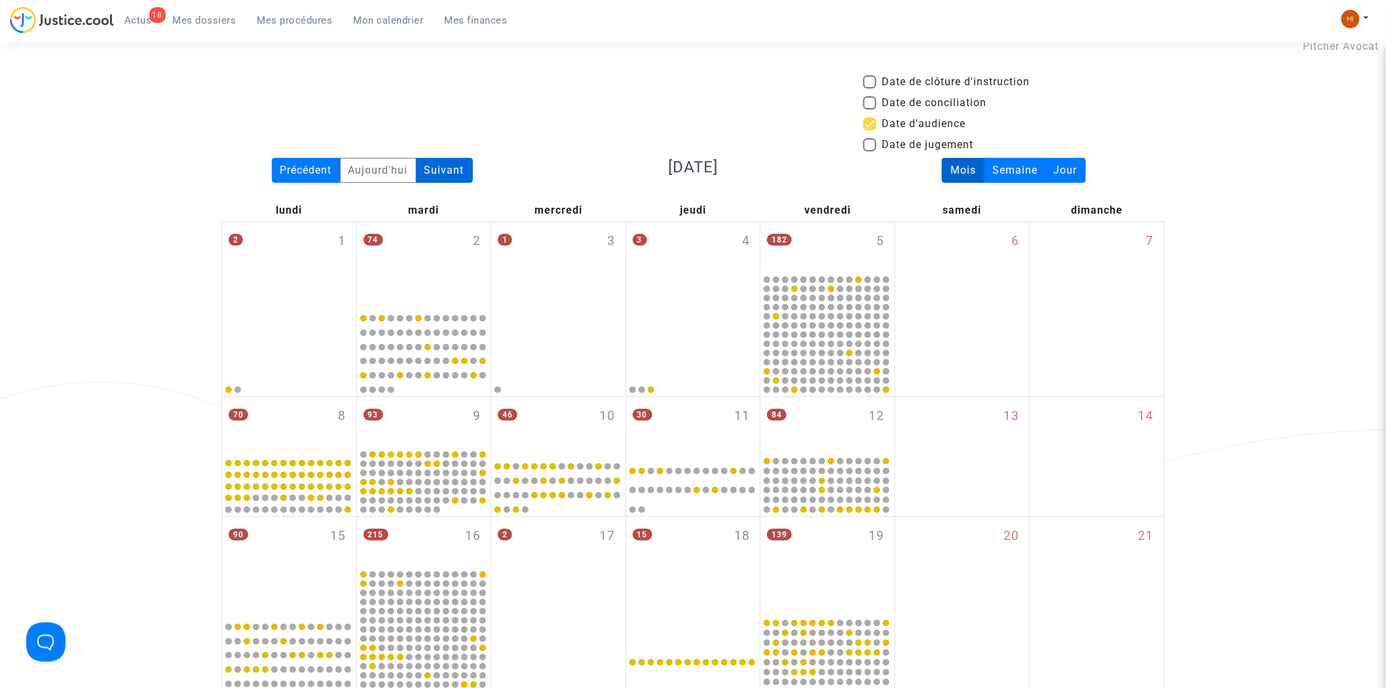
click at [460, 178] on div "Suivant" at bounding box center [444, 170] width 57 height 25
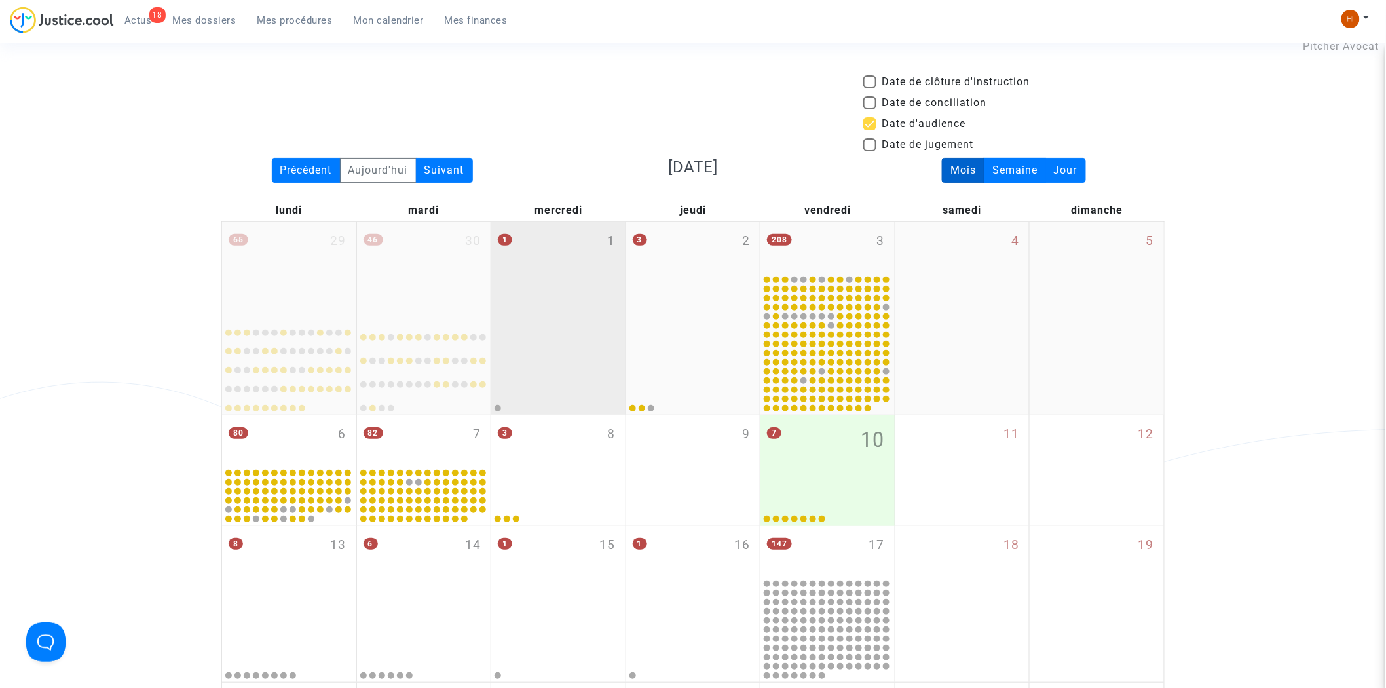
click at [574, 284] on div "1 1" at bounding box center [558, 269] width 134 height 94
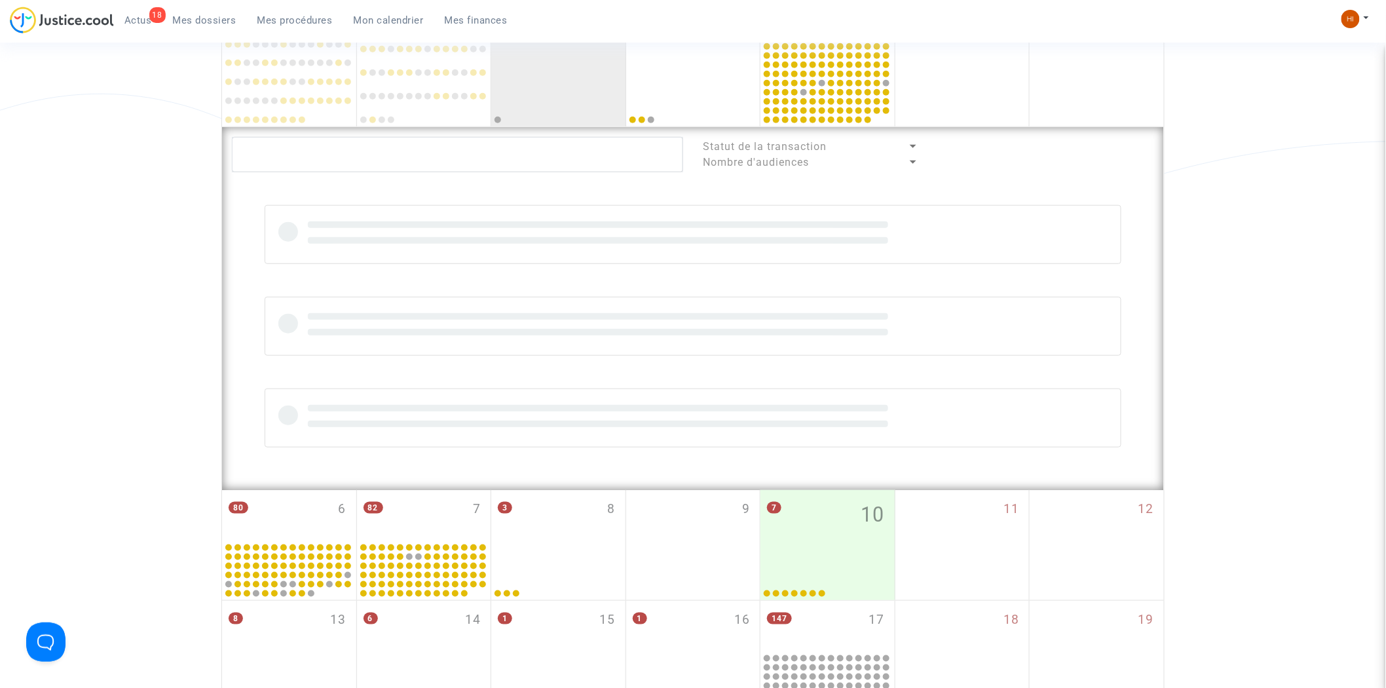
scroll to position [323, 0]
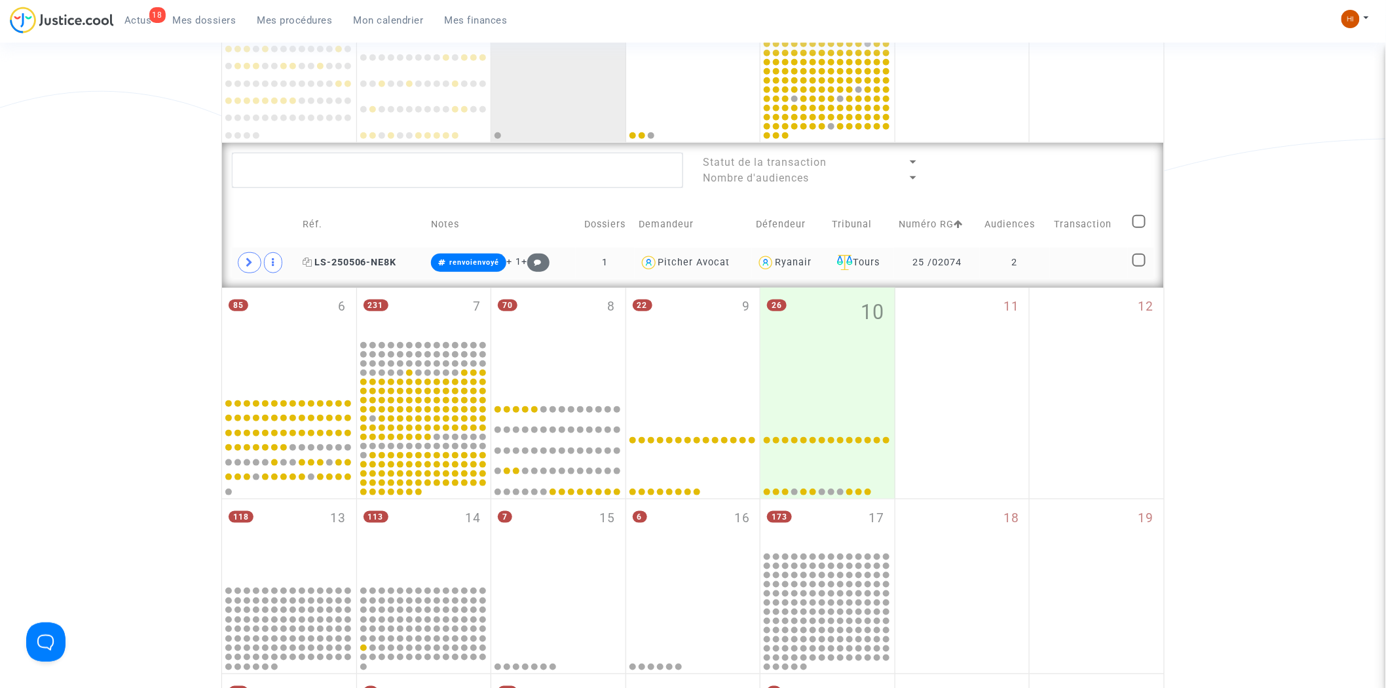
click at [329, 259] on span "LS-250506-NE8K" at bounding box center [350, 262] width 94 height 11
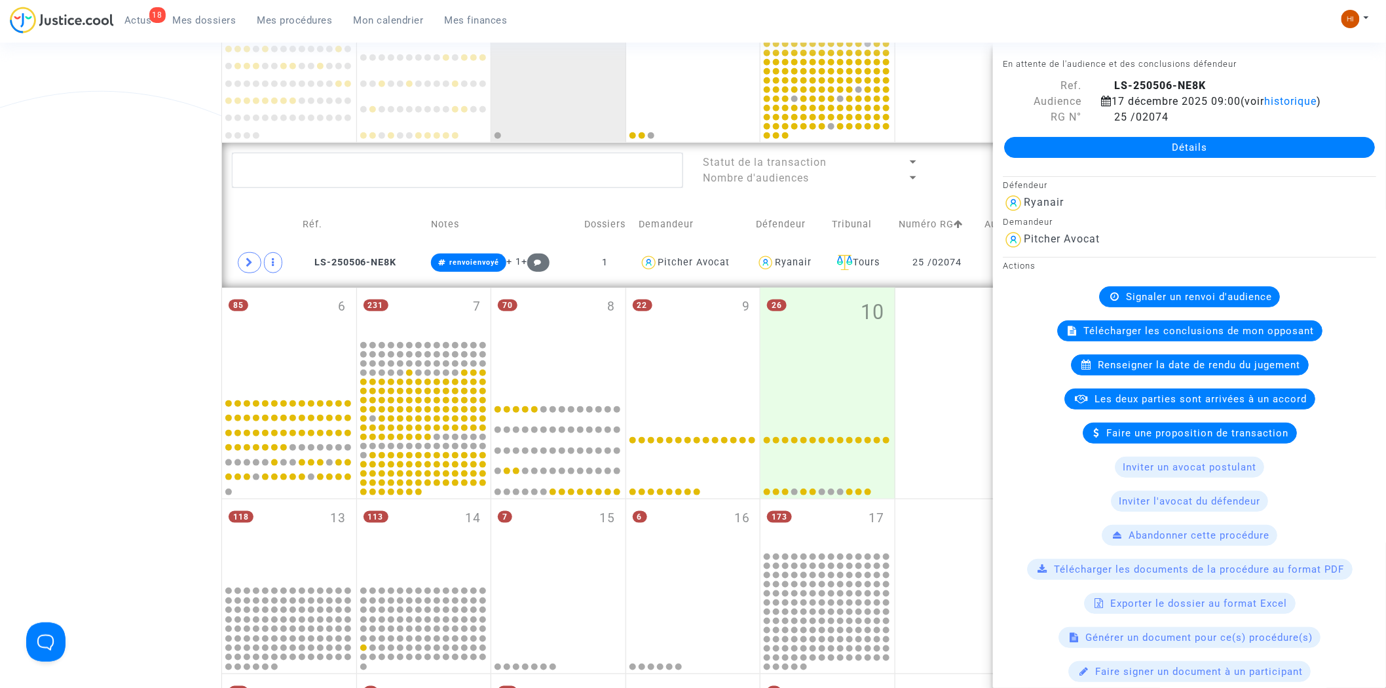
drag, startPoint x: 708, startPoint y: 83, endPoint x: 394, endPoint y: 221, distance: 343.9
click at [708, 83] on div at bounding box center [693, 88] width 130 height 103
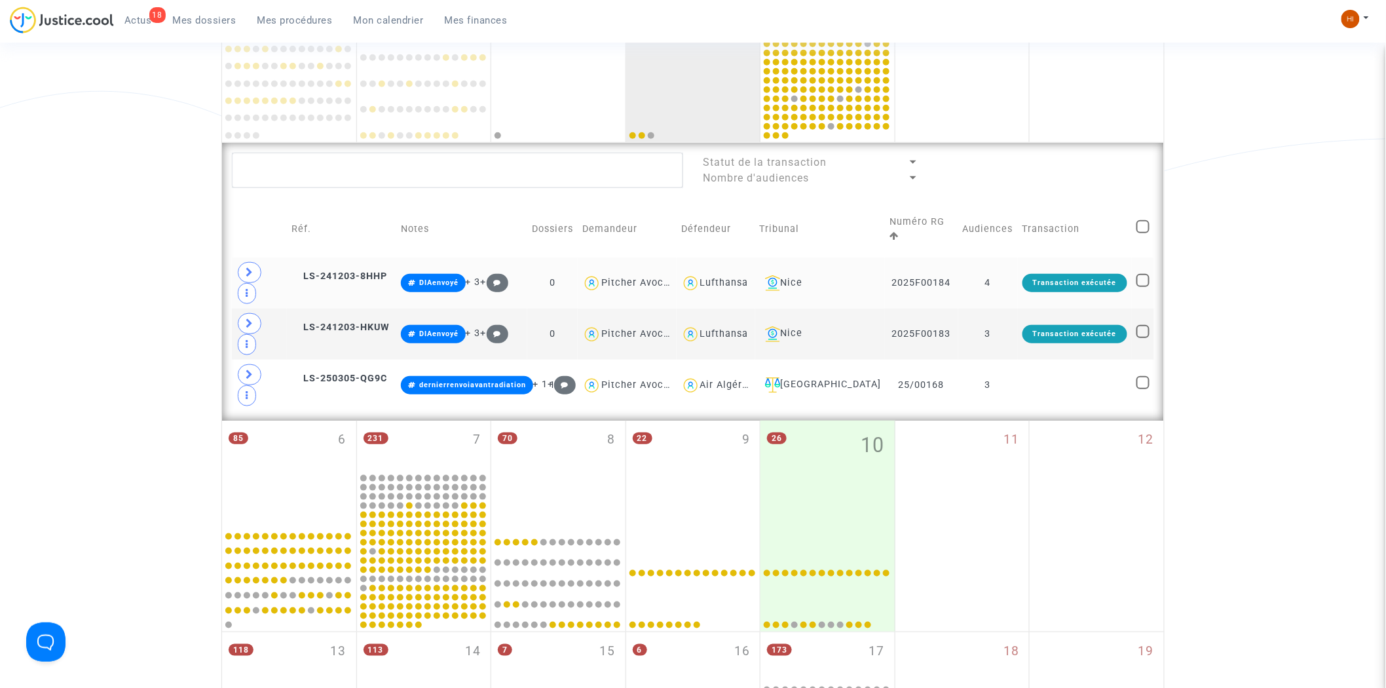
click at [372, 270] on td "LS-241203-8HHP" at bounding box center [341, 282] width 109 height 51
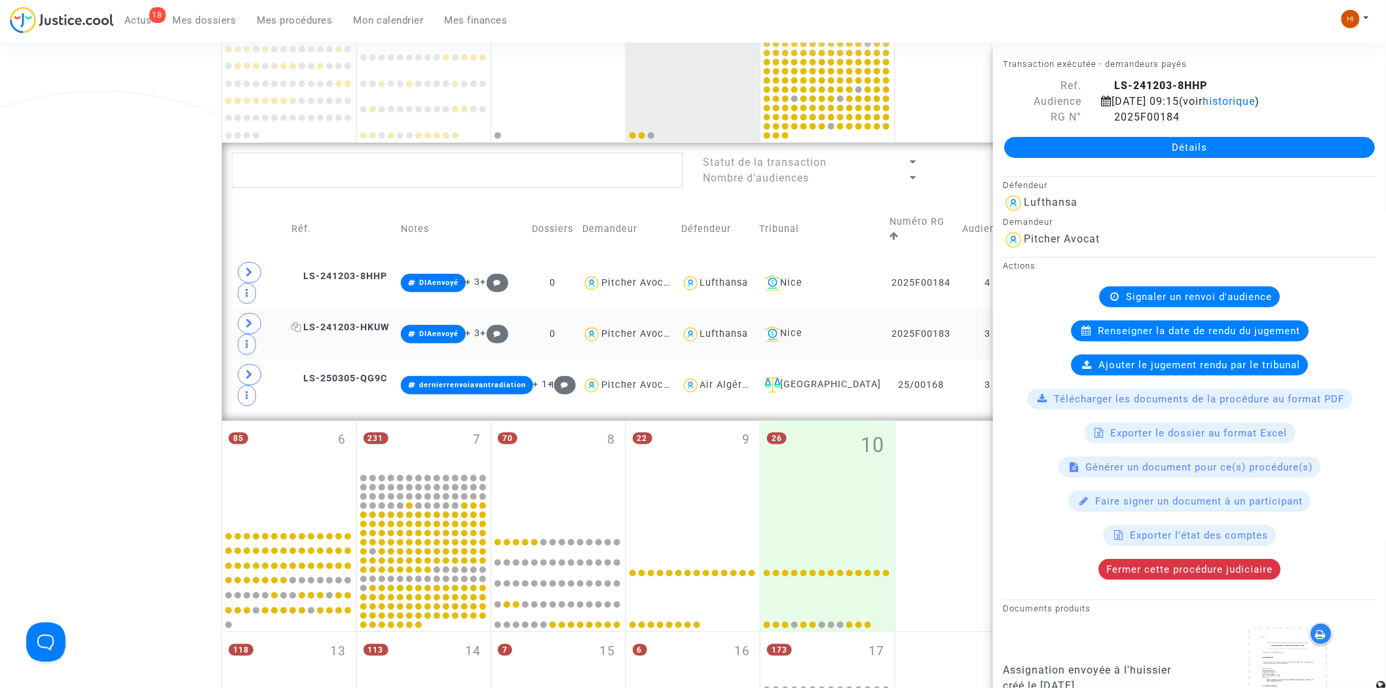
click at [359, 321] on span "LS-241203-HKUW" at bounding box center [340, 326] width 98 height 11
click at [358, 373] on span "LS-250305-QG9C" at bounding box center [339, 378] width 96 height 11
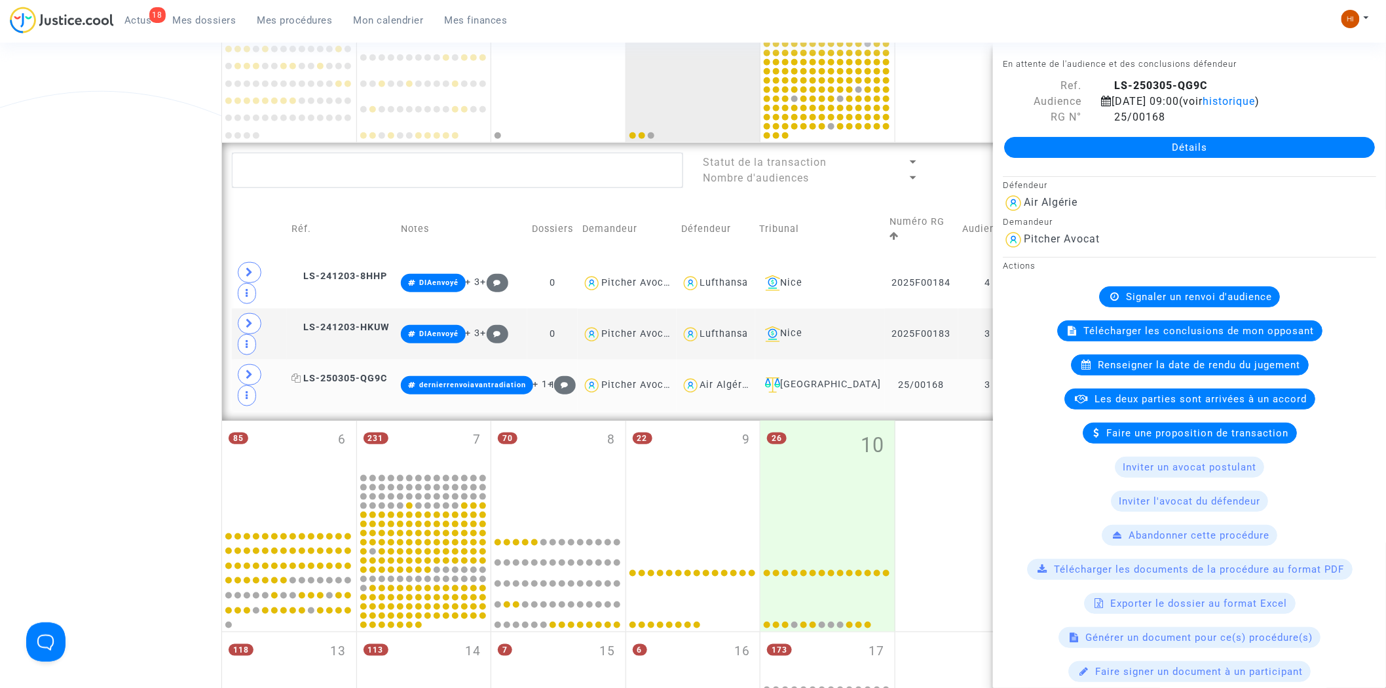
click at [354, 373] on span "LS-250305-QG9C" at bounding box center [339, 378] width 96 height 11
drag, startPoint x: 348, startPoint y: 291, endPoint x: 363, endPoint y: 265, distance: 30.5
click at [348, 321] on span "LS-241203-HKUW" at bounding box center [340, 326] width 98 height 11
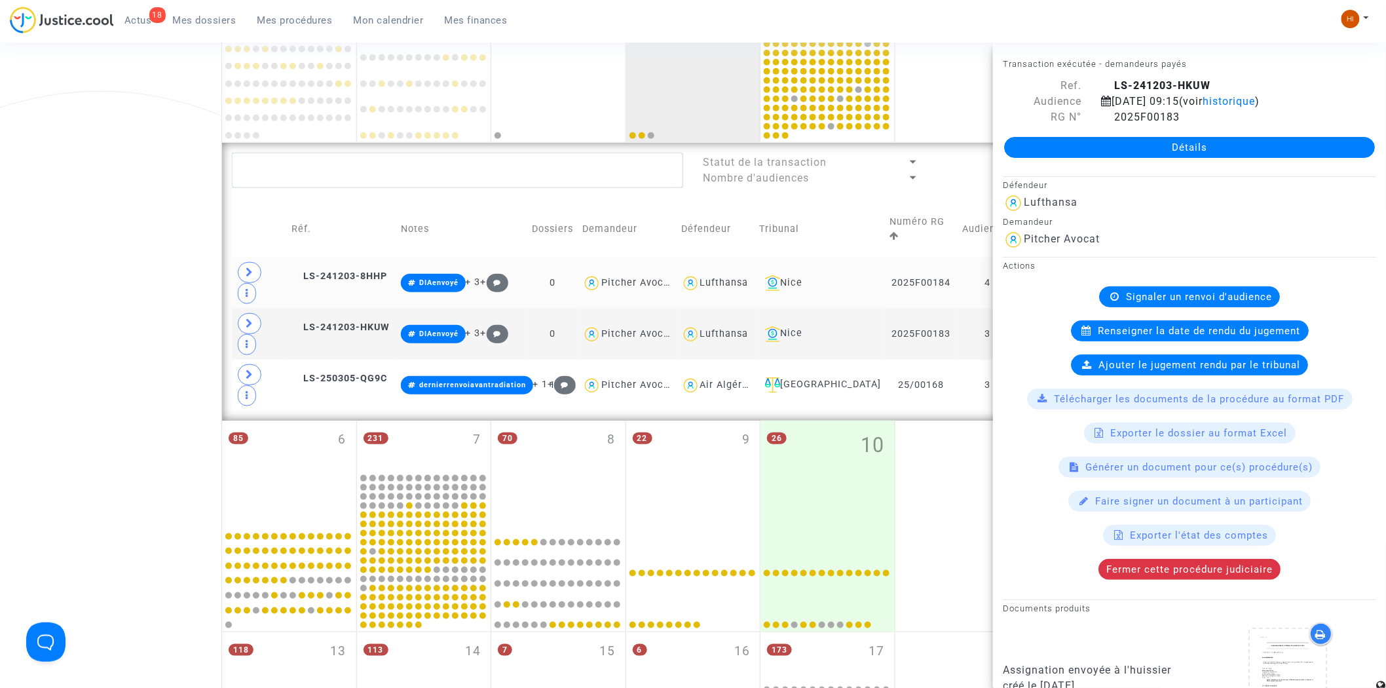
click at [376, 257] on td "LS-241203-8HHP" at bounding box center [341, 282] width 109 height 51
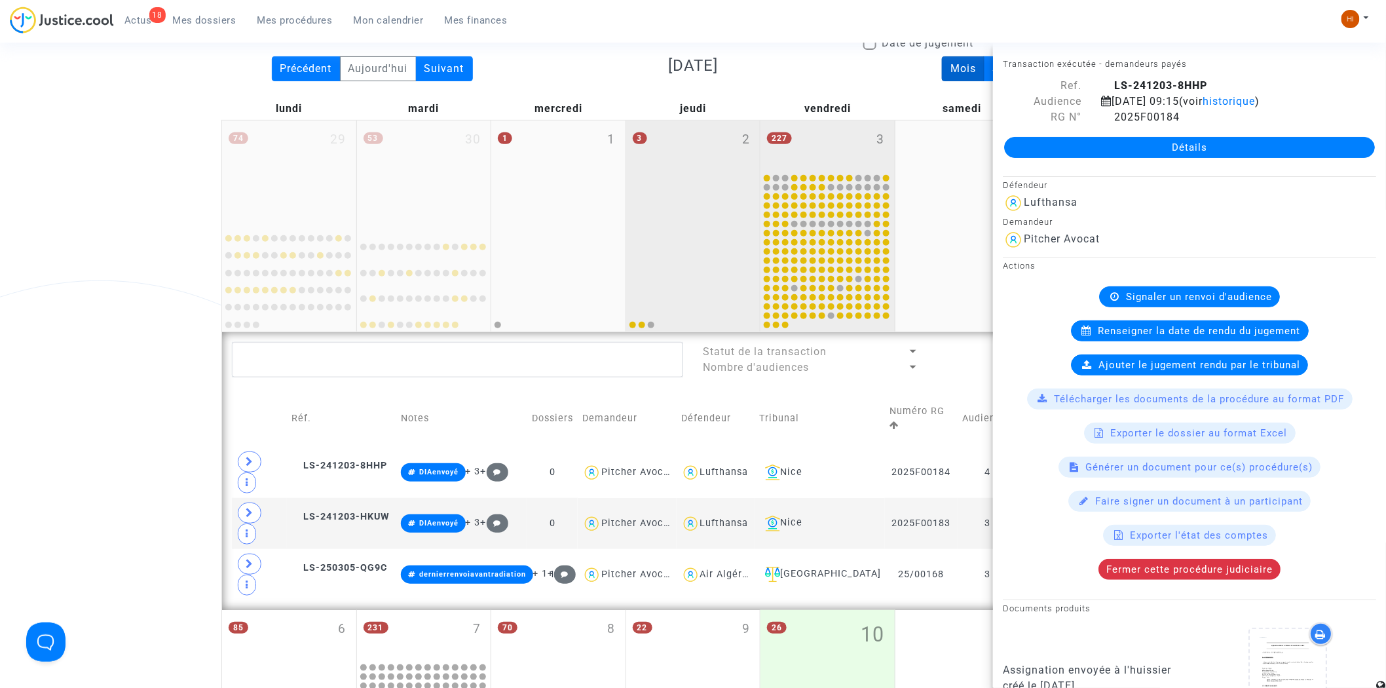
scroll to position [105, 0]
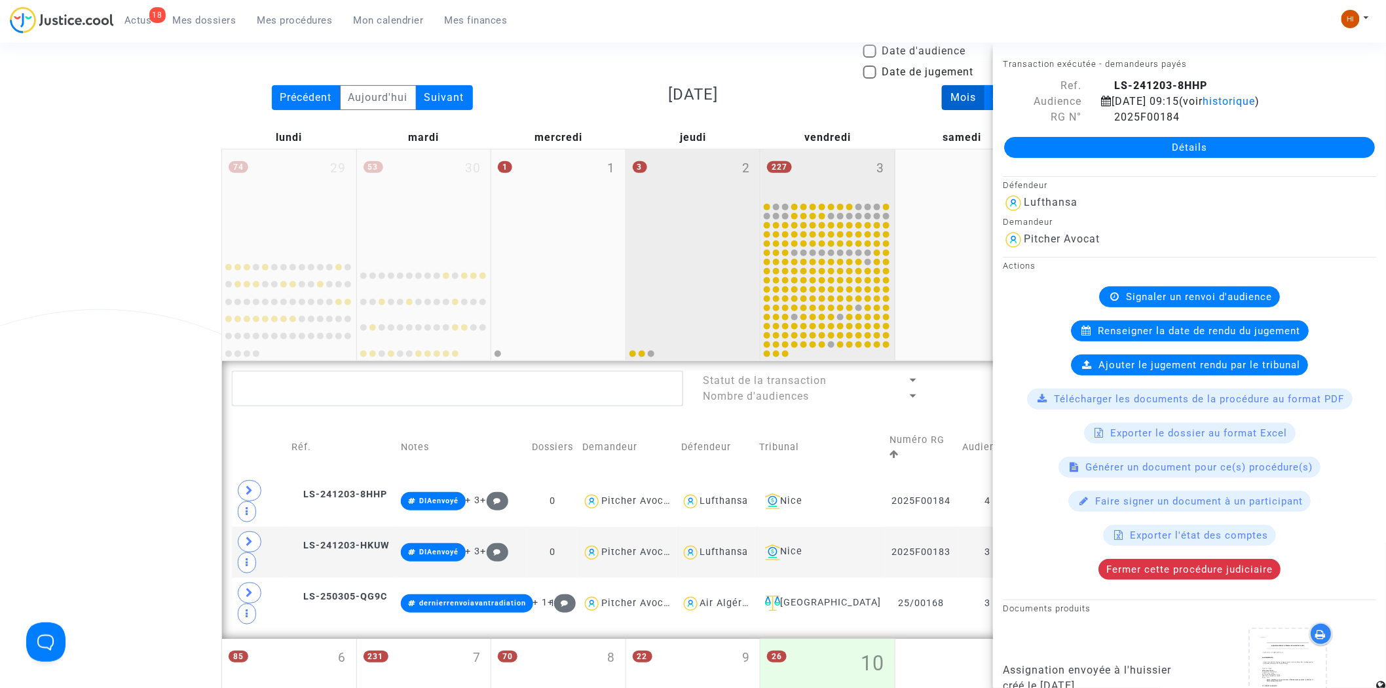
drag, startPoint x: 813, startPoint y: 160, endPoint x: 826, endPoint y: 157, distance: 12.9
click at [813, 160] on div "227 3" at bounding box center [827, 174] width 134 height 51
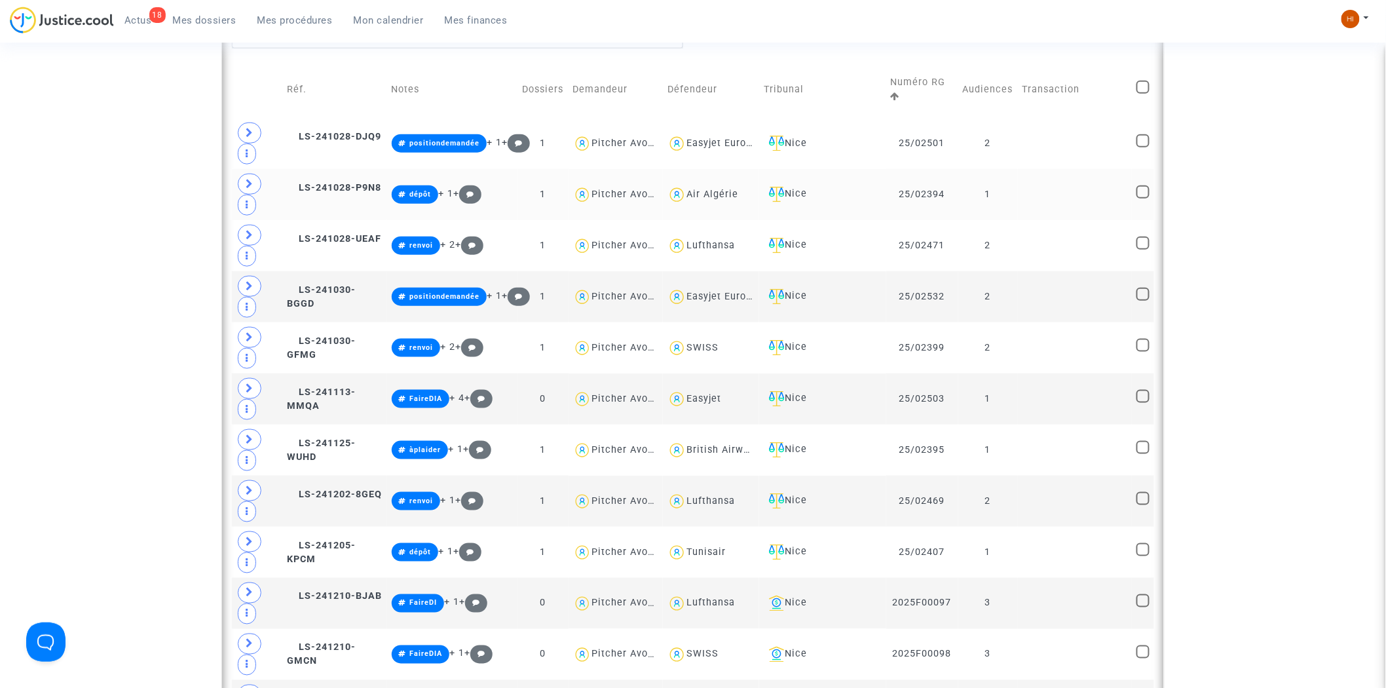
scroll to position [469, 0]
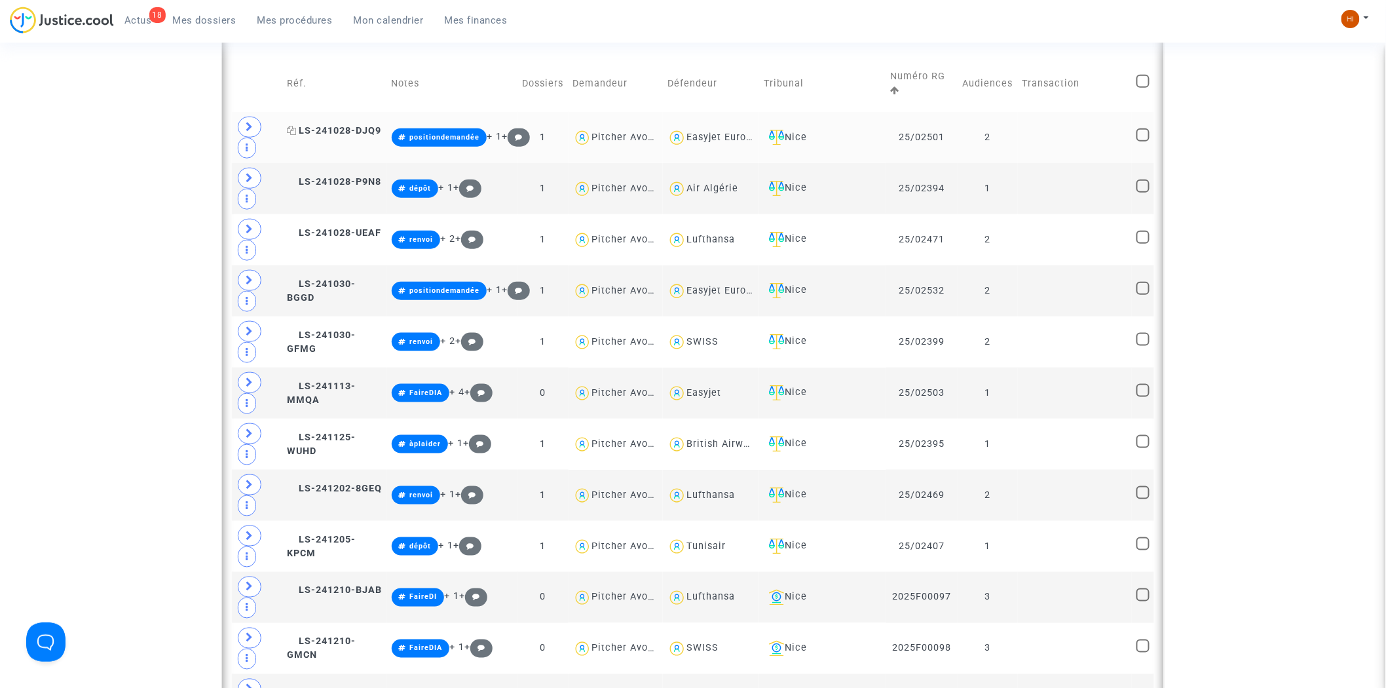
click at [376, 125] on span "LS-241028-DJQ9" at bounding box center [334, 130] width 94 height 11
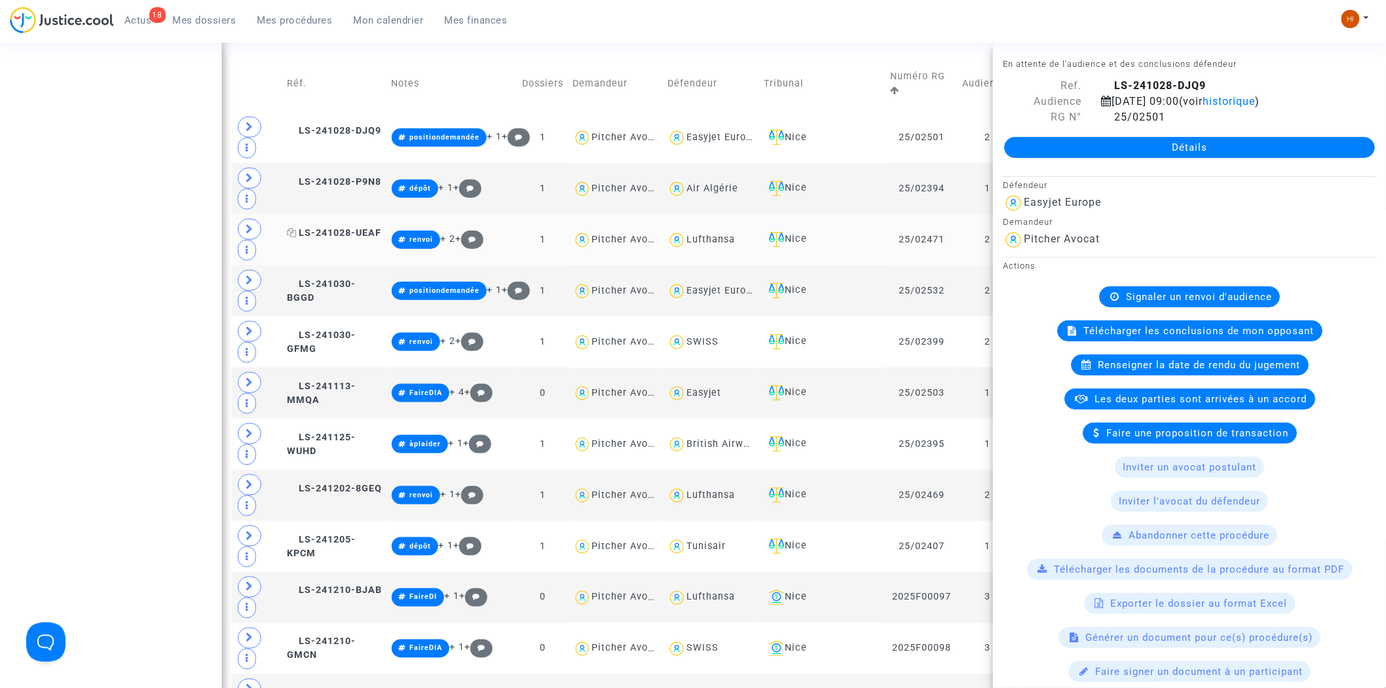
click at [348, 227] on span "LS-241028-UEAF" at bounding box center [334, 232] width 94 height 11
click at [362, 176] on span "LS-241028-P9N8" at bounding box center [334, 181] width 94 height 11
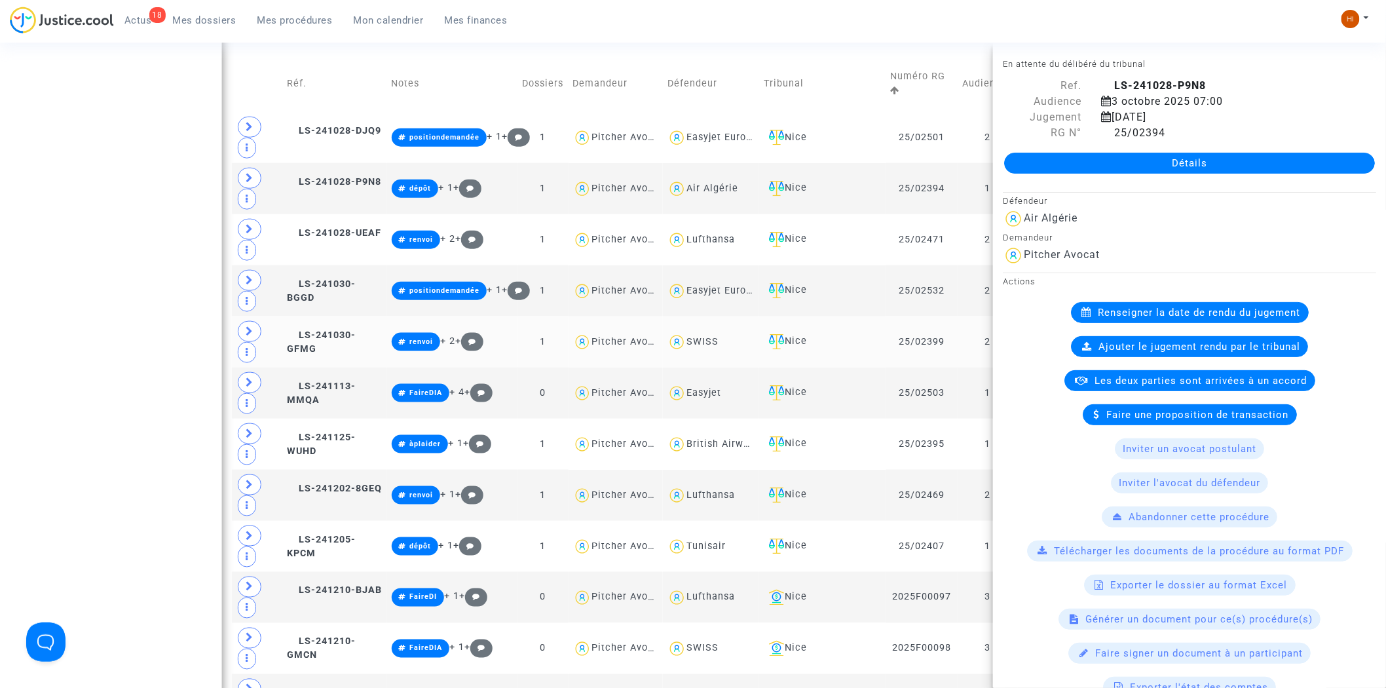
click at [374, 316] on td "LS-241030-GFMG" at bounding box center [334, 341] width 104 height 51
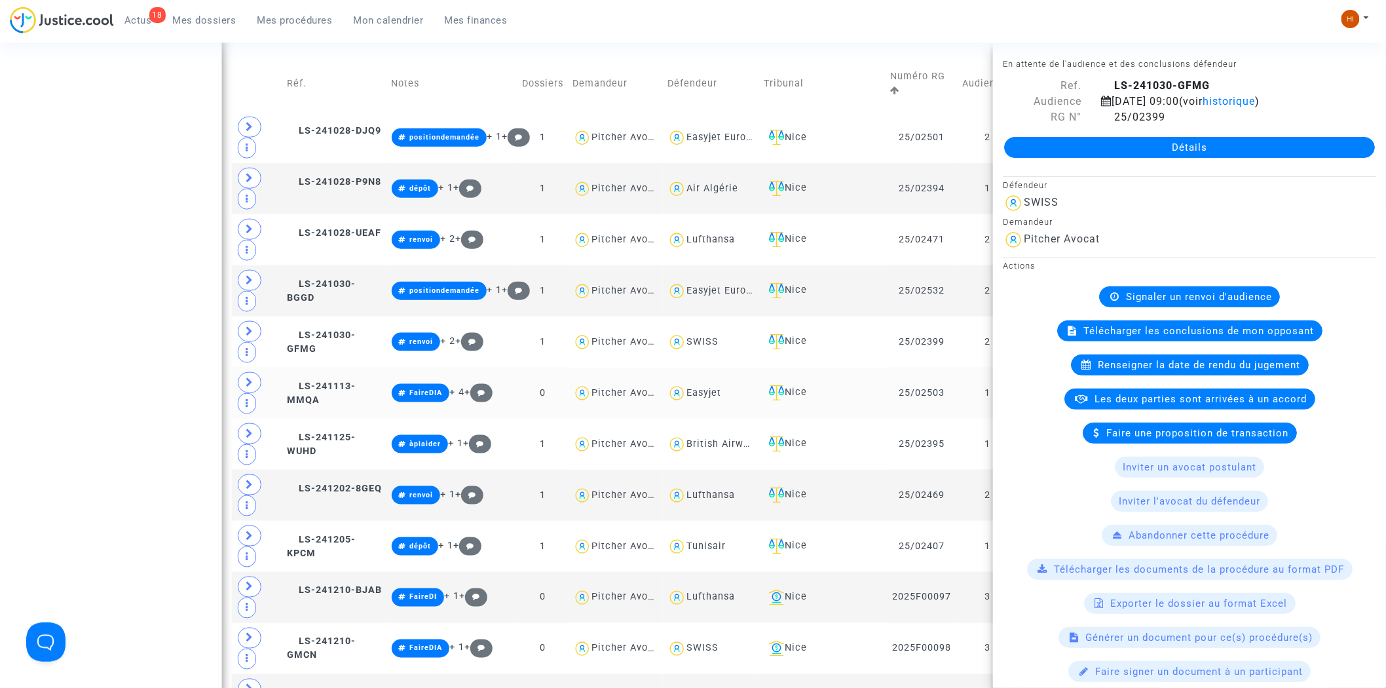
click at [367, 367] on td "LS-241113-MMQA" at bounding box center [334, 392] width 104 height 51
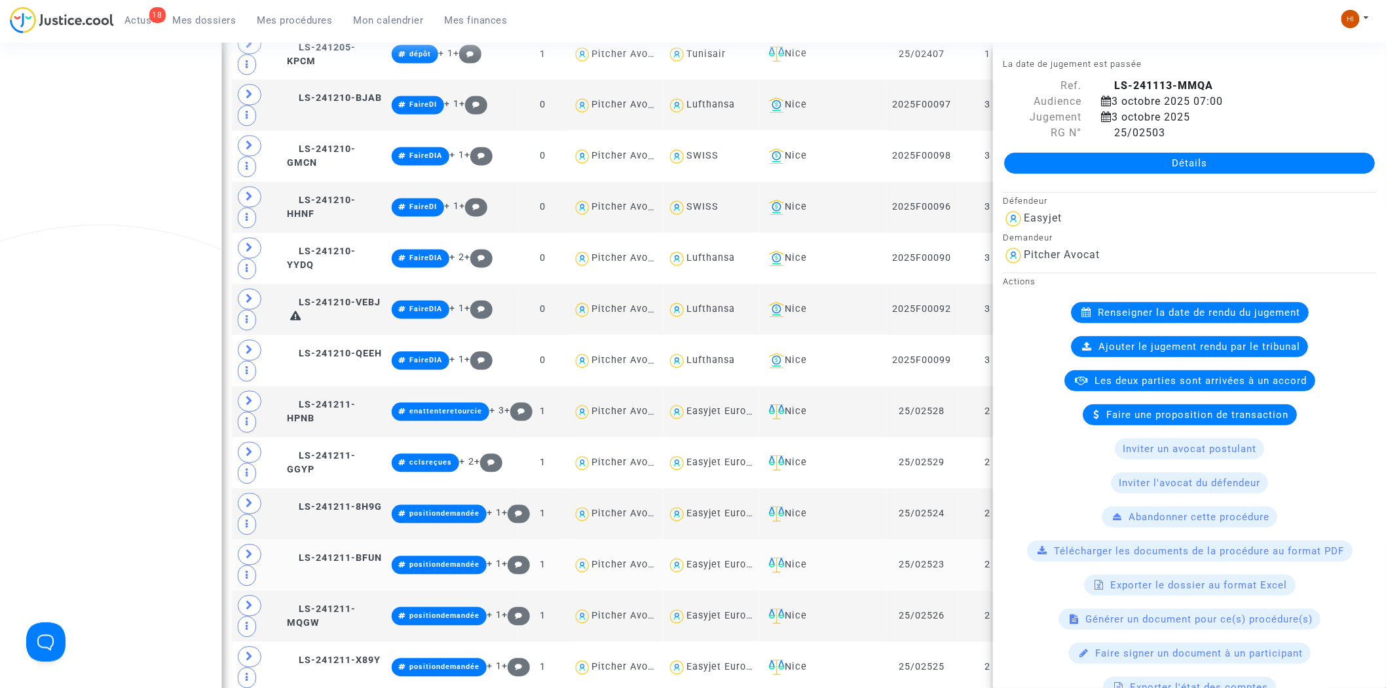
scroll to position [1124, 0]
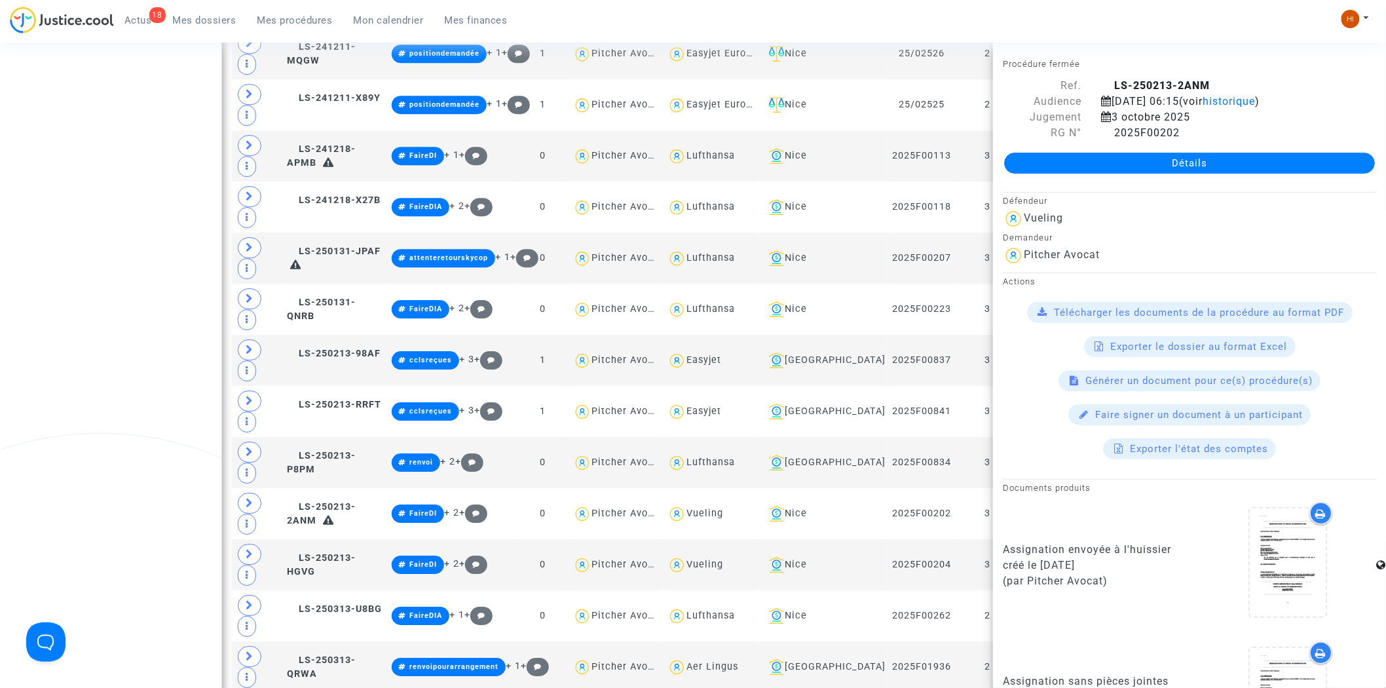
scroll to position [1778, 0]
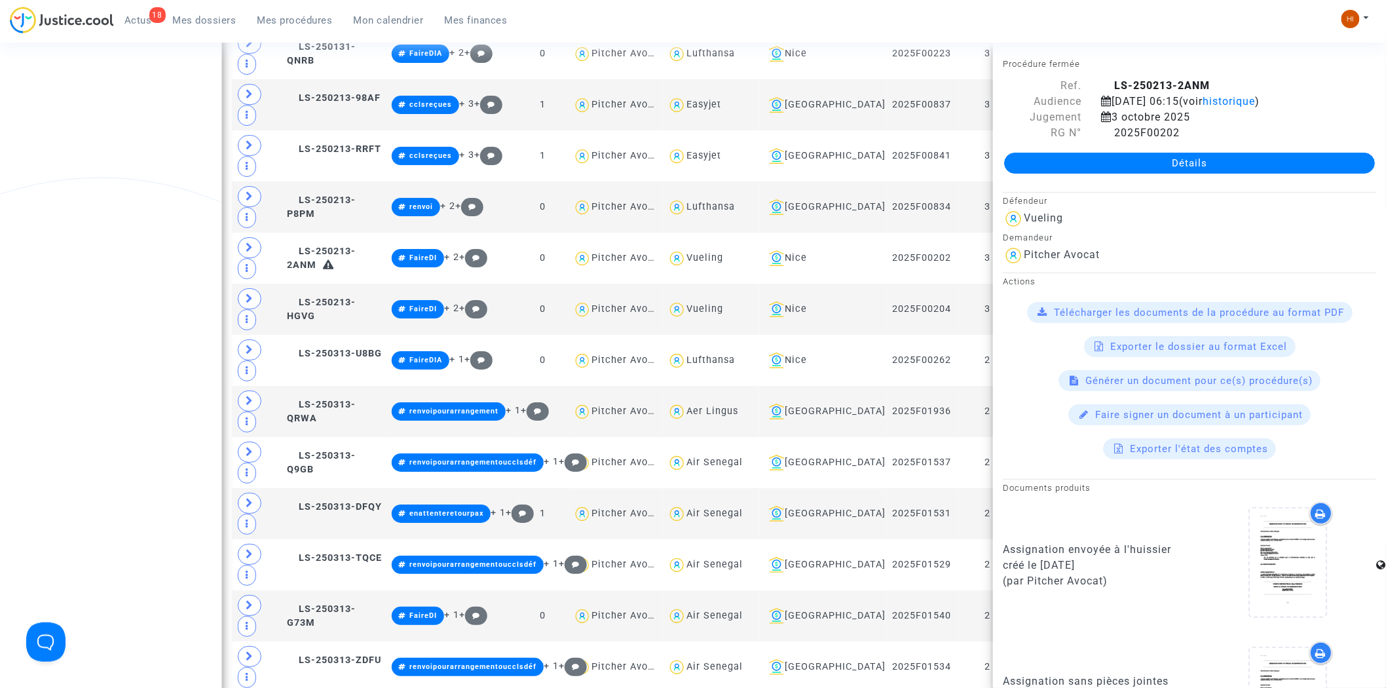
click at [122, 200] on div "Date de clôture d'instruction Date de conciliation Date d'audience Date de juge…" at bounding box center [693, 133] width 1386 height 3610
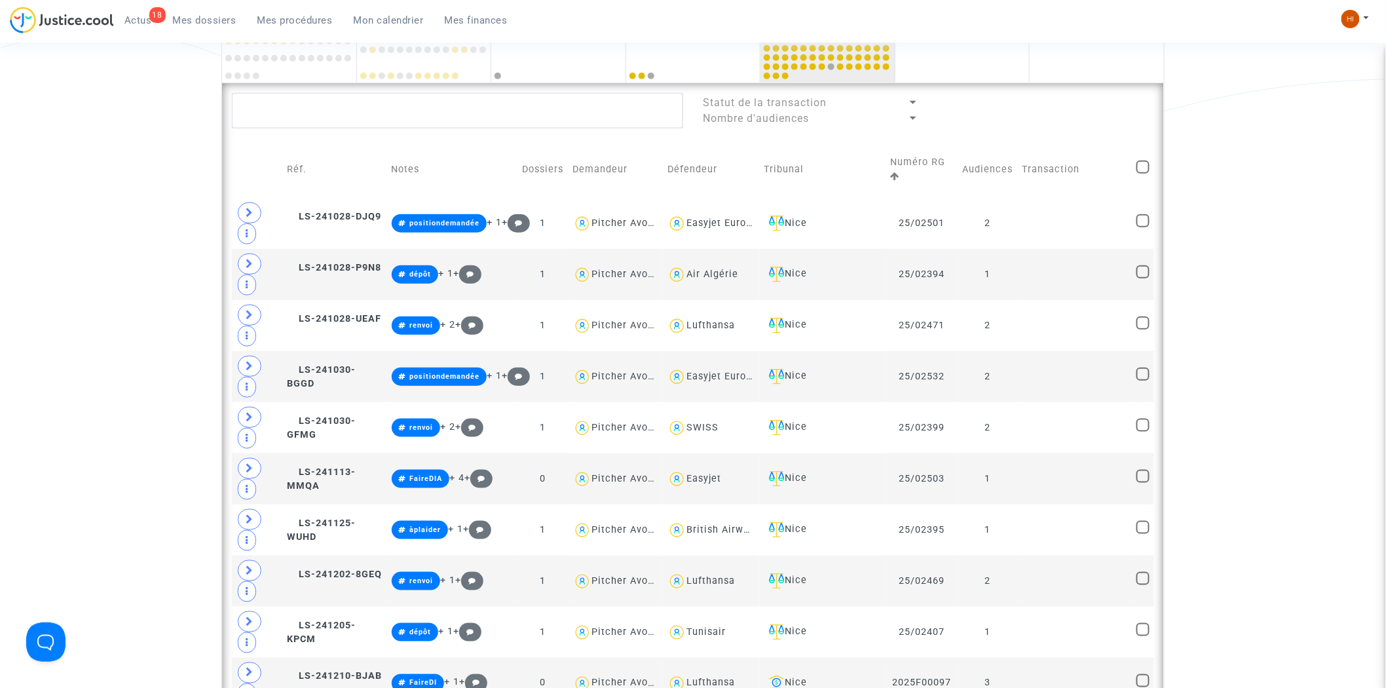
scroll to position [0, 0]
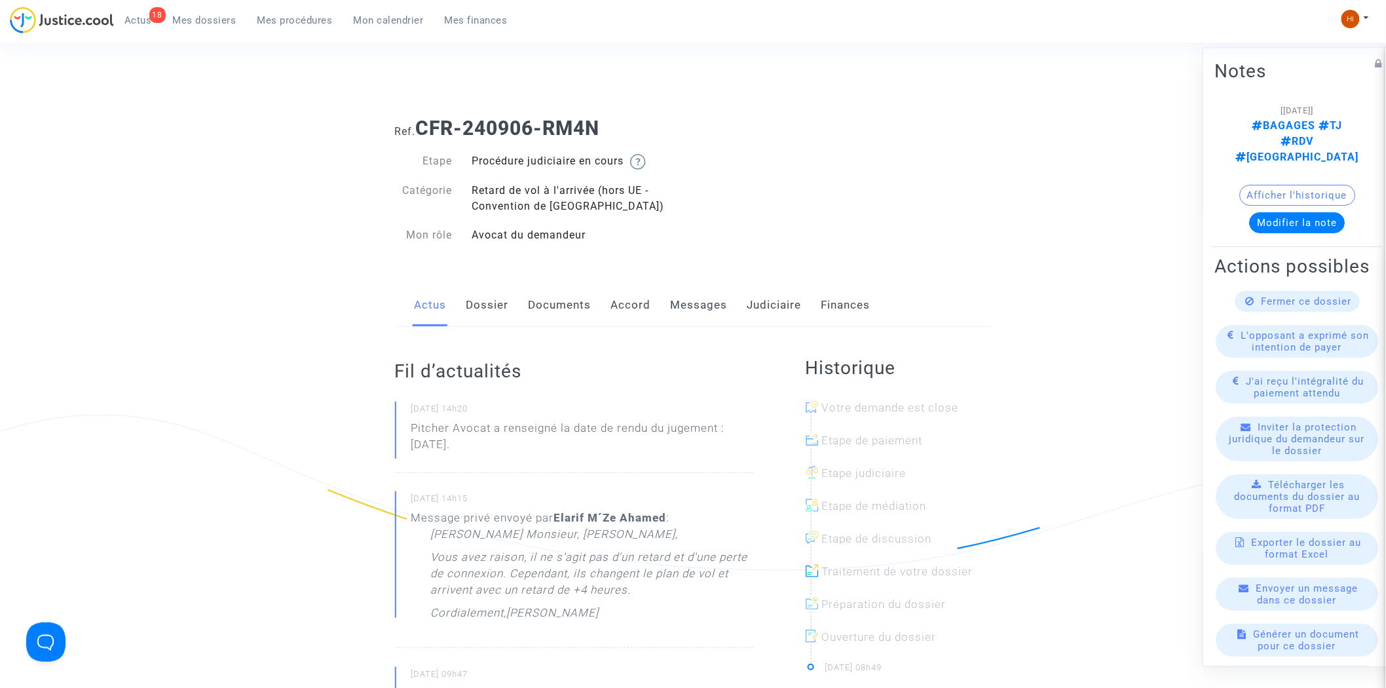
click at [769, 296] on link "Judiciaire" at bounding box center [774, 305] width 54 height 43
